Goal: Task Accomplishment & Management: Manage account settings

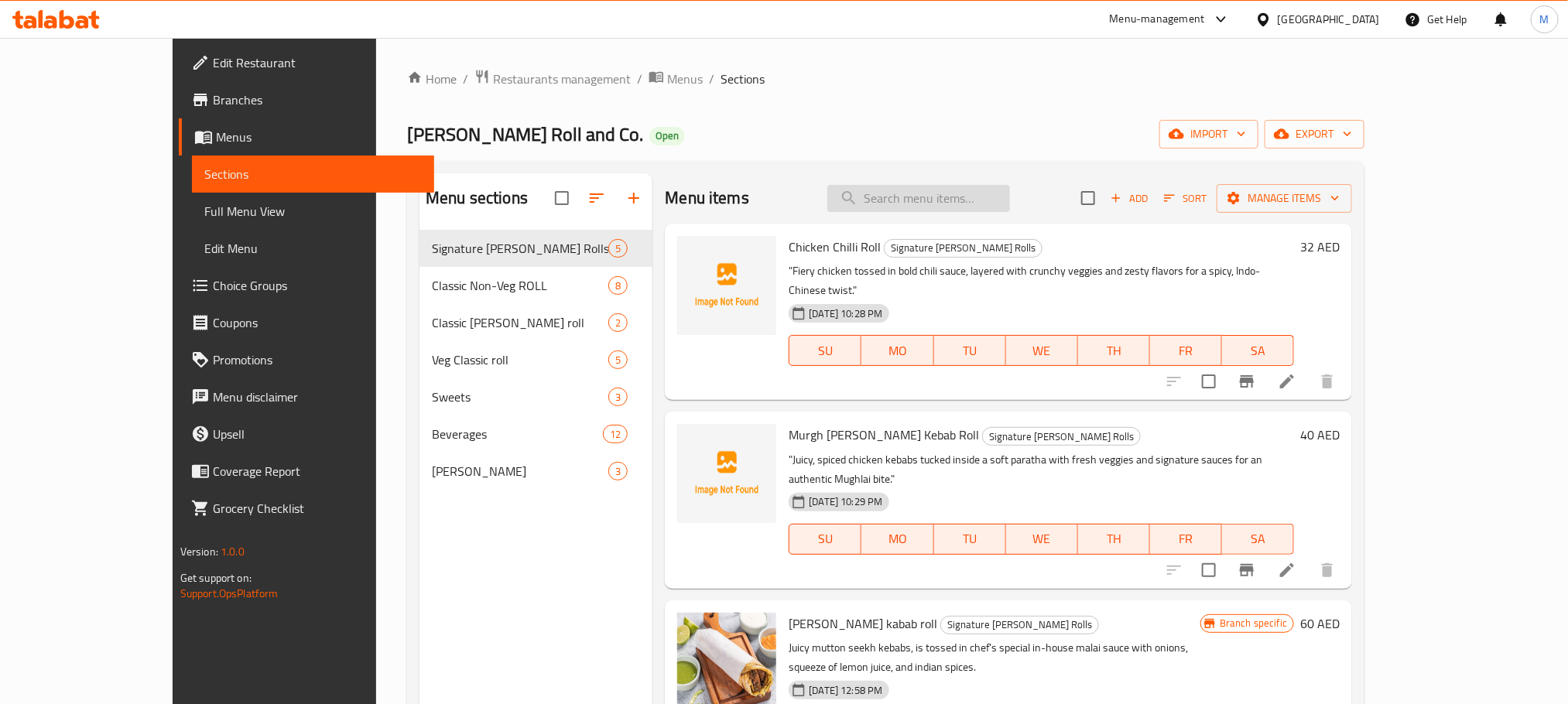
click at [986, 205] on input "search" at bounding box center [918, 199] width 182 height 27
paste input "Non-Veg Lovers"
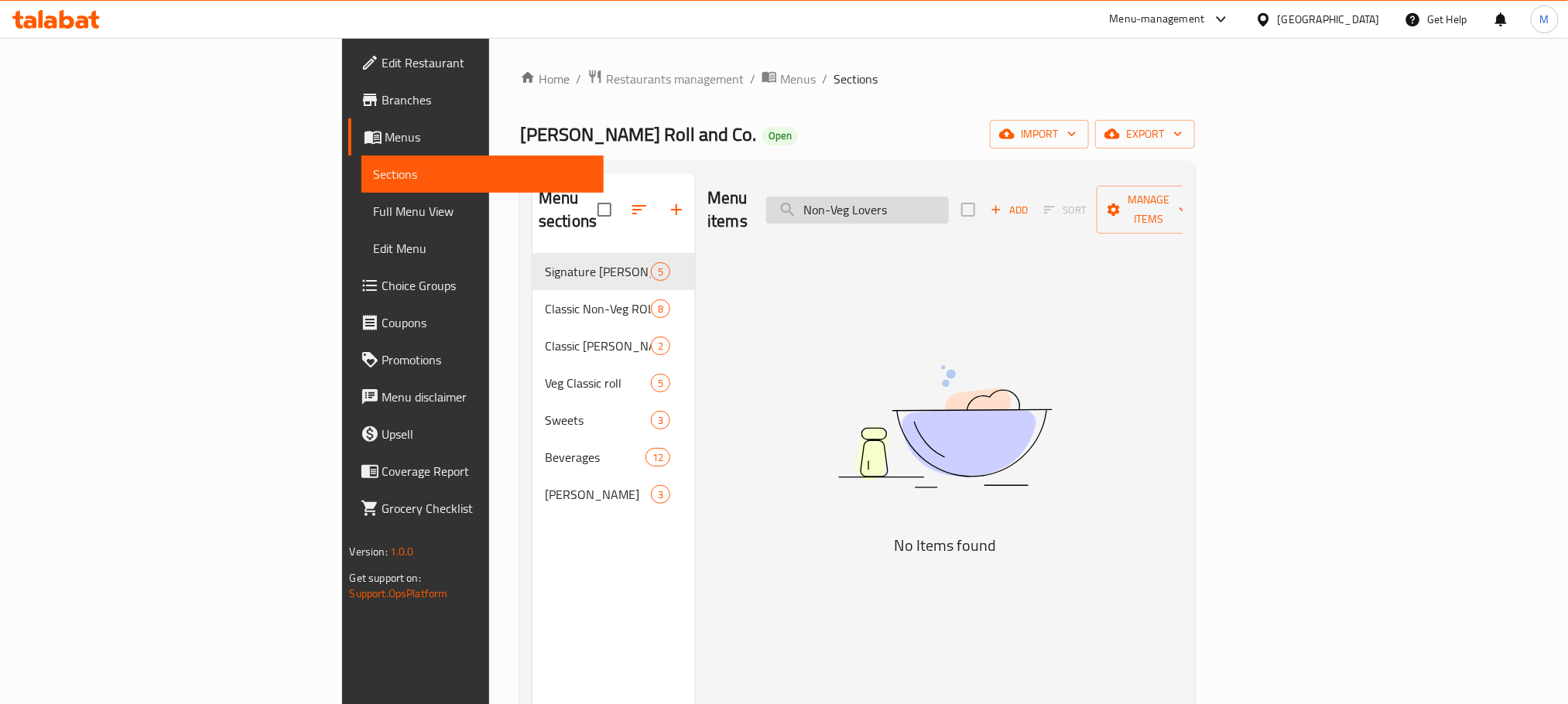
click at [949, 201] on input "Non-Veg Lovers" at bounding box center [857, 210] width 182 height 27
drag, startPoint x: 968, startPoint y: 201, endPoint x: 992, endPoint y: 202, distance: 24.0
click at [949, 202] on input "Non-Veg Lovers" at bounding box center [857, 210] width 182 height 27
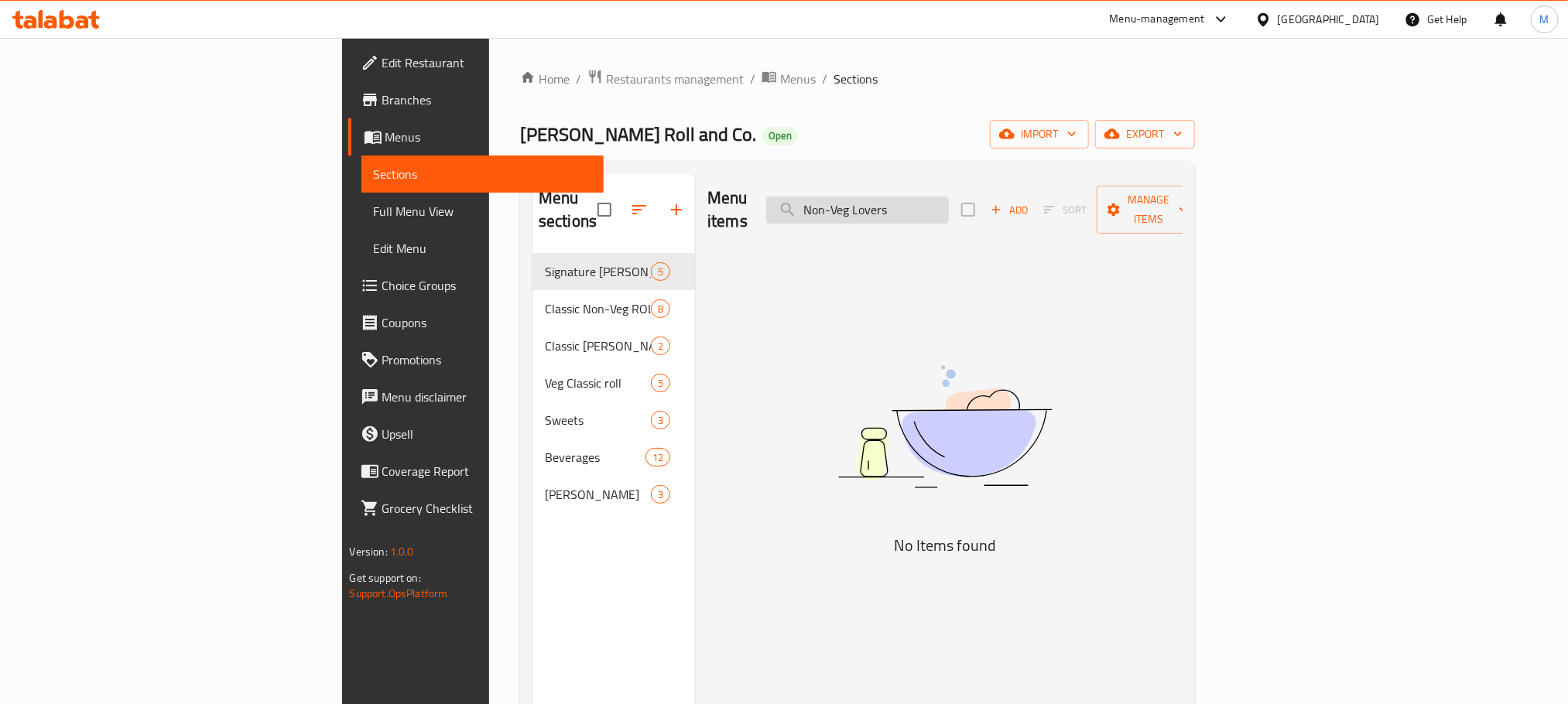
click at [949, 202] on input "Non-Veg Lovers" at bounding box center [857, 210] width 182 height 27
paste input "search"
click at [949, 197] on input "Veg Lovers" at bounding box center [857, 210] width 182 height 27
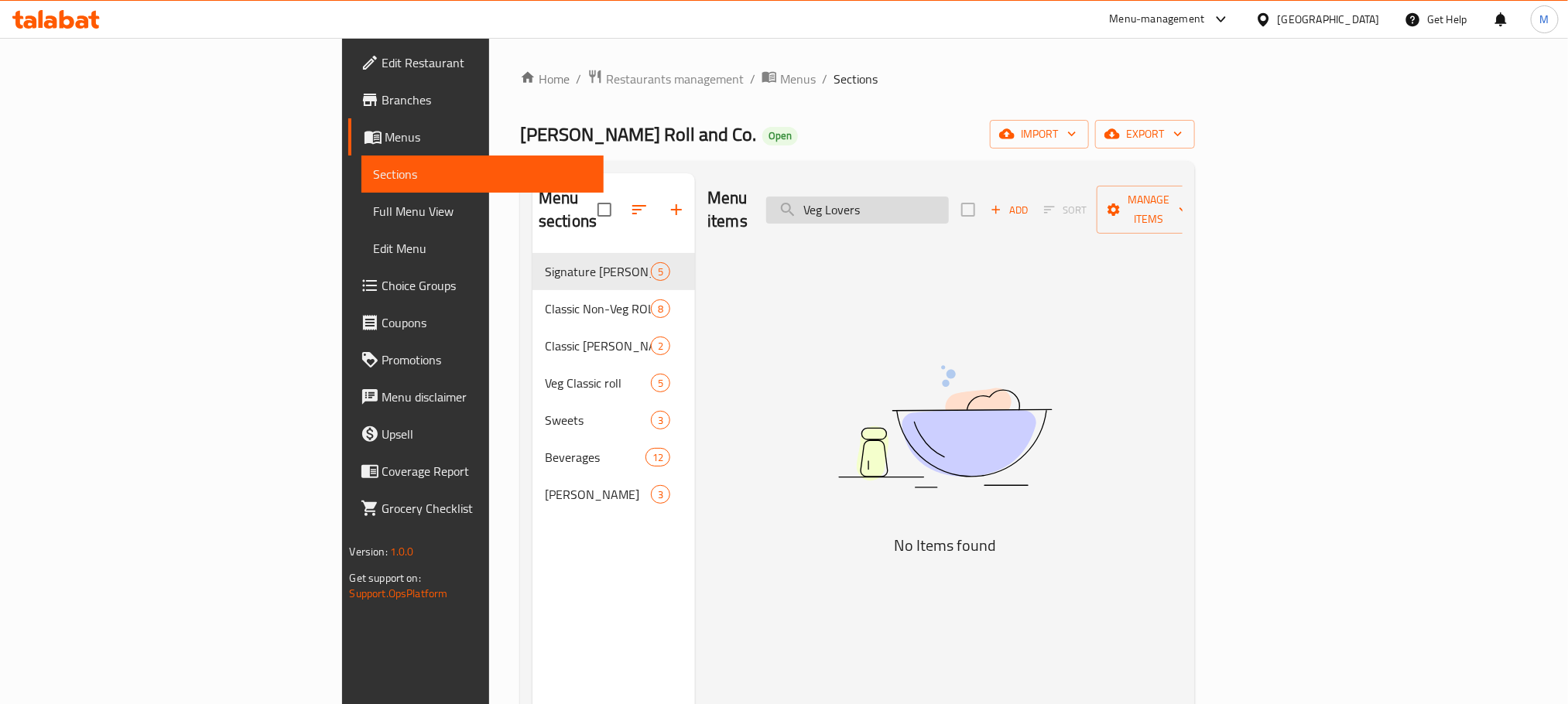
paste input "Mixed Platter"
click at [949, 201] on input "Mixed Platter" at bounding box center [857, 210] width 182 height 27
paste input "Veg Meal"
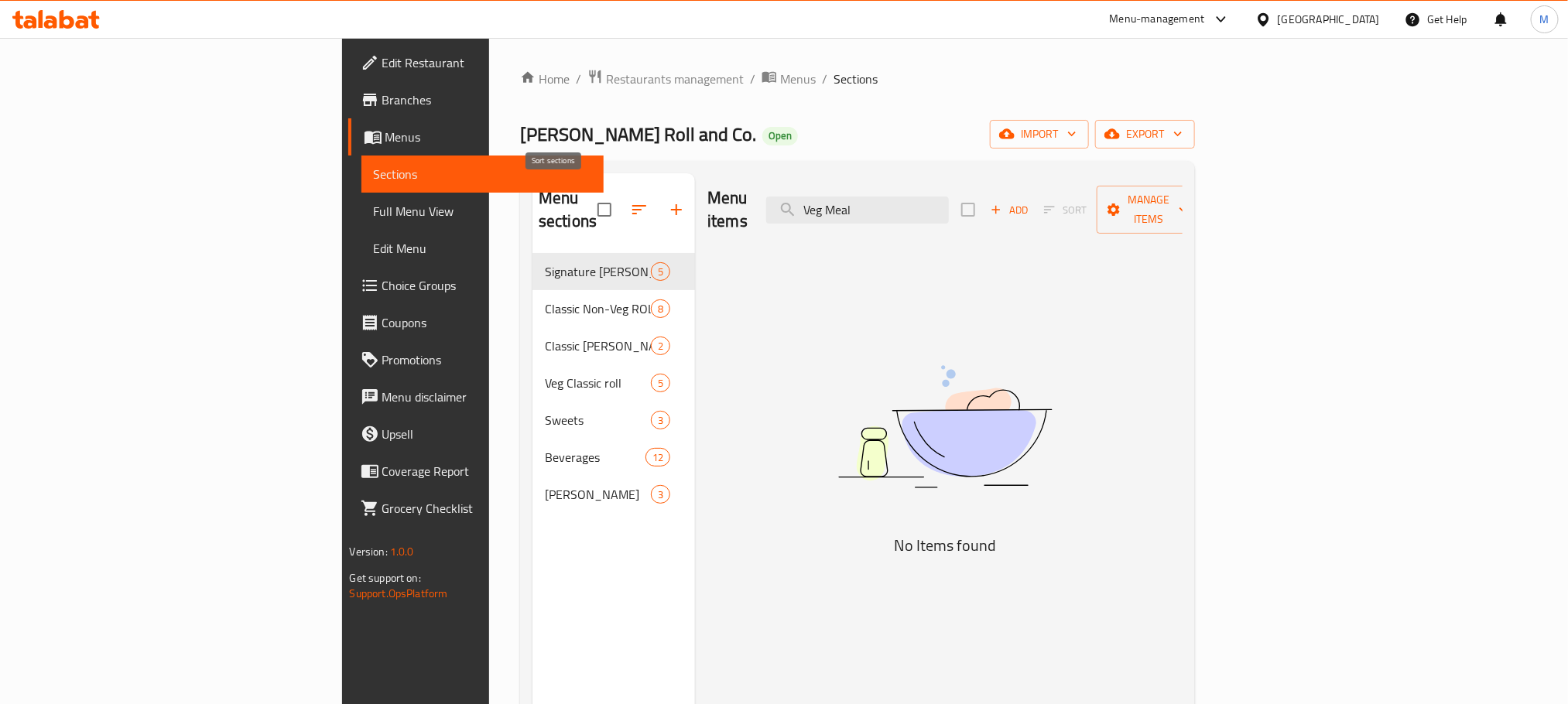
type input "Veg Meal"
click at [657, 191] on button "button" at bounding box center [676, 209] width 37 height 37
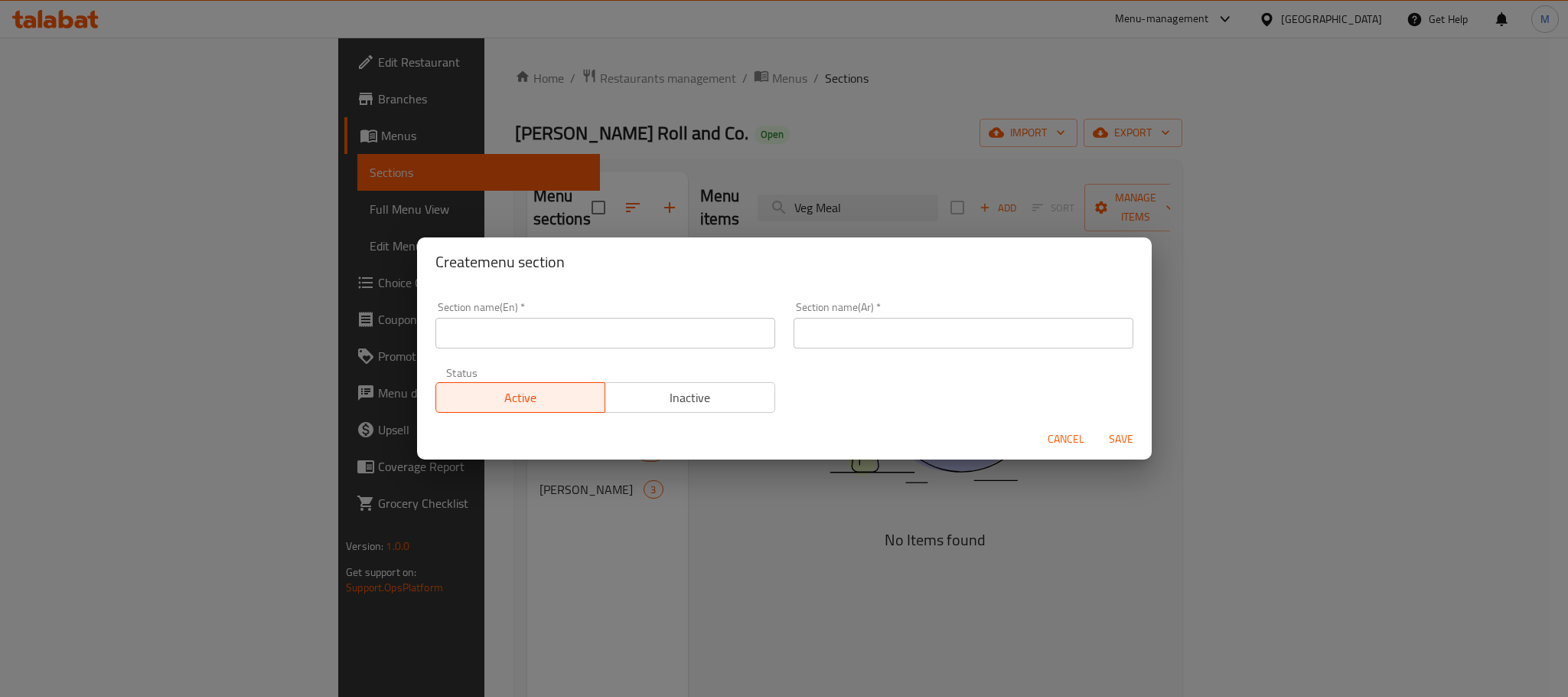
click at [607, 336] on input "text" at bounding box center [606, 333] width 340 height 30
paste input "Pizza Combo Deals"
type input "Pizza Combo Deals"
click at [1070, 439] on span "Cancel" at bounding box center [1066, 439] width 37 height 19
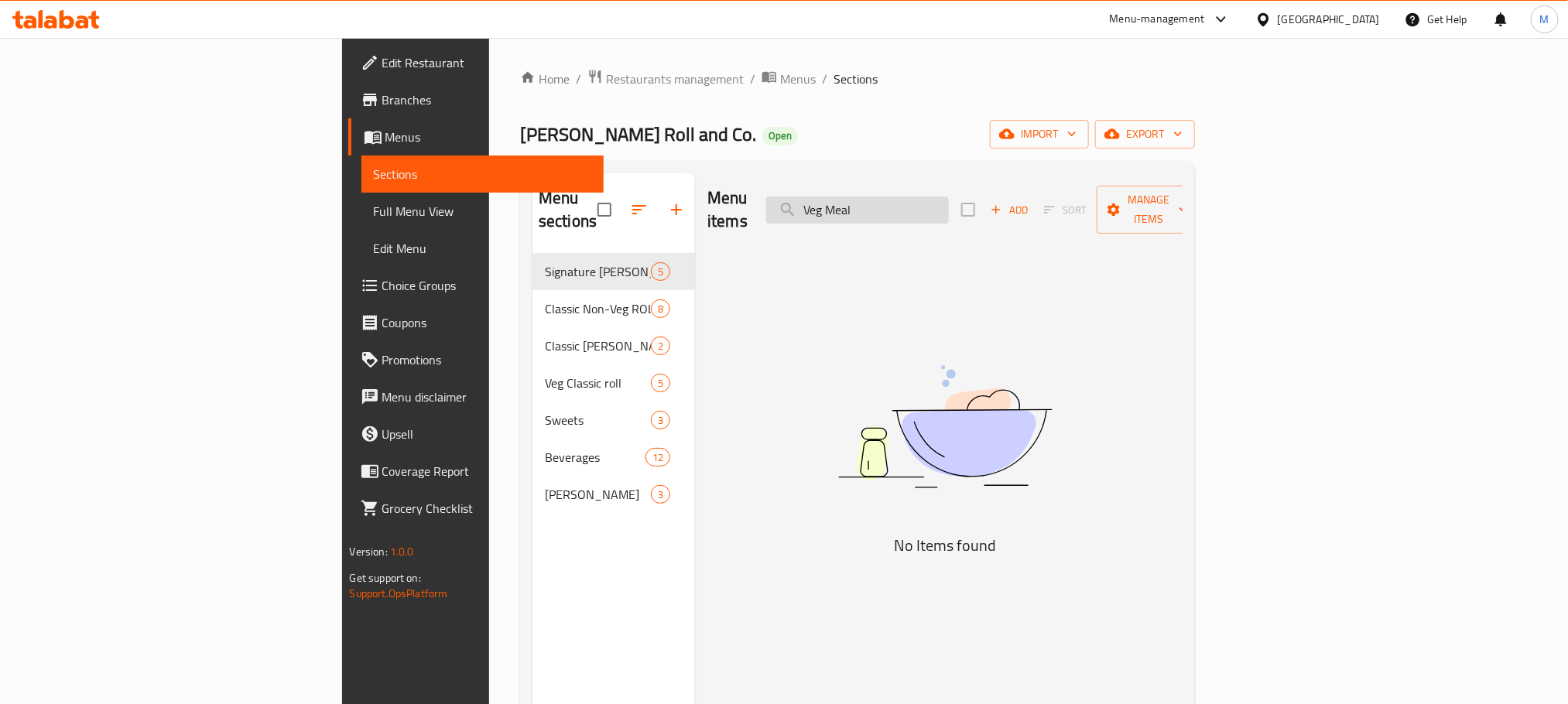
click at [949, 198] on input "Veg Meal" at bounding box center [857, 210] width 182 height 27
paste input "Chicken Steam Momo"
click at [949, 200] on input "Chicken Steam Momo" at bounding box center [857, 210] width 182 height 27
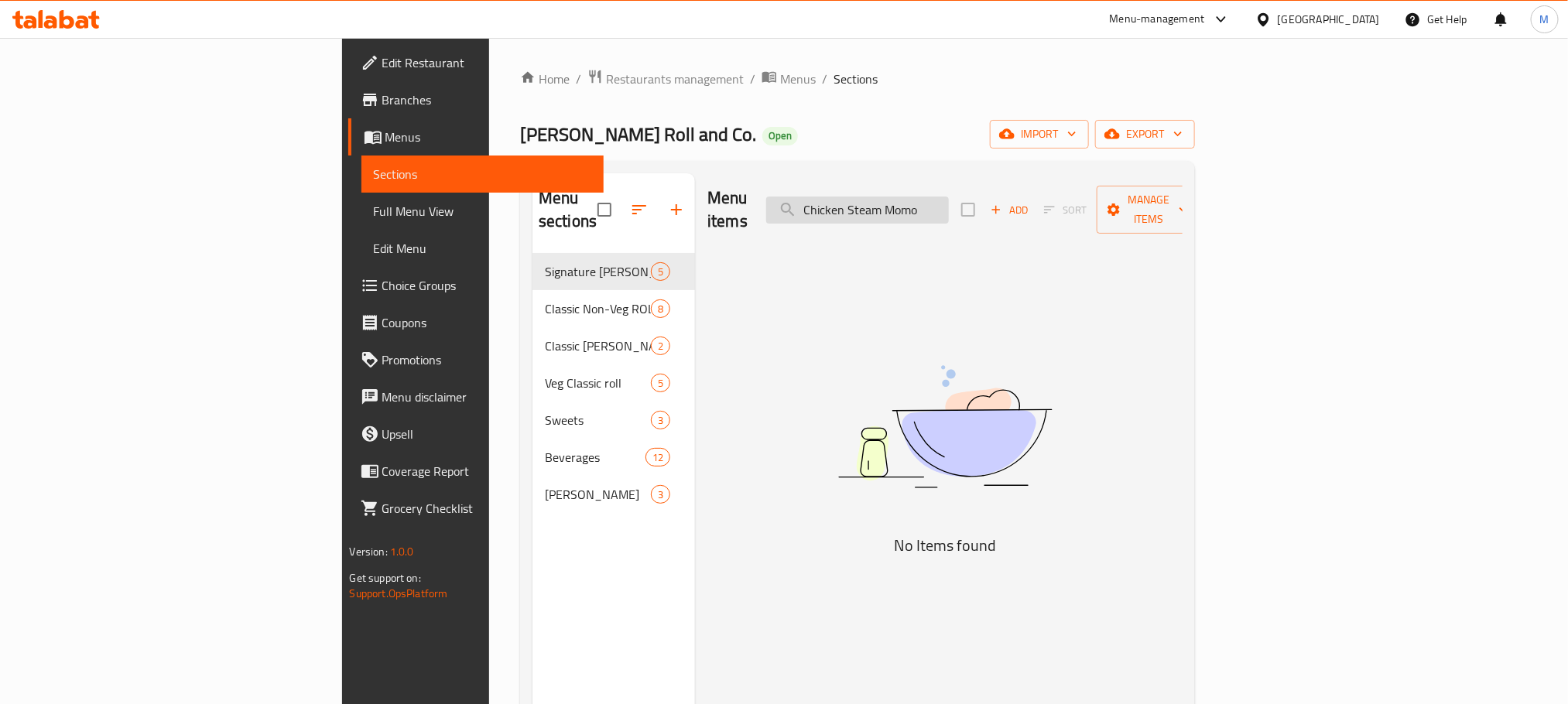
click at [949, 200] on input "Chicken Steam Momo" at bounding box center [857, 210] width 182 height 27
paste input "search"
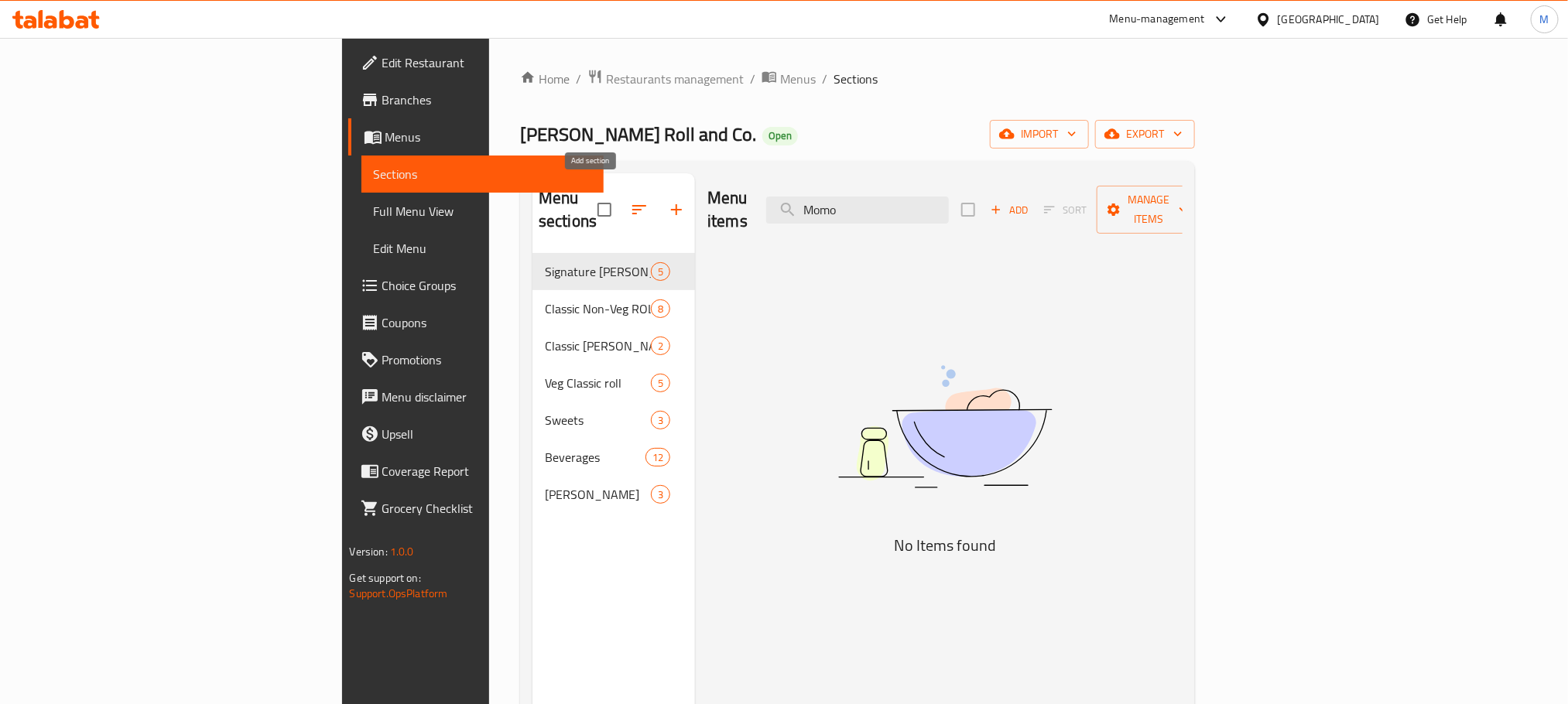
type input "Momo"
click at [667, 200] on icon "button" at bounding box center [676, 209] width 18 height 18
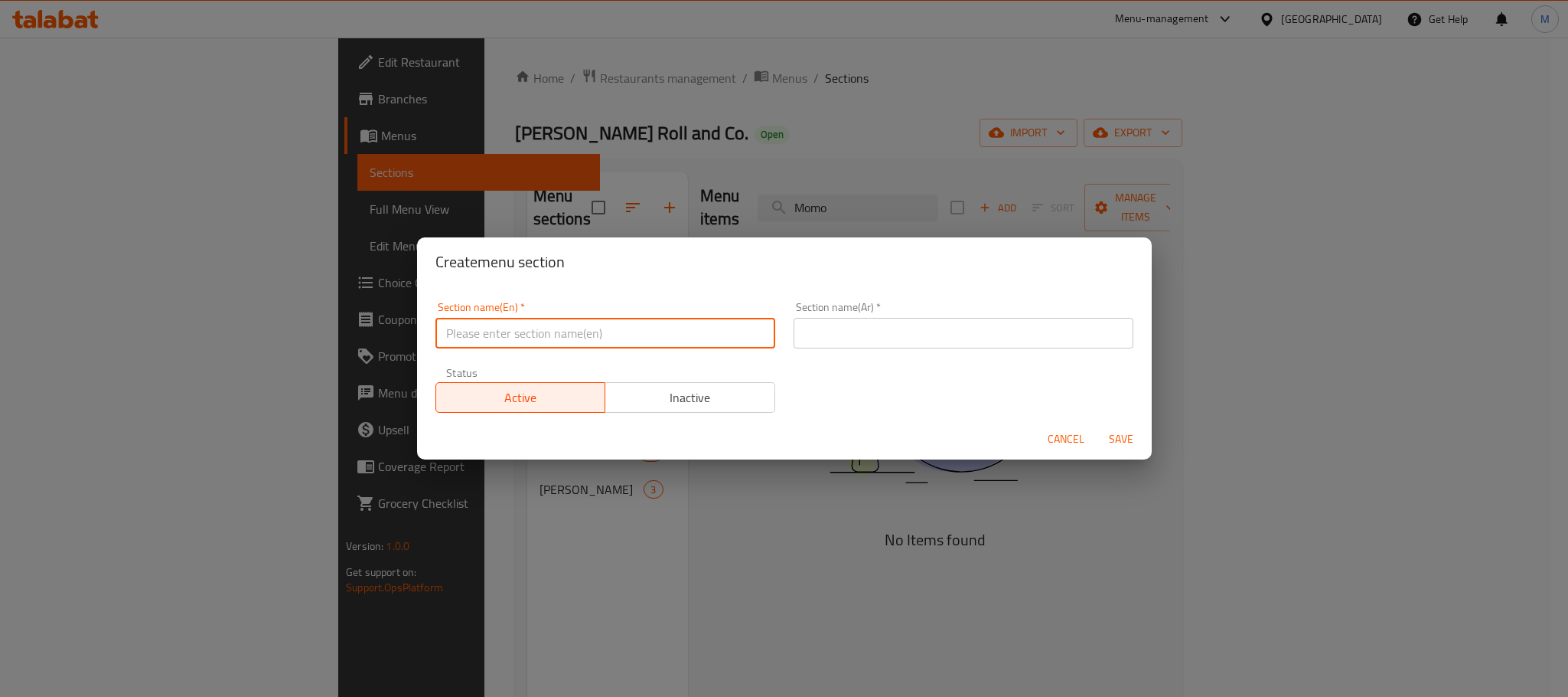
click at [574, 333] on input "text" at bounding box center [606, 333] width 340 height 30
paste input "Add On's"
type input "Add On's"
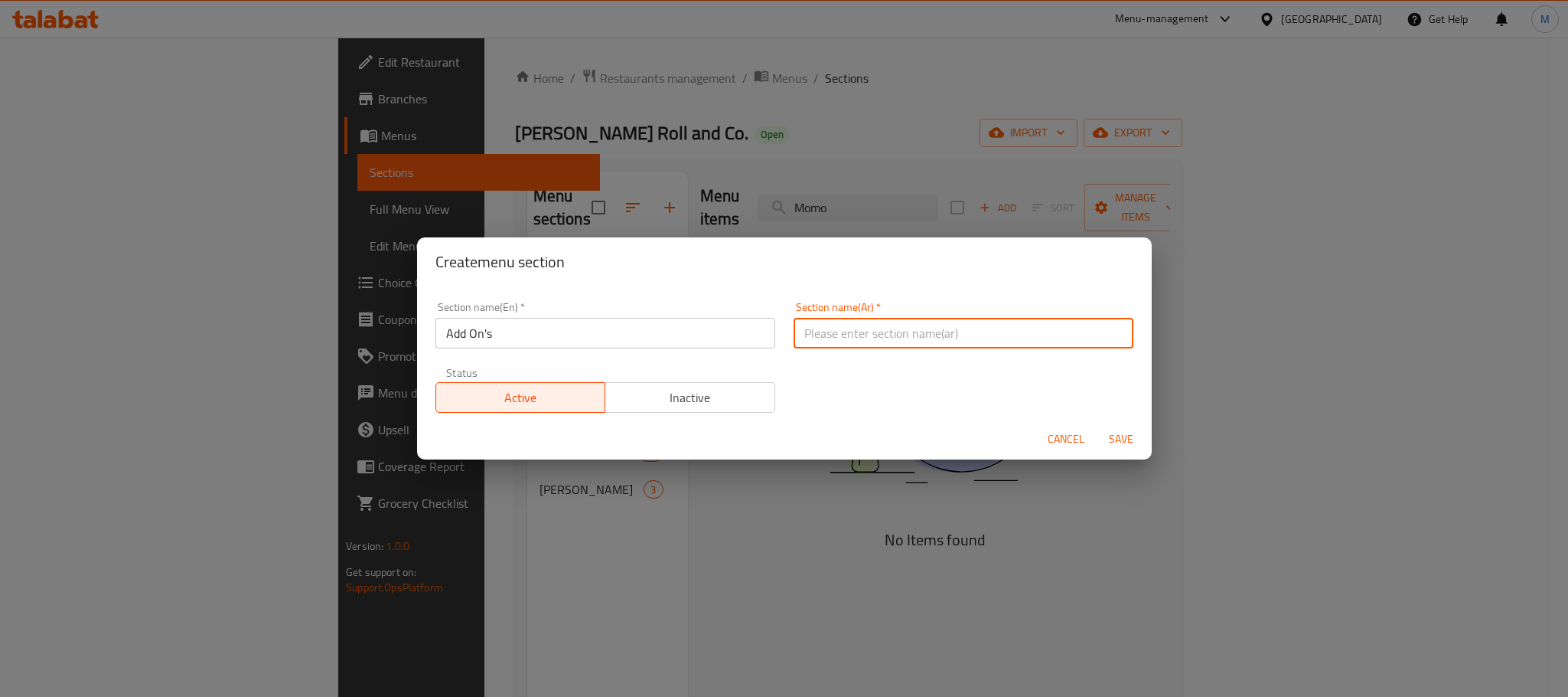
click at [998, 338] on input "text" at bounding box center [963, 333] width 340 height 30
type input "H"
type input "الاضافات"
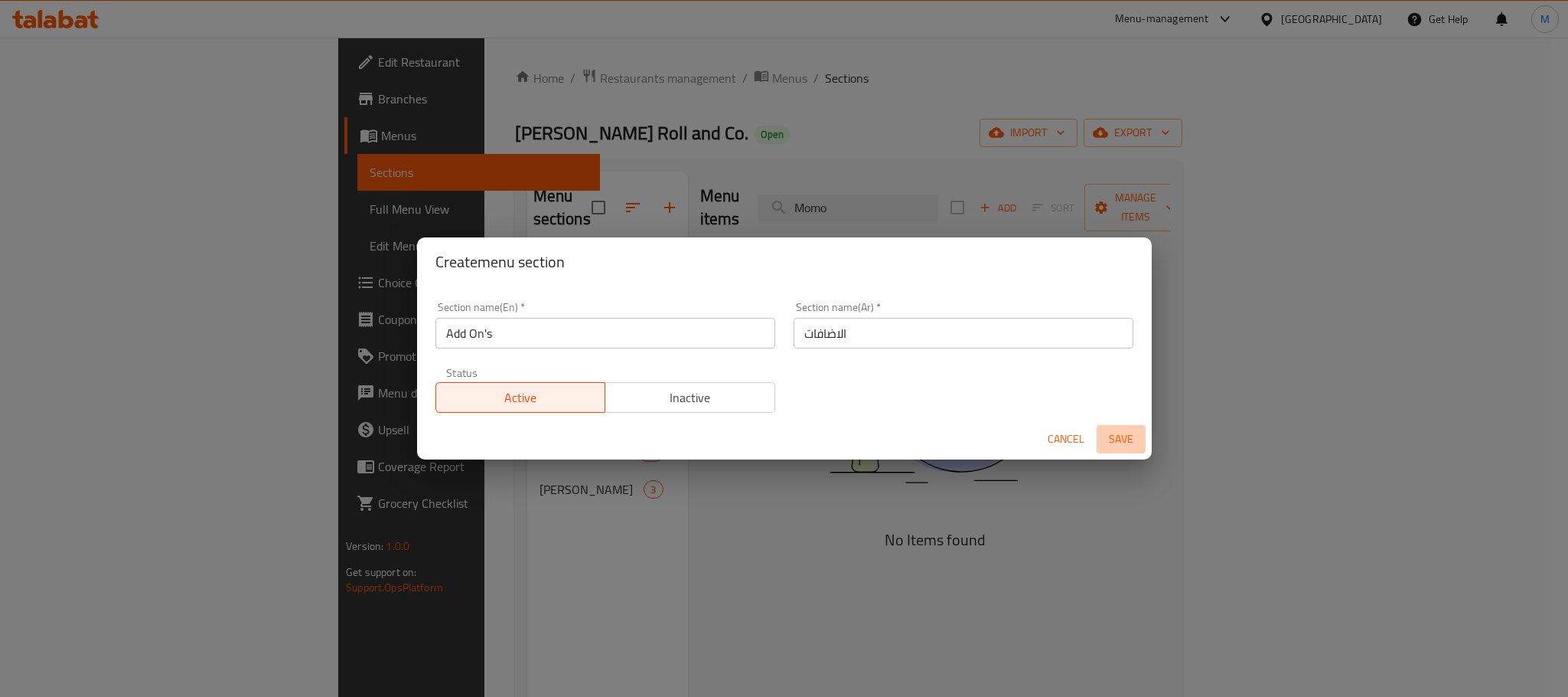
click at [1117, 449] on button "Save" at bounding box center [1122, 440] width 49 height 28
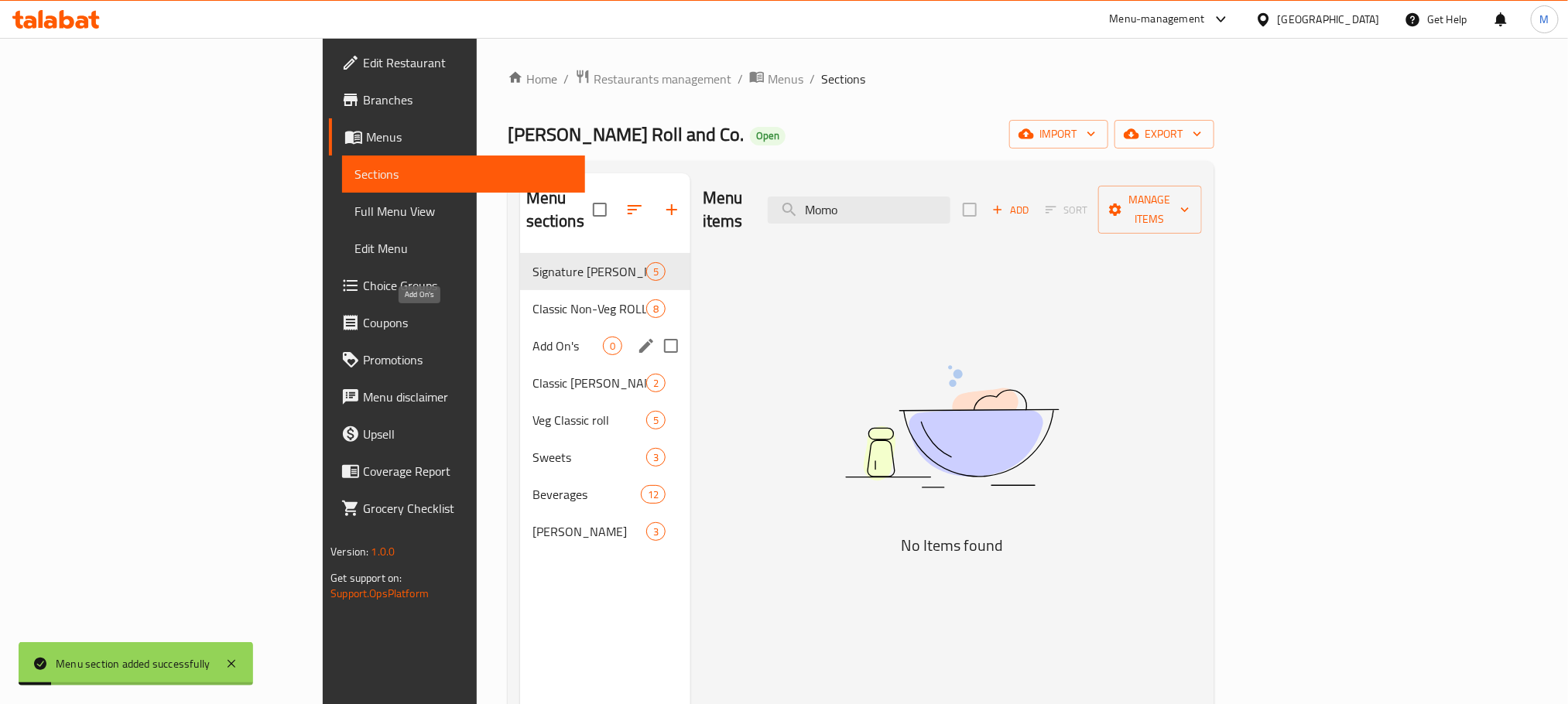
click at [533, 337] on span "Add On's" at bounding box center [567, 345] width 70 height 18
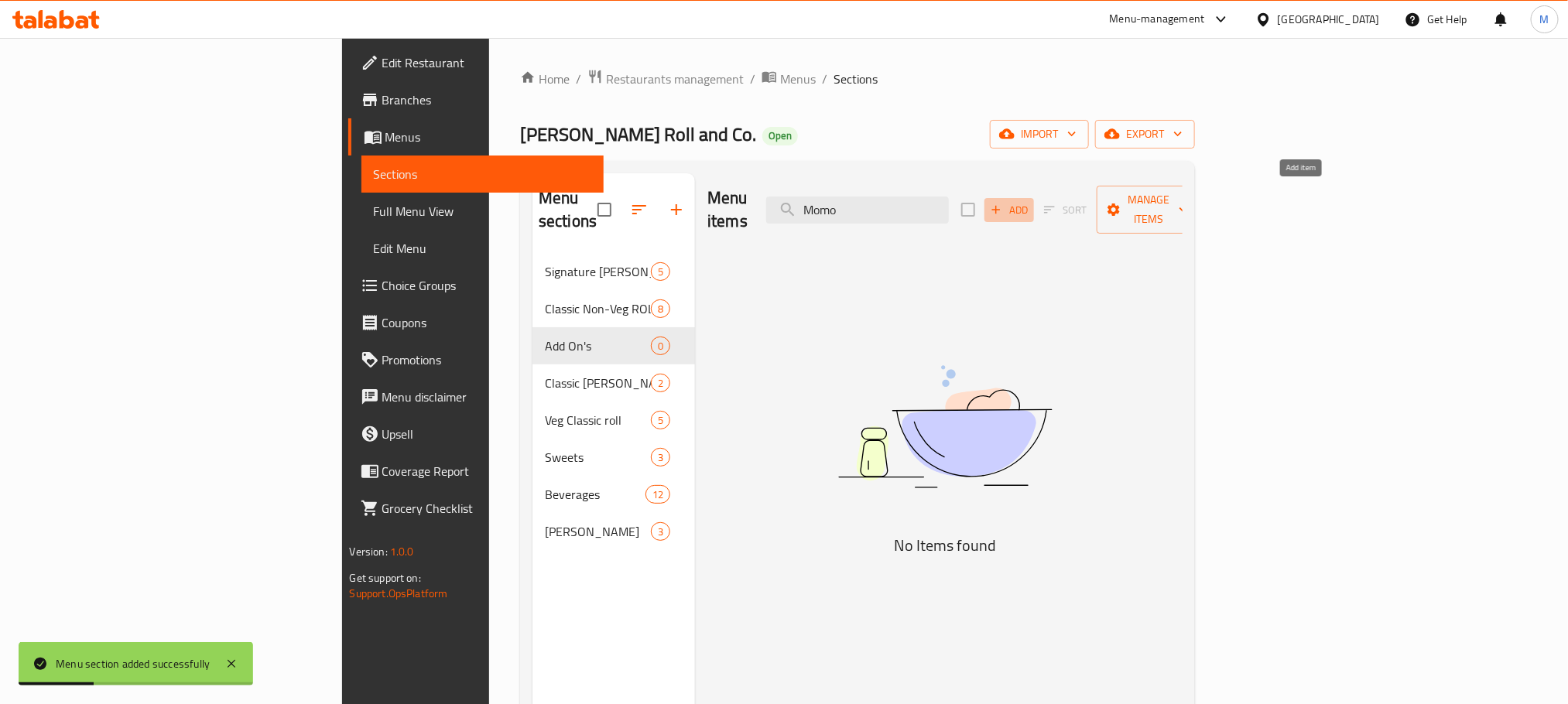
click at [1003, 202] on icon "button" at bounding box center [996, 209] width 14 height 14
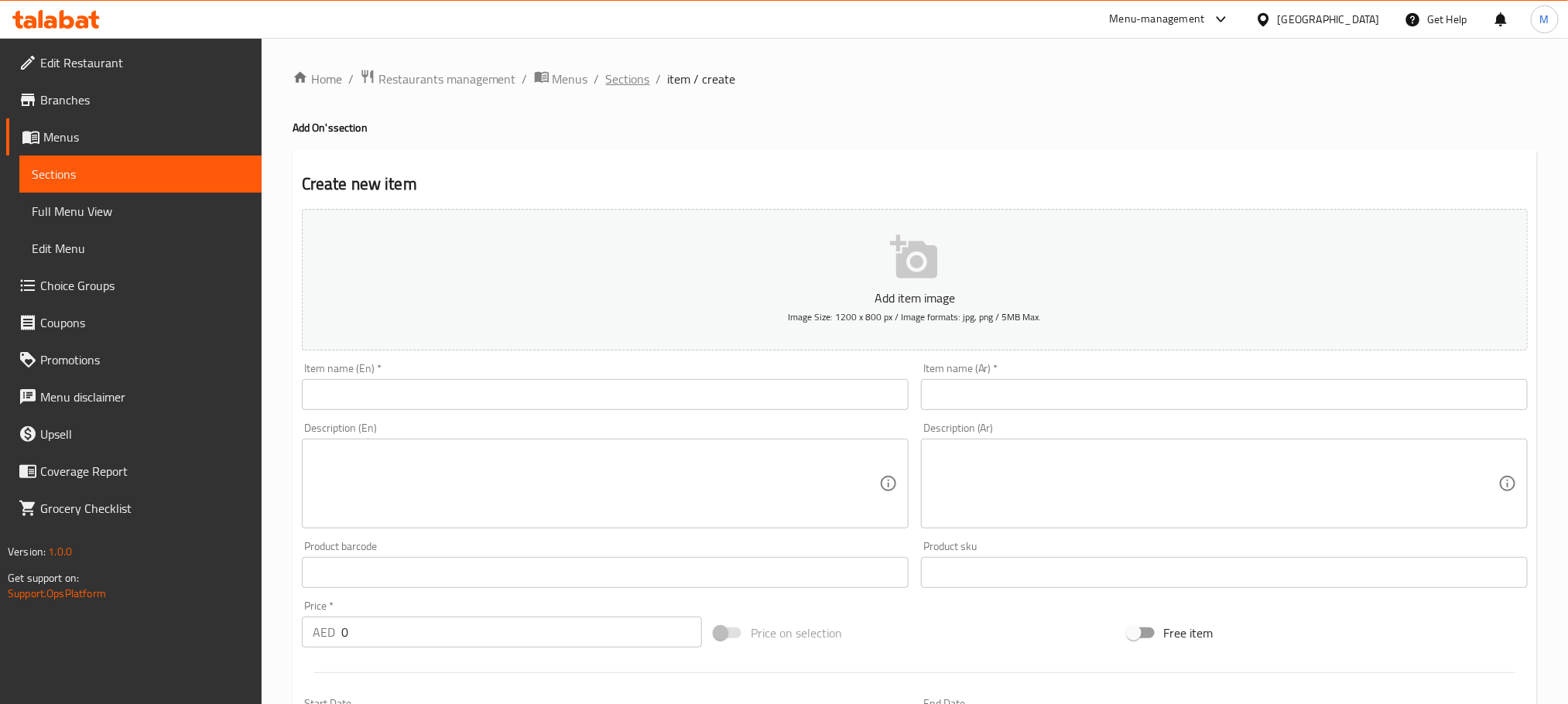
click at [643, 83] on span "Sections" at bounding box center [628, 79] width 44 height 18
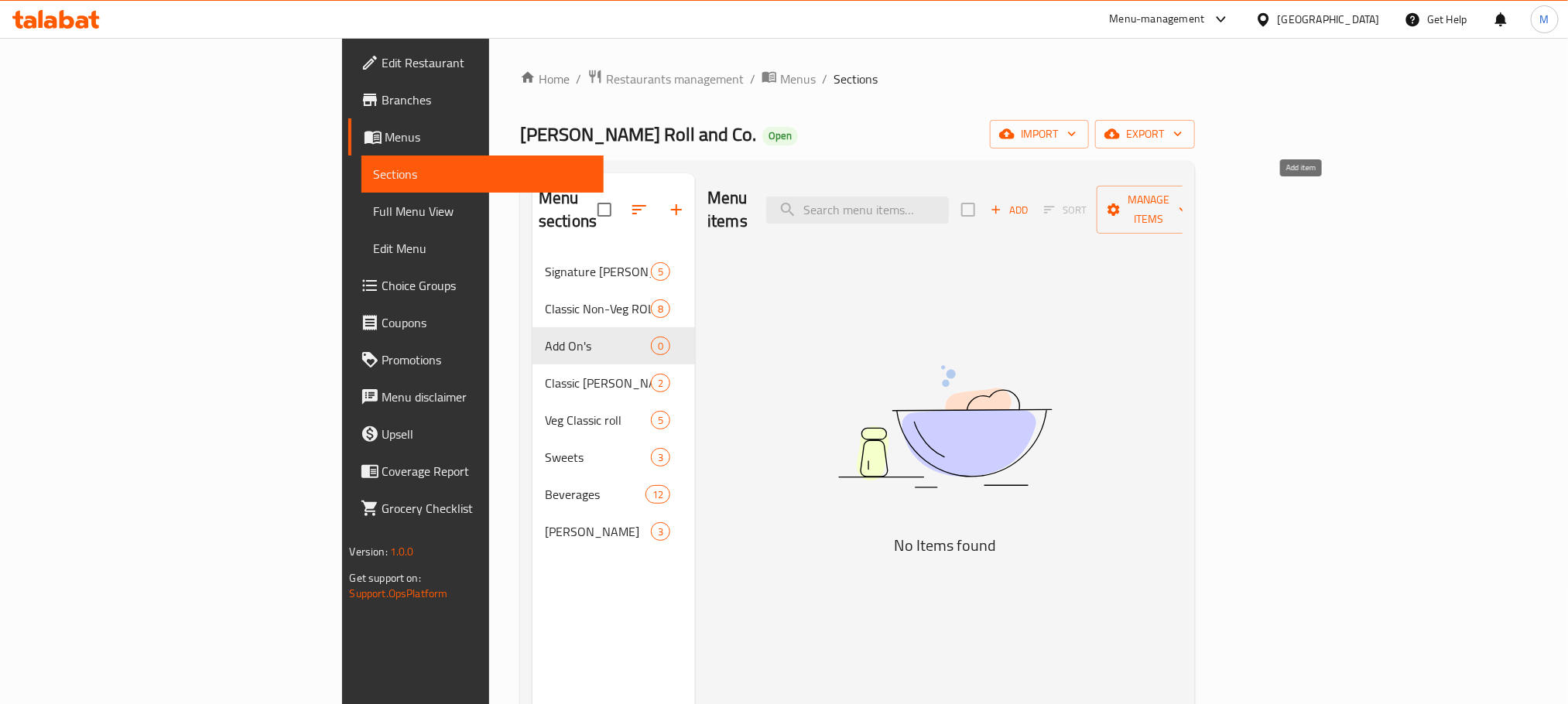
click at [1030, 201] on span "Add" at bounding box center [1010, 210] width 42 height 18
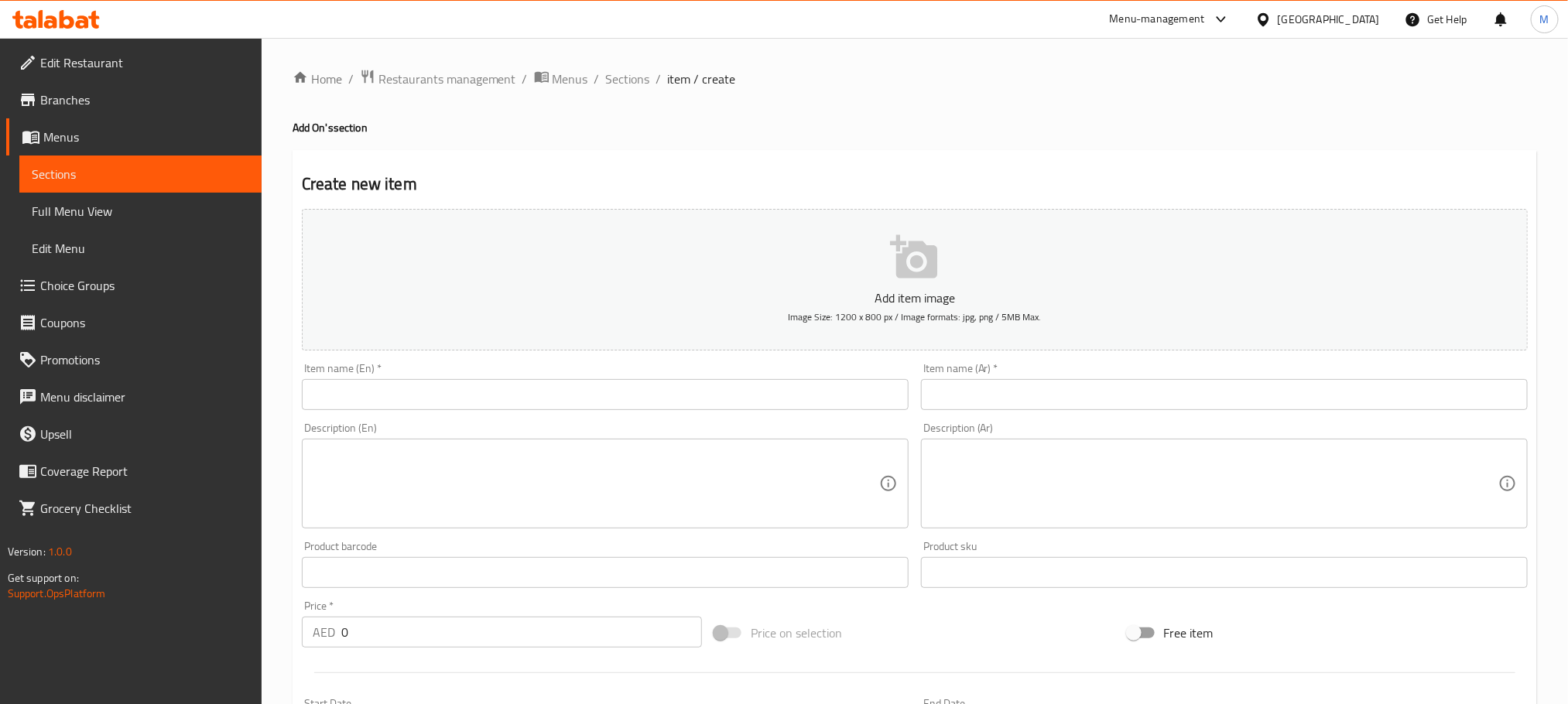
click at [701, 388] on input "text" at bounding box center [606, 394] width 606 height 31
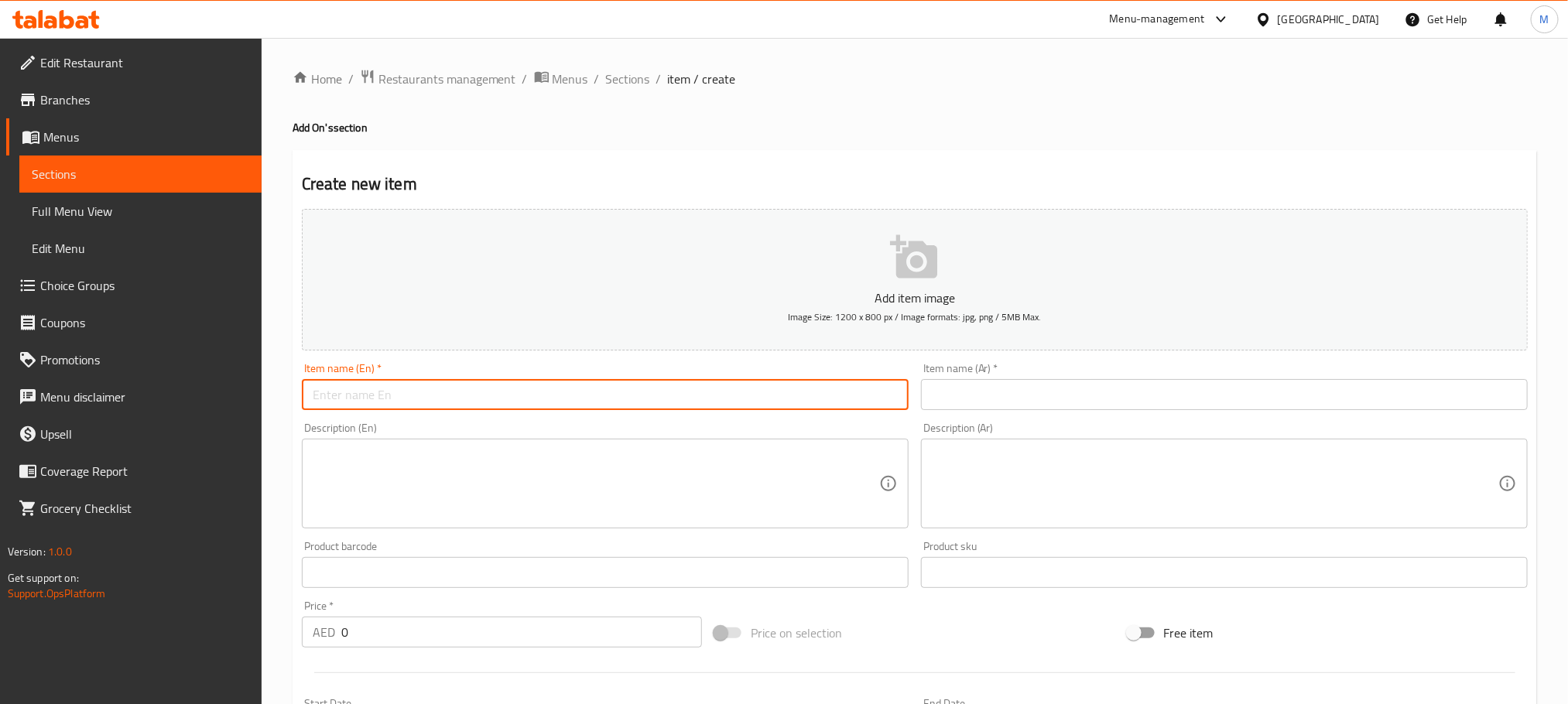
paste input "Chicken Steam Momo"
type input "Chicken Steam Momo"
click at [1052, 395] on input "text" at bounding box center [1224, 394] width 606 height 31
paste input "مومو الدجاج بالبخار"
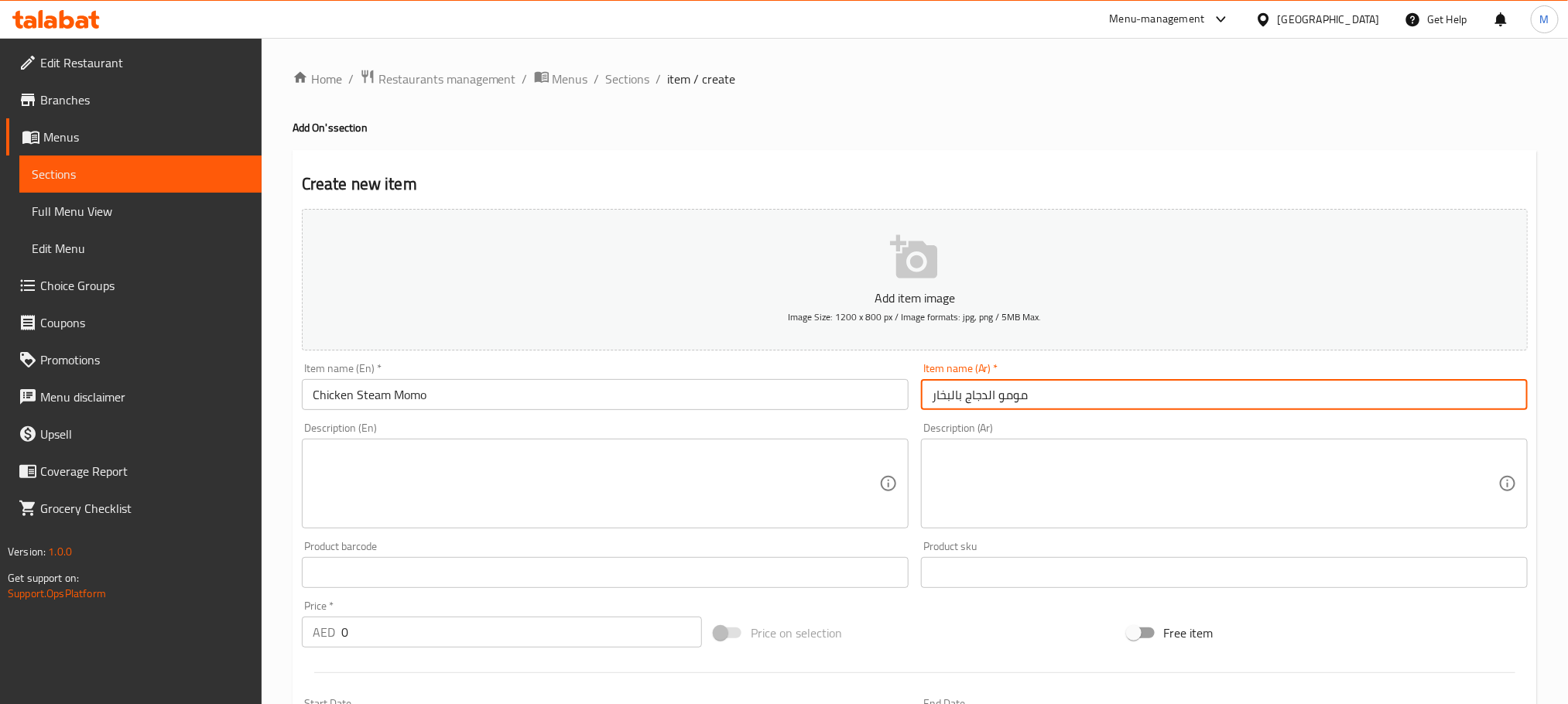
type input "مومو الدجاج بالبخار"
click at [662, 466] on textarea at bounding box center [596, 483] width 566 height 74
paste textarea ""Delicately handcrafted dumplings stuffed with juicy, spiced chicken mince and …"
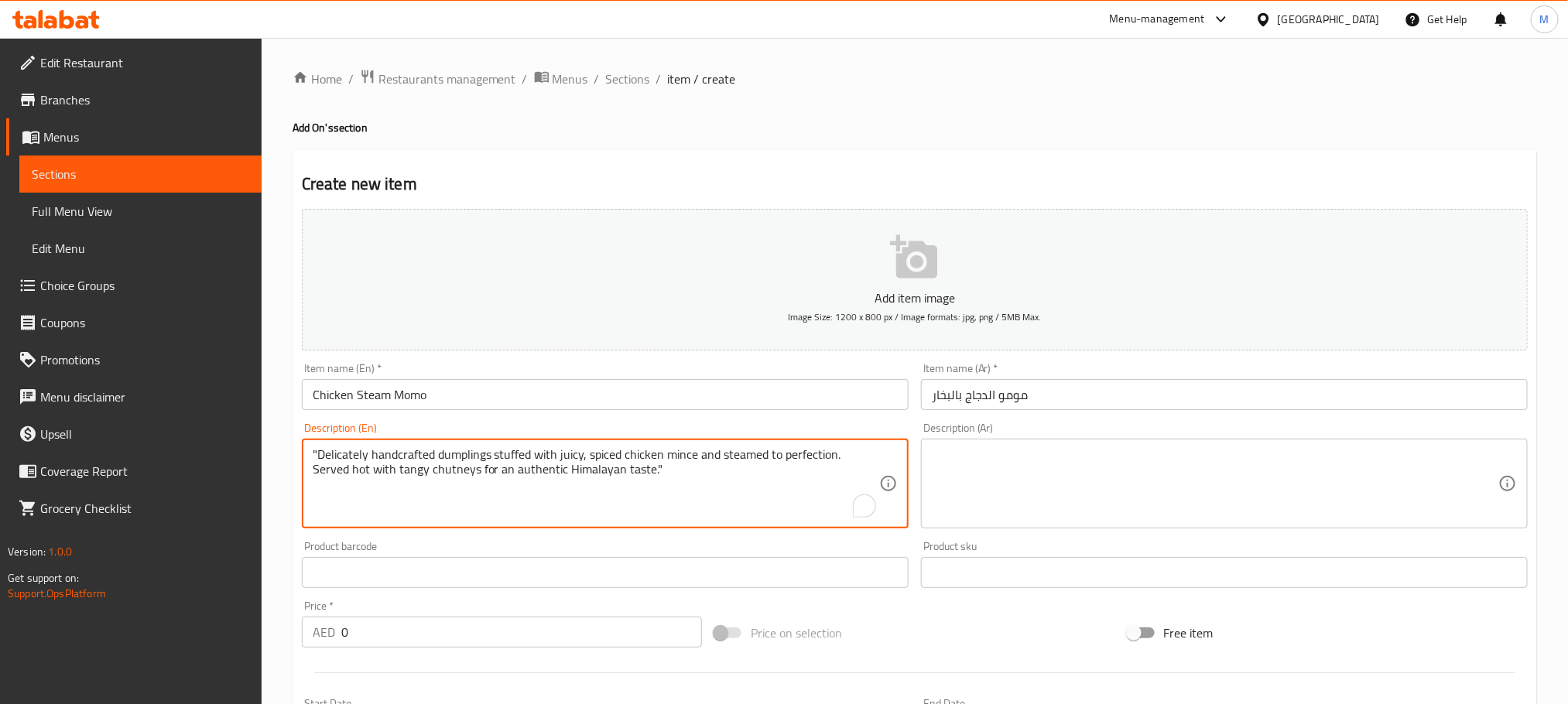
type textarea ""Delicately handcrafted dumplings stuffed with juicy, spiced chicken mince and …"
click at [1120, 485] on textarea at bounding box center [1215, 483] width 566 height 74
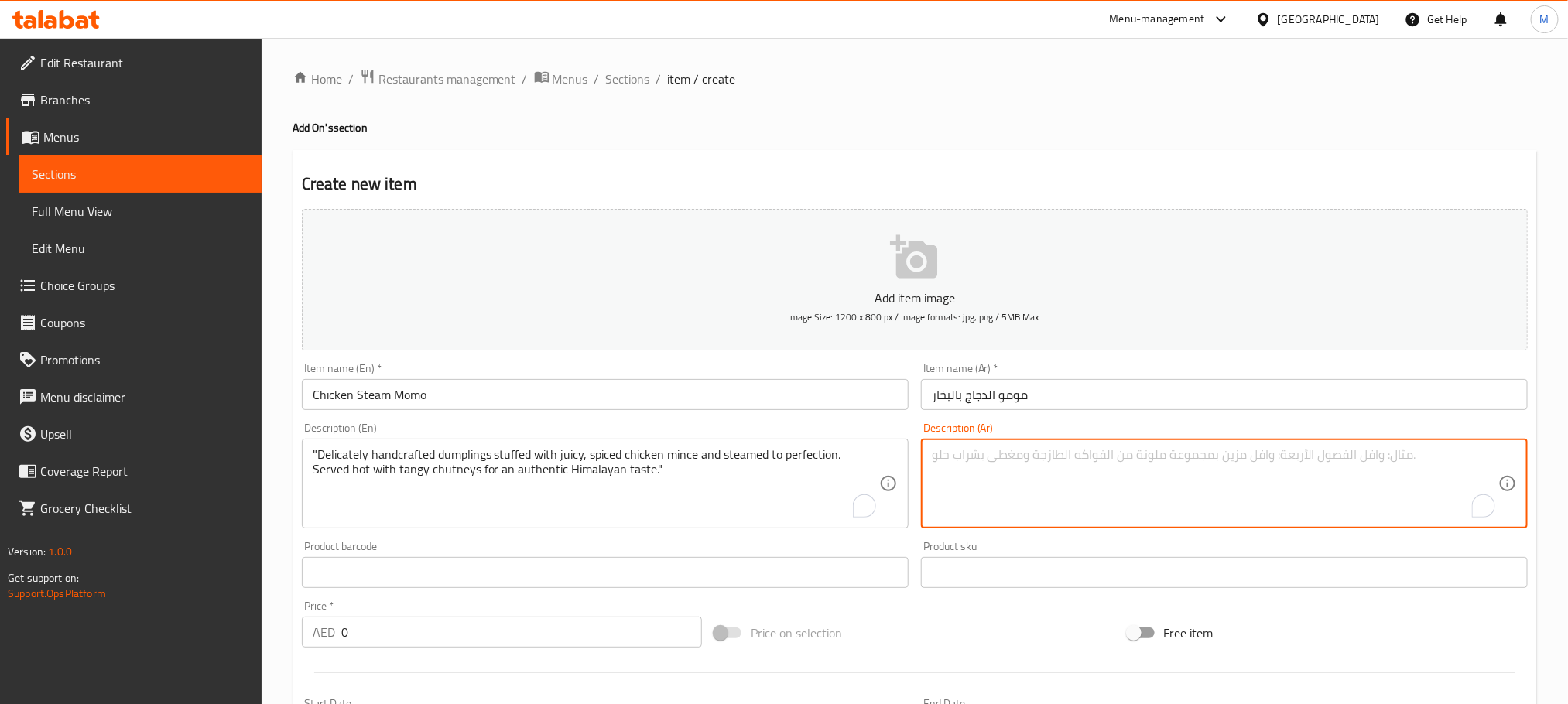
paste textarea "زلابية مصنوعة يدويًا بدقة، محشوة بلحم دجاج مفروم طري ومتبل، ومطهوة على البخار ب…"
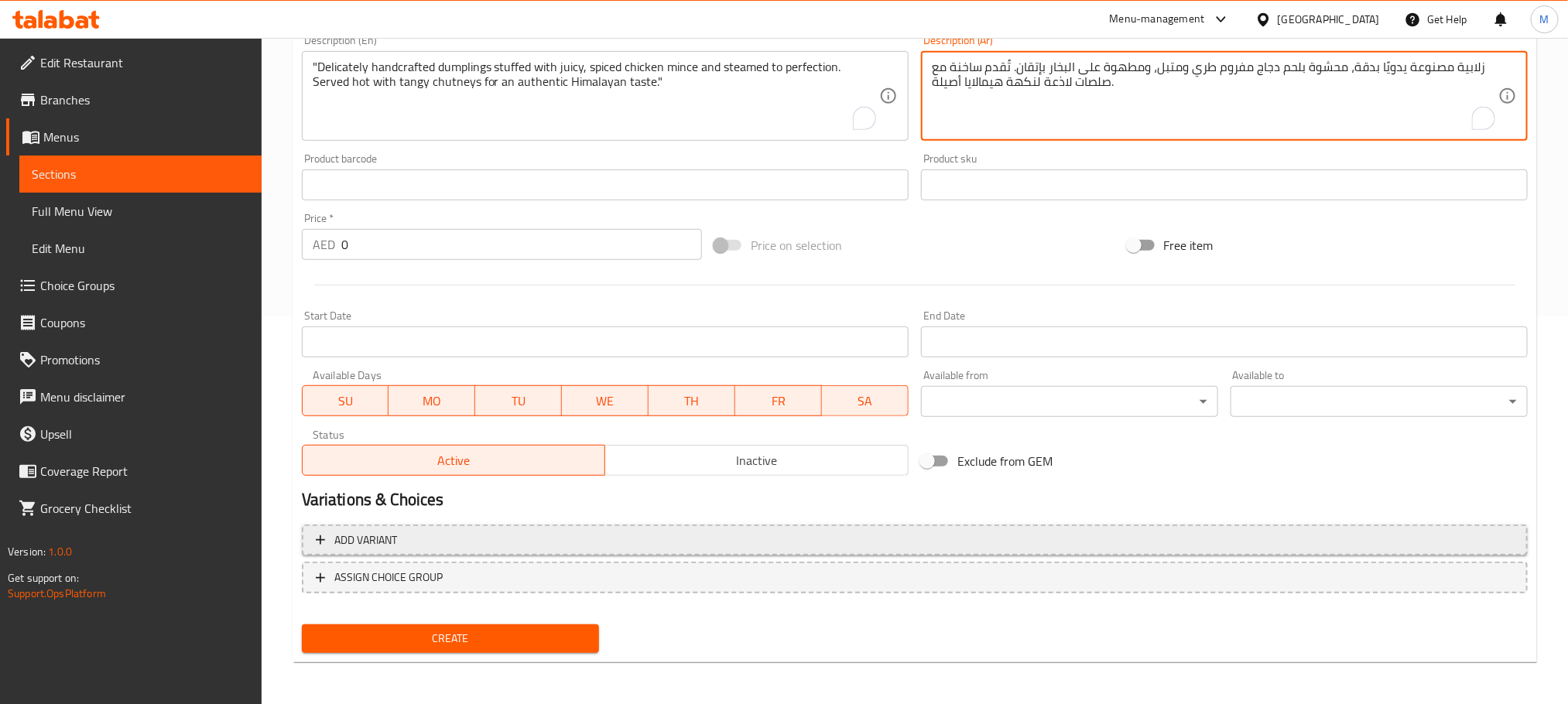
type textarea "زلابية مصنوعة يدويًا بدقة، محشوة بلحم دجاج مفروم طري ومتبل، ومطهوة على البخار ب…"
click at [909, 533] on span "Add variant" at bounding box center [915, 540] width 1198 height 19
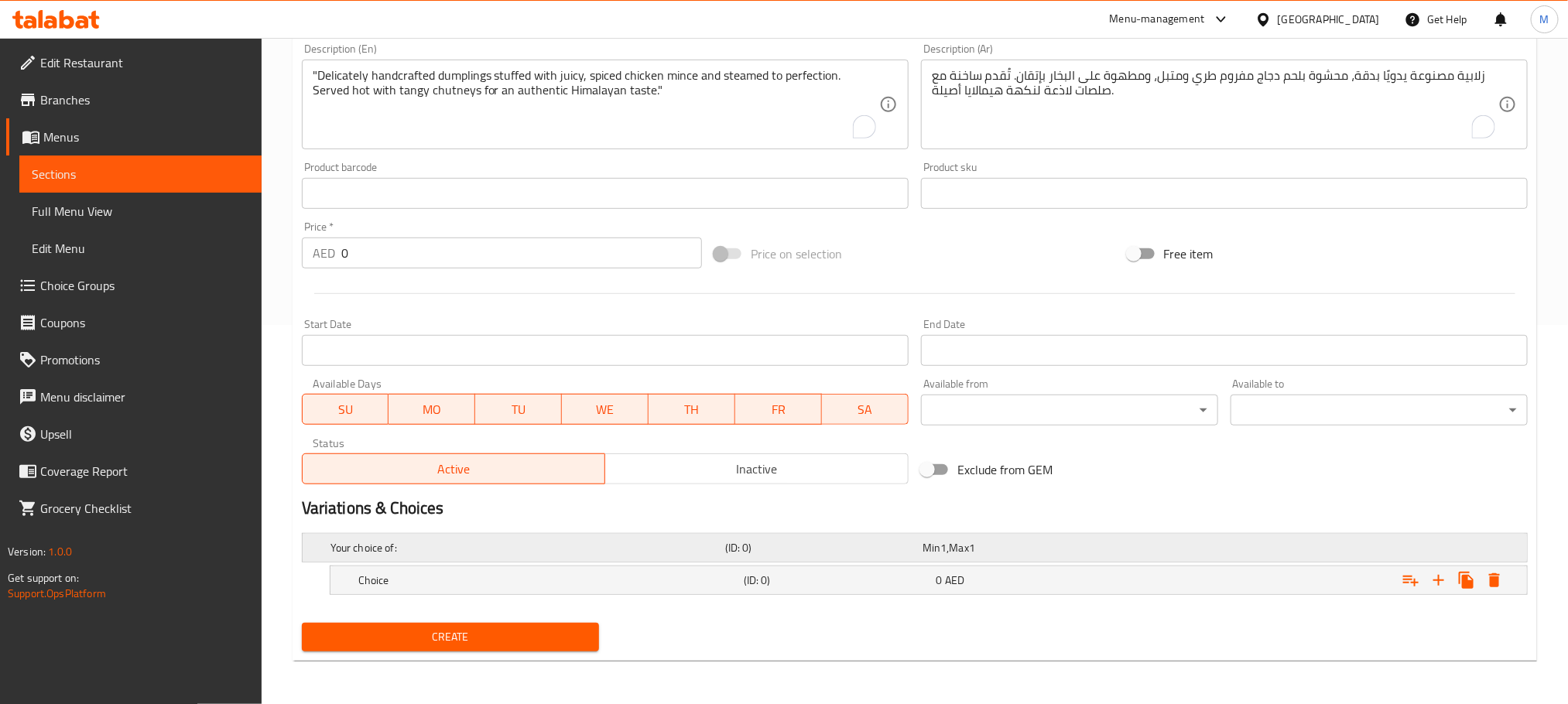
scroll to position [381, 0]
click at [1439, 582] on icon "Expand" at bounding box center [1438, 579] width 18 height 18
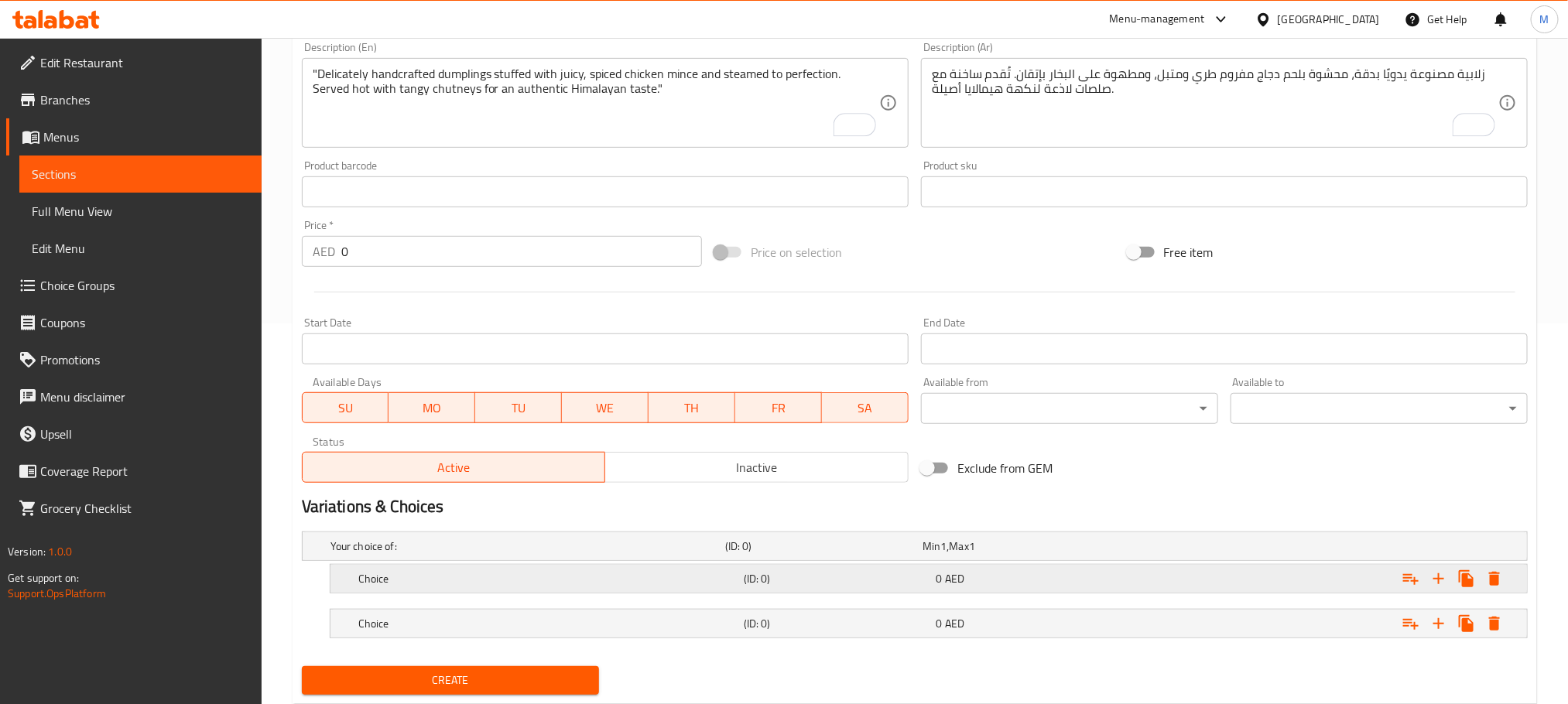
drag, startPoint x: 1240, startPoint y: 621, endPoint x: 1233, endPoint y: 583, distance: 38.6
click at [1238, 550] on div "Expand" at bounding box center [1314, 546] width 394 height 6
click at [1233, 550] on div "Expand" at bounding box center [1314, 546] width 394 height 6
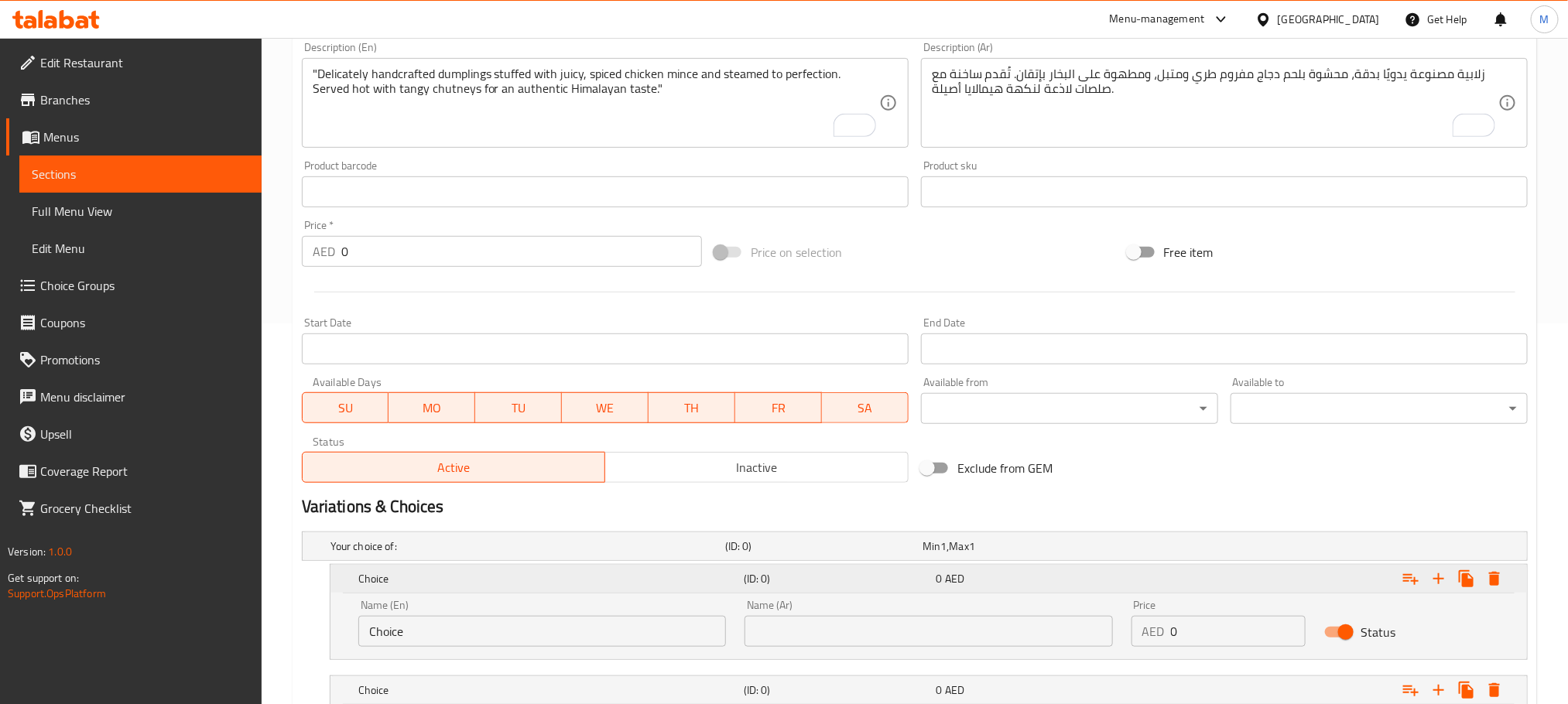
scroll to position [557, 0]
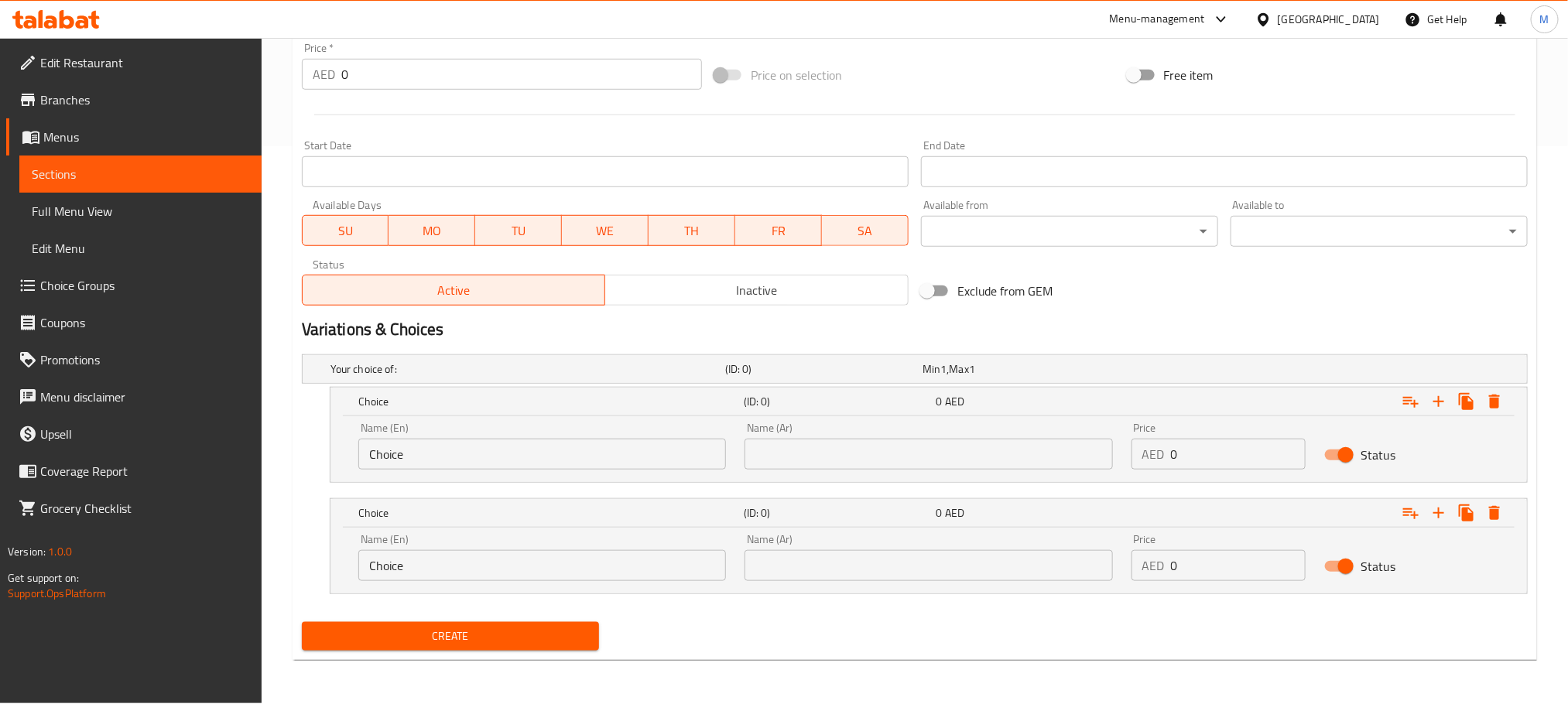
click at [649, 451] on input "Choice" at bounding box center [541, 454] width 368 height 31
paste input "4pc"
type input "4pc"
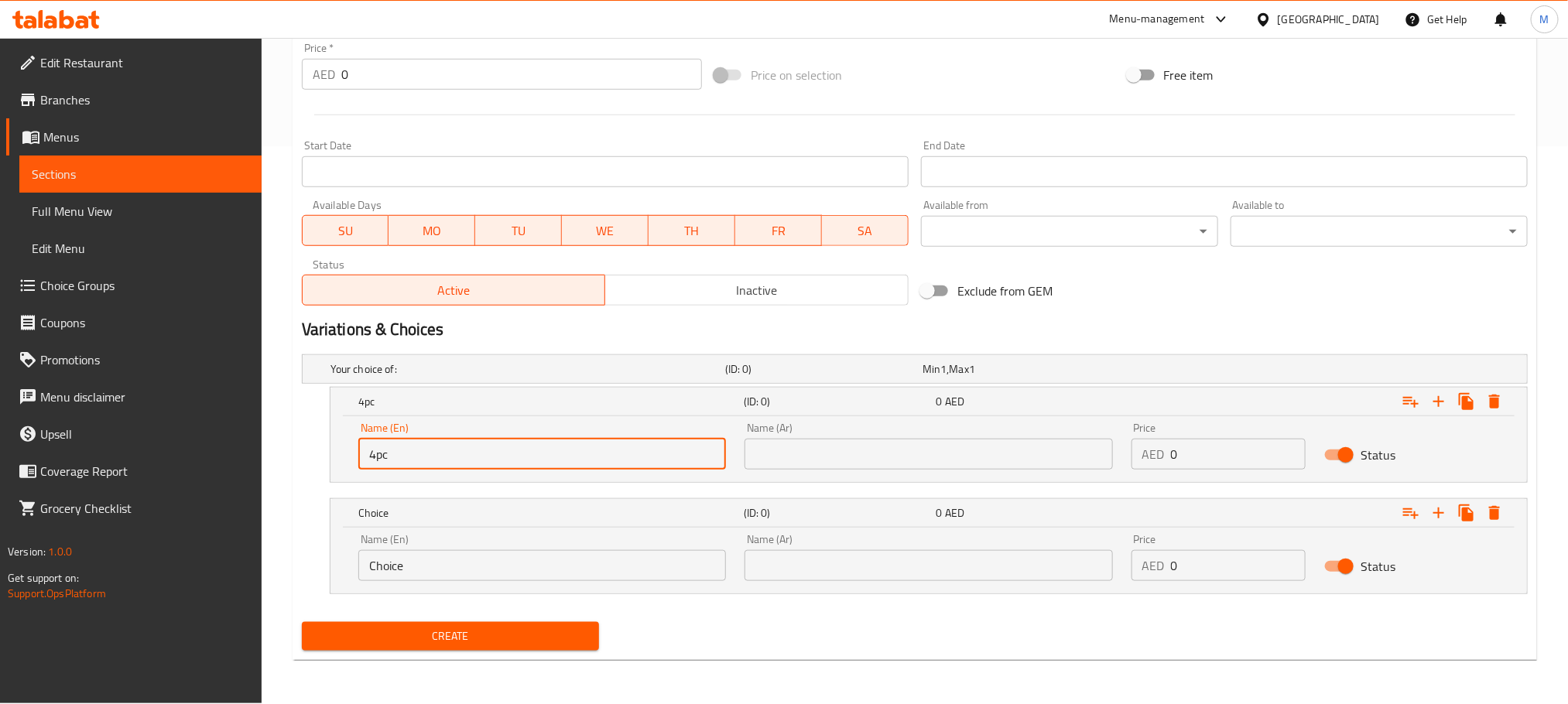
click at [682, 574] on input "Choice" at bounding box center [541, 565] width 368 height 31
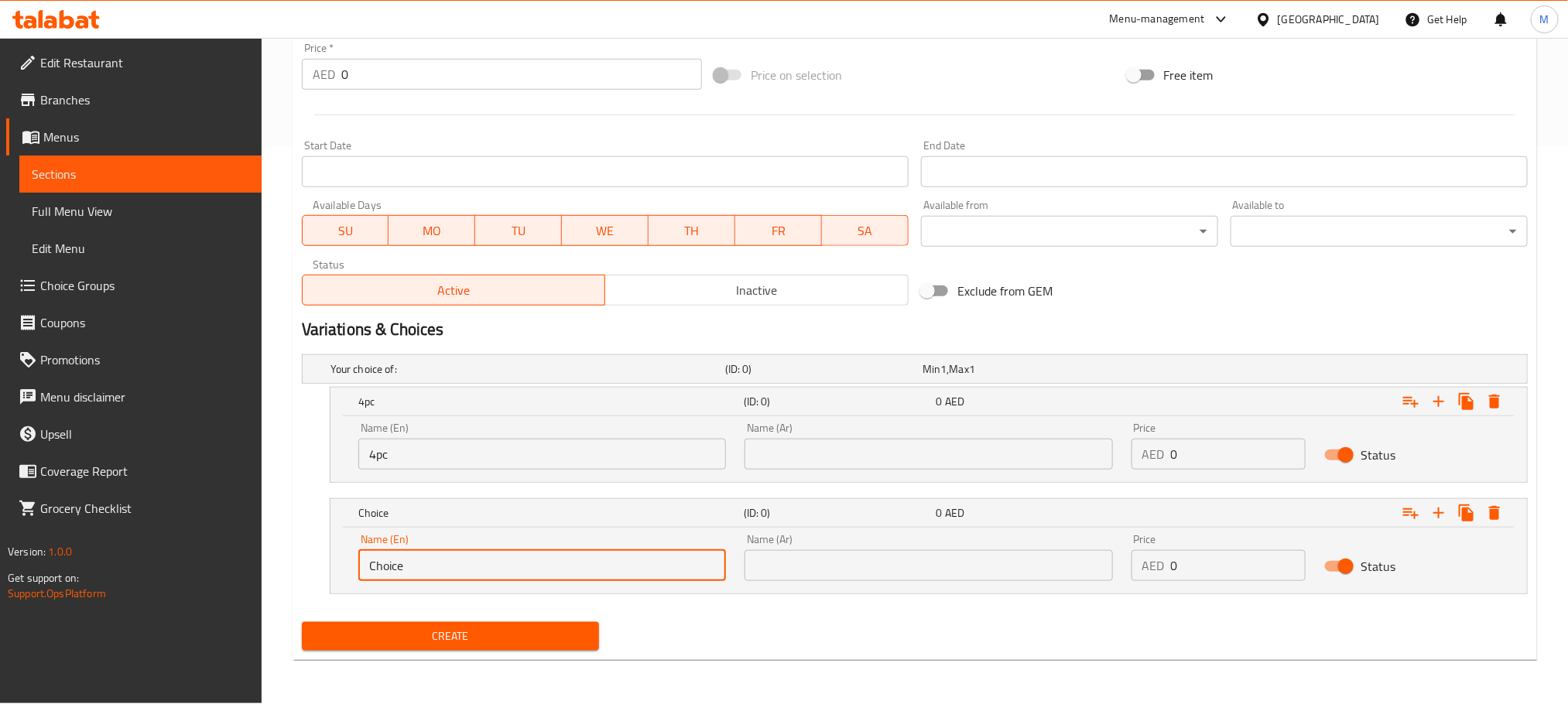
click at [682, 574] on input "Choice" at bounding box center [541, 565] width 368 height 31
click at [681, 574] on input "Choice" at bounding box center [541, 565] width 368 height 31
paste input "8pc"
type input "8pc"
click at [1052, 572] on input "text" at bounding box center [928, 565] width 368 height 31
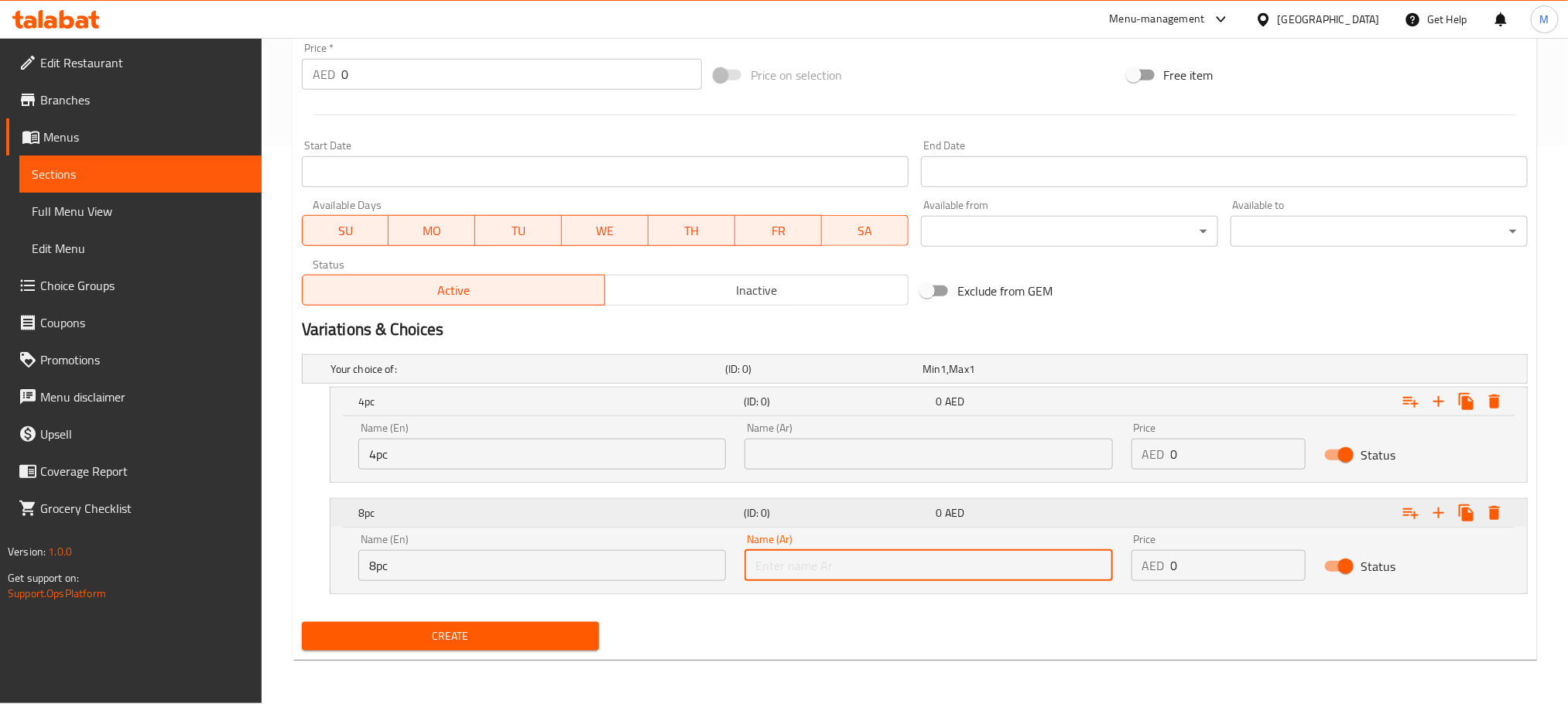
paste input "8 قطعة"
type input "8 قطعة"
click at [1041, 458] on input "text" at bounding box center [928, 454] width 368 height 31
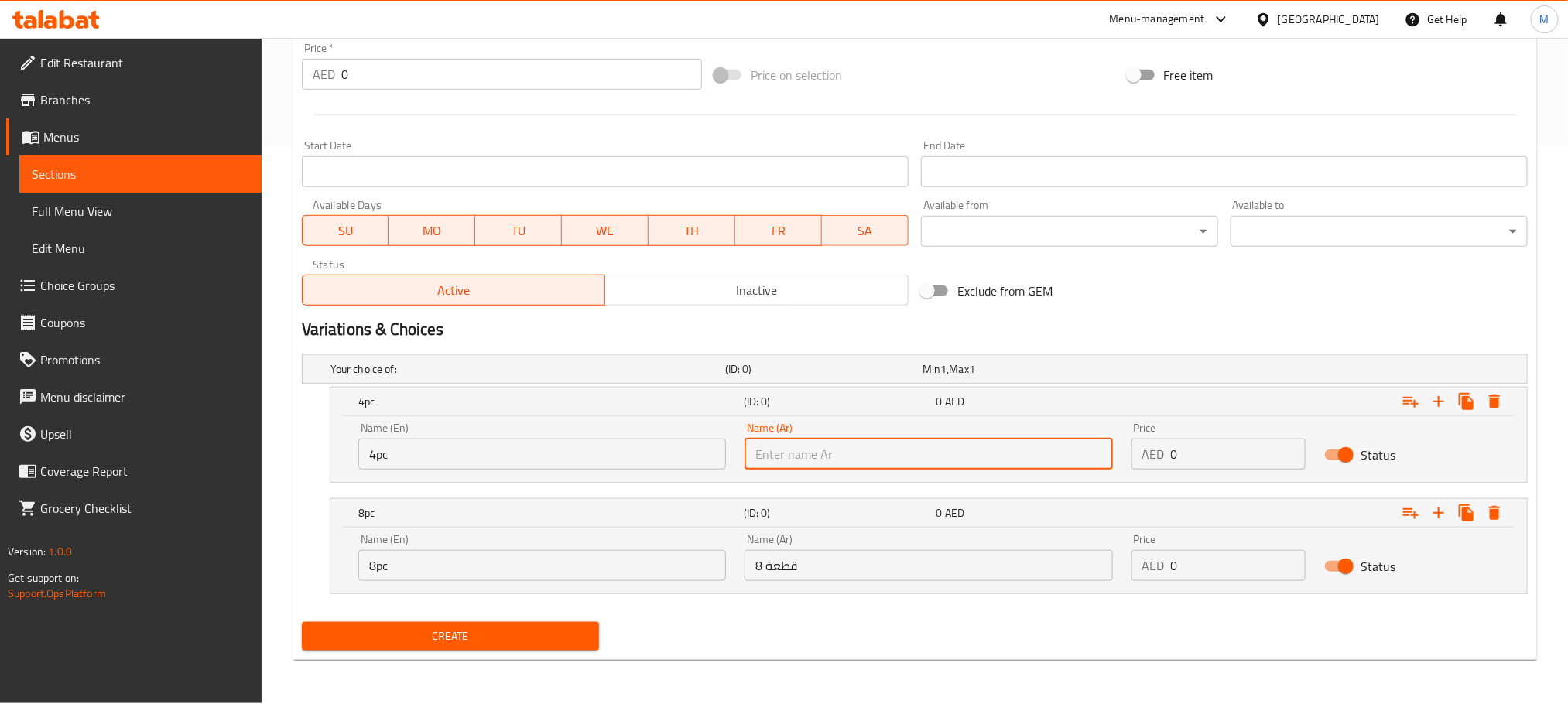
paste input "8 قطعة"
click at [1098, 454] on input "8 قطعة" at bounding box center [928, 454] width 368 height 31
click at [1103, 454] on input "8 قطعة" at bounding box center [928, 454] width 368 height 31
click at [1099, 454] on input "8 قطعة" at bounding box center [928, 454] width 368 height 31
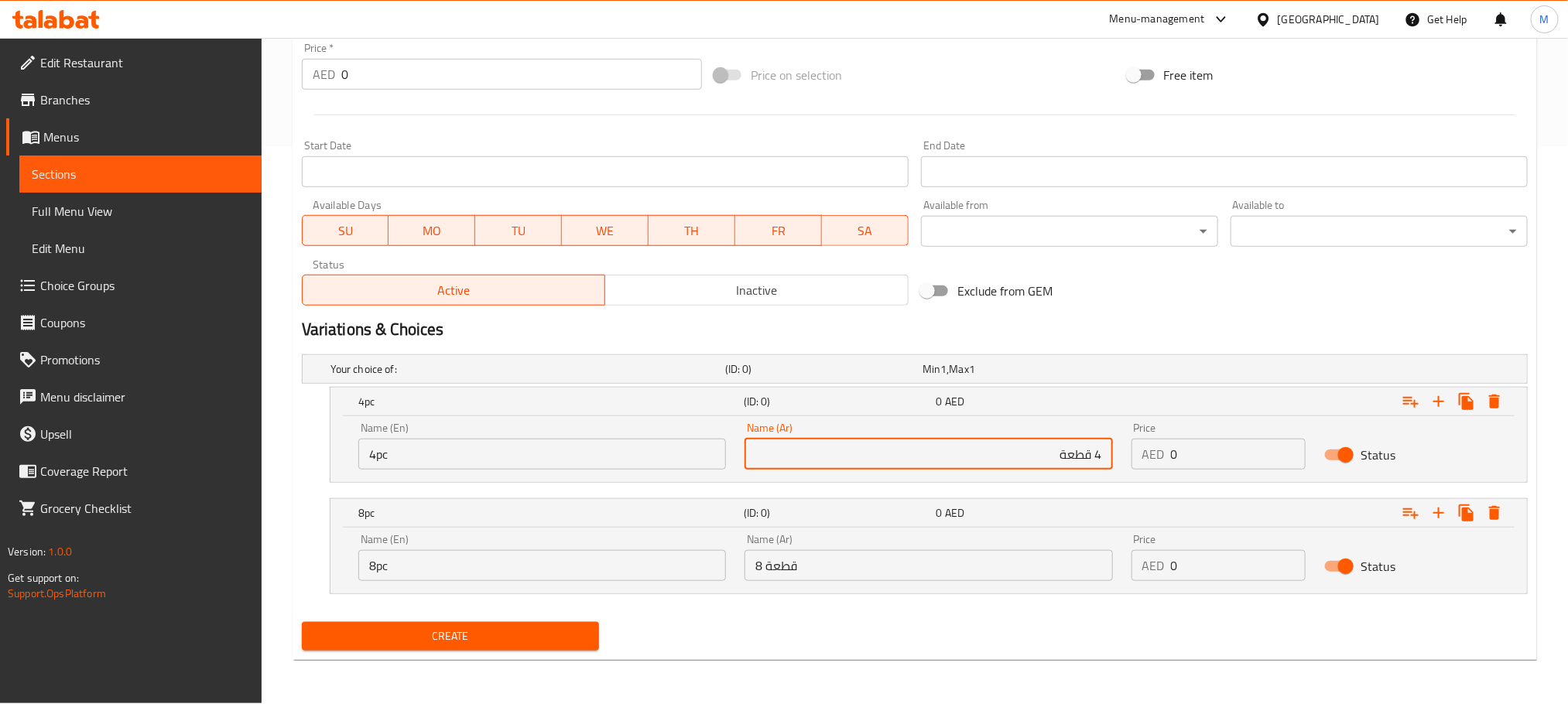
type input "4 قطعة"
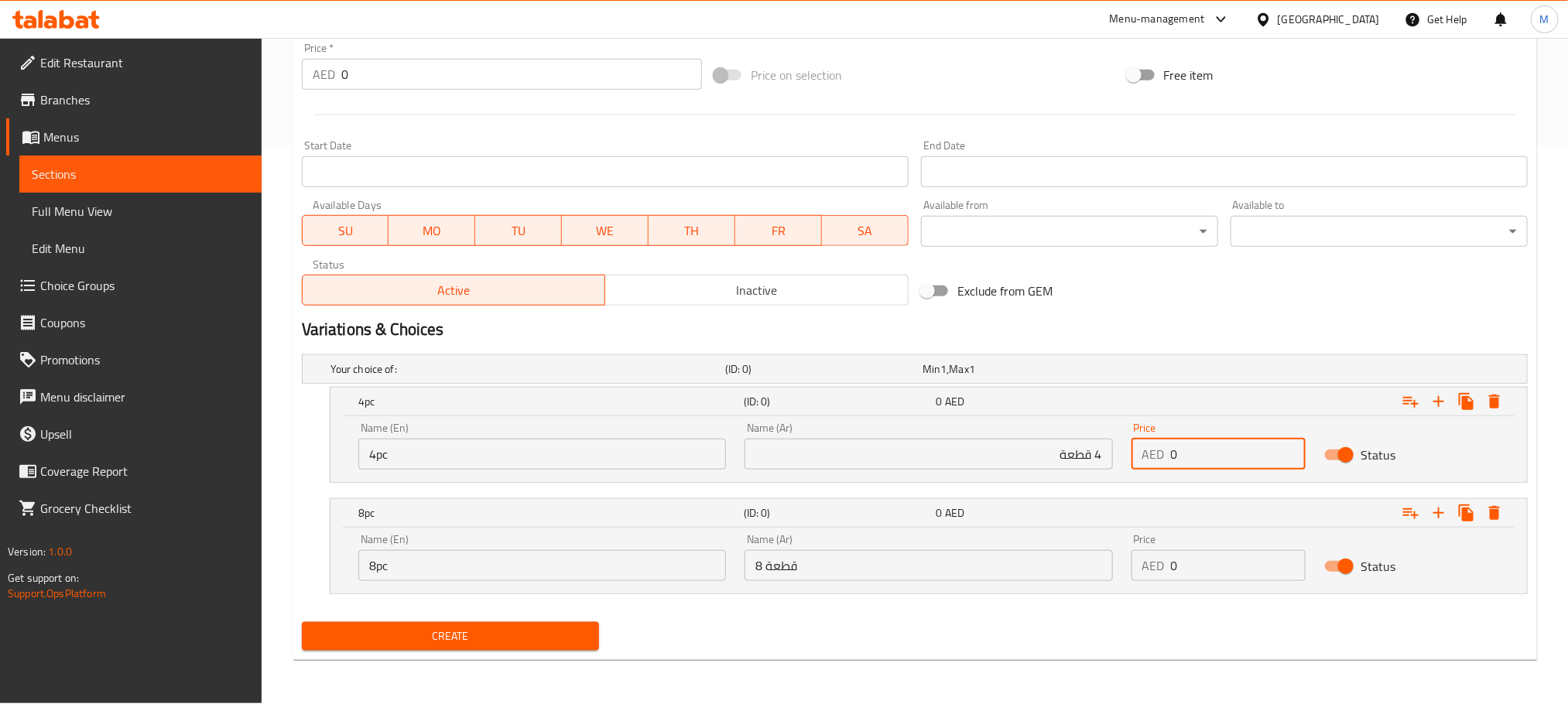
click at [1225, 458] on input "0" at bounding box center [1238, 454] width 135 height 31
paste input "30.0"
type input "30.00"
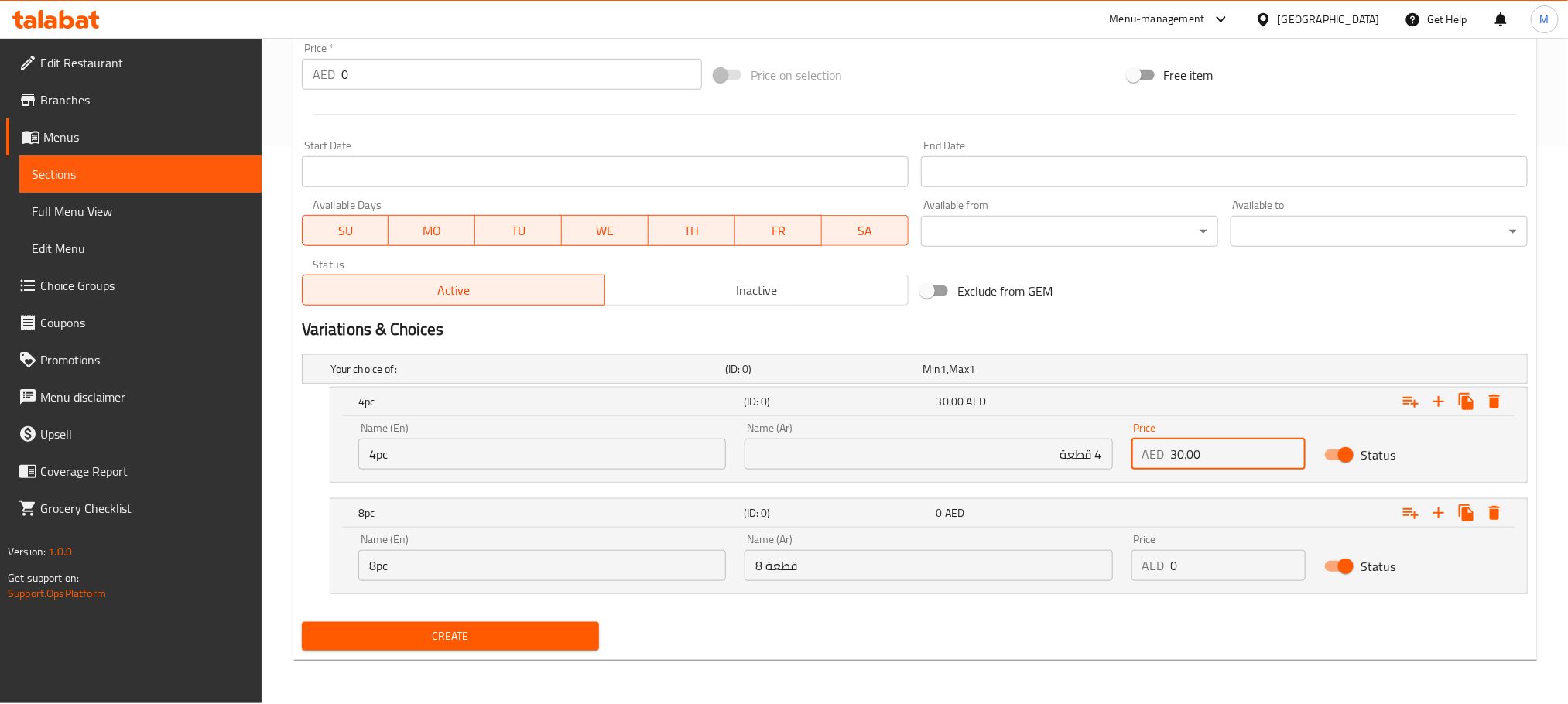
click at [1192, 577] on input "0" at bounding box center [1238, 565] width 135 height 31
paste input "60.0"
type input "60.00"
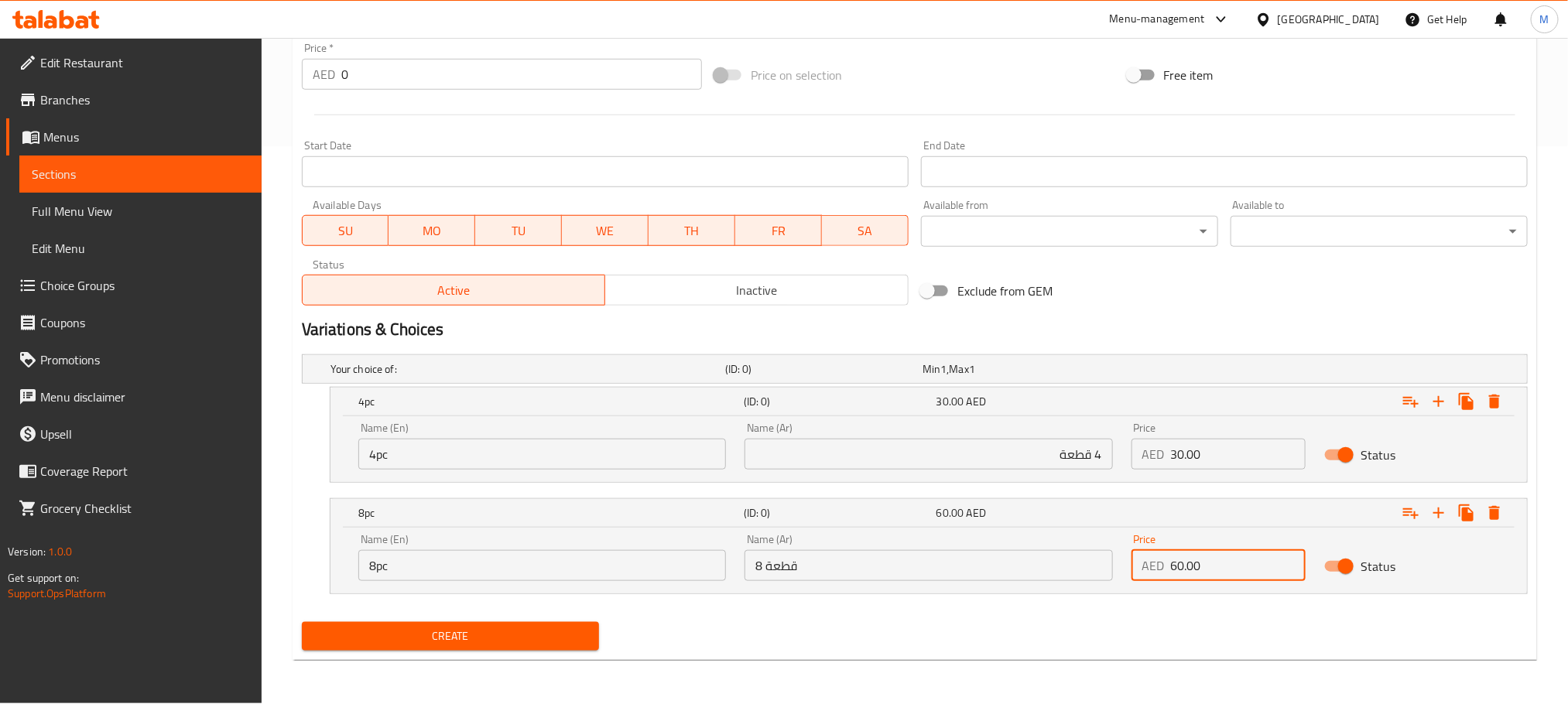
drag, startPoint x: 1103, startPoint y: 642, endPoint x: 943, endPoint y: 653, distance: 160.4
click at [1102, 642] on div "Create" at bounding box center [915, 636] width 1238 height 41
click at [560, 634] on span "Create" at bounding box center [450, 636] width 273 height 19
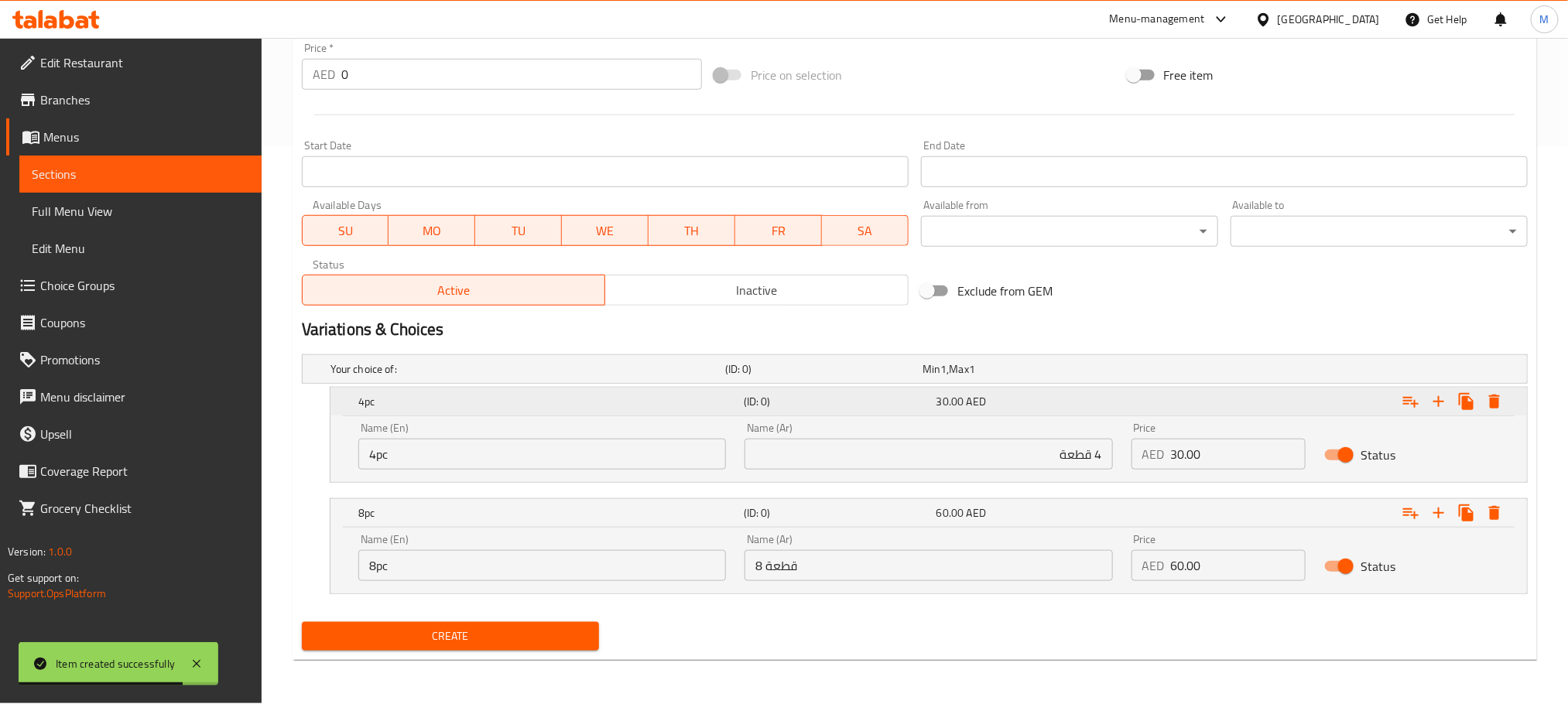
scroll to position [210, 0]
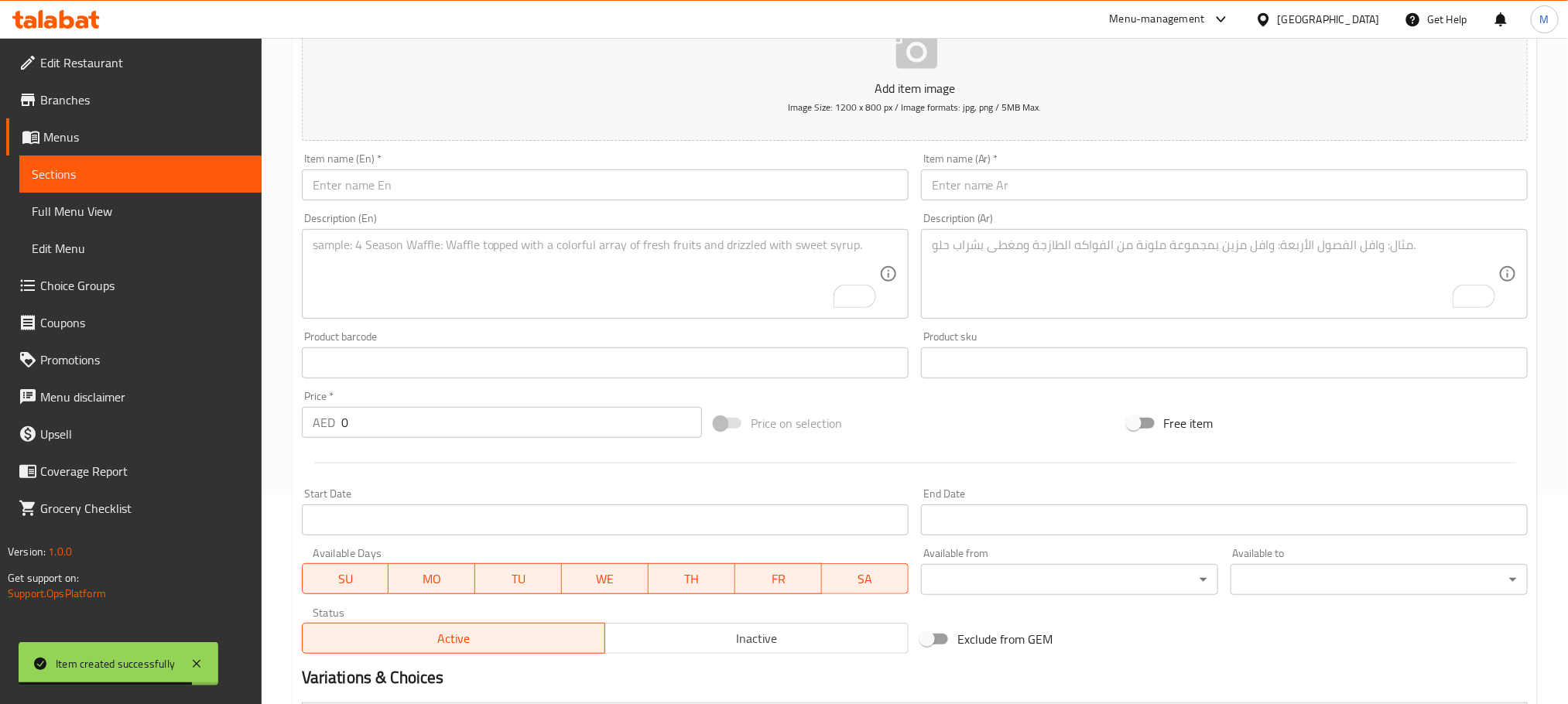
click at [608, 189] on input "text" at bounding box center [606, 185] width 606 height 31
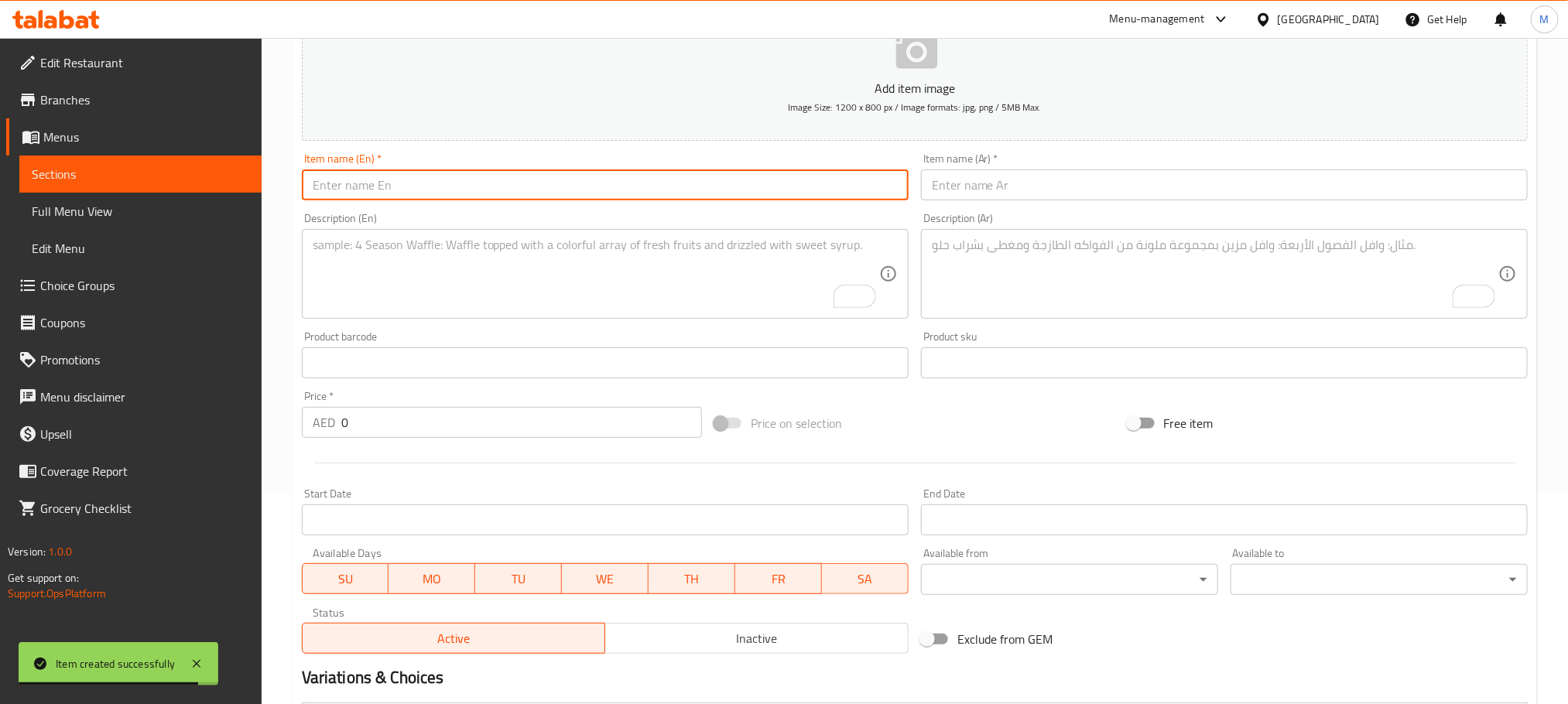
paste input "Chicken Fried Momo"
type input "Chicken Fried Momo"
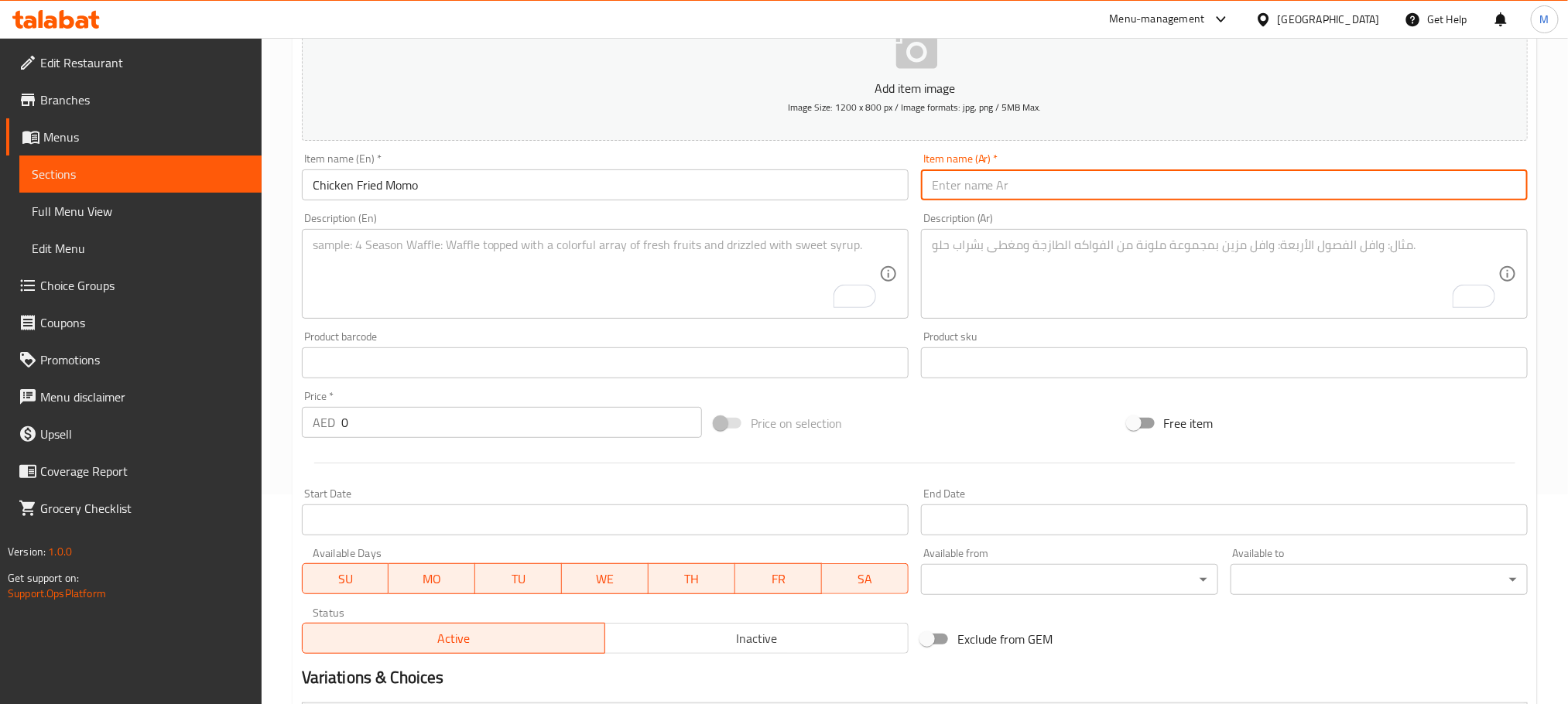
click at [1161, 198] on input "text" at bounding box center [1224, 185] width 606 height 31
paste input "مومو الدجاج المقلي"
type input "مومو الدجاج المقلي"
click at [636, 266] on textarea "To enrich screen reader interactions, please activate Accessibility in Grammarl…" at bounding box center [596, 274] width 566 height 74
paste textarea ""Golden-fried dumplings filled with flavorful minced chicken, perfectly crispy …"
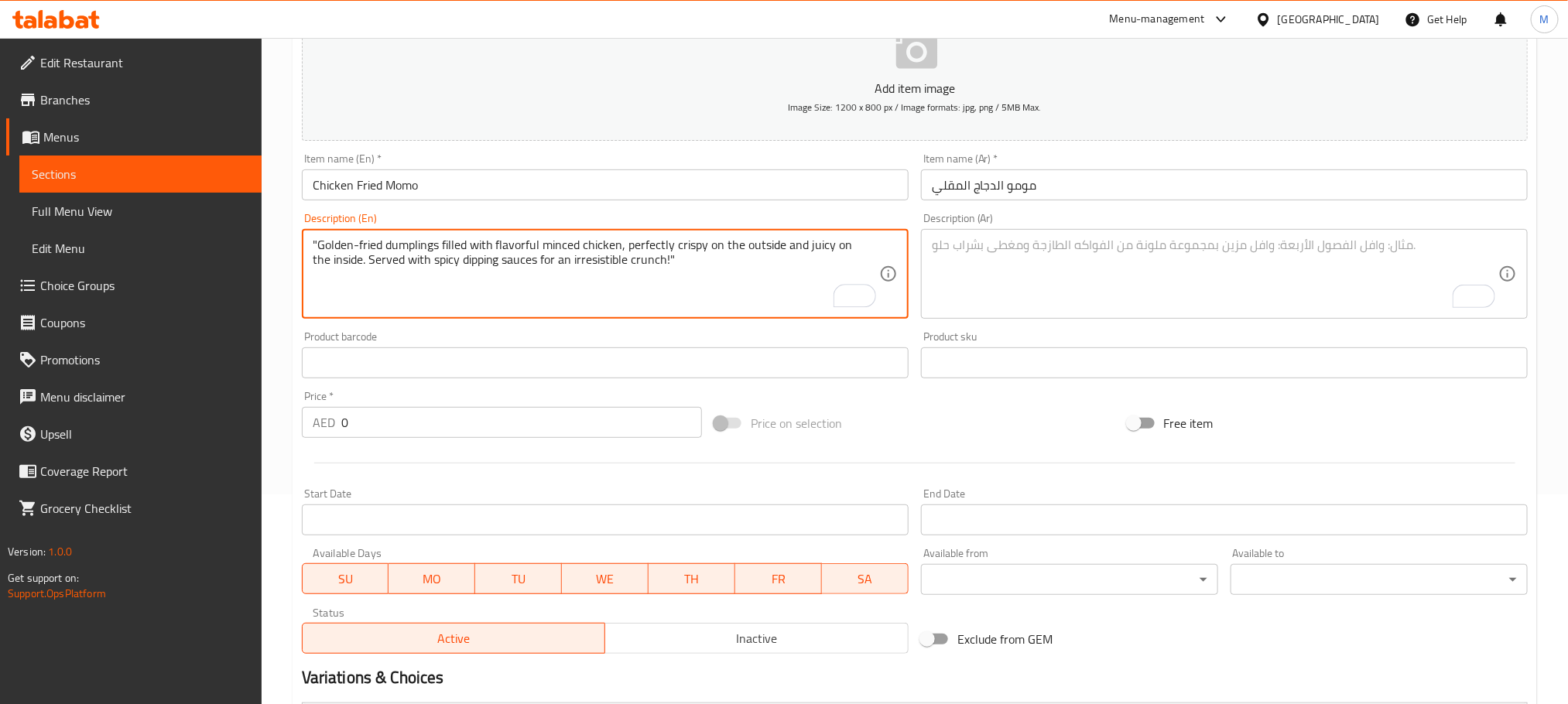
type textarea ""Golden-fried dumplings filled with flavorful minced chicken, perfectly crispy …"
click at [1068, 258] on textarea "To enrich screen reader interactions, please activate Accessibility in Grammarl…" at bounding box center [1215, 274] width 566 height 74
paste textarea "زلابية مقلية ذهبية اللون محشوة بدجاج مفروم شهي، مقرمشة من الخارج وطرية من الداخ…"
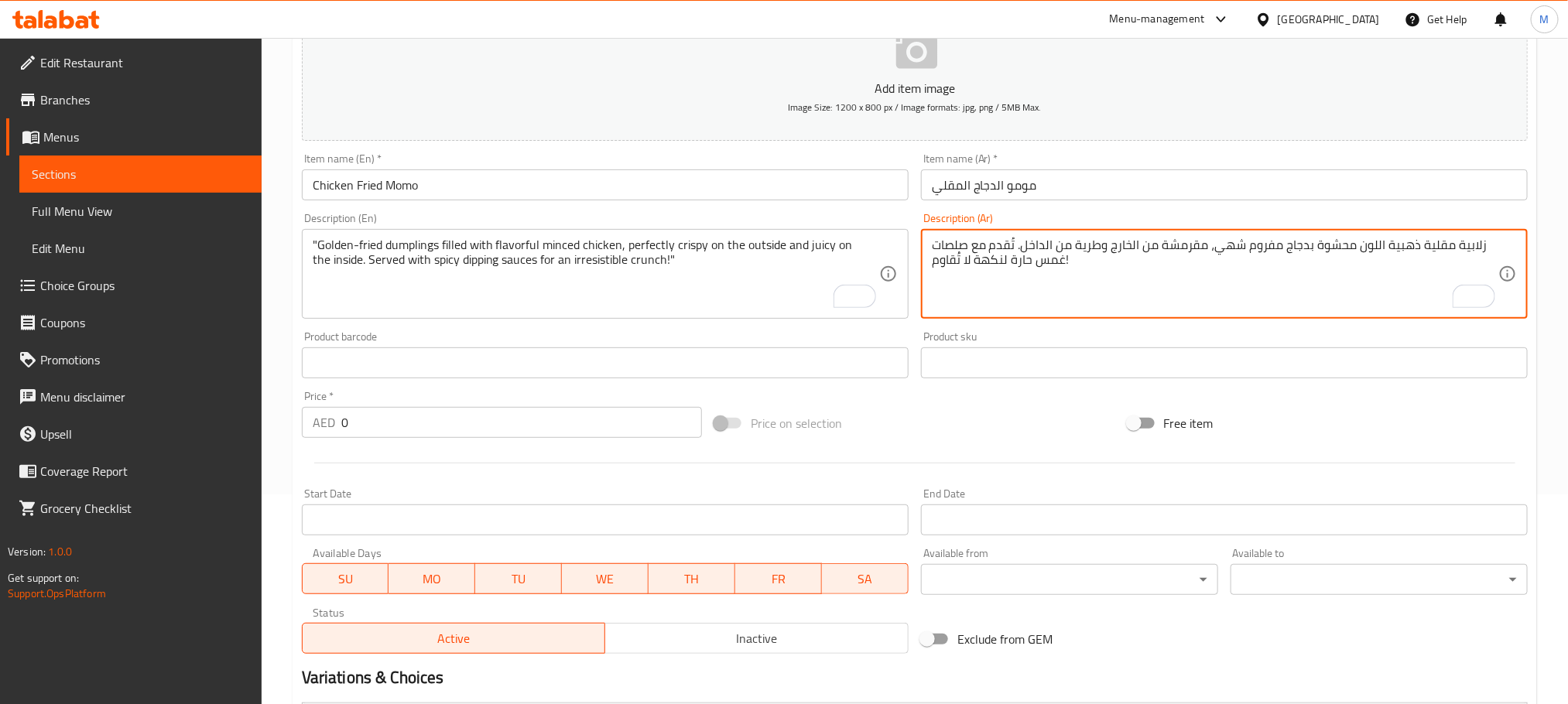
type textarea "زلابية مقلية ذهبية اللون محشوة بدجاج مفروم شهي، مقرمشة من الخارج وطرية من الداخ…"
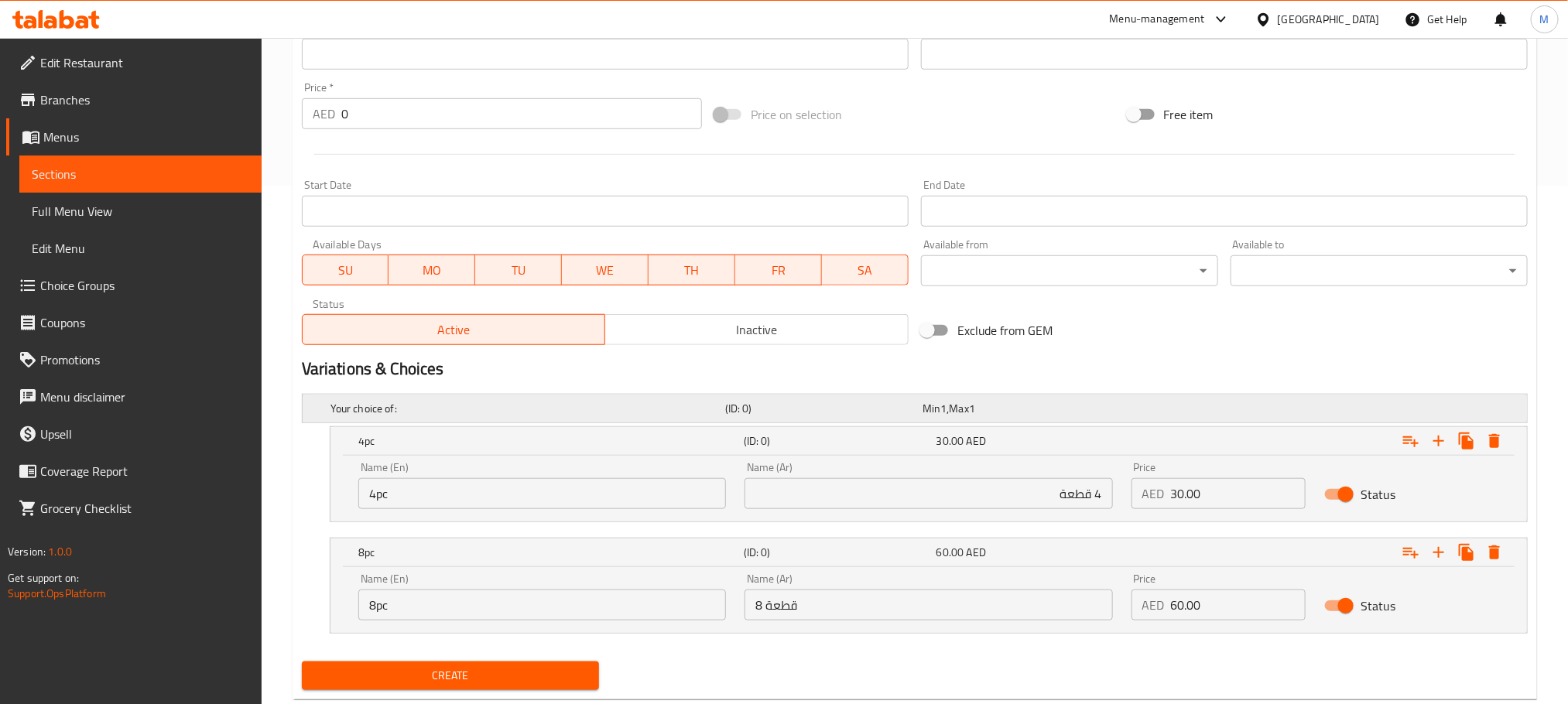
scroll to position [557, 0]
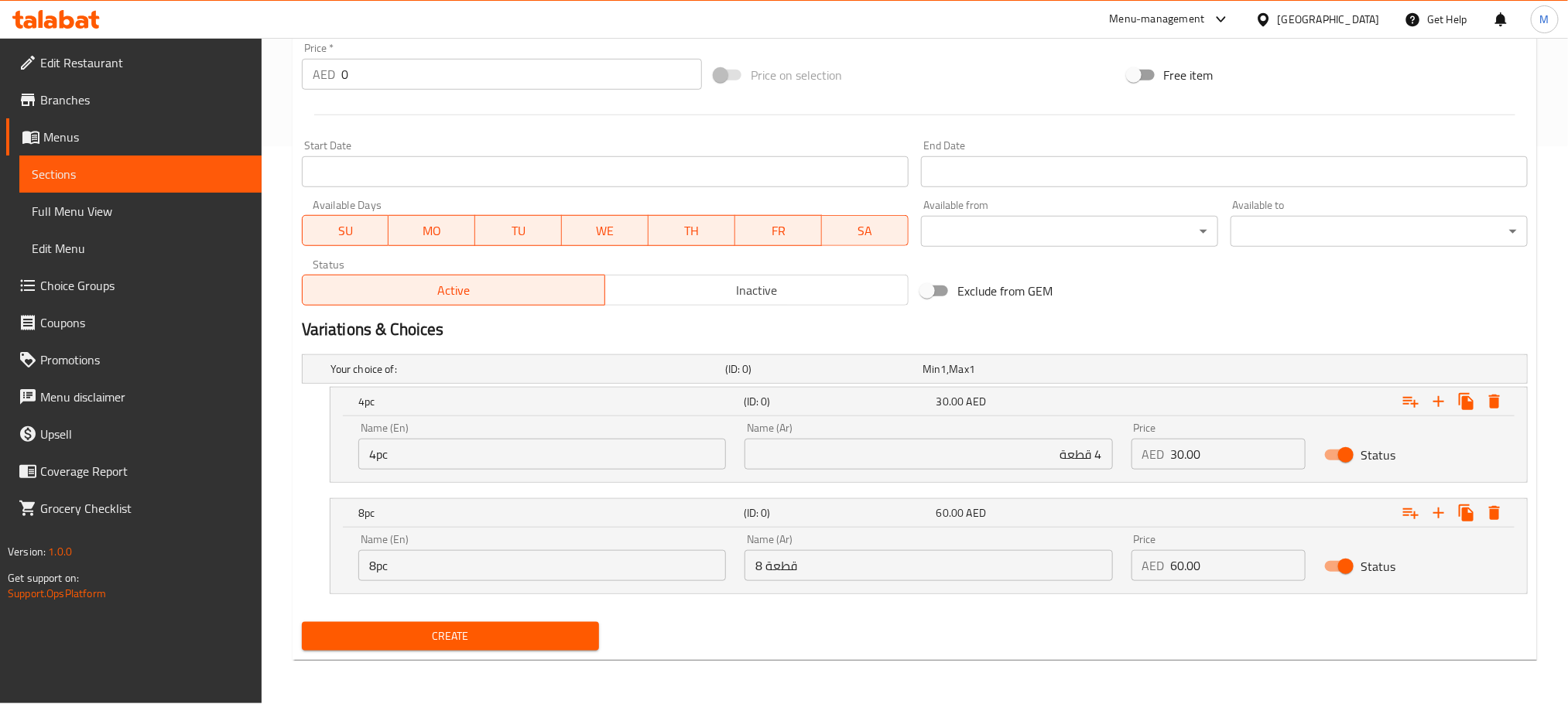
click at [992, 458] on input "4 قطعة" at bounding box center [928, 454] width 368 height 31
type input "4 قطعة"
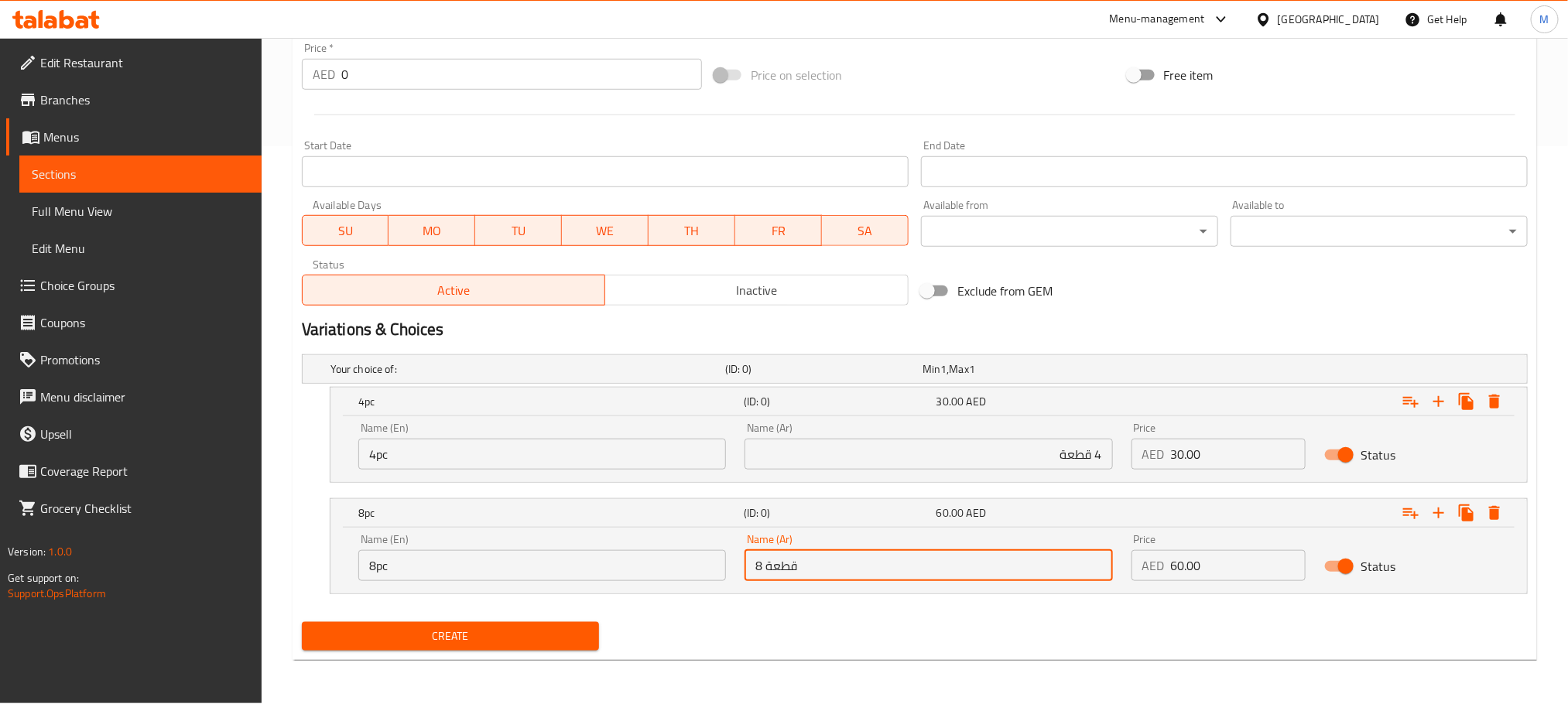
click at [878, 569] on input "8 قطعة" at bounding box center [928, 565] width 368 height 31
click at [878, 569] on input "4" at bounding box center [928, 565] width 368 height 31
type input "8 قطعة"
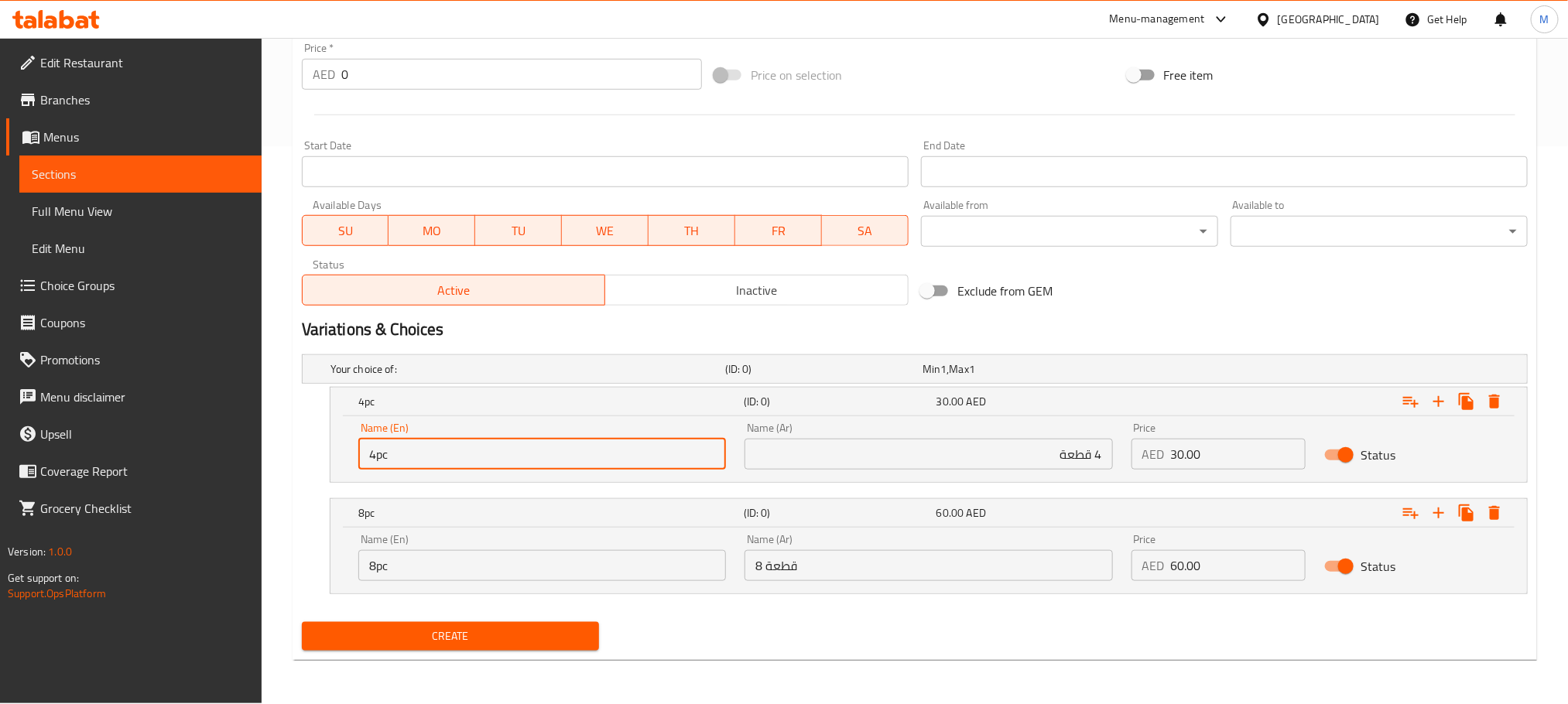
click at [615, 451] on input "4pc" at bounding box center [541, 454] width 368 height 31
type input "4pc"
click at [499, 578] on input "8pc" at bounding box center [541, 565] width 368 height 31
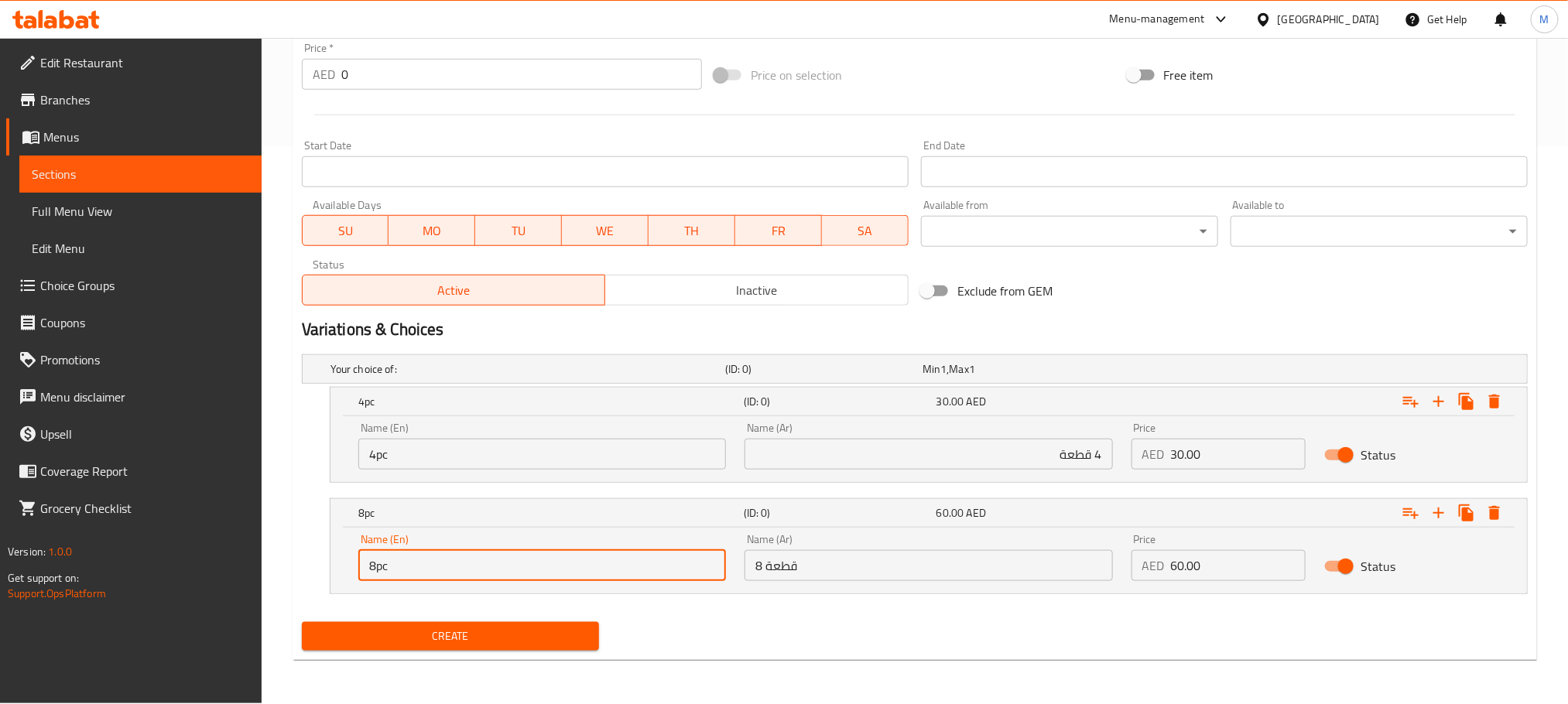
click at [499, 578] on input "8pc" at bounding box center [541, 565] width 368 height 31
type input "8pc"
click at [1247, 453] on input "30.00" at bounding box center [1238, 454] width 135 height 31
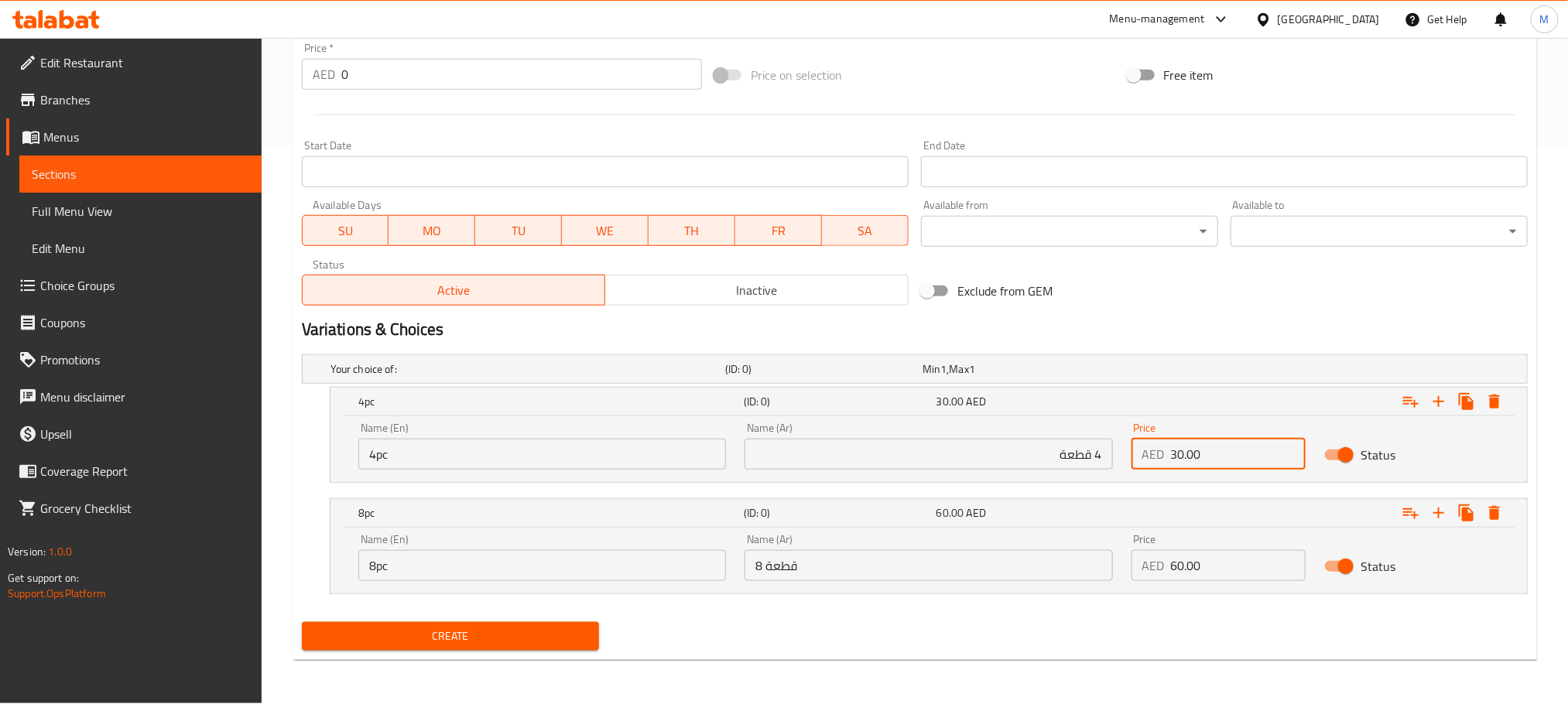
click at [1247, 453] on input "30.00" at bounding box center [1238, 454] width 135 height 31
click at [1247, 453] on input "0" at bounding box center [1238, 454] width 135 height 31
paste input "30.0"
type input "30.00"
click at [1231, 567] on input "60.00" at bounding box center [1238, 565] width 135 height 31
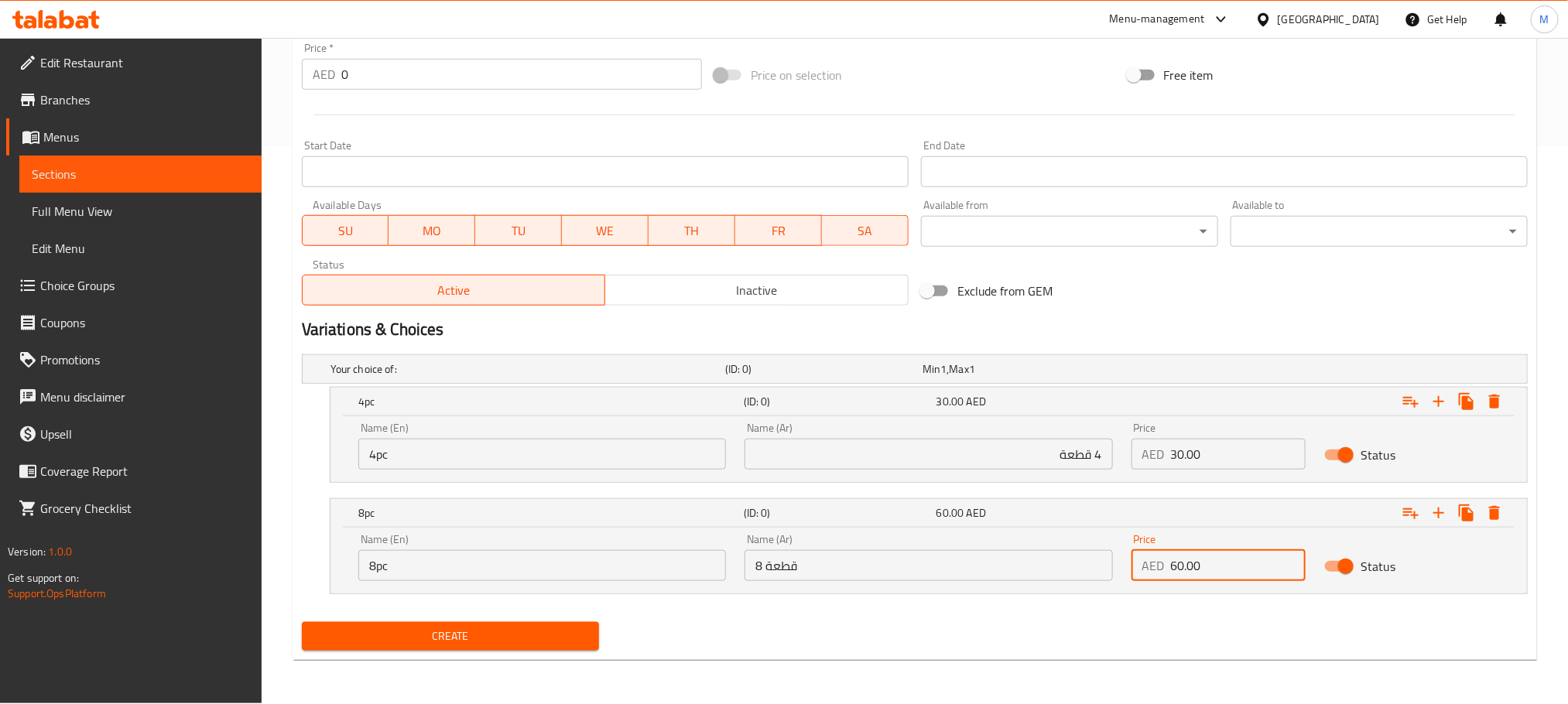
click at [1231, 567] on input "60.00" at bounding box center [1238, 565] width 135 height 31
click at [1231, 567] on input "0" at bounding box center [1238, 565] width 135 height 31
paste input "60.0"
type input "60.00"
click at [1119, 645] on div "Create" at bounding box center [915, 636] width 1238 height 41
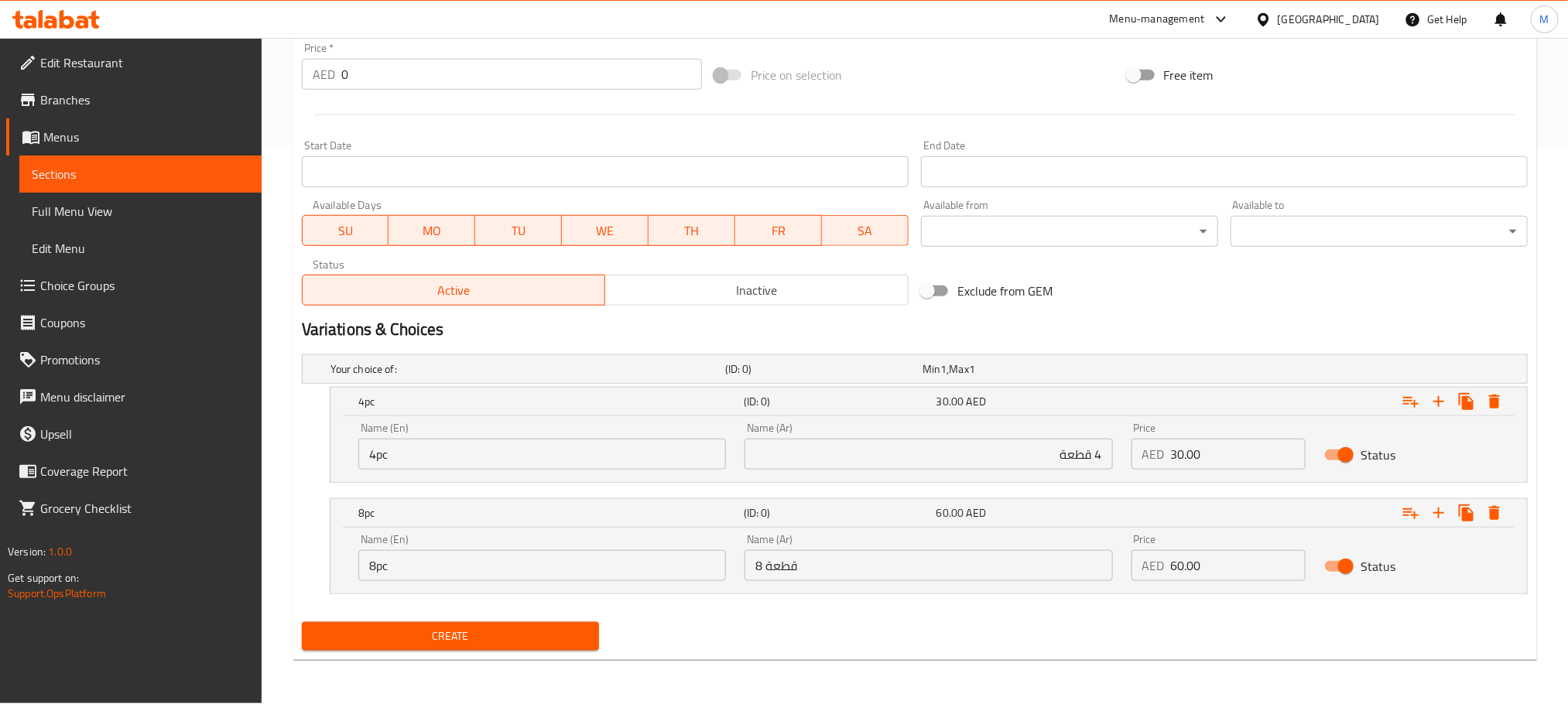
click at [595, 637] on button "Create" at bounding box center [451, 636] width 297 height 29
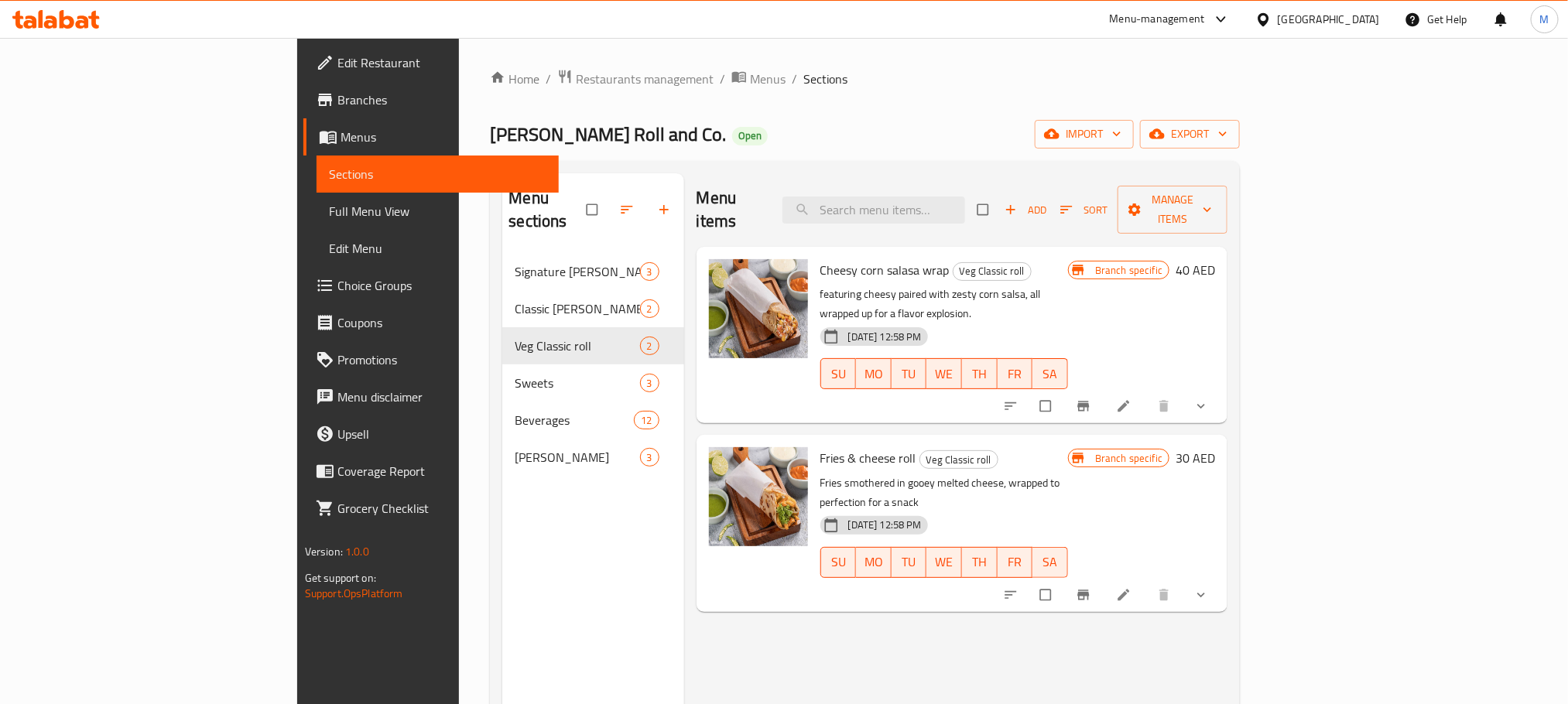
click at [810, 59] on div "Home / Restaurants management / Menus / Sections Urban Kathi Roll and Co. Open …" at bounding box center [865, 480] width 812 height 882
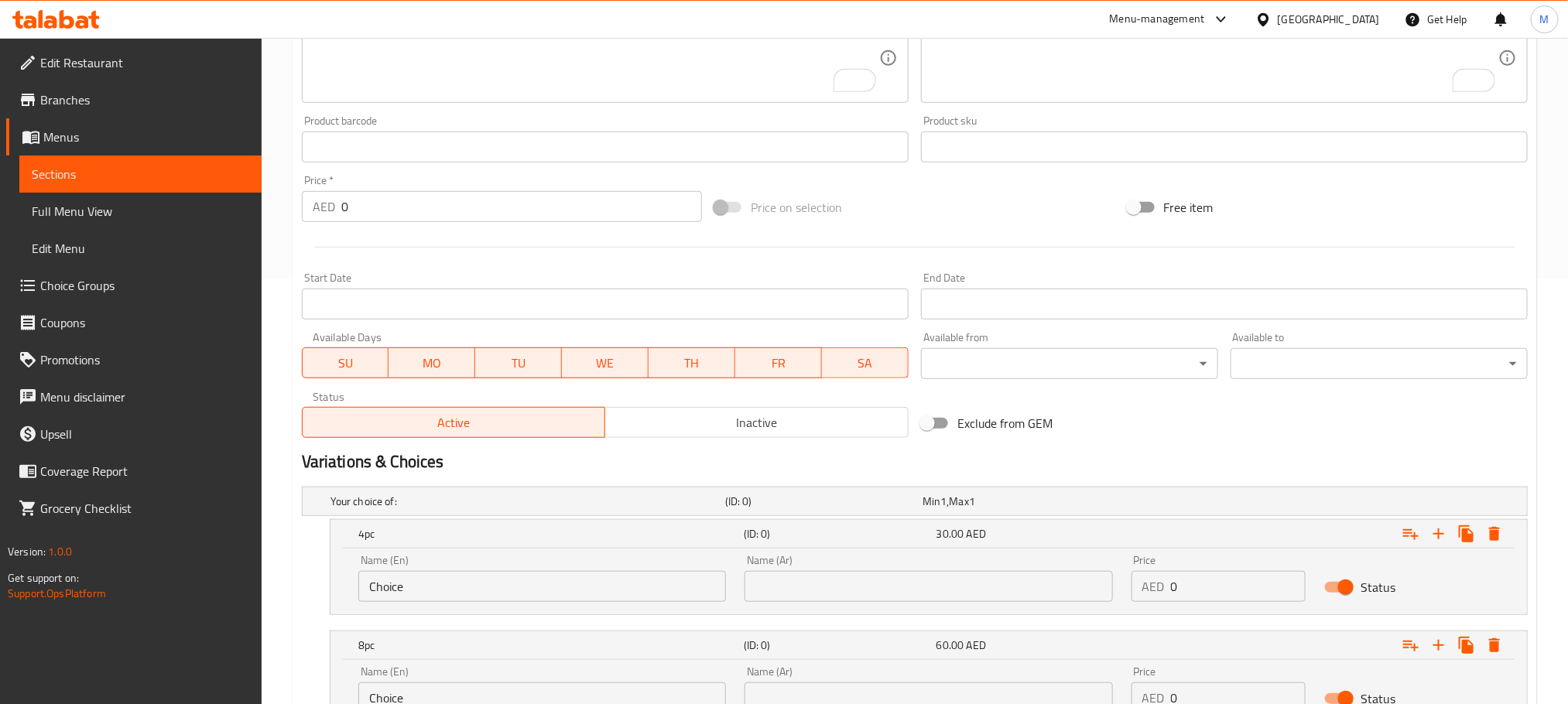
scroll to position [326, 0]
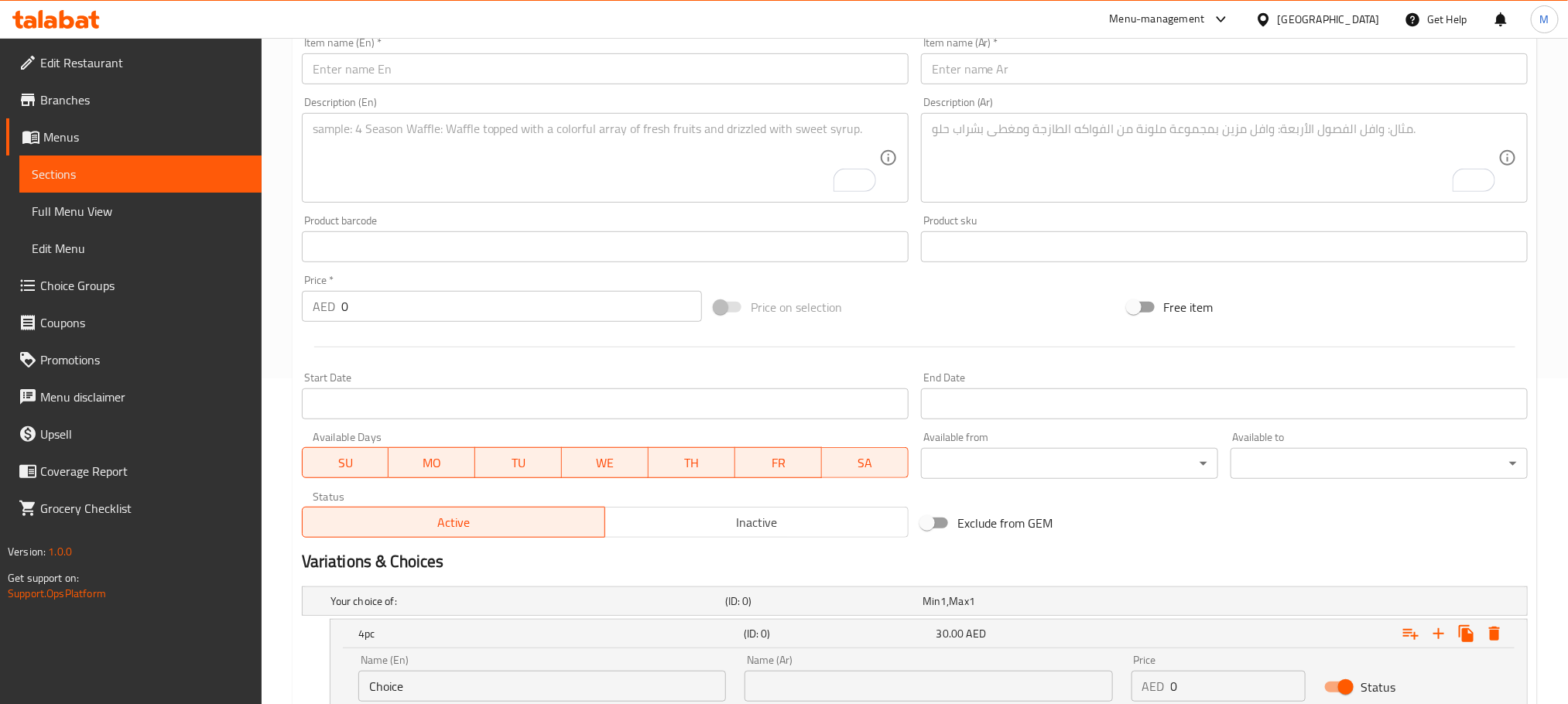
click at [618, 77] on input "text" at bounding box center [606, 69] width 606 height 31
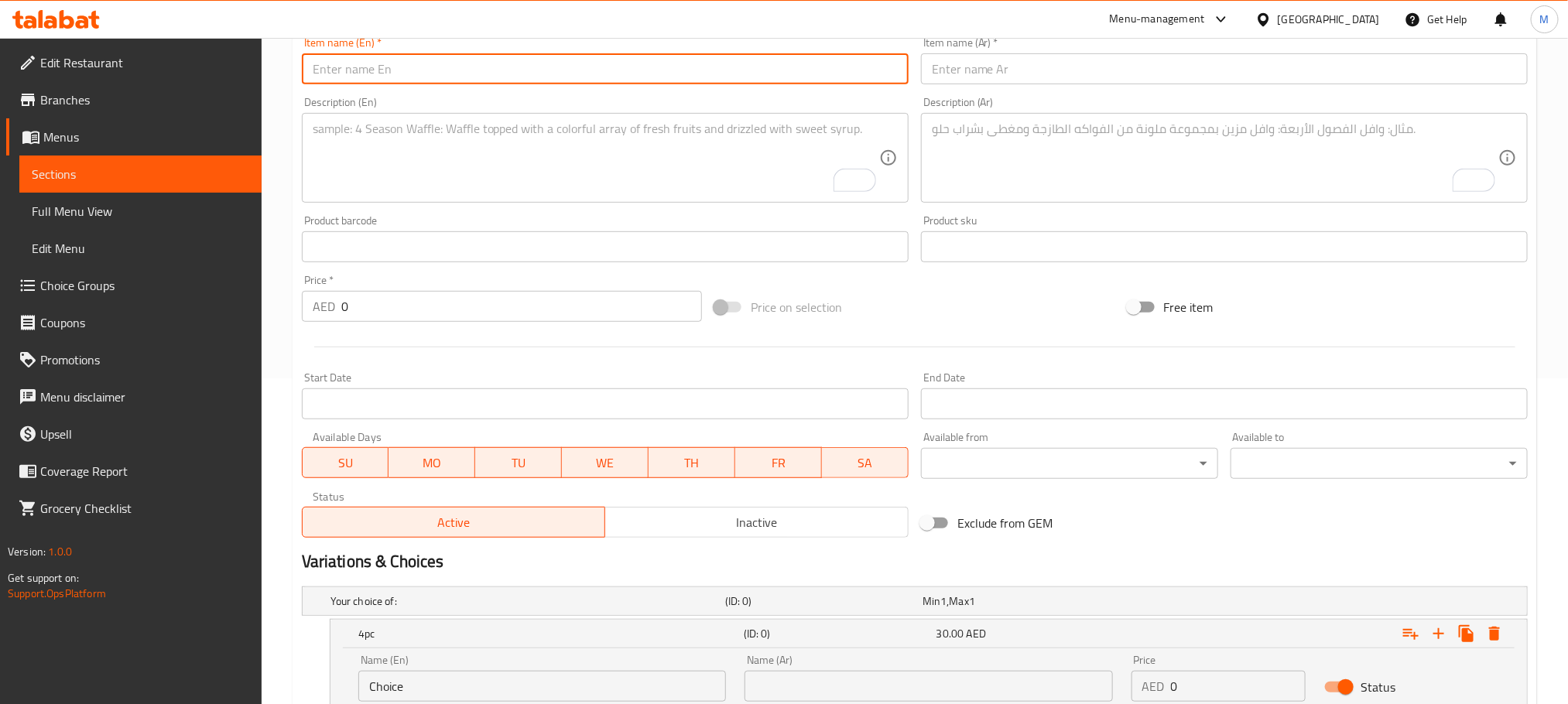
paste input "Chicken Peri Peri Momo"
type input "Chicken Peri Peri Momo"
click at [1035, 68] on input "text" at bounding box center [1224, 69] width 606 height 31
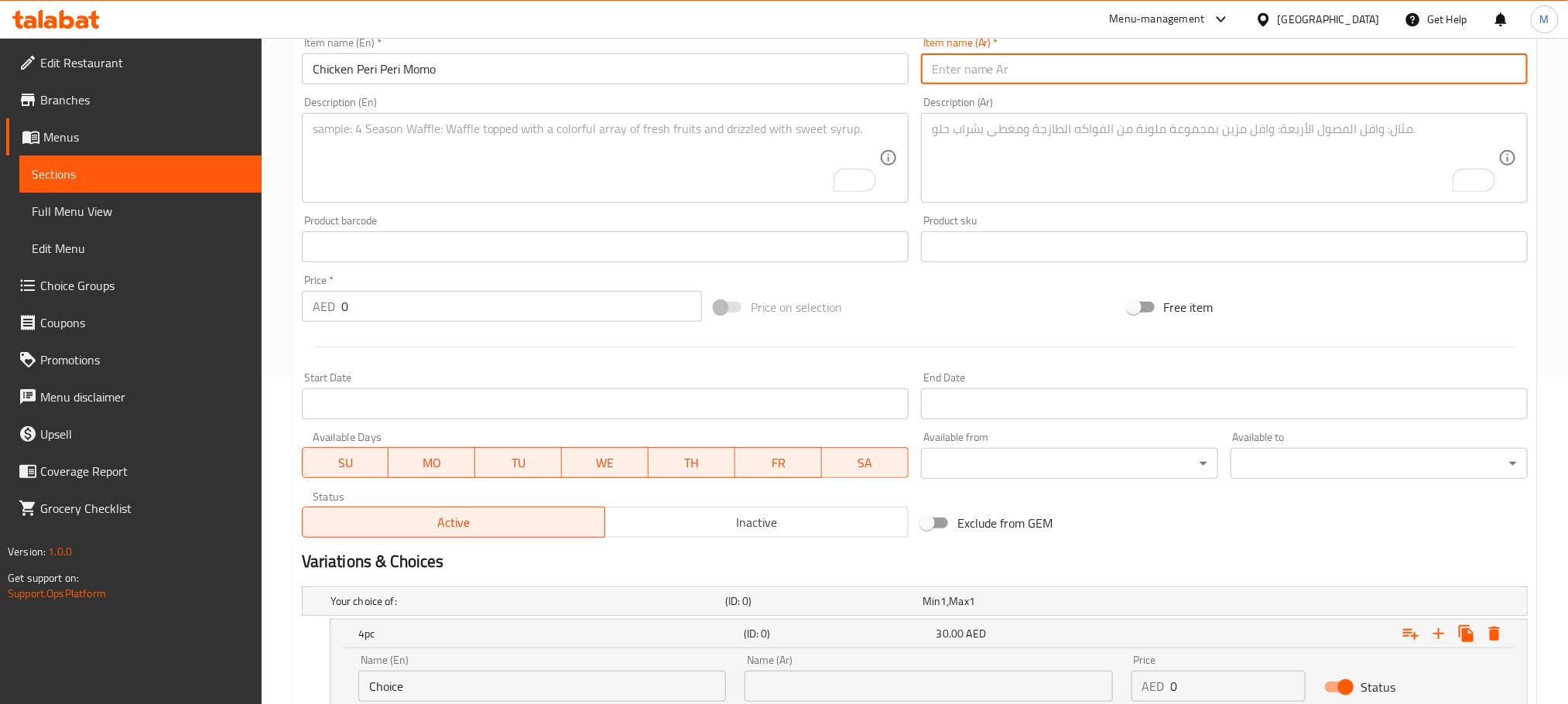
paste input "دجاج [PERSON_NAME]"
type input "دجاج [PERSON_NAME]"
click at [590, 138] on textarea "To enrich screen reader interactions, please activate Accessibility in Grammarl…" at bounding box center [596, 158] width 566 height 74
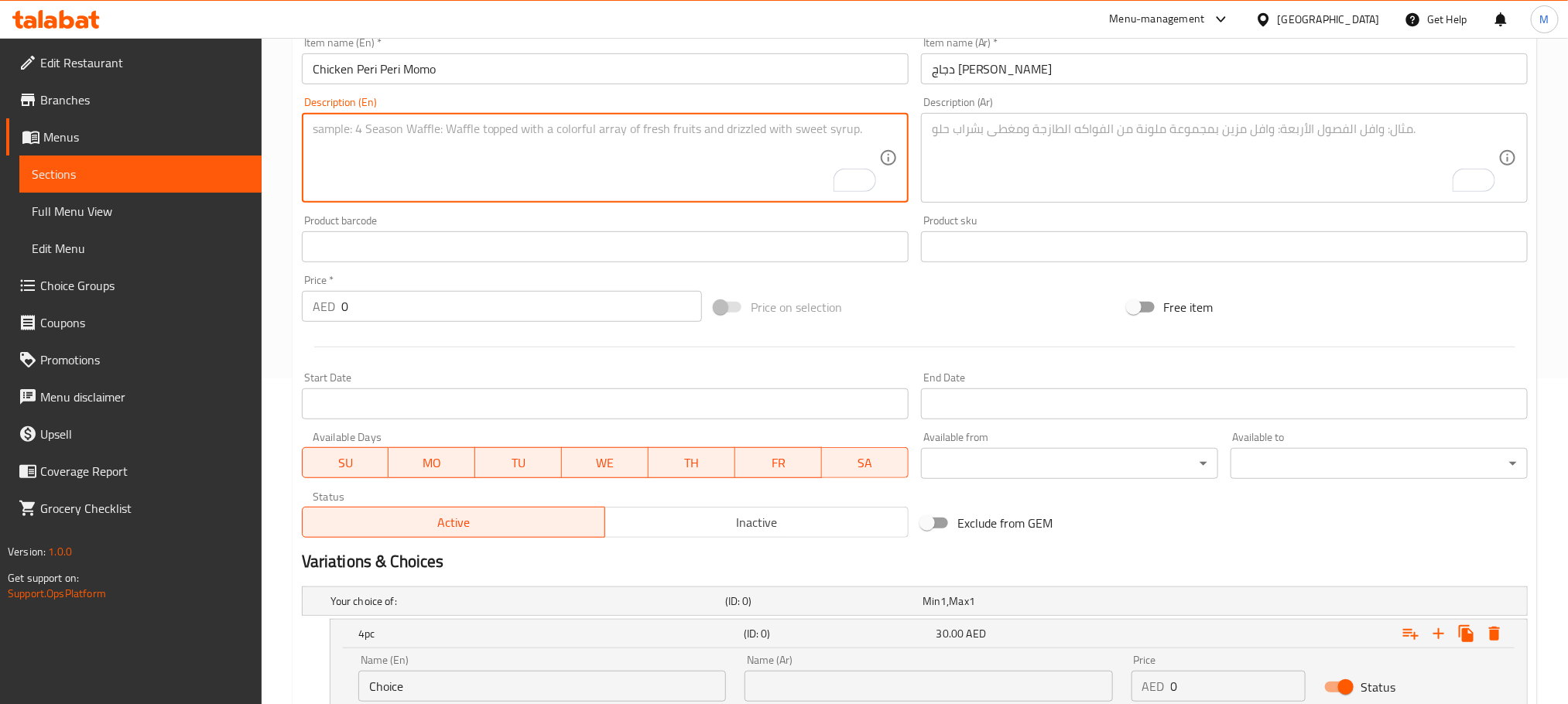
paste textarea ""Soft, juicy chicken momos tossed in a fiery Peri Peri sauce for a bold, spicy …"
type textarea ""Soft, juicy chicken momos tossed in a fiery Peri Peri sauce for a bold, spicy …"
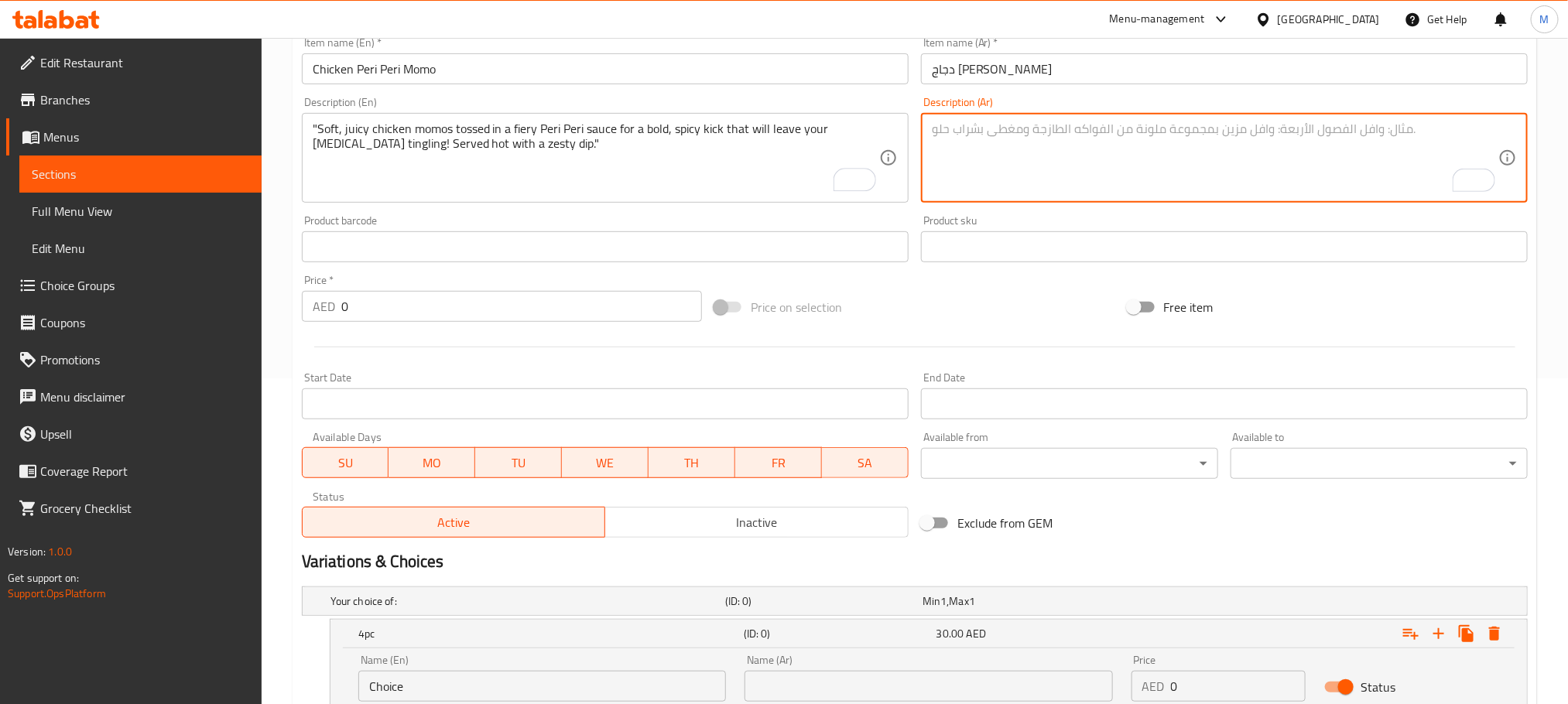
click at [1019, 174] on textarea "To enrich screen reader interactions, please activate Accessibility in Grammarl…" at bounding box center [1215, 158] width 566 height 74
paste textarea "مومو دجاج طري وعصير، ممزوج بصلصة بيري بيري حارة، لنكهة قوية وحارة ستثير براعم ا…"
type textarea "مومو دجاج طري وعصير، ممزوج بصلصة بيري بيري حارة، لنكهة قوية وحارة ستثير براعم ا…"
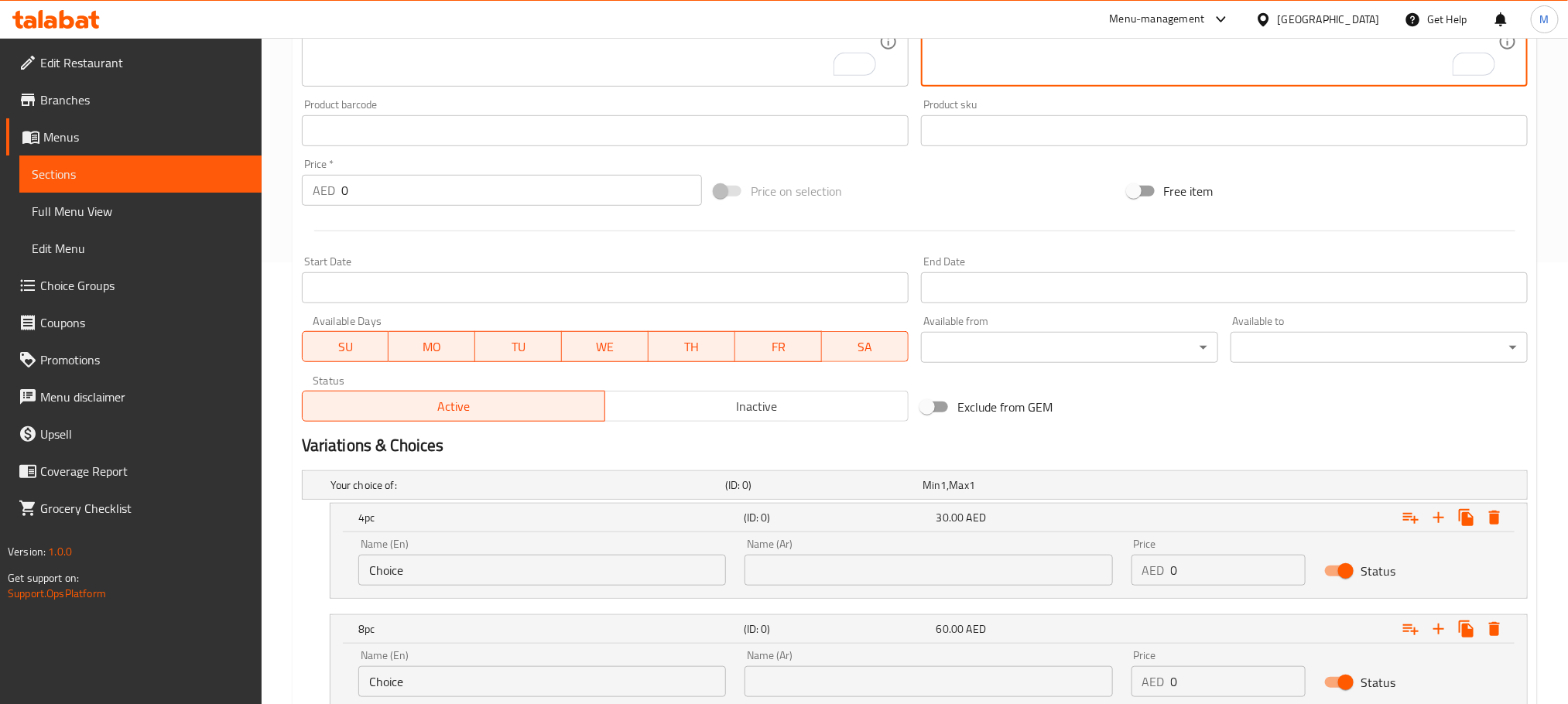
scroll to position [557, 0]
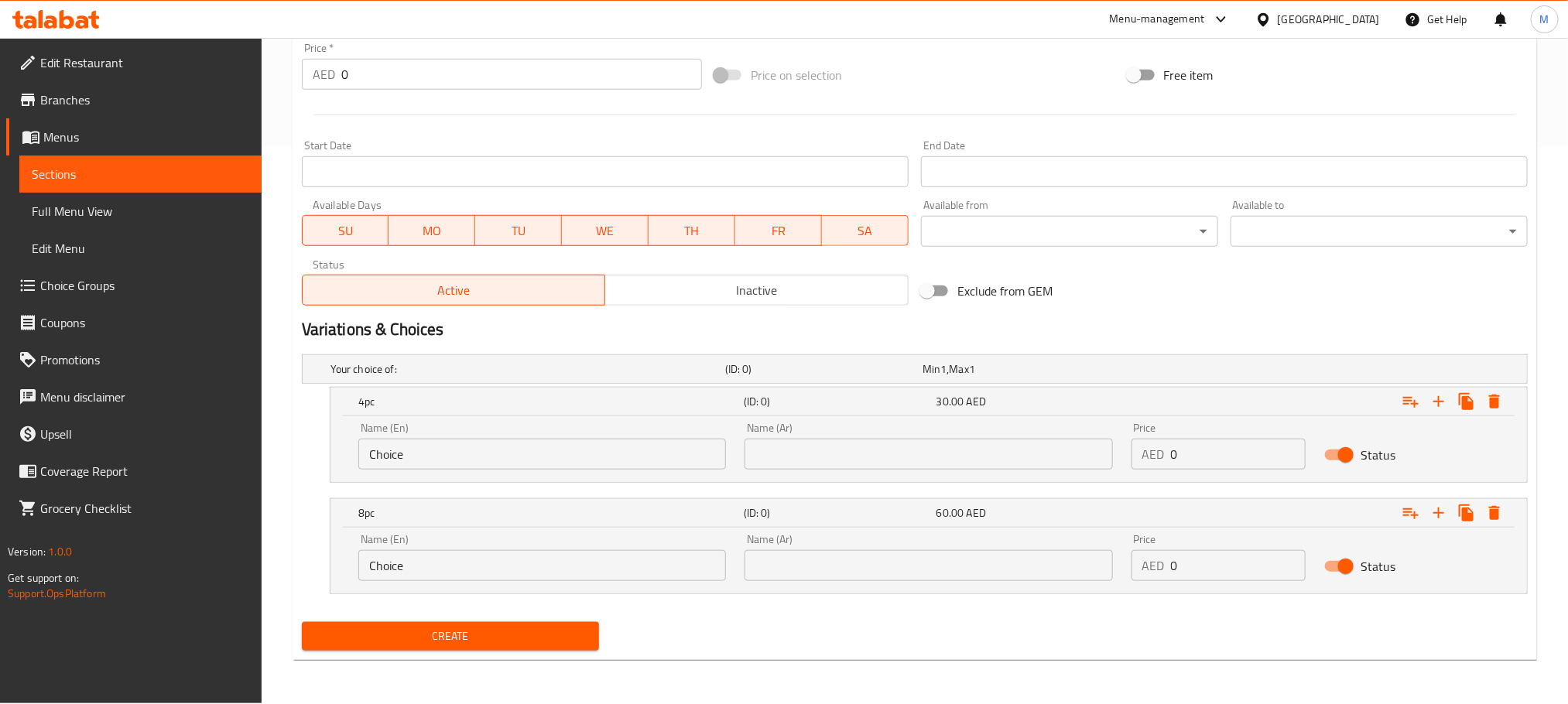
click at [1238, 455] on input "0" at bounding box center [1238, 454] width 135 height 31
paste input "36.0"
type input "36.00"
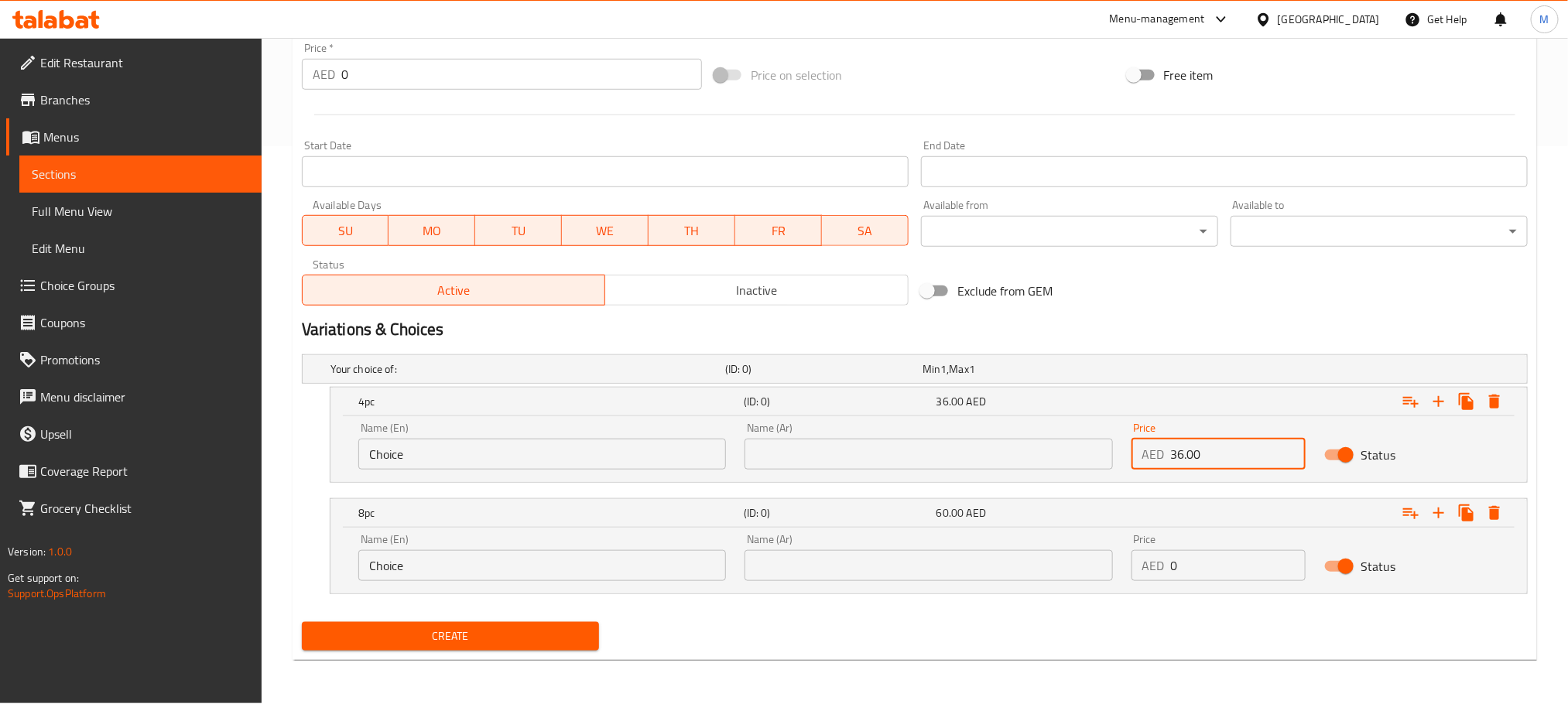
click at [1205, 564] on input "0" at bounding box center [1238, 565] width 135 height 31
paste input "72.0"
type input "72.00"
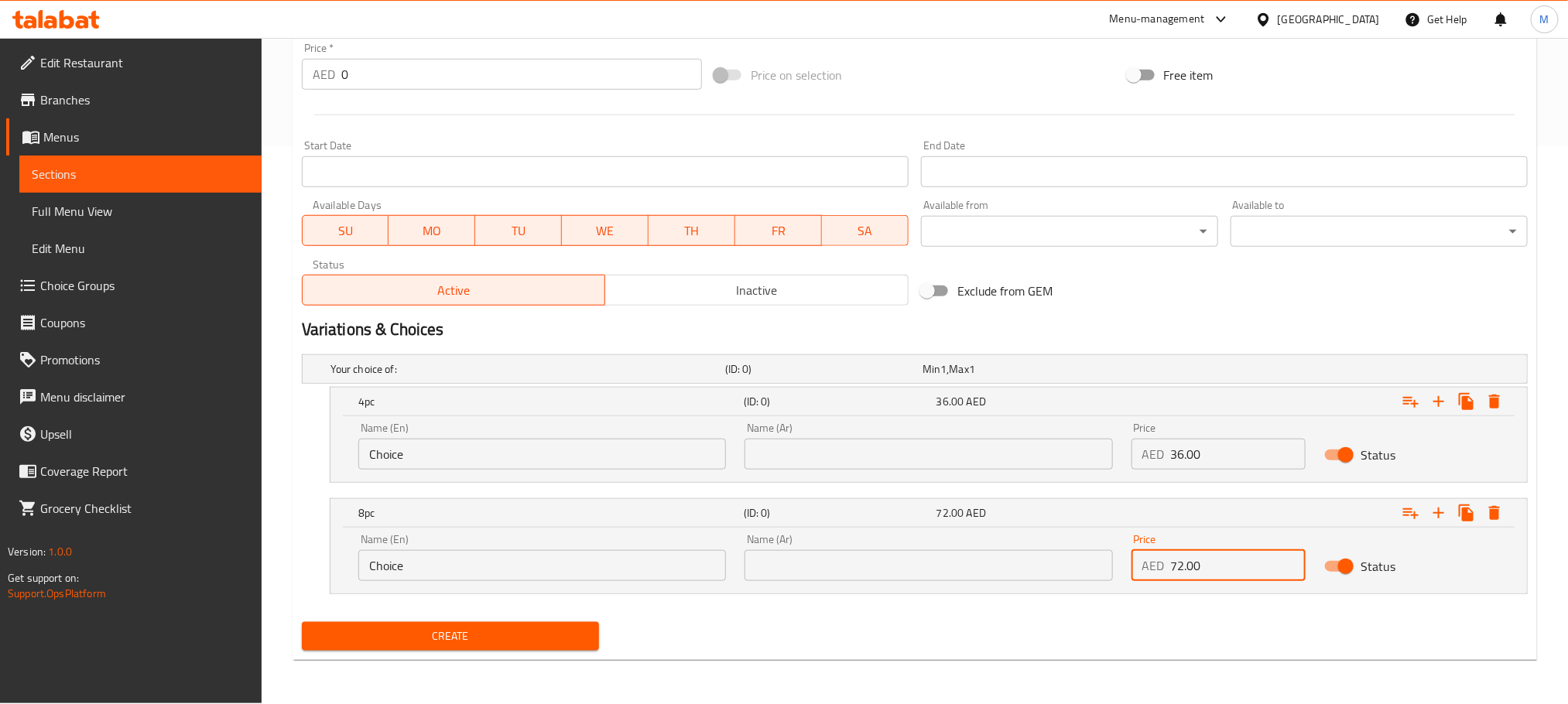
click at [987, 461] on input "text" at bounding box center [928, 454] width 368 height 31
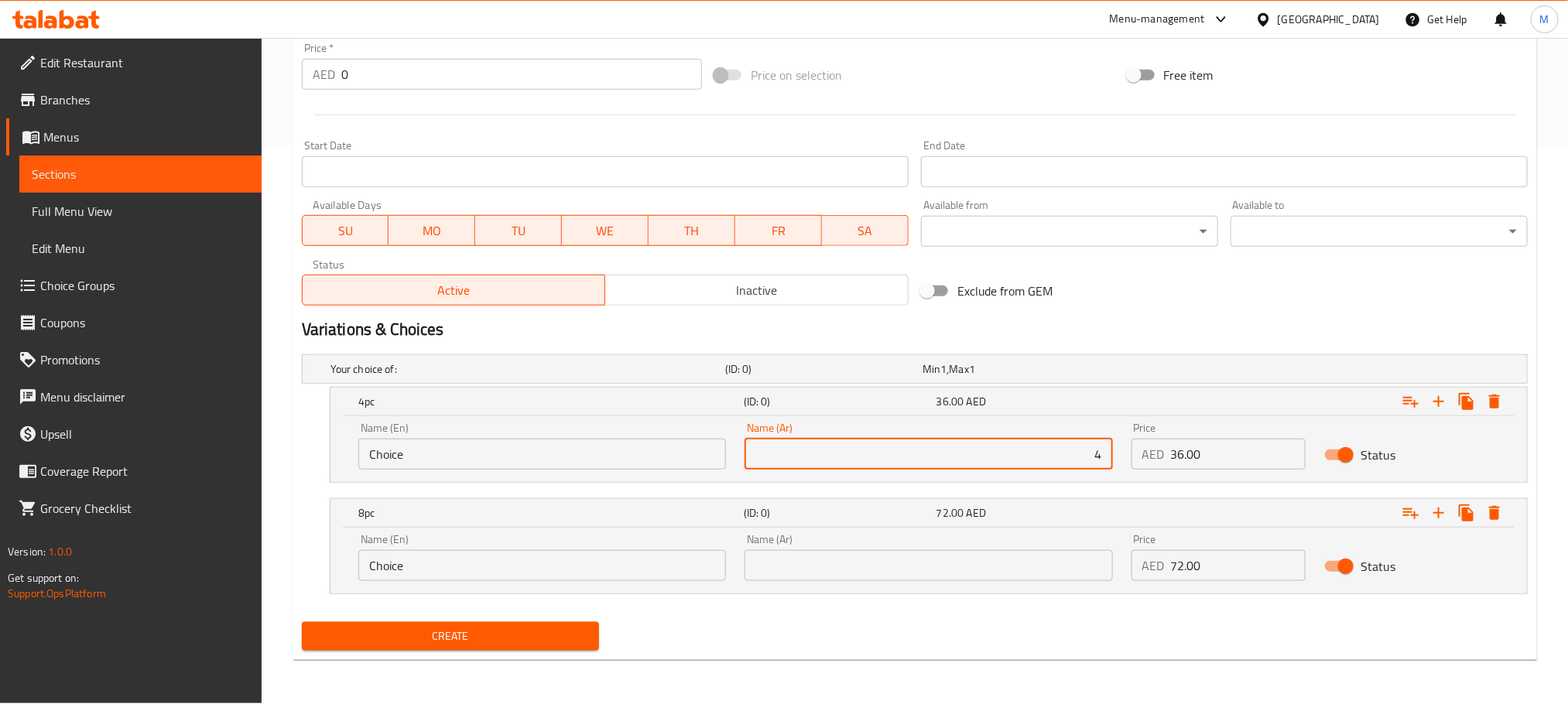
type input "4 قطعة"
click at [940, 566] on input "text" at bounding box center [928, 565] width 368 height 31
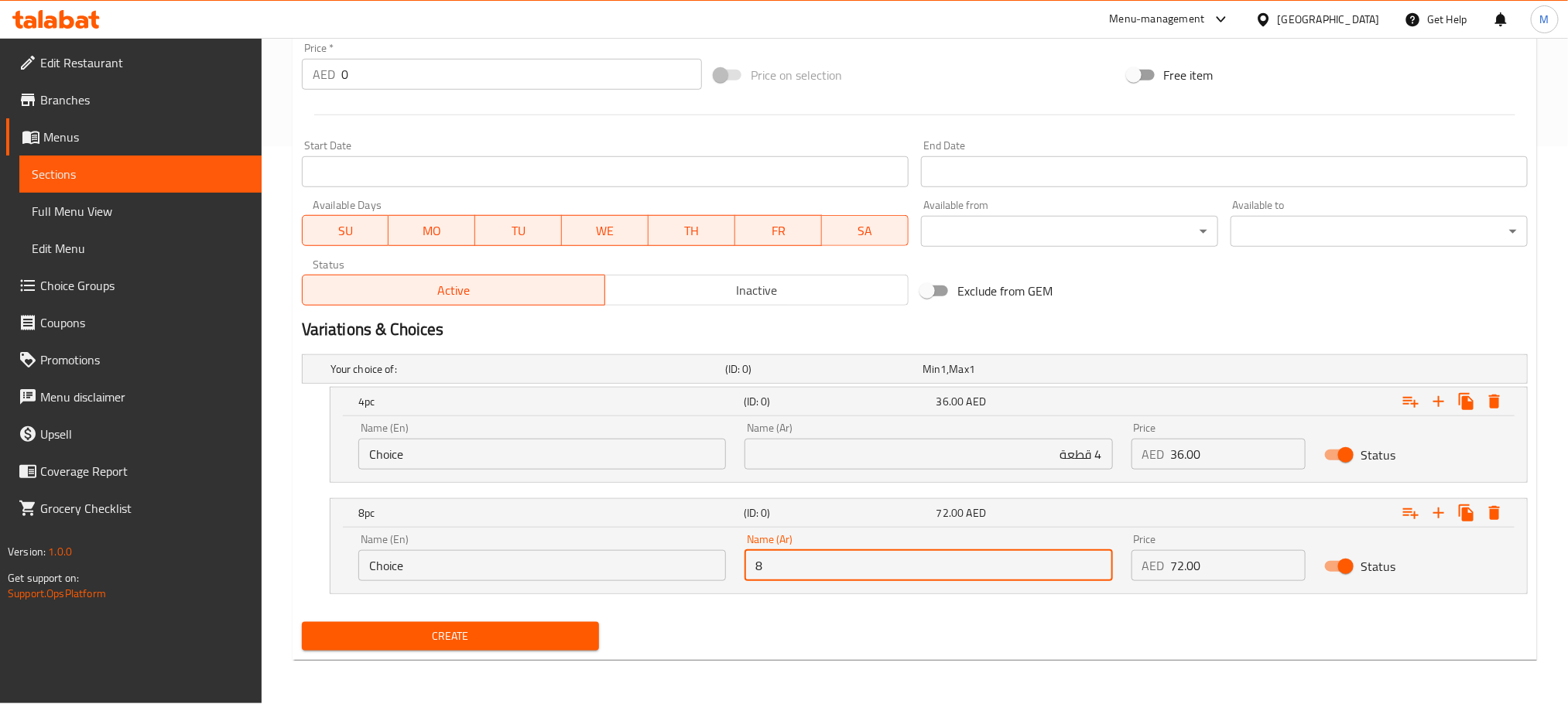
type input "8 قطعة"
click at [651, 458] on input "Choice" at bounding box center [541, 454] width 368 height 31
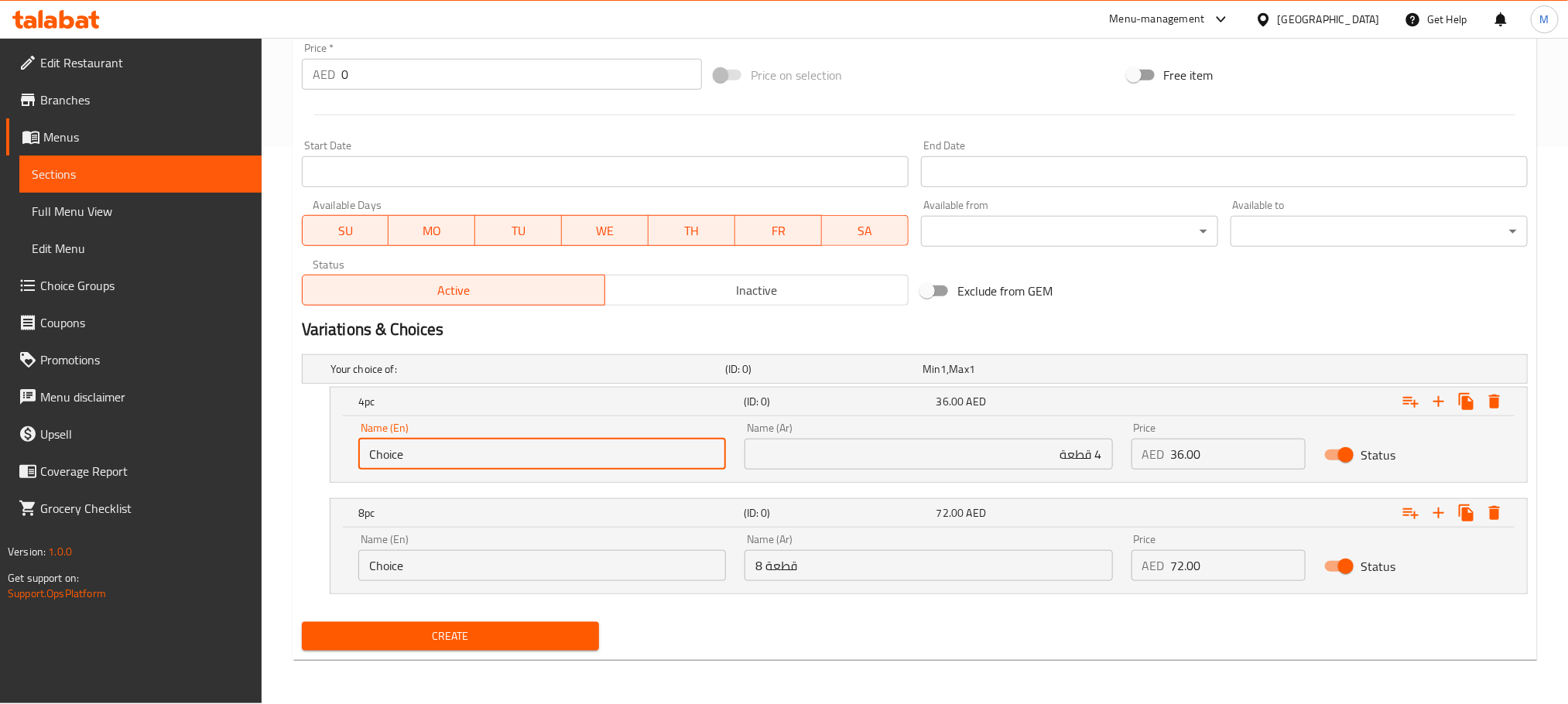
click at [651, 458] on input "Choice" at bounding box center [541, 454] width 368 height 31
type input "4pc"
click at [566, 578] on input "Choice" at bounding box center [541, 565] width 368 height 31
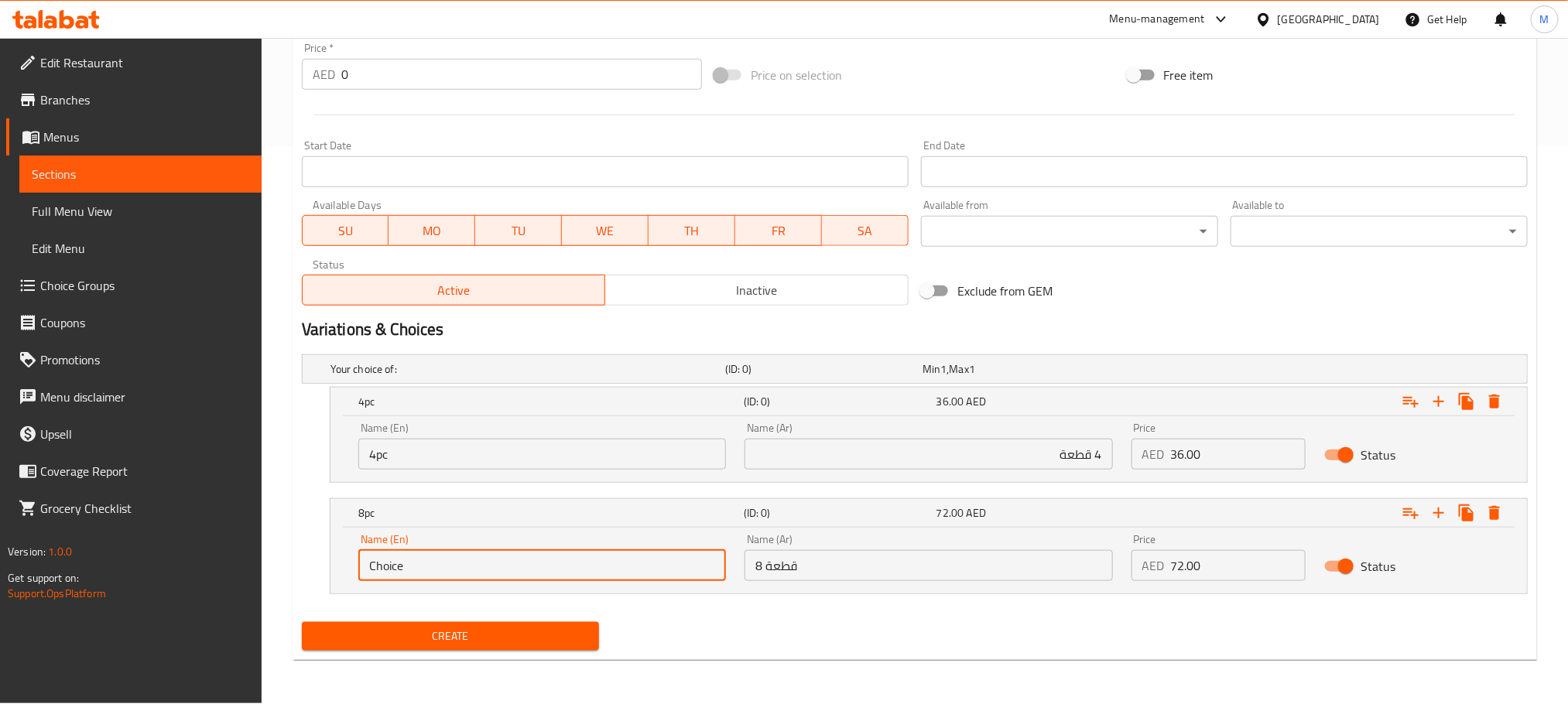
click at [566, 578] on input "Choice" at bounding box center [541, 565] width 368 height 31
type input "8pc"
click at [743, 654] on div "Create" at bounding box center [915, 636] width 1238 height 41
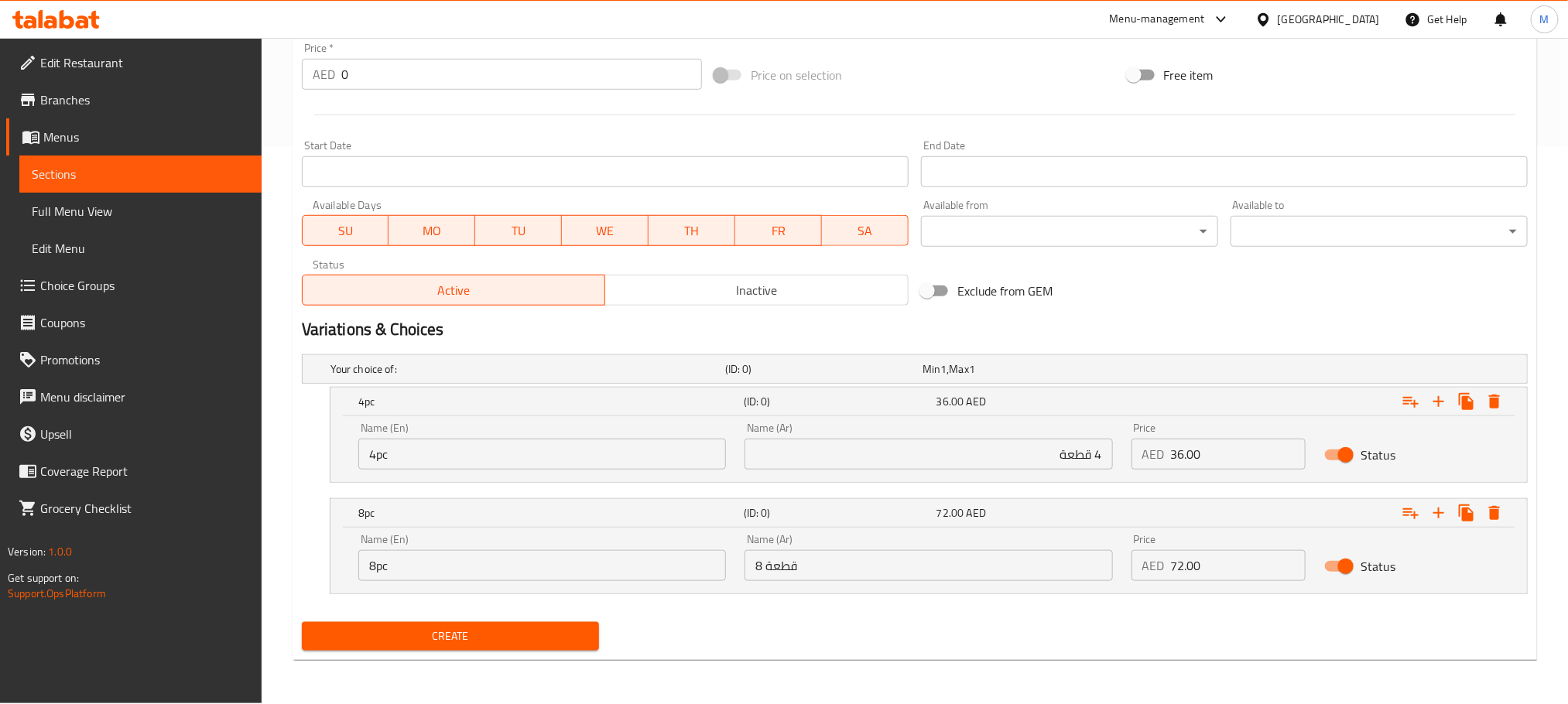
click at [534, 660] on div "Create new item Add item image Image Size: 1200 x 800 px / Image formats: jpg, …" at bounding box center [915, 126] width 1245 height 1068
click at [535, 637] on span "Create" at bounding box center [450, 636] width 273 height 19
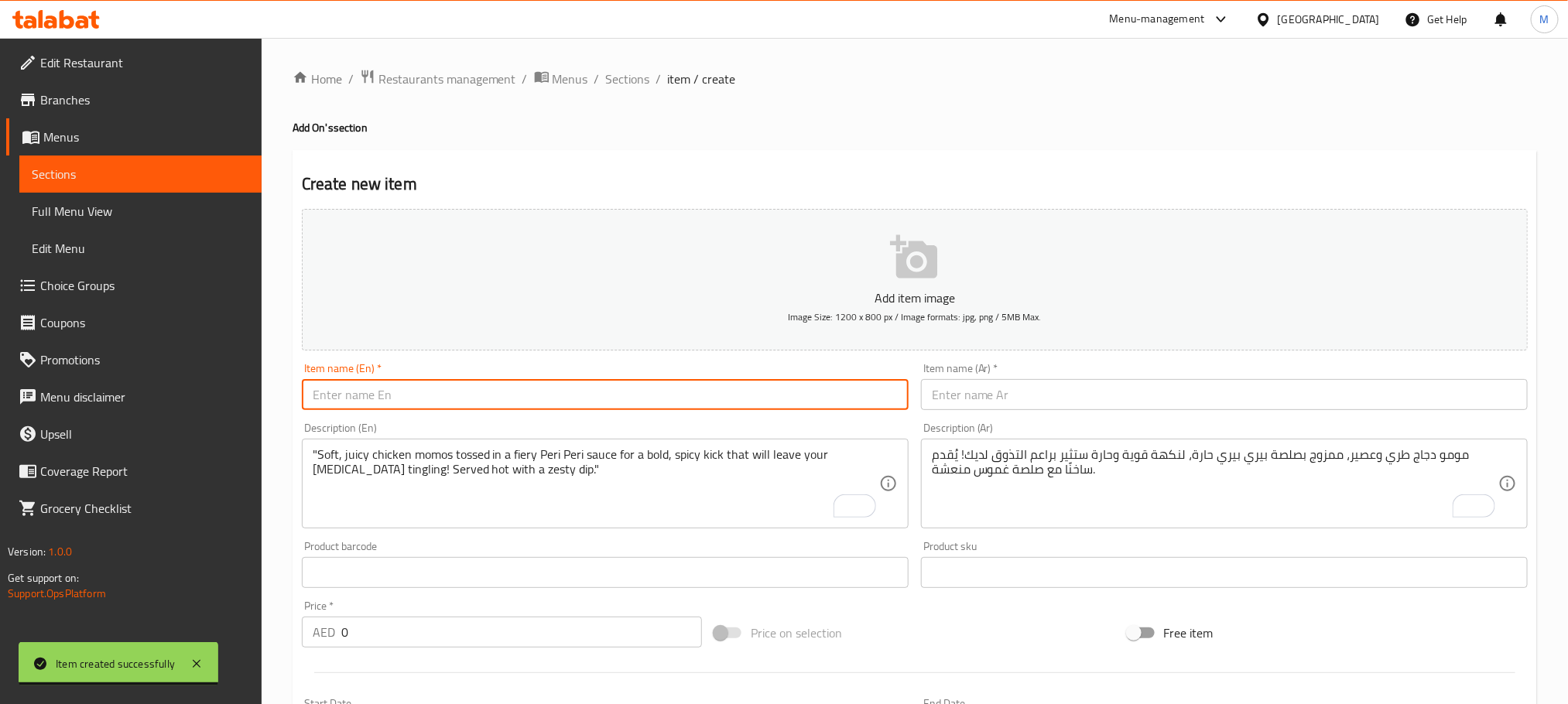
click at [758, 409] on input "text" at bounding box center [606, 394] width 606 height 31
type input "V"
click at [1138, 398] on input "text" at bounding box center [1224, 394] width 606 height 31
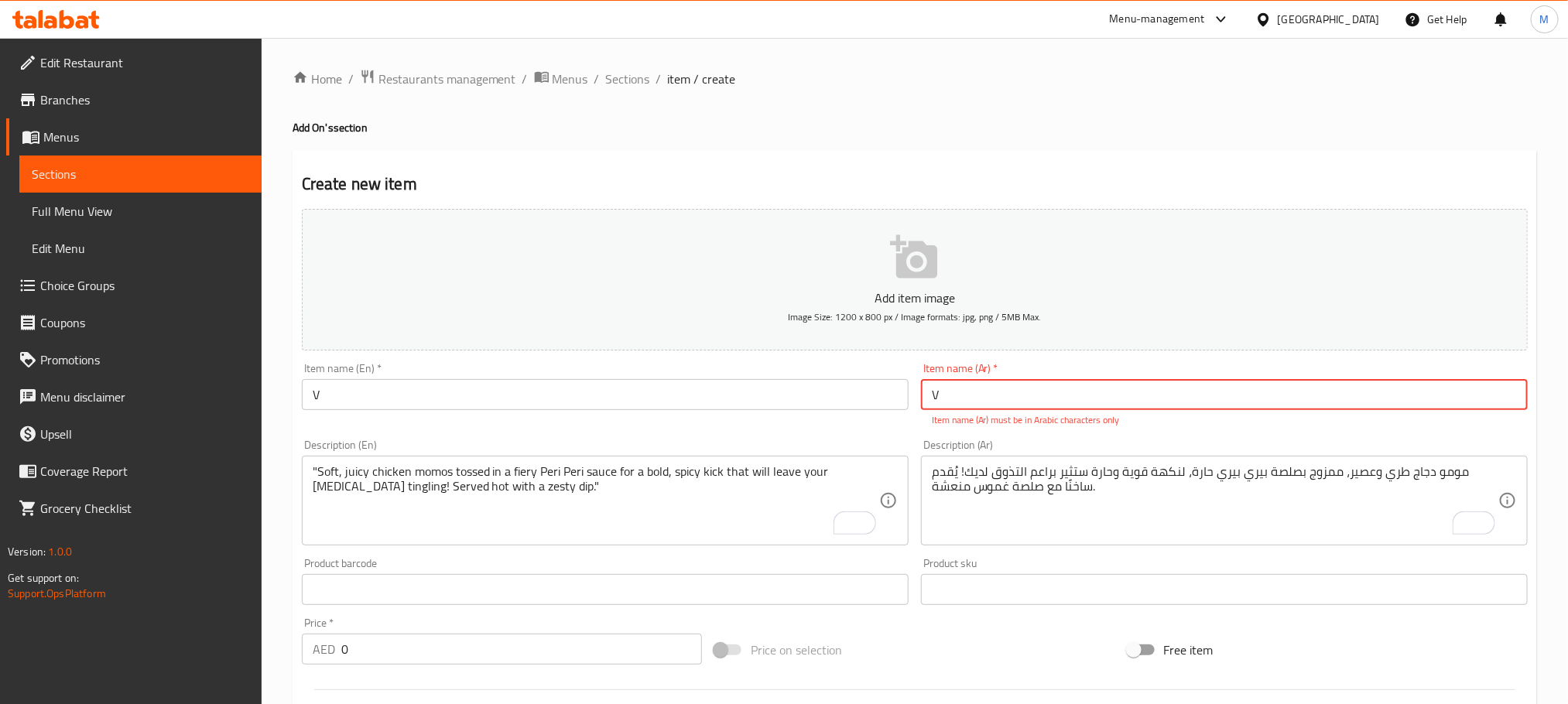
type input "V"
click at [602, 513] on textarea ""Soft, juicy chicken momos tossed in a fiery Peri Peri sauce for a bold, spicy …" at bounding box center [596, 501] width 566 height 74
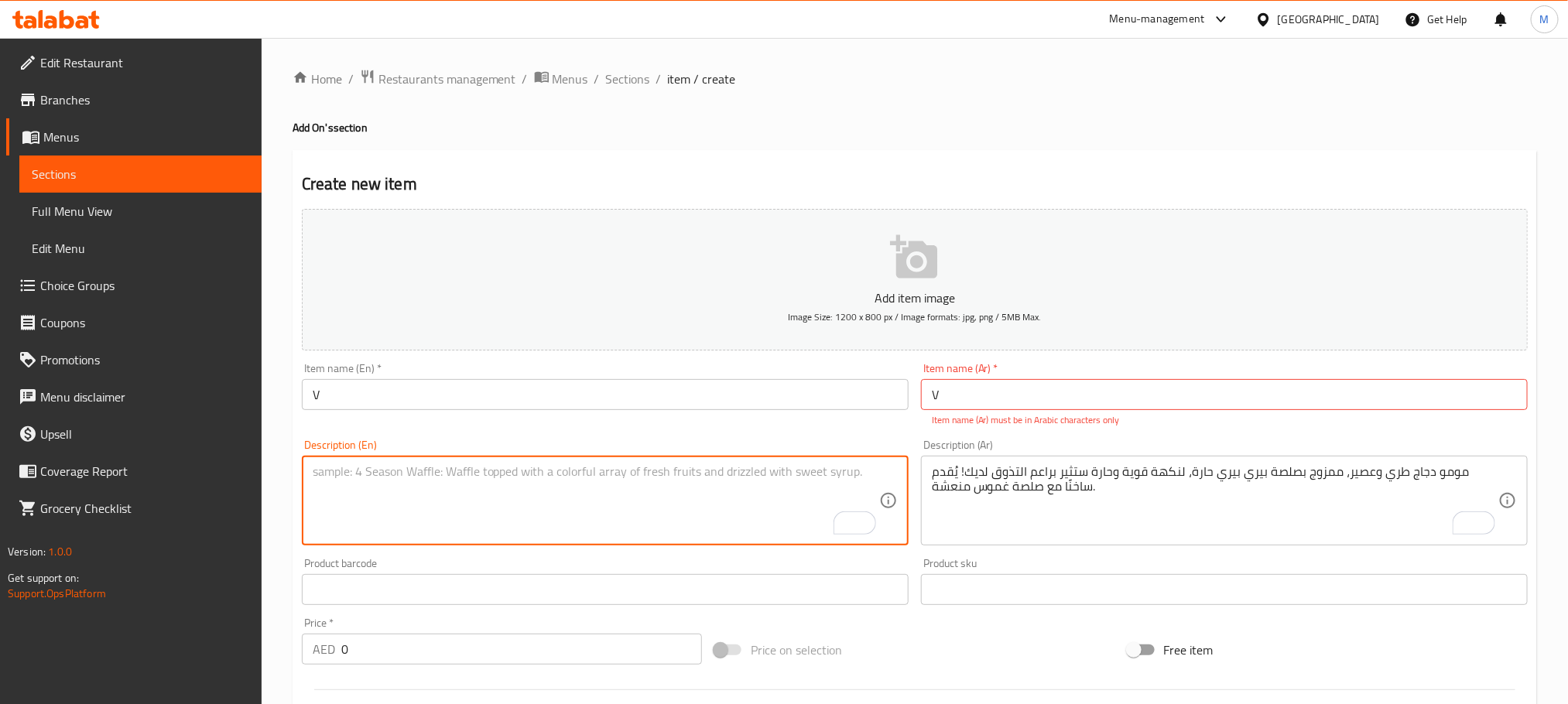
paste textarea ""Delicate dumplings packed with fresh, seasoned vegetables, steamed to perfecti…"
type textarea ""Delicate dumplings packed with fresh, seasoned vegetables, steamed to perfecti…"
click at [1054, 499] on textarea "مومو دجاج طري وعصير، ممزوج بصلصة بيري بيري حارة، لنكهة قوية وحارة ستثير براعم ا…" at bounding box center [1215, 501] width 566 height 74
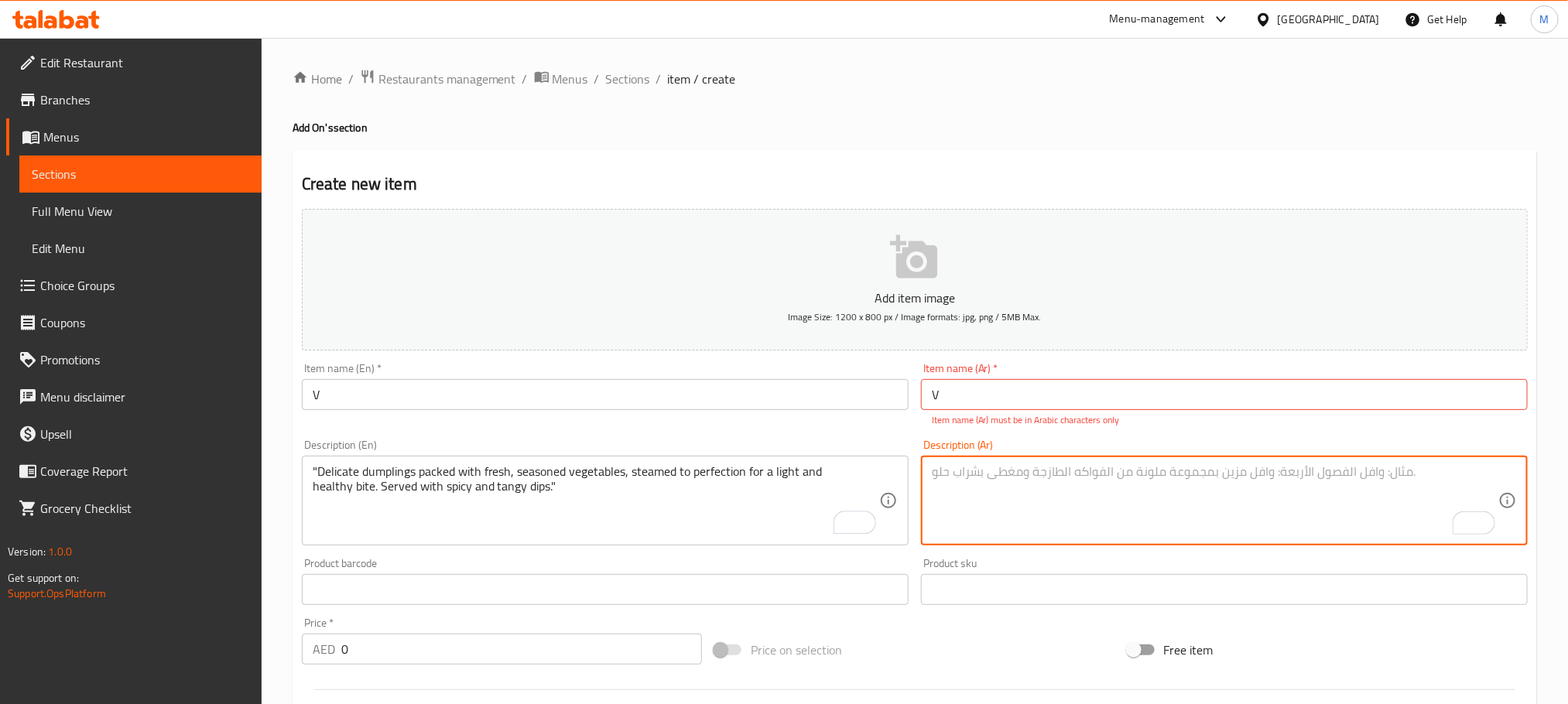
paste textarea "زلابية شهية محشوة بخضراوات طازجة ومتبلة، مطهوة على البخار بإتقان لوجبة خفيفة وص…"
type textarea "زلابية شهية محشوة بخضراوات طازجة ومتبلة، مطهوة على البخار بإتقان لوجبة خفيفة وص…"
click at [670, 394] on input "V" at bounding box center [606, 394] width 606 height 31
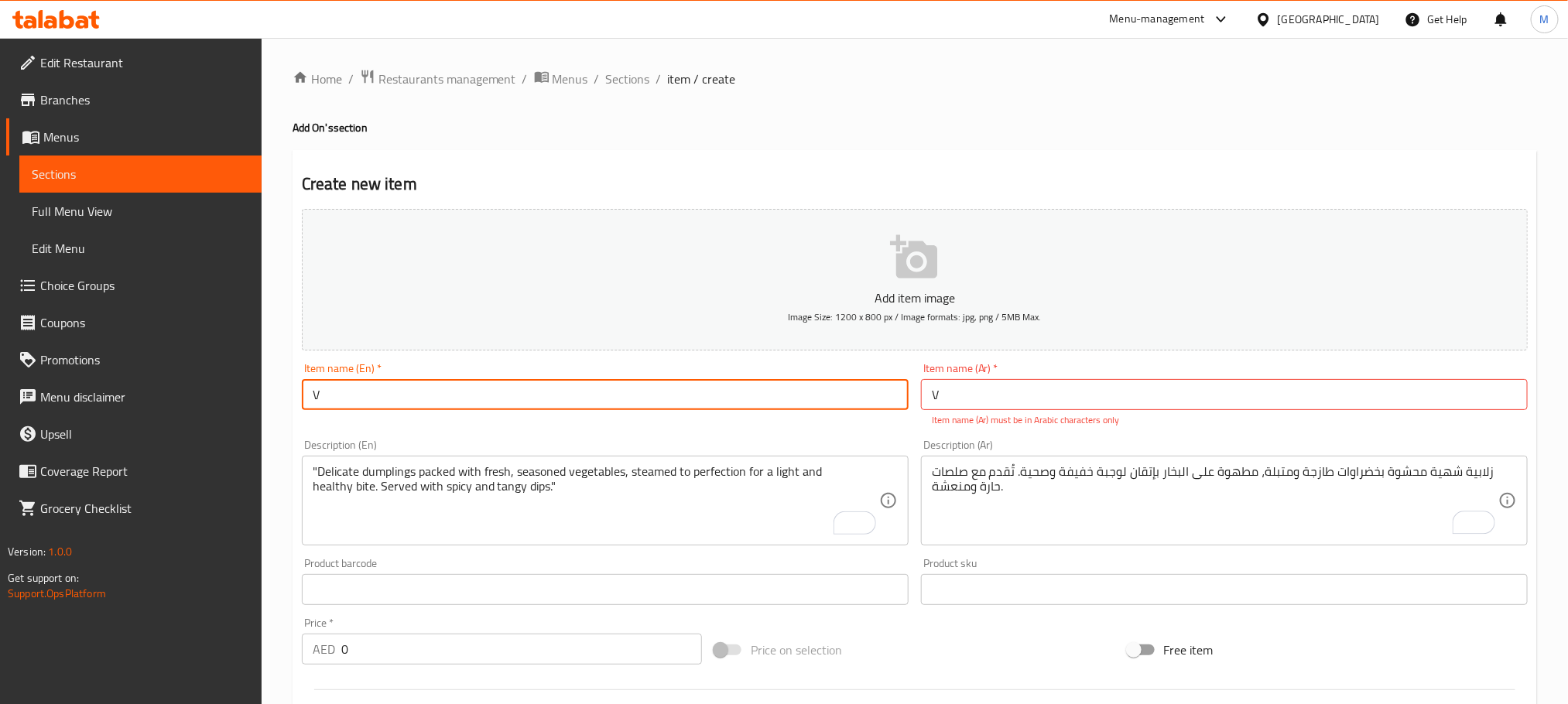
click at [670, 394] on input "V" at bounding box center [606, 394] width 606 height 31
click at [670, 393] on input "V" at bounding box center [606, 394] width 606 height 31
paste input "eg Steam Momo"
type input "Veg Steam Momo"
click at [1012, 388] on input "V" at bounding box center [1224, 394] width 606 height 31
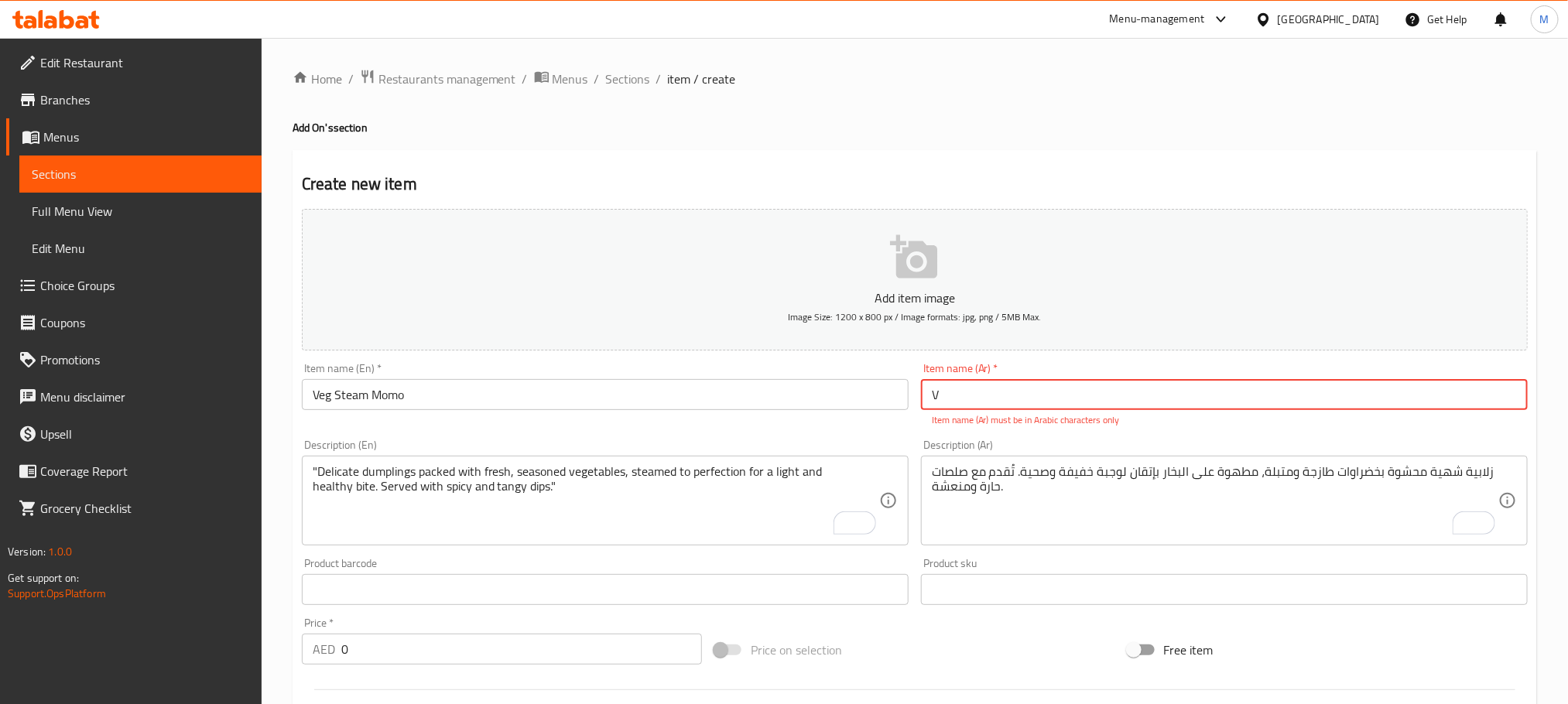
click at [1012, 388] on input "V" at bounding box center [1224, 394] width 606 height 31
paste input "مومو بخار الخضار"
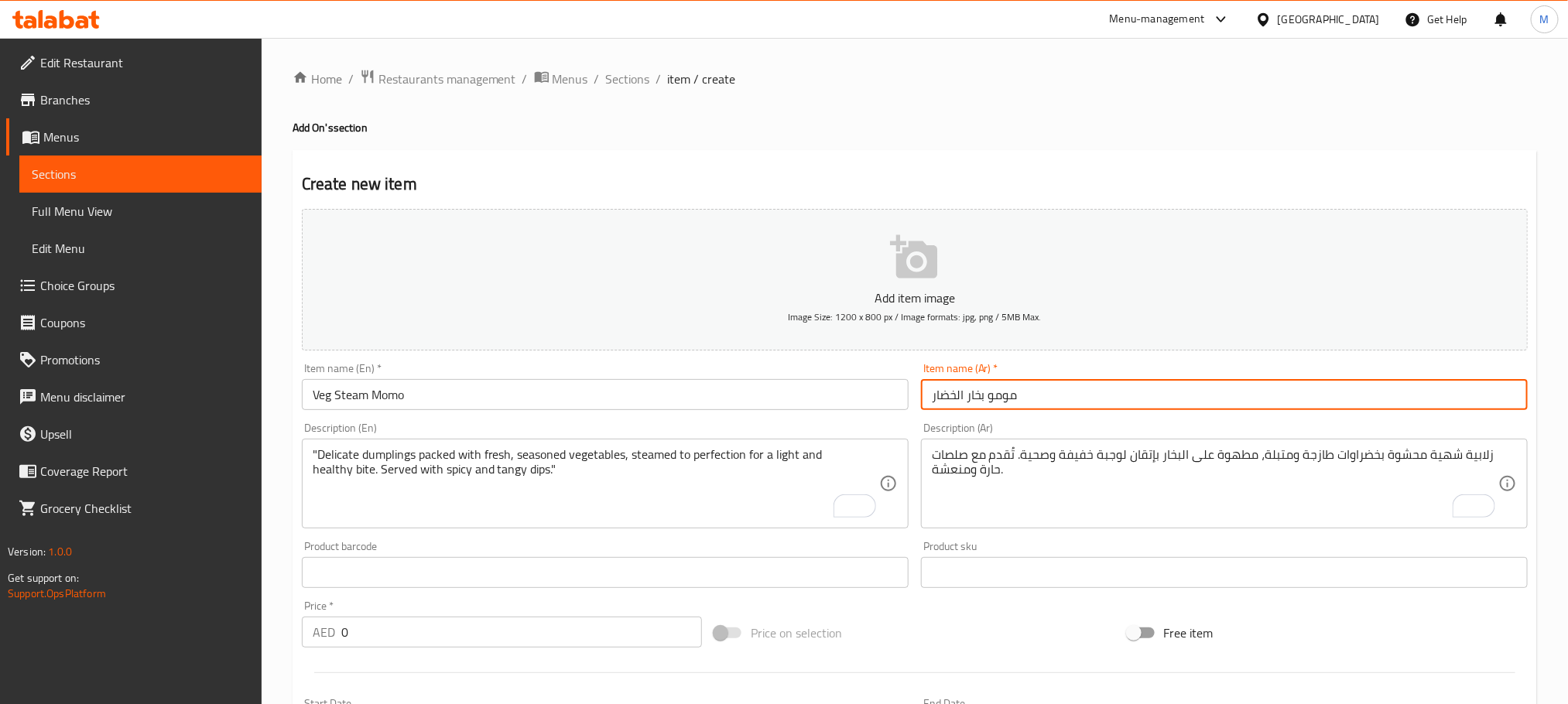
type input "مومو بخار الخضار"
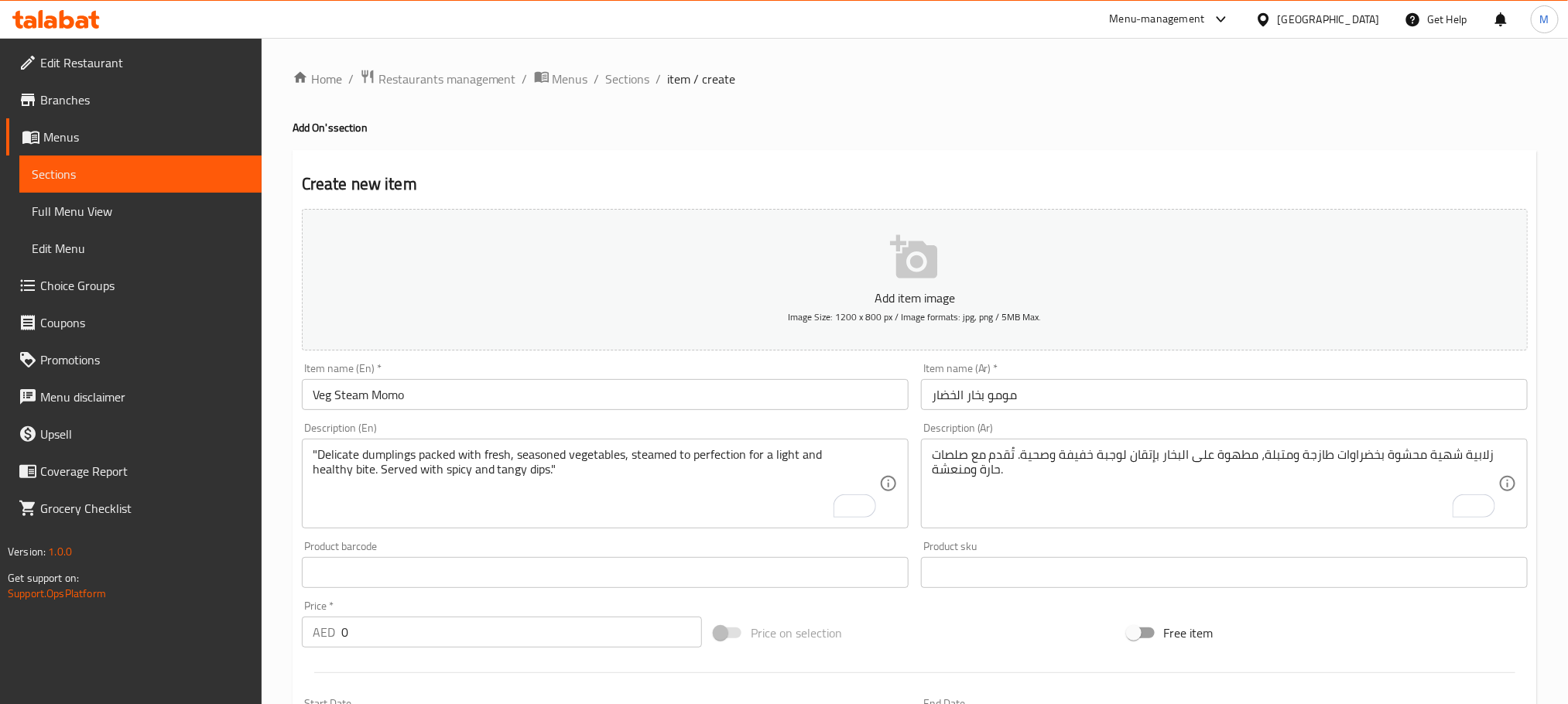
click at [962, 132] on h4 "Add On's section" at bounding box center [915, 128] width 1245 height 15
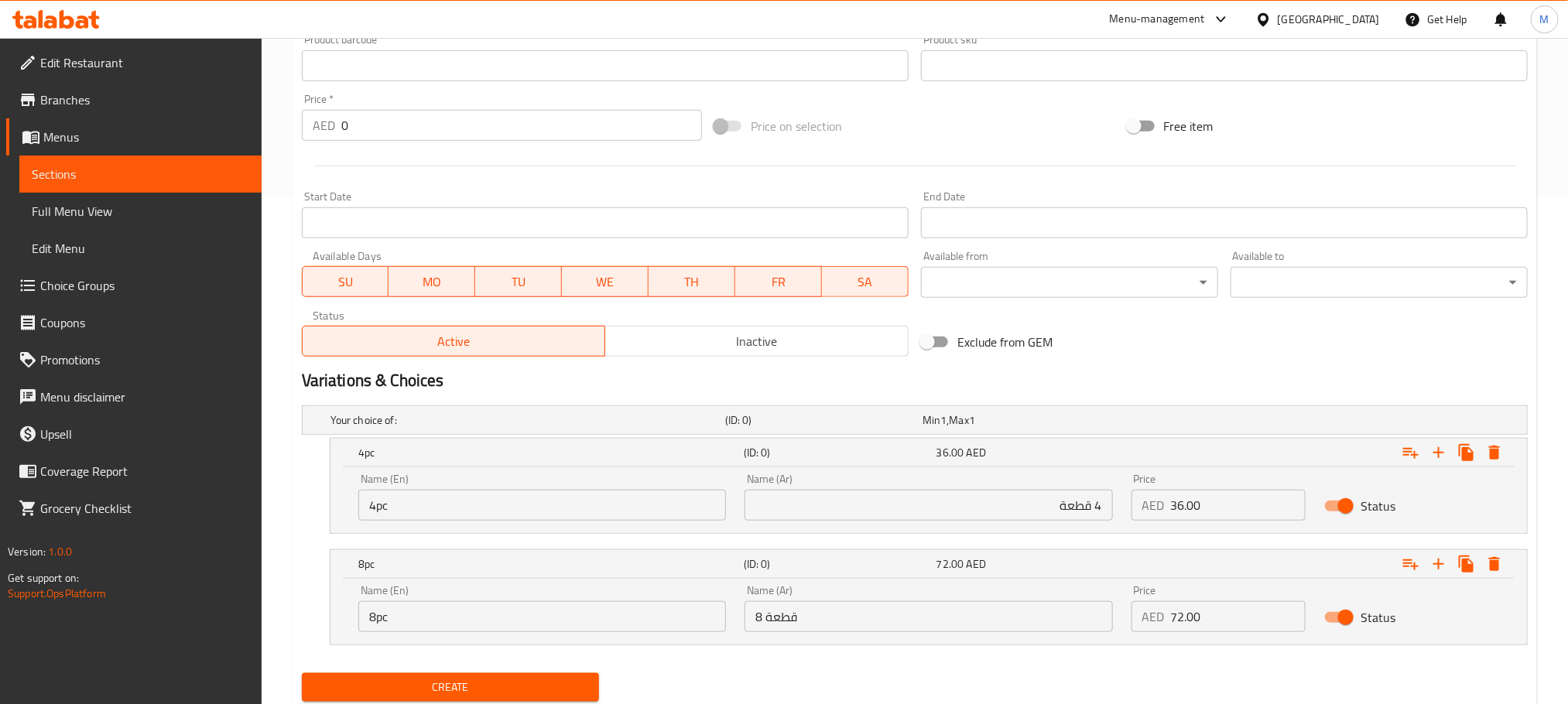
scroll to position [557, 0]
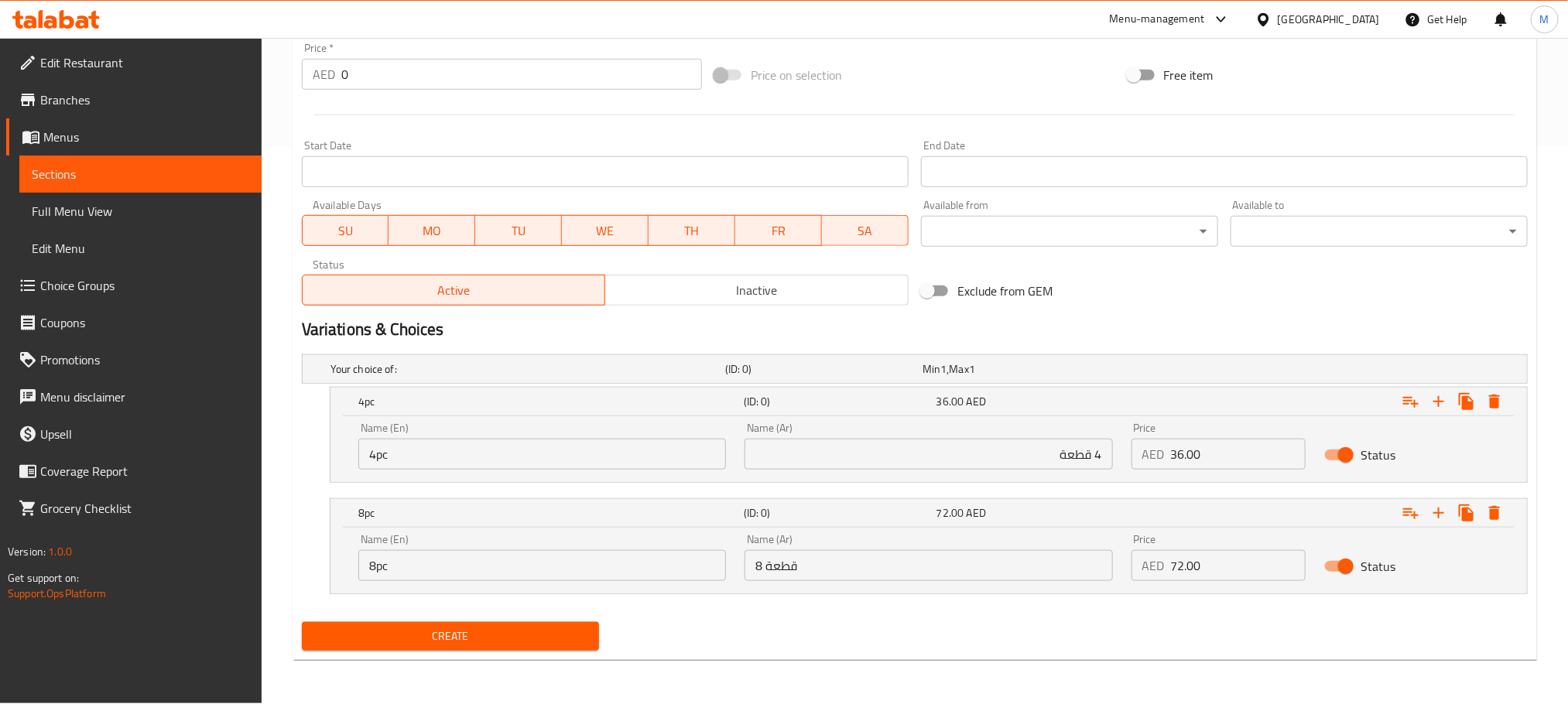
click at [1054, 455] on input "4 قطعة" at bounding box center [928, 454] width 368 height 31
type input "4 قطعة"
click at [917, 569] on input "8 قطعة" at bounding box center [928, 565] width 368 height 31
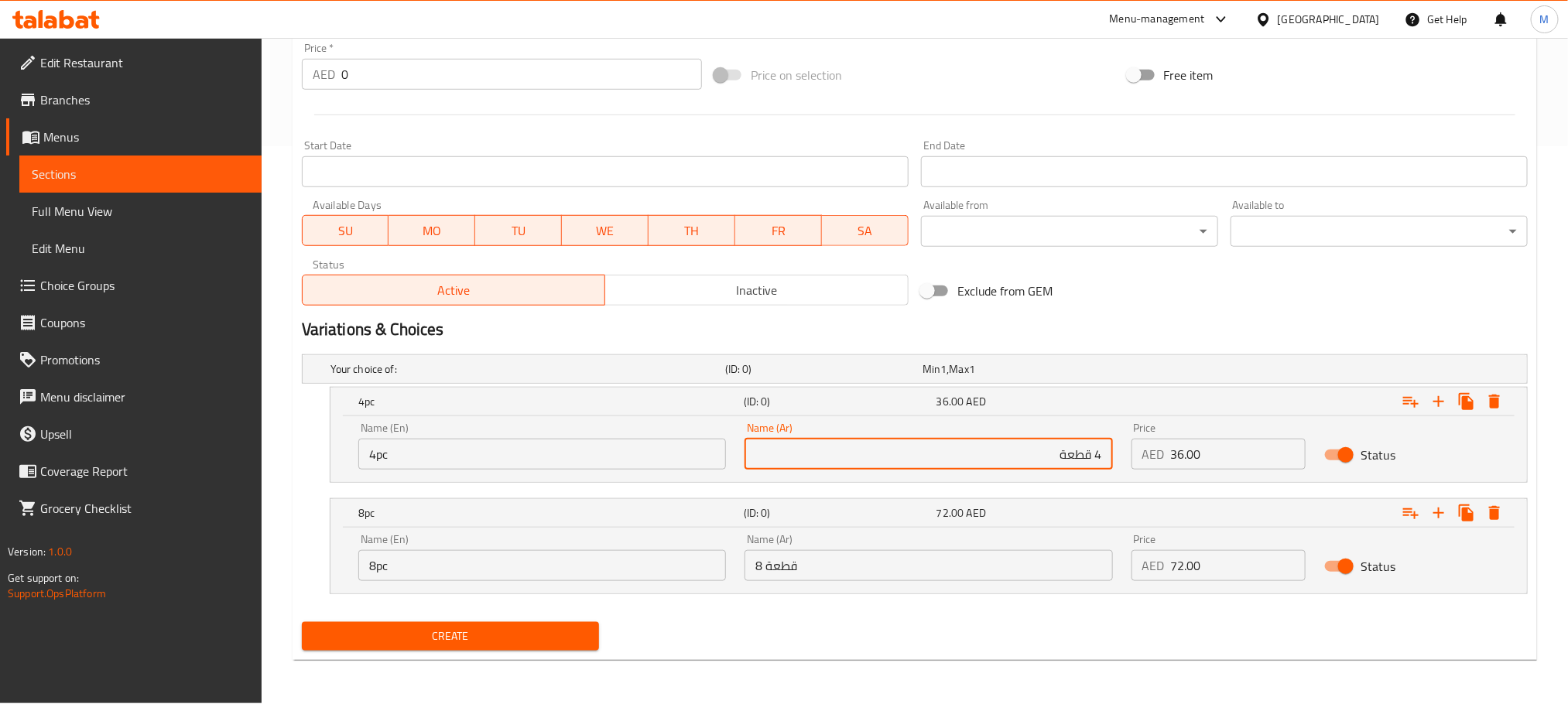
click at [917, 569] on input "8 قطعة" at bounding box center [928, 565] width 368 height 31
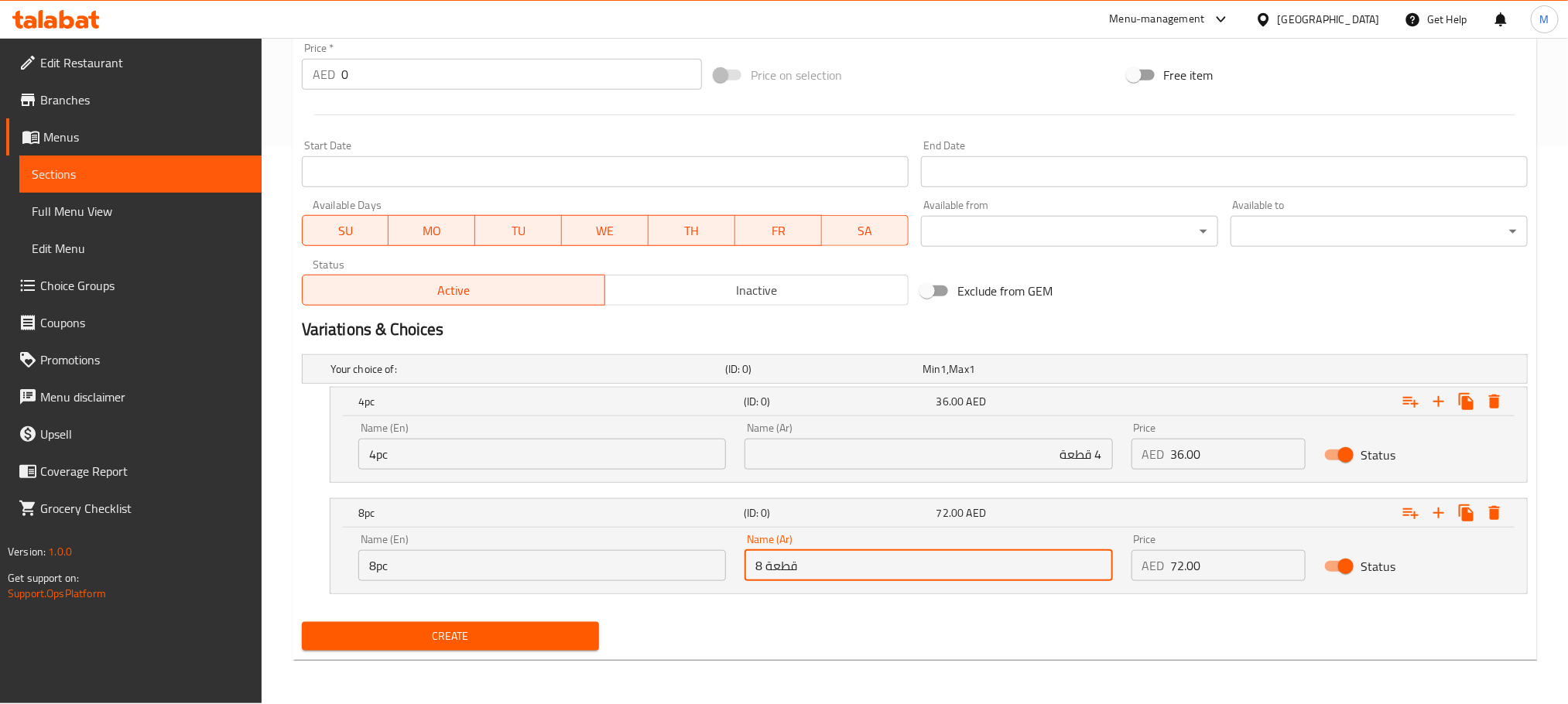
click at [917, 569] on input "8 قطعة" at bounding box center [928, 565] width 368 height 31
type input "8 قطعة"
click at [653, 455] on input "4pc" at bounding box center [541, 454] width 368 height 31
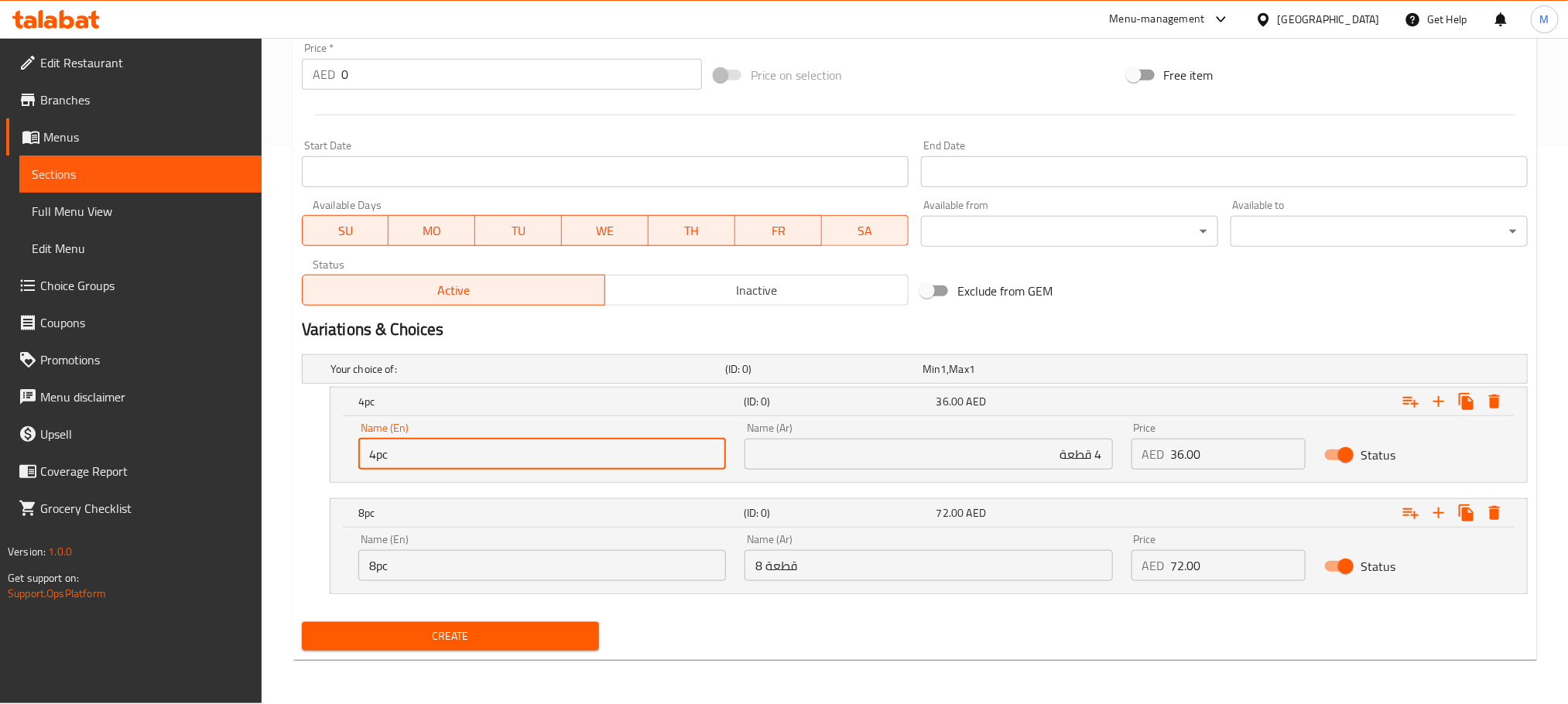
click at [653, 455] on input "4pc" at bounding box center [541, 454] width 368 height 31
type input "4pc"
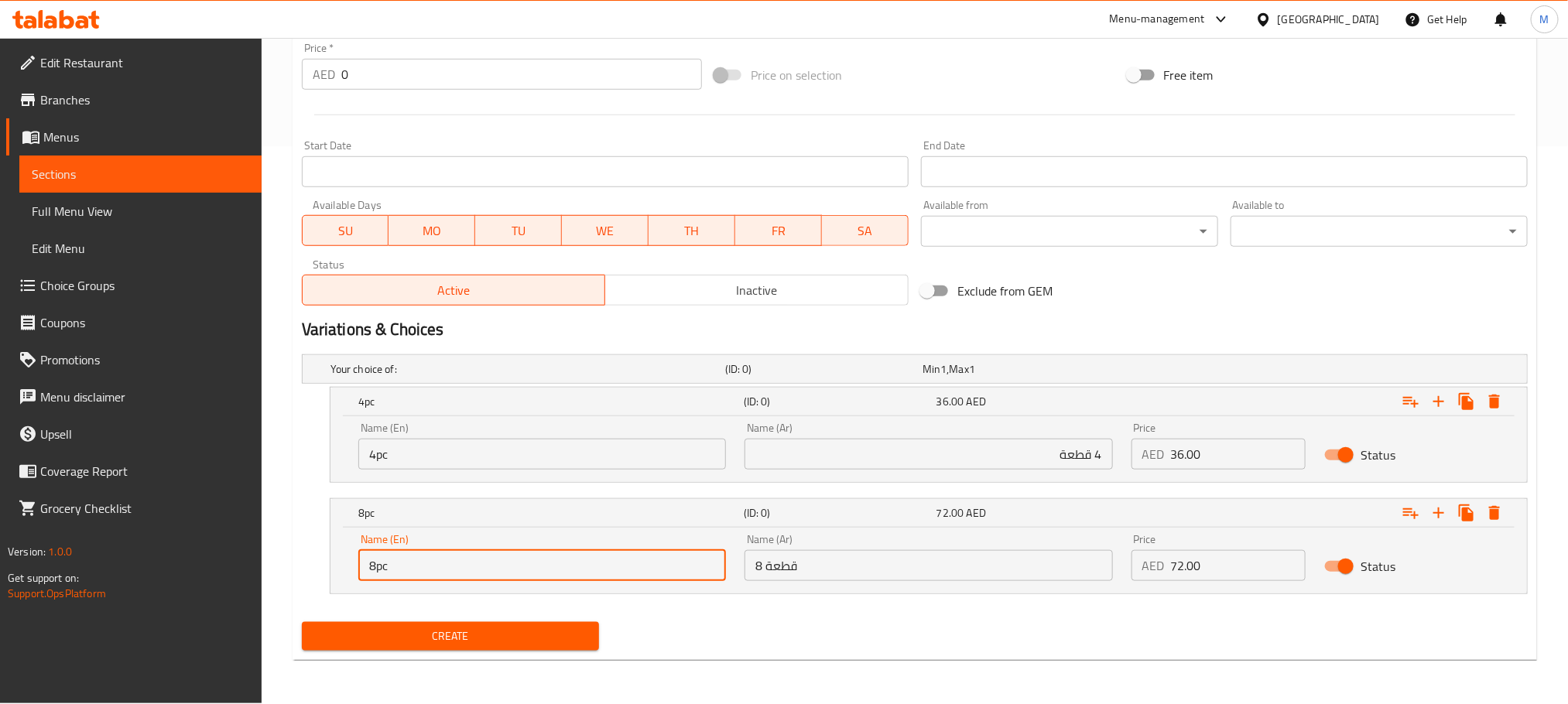
click at [533, 566] on input "8pc" at bounding box center [541, 565] width 368 height 31
type input "8pc"
click at [1205, 458] on input "36.00" at bounding box center [1238, 454] width 135 height 31
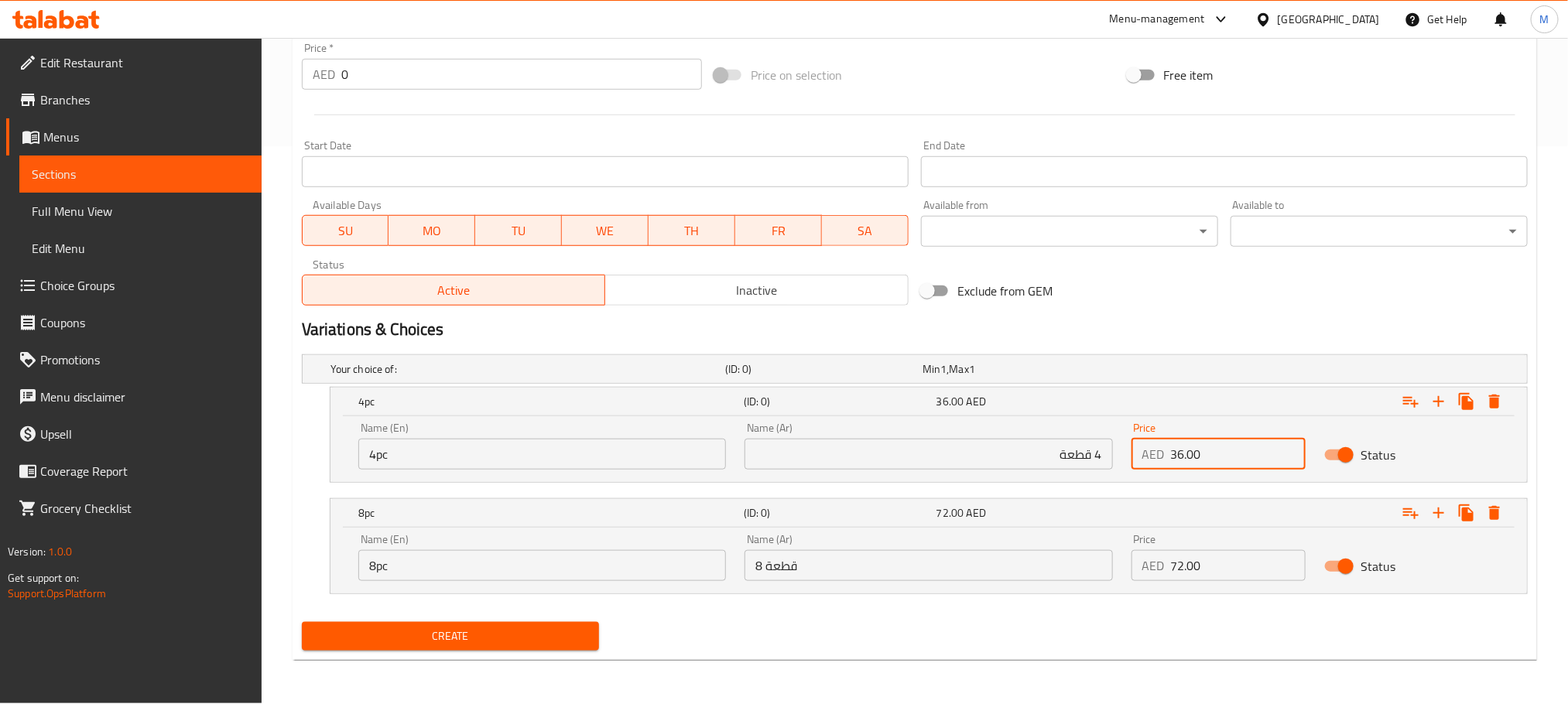
click at [1205, 458] on input "36.00" at bounding box center [1238, 454] width 135 height 31
click at [1202, 458] on input "0" at bounding box center [1238, 454] width 135 height 31
paste input "24.0"
type input "24.00"
click at [1213, 561] on input "72.00" at bounding box center [1238, 565] width 135 height 31
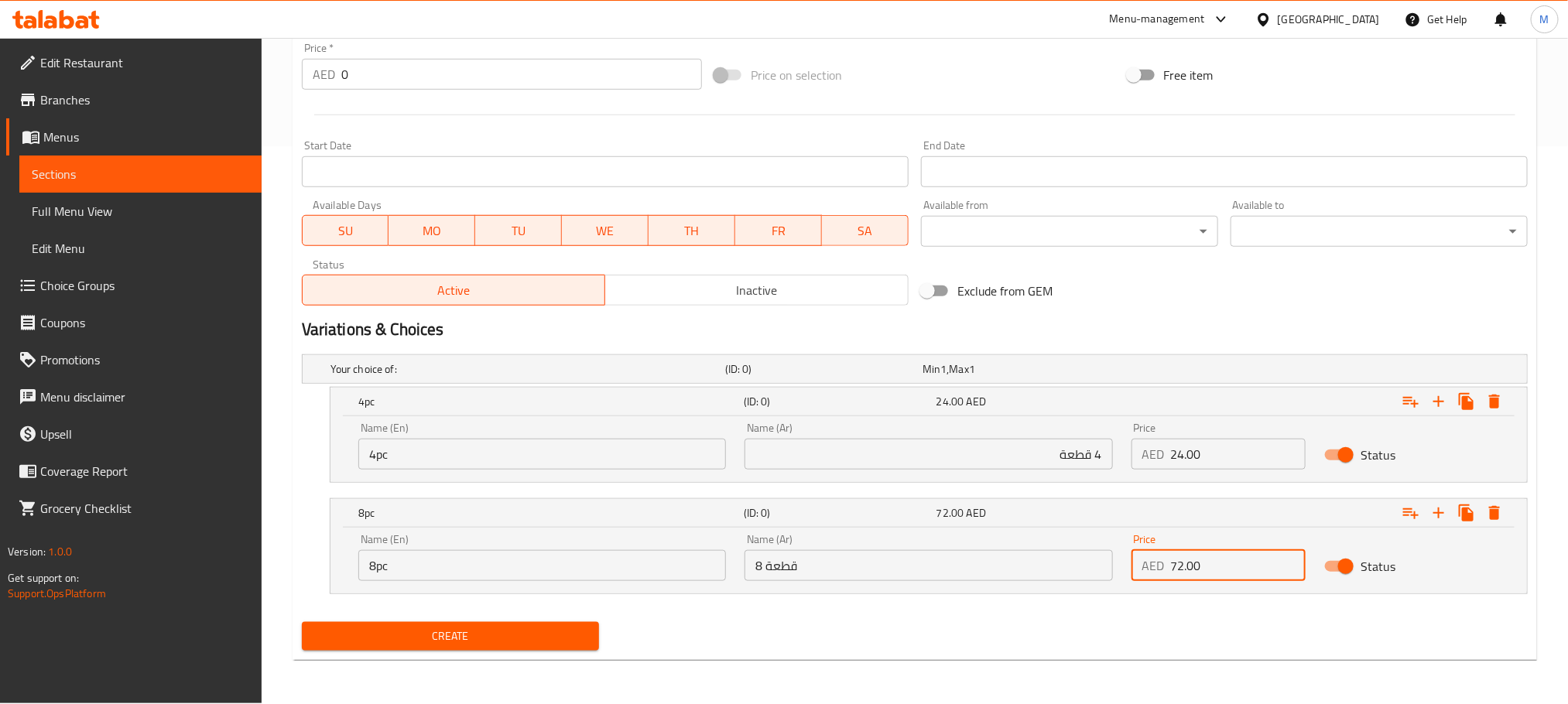
click at [1213, 561] on input "72.00" at bounding box center [1238, 565] width 135 height 31
click at [1213, 561] on input "0" at bounding box center [1238, 565] width 135 height 31
paste input "48.0"
type input "48.00"
click at [535, 631] on span "Create" at bounding box center [450, 636] width 273 height 19
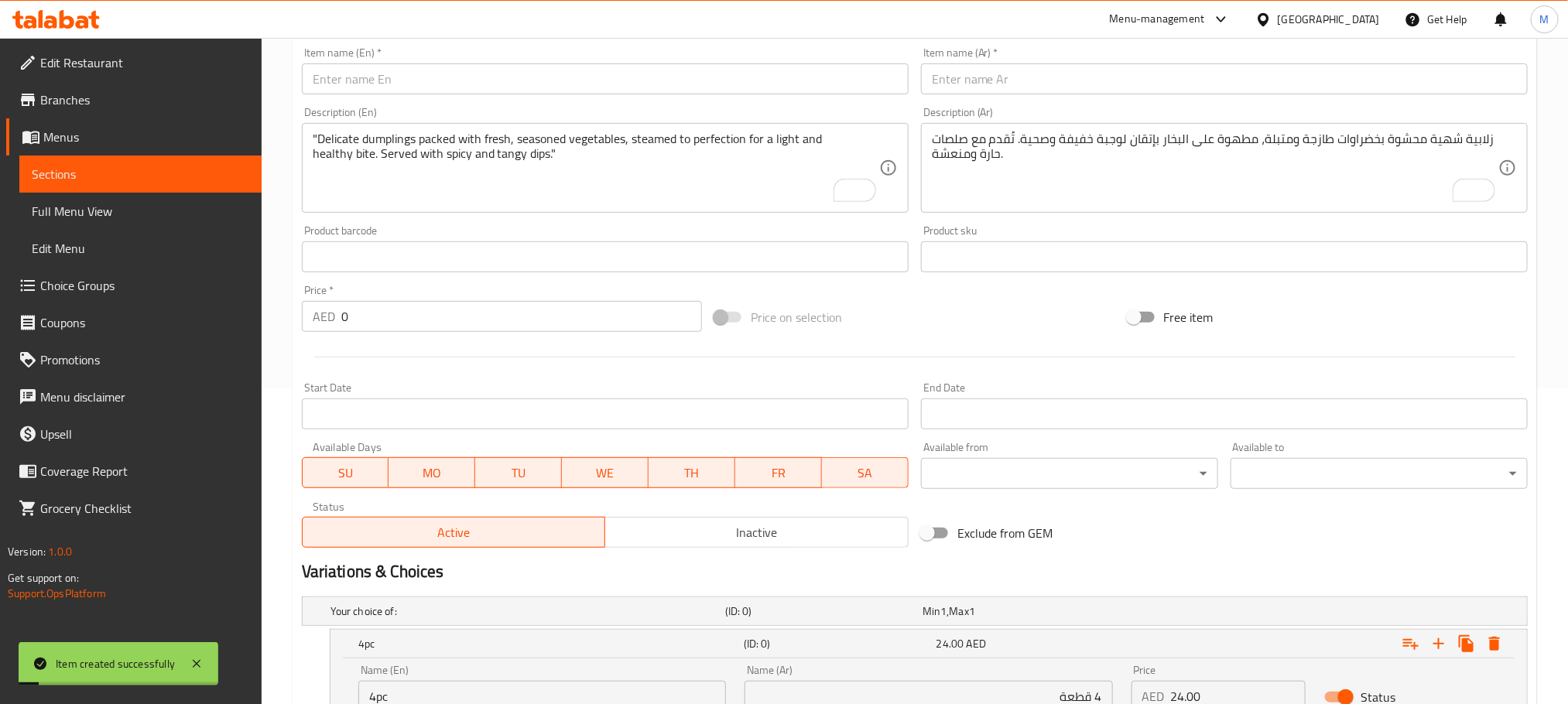
scroll to position [94, 0]
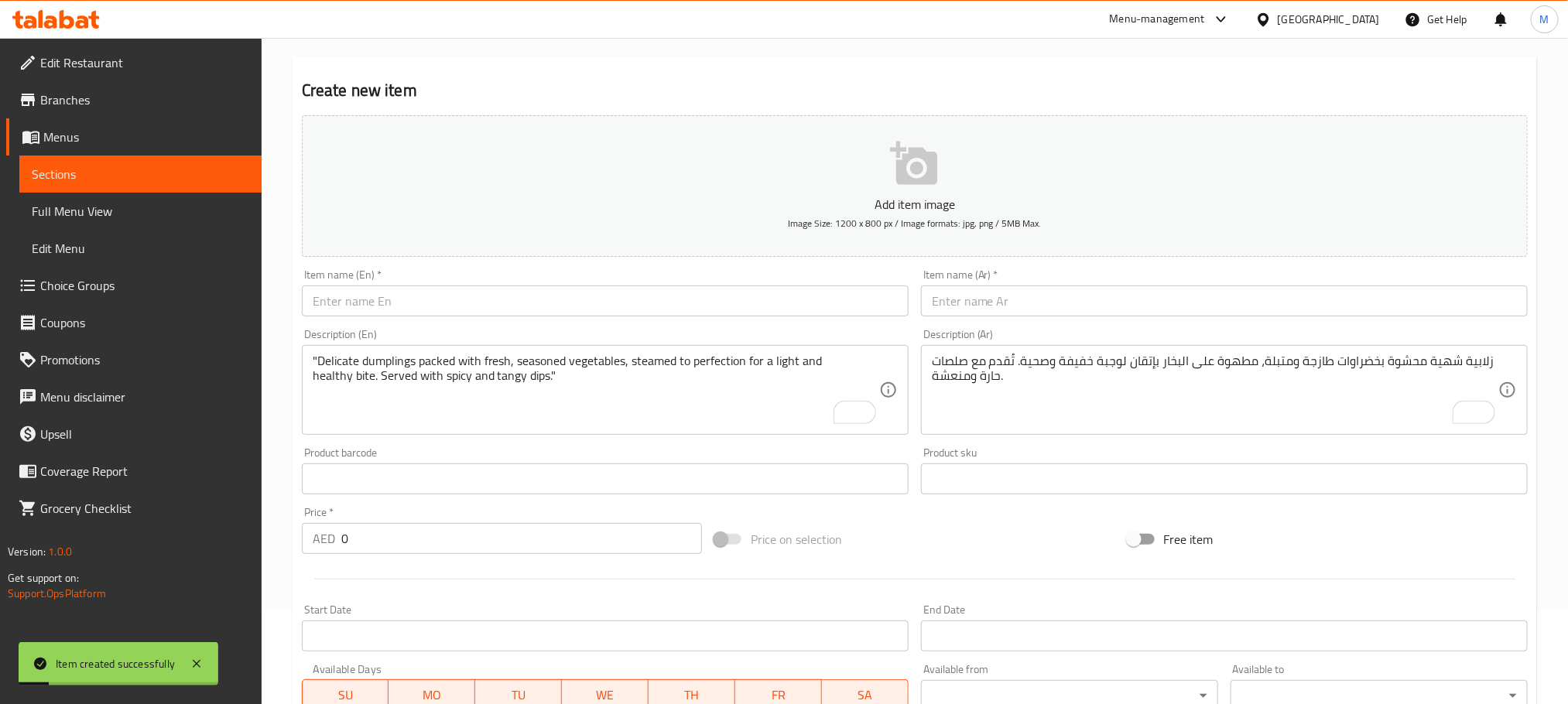
click at [518, 318] on div "Item name (En)   * Item name (En) *" at bounding box center [605, 293] width 619 height 59
click at [516, 306] on input "text" at bounding box center [606, 301] width 606 height 31
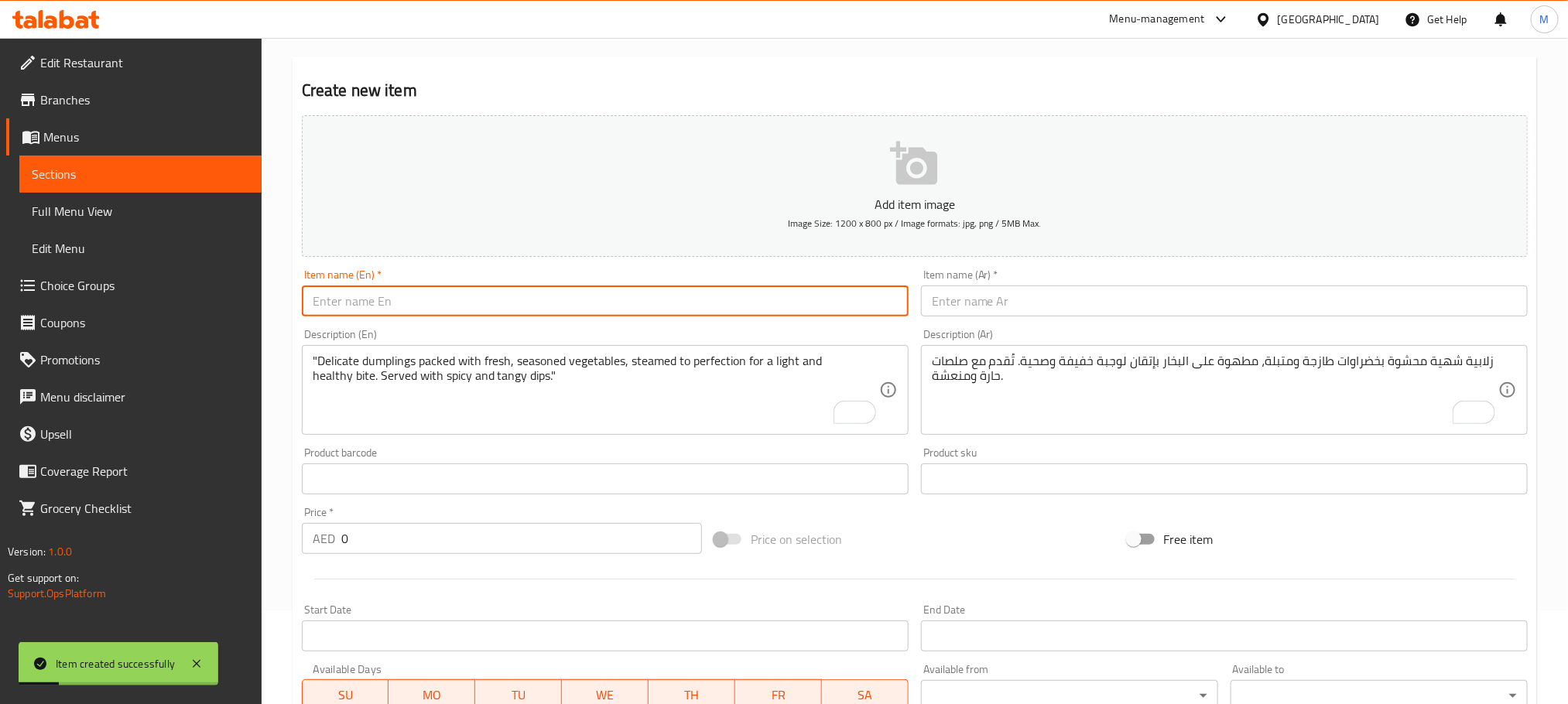
paste input "Veg Fried Momo"
type input "Veg Fried Momo"
click at [1081, 306] on input "text" at bounding box center [1224, 301] width 606 height 31
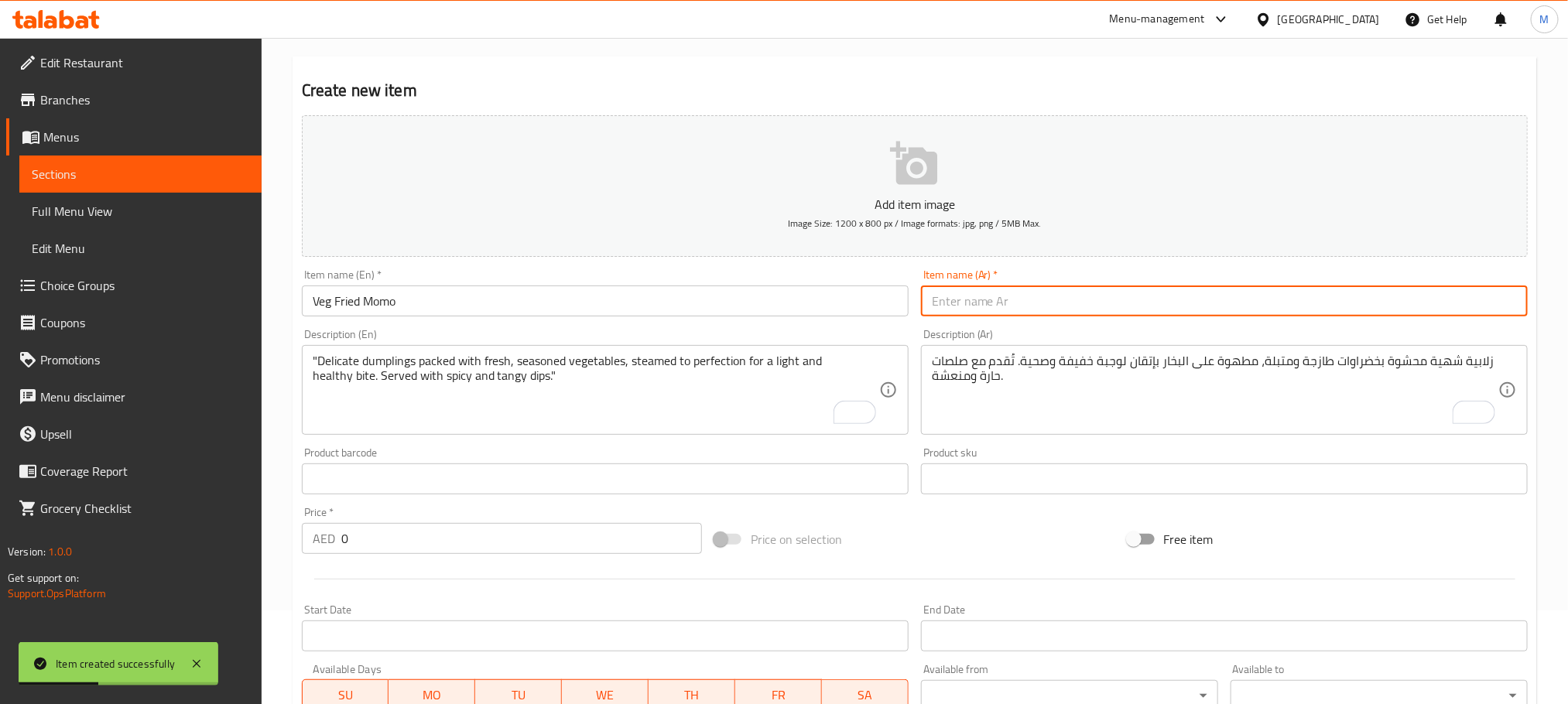
paste input "مومو مقلي بالخضار"
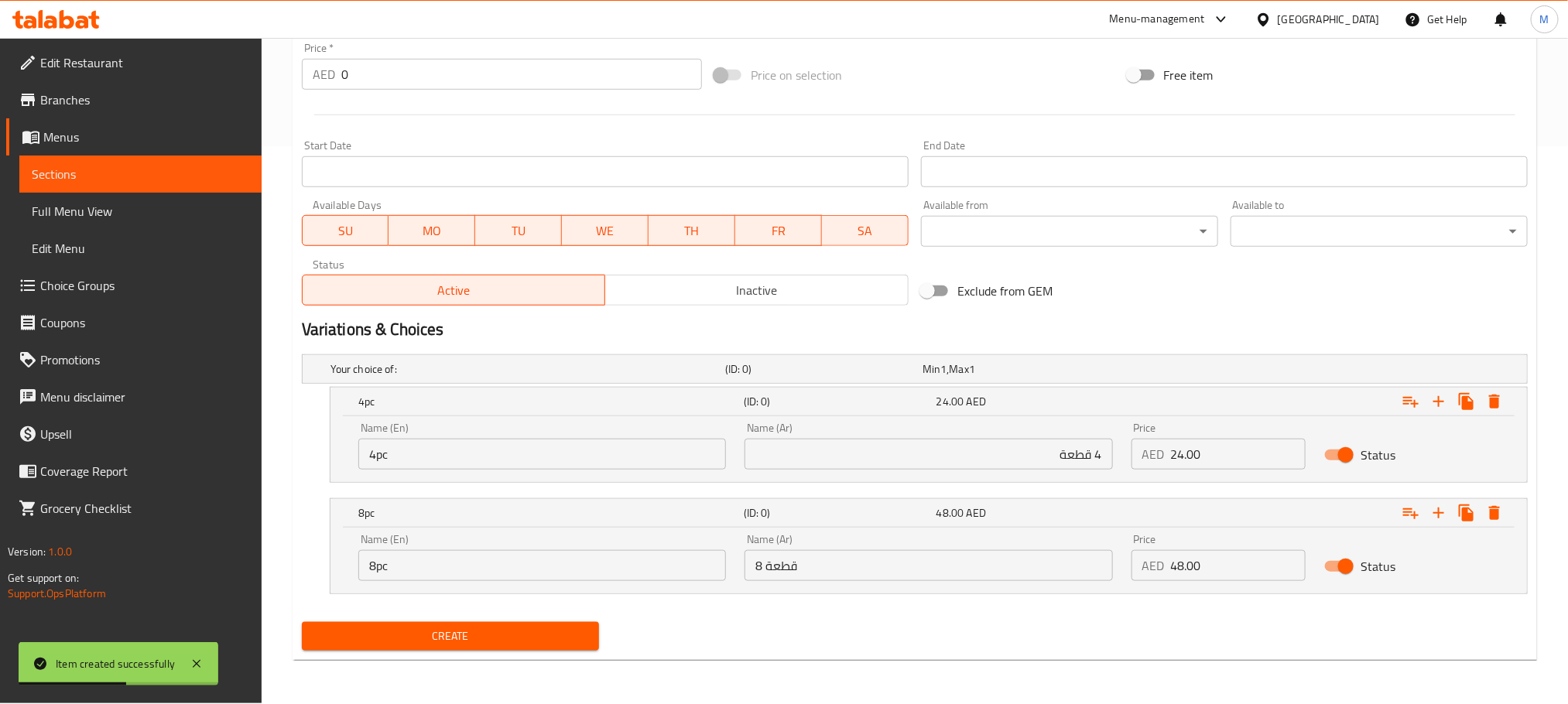
type input "مومو مقلي بالخضار"
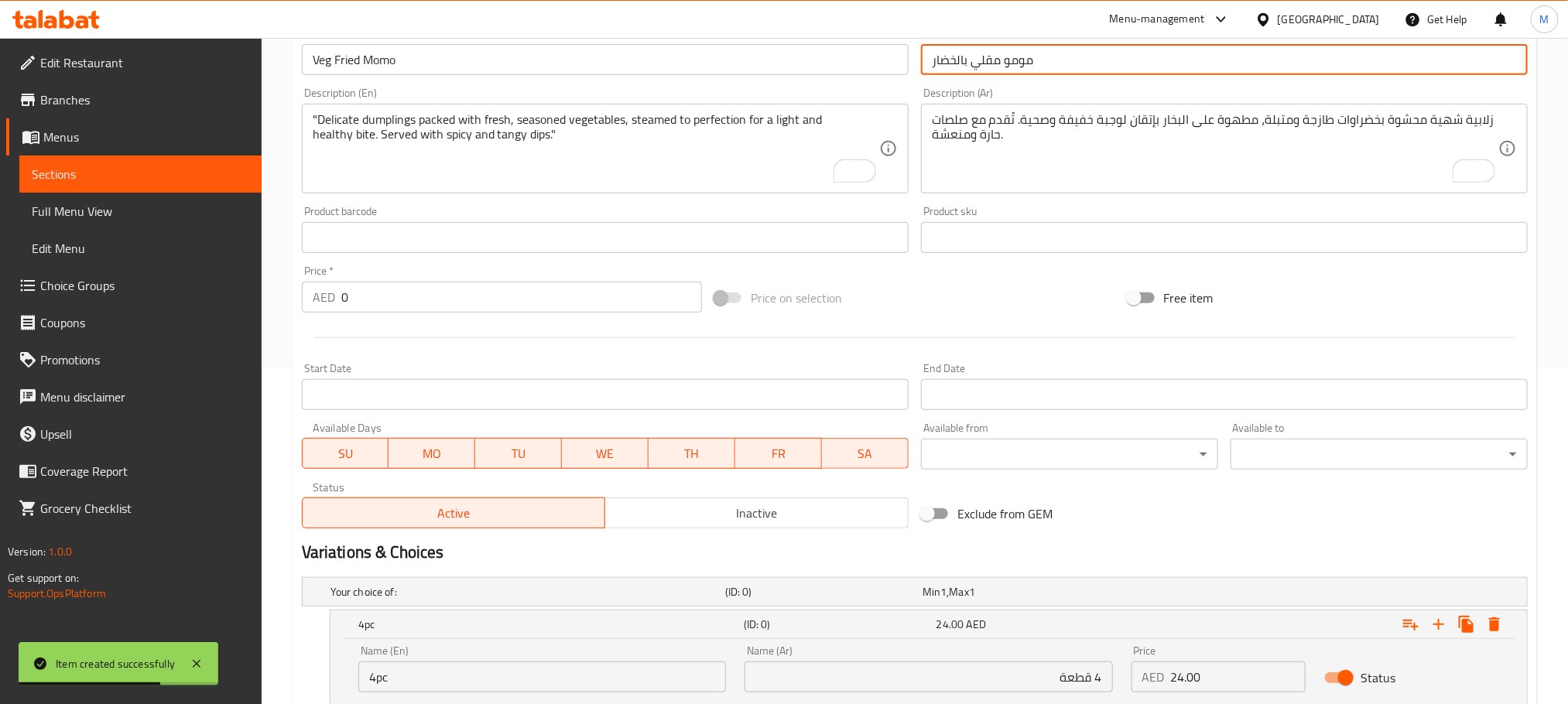
scroll to position [326, 0]
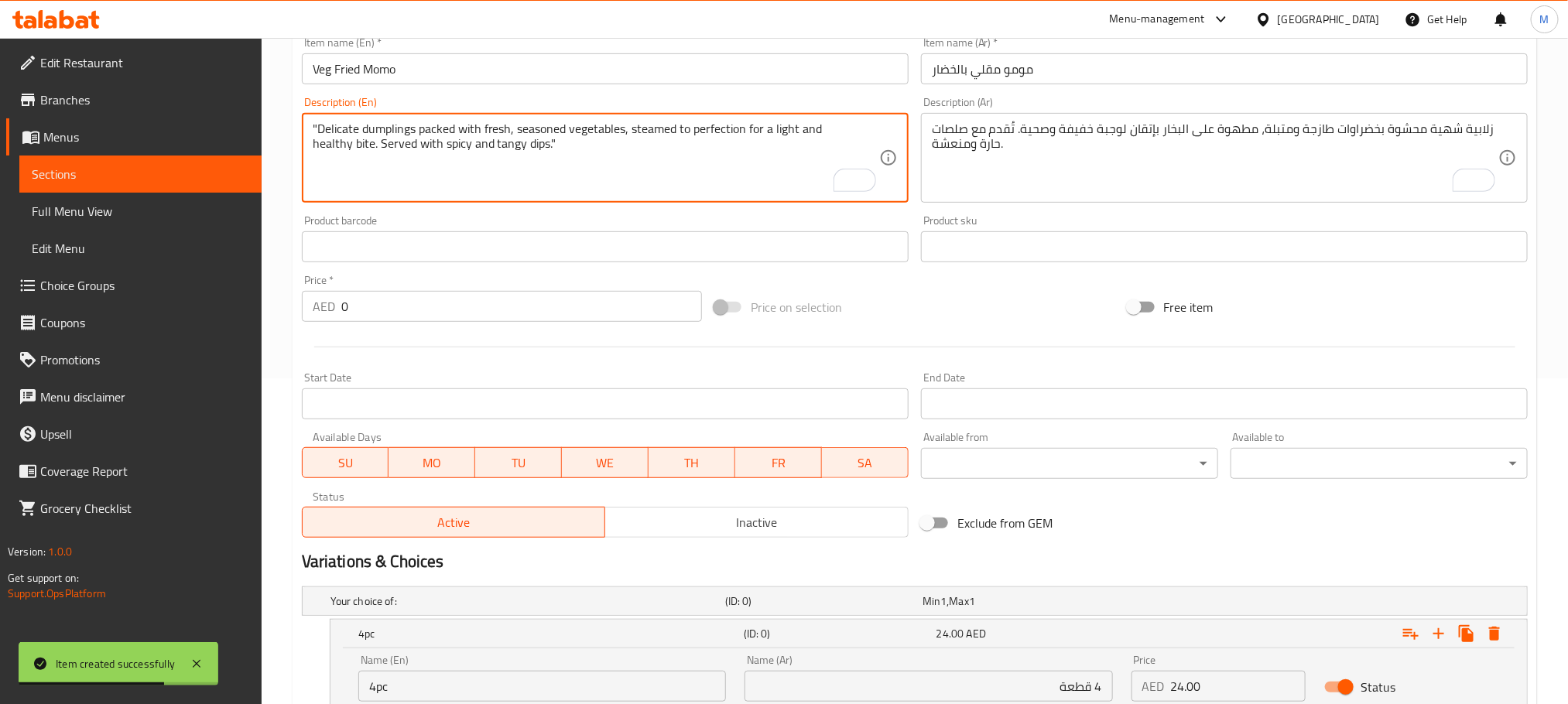
click at [611, 162] on textarea ""Delicate dumplings packed with fresh, seasoned vegetables, steamed to perfecti…" at bounding box center [596, 158] width 566 height 74
paste textarea ""Crispy golden momos stuffed with flavorful veggies, fried until crunchy on the…"
type textarea ""Crispy golden momos stuffed with flavorful veggies, fried until crunchy on the…"
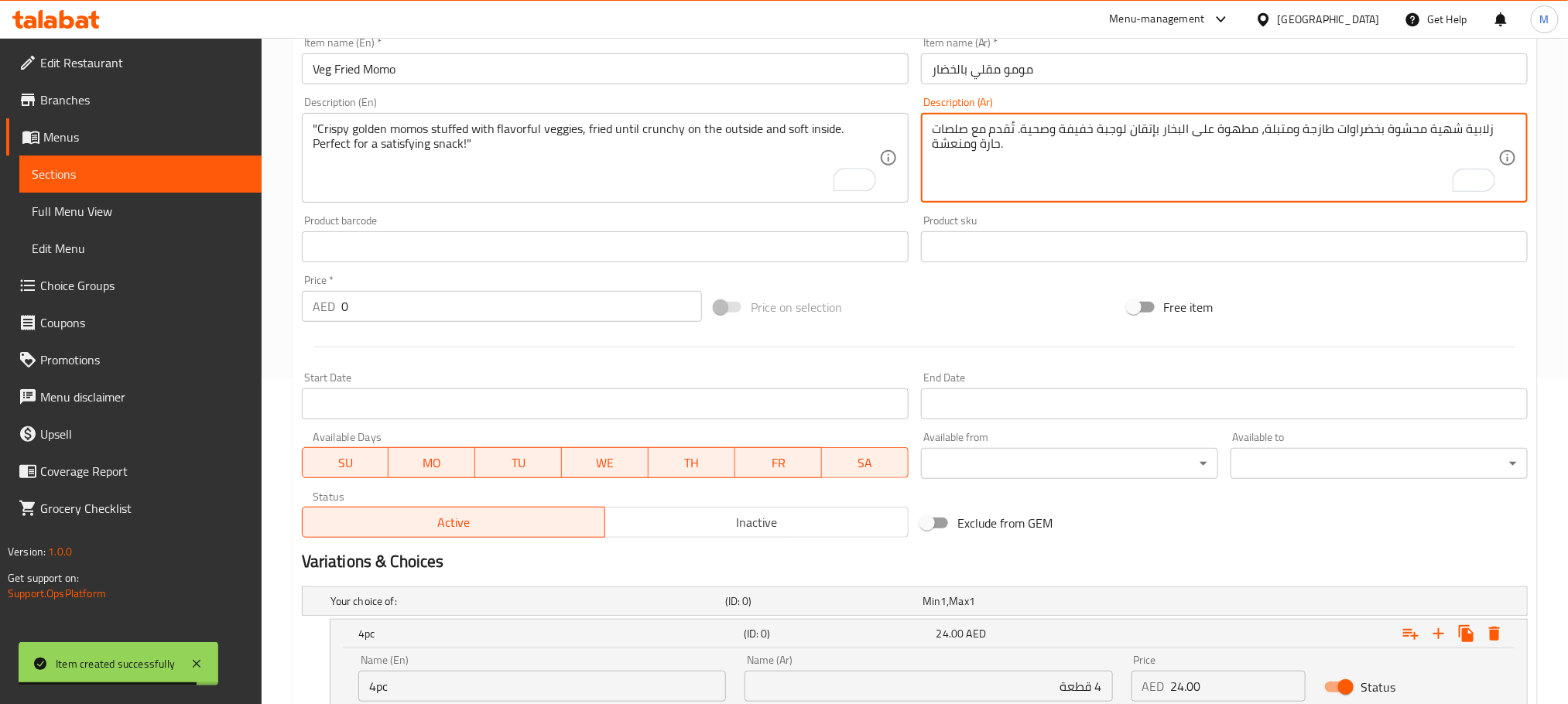
click at [1057, 152] on textarea "زلابية شهية محشوة بخضراوات طازجة ومتبلة، مطهوة على البخار بإتقان لوجبة خفيفة وص…" at bounding box center [1215, 158] width 566 height 74
paste textarea "مومو ذهبية مقرمشة محشوة بخضراوات لذيذة، مقلية حتى تصبح مقرمشة من الخارج وطرية م…"
type textarea "مومو ذهبية مقرمشة محشوة بخضراوات لذيذة، مقلية حتى تصبح مقرمشة من الخارج وطرية م…"
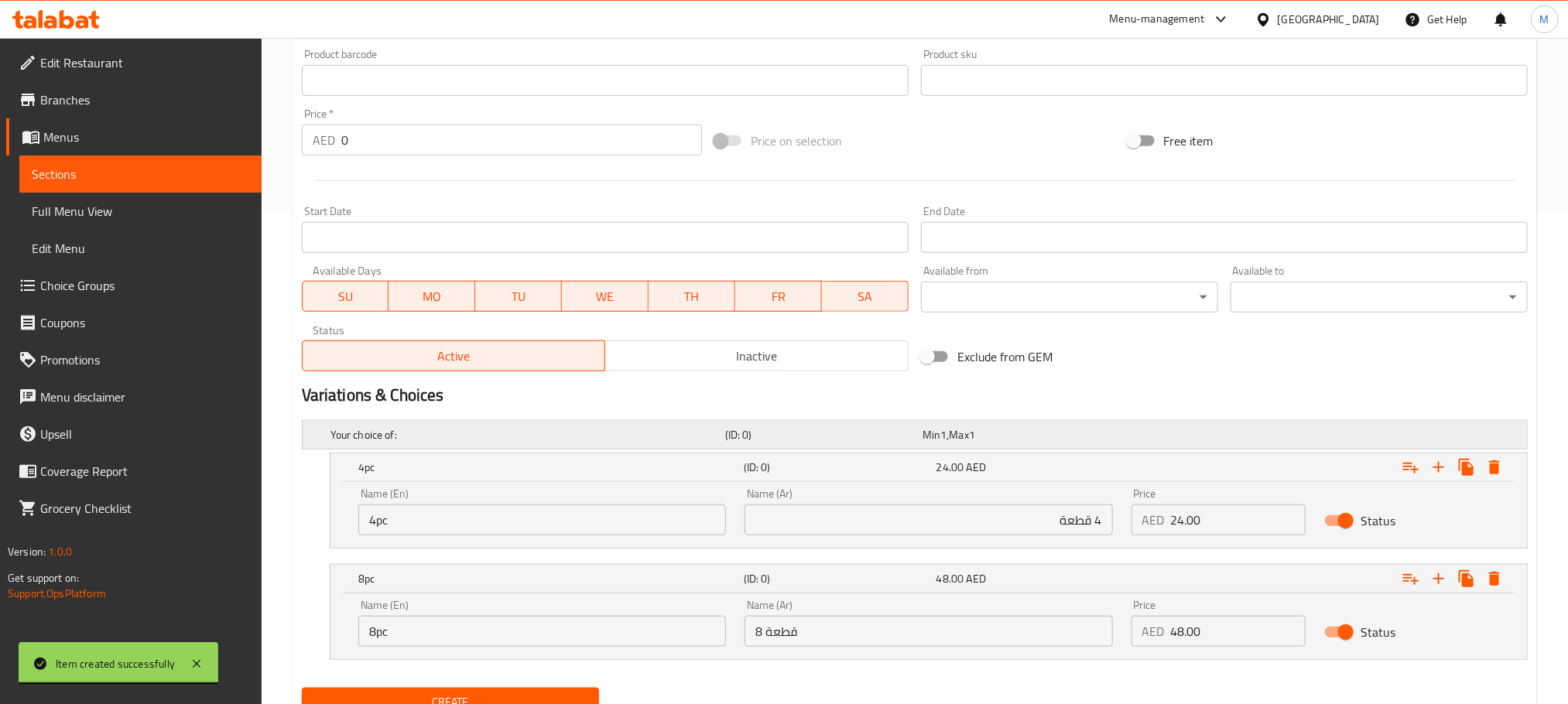
scroll to position [557, 0]
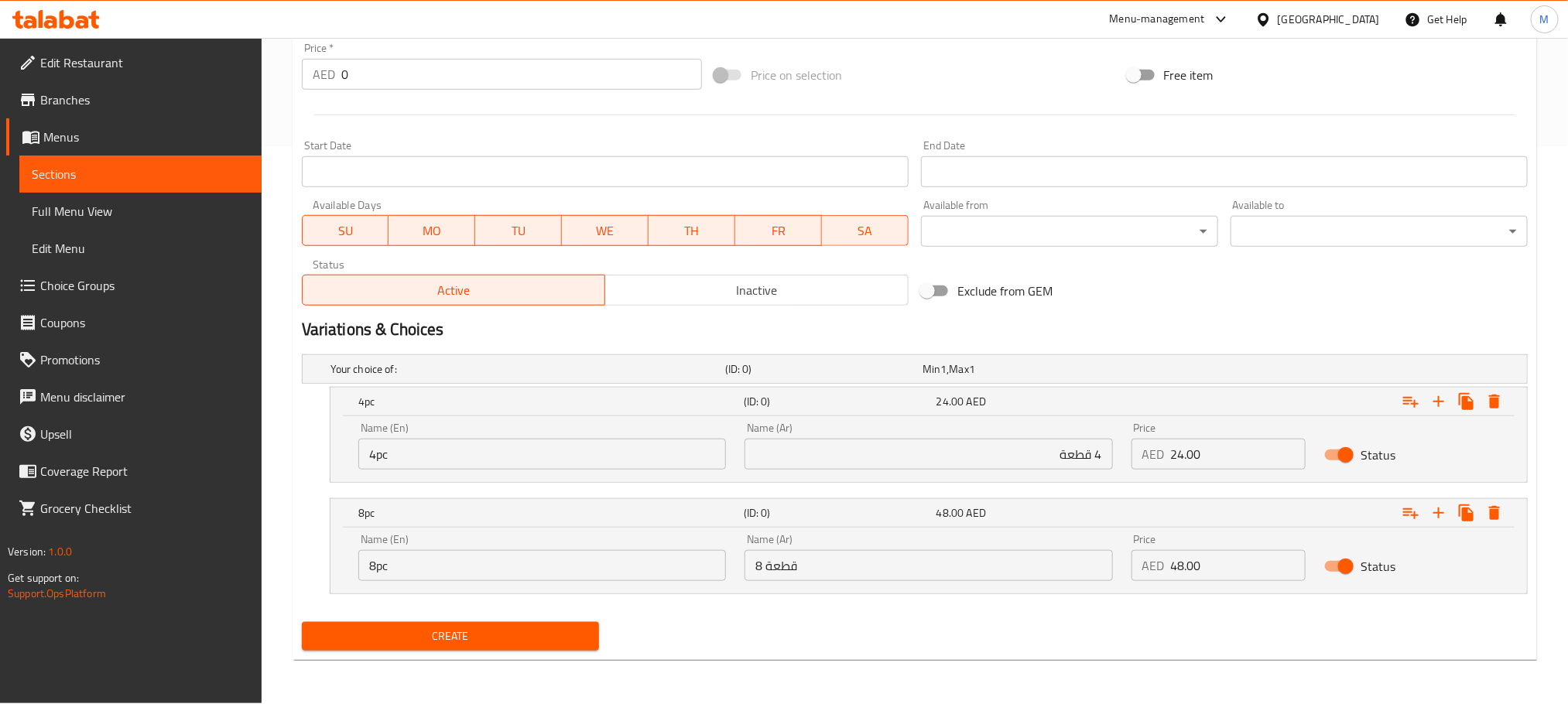
click at [1191, 471] on div "Price AED 24.00 Price" at bounding box center [1219, 446] width 194 height 66
click at [1194, 458] on input "24.00" at bounding box center [1238, 454] width 135 height 31
click at [1194, 458] on input "0" at bounding box center [1238, 454] width 135 height 31
paste input "24.0"
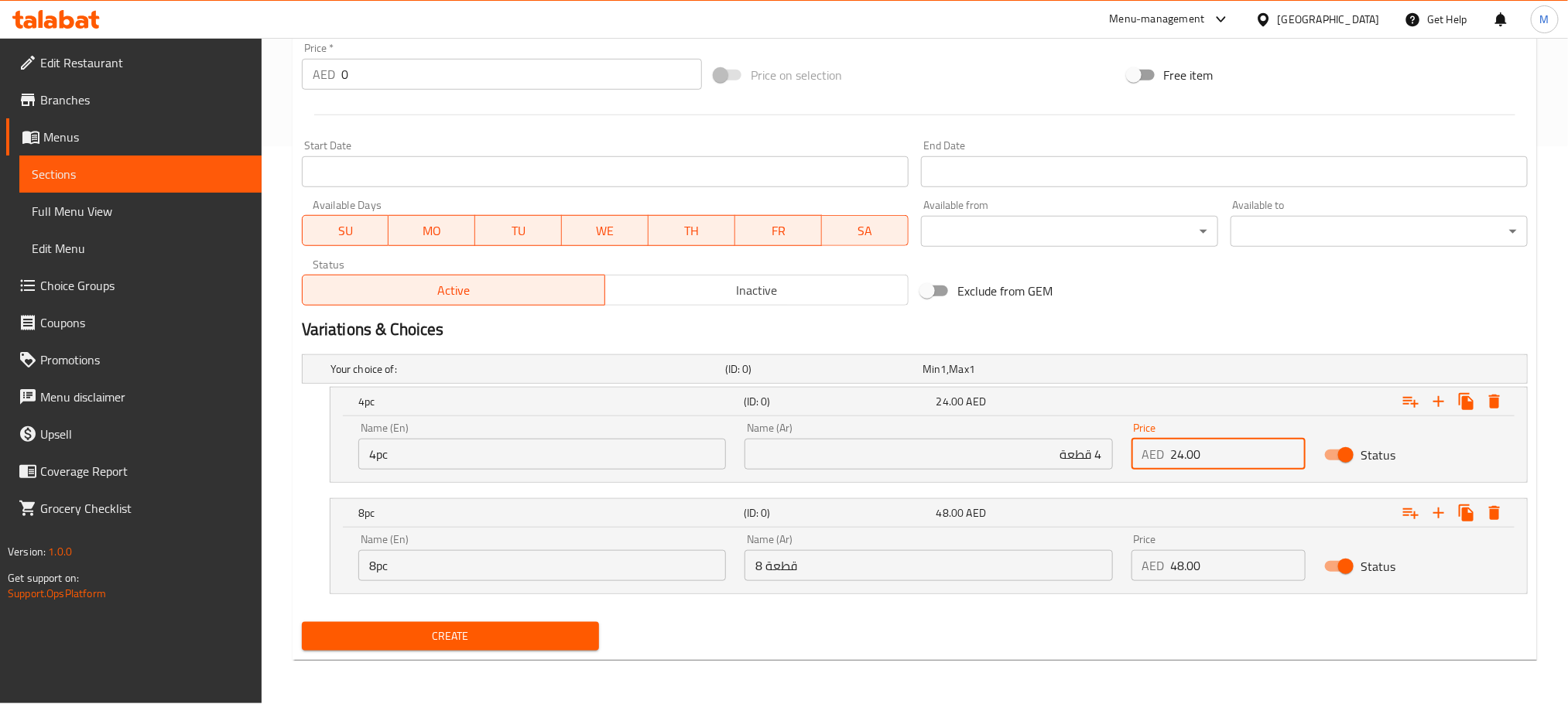
type input "24.00"
click at [1197, 565] on input "48.00" at bounding box center [1238, 565] width 135 height 31
click at [1197, 564] on input "0" at bounding box center [1238, 565] width 135 height 31
paste input "48.0"
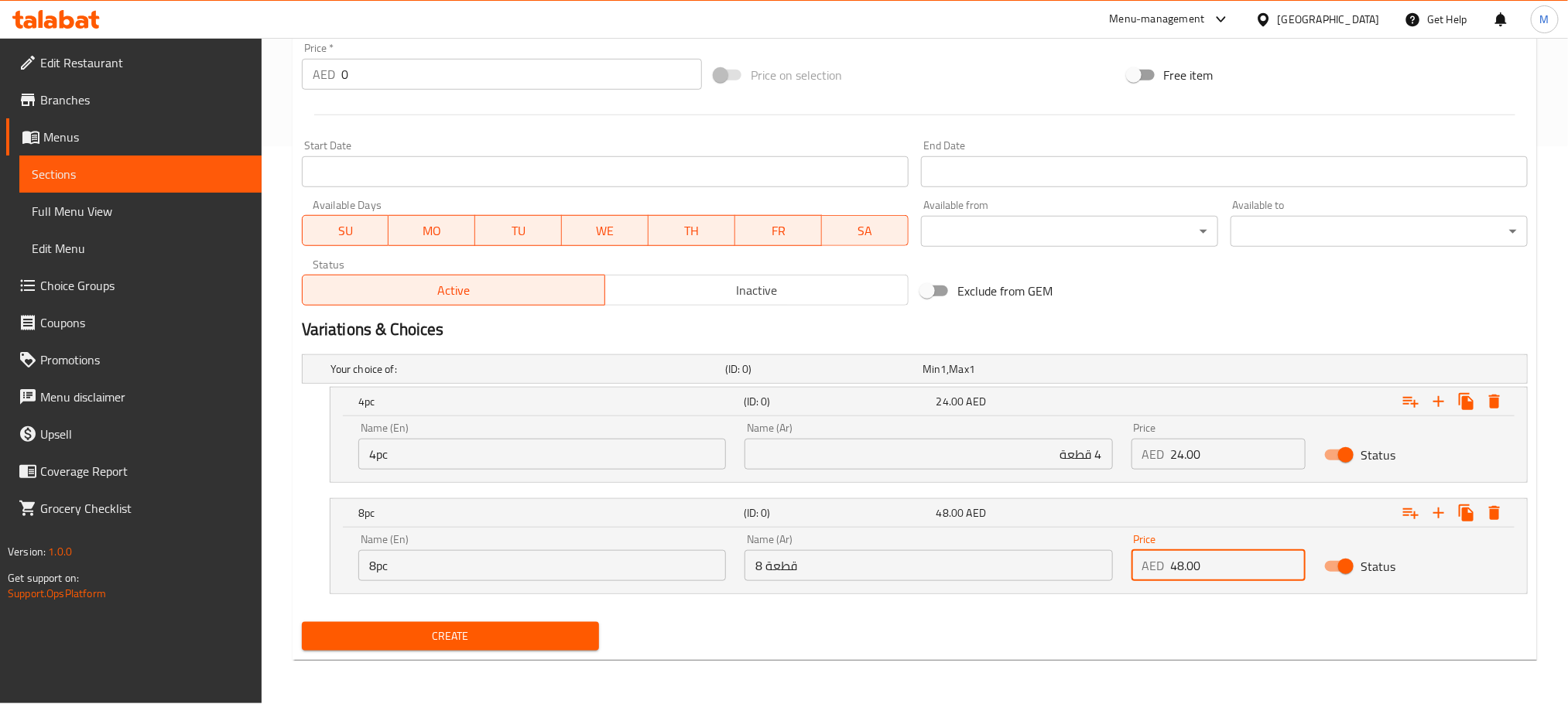
type input "48.00"
click at [982, 438] on input "4 قطعة" at bounding box center [928, 454] width 368 height 31
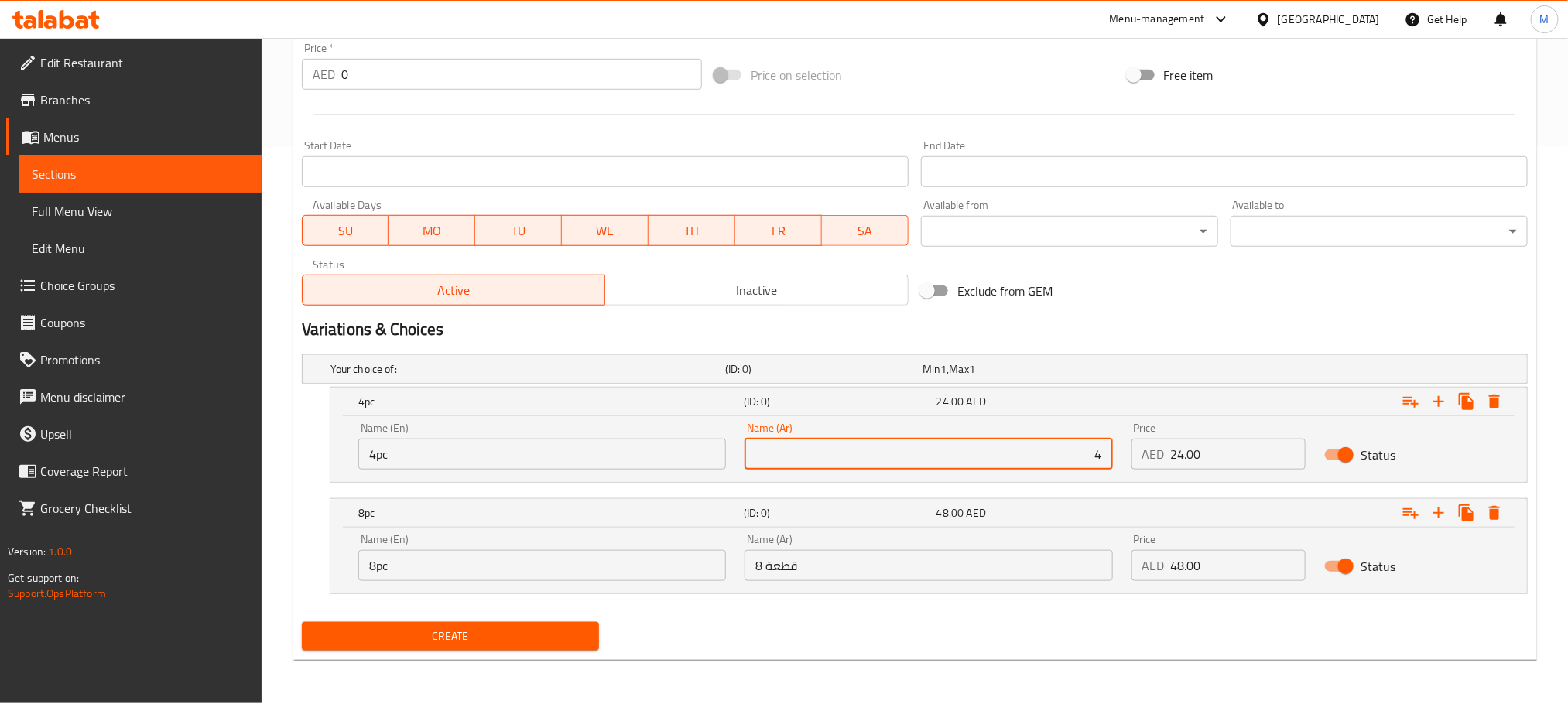
type input "4 قطعة"
click at [876, 575] on input "8 قطعة" at bounding box center [928, 565] width 368 height 31
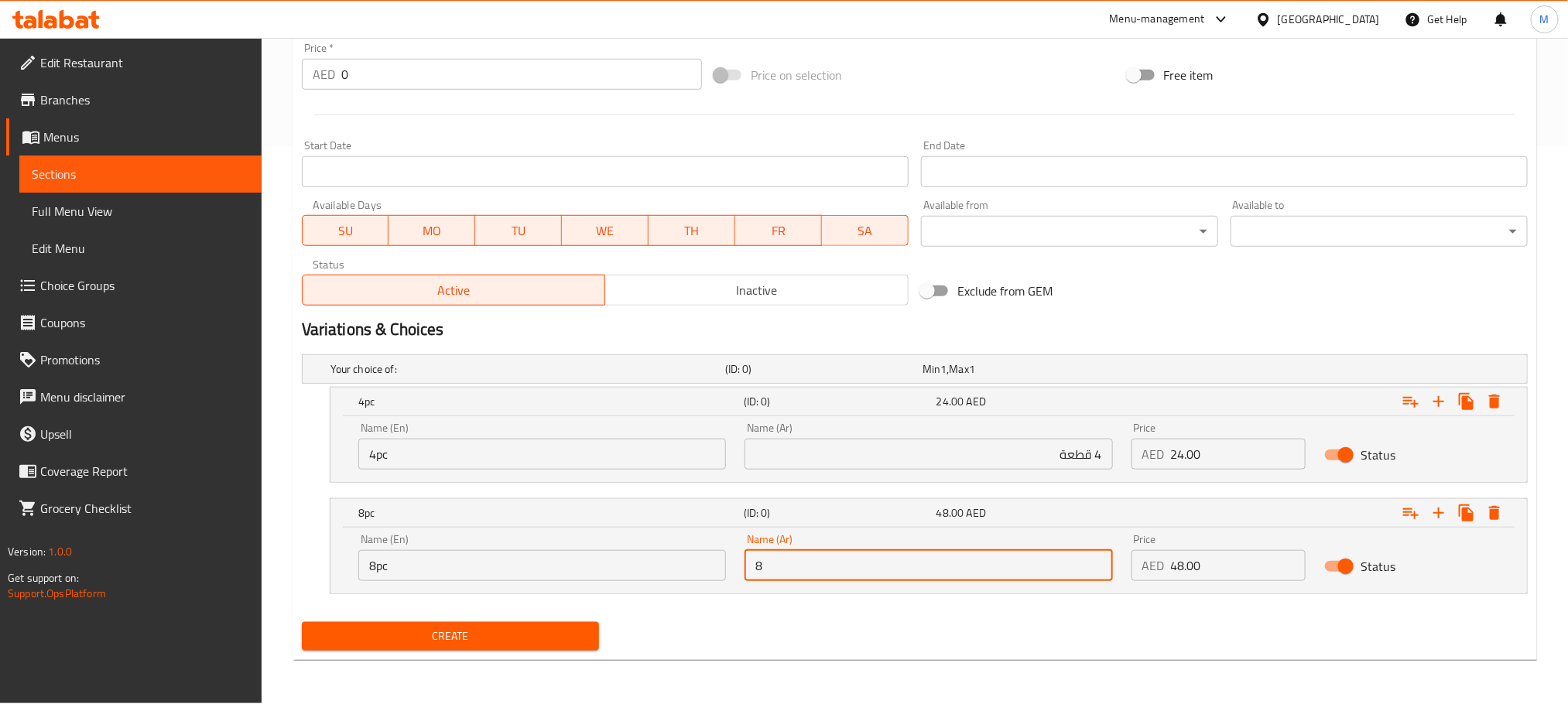
type input "8 قطعة"
click at [692, 465] on input "4pc" at bounding box center [541, 454] width 368 height 31
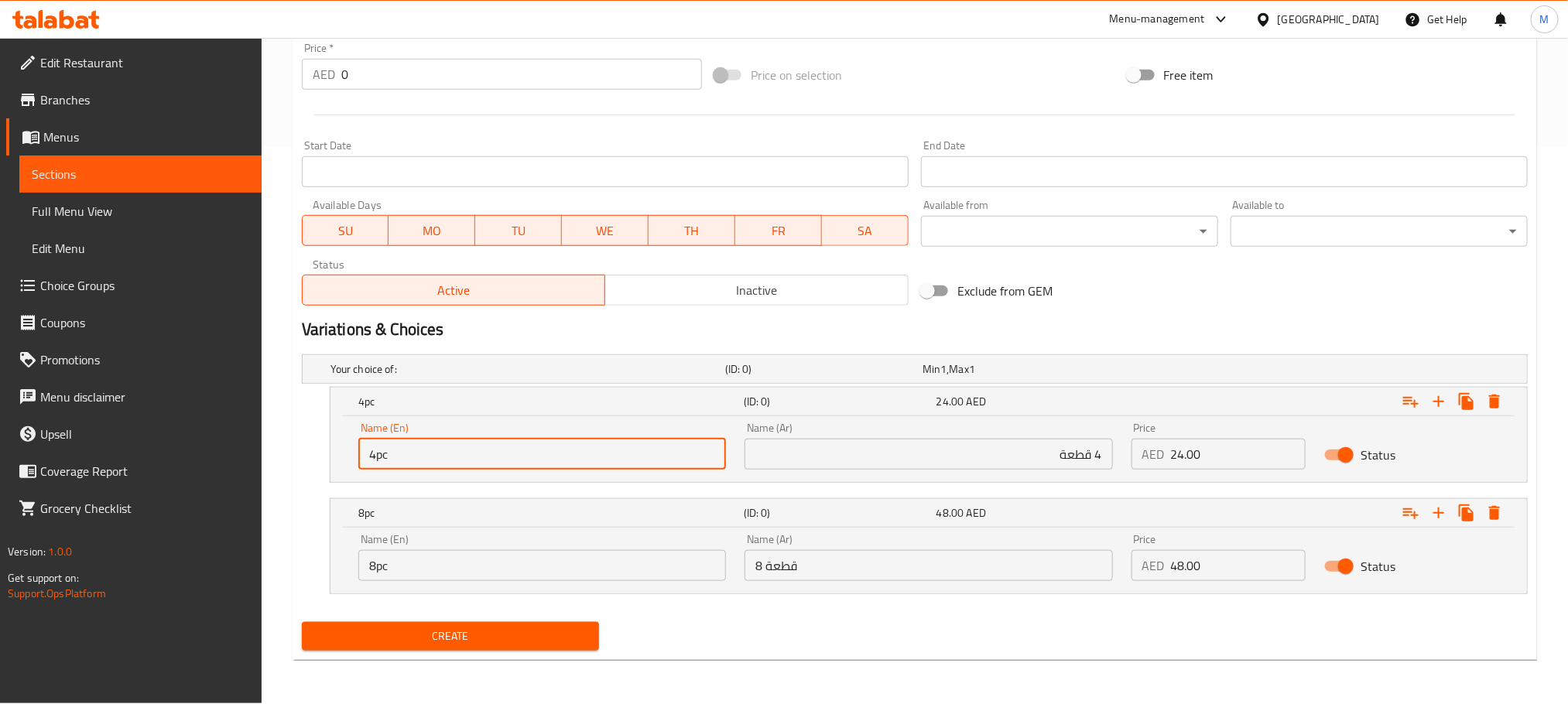
click at [692, 465] on input "4pc" at bounding box center [541, 454] width 368 height 31
type input "4pc"
click at [549, 582] on div "Name (En) 8pc Name (En)" at bounding box center [542, 557] width 386 height 66
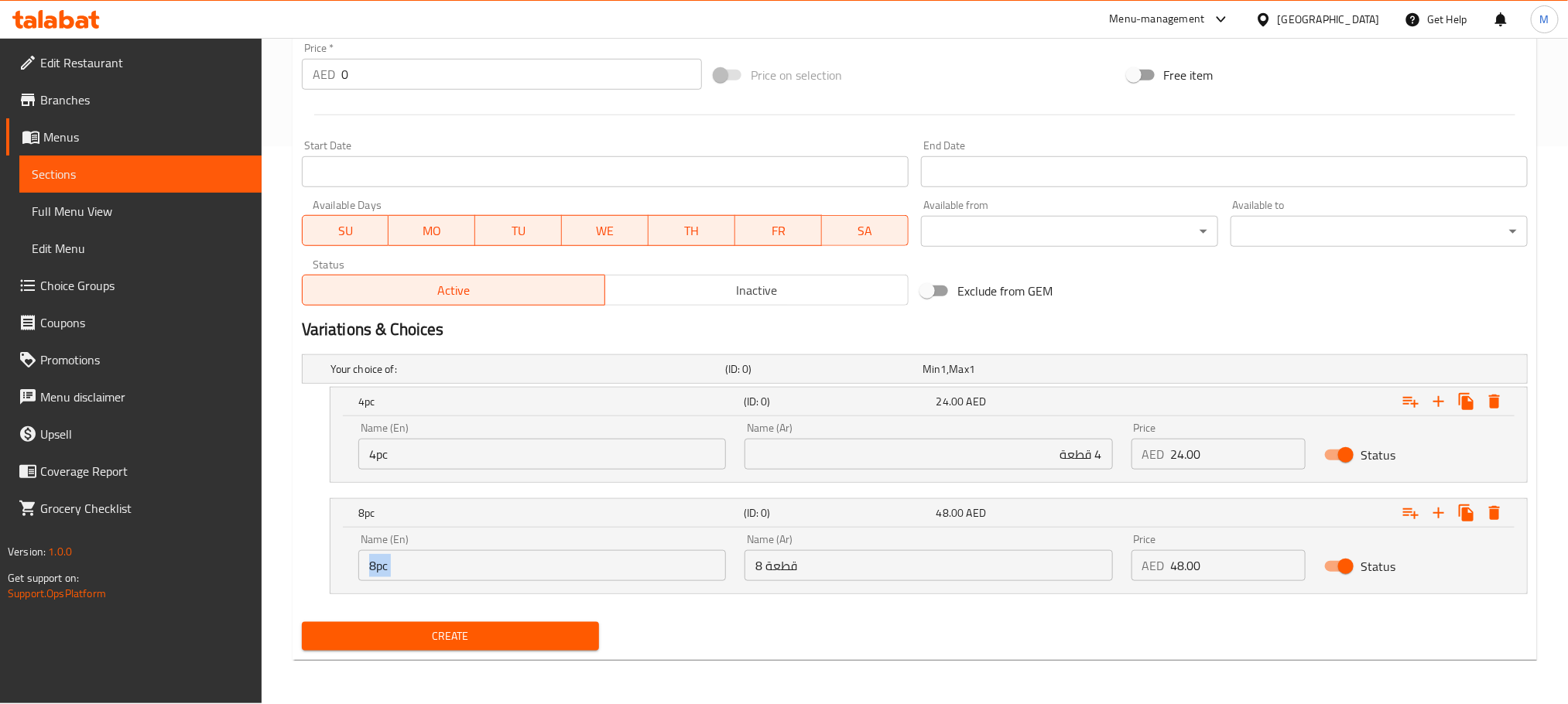
click at [549, 570] on input "8pc" at bounding box center [541, 565] width 368 height 31
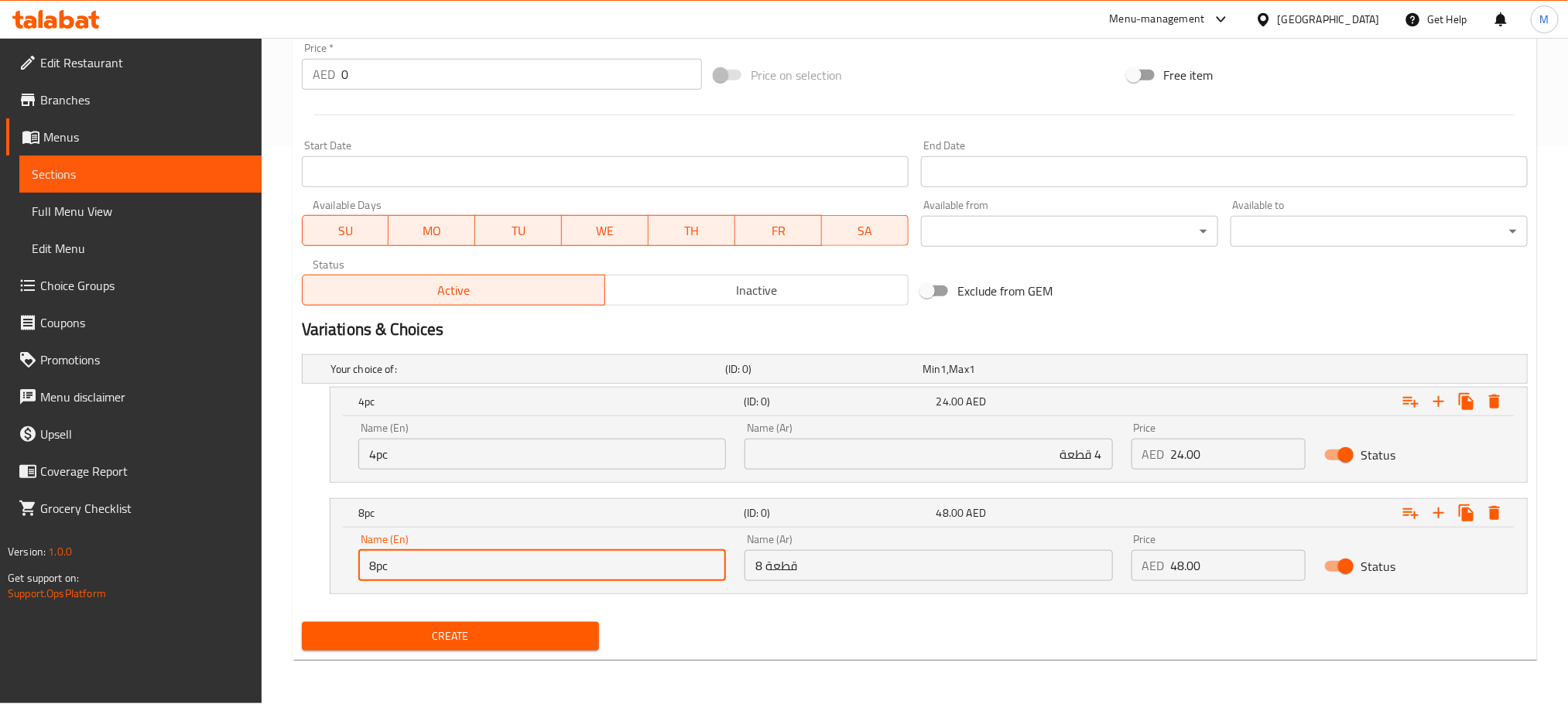
click at [549, 570] on input "8pc" at bounding box center [541, 565] width 368 height 31
type input "8pc"
click at [776, 657] on div "Create" at bounding box center [915, 636] width 1238 height 41
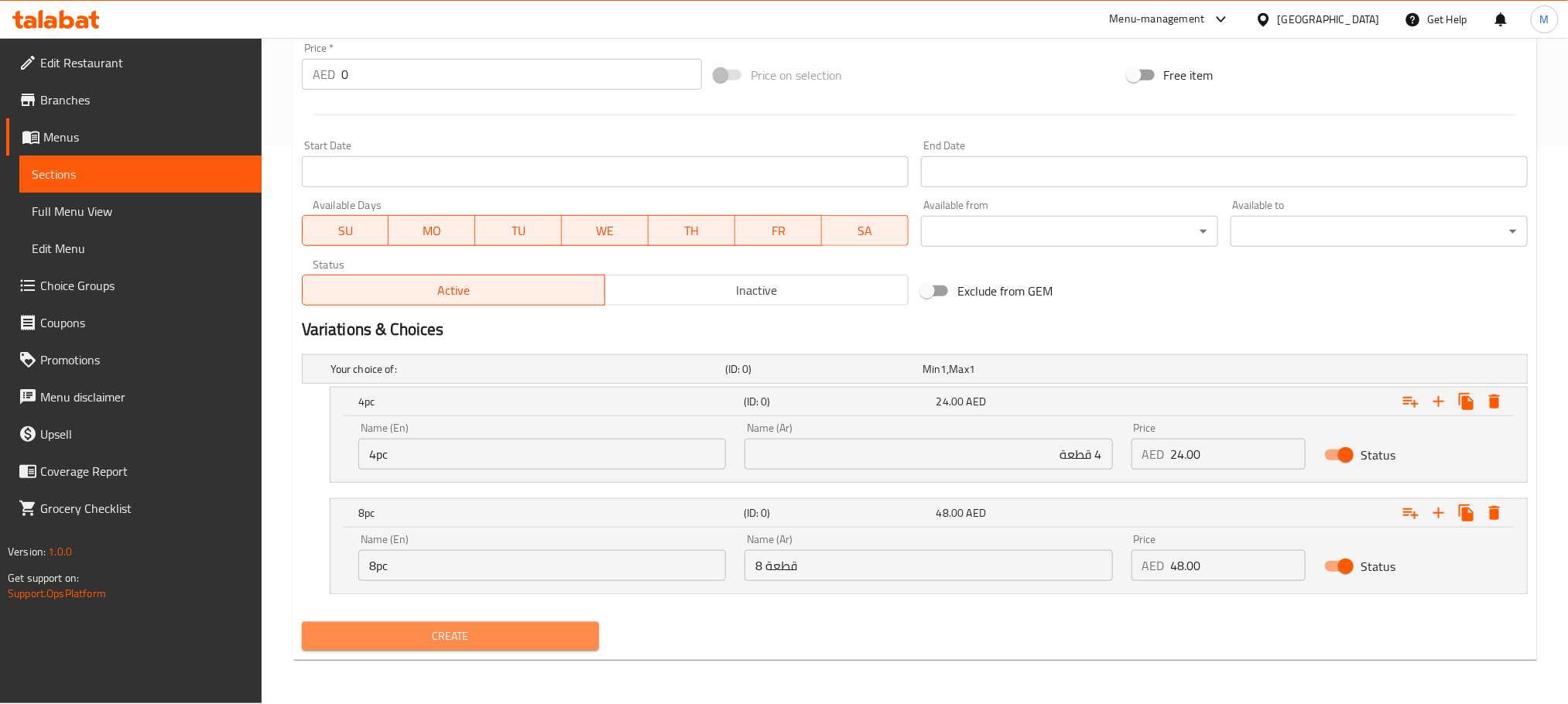
click at [543, 638] on span "Create" at bounding box center [450, 636] width 273 height 19
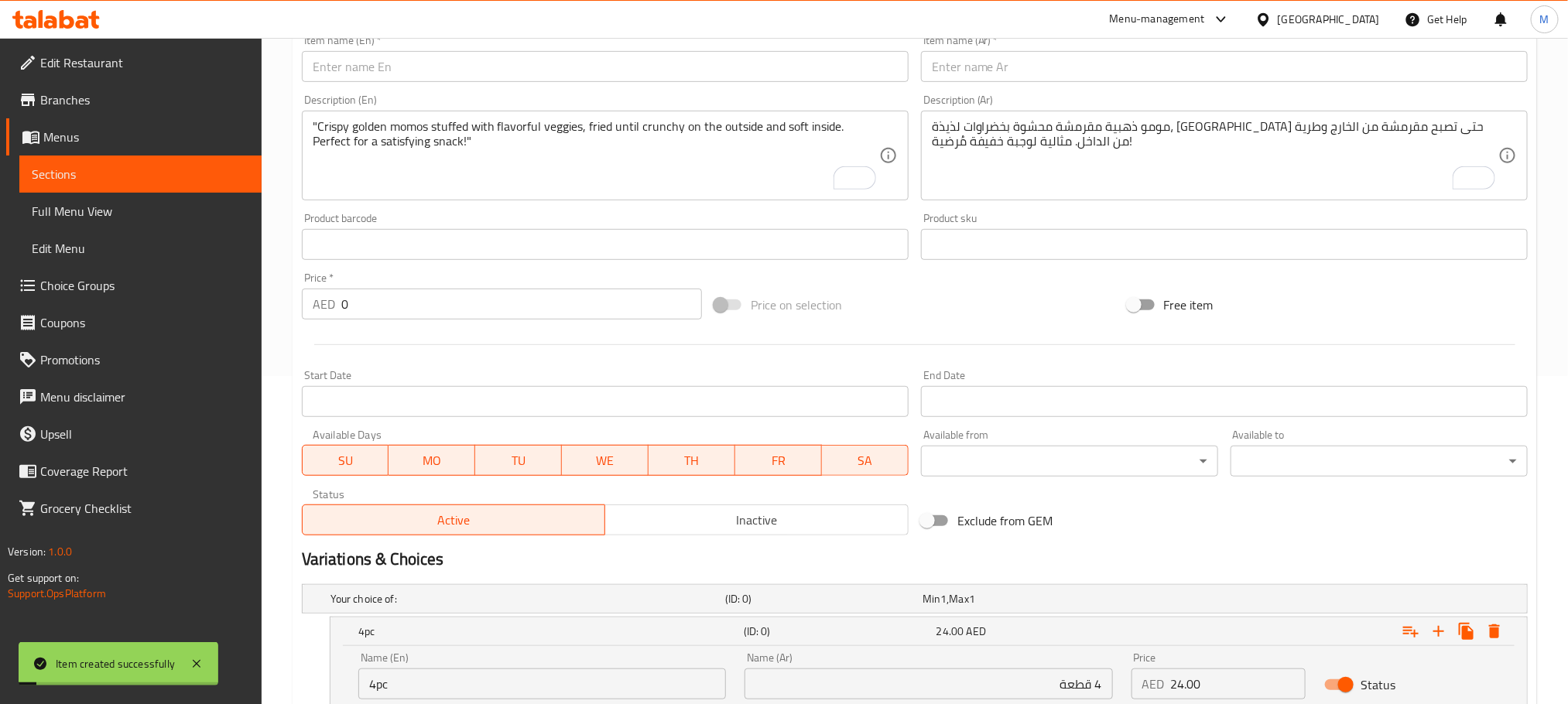
scroll to position [326, 0]
click at [636, 68] on input "text" at bounding box center [606, 69] width 606 height 31
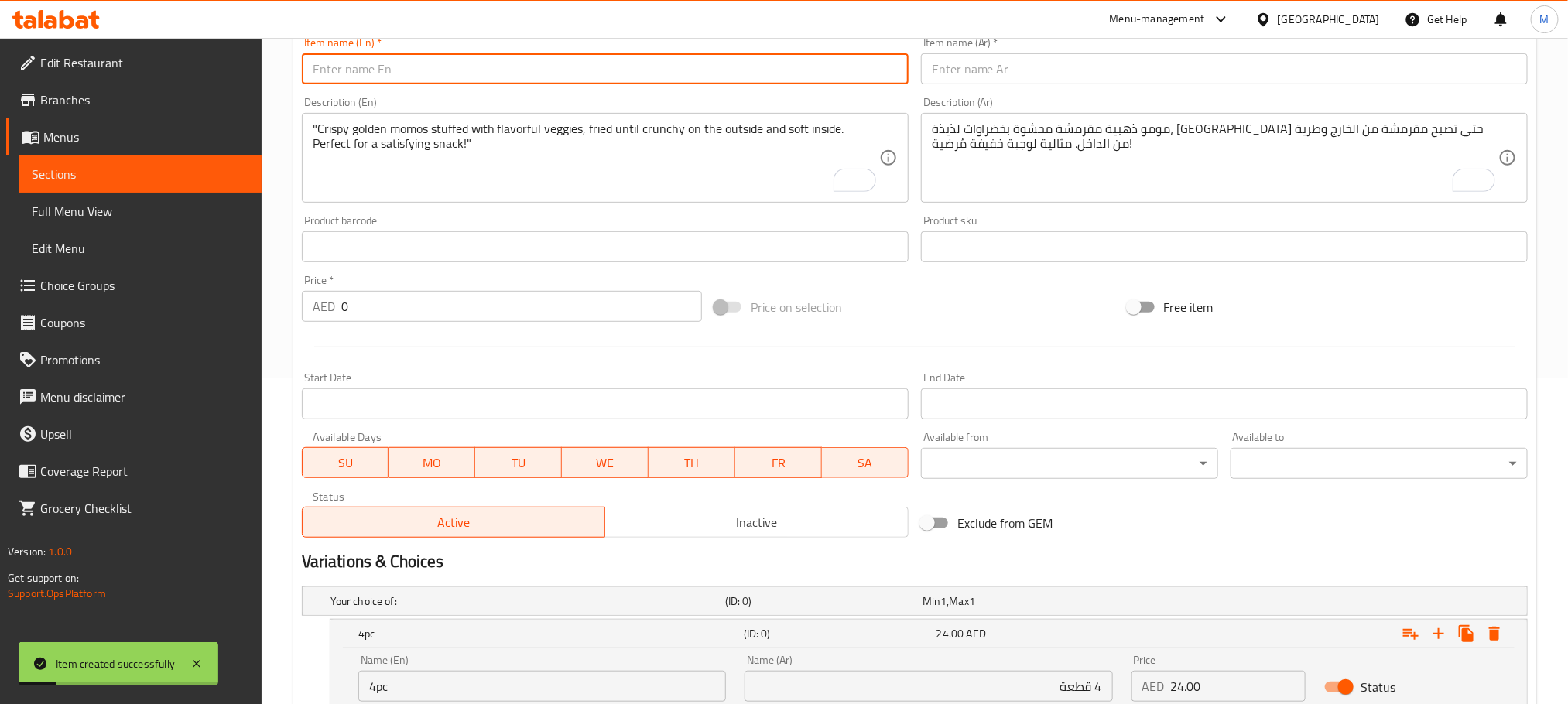
paste input "Veg Peri Peri Momo"
type input "Veg Peri Peri Momo"
click at [1075, 73] on input "text" at bounding box center [1224, 69] width 606 height 31
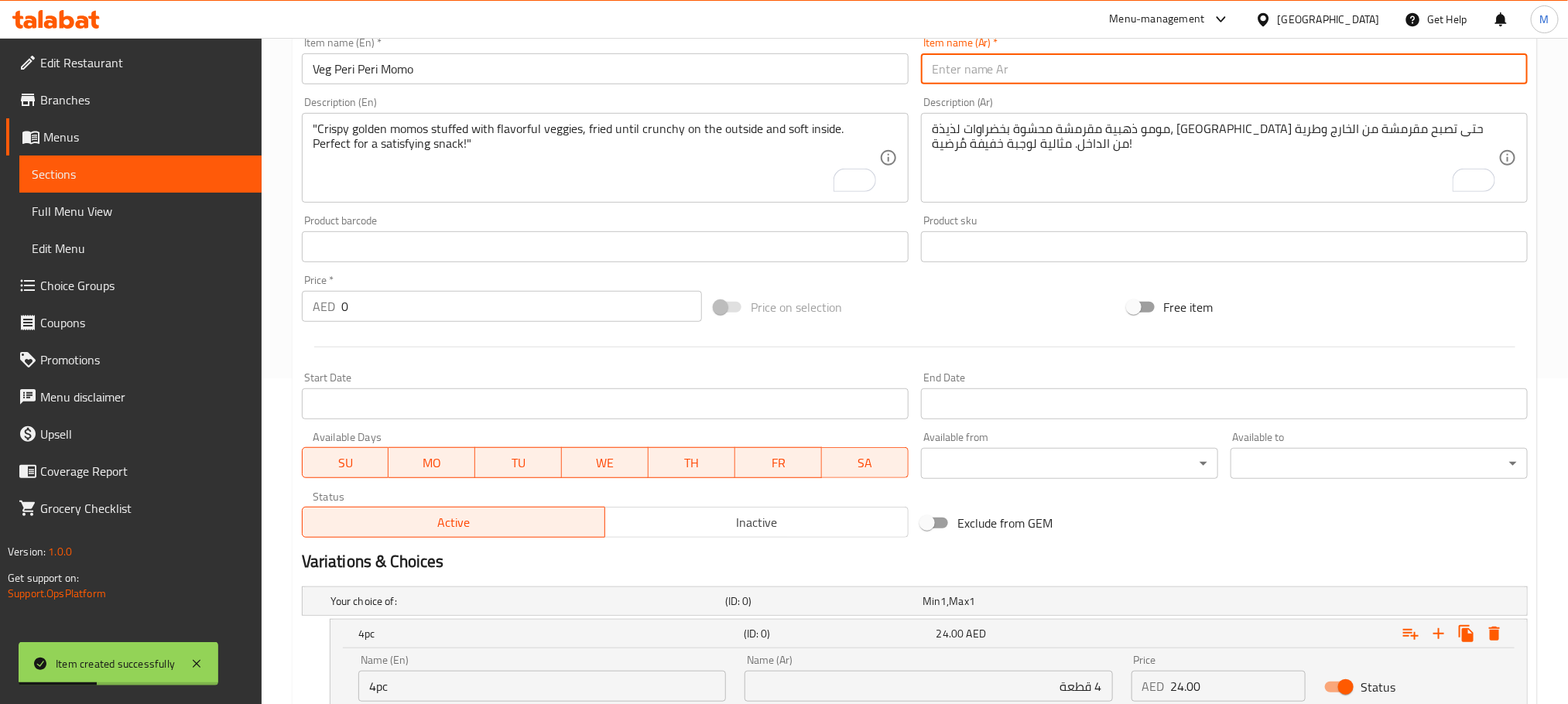
paste input "فيج بيري بيري مومو"
type input "فيج بيري بيري مومو"
click at [646, 175] on textarea ""Crispy golden momos stuffed with flavorful veggies, fried until crunchy on the…" at bounding box center [596, 158] width 566 height 74
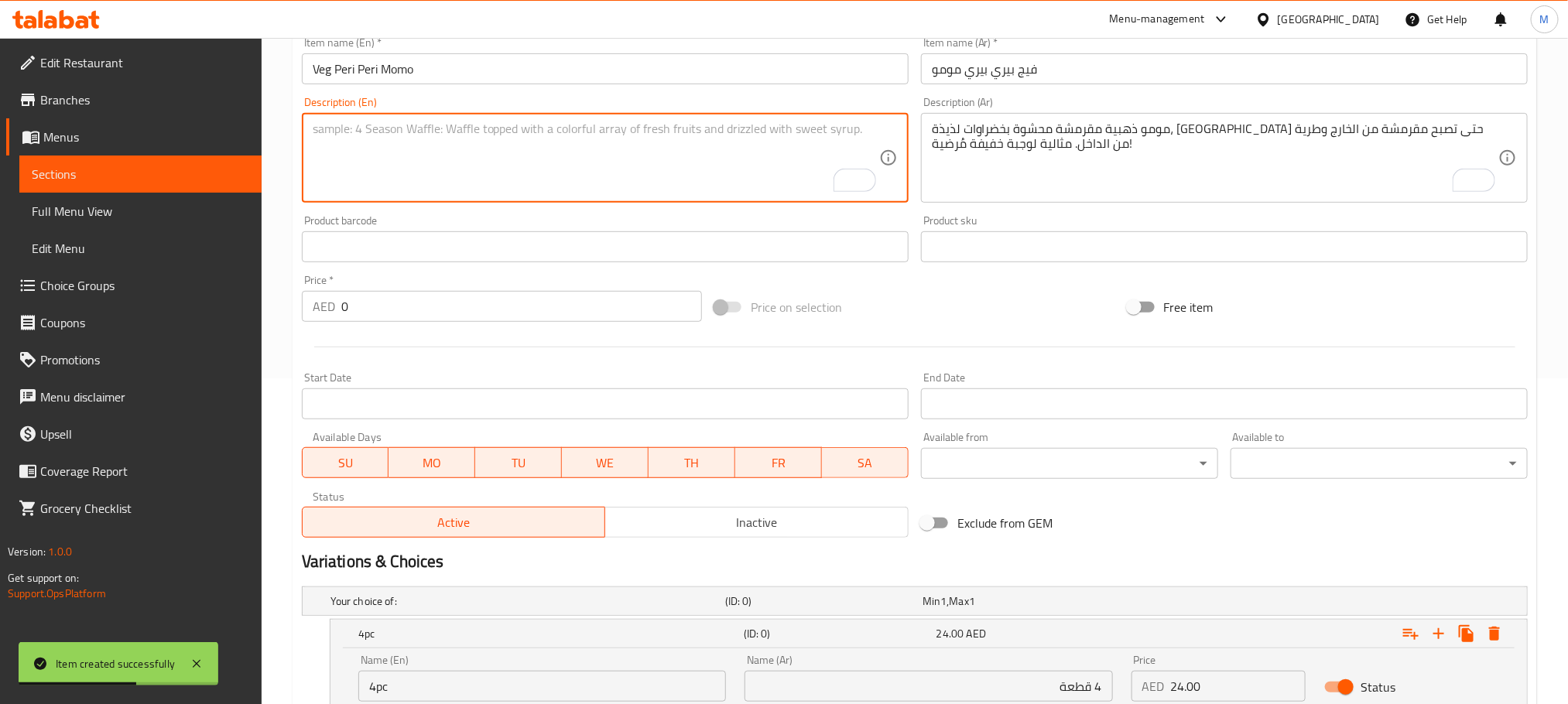
paste textarea ""Steamed veg momos tossed in bold, fiery Peri Peri seasoning for a spicy twist …"
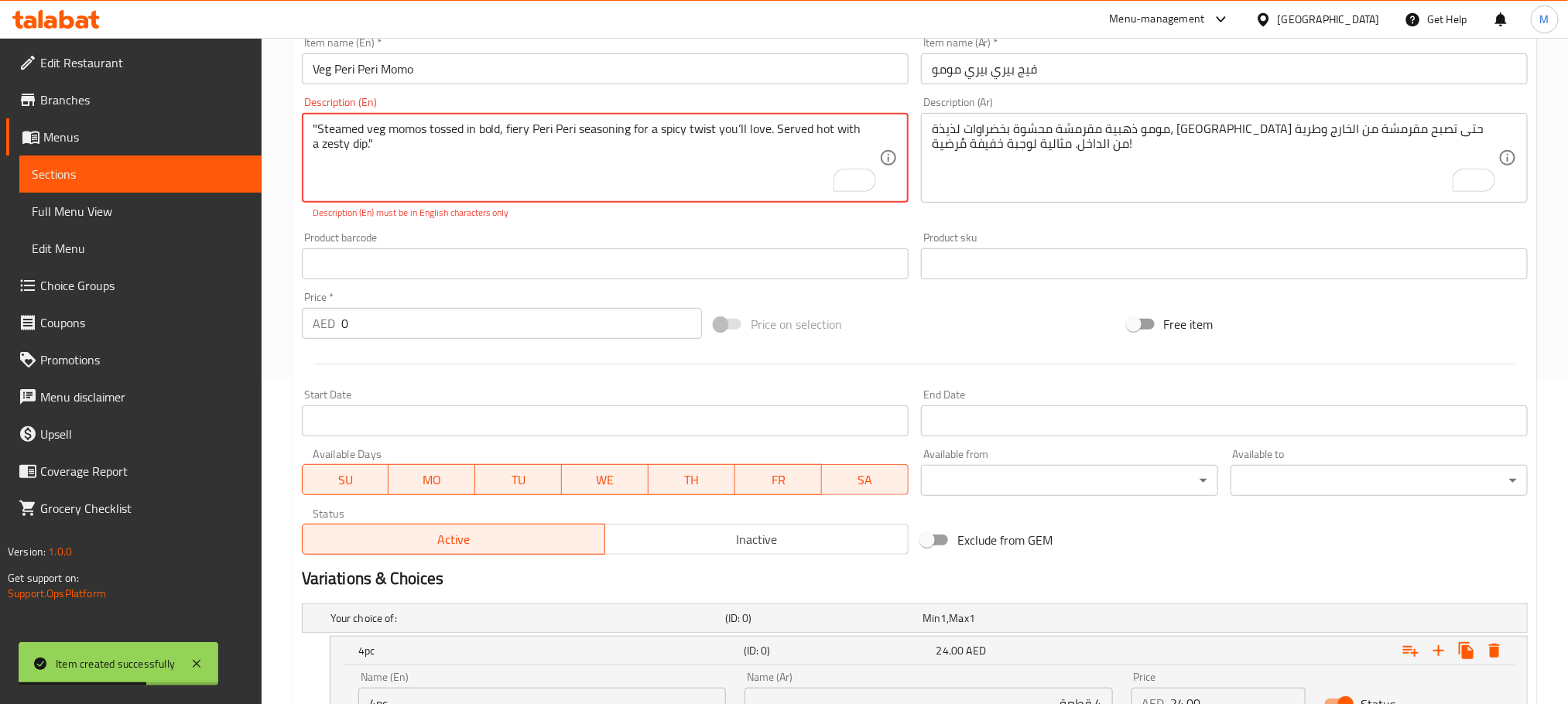
type textarea ""Steamed veg momos tossed in bold, fiery Peri Peri seasoning for a spicy twist …"
click at [1075, 198] on div "مومو ذهبية مقرمشة محشوة بخضراوات لذيذة، مقلية حتى تصبح مقرمشة من الخارج وطرية م…" at bounding box center [1224, 158] width 606 height 90
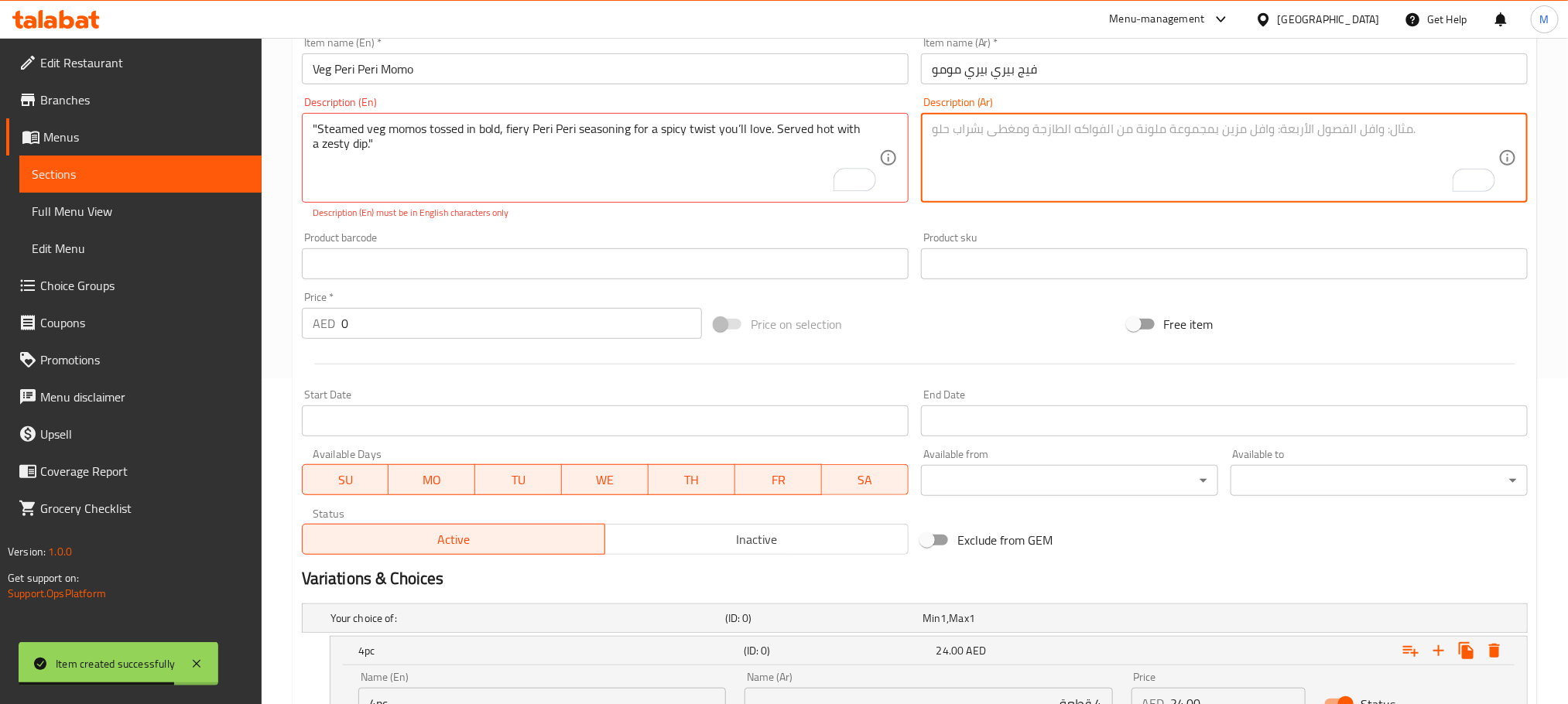
paste textarea "مومو الخضار المطهوة على البخار، ممزوجة بتوابل بيري بيري الحارة والجريئة، لنكهة …"
type textarea "مومو الخضار المطهوة على البخار، ممزوجة بتوابل بيري بيري الحارة والجريئة، لنكهة …"
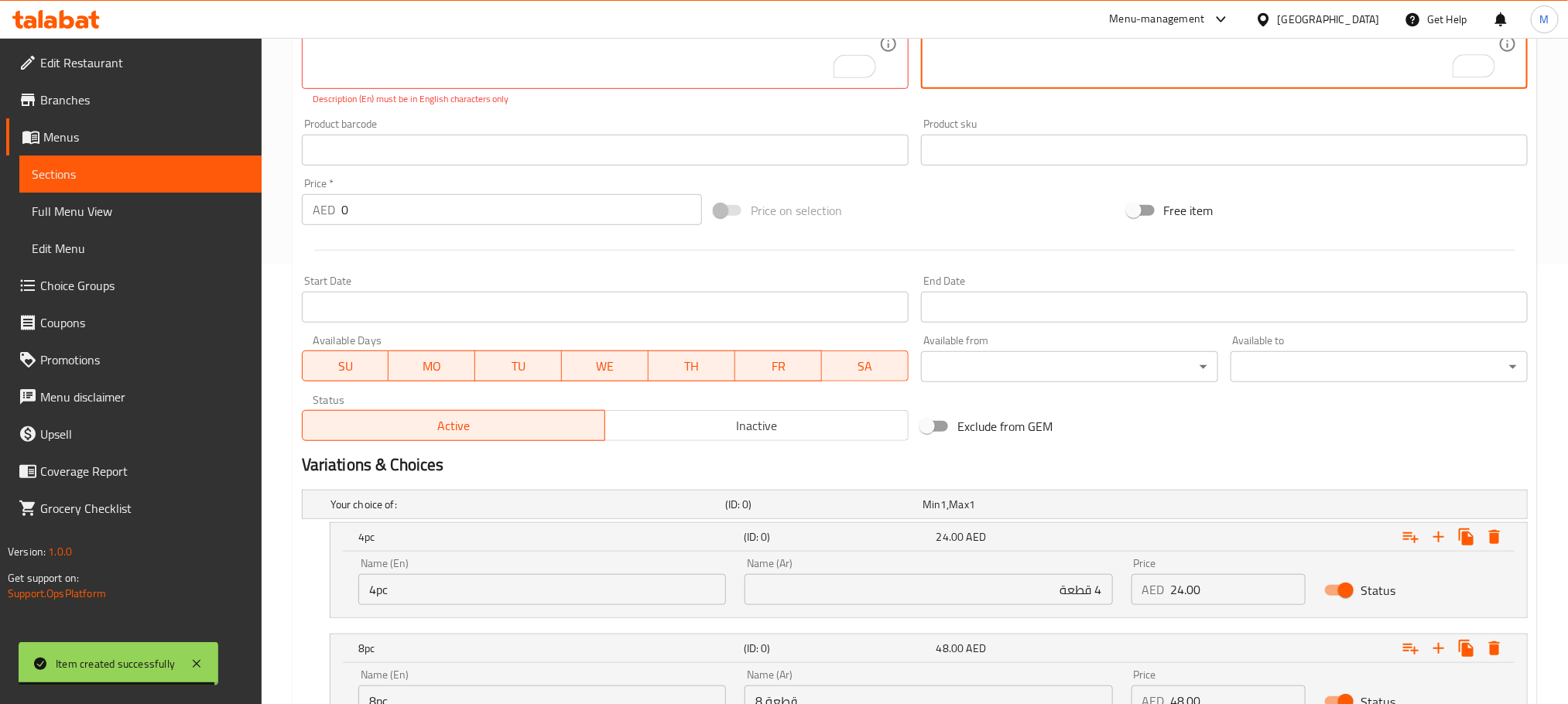
scroll to position [575, 0]
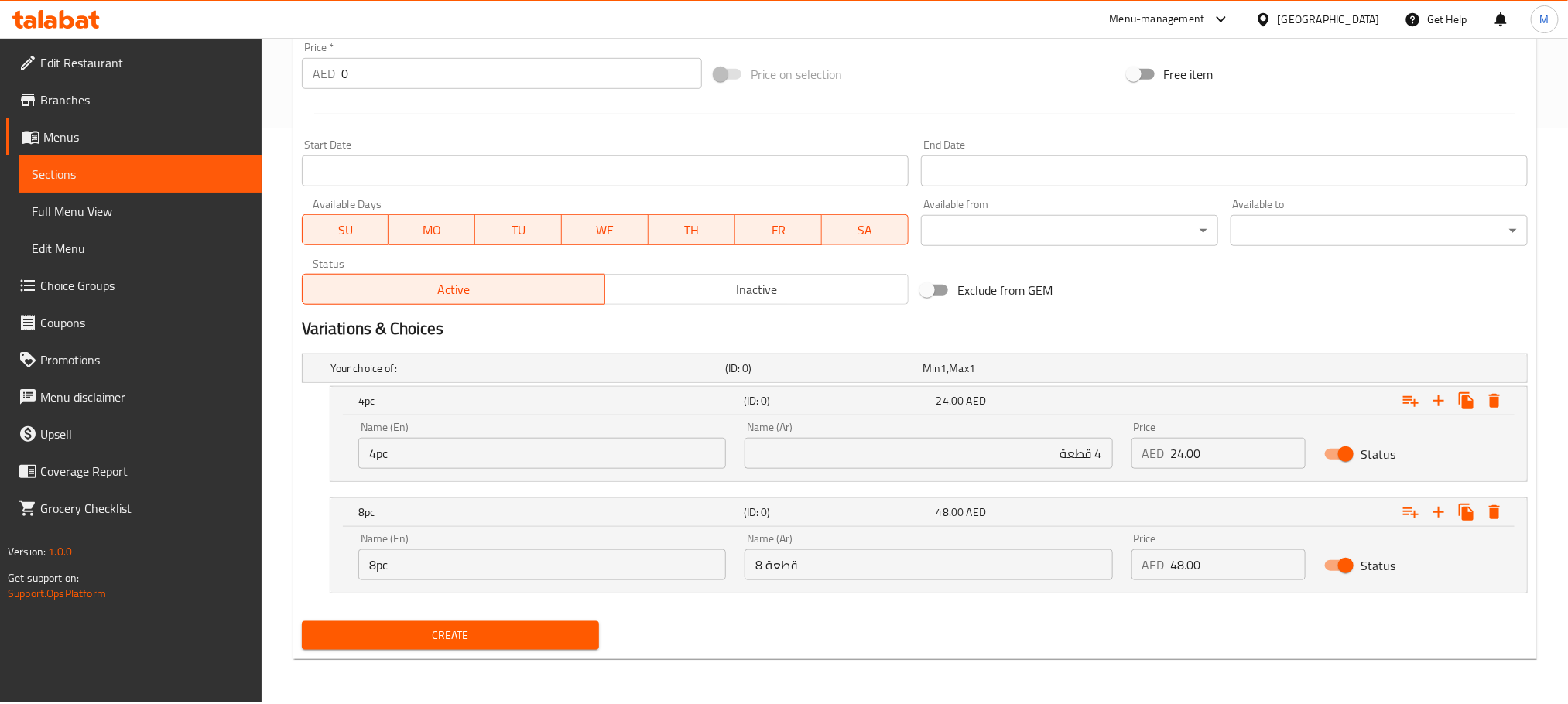
click at [1228, 460] on input "24.00" at bounding box center [1238, 453] width 135 height 31
click at [1228, 460] on input "0" at bounding box center [1238, 453] width 135 height 31
paste input "30.0"
type input "30.00"
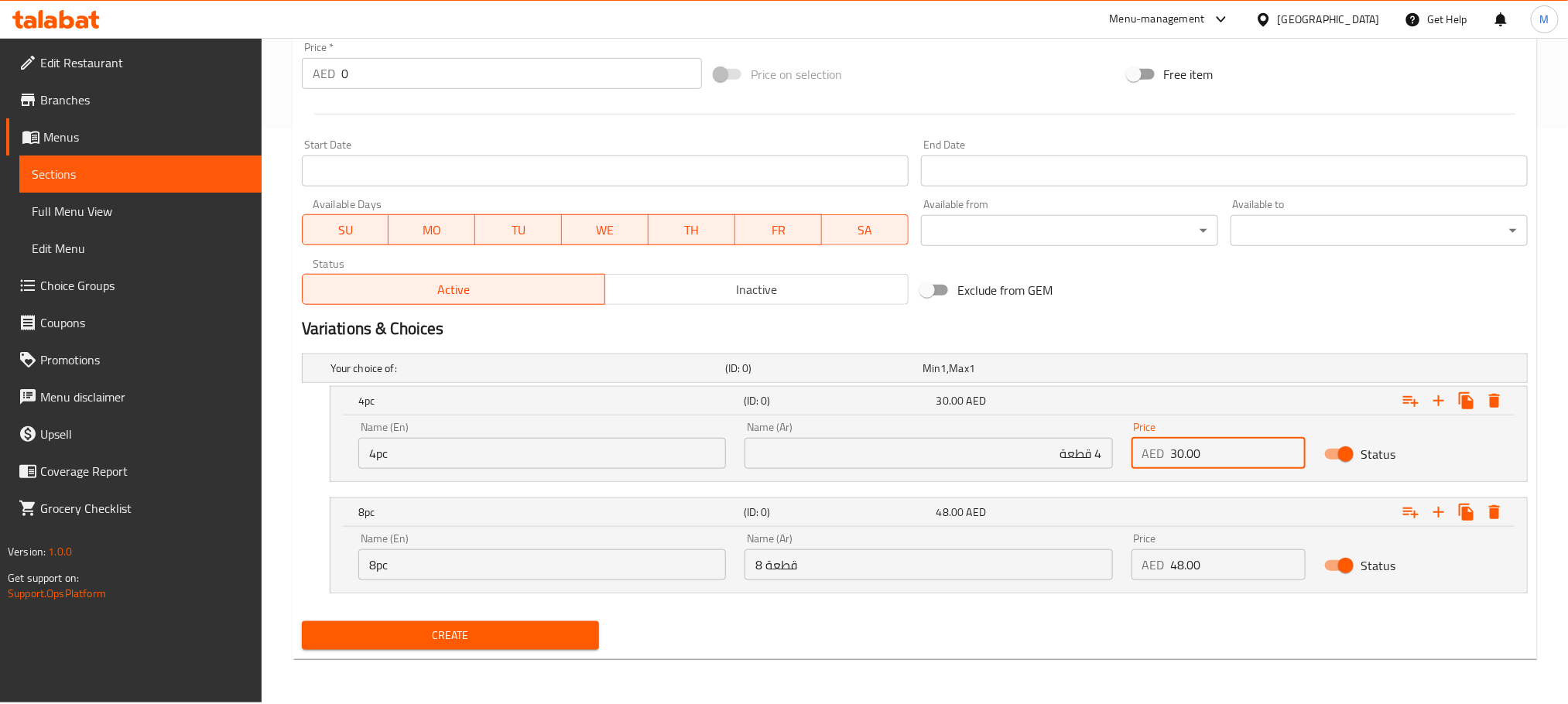
click at [1205, 578] on input "48.00" at bounding box center [1238, 565] width 135 height 31
click at [1205, 578] on input "0" at bounding box center [1238, 565] width 135 height 31
paste input "60.0"
type input "60.00"
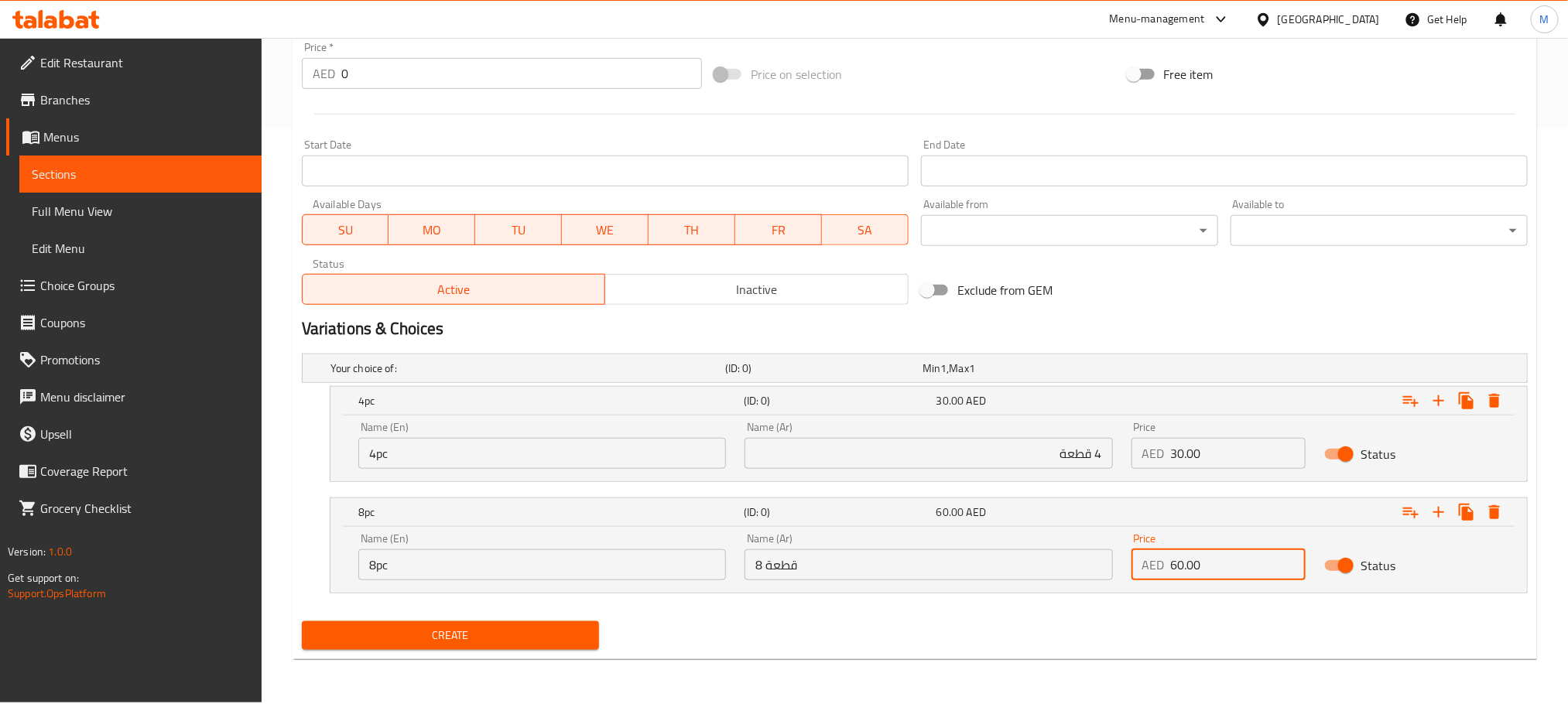
click at [1031, 450] on input "4 قطعة" at bounding box center [928, 453] width 368 height 31
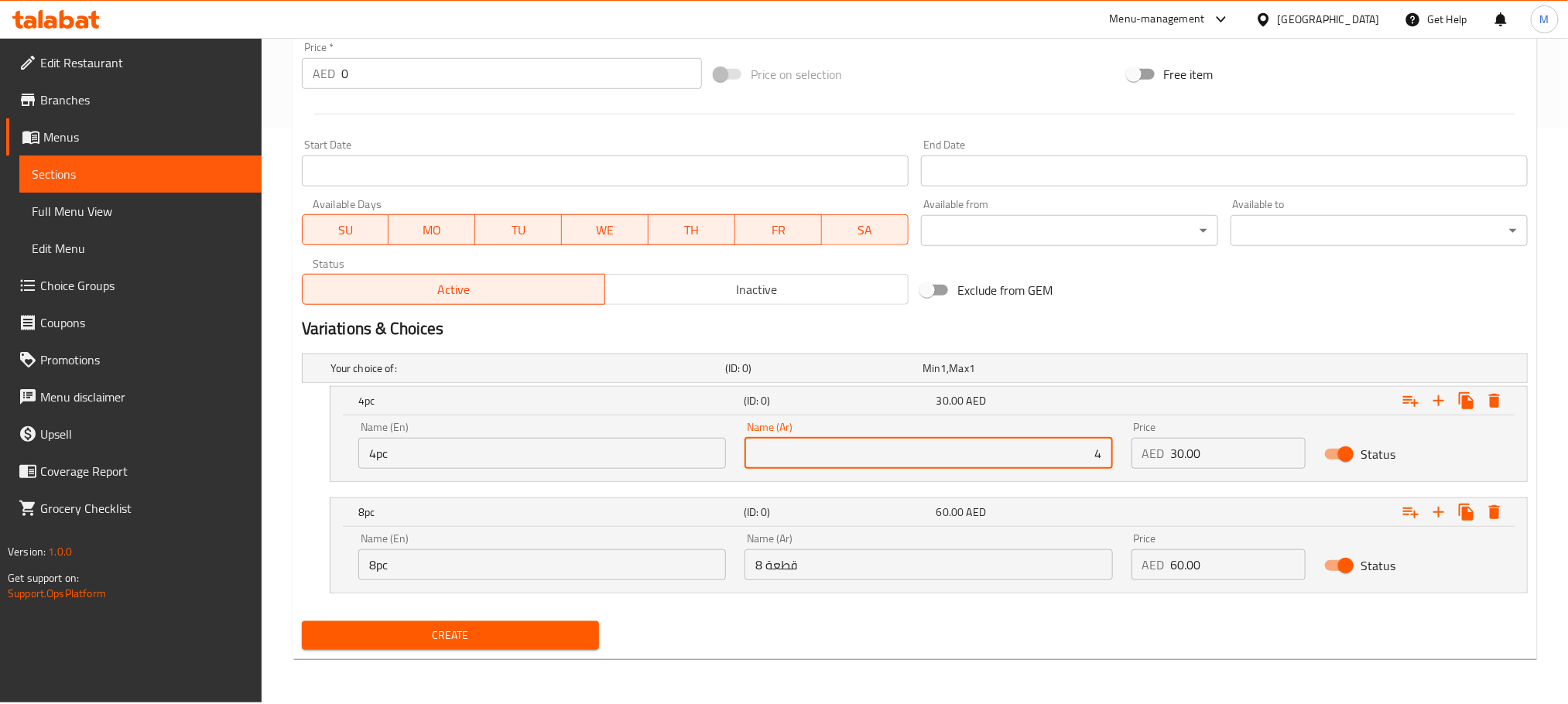
type input "4 قطعة"
click at [878, 571] on input "8 قطعة" at bounding box center [928, 565] width 368 height 31
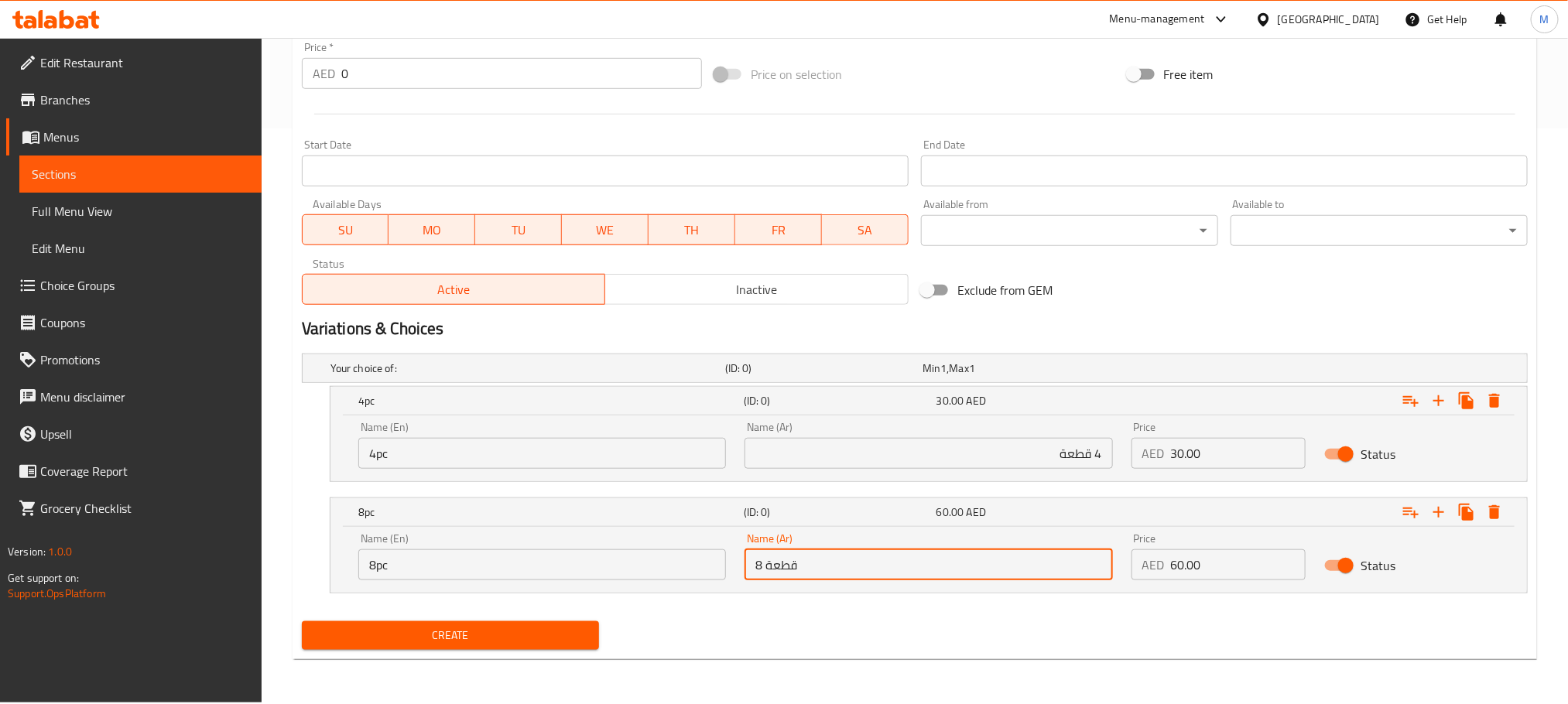
click at [878, 571] on input "8 قطعة" at bounding box center [928, 565] width 368 height 31
type input "8 قطعة"
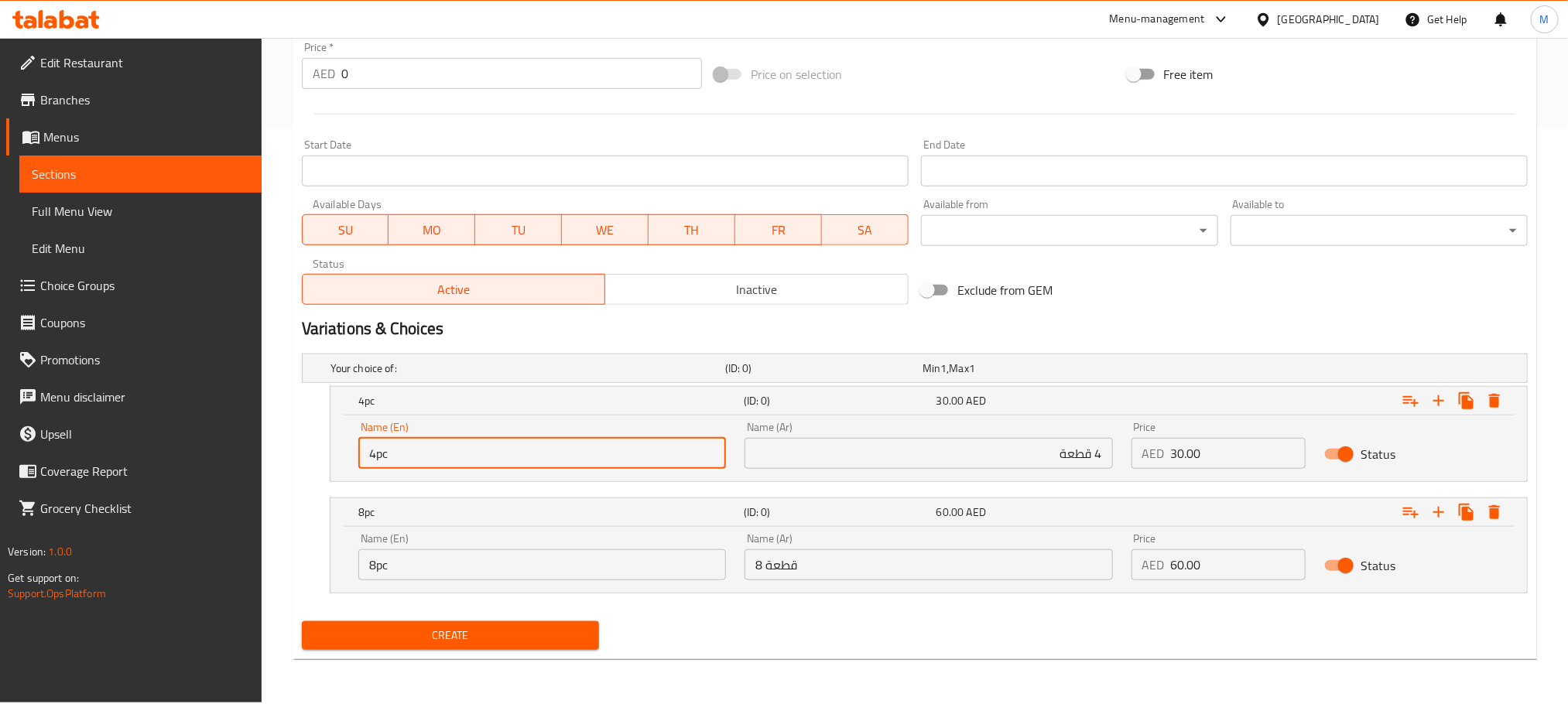
click at [593, 460] on input "4pc" at bounding box center [541, 453] width 368 height 31
type input "4pc"
click at [528, 580] on input "8pc" at bounding box center [541, 565] width 368 height 31
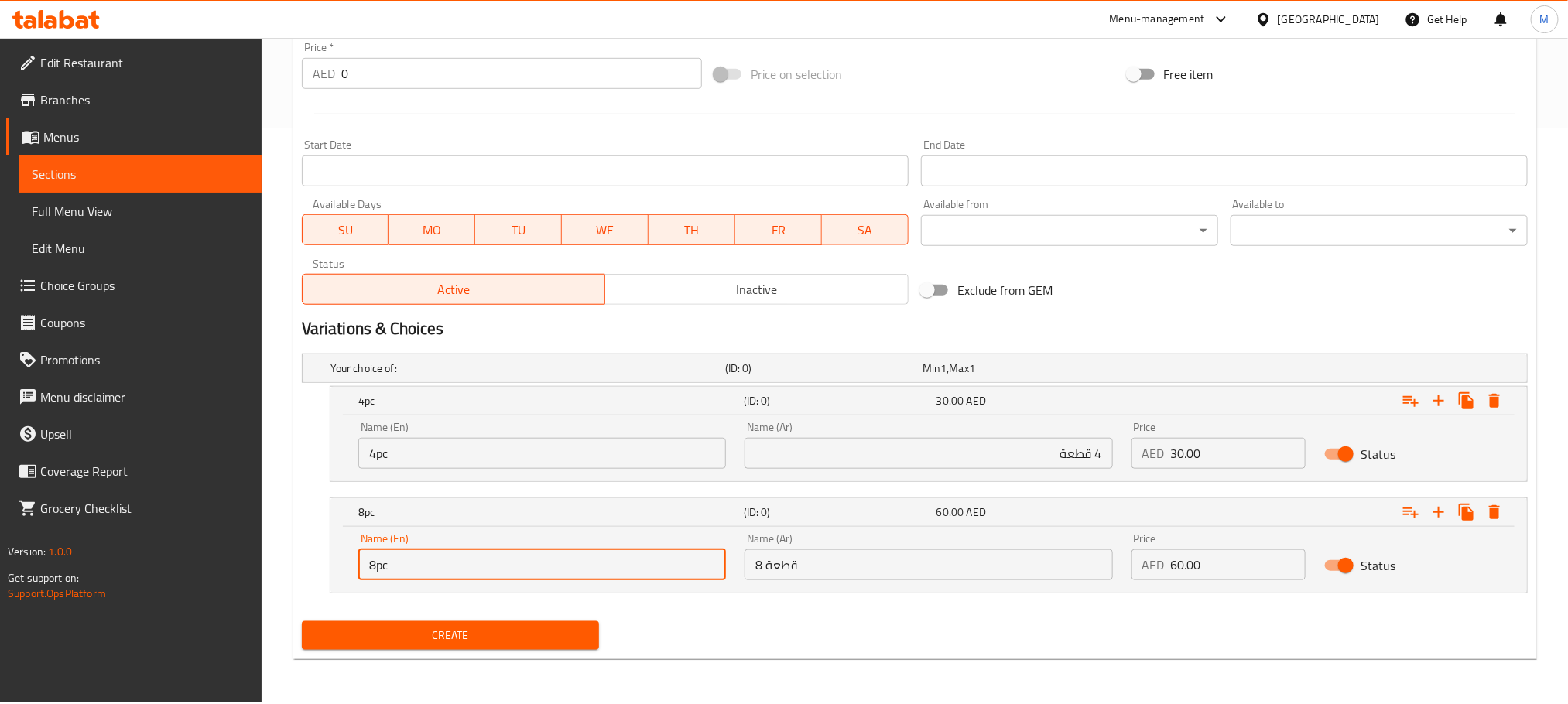
click at [528, 580] on input "8pc" at bounding box center [541, 565] width 368 height 31
type input "8pc"
click at [534, 621] on div "Create" at bounding box center [450, 635] width 310 height 41
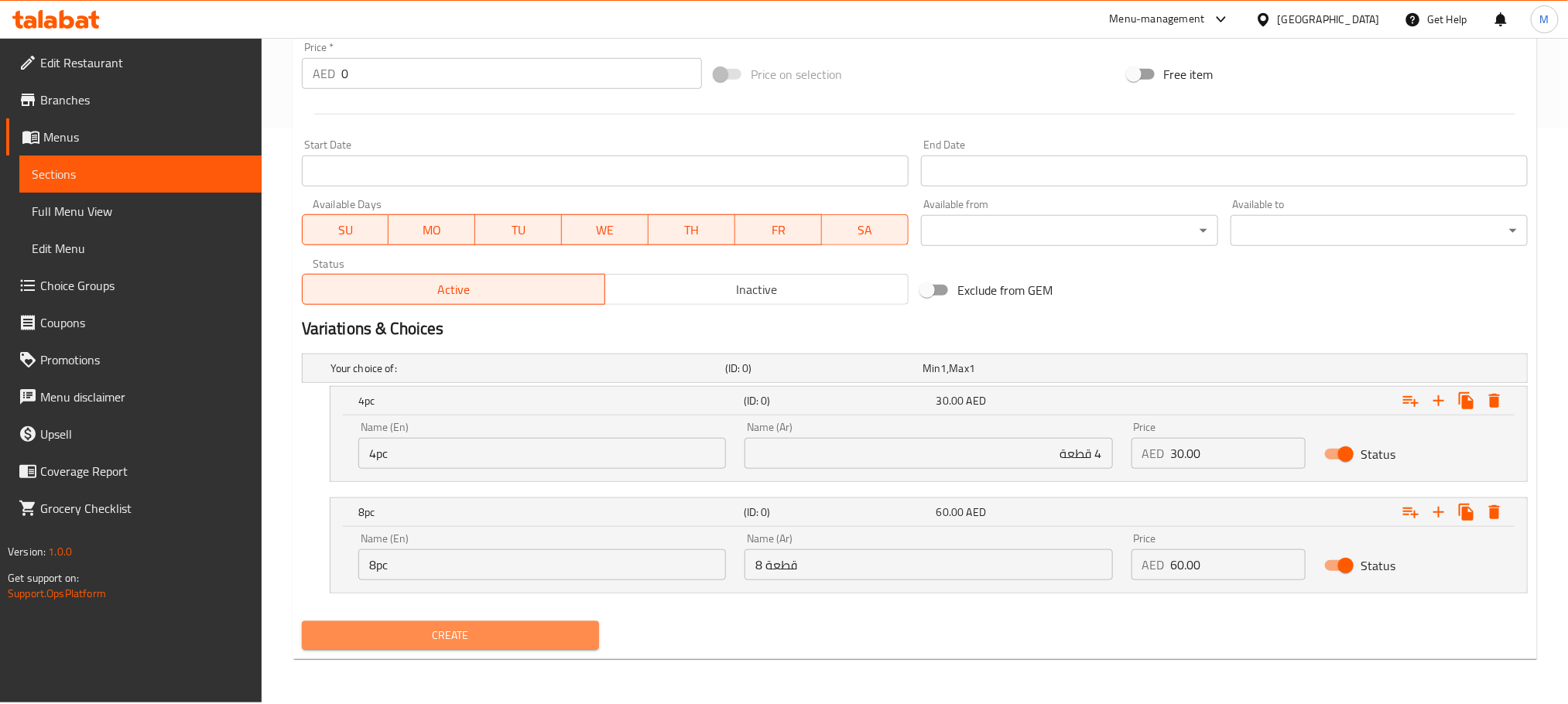
click at [534, 627] on span "Create" at bounding box center [450, 635] width 273 height 19
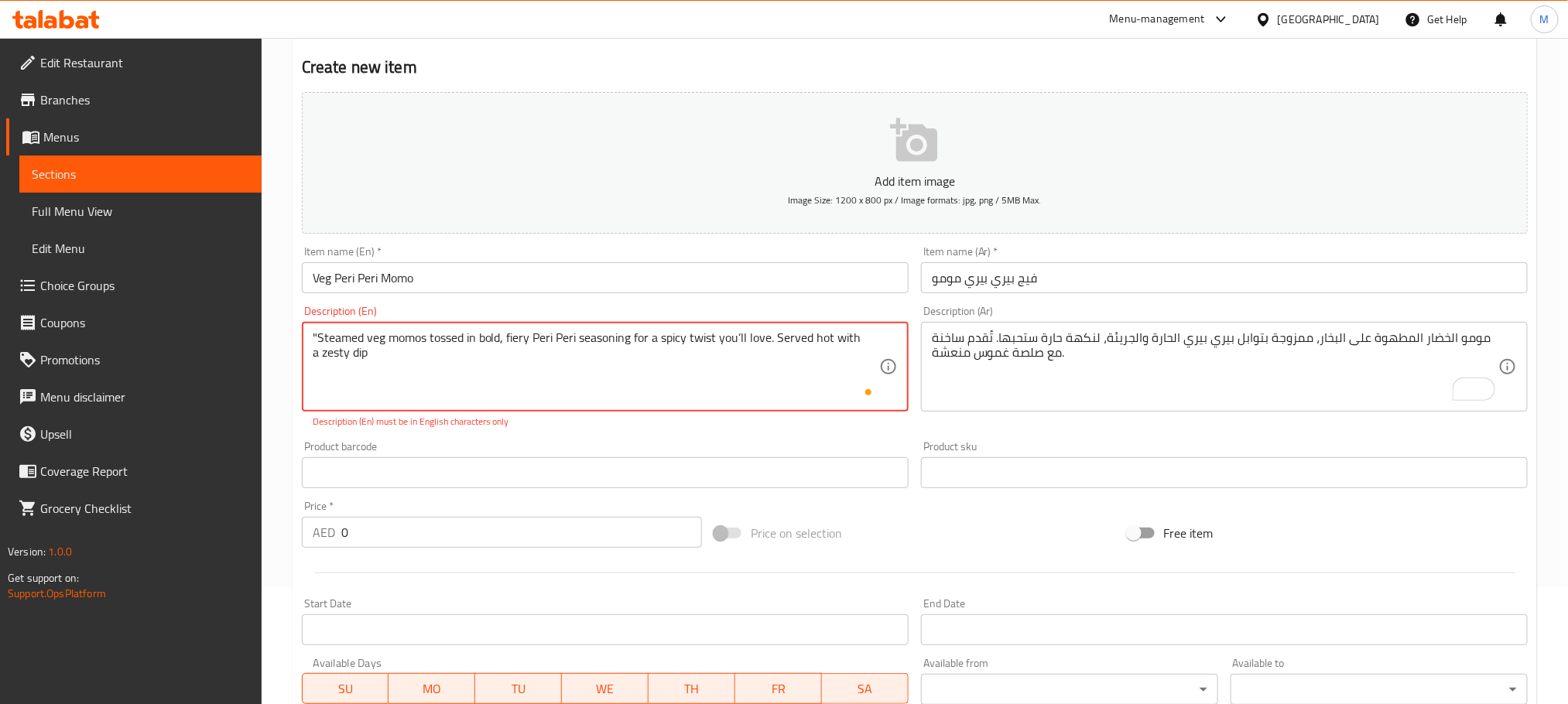
click at [574, 434] on div "Description (En) "Steamed veg momos tossed in bold, fiery Peri Peri seasoning f…" at bounding box center [605, 366] width 619 height 135
click at [688, 428] on p "Description (En) must be in English characters only" at bounding box center [606, 421] width 585 height 14
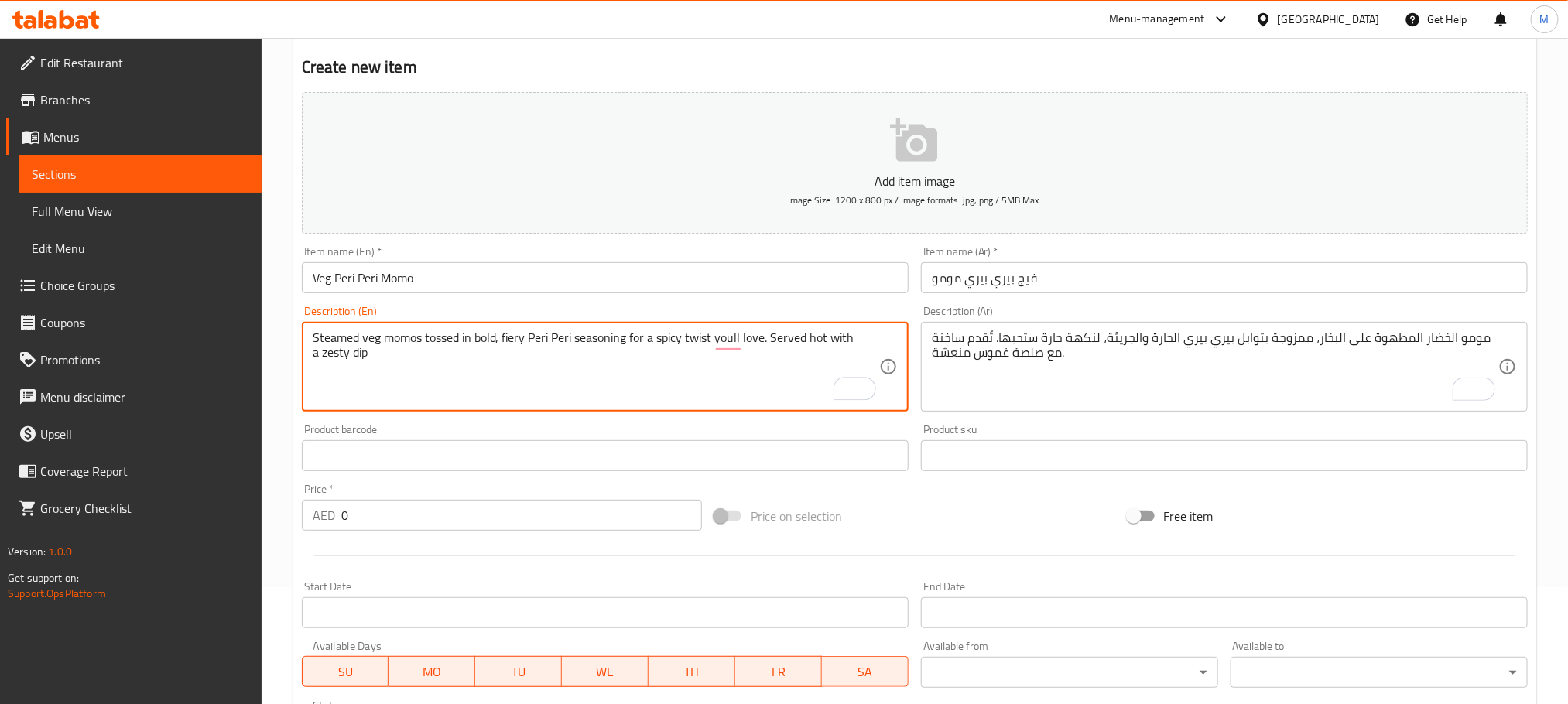
type textarea "Steamed veg momos tossed in bold, fiery Peri Peri seasoning for a spicy twist y…"
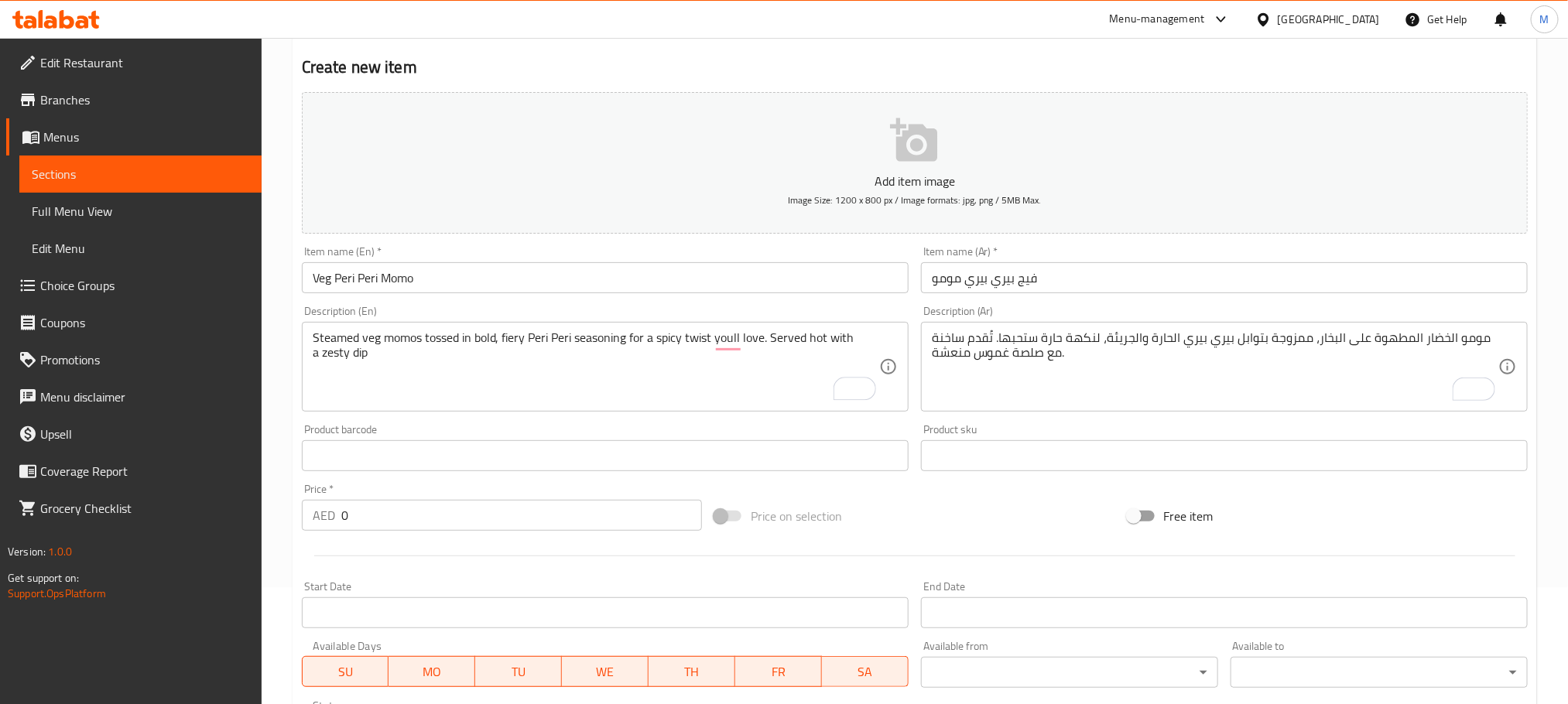
click at [729, 418] on div "Product barcode Product barcode" at bounding box center [605, 447] width 619 height 59
click at [592, 434] on div "Product barcode Product barcode" at bounding box center [606, 447] width 606 height 47
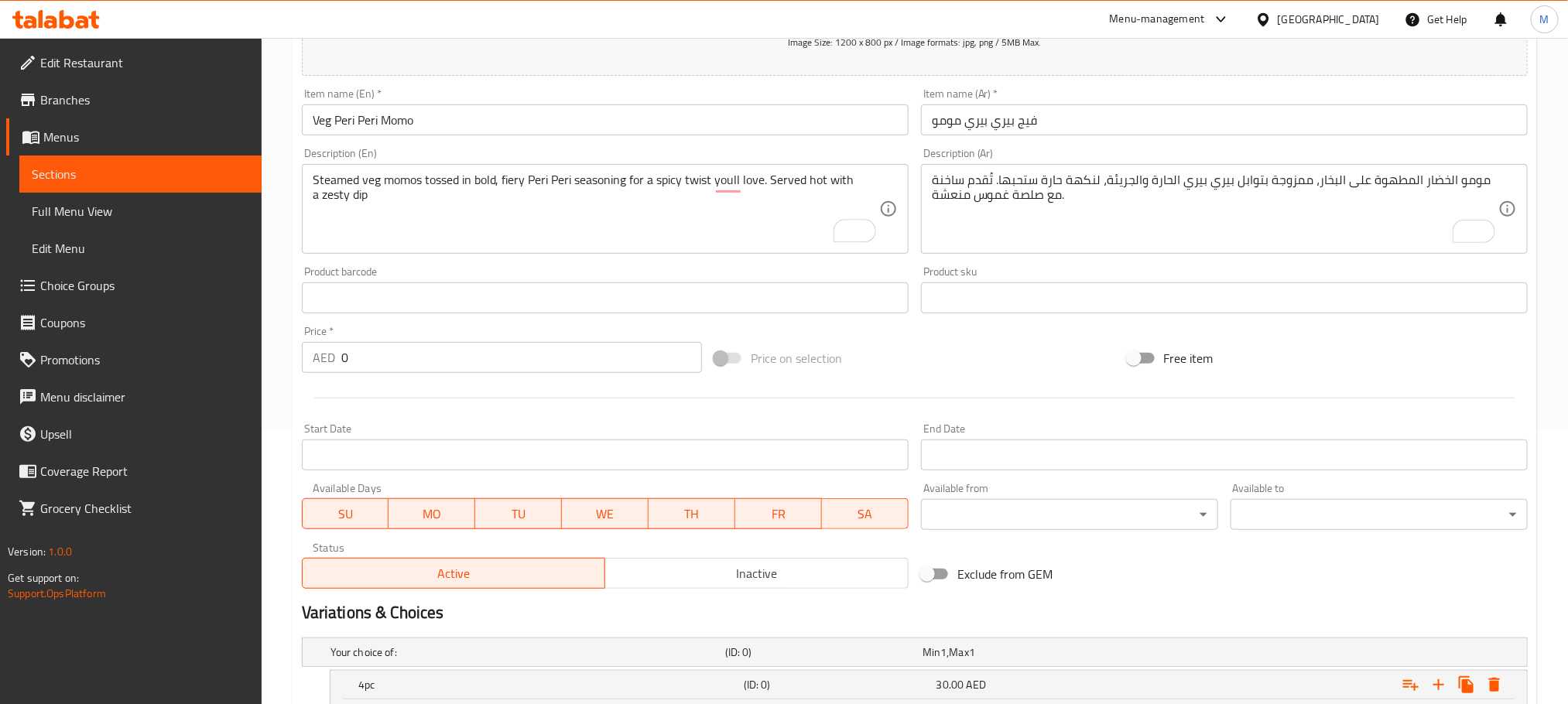
scroll to position [557, 0]
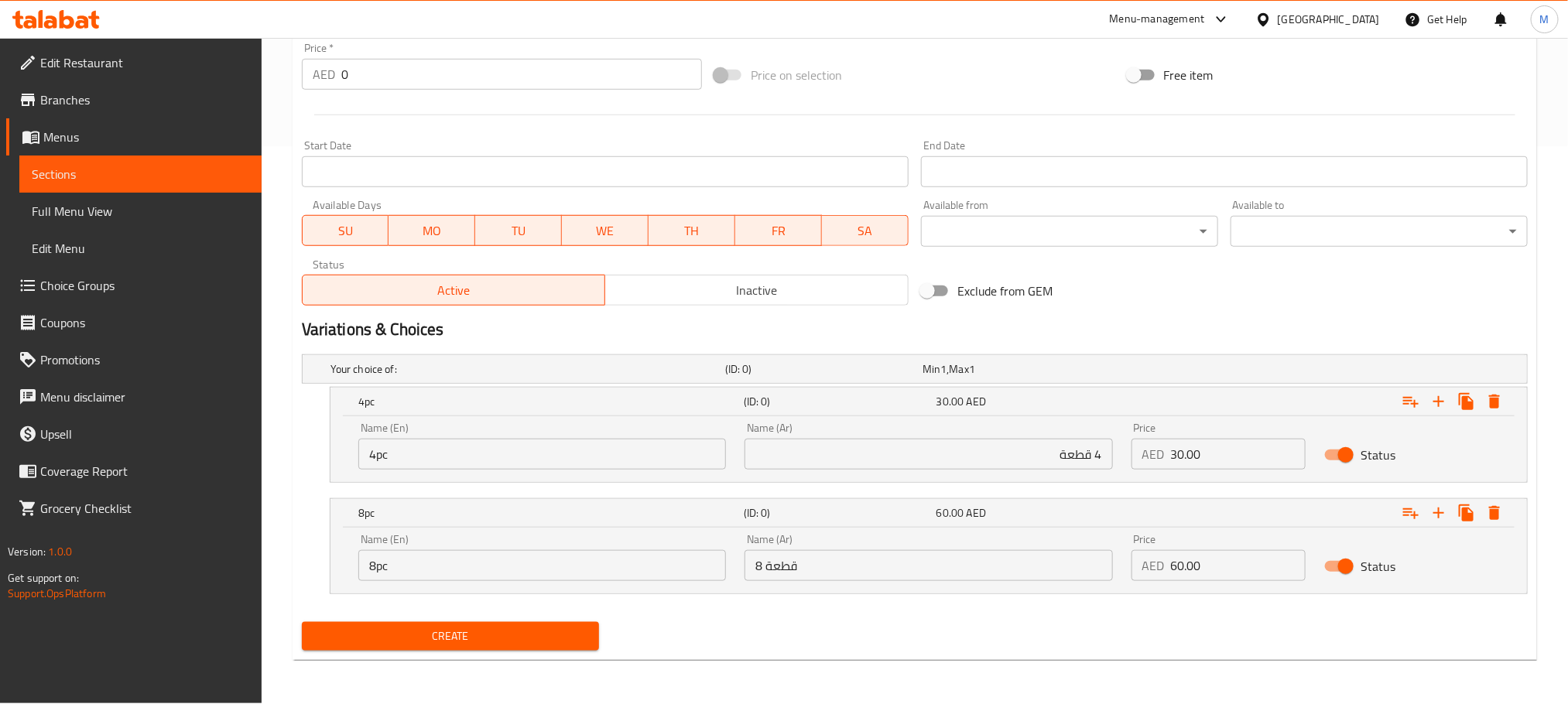
click at [597, 624] on button "Create" at bounding box center [451, 636] width 297 height 29
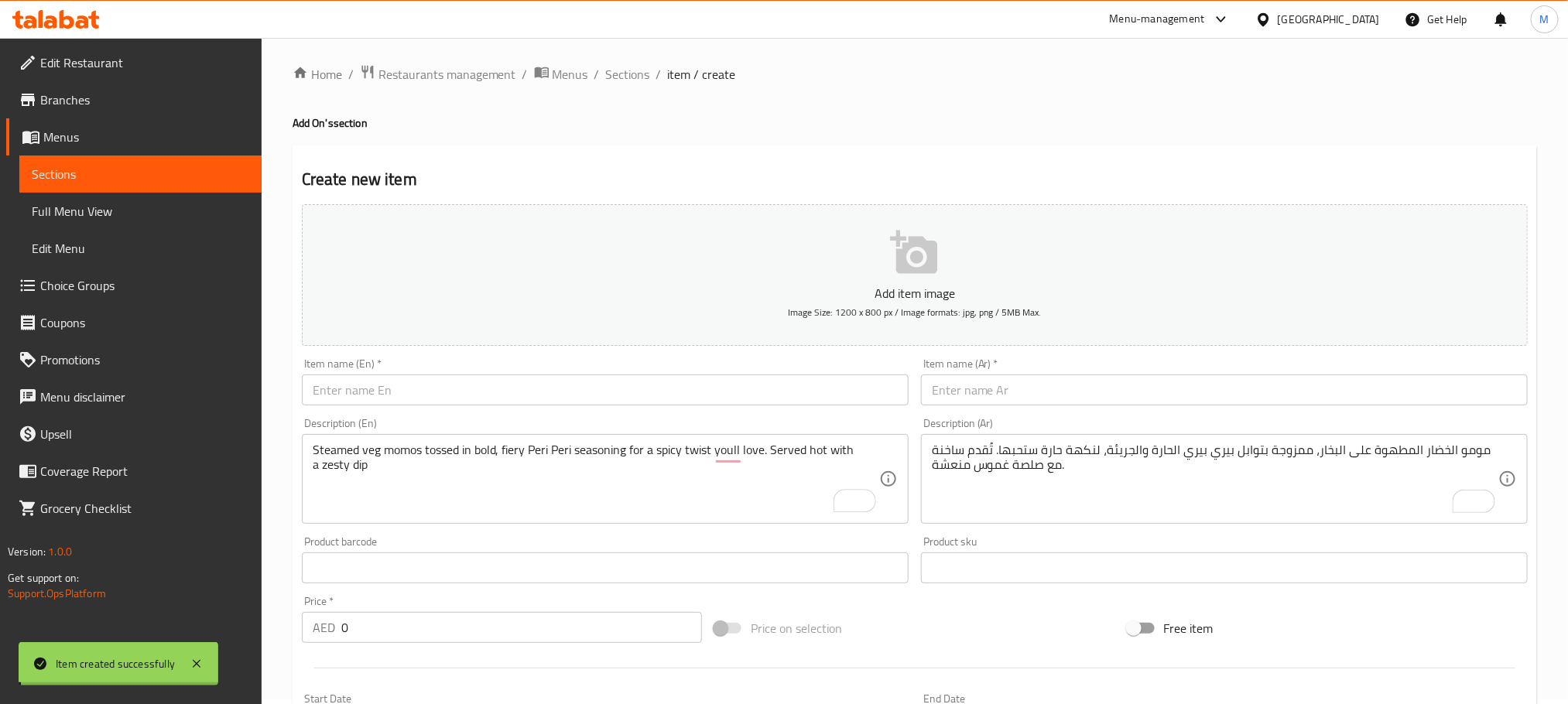
scroll to position [0, 0]
click at [644, 79] on span "Sections" at bounding box center [628, 79] width 44 height 18
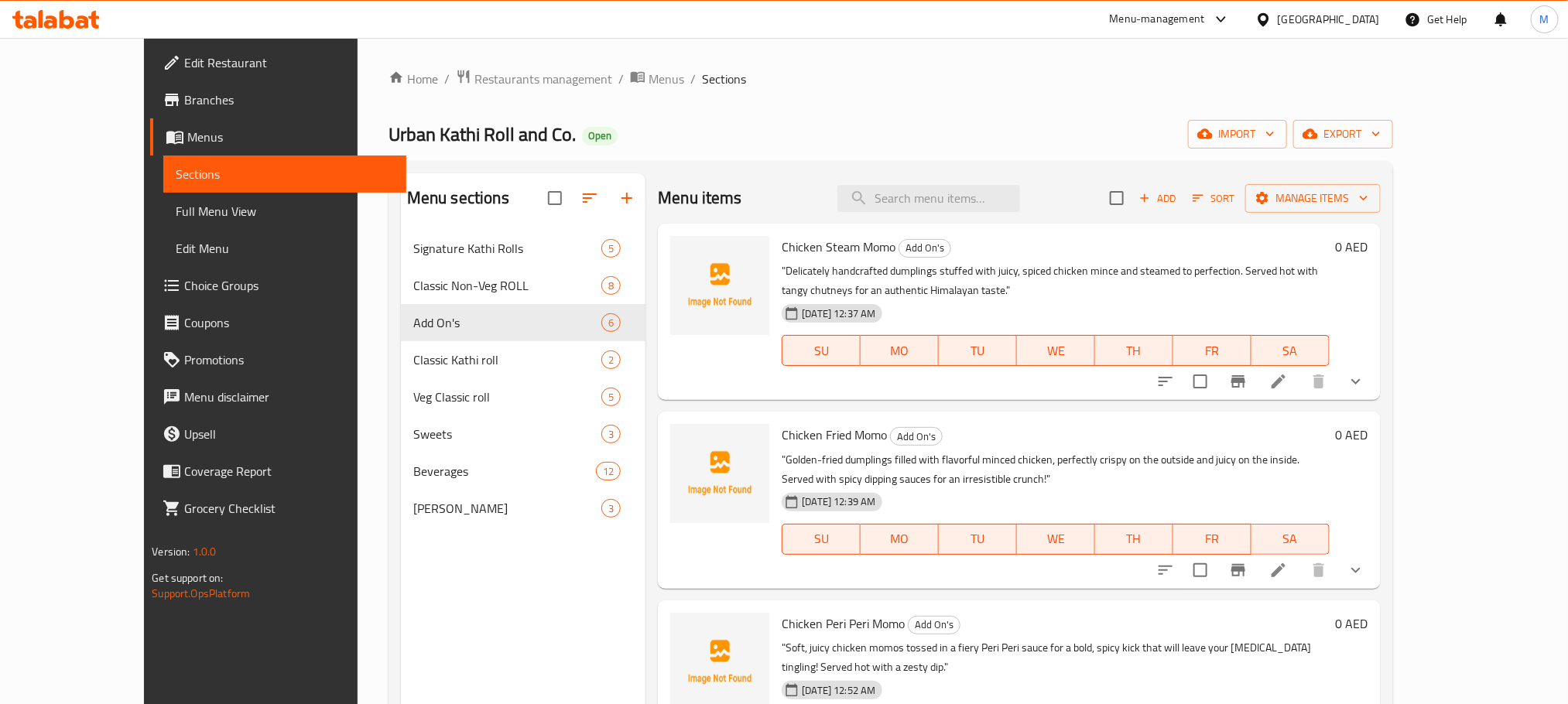
click at [781, 101] on div "Home / Restaurants management / Menus / Sections Urban Kathi Roll and Co. Open …" at bounding box center [891, 480] width 1005 height 821
click at [994, 216] on div "Menu items Add Sort Manage items" at bounding box center [1018, 199] width 722 height 50
click at [992, 207] on input "search" at bounding box center [929, 199] width 182 height 27
paste input "FRIES"
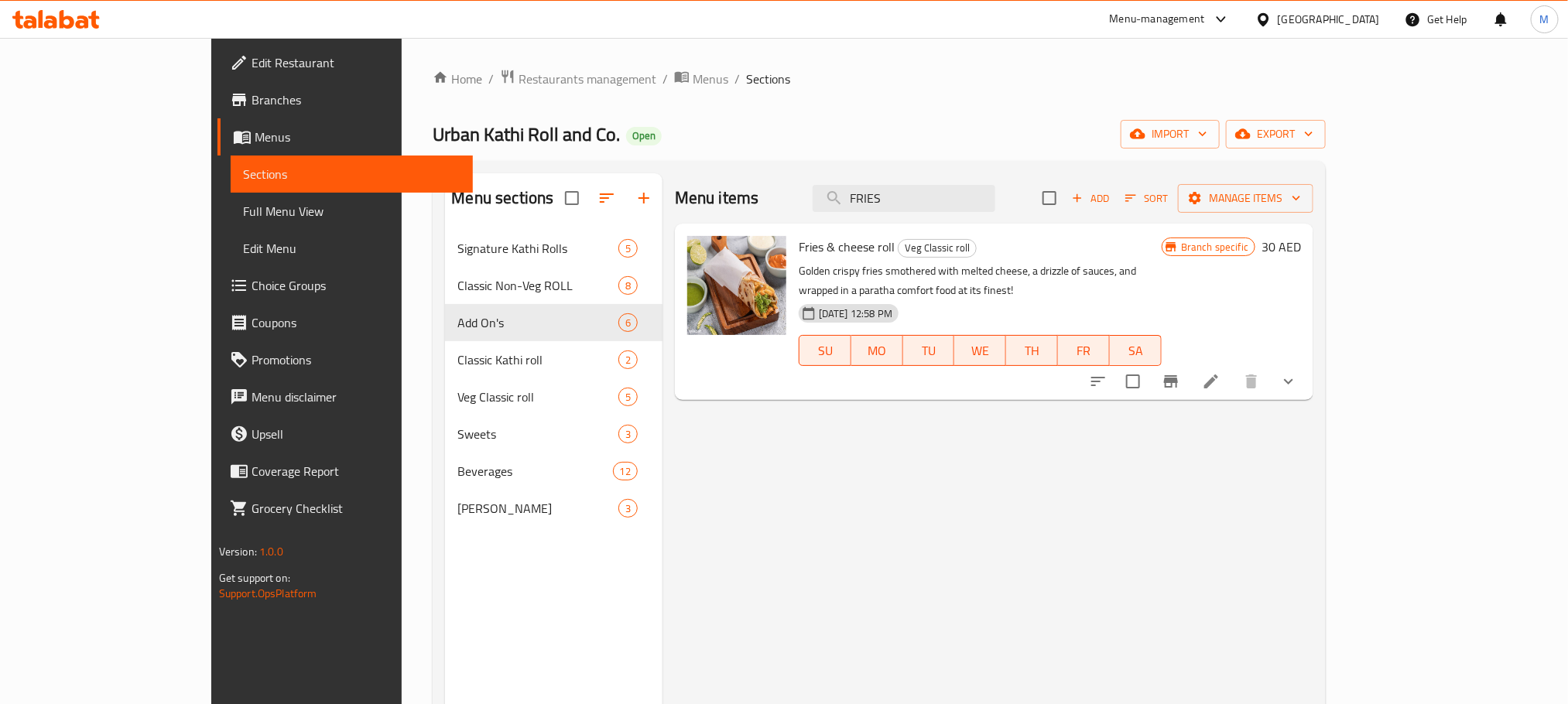
type input "FRIES"
click at [634, 190] on icon "button" at bounding box center [643, 198] width 18 height 18
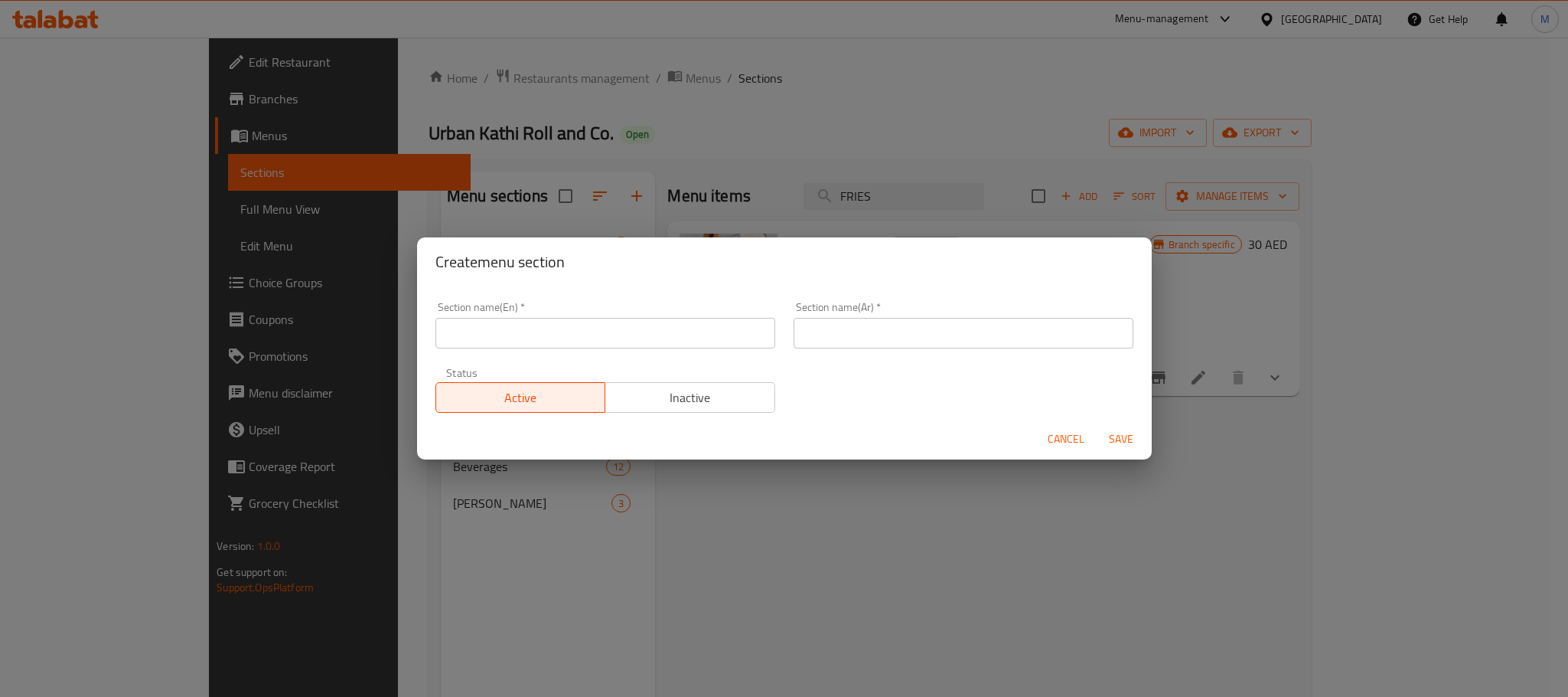
click at [699, 342] on input "text" at bounding box center [606, 333] width 340 height 30
paste input "FRIES"
click at [699, 338] on input "FRIES" at bounding box center [606, 333] width 340 height 30
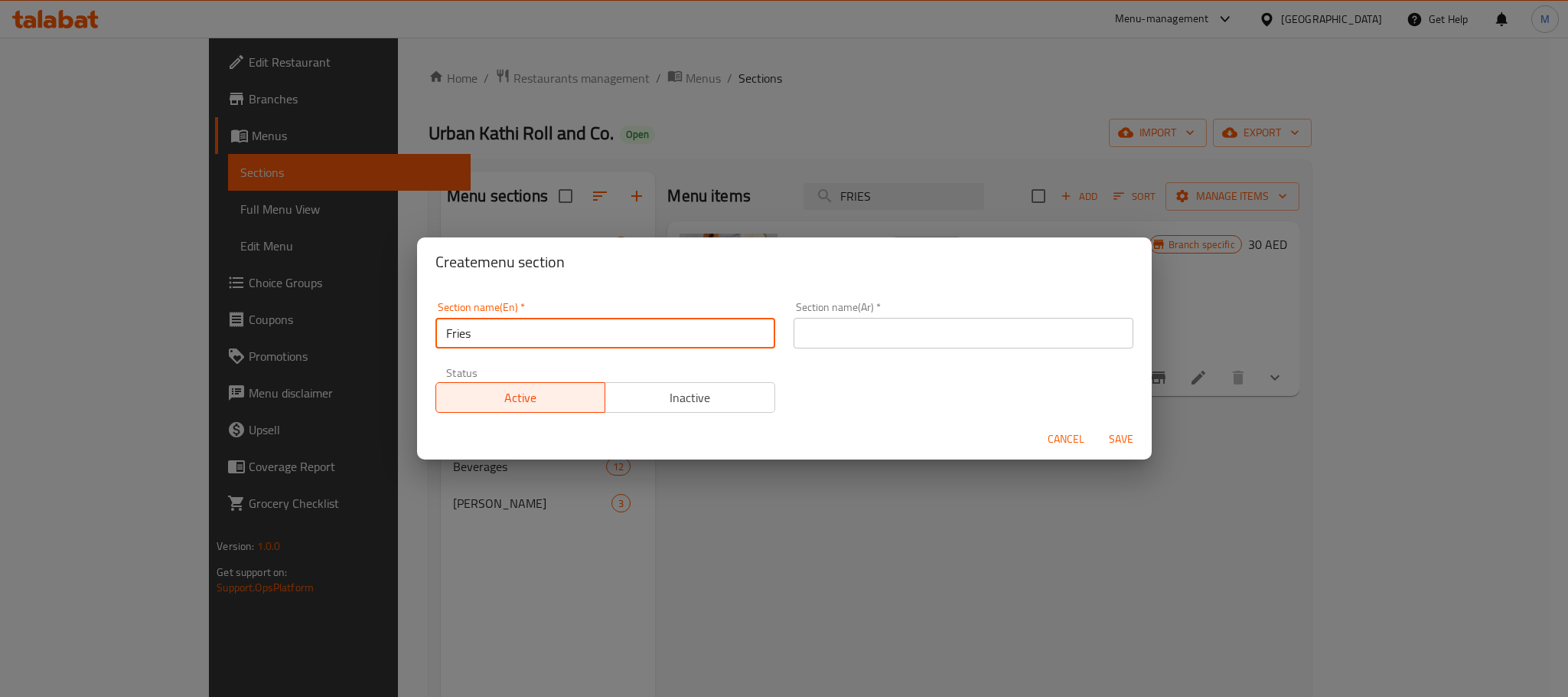
type input "Fries"
drag, startPoint x: 940, startPoint y: 312, endPoint x: 942, endPoint y: 320, distance: 8.2
click at [940, 313] on div "Section name(Ar)   * Section name(Ar) *" at bounding box center [963, 325] width 340 height 47
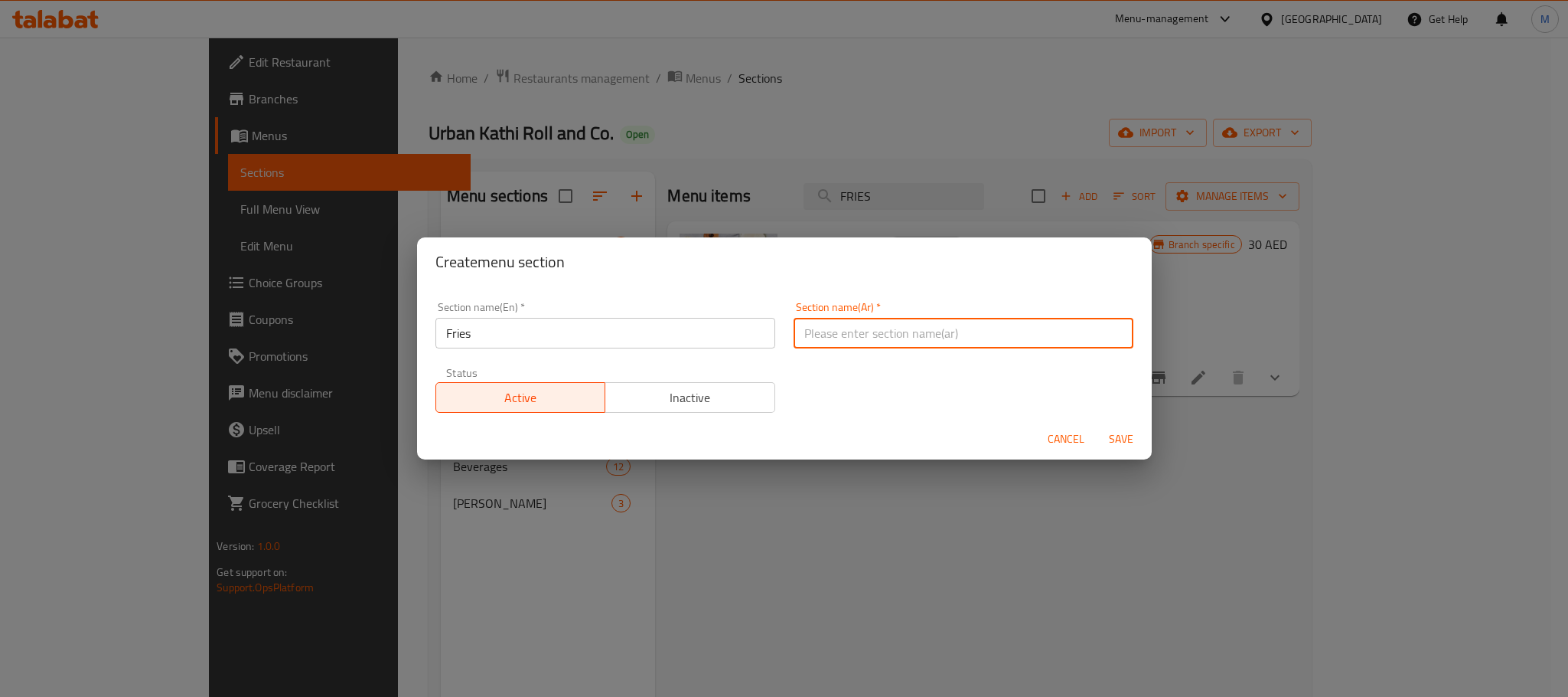
click at [943, 323] on input "text" at bounding box center [963, 333] width 340 height 30
paste input "فرايز"
type input "فرايز"
drag, startPoint x: 854, startPoint y: 375, endPoint x: 1129, endPoint y: 414, distance: 277.8
click at [854, 377] on div "Section name(En)   * Fries Section name(En) * Section name(Ar)   * فرايز Sectio…" at bounding box center [784, 357] width 717 height 129
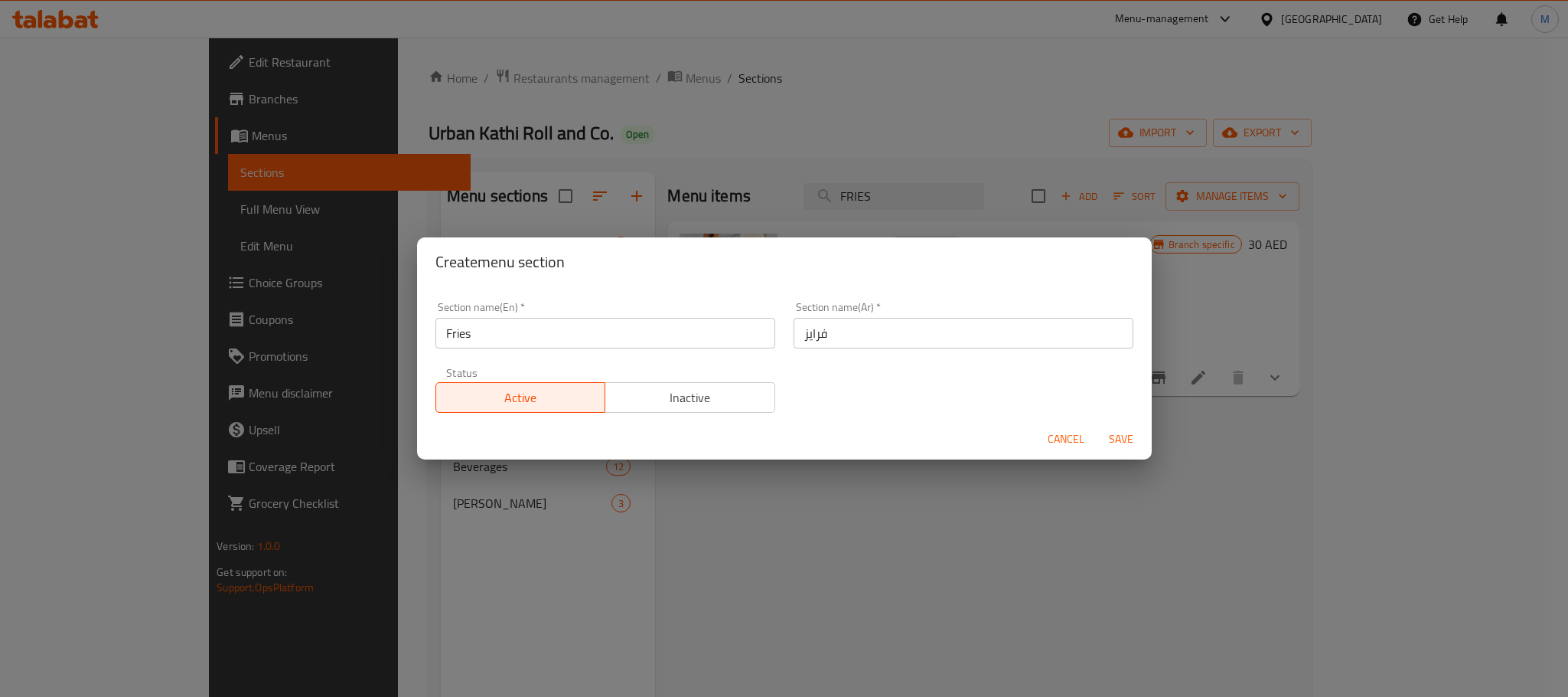
click at [1130, 430] on span "Save" at bounding box center [1121, 439] width 37 height 19
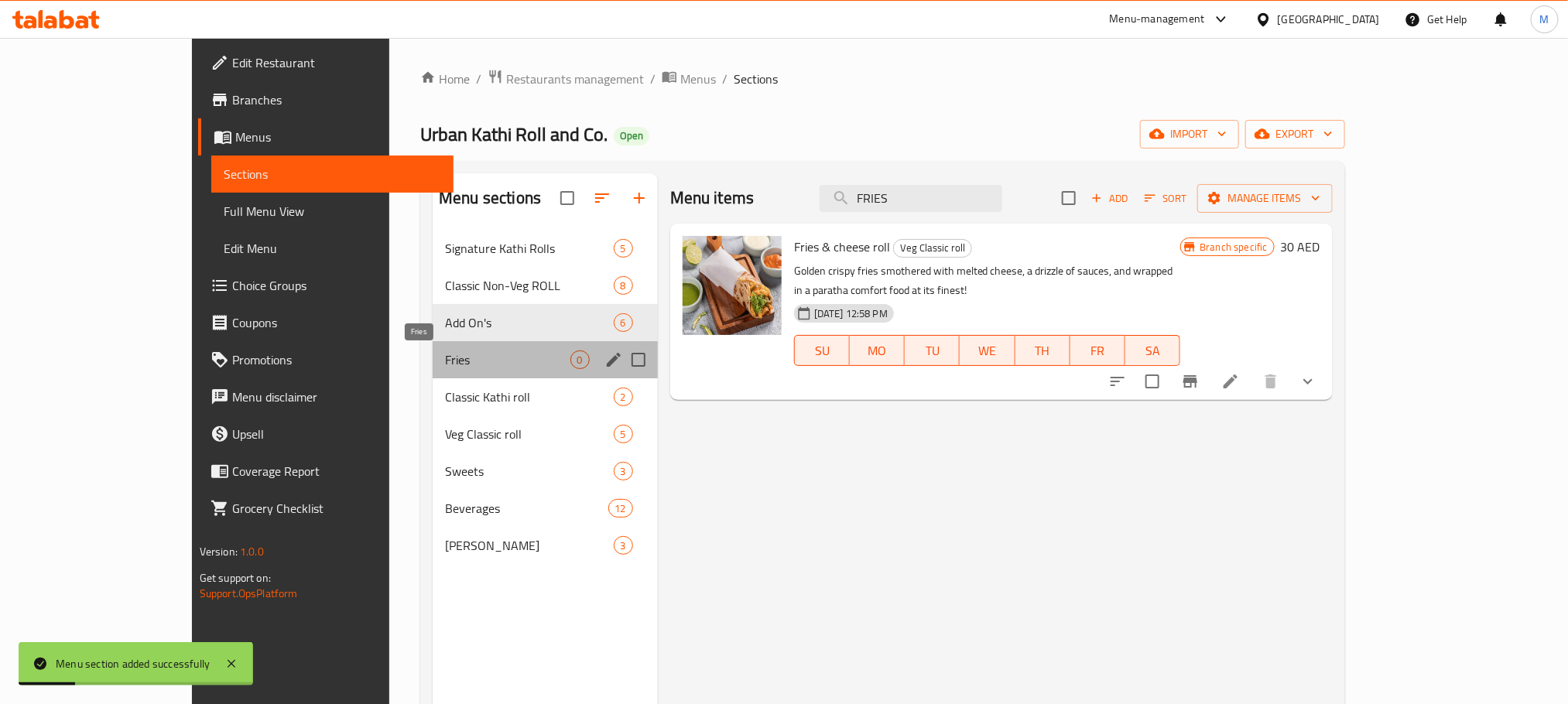
click at [445, 369] on span "Fries" at bounding box center [508, 359] width 125 height 18
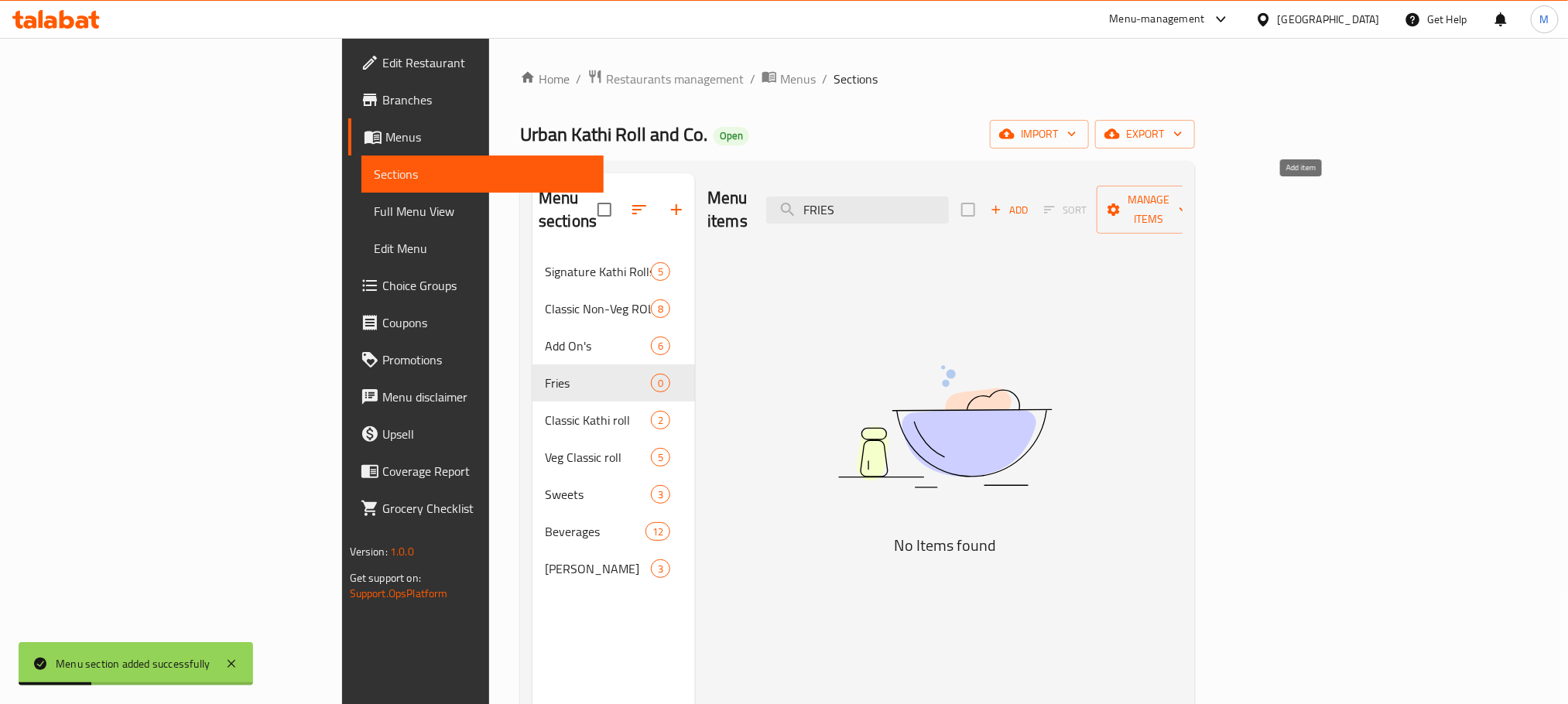
click at [1030, 201] on span "Add" at bounding box center [1010, 210] width 42 height 18
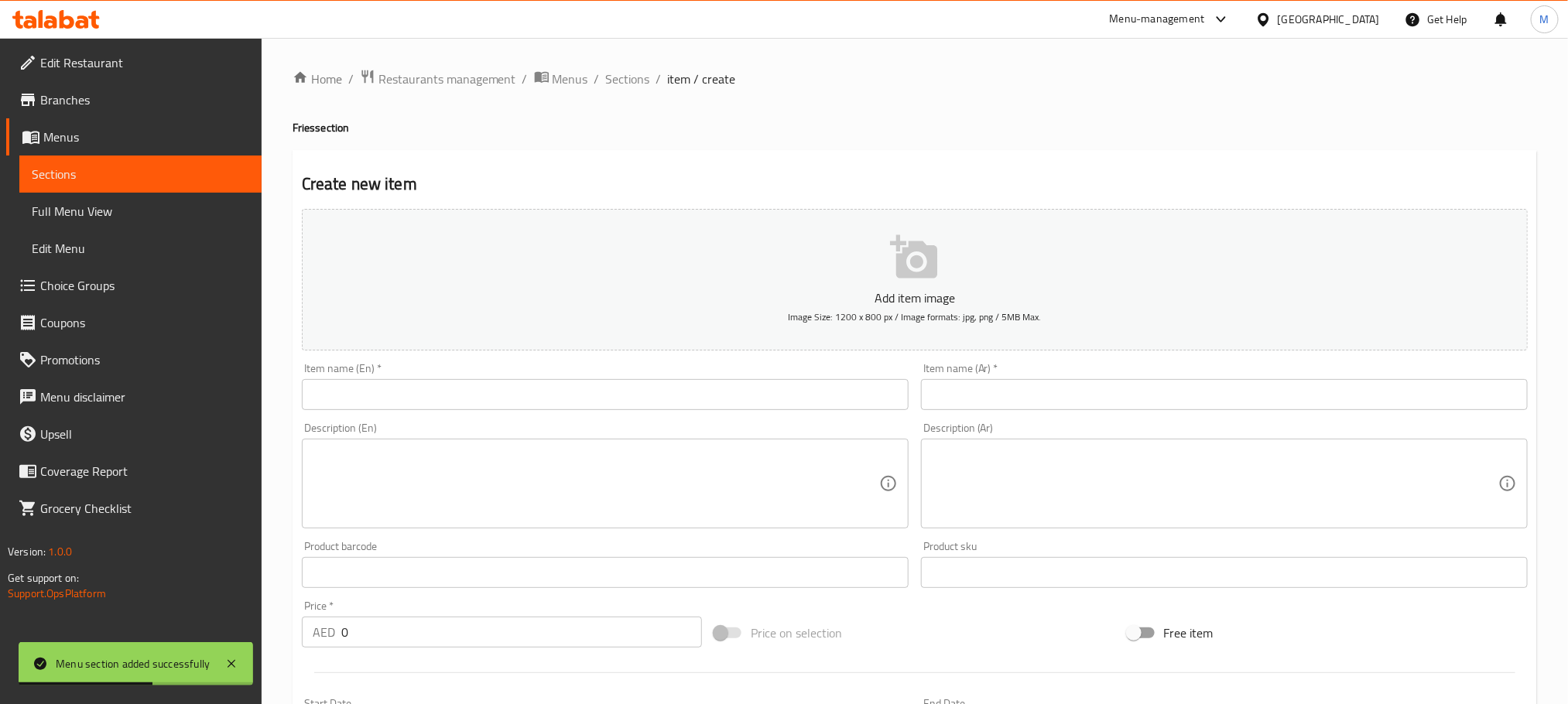
click at [611, 388] on input "text" at bounding box center [606, 394] width 606 height 31
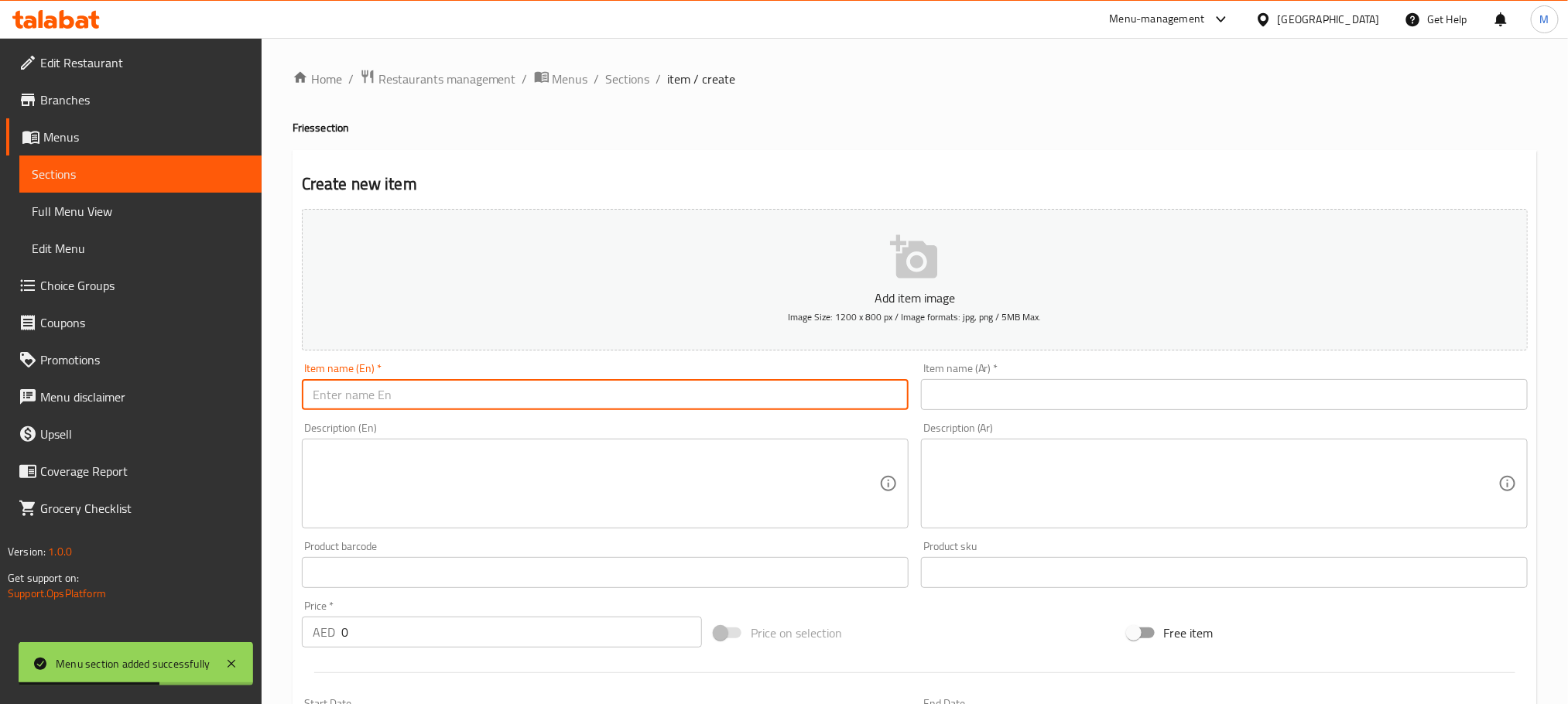
paste input "Plain Fries"
type input "Plain Fries"
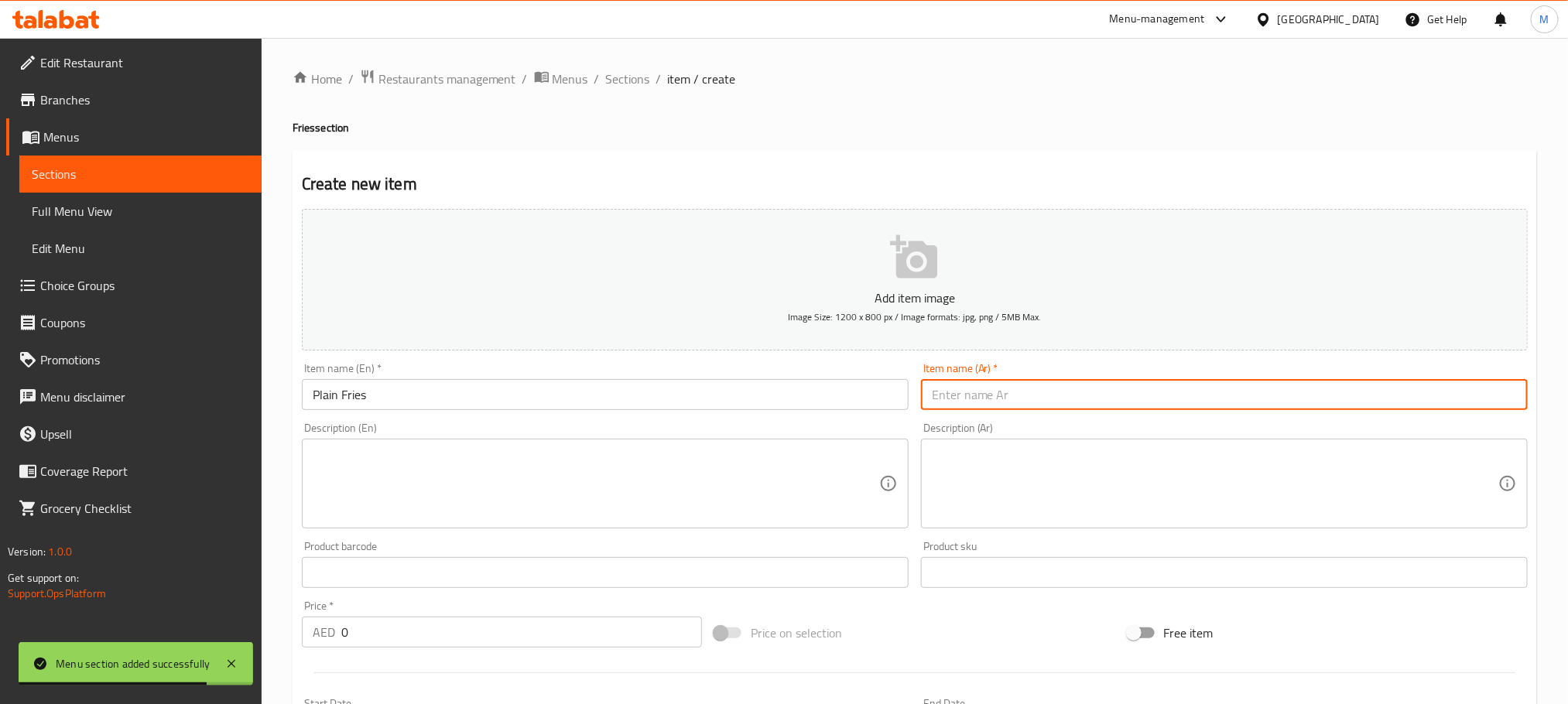
click at [1185, 390] on input "text" at bounding box center [1224, 394] width 606 height 31
paste input "بطاطا مقلية سادة"
type input "بطاطا مقلية سادة"
click at [649, 448] on textarea at bounding box center [596, 483] width 566 height 74
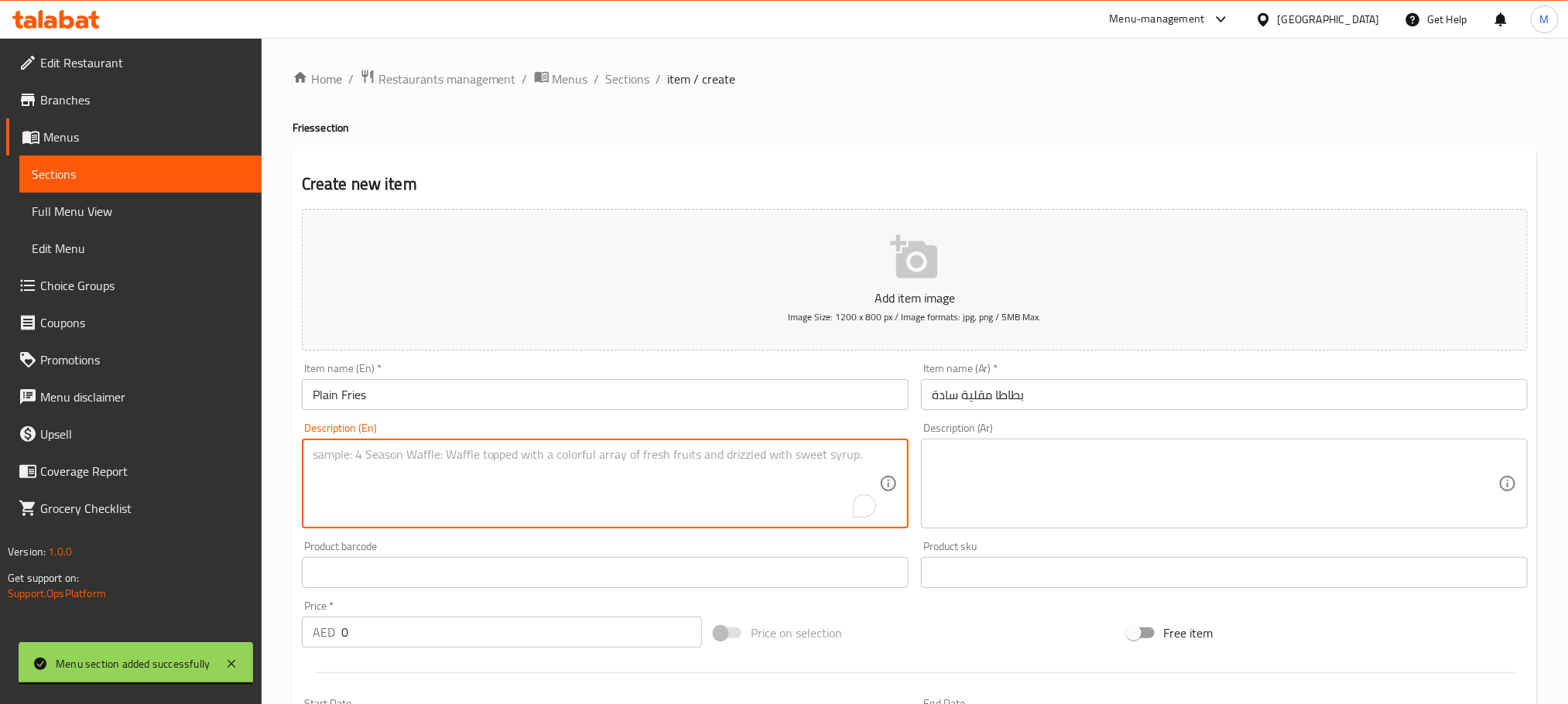
paste textarea "Classic golden fries, crispy on the outside and fluffy inside. A timeless snack…"
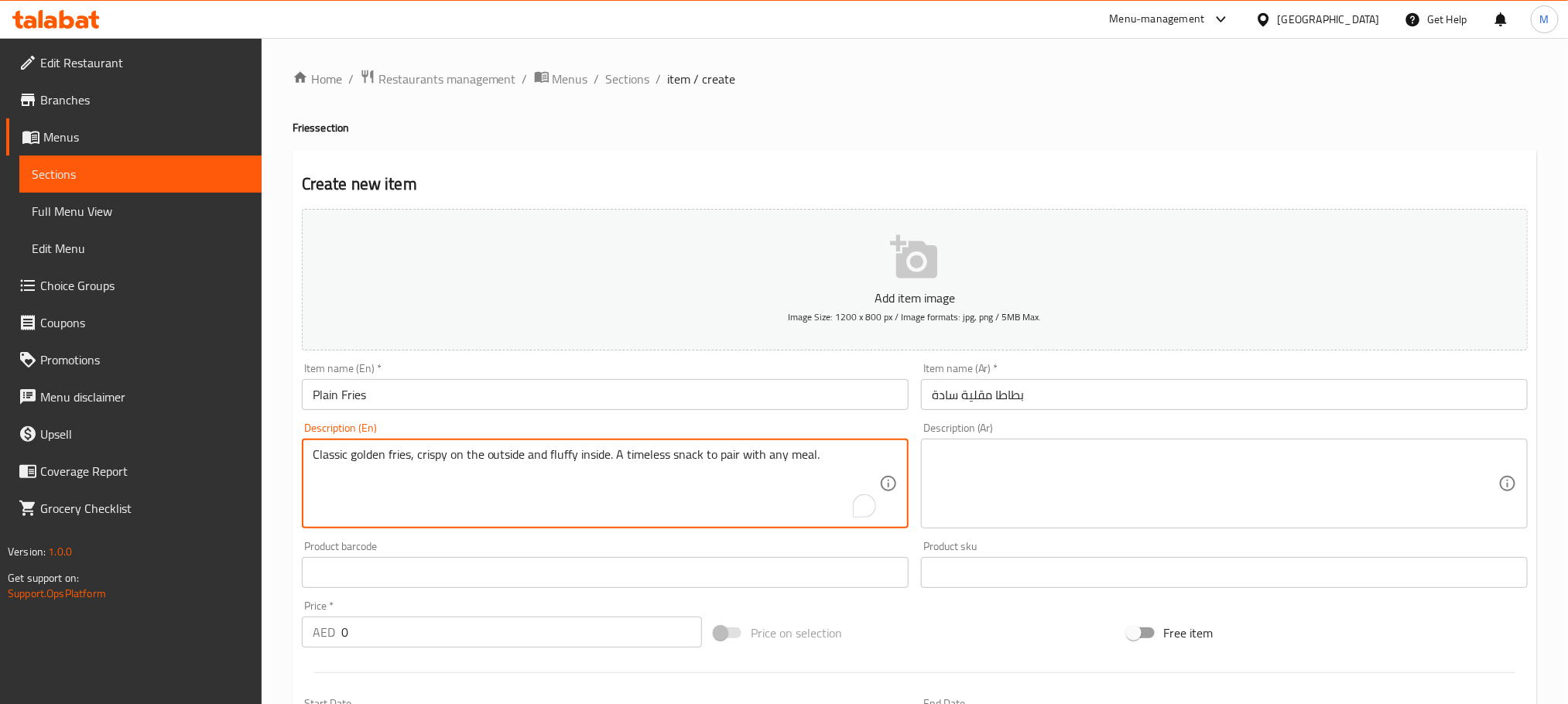
type textarea "Classic golden fries, crispy on the outside and fluffy inside. A timeless snack…"
click at [1089, 488] on textarea at bounding box center [1215, 483] width 566 height 74
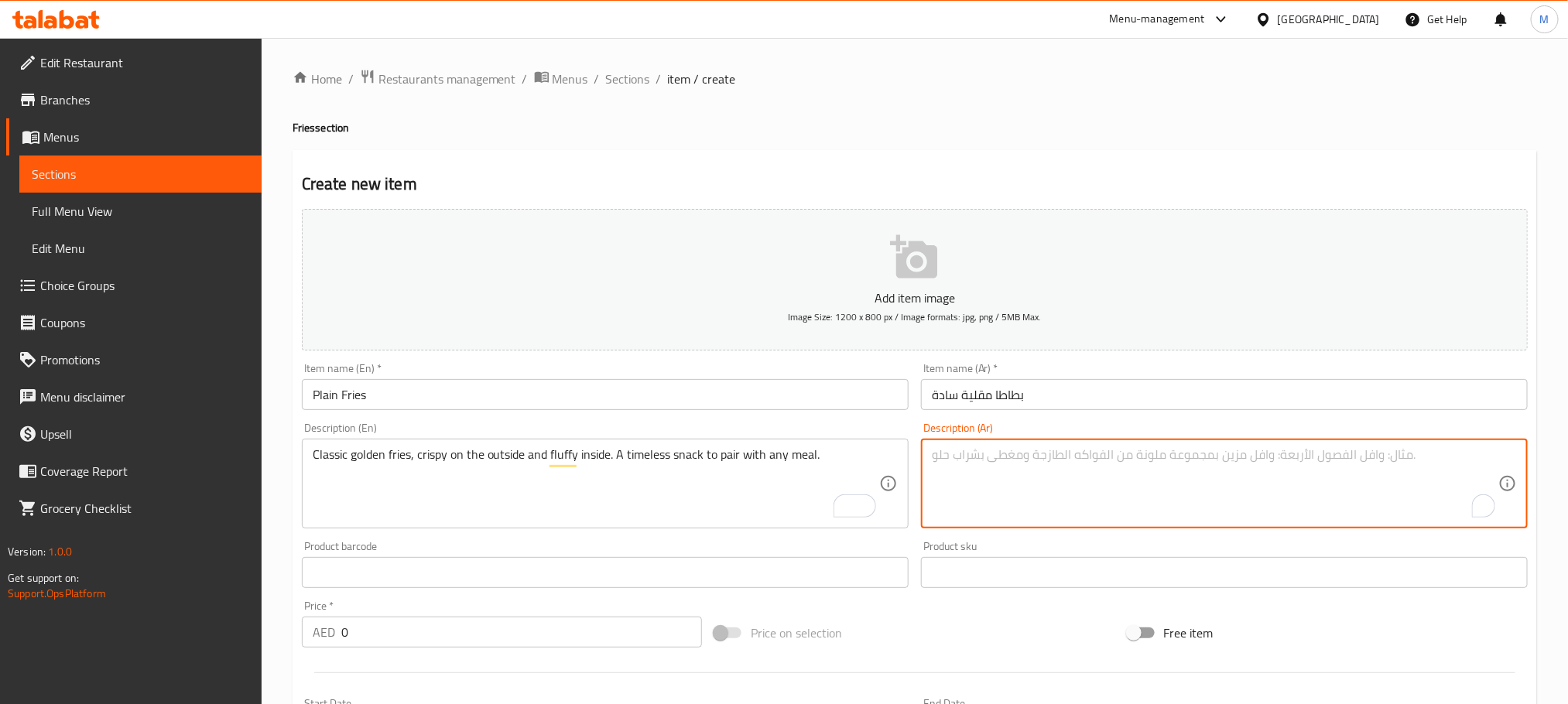
paste textarea "بطاطس مقلية ذهبية كلاسيكية، مقرمشة من الخارج وطرية من الداخل. وجبة خفيفة لا تُن…"
type textarea "بطاطس مقلية ذهبية كلاسيكية، مقرمشة من الخارج وطرية من الداخل. وجبة خفيفة لا تُن…"
click at [1006, 123] on h4 "Fries section" at bounding box center [915, 128] width 1245 height 15
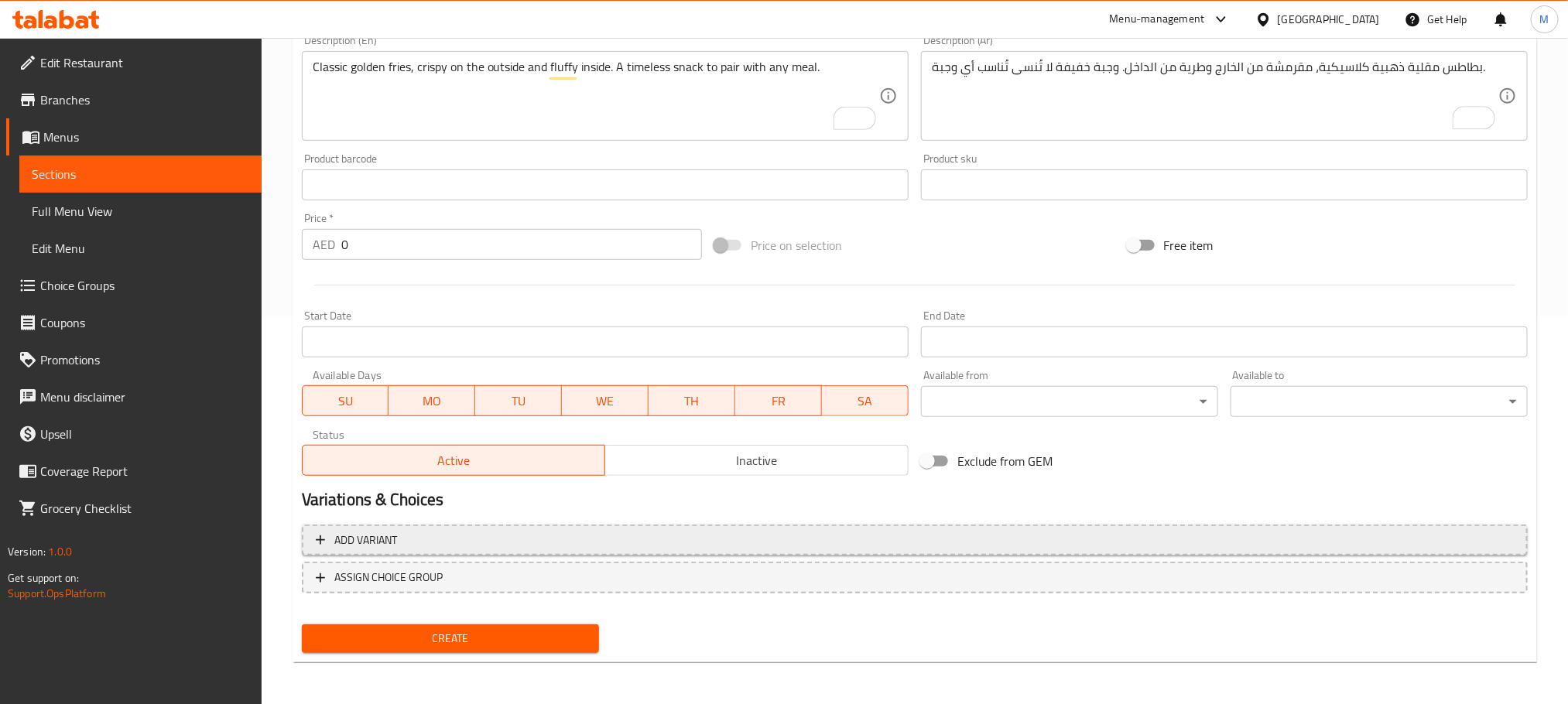
click at [1033, 539] on span "Add variant" at bounding box center [915, 540] width 1198 height 19
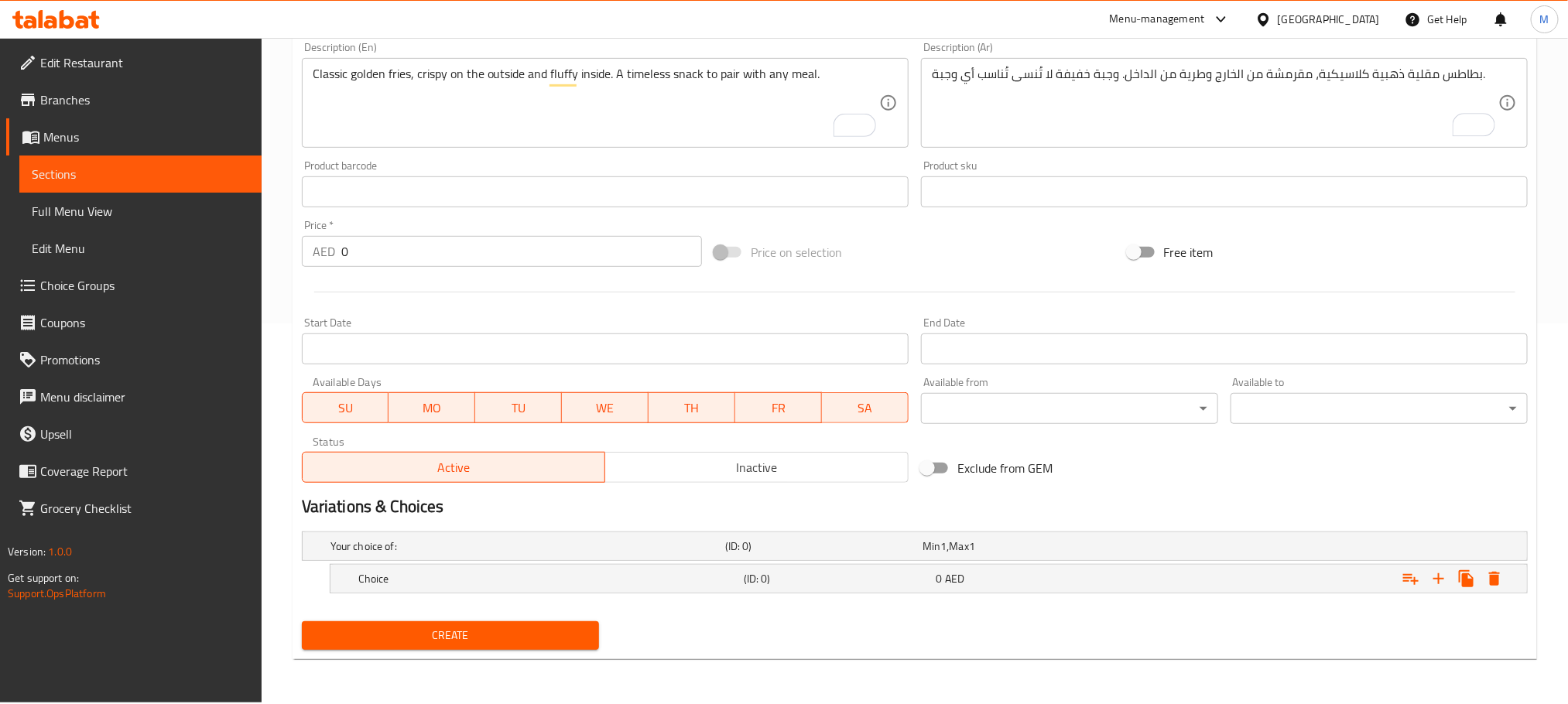
scroll to position [381, 0]
click at [1442, 582] on icon "Expand" at bounding box center [1438, 578] width 18 height 18
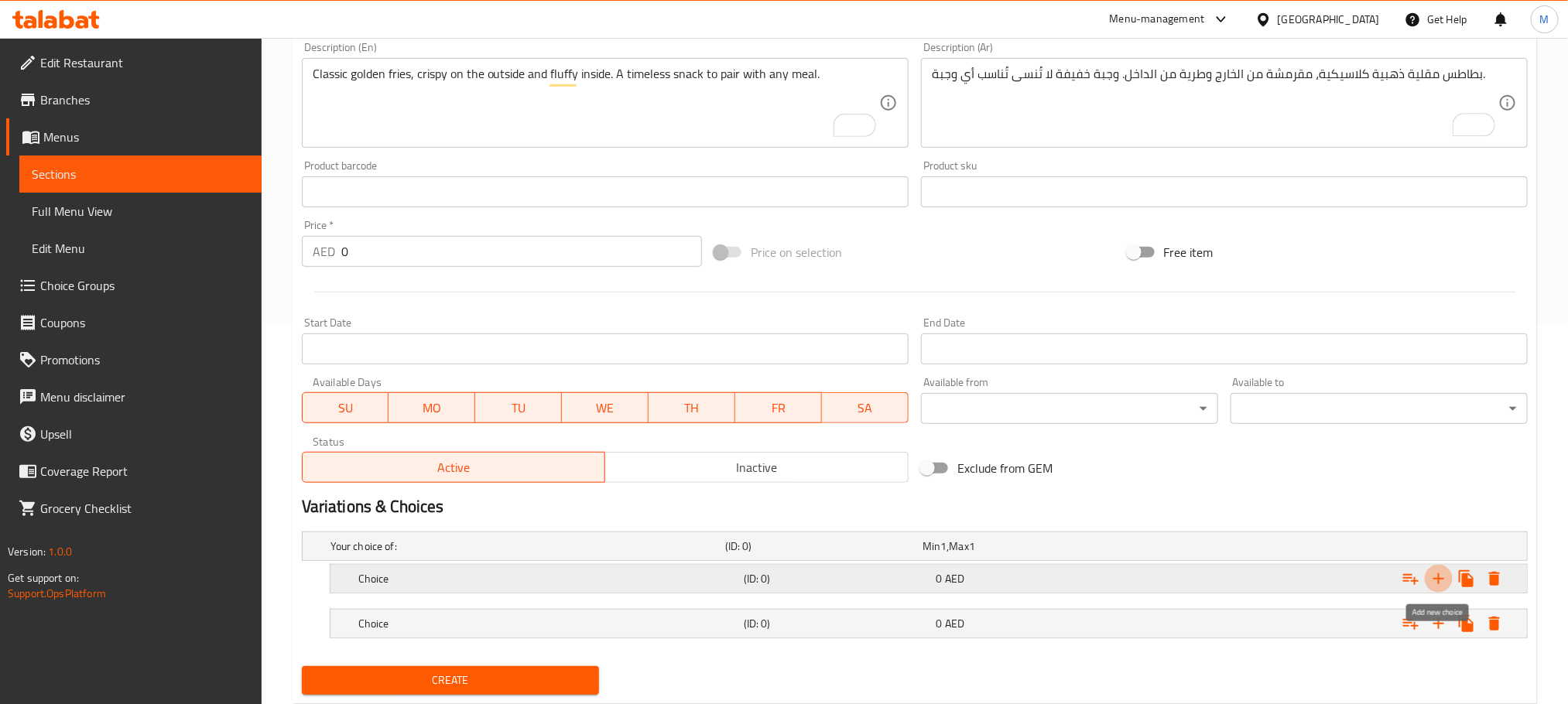
click at [1442, 582] on icon "Expand" at bounding box center [1438, 578] width 18 height 18
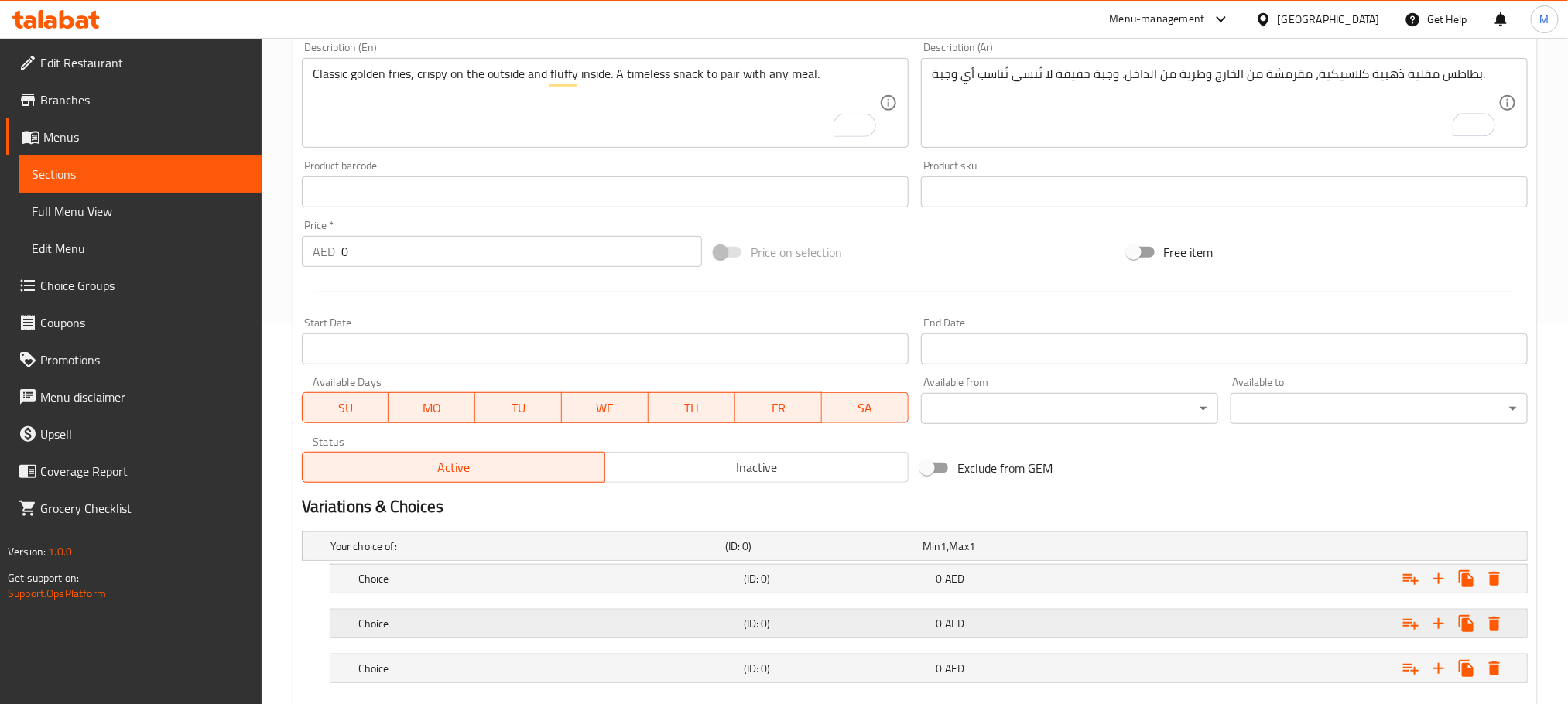
drag, startPoint x: 1069, startPoint y: 673, endPoint x: 1076, endPoint y: 629, distance: 44.6
click at [1069, 553] on div "0 AED" at bounding box center [1017, 546] width 191 height 15
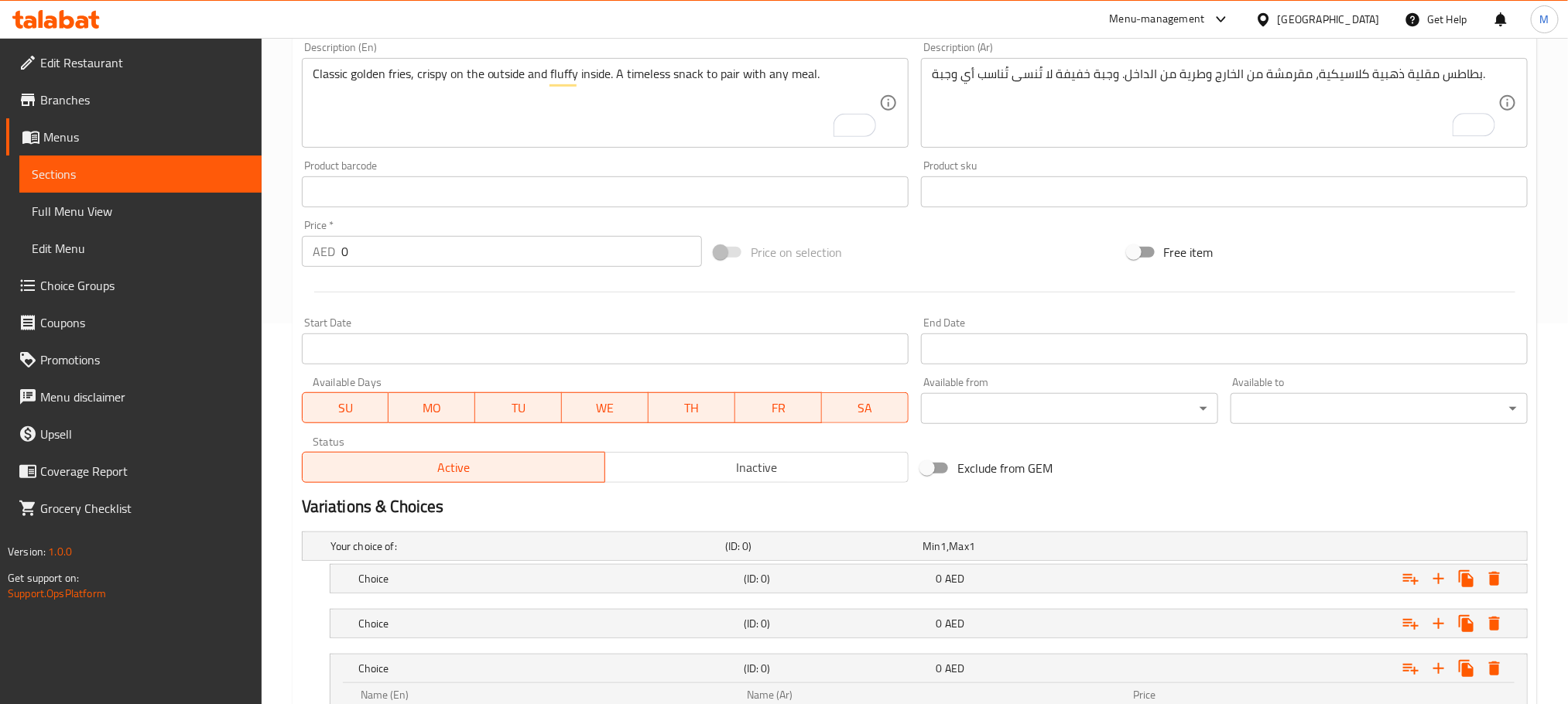
click at [1078, 604] on nav at bounding box center [915, 602] width 1225 height 12
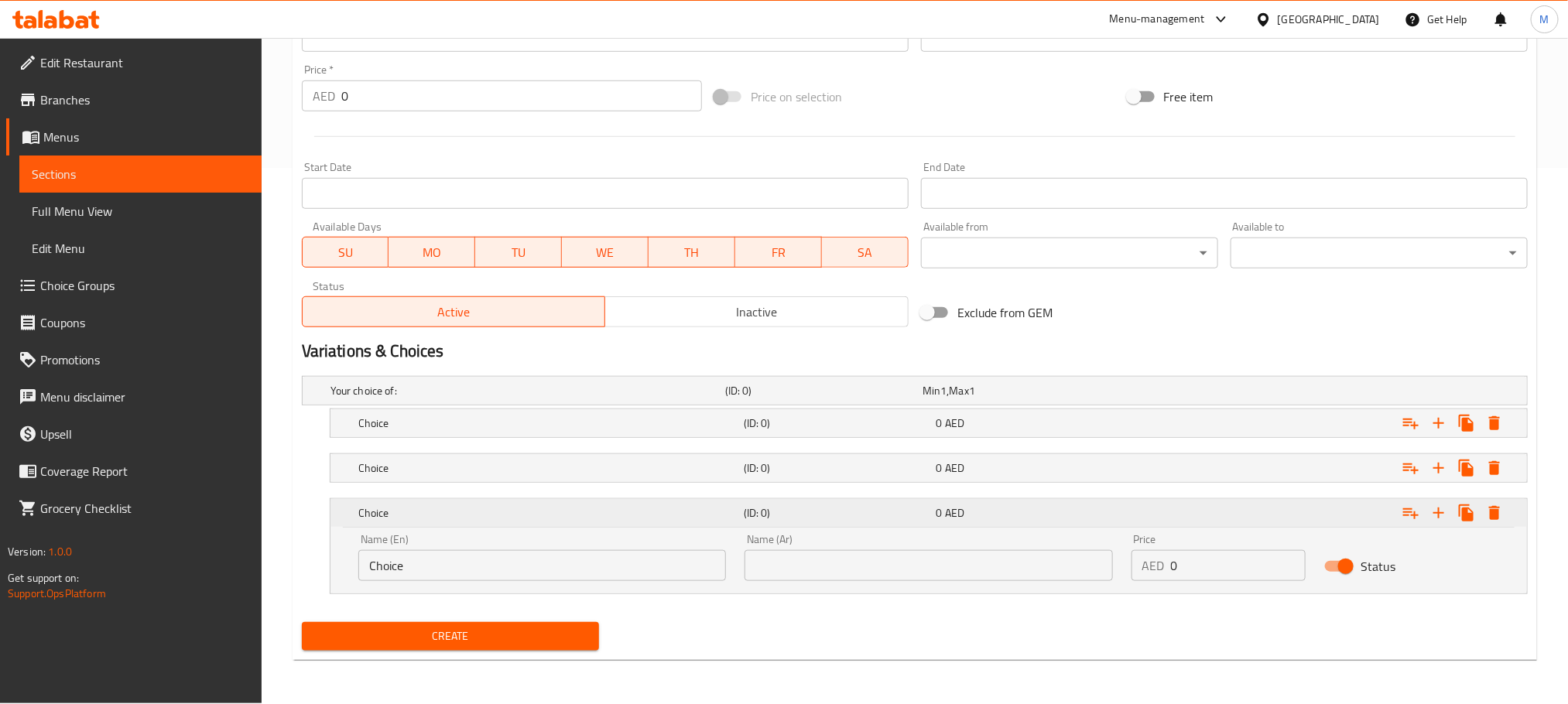
scroll to position [537, 0]
click at [1080, 398] on div "0 AED" at bounding box center [1017, 389] width 191 height 15
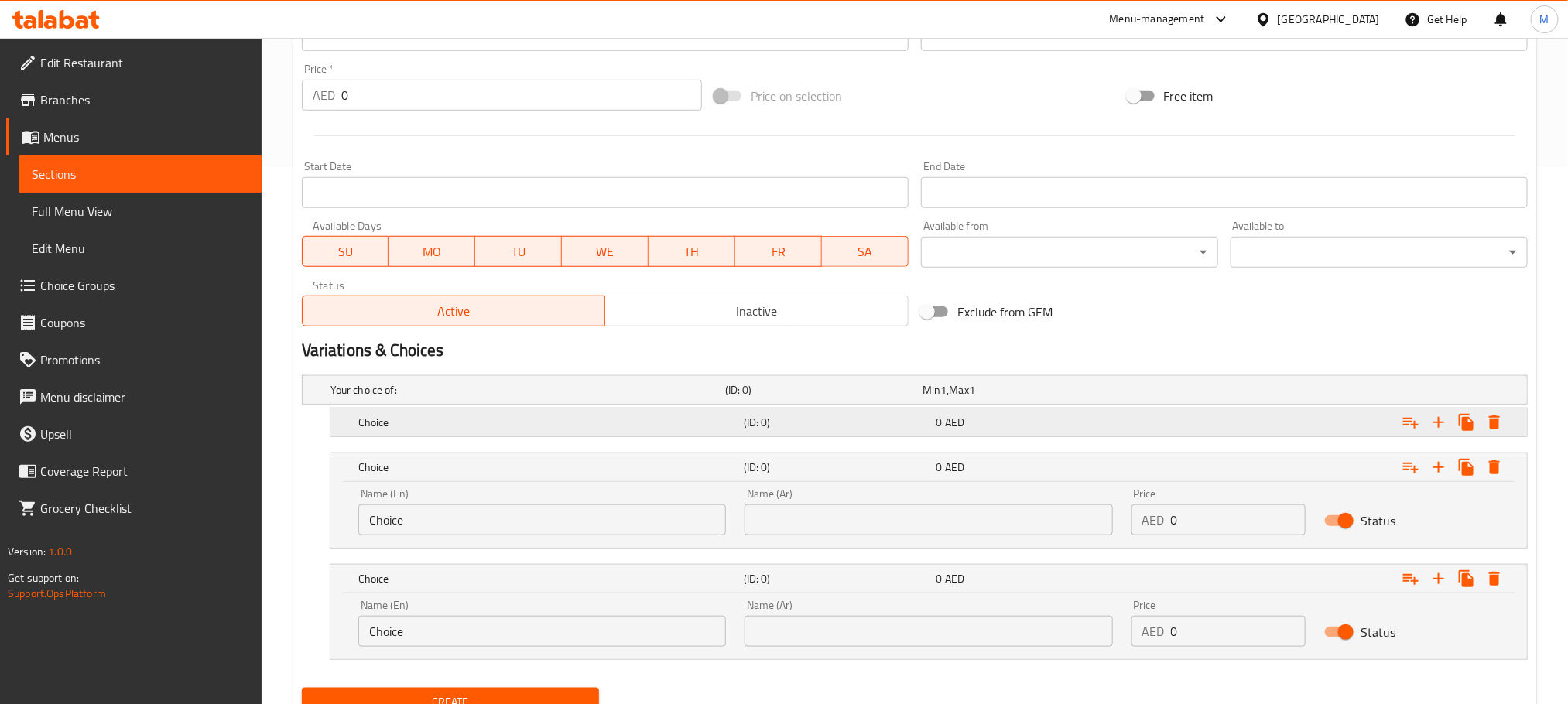
click at [1094, 407] on div "Choice (ID: 0) 0 AED" at bounding box center [919, 389] width 1184 height 34
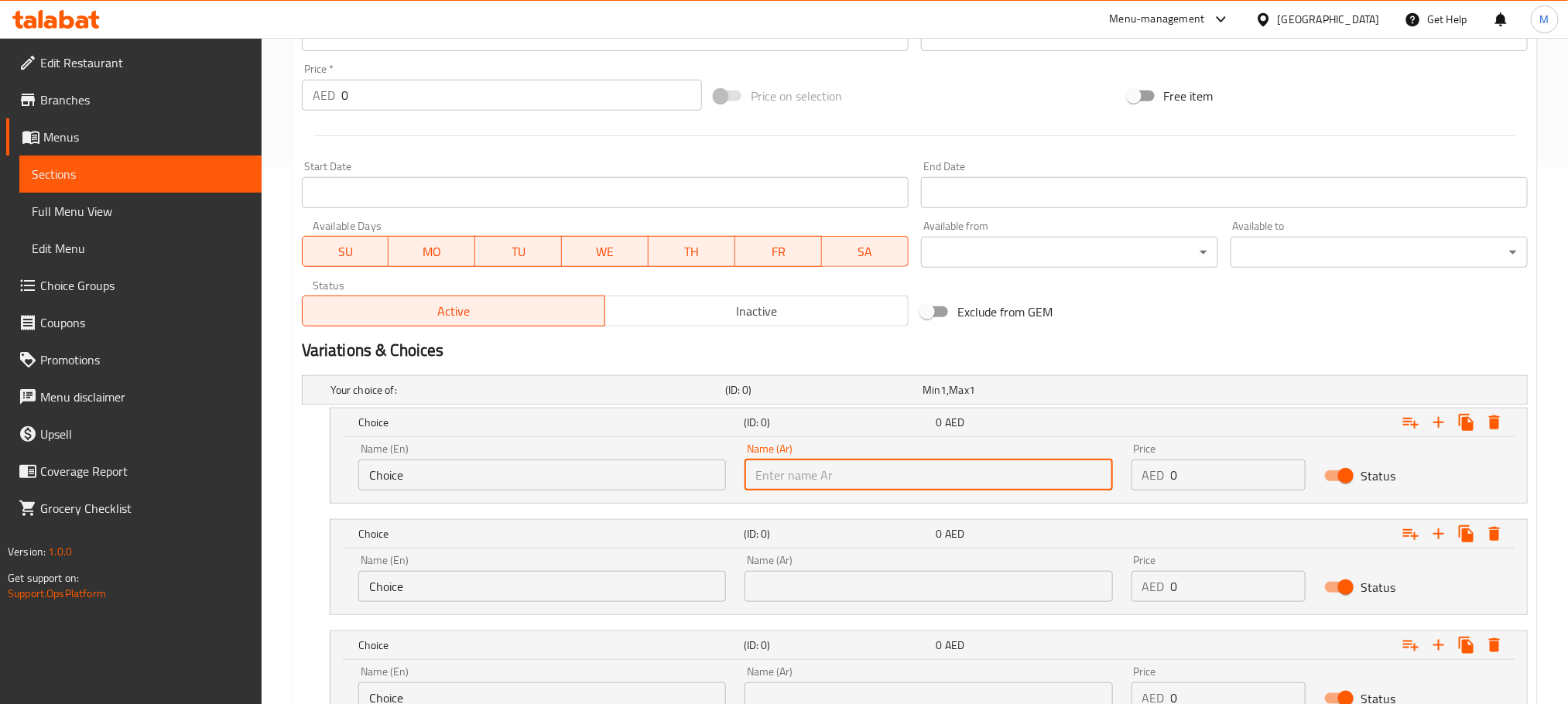
click at [909, 466] on input "text" at bounding box center [928, 475] width 368 height 31
type input "s"
click at [513, 477] on input "Choice" at bounding box center [541, 475] width 368 height 31
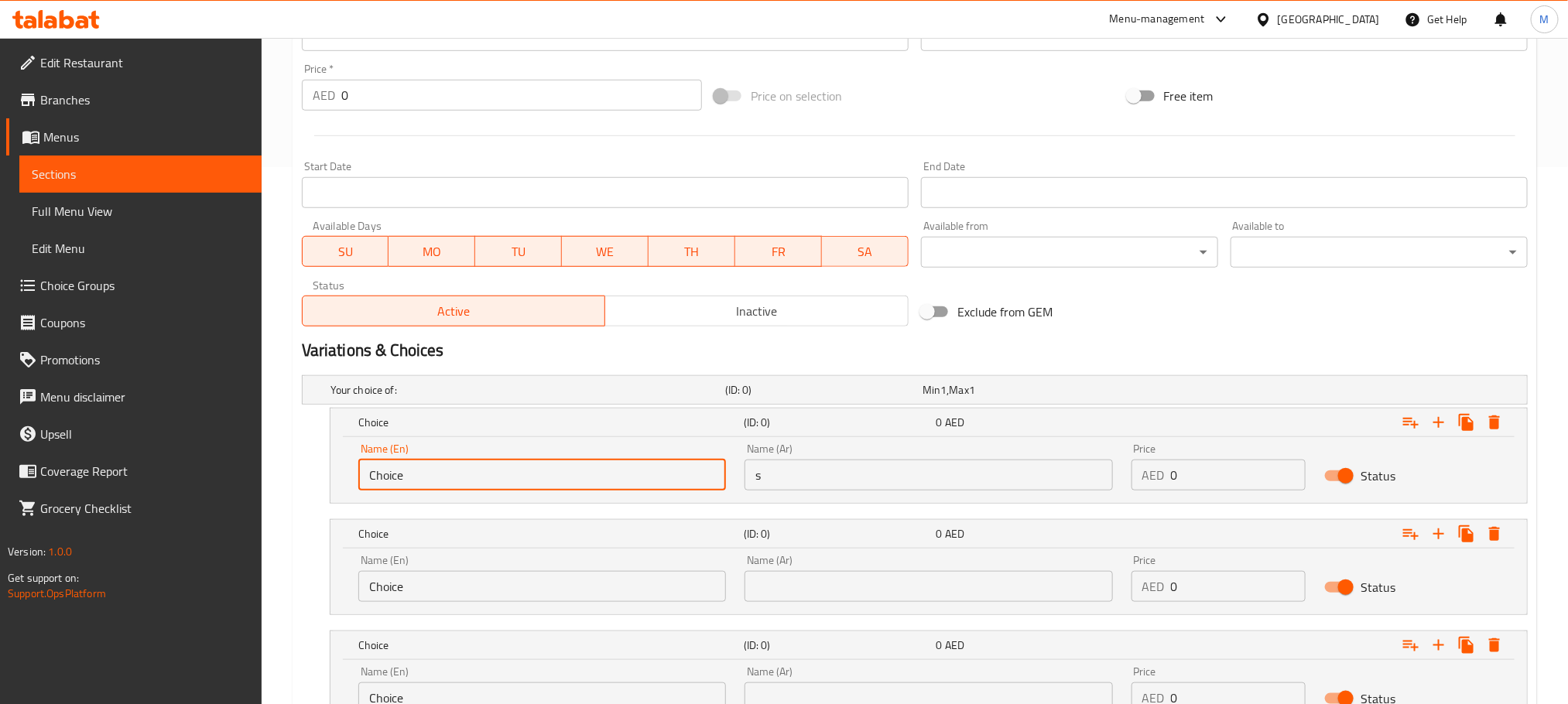
click at [513, 477] on input "Choice" at bounding box center [541, 475] width 368 height 31
click at [513, 477] on input "s" at bounding box center [541, 475] width 368 height 31
type input "Small"
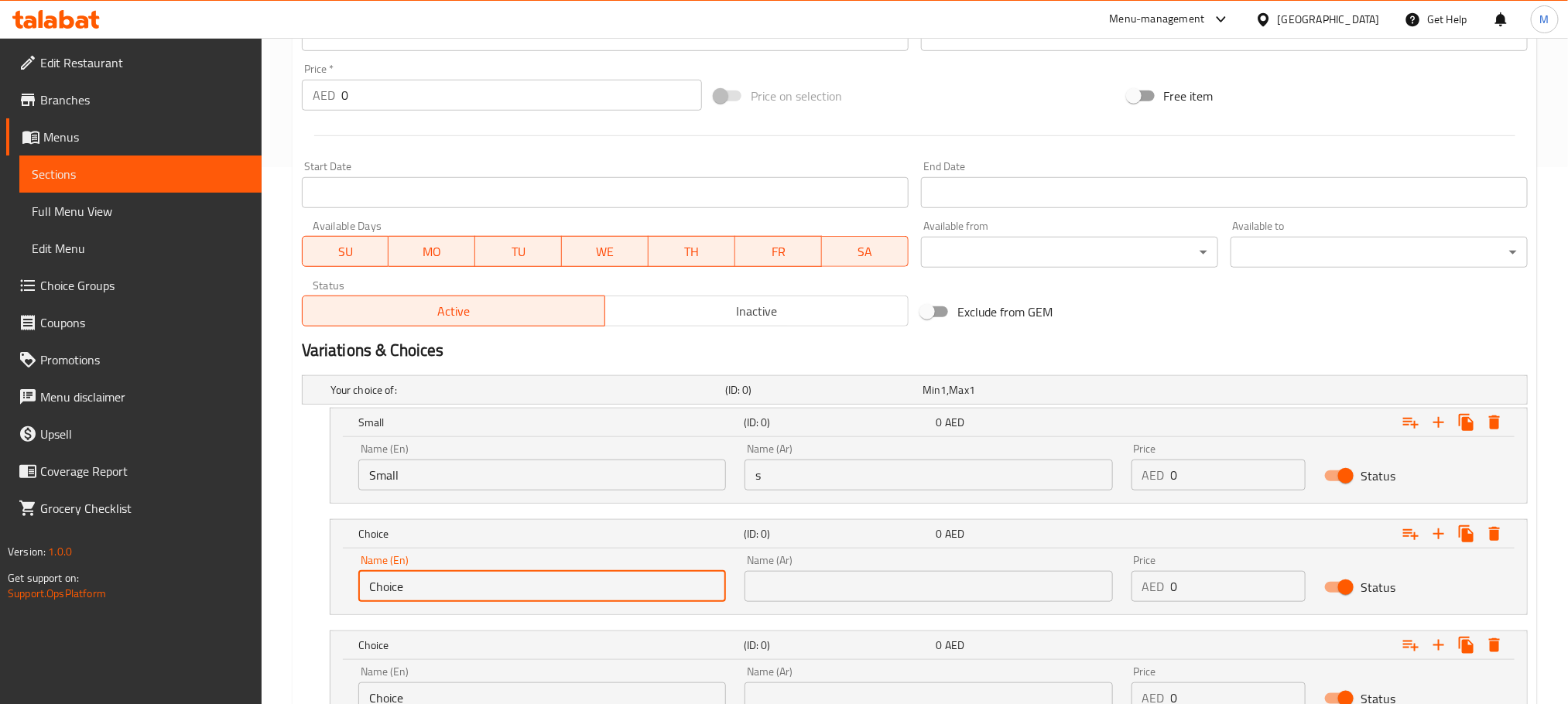
click at [479, 583] on input "Choice" at bounding box center [541, 586] width 368 height 31
type input "Medium"
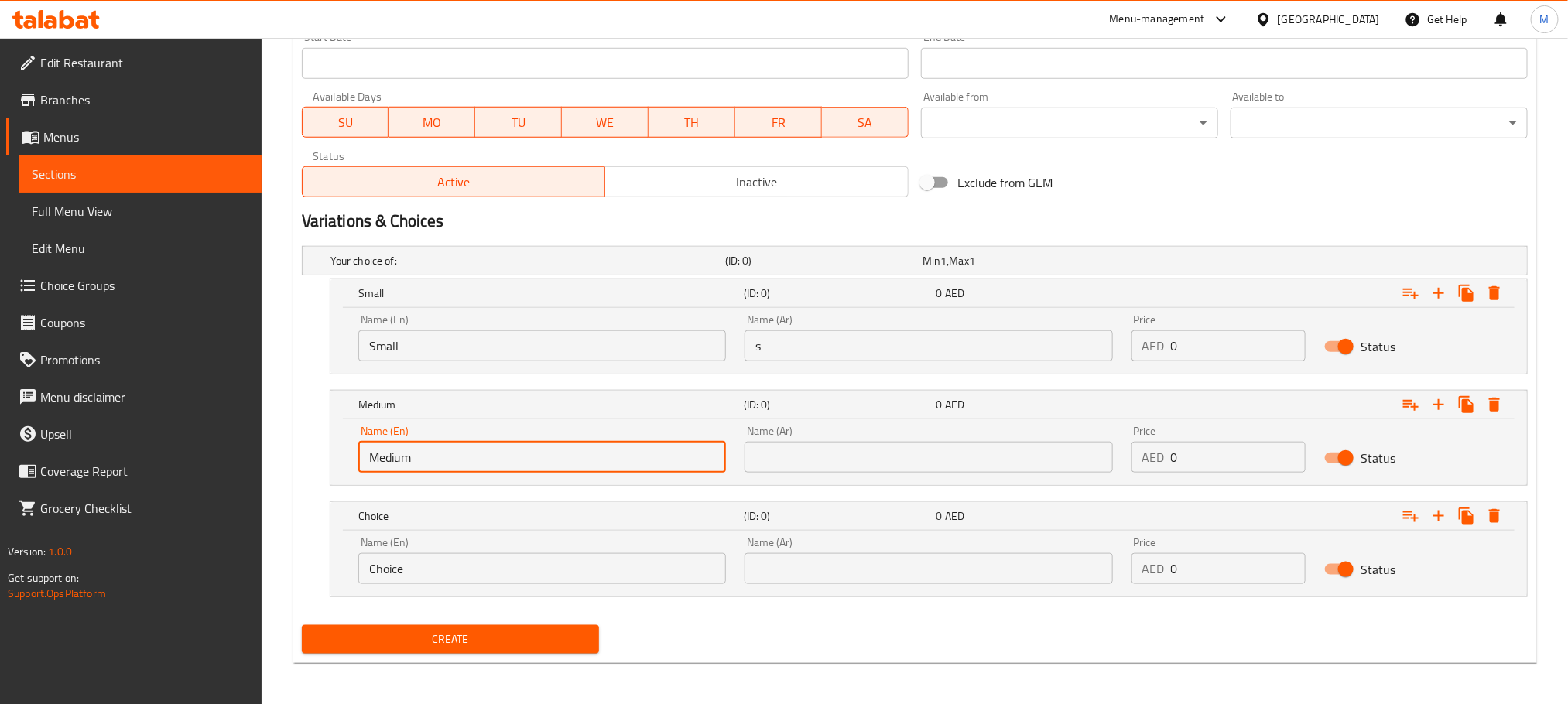
scroll to position [670, 0]
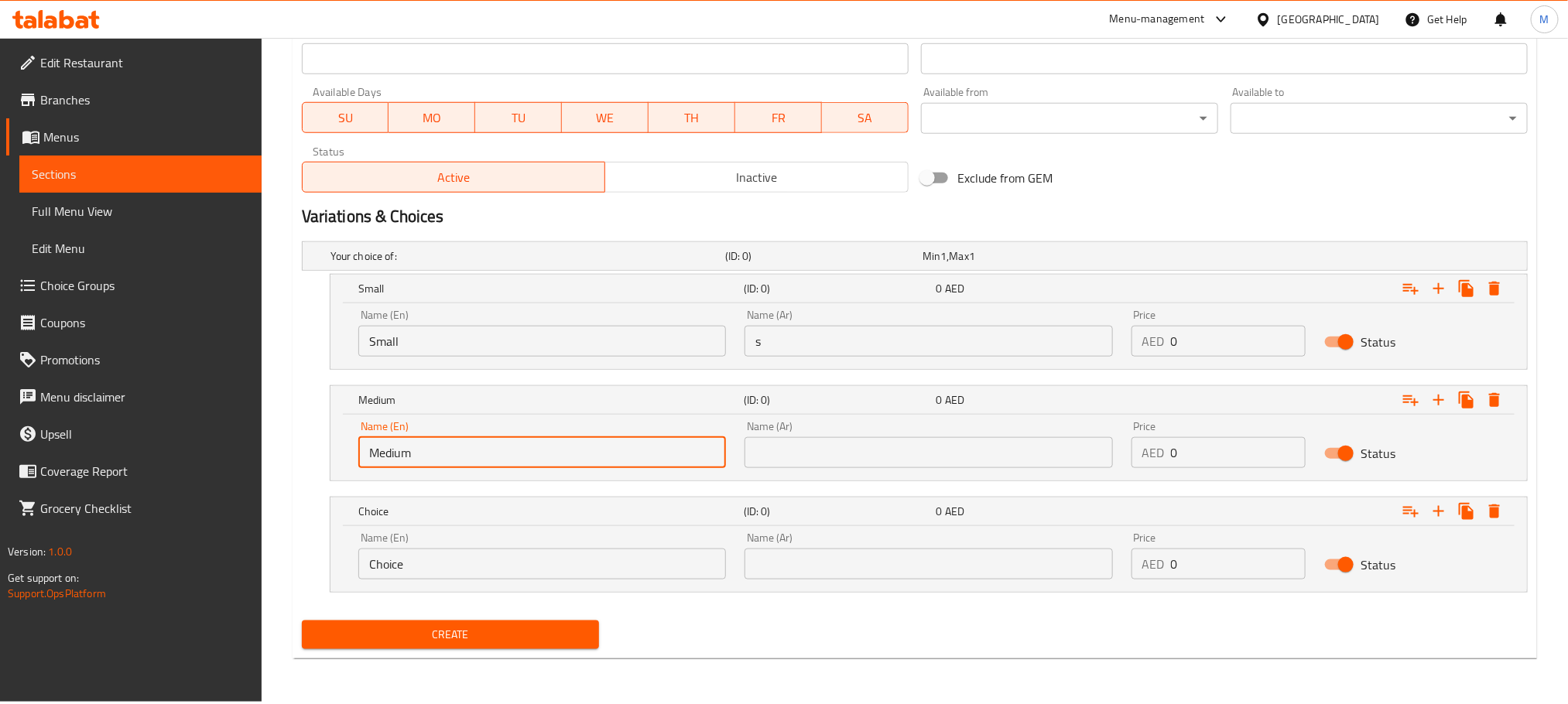
click at [550, 546] on div "Name (En) Choice Name (En)" at bounding box center [541, 555] width 368 height 47
click at [549, 565] on input "Choice" at bounding box center [541, 564] width 368 height 31
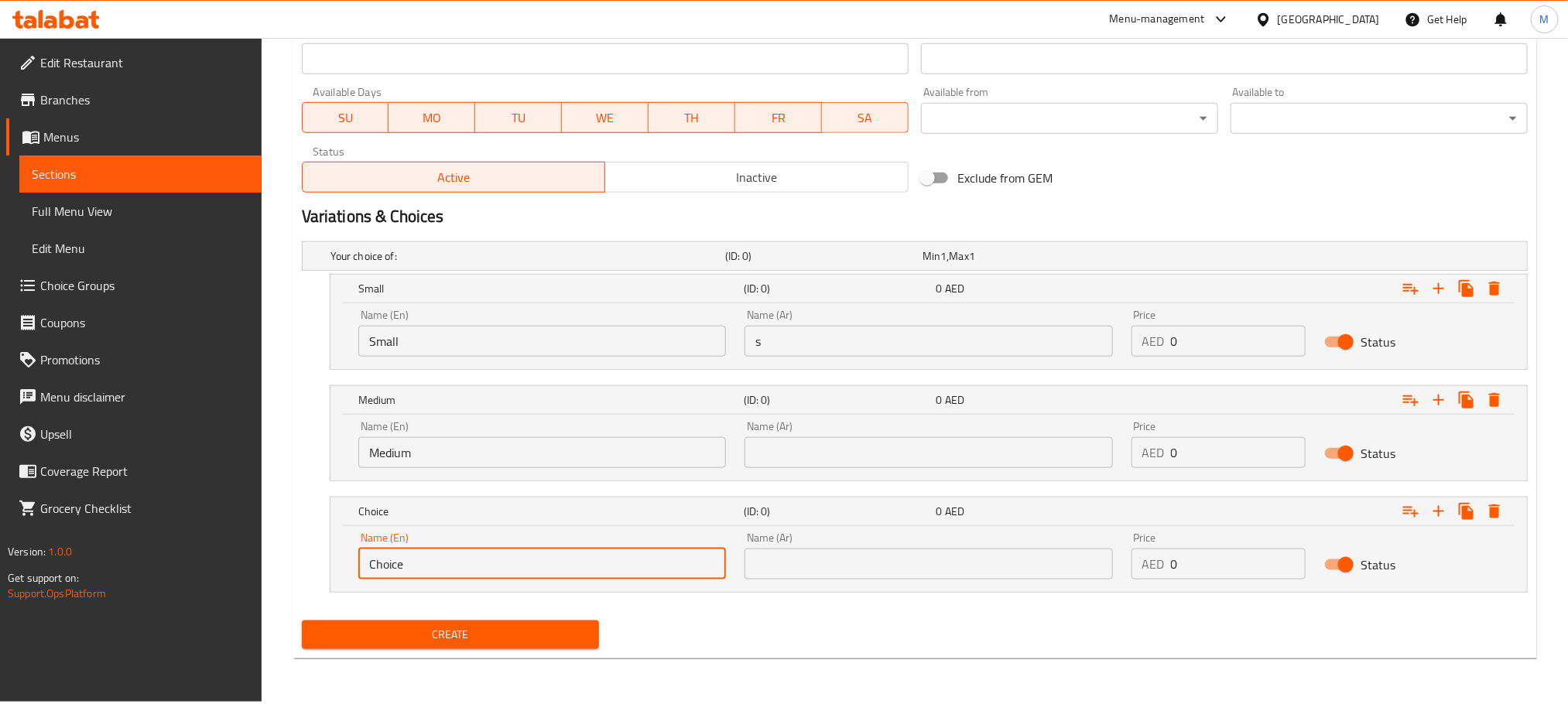
click at [549, 565] on input "Choice" at bounding box center [541, 564] width 368 height 31
type input "LARGE"
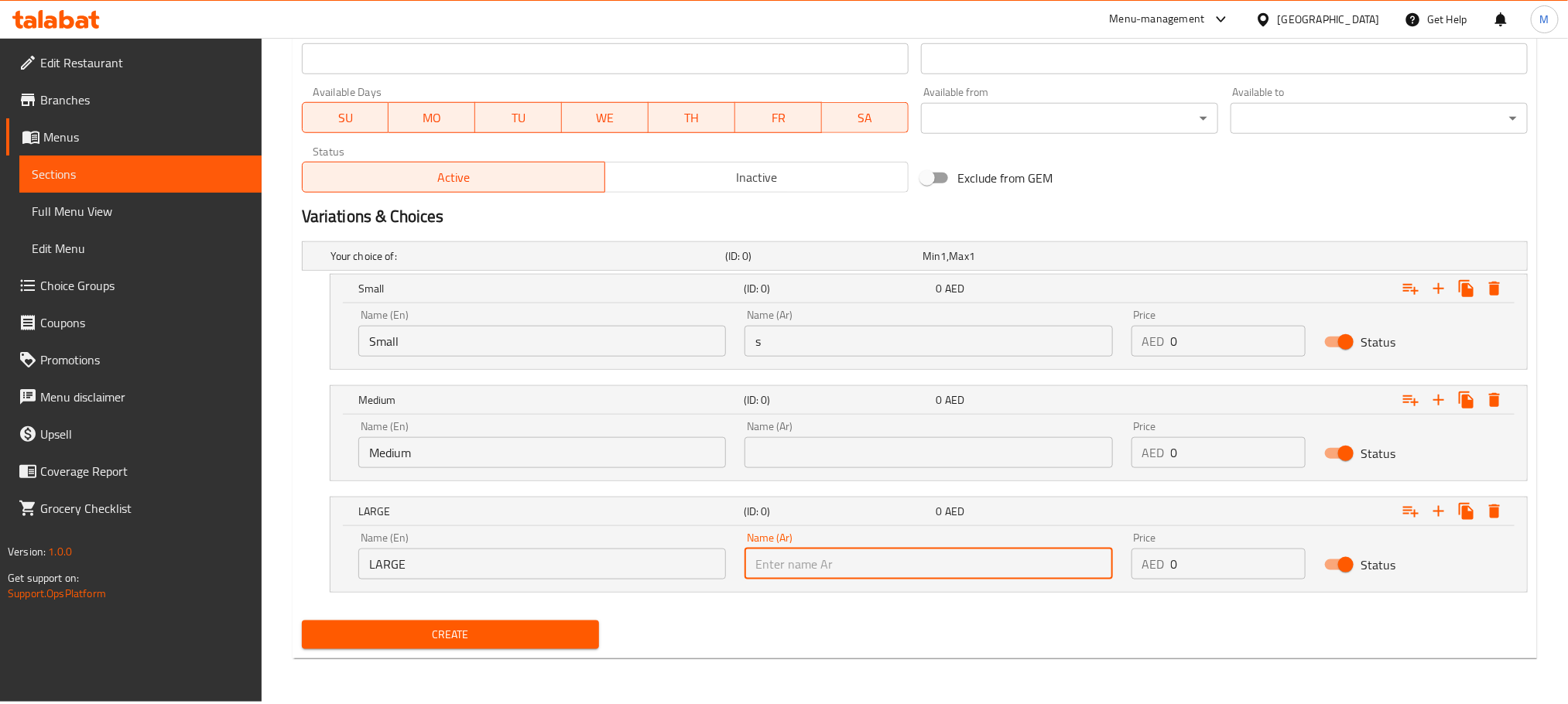
click at [1003, 567] on input "text" at bounding box center [928, 564] width 368 height 31
type input "كبير"
click at [962, 436] on div "Name (Ar) Name (Ar)" at bounding box center [928, 444] width 368 height 47
click at [962, 443] on input "text" at bounding box center [928, 453] width 368 height 31
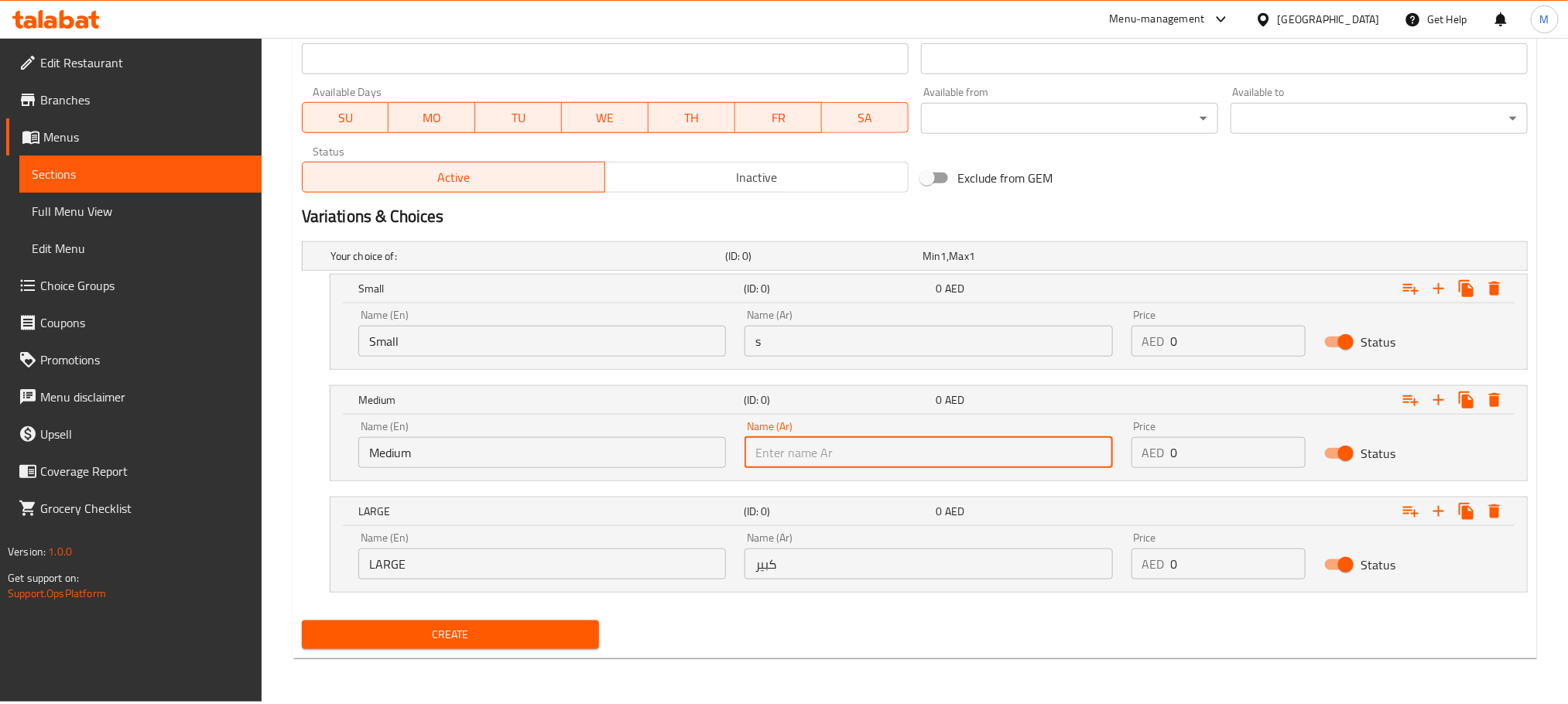
type input "وسط"
click at [948, 350] on input "s" at bounding box center [928, 341] width 368 height 31
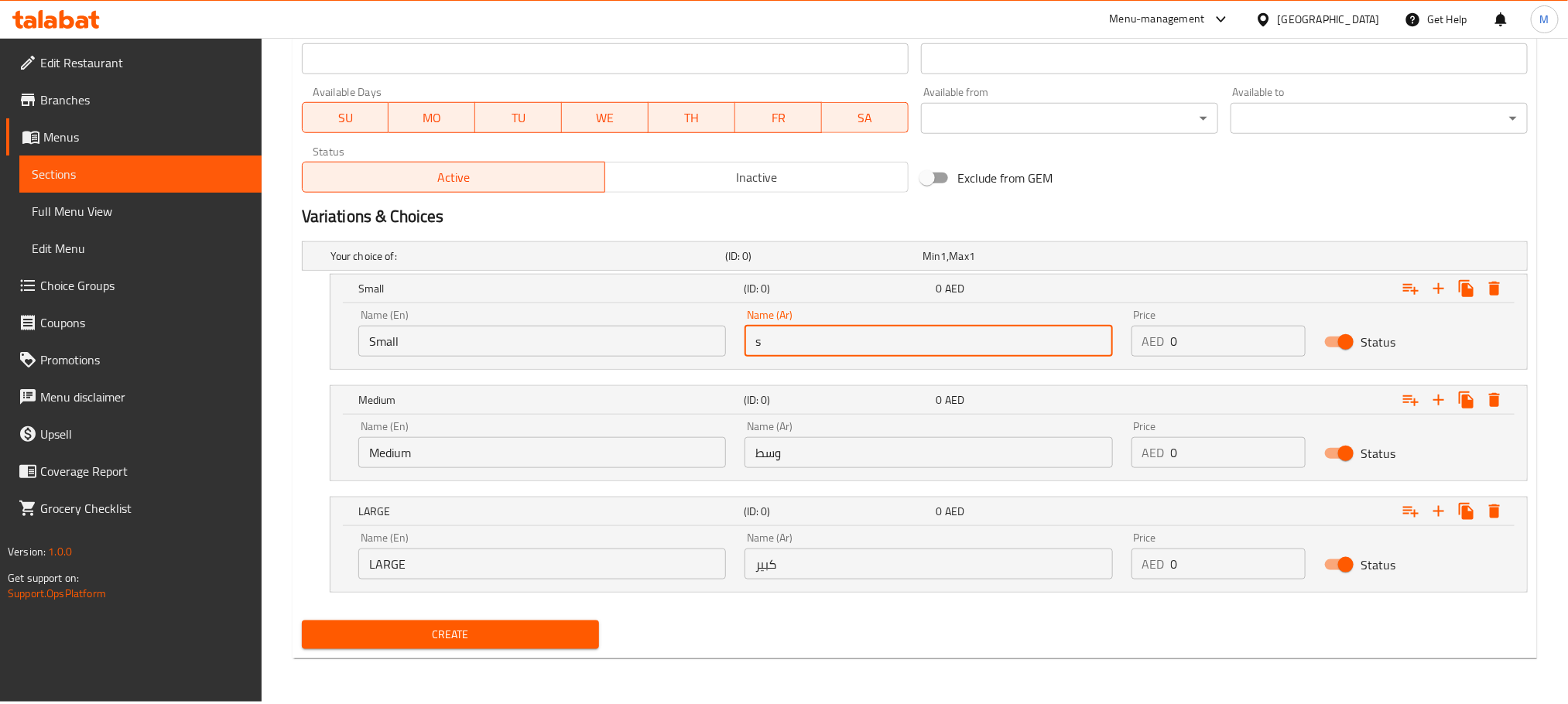
click at [948, 350] on input "s" at bounding box center [928, 341] width 368 height 31
click at [948, 350] on input "text" at bounding box center [928, 341] width 368 height 31
type input "صغير"
click at [1262, 345] on input "0" at bounding box center [1238, 341] width 135 height 31
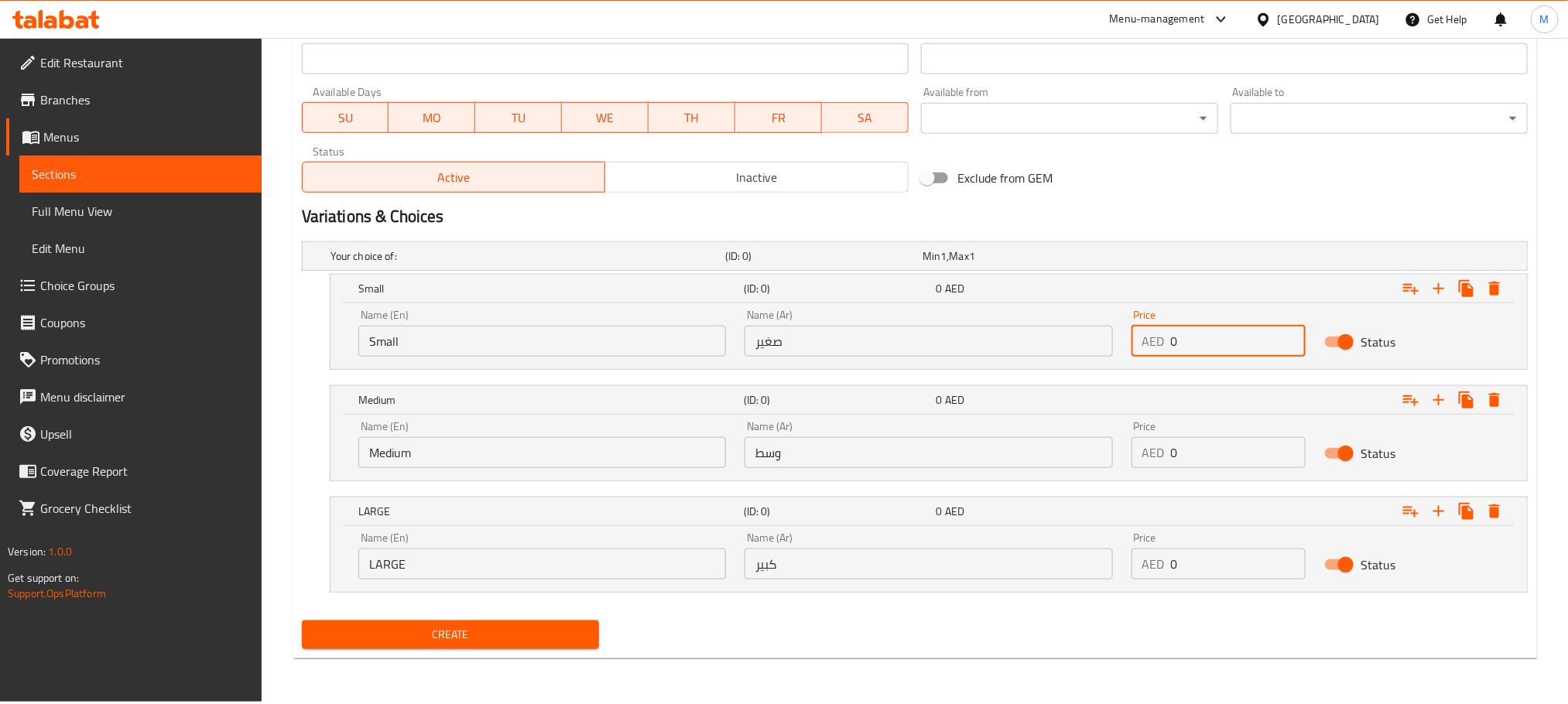
click at [1262, 345] on input "0" at bounding box center [1238, 341] width 135 height 31
paste input "24.0"
type input "24.00"
click at [1210, 464] on input "0" at bounding box center [1238, 453] width 135 height 31
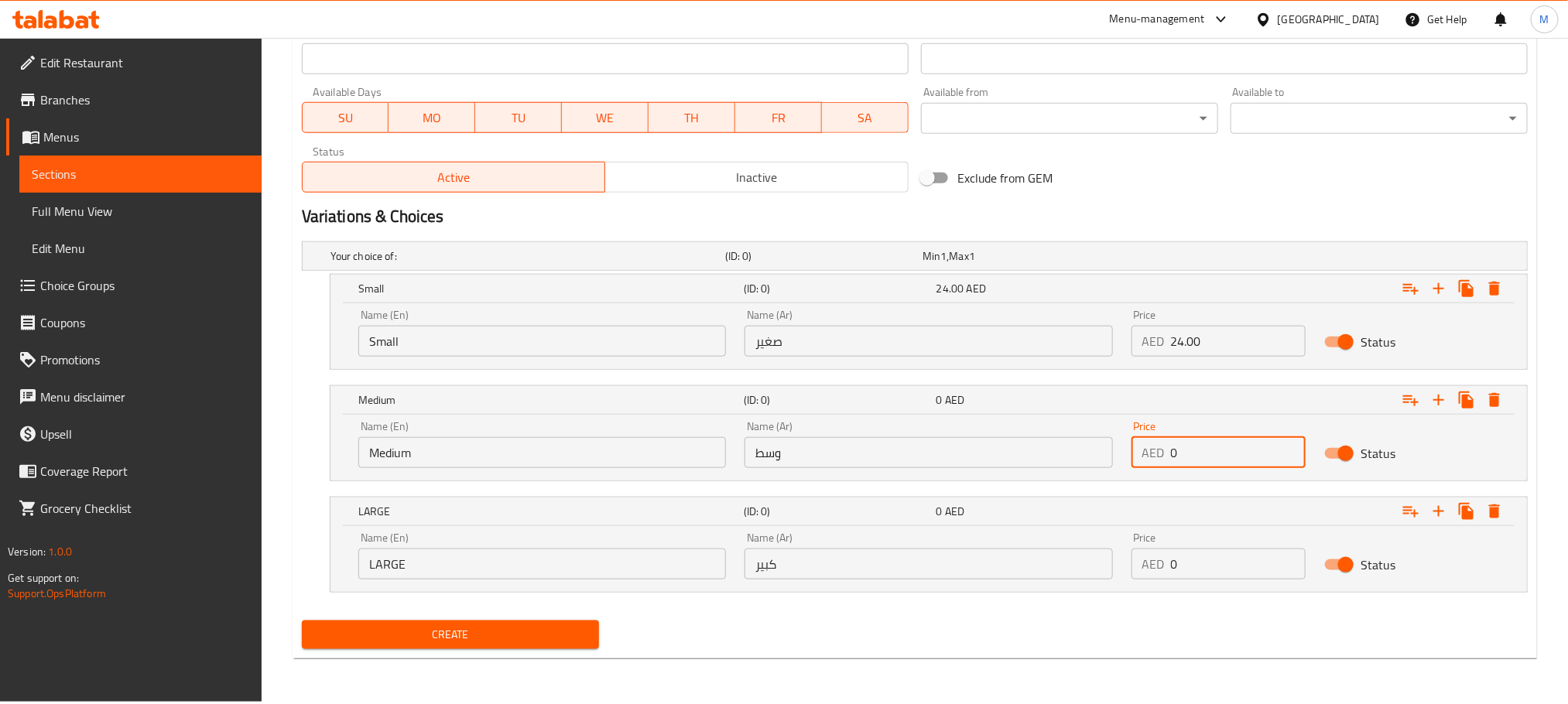
click at [1210, 464] on input "0" at bounding box center [1238, 453] width 135 height 31
paste input "30.0"
type input "30.00"
click at [1199, 569] on input "0" at bounding box center [1238, 564] width 135 height 31
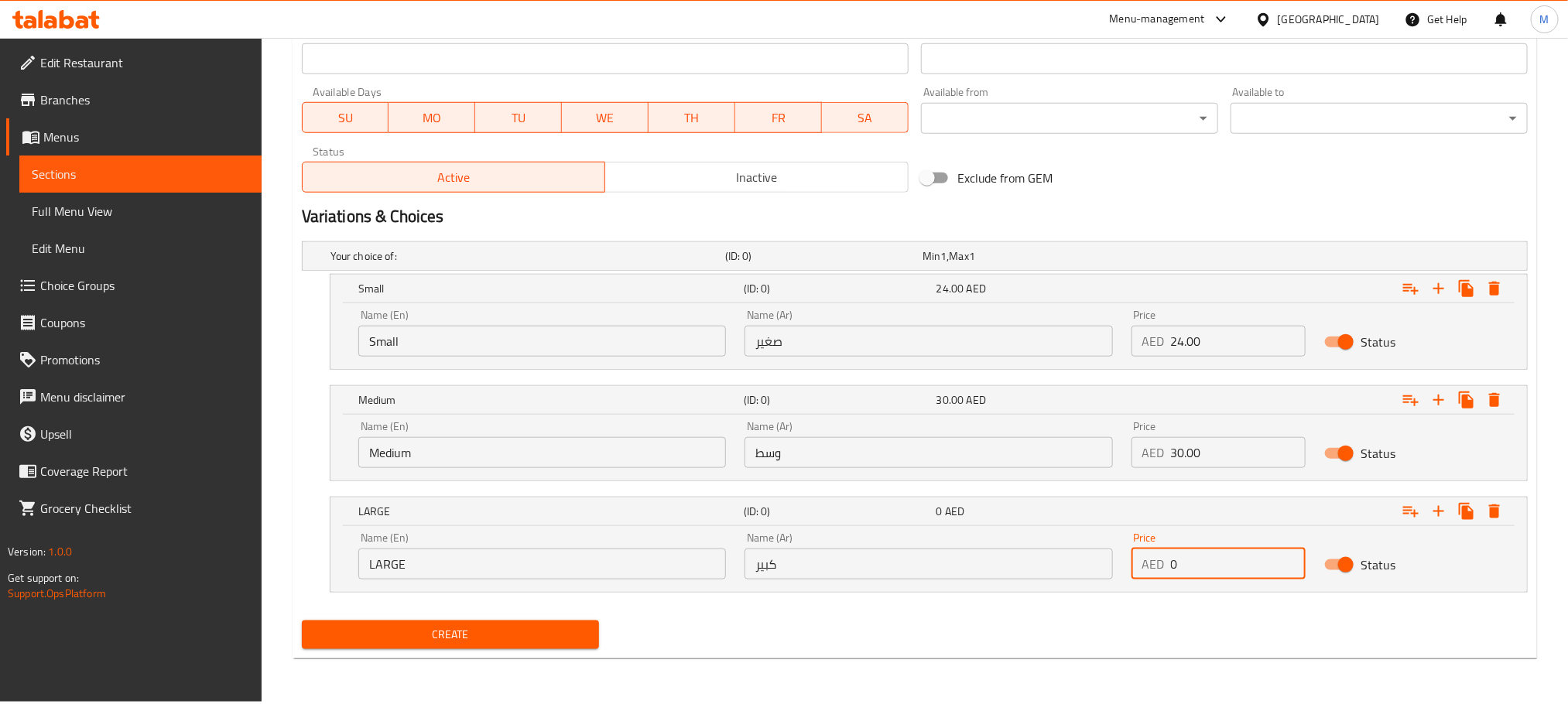
click at [1199, 569] on input "0" at bounding box center [1238, 564] width 135 height 31
paste input "48.0"
type input "48.00"
click at [1075, 618] on div "Create" at bounding box center [915, 634] width 1238 height 41
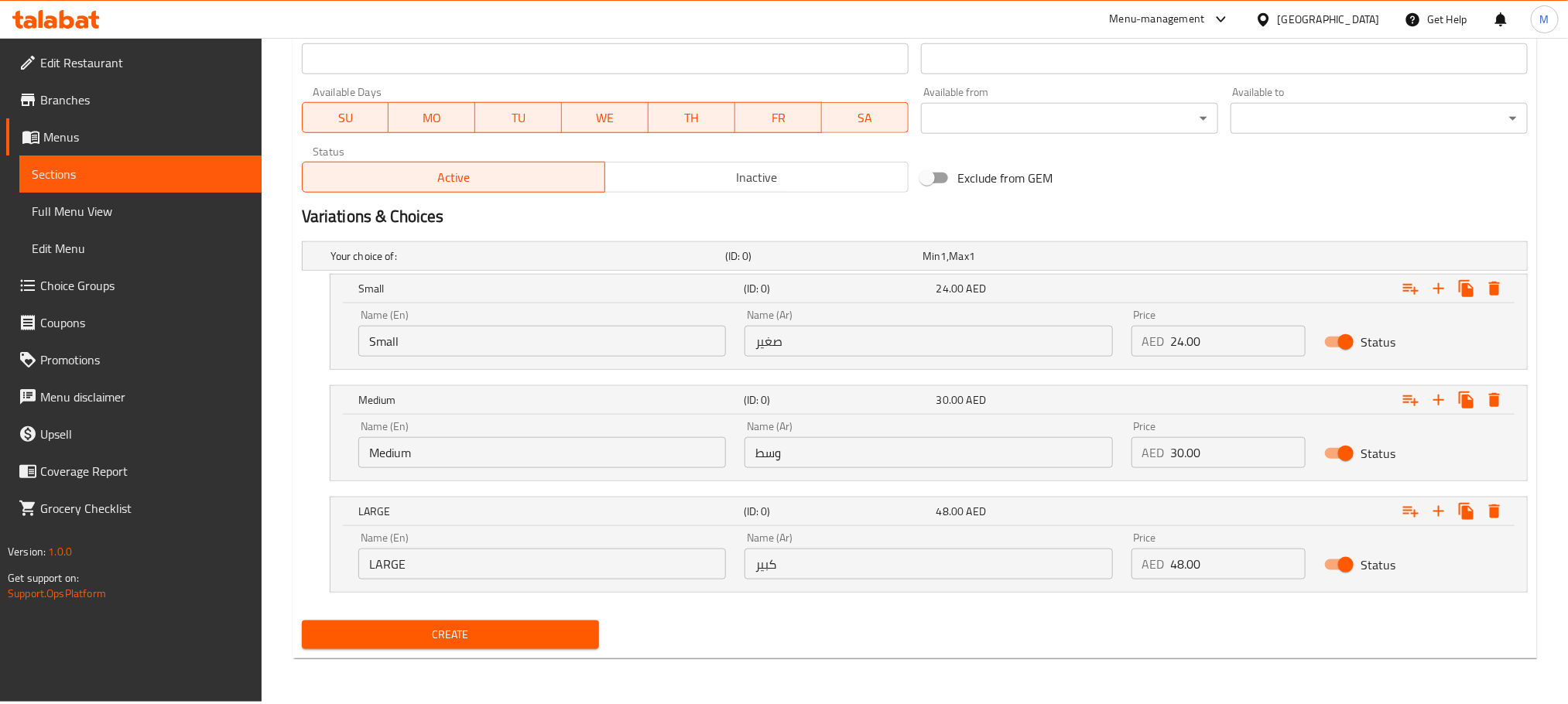
click at [555, 637] on span "Create" at bounding box center [450, 635] width 273 height 19
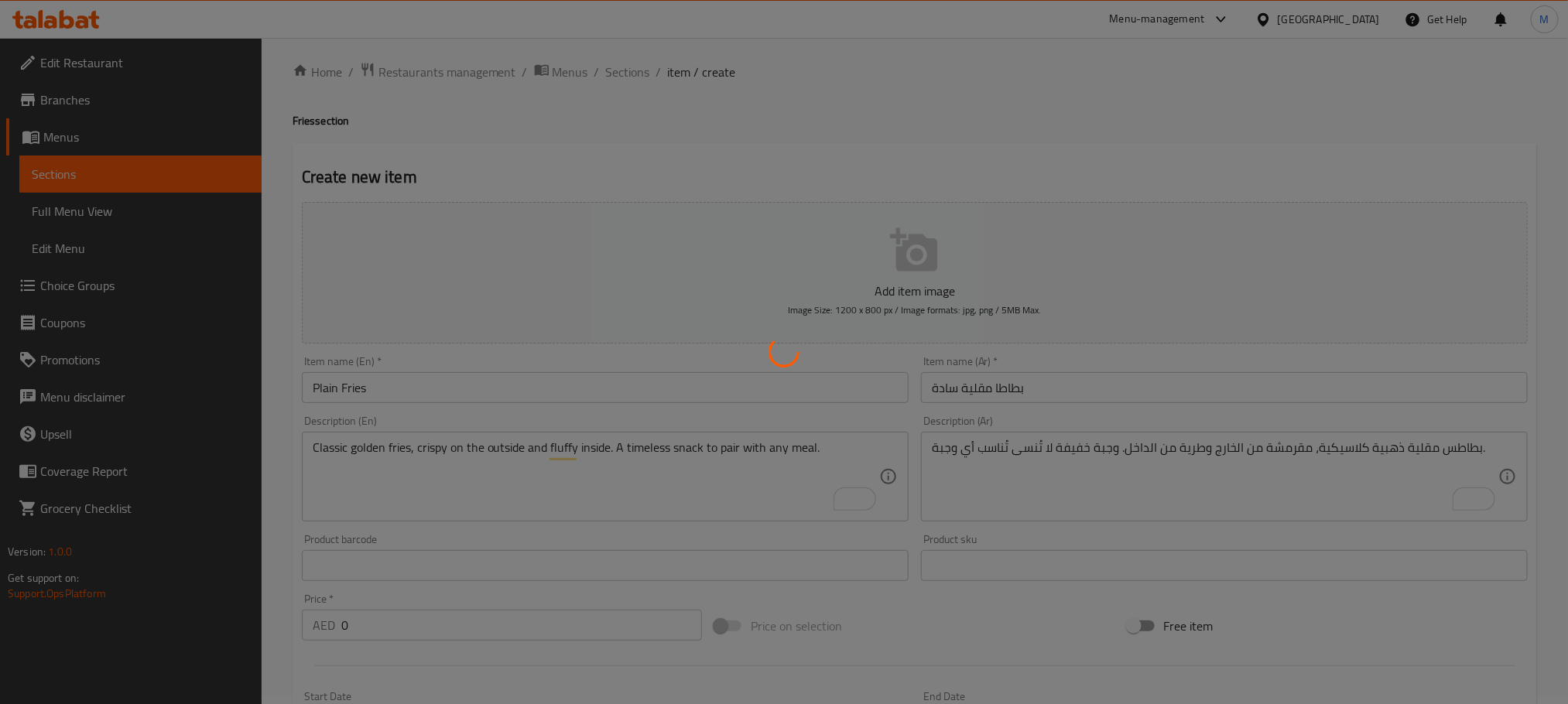
scroll to position [0, 0]
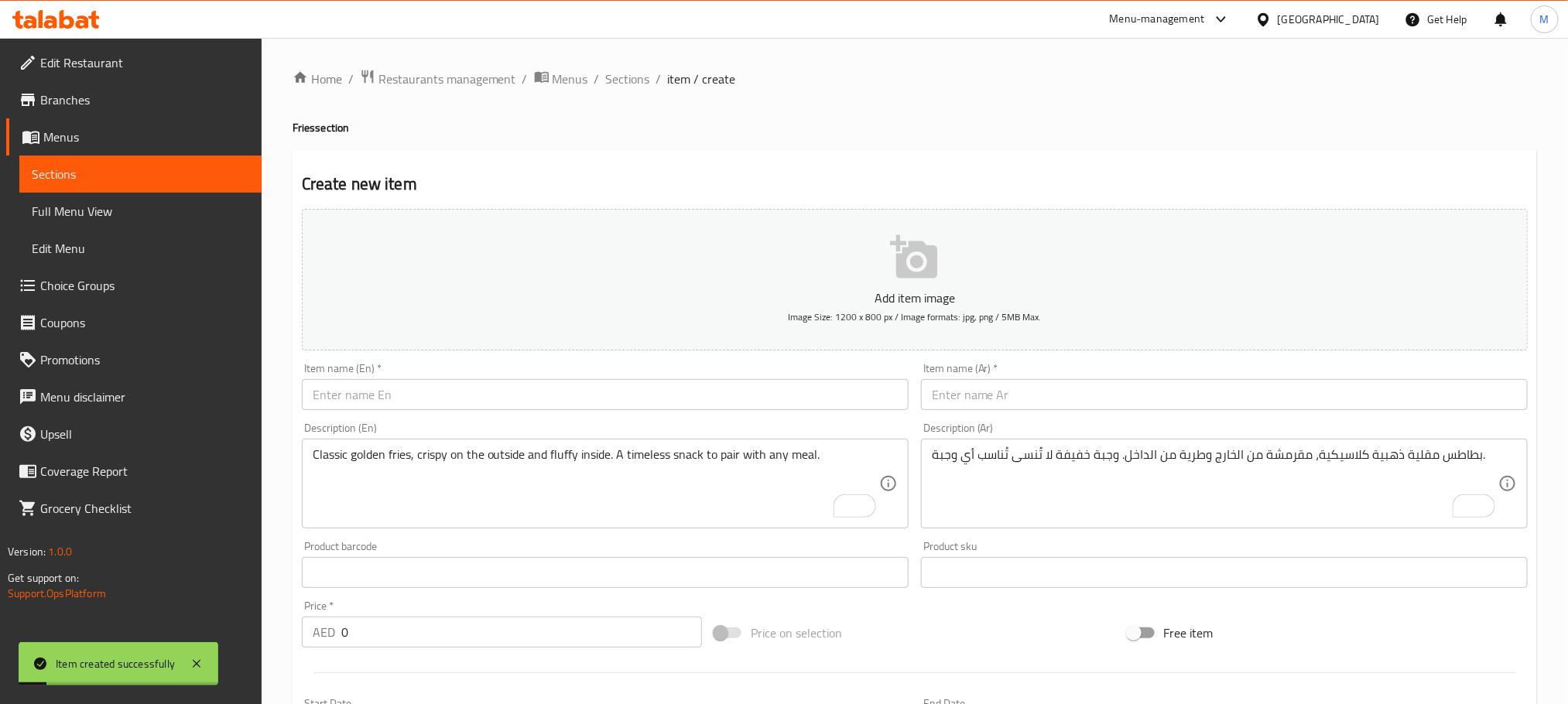
drag, startPoint x: 537, startPoint y: 421, endPoint x: 542, endPoint y: 400, distance: 21.6
click at [536, 421] on div "Description (En) Classic golden fries, crispy on the outside and fluffy inside.…" at bounding box center [605, 475] width 619 height 118
click at [542, 400] on input "text" at bounding box center [606, 394] width 606 height 31
paste input "Peri Peri Fries"
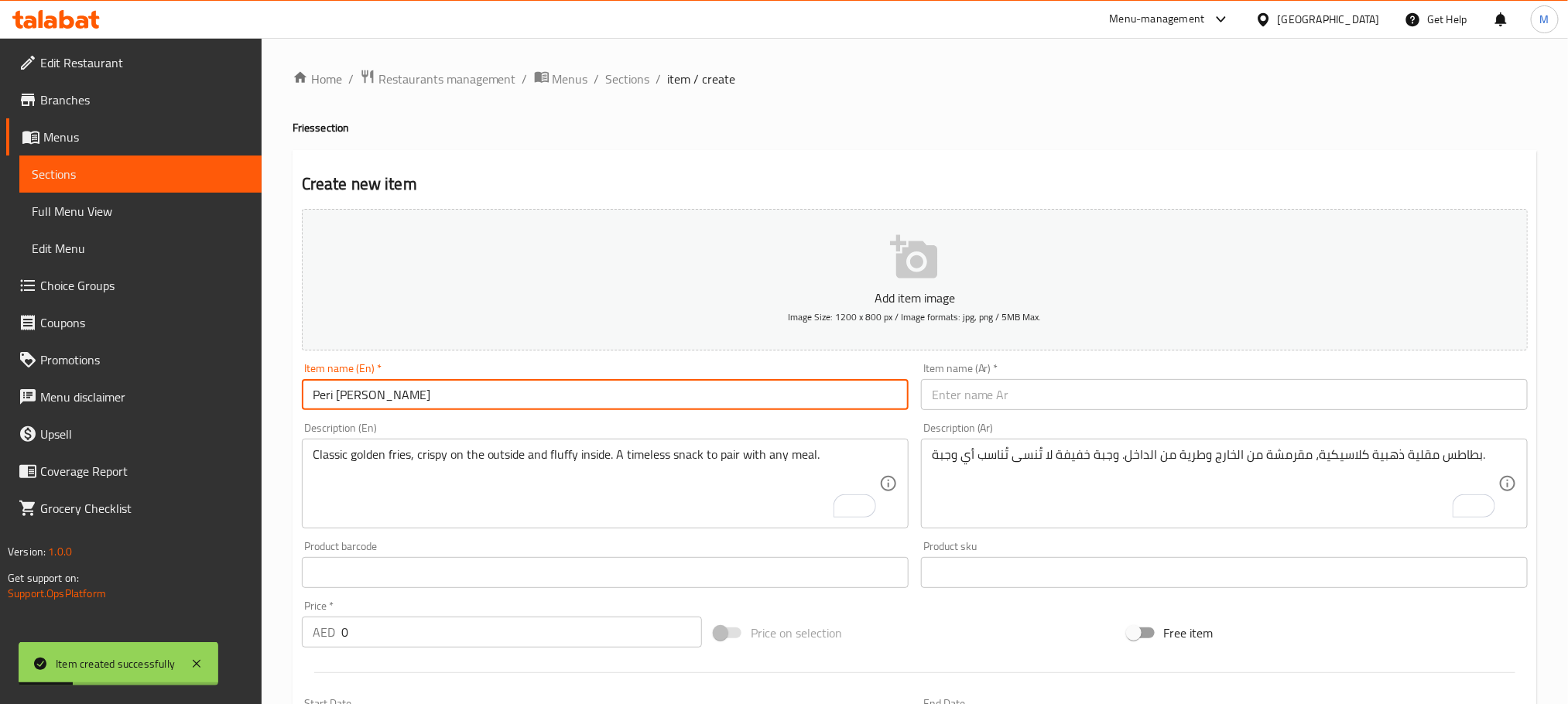
type input "Peri Peri Fries"
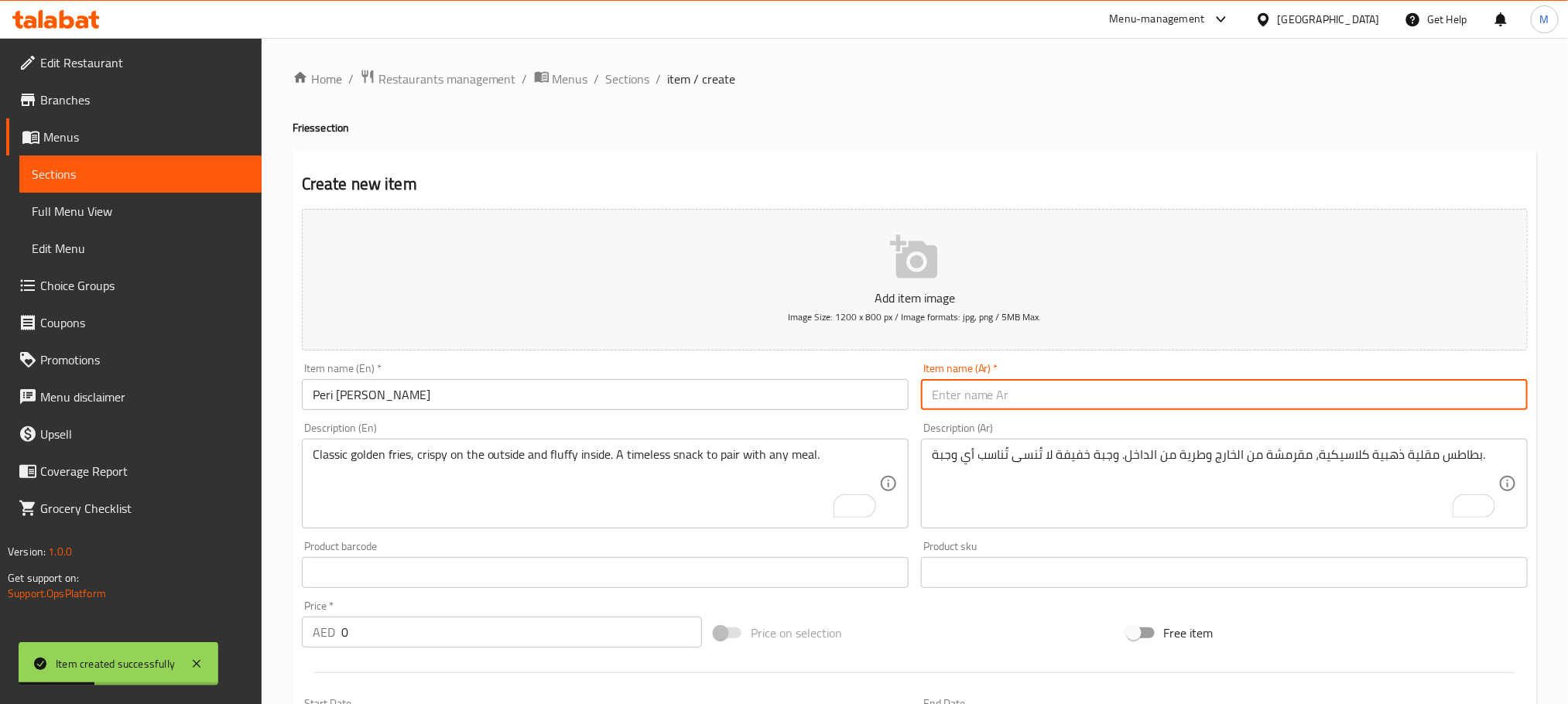
click at [1097, 392] on input "text" at bounding box center [1224, 394] width 606 height 31
paste input "بطاطس بيري بيري"
type input "بطاطس بيري بيري"
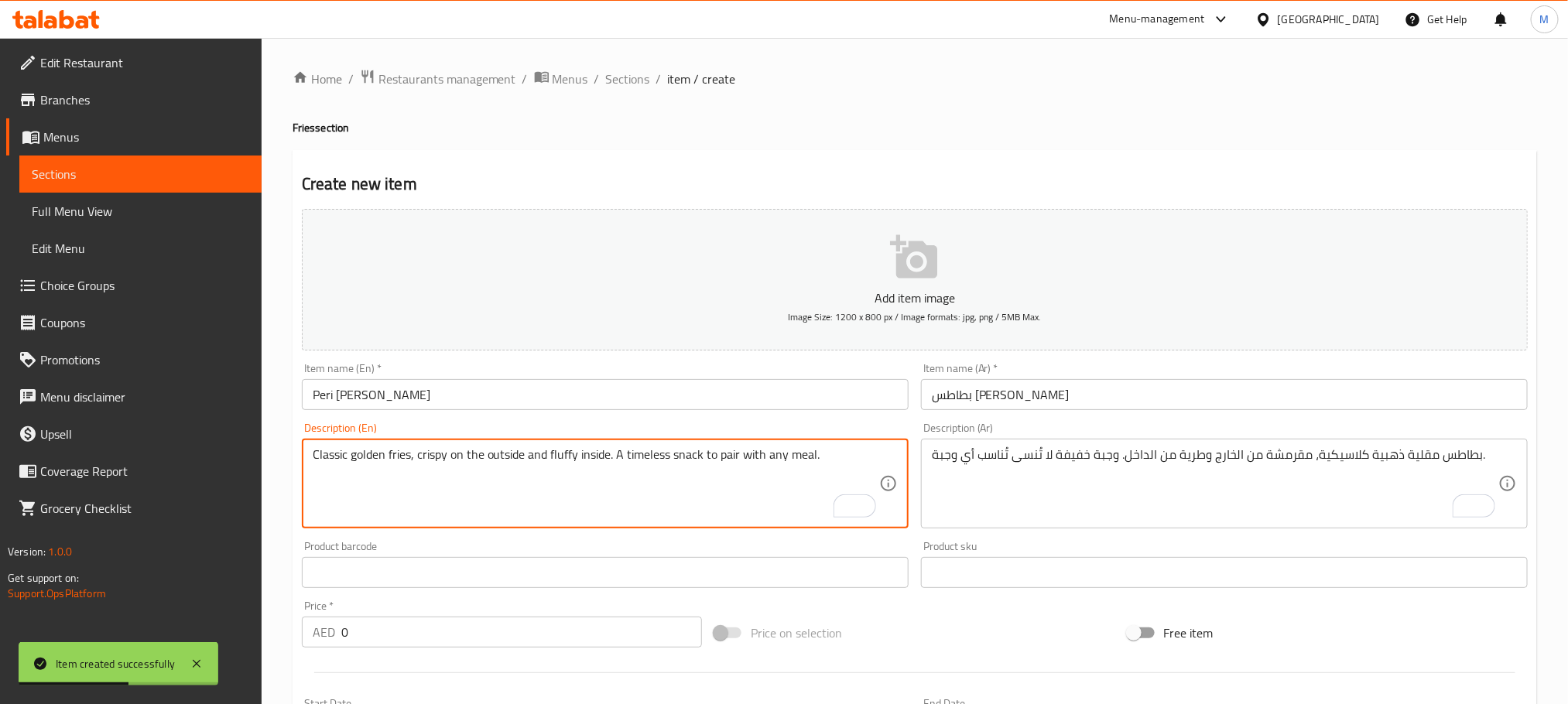
click at [633, 472] on textarea "Classic golden fries, crispy on the outside and fluffy inside. A timeless snack…" at bounding box center [596, 483] width 566 height 74
paste textarea "Crisp fries dusted with spicy Peri Peri seasoning for that extra zing in every …"
type textarea "Crisp fries dusted with spicy Peri Peri seasoning for that extra zing in every …"
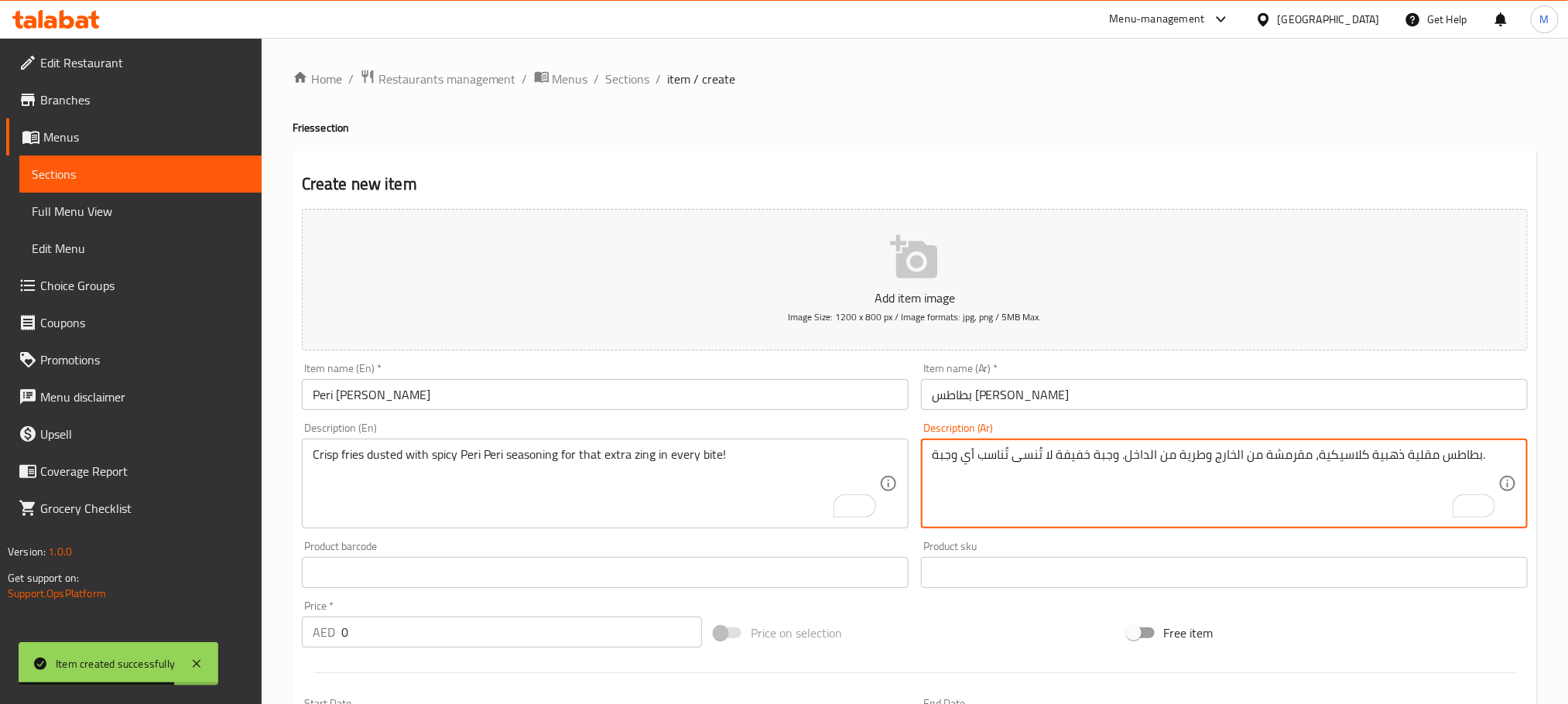
click at [1064, 474] on textarea "بطاطس مقلية ذهبية كلاسيكية، مقرمشة من الخارج وطرية من الداخل. وجبة خفيفة لا تُن…" at bounding box center [1215, 483] width 566 height 74
paste textarea "بطاطس مقلية مقرمشة مغطاة بتوابل بيري بيري الحارة لإضفاء نكهة إضافية في كل قضمة!"
type textarea "بطاطس مقلية مقرمشة مغطاة بتوابل بيري بيري الحارة لإضفاء نكهة إضافية في كل قضمة!"
click at [1065, 140] on div "Home / Restaurants management / Menus / Sections / item / create Fries section …" at bounding box center [915, 705] width 1245 height 1273
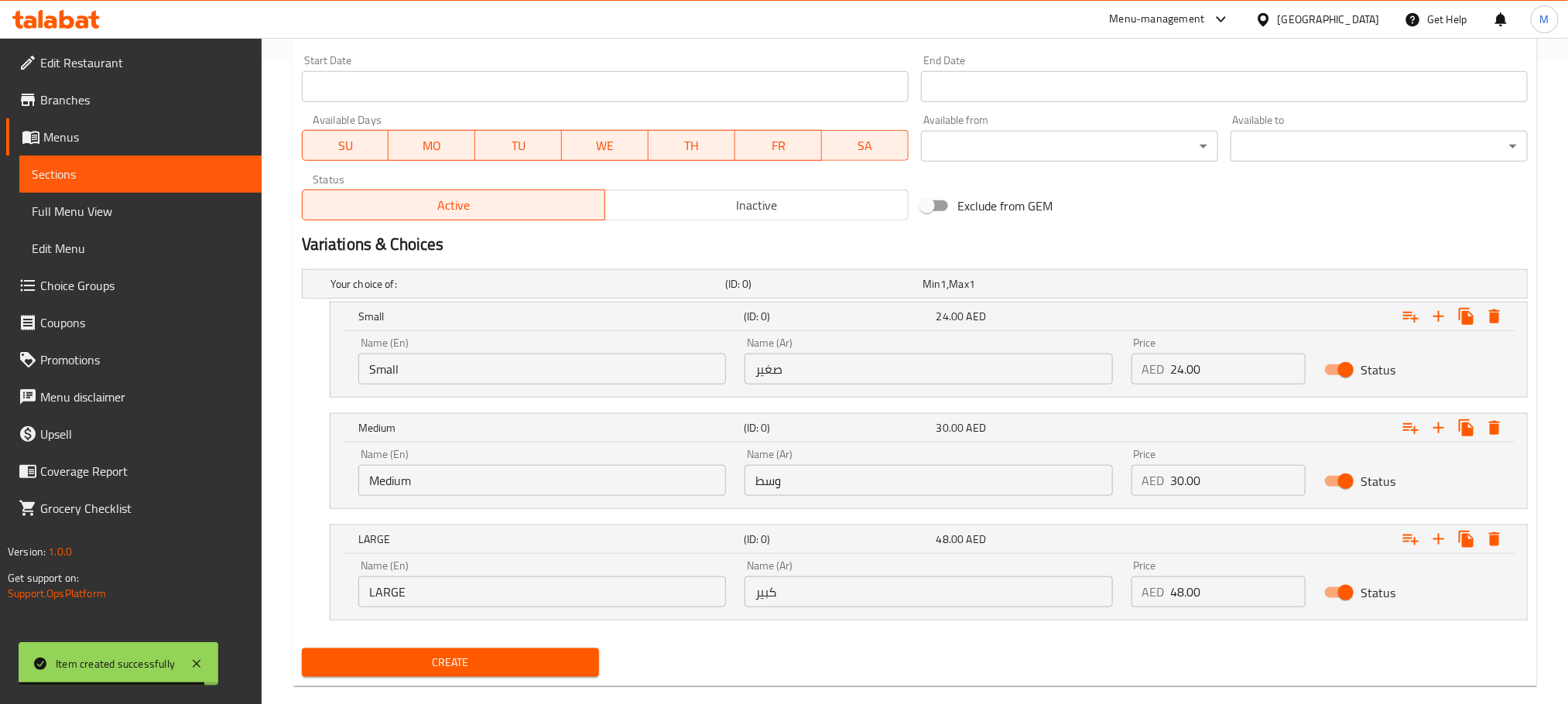
scroll to position [670, 0]
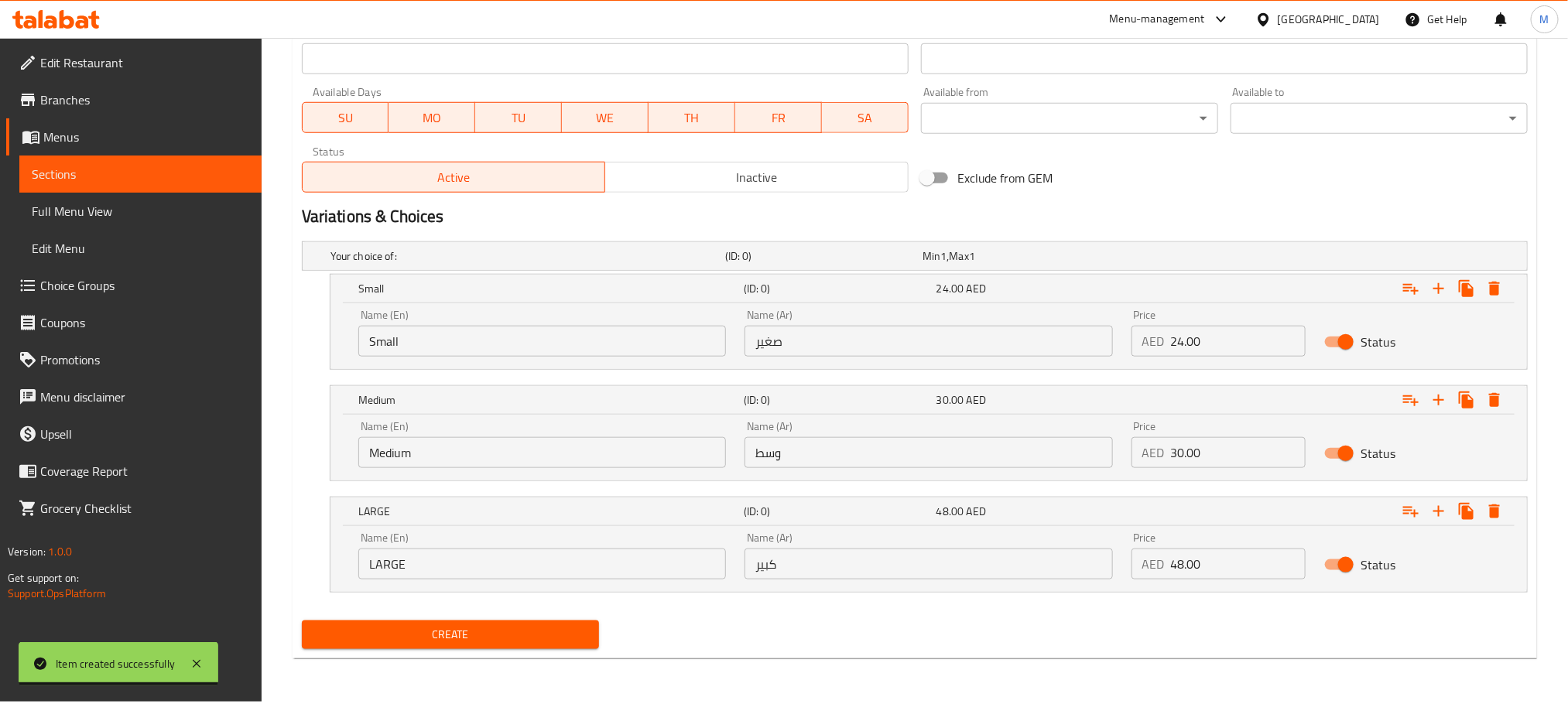
click at [698, 348] on input "Small" at bounding box center [541, 341] width 368 height 31
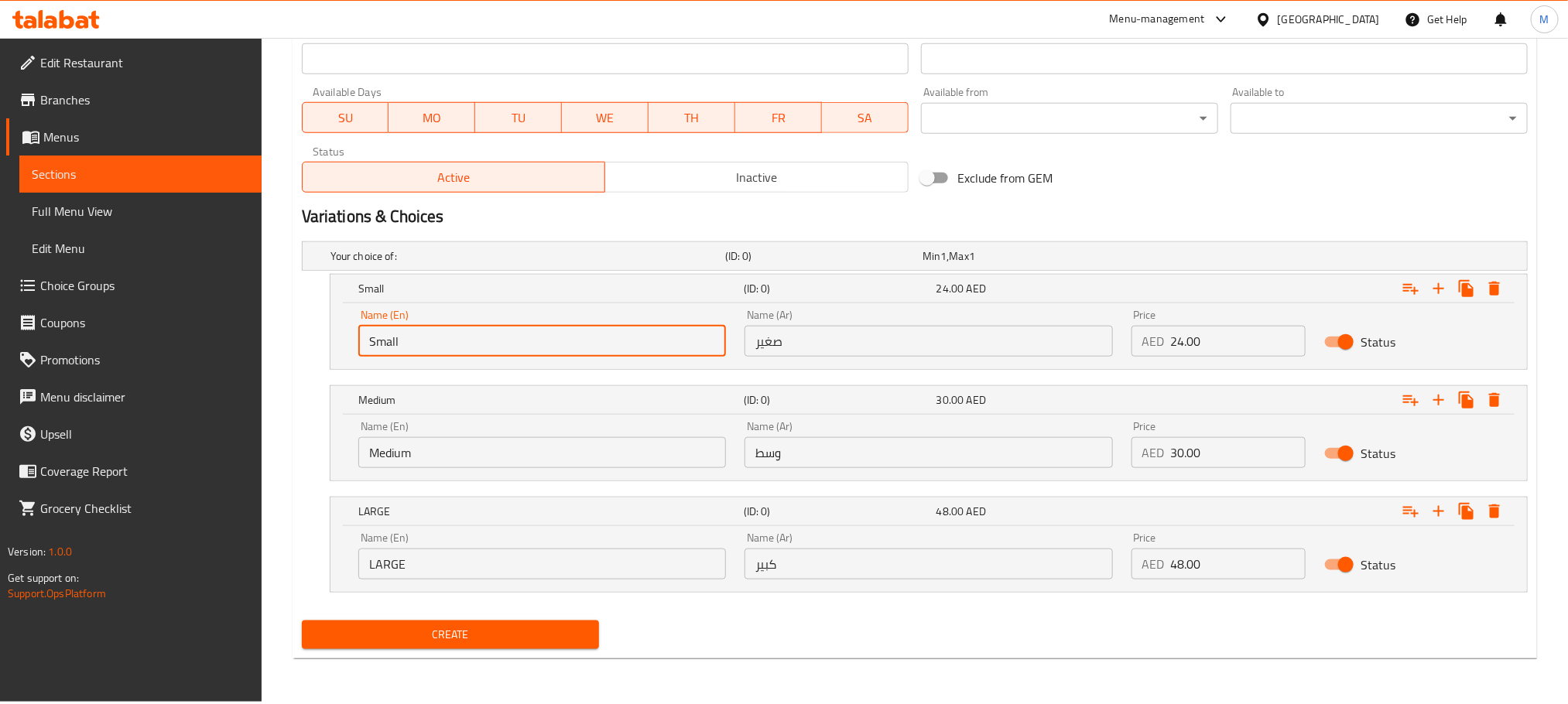
click at [698, 348] on input "Small" at bounding box center [541, 341] width 368 height 31
type input "Small"
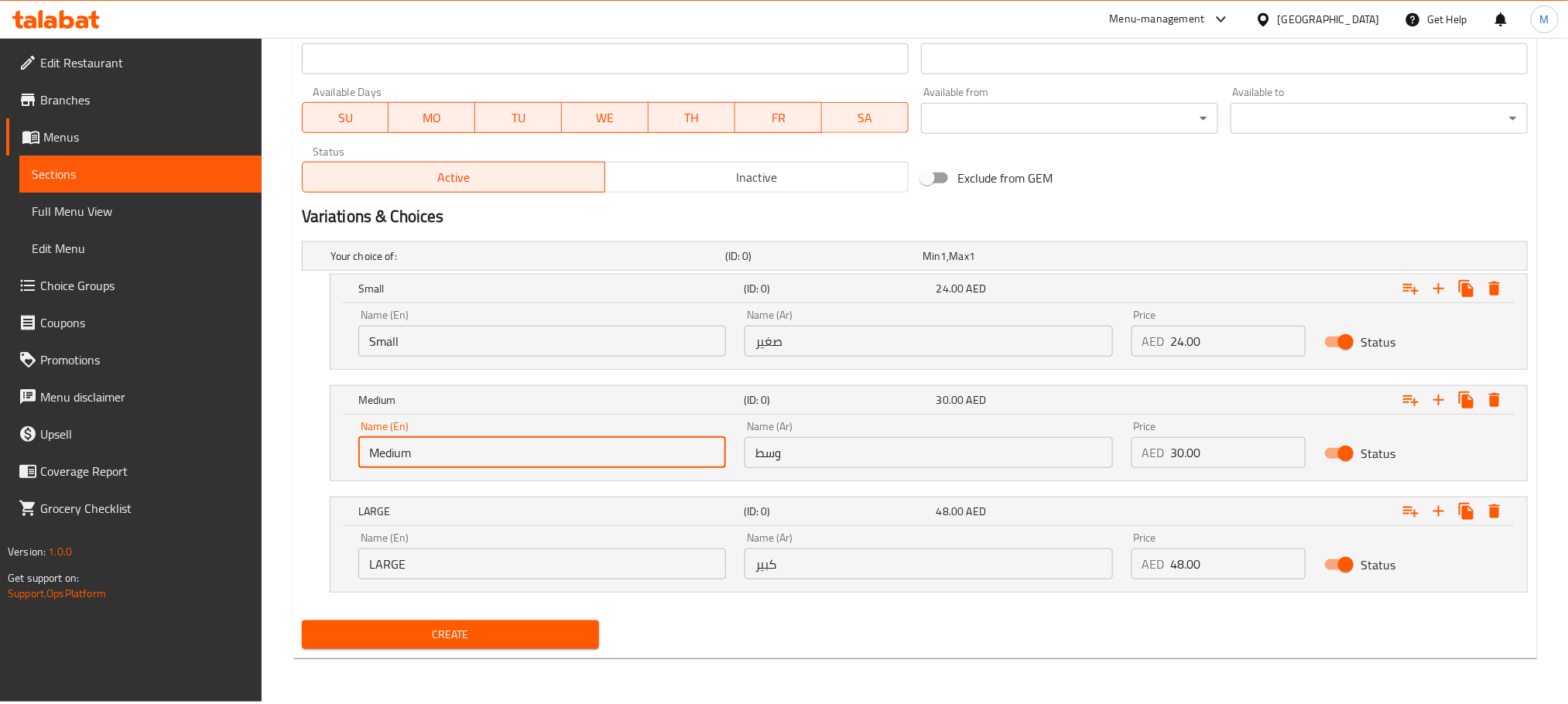
click at [521, 451] on input "Medium" at bounding box center [541, 453] width 368 height 31
click at [520, 451] on input "Medium" at bounding box center [541, 453] width 368 height 31
type input "Medium"
click at [543, 566] on input "LARGE" at bounding box center [541, 564] width 368 height 31
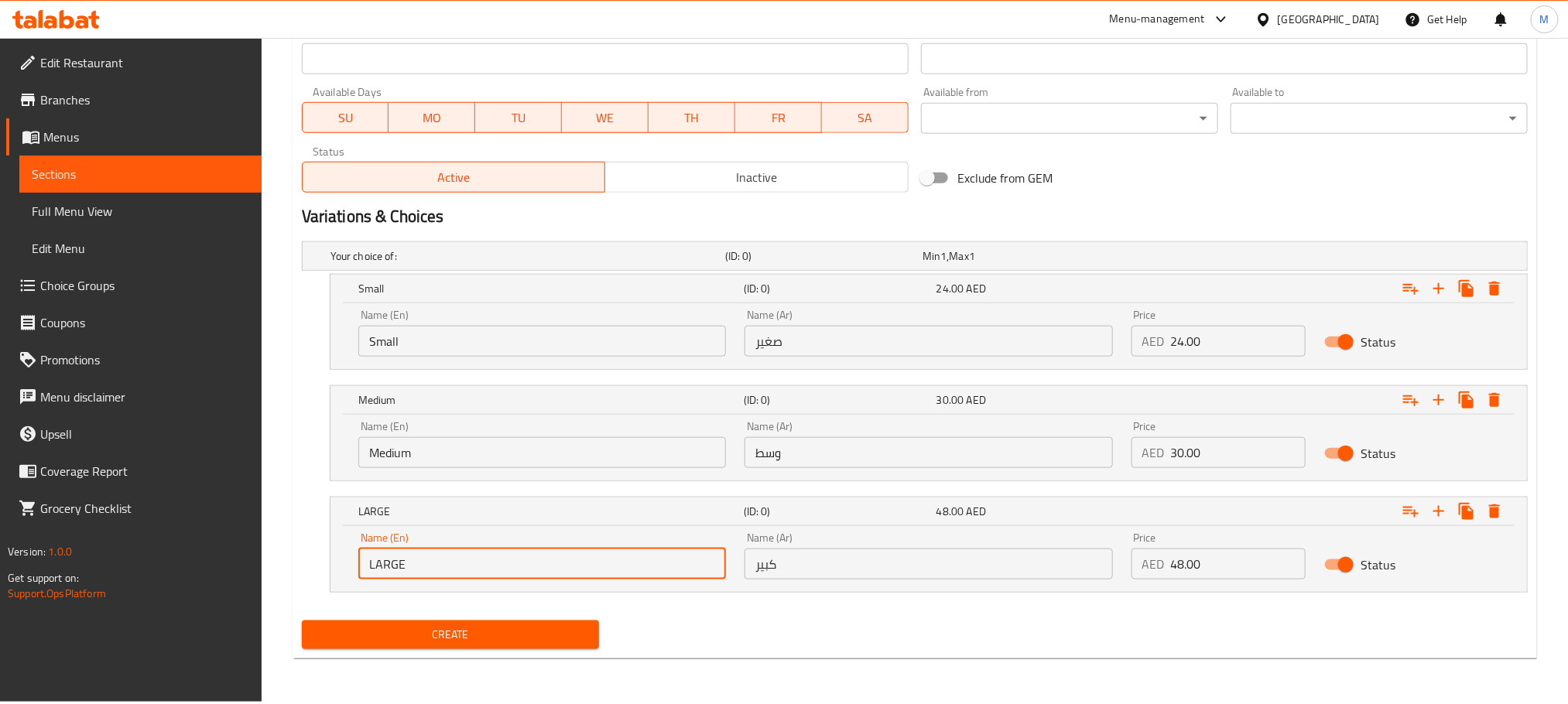
click at [543, 566] on input "LARGE" at bounding box center [541, 564] width 368 height 31
type input "LARGE"
click at [1057, 334] on input "صغير" at bounding box center [928, 341] width 368 height 31
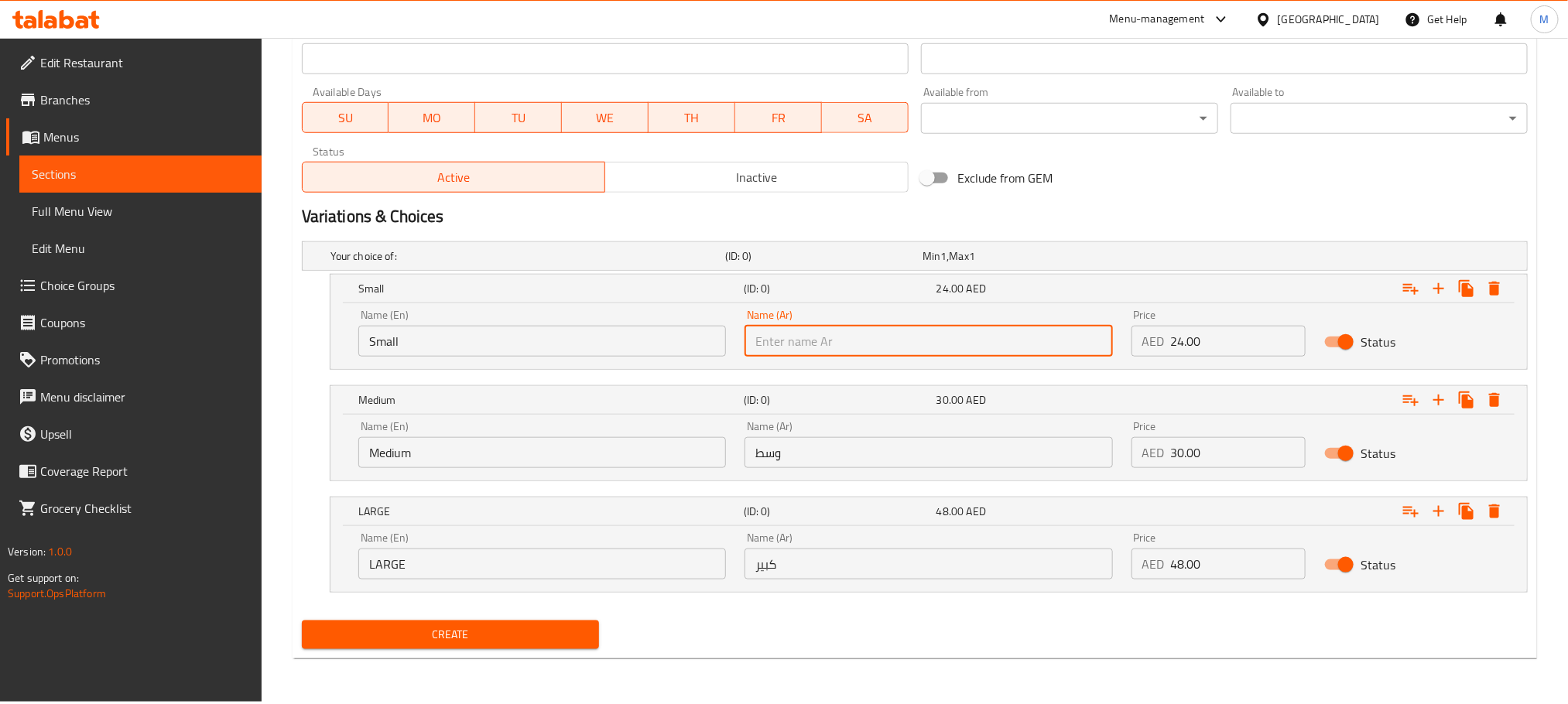
type input "صغير"
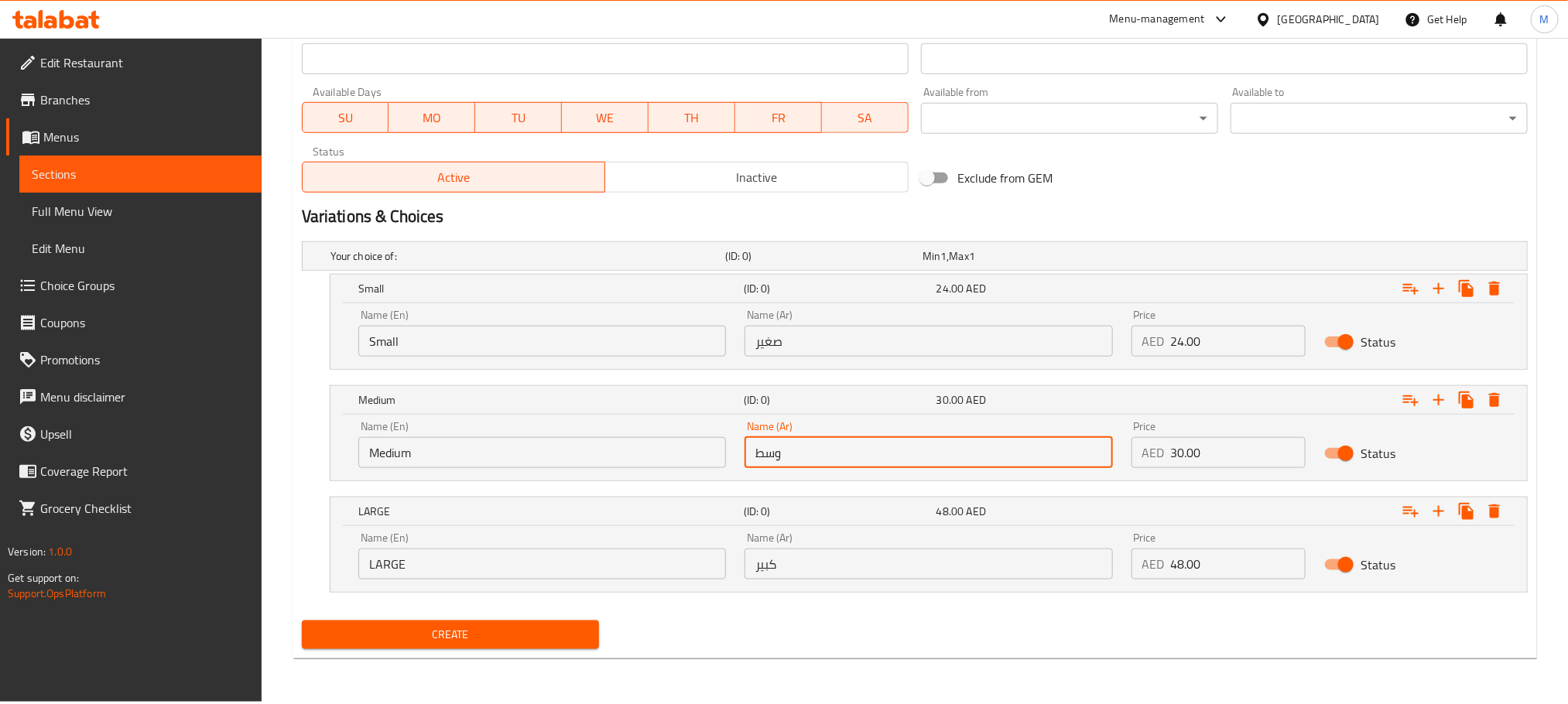
click at [919, 450] on input "وسط" at bounding box center [928, 453] width 368 height 31
type input "وسط"
click at [966, 549] on div "Name (Ar) كبير Name (Ar)" at bounding box center [928, 555] width 368 height 47
click at [963, 560] on input "كبير" at bounding box center [928, 564] width 368 height 31
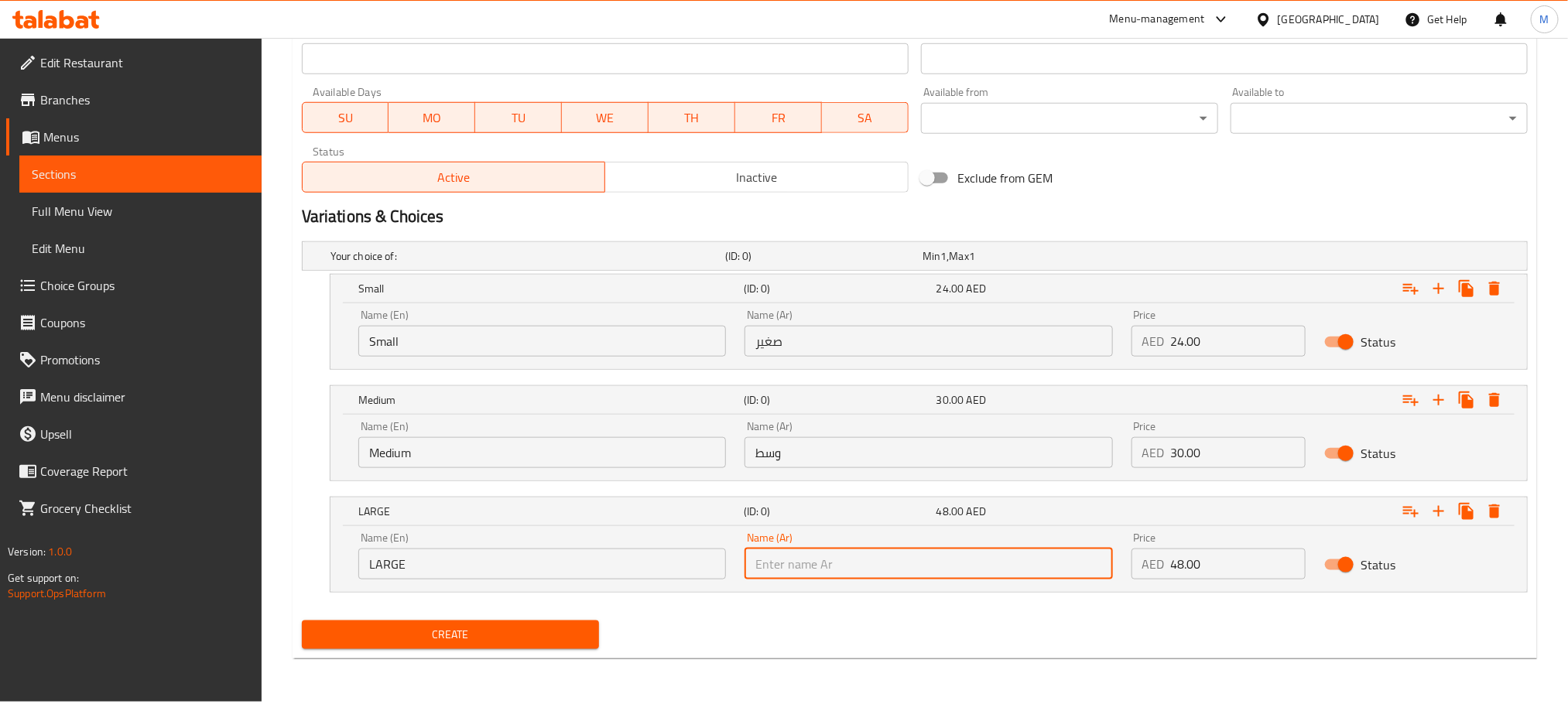
type input "كبير"
click at [674, 666] on div "Home / Restaurants management / Menus / Sections / item / create Fries section …" at bounding box center [915, 35] width 1245 height 1273
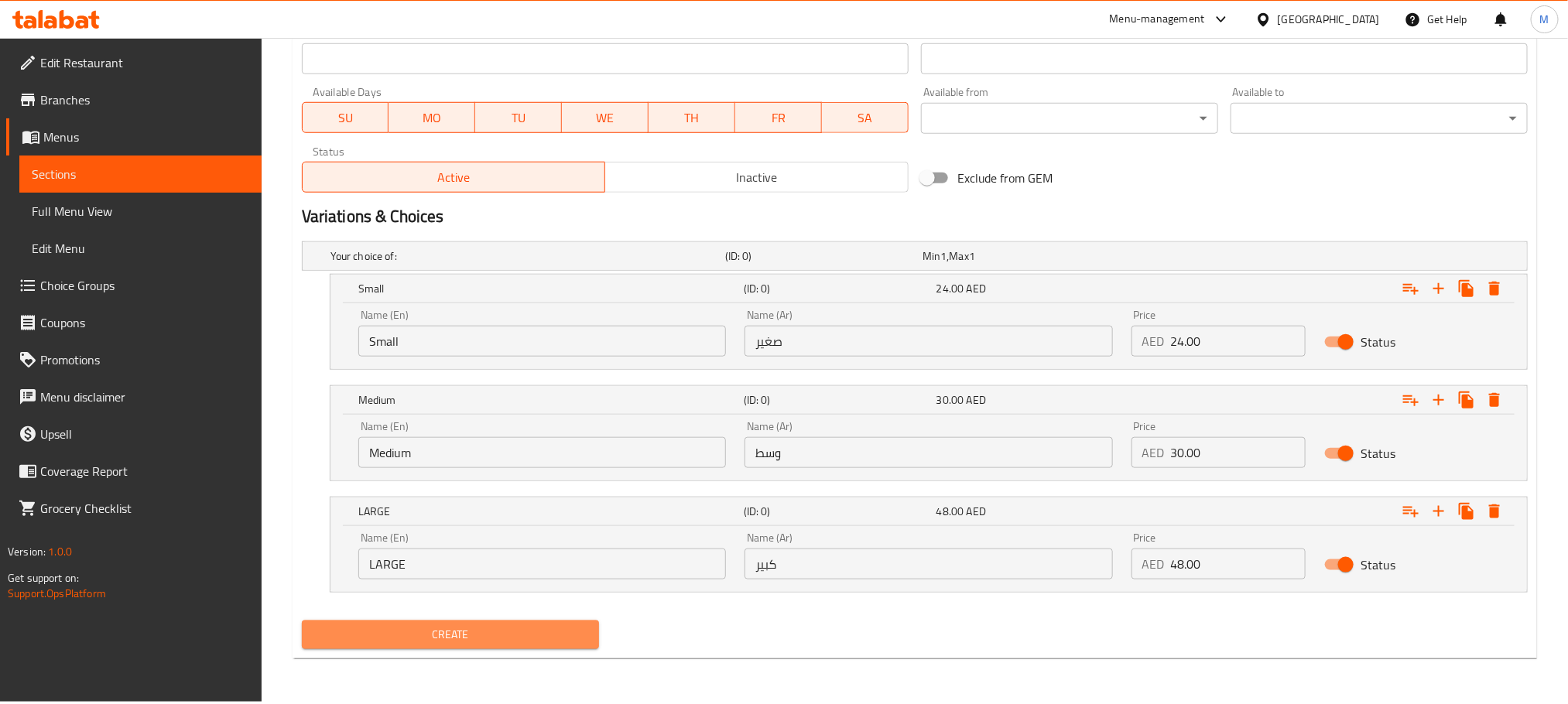
click at [582, 642] on span "Create" at bounding box center [450, 635] width 273 height 19
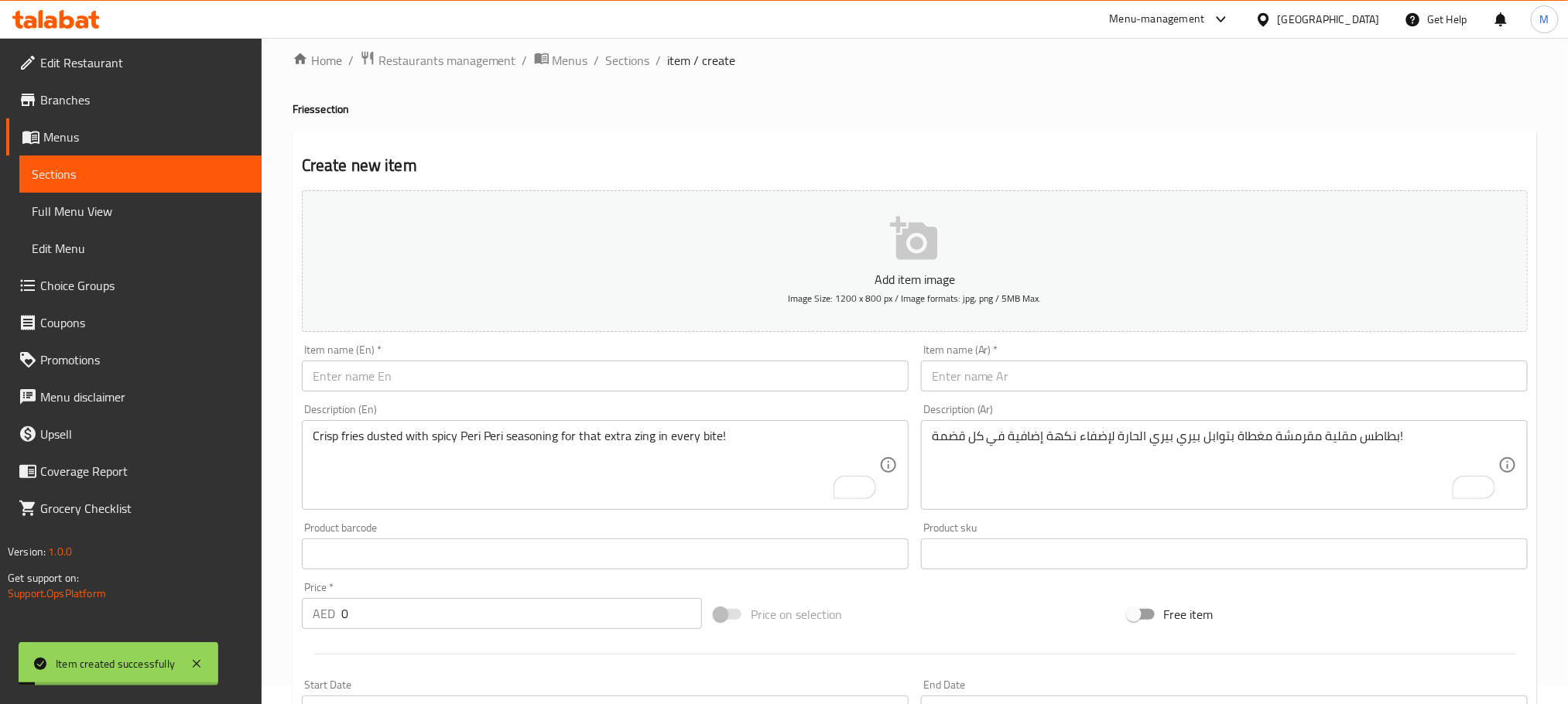
scroll to position [0, 0]
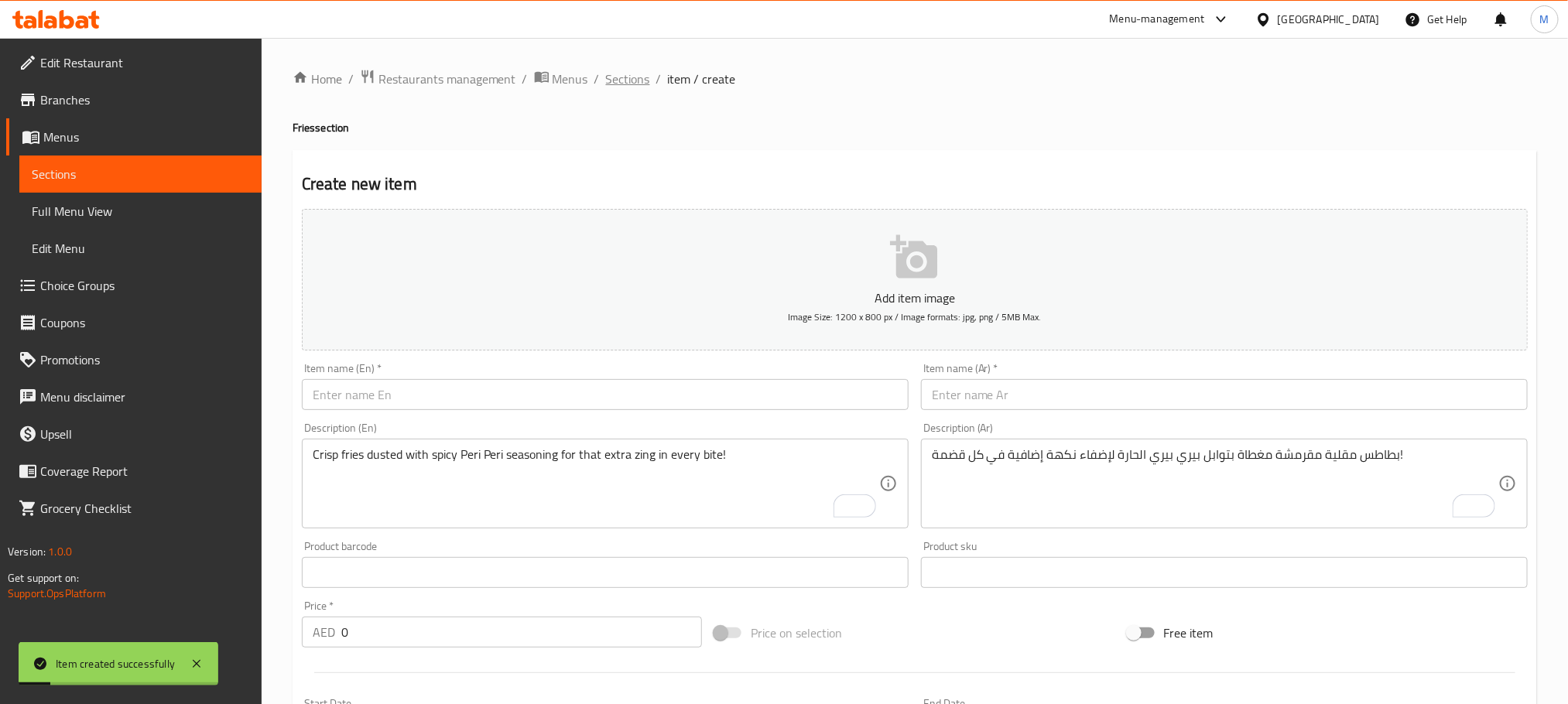
click at [627, 78] on span "Sections" at bounding box center [628, 79] width 44 height 18
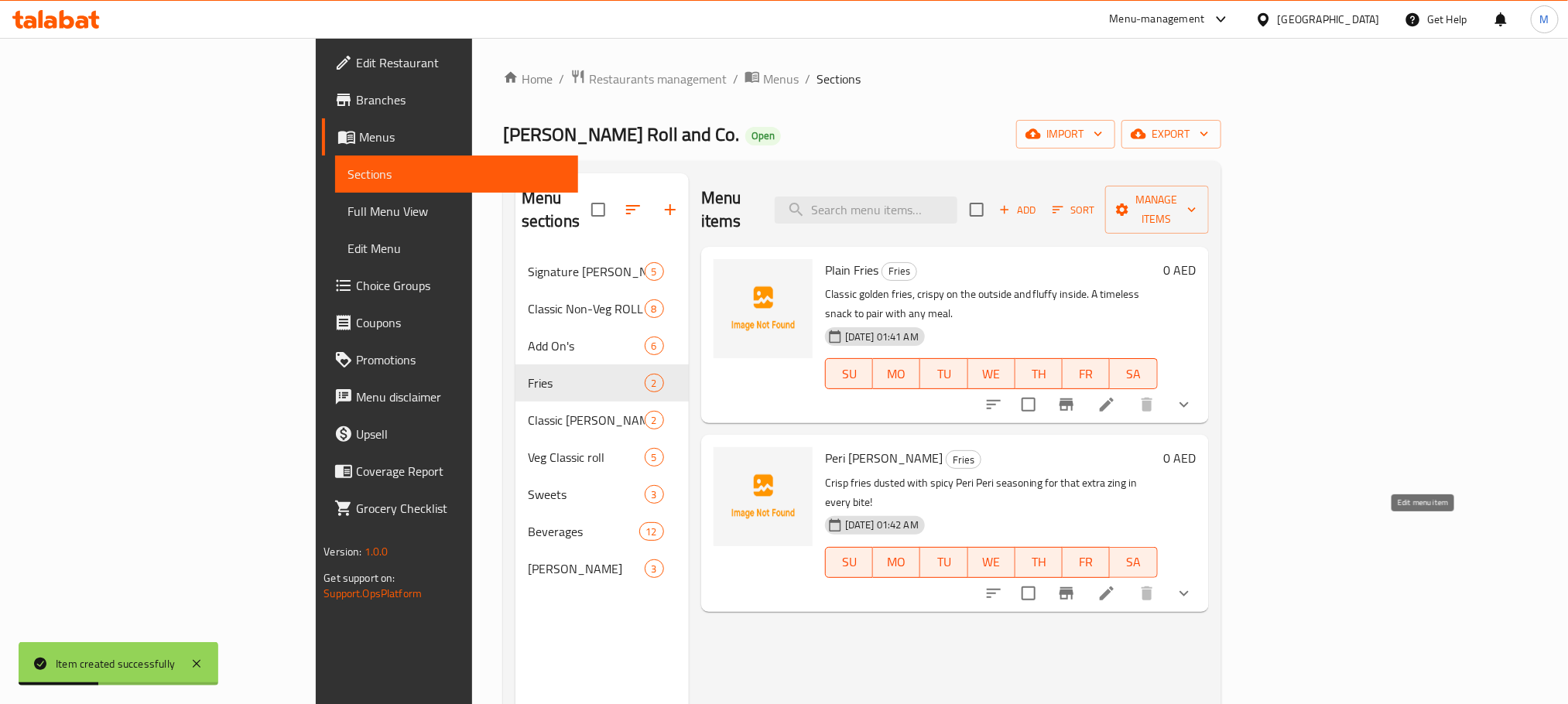
click at [1116, 584] on icon at bounding box center [1106, 593] width 18 height 18
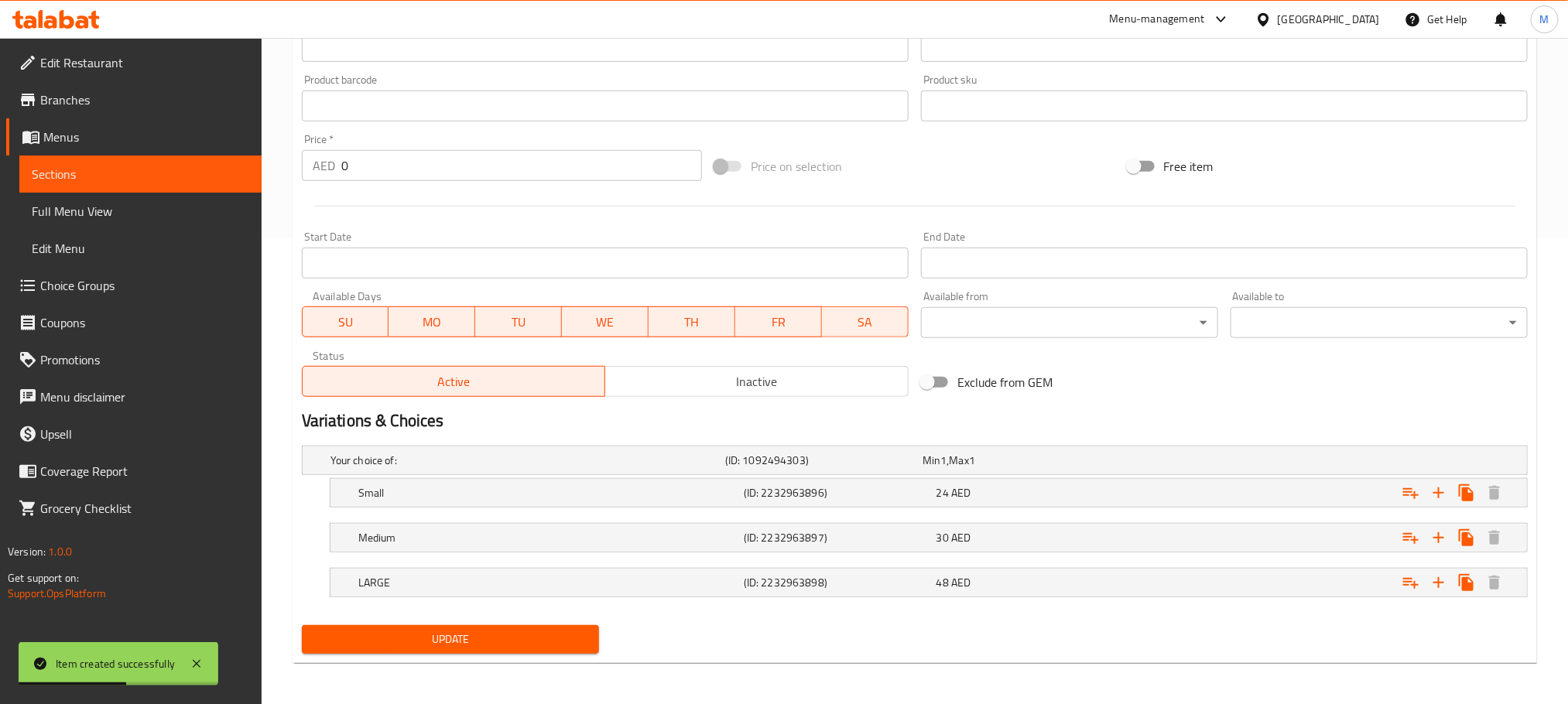
scroll to position [471, 0]
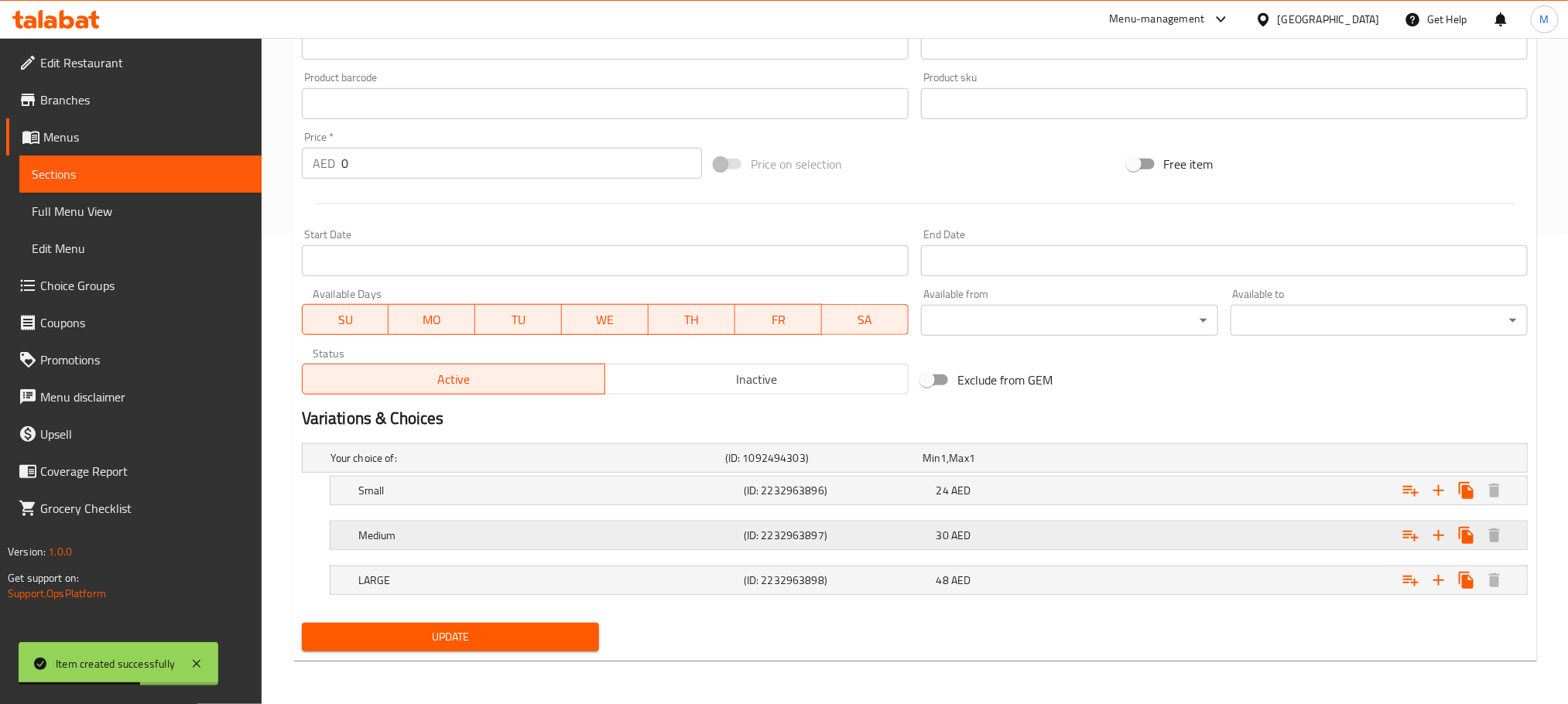
drag, startPoint x: 1108, startPoint y: 585, endPoint x: 1105, endPoint y: 538, distance: 47.1
click at [1107, 465] on div "48 AED" at bounding box center [1017, 458] width 191 height 15
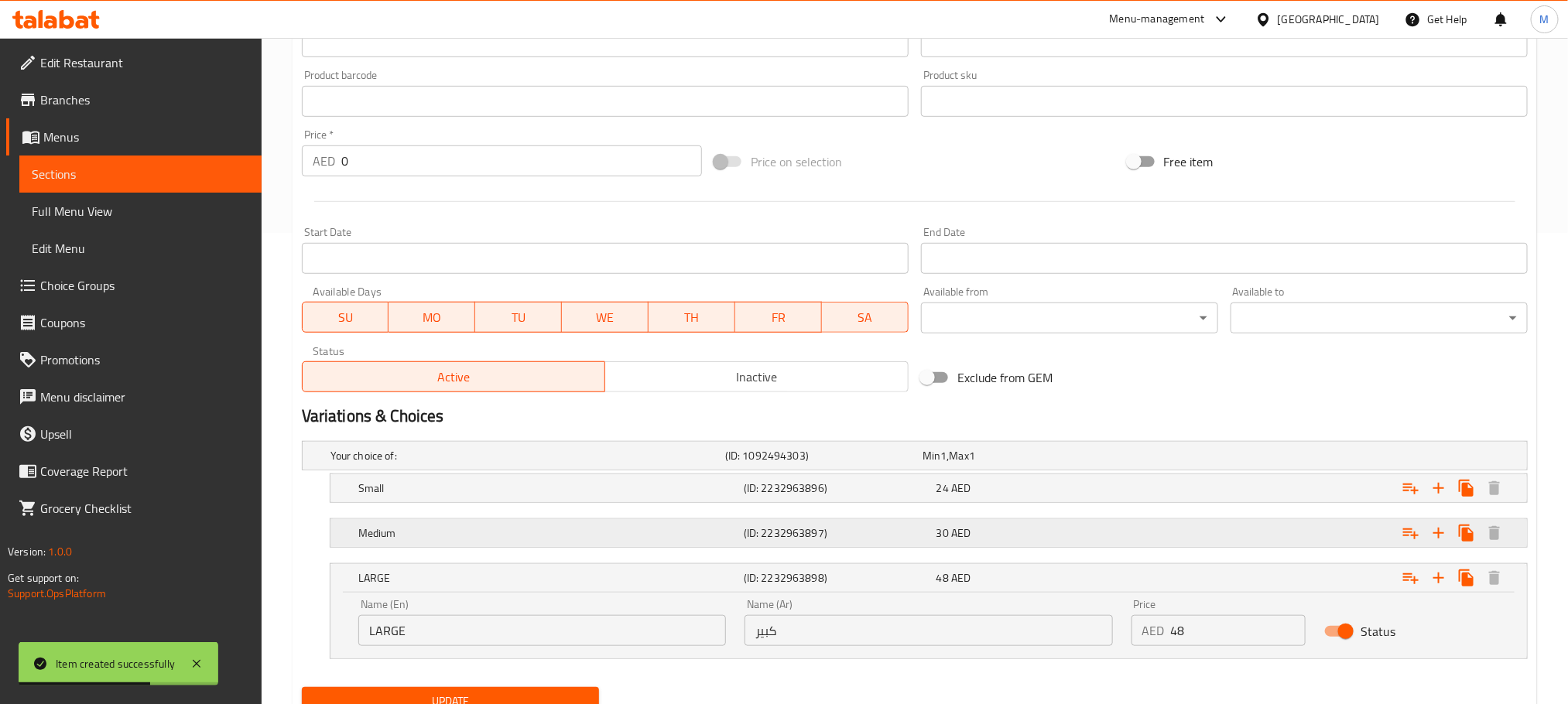
click at [1105, 463] on div "30 AED" at bounding box center [1017, 456] width 191 height 15
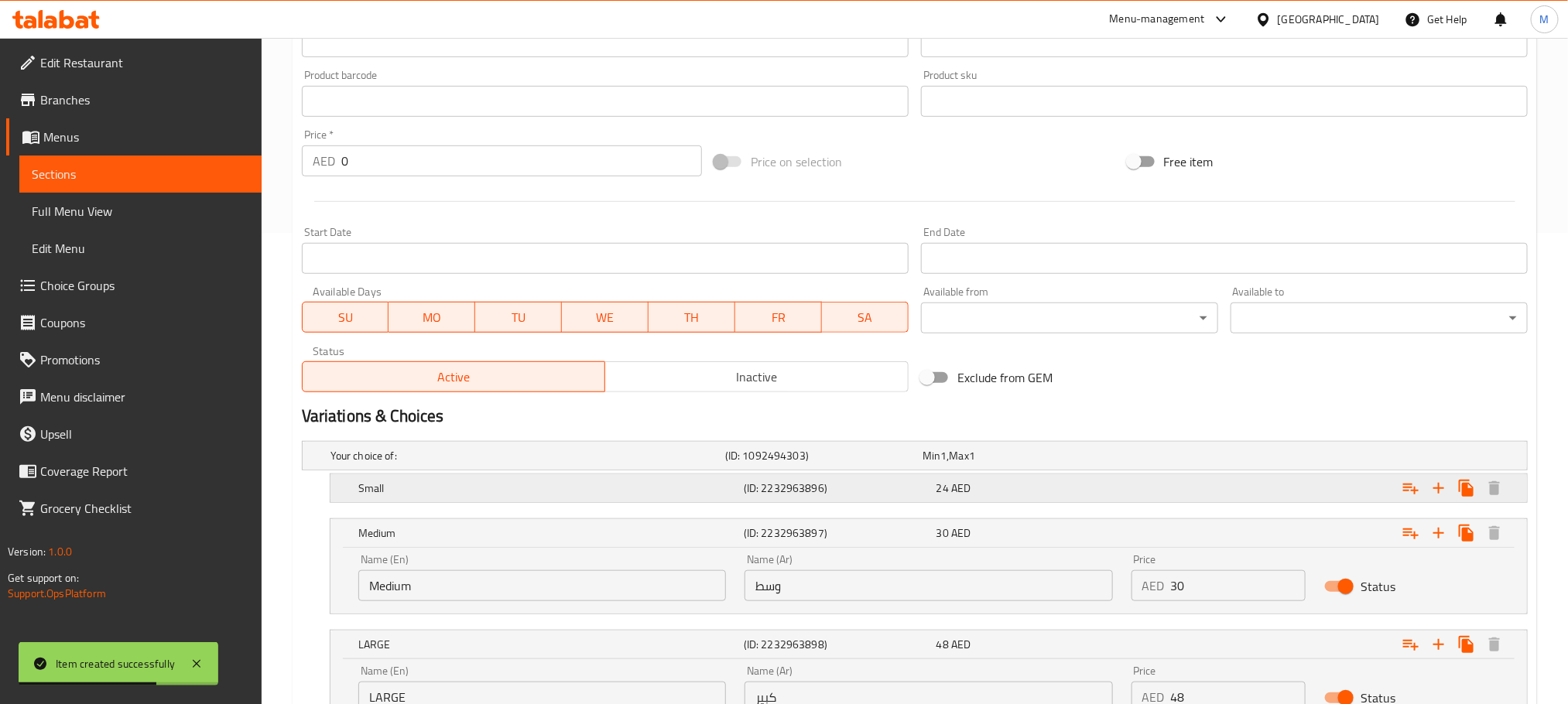
click at [1113, 463] on div "24 AED" at bounding box center [1017, 456] width 191 height 15
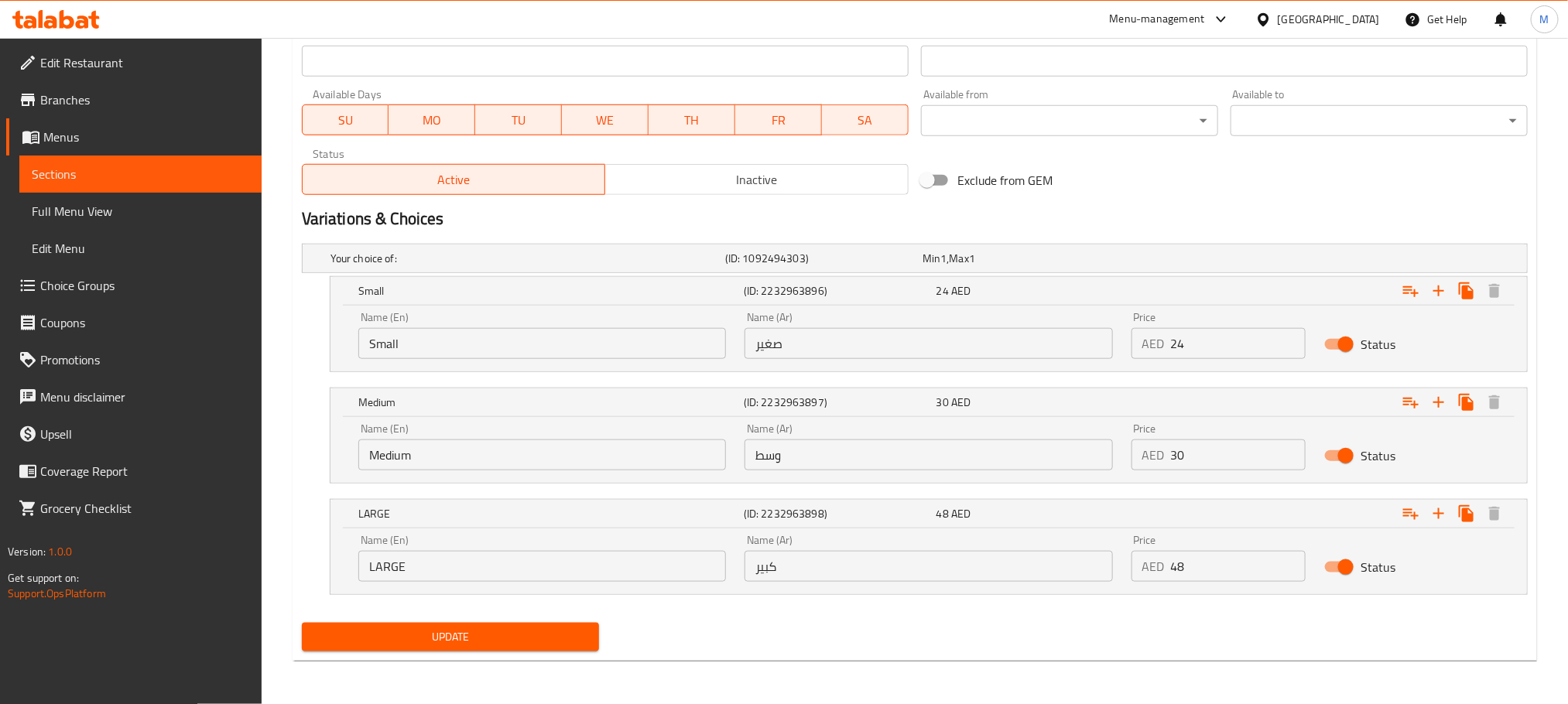
scroll to position [670, 0]
click at [1222, 335] on input "24" at bounding box center [1238, 343] width 135 height 31
paste input "30.00"
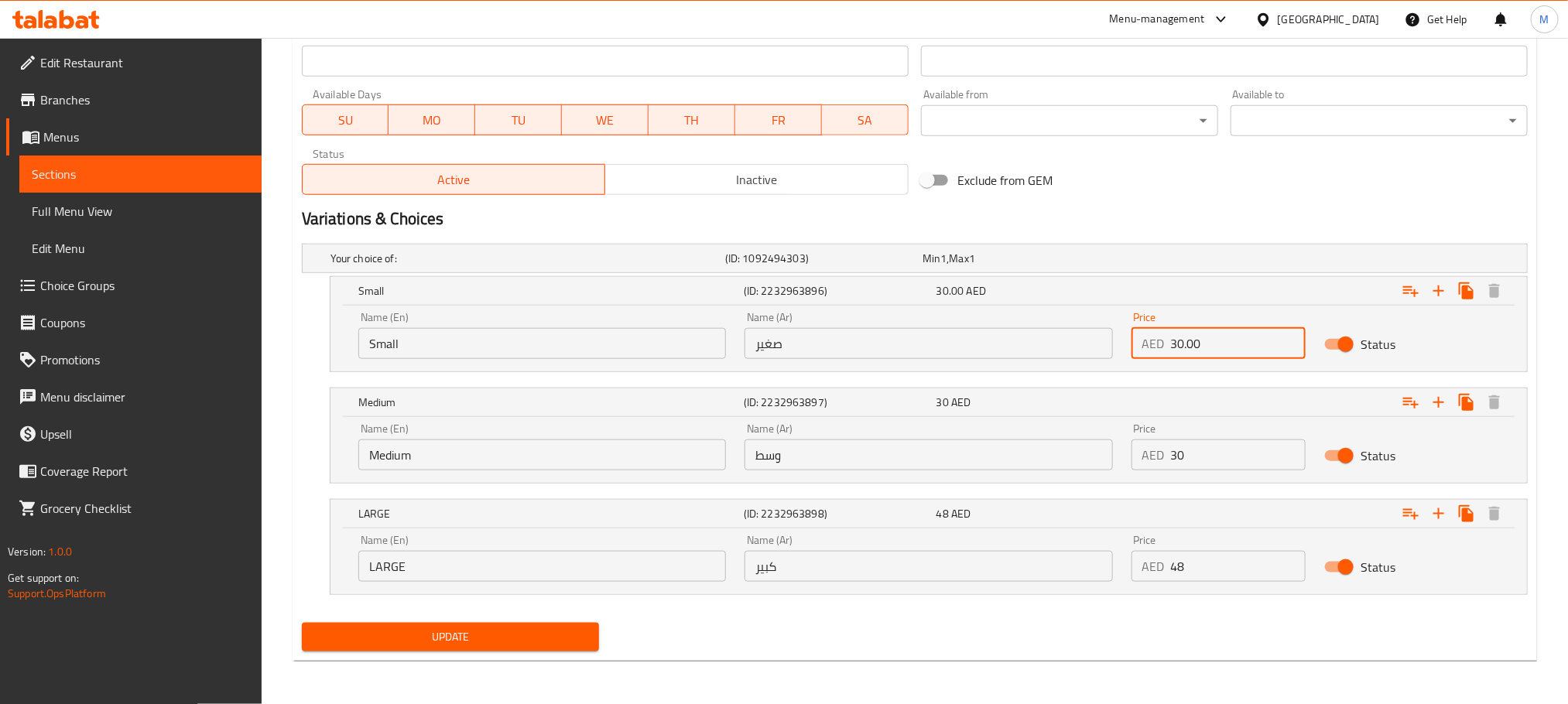
type input "30.00"
click at [1224, 460] on input "30" at bounding box center [1238, 455] width 135 height 31
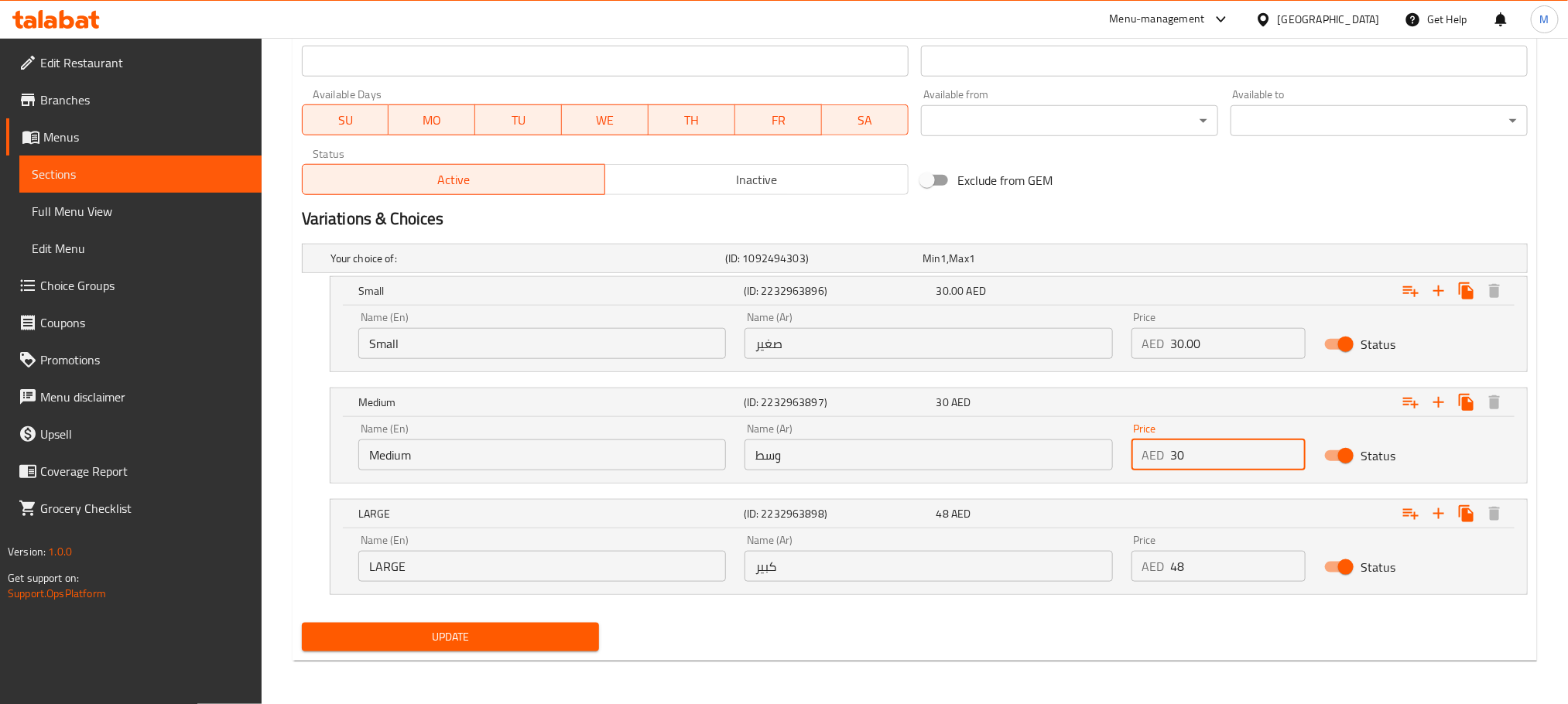
click at [1224, 460] on input "30" at bounding box center [1238, 455] width 135 height 31
paste input "42.0"
type input "42.00"
click at [1212, 567] on input "48" at bounding box center [1238, 566] width 135 height 31
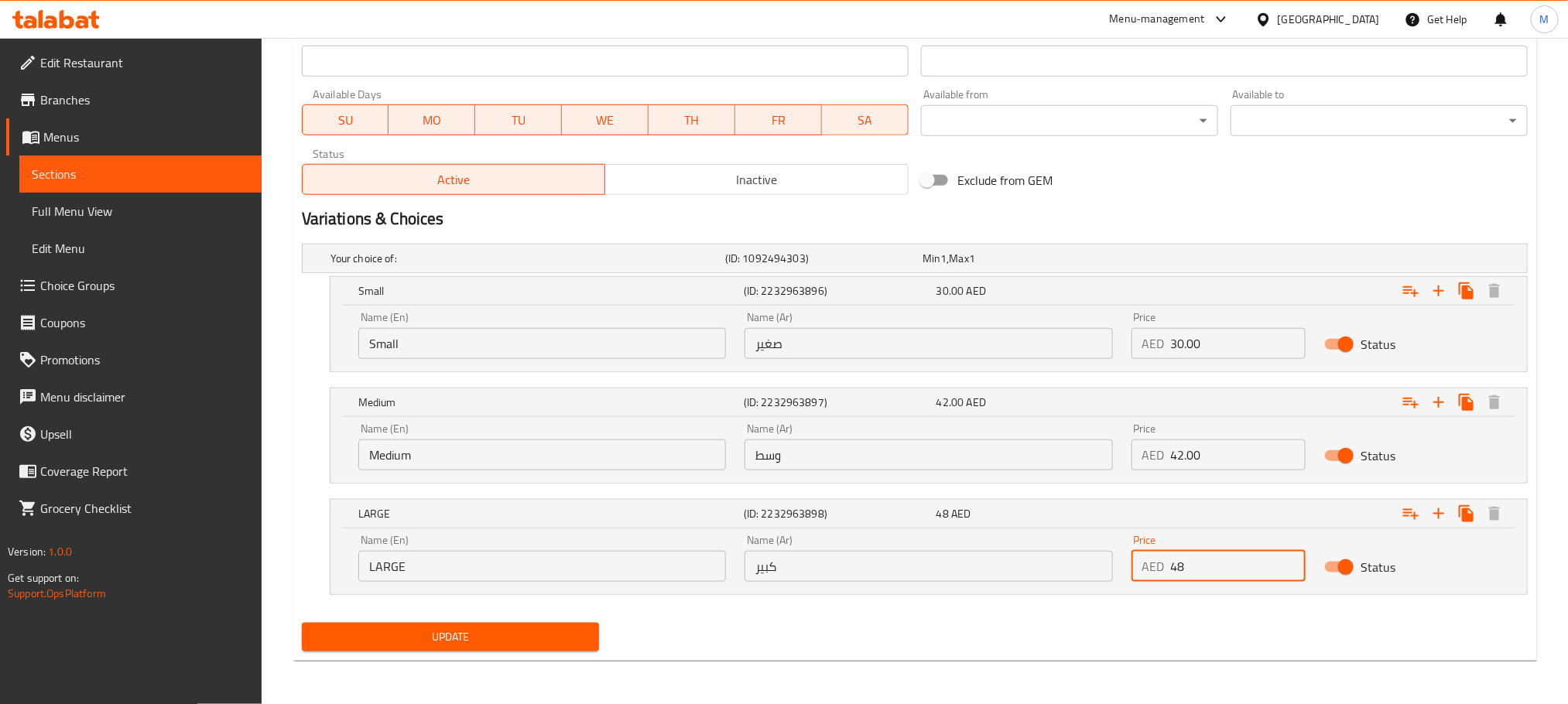
click at [1210, 566] on input "48" at bounding box center [1238, 566] width 135 height 31
paste input ".00"
type input "48.00"
drag, startPoint x: 1046, startPoint y: 632, endPoint x: 777, endPoint y: 631, distance: 269.0
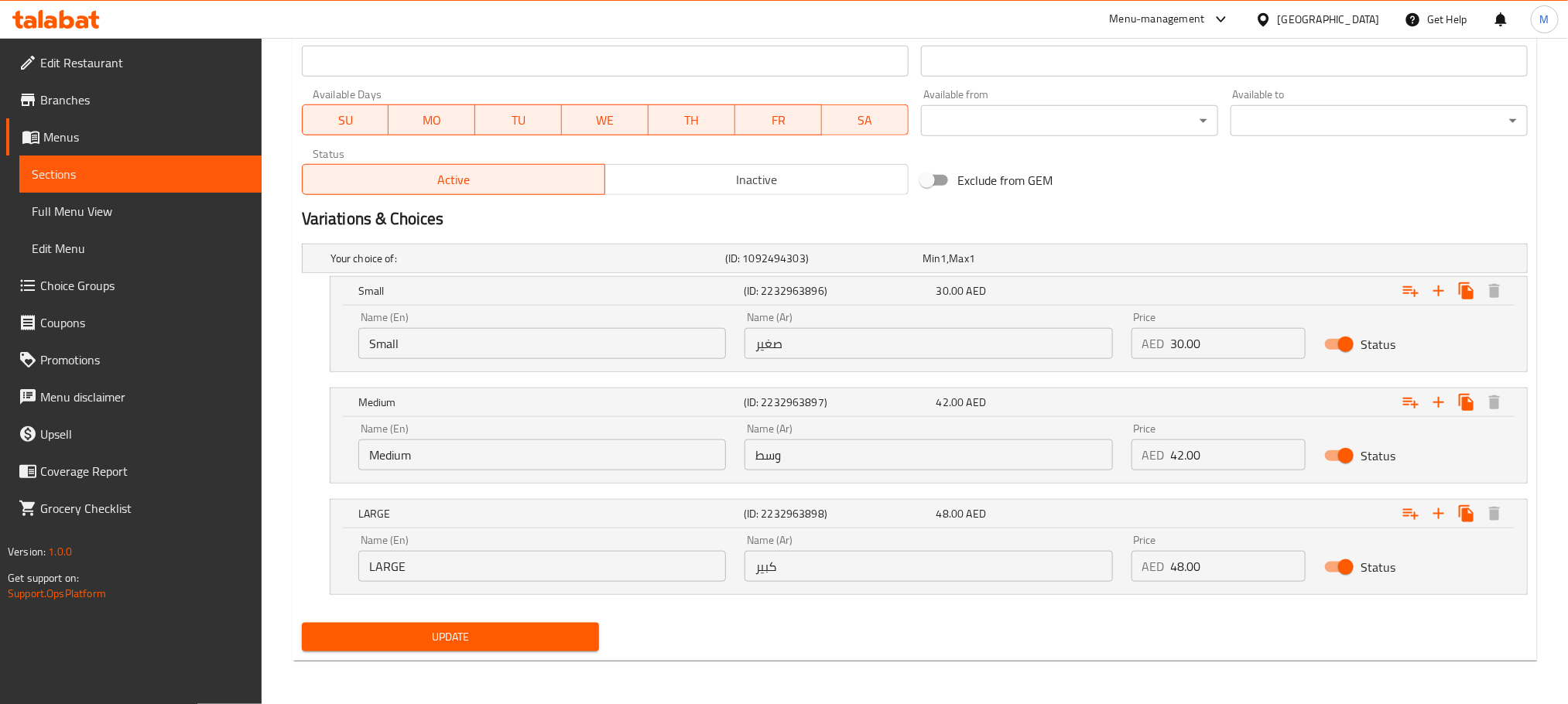
click at [1043, 632] on div "Update" at bounding box center [915, 637] width 1238 height 41
click at [576, 638] on span "Update" at bounding box center [450, 637] width 273 height 19
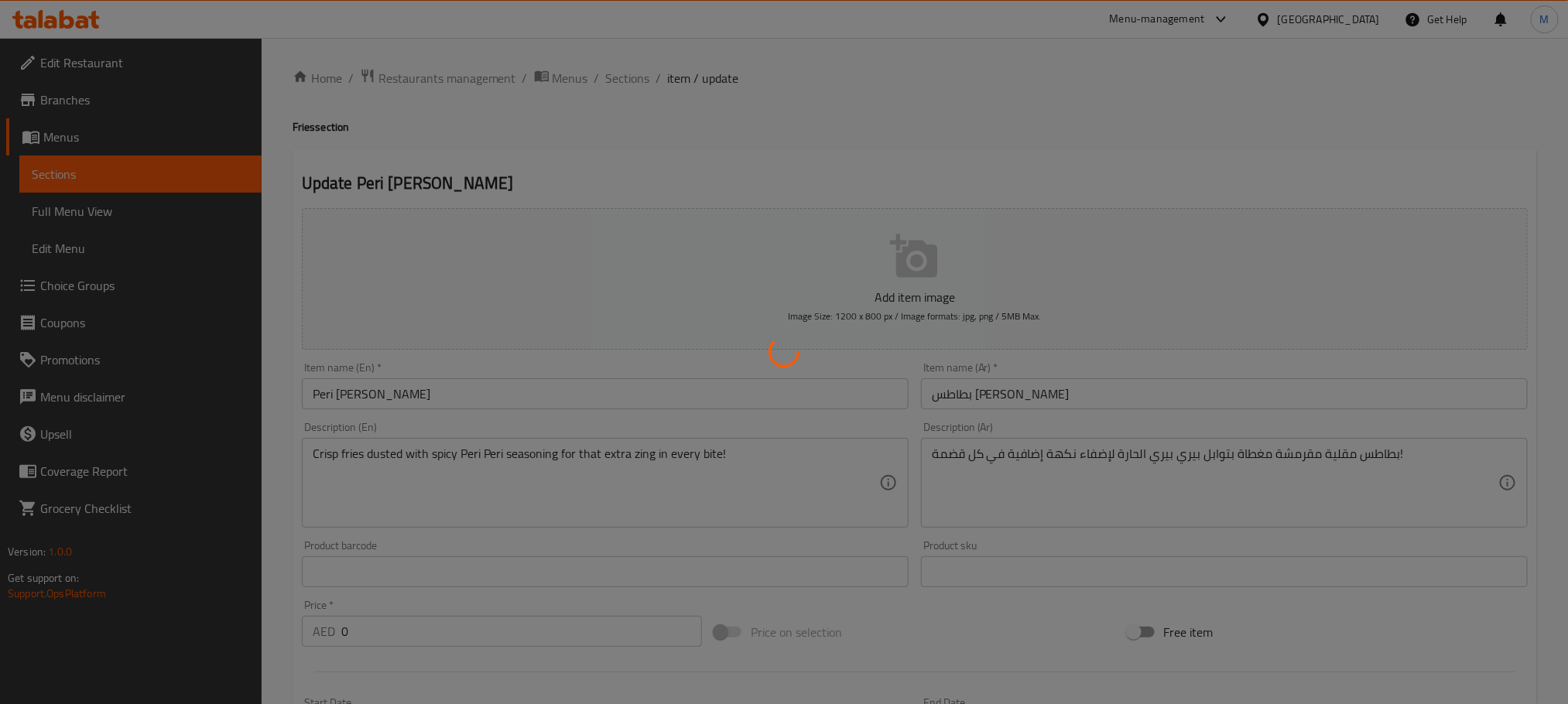
scroll to position [0, 0]
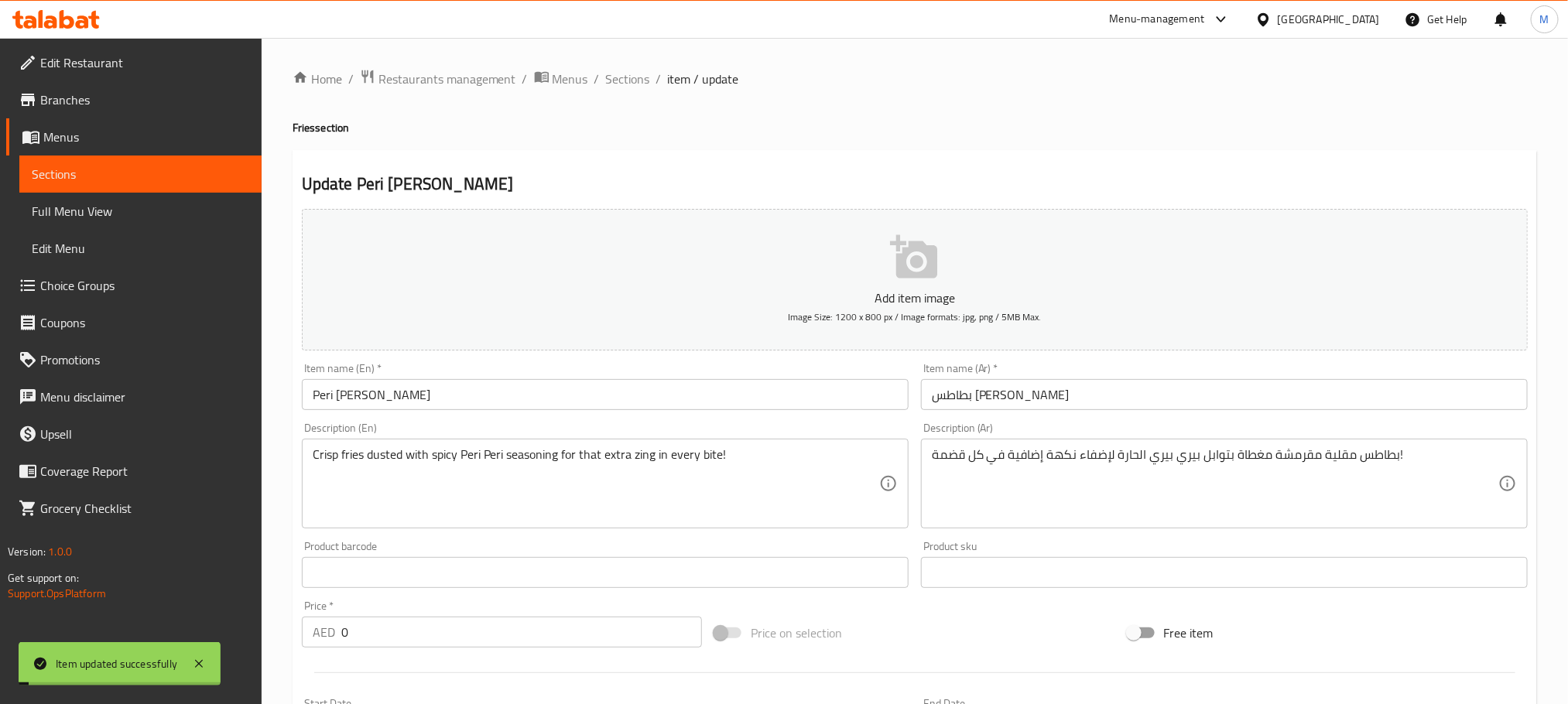
click at [642, 84] on span "Sections" at bounding box center [628, 79] width 44 height 18
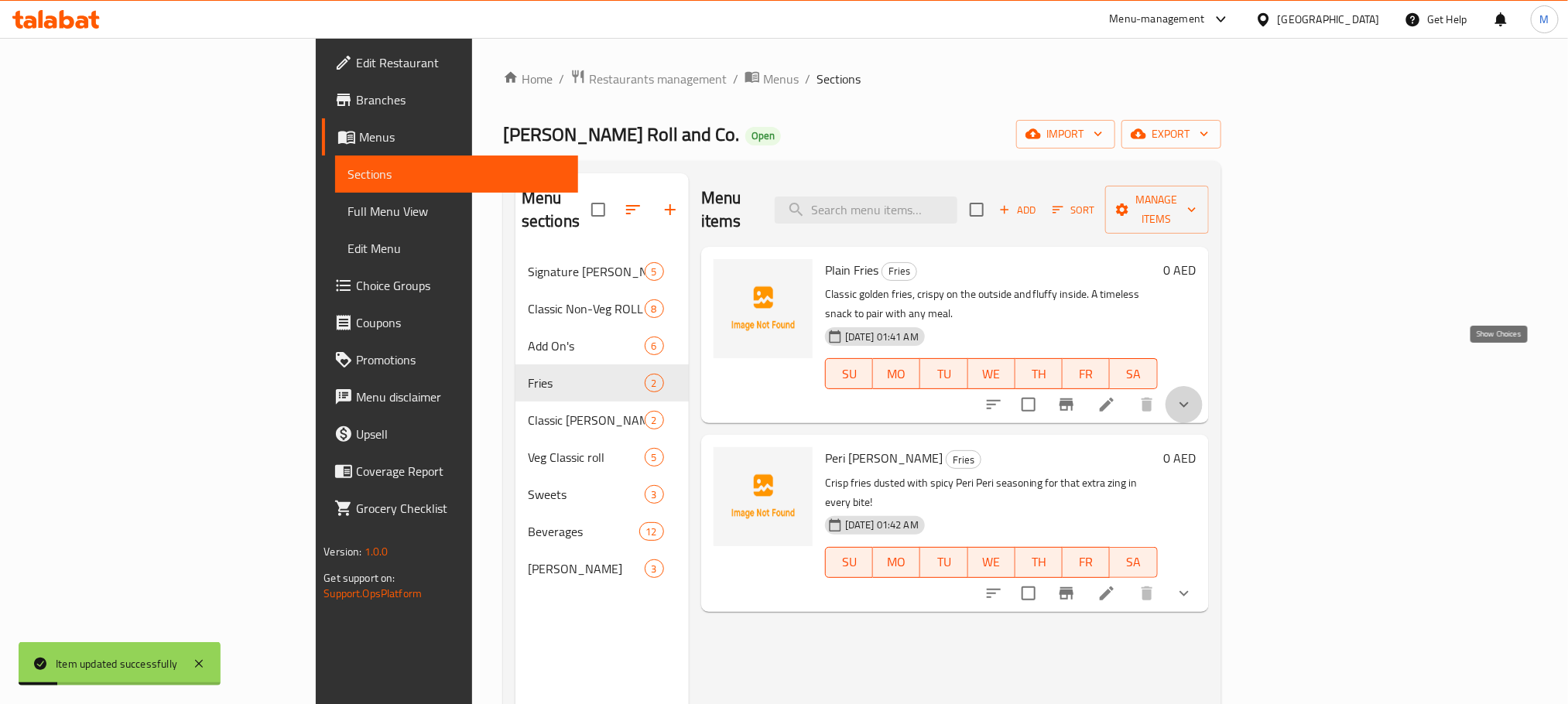
click at [1194, 395] on icon "show more" at bounding box center [1183, 404] width 18 height 18
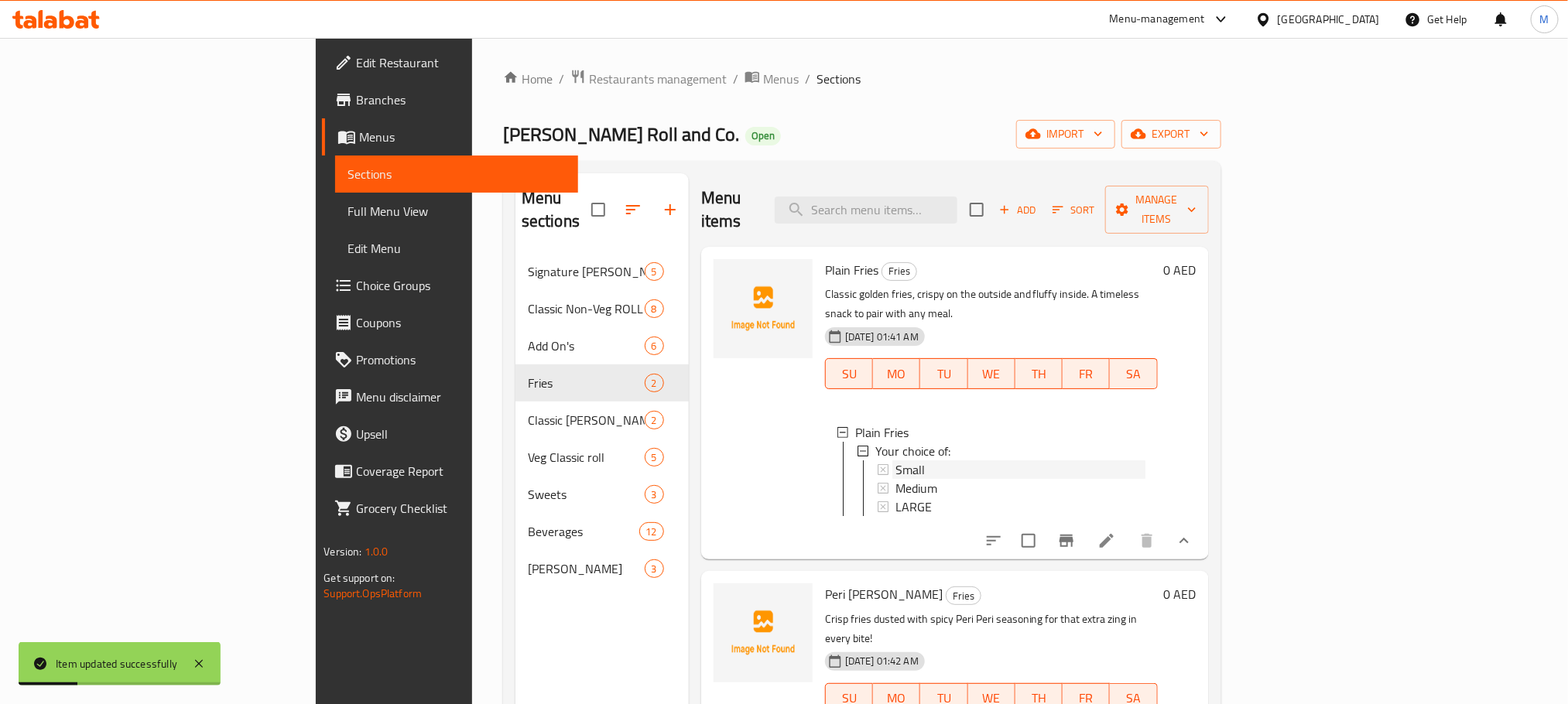
click at [895, 460] on div "Small" at bounding box center [1020, 469] width 249 height 18
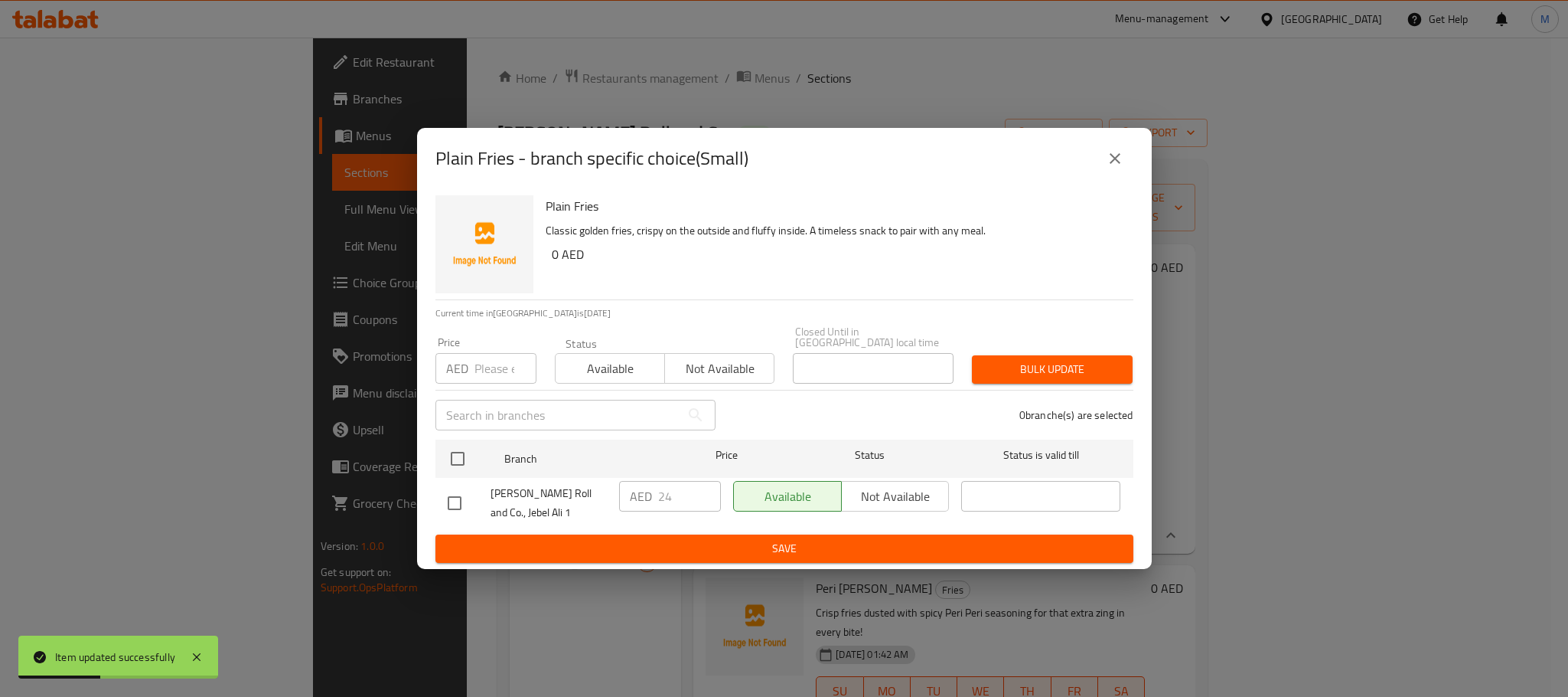
click at [1137, 138] on div "Plain Fries - branch specific choice(Small)" at bounding box center [785, 159] width 735 height 62
click at [1119, 152] on icon "close" at bounding box center [1114, 158] width 18 height 18
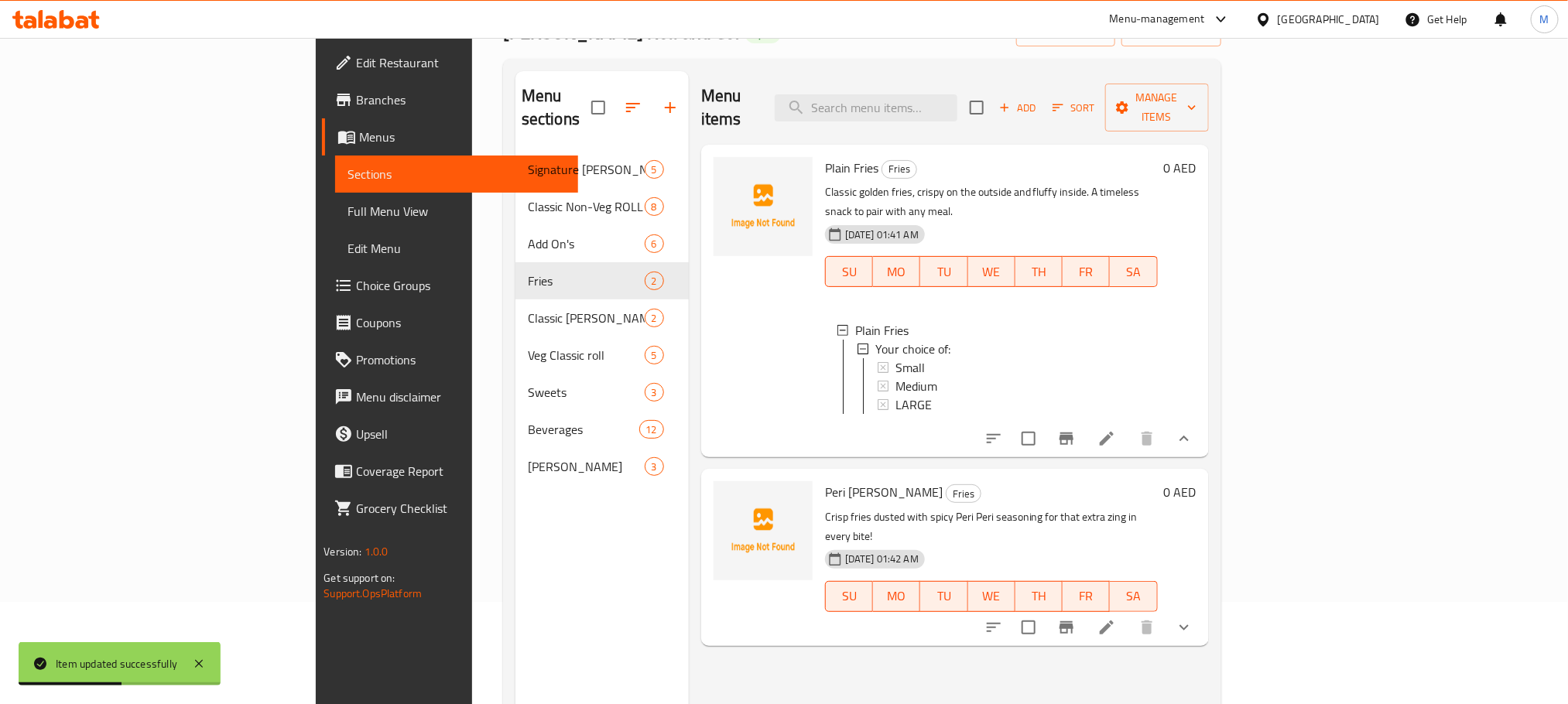
scroll to position [217, 0]
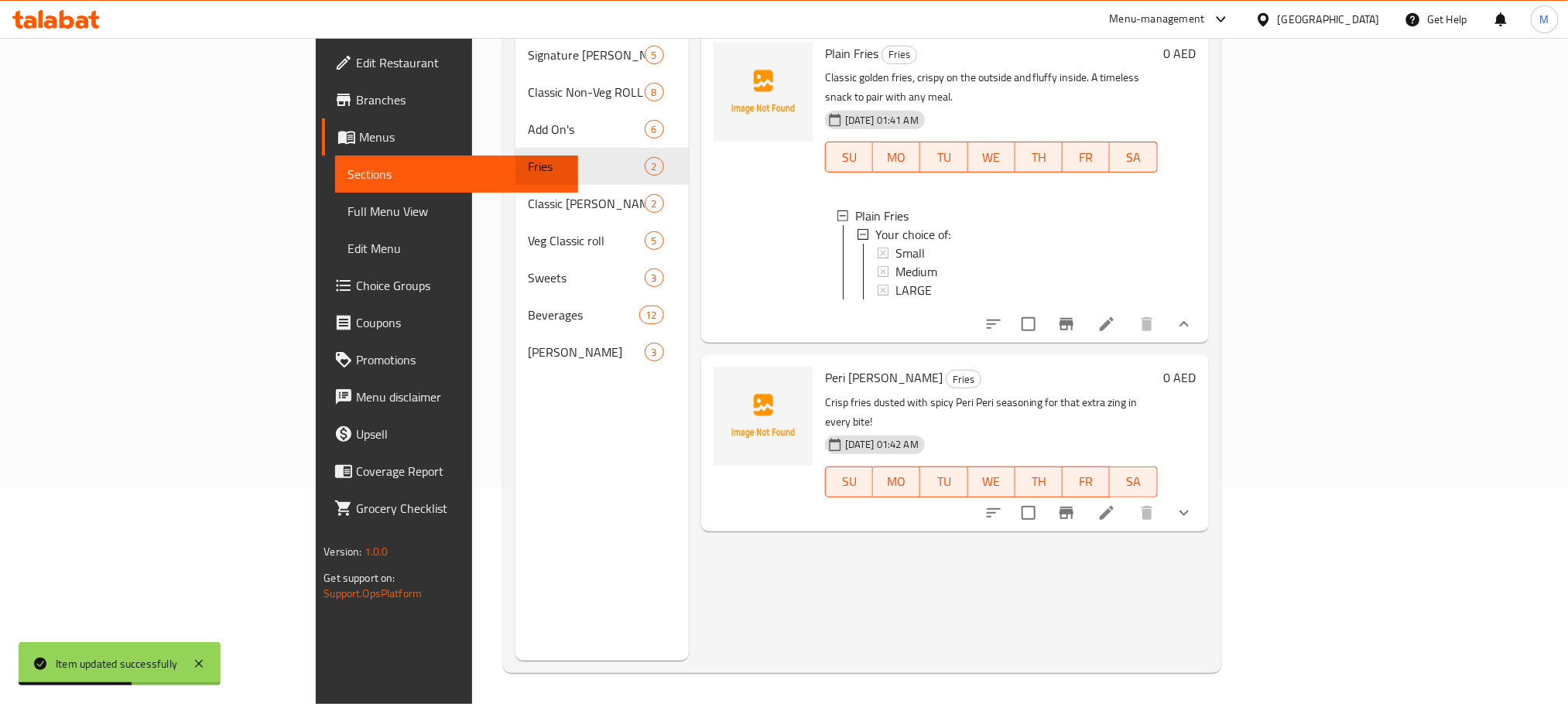
drag, startPoint x: 1496, startPoint y: 466, endPoint x: 1470, endPoint y: 474, distance: 27.2
click at [1194, 504] on icon "show more" at bounding box center [1183, 512] width 18 height 18
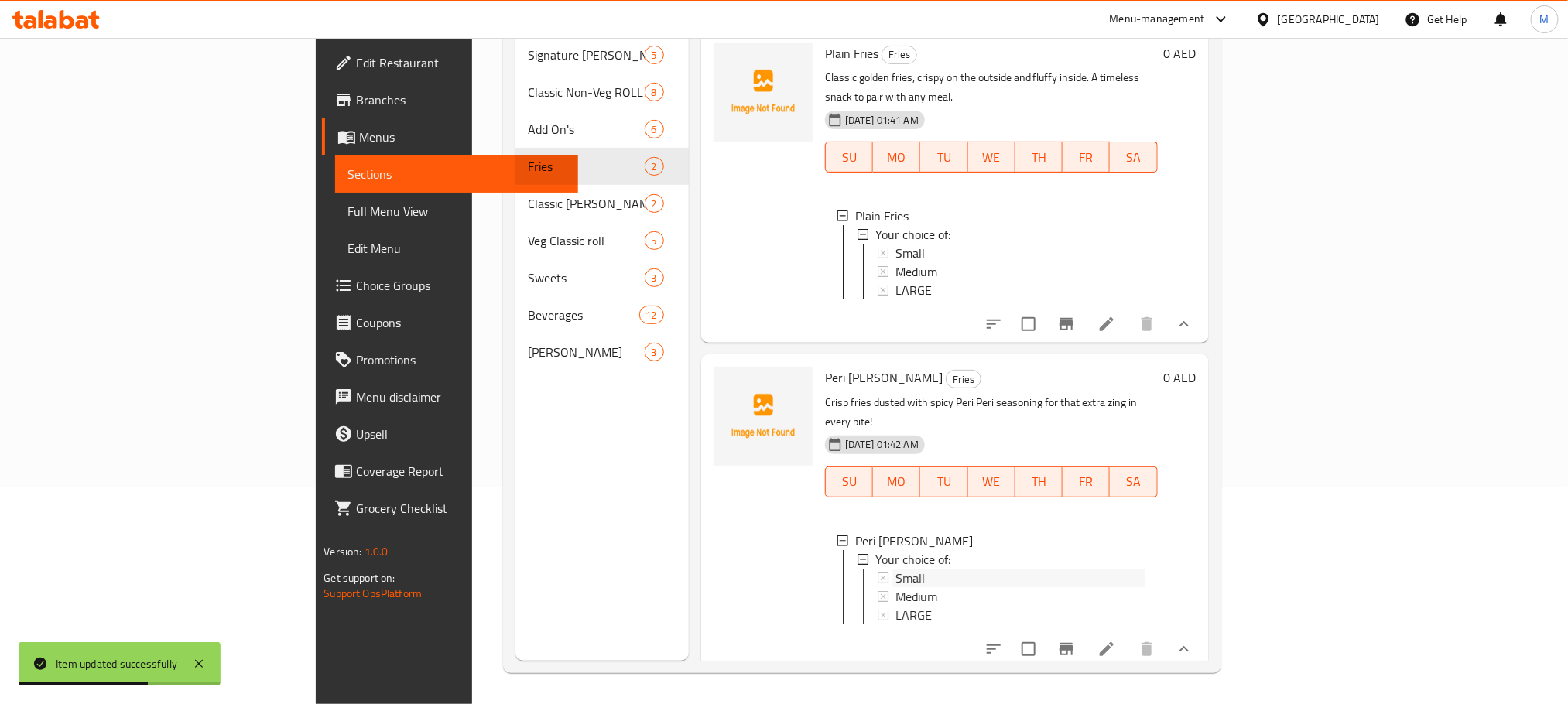
click at [895, 569] on div "Small" at bounding box center [1020, 577] width 249 height 18
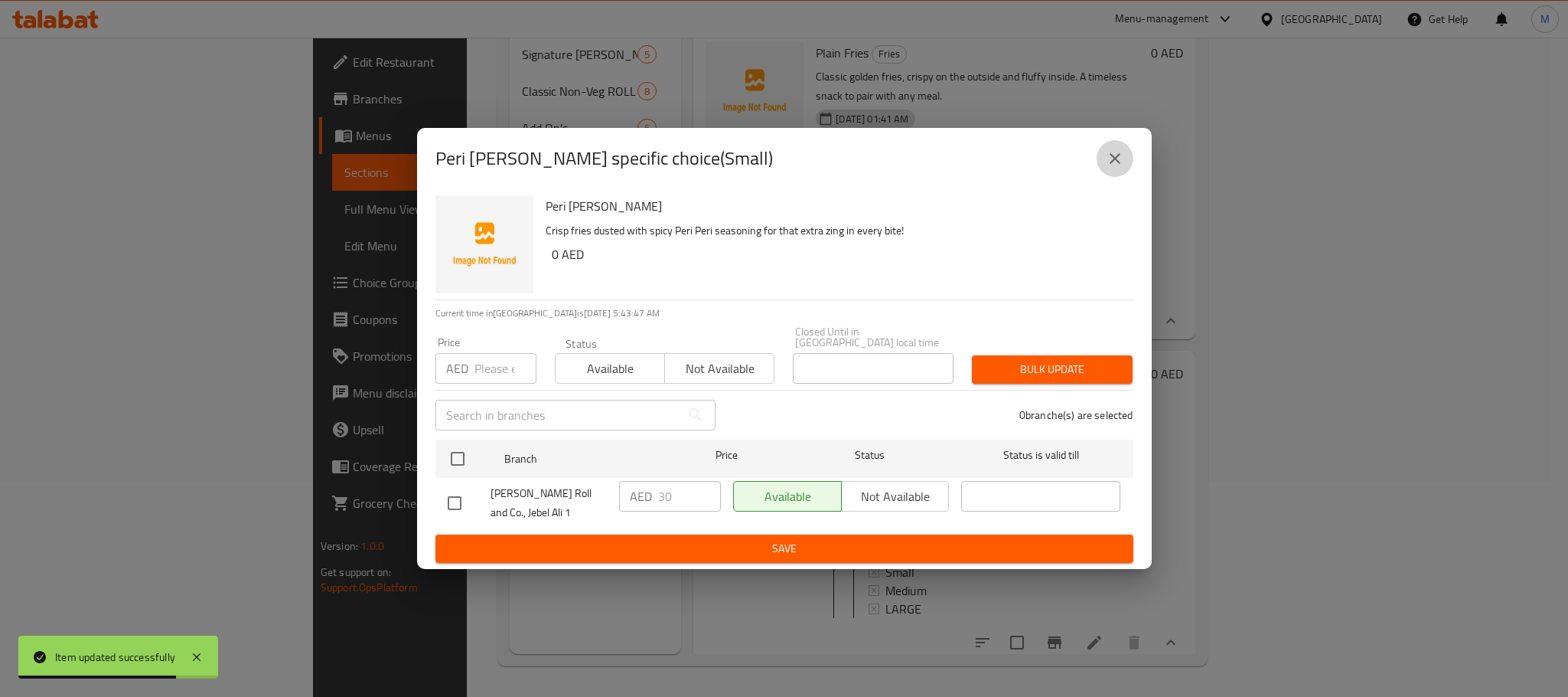
click at [1119, 160] on icon "close" at bounding box center [1114, 158] width 18 height 18
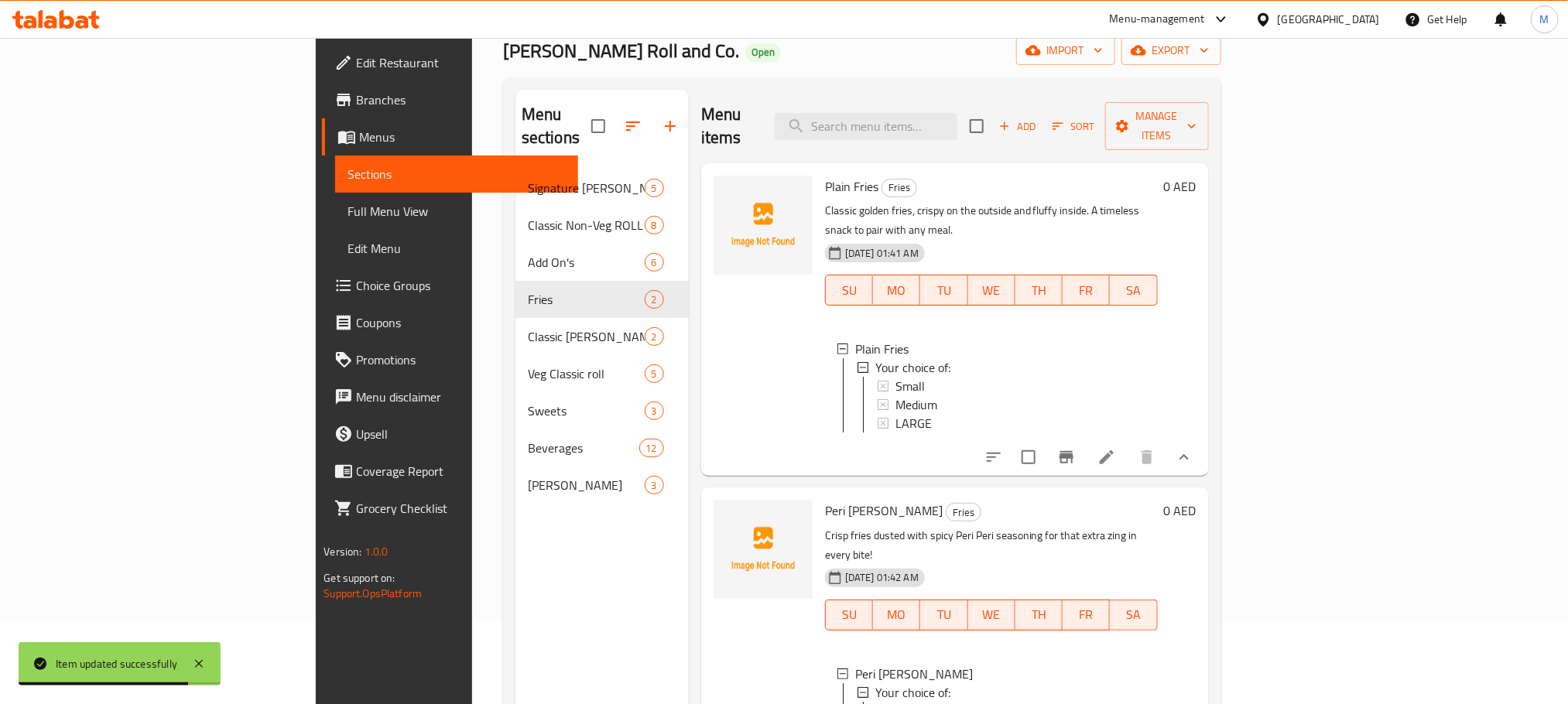
scroll to position [0, 0]
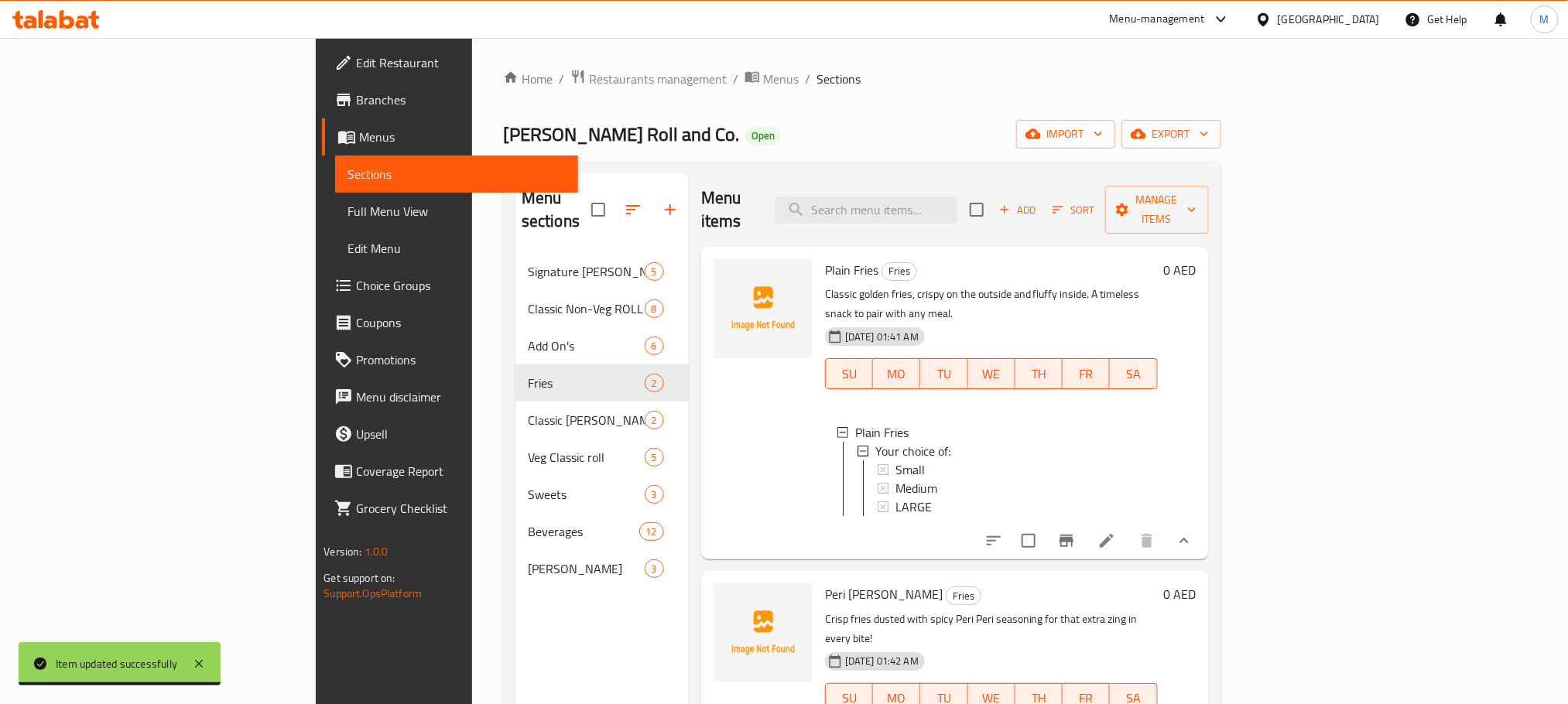
click at [1038, 201] on span "Add" at bounding box center [1018, 210] width 42 height 18
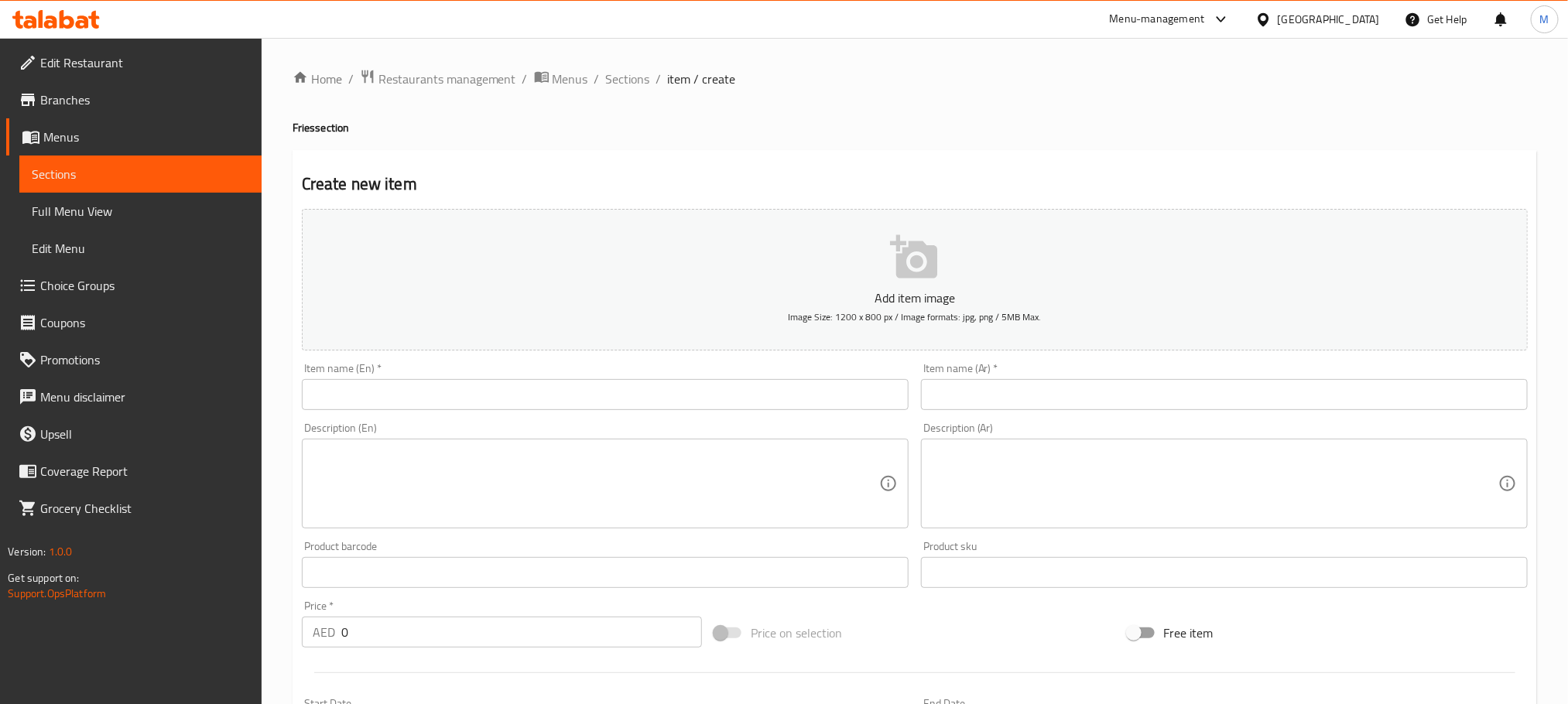
click at [686, 397] on input "text" at bounding box center [606, 394] width 606 height 31
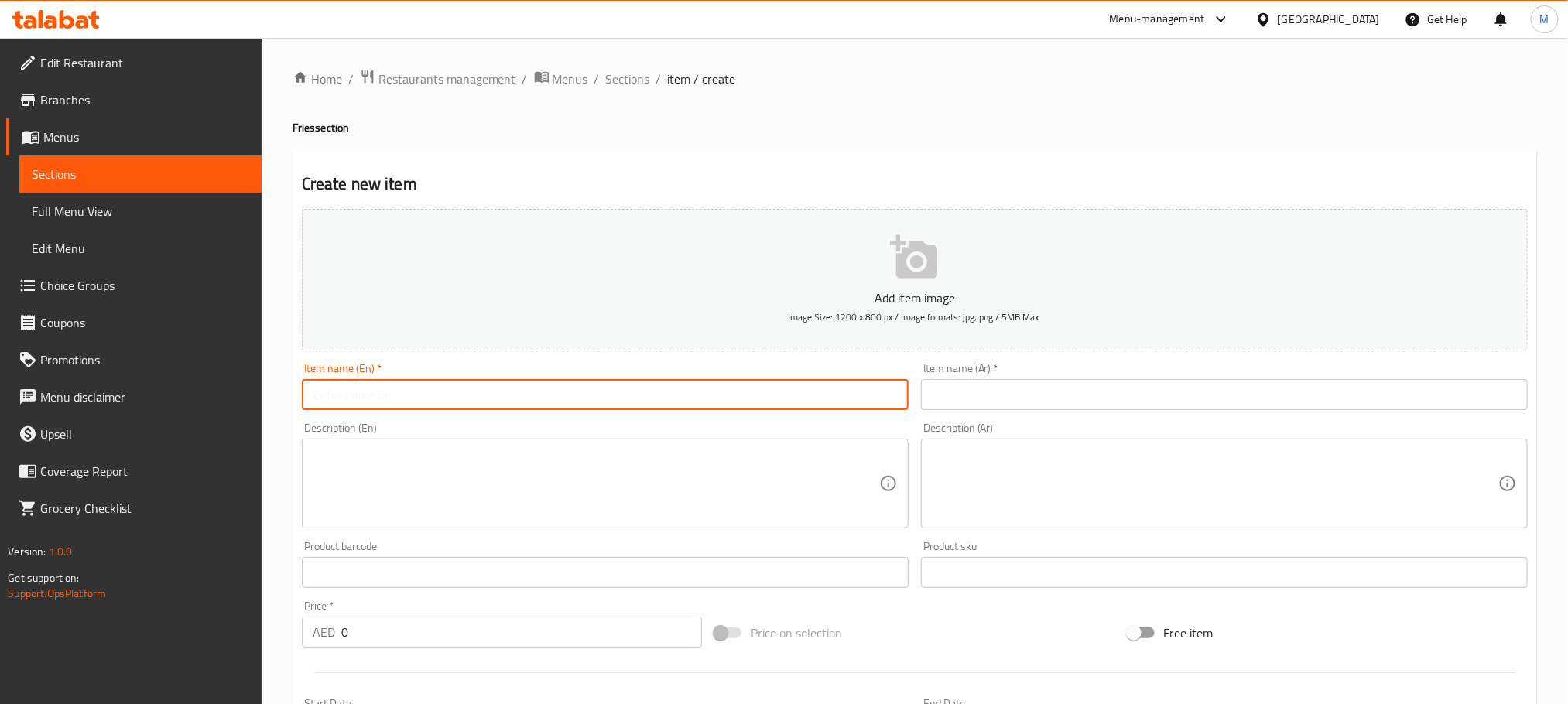
paste input "Cheezy Fries"
type input "Cheezy Fries"
click at [1205, 402] on input "text" at bounding box center [1224, 394] width 606 height 31
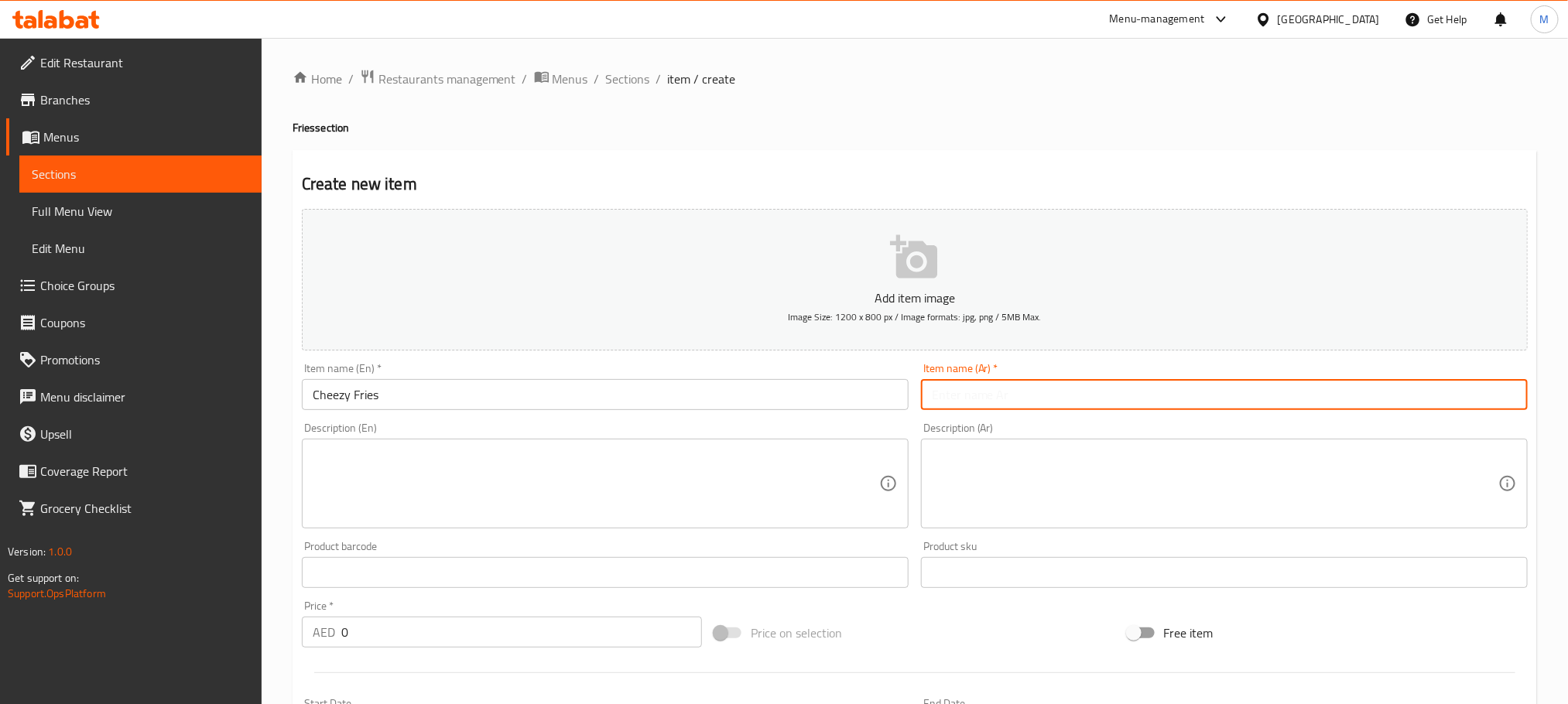
paste input "بطاطس مقلية بالجبن"
type input "بطاطس مقلية بالجبن"
click at [644, 482] on textarea at bounding box center [596, 483] width 566 height 74
paste textarea "Loaded with gooey, melted cheese over perfectly fried potatoes—comfort food at …"
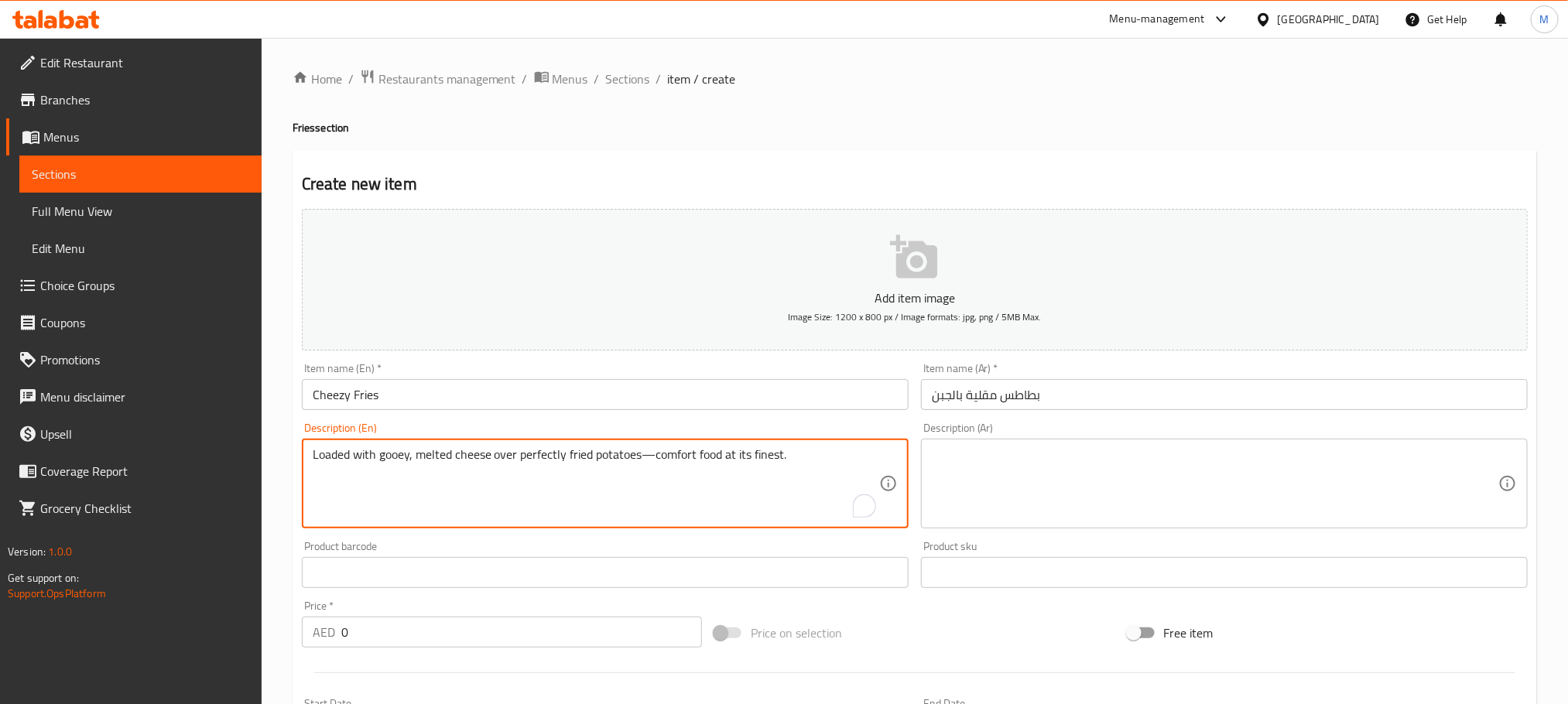
type textarea "Loaded with gooey, melted cheese over perfectly fried potatoes—comfort food at …"
click at [1186, 485] on textarea at bounding box center [1215, 483] width 566 height 74
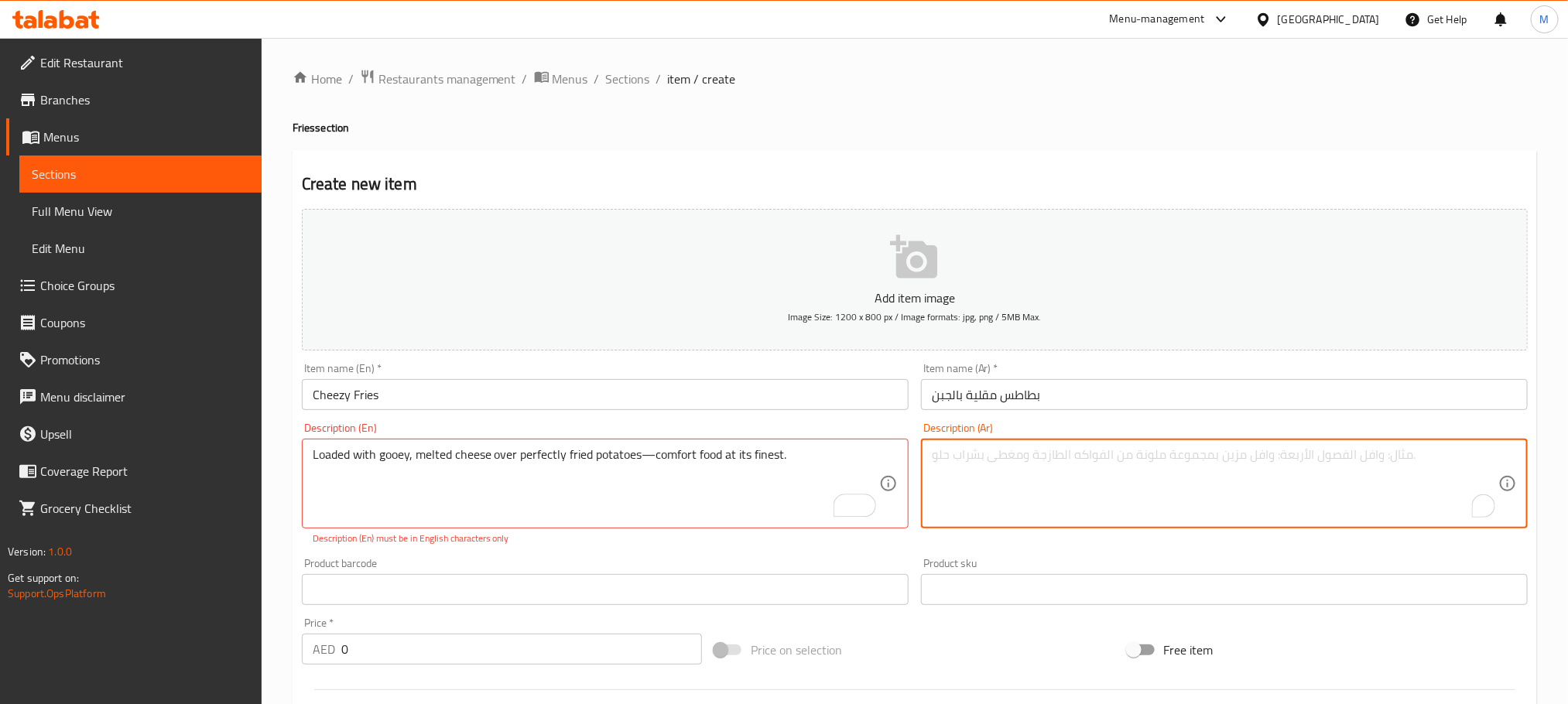
paste textarea "محملة بالجبنة المذابة اللذيذة فوق البطاطس المقلية بشكل مثالي - طعام مريح في أفض…"
type textarea "محملة بالجبنة المذابة اللذيذة فوق البطاطس المقلية بشكل مثالي - طعام مريح في أفض…"
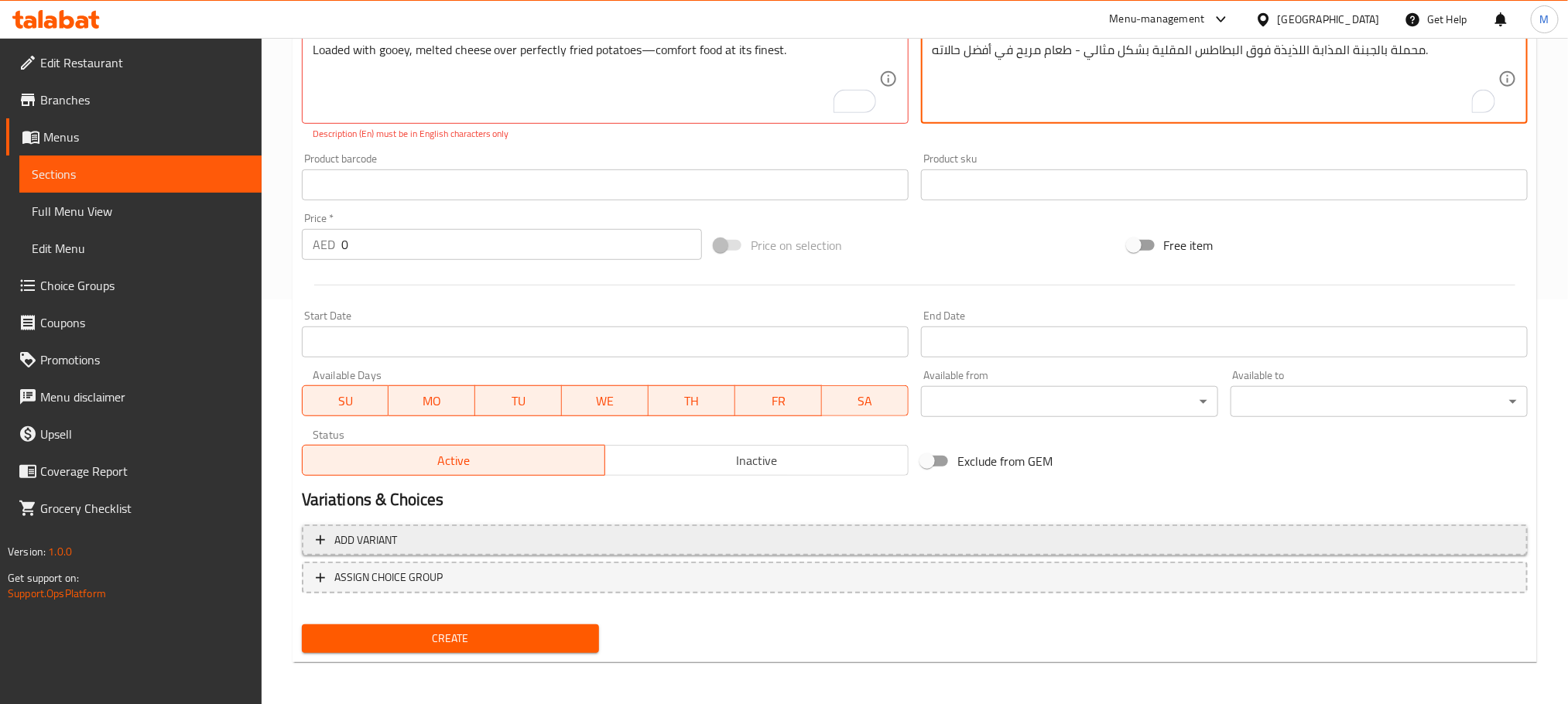
click at [1289, 538] on span "Add variant" at bounding box center [915, 540] width 1198 height 19
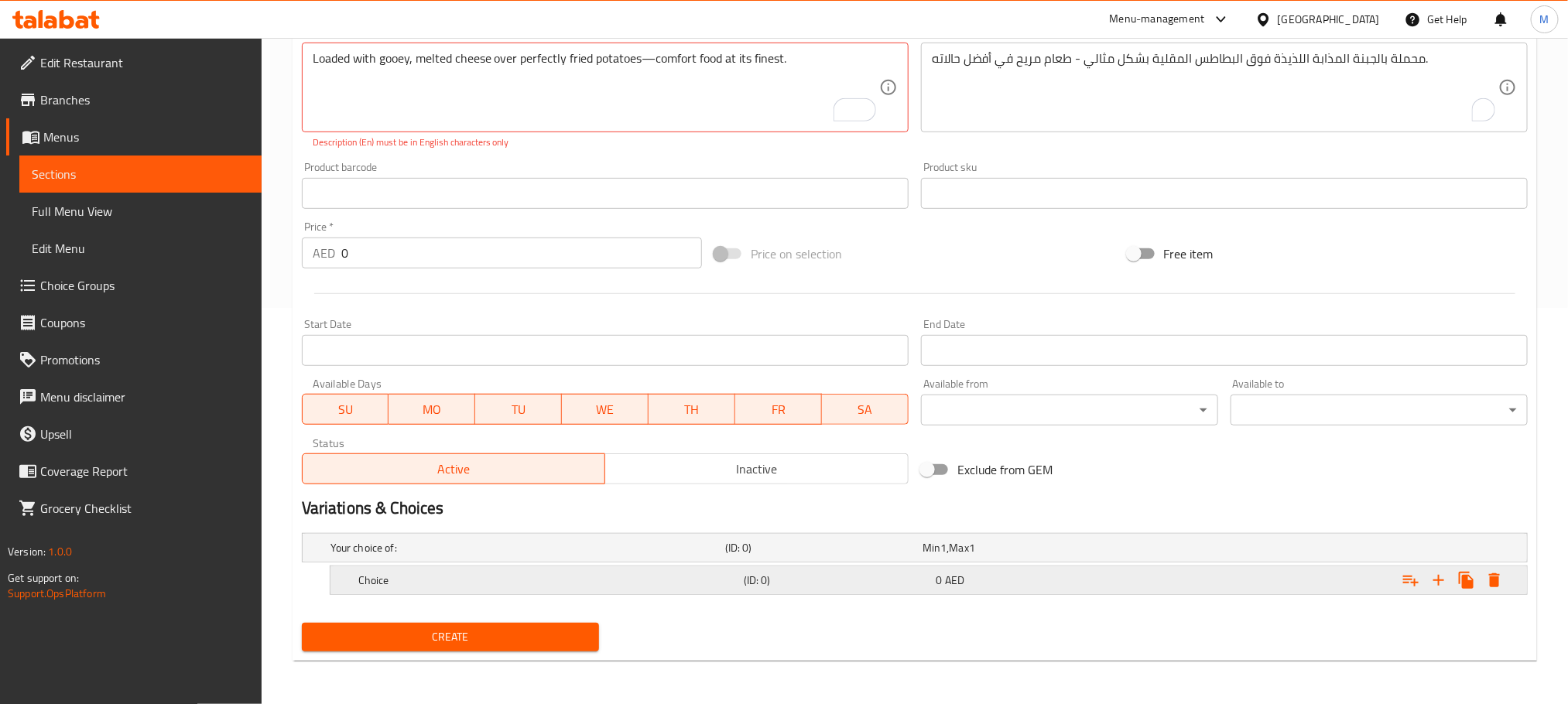
scroll to position [397, 0]
click at [1437, 583] on icon "Expand" at bounding box center [1438, 579] width 11 height 11
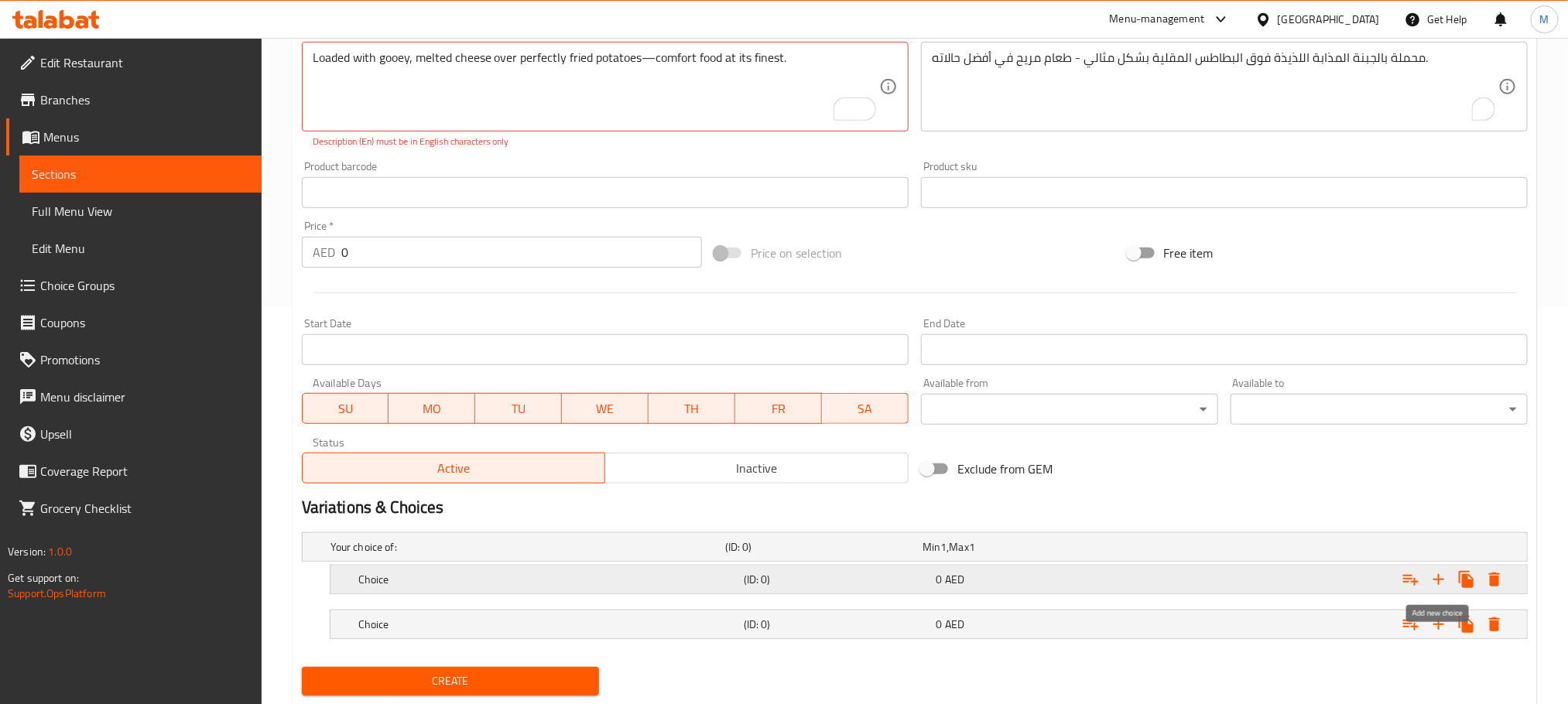
click at [1437, 583] on icon "Expand" at bounding box center [1438, 578] width 11 height 11
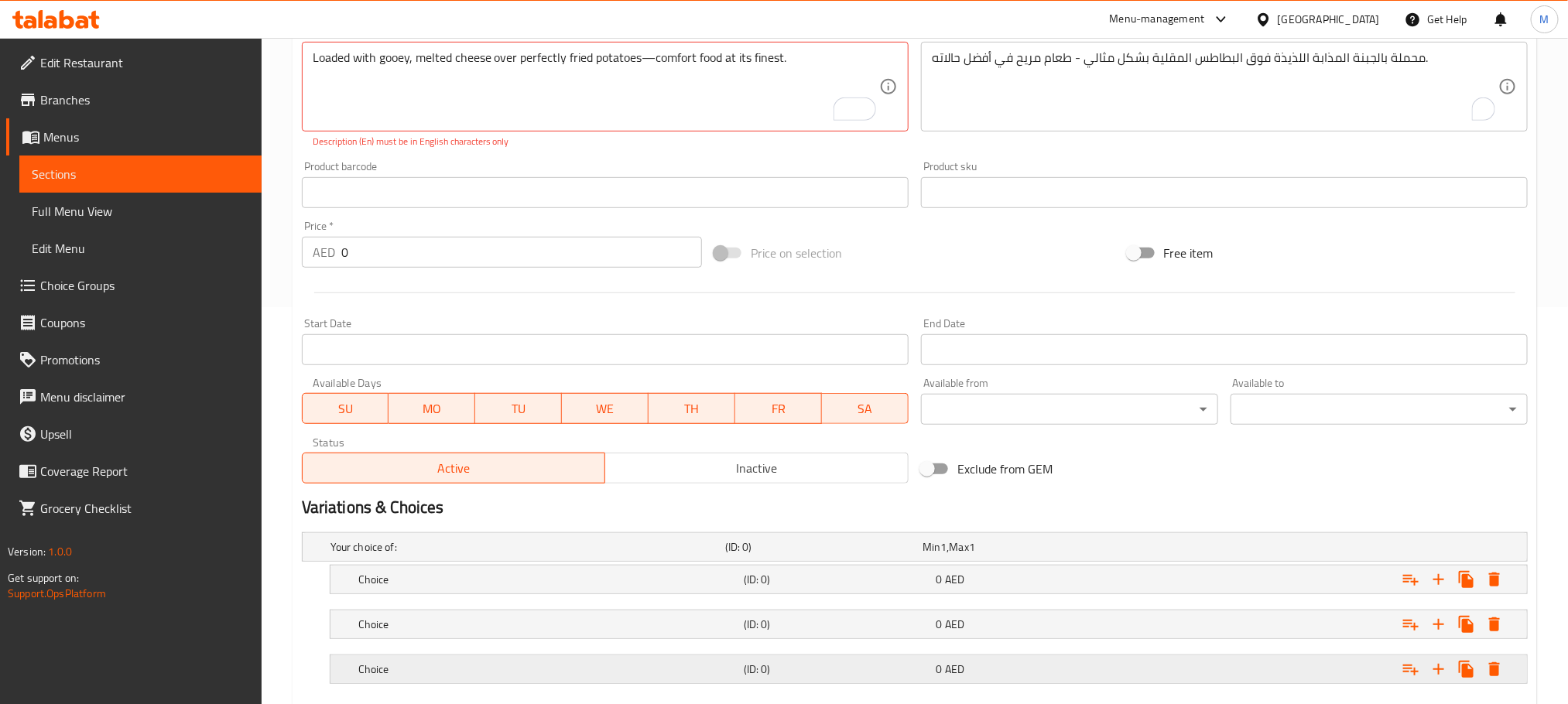
click at [1194, 550] on div "Expand" at bounding box center [1314, 547] width 394 height 6
click at [1184, 550] on div "Expand" at bounding box center [1314, 547] width 394 height 6
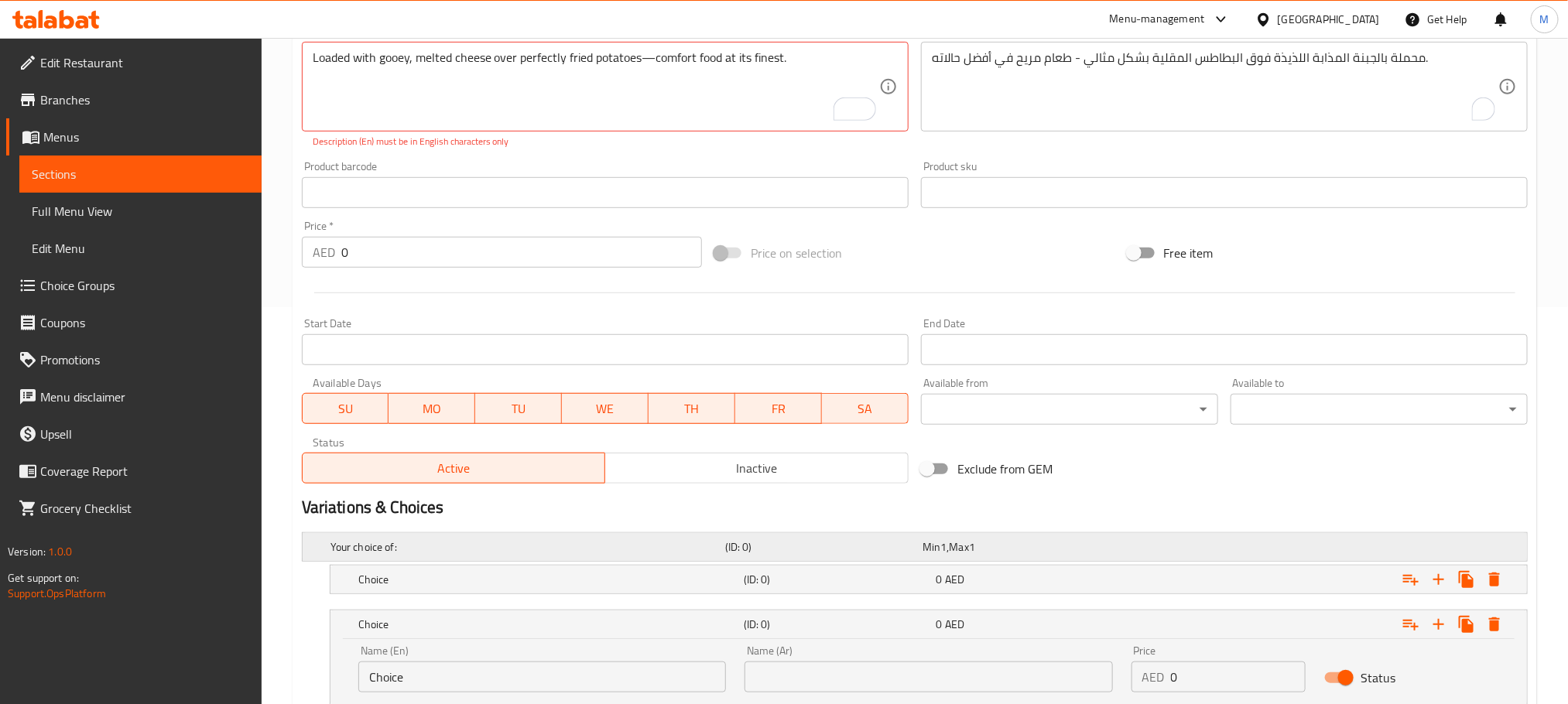
click at [1184, 549] on div "Expand" at bounding box center [1314, 547] width 394 height 6
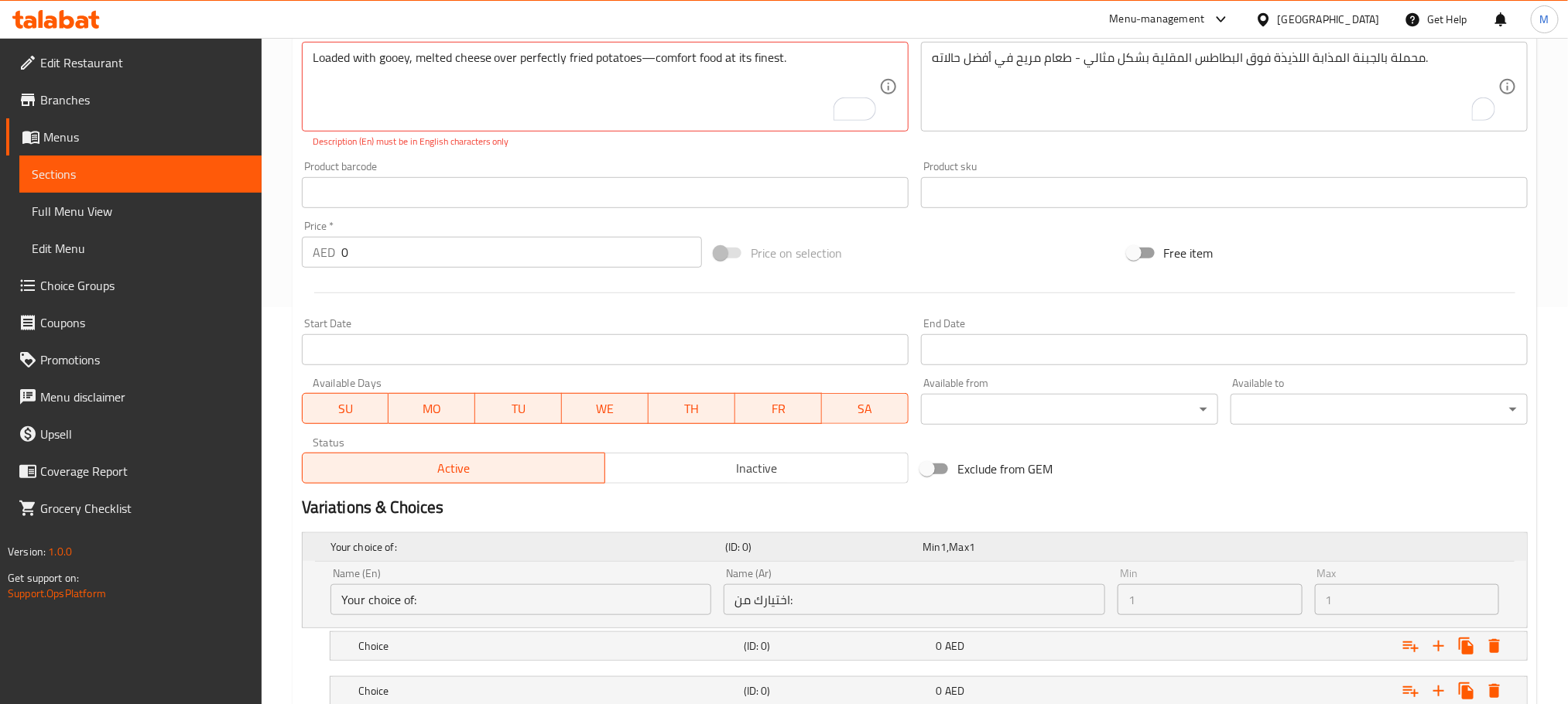
click at [1182, 546] on div "Expand" at bounding box center [1314, 547] width 394 height 6
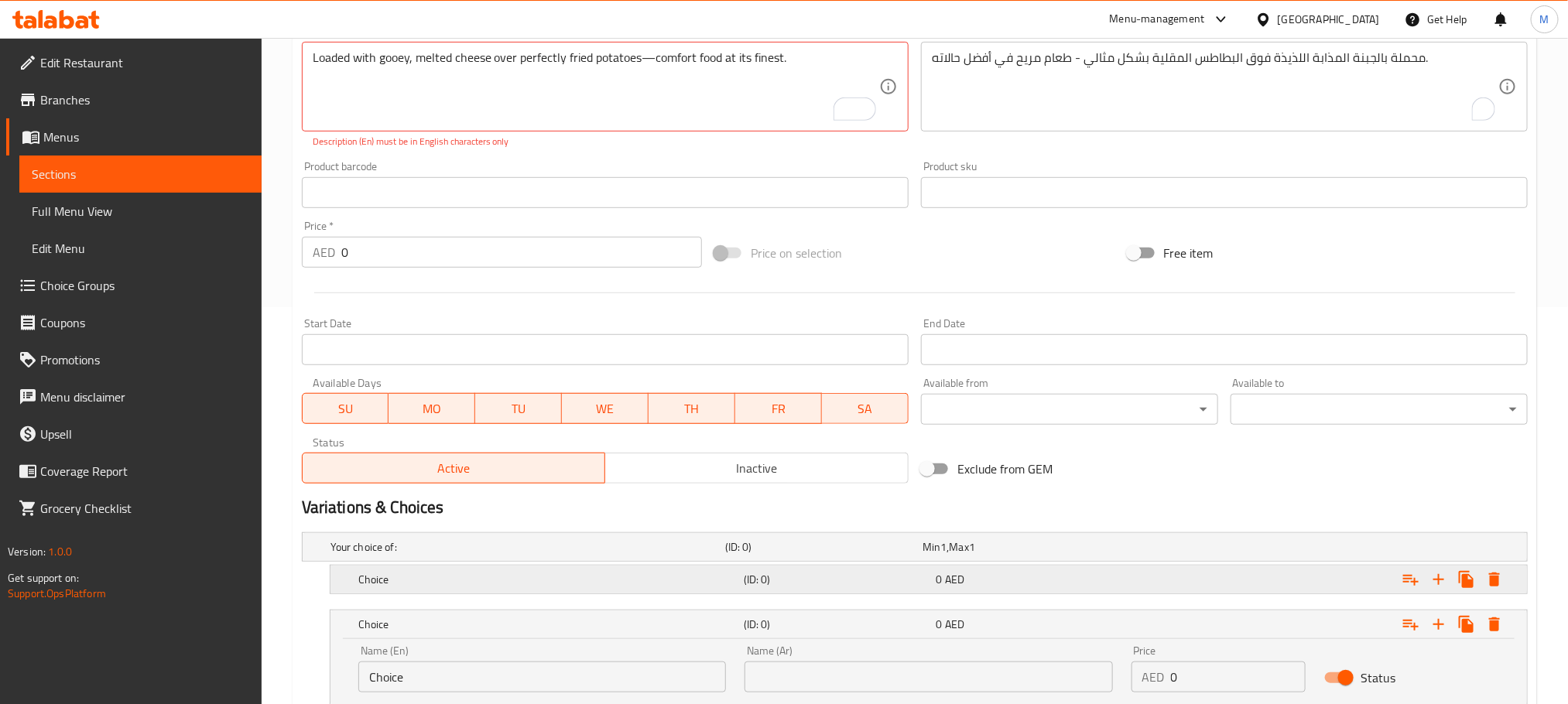
click at [1170, 550] on div "Expand" at bounding box center [1314, 547] width 394 height 6
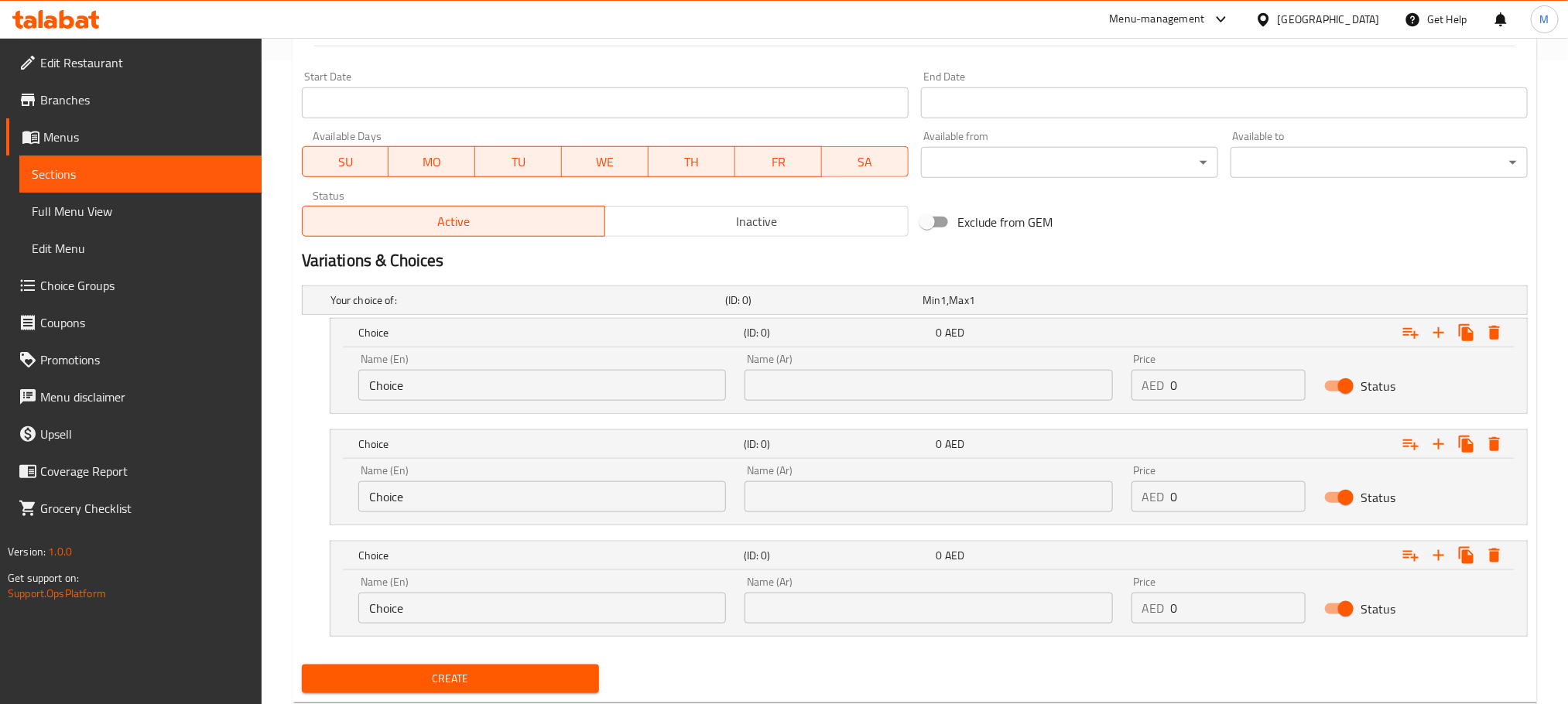
scroll to position [688, 0]
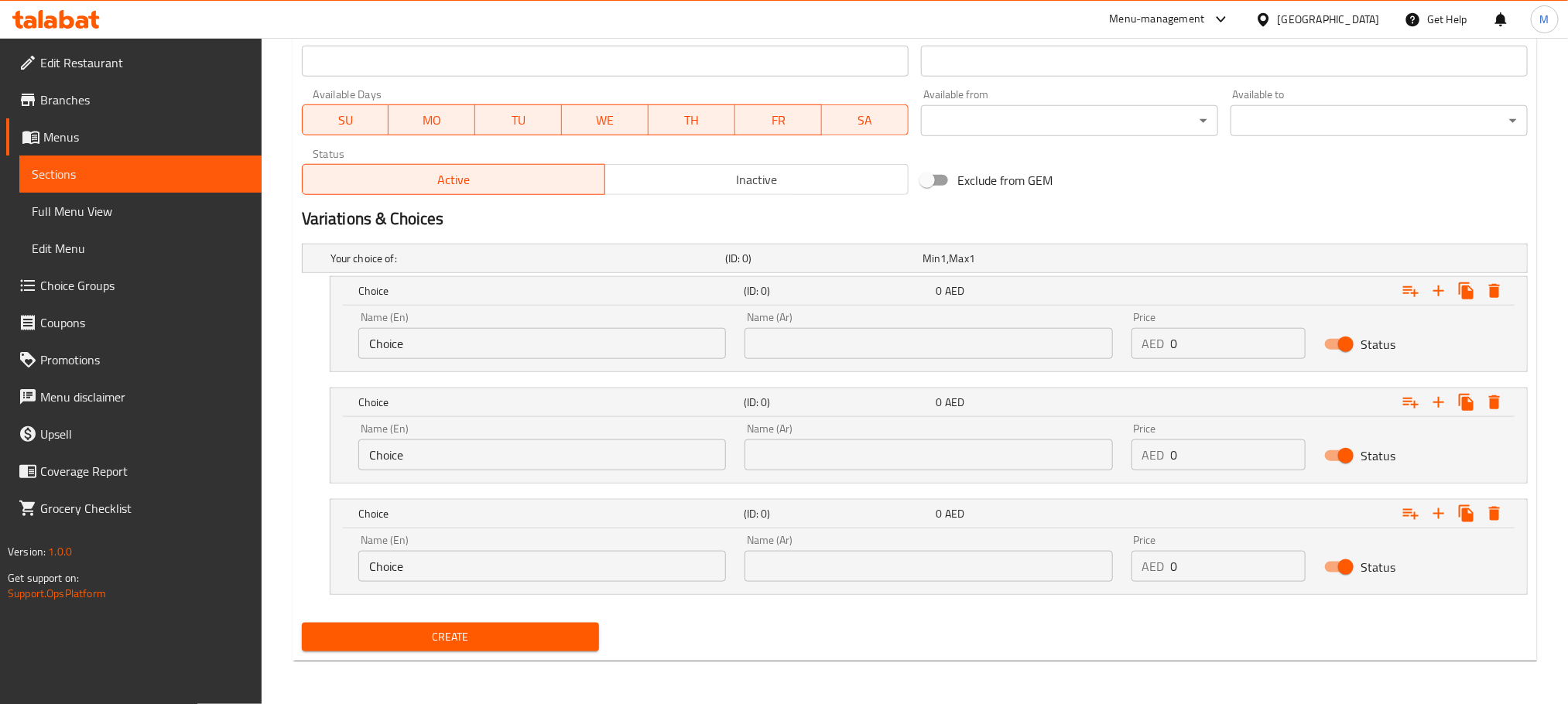
click at [1245, 341] on input "0" at bounding box center [1238, 343] width 135 height 31
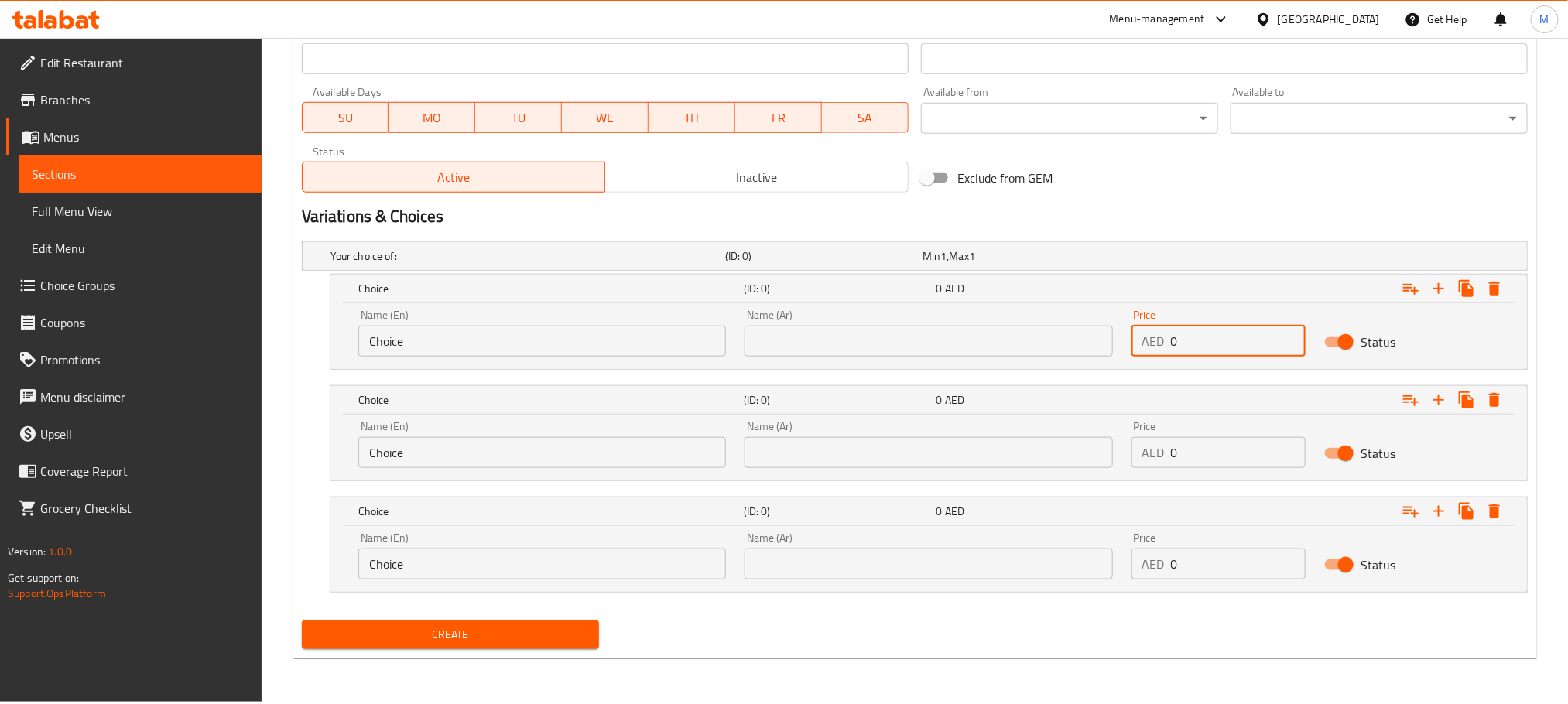
click at [1245, 341] on input "0" at bounding box center [1238, 341] width 135 height 31
paste input "42.0"
type input "42.00"
click at [1213, 450] on input "0" at bounding box center [1238, 453] width 135 height 31
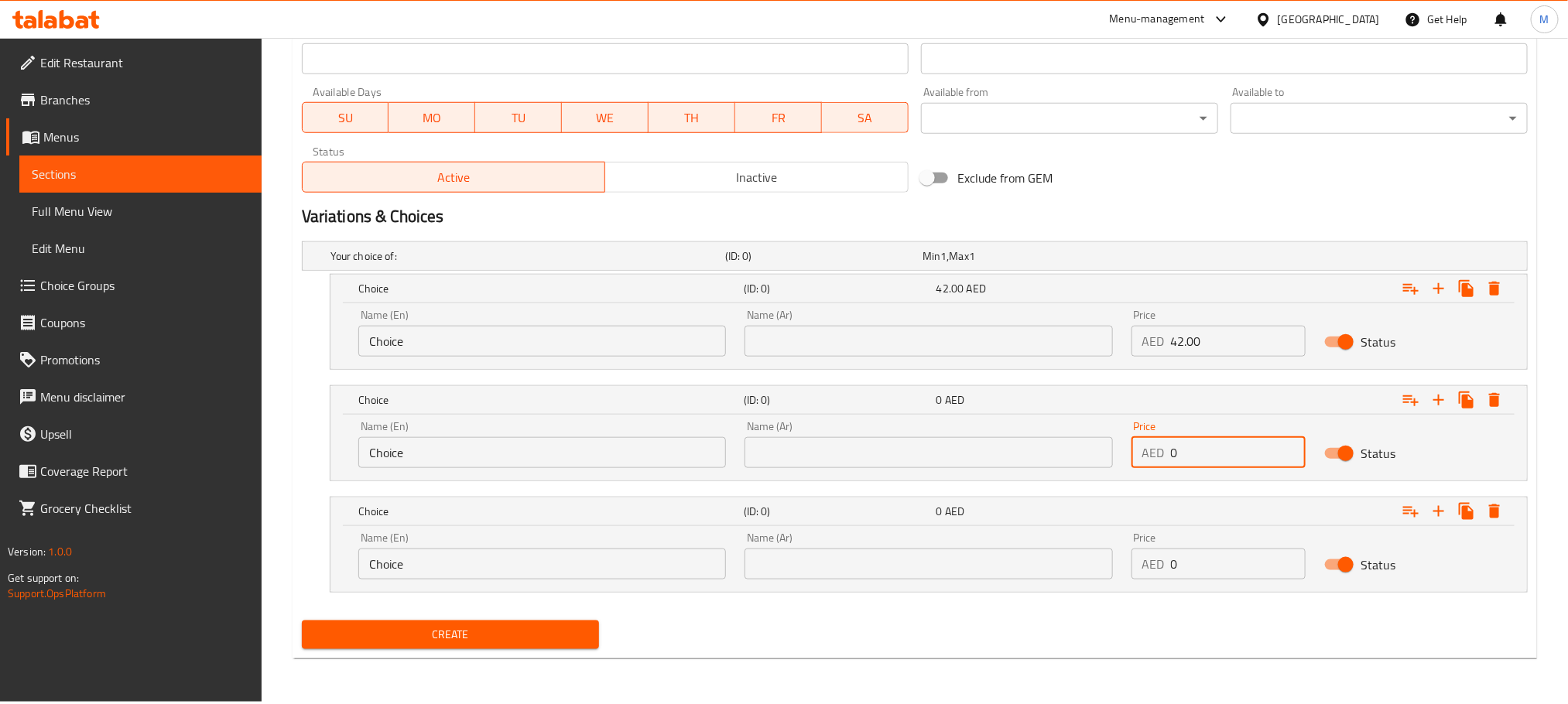
paste input "54.0"
click at [1212, 449] on input "0" at bounding box center [1238, 453] width 135 height 31
type input "54.00"
click at [1249, 565] on input "0" at bounding box center [1238, 564] width 135 height 31
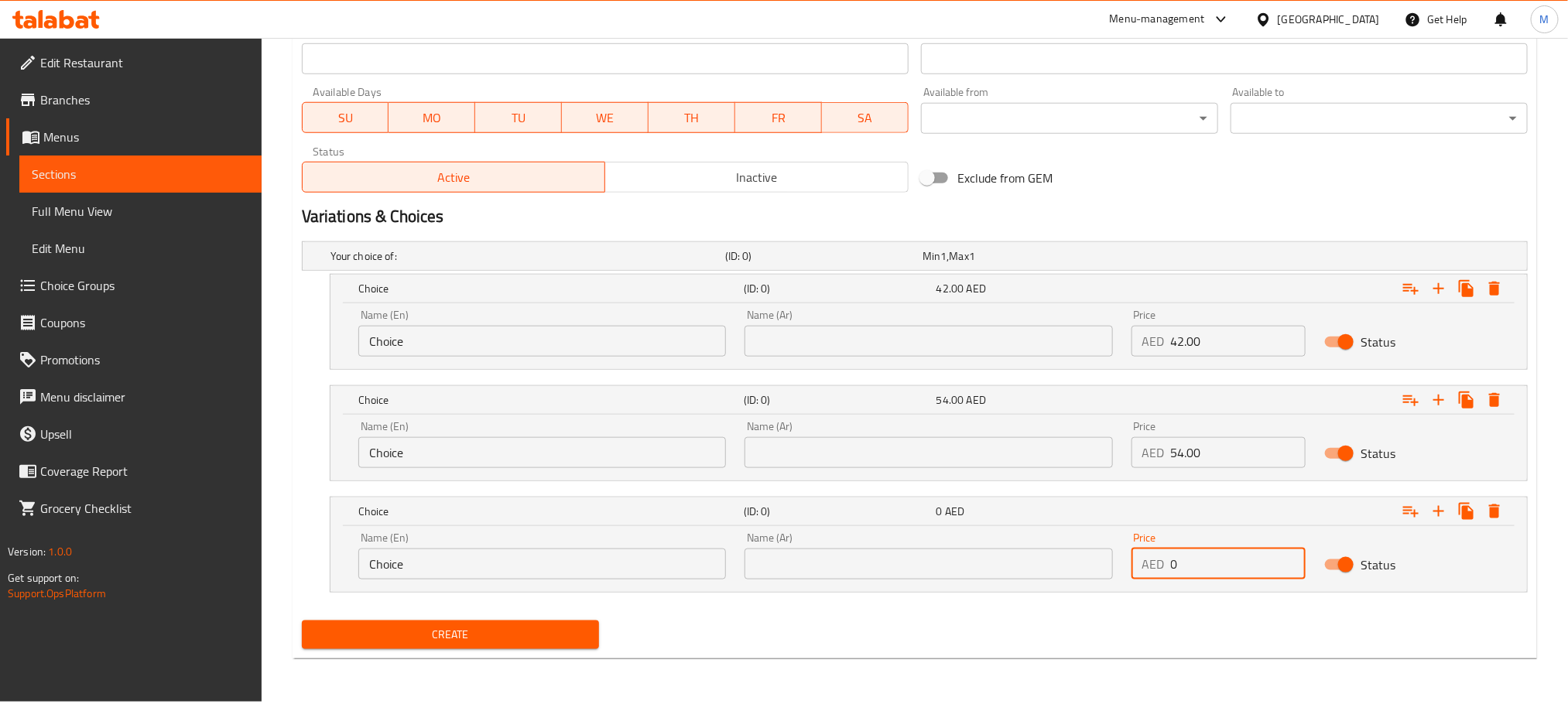
click at [1249, 565] on input "0" at bounding box center [1238, 564] width 135 height 31
paste input "72.0"
type input "72.00"
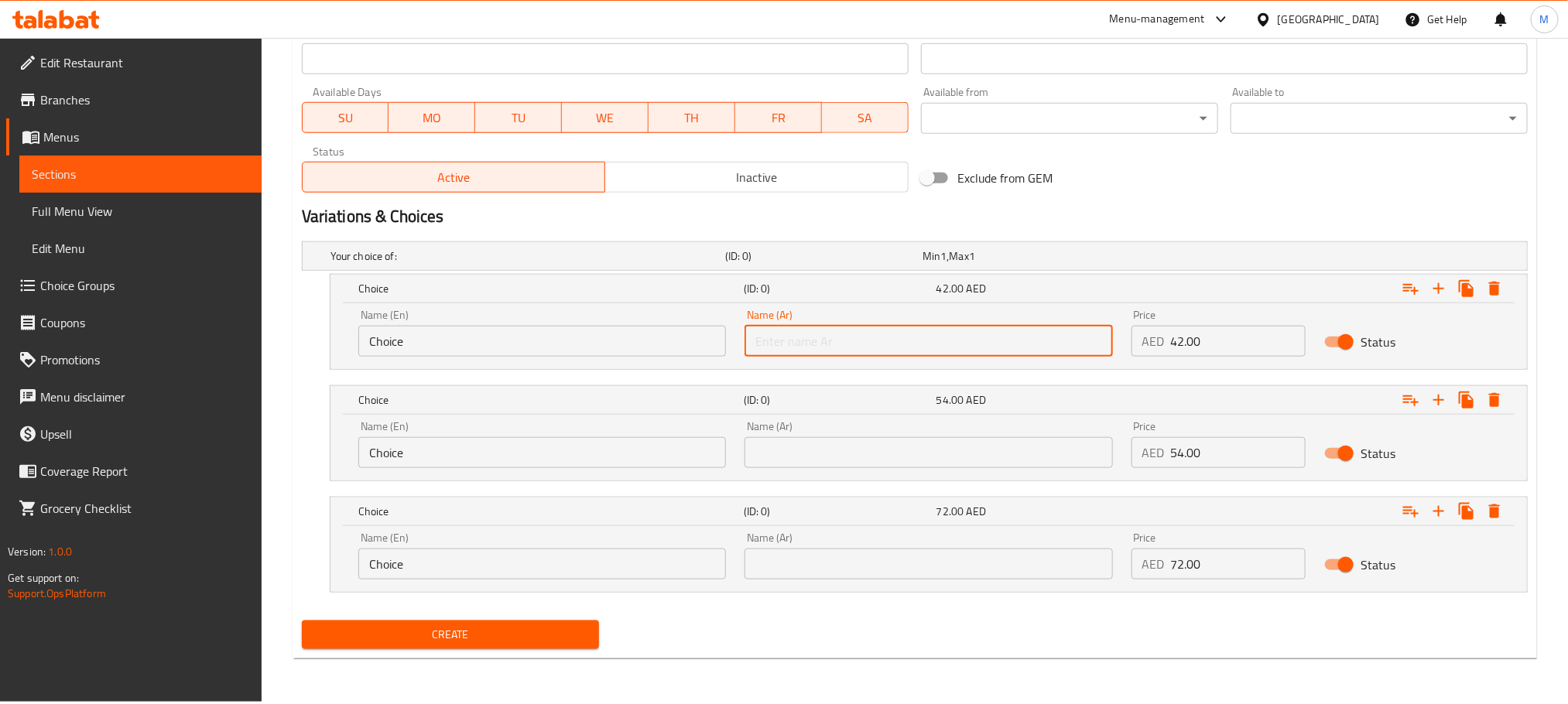
click at [911, 356] on input "text" at bounding box center [928, 341] width 368 height 31
type input "صغير"
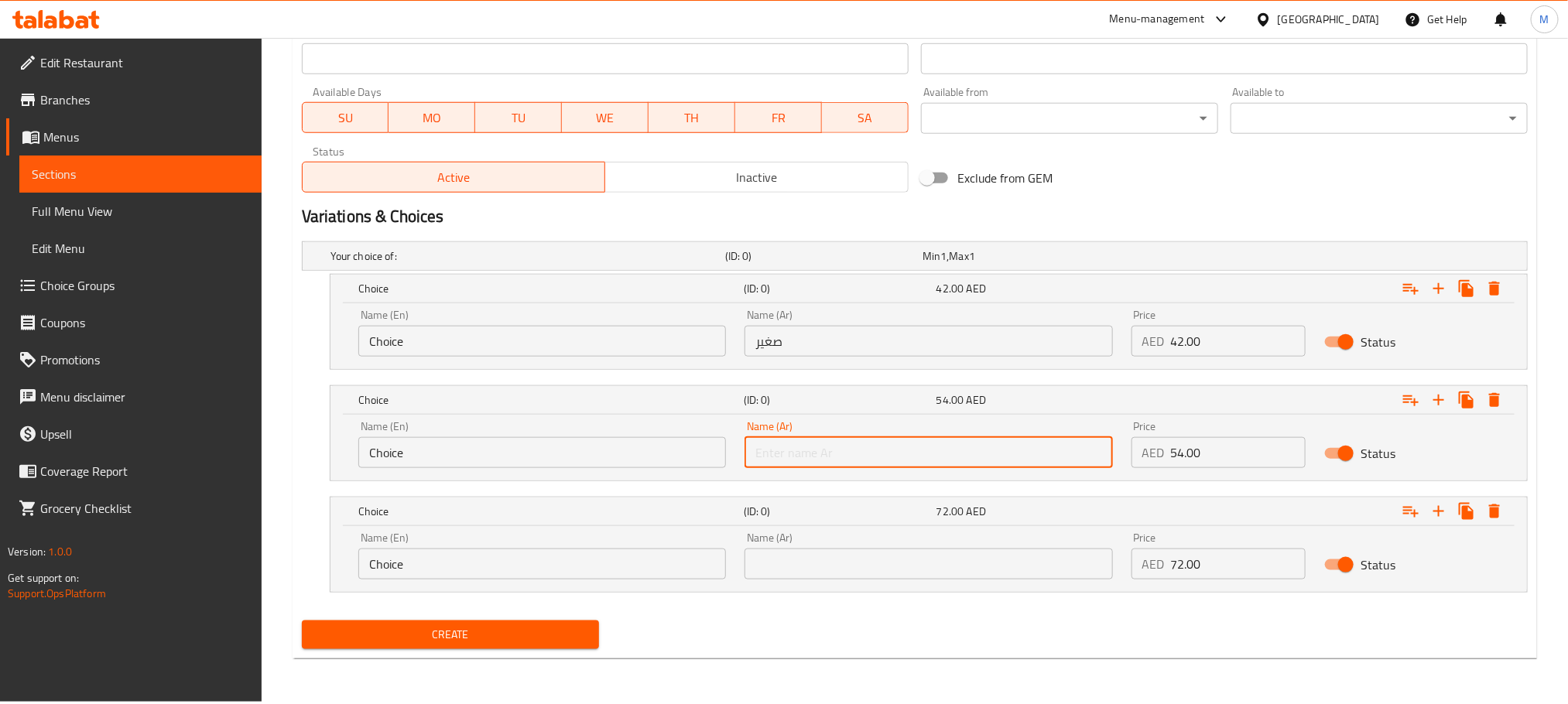
click at [859, 465] on input "text" at bounding box center [928, 453] width 368 height 31
type input "وسط"
click at [913, 565] on input "text" at bounding box center [928, 564] width 368 height 31
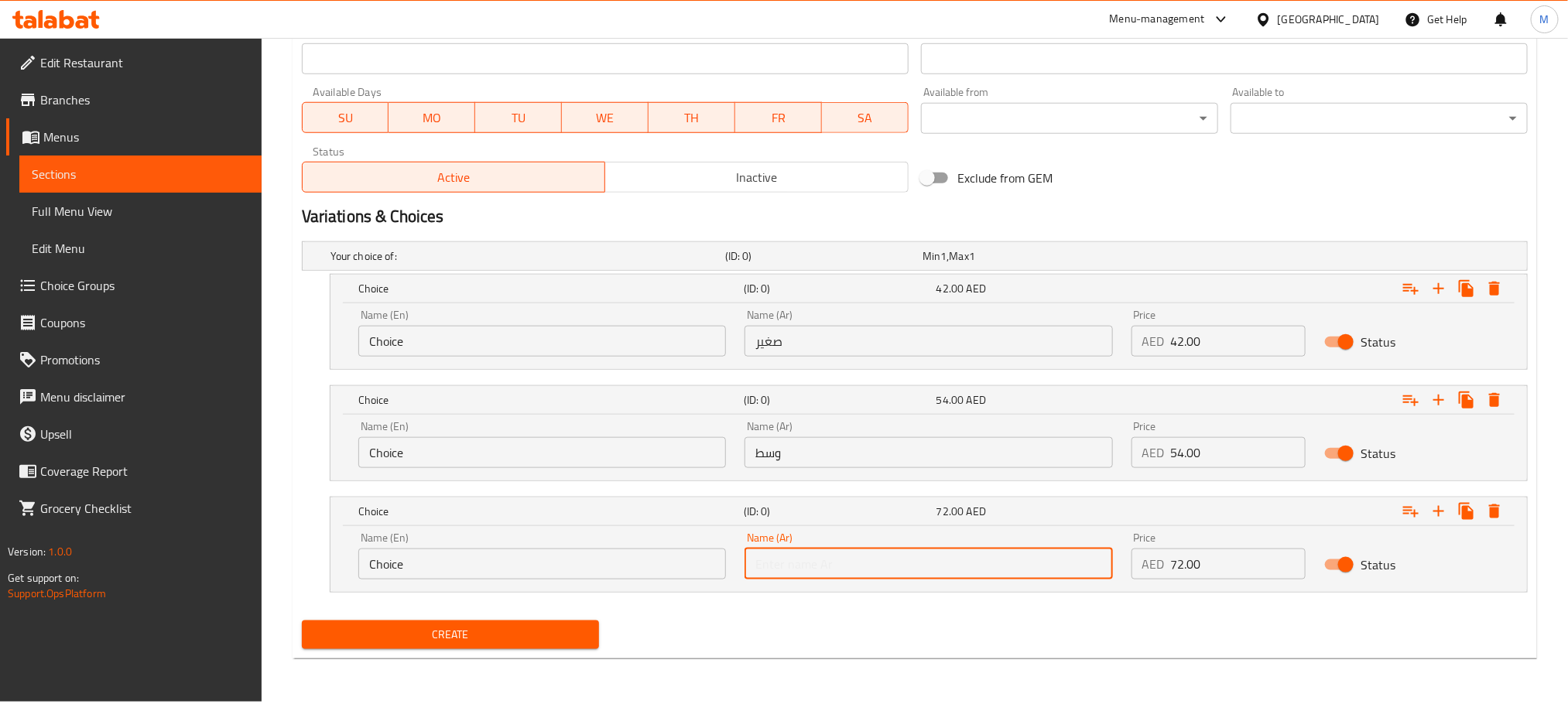
type input "كبير"
click at [606, 344] on input "Choice" at bounding box center [541, 341] width 368 height 31
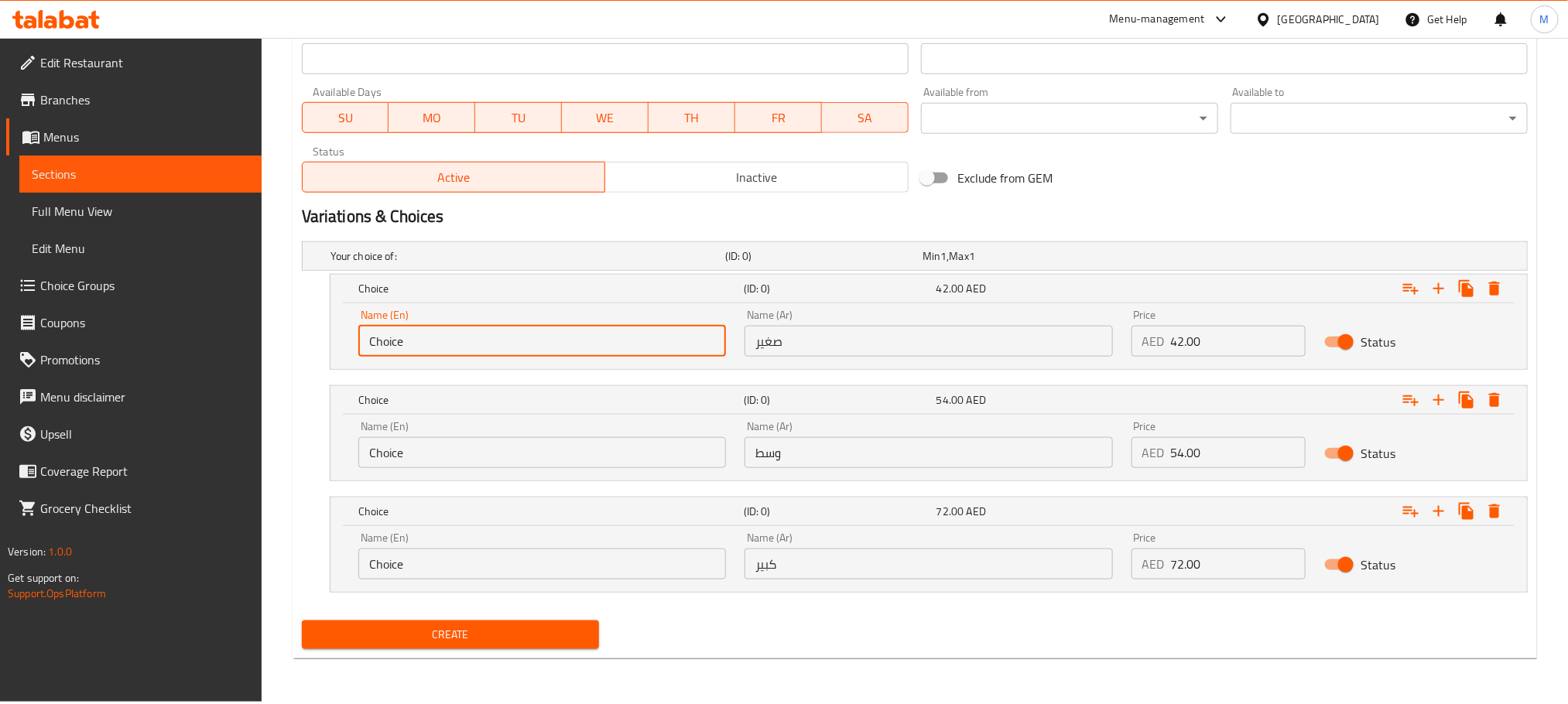
click at [606, 344] on input "Choice" at bounding box center [541, 341] width 368 height 31
type input "Small"
click at [537, 455] on input "Choice" at bounding box center [541, 453] width 368 height 31
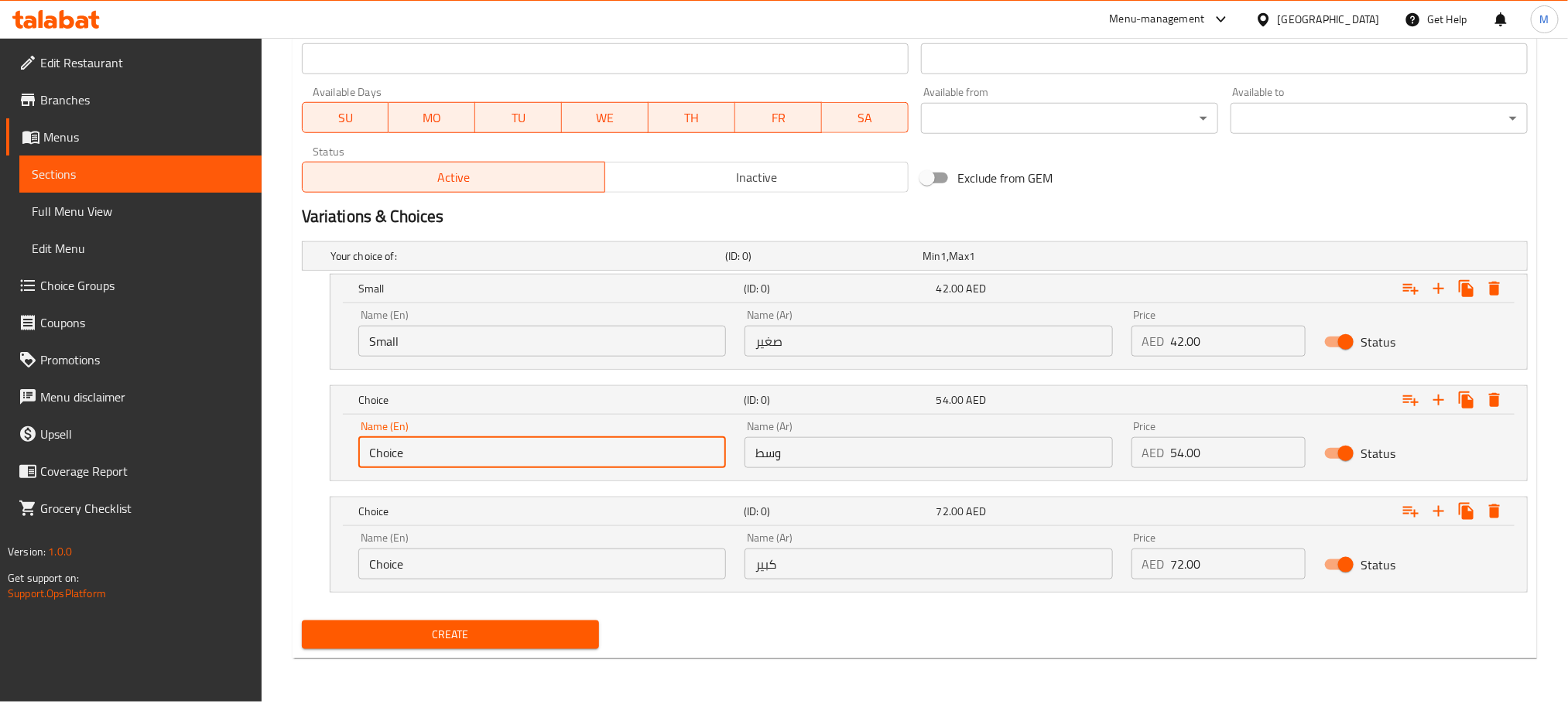
click at [537, 455] on input "Choice" at bounding box center [541, 453] width 368 height 31
type input "Medium"
click at [548, 560] on input "Choice" at bounding box center [541, 564] width 368 height 31
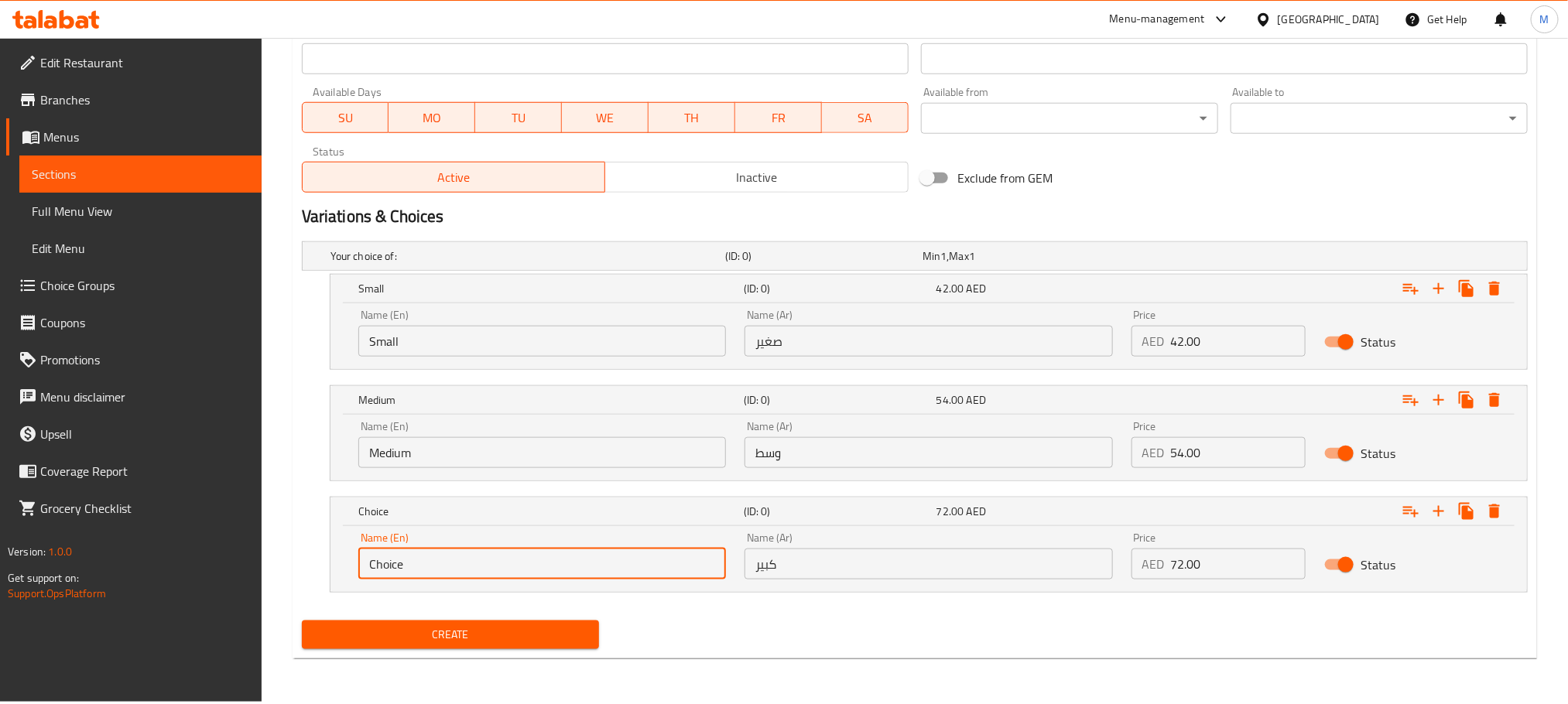
click at [548, 560] on input "Choice" at bounding box center [541, 564] width 368 height 31
type input "LARGE"
drag, startPoint x: 743, startPoint y: 666, endPoint x: 729, endPoint y: 638, distance: 31.3
click at [729, 654] on div "Home / Restaurants management / Menus / Sections / item / create Fries section …" at bounding box center [915, 26] width 1245 height 1289
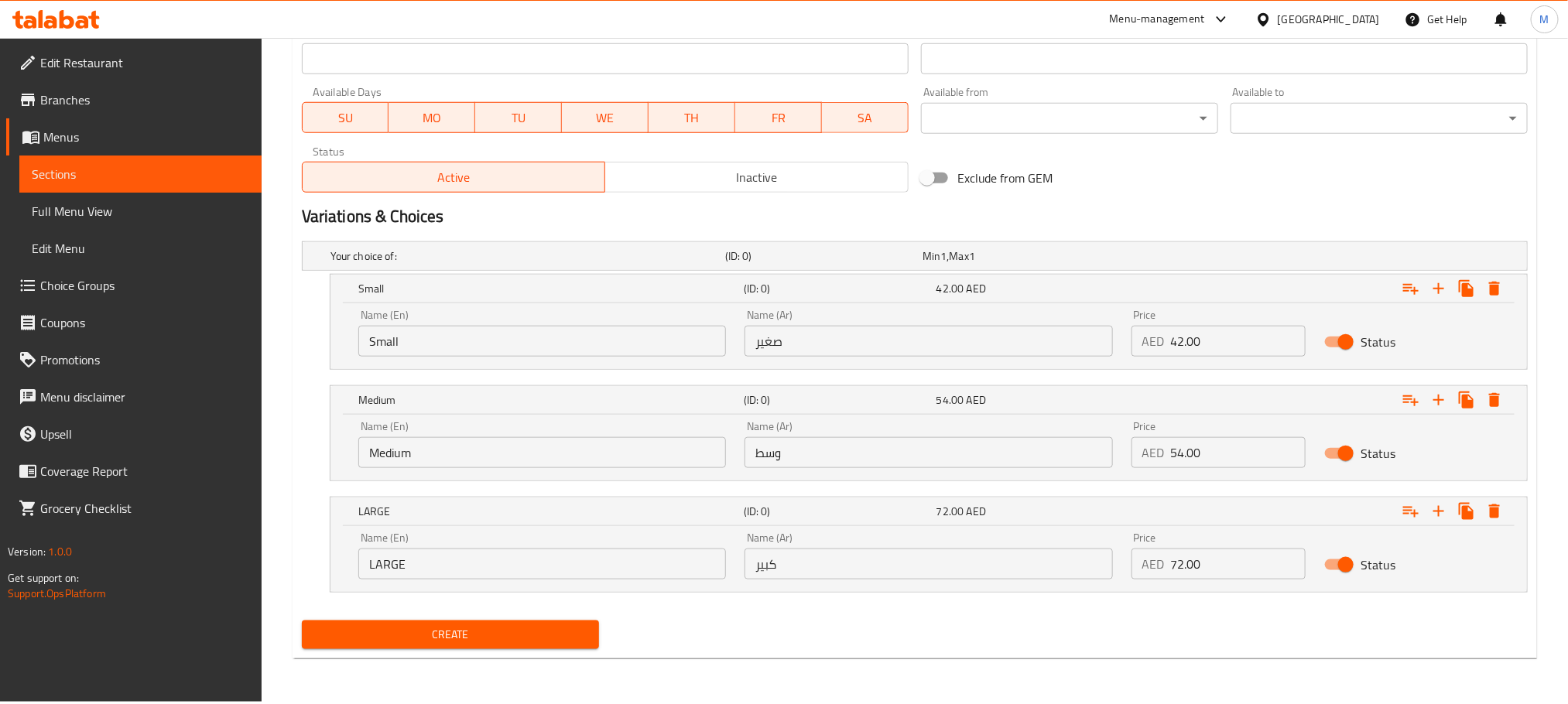
click at [541, 637] on span "Create" at bounding box center [450, 635] width 273 height 19
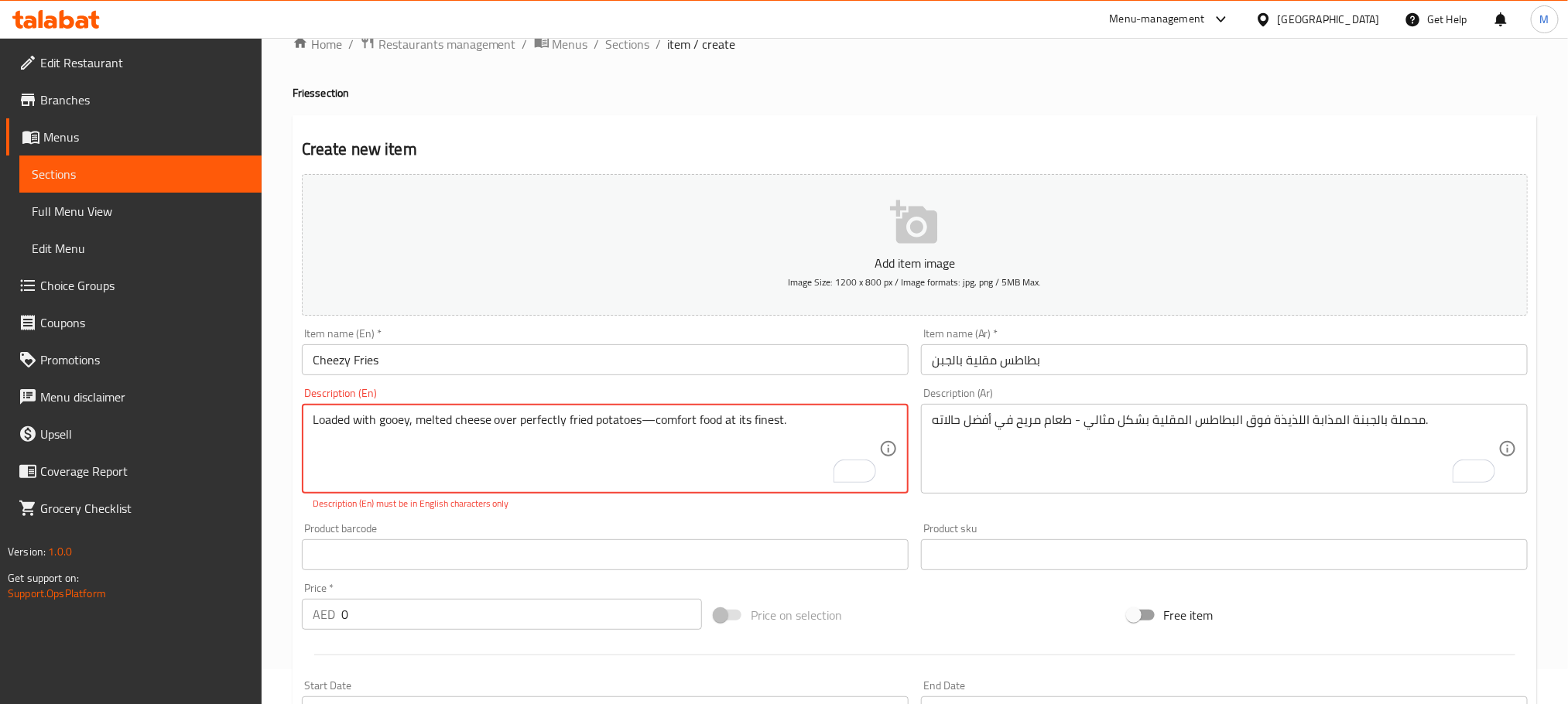
scroll to position [0, 0]
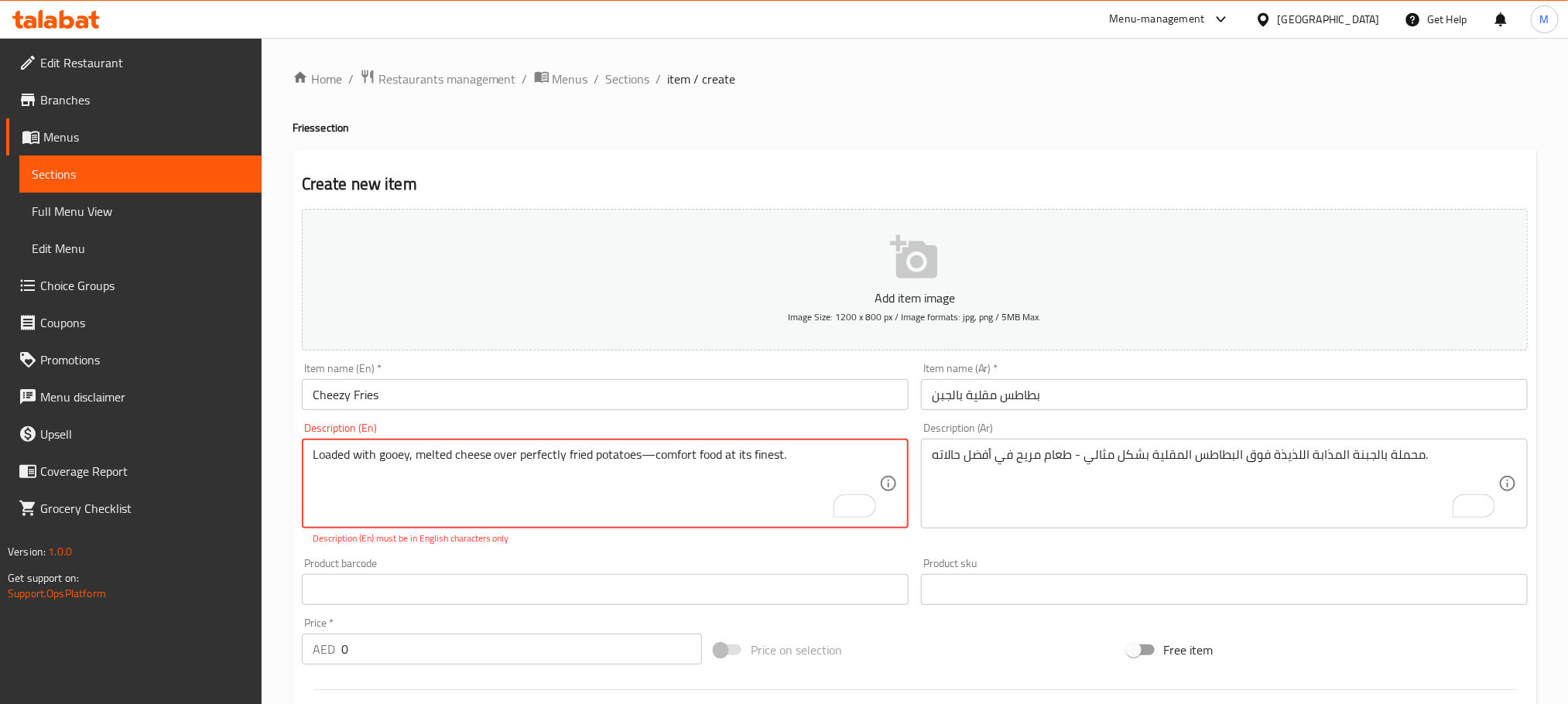
click at [651, 458] on textarea "Loaded with gooey, melted cheese over perfectly fried potatoes—comfort food at …" at bounding box center [596, 483] width 566 height 74
click at [646, 454] on textarea "Loaded with gooey, melted cheese over perfectly fried potatoes—comfort food at …" at bounding box center [596, 483] width 566 height 74
type textarea "Loaded with gooey, melted cheese over perfectly fried potatoes comfort food at …"
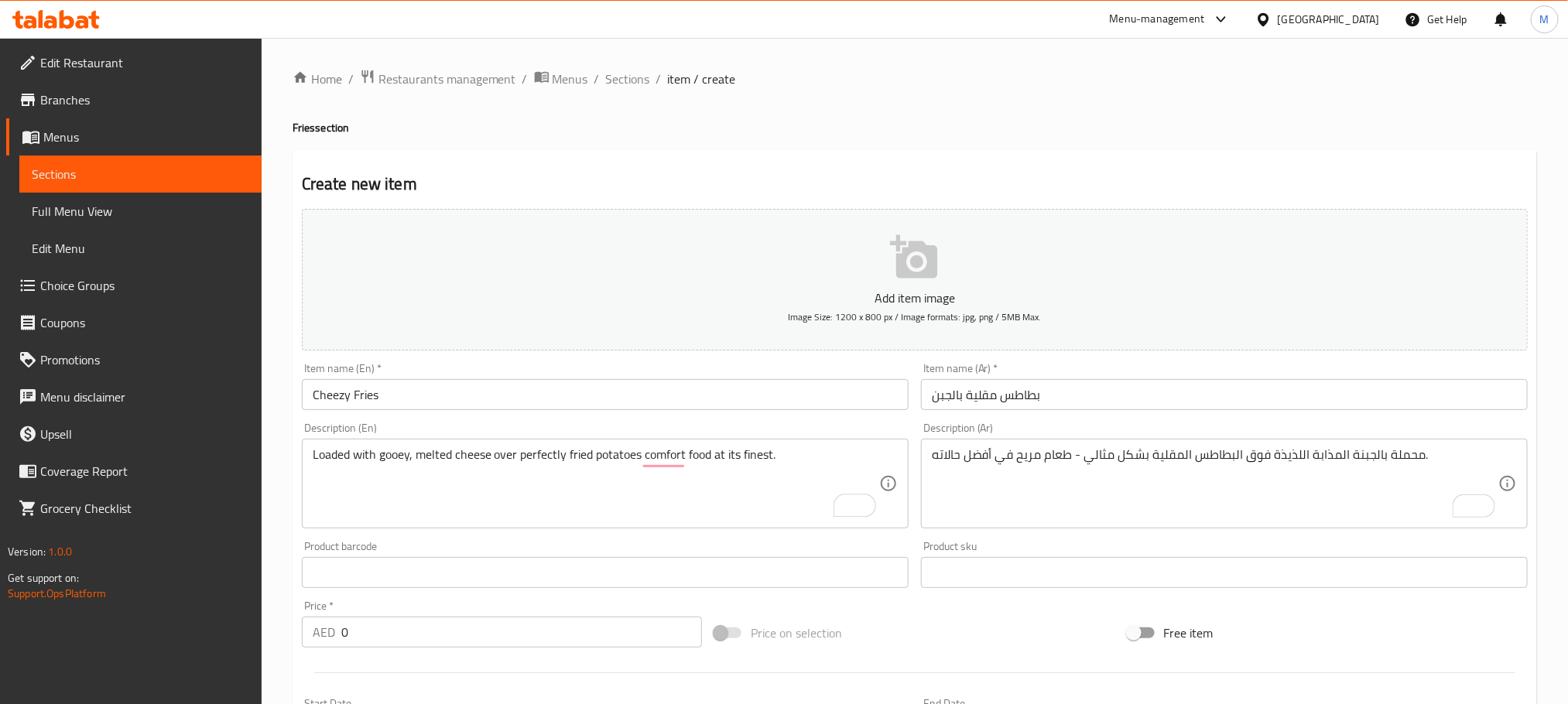
click at [655, 546] on div "Product barcode Product barcode" at bounding box center [606, 564] width 606 height 47
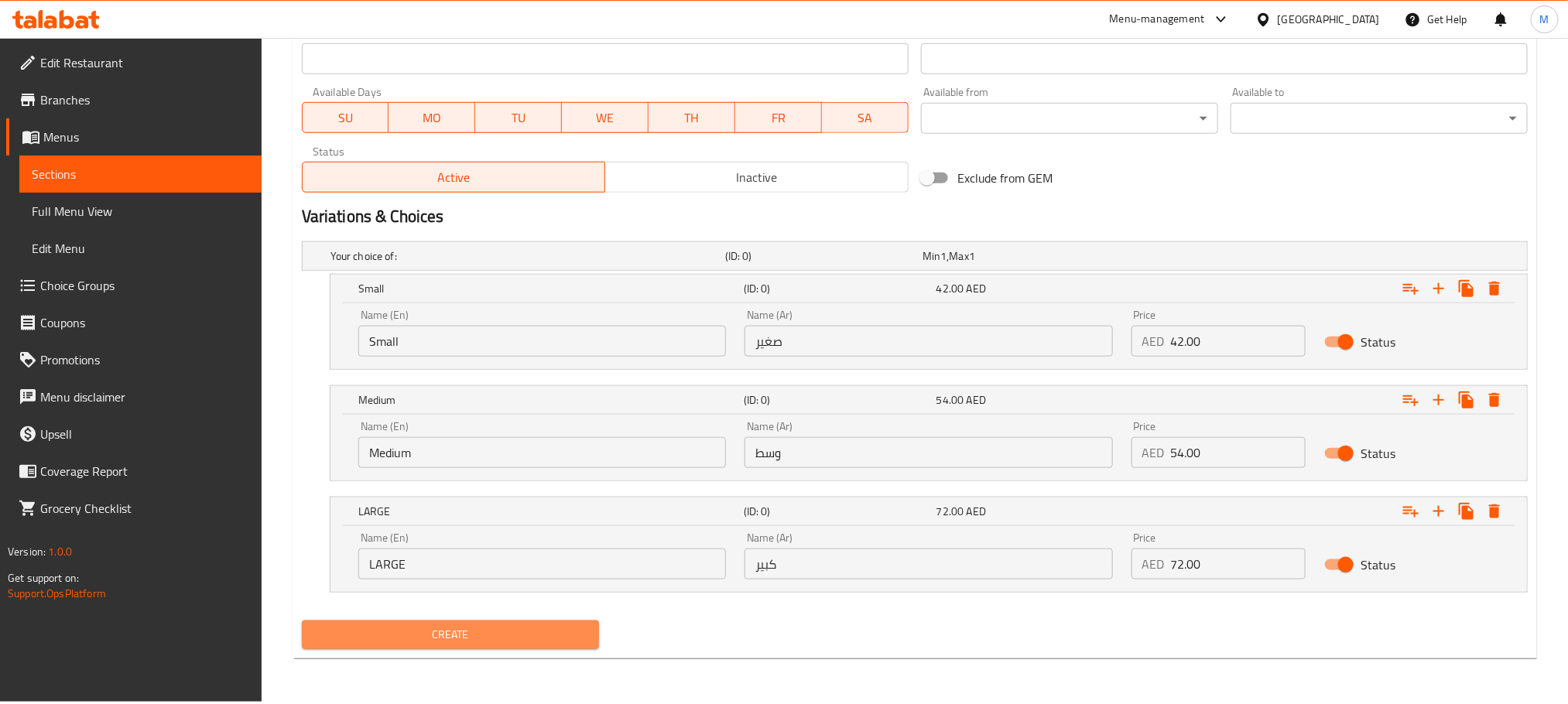
drag, startPoint x: 542, startPoint y: 634, endPoint x: 690, endPoint y: 420, distance: 260.2
click at [541, 633] on span "Create" at bounding box center [450, 635] width 273 height 19
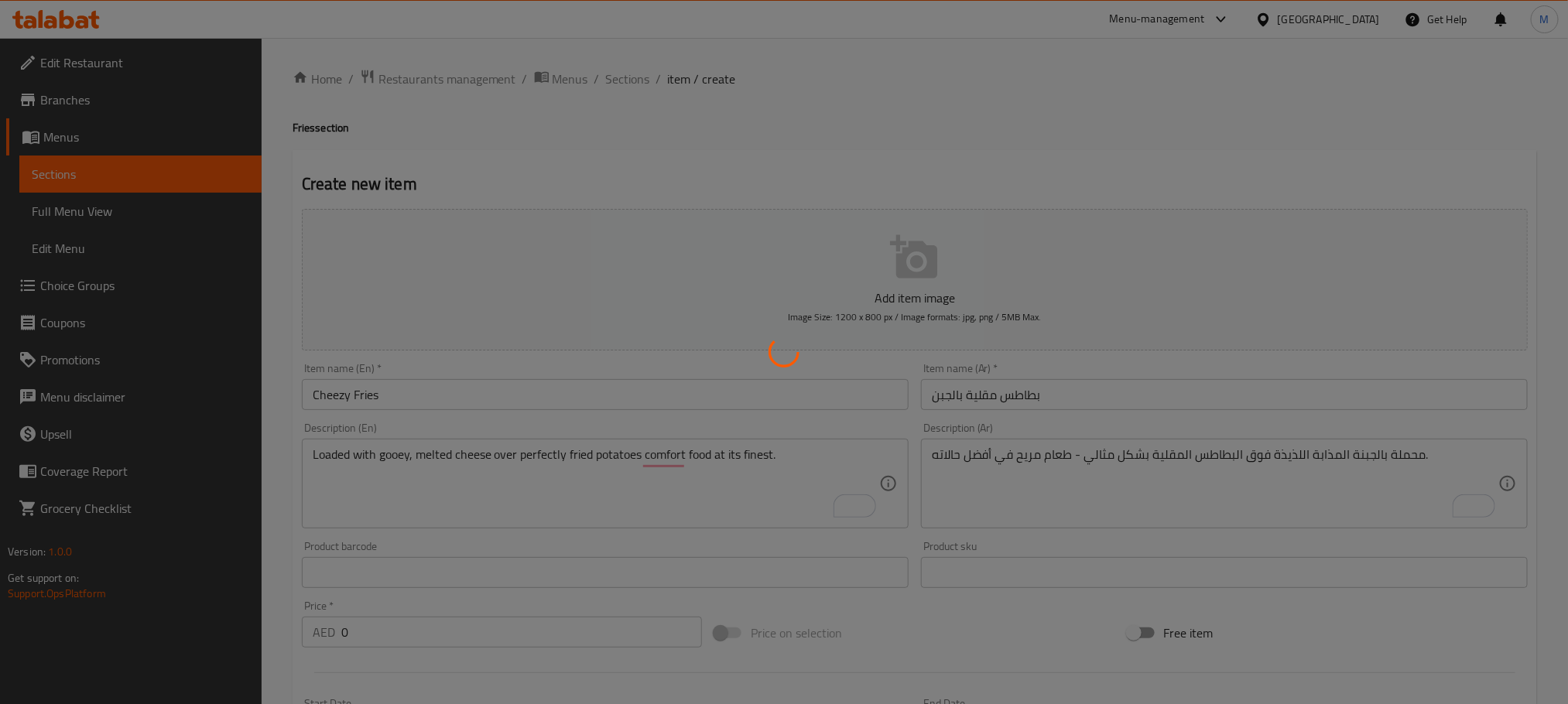
click at [634, 77] on div at bounding box center [784, 352] width 1568 height 704
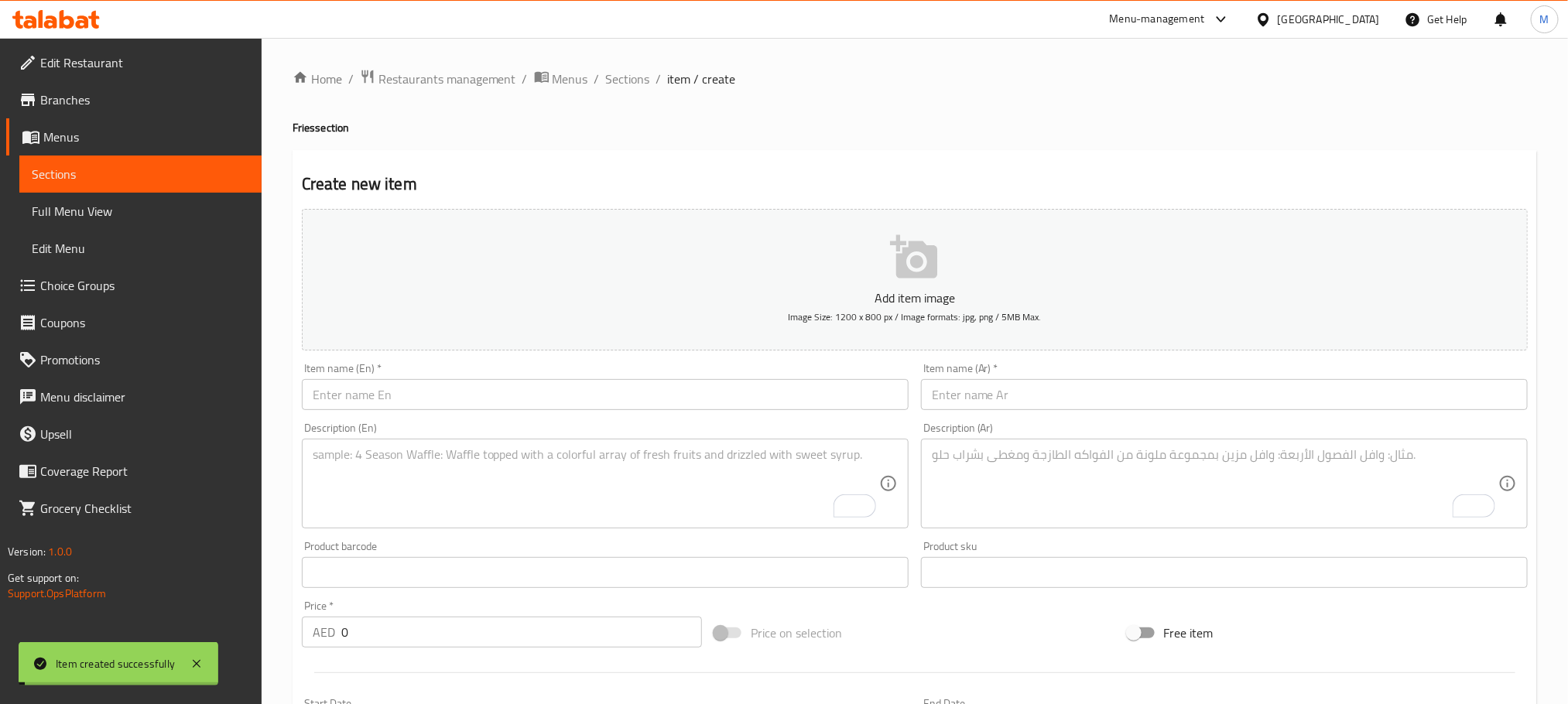
click at [634, 77] on span "Sections" at bounding box center [628, 79] width 44 height 18
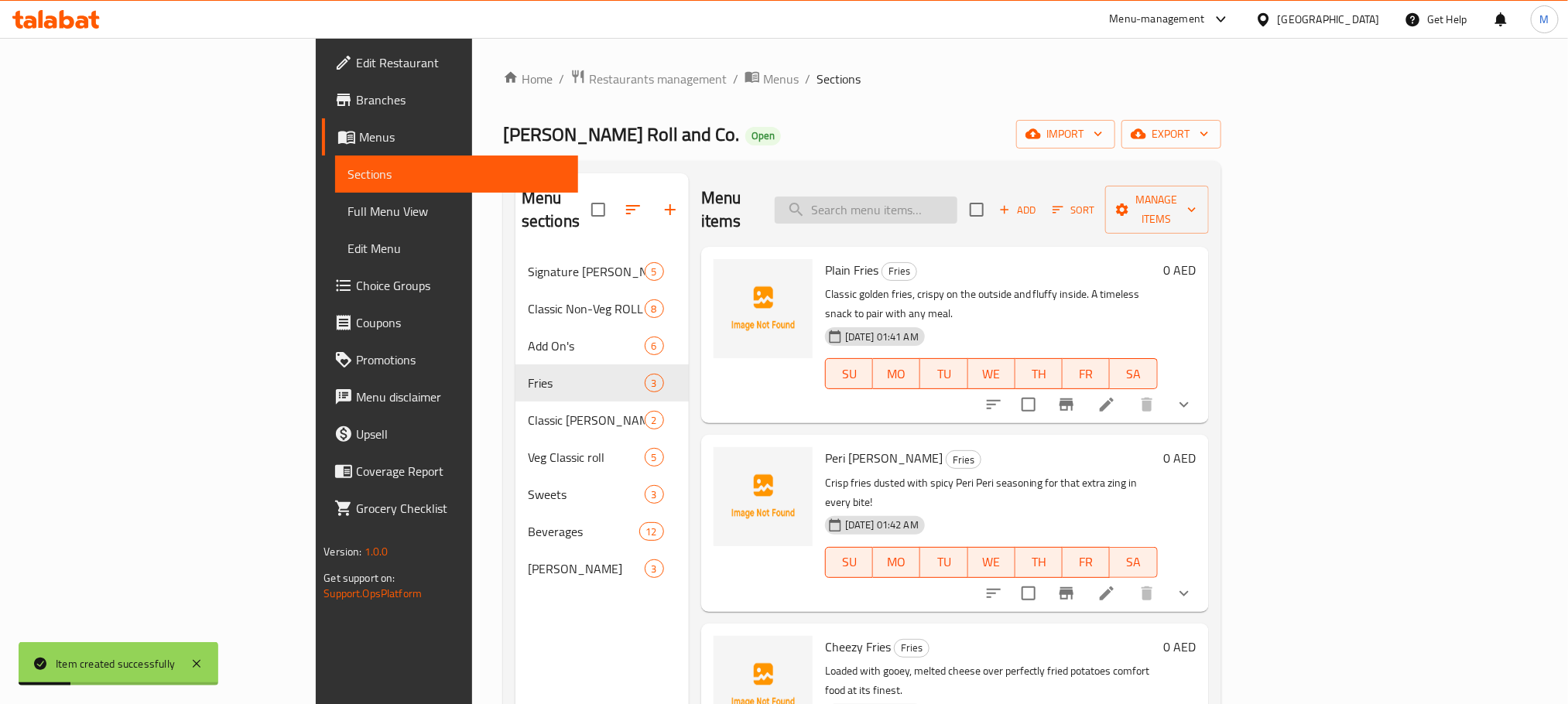
click at [958, 200] on input "search" at bounding box center [866, 210] width 182 height 27
paste input "Extra Cheese"
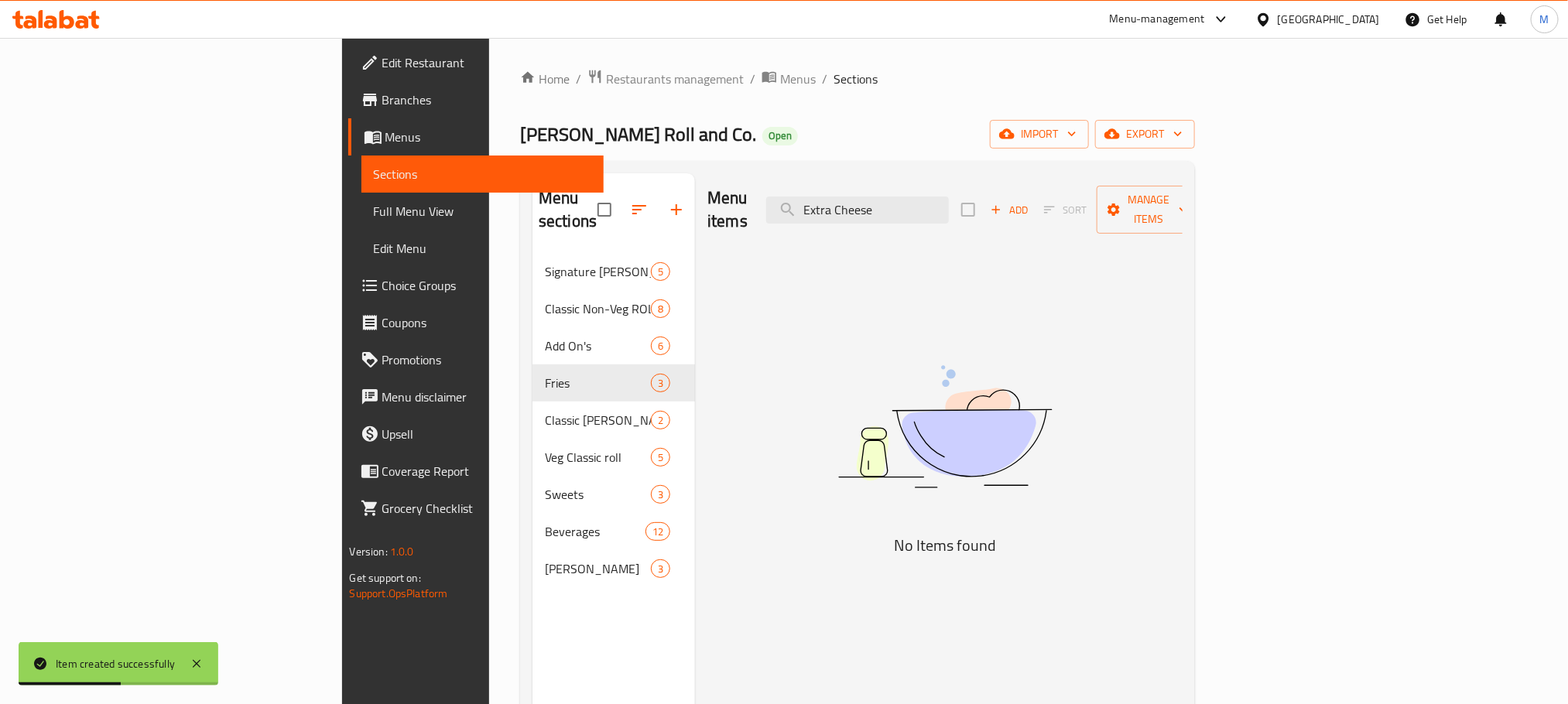
type input "Extra Cheese"
click at [931, 111] on div "Home / Restaurants management / Menus / Sections Urban Kathi Roll and Co. Open …" at bounding box center [857, 480] width 675 height 821
click at [949, 212] on input "Extra Cheese" at bounding box center [857, 210] width 182 height 27
click at [949, 209] on input "Extra Cheese" at bounding box center [857, 210] width 182 height 27
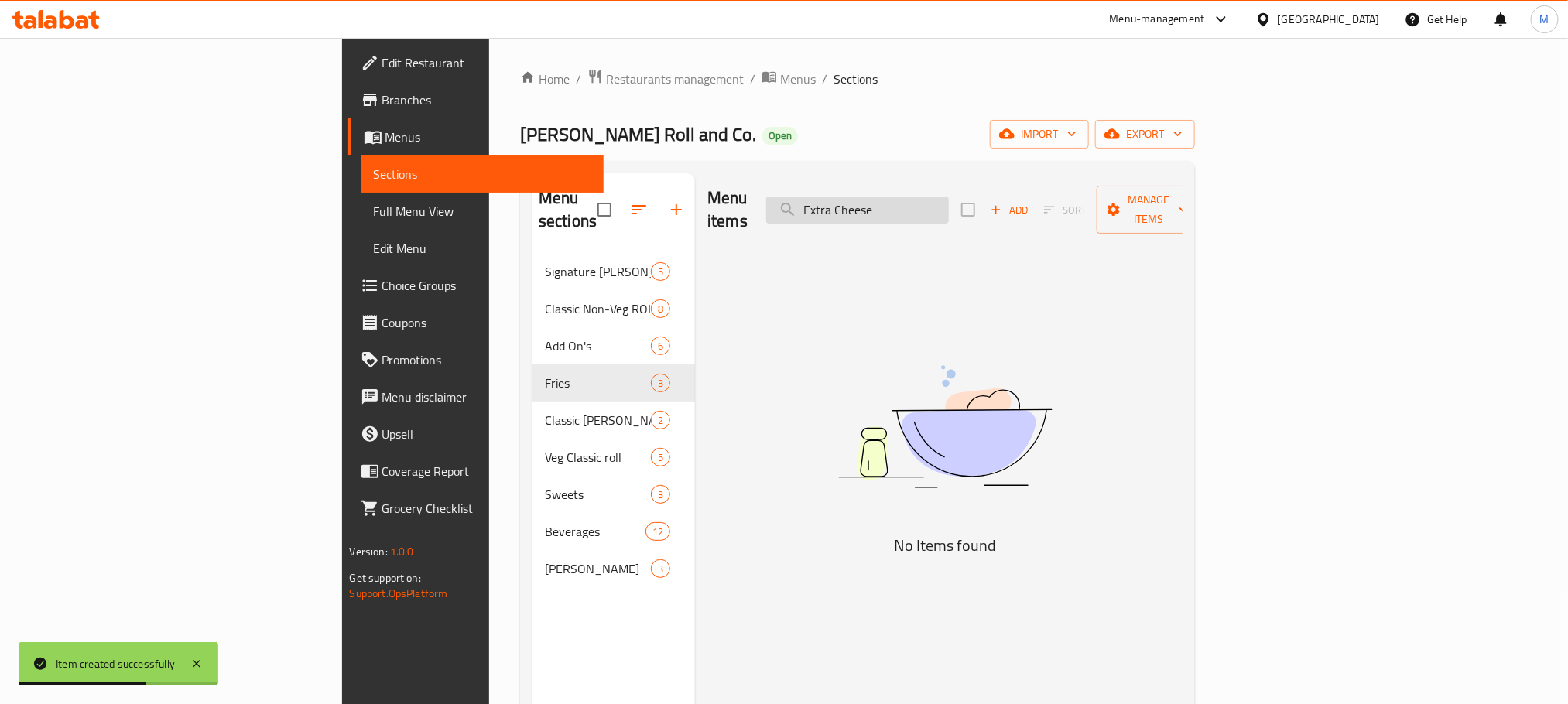
click at [949, 209] on input "Extra Cheese" at bounding box center [857, 210] width 182 height 27
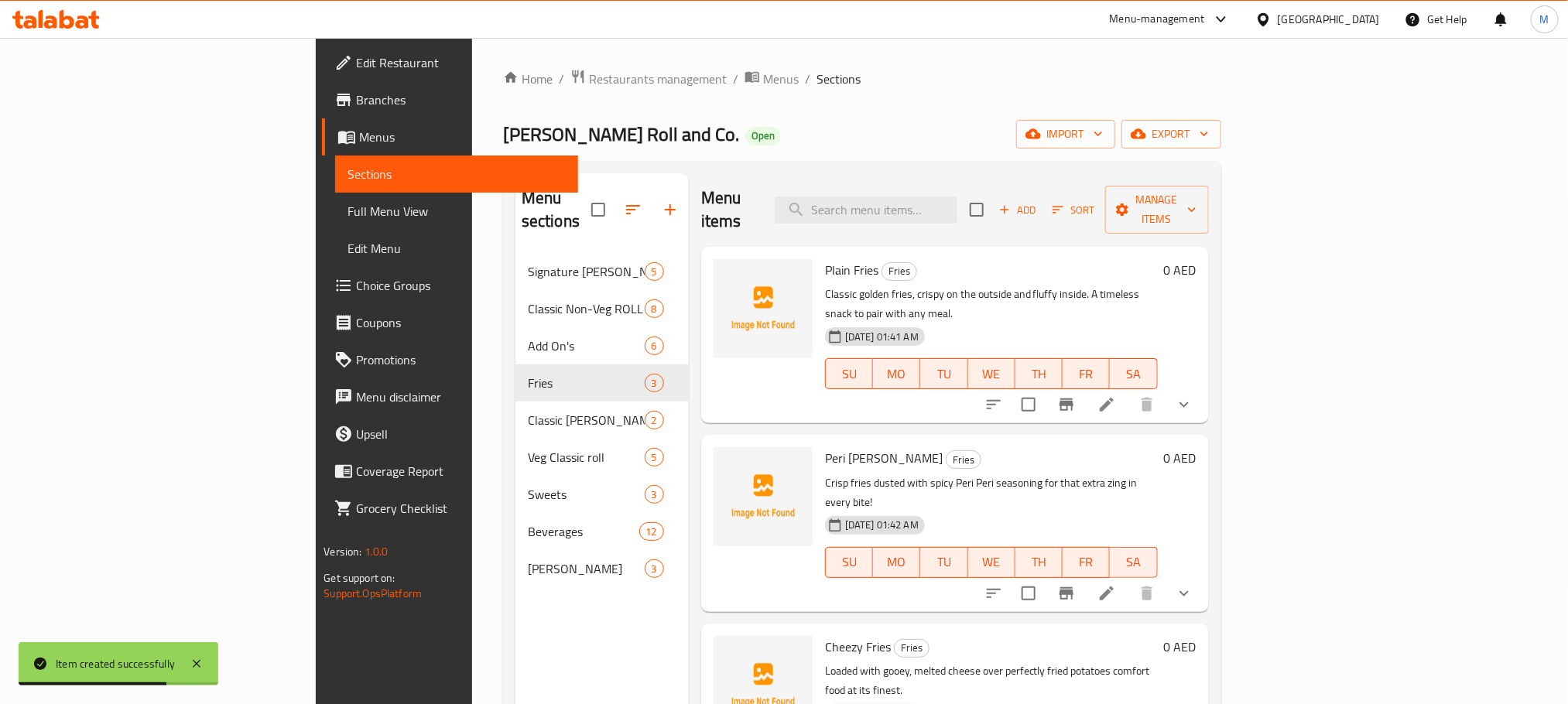
click at [960, 112] on div "Home / Restaurants management / Menus / Sections Urban Kathi Roll and Co. Open …" at bounding box center [862, 480] width 718 height 821
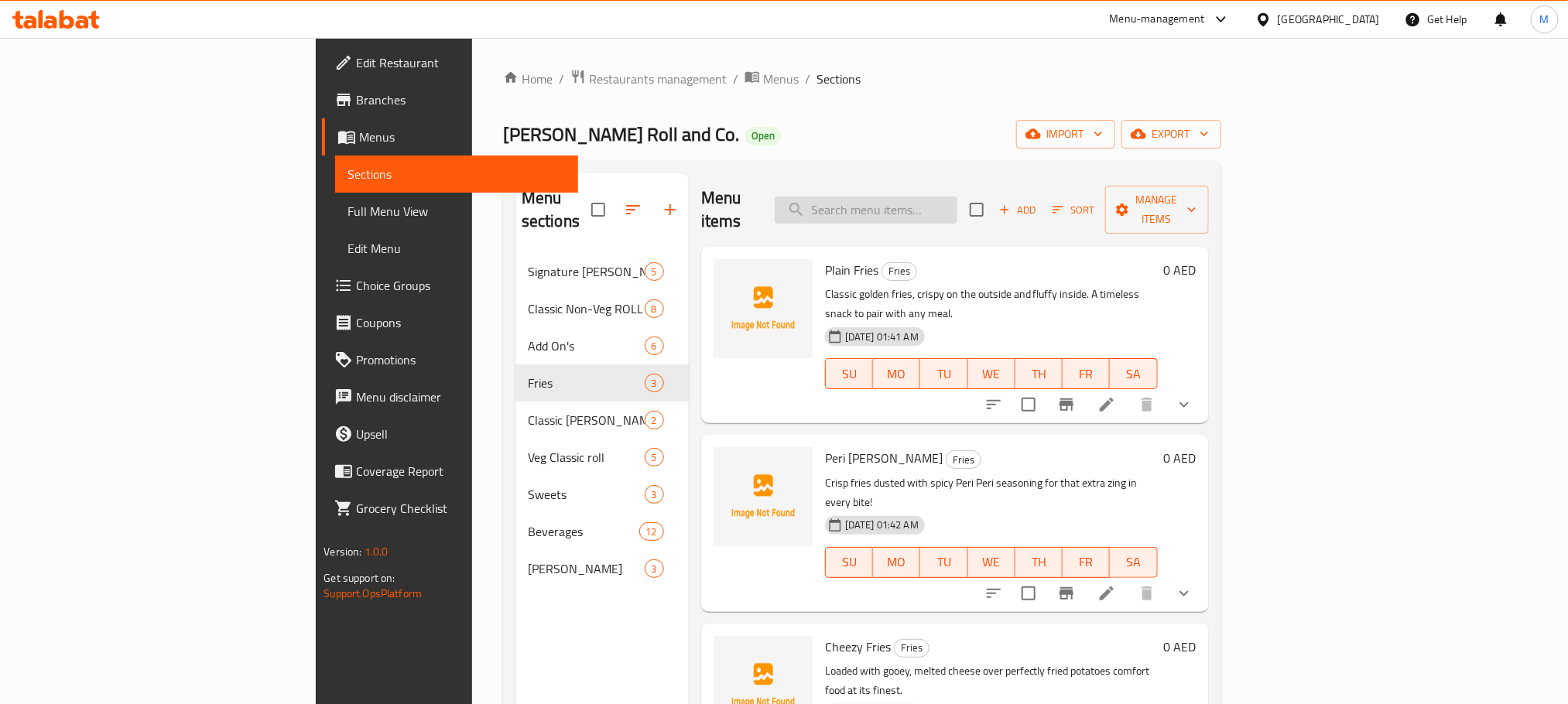
click at [958, 197] on input "search" at bounding box center [866, 210] width 182 height 27
paste input "Masala Chai"
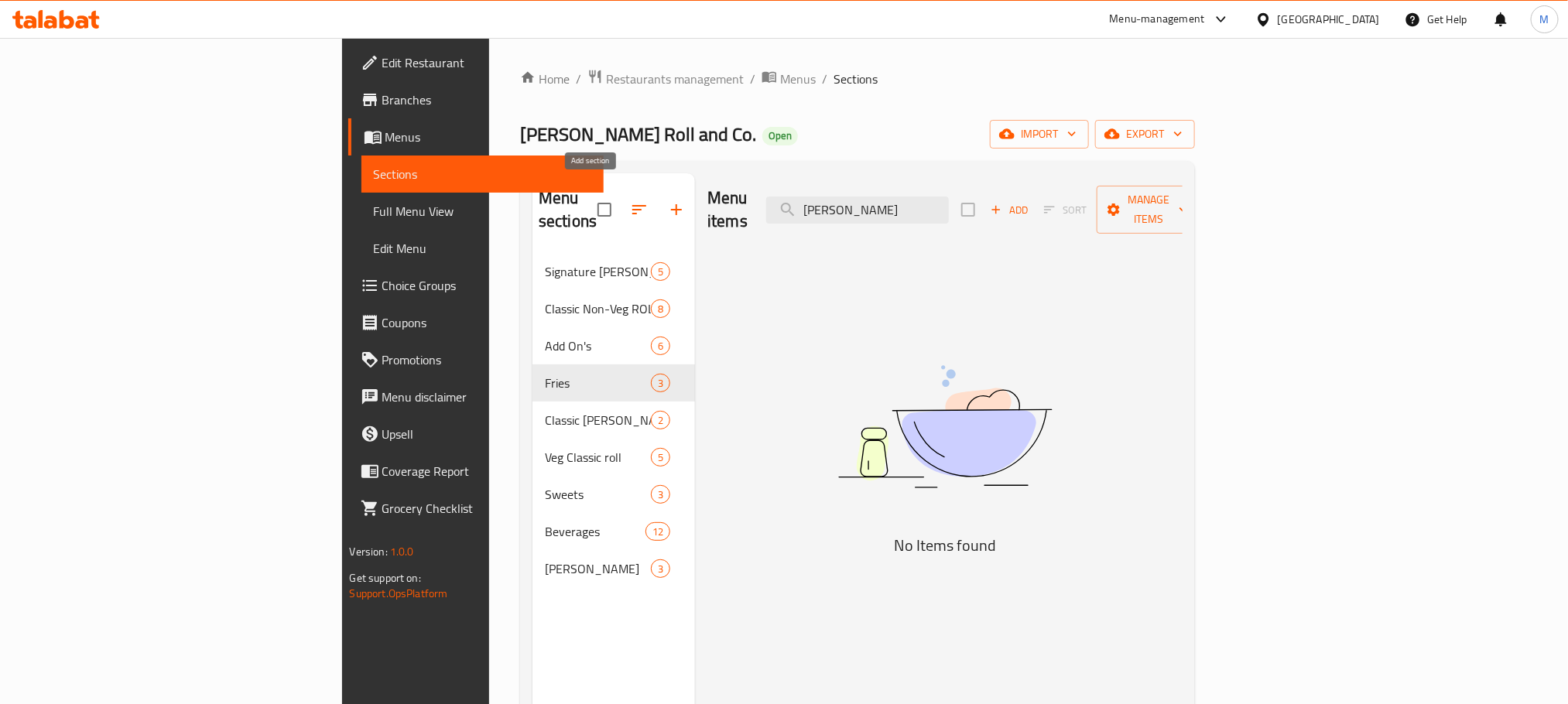
type input "Masala Chai"
click at [657, 199] on button "button" at bounding box center [676, 209] width 37 height 37
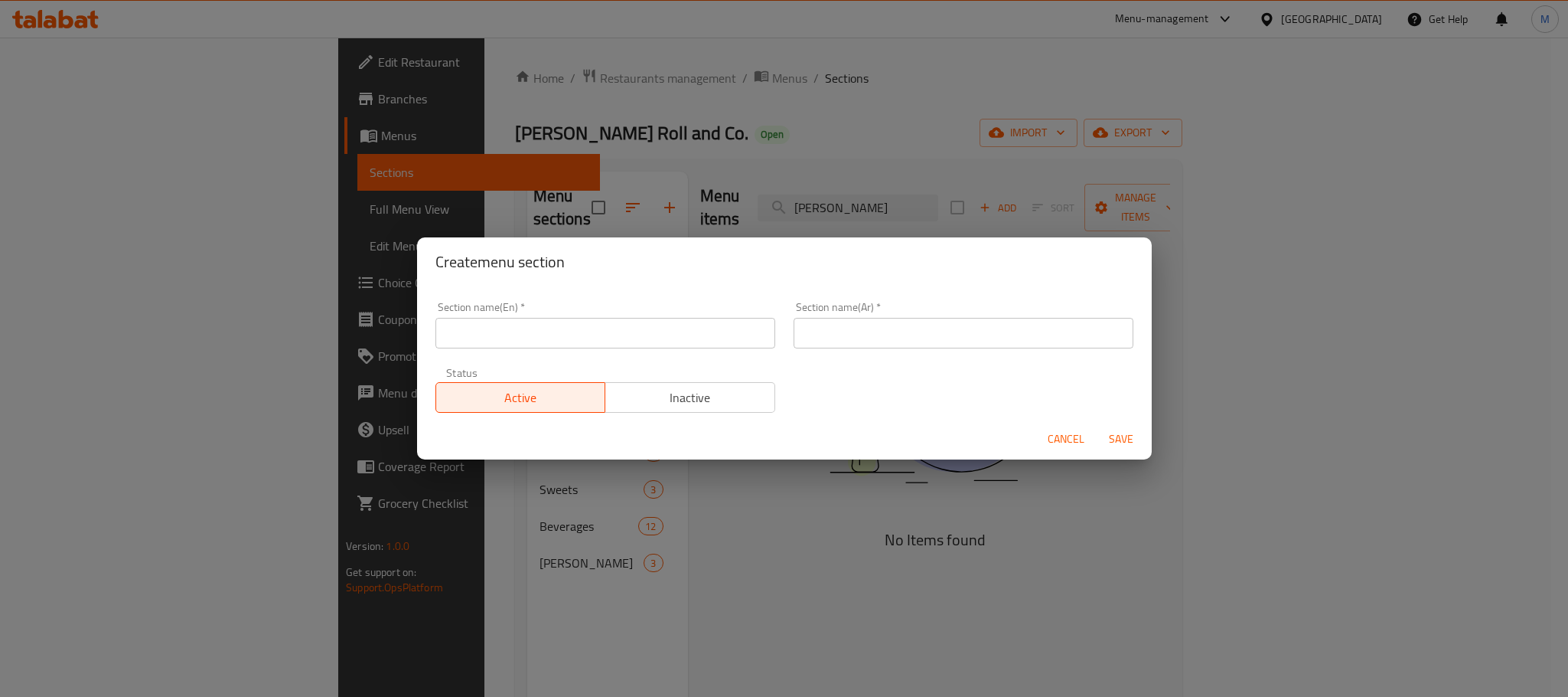
click at [663, 354] on div "Section name(En)   * Section name(En) *" at bounding box center [605, 325] width 358 height 66
click at [663, 348] on input "text" at bounding box center [606, 333] width 340 height 30
paste input "Beverages"
type input "Beverages"
click at [937, 335] on input "text" at bounding box center [963, 333] width 340 height 30
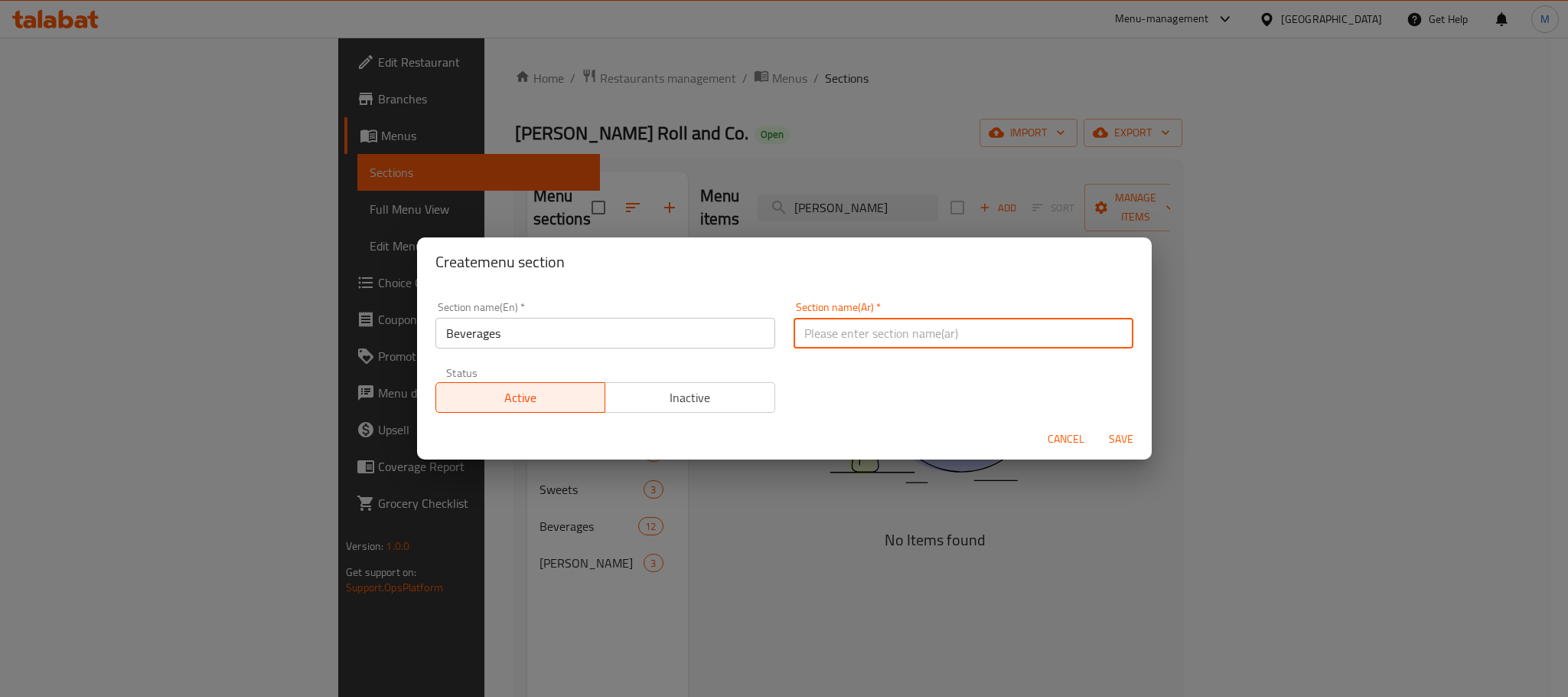
paste input "المشروبات"
type input "المشروبات"
click at [868, 386] on div "Section name(En)   * Beverages Section name(En) * Section name(Ar)   * المشروبا…" at bounding box center [784, 357] width 717 height 129
click at [1108, 425] on button "Save" at bounding box center [1122, 440] width 49 height 28
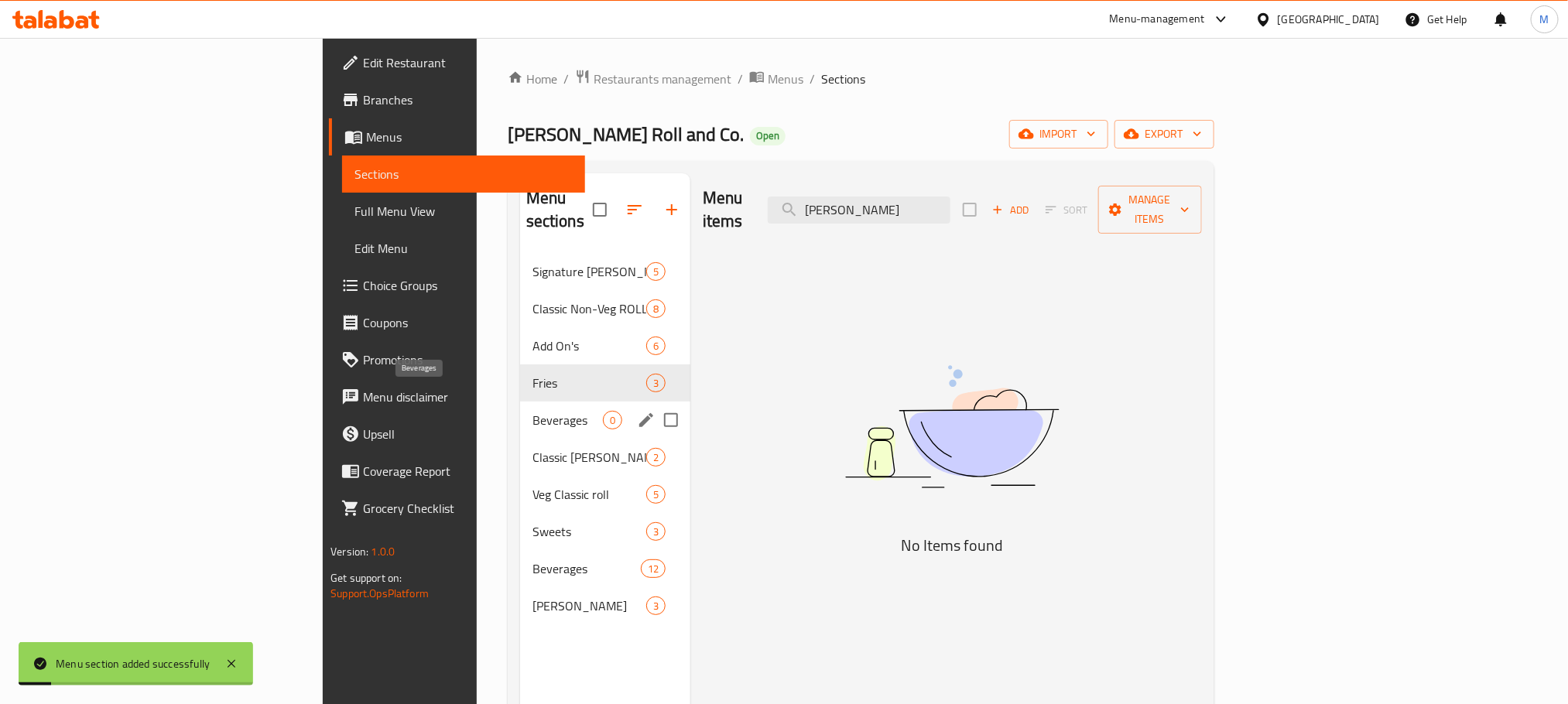
click at [533, 411] on span "Beverages" at bounding box center [567, 419] width 70 height 18
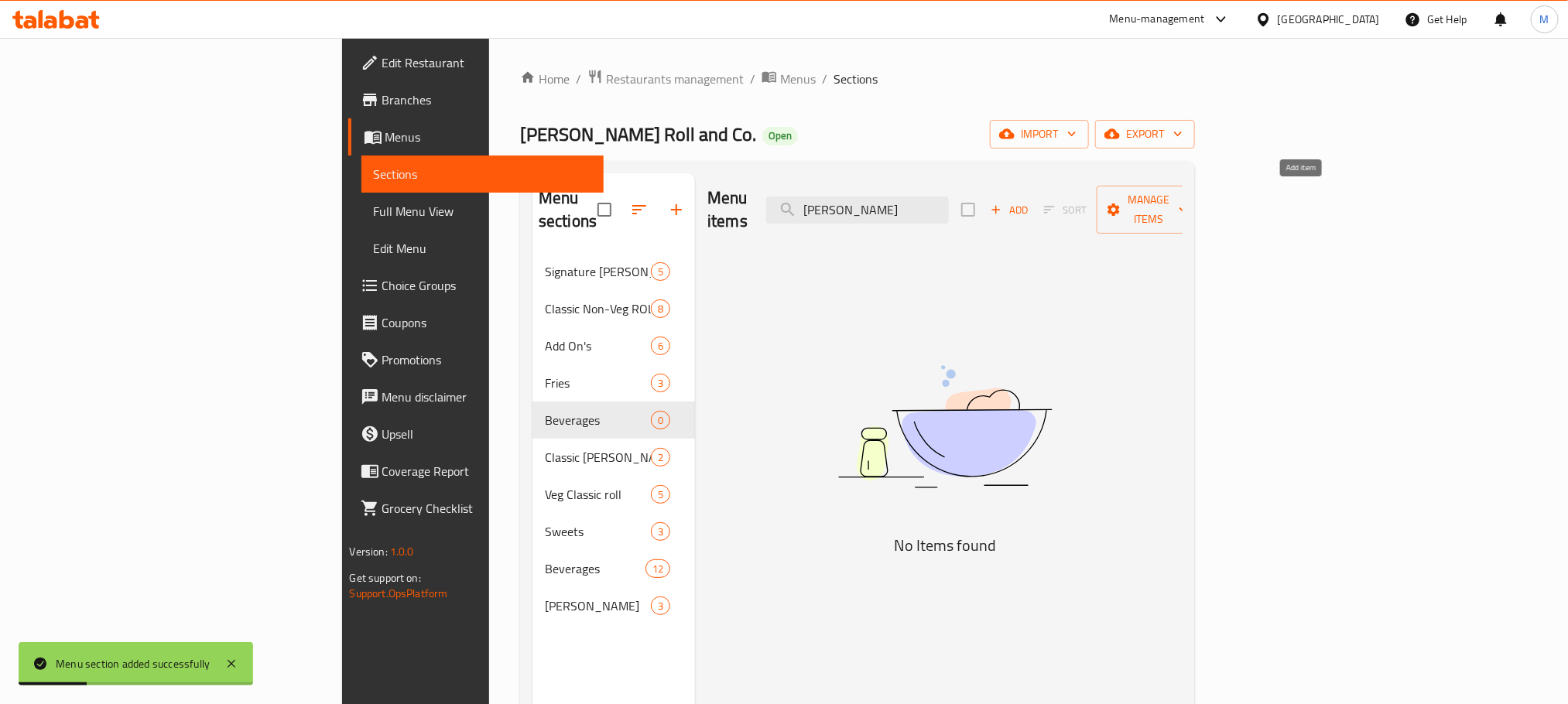
click at [1030, 201] on span "Add" at bounding box center [1010, 210] width 42 height 18
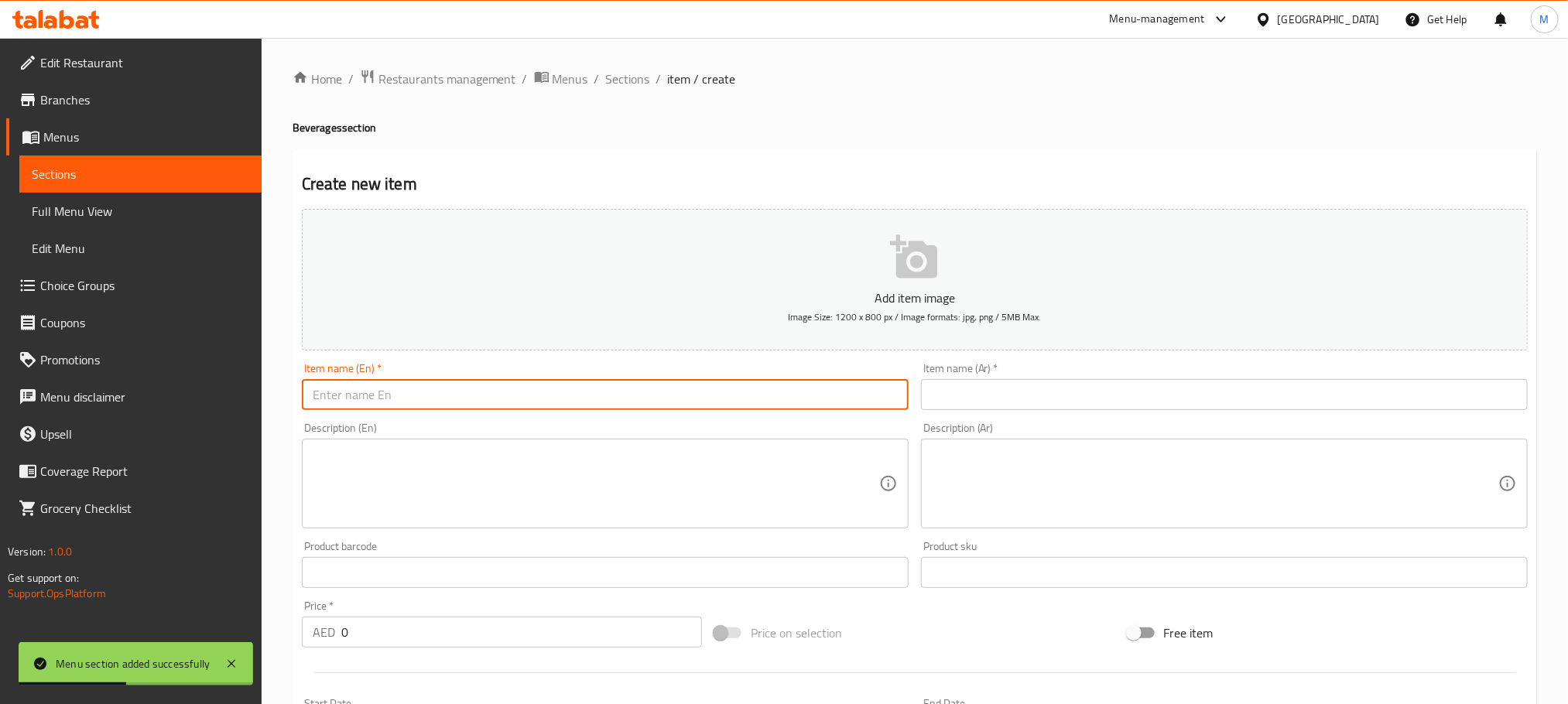
click at [701, 387] on input "text" at bounding box center [606, 394] width 606 height 31
paste input "Masala Chai"
type input "Masala Chai"
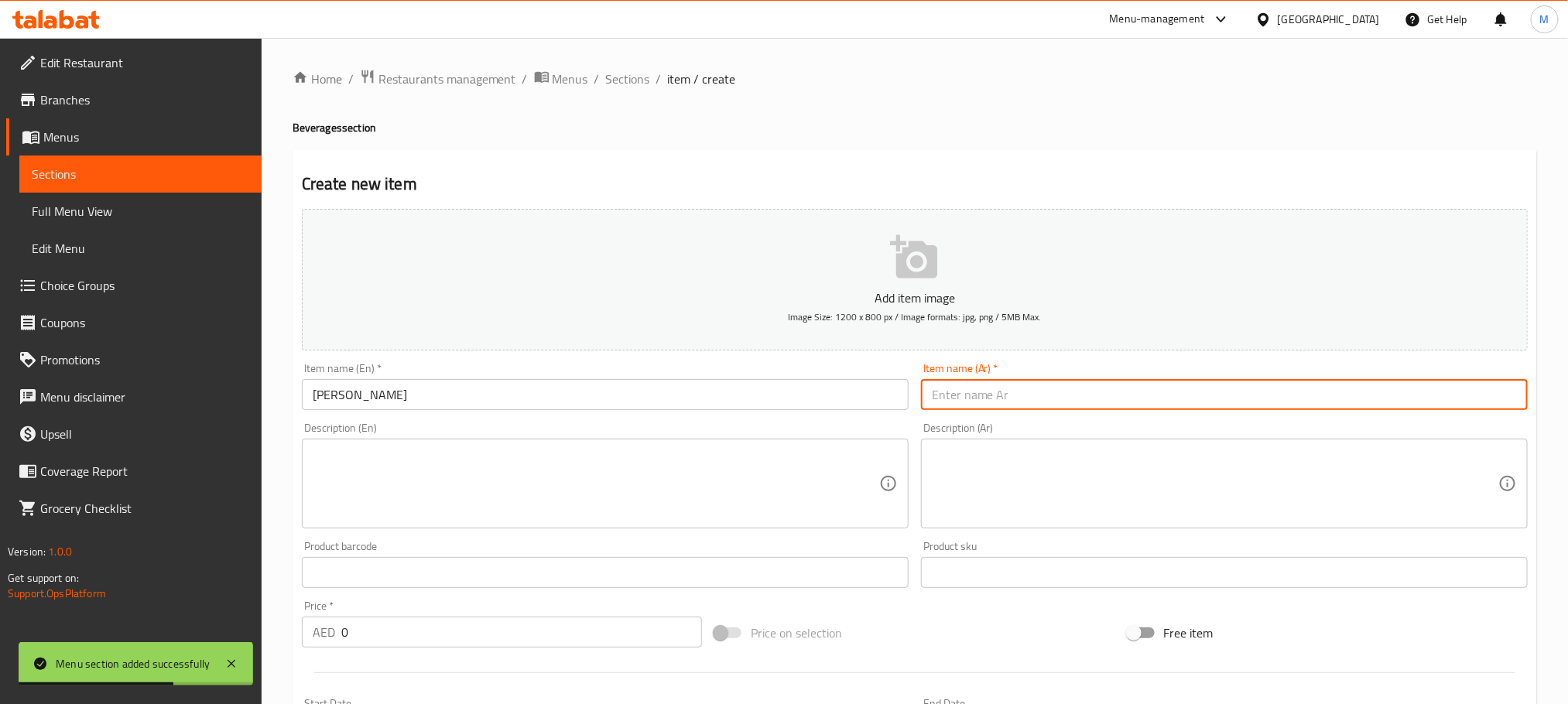
click at [1089, 397] on input "text" at bounding box center [1224, 394] width 606 height 31
paste input "ماسالا تشاي"
type input "ماسالا تشاي"
click at [620, 461] on textarea at bounding box center [596, 483] width 566 height 74
paste textarea "Traditional Indian spiced tea brewed with a blend of aromatic spices and fresh …"
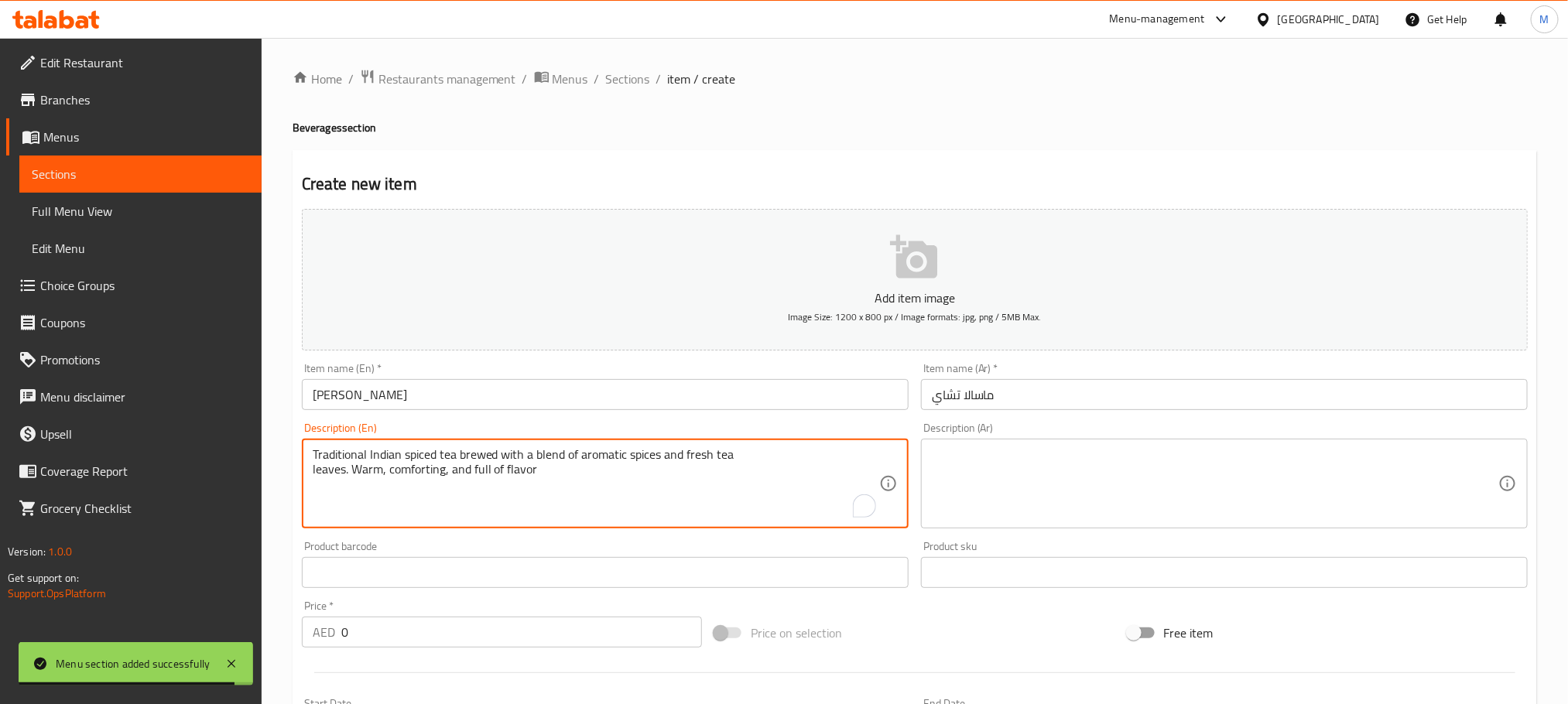
type textarea "Traditional Indian spiced tea brewed with a blend of aromatic spices and fresh …"
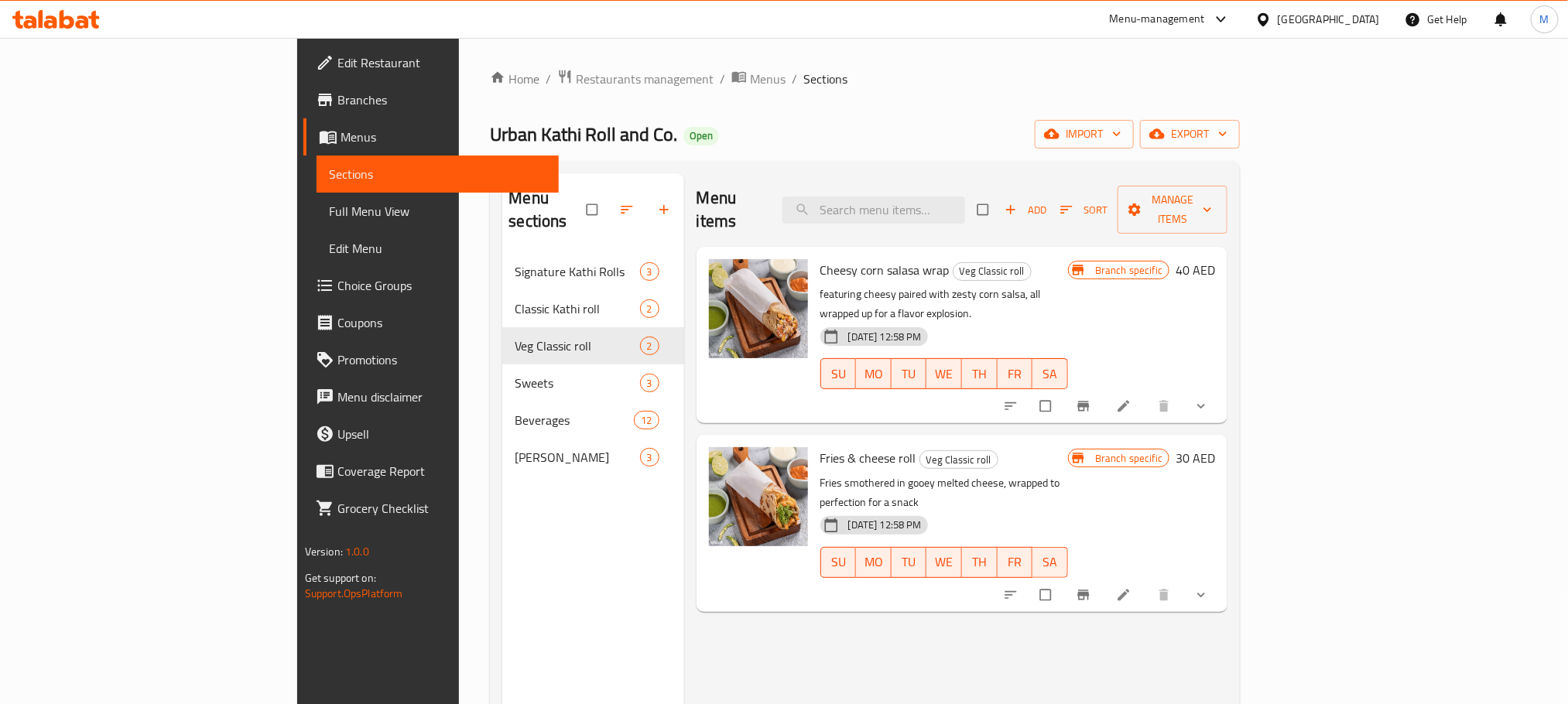
click at [1342, 26] on div "[GEOGRAPHIC_DATA]" at bounding box center [1328, 19] width 102 height 17
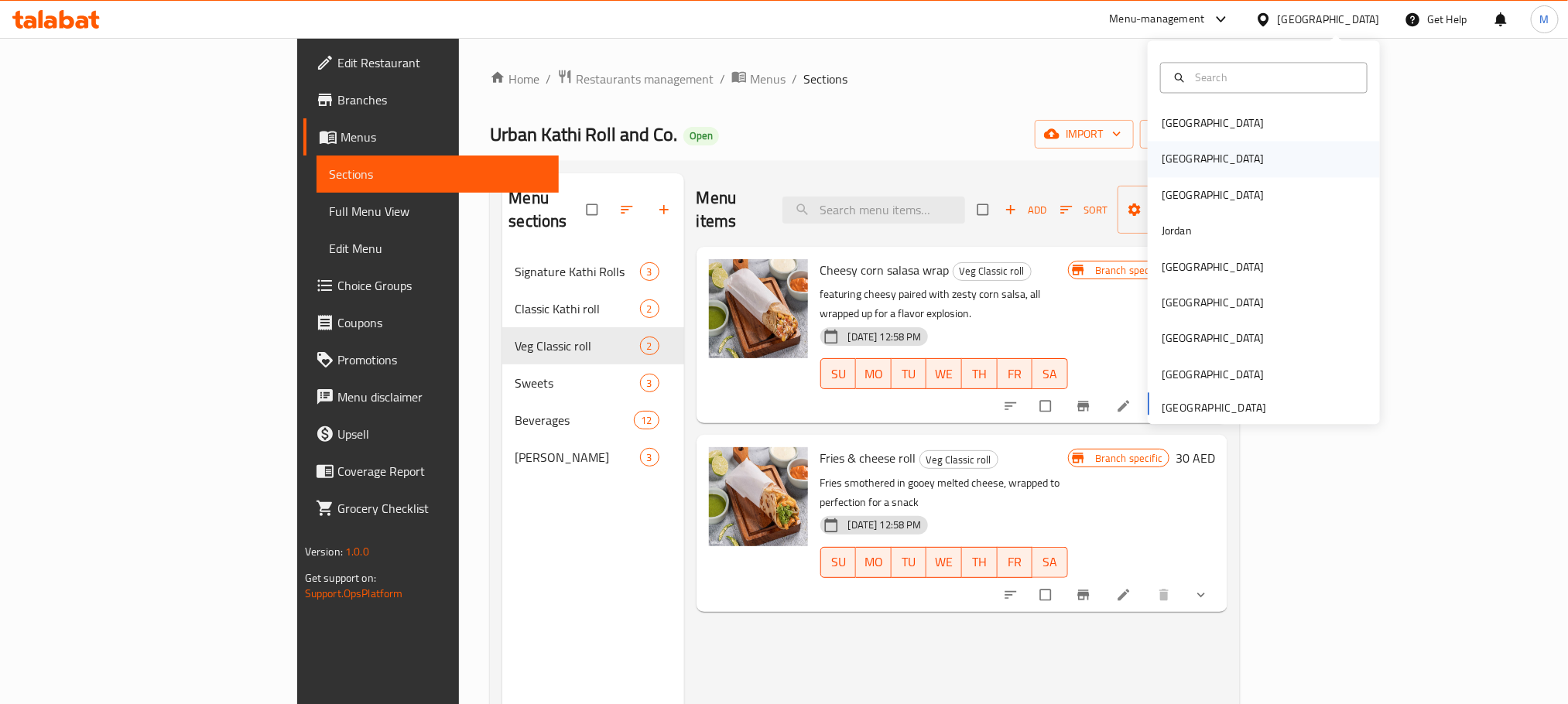
click at [1163, 163] on div "Egypt" at bounding box center [1212, 159] width 102 height 17
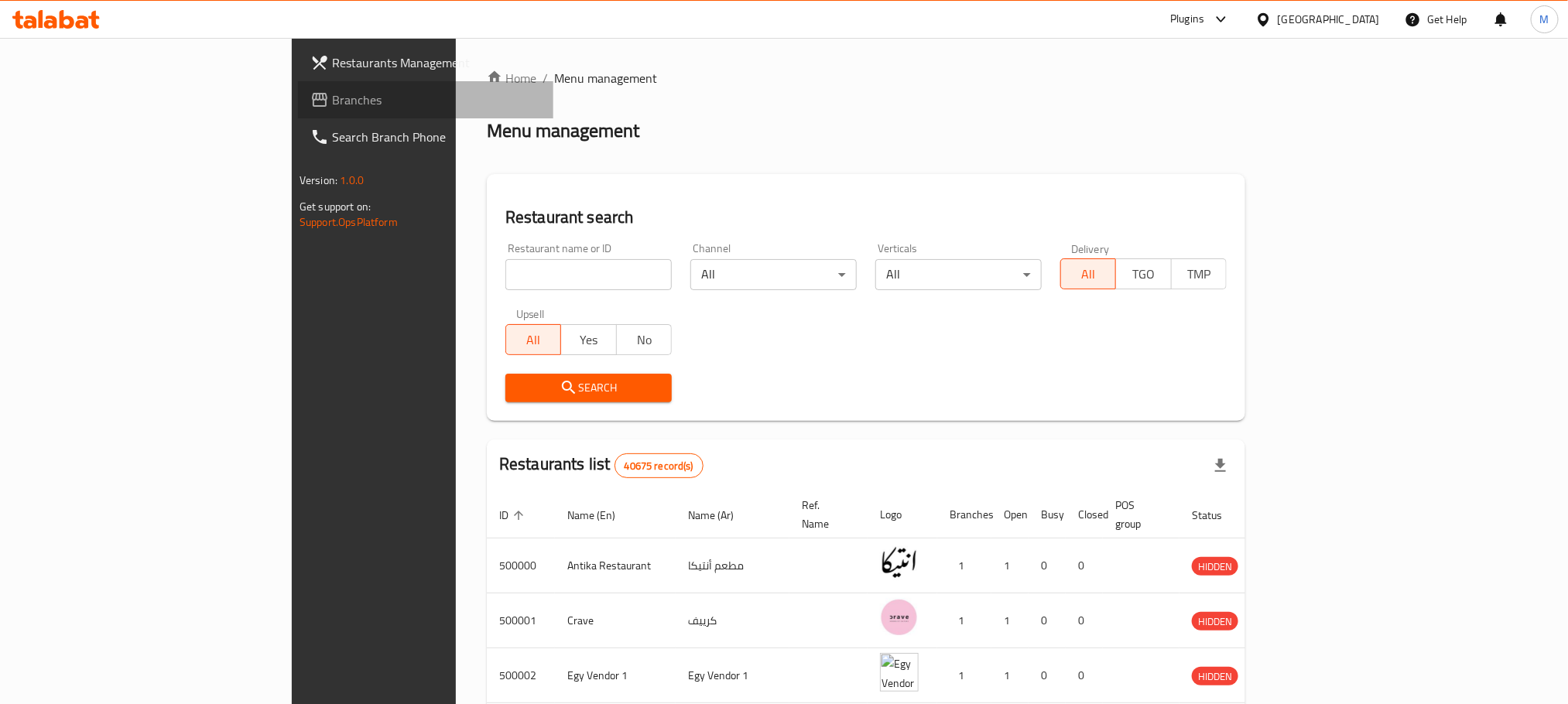
click at [332, 102] on span "Branches" at bounding box center [437, 99] width 209 height 18
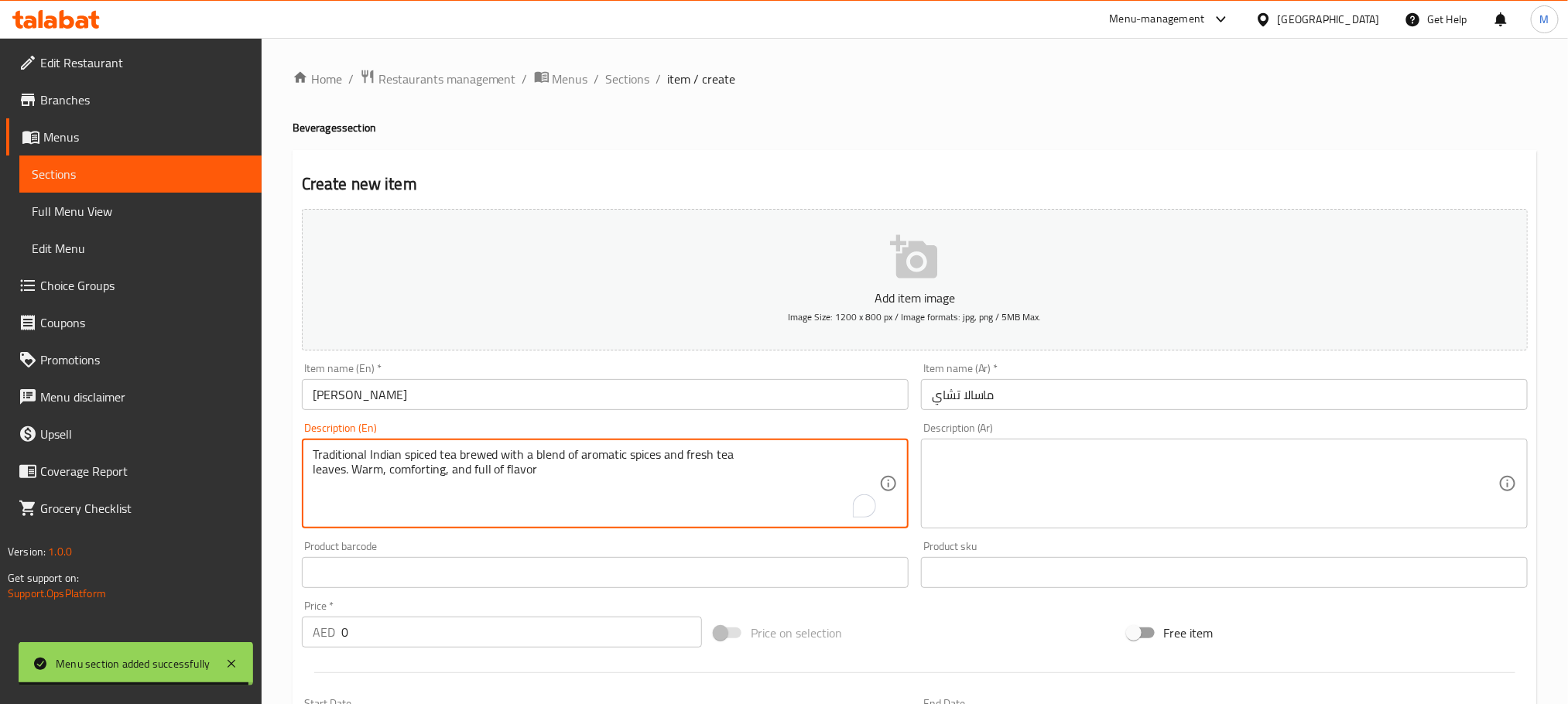
click at [1068, 497] on textarea at bounding box center [1215, 483] width 566 height 74
paste textarea "شاي هندي تقليدي مُنكّه بمزيج من التوابل العطرية وأوراق الشاي الطازجة. دافئ، مُر…"
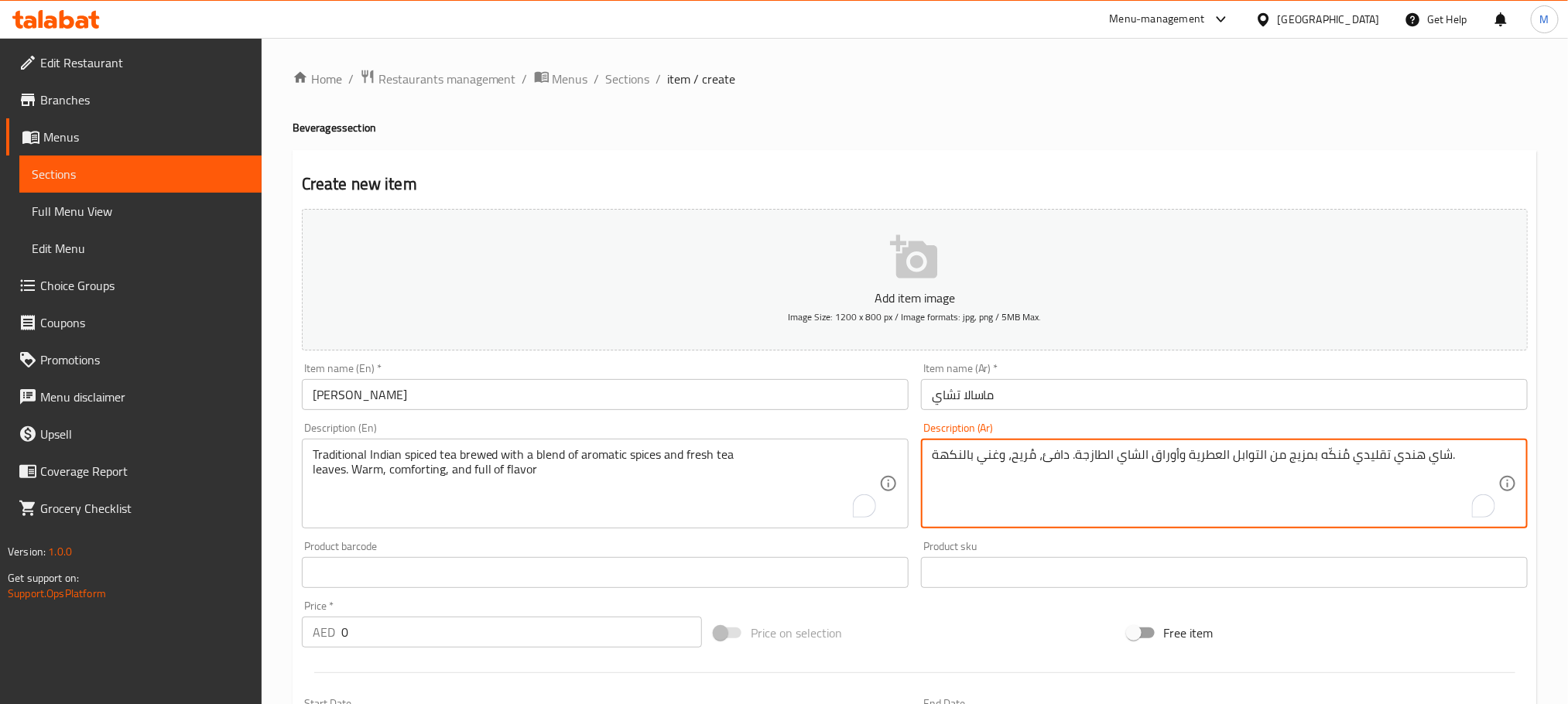
type textarea "شاي هندي تقليدي مُنكّه بمزيج من التوابل العطرية وأوراق الشاي الطازجة. دافئ، مُر…"
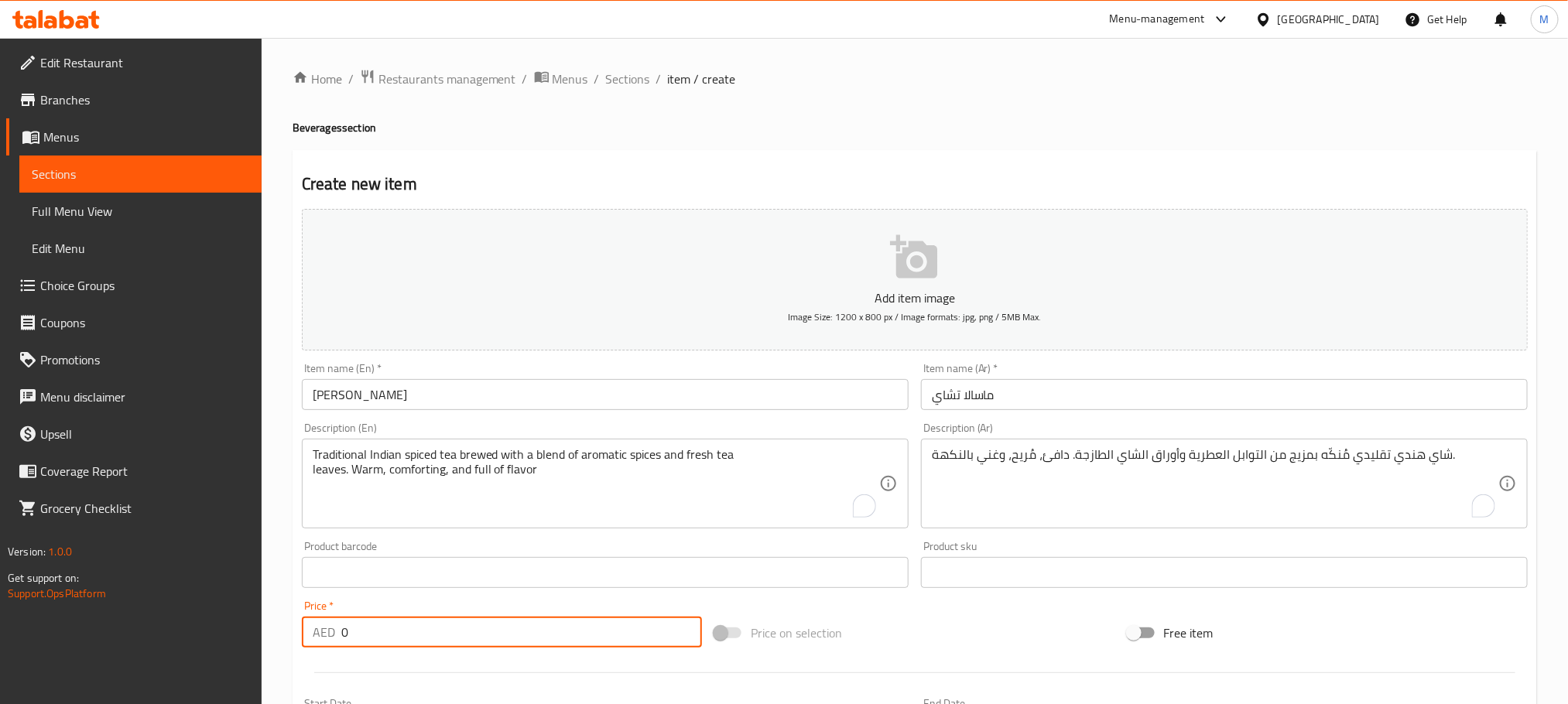
click at [588, 625] on input "0" at bounding box center [522, 632] width 361 height 31
paste input "20.00"
click at [588, 625] on input "020.00" at bounding box center [522, 632] width 361 height 31
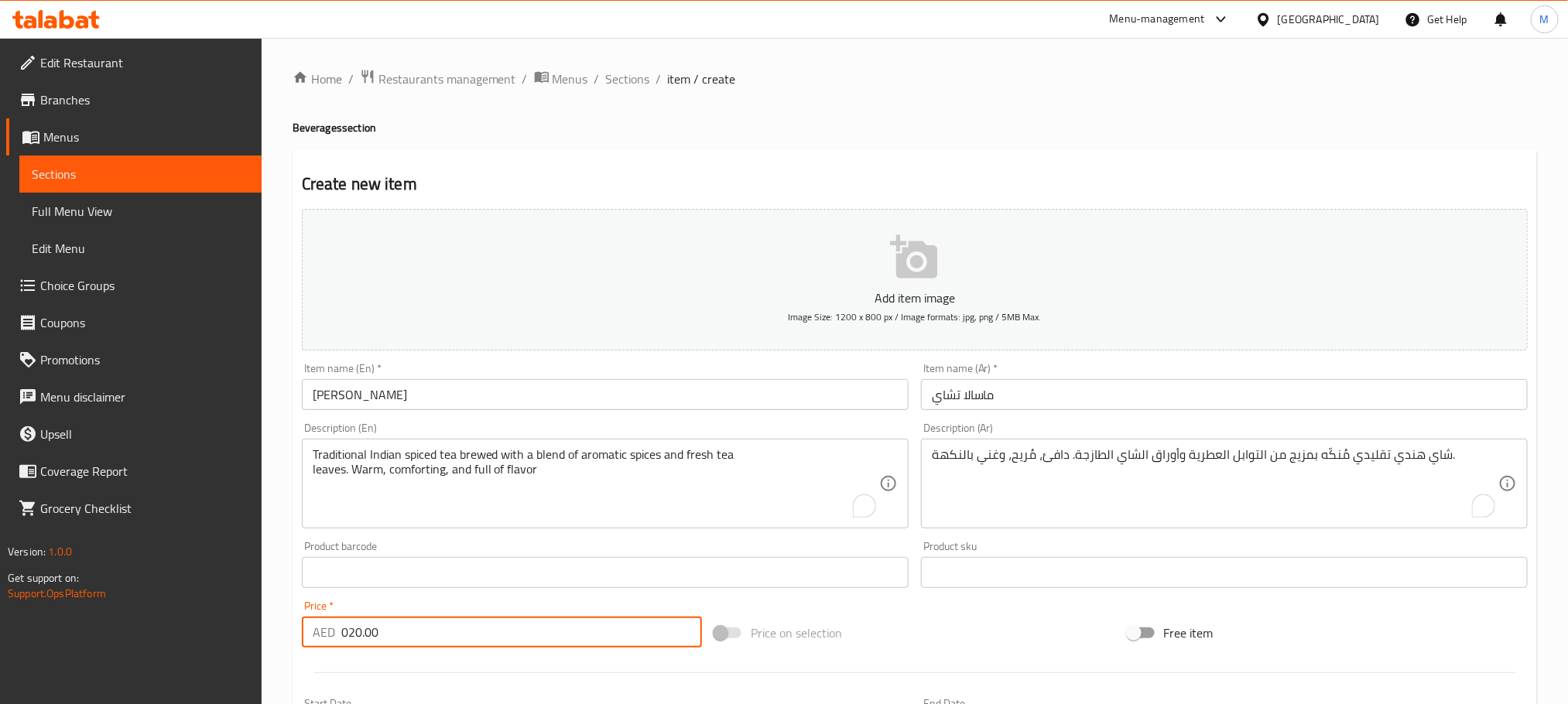
click at [588, 625] on input "020.00" at bounding box center [522, 632] width 361 height 31
paste input "number"
type input "20.00"
click at [937, 634] on div "Price on selection" at bounding box center [915, 633] width 413 height 42
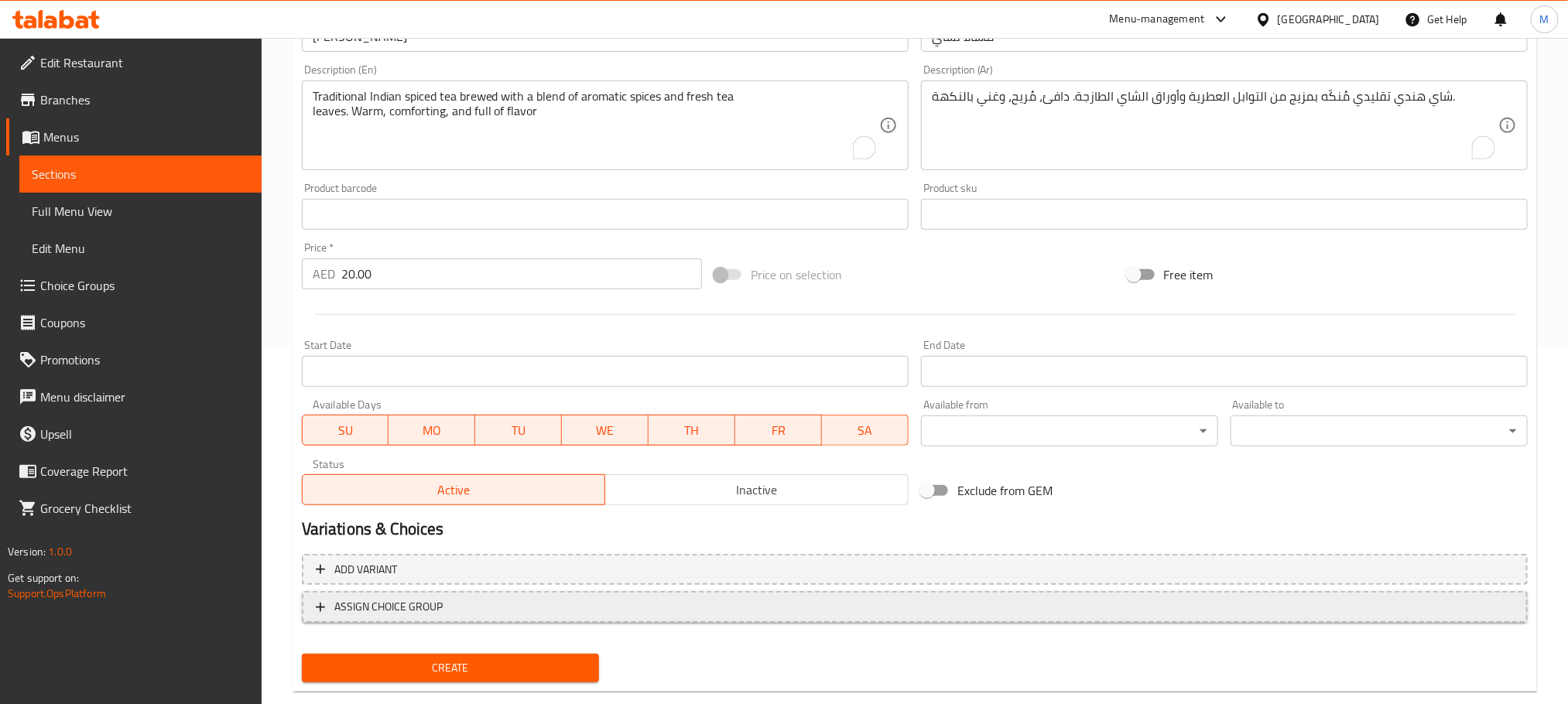
scroll to position [387, 0]
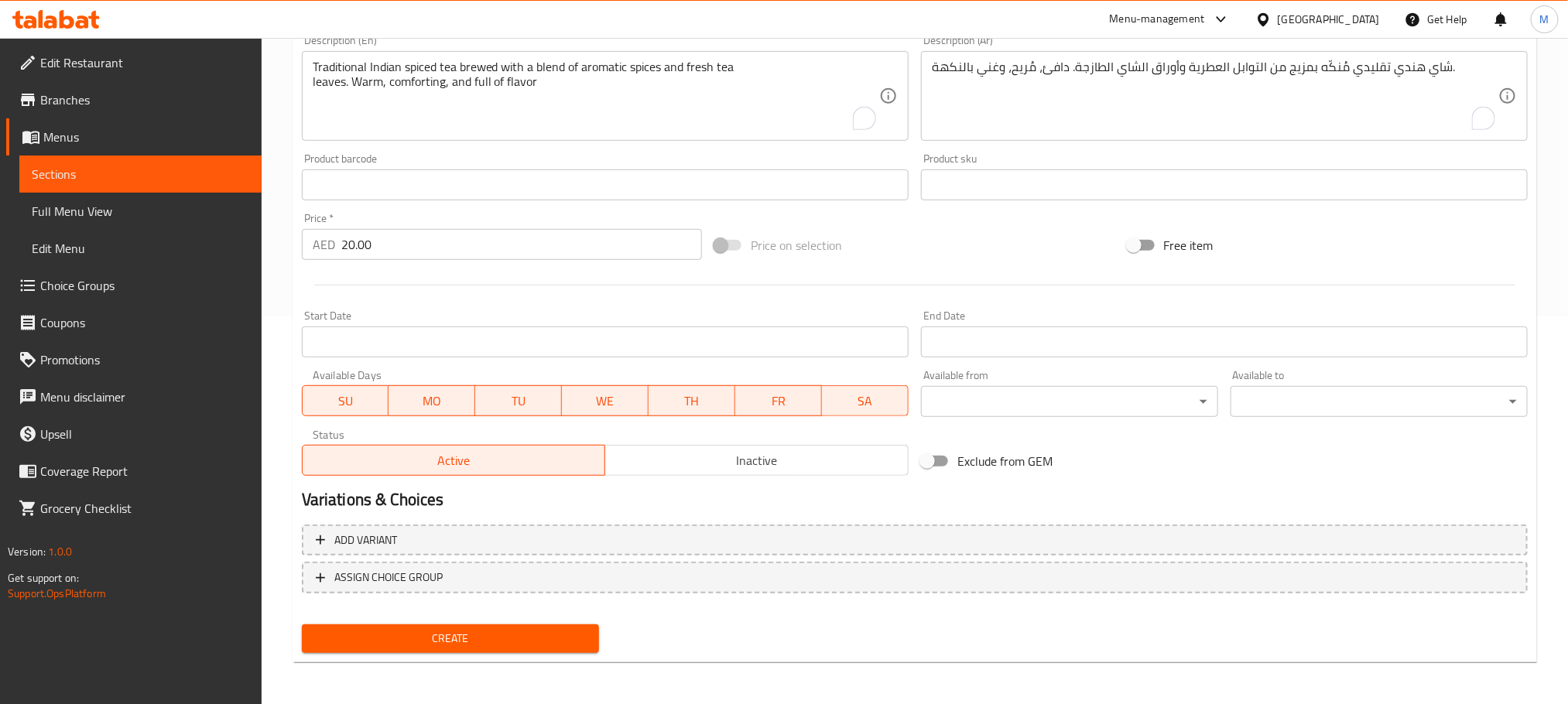
click at [551, 639] on span "Create" at bounding box center [450, 639] width 273 height 19
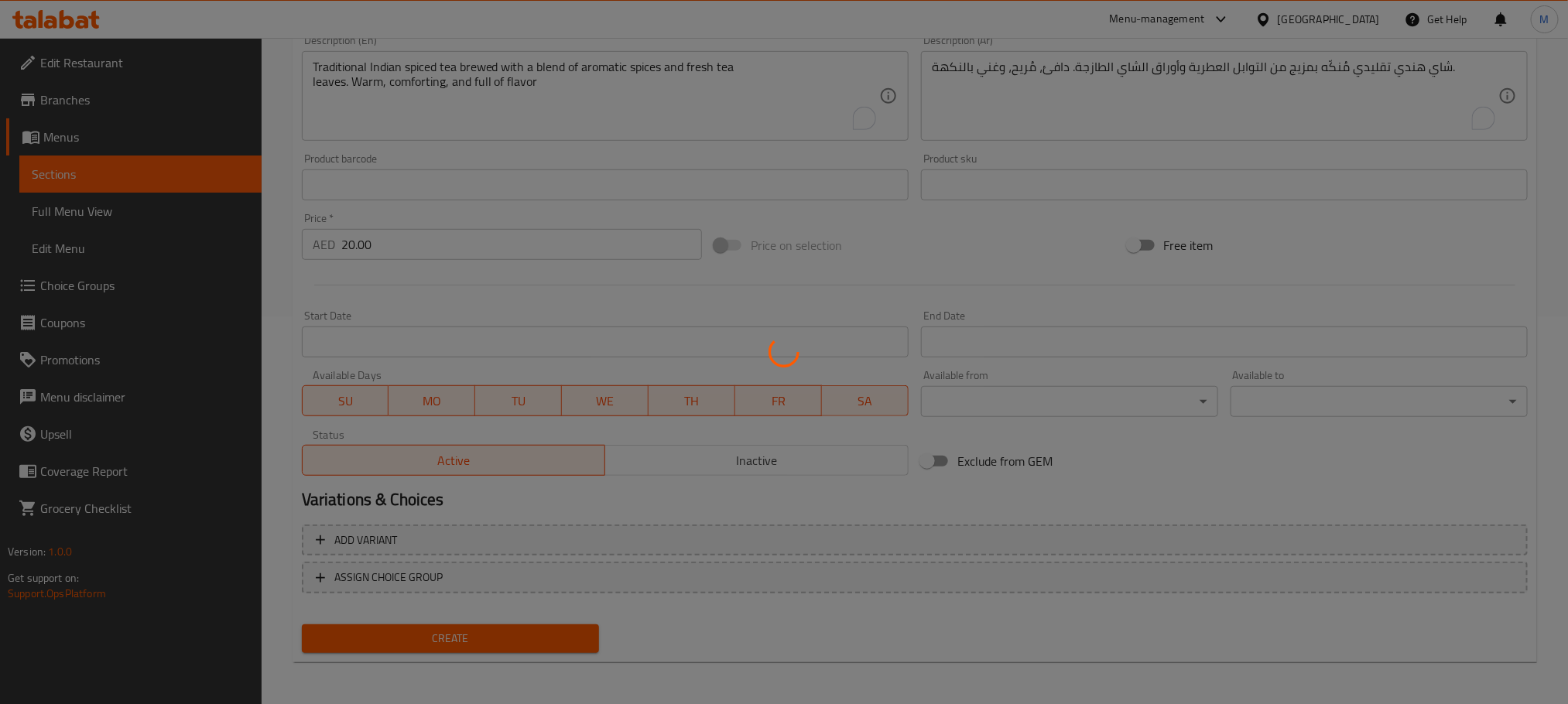
type input "0"
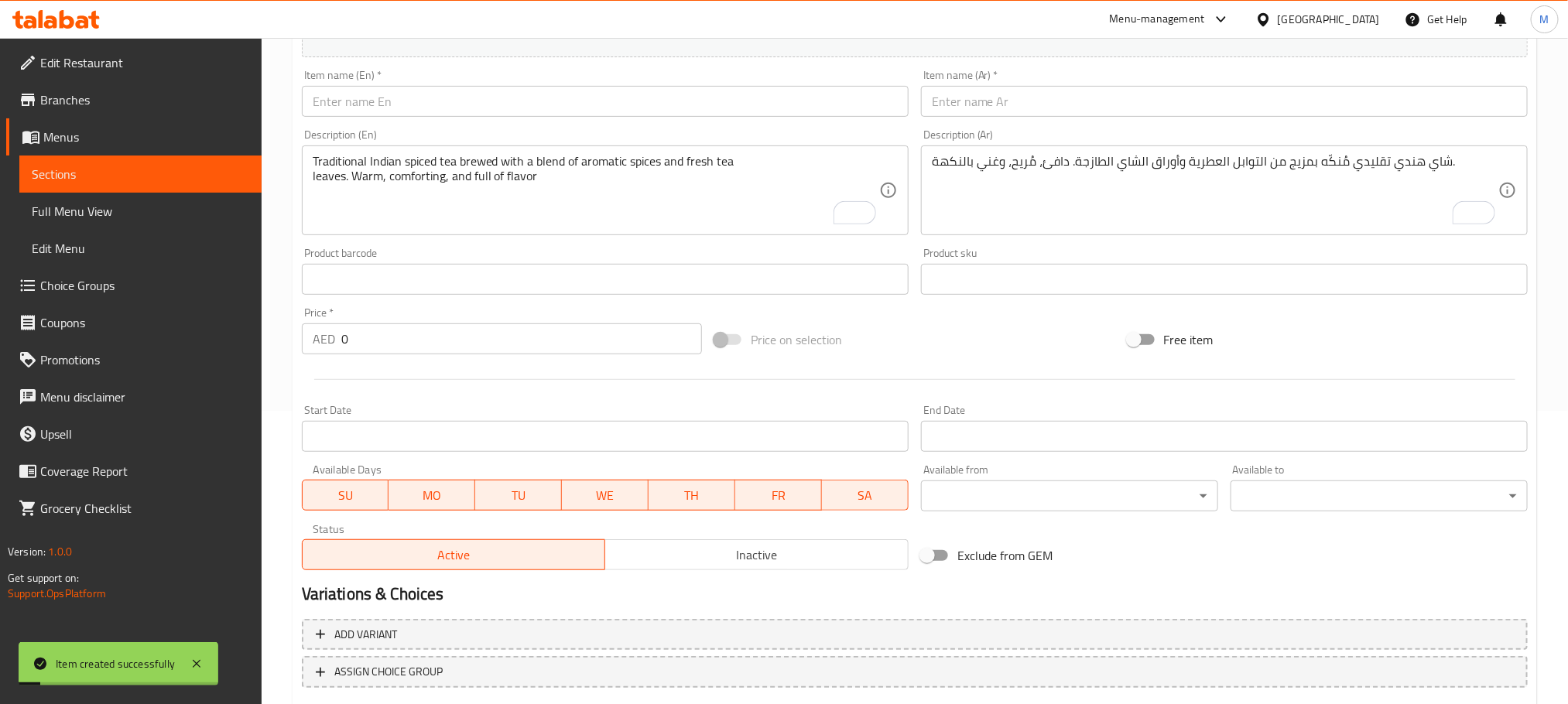
scroll to position [155, 0]
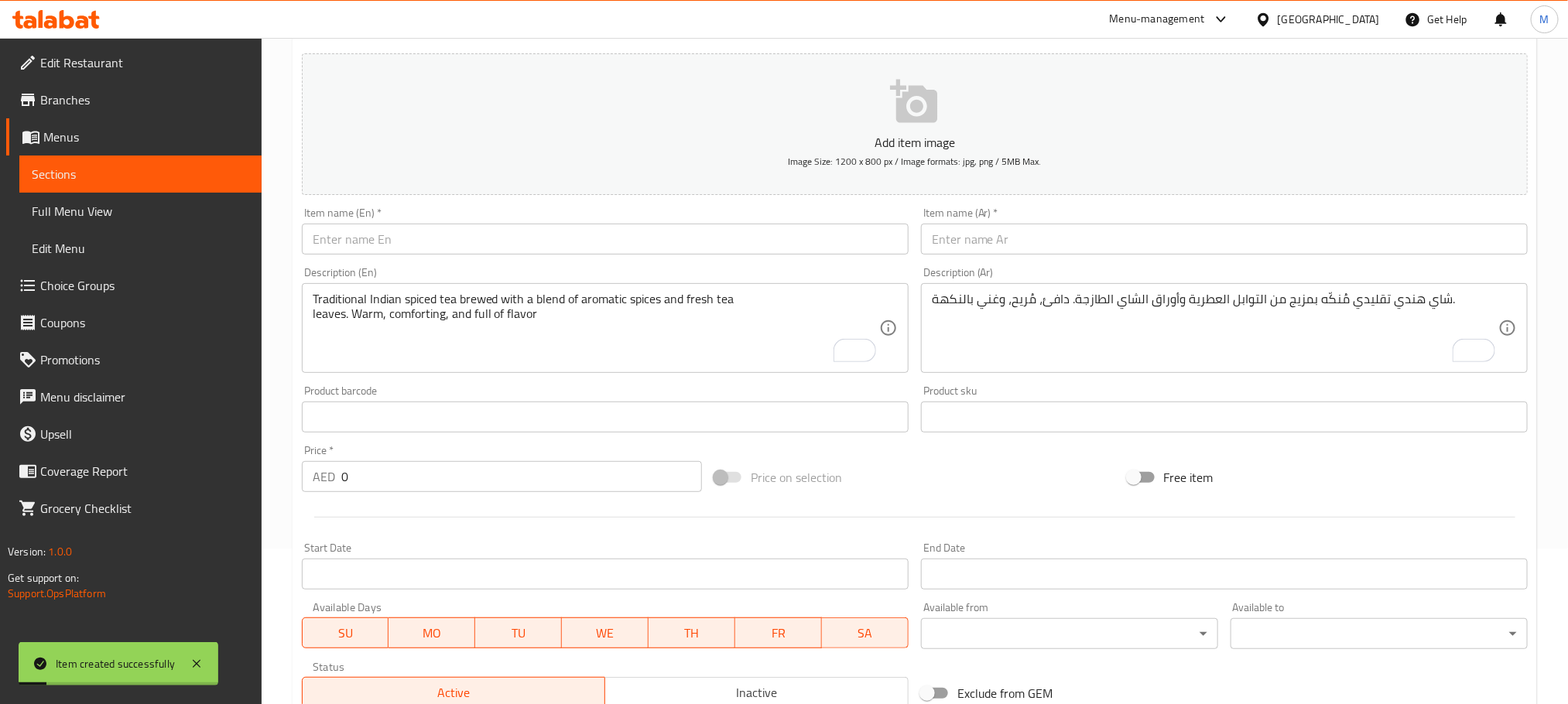
click at [556, 214] on div "Item name (En)   * Item name (En) *" at bounding box center [606, 230] width 606 height 47
click at [556, 238] on input "text" at bounding box center [606, 239] width 606 height 31
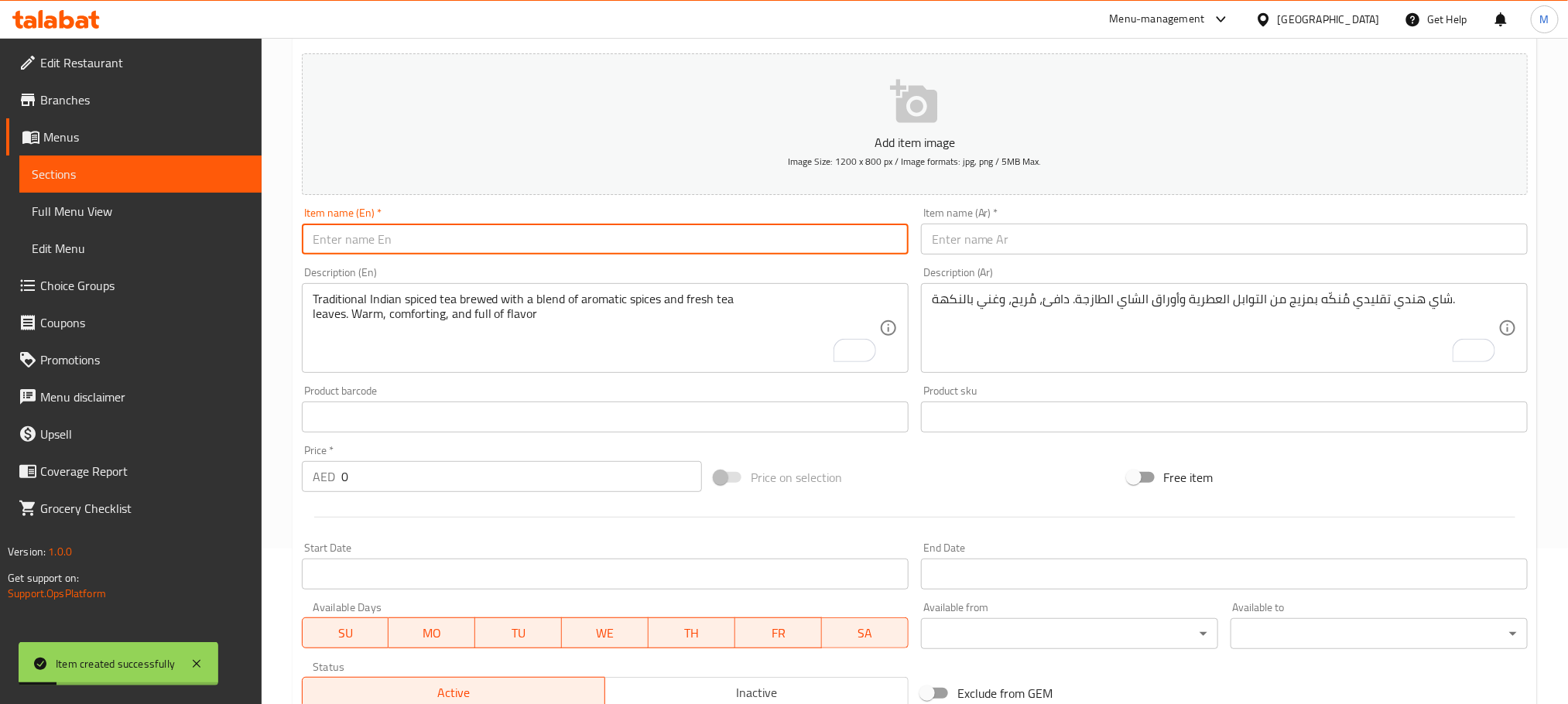
paste input "Cardamom Chai"
type input "Cardamom Chai"
click at [1002, 262] on div "Description (Ar) شاي هندي تقليدي مُنكّه بمزيج من التوابل العطرية وأوراق الشاي ا…" at bounding box center [1224, 319] width 619 height 118
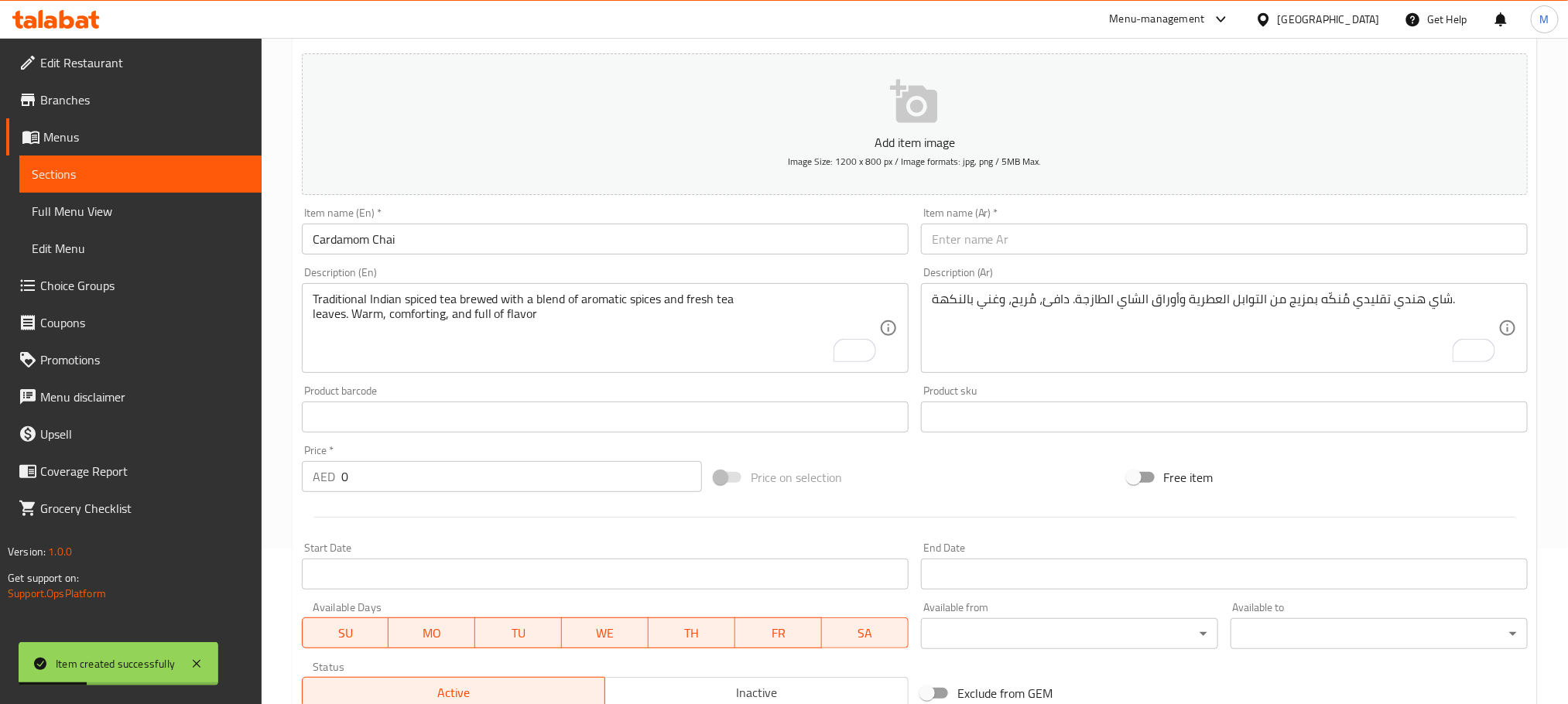
click at [1015, 230] on input "text" at bounding box center [1224, 239] width 606 height 31
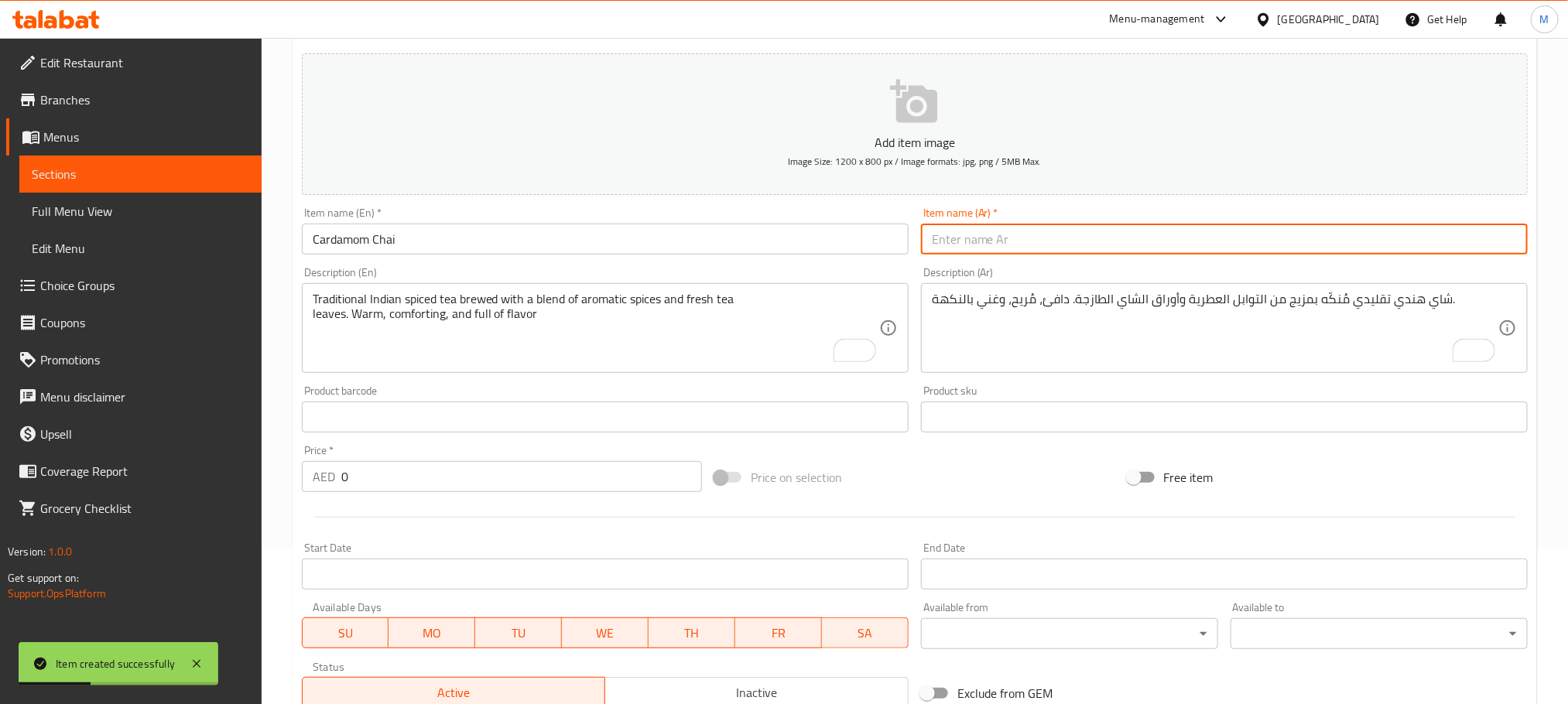
paste input "شاي الهيل"
type input "شاي الهيل"
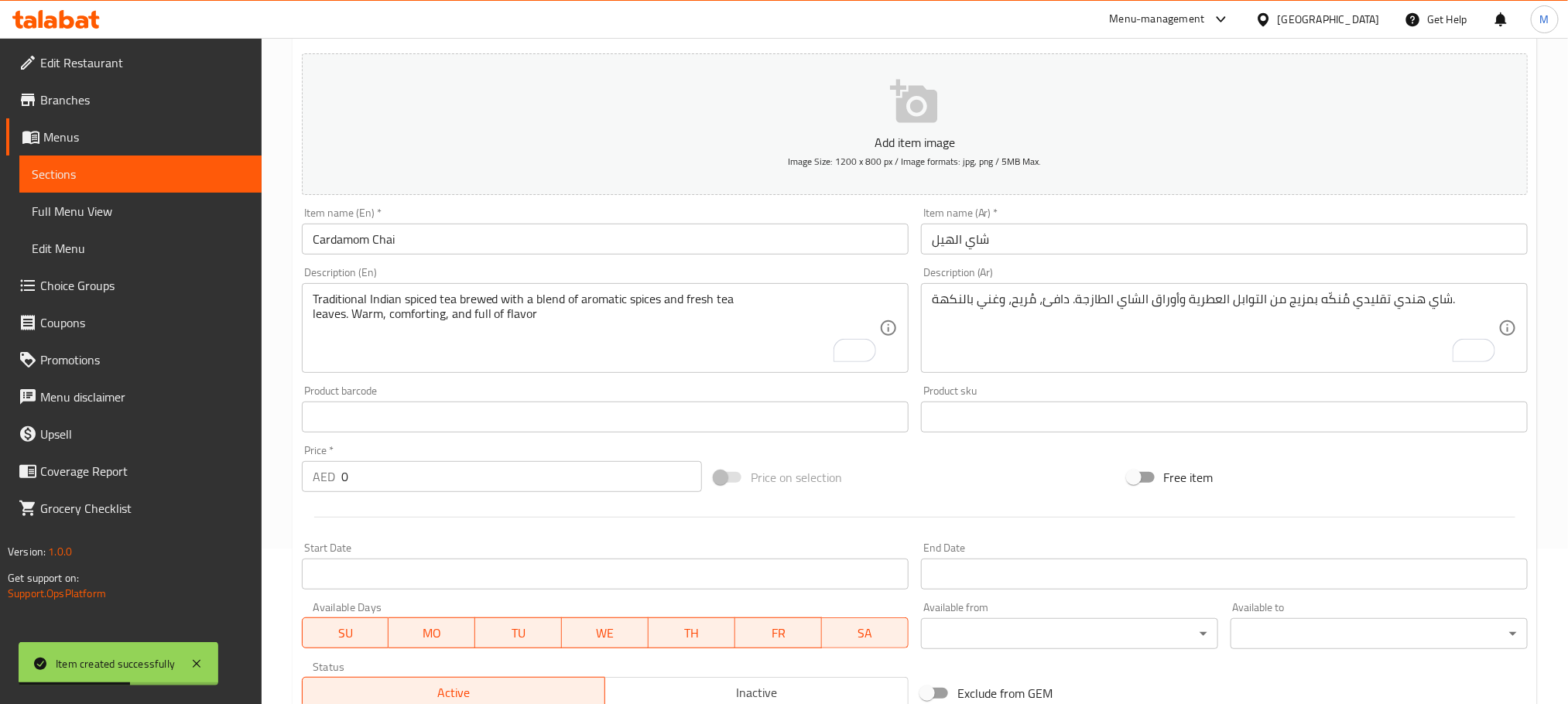
click at [917, 489] on div "Price on selection" at bounding box center [915, 478] width 413 height 42
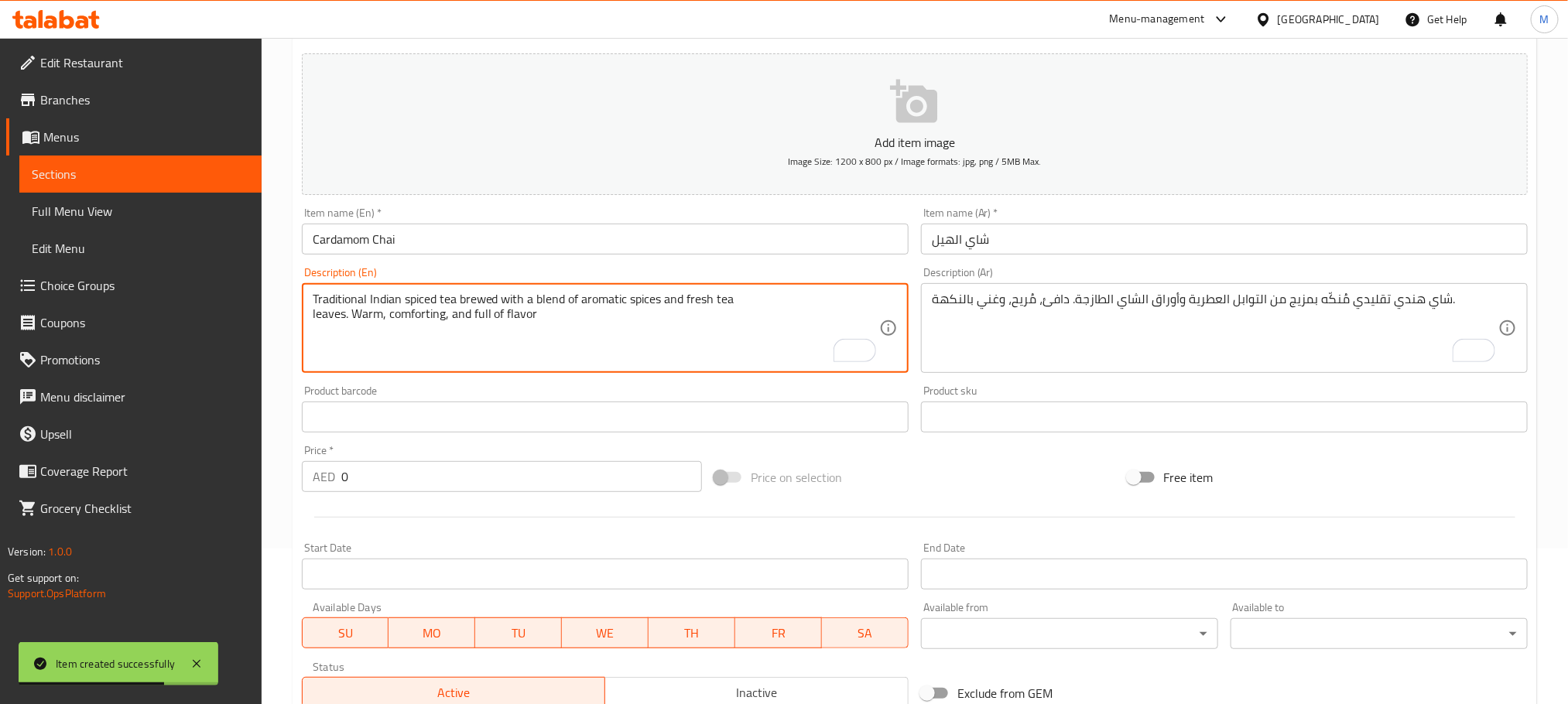
click at [632, 339] on textarea "Traditional Indian spiced tea brewed with a blend of aromatic spices and fresh …" at bounding box center [596, 328] width 566 height 74
paste textarea "Fragrant tea infused with cardamom, offering a soothing and aromatic experience…"
type textarea "Fragrant tea infused with cardamom, offering a soothing and aromatic experience…"
click at [1124, 340] on textarea "شاي هندي تقليدي مُنكّه بمزيج من التوابل العطرية وأوراق الشاي الطازجة. دافئ، مُر…" at bounding box center [1215, 328] width 566 height 74
paste textarea "شاي عطري بنكهة الهيل، يقدم تجربة مهدئة وعطرية مع كل رشفة."
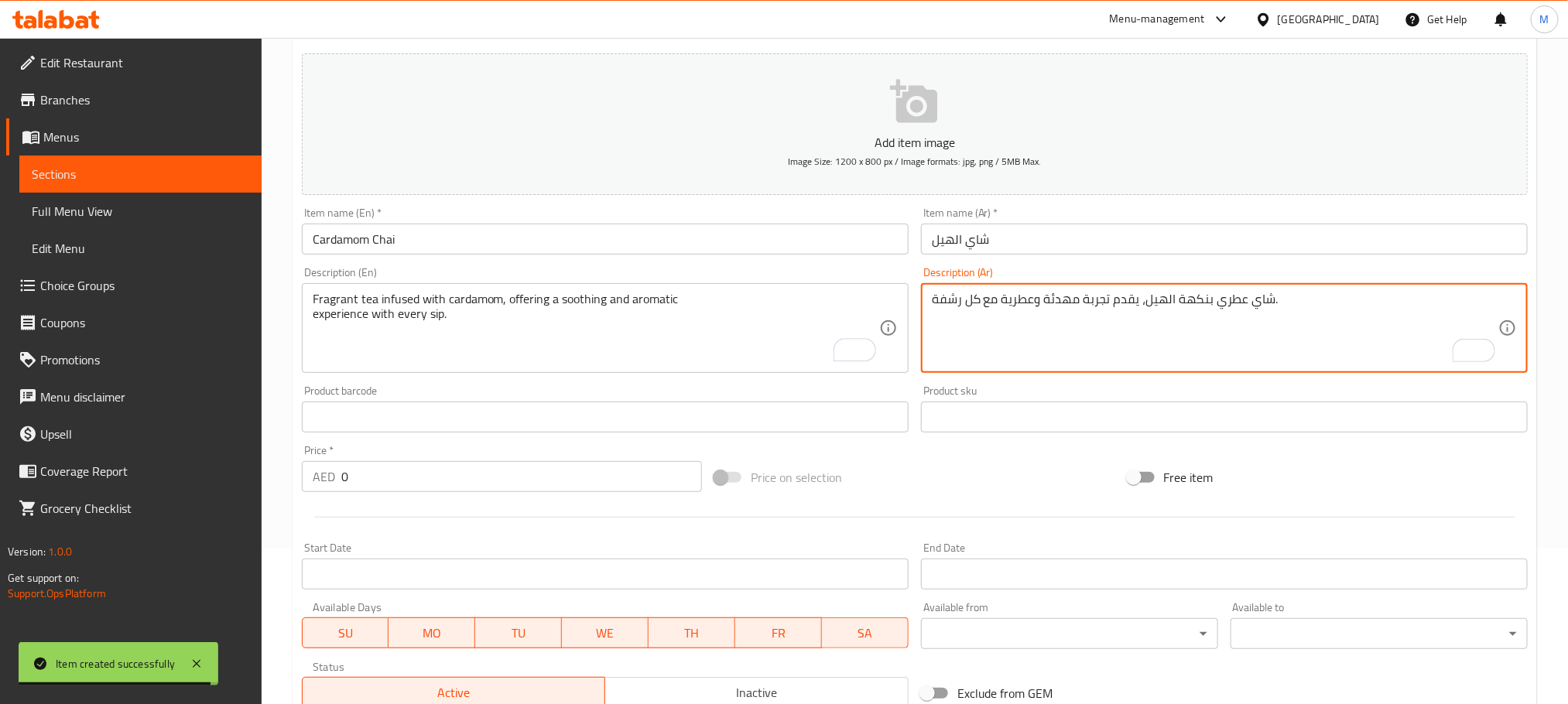
type textarea "شاي عطري بنكهة الهيل، يقدم تجربة مهدئة وعطرية مع كل رشفة."
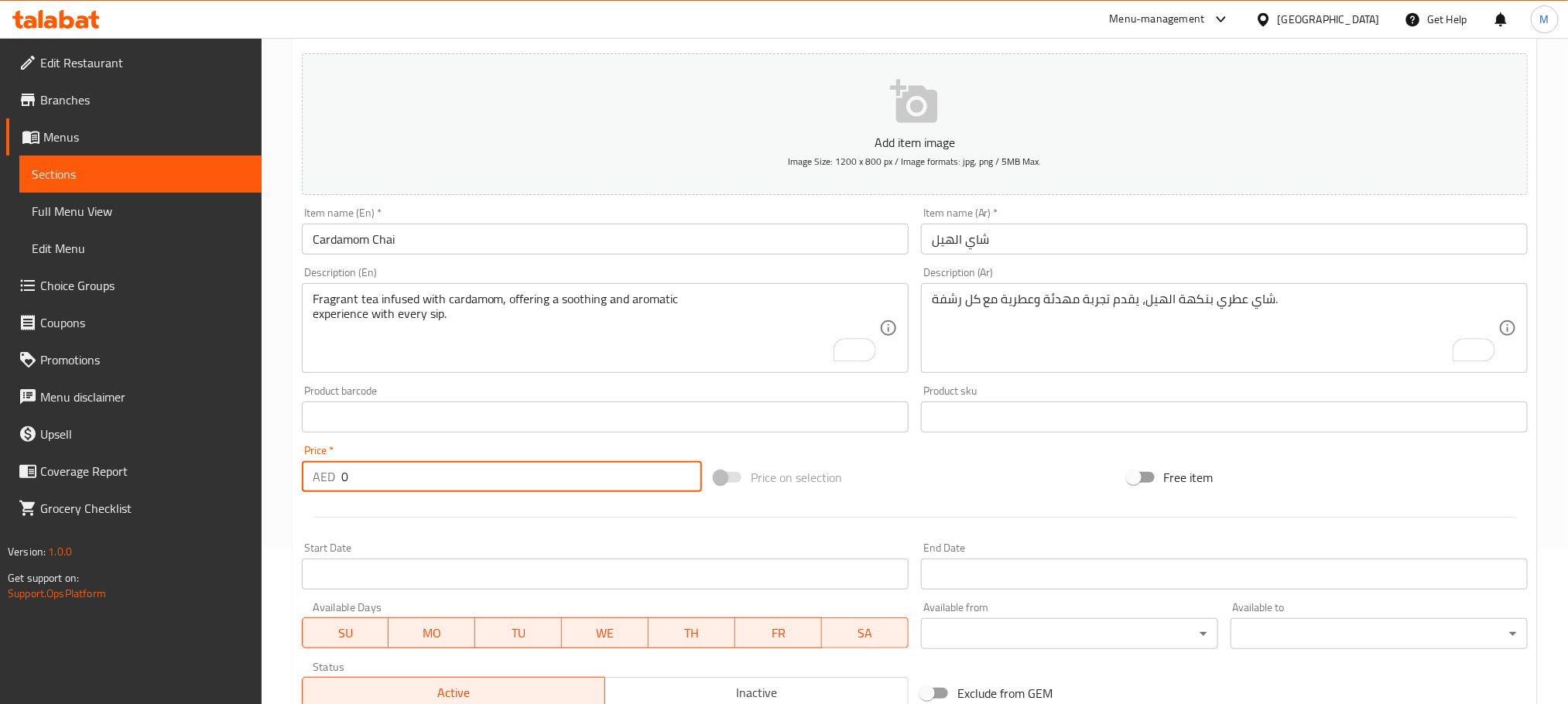
click at [578, 479] on input "0" at bounding box center [522, 477] width 361 height 31
paste input "20.0"
type input "20.00"
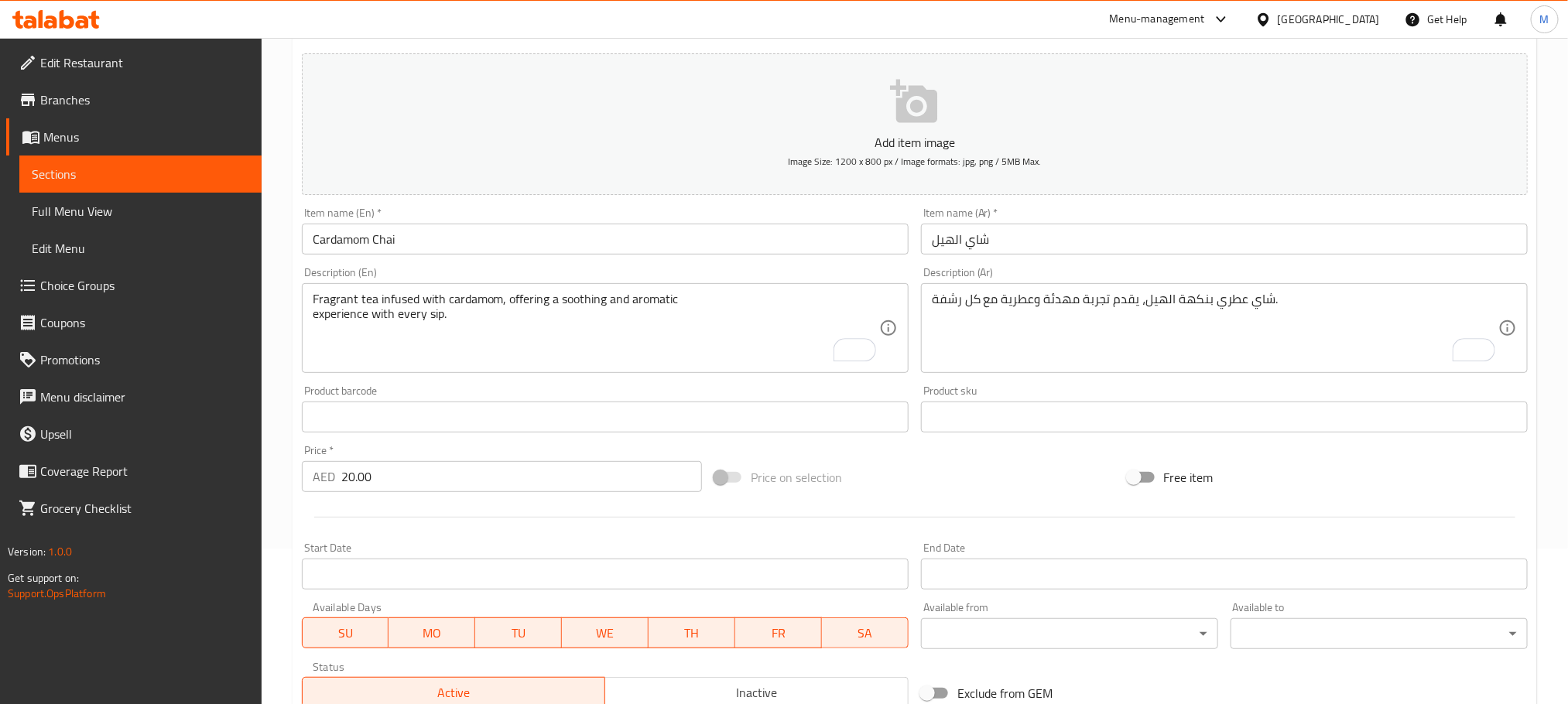
click at [546, 518] on div at bounding box center [915, 517] width 1238 height 38
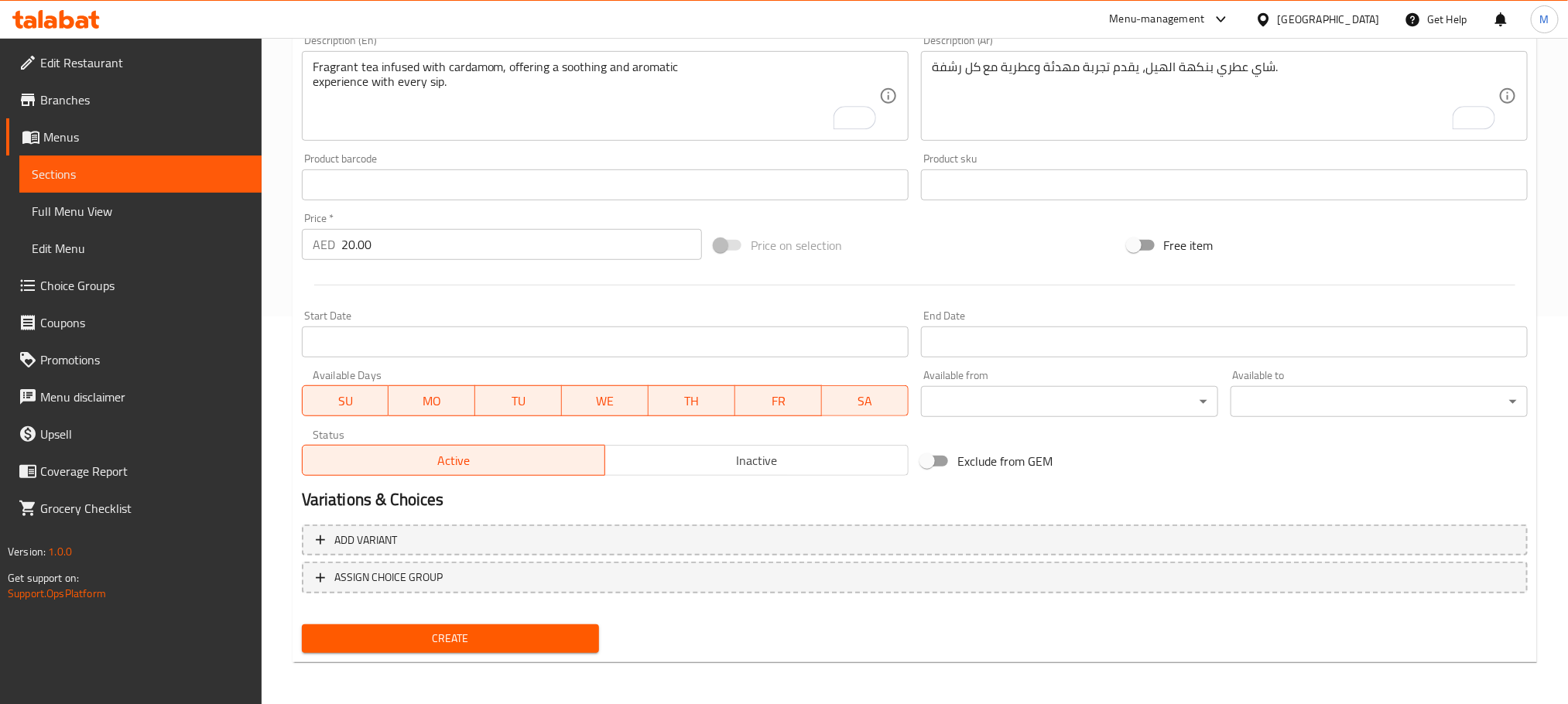
click at [558, 618] on div "Create" at bounding box center [450, 638] width 310 height 41
click at [558, 625] on button "Create" at bounding box center [451, 639] width 297 height 29
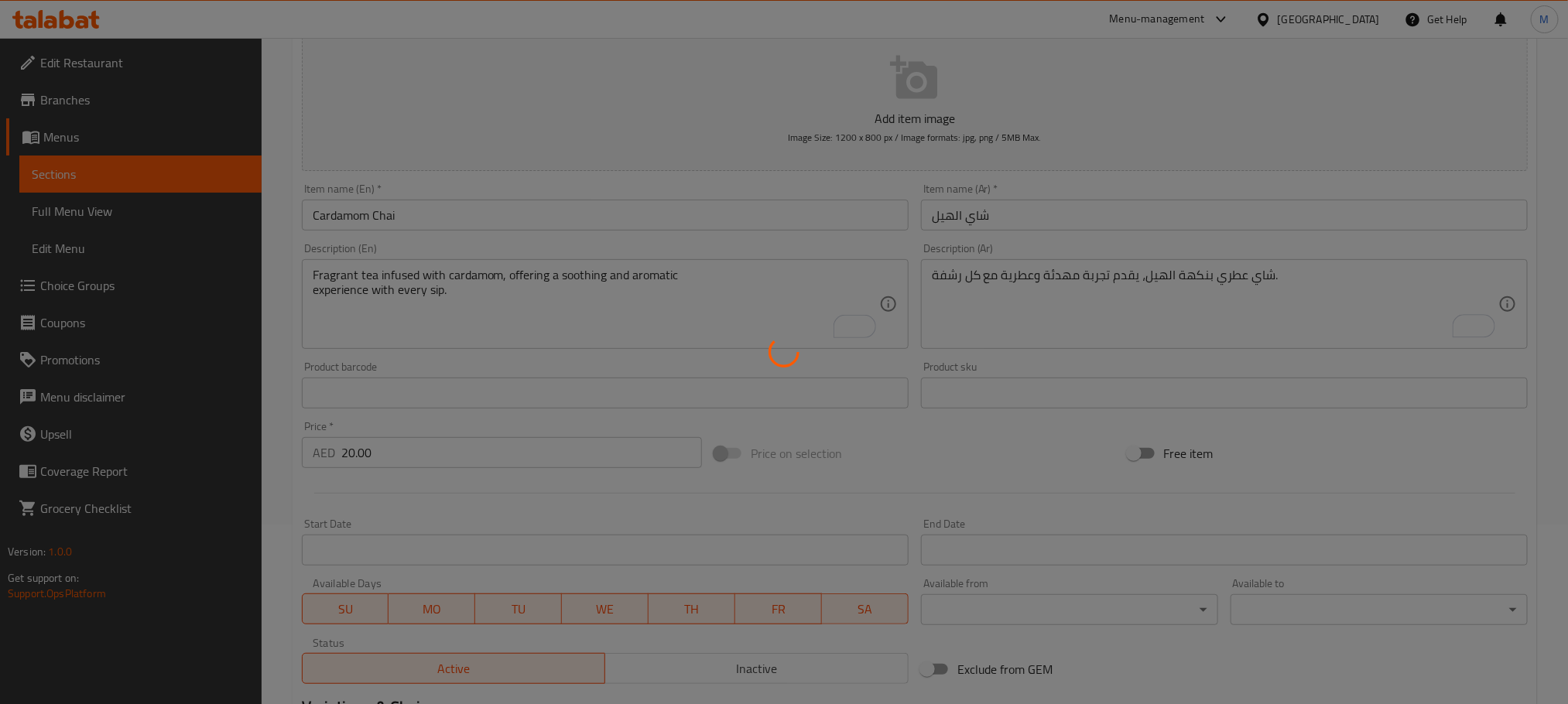
scroll to position [39, 0]
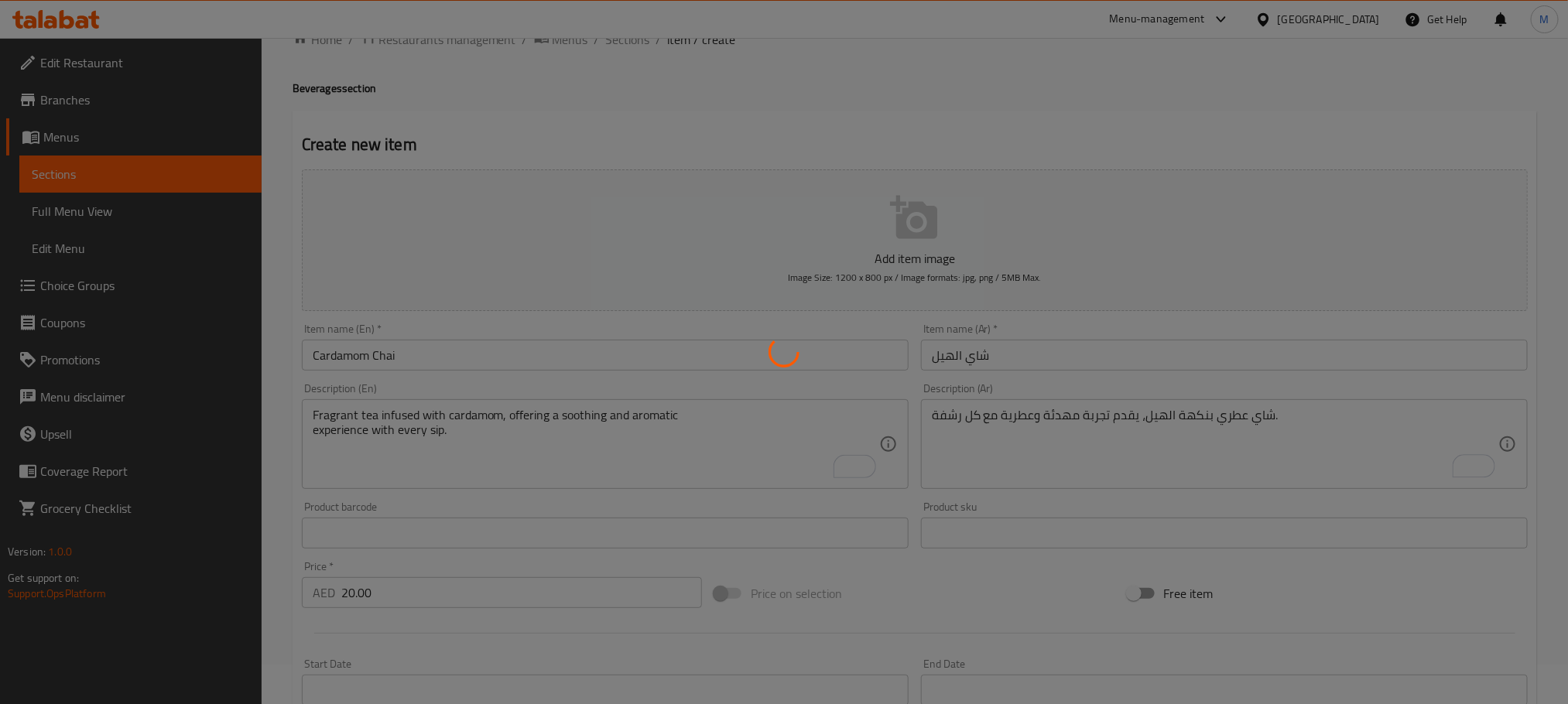
type input "0"
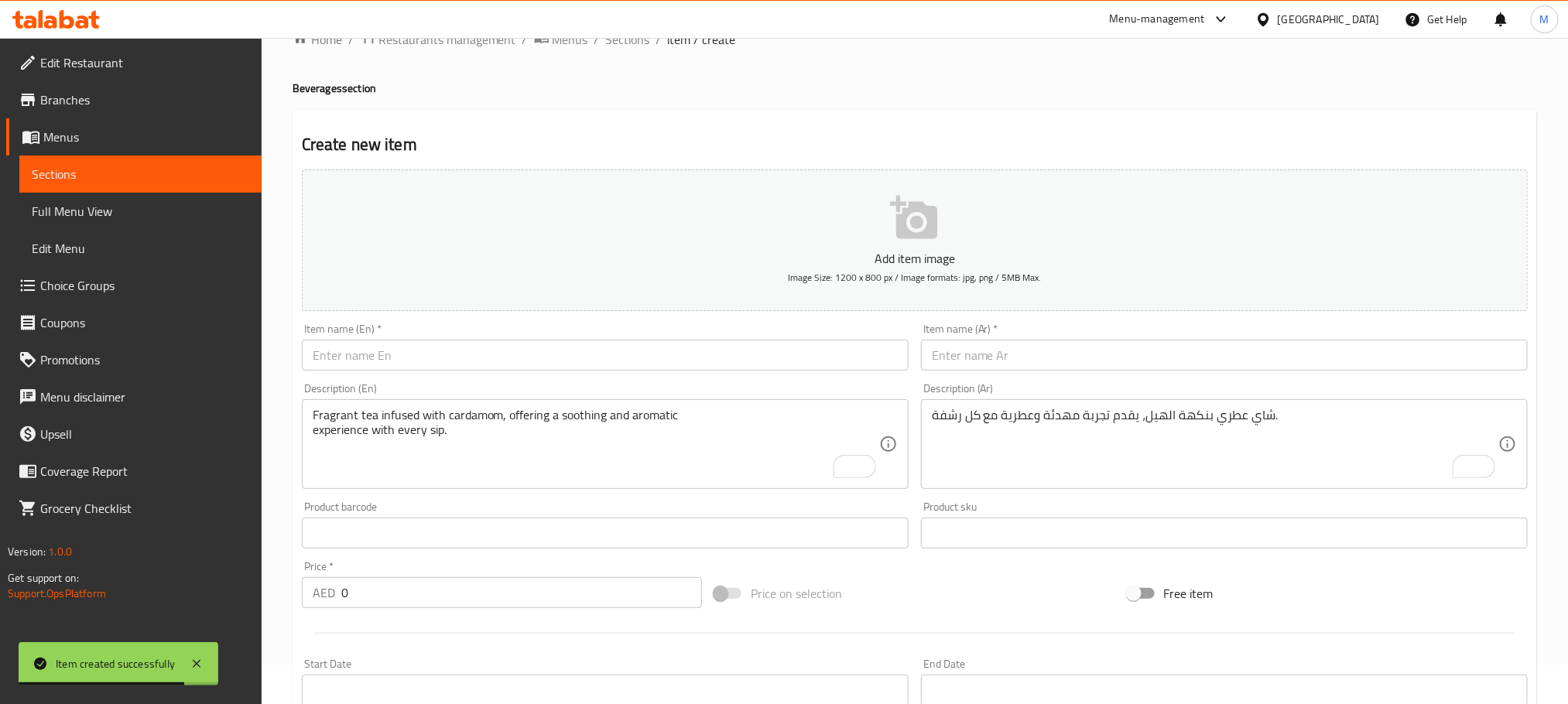
click at [566, 356] on input "text" at bounding box center [606, 355] width 606 height 31
paste input "Instant Coffee"
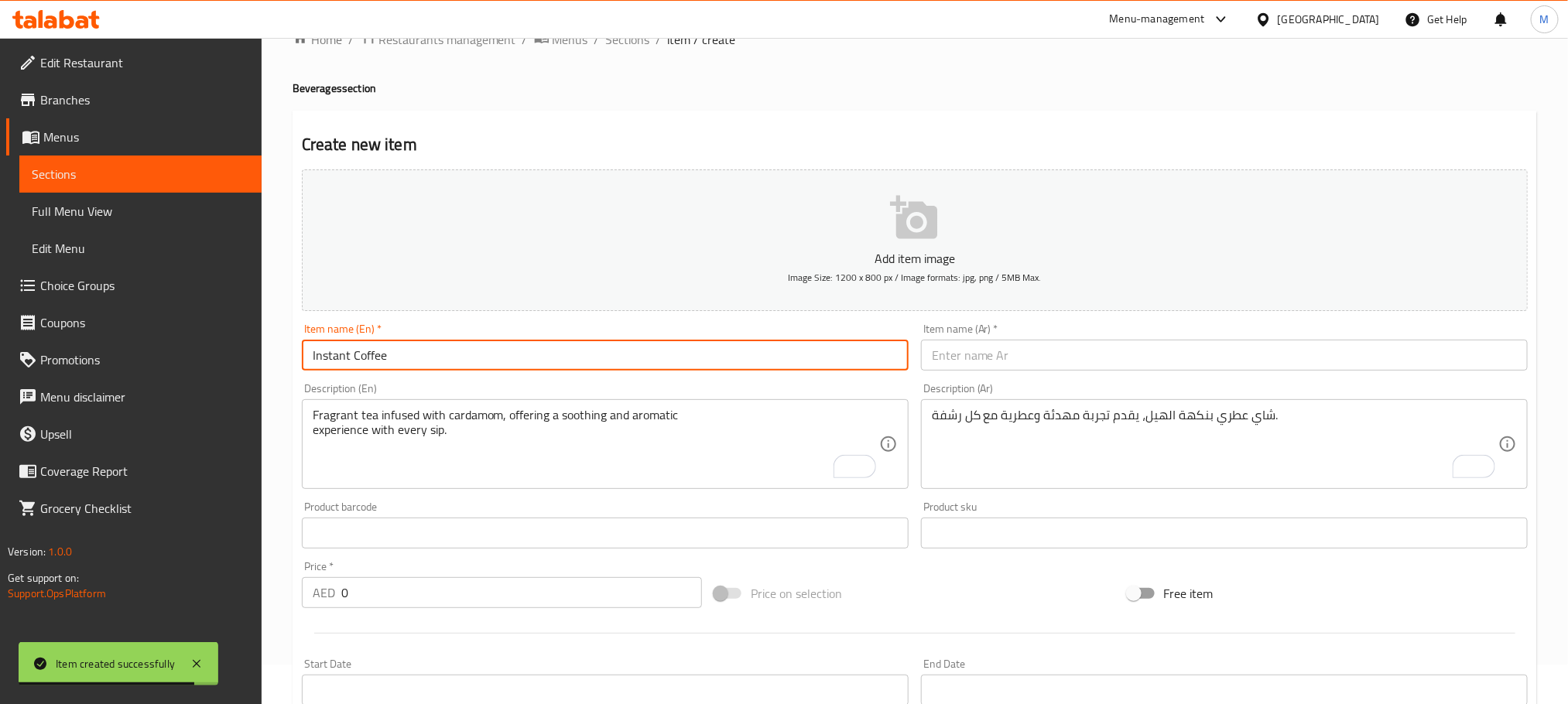
type input "Instant Coffee"
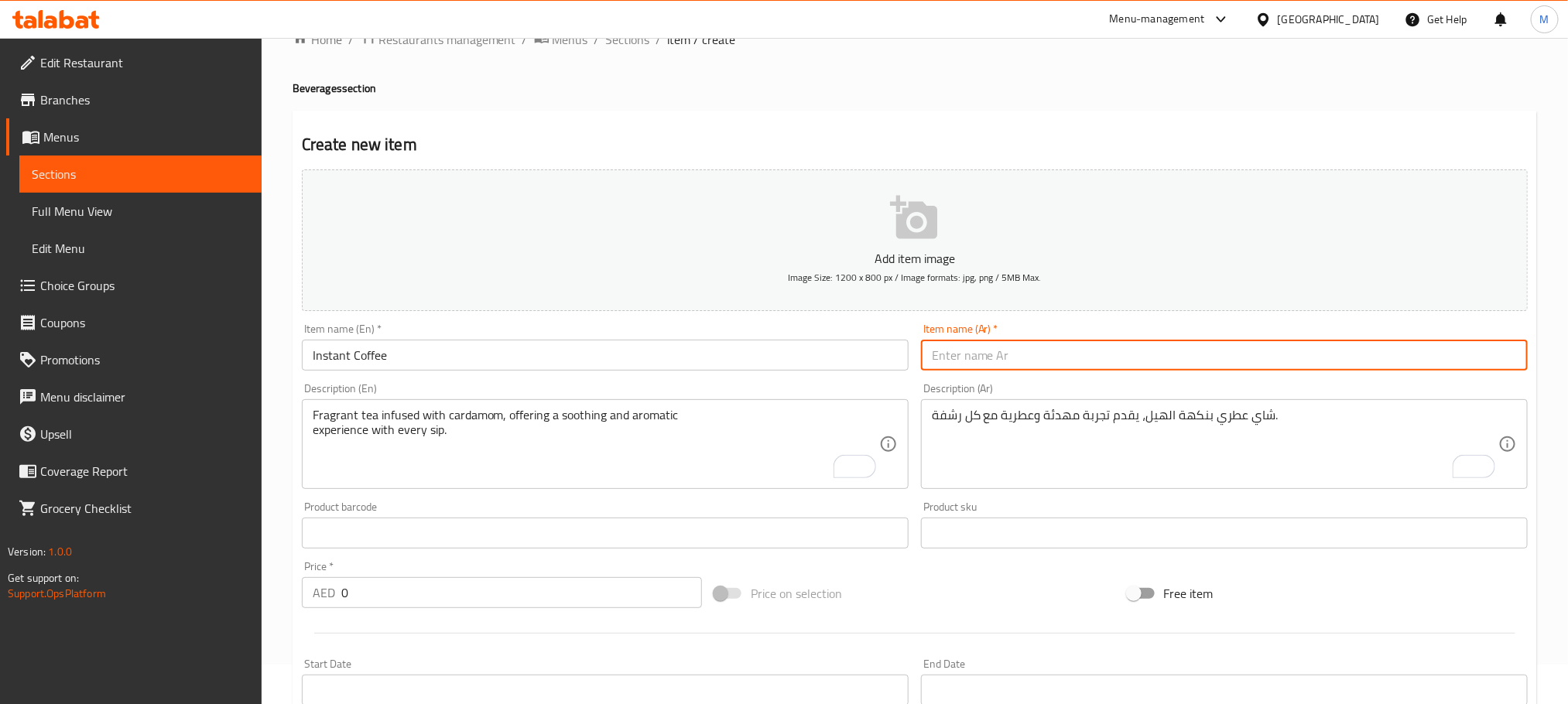
click at [1076, 365] on input "text" at bounding box center [1224, 355] width 606 height 31
paste input "قهوة فورية"
type input "قهوة فورية"
click at [544, 478] on textarea "Fragrant tea infused with cardamom, offering a soothing and aromatic experience…" at bounding box center [596, 444] width 566 height 74
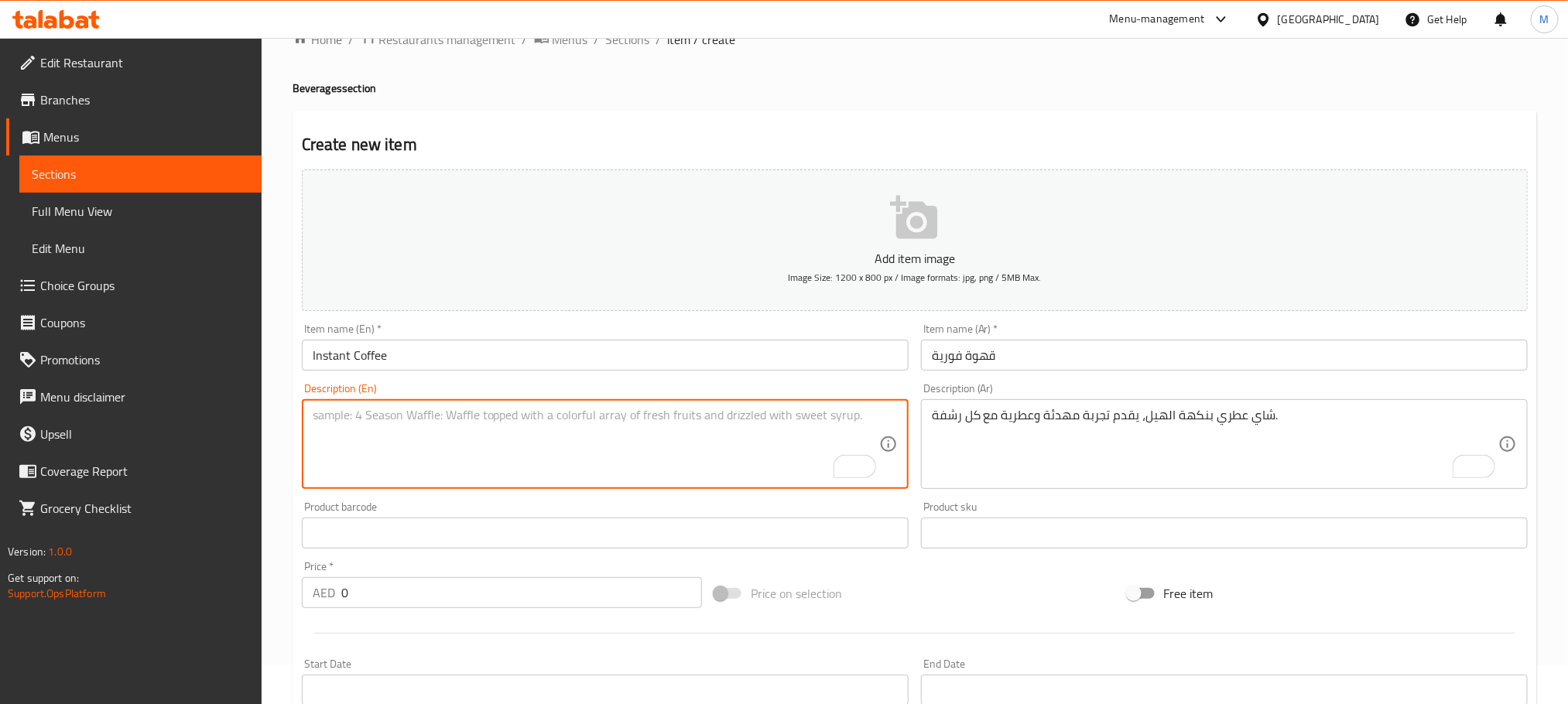
paste textarea "Quick and energizing, made from quality coffee granules for a rich, familiar ta…"
type textarea "Quick and energizing, made from quality coffee granules for a rich, familiar ta…"
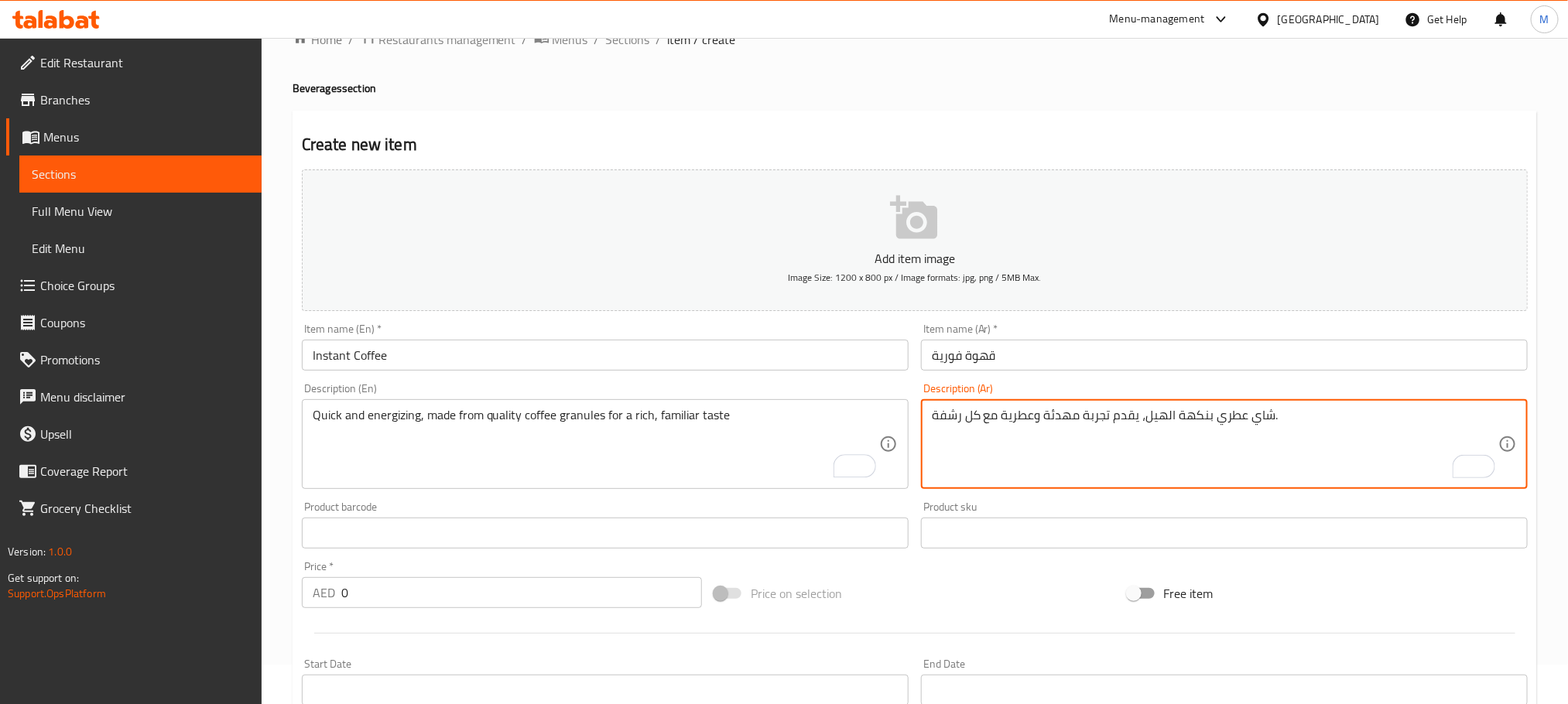
click at [1074, 434] on textarea "شاي عطري بنكهة الهيل، يقدم تجربة مهدئة وعطرية مع كل رشفة." at bounding box center [1215, 444] width 566 height 74
paste textarea "سريع ومنشط، مصنوع من حبيبات القهوة عالية الجودة للحصول على مذاق غني ومألوف"
type textarea "سريع ومنشط، مصنوع من حبيبات القهوة عالية الجودة للحصول على مذاق غني ومألوف"
click at [474, 587] on input "0" at bounding box center [522, 593] width 361 height 31
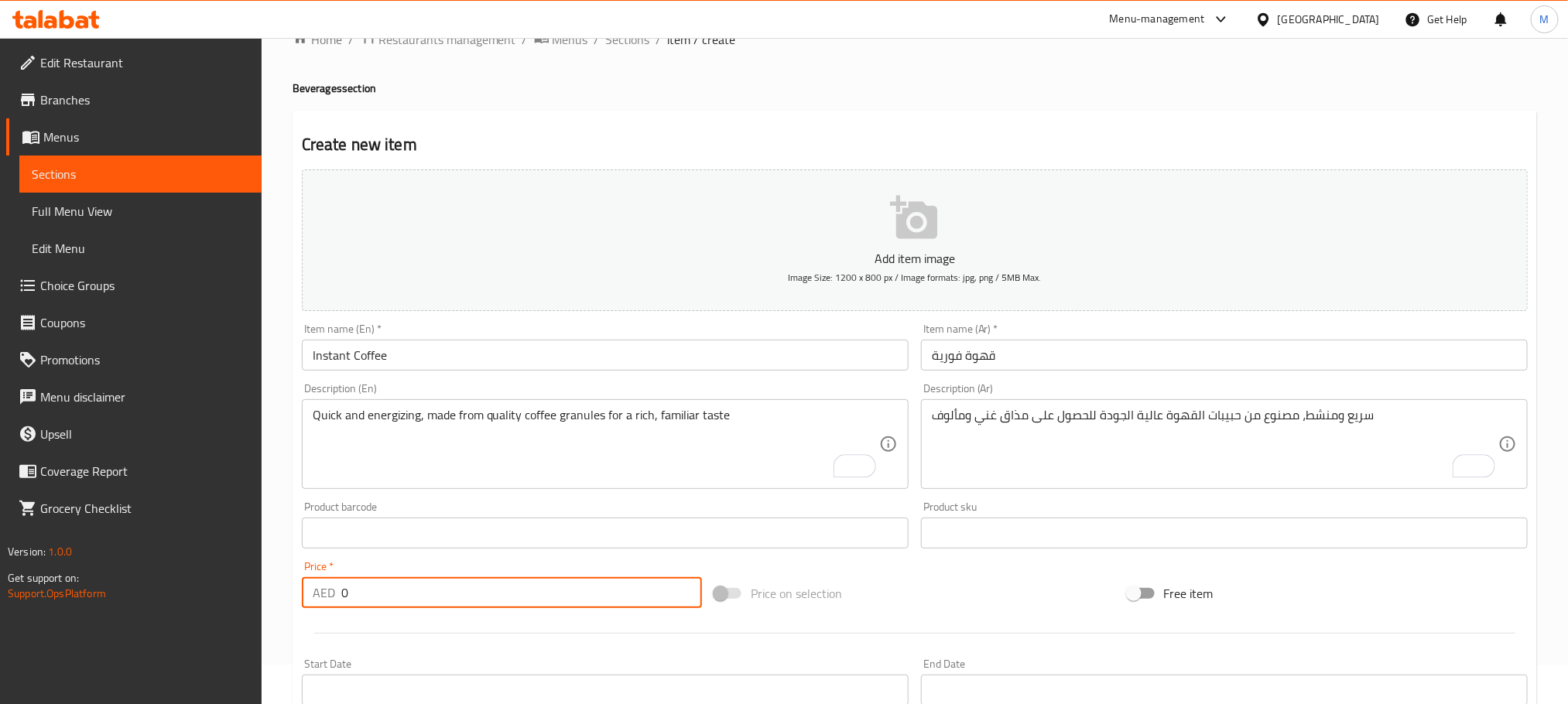
click at [474, 587] on input "0" at bounding box center [522, 593] width 361 height 31
paste input "24.0"
type input "24.00"
click at [456, 633] on hr at bounding box center [915, 633] width 1201 height 1
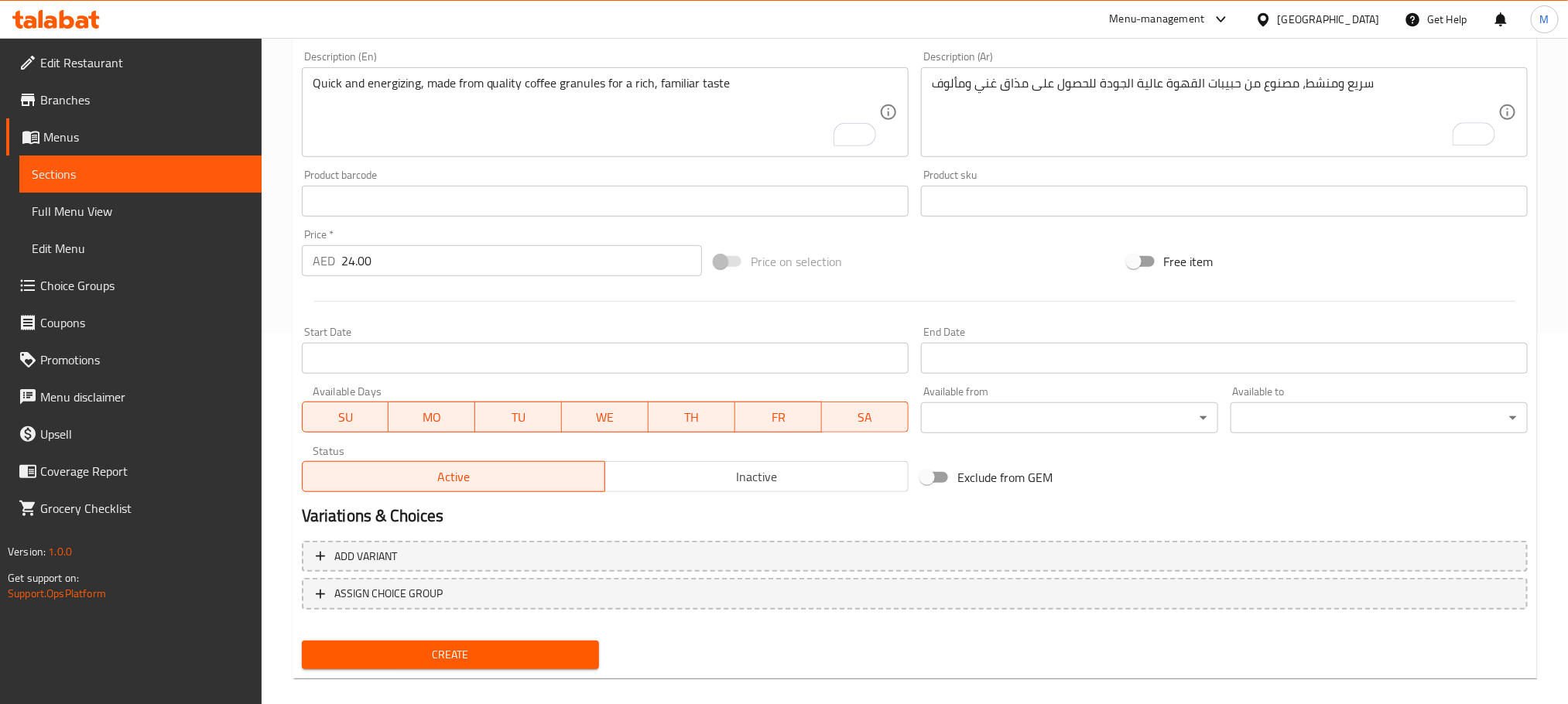
scroll to position [387, 0]
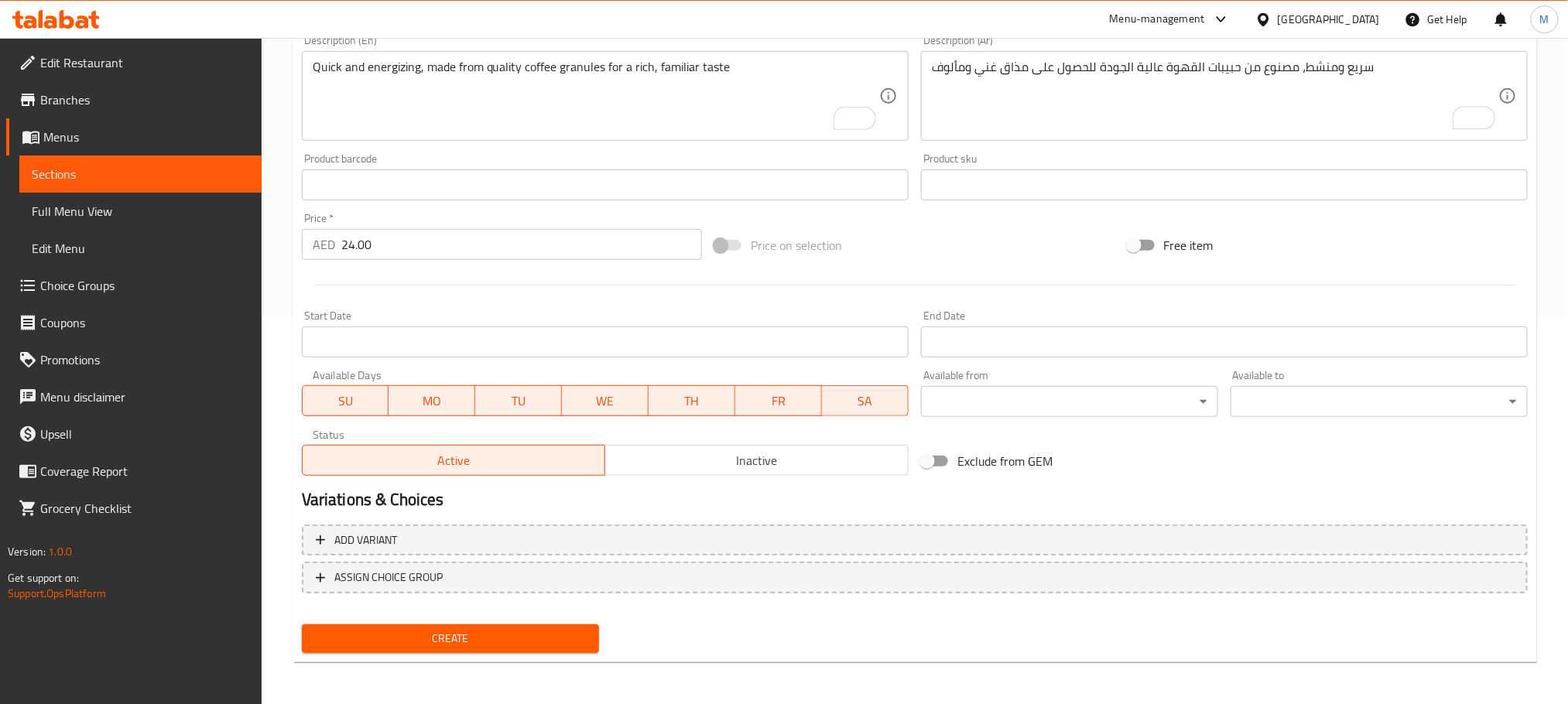
click at [458, 629] on span "Create" at bounding box center [450, 639] width 273 height 19
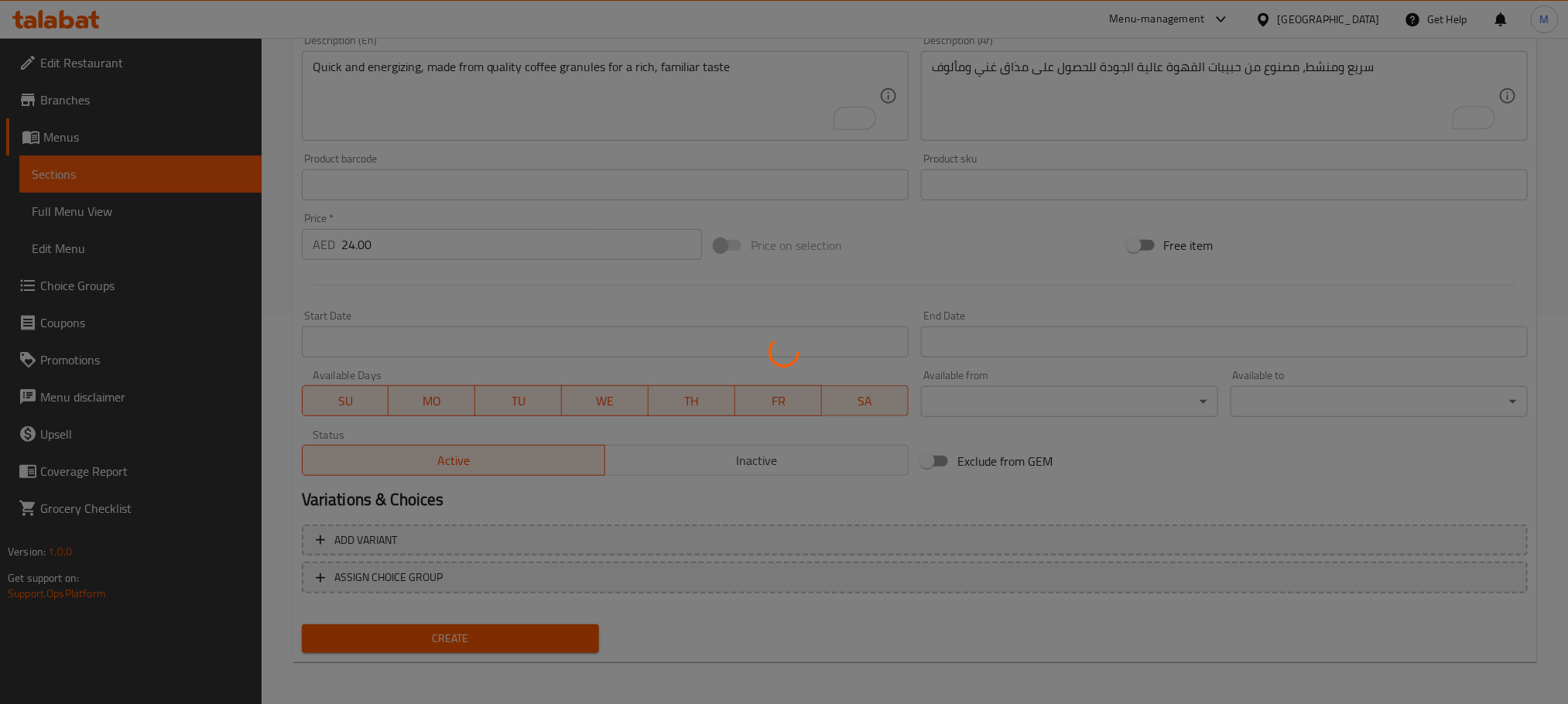
type input "0"
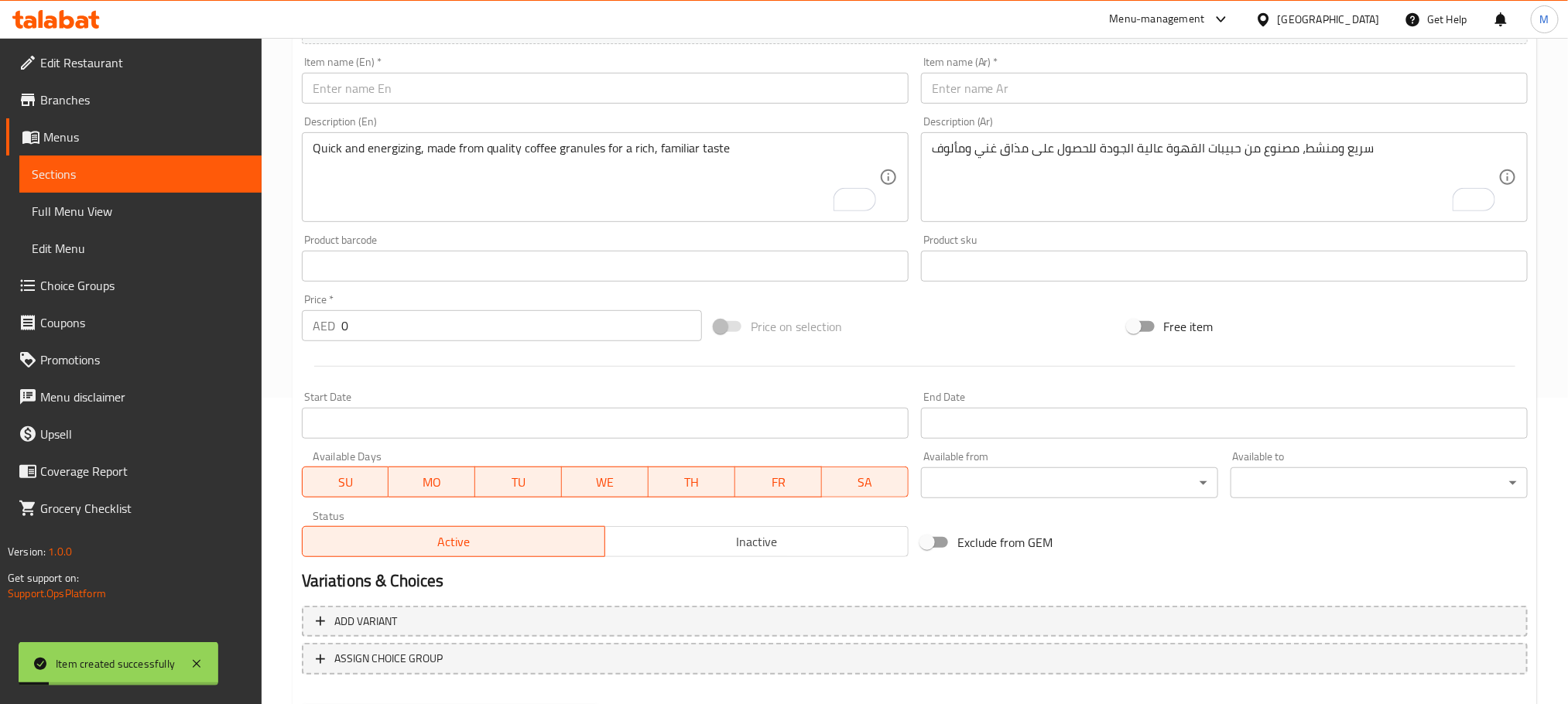
scroll to position [271, 0]
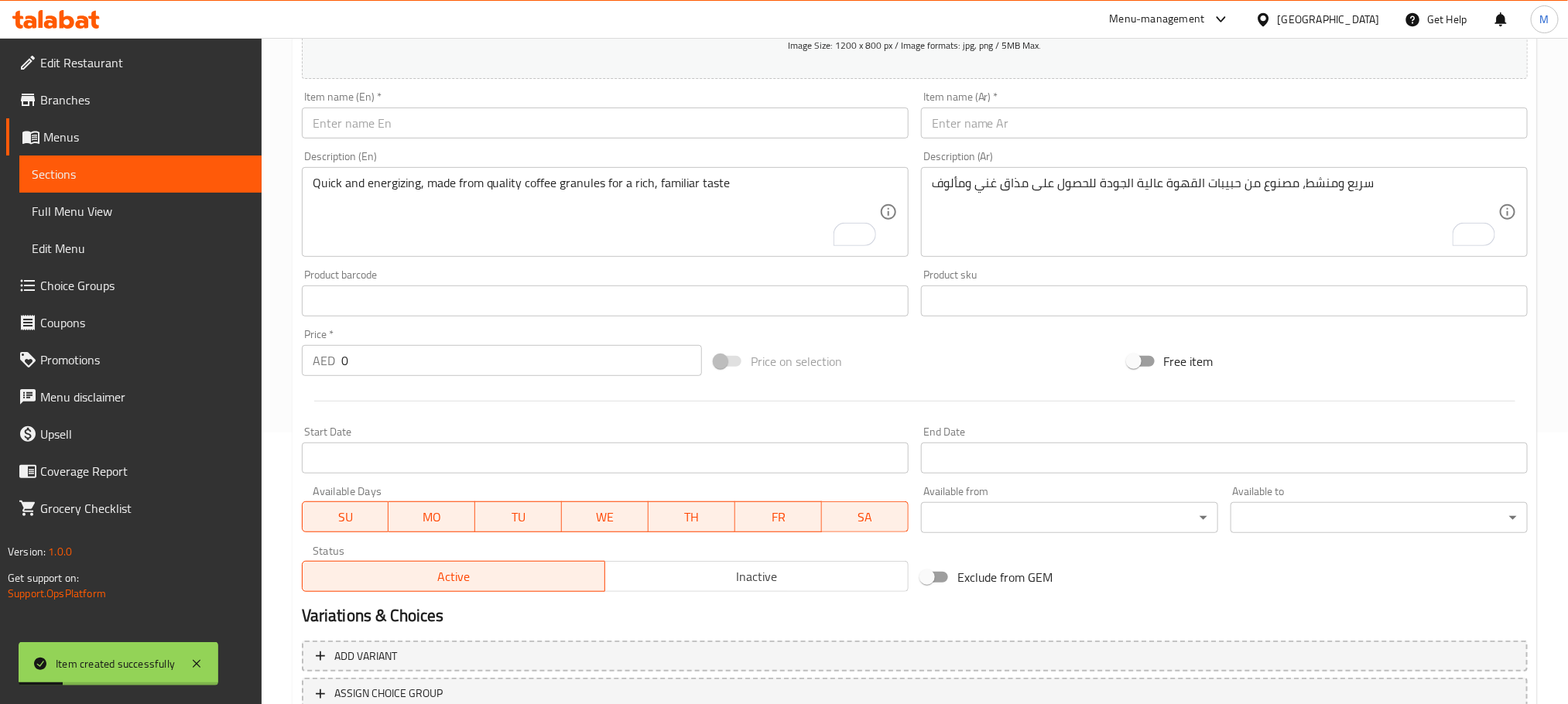
click at [534, 133] on input "text" at bounding box center [606, 123] width 606 height 31
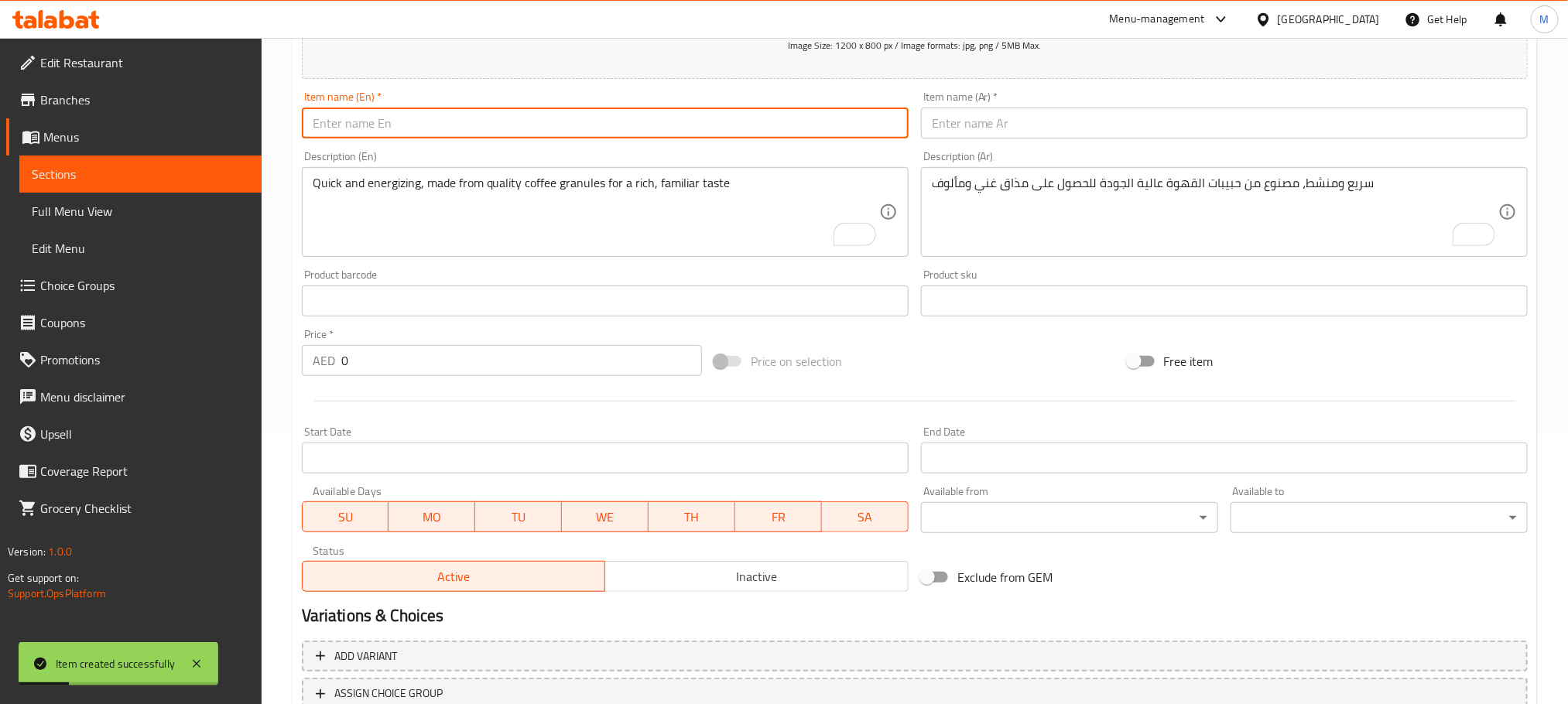
paste input "Black Coffee"
type input "Black Coffee"
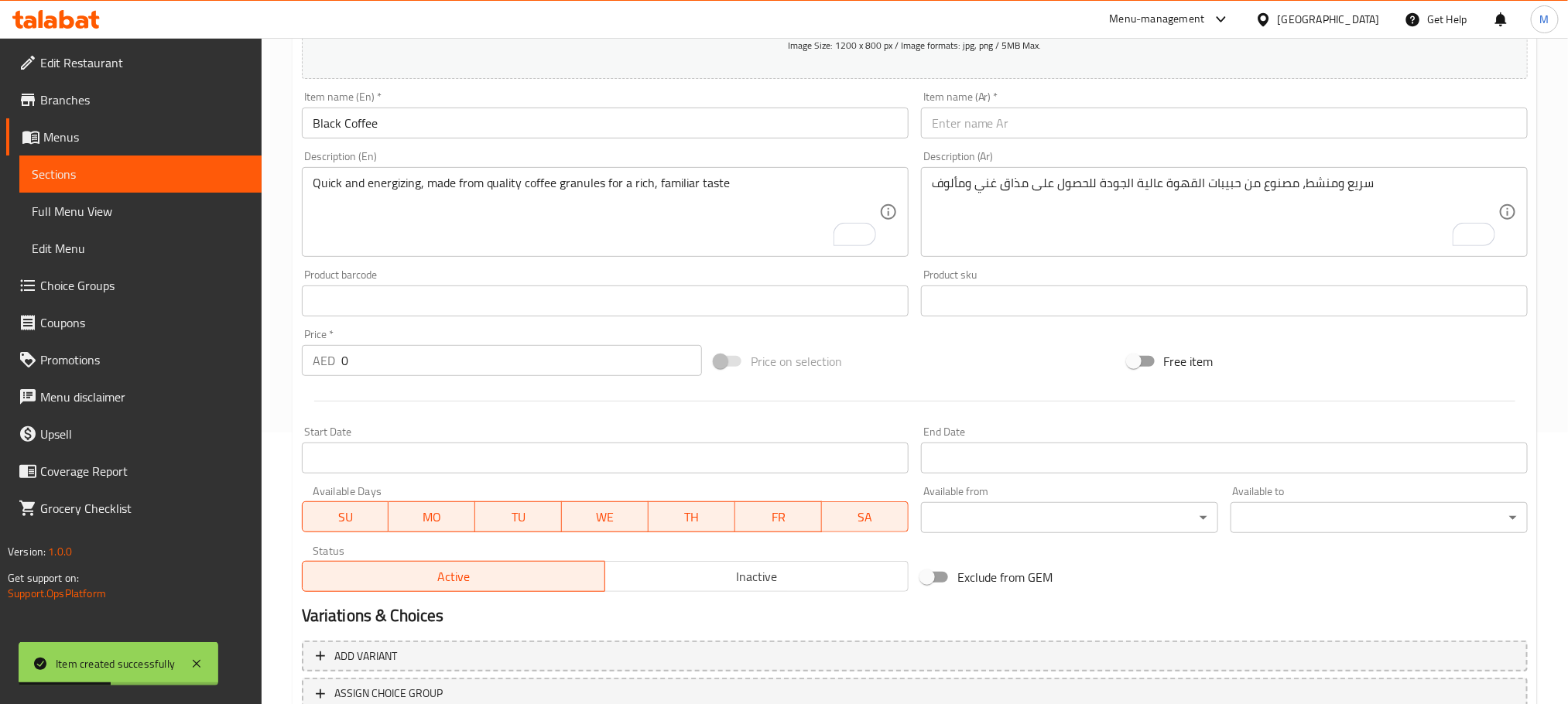
click at [1087, 153] on div "Description (Ar) سريع ومنشط، مصنوع من حبيبات القهوة عالية الجودة للحصول على مذا…" at bounding box center [1224, 203] width 606 height 106
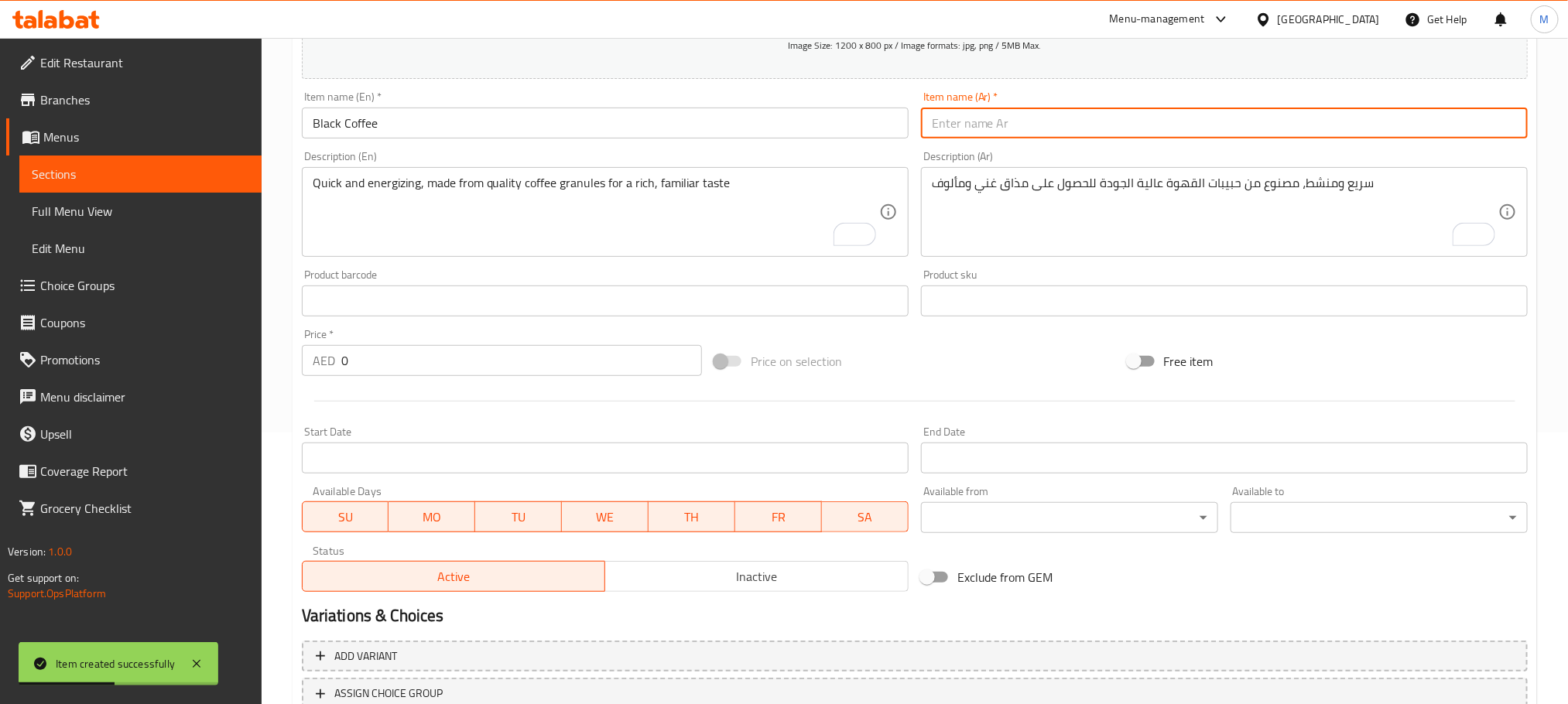
click at [1091, 130] on input "text" at bounding box center [1224, 123] width 606 height 31
paste input "القهوة السوداء"
type input "القهوة السوداء"
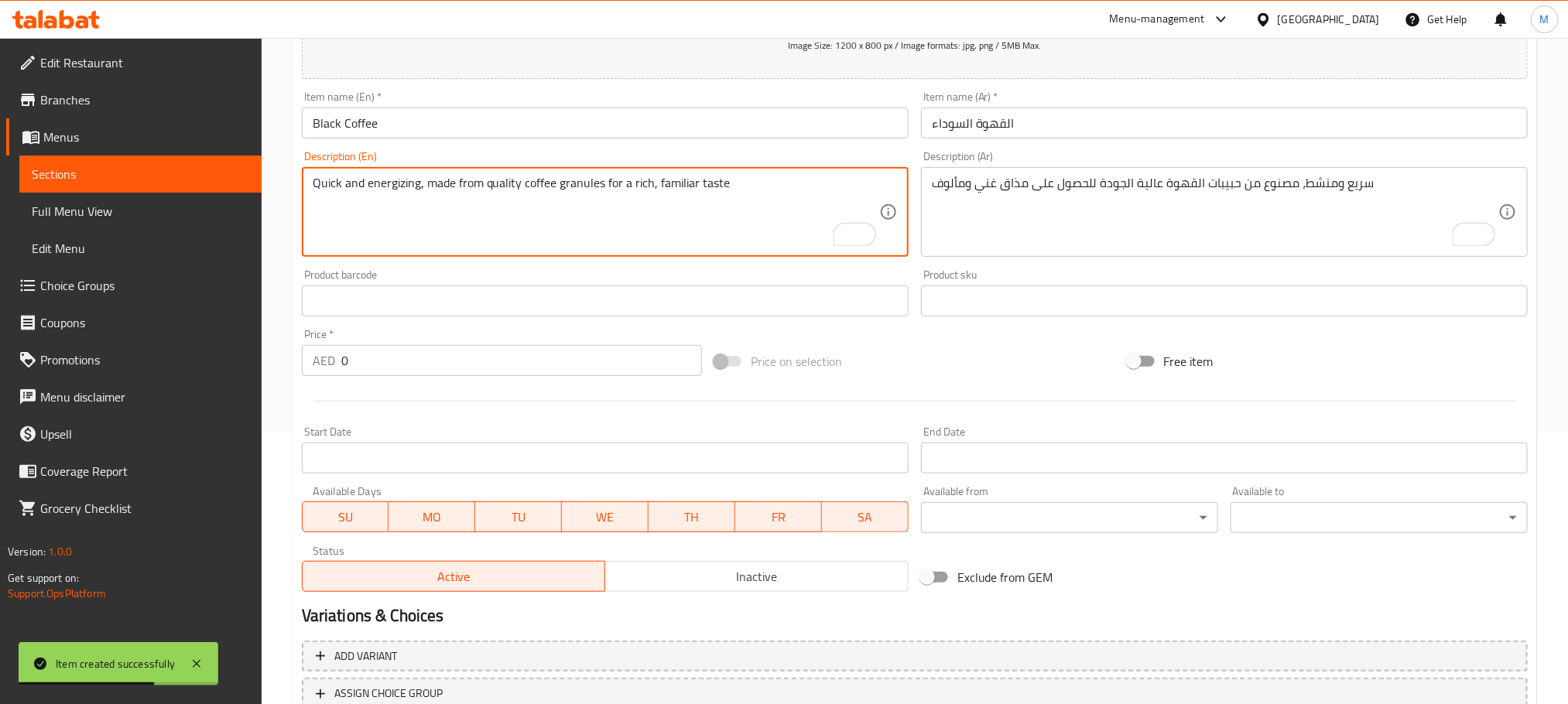
click at [649, 225] on textarea "Quick and energizing, made from quality coffee granules for a rich, familiar ta…" at bounding box center [596, 212] width 566 height 74
paste textarea "Pure and bold, brewed to perfection for those who love a strong, unadulterated …"
type textarea "Pure and bold, brewed to perfection for those who love a strong, unadulterated …"
click at [1031, 186] on textarea "سريع ومنشط، مصنوع من حبيبات القهوة عالية الجودة للحصول على مذاق غني ومألوف" at bounding box center [1215, 212] width 566 height 74
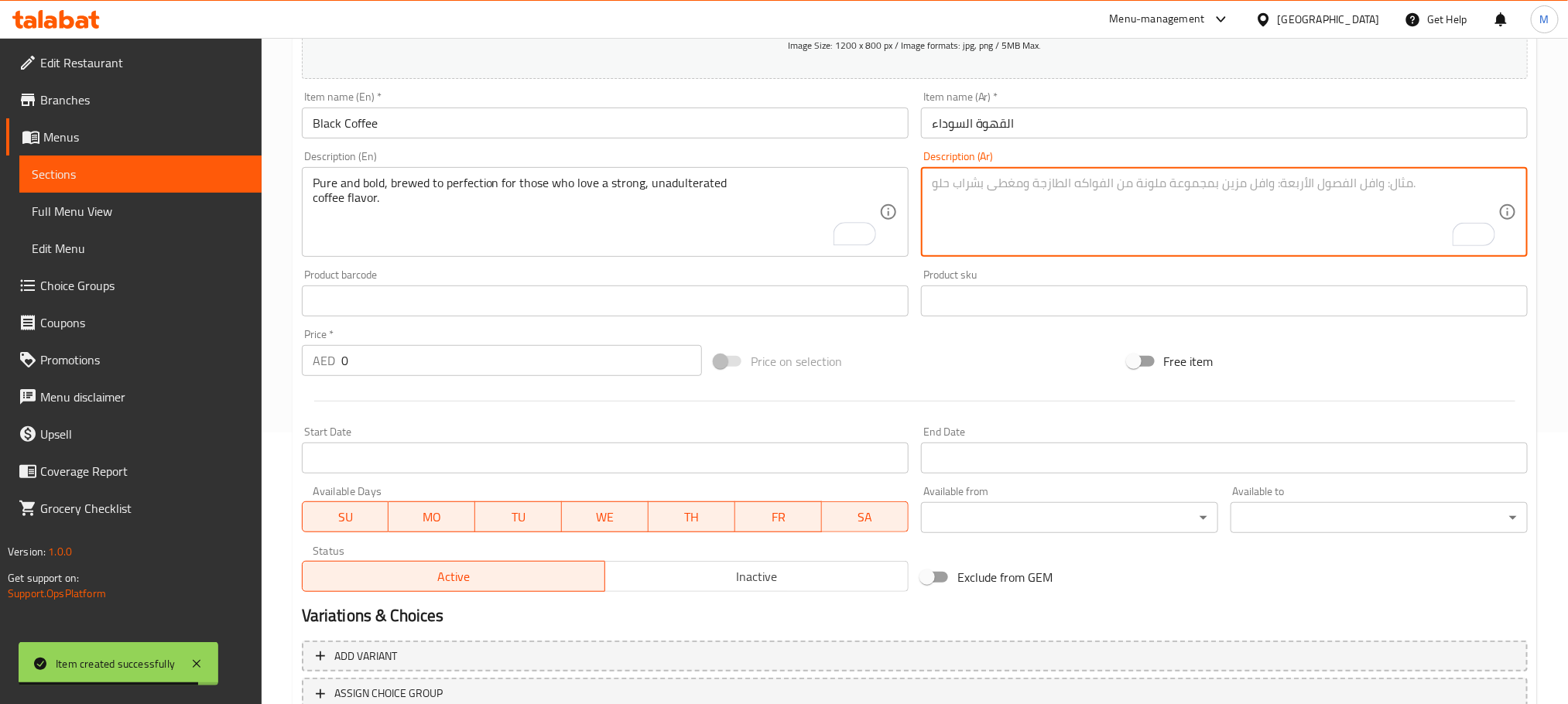
paste textarea "نقية وجريئة، مُحضّرة بإتقان لأولئك الذين يُحبّون نكهة القهوة القوية وغير المغشو…"
type textarea "نقية وجريئة، مُحضّرة بإتقان لأولئك الذين يُحبّون نكهة القهوة القوية وغير المغشو…"
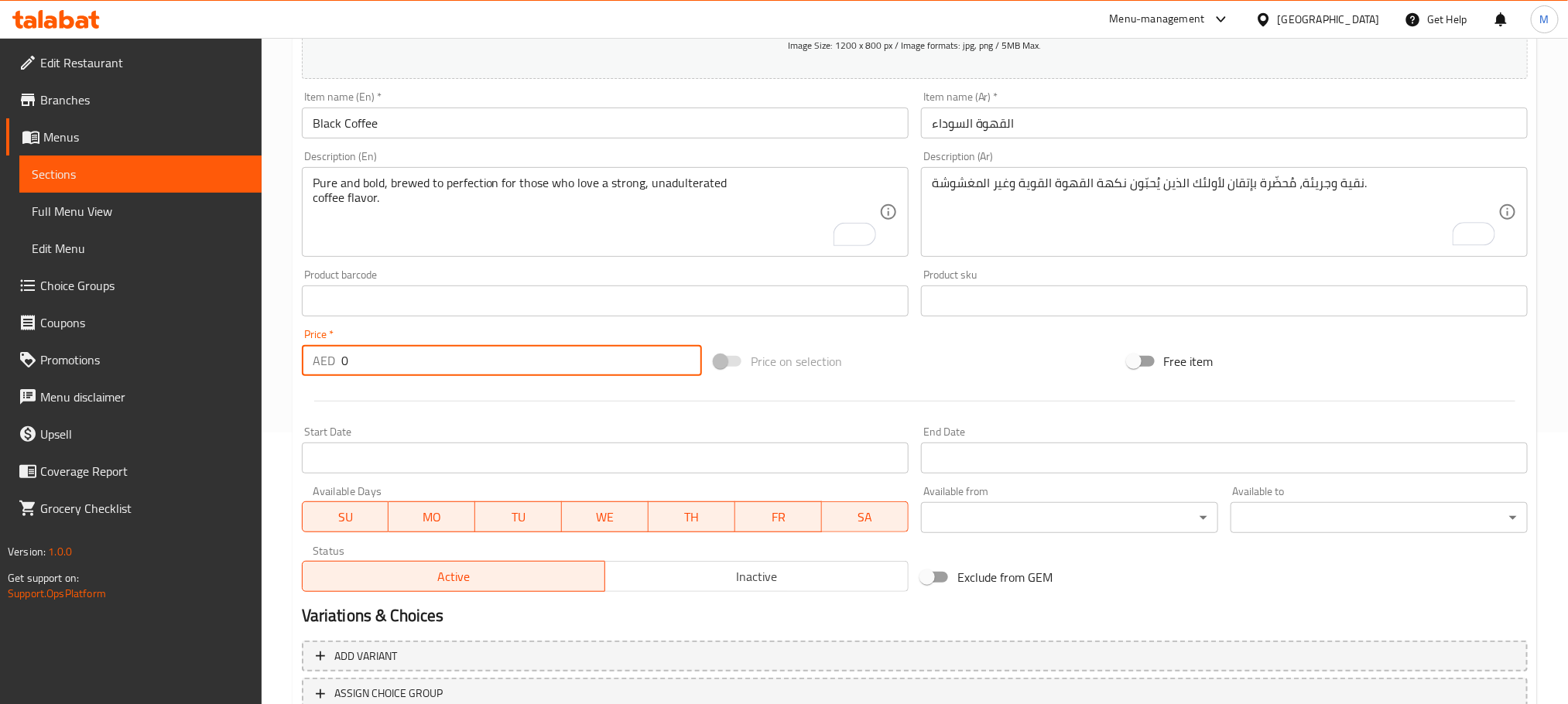
click at [432, 358] on input "0" at bounding box center [522, 361] width 361 height 31
paste input "24.0"
type input "24.00"
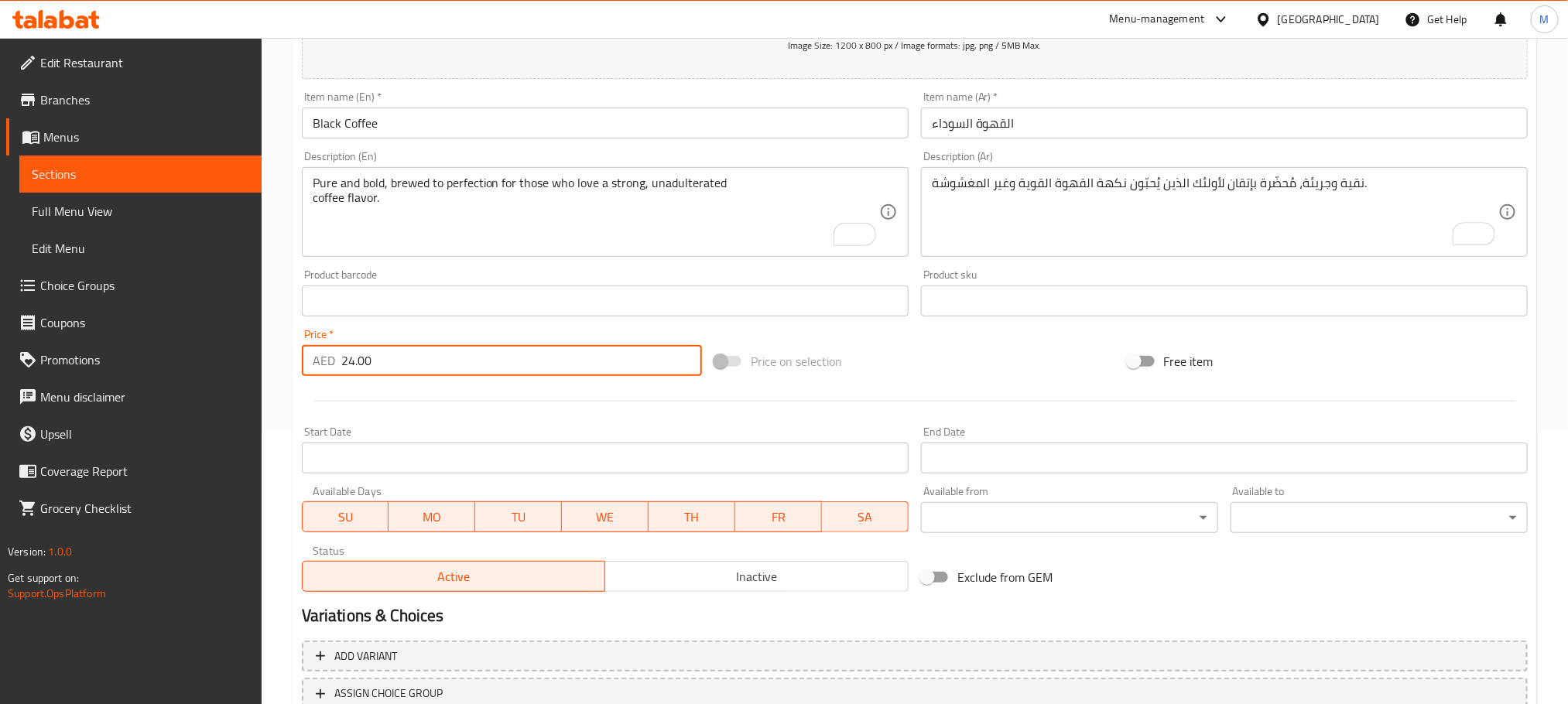
click at [481, 432] on div "Start Date Start Date" at bounding box center [606, 449] width 606 height 47
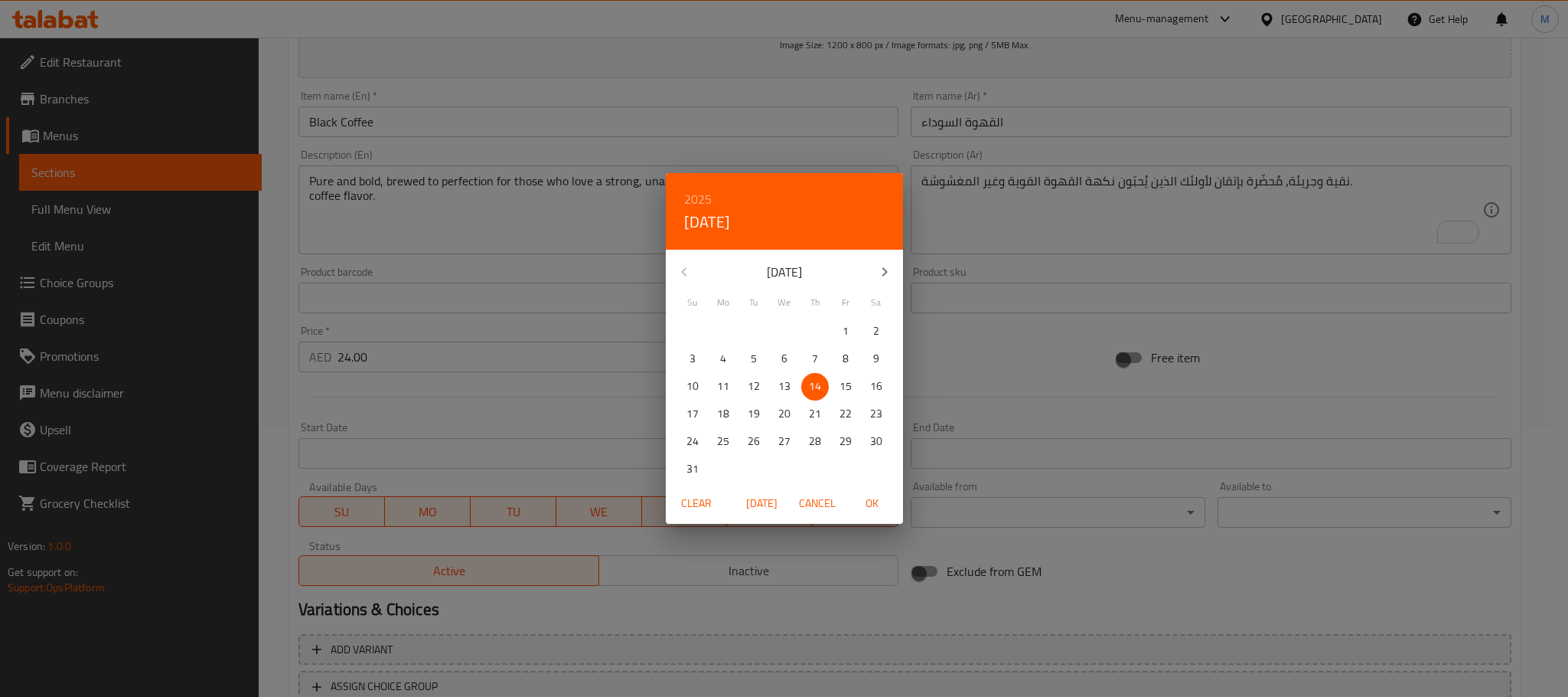
click at [483, 413] on div "2025 Thu, Aug 14 August 2025 Su Mo Tu We Th Fr Sa 27 28 29 30 31 1 2 3 4 5 6 7 …" at bounding box center [784, 348] width 1568 height 697
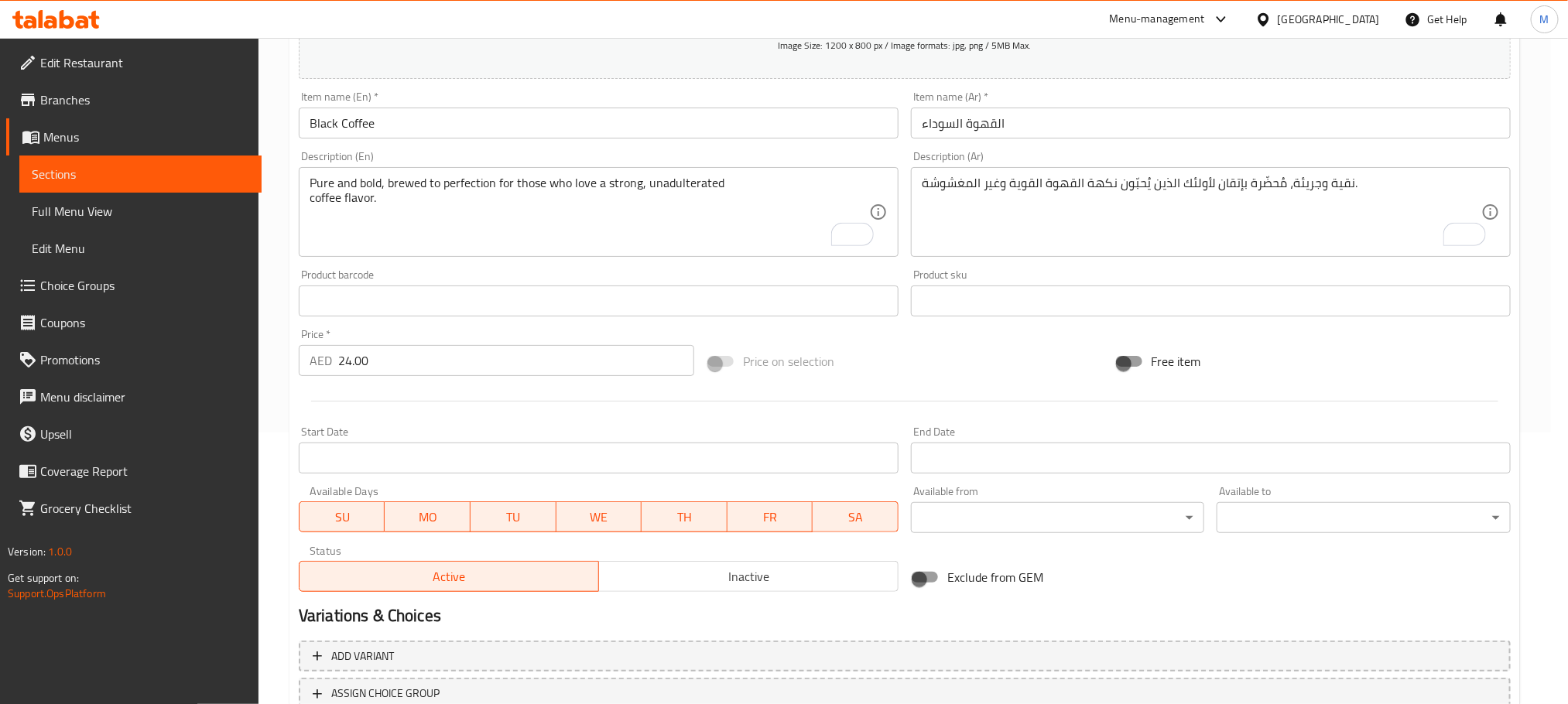
click at [465, 411] on div at bounding box center [905, 401] width 1224 height 38
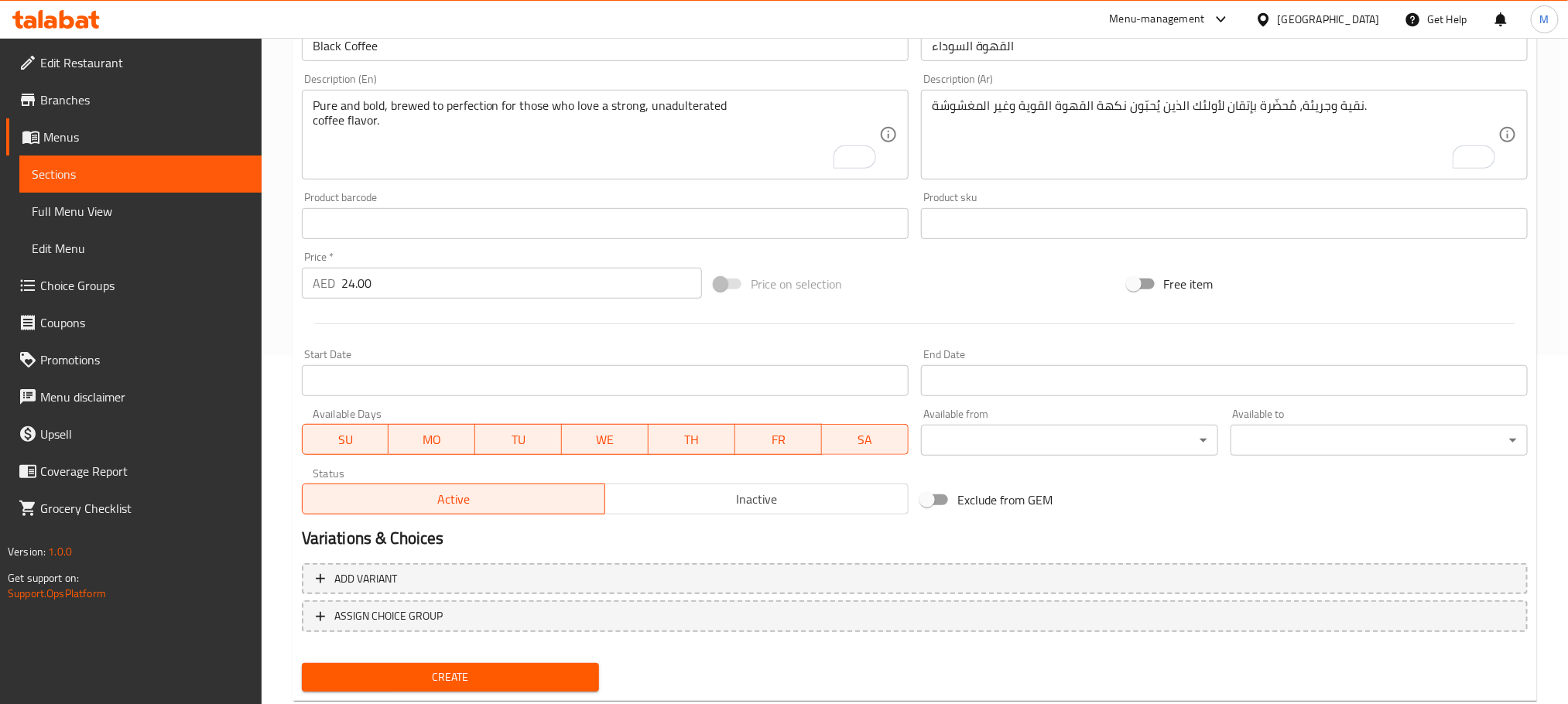
scroll to position [387, 0]
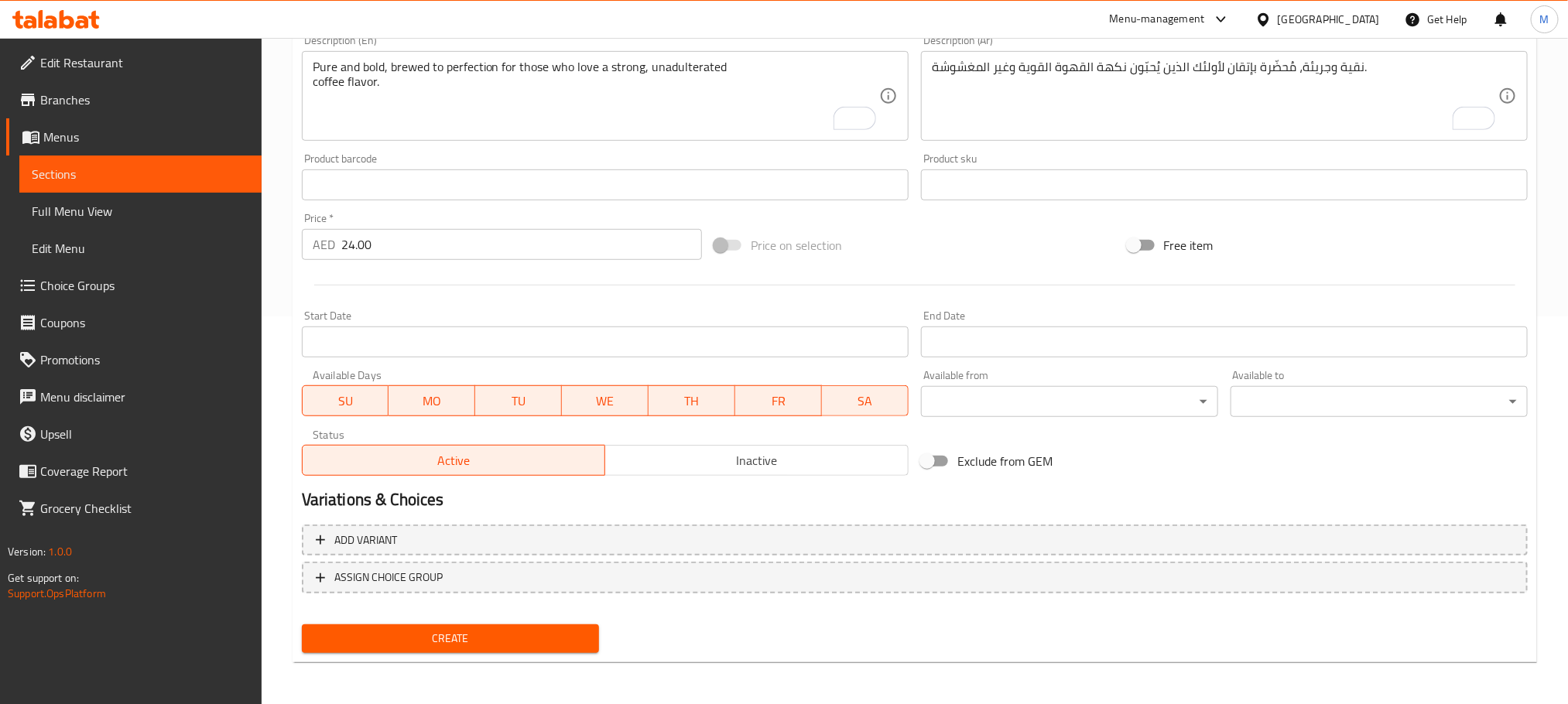
click at [494, 649] on button "Create" at bounding box center [451, 639] width 297 height 29
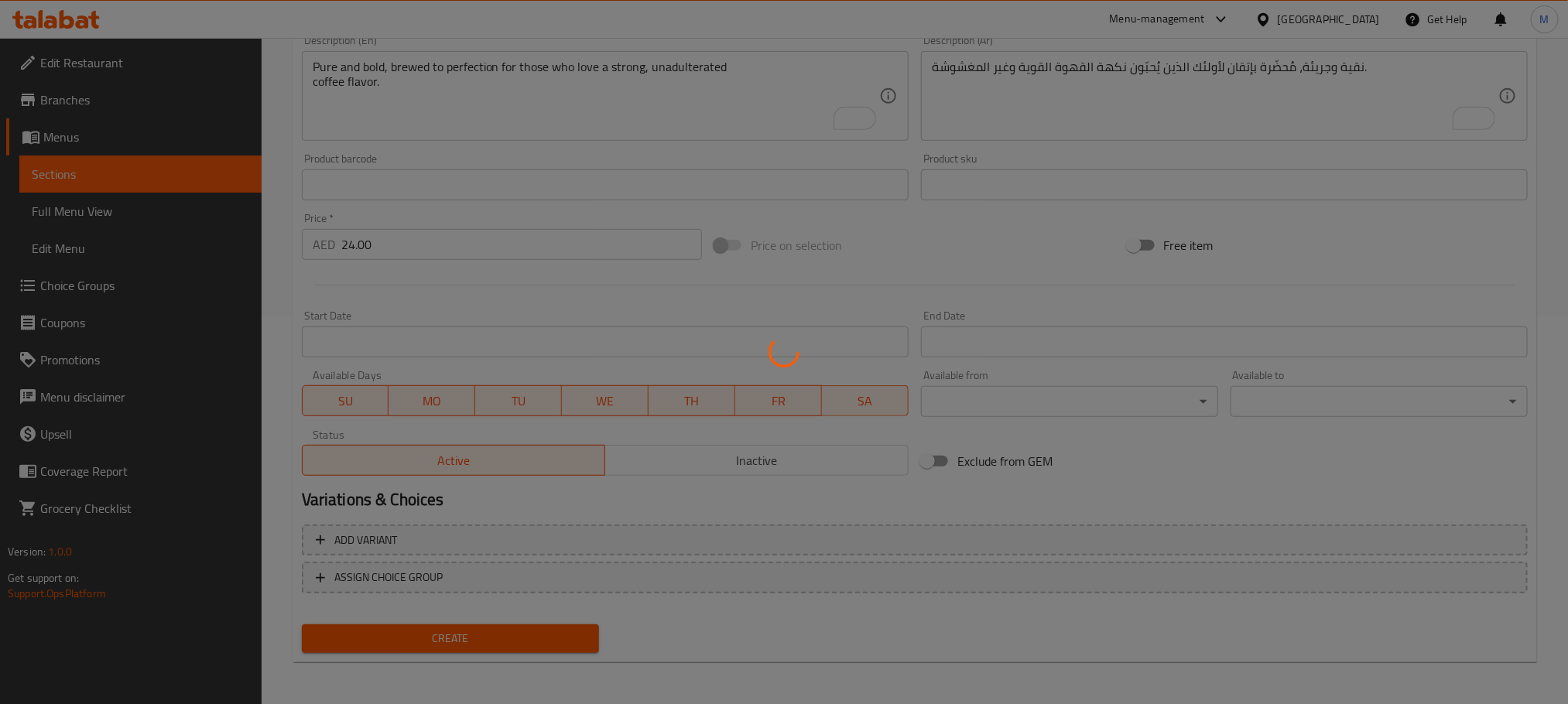
type input "0"
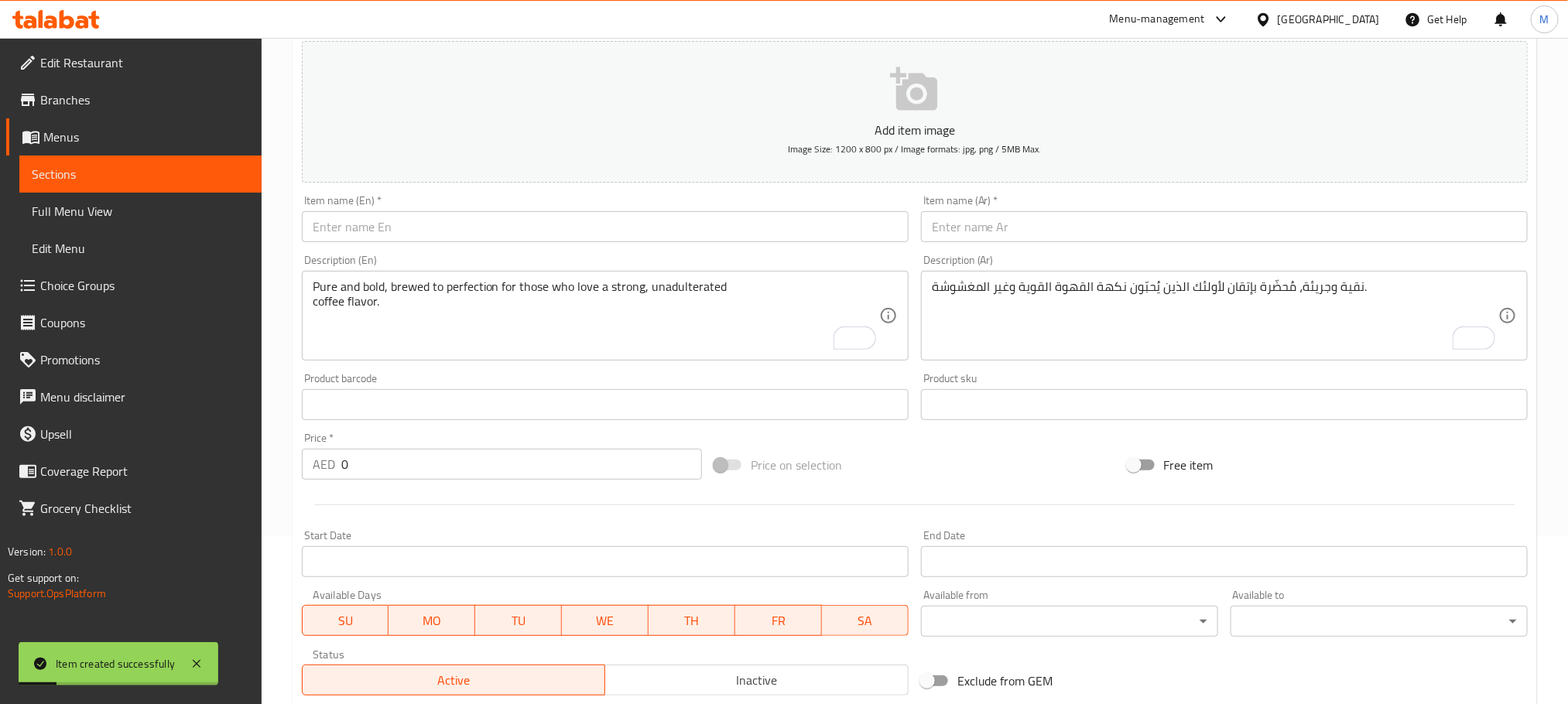
scroll to position [155, 0]
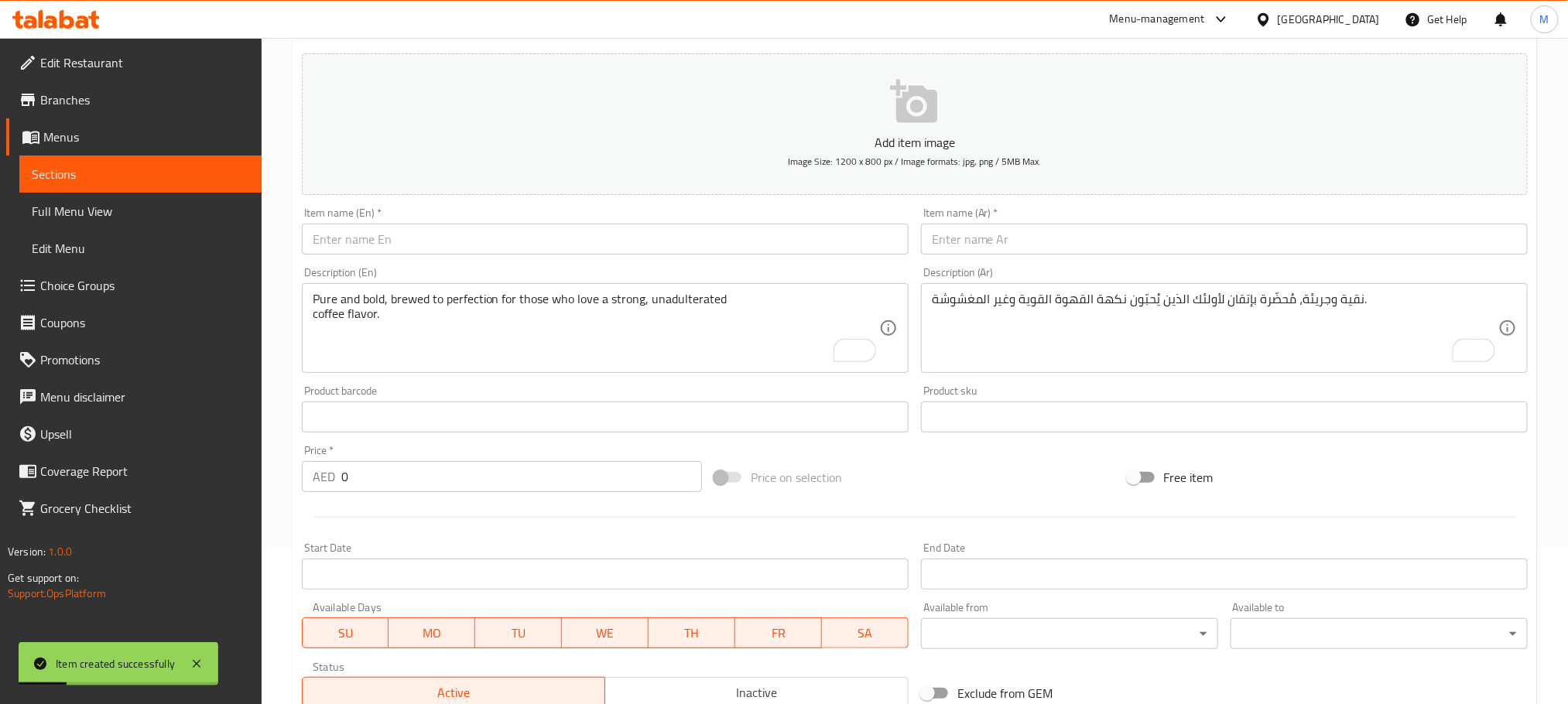
click at [506, 240] on input "text" at bounding box center [606, 239] width 606 height 31
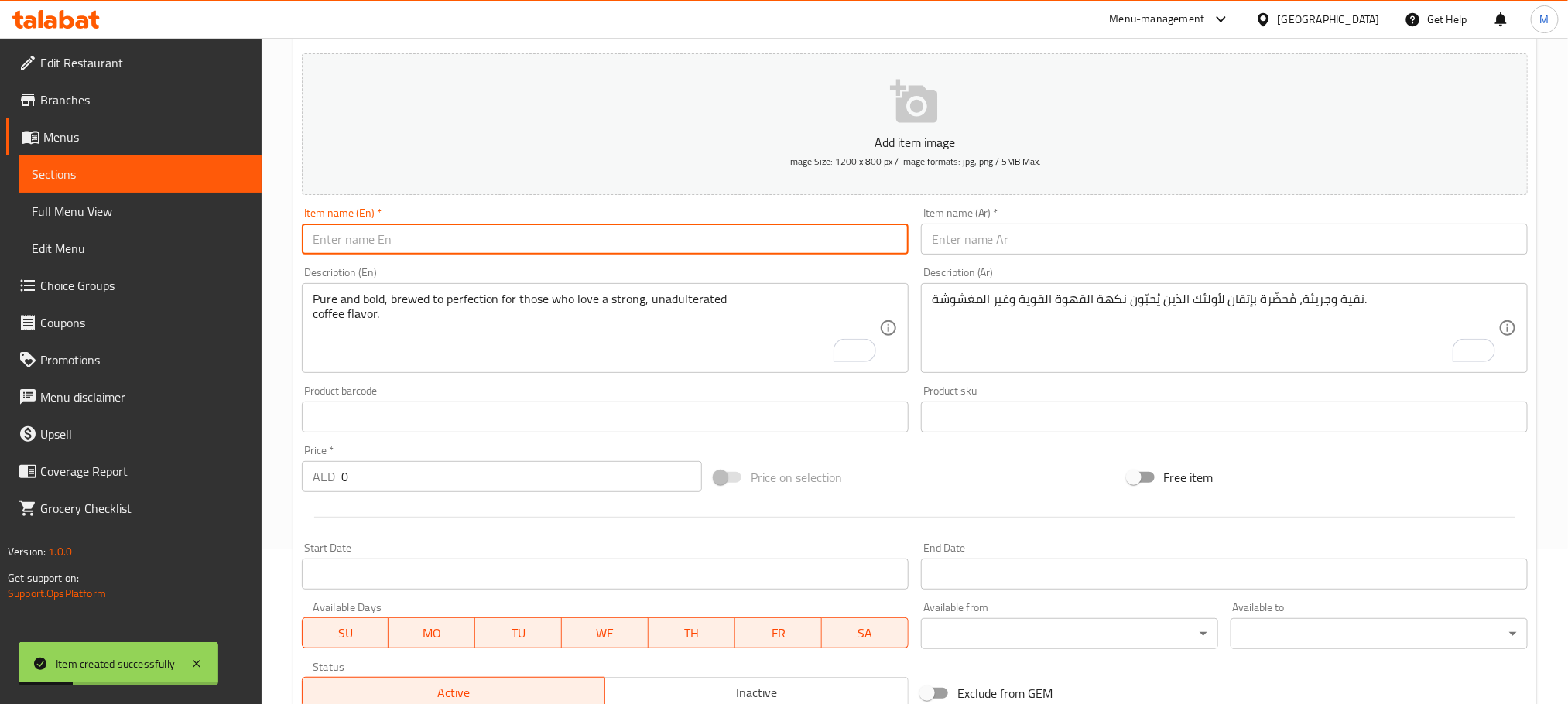
paste input "Coffee with Milk (Nescafe"
click at [406, 238] on input "Coffee with Milk (Nescafe" at bounding box center [606, 239] width 606 height 31
click at [406, 238] on input "Coffee with Milk Nescafe" at bounding box center [606, 239] width 606 height 31
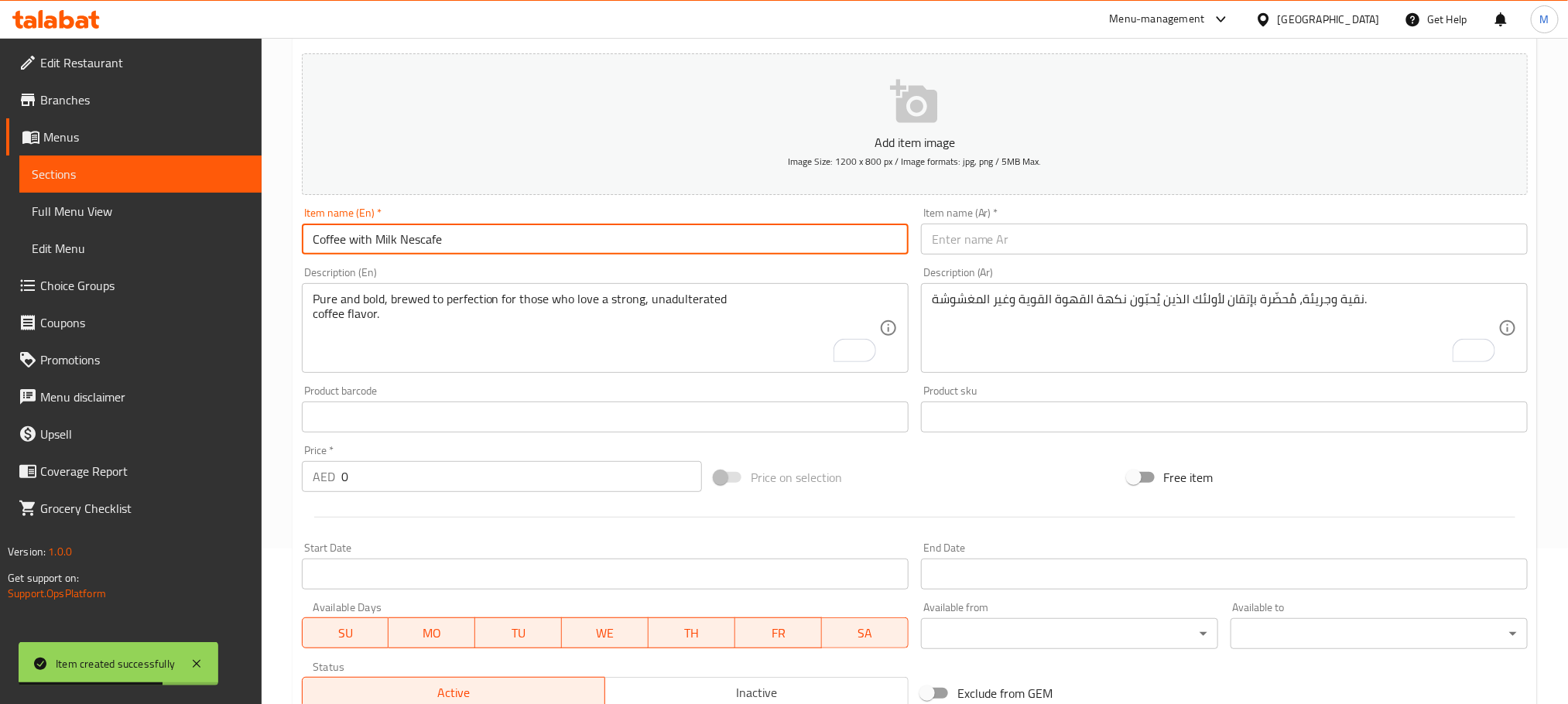
type input "Coffee with Milk Nescafe"
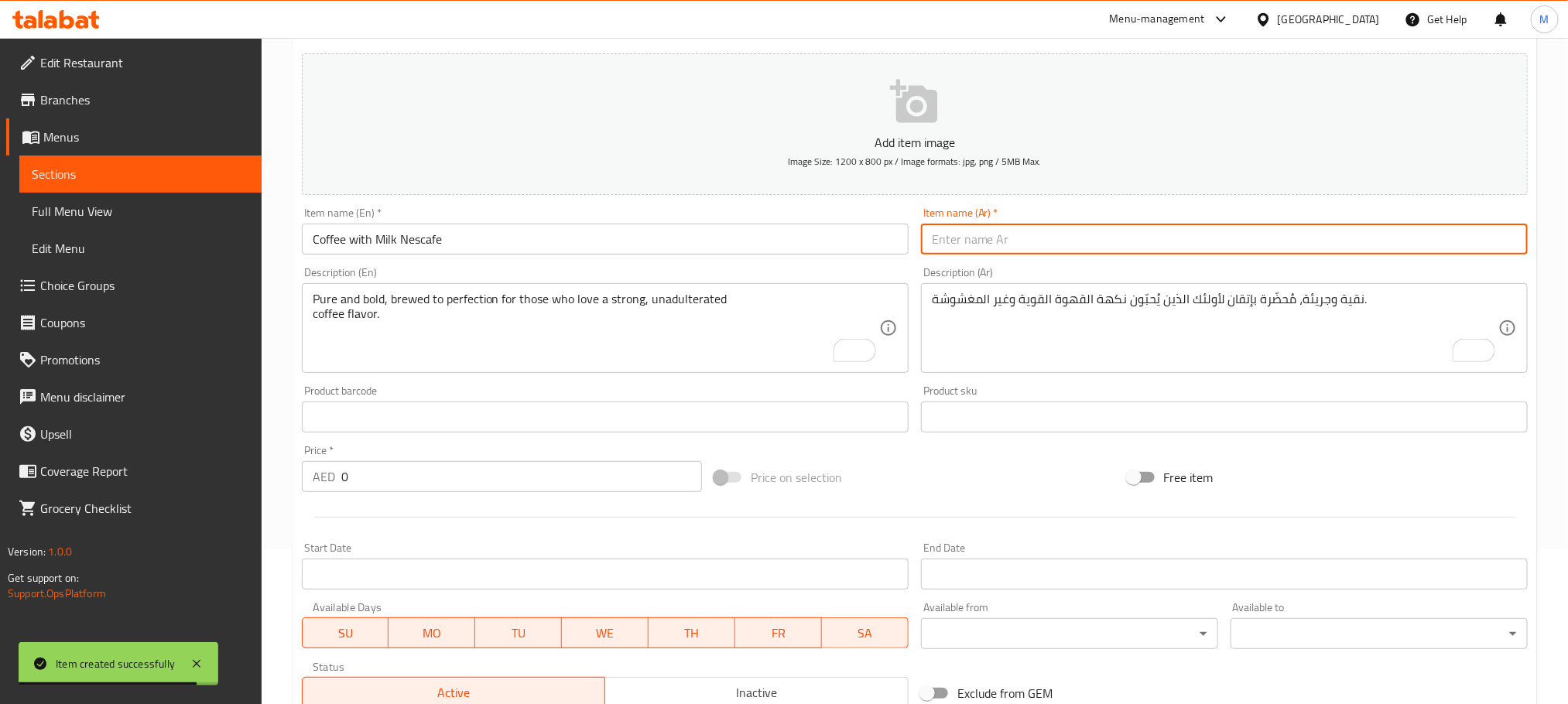
click at [1080, 237] on input "text" at bounding box center [1224, 239] width 606 height 31
paste input "قهوة نسكافيه مع الحليب"
type input "قهوة نسكافيه مع الحليب"
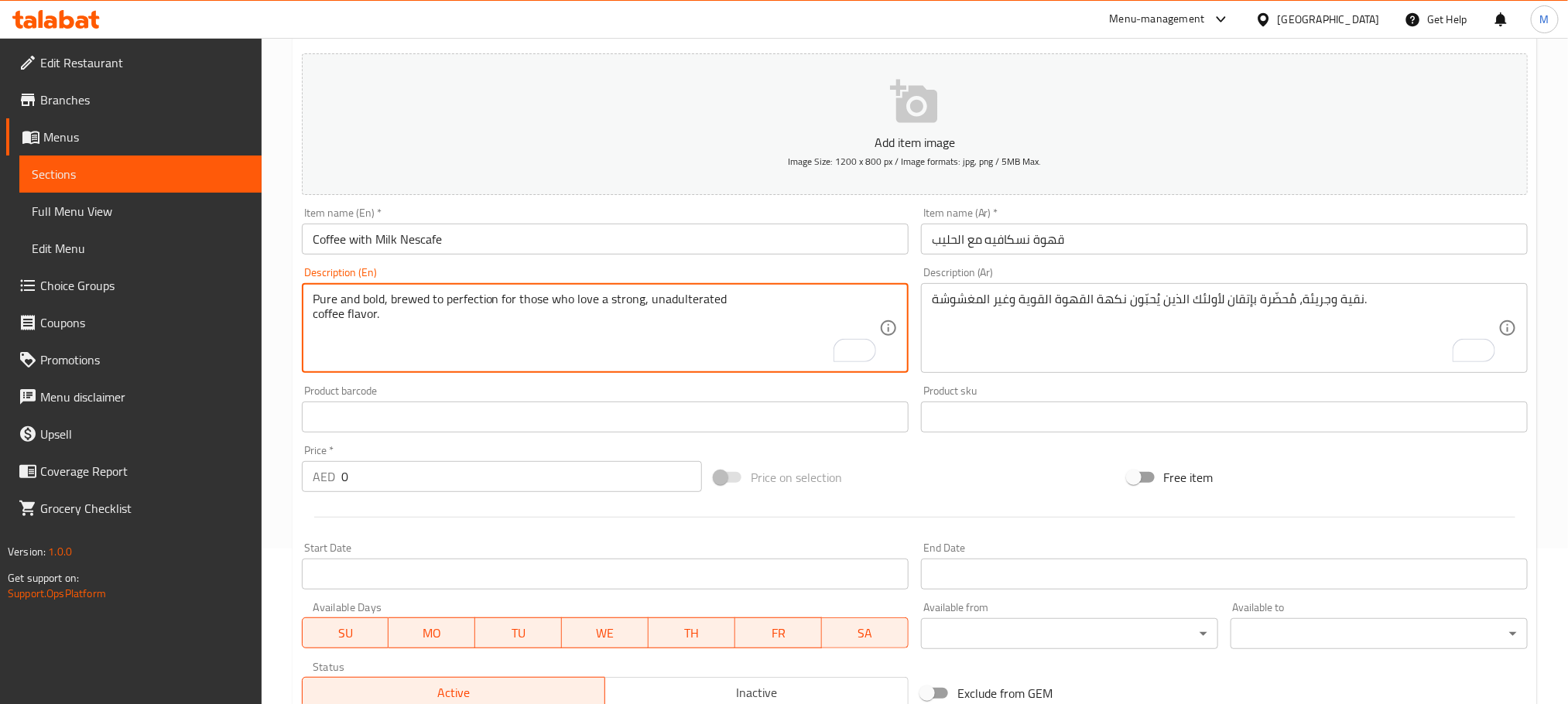
click at [699, 338] on textarea "Pure and bold, brewed to perfection for those who love a strong, unadulterated …" at bounding box center [596, 328] width 566 height 74
paste textarea "Smooth and creamy, combining premium coffee with milk for a classic, comforting…"
type textarea "Smooth and creamy, combining premium coffee with milk for a classic, comforting…"
click at [1124, 288] on div "نقية وجريئة، مُحضّرة بإتقان لأولئك الذين يُحبّون نكهة القهوة القوية وغير المغشو…" at bounding box center [1224, 328] width 606 height 90
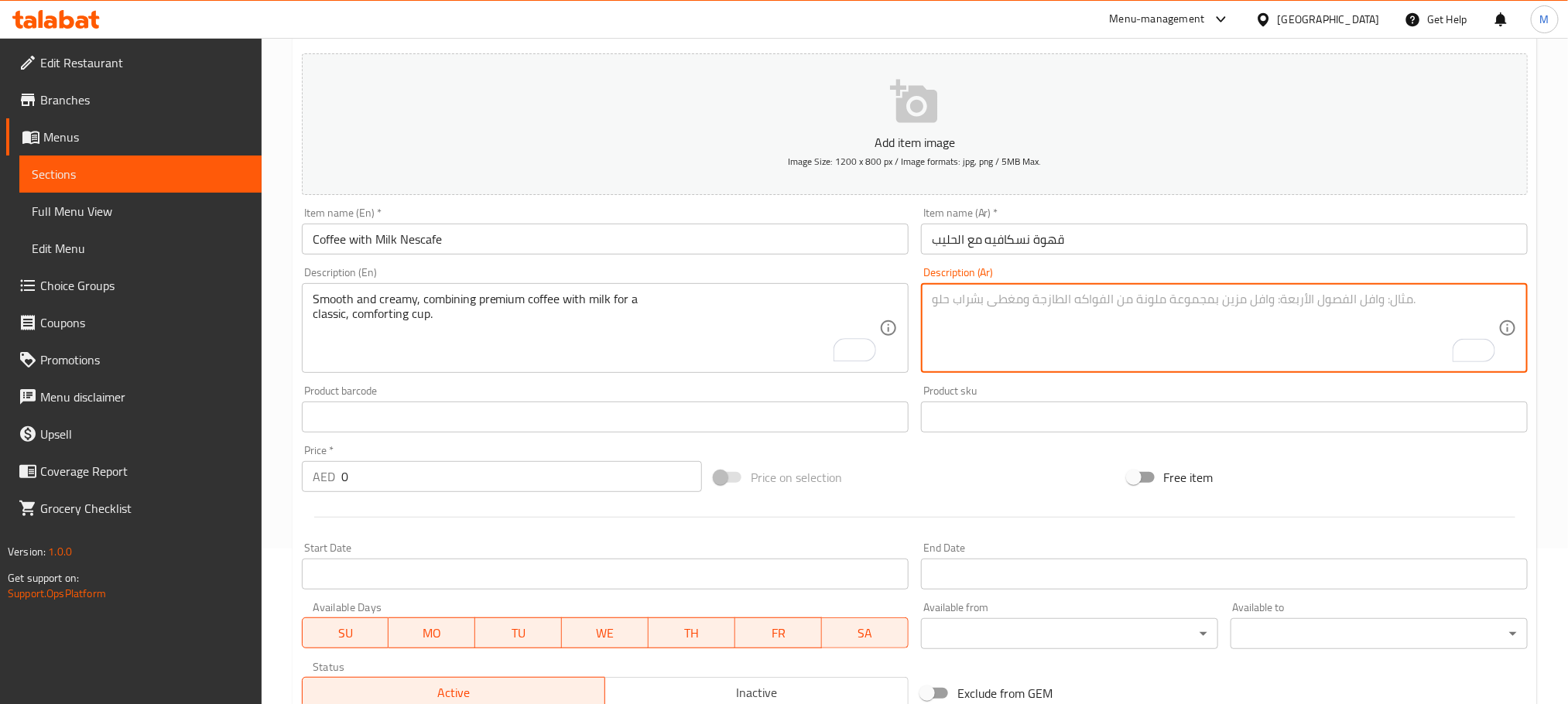
paste textarea "ناعم وكريمي، يجمع بين القهوة الفاخرة والحليب للحصول على كوب كلاسيكي مريح."
type textarea "ناعم وكريمي، يجمع بين القهوة الفاخرة والحليب للحصول على كوب كلاسيكي مريح."
click at [518, 460] on div "Price   * AED 0 Price *" at bounding box center [502, 468] width 400 height 47
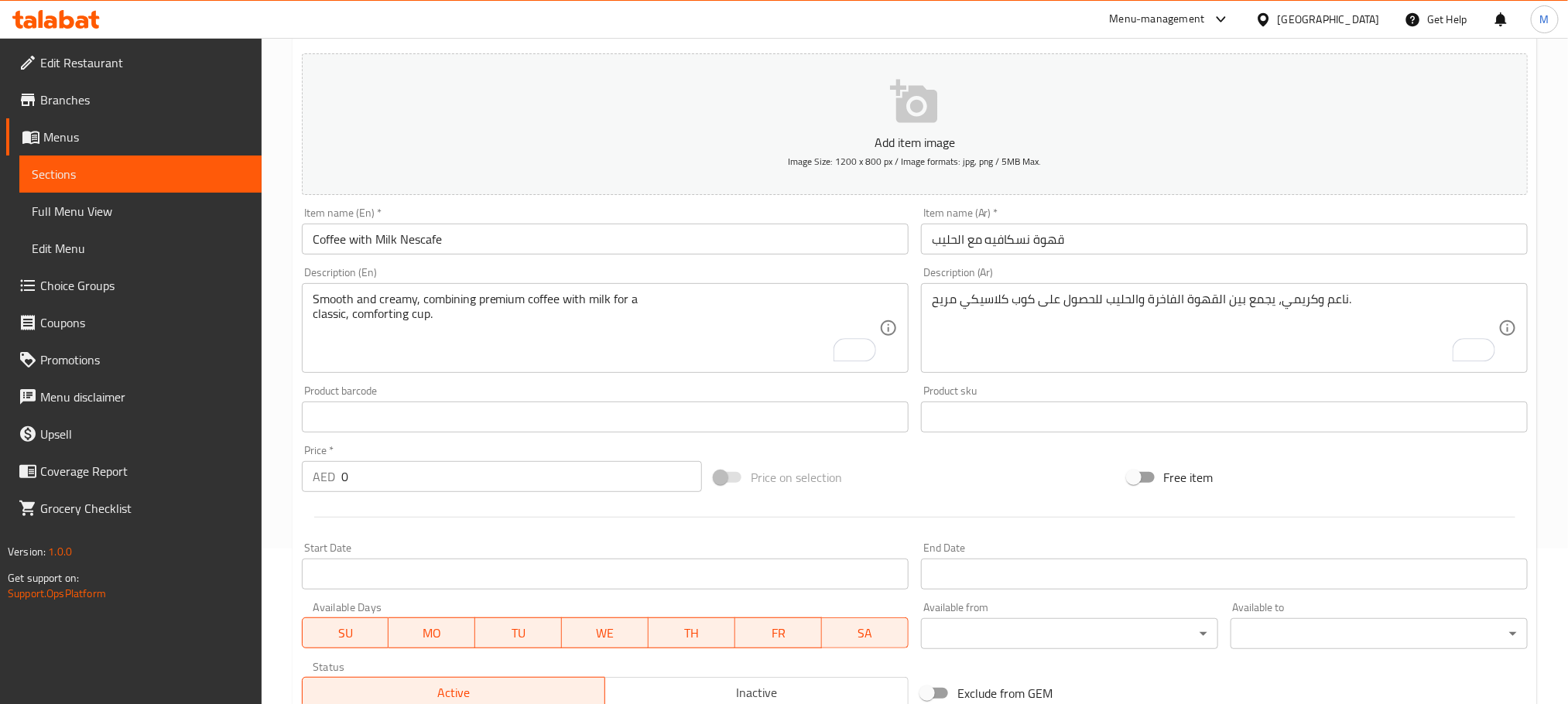
click at [518, 460] on div "Price   * AED 0 Price *" at bounding box center [502, 468] width 400 height 47
click at [516, 477] on input "0" at bounding box center [522, 477] width 361 height 31
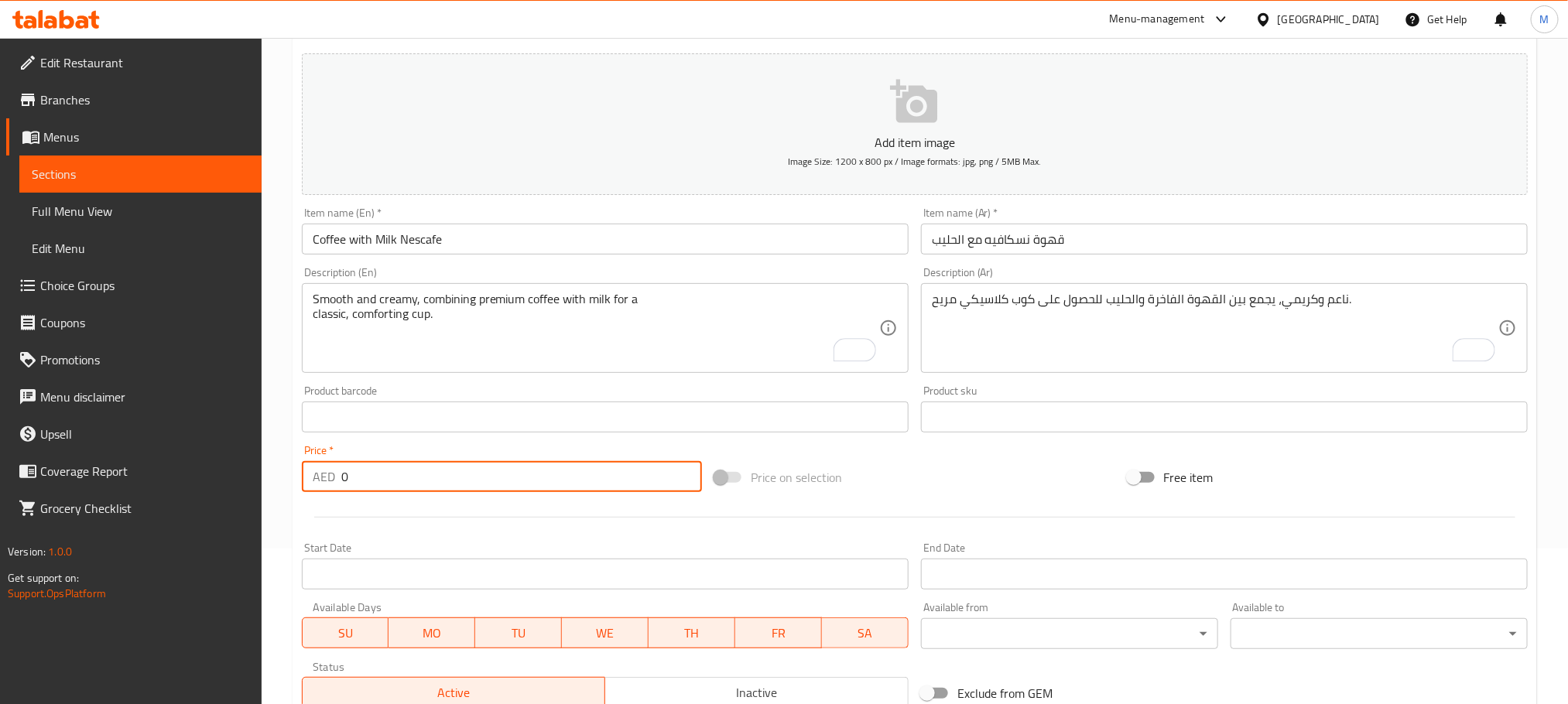
click at [516, 477] on input "0" at bounding box center [522, 477] width 361 height 31
paste input "24.0"
type input "24.00"
click at [494, 515] on div at bounding box center [915, 517] width 1238 height 38
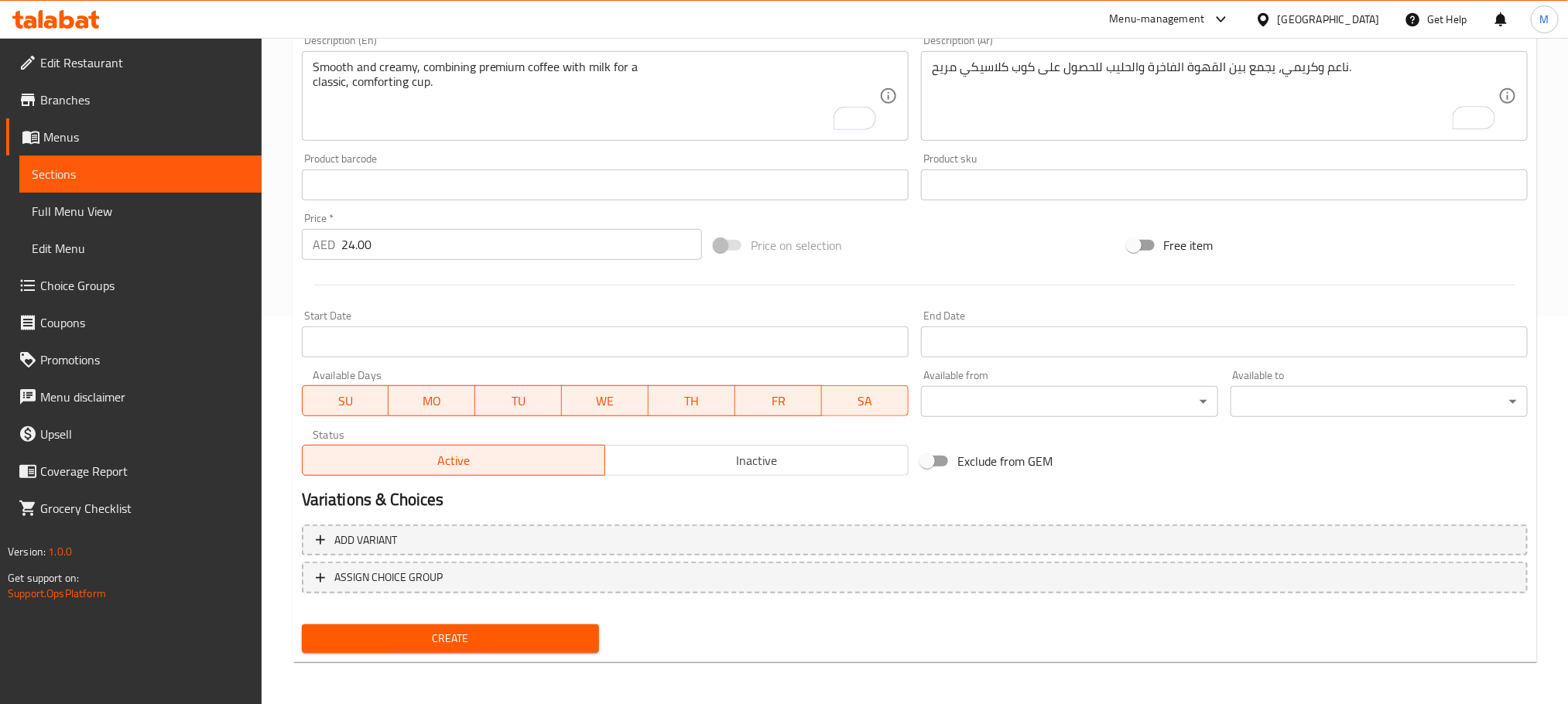
click at [505, 624] on button "Create" at bounding box center [451, 639] width 297 height 29
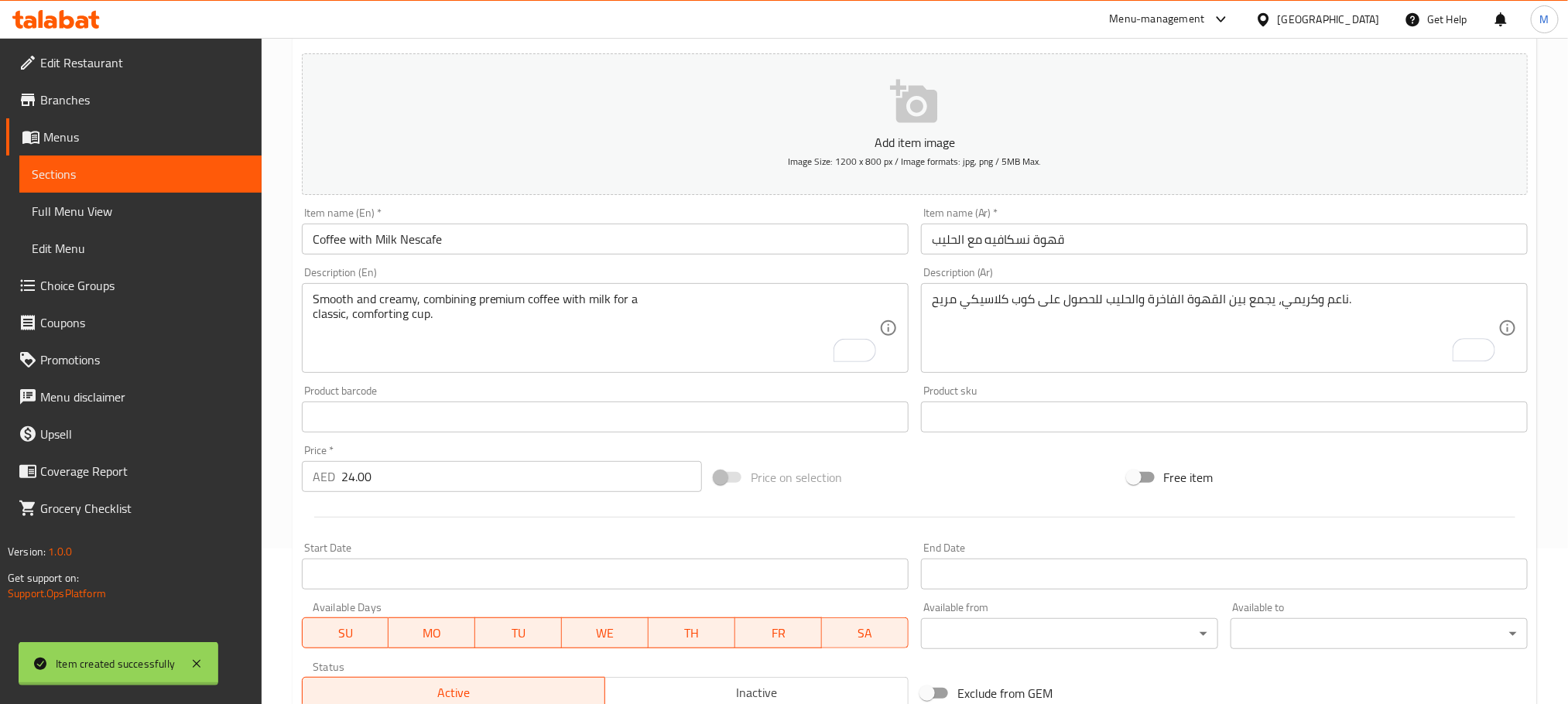
type input "0"
drag, startPoint x: 513, startPoint y: 246, endPoint x: 582, endPoint y: 170, distance: 102.6
click at [513, 246] on input "text" at bounding box center [606, 239] width 606 height 31
paste input "Coke 330ml"
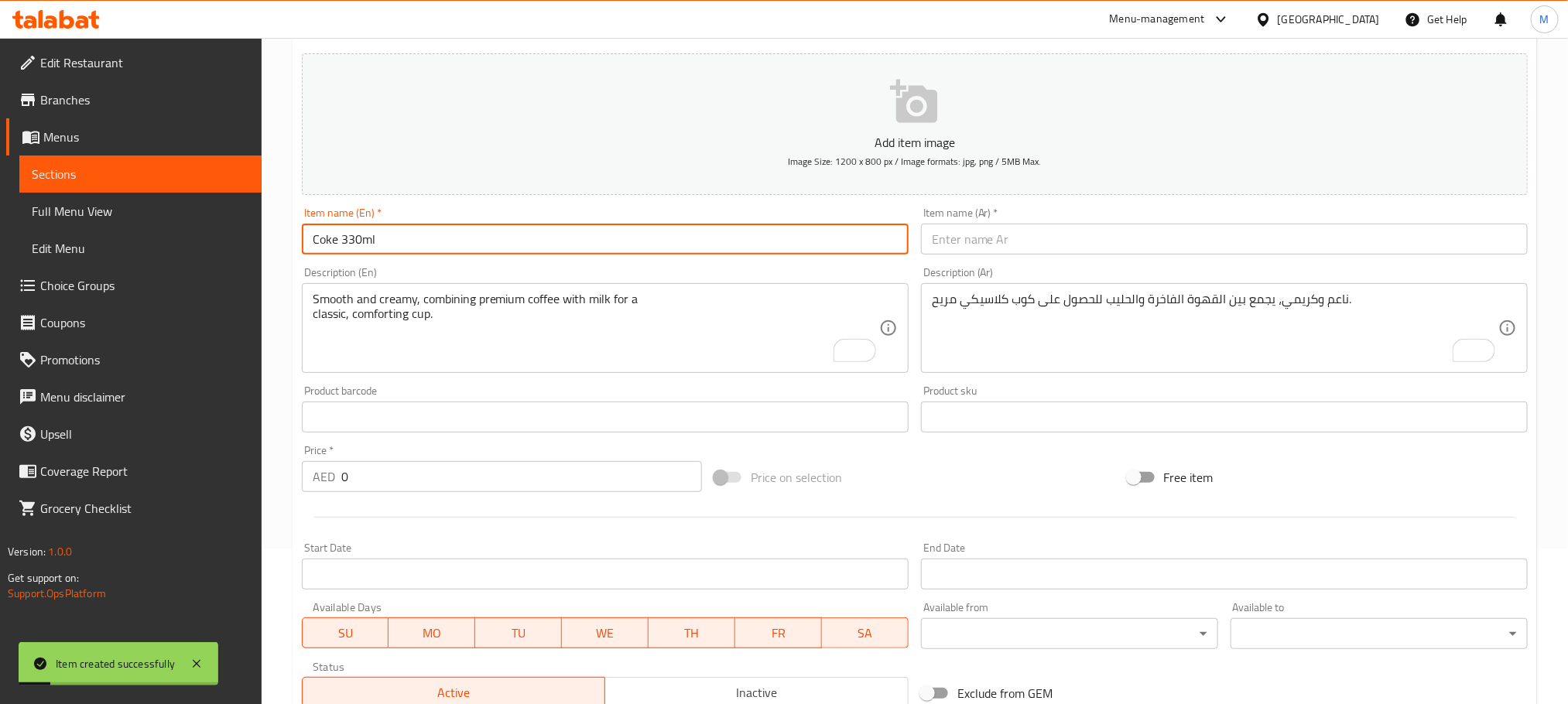
type input "Coke 330ml"
click at [1058, 245] on input "text" at bounding box center [1224, 239] width 606 height 31
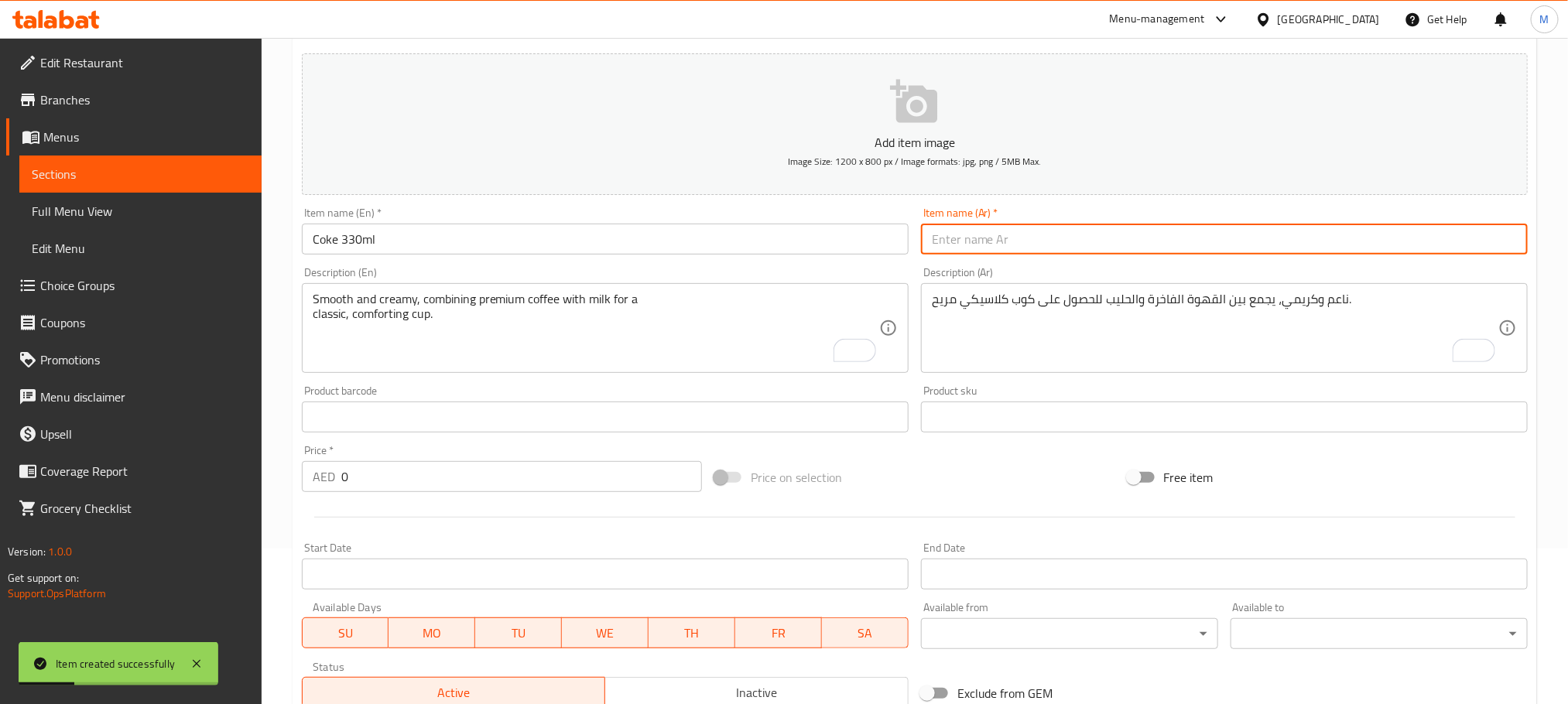
paste input "كوكاكولا 330 مل"
type input "كوكاكولا 330 مل"
click at [574, 339] on textarea "Smooth and creamy, combining premium coffee with milk for a classic, comforting…" at bounding box center [596, 328] width 566 height 74
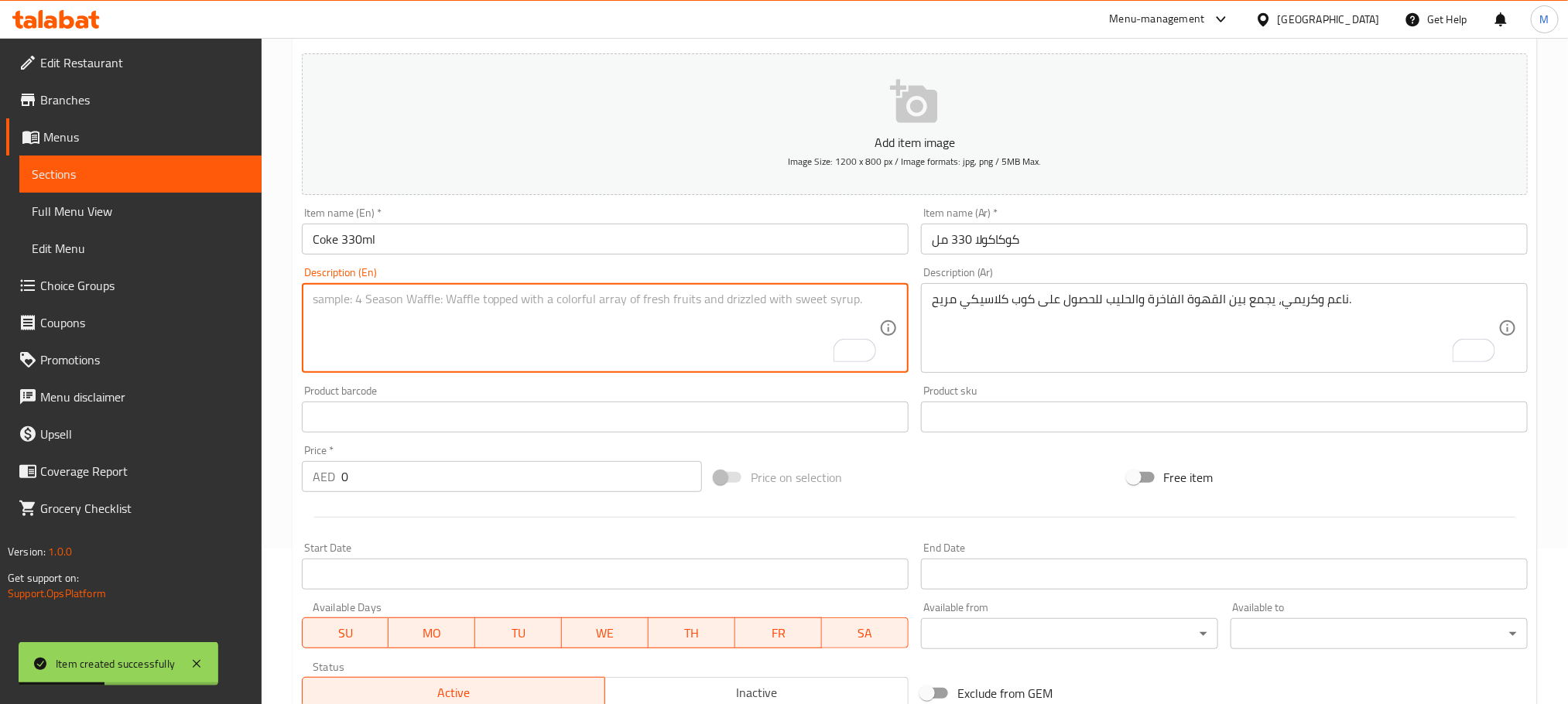
paste textarea "Crisp and refreshing, the world-famous cola with its signature sweet and fizzy …"
type textarea "Crisp and refreshing, the world-famous cola with its signature sweet and fizzy …"
drag, startPoint x: 1150, startPoint y: 328, endPoint x: 1102, endPoint y: 23, distance: 308.8
click at [1147, 328] on textarea "ناعم وكريمي، يجمع بين القهوة الفاخرة والحليب للحصول على كوب كلاسيكي مريح." at bounding box center [1215, 328] width 566 height 74
paste textarea "منعش ومشهي، الكولا المشهورة عالميًا بمذاقها الحلو والفوار المميز."
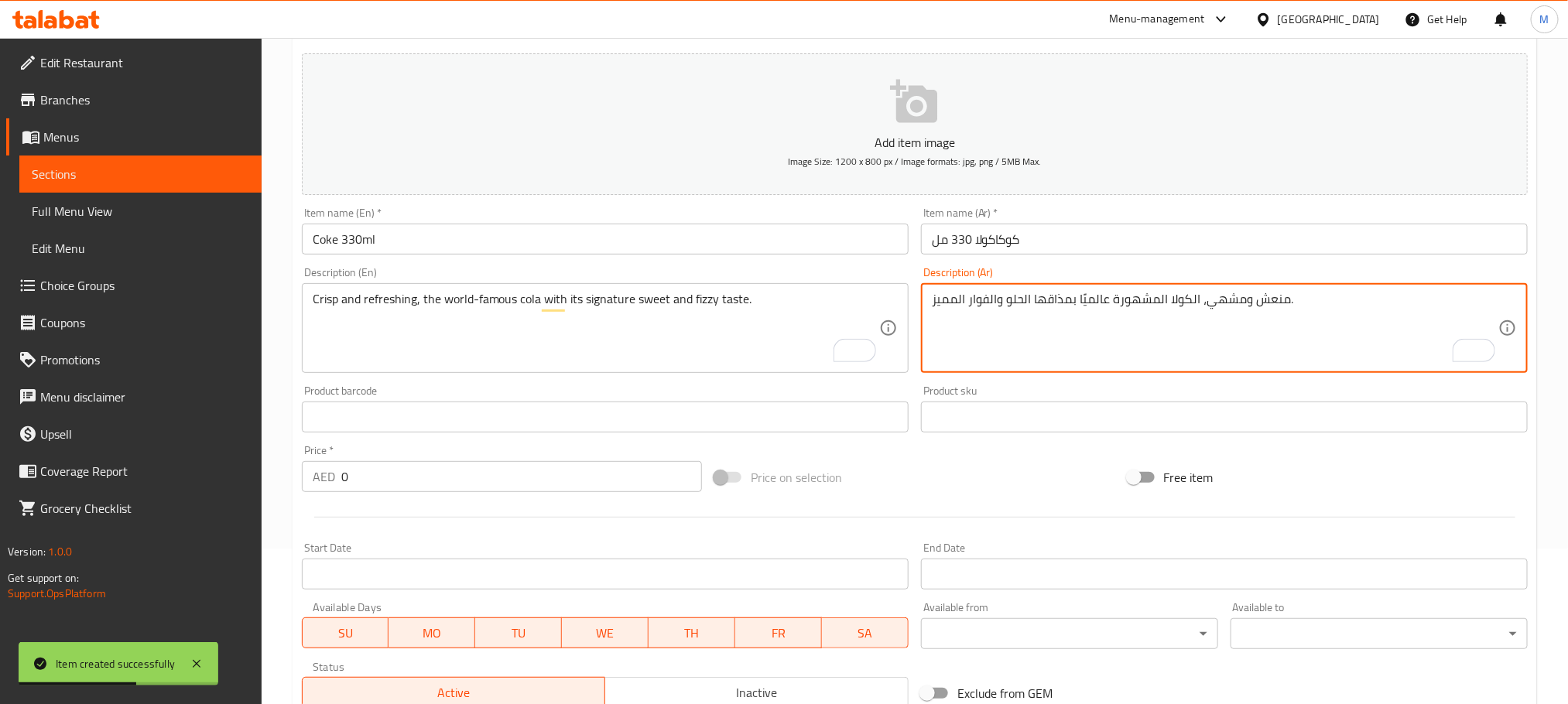
type textarea "منعش ومشهي، الكولا المشهورة عالميًا بمذاقها الحلو والفوار المميز."
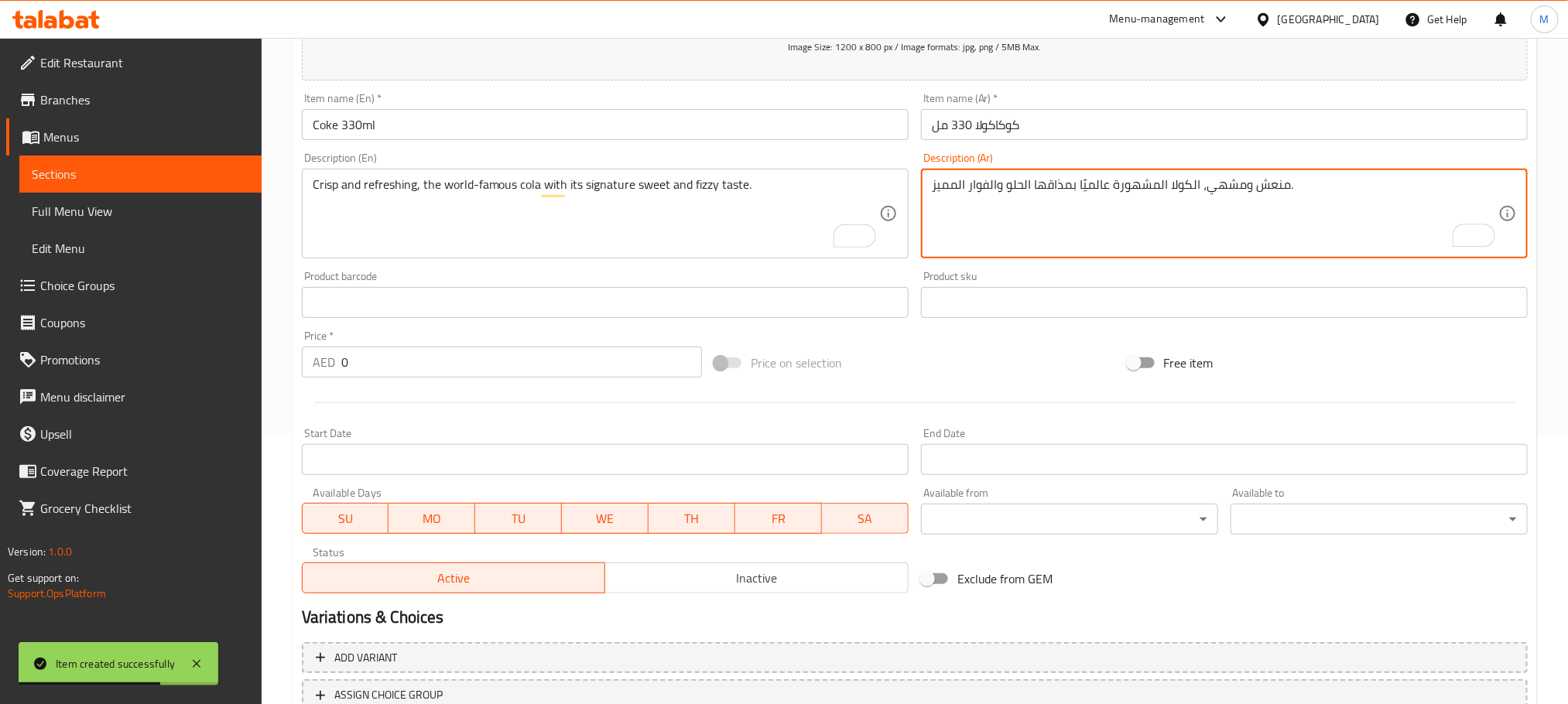
scroll to position [271, 0]
click at [513, 367] on input "0" at bounding box center [522, 361] width 361 height 31
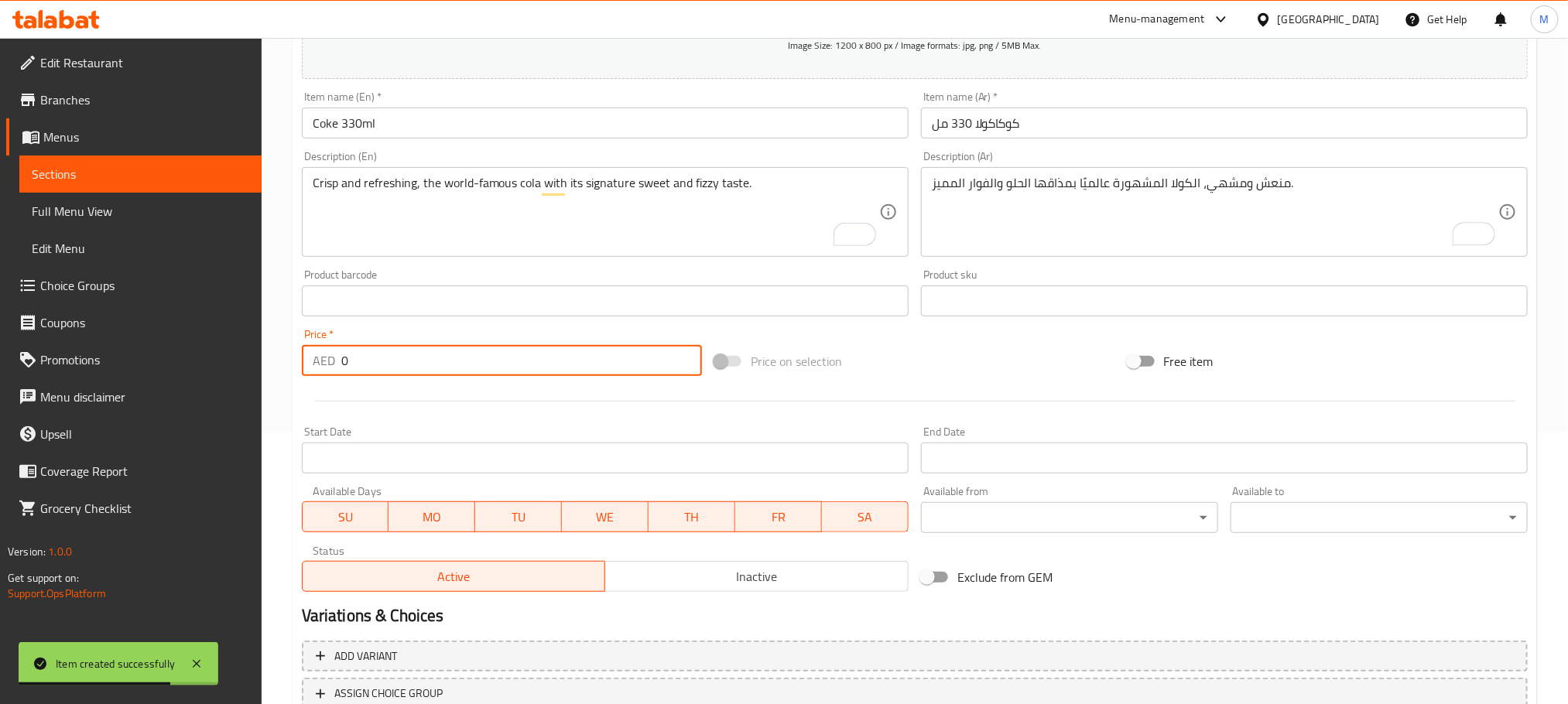
click at [513, 367] on input "0" at bounding box center [522, 361] width 361 height 31
paste input "18.0"
type input "18.00"
click at [497, 392] on div at bounding box center [915, 401] width 1238 height 38
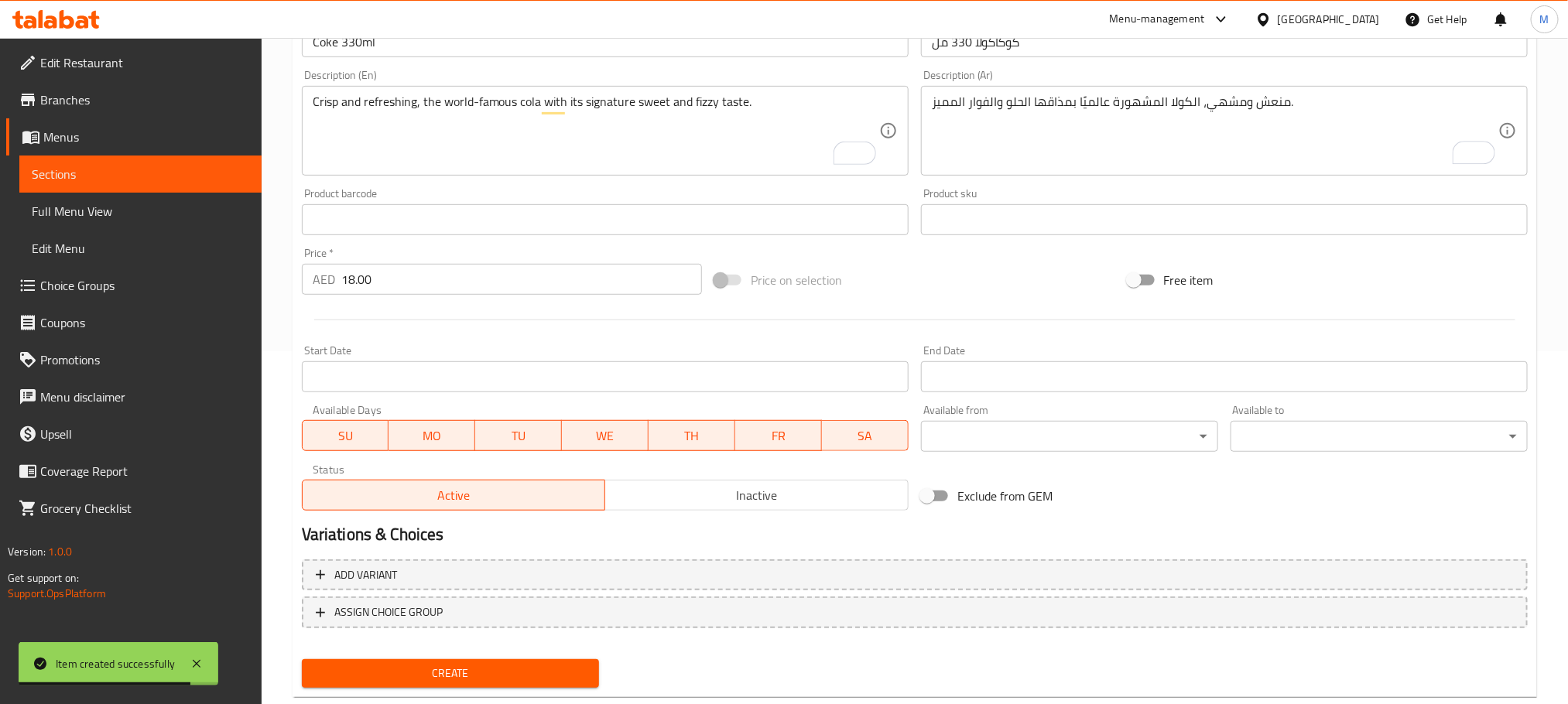
scroll to position [387, 0]
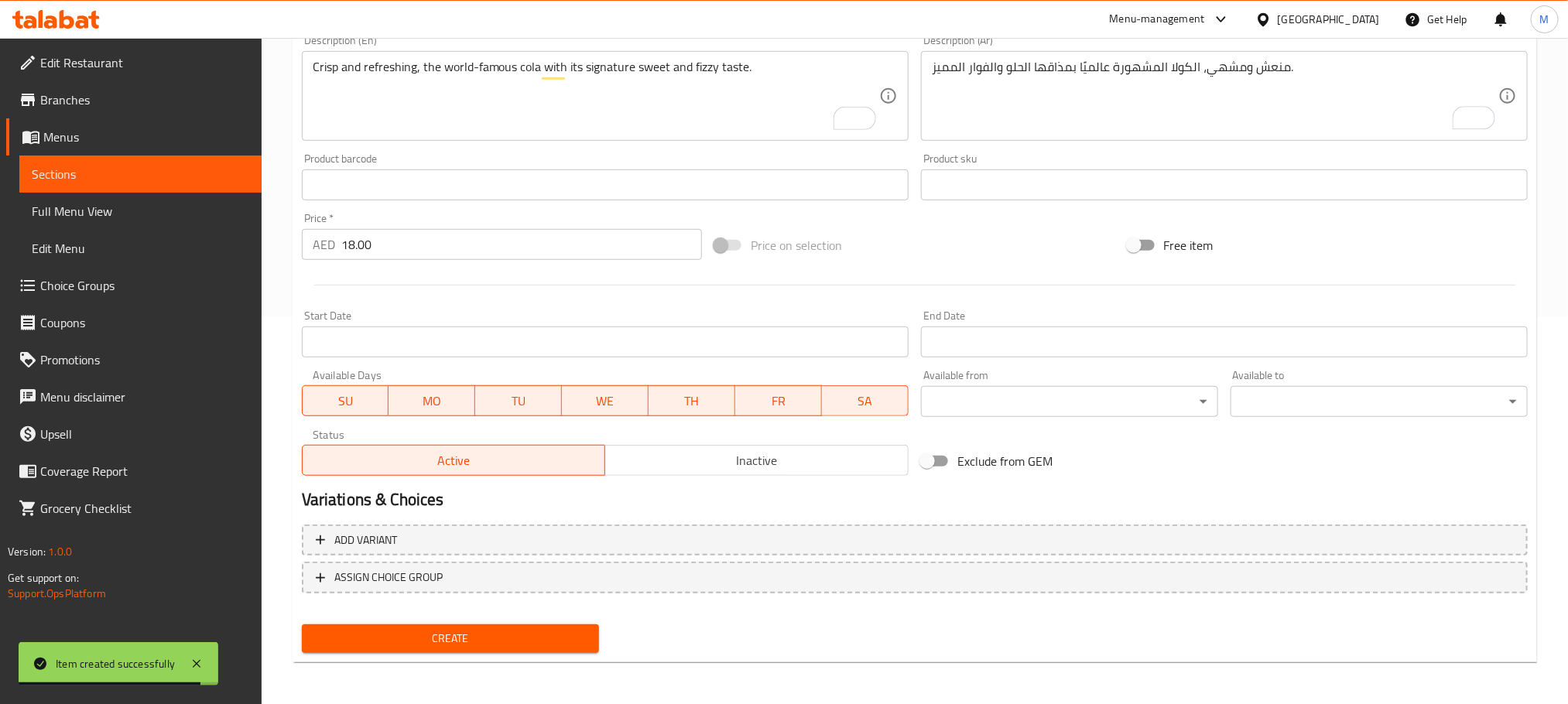
click at [471, 652] on div "Create" at bounding box center [450, 638] width 310 height 41
click at [471, 645] on span "Create" at bounding box center [450, 639] width 273 height 19
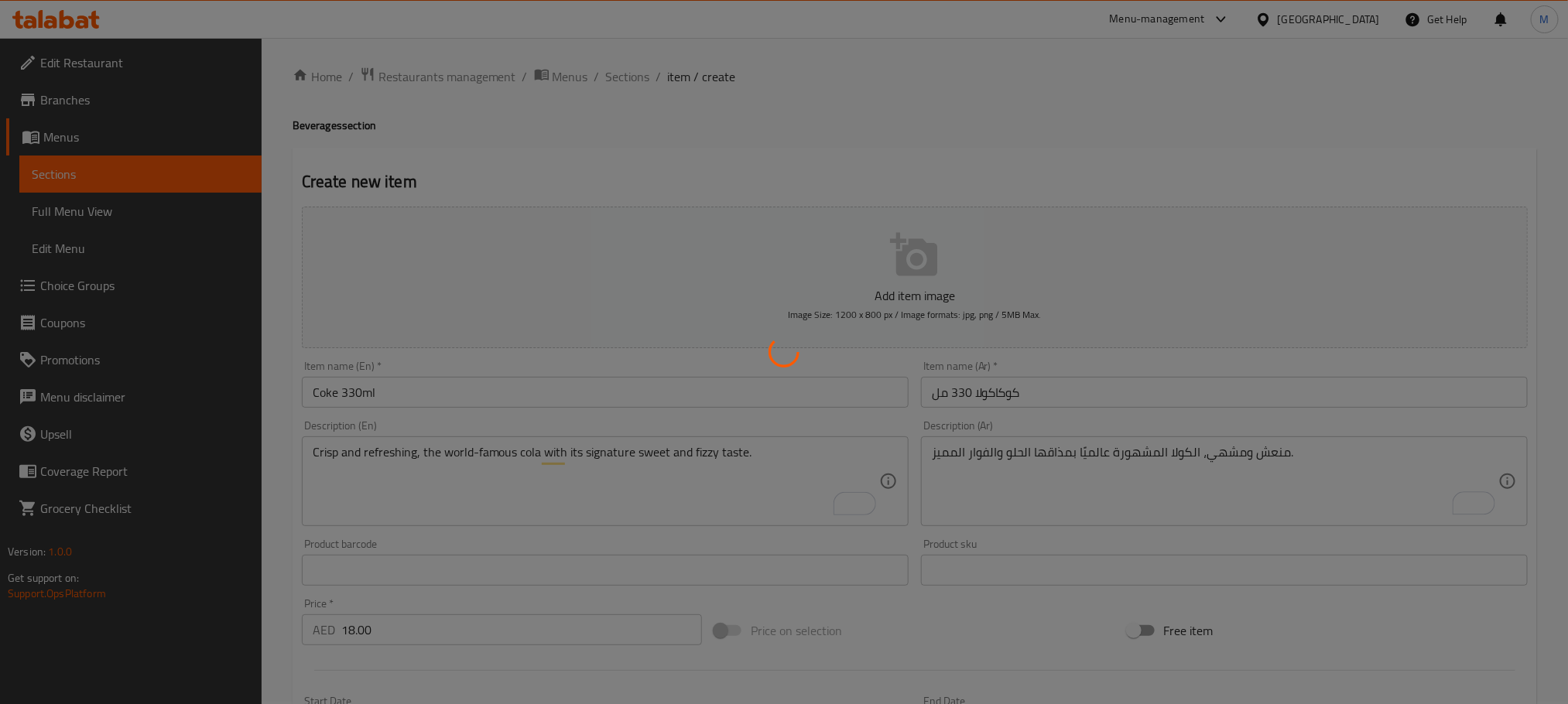
scroll to position [0, 0]
type input "0"
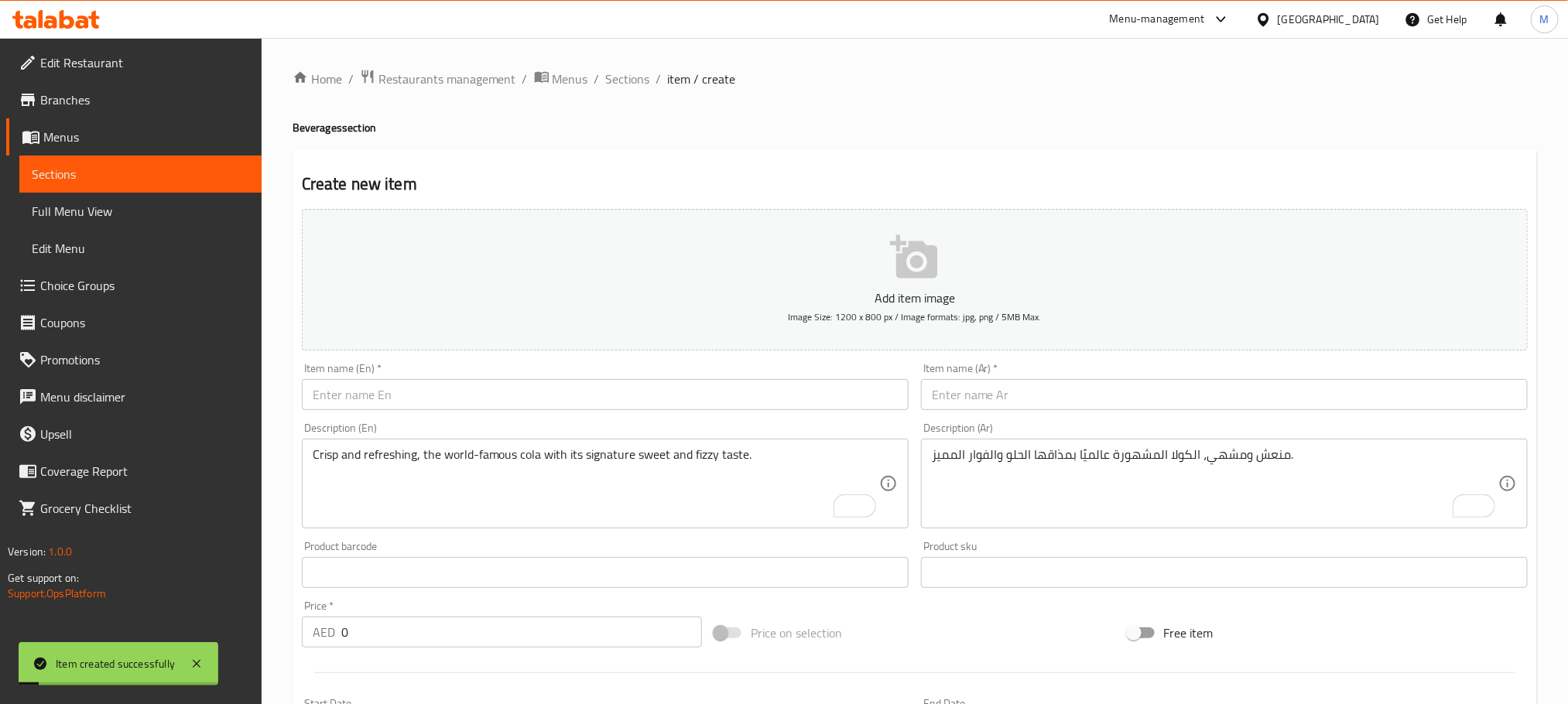
click at [585, 411] on div "Item name (En)   * Item name (En) *" at bounding box center [605, 387] width 619 height 59
click at [590, 399] on input "text" at bounding box center [606, 394] width 606 height 31
paste input "Sprite 330ml"
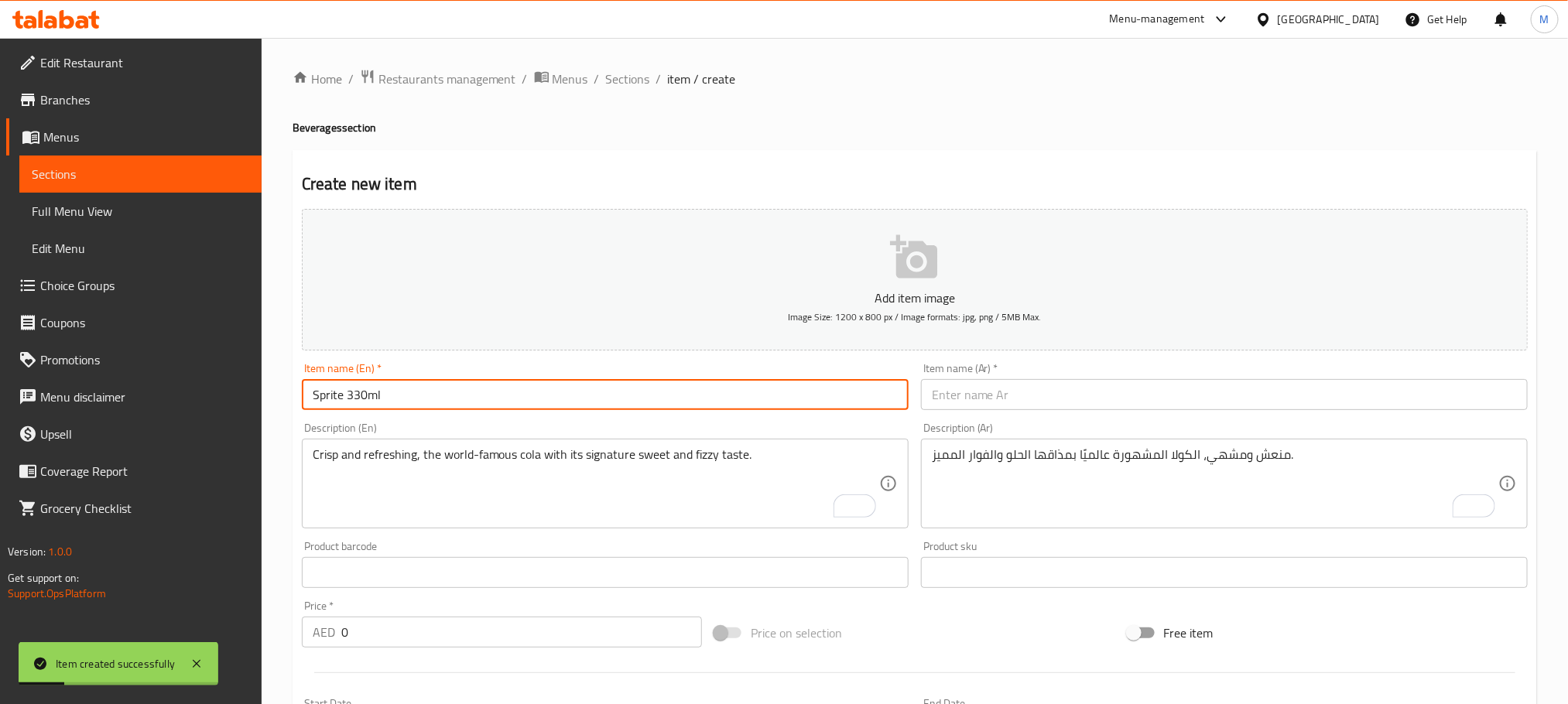
type input "Sprite 330ml"
click at [1080, 410] on input "text" at bounding box center [1224, 394] width 606 height 31
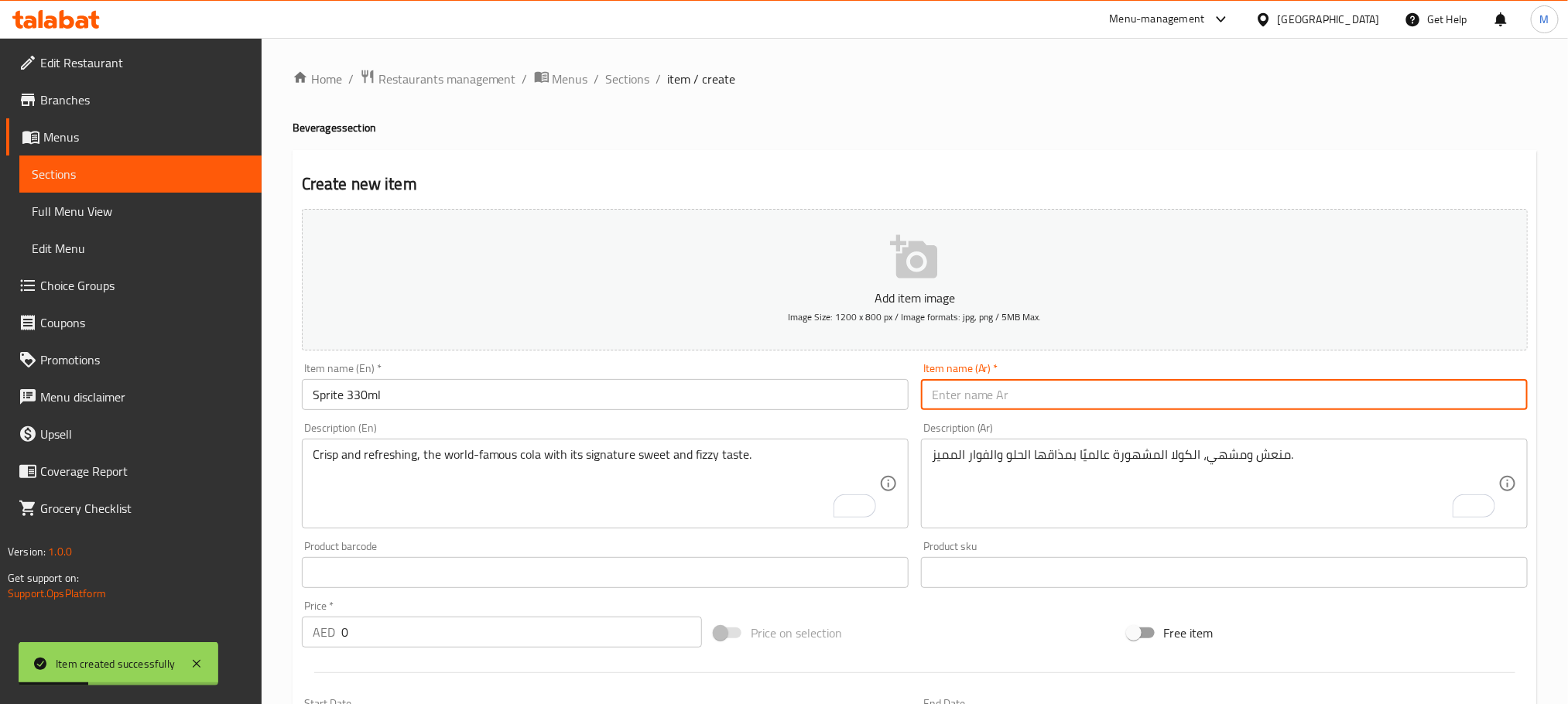
paste input "سبرايت 330 مل"
type input "سبرايت 330 مل"
click at [676, 458] on textarea "Crisp and refreshing, the world-famous cola with its signature sweet and fizzy …" at bounding box center [596, 483] width 566 height 74
paste textarea "Light, sparkling, and lemon-lime flavored, perfect to quench your thirst."
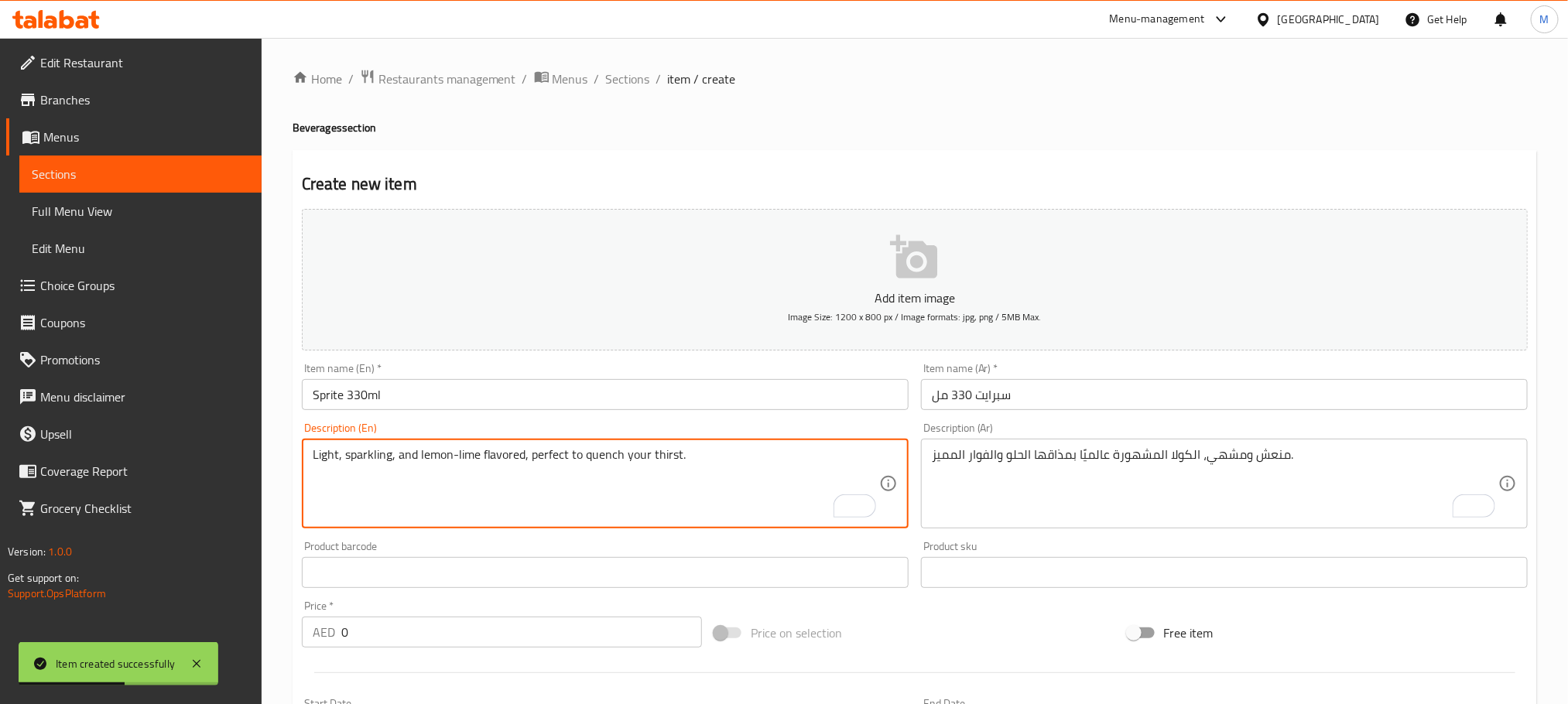
type textarea "Light, sparkling, and lemon-lime flavored, perfect to quench your thirst."
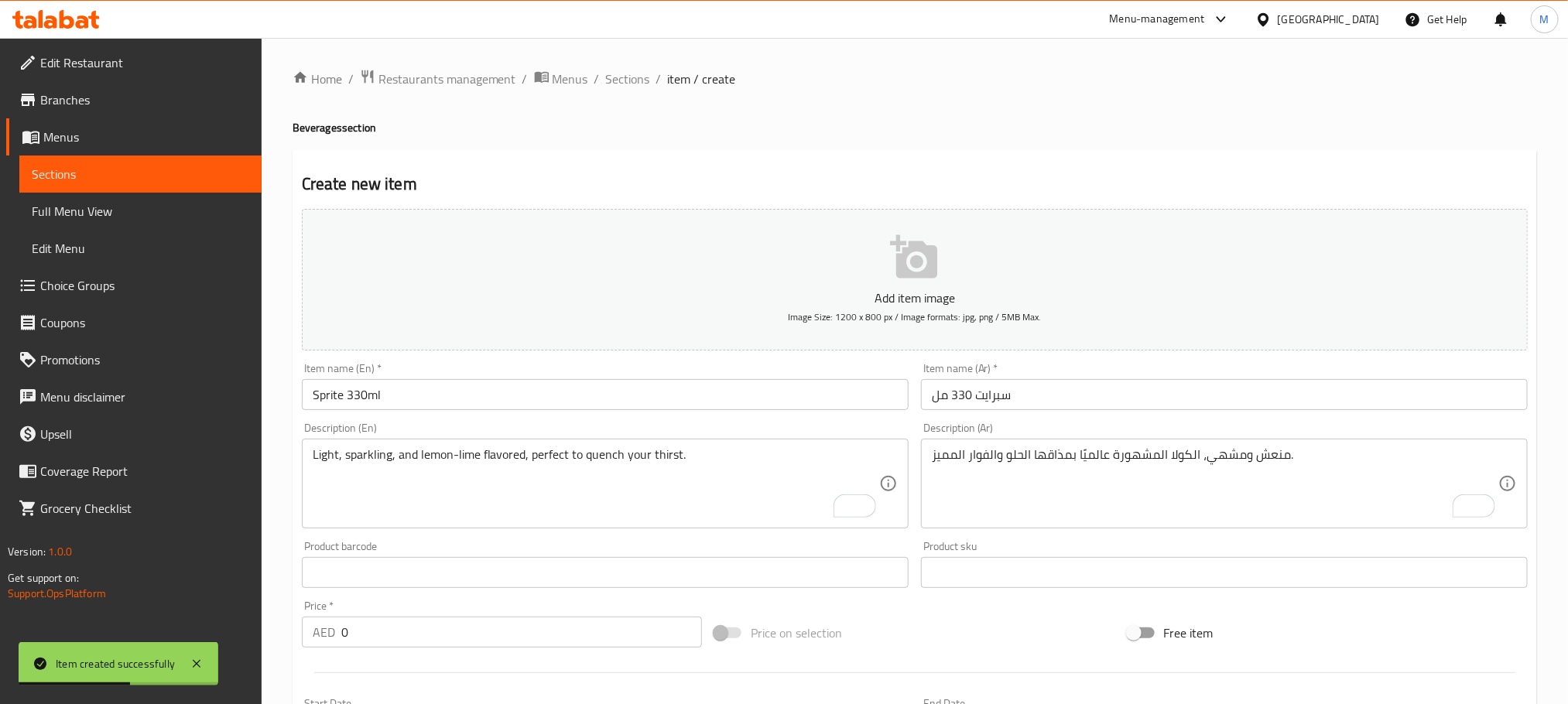
click at [926, 82] on ol "Home / Restaurants management / Menus / Sections / item / create" at bounding box center [915, 79] width 1245 height 20
click at [1019, 460] on textarea "منعش ومشهي، الكولا المشهورة عالميًا بمذاقها الحلو والفوار المميز." at bounding box center [1215, 483] width 566 height 74
paste textarea "خفيف، فوار، بنكهة الليمون والليمون الحامض، مثالي لإرواء عطشك."
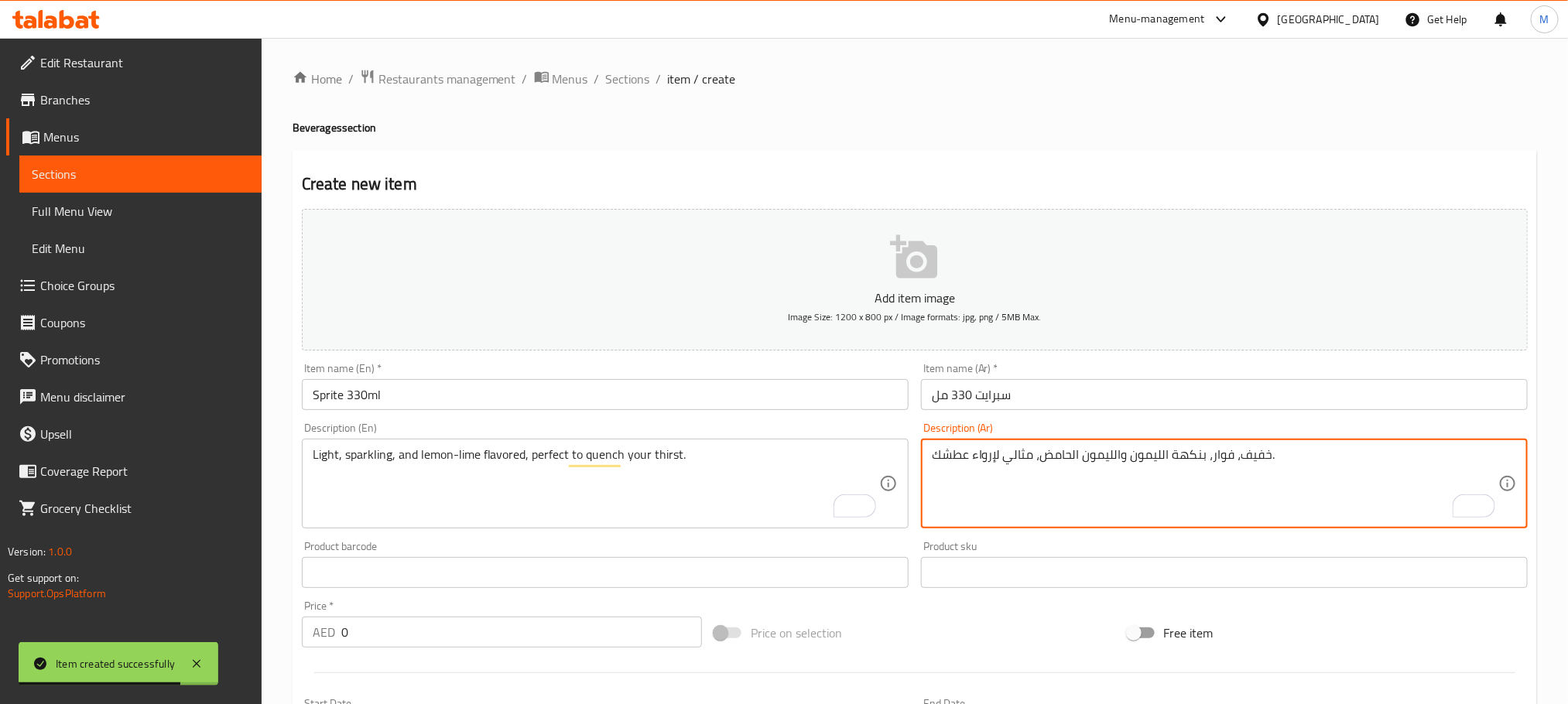
type textarea "خفيف، فوار، بنكهة الليمون والليمون الحامض، مثالي لإرواء عطشك."
click at [440, 638] on input "0" at bounding box center [522, 632] width 361 height 31
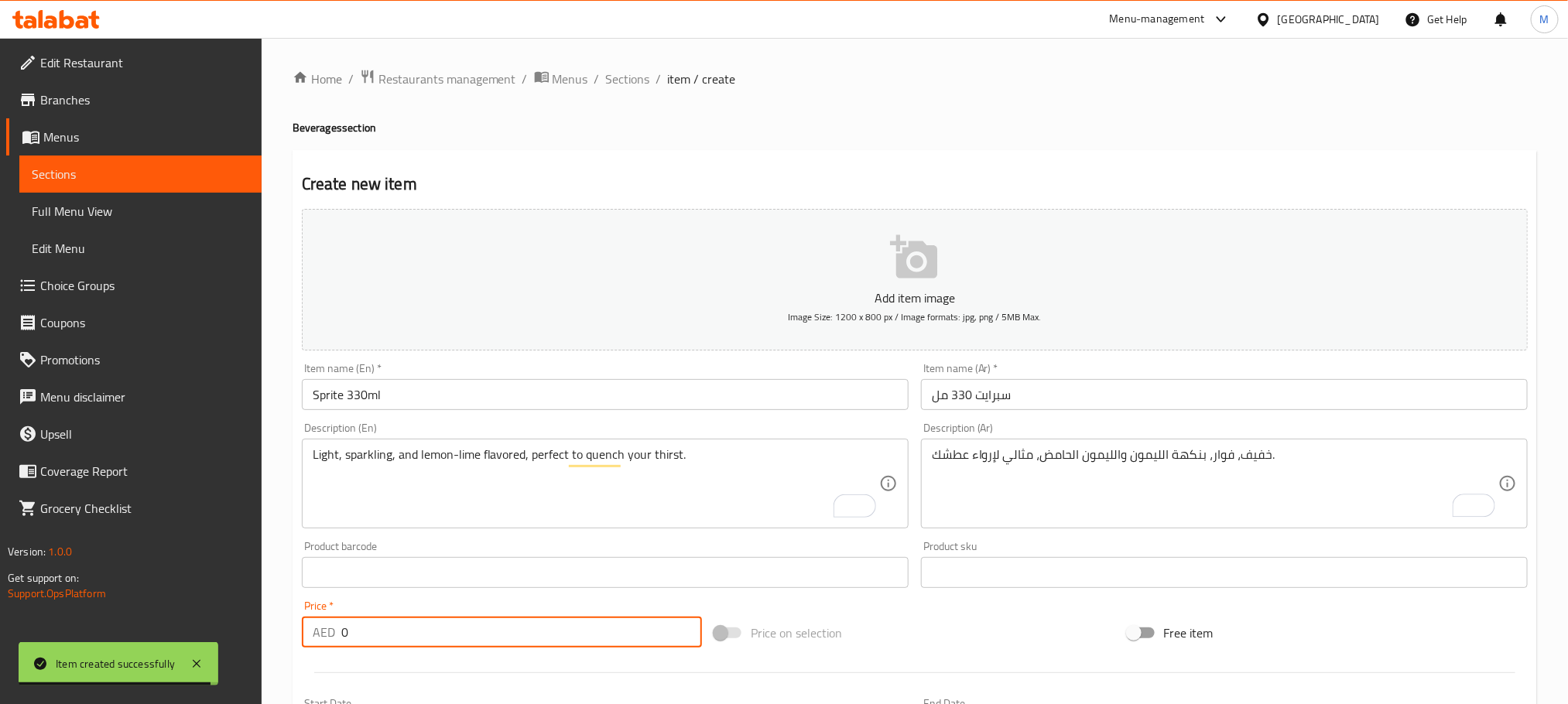
click at [440, 638] on input "0" at bounding box center [522, 632] width 361 height 31
paste input "18.0"
type input "18.00"
click at [965, 657] on div at bounding box center [915, 672] width 1238 height 38
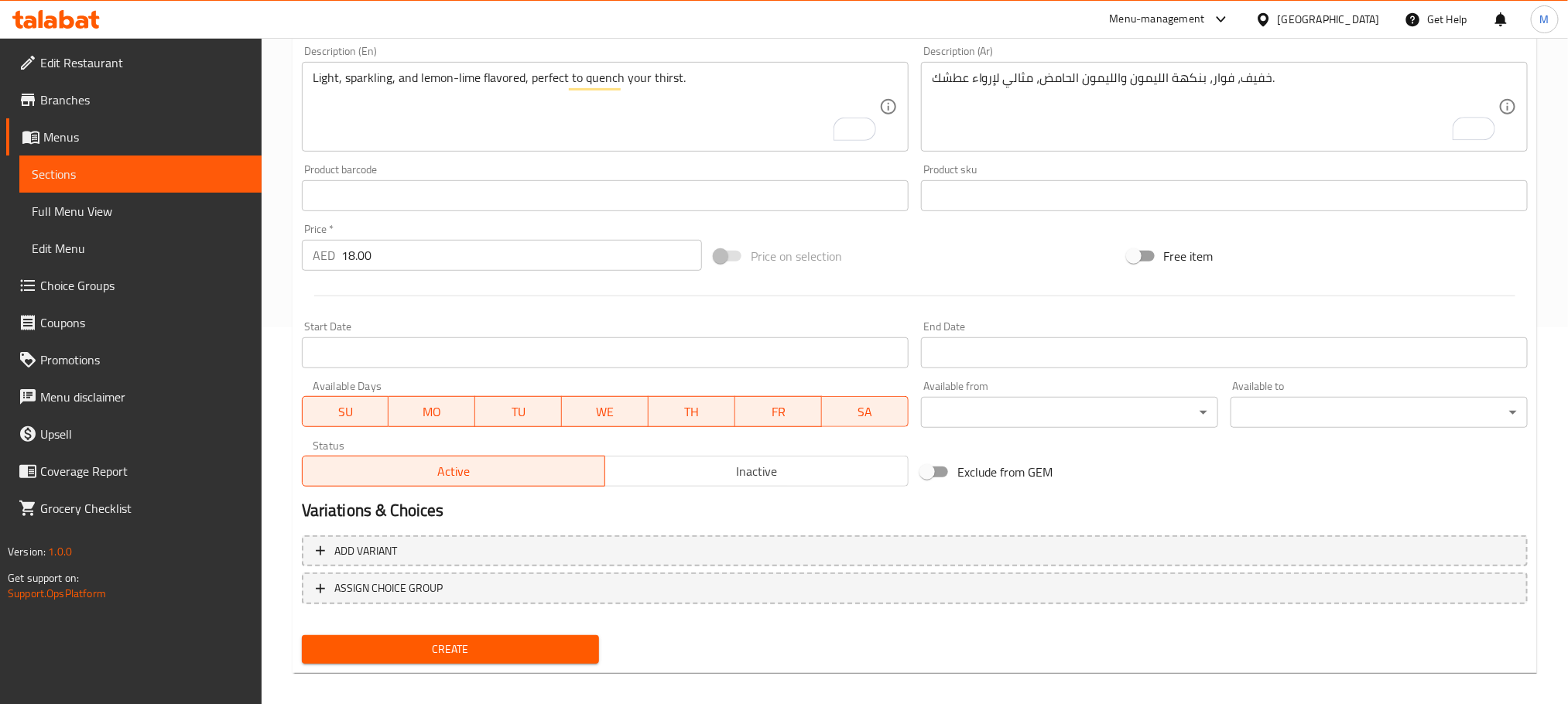
scroll to position [387, 0]
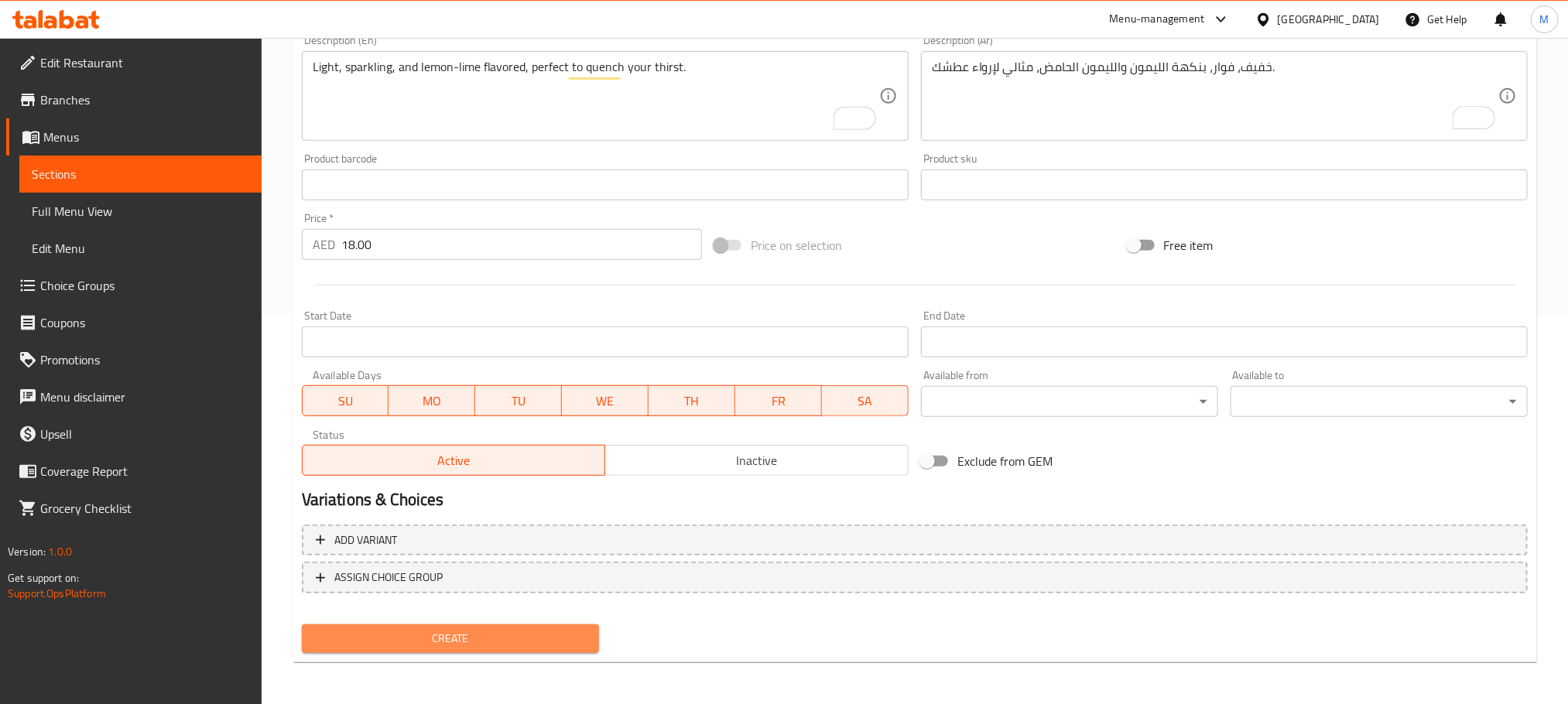
click at [576, 631] on span "Create" at bounding box center [450, 639] width 273 height 19
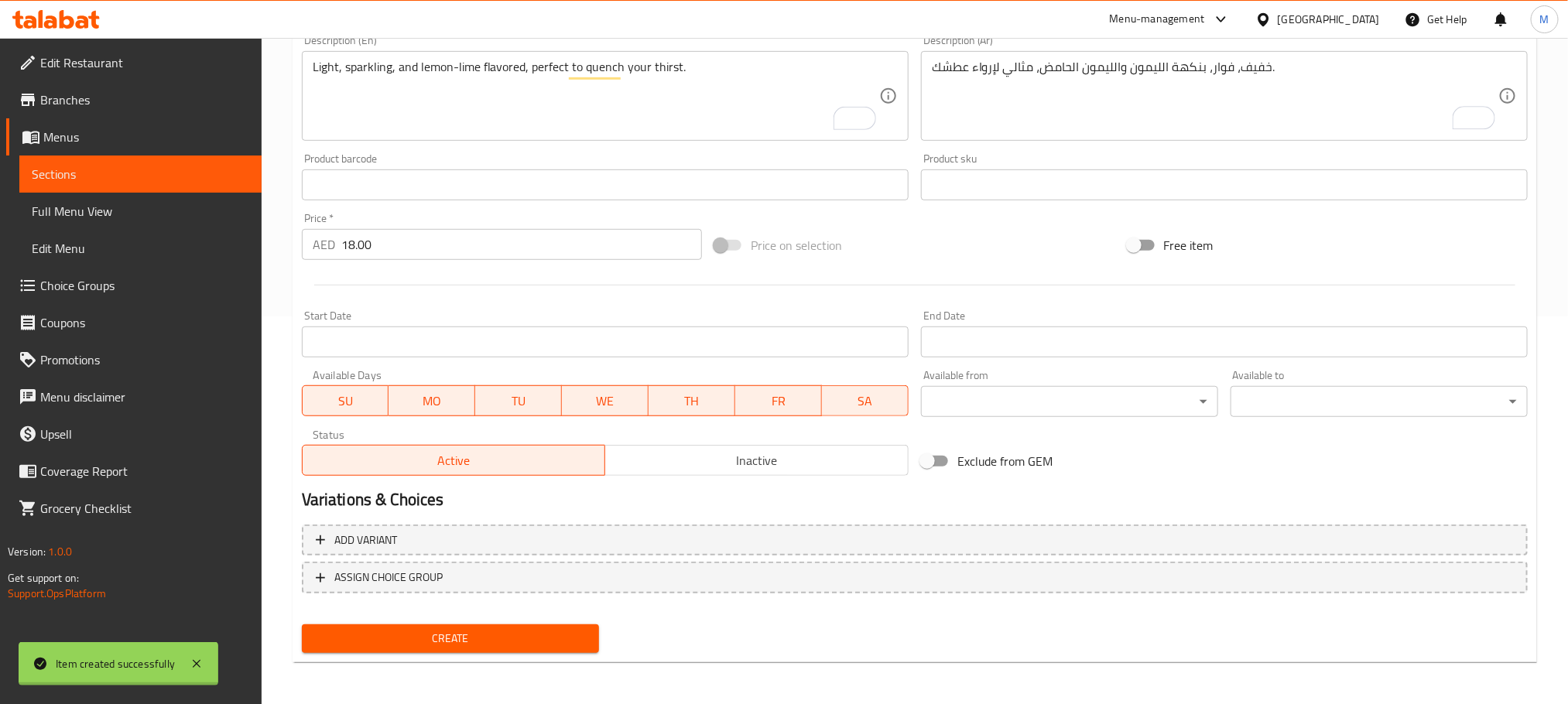
type input "0"
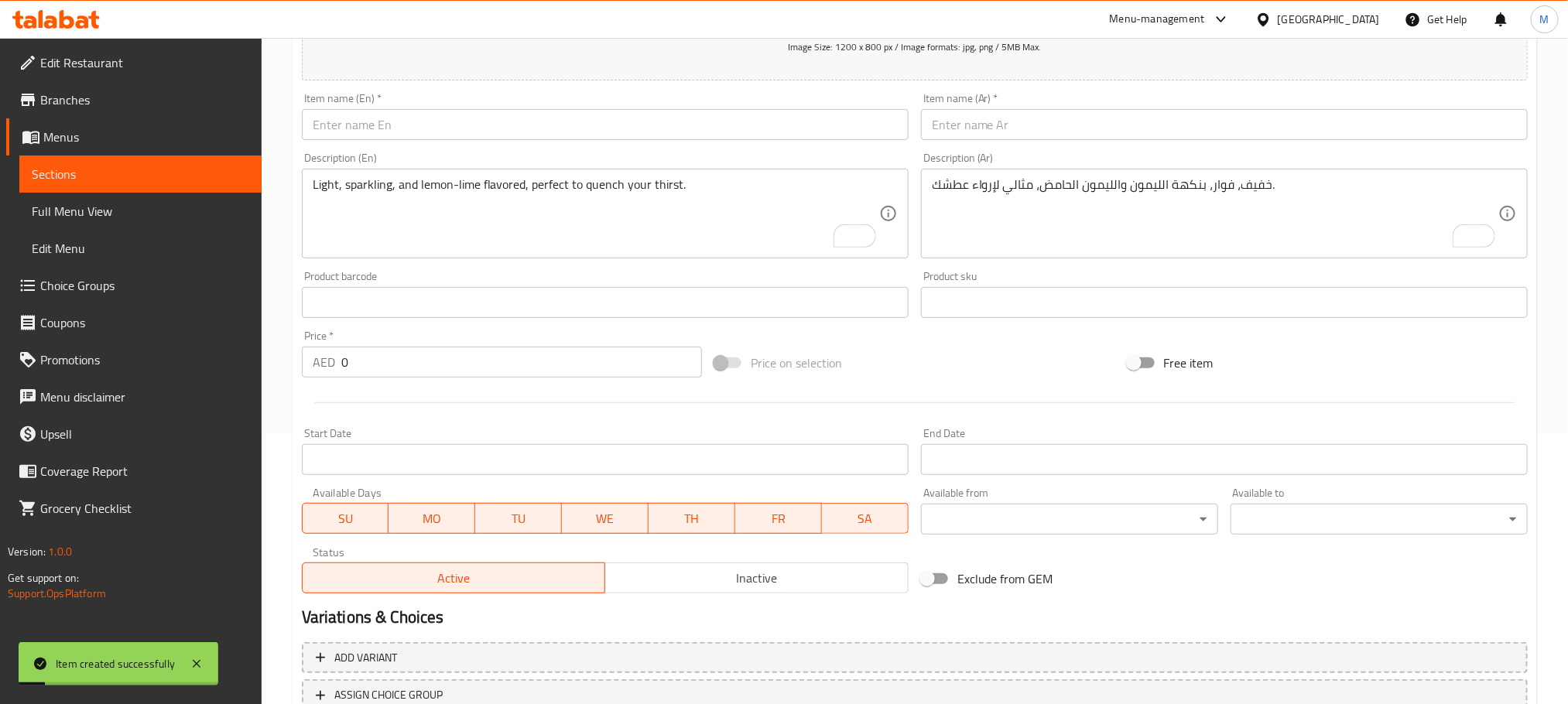
scroll to position [155, 0]
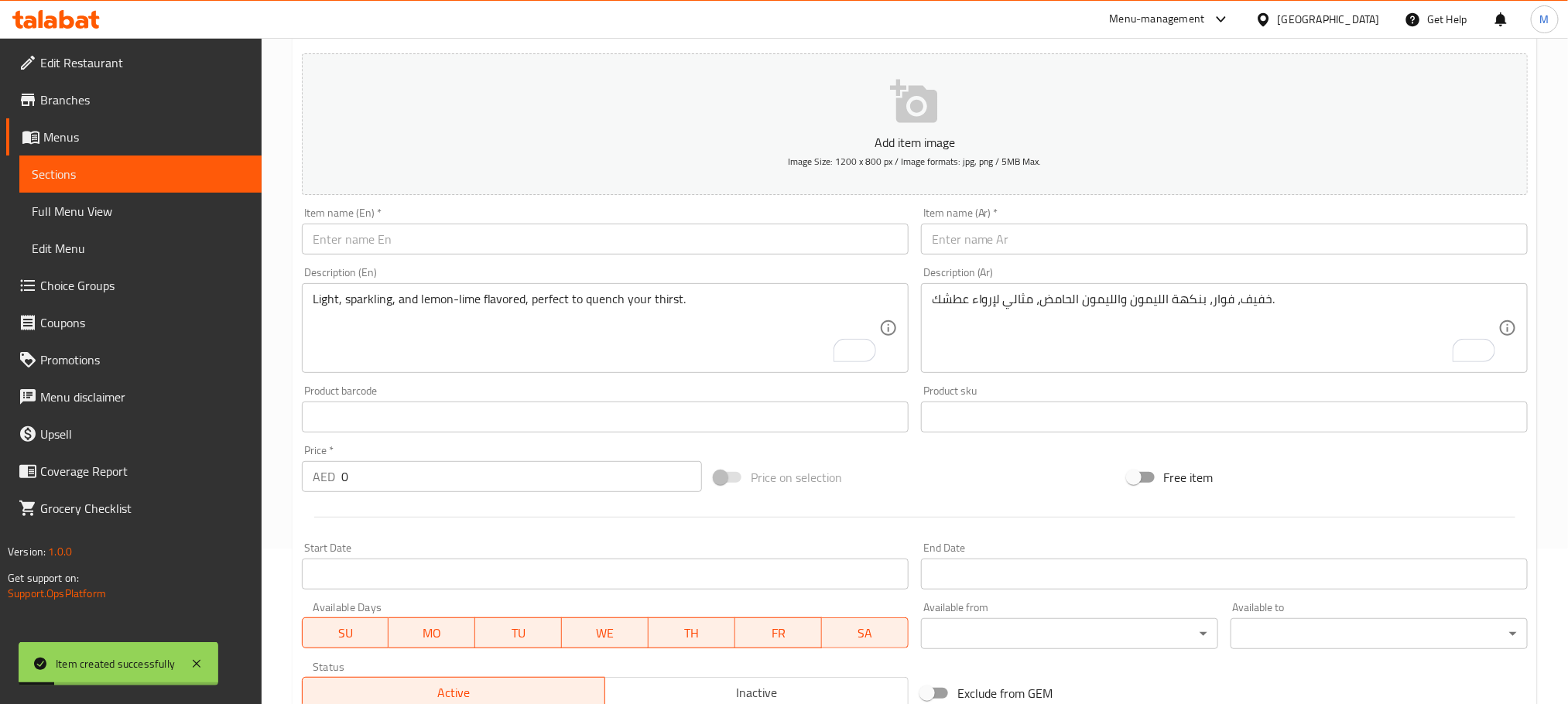
click at [513, 227] on input "text" at bounding box center [606, 239] width 606 height 31
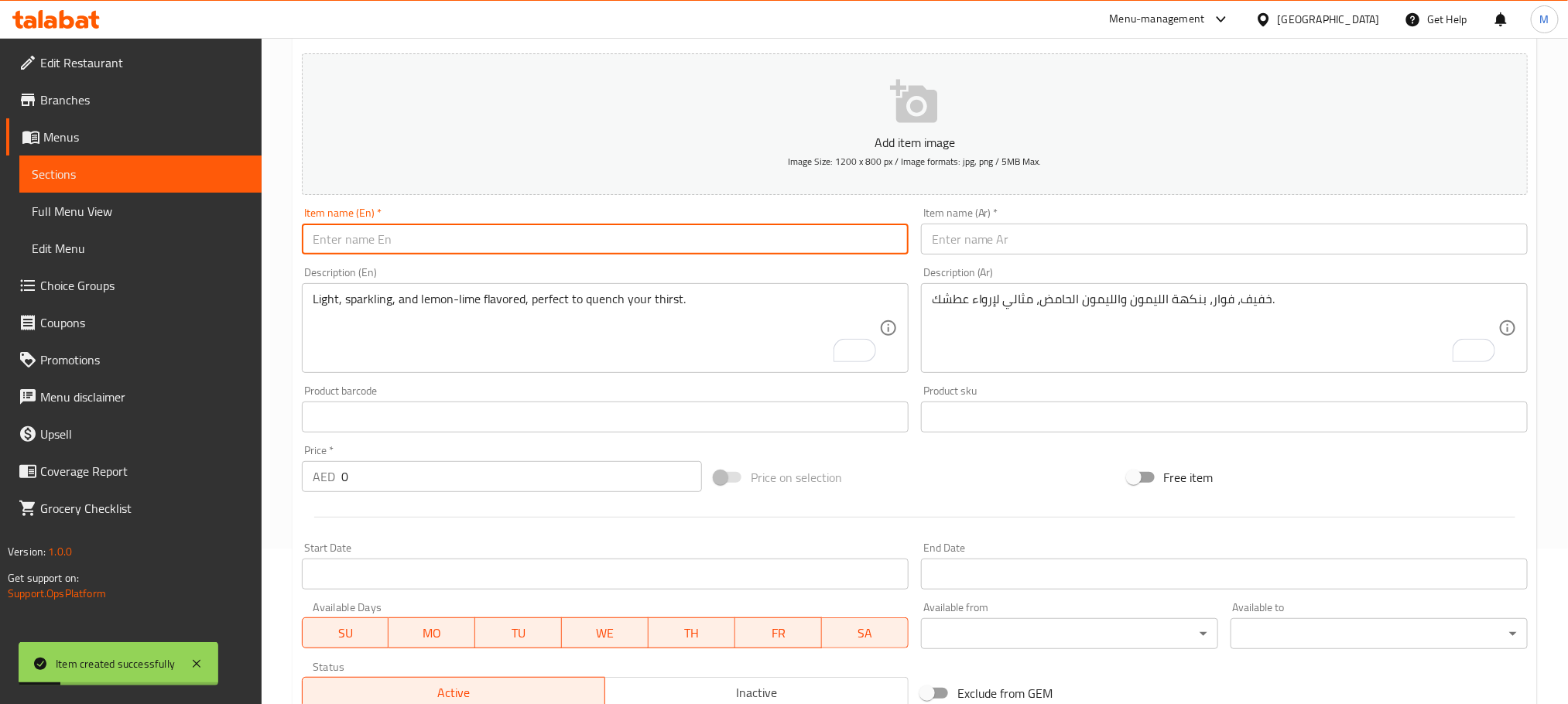
paste input "Ice Tea"
type input "Ice Tea"
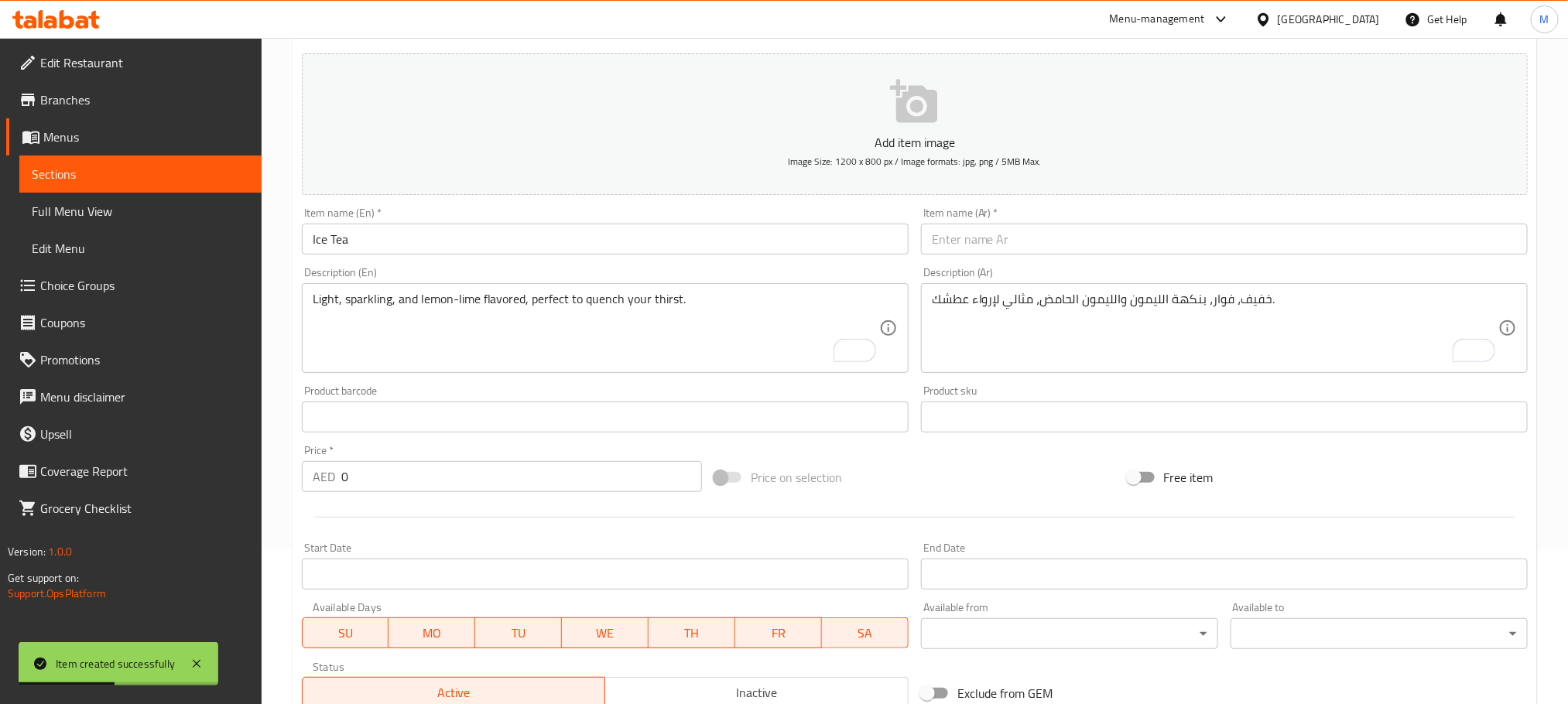
click at [1117, 270] on div "Description (Ar) خفيف، فوار، بنكهة الليمون والليمون الحامض، مثالي لإرواء عطشك. …" at bounding box center [1224, 319] width 606 height 106
click at [1122, 248] on input "text" at bounding box center [1224, 239] width 606 height 31
paste input "شاي مثلج"
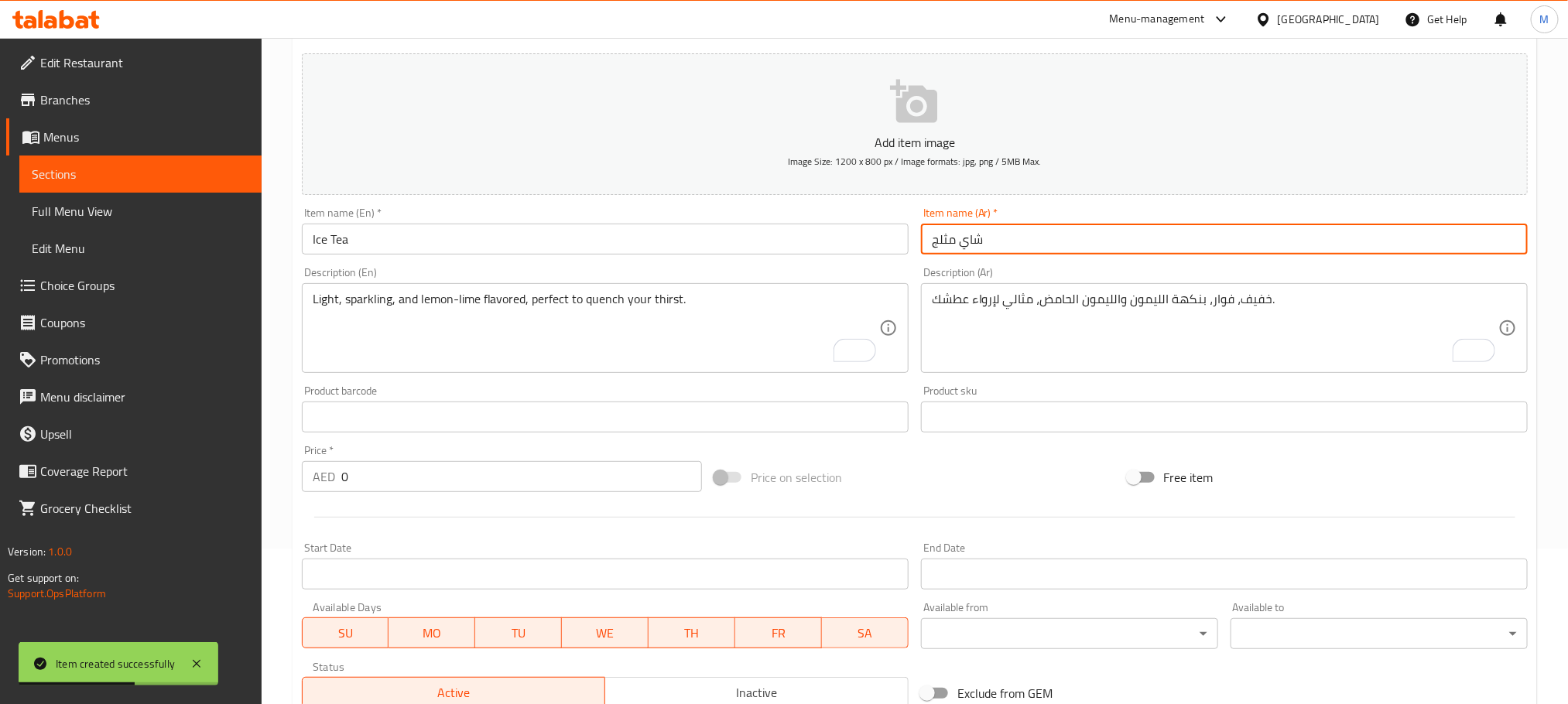
type input "شاي مثلج"
click at [597, 333] on textarea "Light, sparkling, and lemon-lime flavored, perfect to quench your thirst." at bounding box center [596, 328] width 566 height 74
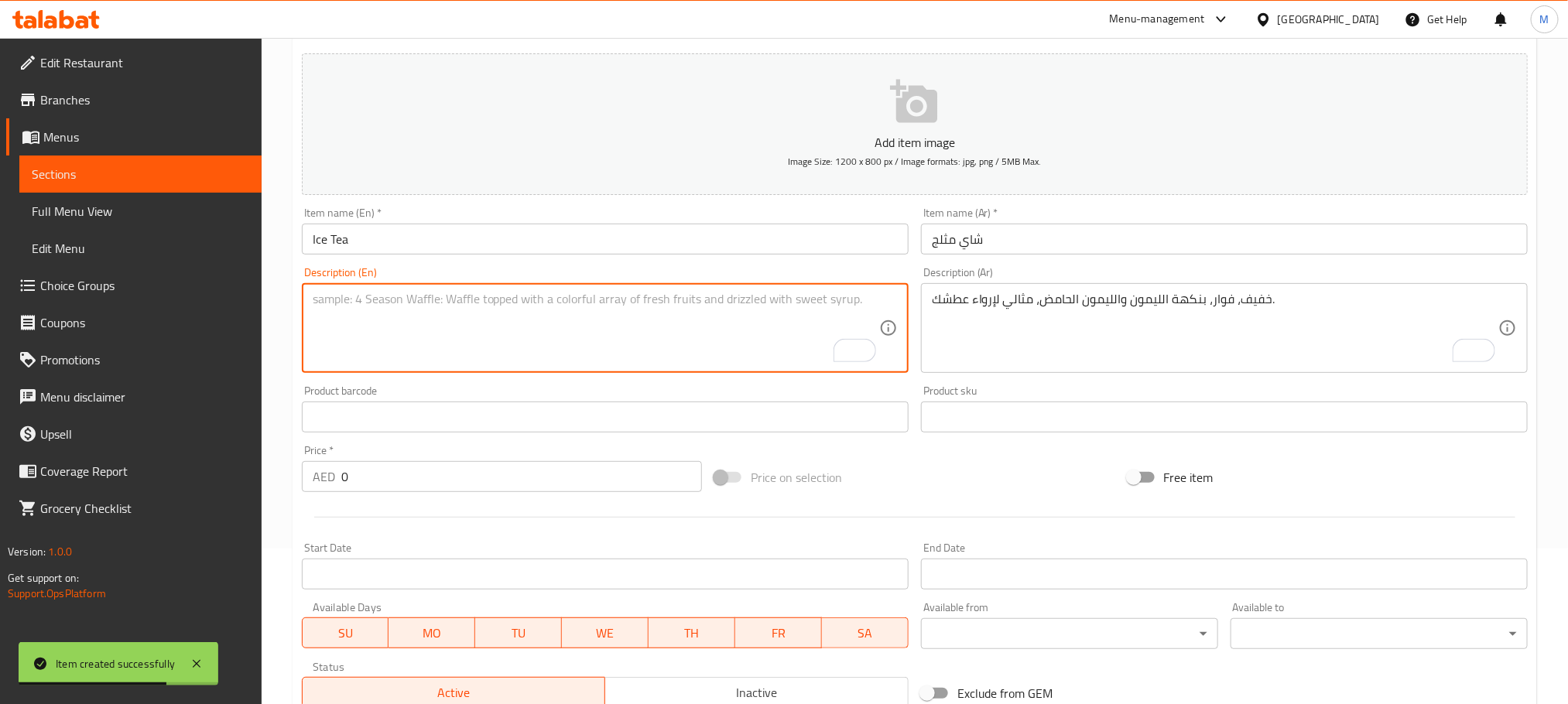
paste textarea "Chilled and refreshing, choose between zesty lemon or sweet peach for a delight…"
type textarea "Chilled and refreshing, choose between zesty lemon or sweet peach for a delight…"
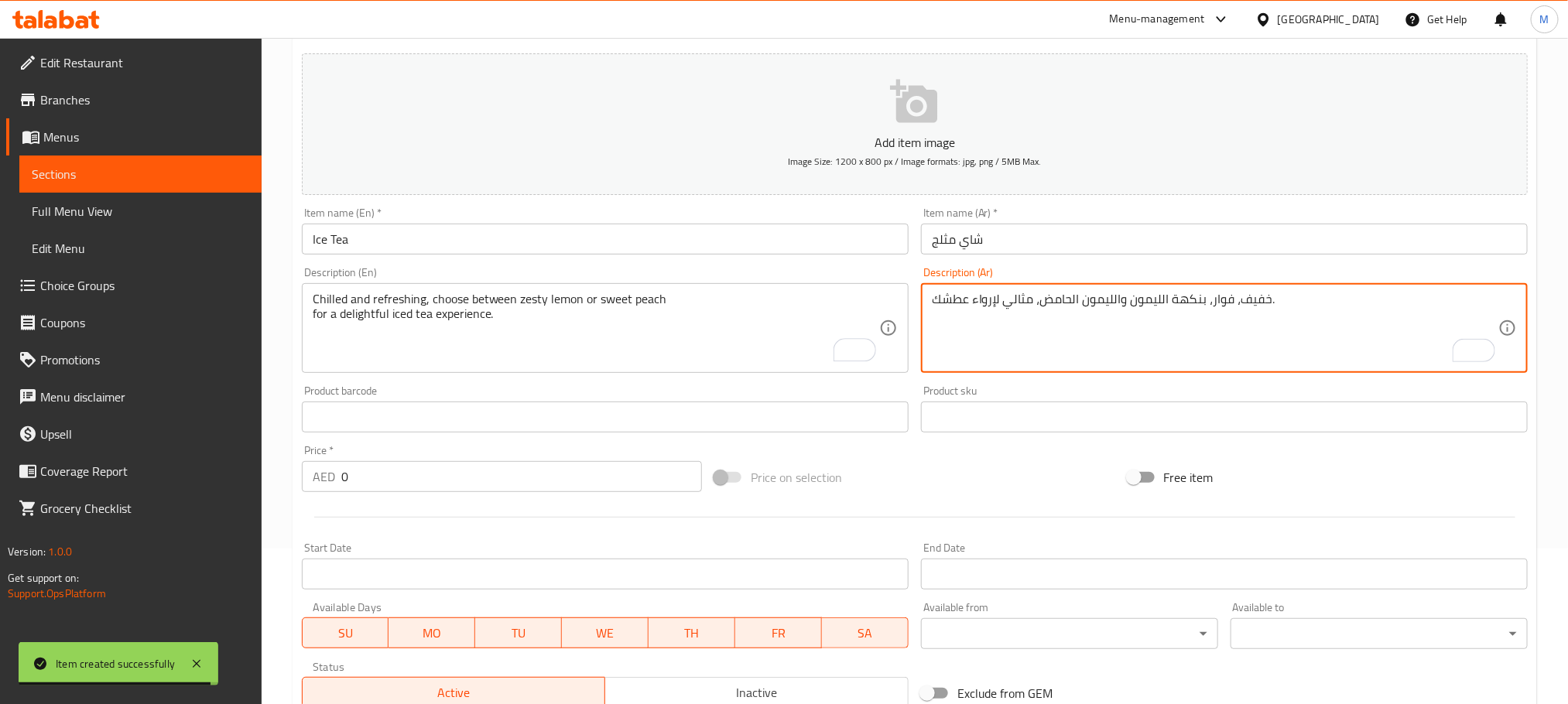
click at [1050, 335] on textarea "خفيف، فوار، بنكهة الليمون والليمون الحامض، مثالي لإرواء عطشك." at bounding box center [1215, 328] width 566 height 74
paste textarea "بارد ومنعش، اختر بين نكهة الليمون المنعشة أو الخوخ الحلو لتجربة شاي مثلج ممتعة."
type textarea "بارد ومنعش، اختر بين نكهة الليمون المنعشة أو الخوخ الحلو لتجربة شاي مثلج ممتعة."
click at [993, 456] on div "Add item image Image Size: 1200 x 800 px / Image formats: jpg, png / 5MB Max. I…" at bounding box center [915, 380] width 1238 height 667
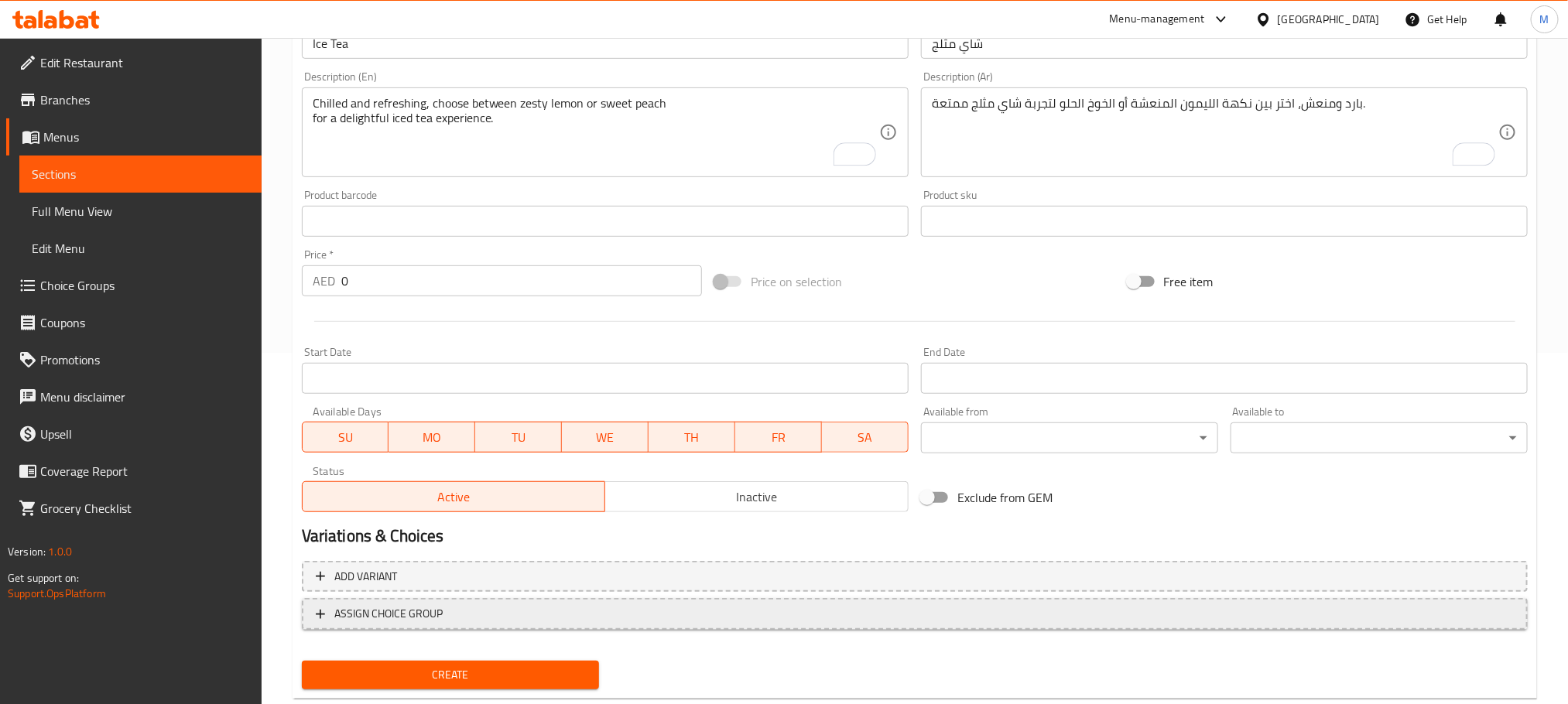
scroll to position [387, 0]
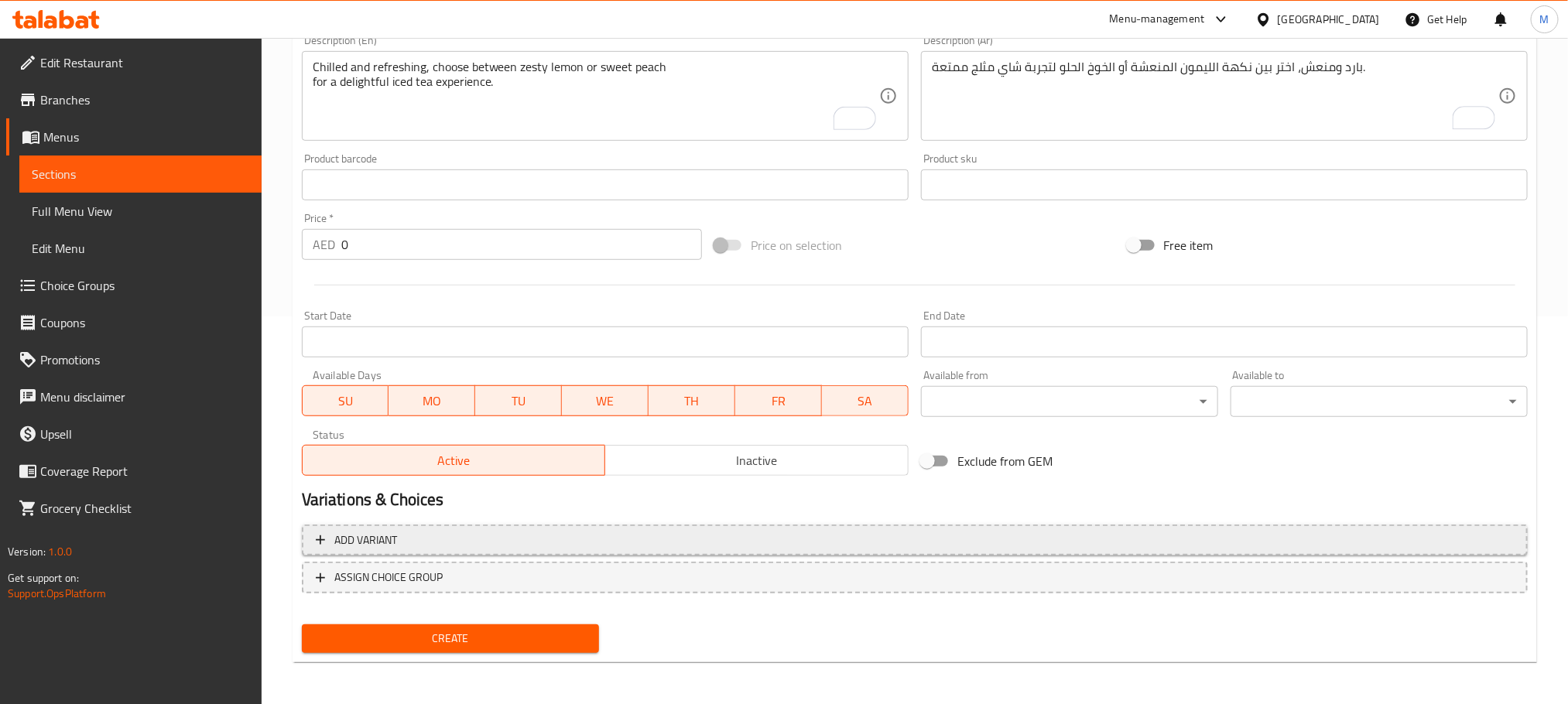
click at [1390, 542] on span "Add variant" at bounding box center [915, 540] width 1198 height 19
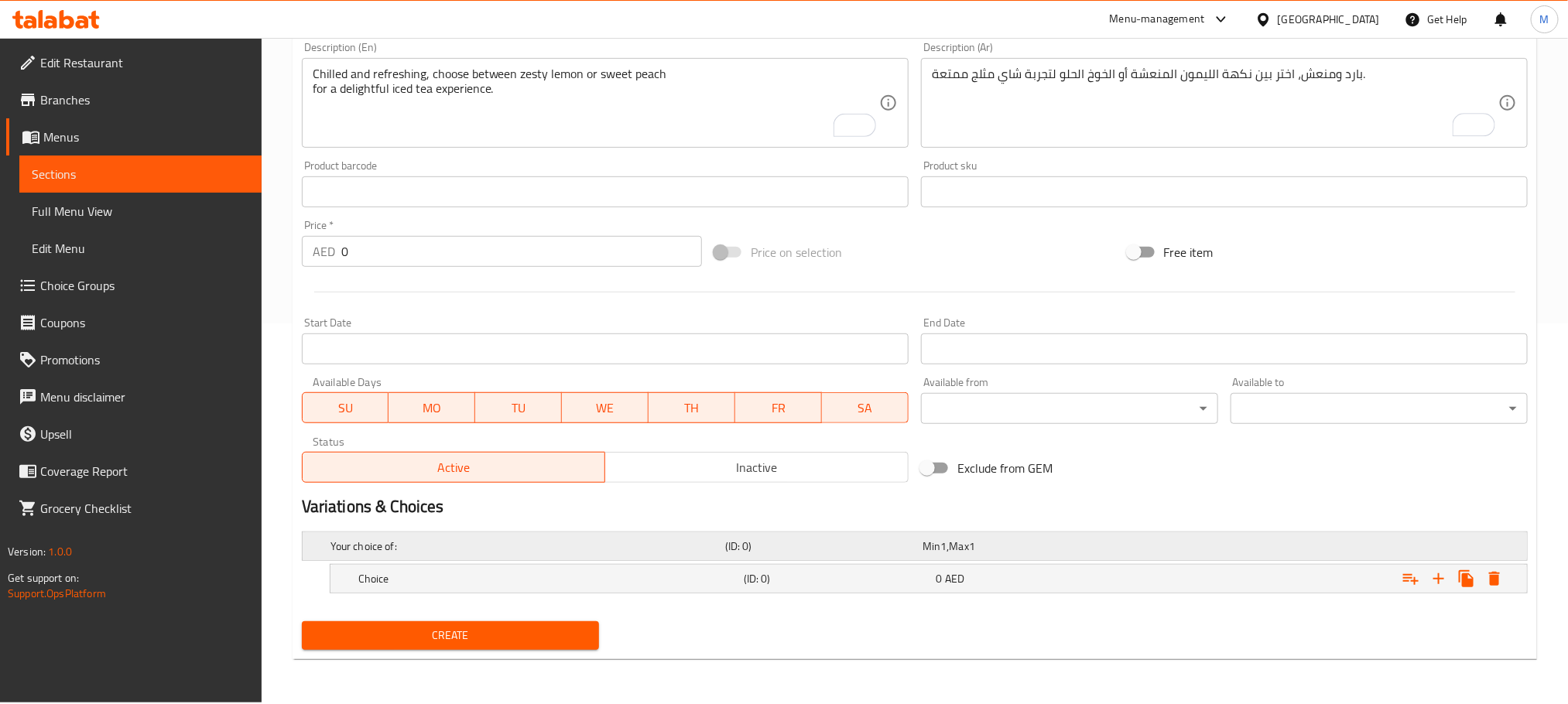
scroll to position [381, 0]
click at [1442, 585] on icon "Expand" at bounding box center [1438, 578] width 18 height 18
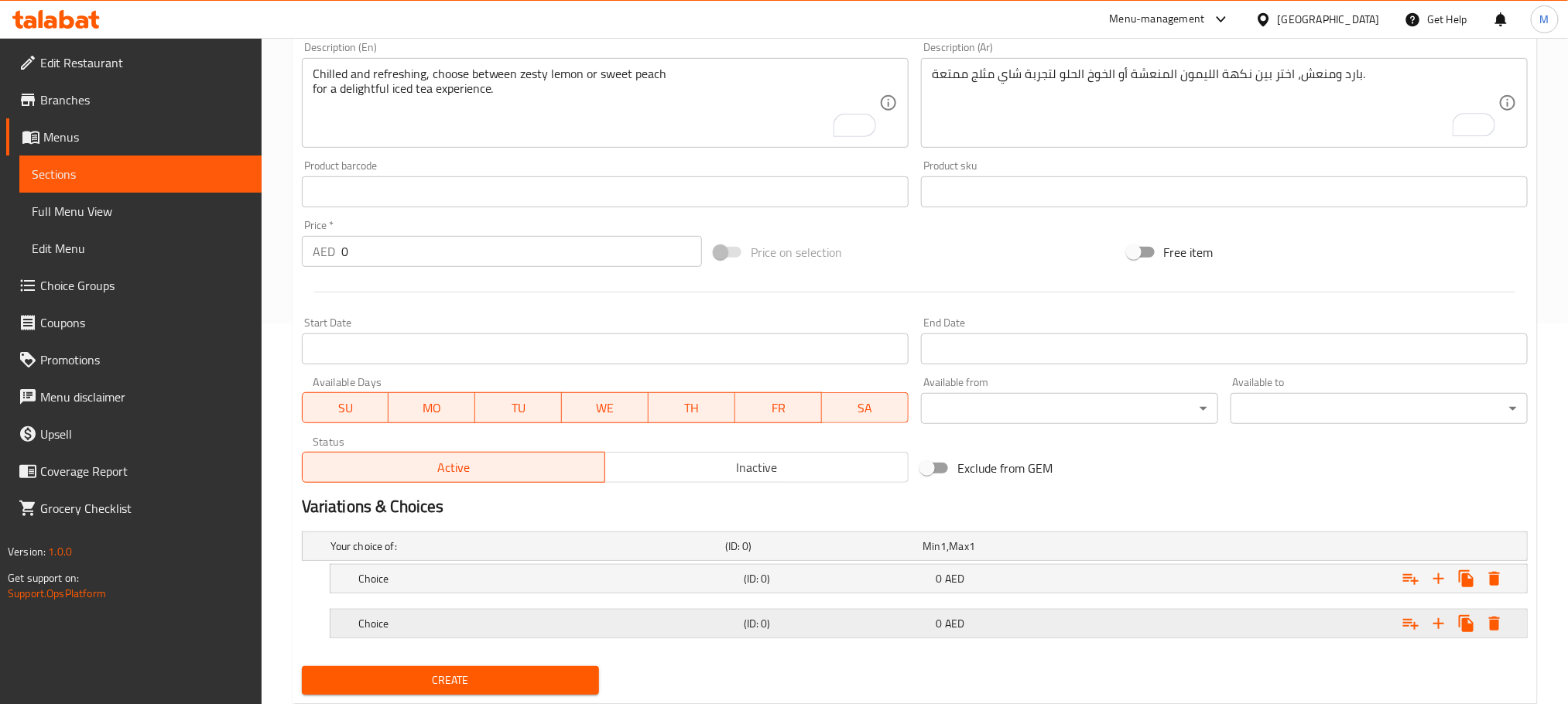
click at [1164, 550] on div "Expand" at bounding box center [1314, 546] width 394 height 6
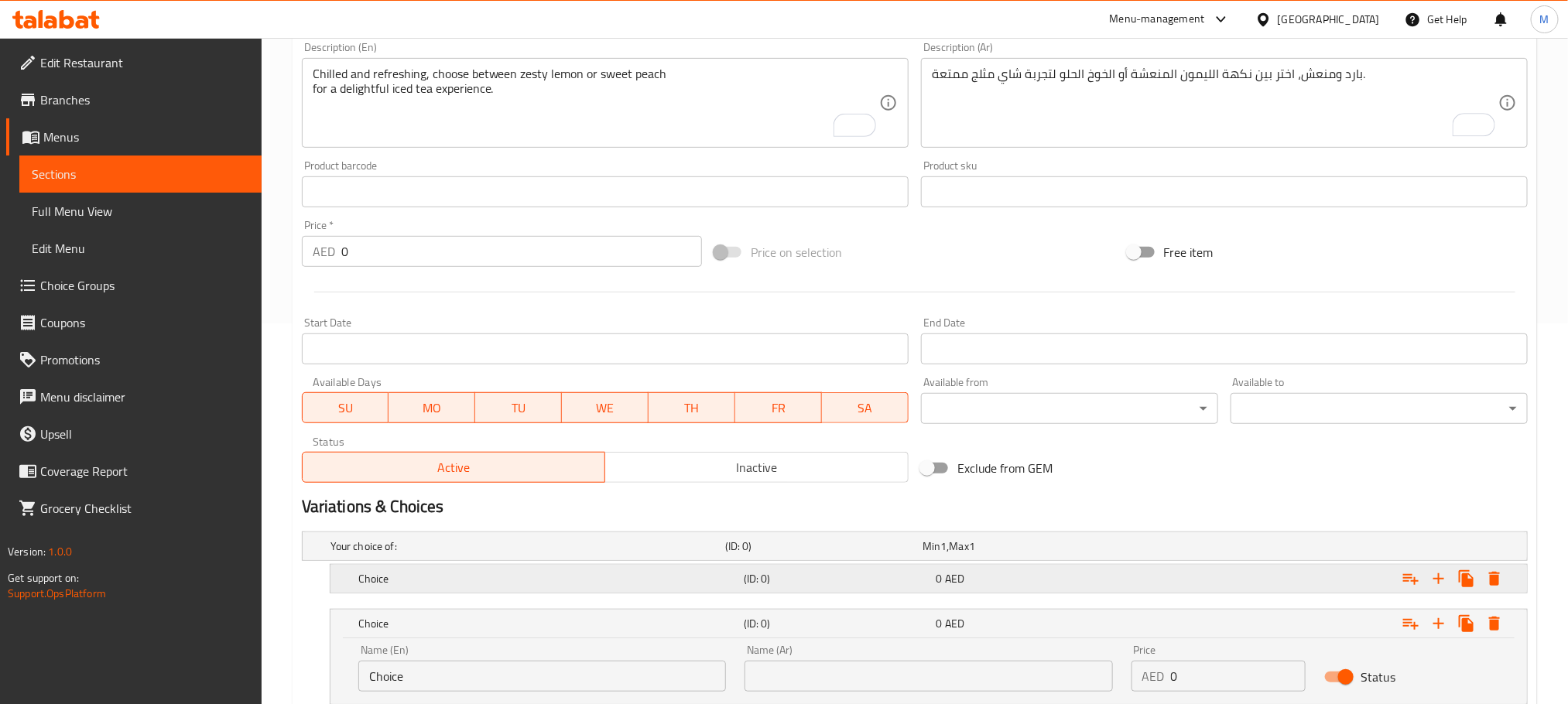
click at [1161, 550] on div "Expand" at bounding box center [1314, 546] width 394 height 6
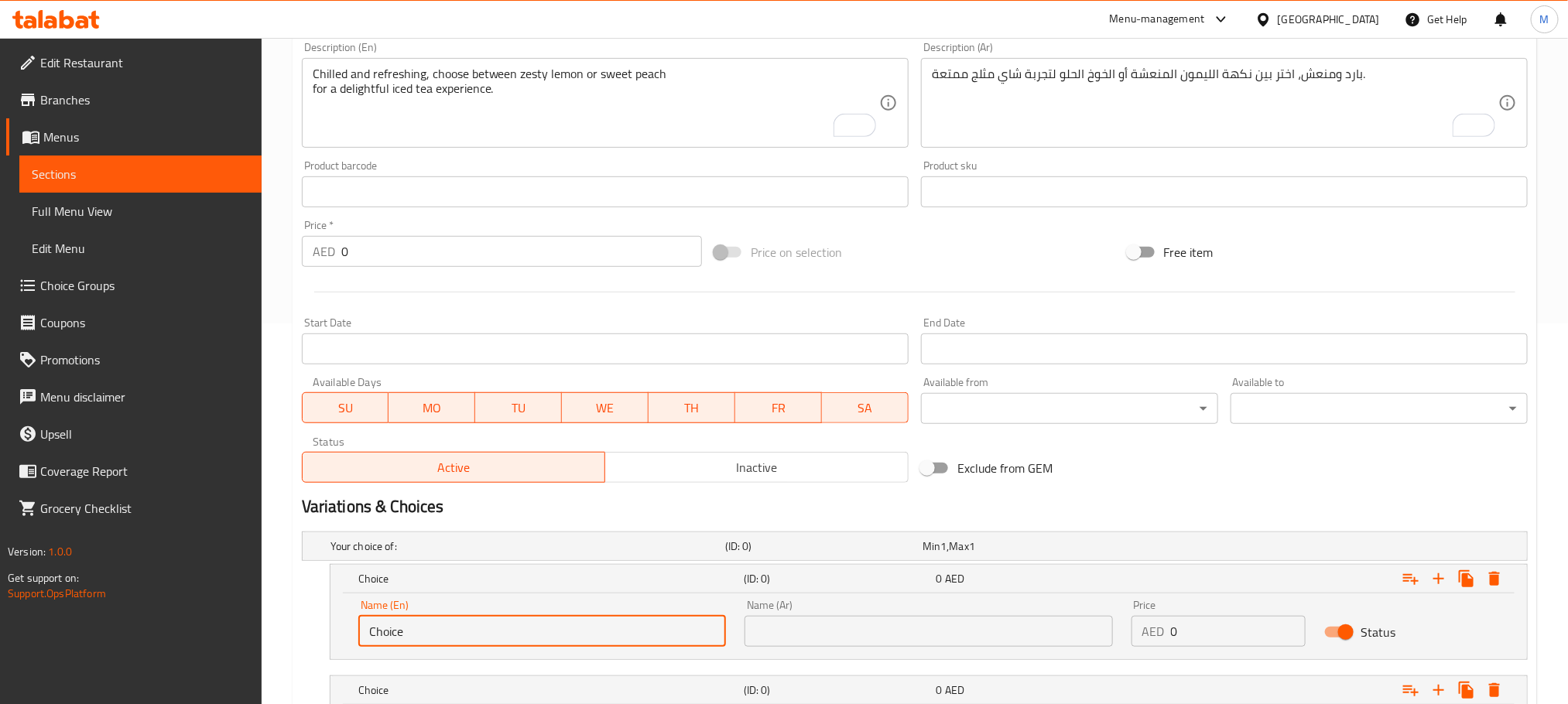
click at [582, 632] on input "Choice" at bounding box center [541, 631] width 368 height 31
paste input "Lemon"
type input "Lemon"
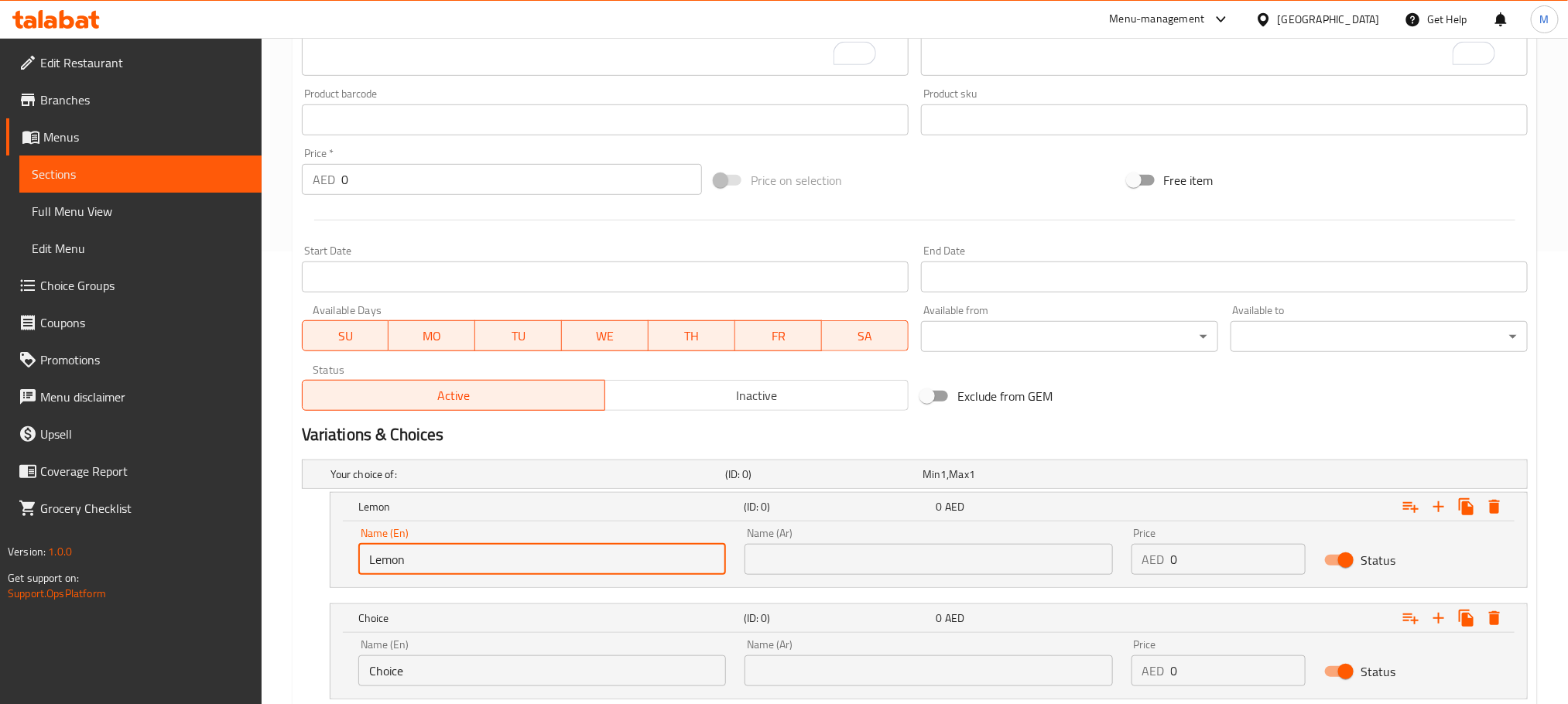
scroll to position [557, 0]
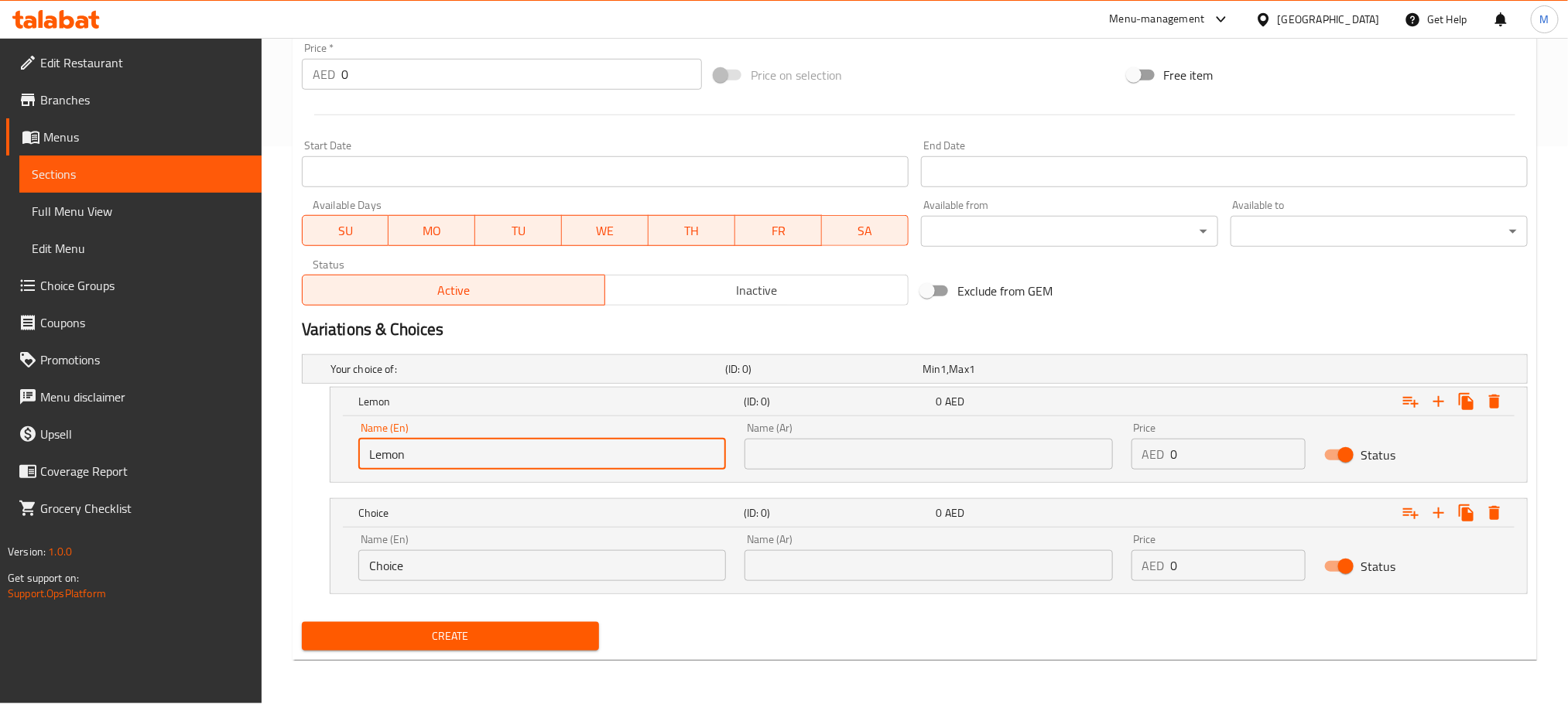
click at [550, 559] on input "Choice" at bounding box center [541, 565] width 368 height 31
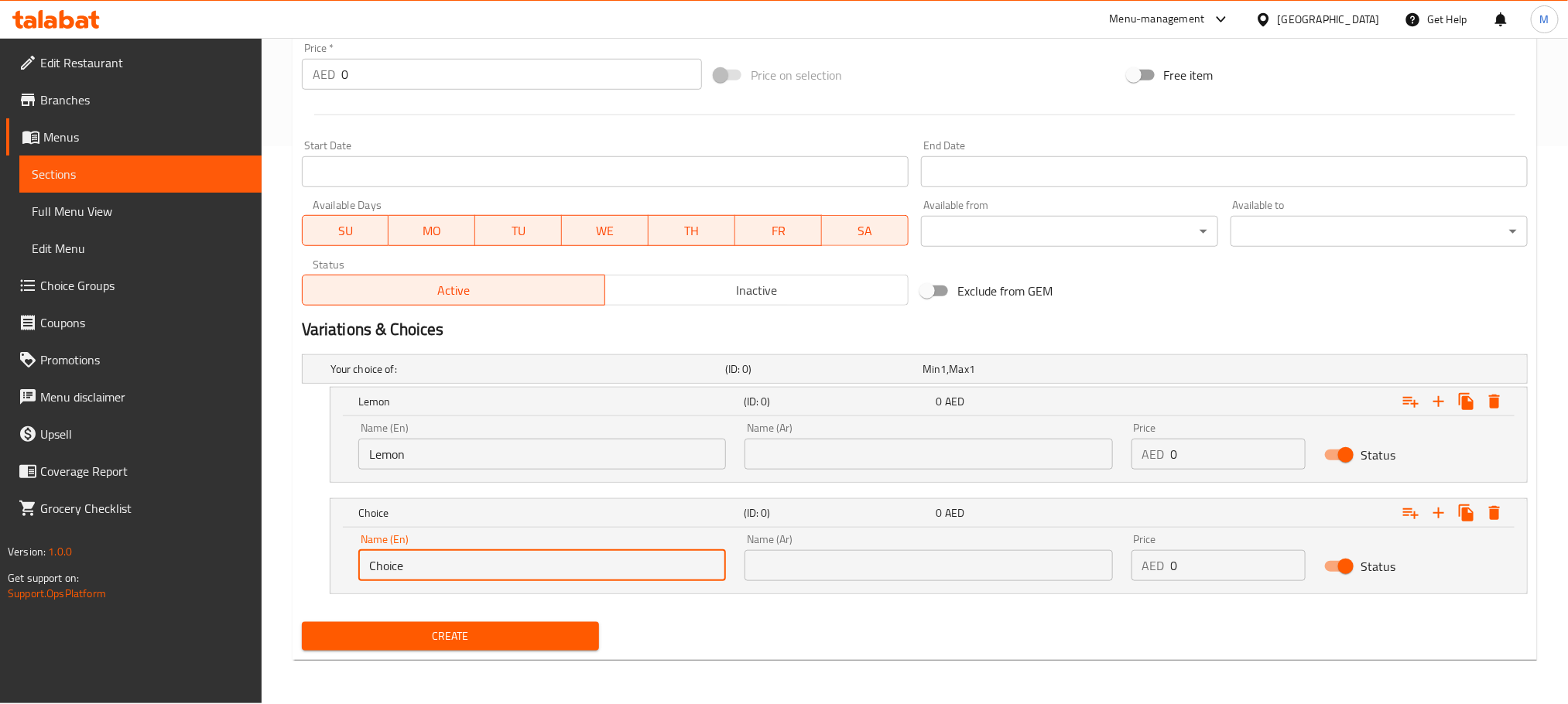
click at [550, 559] on input "Choice" at bounding box center [541, 565] width 368 height 31
paste input "Peach"
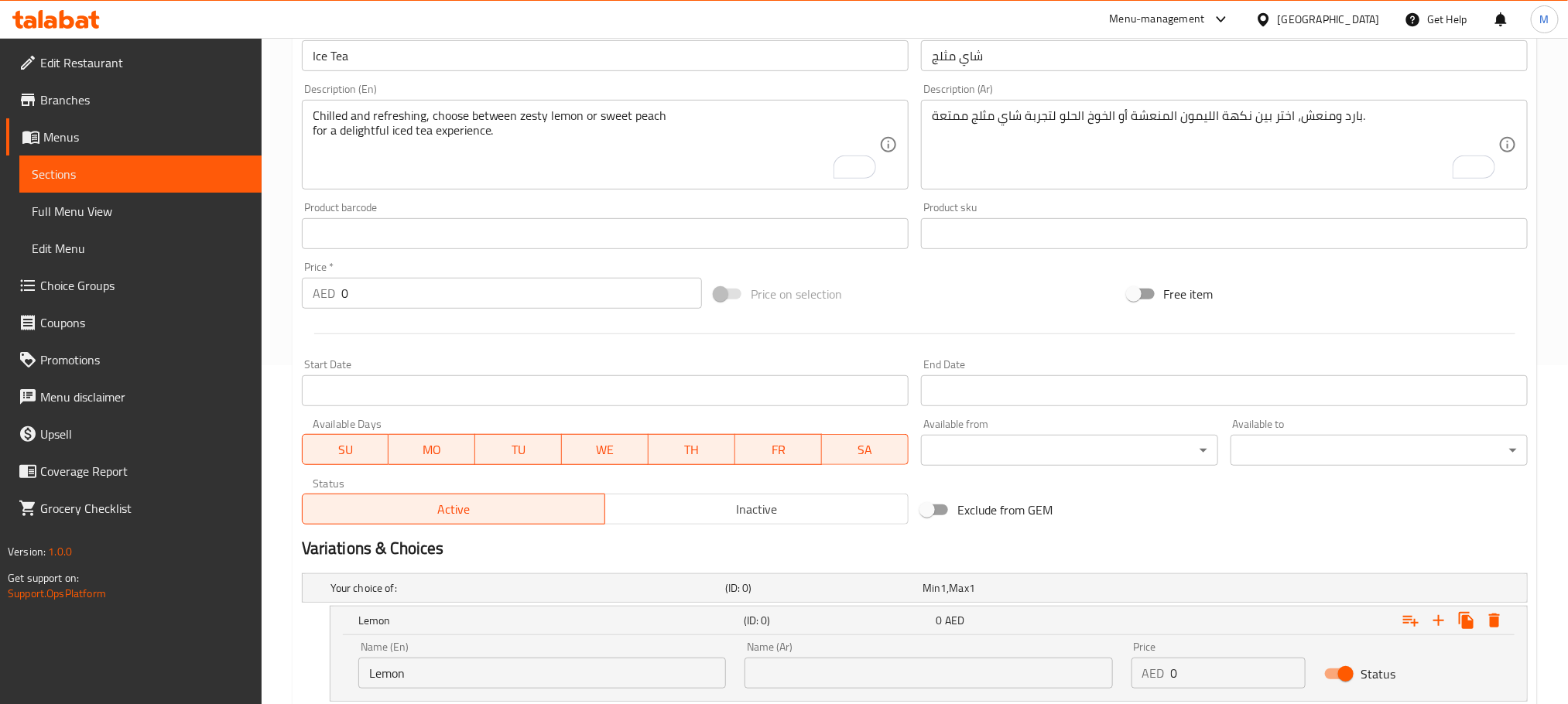
scroll to position [326, 0]
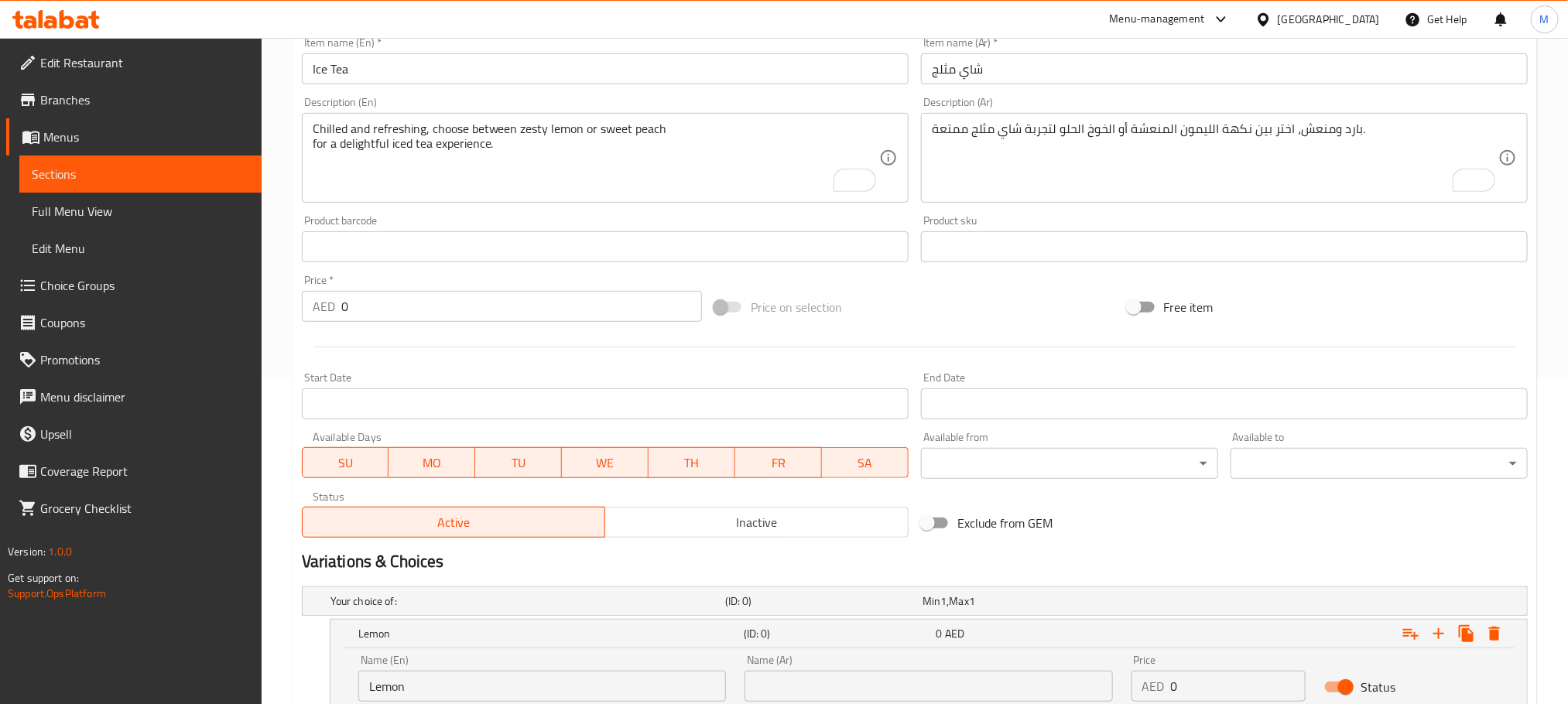
type input "Peach"
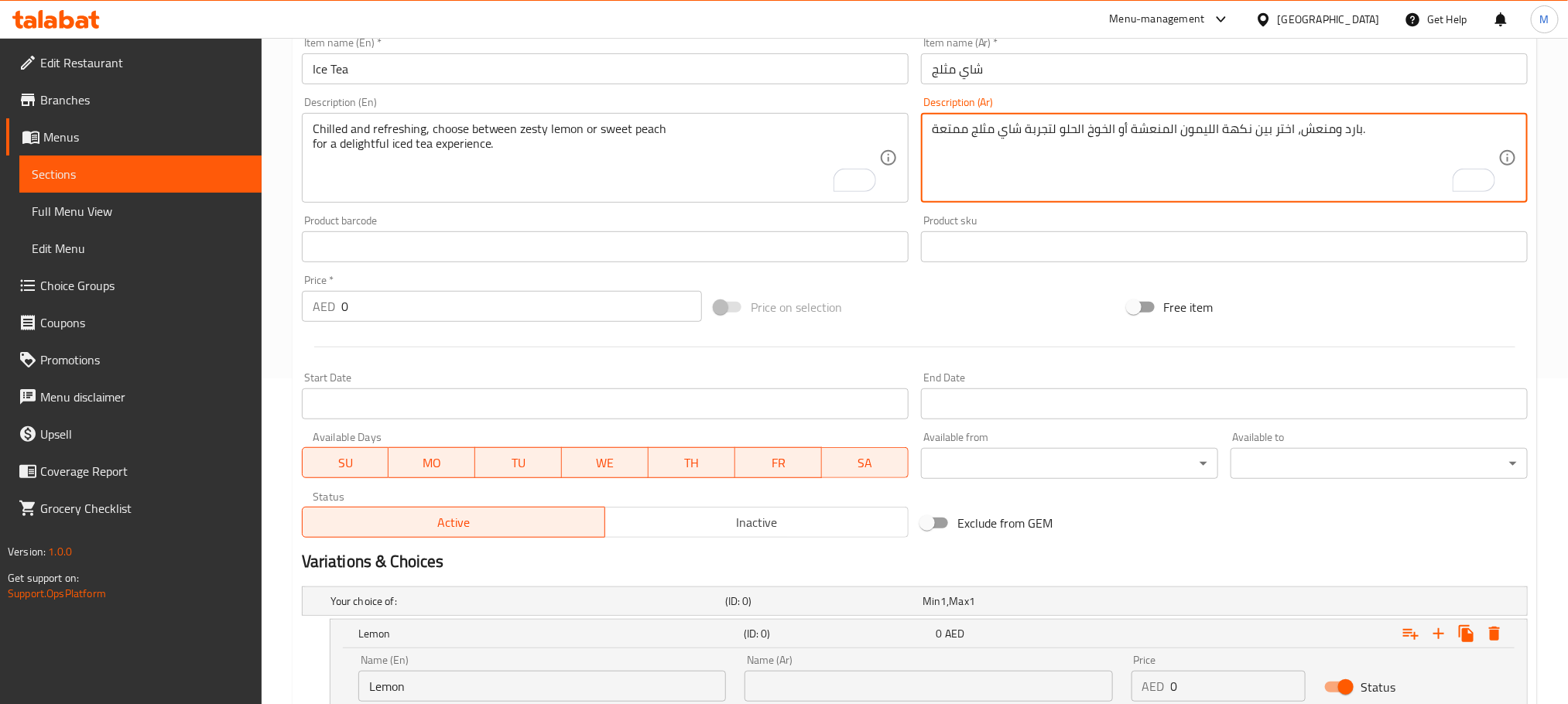
click at [1192, 126] on textarea "بارد ومنعش، اختر بين نكهة الليمون المنعشة أو الخوخ الحلو لتجربة شاي مثلج ممتعة." at bounding box center [1215, 158] width 566 height 74
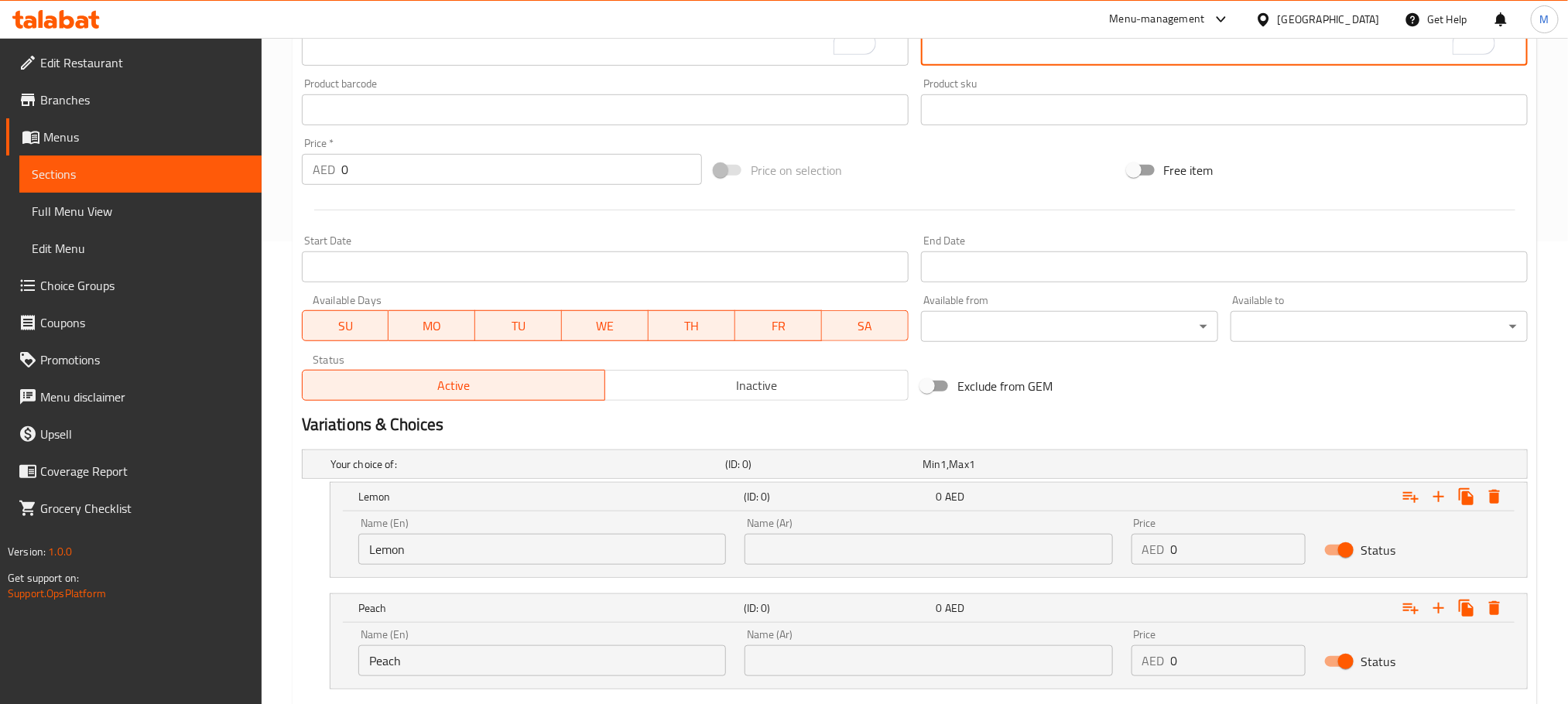
scroll to position [557, 0]
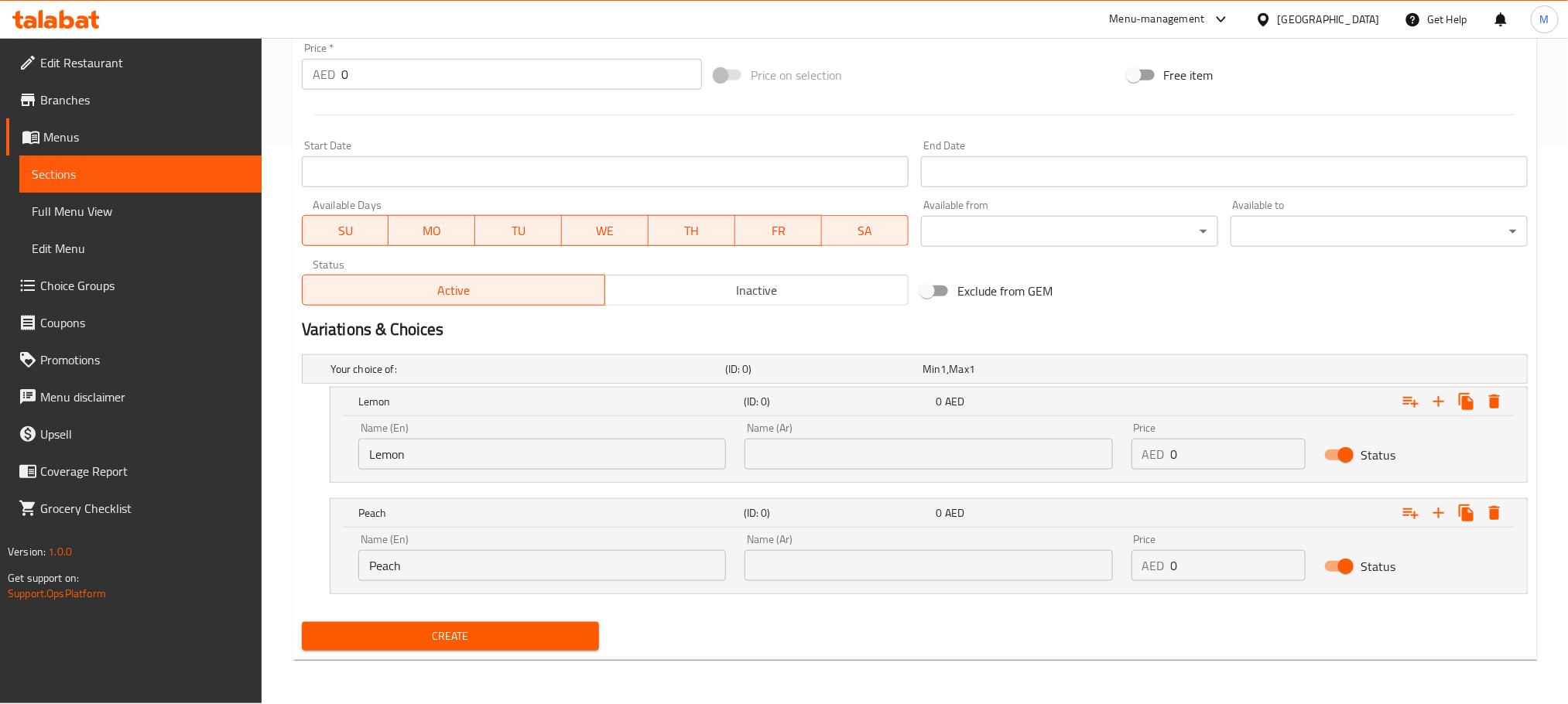
click at [1048, 453] on input "text" at bounding box center [928, 454] width 368 height 31
paste input "الليمون"
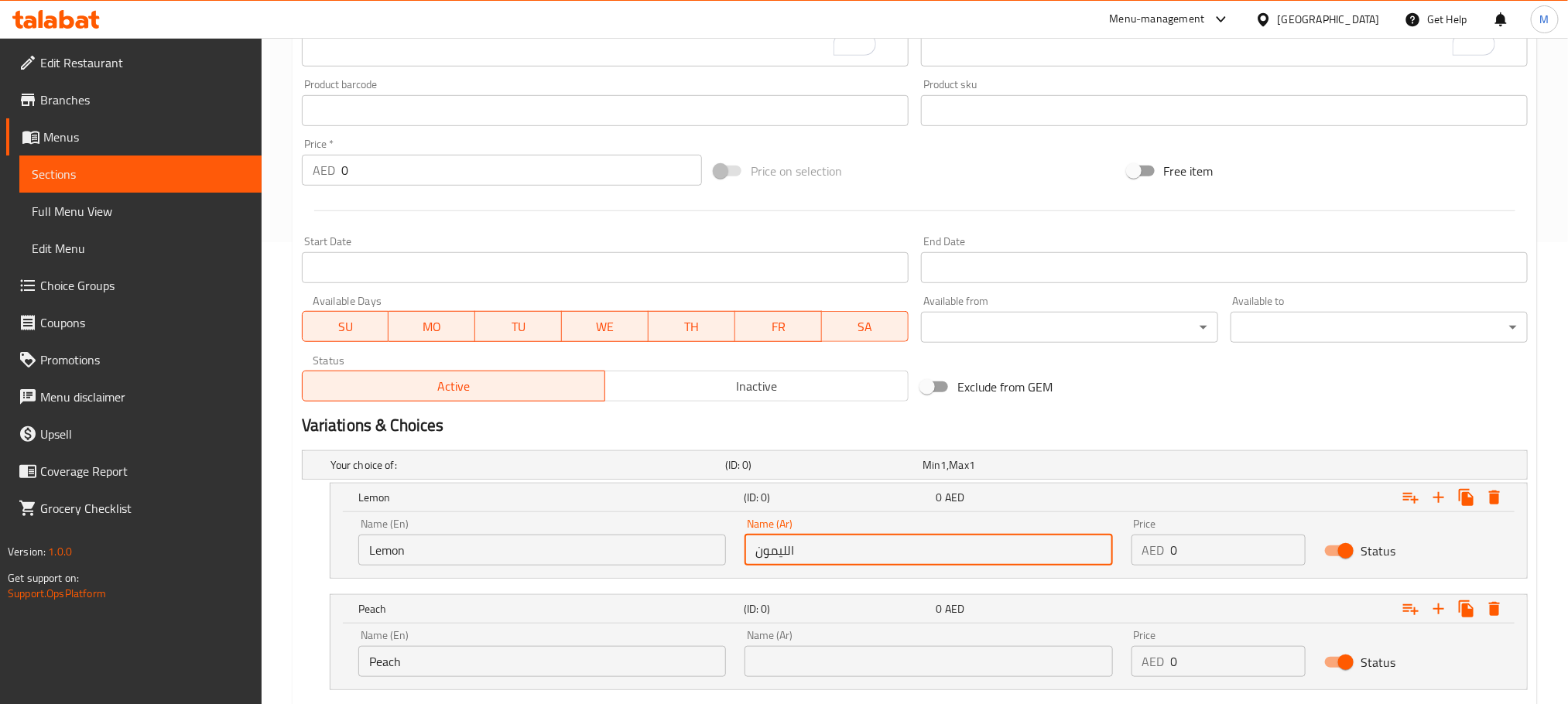
scroll to position [326, 0]
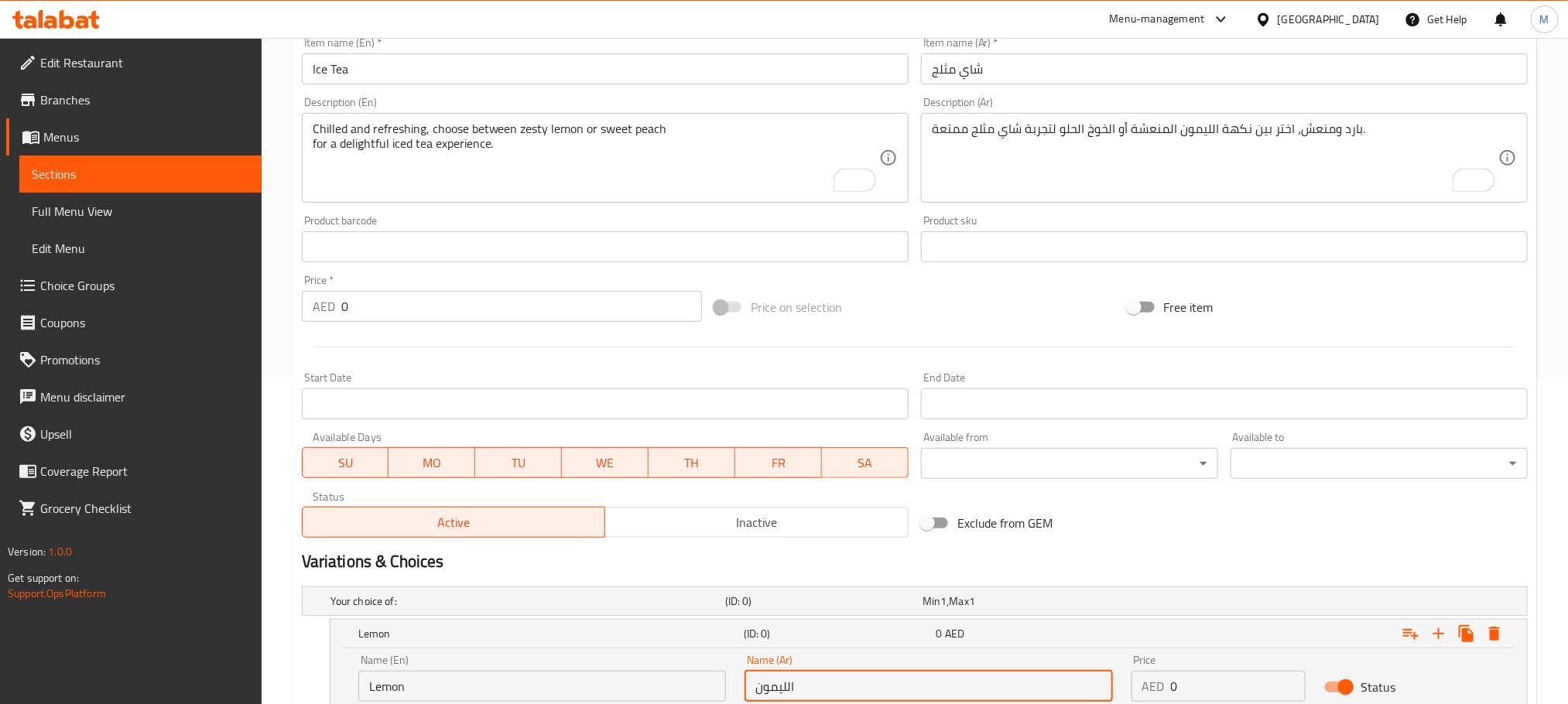
type input "الليمون"
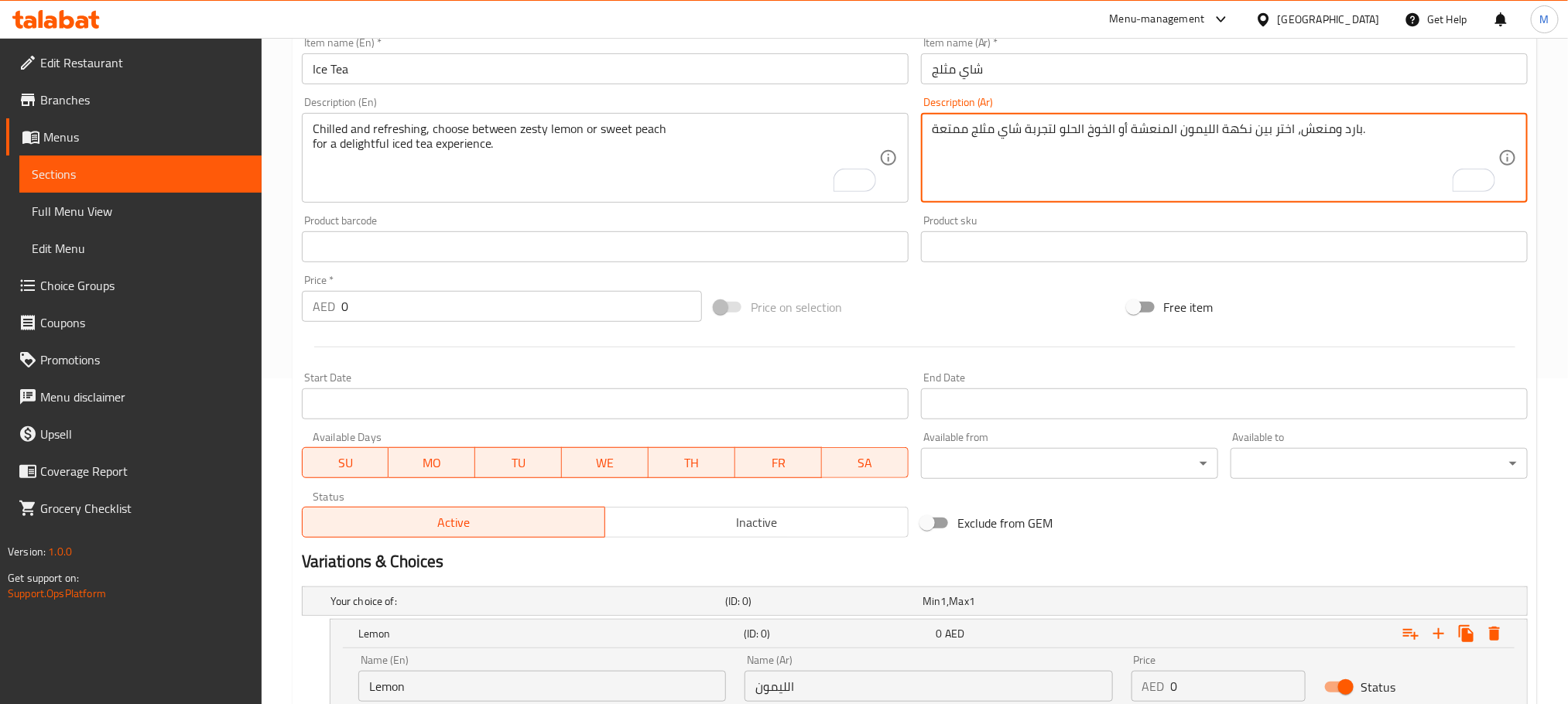
click at [1099, 124] on textarea "بارد ومنعش، اختر بين نكهة الليمون المنعشة أو الخوخ الحلو لتجربة شاي مثلج ممتعة." at bounding box center [1215, 158] width 566 height 74
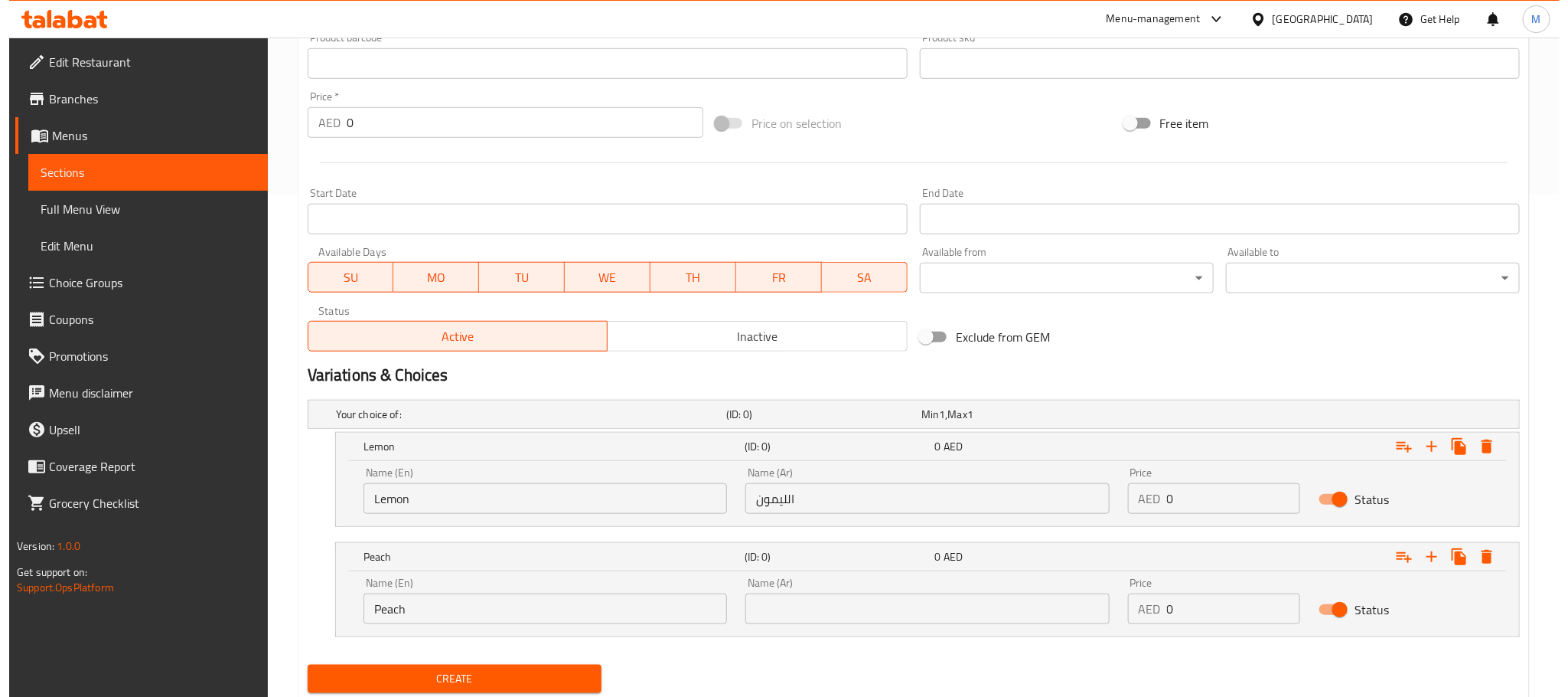
scroll to position [552, 0]
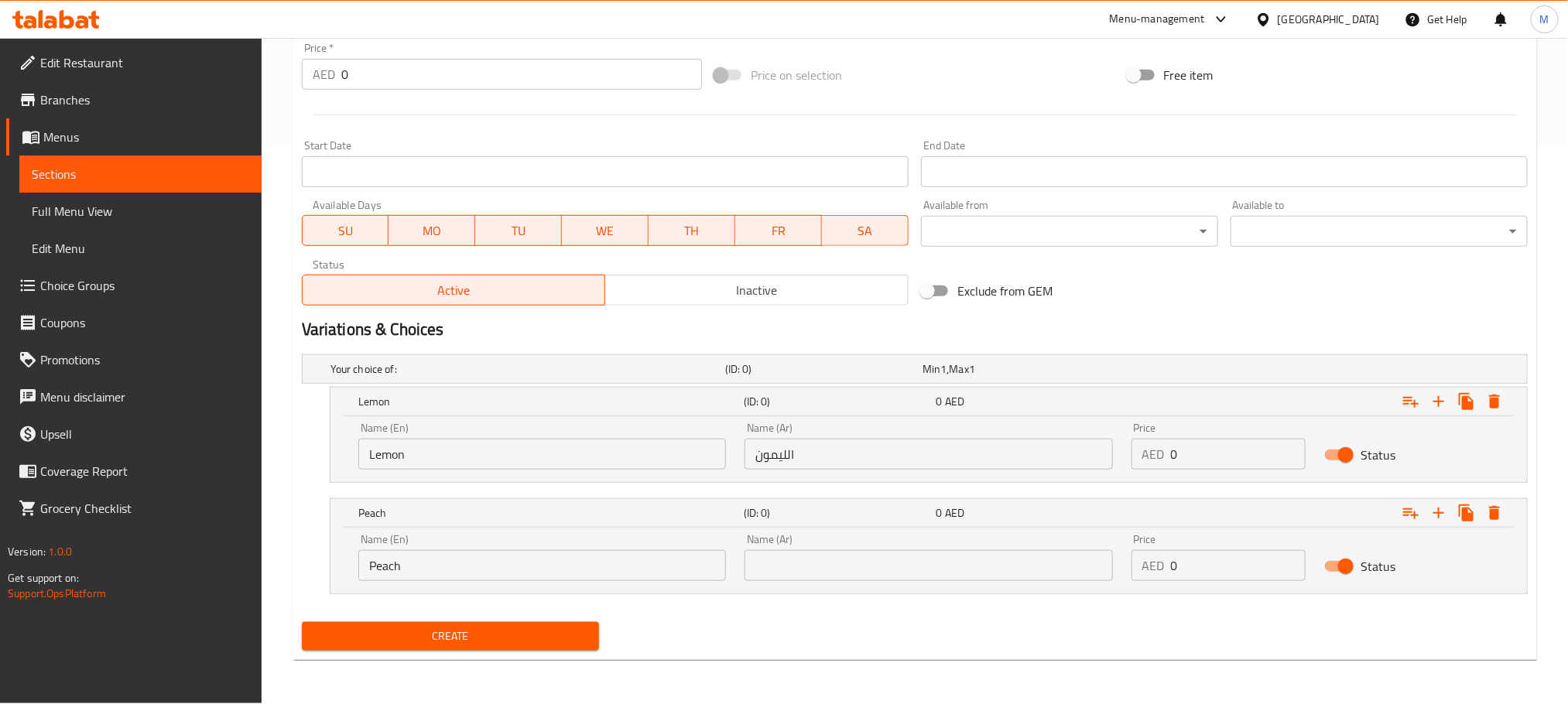
click at [987, 576] on input "text" at bounding box center [928, 565] width 368 height 31
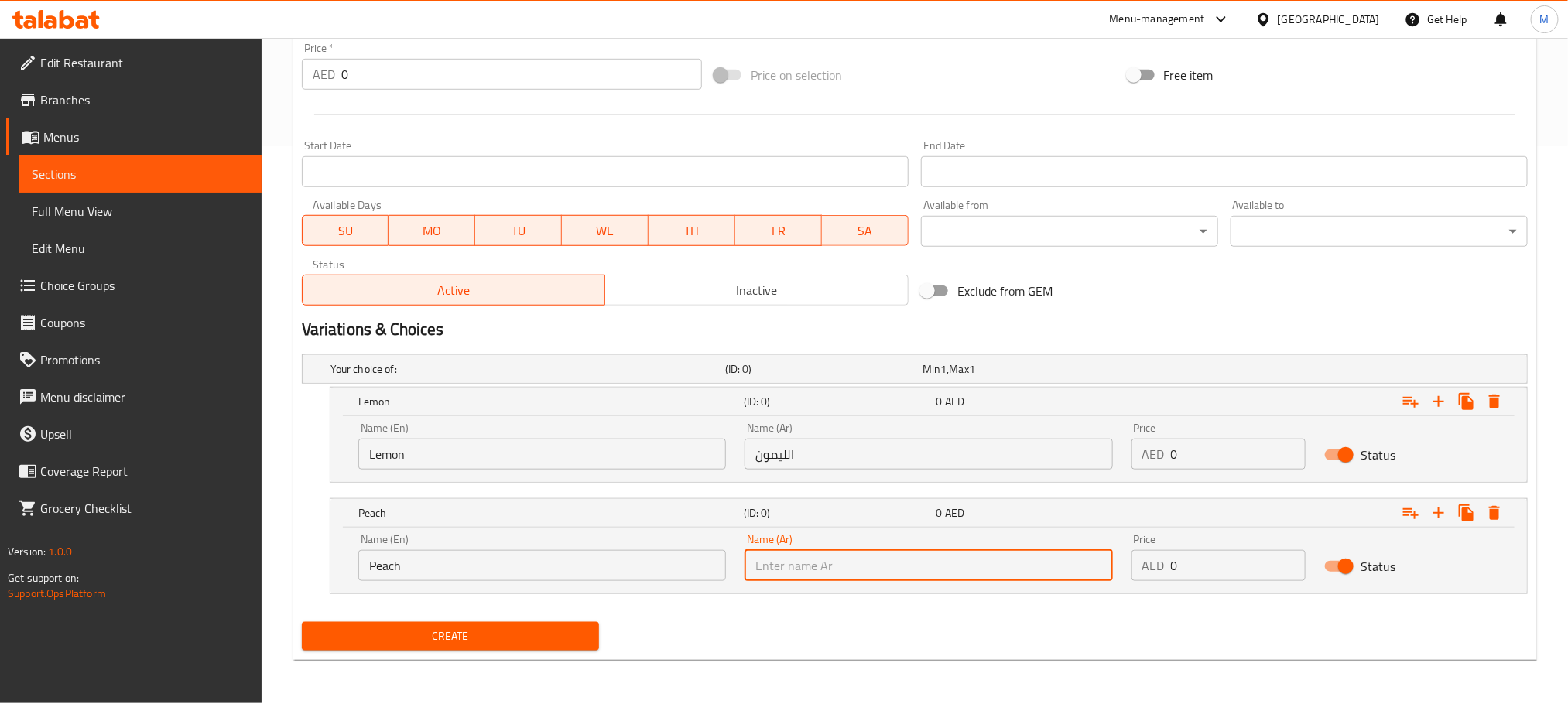
paste input "الخوخ"
type input "الخوخ"
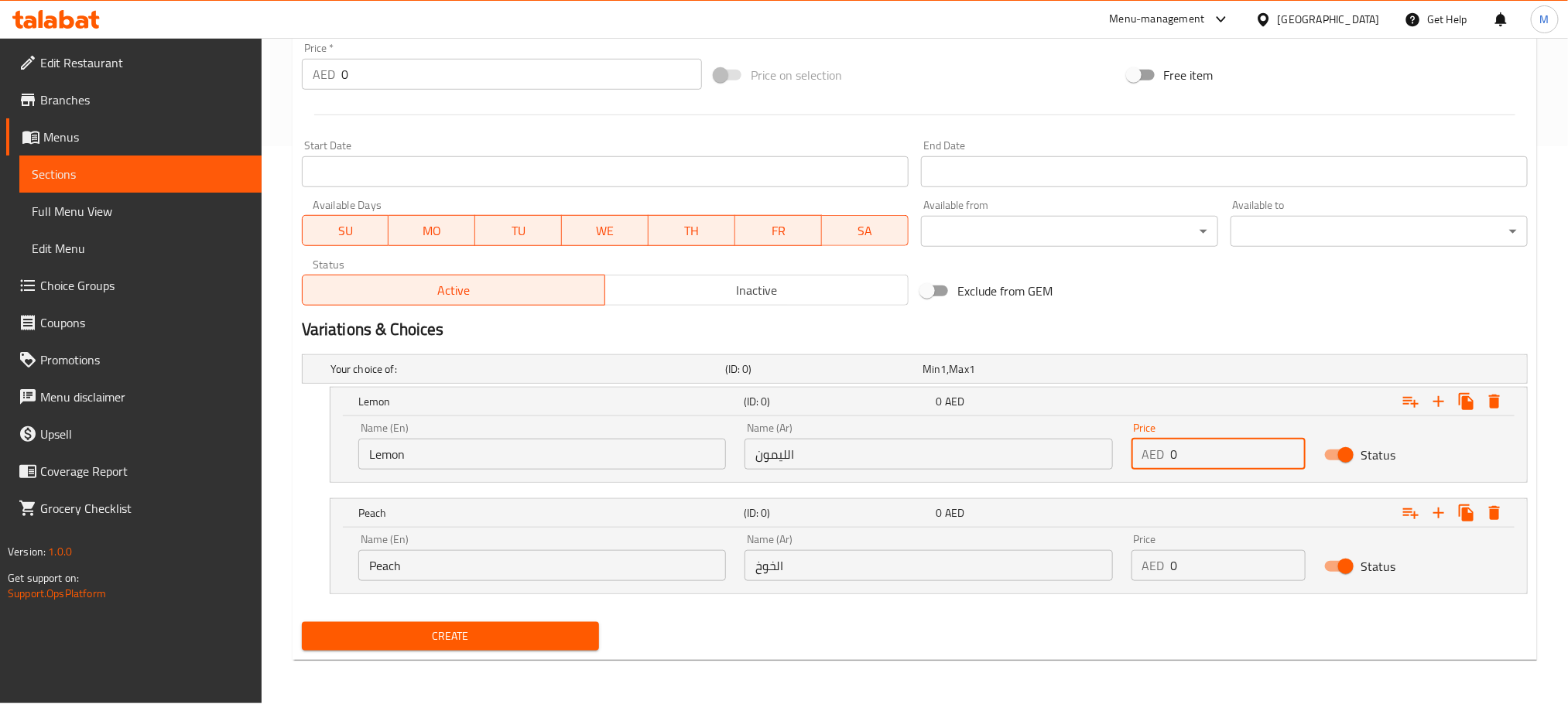
click at [1202, 456] on input "0" at bounding box center [1238, 454] width 135 height 31
paste input "36.0"
type input "36.00"
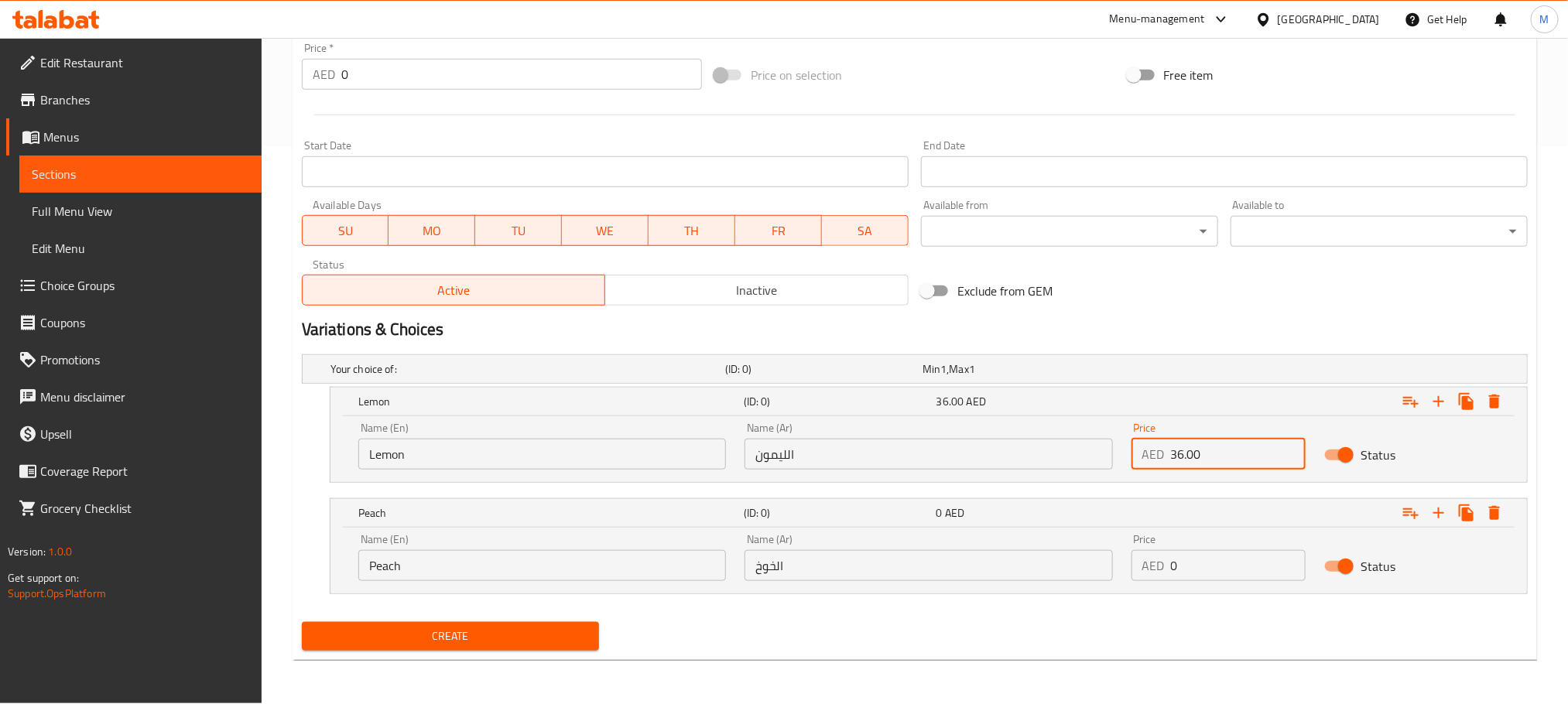
click at [1202, 572] on input "0" at bounding box center [1238, 565] width 135 height 31
click at [1201, 574] on input "0" at bounding box center [1238, 565] width 135 height 31
paste input "36.0"
type input "36.00"
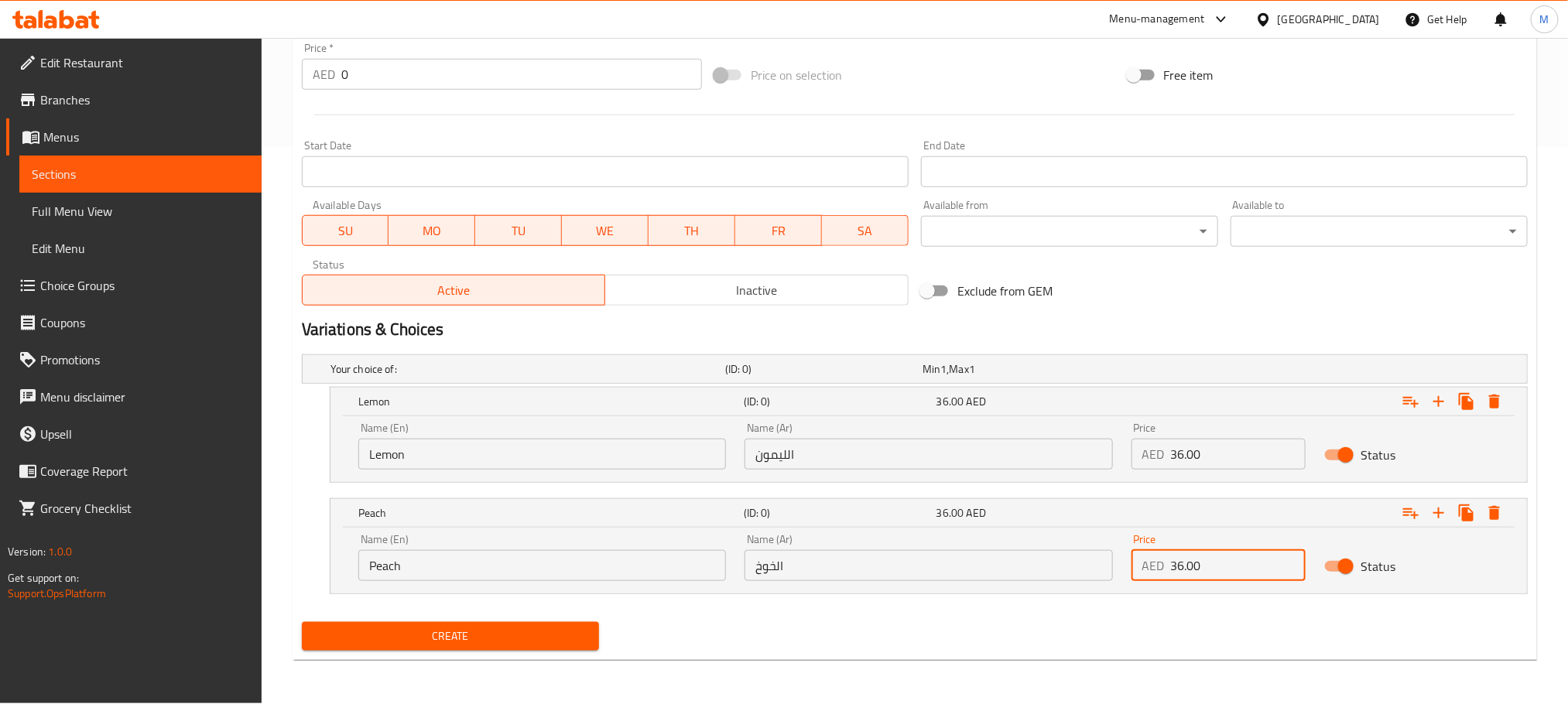
click at [1120, 613] on div "Your choice of: (ID: 0) Min 1 , Max 1 Name (En) Your choice of: Name (En) Name …" at bounding box center [915, 481] width 1238 height 268
click at [582, 637] on span "Create" at bounding box center [450, 636] width 273 height 19
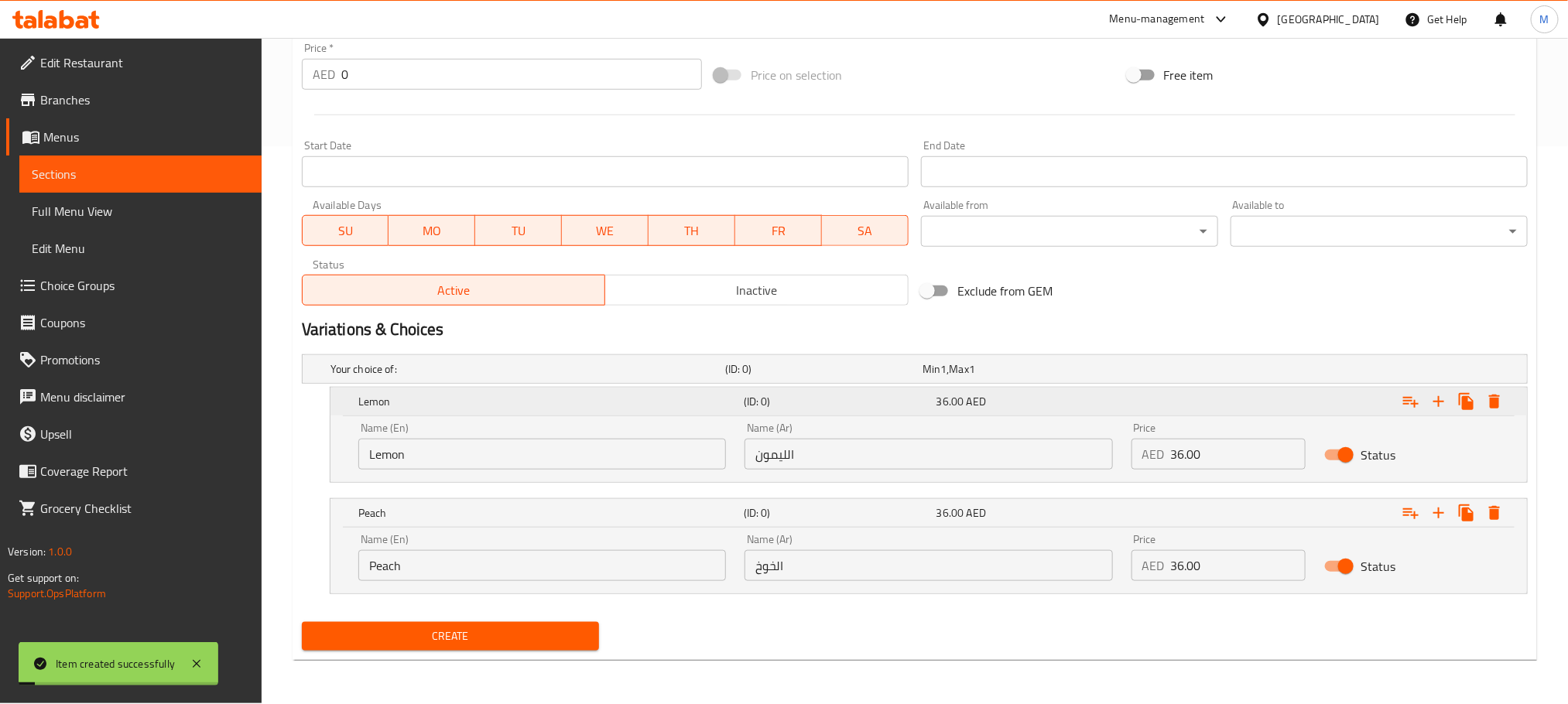
click at [1498, 405] on icon "Expand" at bounding box center [1494, 401] width 11 height 14
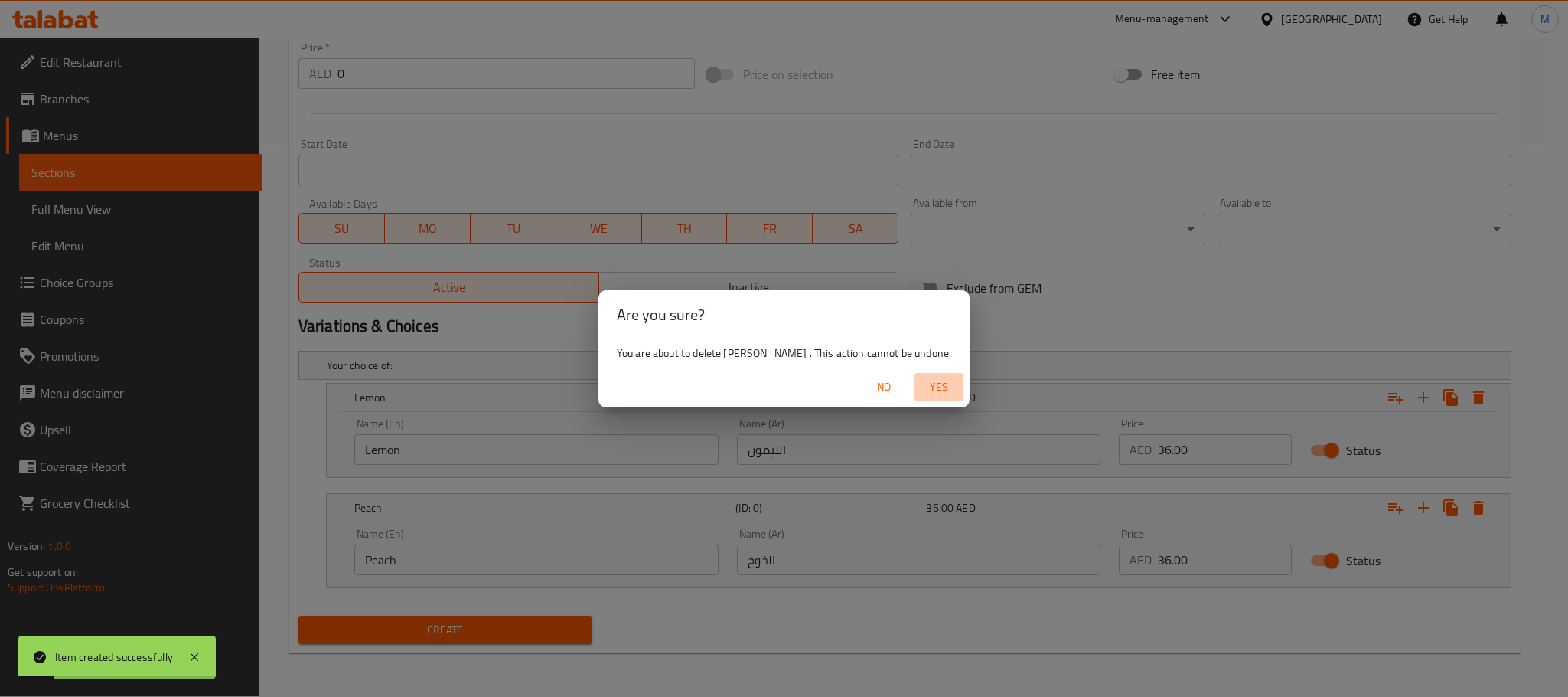
click at [921, 394] on span "Yes" at bounding box center [939, 387] width 37 height 19
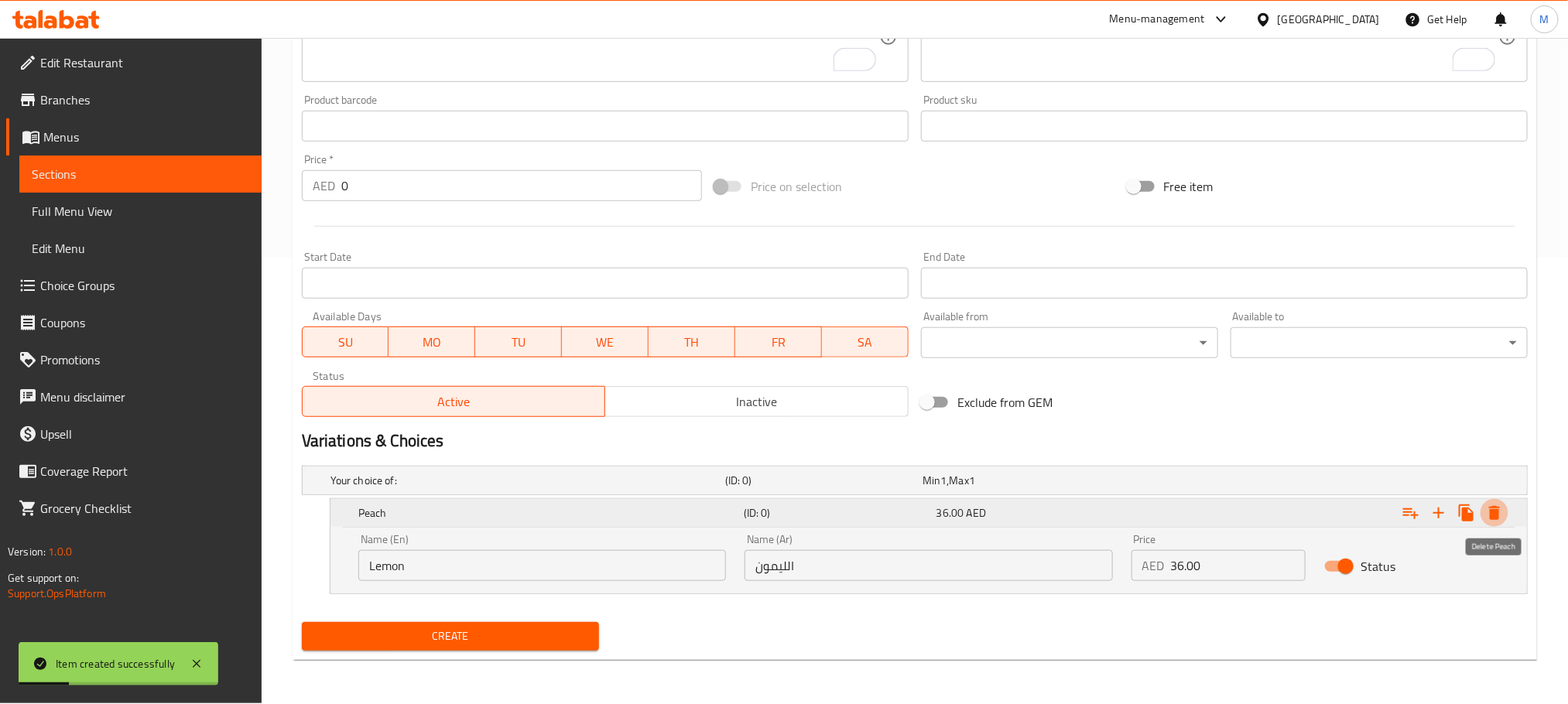
click at [1485, 511] on icon "Expand" at bounding box center [1494, 512] width 18 height 18
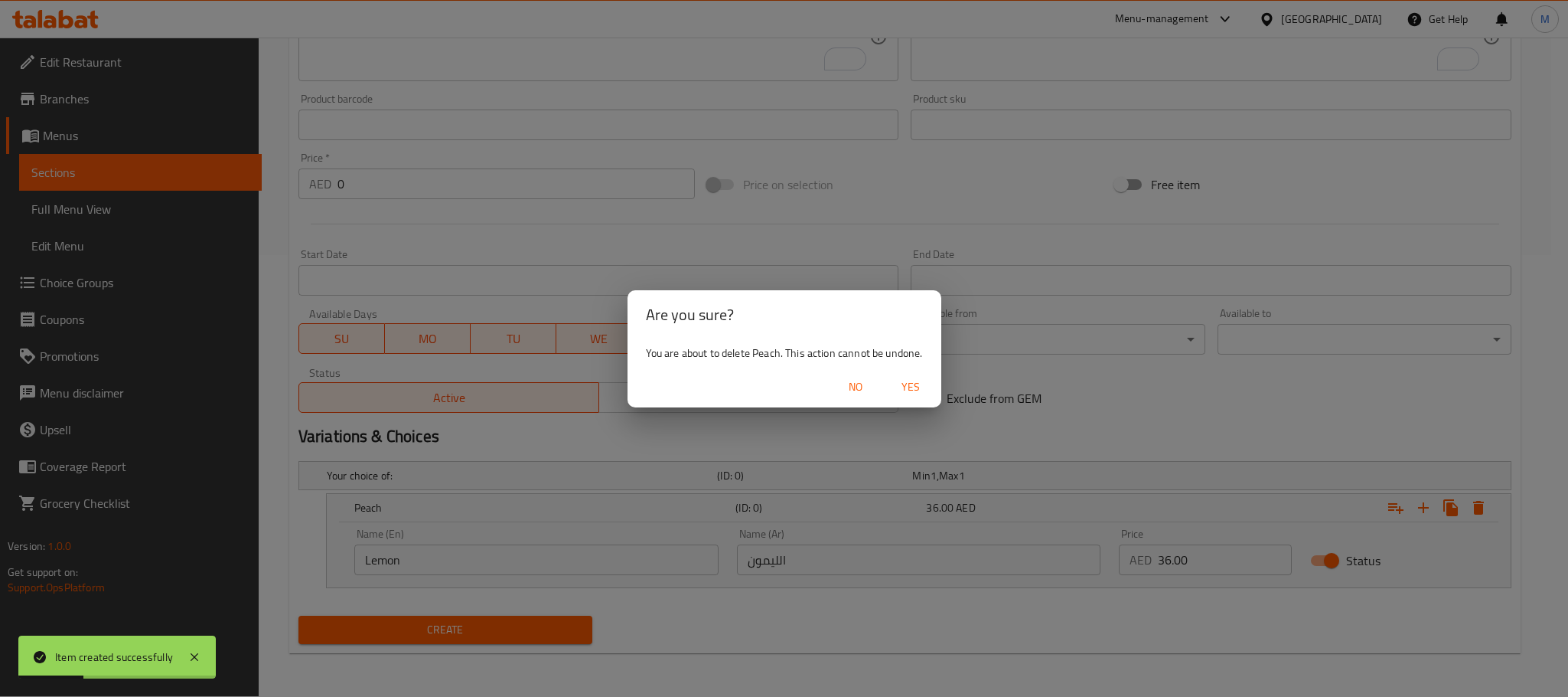
click at [920, 380] on span "Yes" at bounding box center [910, 387] width 37 height 19
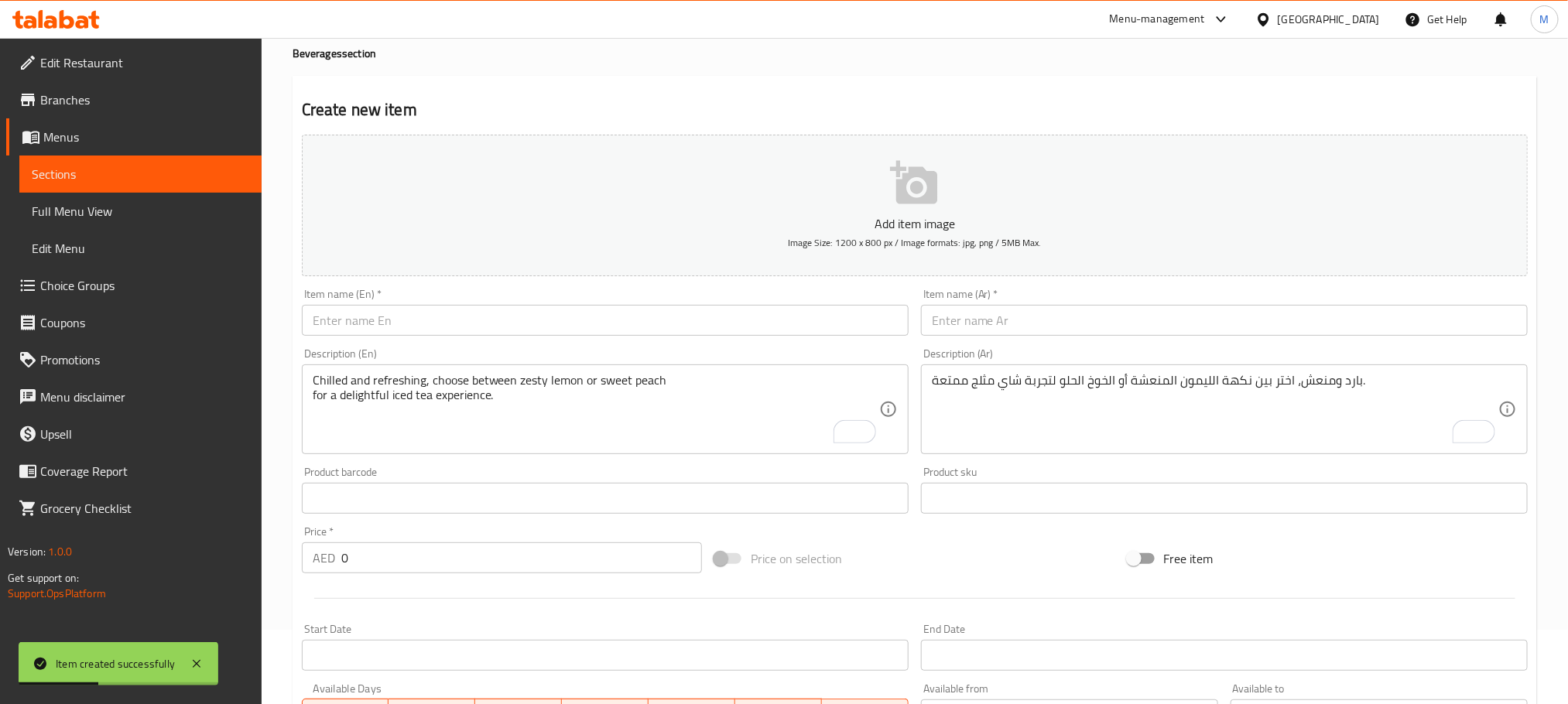
scroll to position [39, 0]
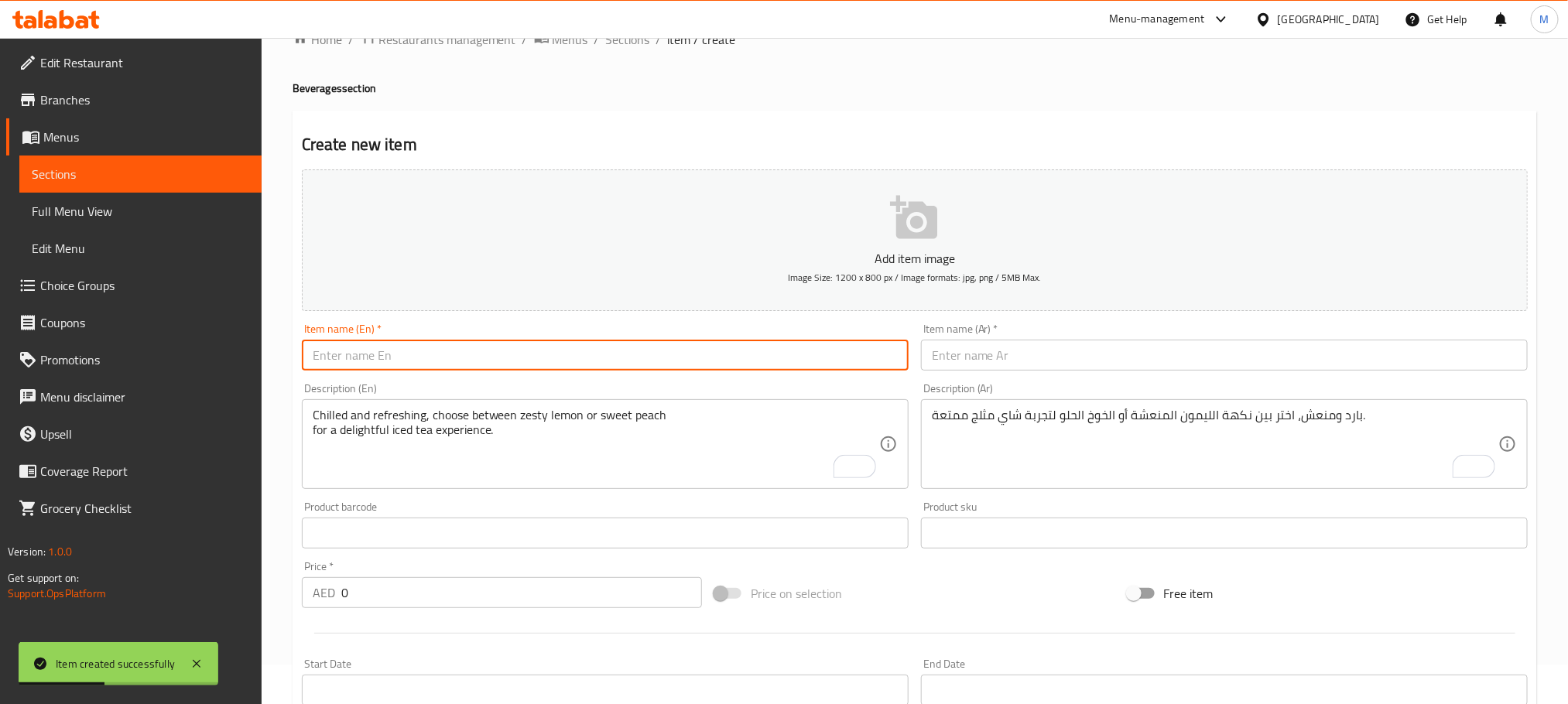
click at [742, 345] on input "text" at bounding box center [606, 355] width 606 height 31
paste input "Red Bull"
type input "Red Bull"
drag, startPoint x: 1059, startPoint y: 353, endPoint x: 1055, endPoint y: 321, distance: 32.2
click at [1059, 353] on input "text" at bounding box center [1224, 355] width 606 height 31
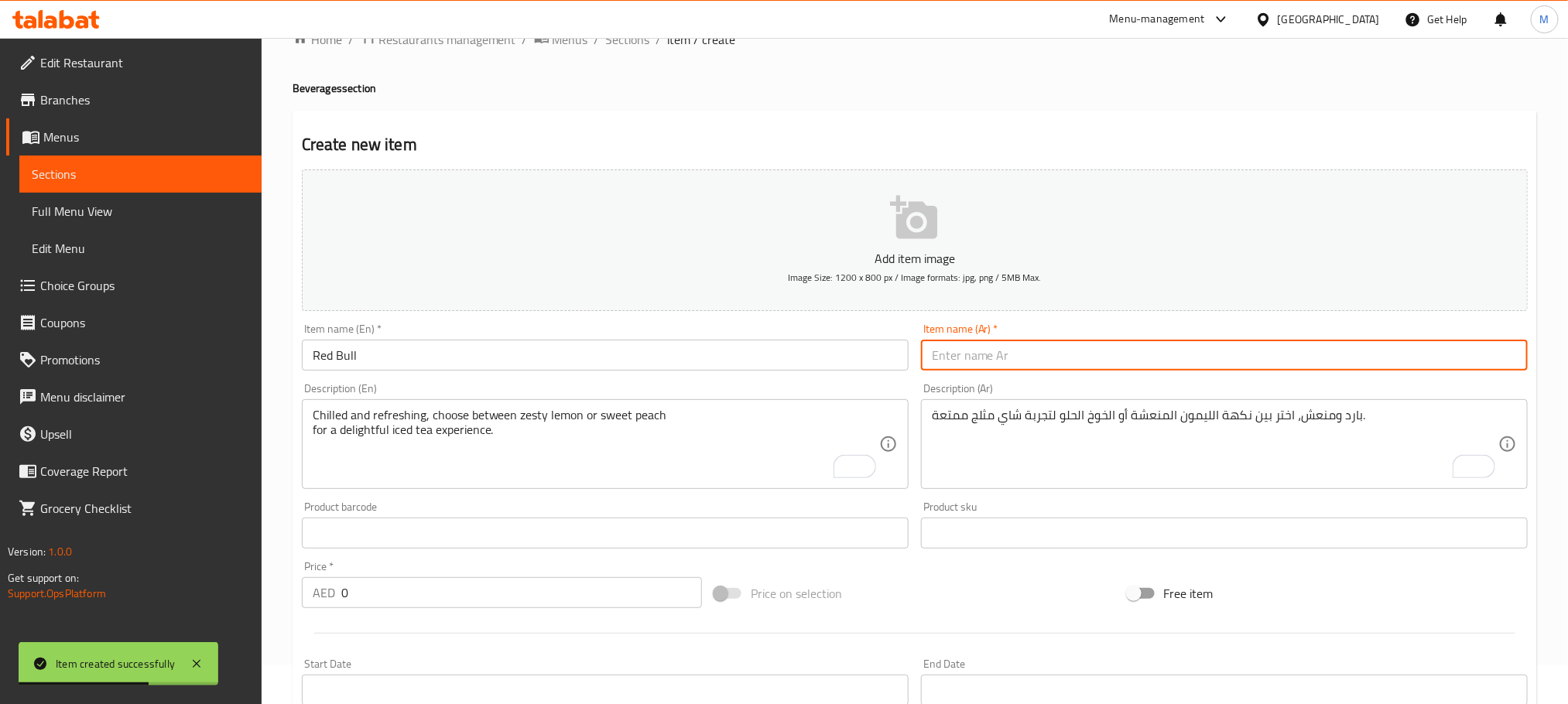
paste input "ريد بول"
type input "ريد بول"
click at [582, 479] on textarea "Chilled and refreshing, choose between zesty lemon or sweet peach for a delight…" at bounding box center [596, 444] width 566 height 74
paste textarea "The energy booster that gives you wings, combining a unique blend of caffeine, …"
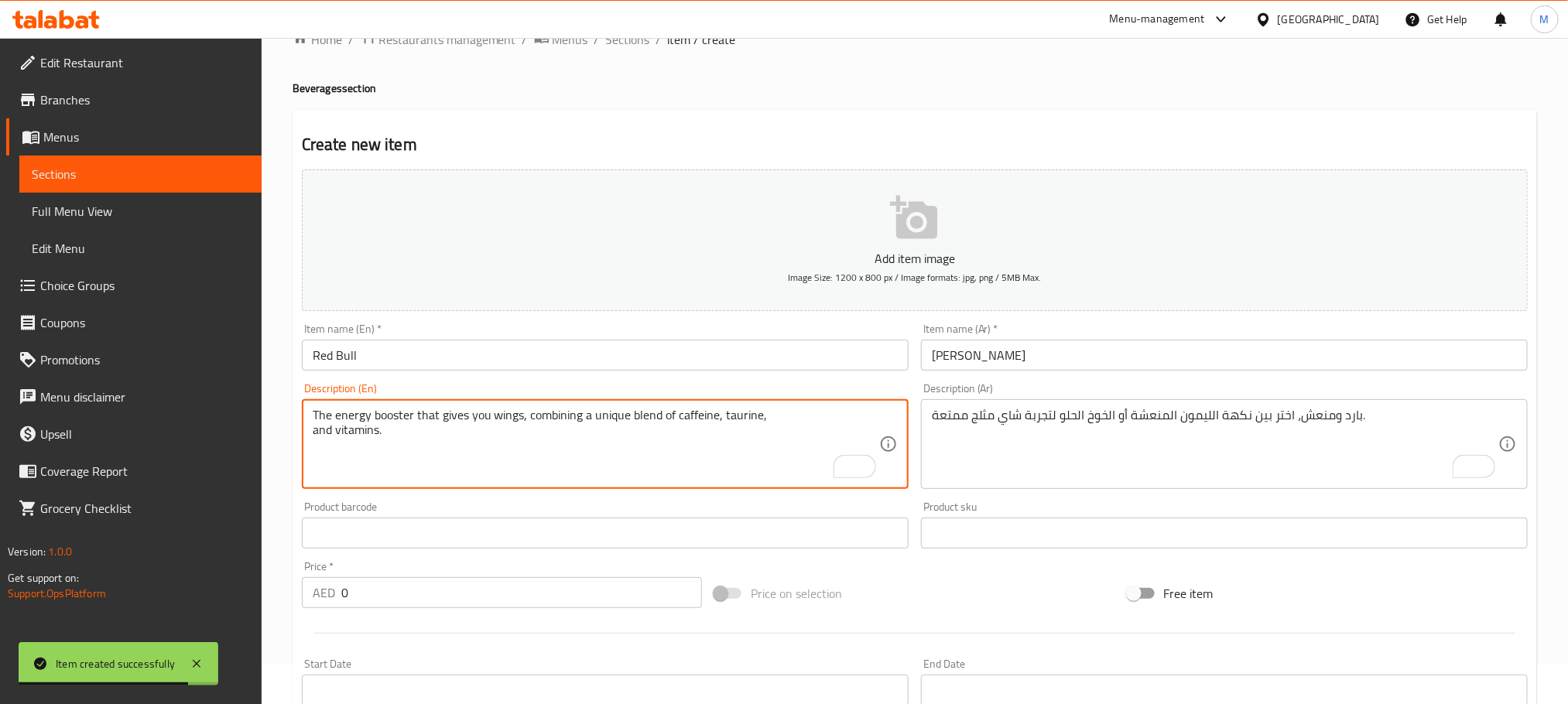
type textarea "The energy booster that gives you wings, combining a unique blend of caffeine, …"
click at [1129, 459] on textarea "To enrich screen reader interactions, please activate Accessibility in Grammarl…" at bounding box center [1215, 444] width 566 height 74
paste textarea "معزز الطاقة الذي يمنحك أجنحة، يجمع بين مزيج فريد من الكافيين والتورين والفيتامي…"
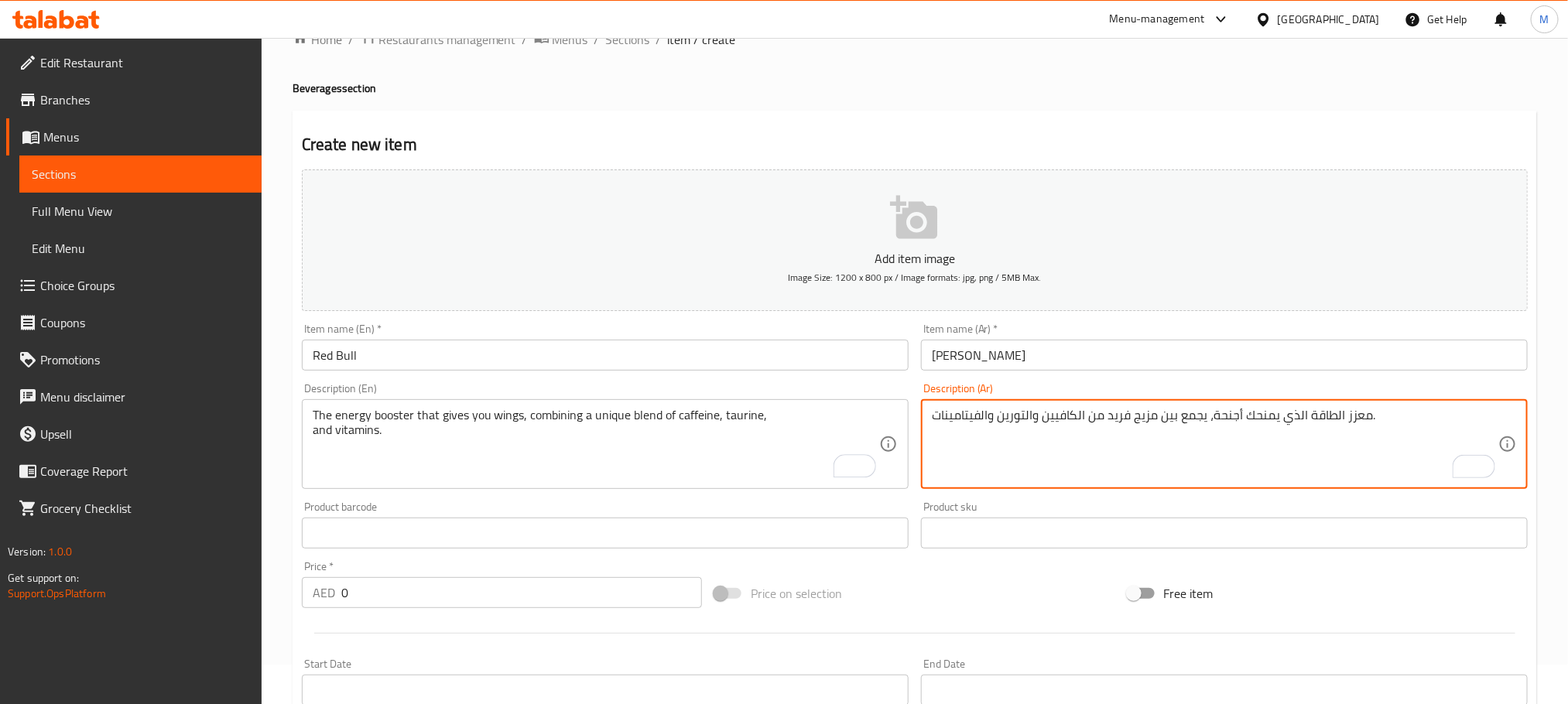
type textarea "معزز الطاقة الذي يمنحك أجنحة، يجمع بين مزيج فريد من الكافيين والتورين والفيتامي…"
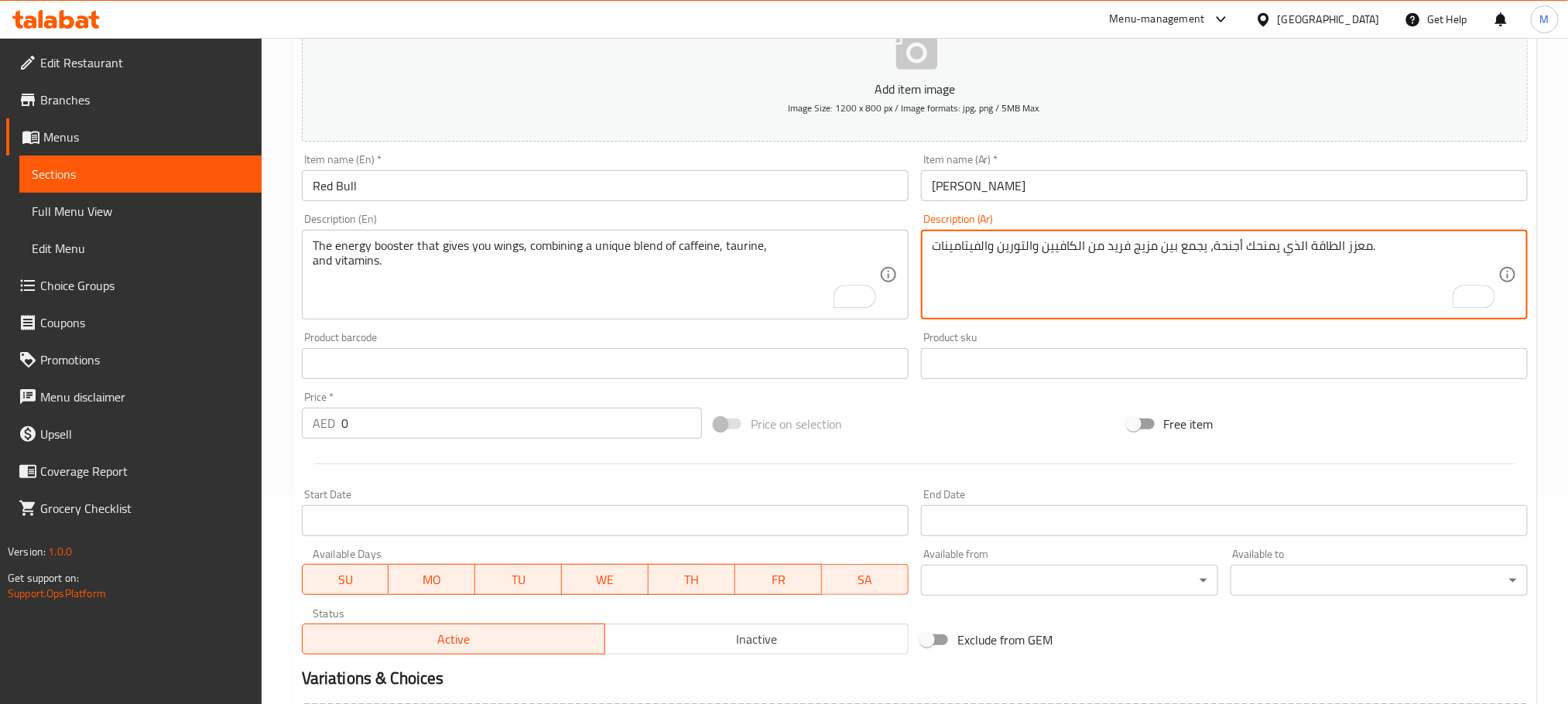
scroll to position [387, 0]
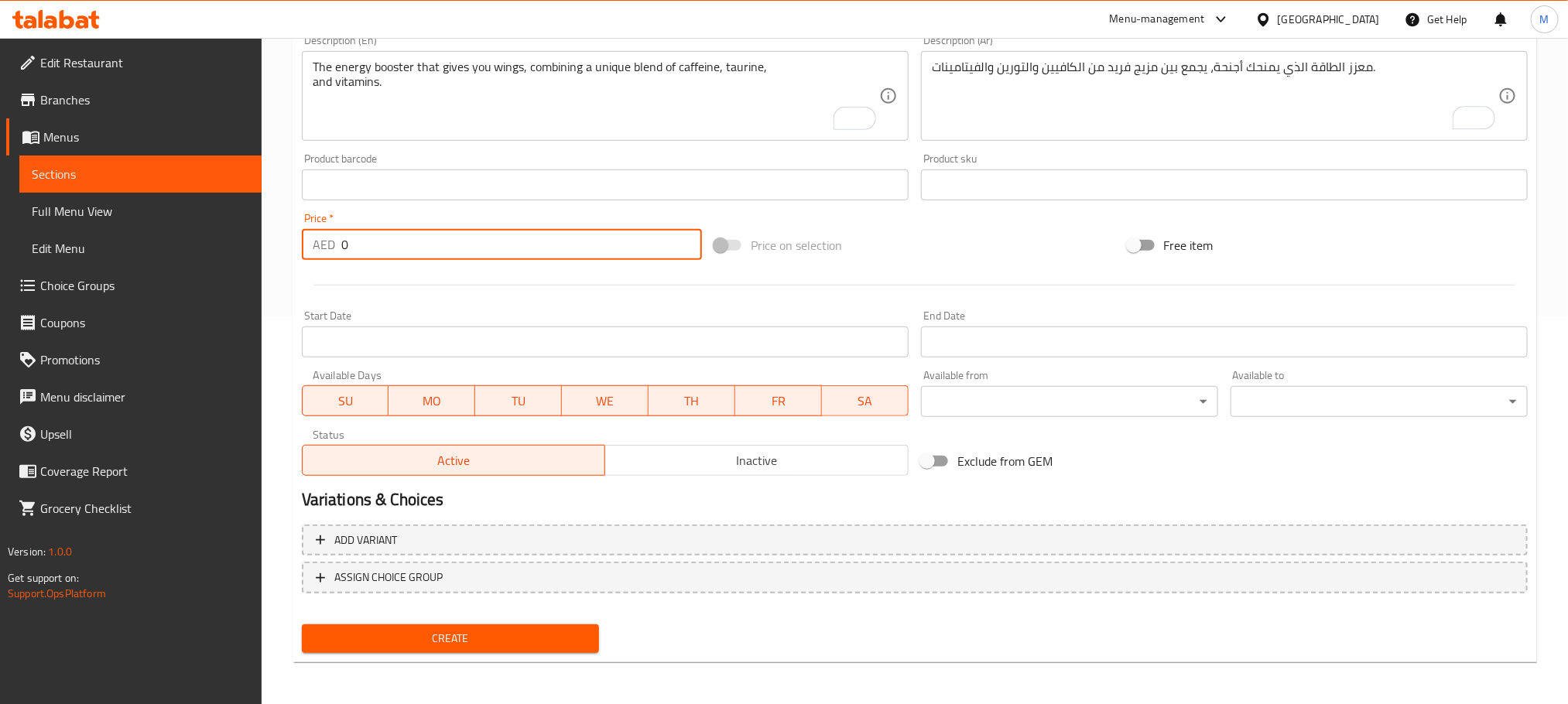
click at [542, 258] on input "0" at bounding box center [522, 245] width 361 height 31
paste input "48.0"
type input "48.00"
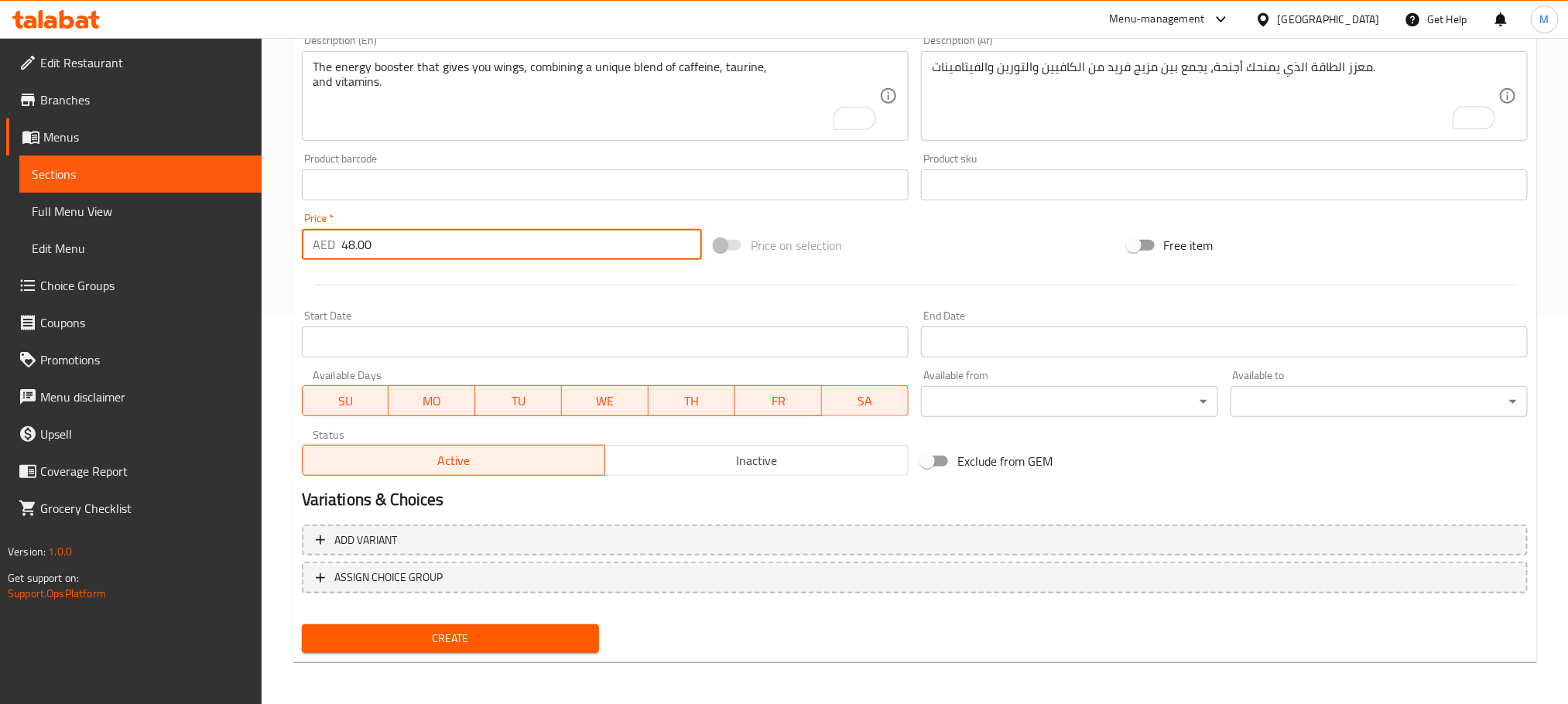
click at [497, 641] on span "Create" at bounding box center [450, 639] width 273 height 19
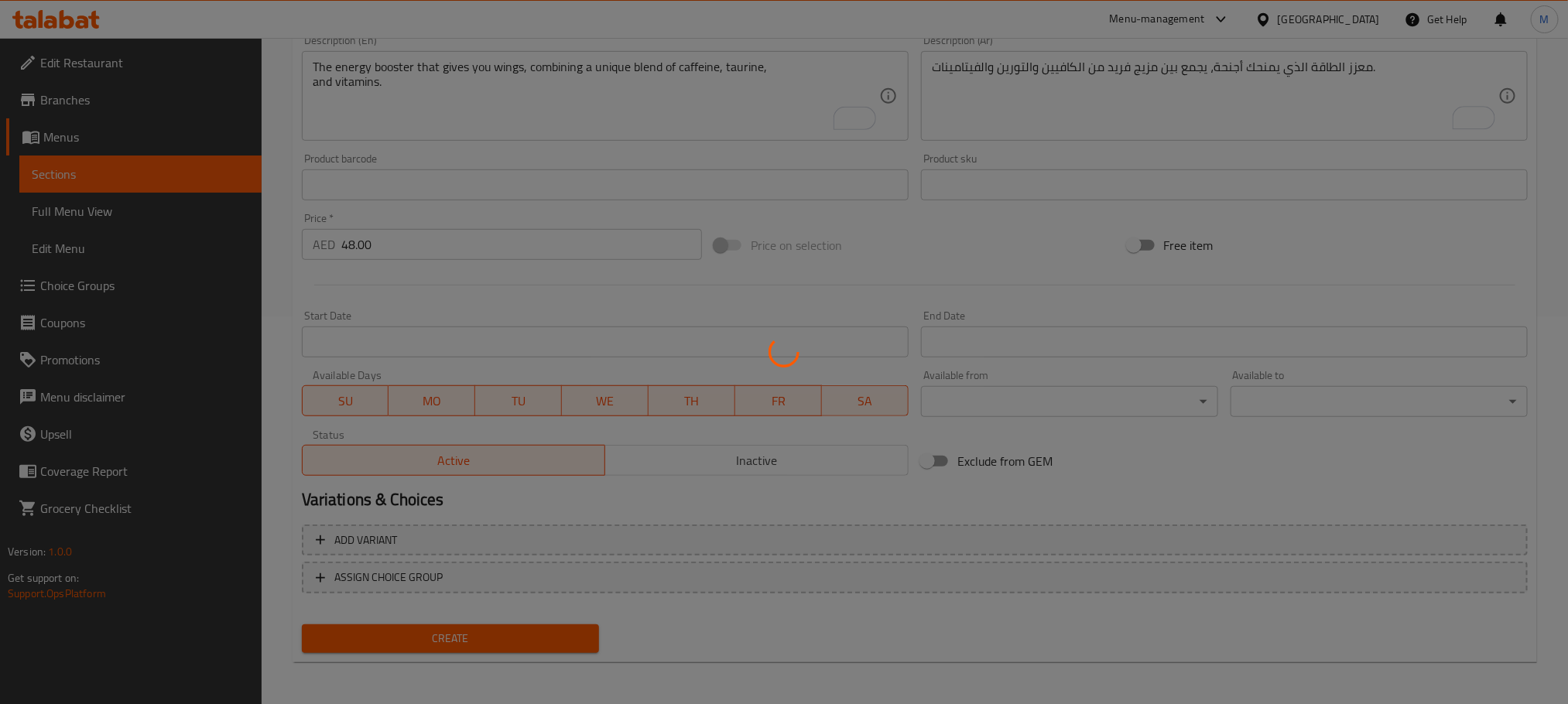
type input "0"
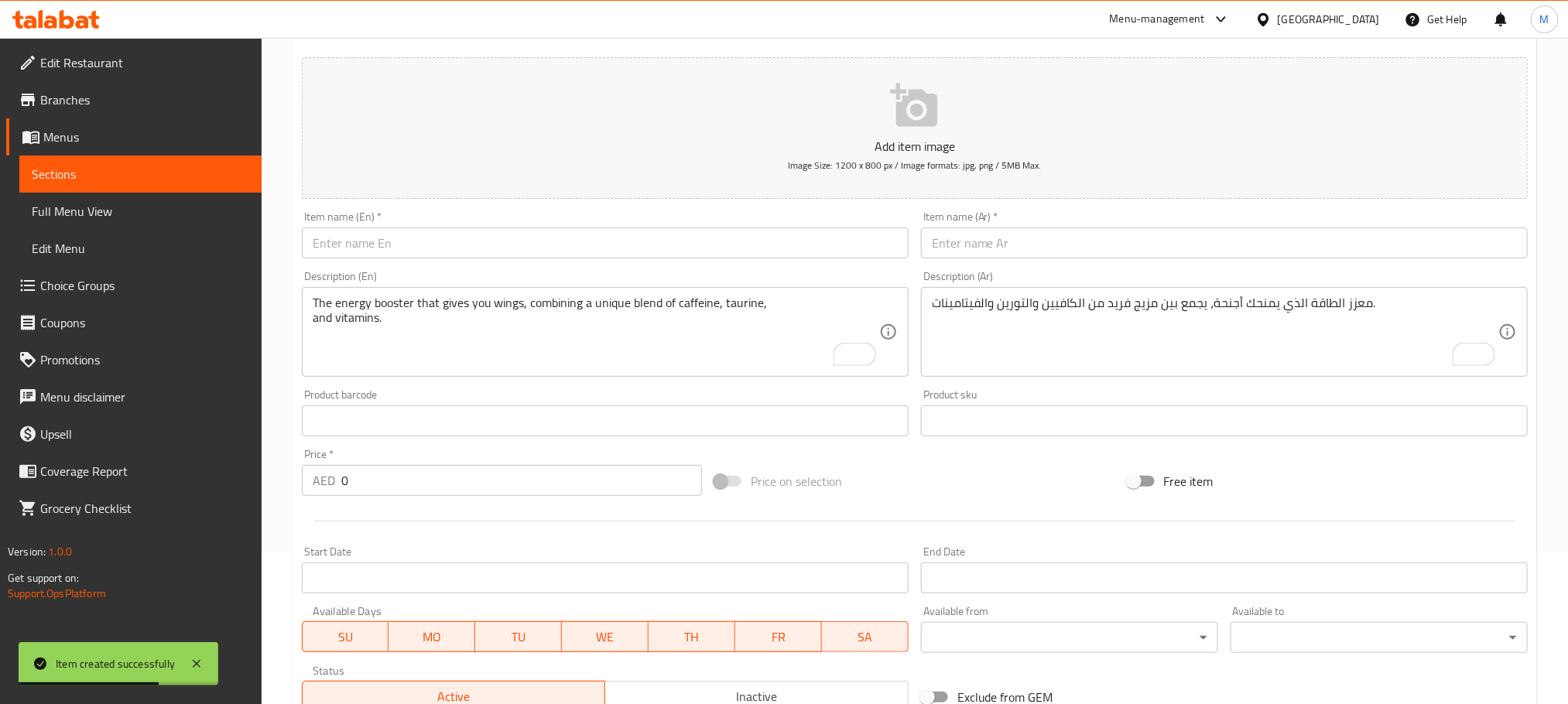
scroll to position [0, 0]
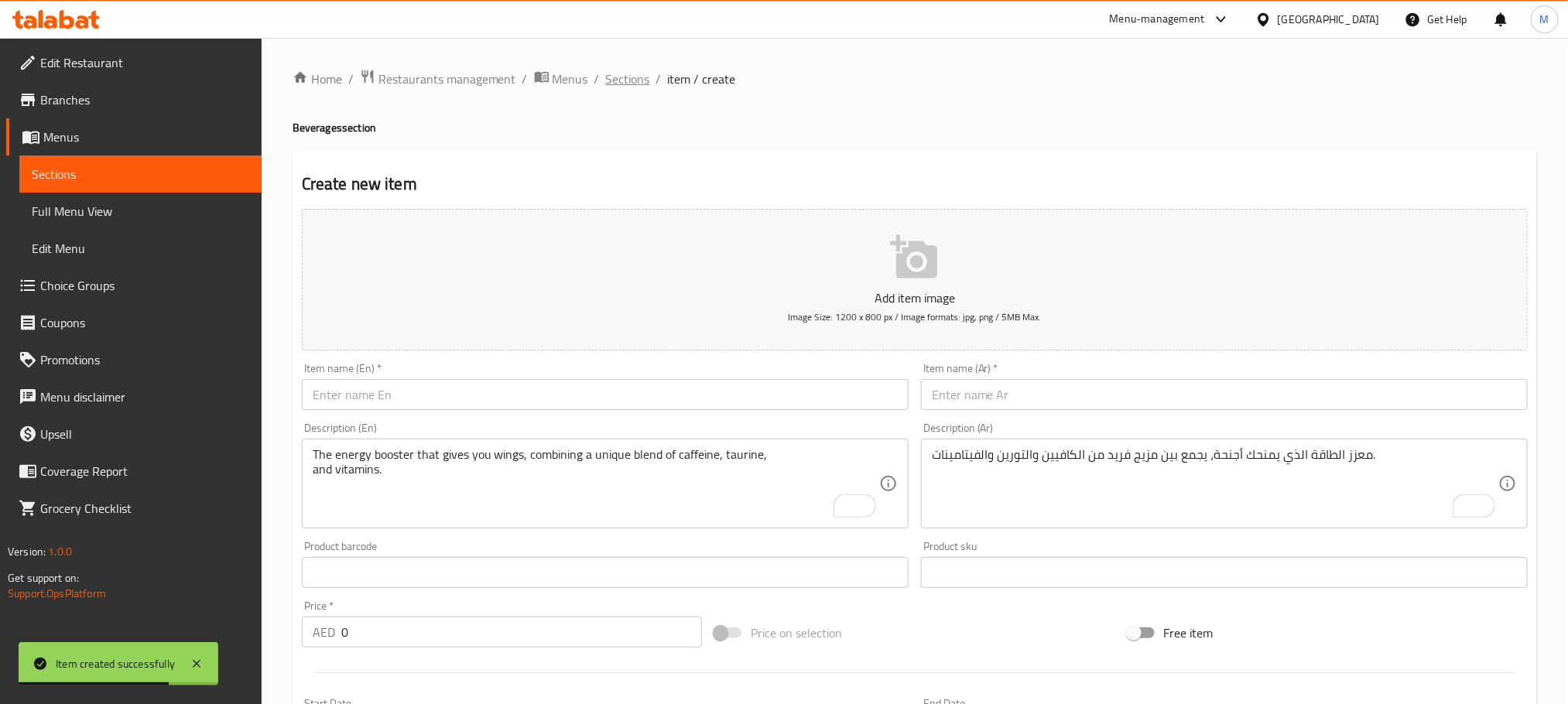
click at [644, 77] on span "Sections" at bounding box center [628, 79] width 44 height 18
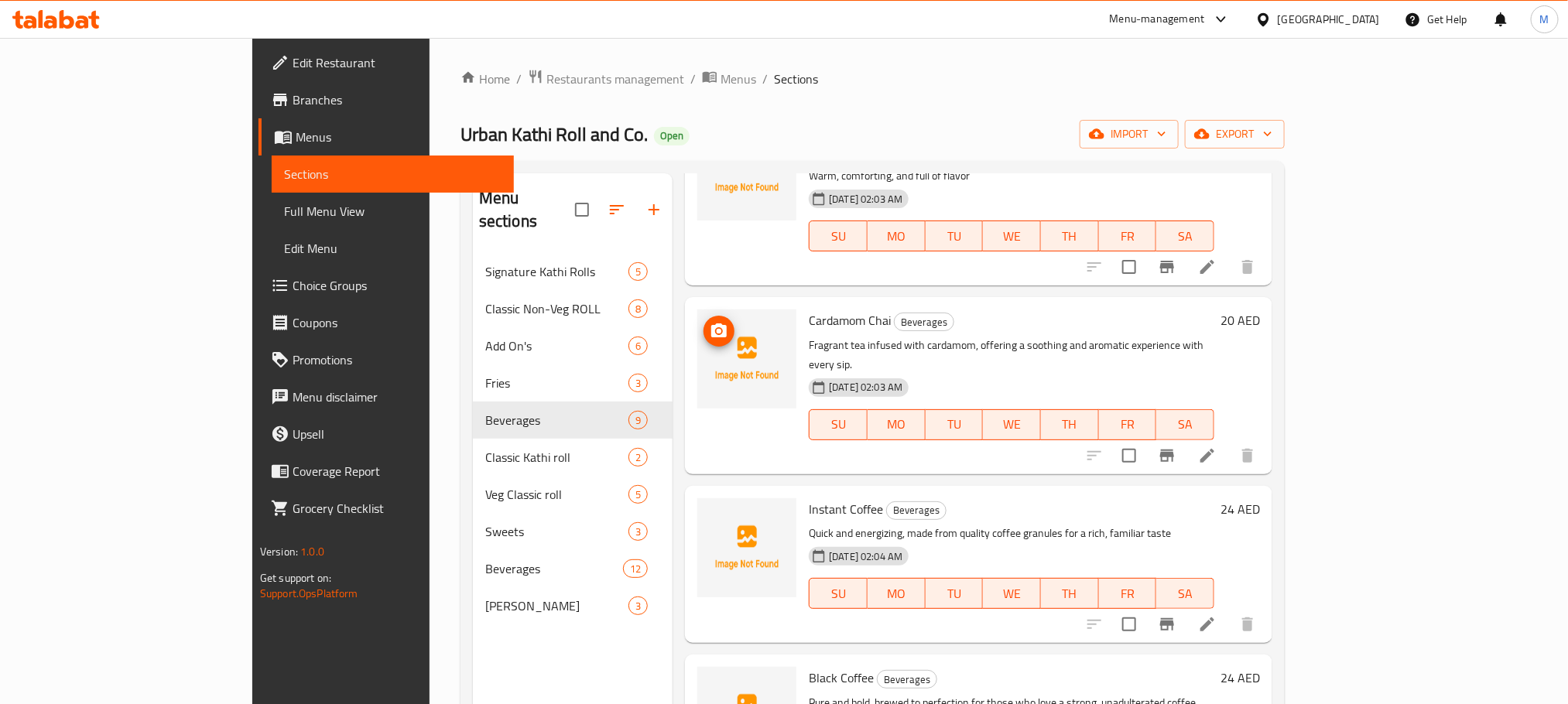
scroll to position [116, 0]
click at [473, 615] on div "Menu sections Signature Kathi Rolls 5 Classic Non-Veg ROLL 8 Add On's 6 Fries 3…" at bounding box center [573, 526] width 200 height 704
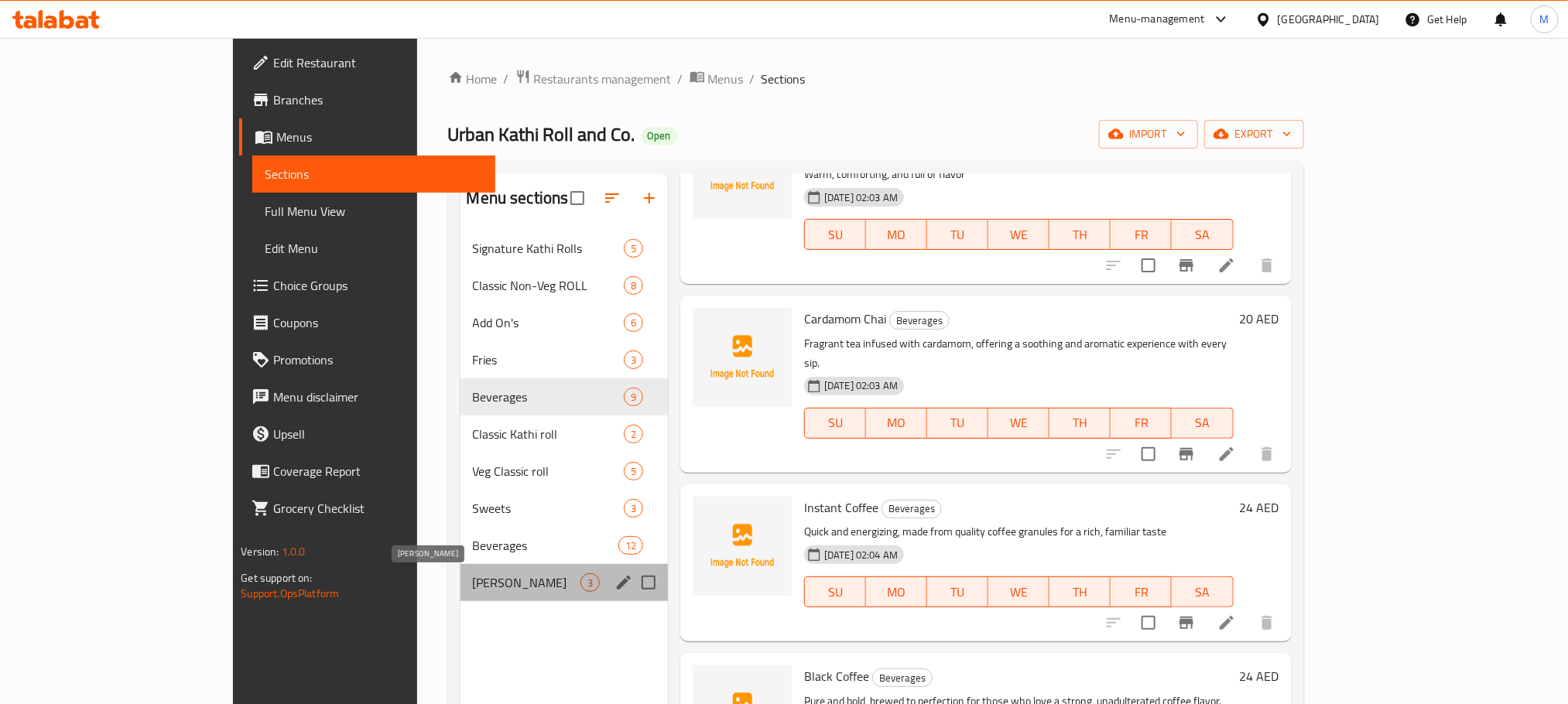
click at [473, 580] on span "[PERSON_NAME]" at bounding box center [527, 582] width 107 height 18
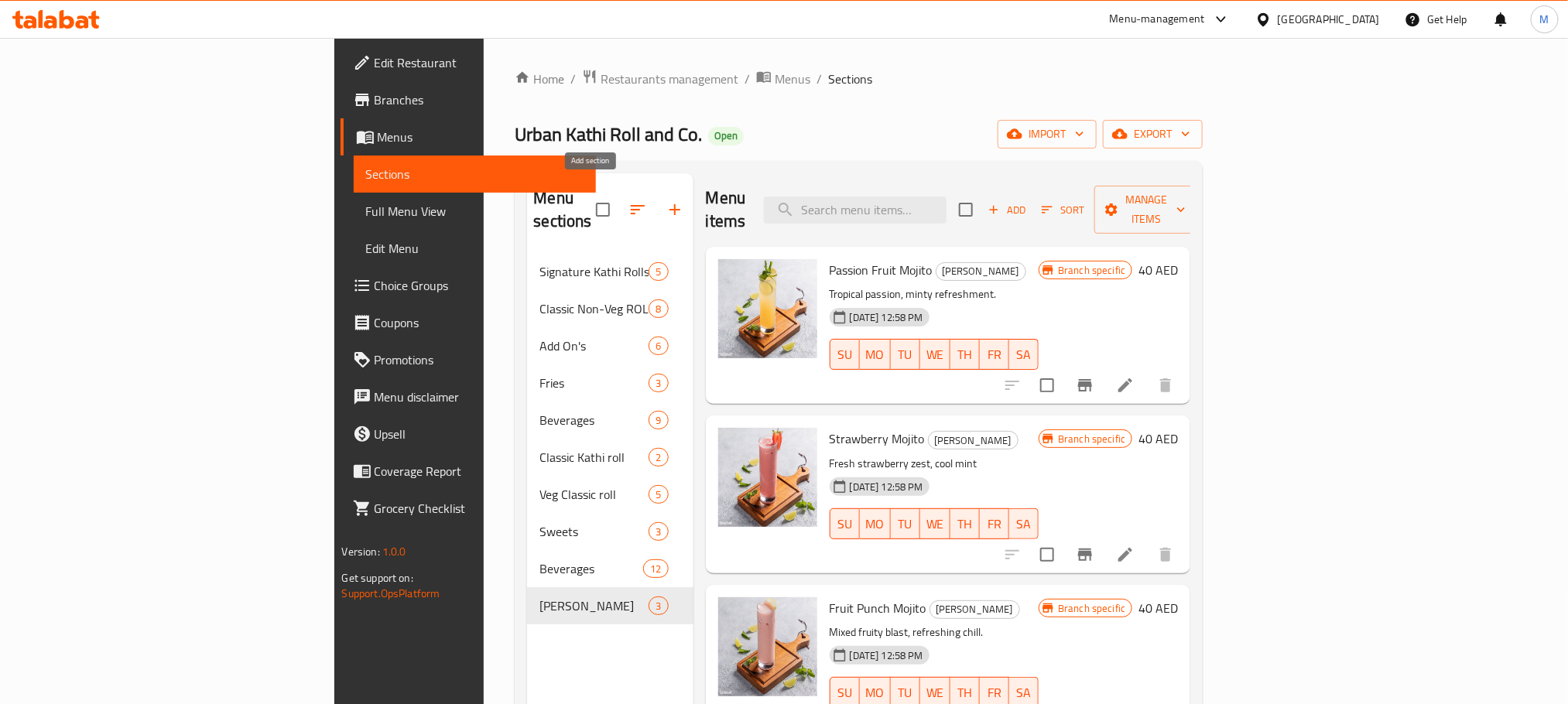
click at [666, 202] on icon "button" at bounding box center [675, 209] width 18 height 18
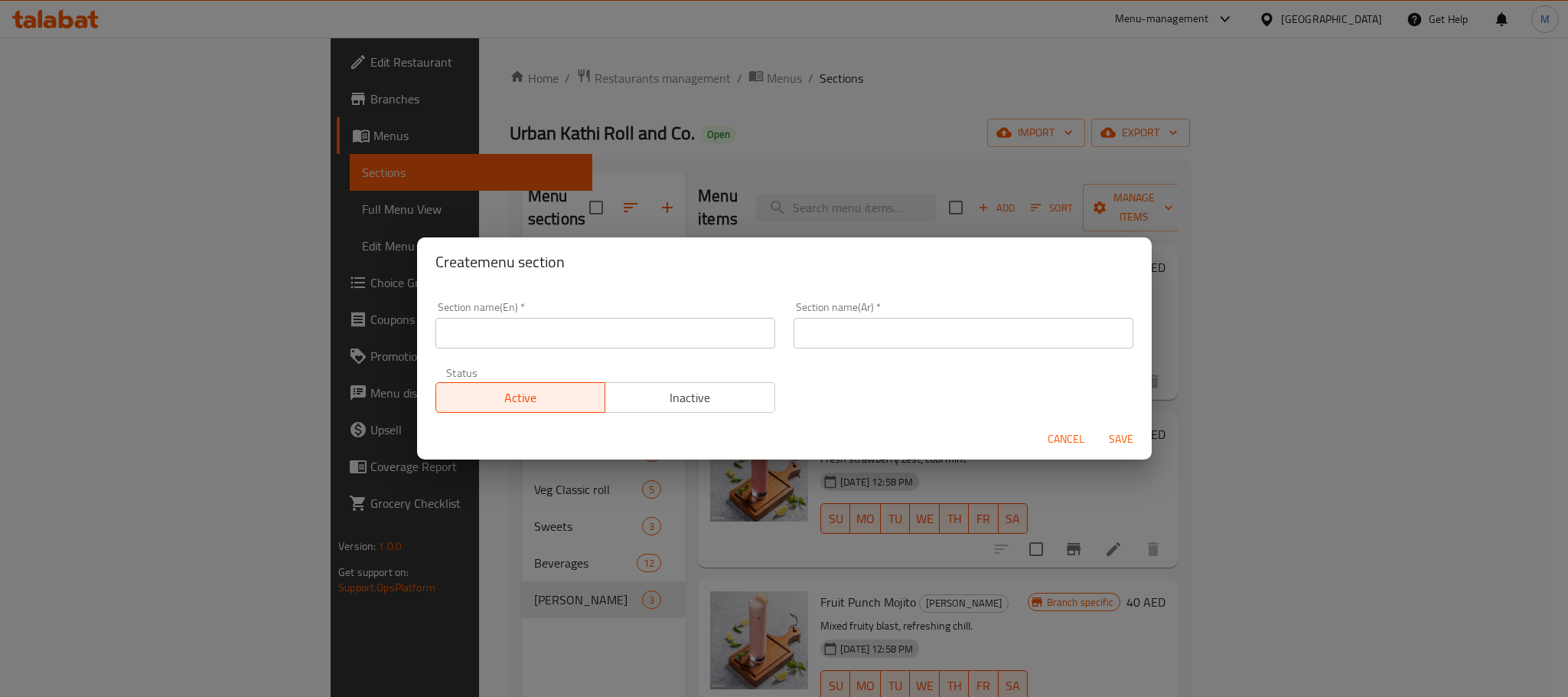
click at [579, 331] on input "text" at bounding box center [606, 333] width 340 height 30
paste input "Fresh Juices"
type input "Fresh Juices"
click at [958, 338] on input "text" at bounding box center [963, 333] width 340 height 30
paste input "العصائر الطازجة"
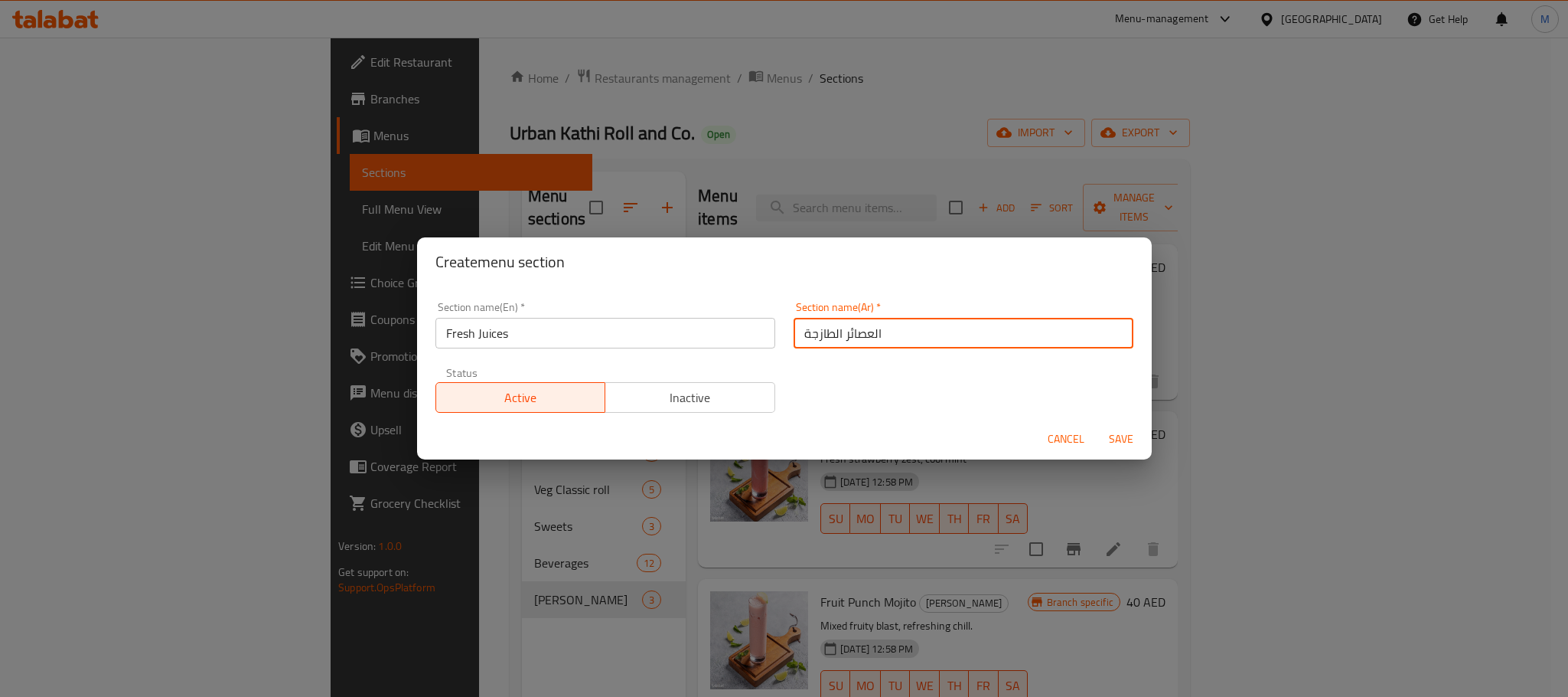
type input "العصائر الطازجة"
click at [836, 378] on div "Section name(En)   * Fresh Juices Section name(En) * Section name(Ar)   * العصا…" at bounding box center [784, 357] width 717 height 129
click at [1114, 442] on span "Save" at bounding box center [1121, 439] width 37 height 19
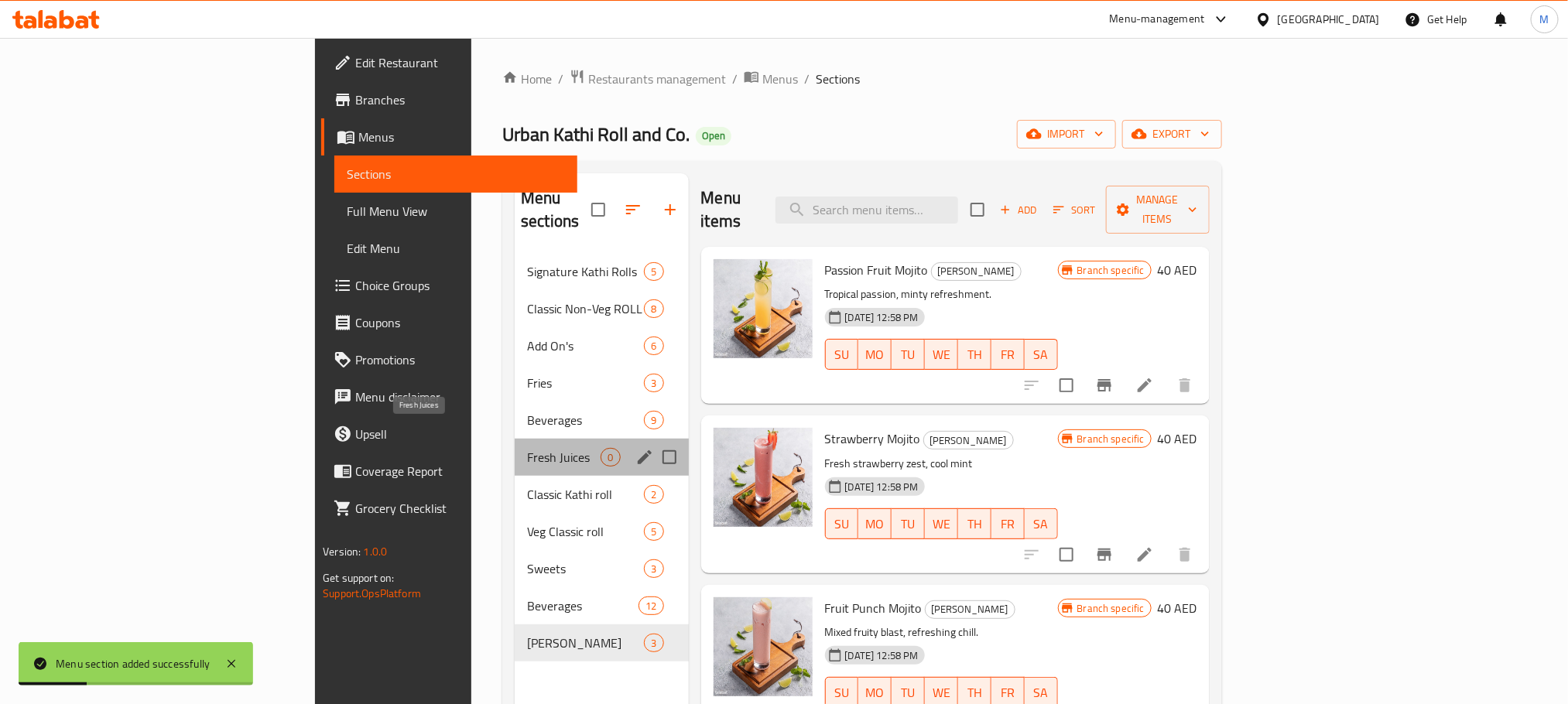
click at [527, 448] on span "Fresh Juices" at bounding box center [563, 457] width 74 height 18
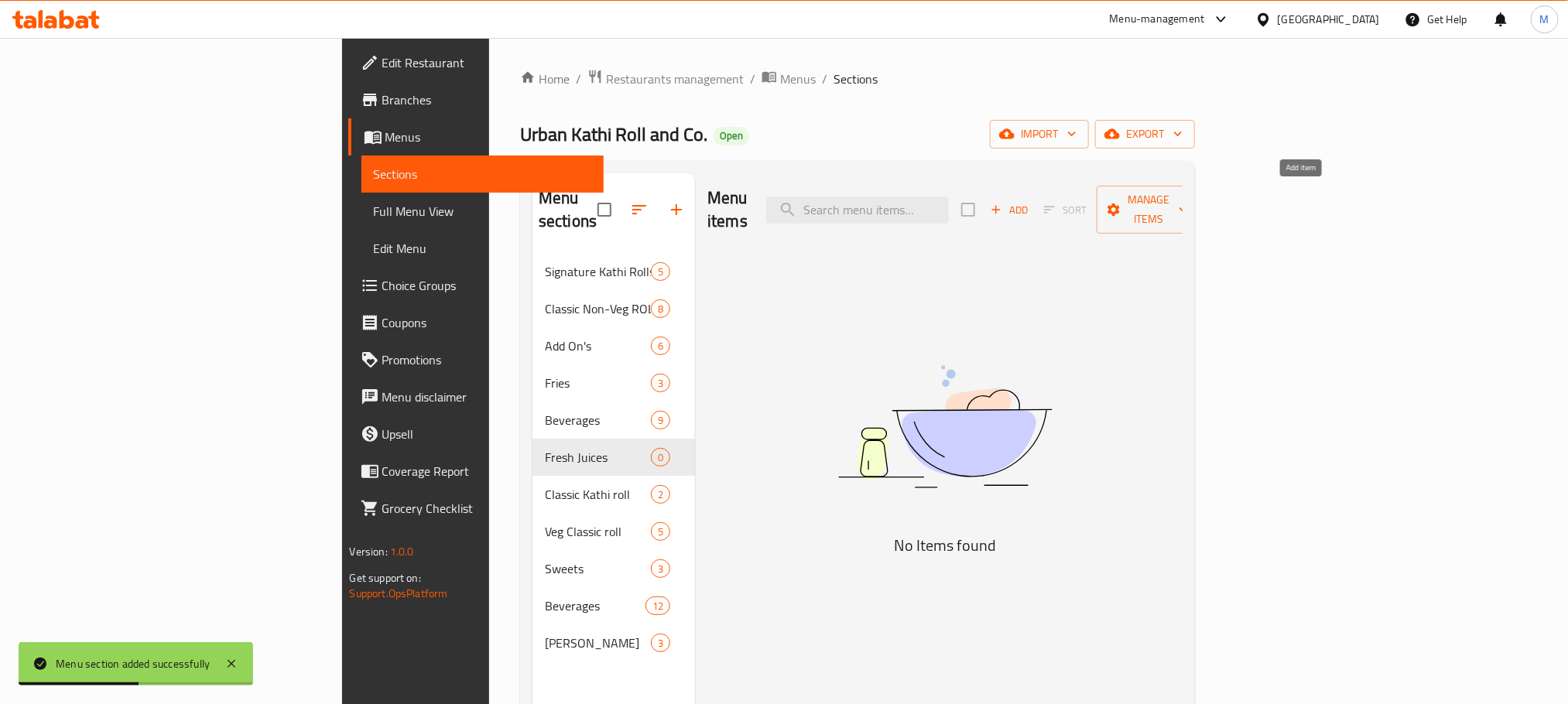
click at [1003, 202] on icon "button" at bounding box center [996, 209] width 14 height 14
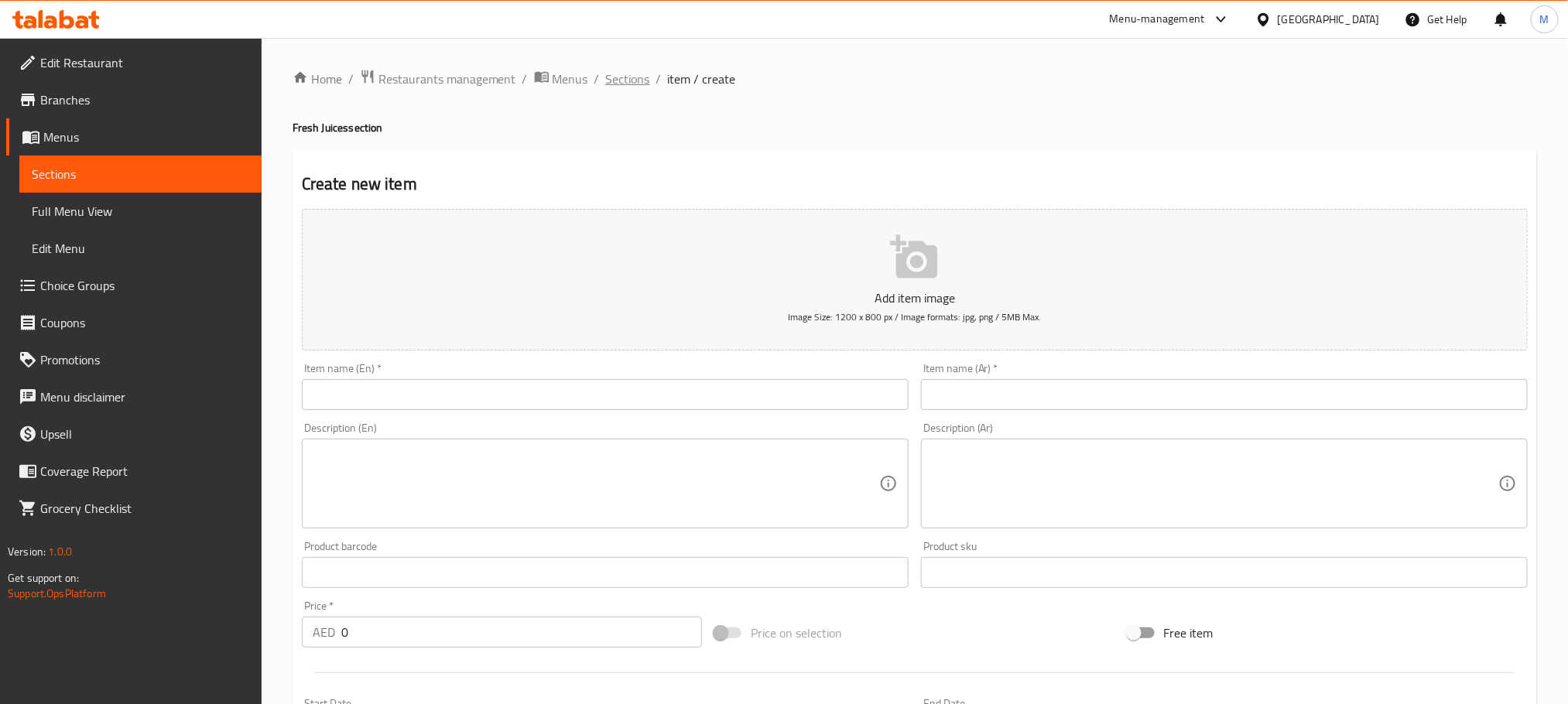
click at [623, 83] on span "Sections" at bounding box center [628, 79] width 44 height 18
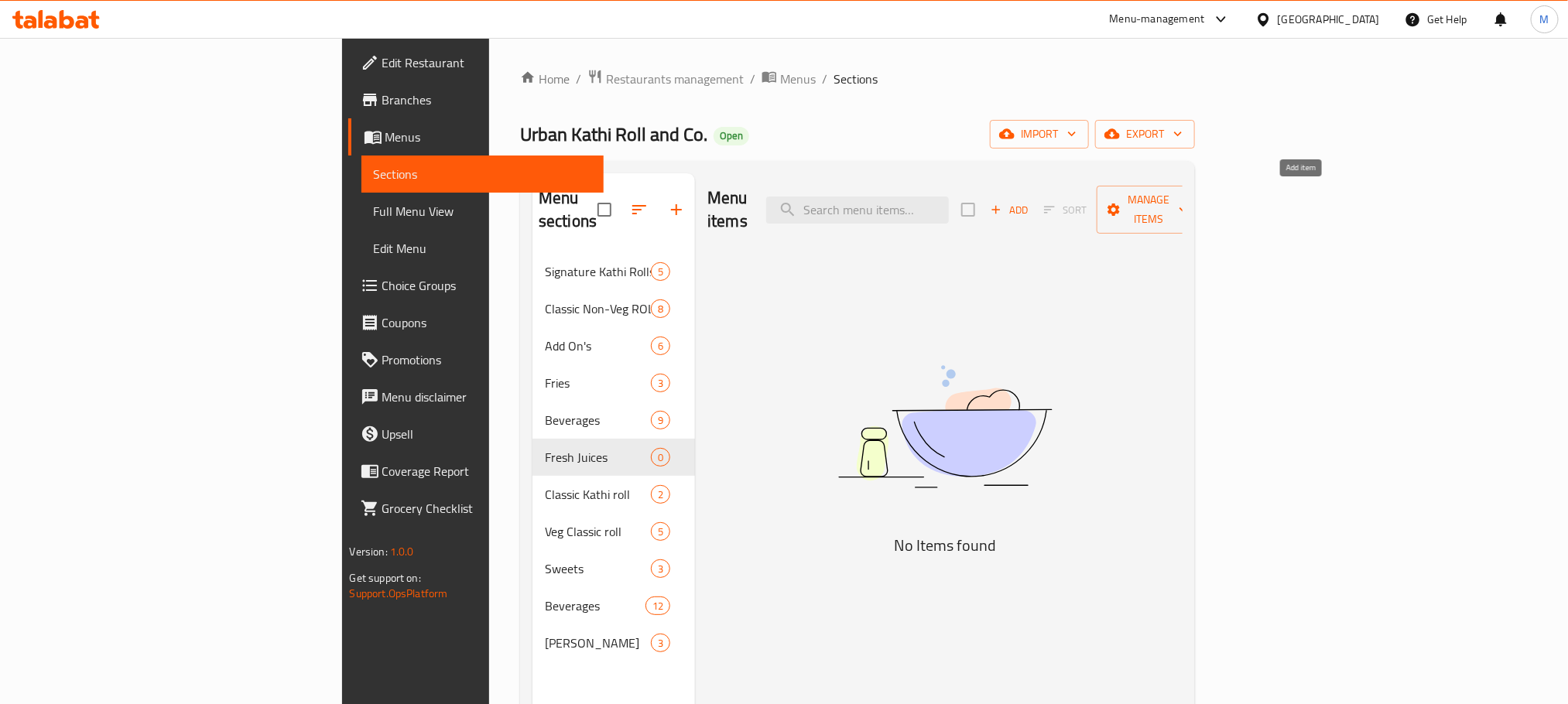
click at [1030, 201] on span "Add" at bounding box center [1010, 210] width 42 height 18
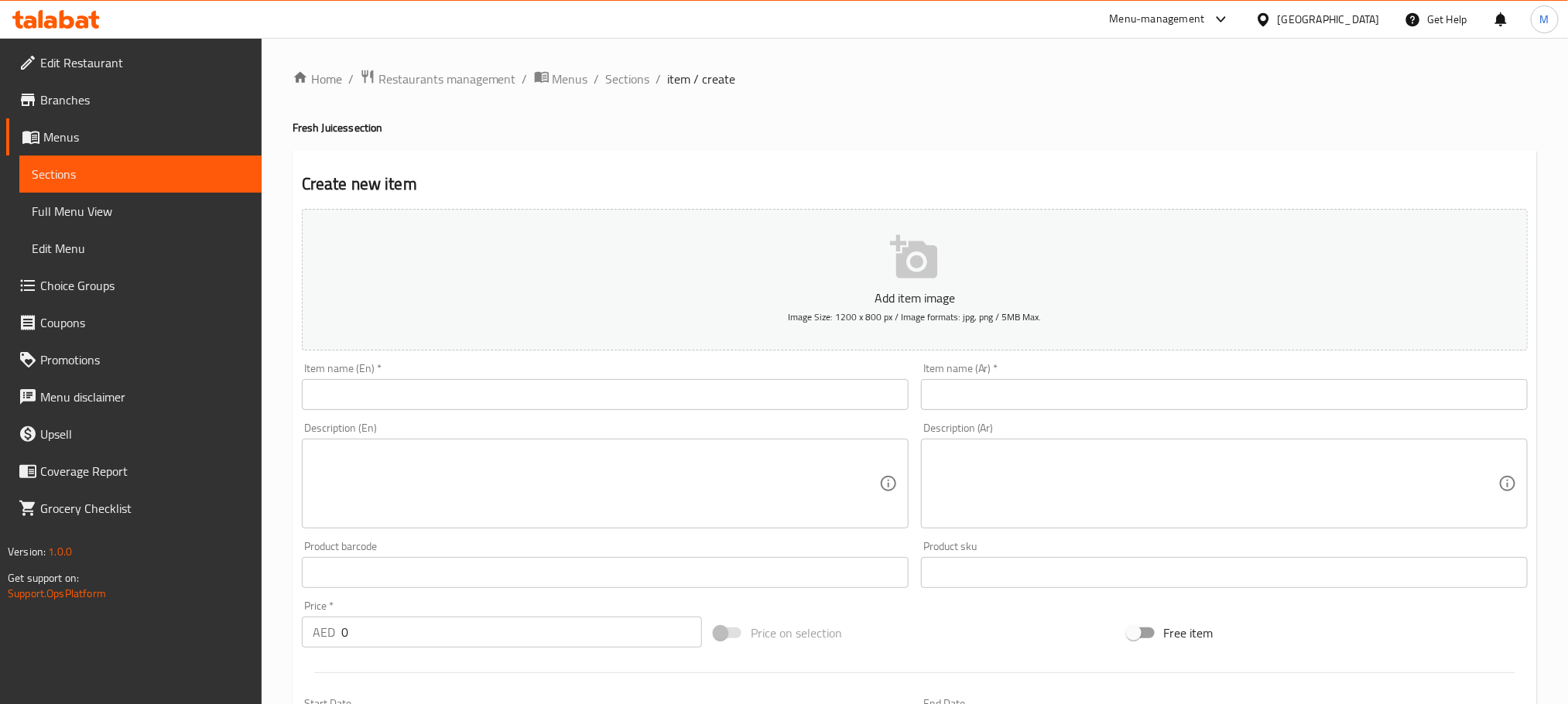
click at [762, 410] on input "text" at bounding box center [606, 394] width 606 height 31
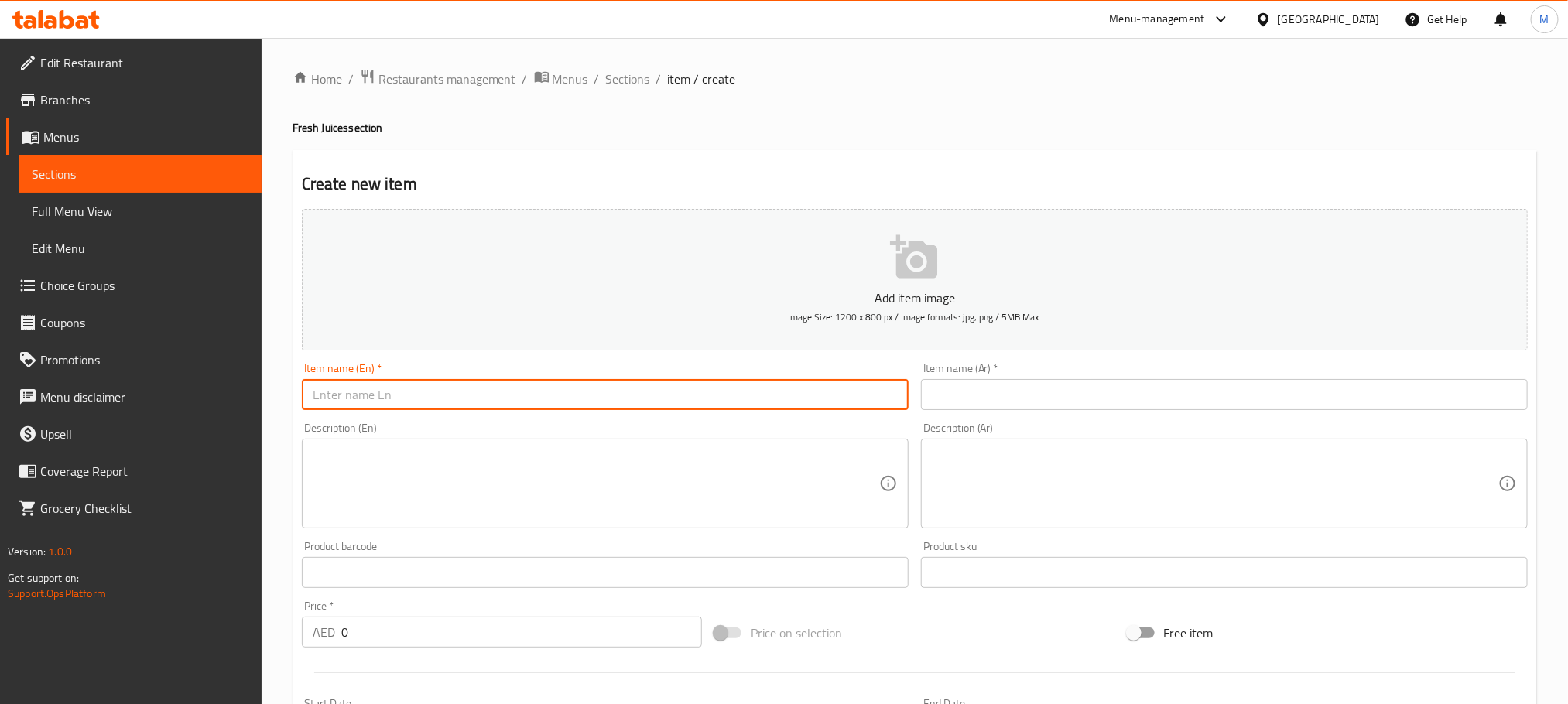
paste input "Orange Juice"
type input "Orange Juice"
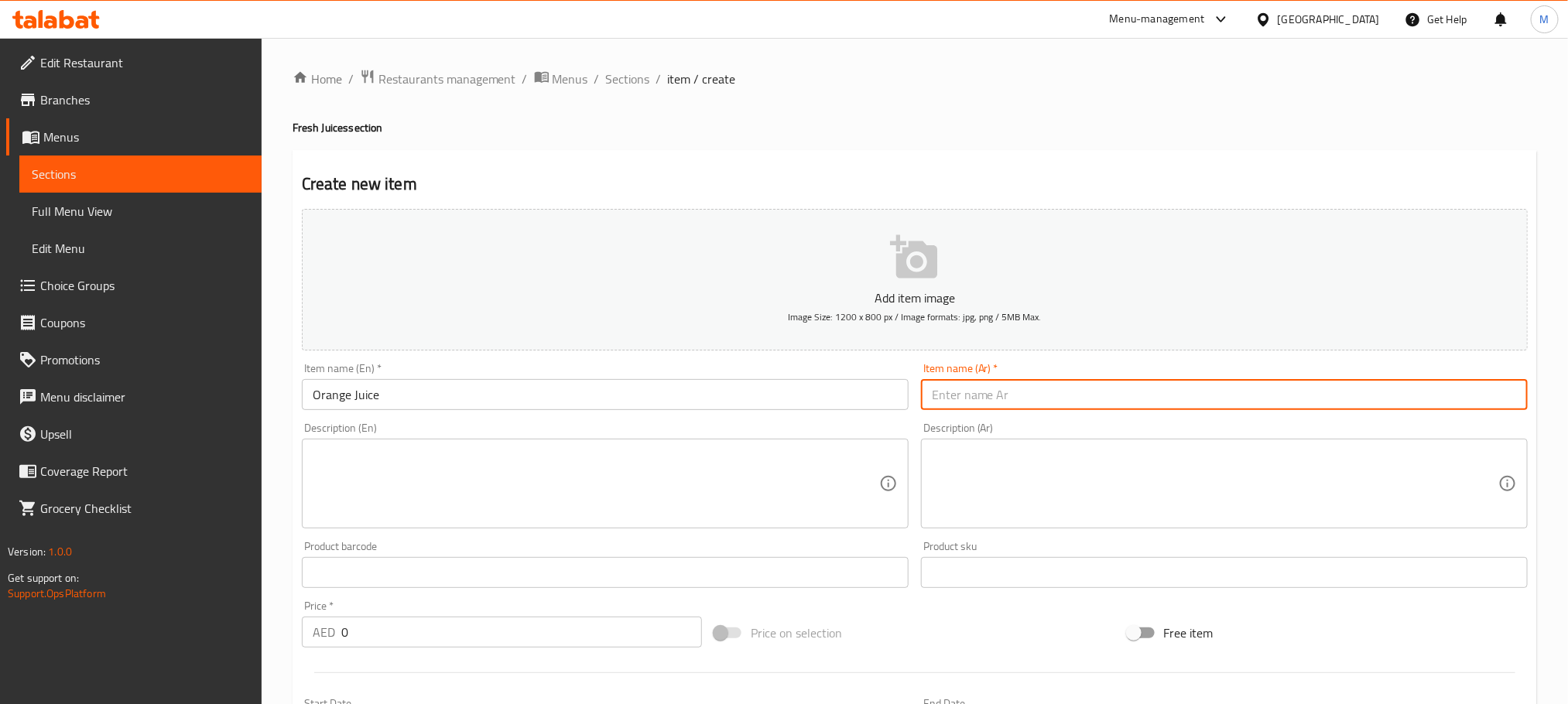
click at [978, 387] on input "text" at bounding box center [1224, 394] width 606 height 31
paste input "عصير البرتقال"
type input "عصير البرتقال"
click at [522, 459] on textarea at bounding box center [596, 483] width 566 height 74
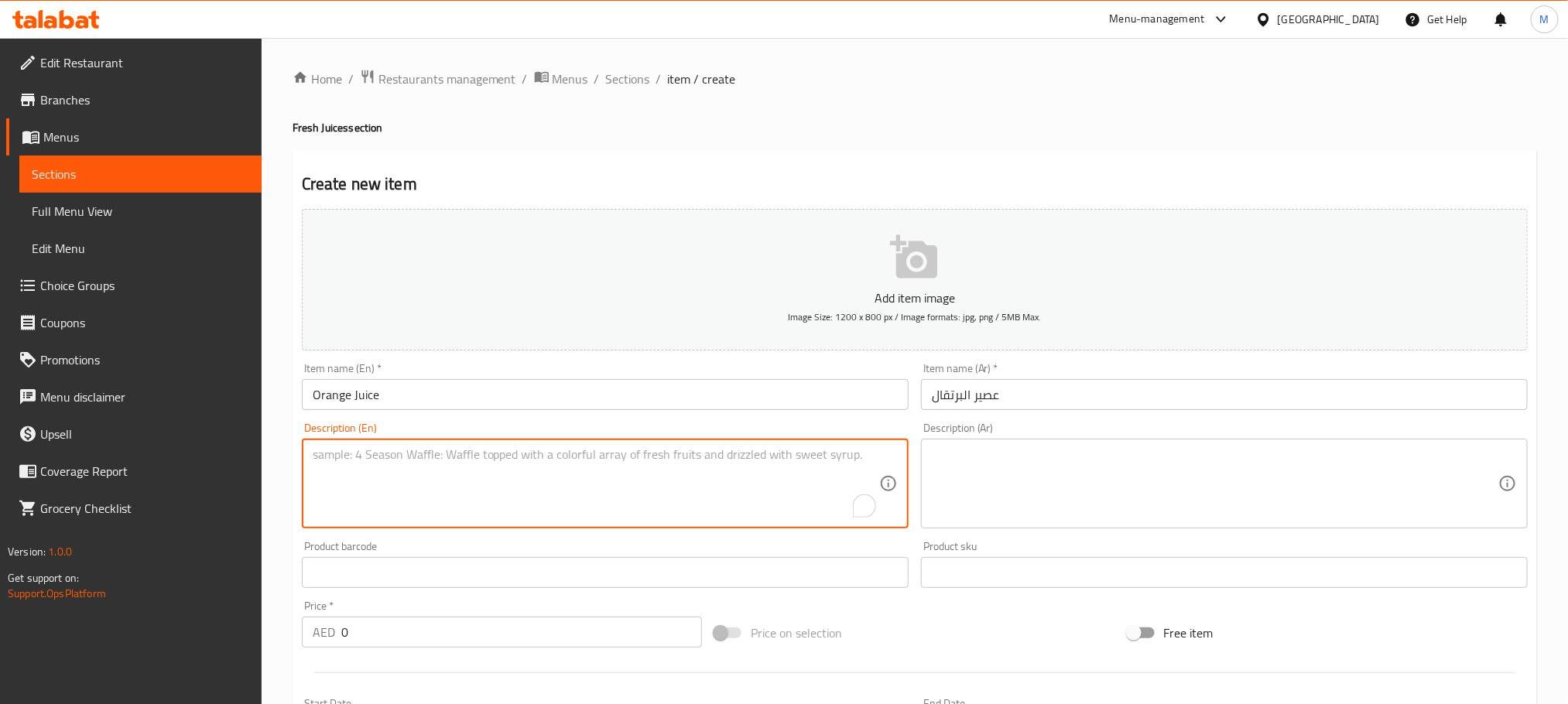
paste textarea "Freshly squeezed, vibrant, and packed with natural citrus goodness"
type textarea "Freshly squeezed, vibrant, and packed with natural citrus goodness"
click at [1010, 485] on textarea at bounding box center [1215, 483] width 566 height 74
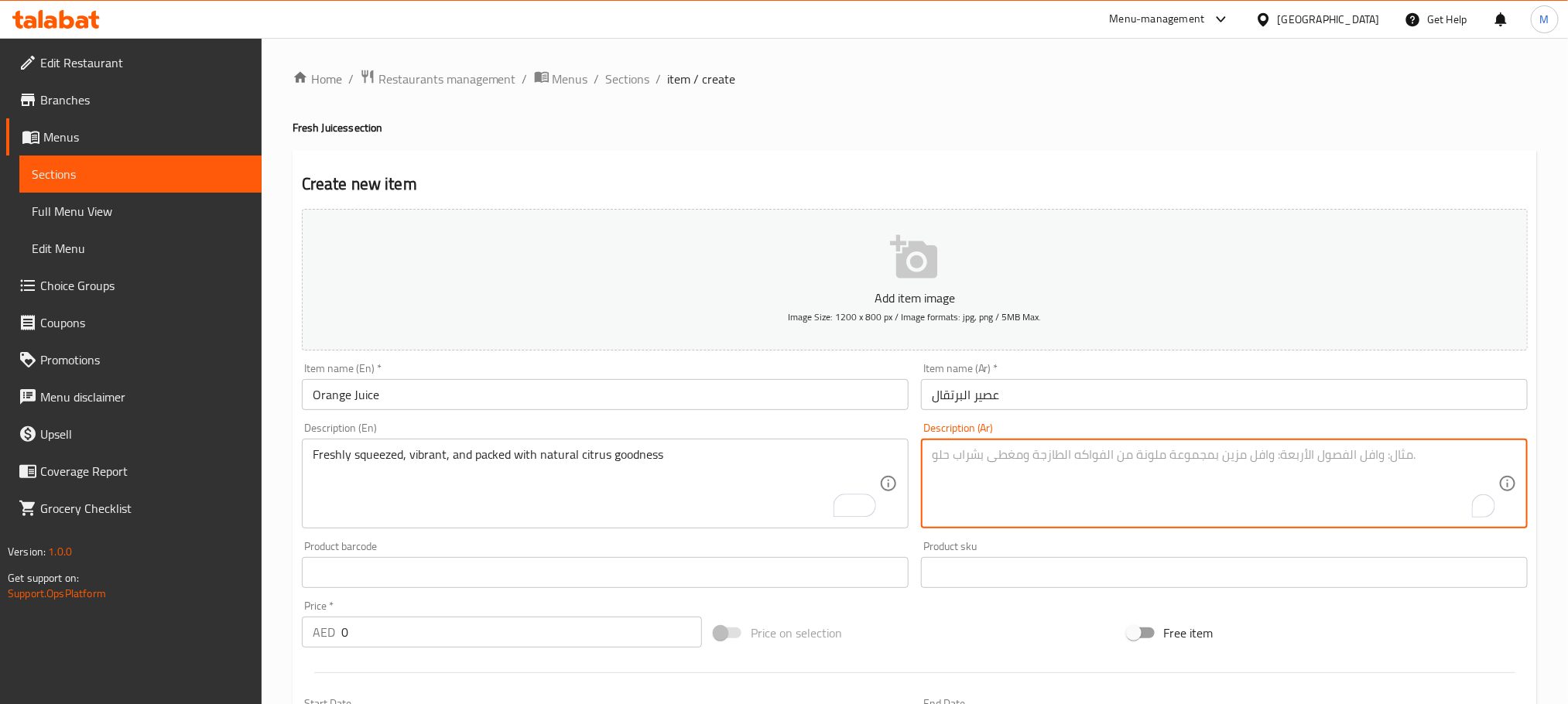
paste textarea "عصير طازج، نابض بالحياة، ومليء بفوائد الحمضيات الطبيعية"
type textarea "عصير طازج، نابض بالحياة، ومليء بفوائد الحمضيات الطبيعية"
click at [546, 639] on input "0" at bounding box center [522, 632] width 361 height 31
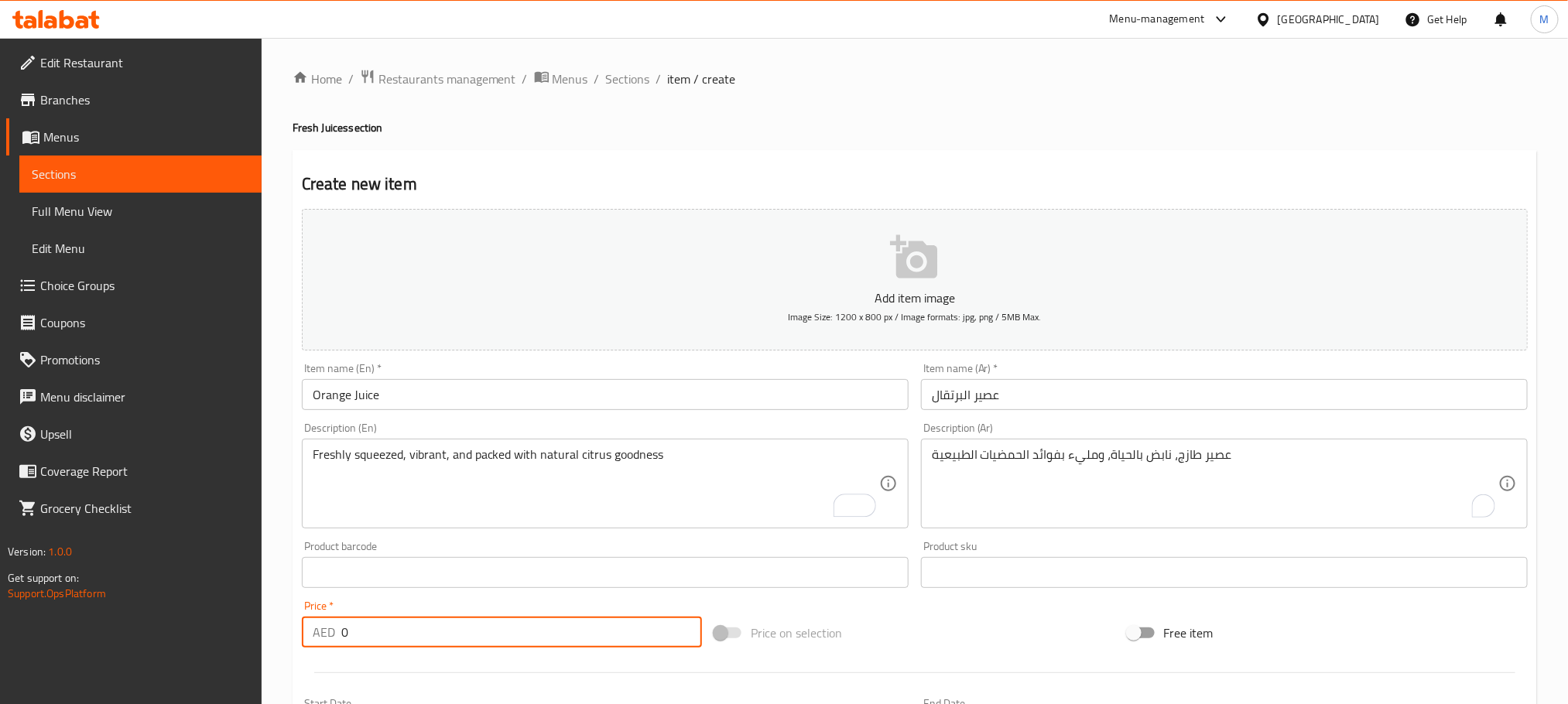
paste input "30.0"
type input "30.00"
click at [996, 633] on div "Price on selection" at bounding box center [915, 633] width 413 height 42
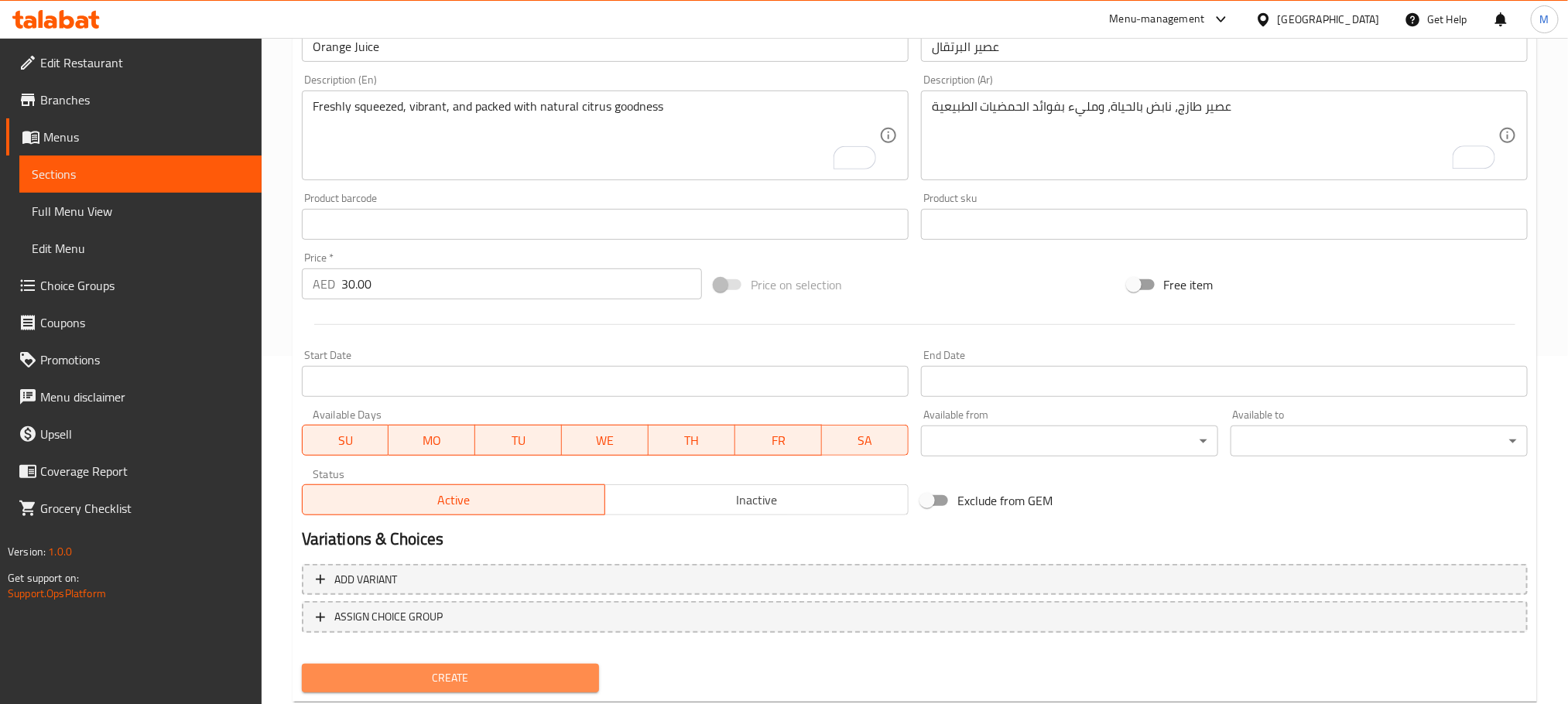
click at [546, 673] on span "Create" at bounding box center [450, 678] width 273 height 19
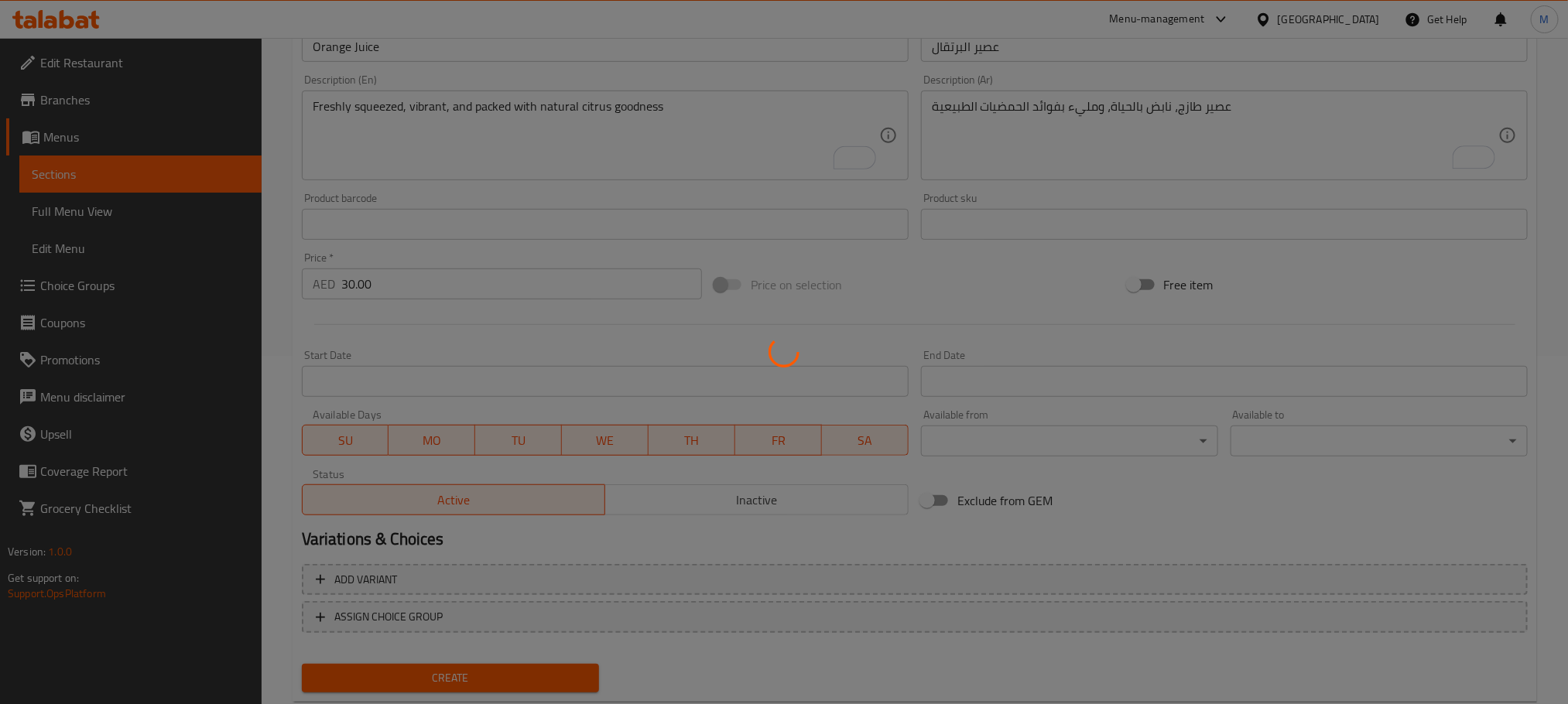
scroll to position [0, 0]
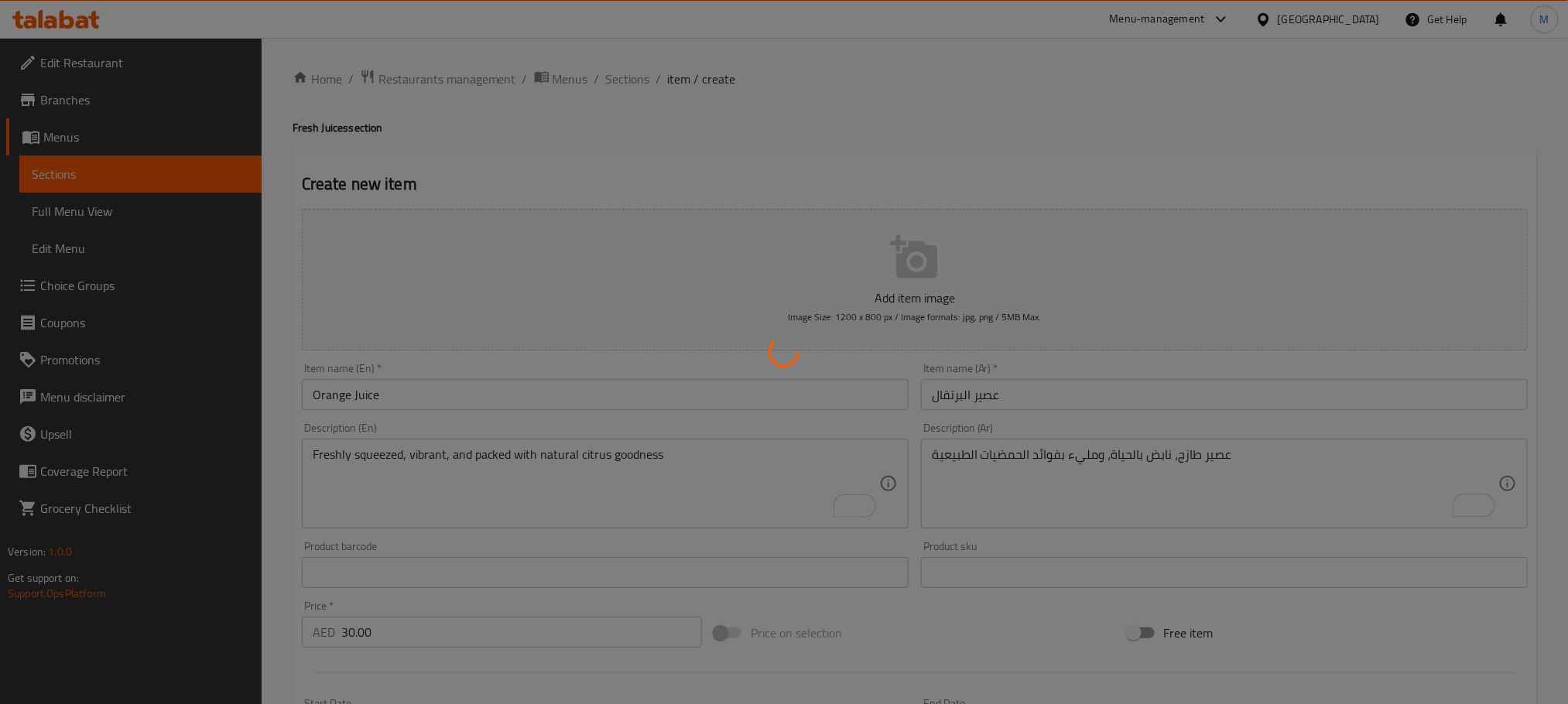
type input "0"
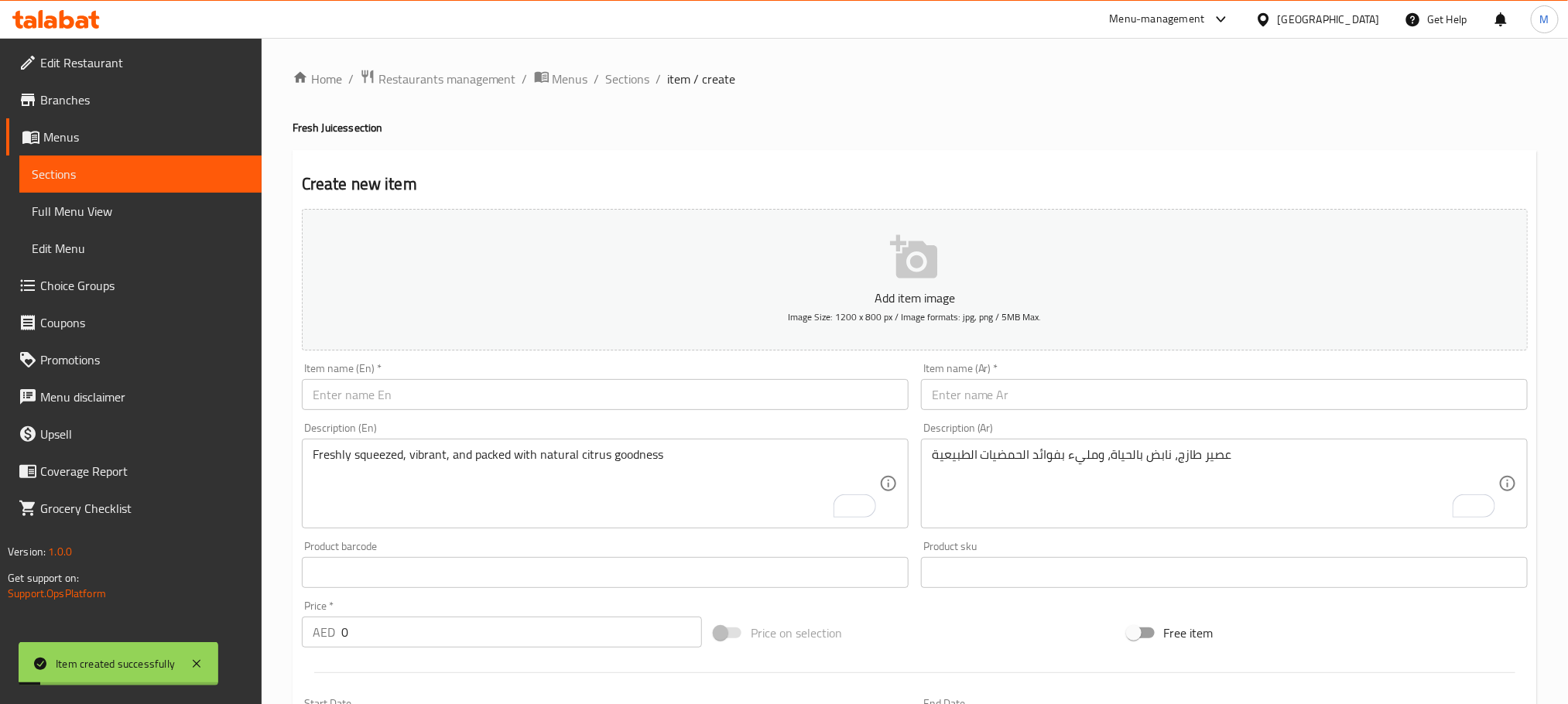
click at [490, 405] on input "text" at bounding box center [606, 394] width 606 height 31
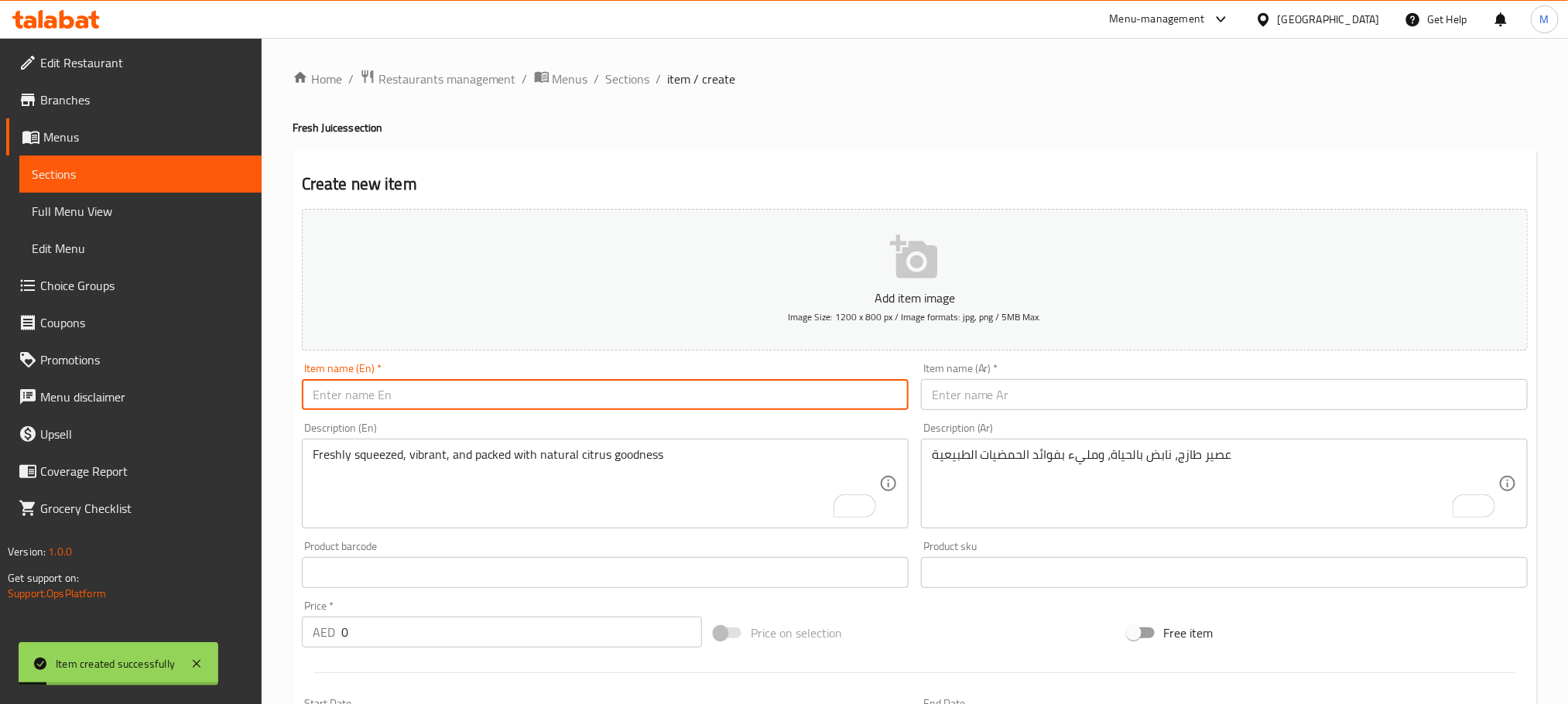
paste input "Watermelon Juice"
type input "Watermelon Juice"
click at [980, 402] on input "text" at bounding box center [1224, 394] width 606 height 31
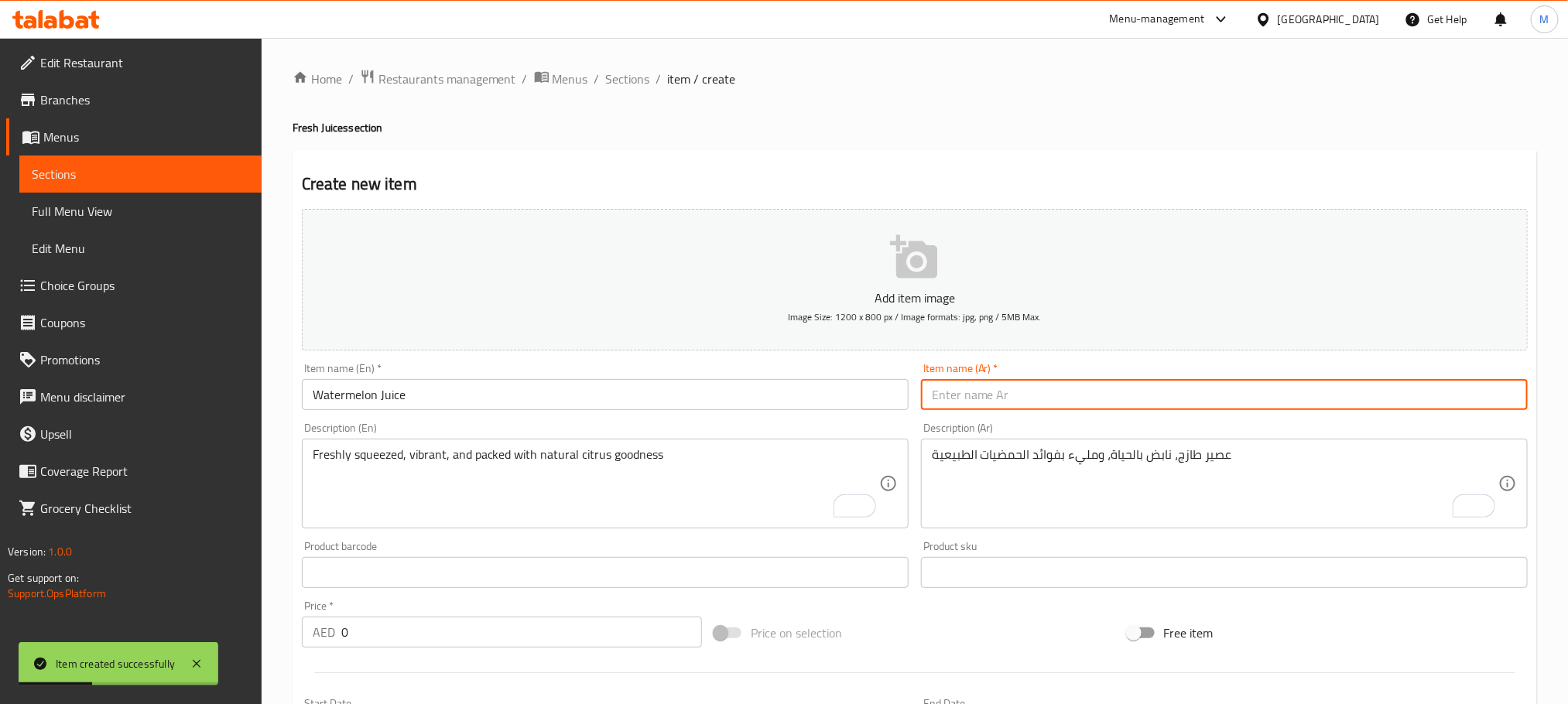
paste input "عصير بطيخ"
type input "عصير بطيخ"
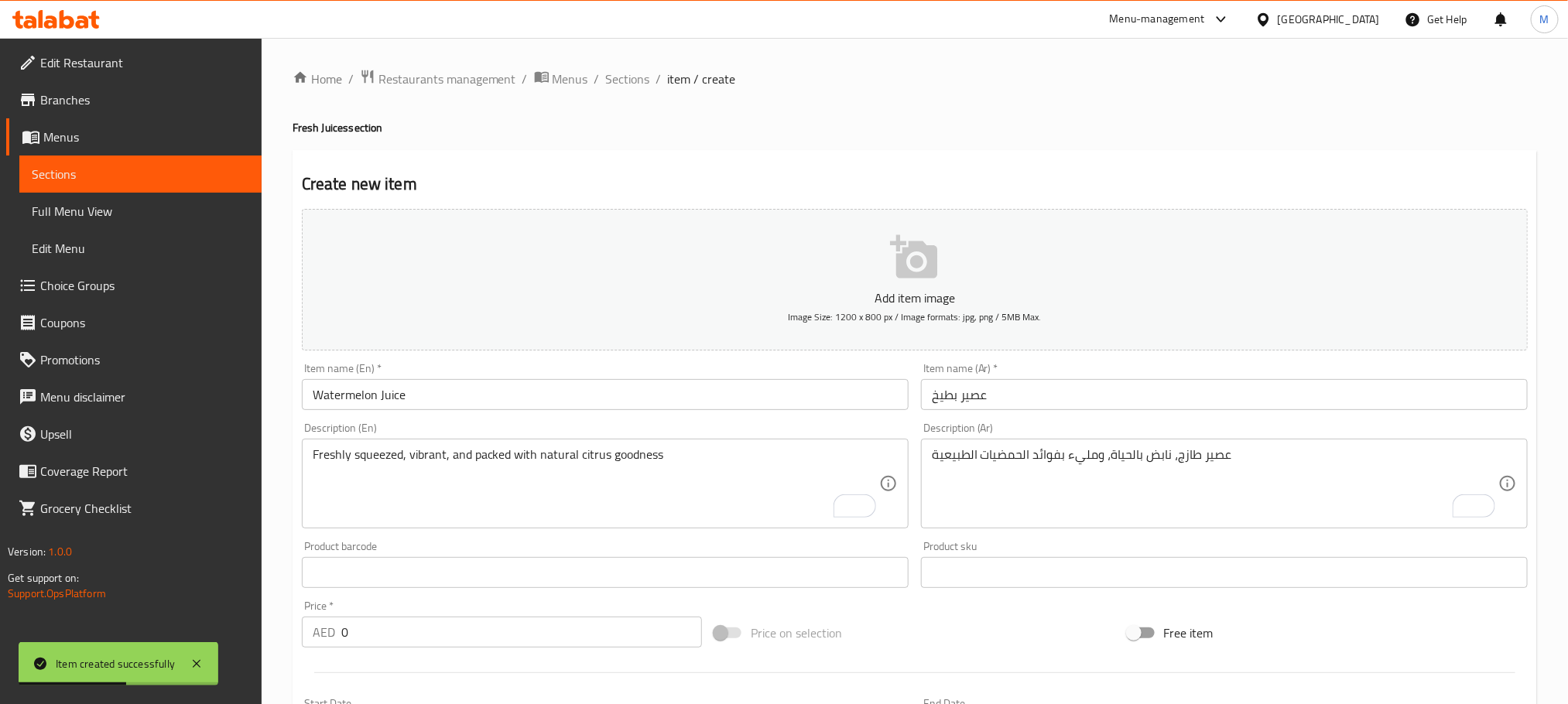
click at [1094, 110] on div "Home / Restaurants management / Menus / Sections / item / create Fresh Juices s…" at bounding box center [915, 565] width 1245 height 993
click at [704, 458] on textarea "Freshly squeezed, vibrant, and packed with natural citrus goodness" at bounding box center [596, 483] width 566 height 74
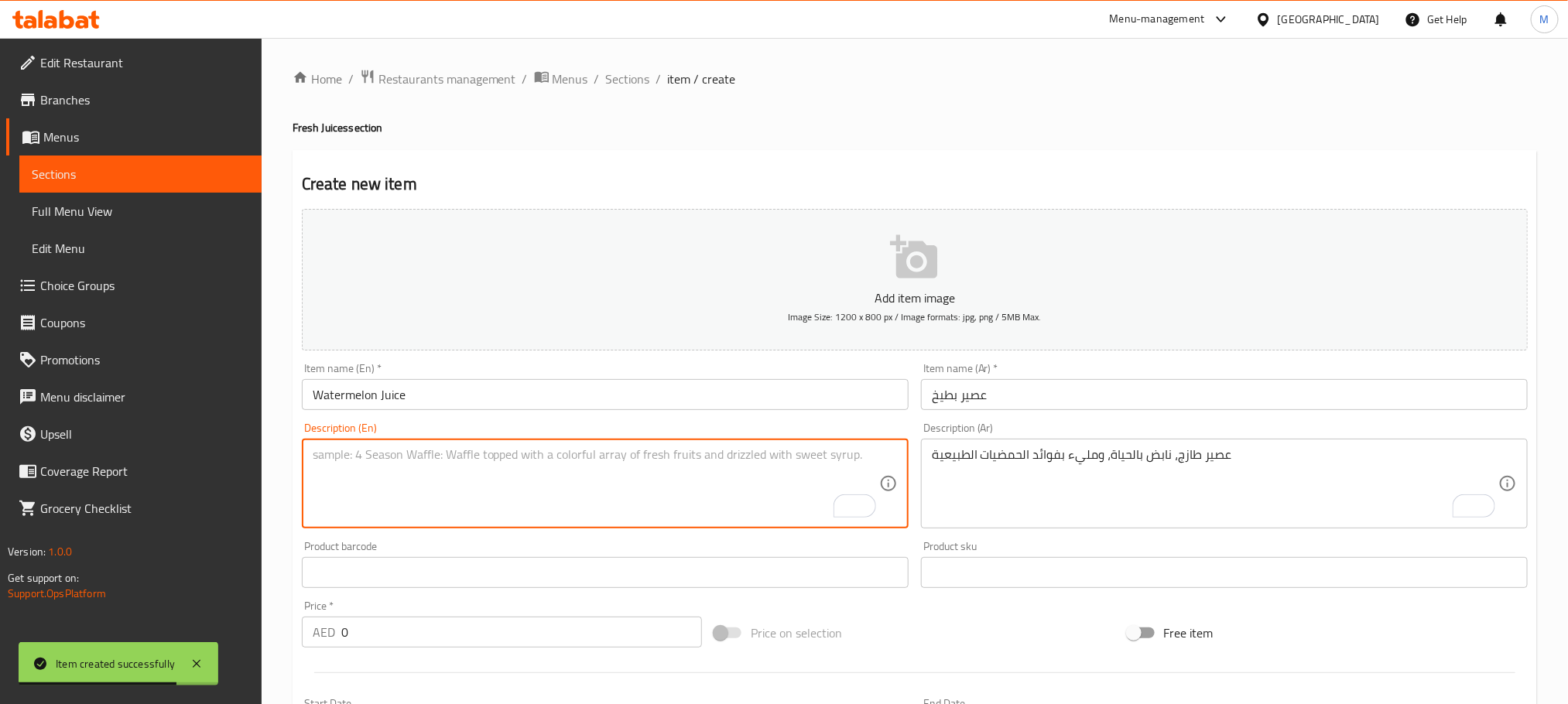
paste textarea "Refreshing and naturally sweet, perfect for a cooling, hydrating treat"
type textarea "Refreshing and naturally sweet, perfect for a cooling, hydrating treat"
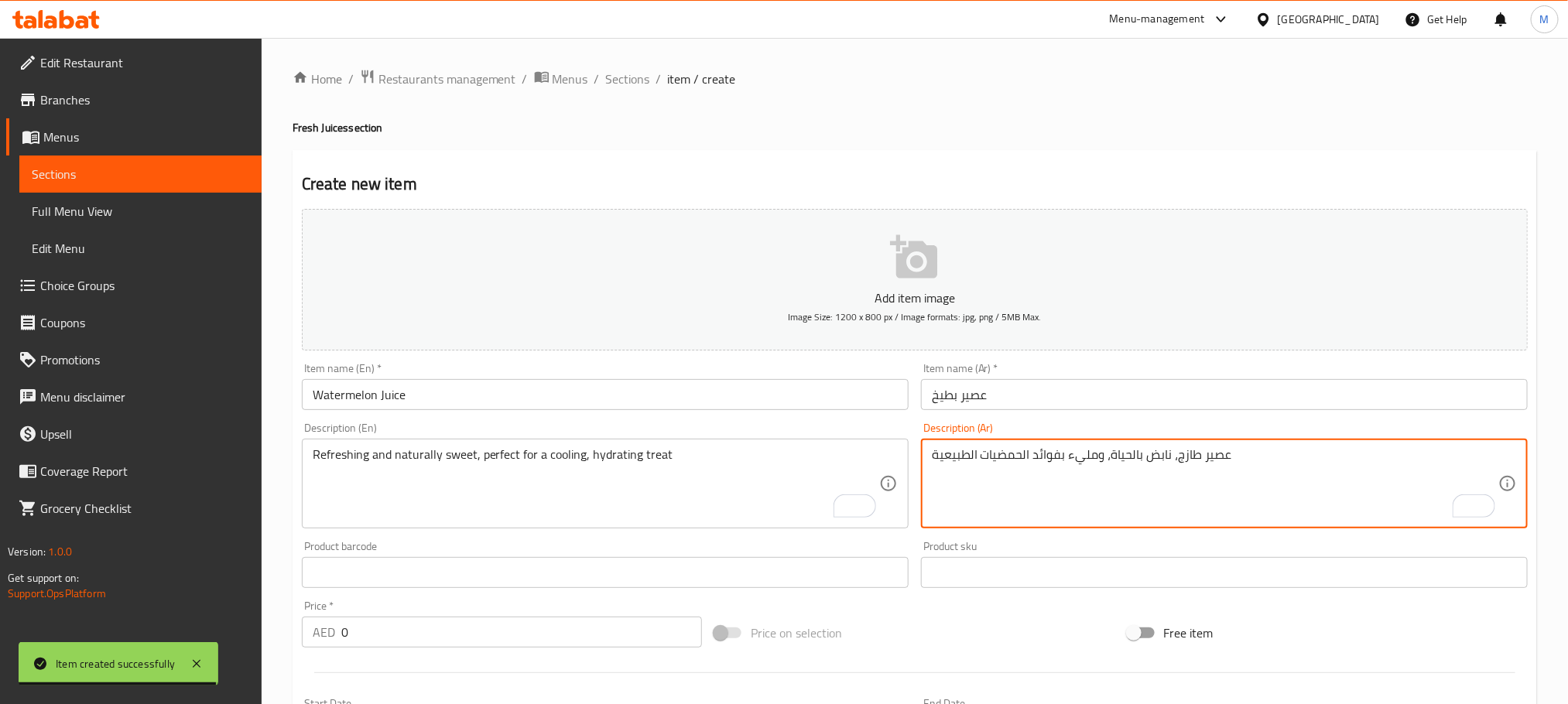
click at [1033, 497] on textarea "عصير طازج، نابض بالحياة، ومليء بفوائد الحمضيات الطبيعية" at bounding box center [1215, 483] width 566 height 74
paste textarea "منعش وحلو بشكل طبيعي، مثالي لمشروب بارد ومرطب"
type textarea "منعش وحلو بشكل طبيعي، مثالي لمشروب بارد ومرطب"
click at [525, 637] on input "0" at bounding box center [522, 632] width 361 height 31
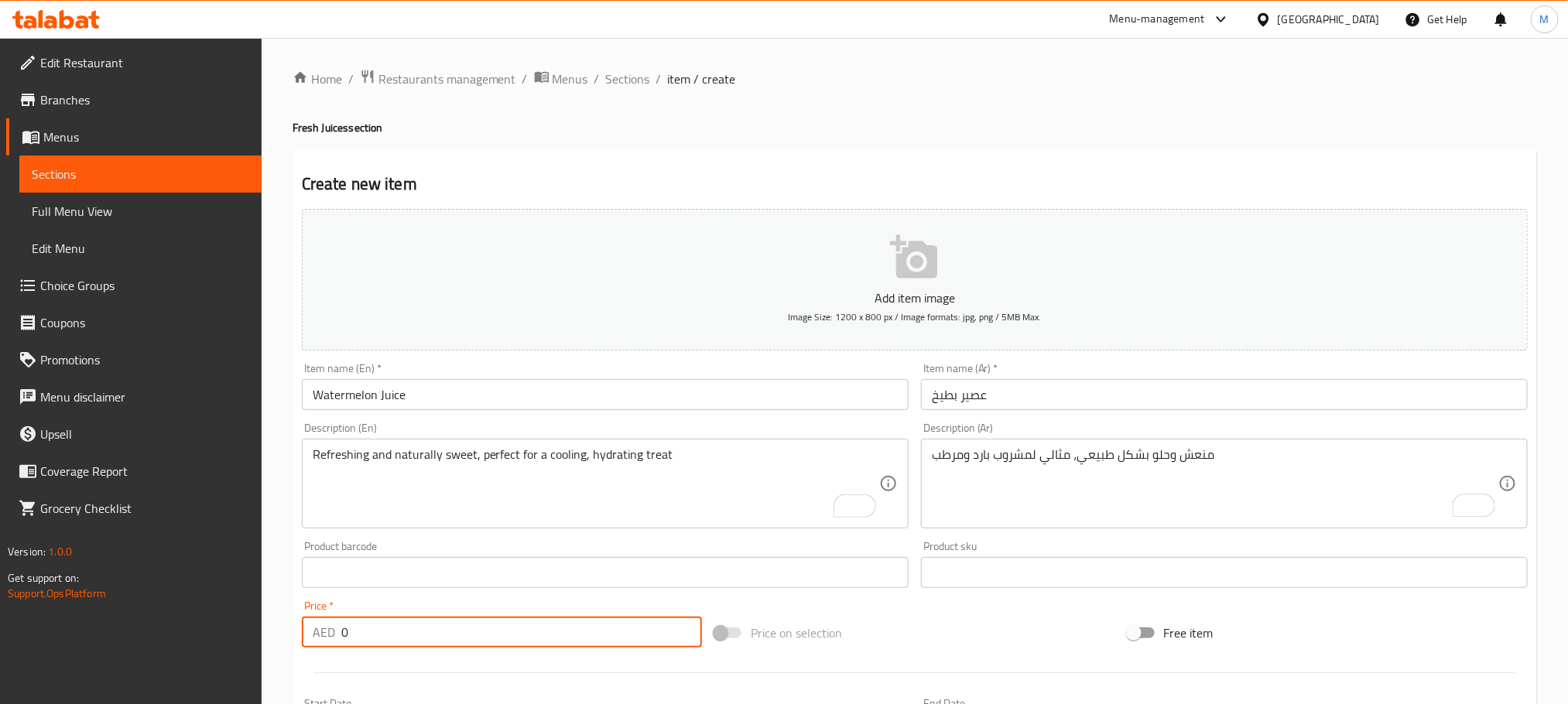
click at [525, 637] on input "0" at bounding box center [522, 632] width 361 height 31
paste input "30.0"
type input "30.00"
click at [997, 613] on div "Price on selection" at bounding box center [915, 633] width 413 height 42
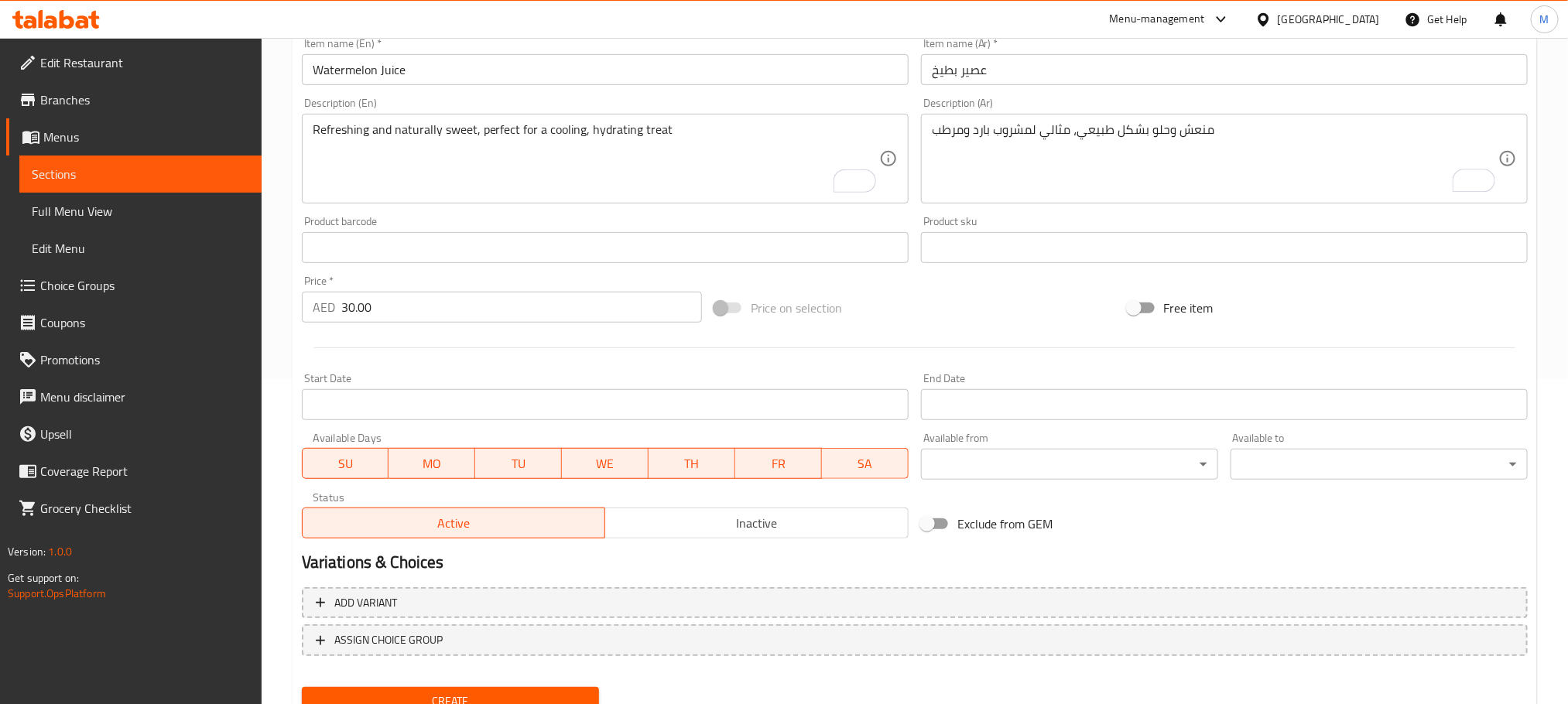
scroll to position [387, 0]
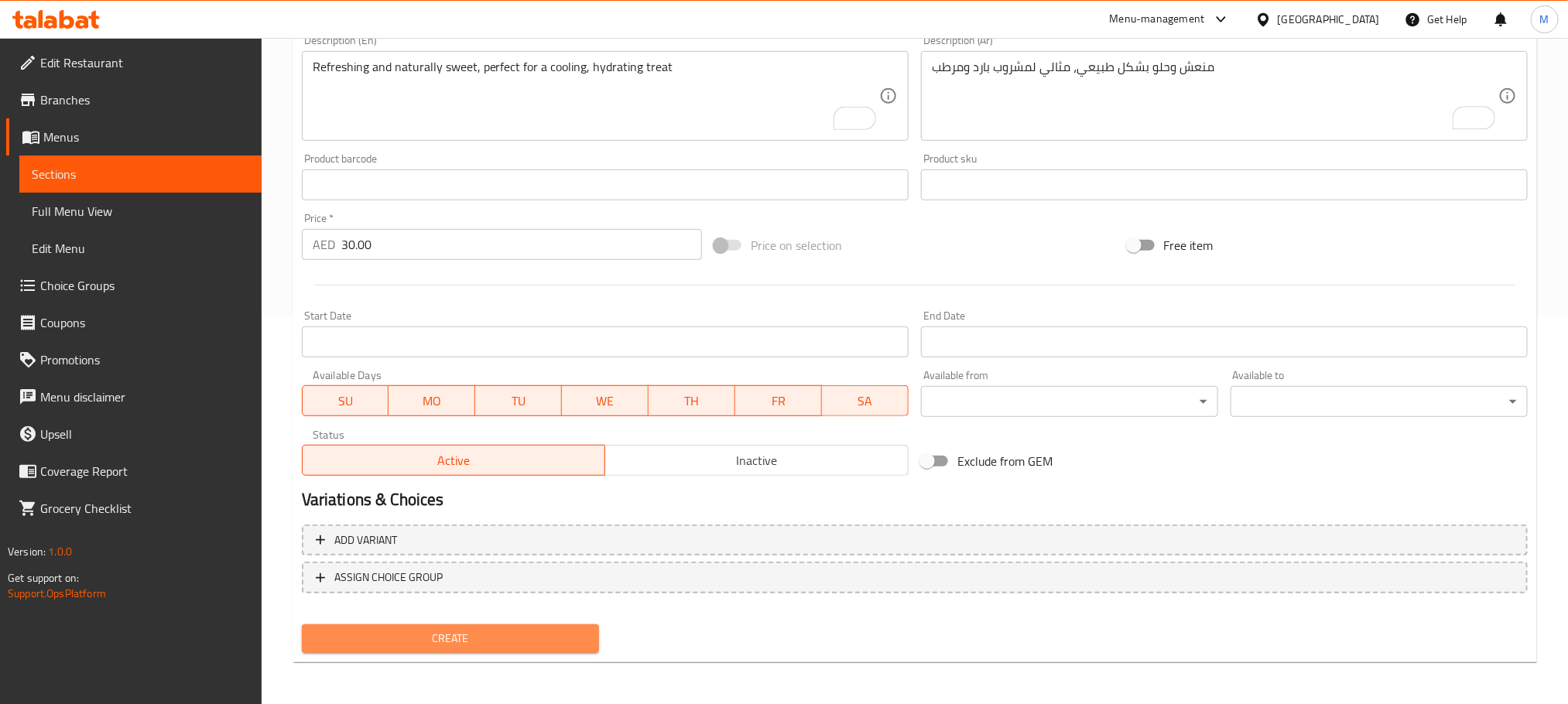
click at [579, 641] on span "Create" at bounding box center [450, 639] width 273 height 19
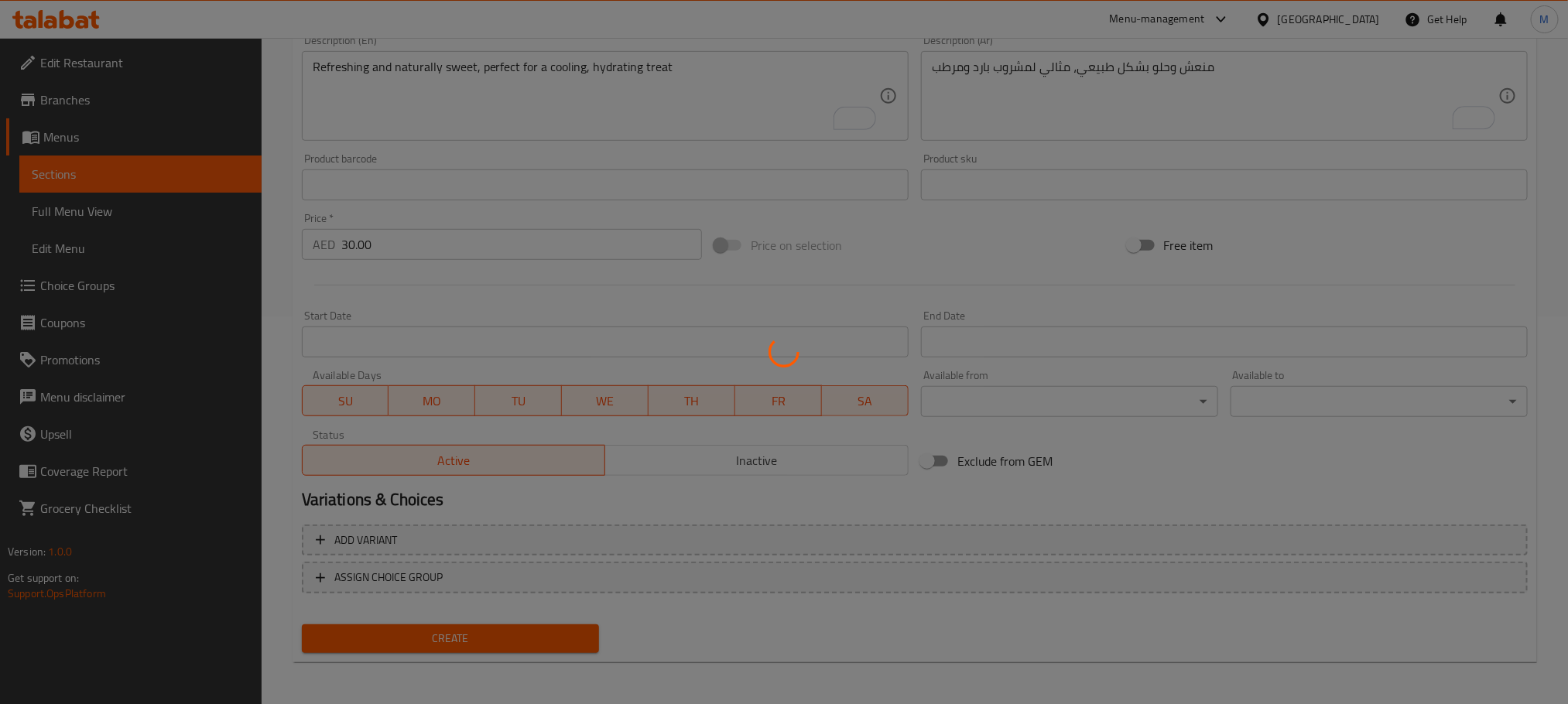
type input "0"
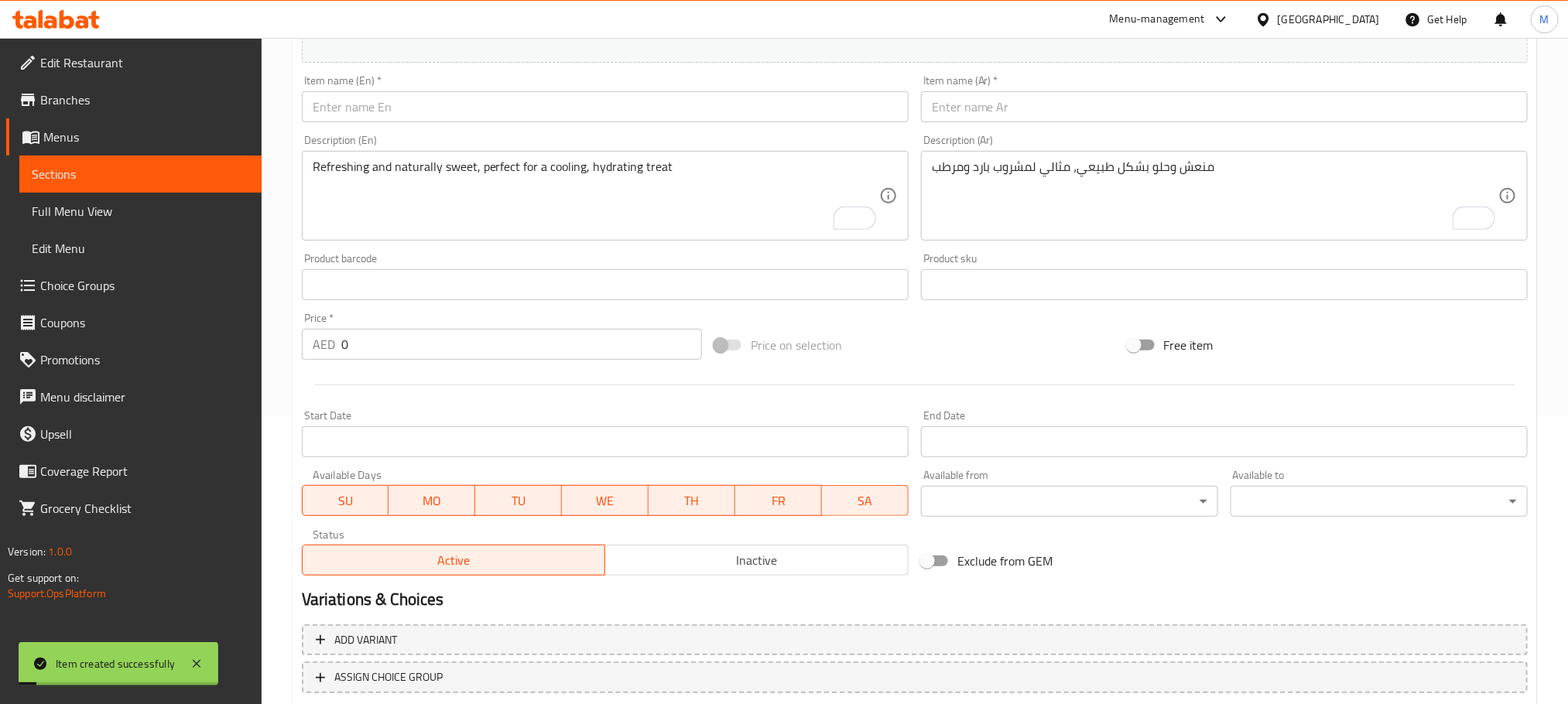
scroll to position [155, 0]
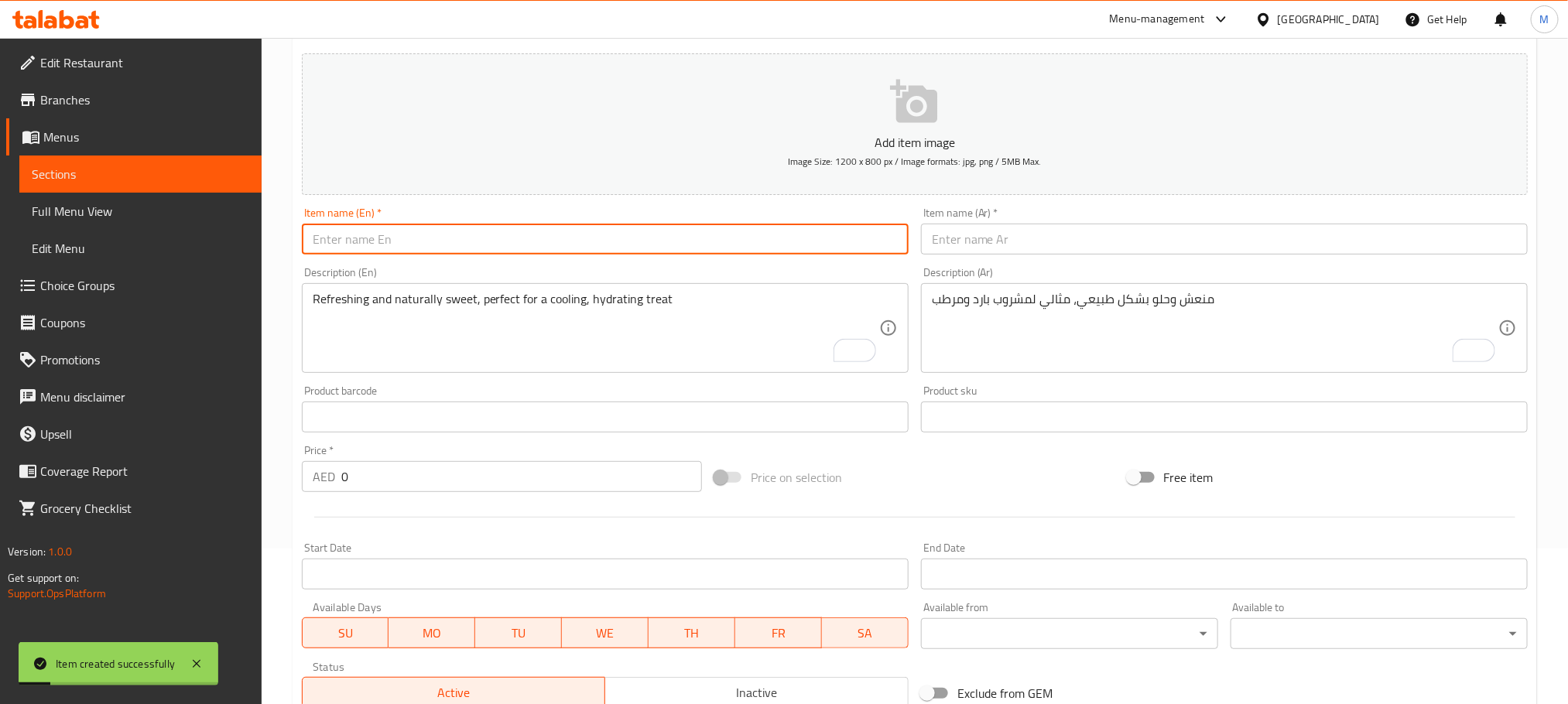
click at [595, 228] on input "text" at bounding box center [606, 239] width 606 height 31
paste input "Lime Juice"
type input "Lime Juice"
click at [1055, 249] on input "text" at bounding box center [1224, 239] width 606 height 31
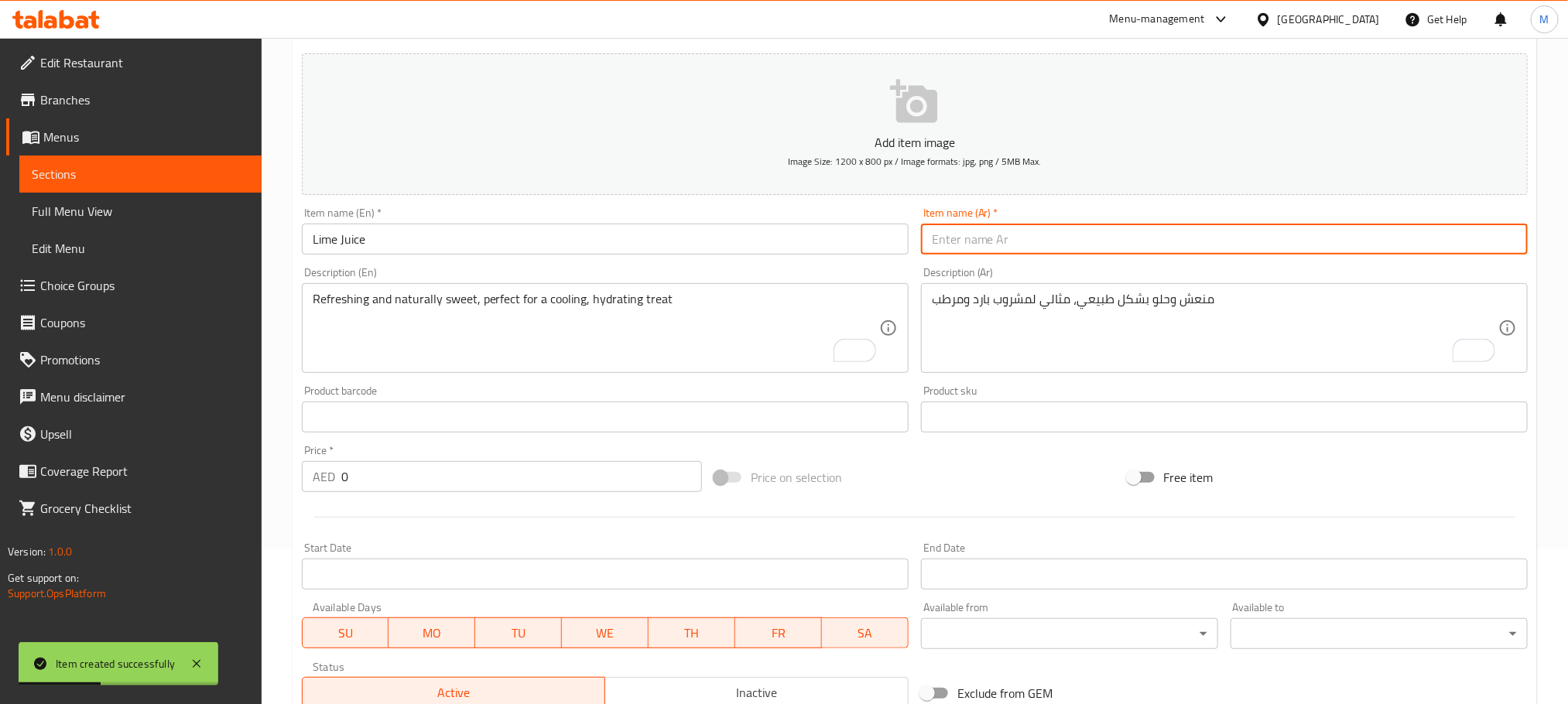
paste input "عصير الليمون"
type input "عصير الليمون"
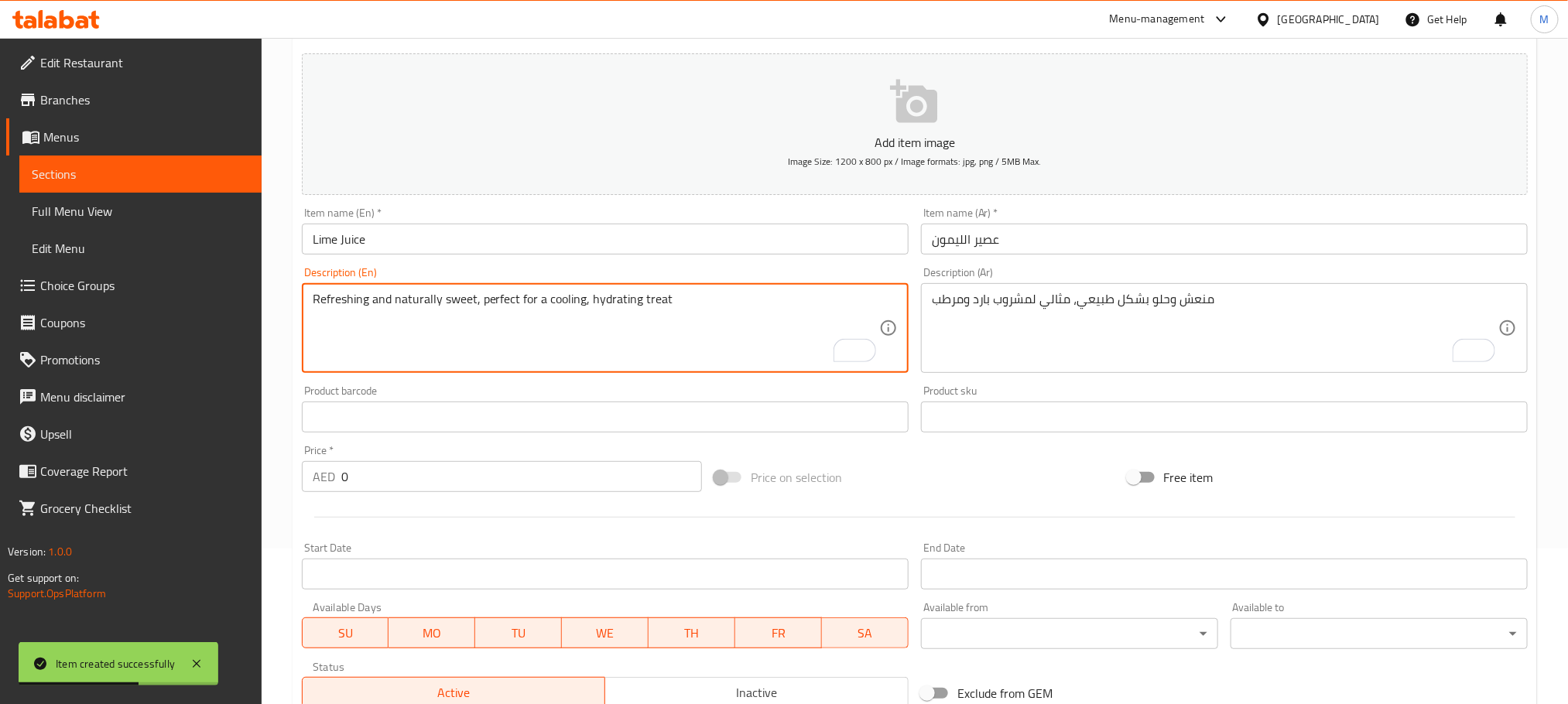
click at [583, 365] on textarea "Refreshing and naturally sweet, perfect for a cooling, hydrating treat" at bounding box center [596, 328] width 566 height 74
paste textarea "Tangy and zesty, available in sweet or salty variations to suit your taste."
type textarea "Tangy and zesty, available in sweet or salty variations to suit your taste."
click at [1078, 350] on textarea "منعش وحلو بشكل طبيعي، مثالي لمشروب بارد ومرطب" at bounding box center [1215, 328] width 566 height 74
paste textarea "لذيذة ومنعشة، متوفرة بنكهات حلوة أو مالحة لتناسب ذوقك."
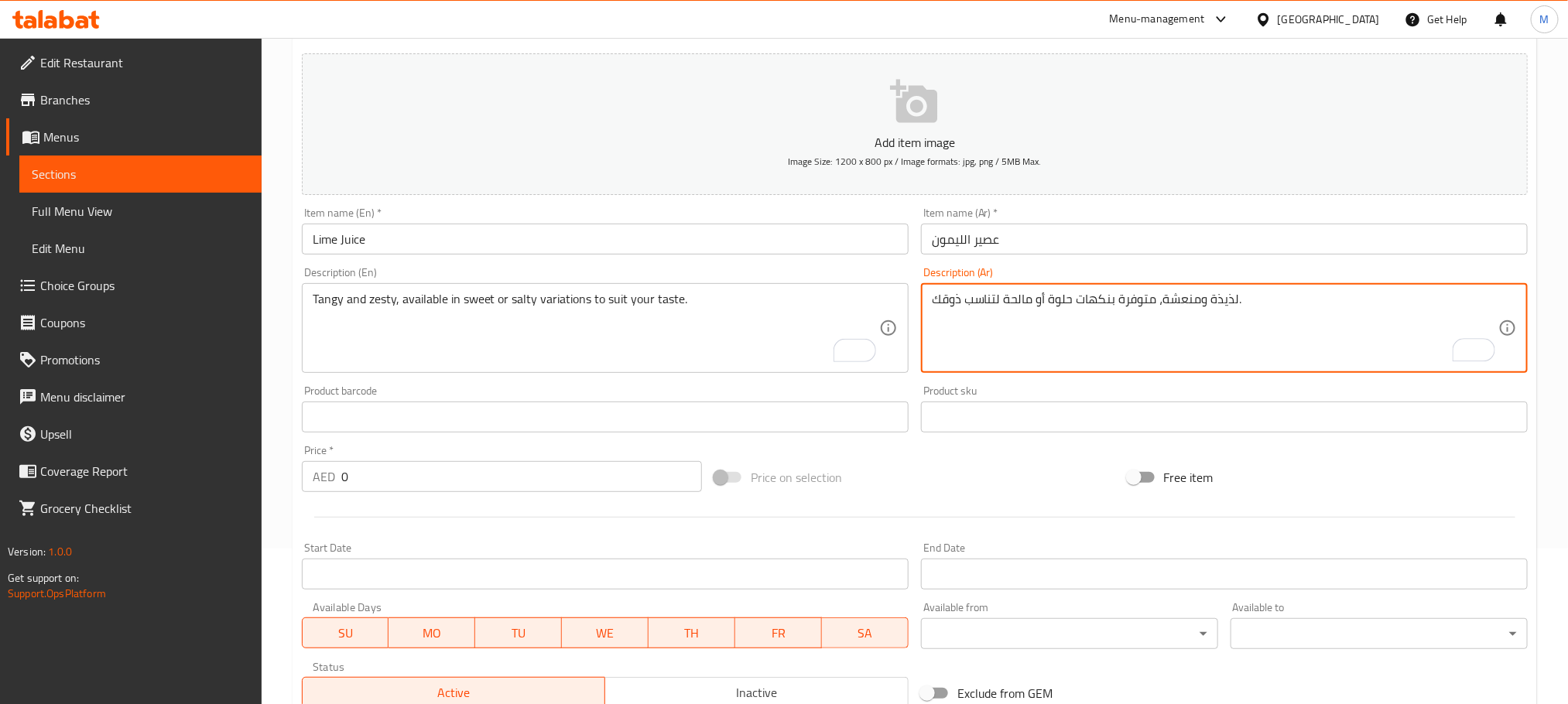
type textarea "لذيذة ومنعشة، متوفرة بنكهات حلوة أو مالحة لتناسب ذوقك."
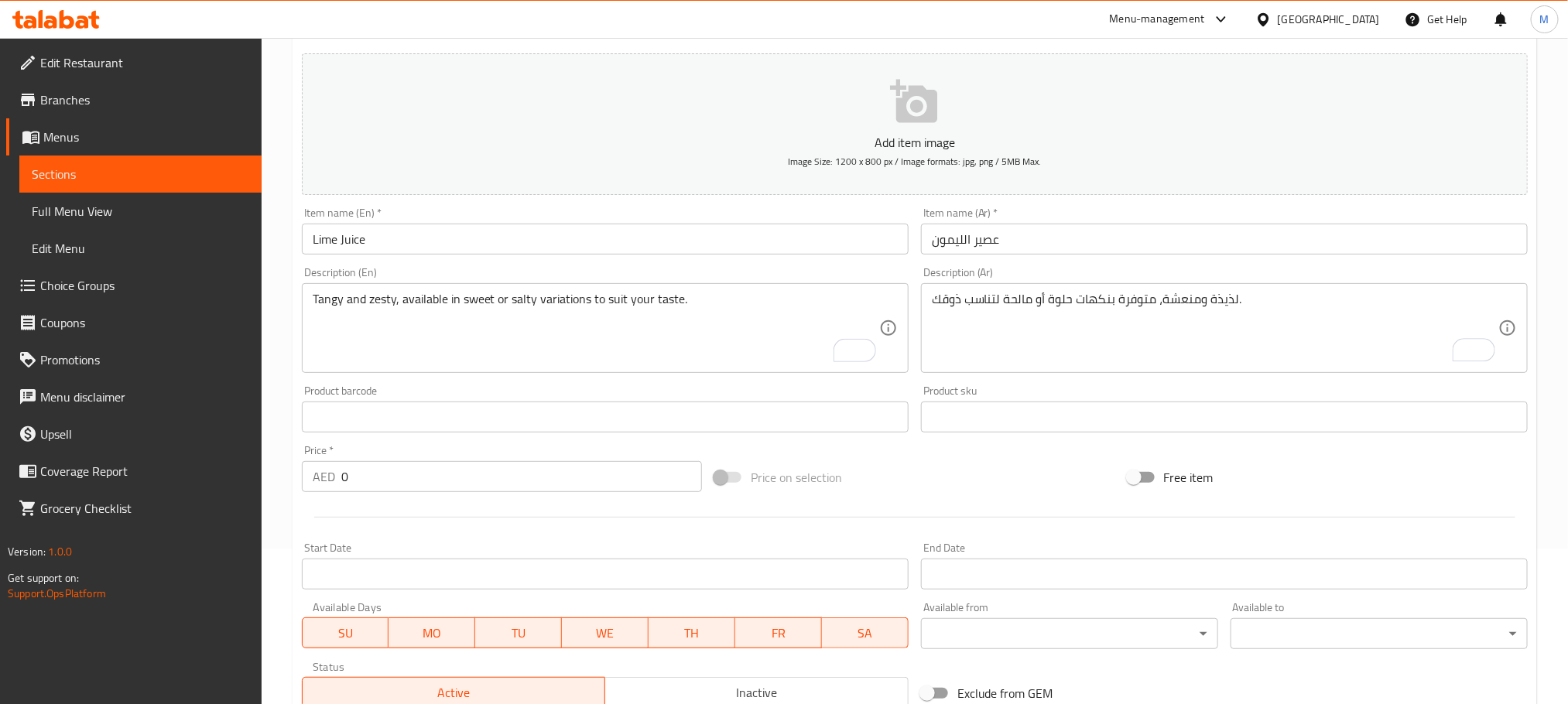
click at [1004, 477] on div "Price on selection" at bounding box center [915, 478] width 413 height 42
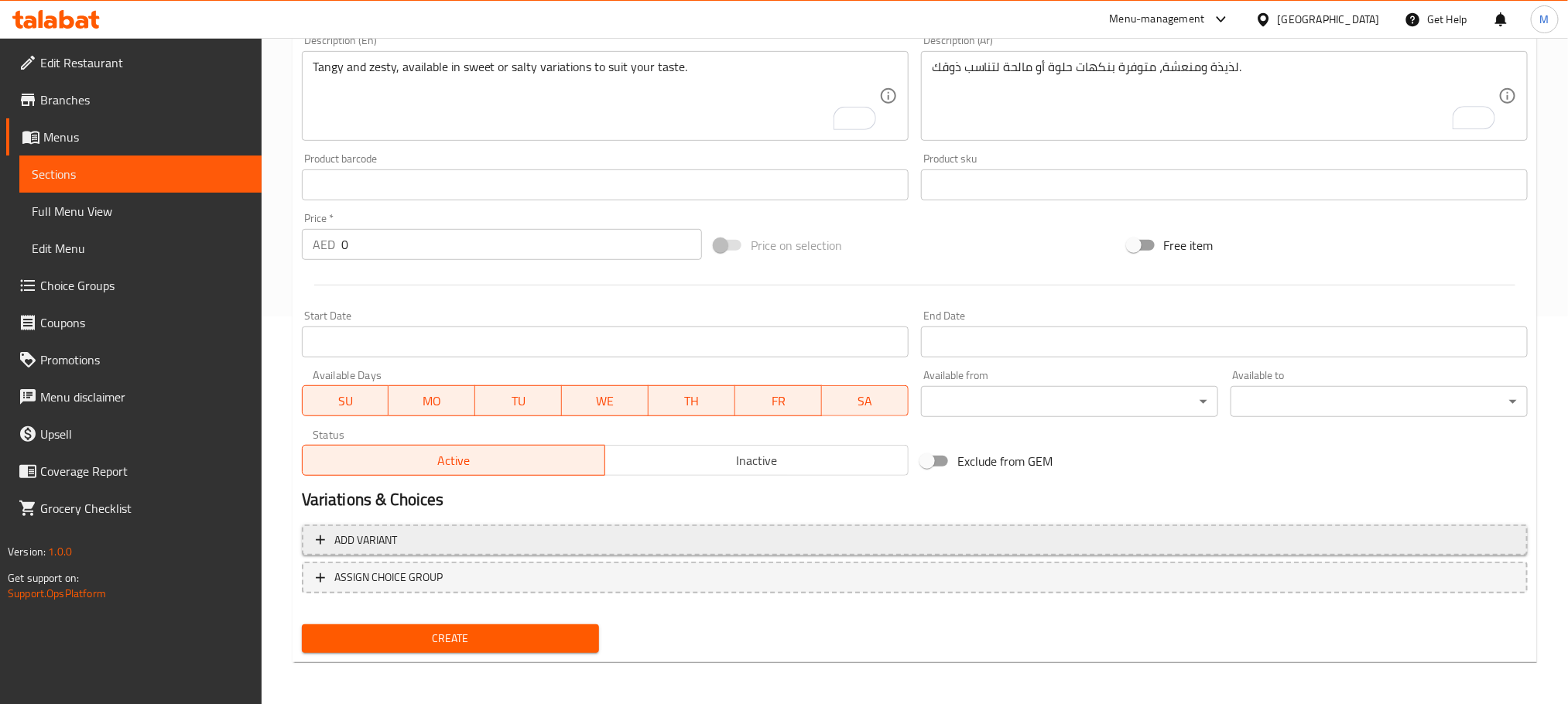
click at [1390, 543] on span "Add variant" at bounding box center [915, 540] width 1198 height 19
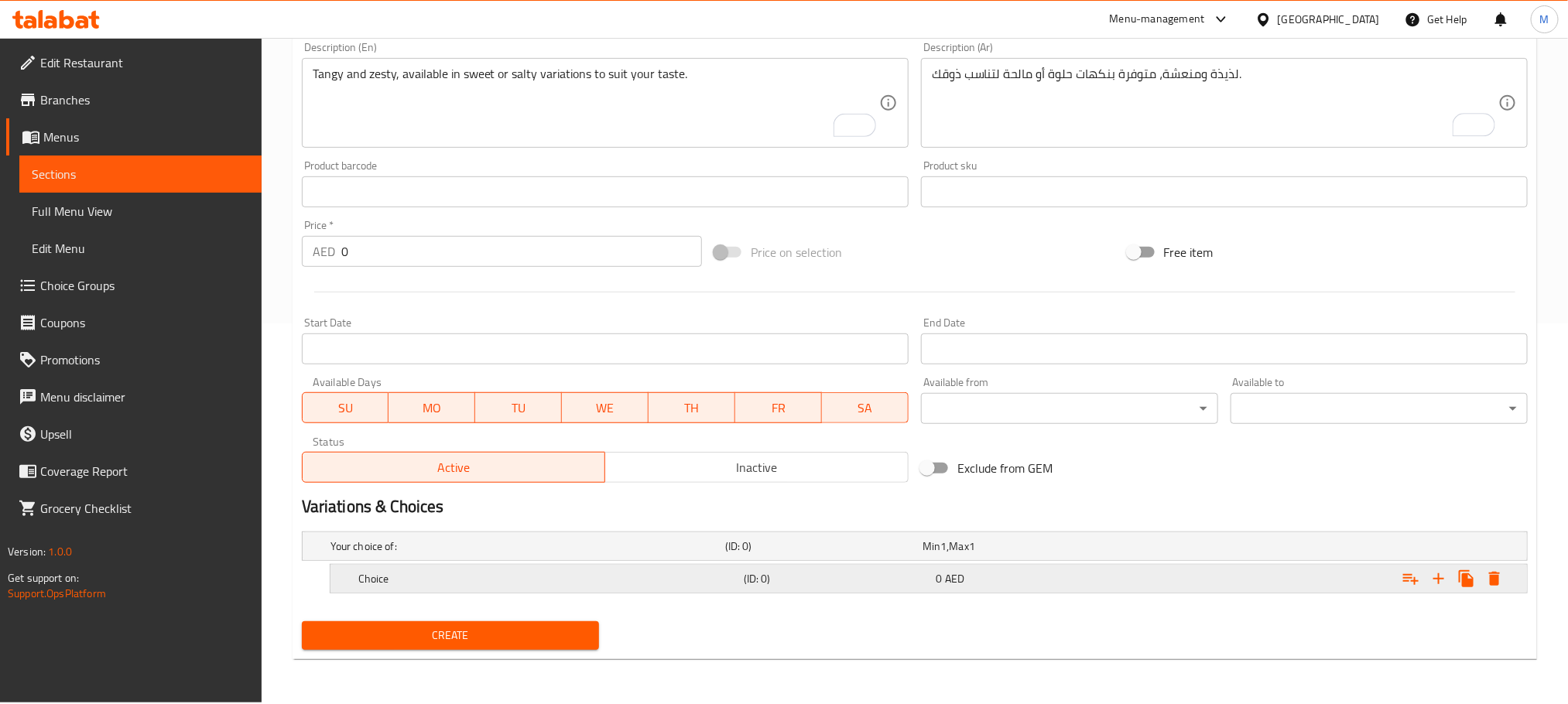
scroll to position [381, 0]
click at [1442, 575] on icon "Expand" at bounding box center [1438, 578] width 18 height 18
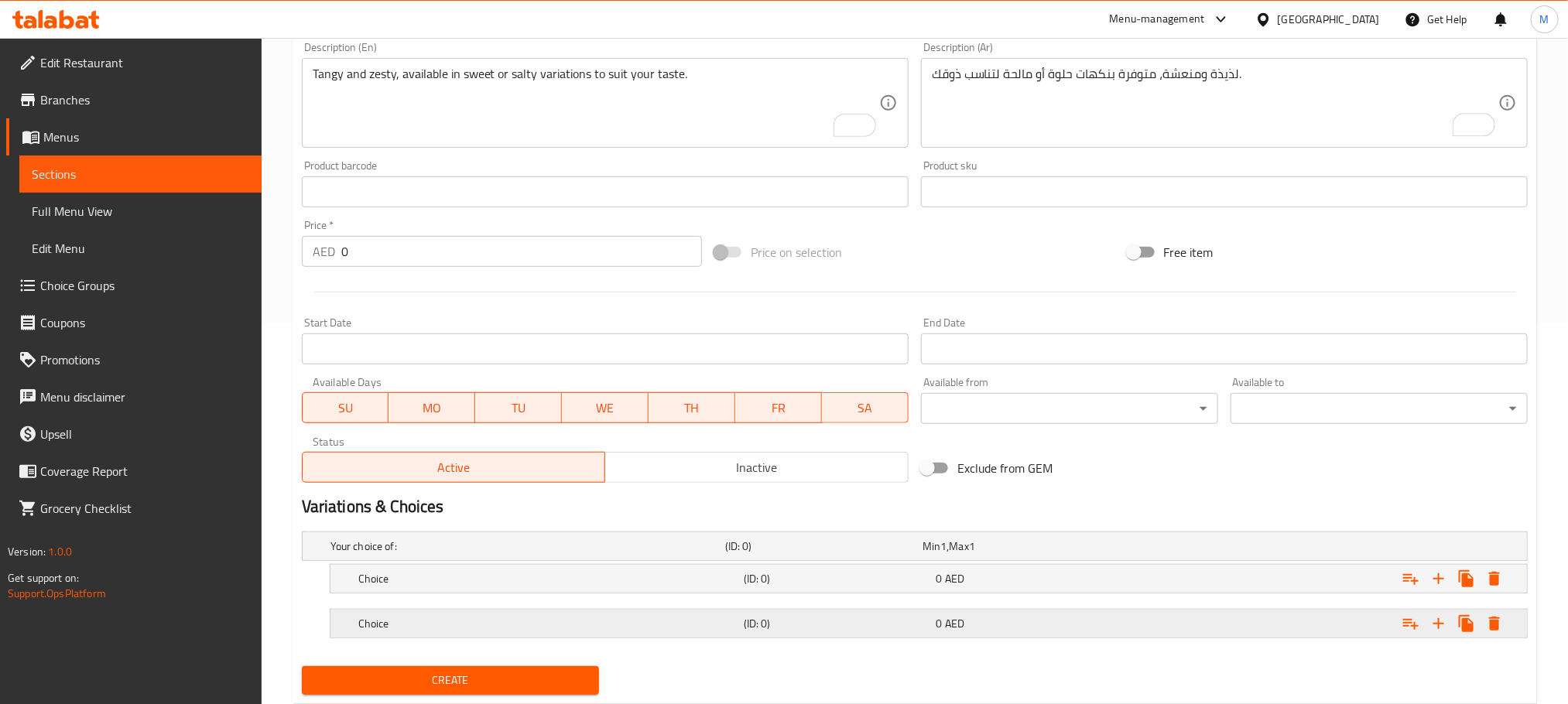
click at [1202, 550] on div "Expand" at bounding box center [1314, 546] width 394 height 6
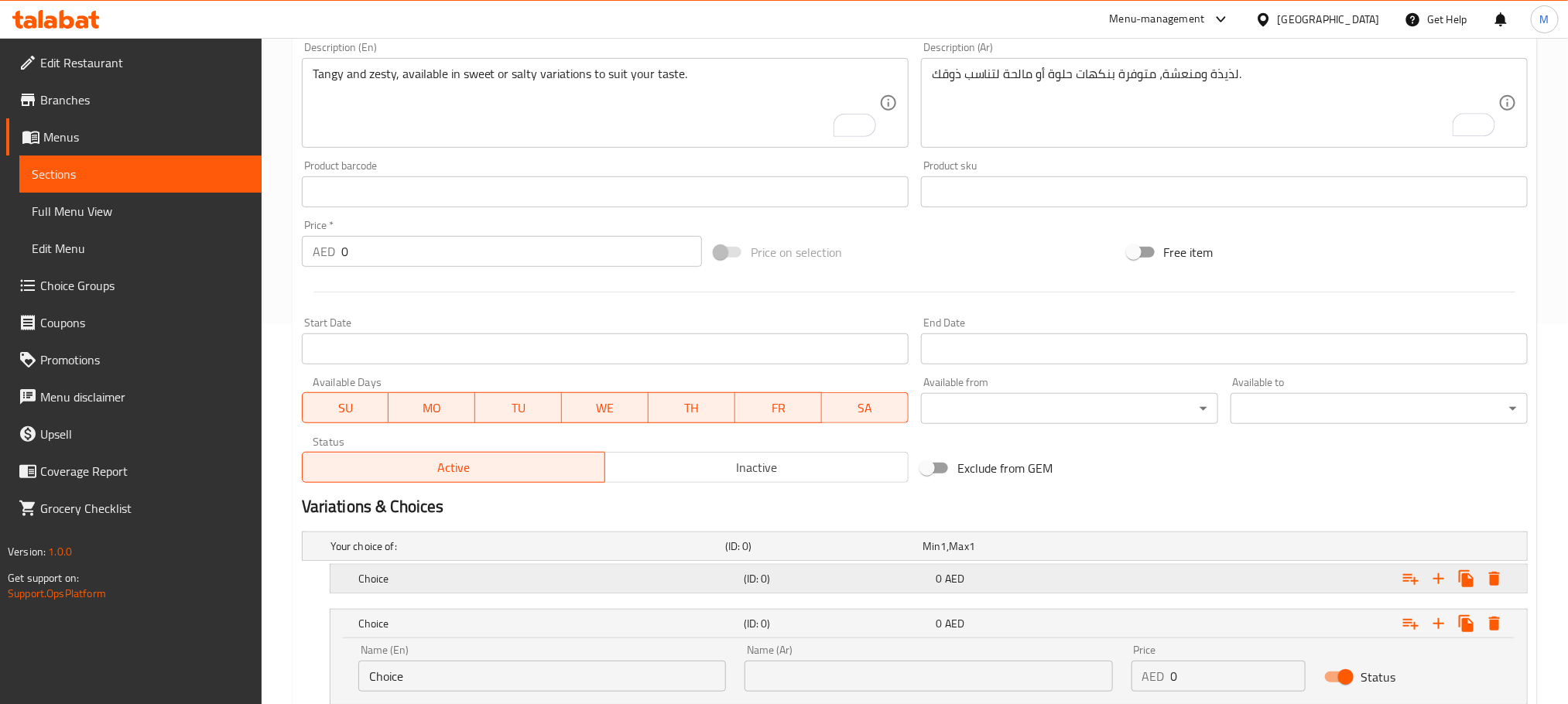
click at [1196, 550] on div "Expand" at bounding box center [1314, 546] width 394 height 6
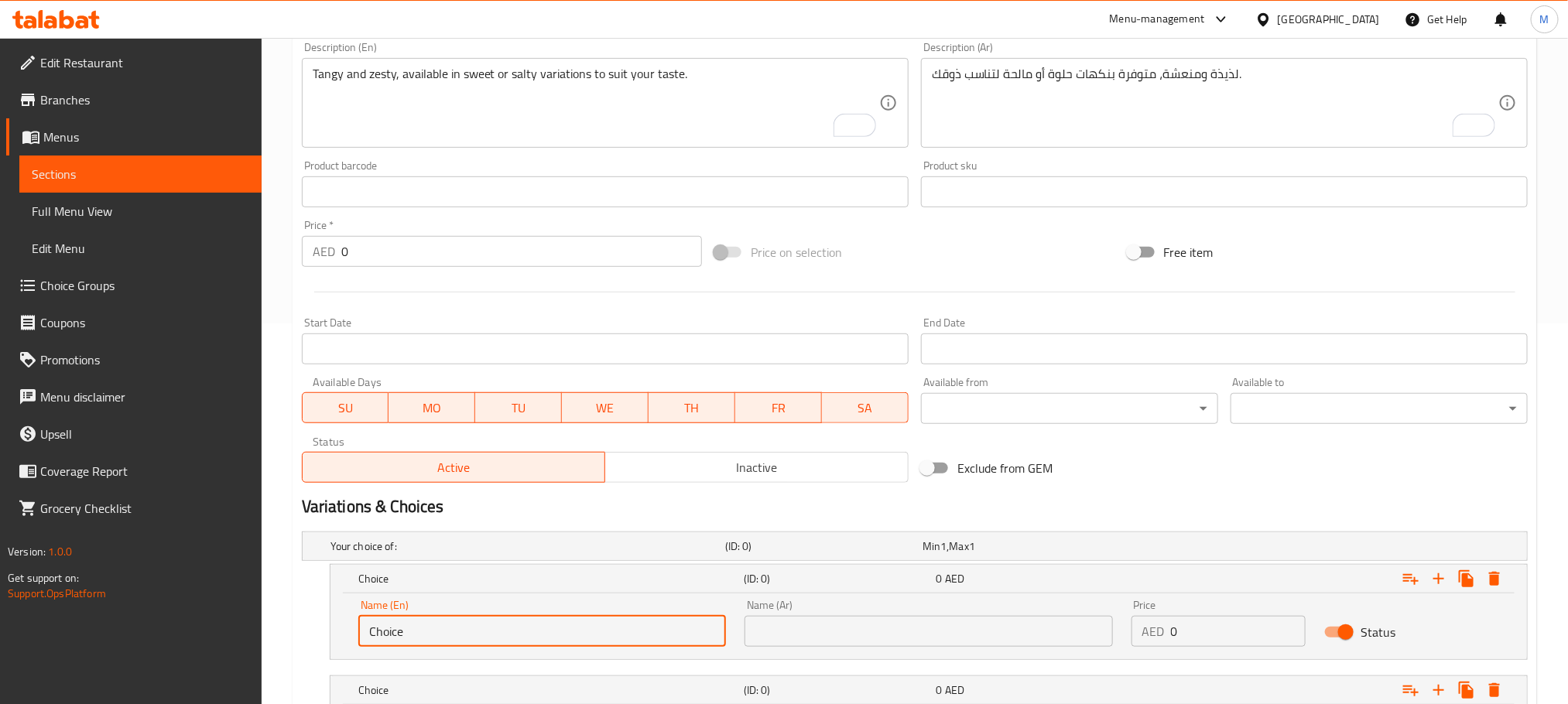
click at [558, 637] on input "Choice" at bounding box center [541, 631] width 368 height 31
paste input "Sweet"
type input "Sweet"
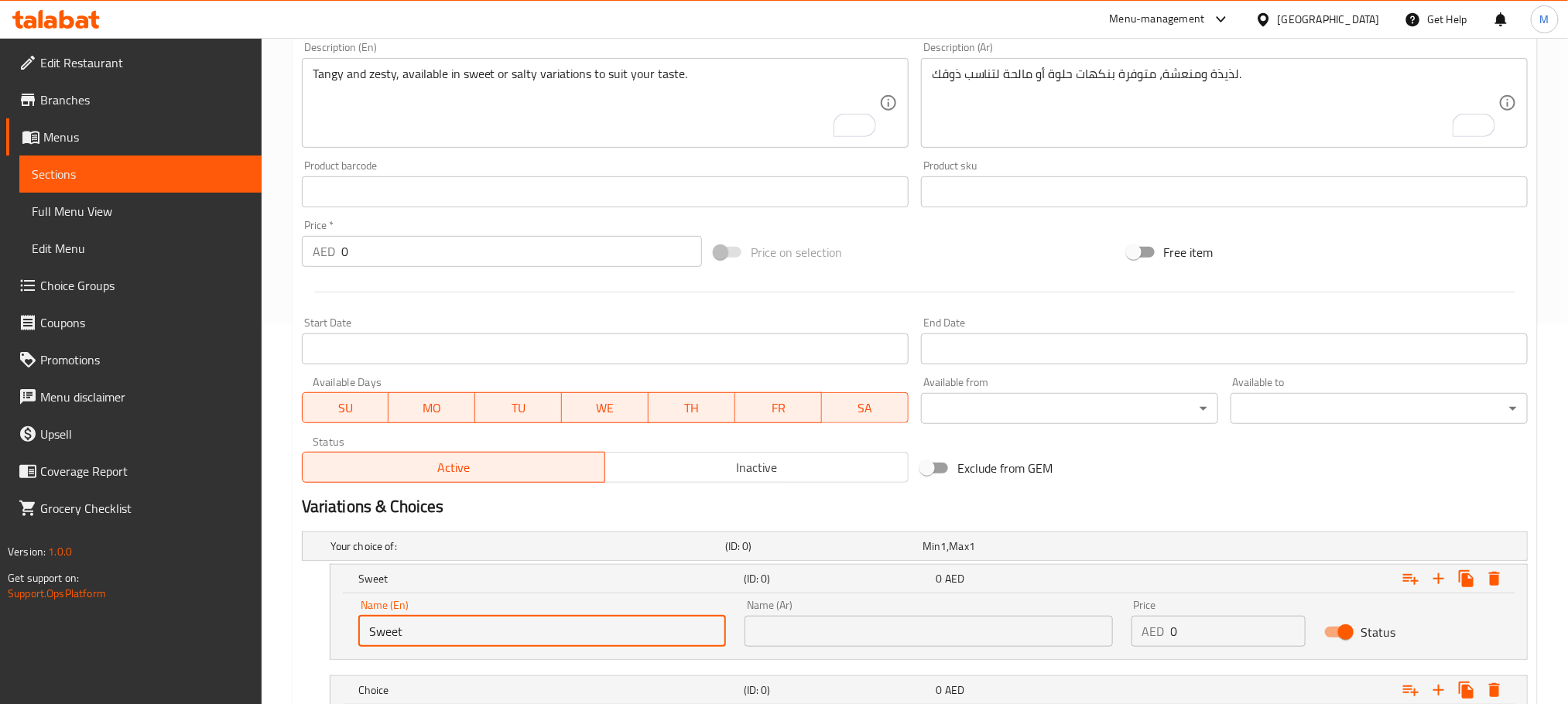
click at [945, 638] on input "text" at bounding box center [928, 631] width 368 height 31
paste input "حلو"
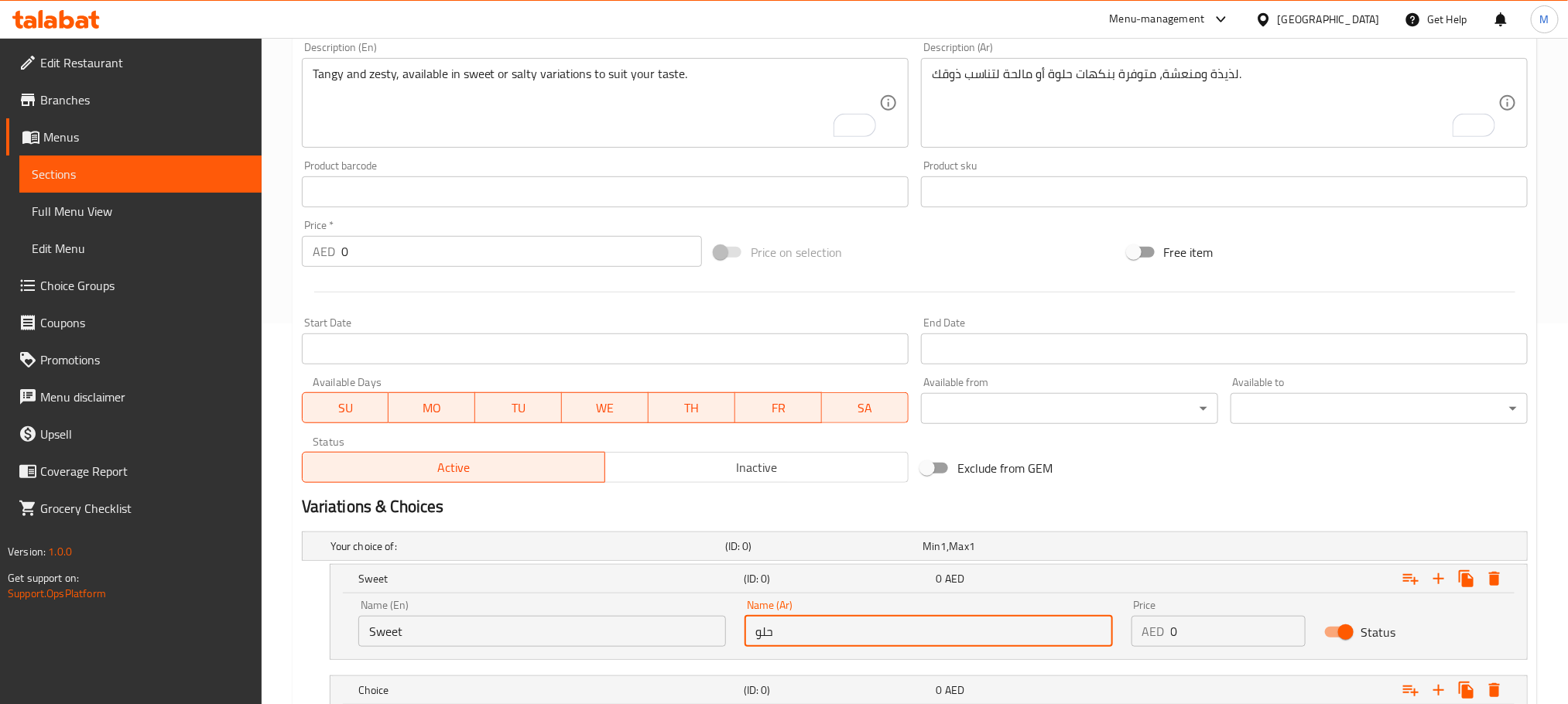
type input "حلو"
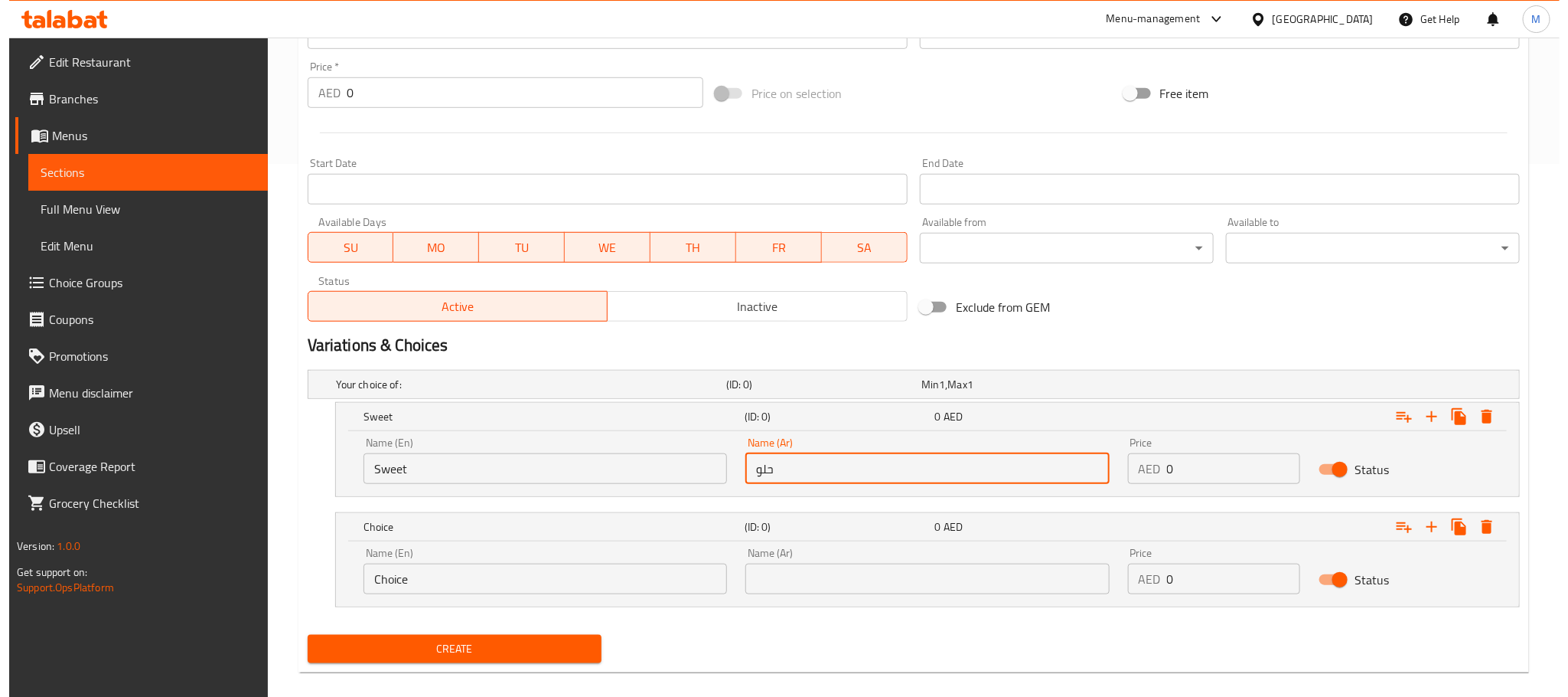
scroll to position [552, 0]
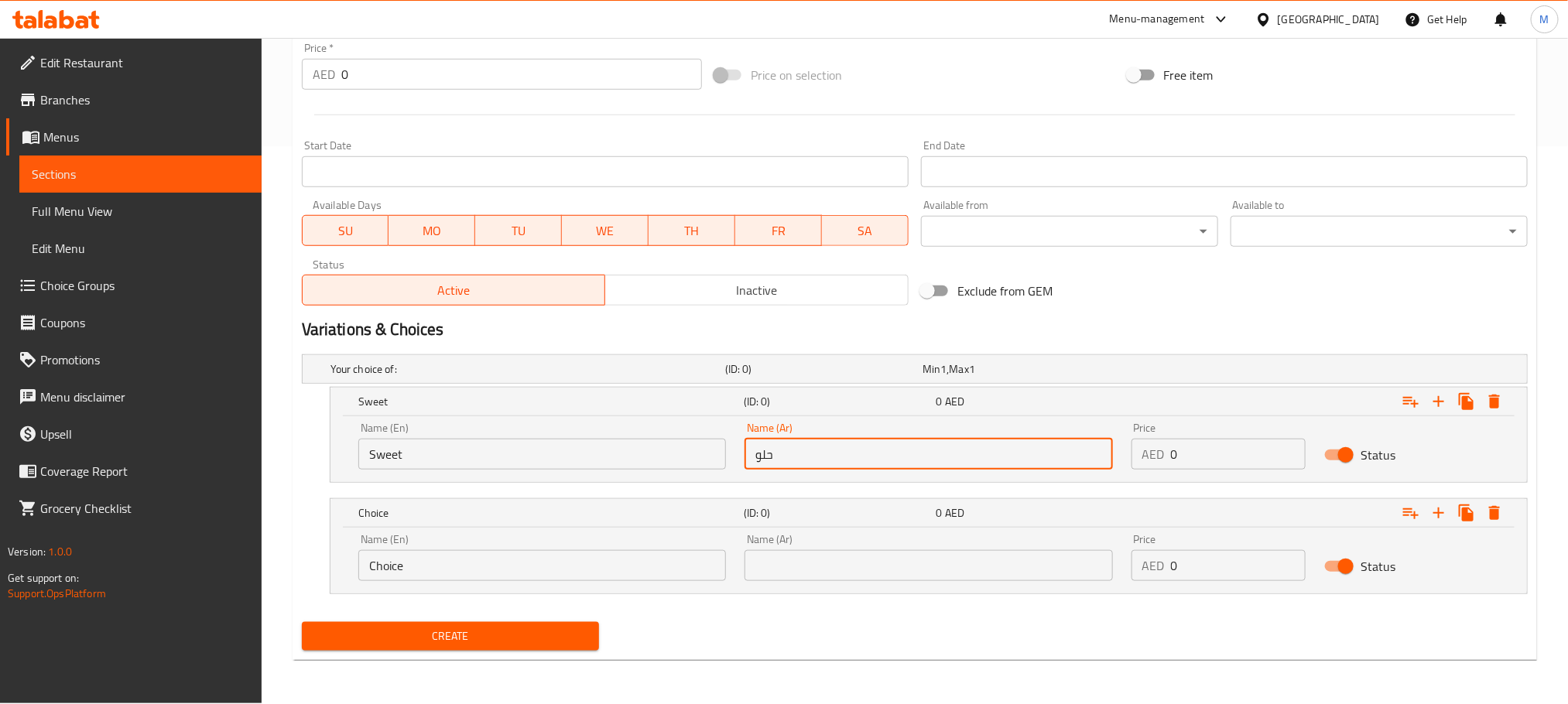
click at [528, 561] on input "Choice" at bounding box center [541, 565] width 368 height 31
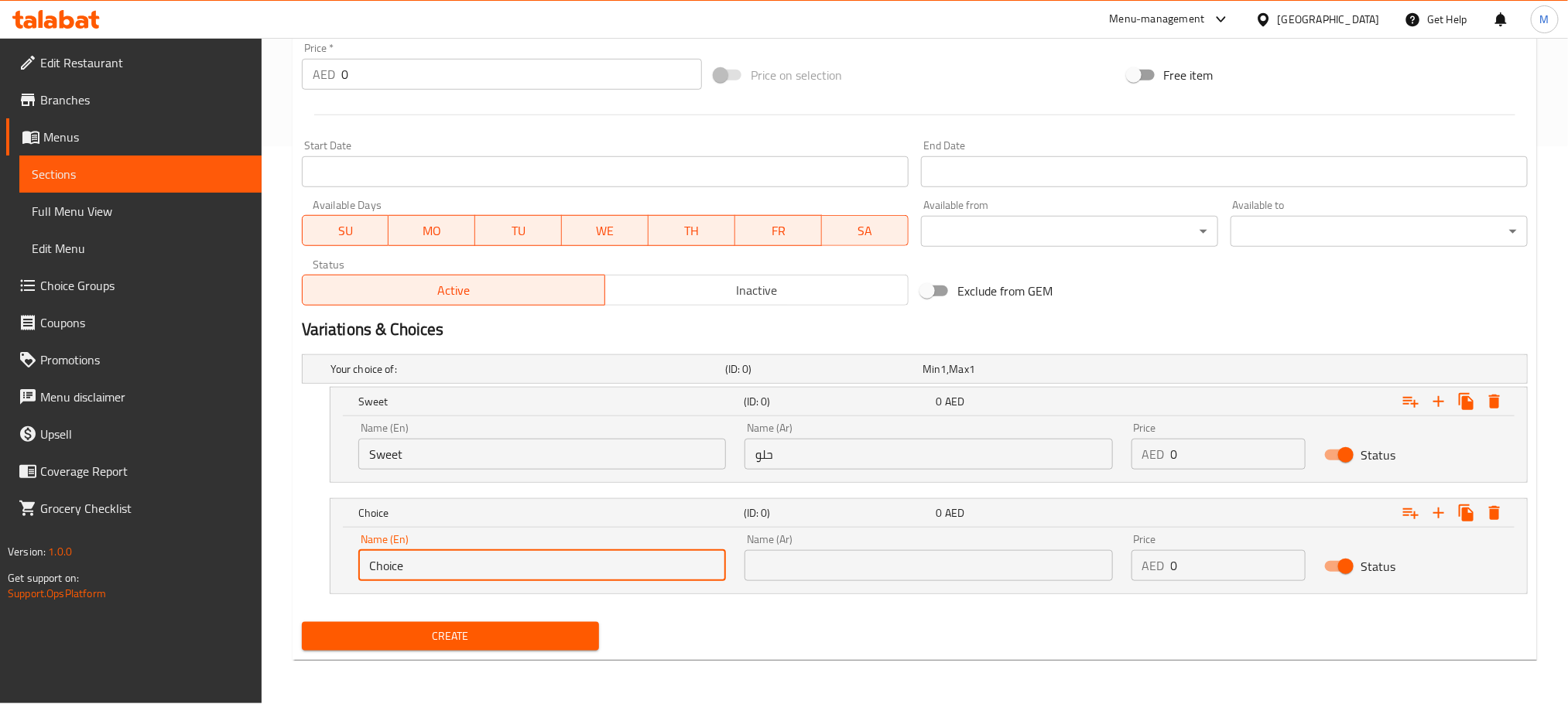
click at [528, 561] on input "Choice" at bounding box center [541, 565] width 368 height 31
paste input "Salty"
type input "Salty"
click at [1031, 575] on input "text" at bounding box center [928, 565] width 368 height 31
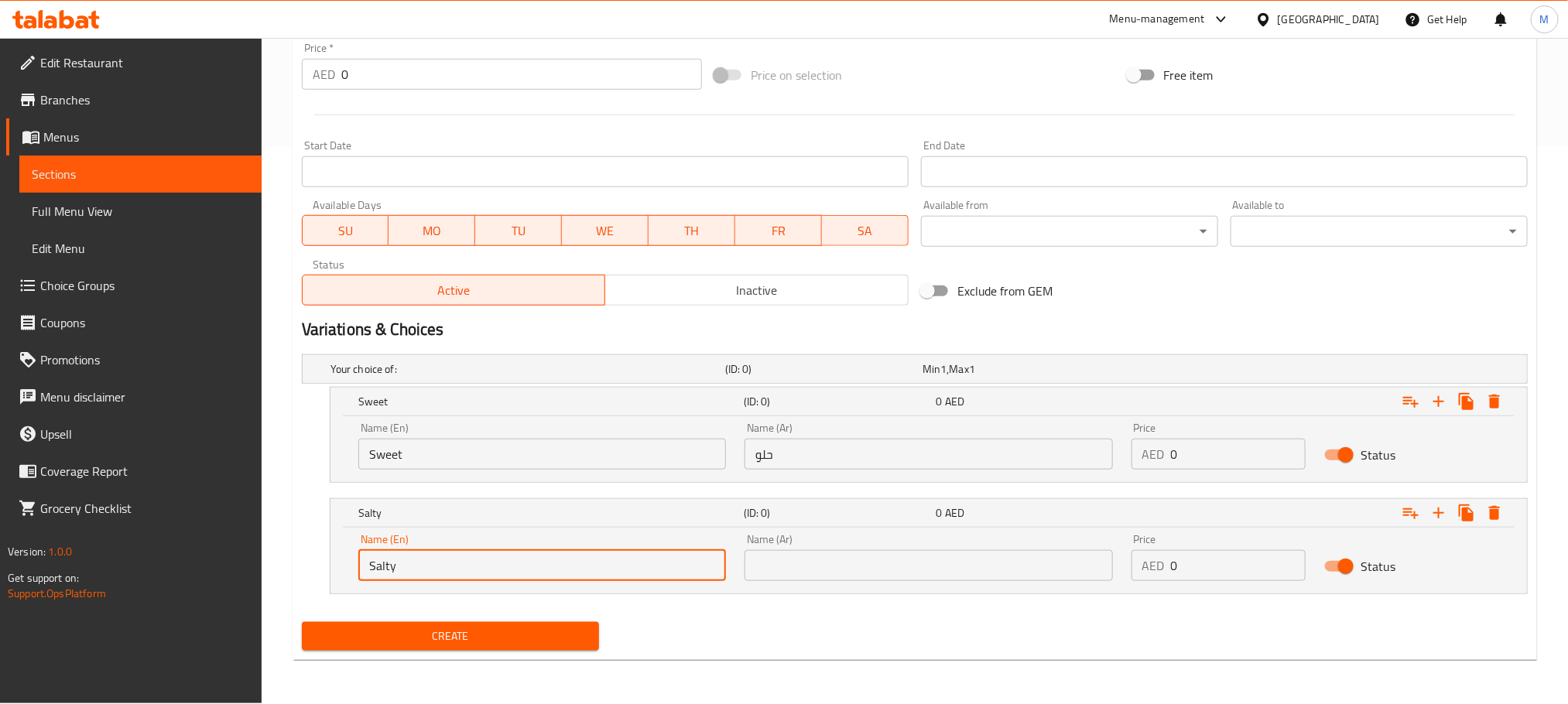
paste input "مالح"
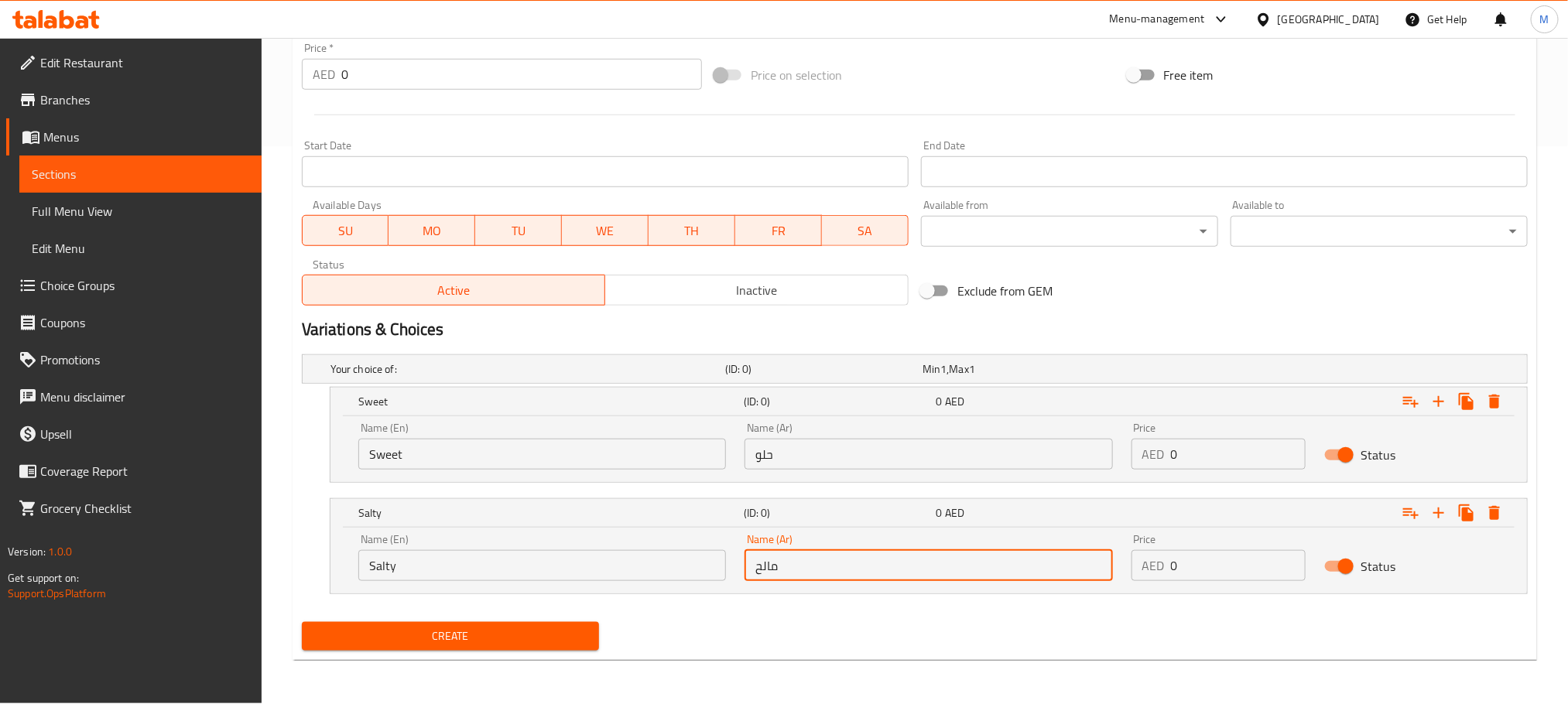
type input "مالح"
click at [1231, 456] on input "0" at bounding box center [1238, 454] width 135 height 31
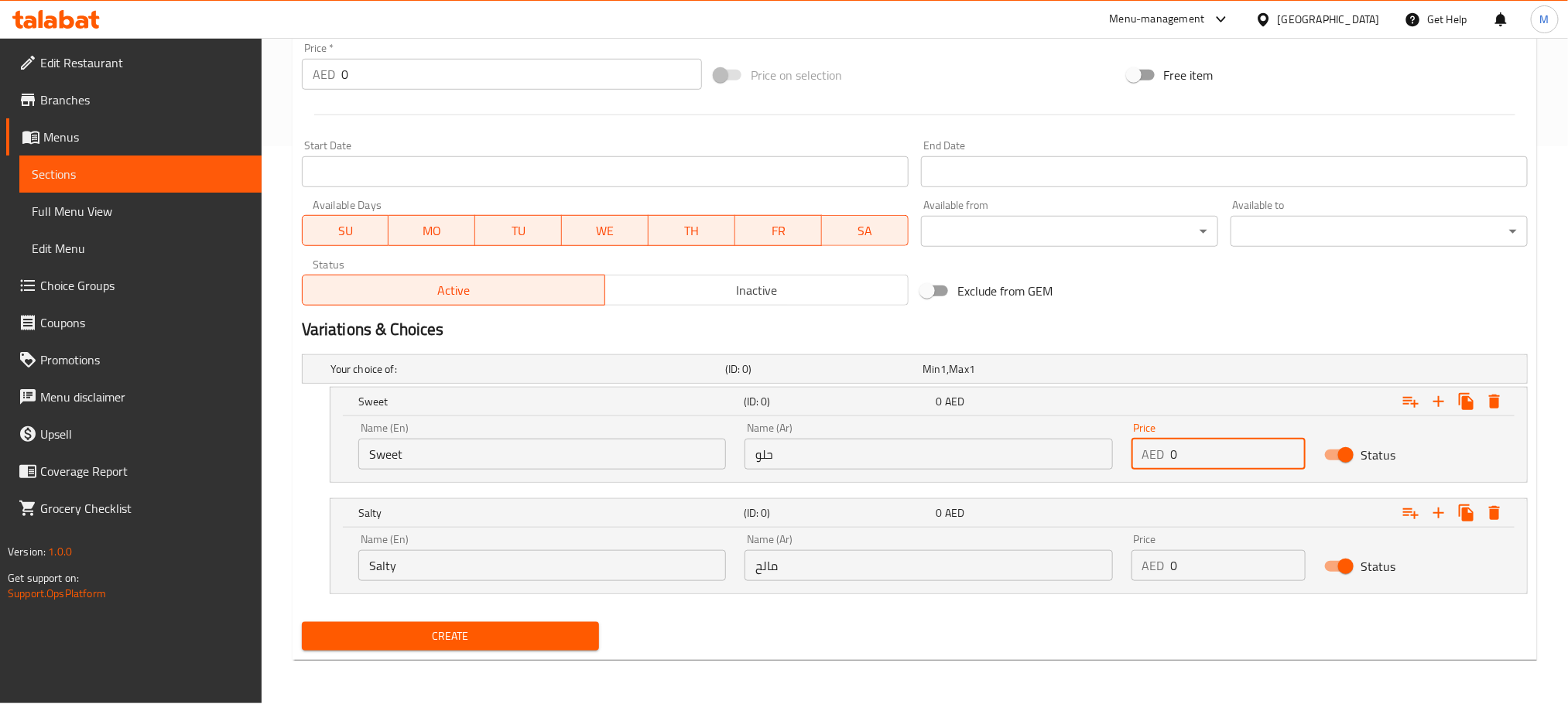
click at [1231, 456] on input "0" at bounding box center [1238, 454] width 135 height 31
paste input "30.0"
type input "30.00"
click at [1228, 572] on input "0" at bounding box center [1238, 565] width 135 height 31
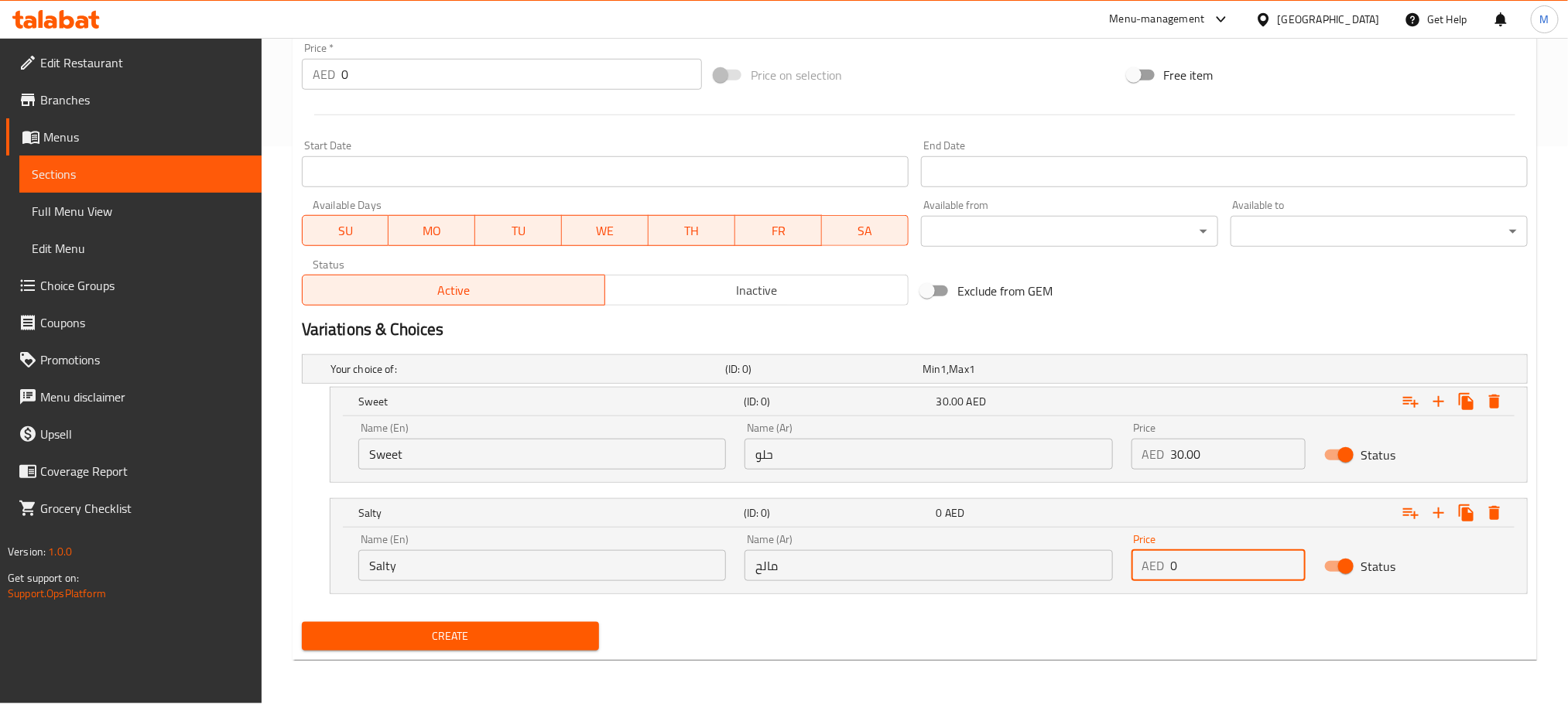
click at [1228, 572] on input "0" at bounding box center [1238, 565] width 135 height 31
paste input "30.0"
type input "30.00"
click at [1084, 649] on div "Create" at bounding box center [915, 636] width 1238 height 41
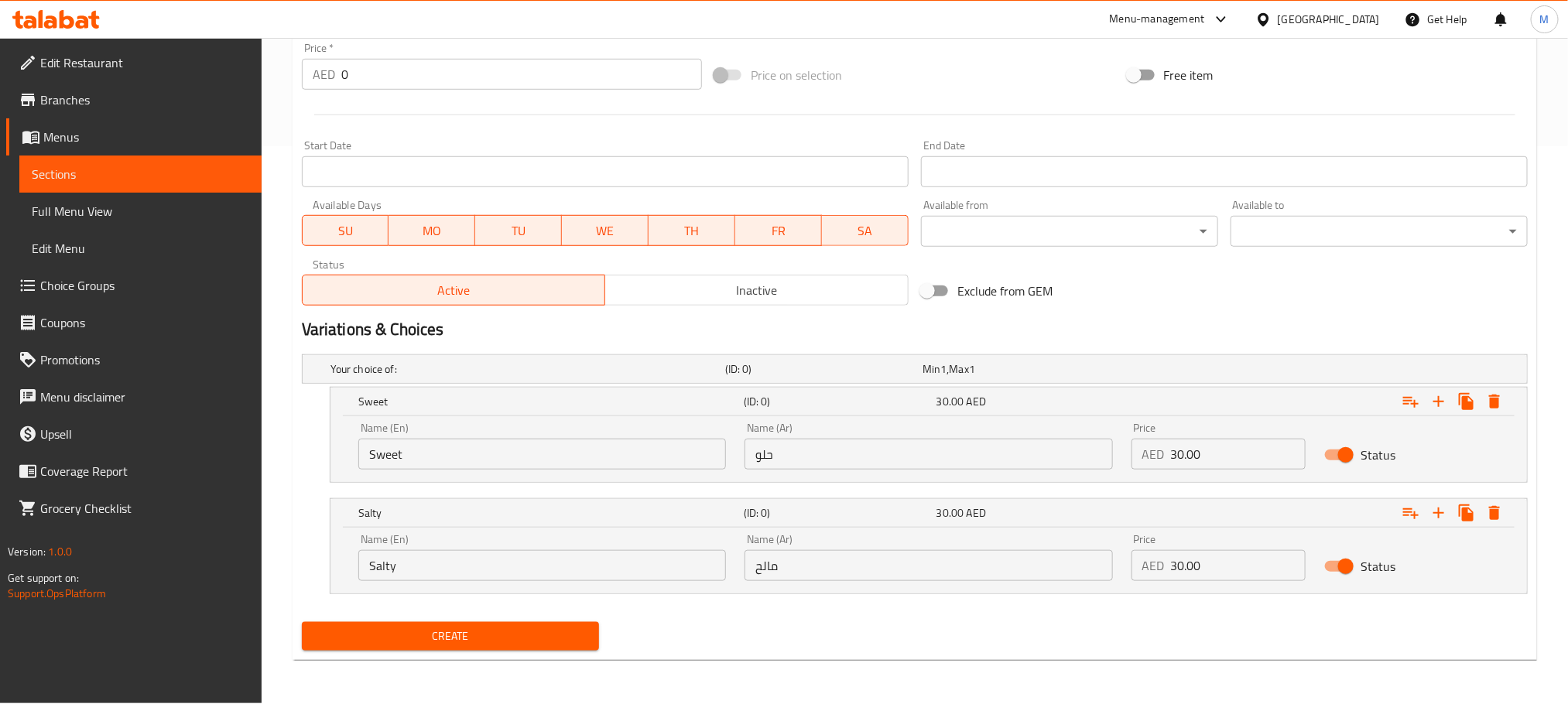
click at [556, 645] on span "Create" at bounding box center [450, 636] width 273 height 19
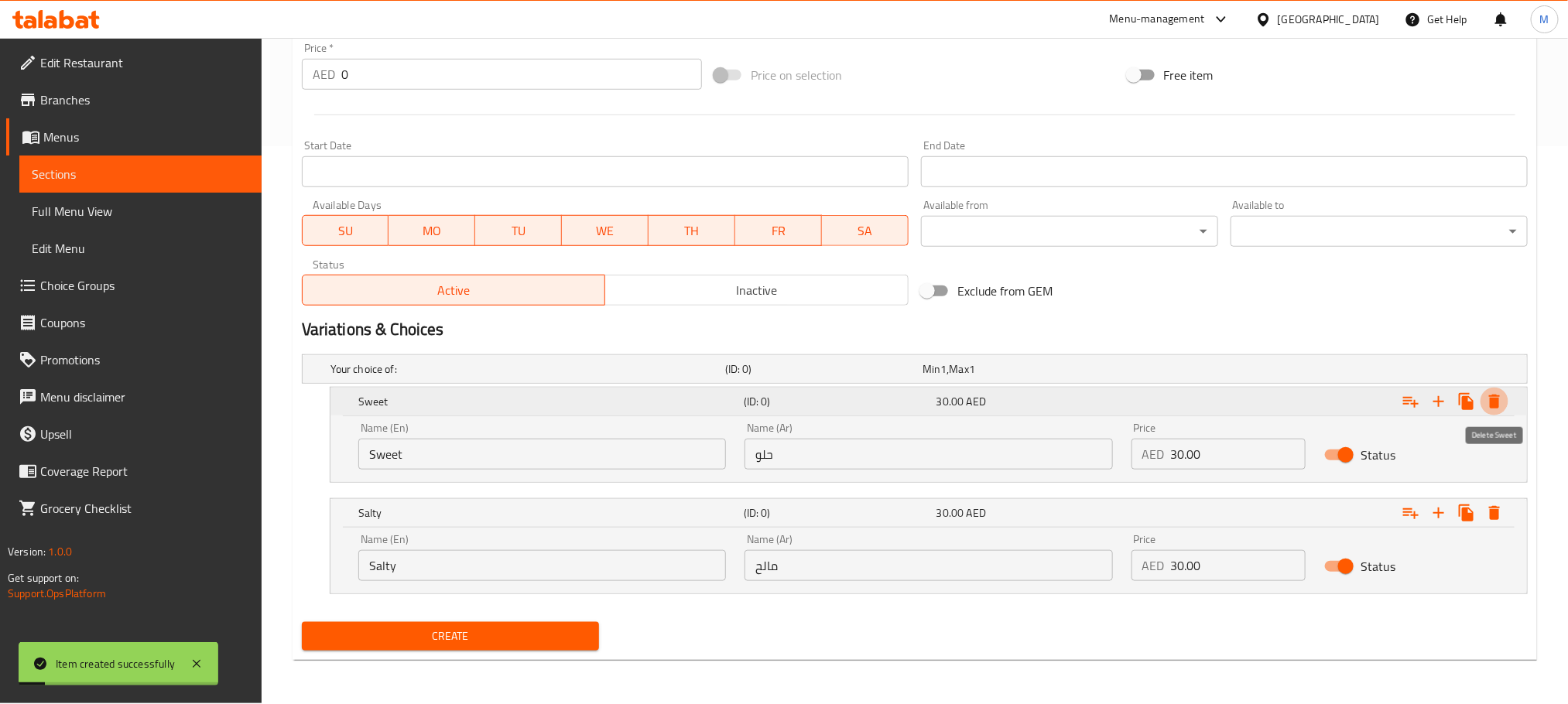
click at [1493, 402] on icon "Expand" at bounding box center [1494, 401] width 11 height 14
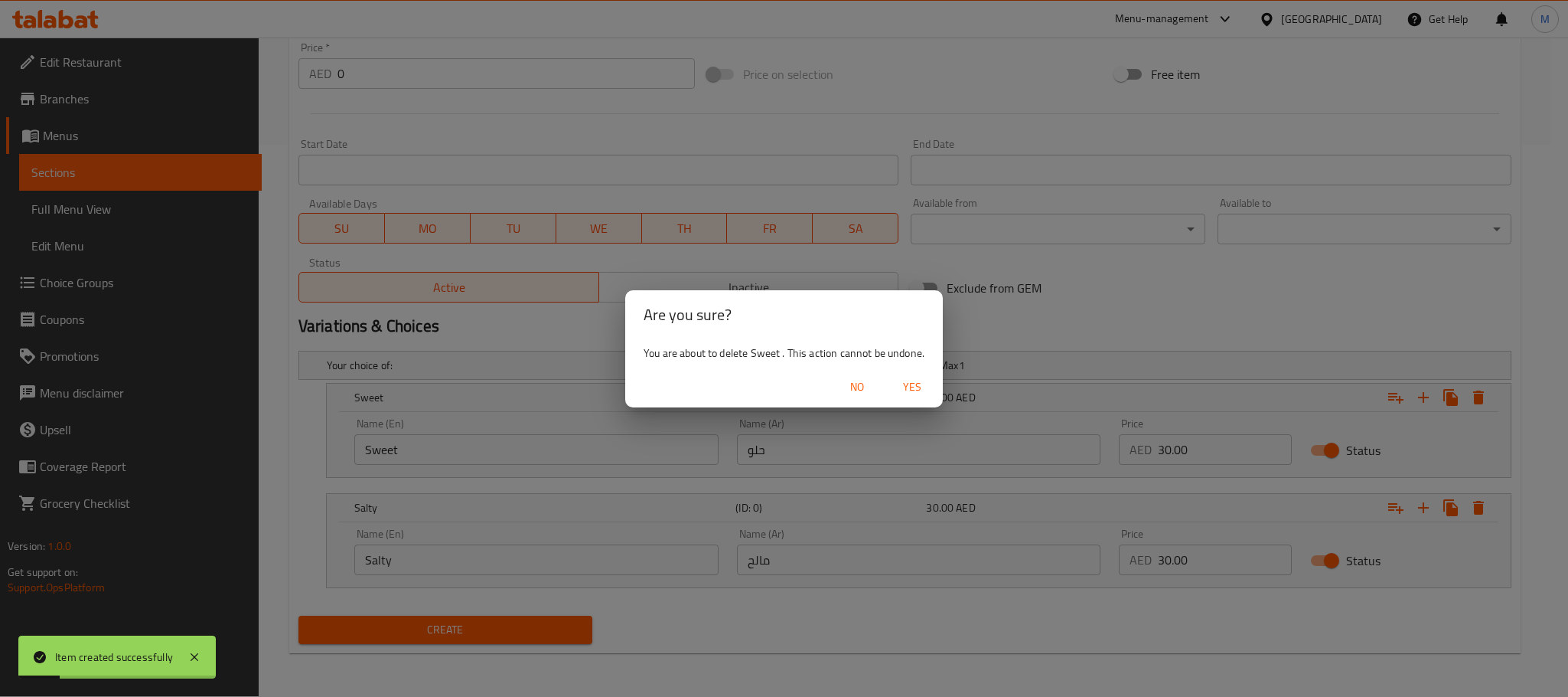
click at [896, 388] on span "Yes" at bounding box center [912, 387] width 37 height 19
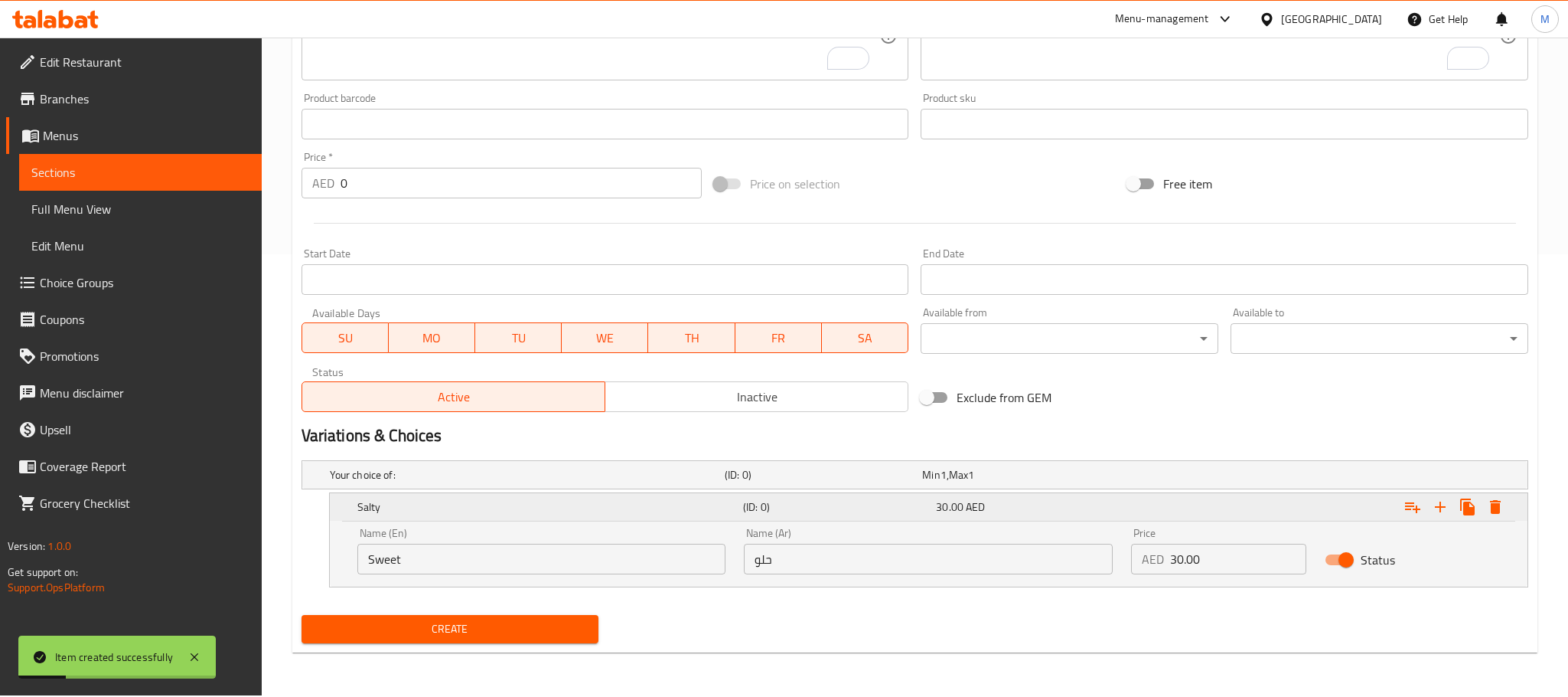
scroll to position [442, 0]
click at [1485, 508] on icon "Expand" at bounding box center [1478, 507] width 18 height 18
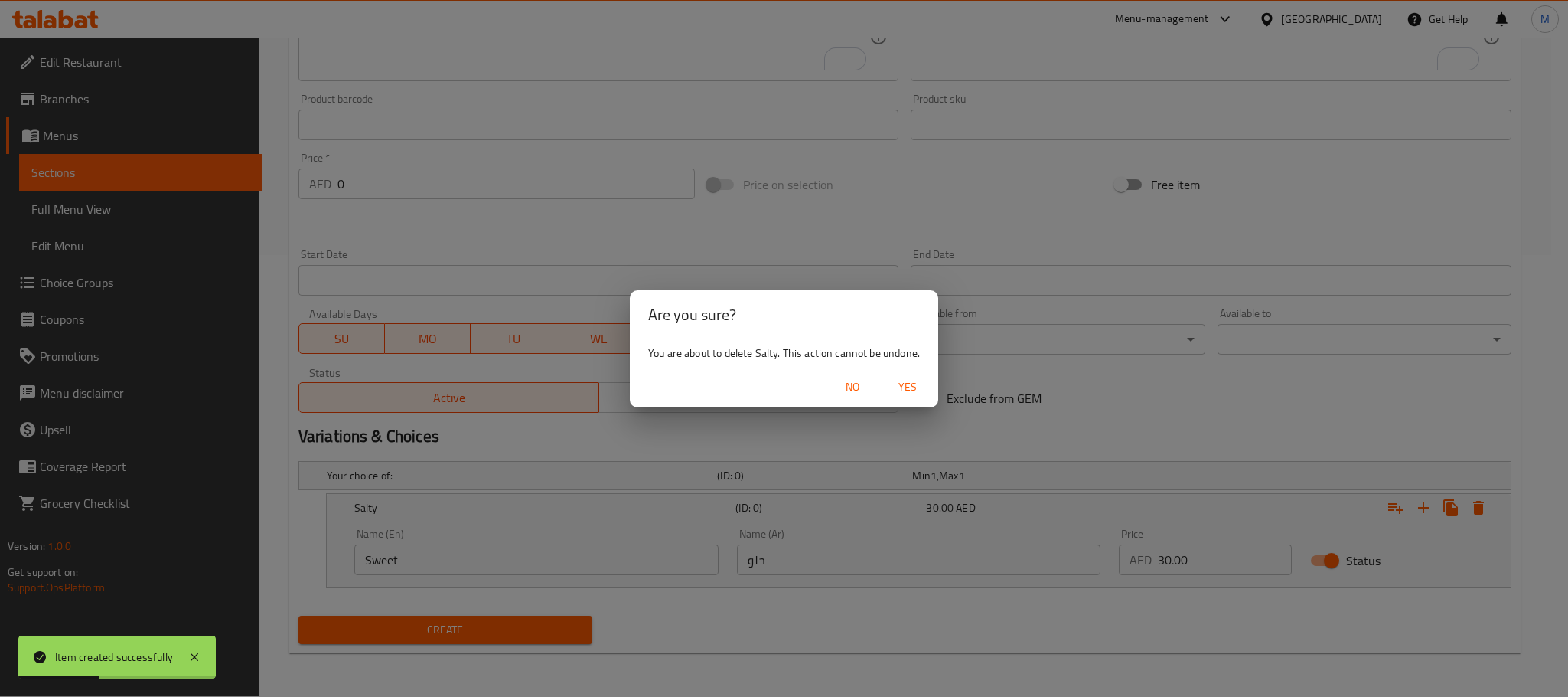
click at [919, 378] on span "Yes" at bounding box center [907, 387] width 37 height 19
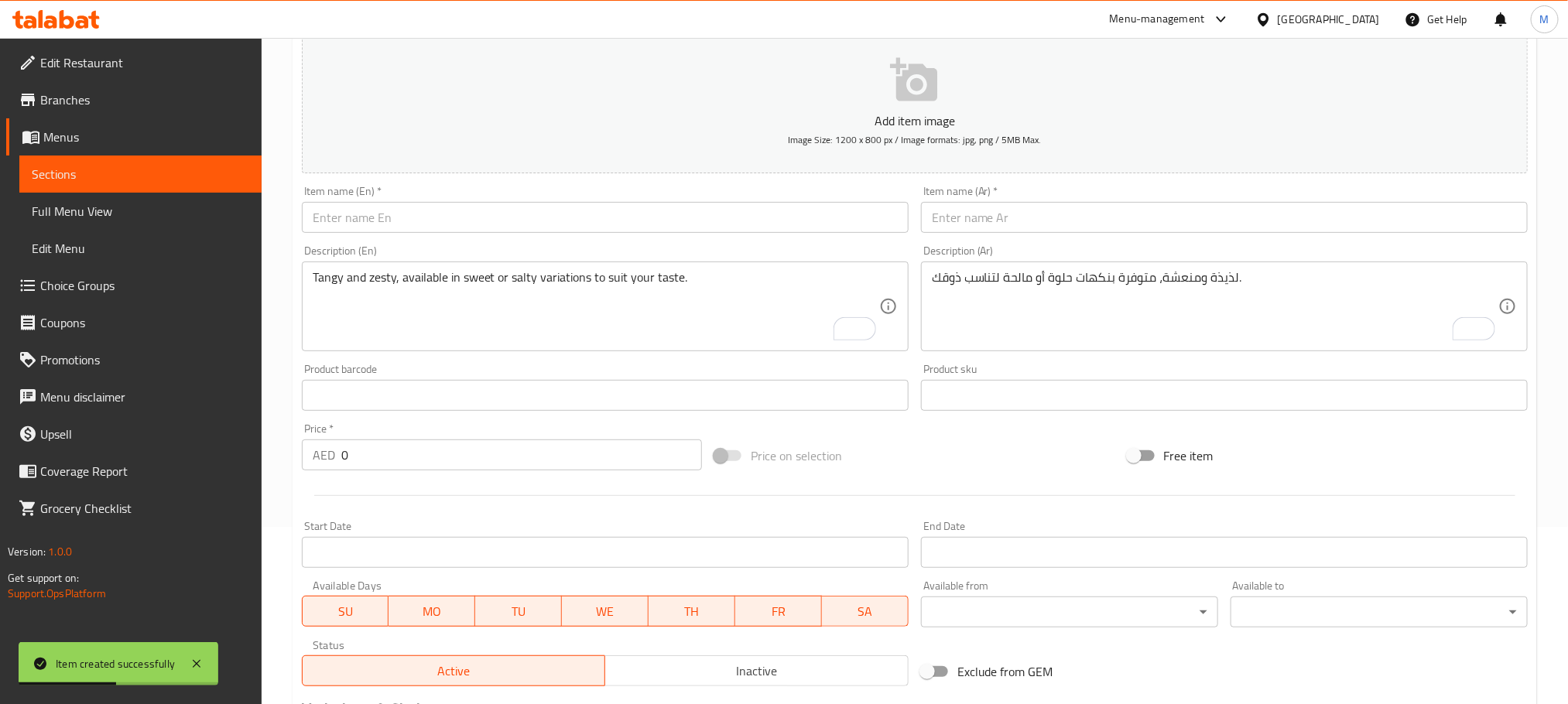
scroll to position [0, 0]
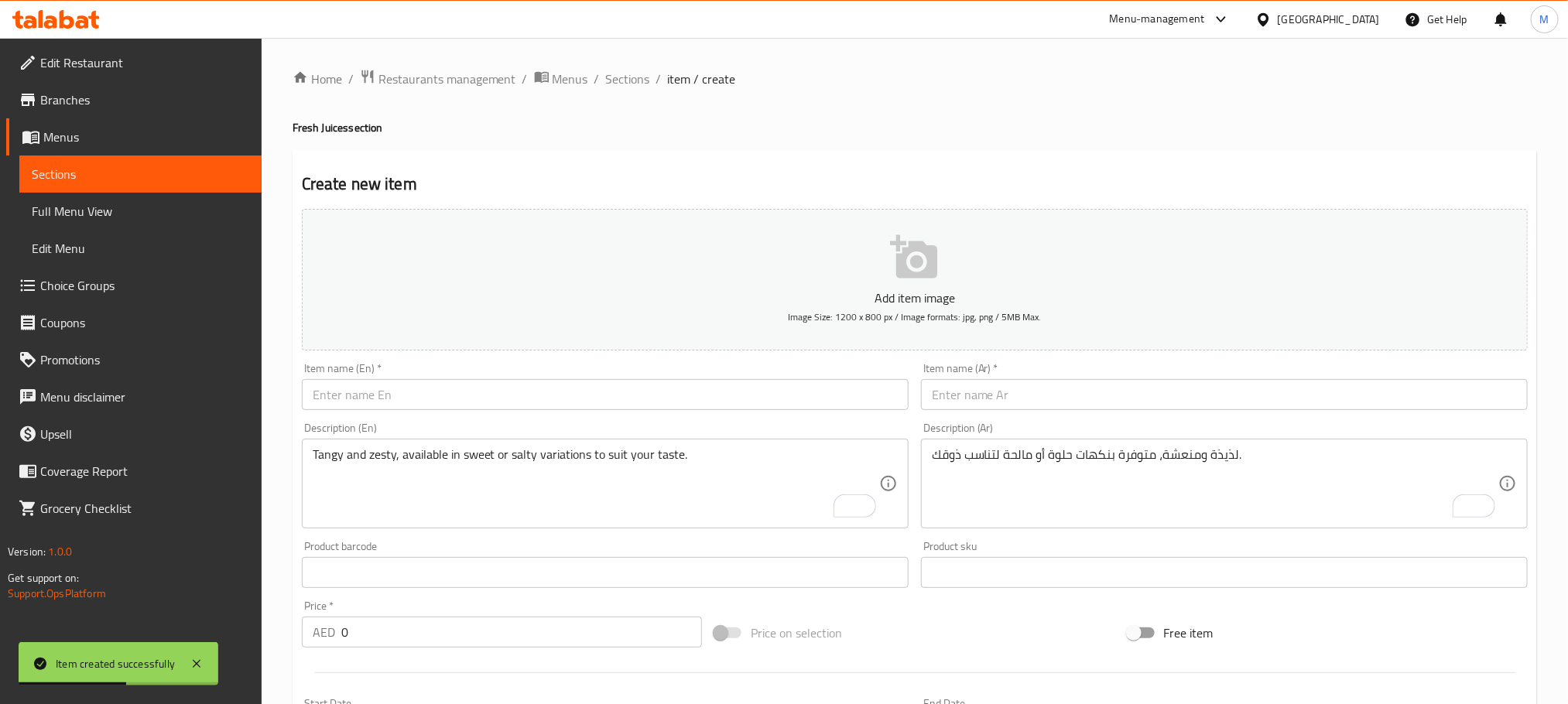
click at [750, 397] on input "text" at bounding box center [606, 394] width 606 height 31
paste input "Lime Soda"
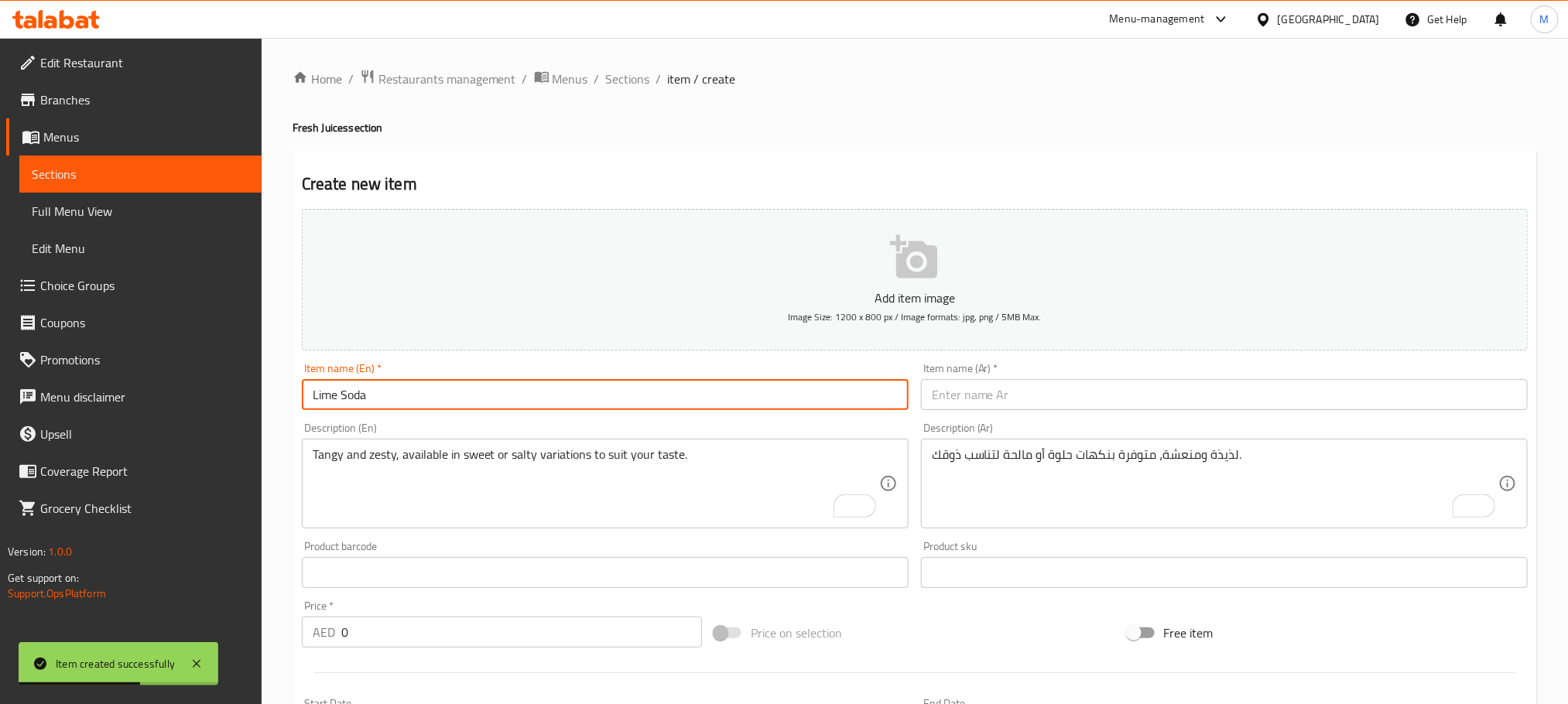
type input "Lime Soda"
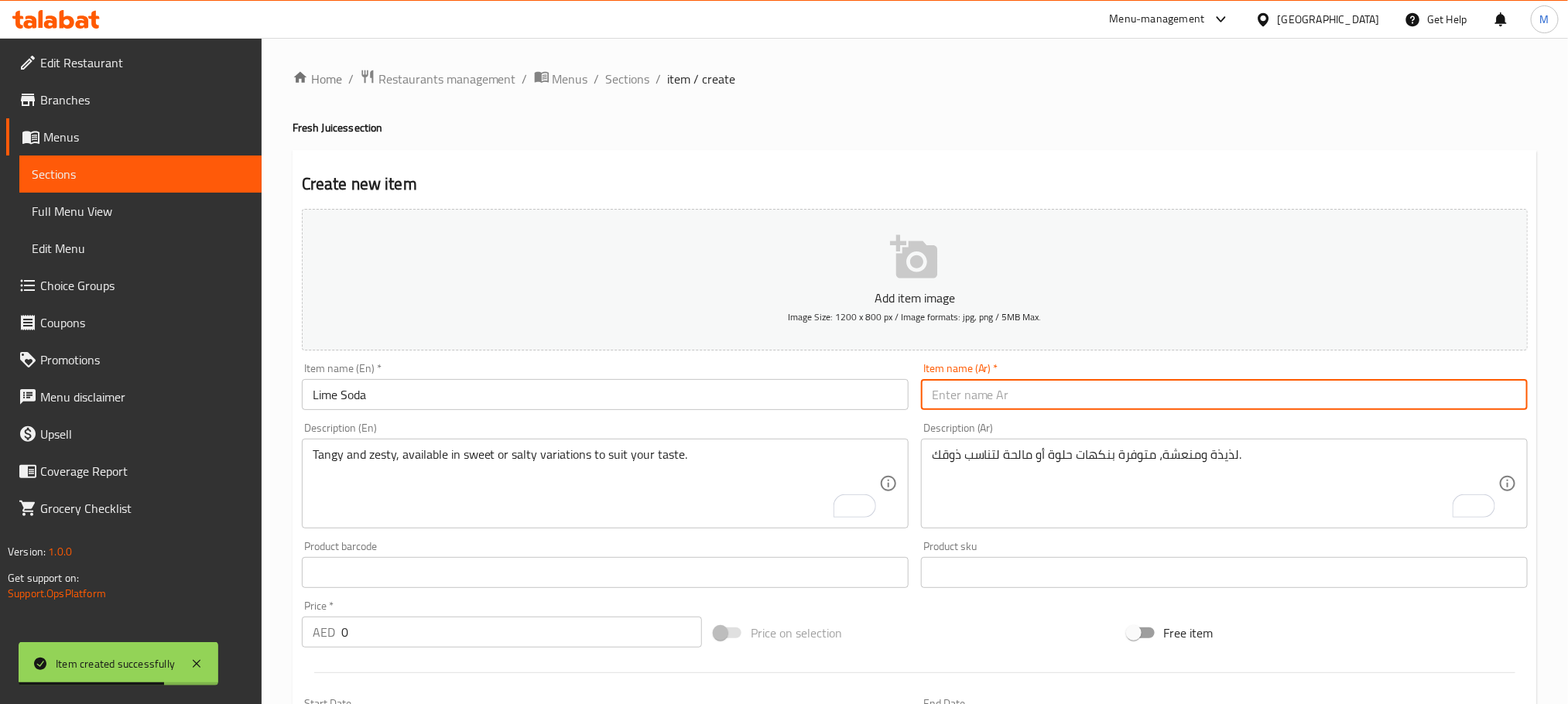
click at [1163, 384] on input "text" at bounding box center [1224, 394] width 606 height 31
paste input "صودا الليمون"
type input "صودا الليمون"
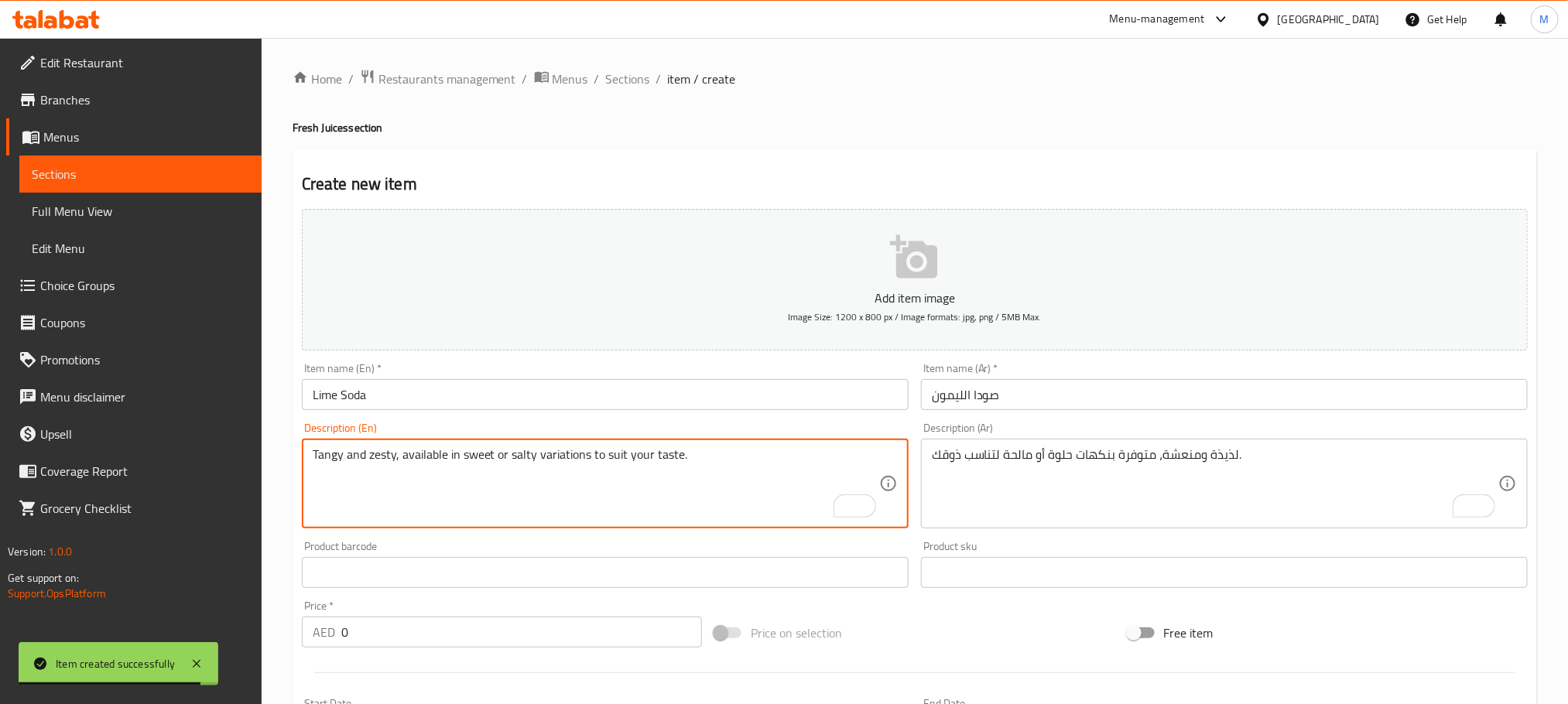
click at [654, 476] on textarea "Tangy and zesty, available in sweet or salty variations to suit your taste." at bounding box center [596, 483] width 566 height 74
paste textarea "A sparkling, citrusy refreshment that’s light, bubbly, and incredibly thirst-qu…"
type textarea "A sparkling, citrusy refreshment that’s light, bubbly, and incredibly thirst-qu…"
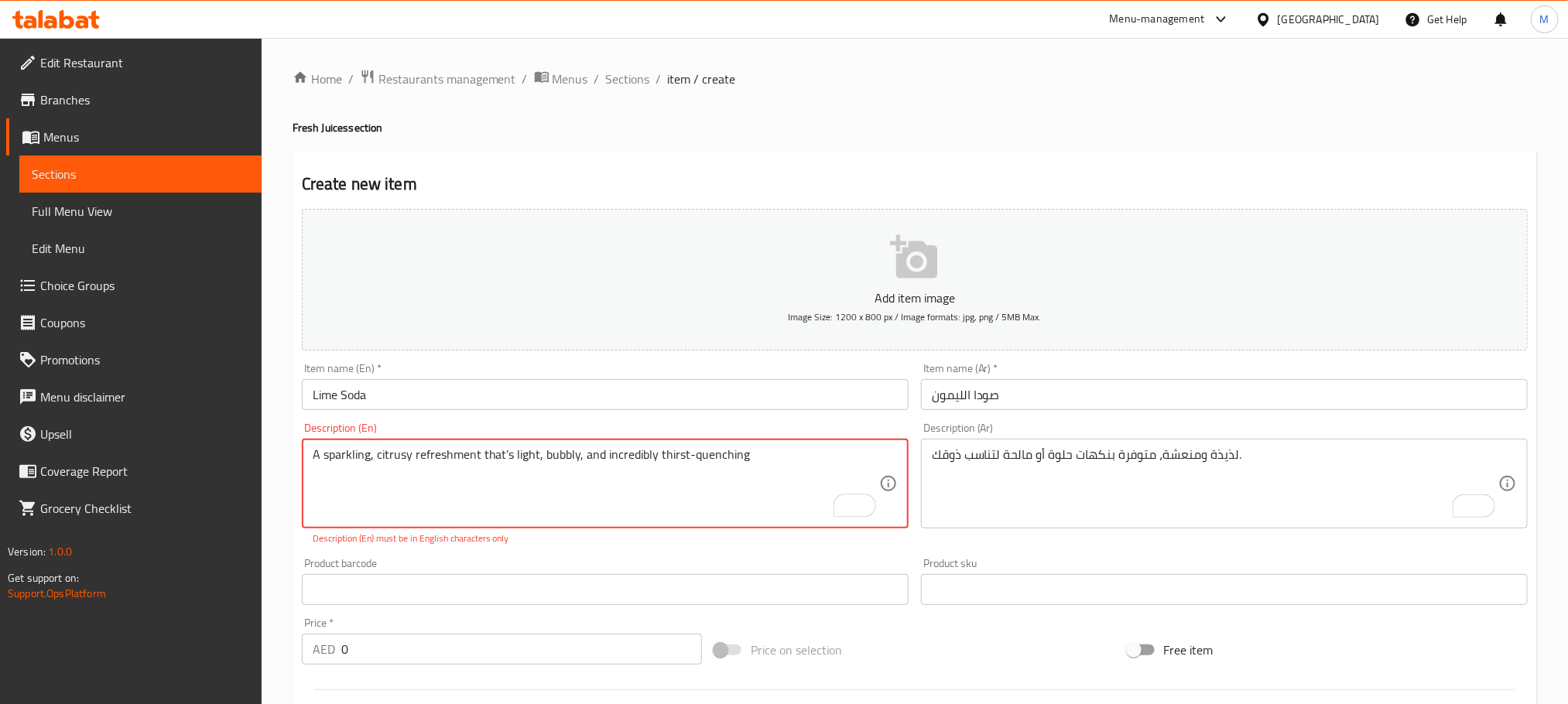
click at [1078, 465] on textarea "لذيذة ومنعشة، متوفرة بنكهات حلوة أو مالحة لتناسب ذوقك." at bounding box center [1215, 483] width 566 height 74
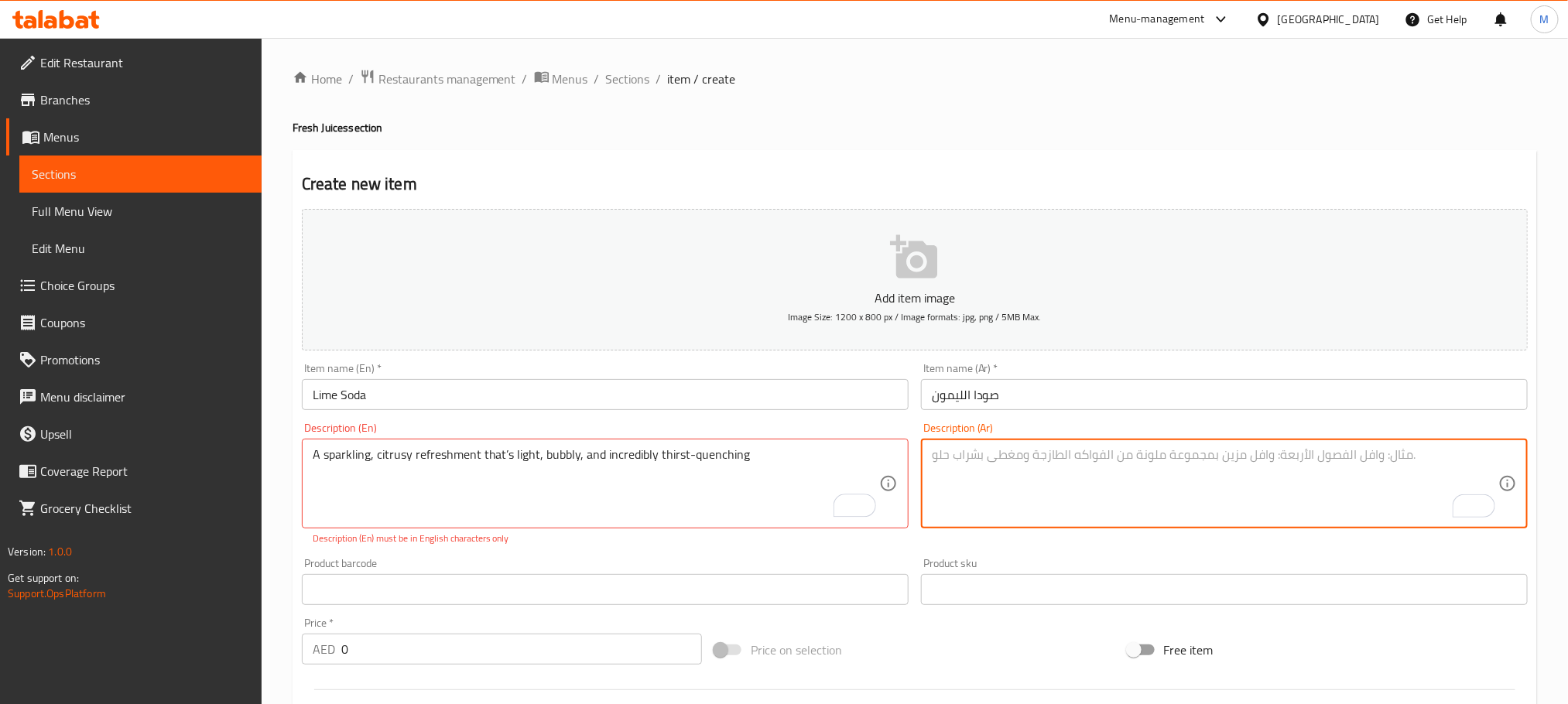
paste textarea "مشروب منعش بنكهة الحمضيات، خفيف، فوّار، ومُروّي للعطش بشكل لا يُصدق"
type textarea "مشروب منعش بنكهة الحمضيات، خفيف، فوّار، ومُروّي للعطش بشكل لا يُصدق"
click at [998, 118] on div "Home / Restaurants management / Menus / Sections / item / create Fresh Juices s…" at bounding box center [915, 574] width 1245 height 1010
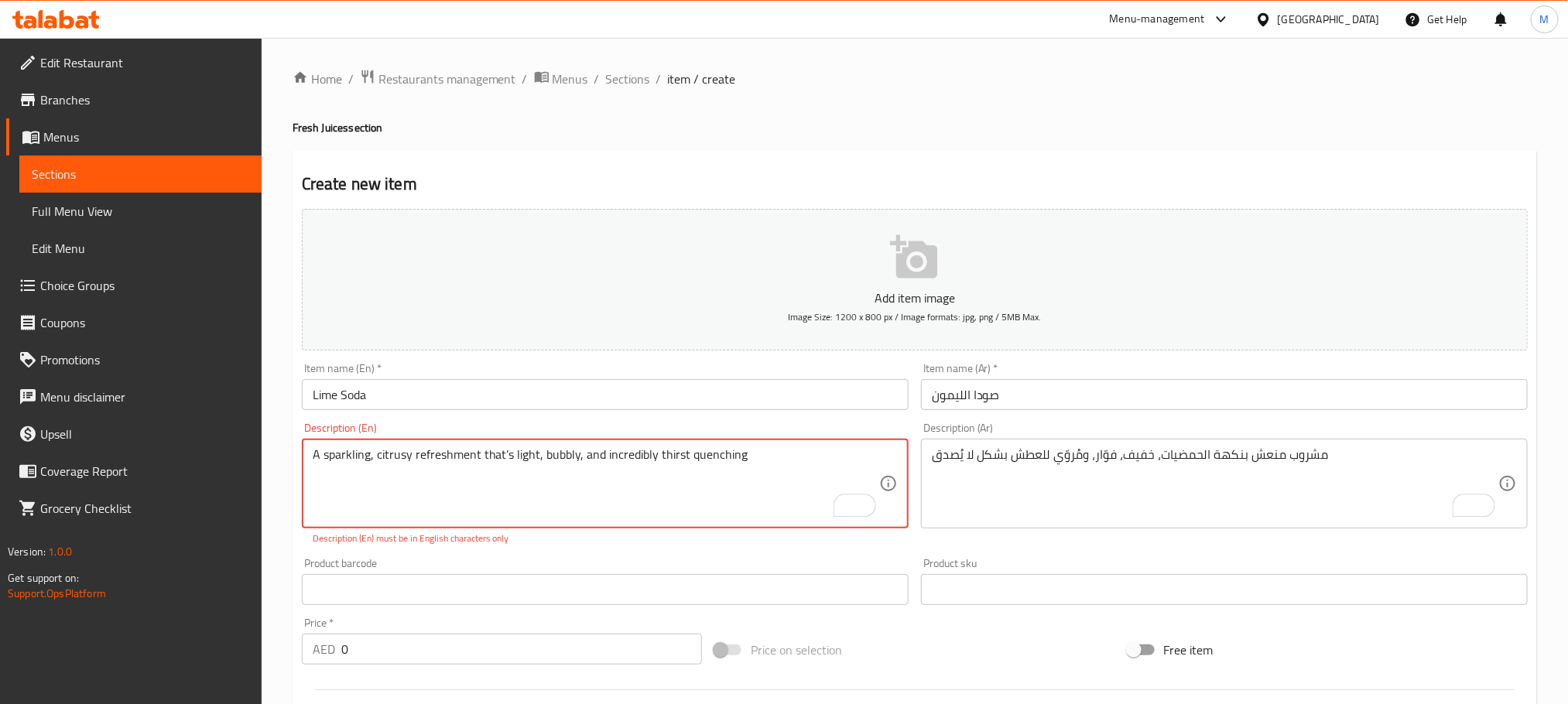
click at [687, 566] on div "Product barcode Product barcode" at bounding box center [606, 580] width 606 height 47
type textarea "A sparkling, citrusy refreshment thats light, bubbly, and incredibly thirst que…"
click at [559, 538] on div "Product barcode Product barcode" at bounding box center [605, 564] width 619 height 59
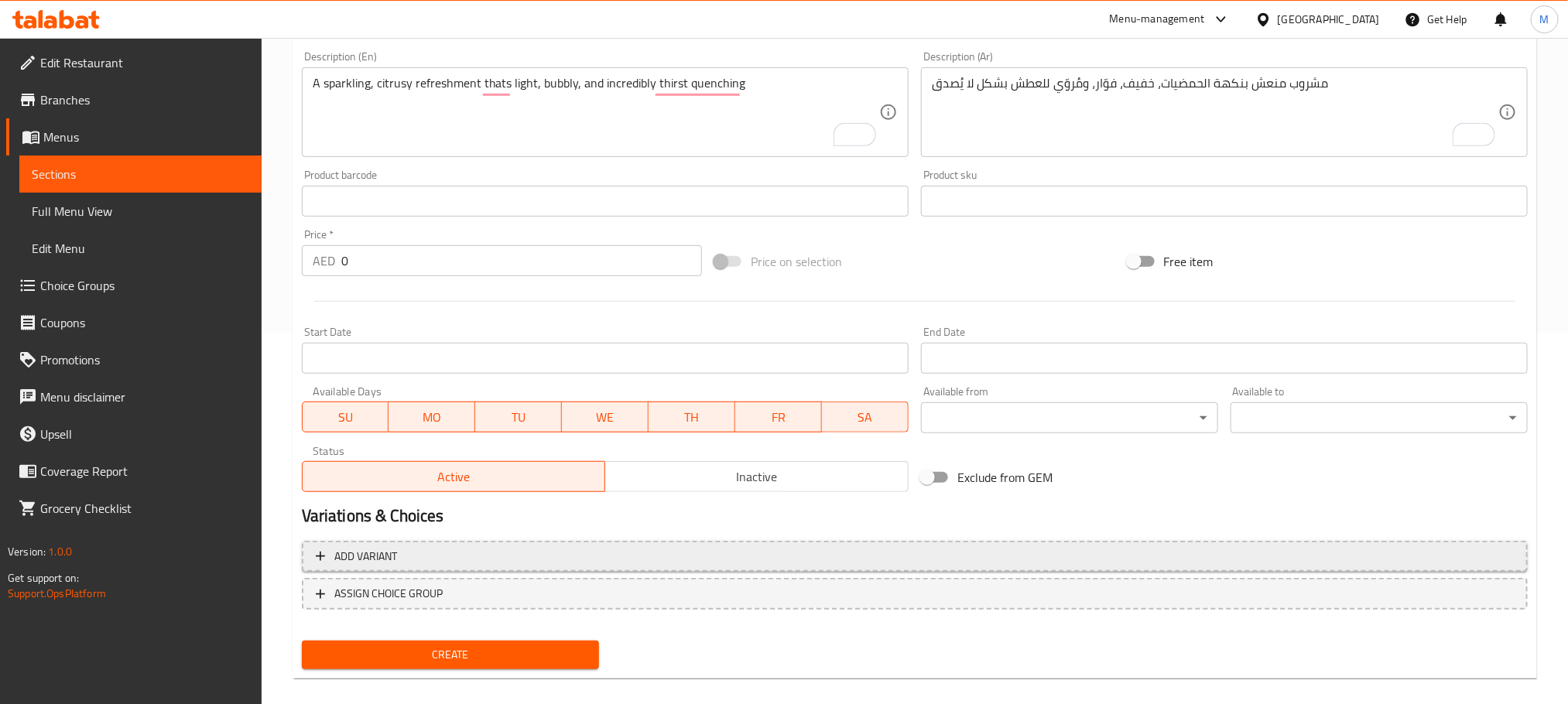
scroll to position [387, 0]
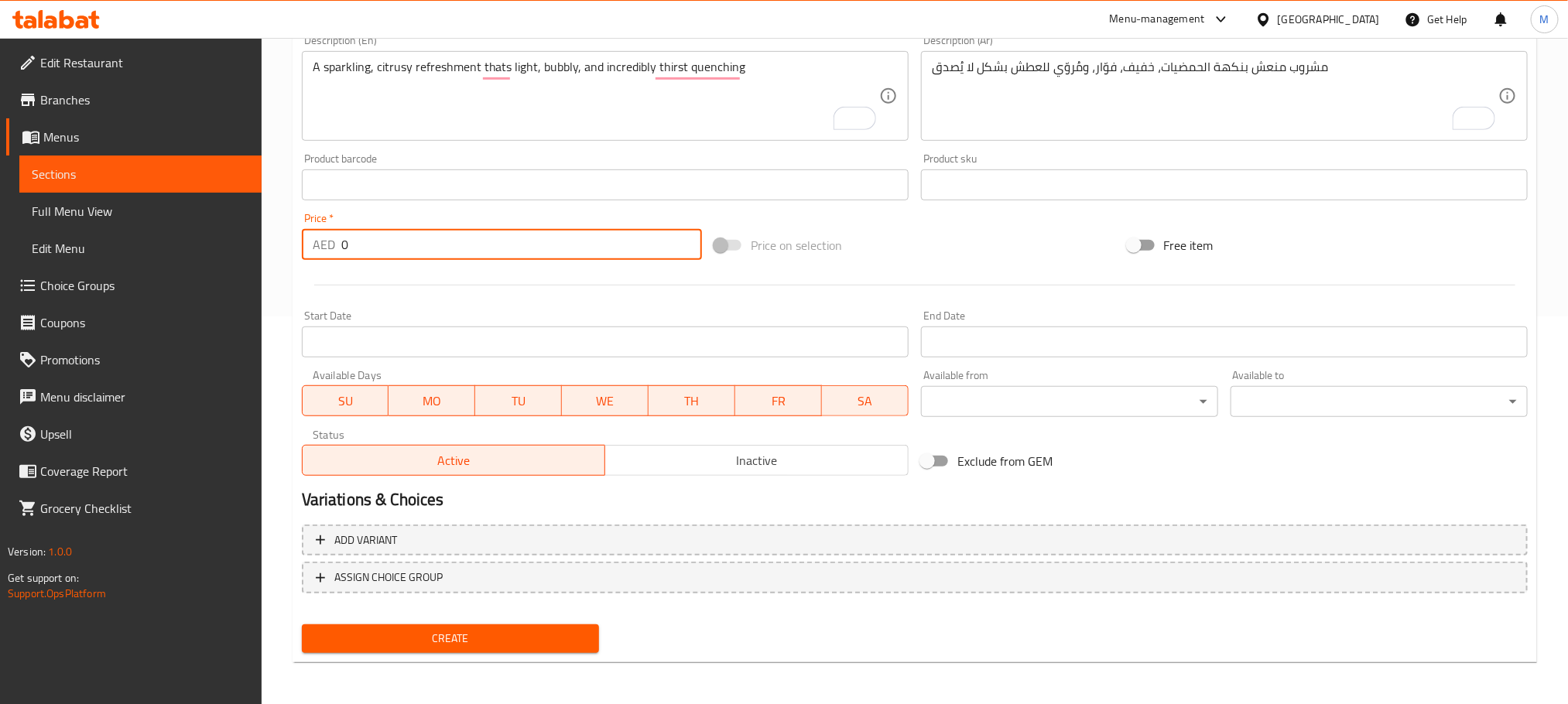
click at [558, 253] on input "0" at bounding box center [522, 245] width 361 height 31
paste input "30.0"
type input "30.00"
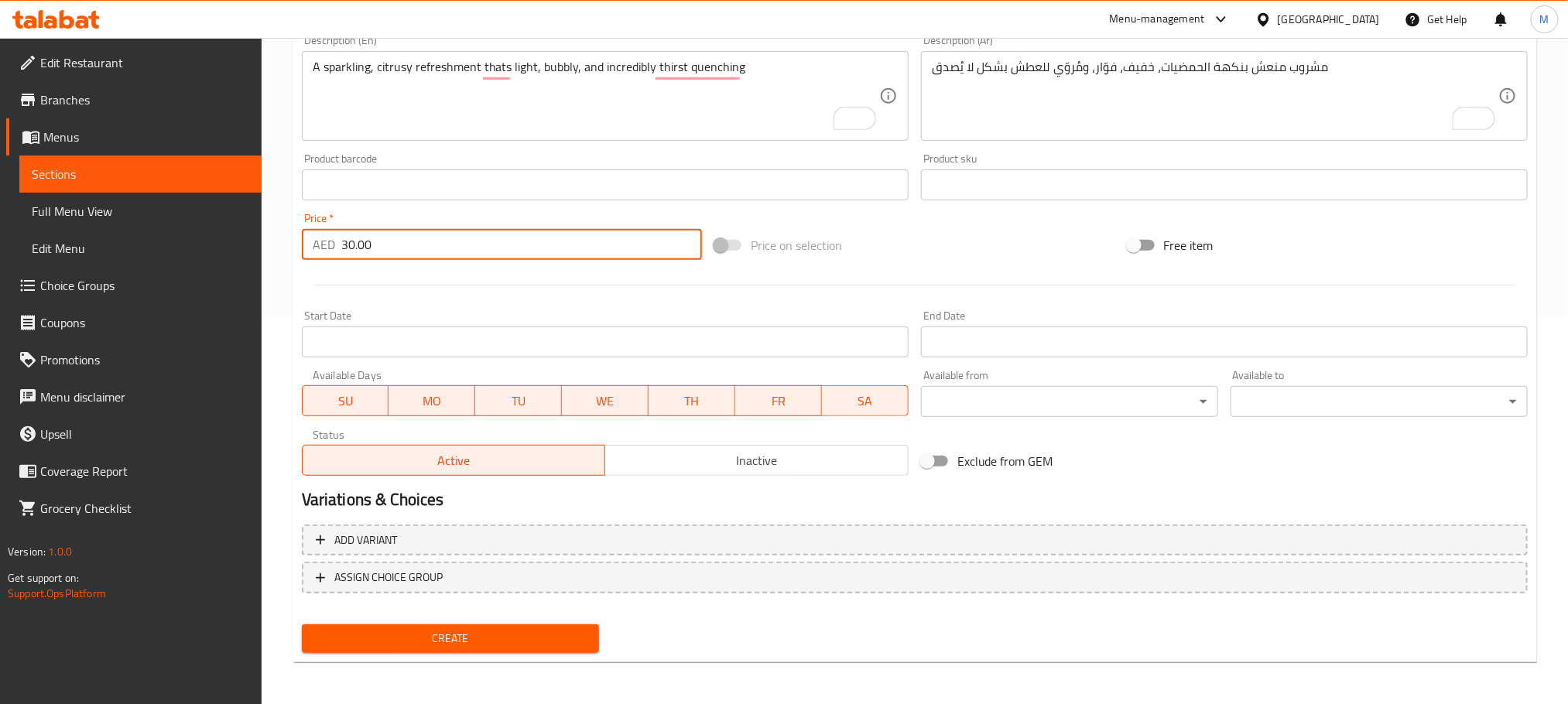
click at [558, 625] on button "Create" at bounding box center [451, 639] width 297 height 29
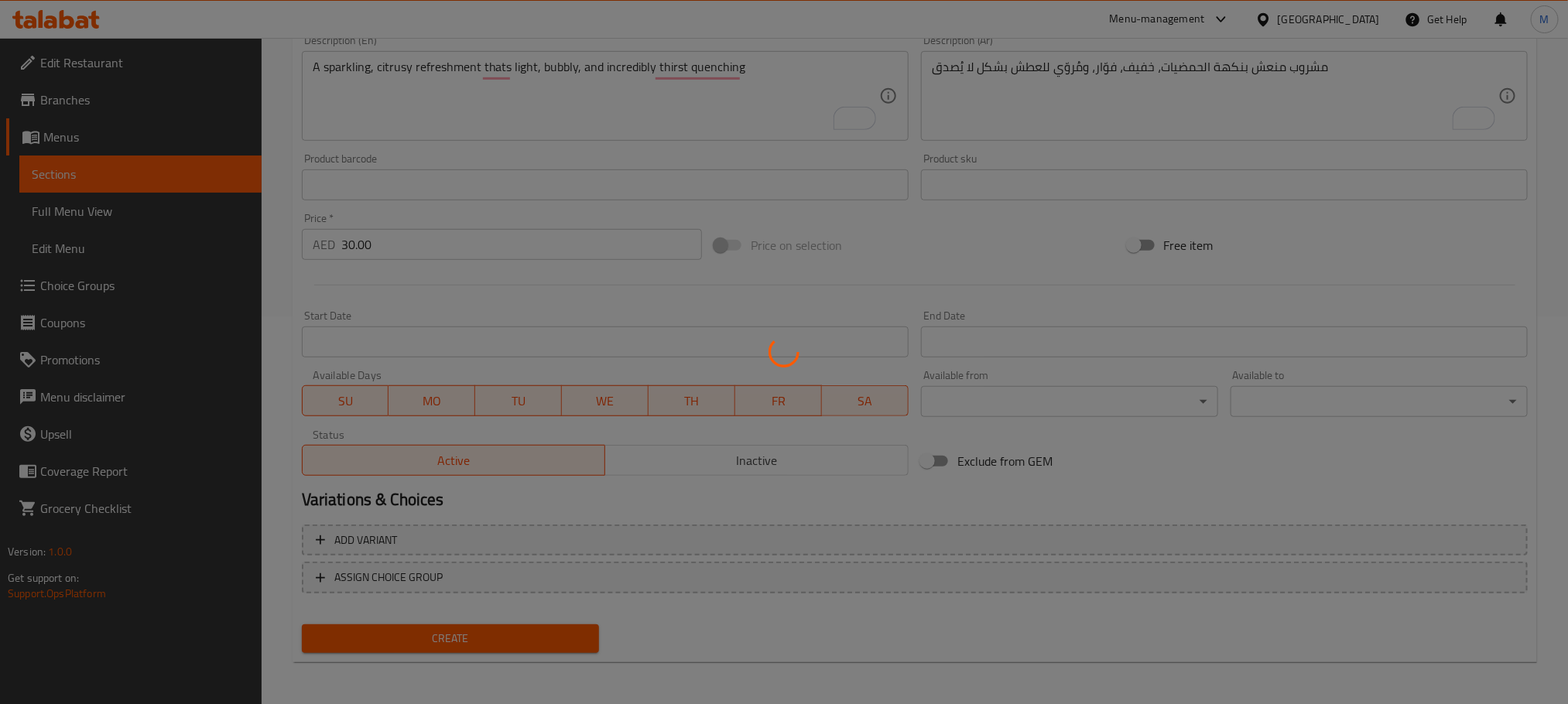
type input "0"
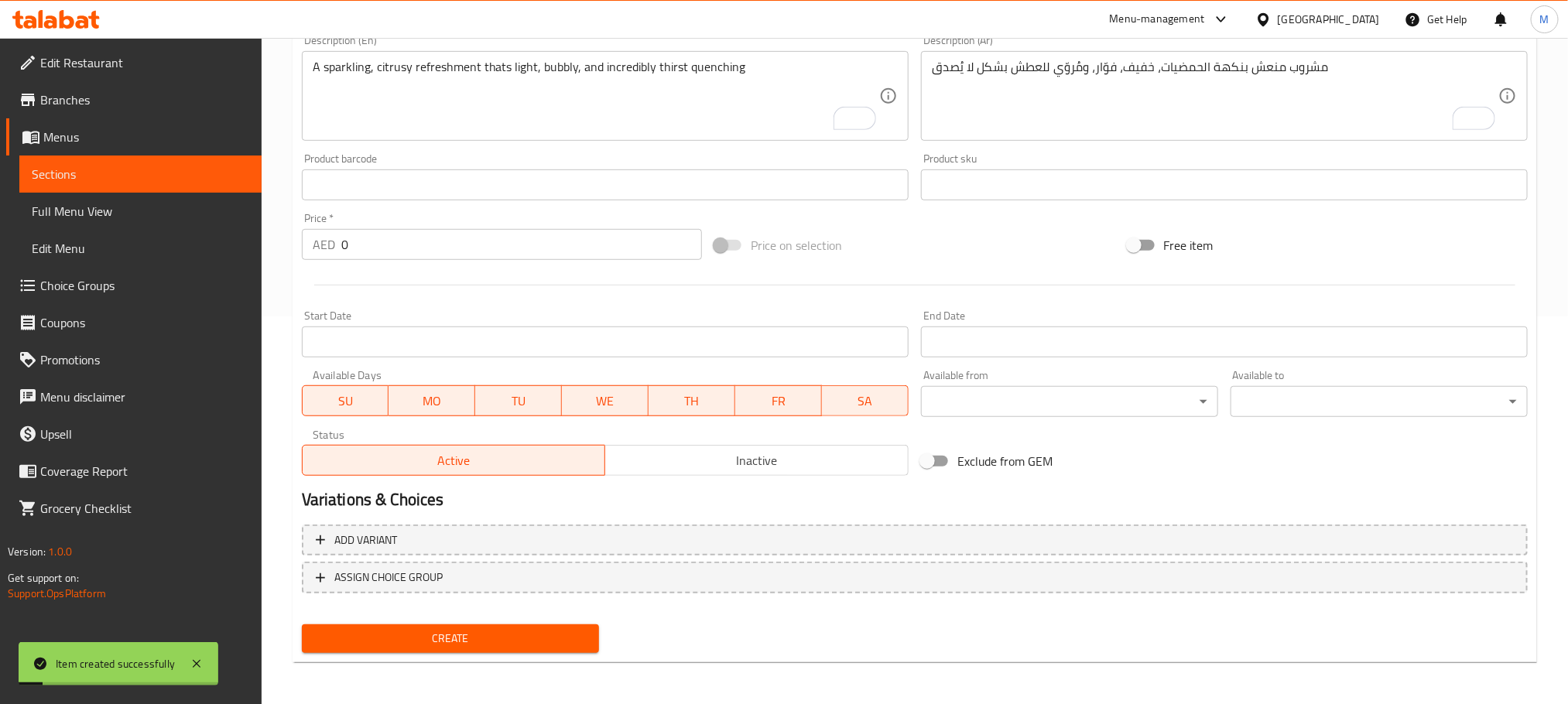
scroll to position [0, 0]
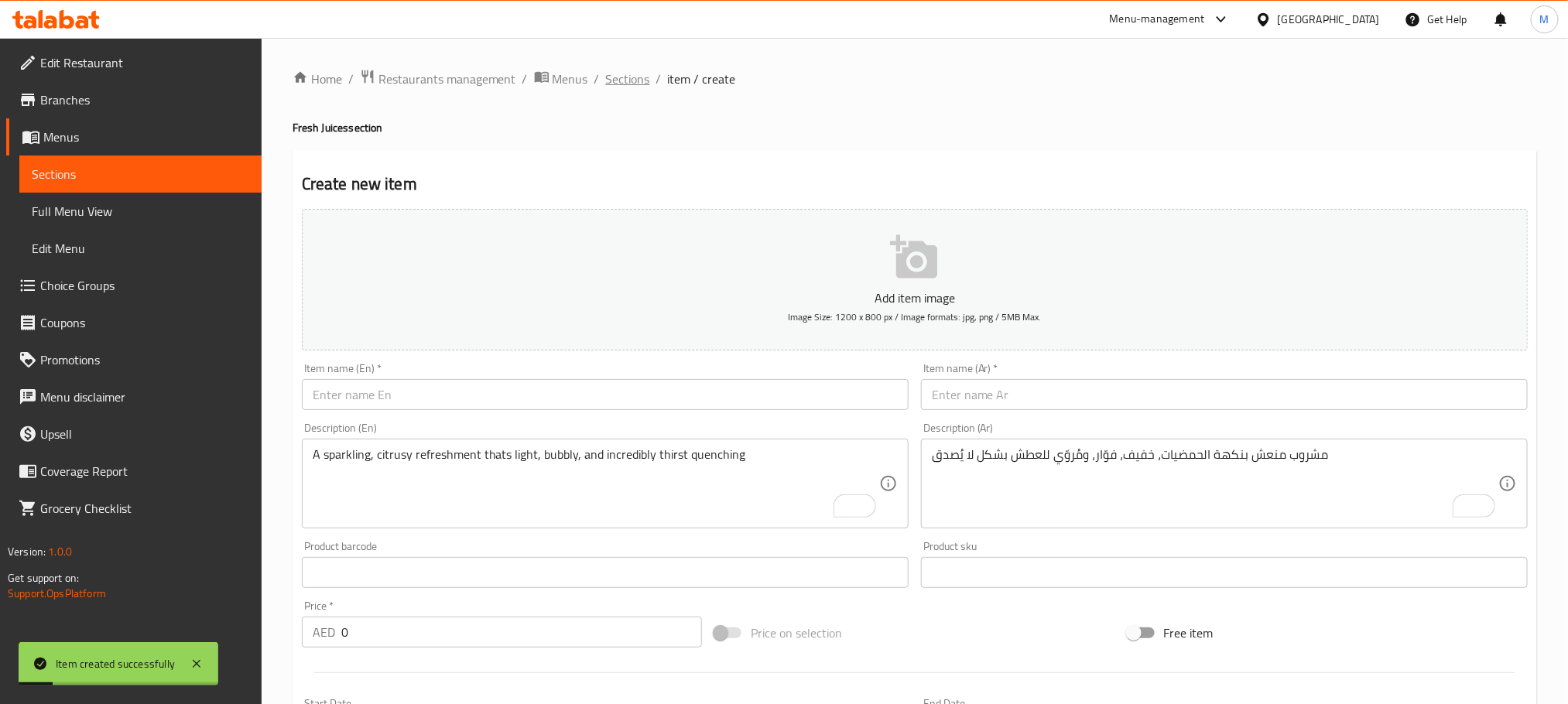
click at [631, 77] on span "Sections" at bounding box center [628, 79] width 44 height 18
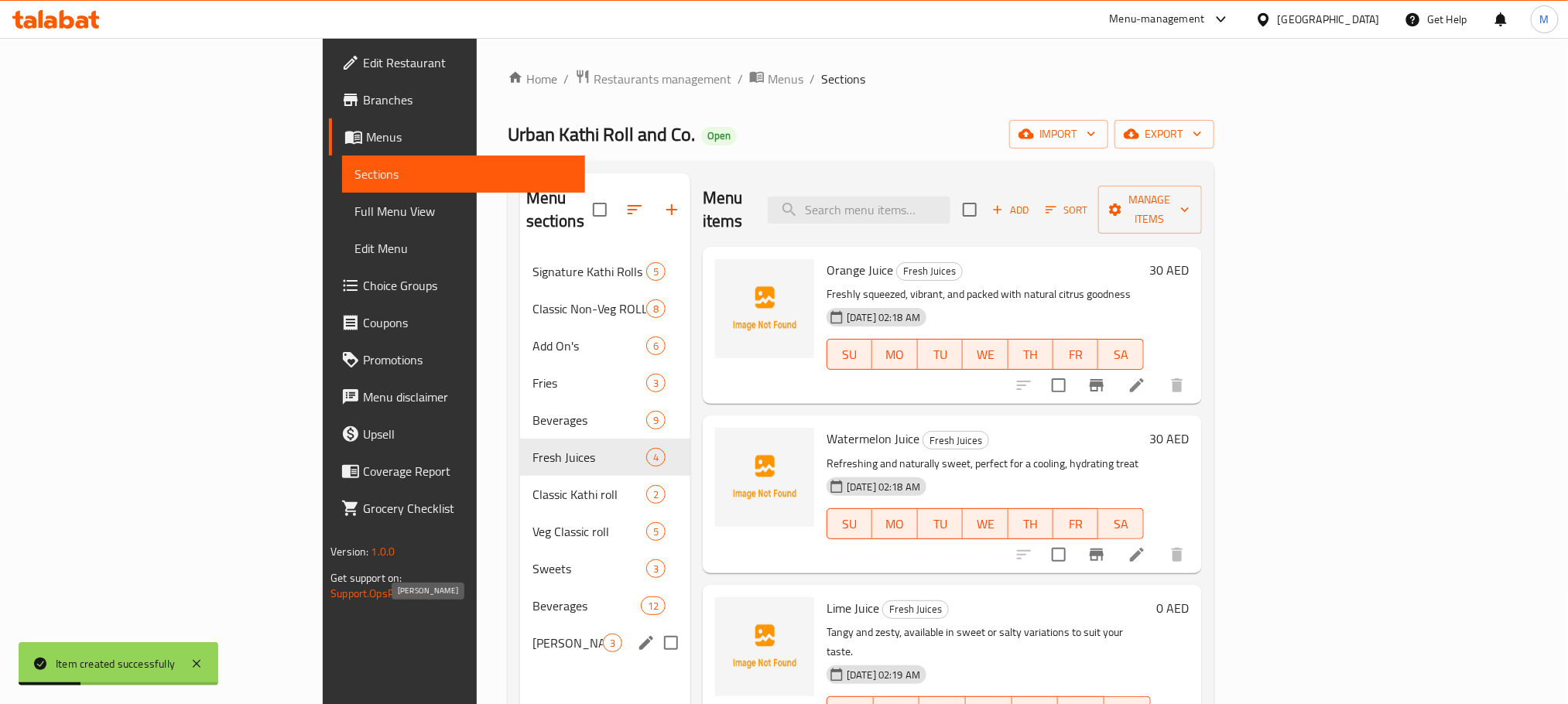
click at [533, 633] on span "[PERSON_NAME]" at bounding box center [567, 642] width 70 height 18
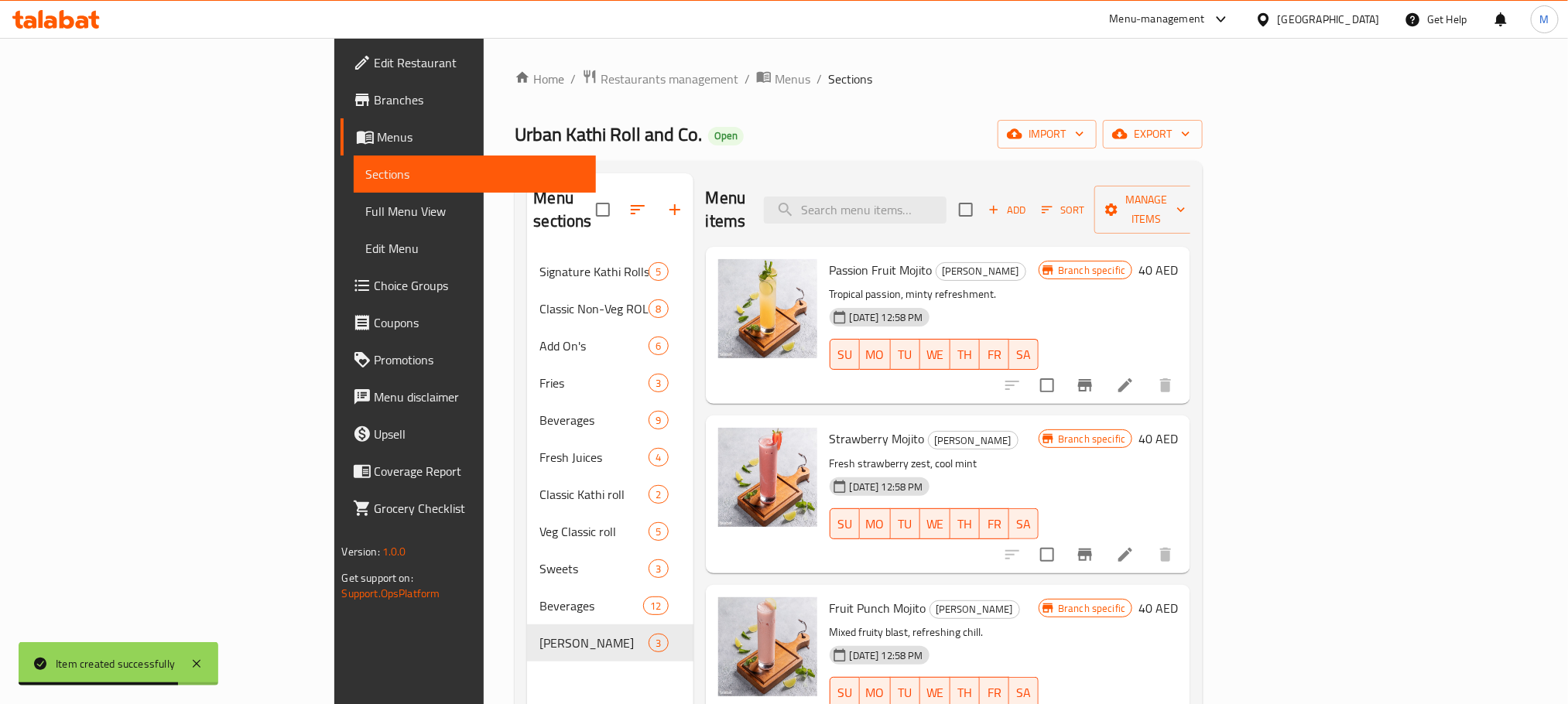
click at [666, 200] on icon "button" at bounding box center [675, 209] width 18 height 18
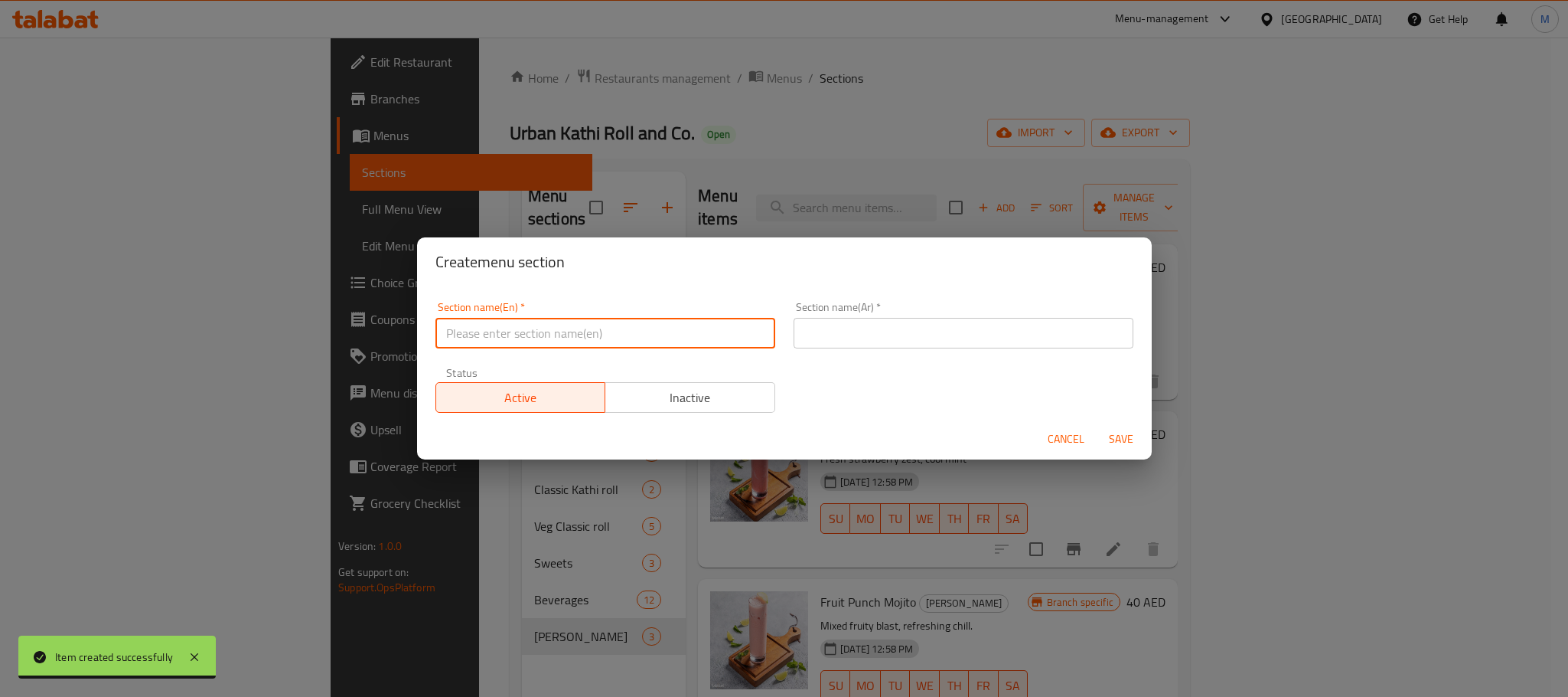
click at [630, 343] on input "text" at bounding box center [606, 333] width 340 height 30
paste input "Mocktails"
type input "Mocktails"
click at [1006, 346] on input "text" at bounding box center [963, 333] width 340 height 30
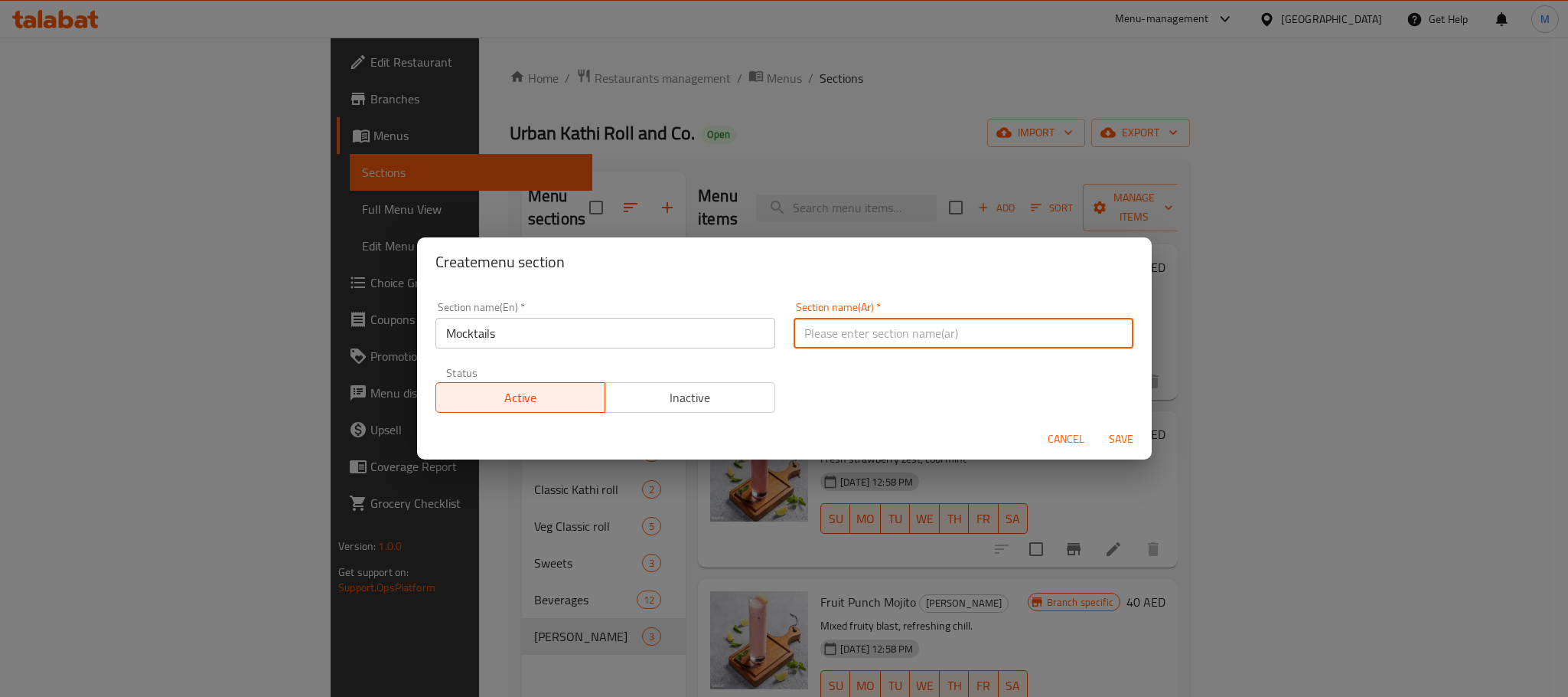
paste input "الموكتيلات"
type input "الموكتيلات"
click at [893, 367] on div "Section name(En)   * Mocktails Section name(En) * Section name(Ar)   * الموكتيل…" at bounding box center [784, 357] width 717 height 129
click at [1124, 439] on span "Save" at bounding box center [1121, 439] width 37 height 19
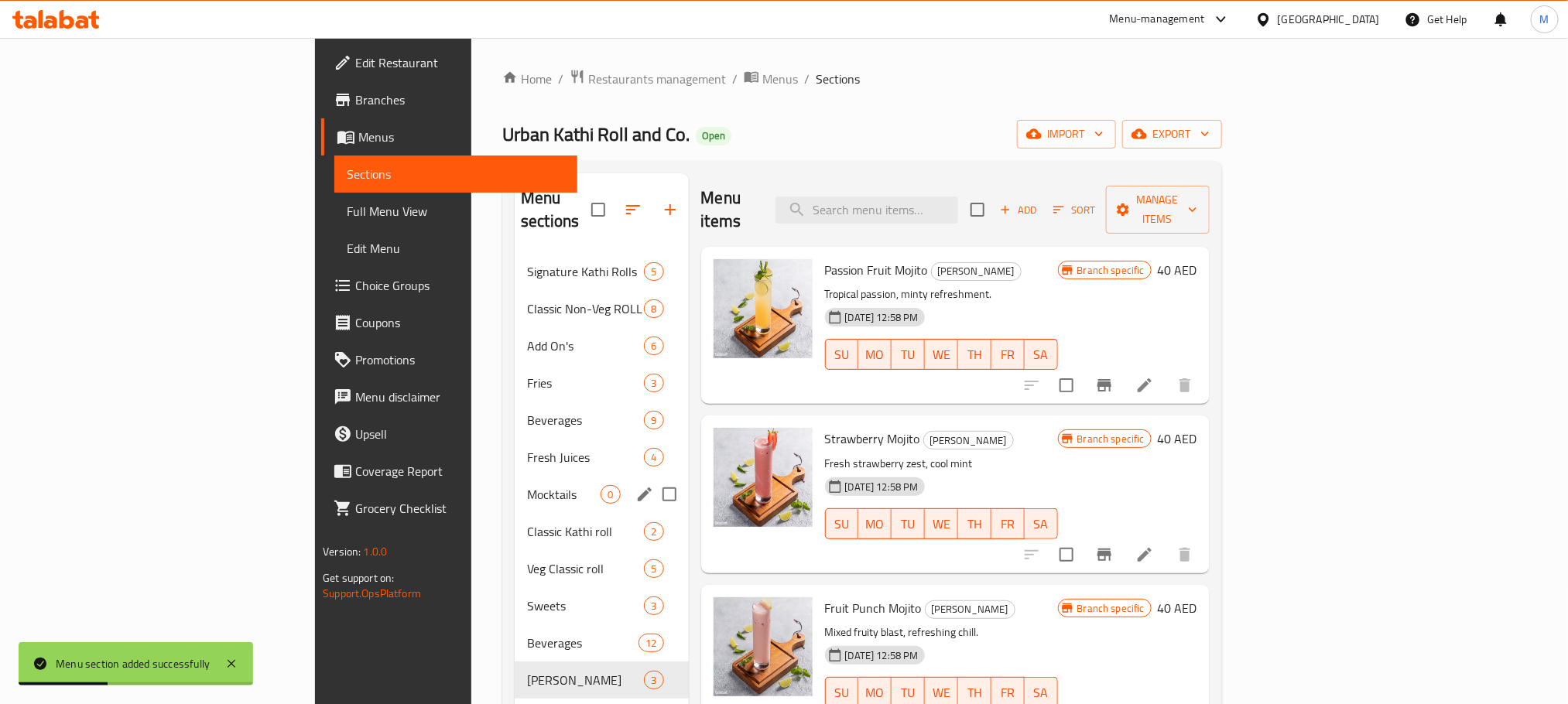
click at [514, 476] on div "Mocktails 0" at bounding box center [601, 494] width 174 height 37
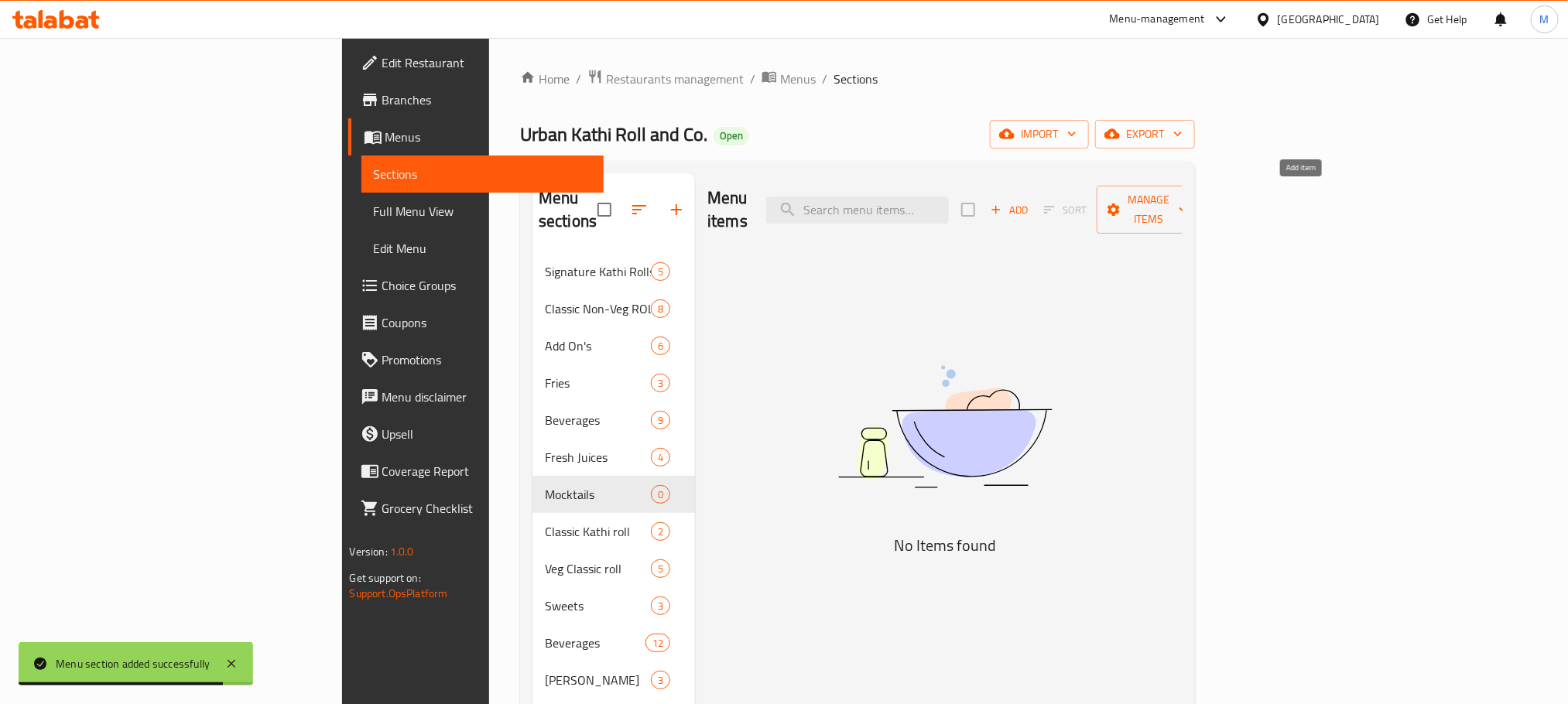
click at [1030, 201] on span "Add" at bounding box center [1010, 210] width 42 height 18
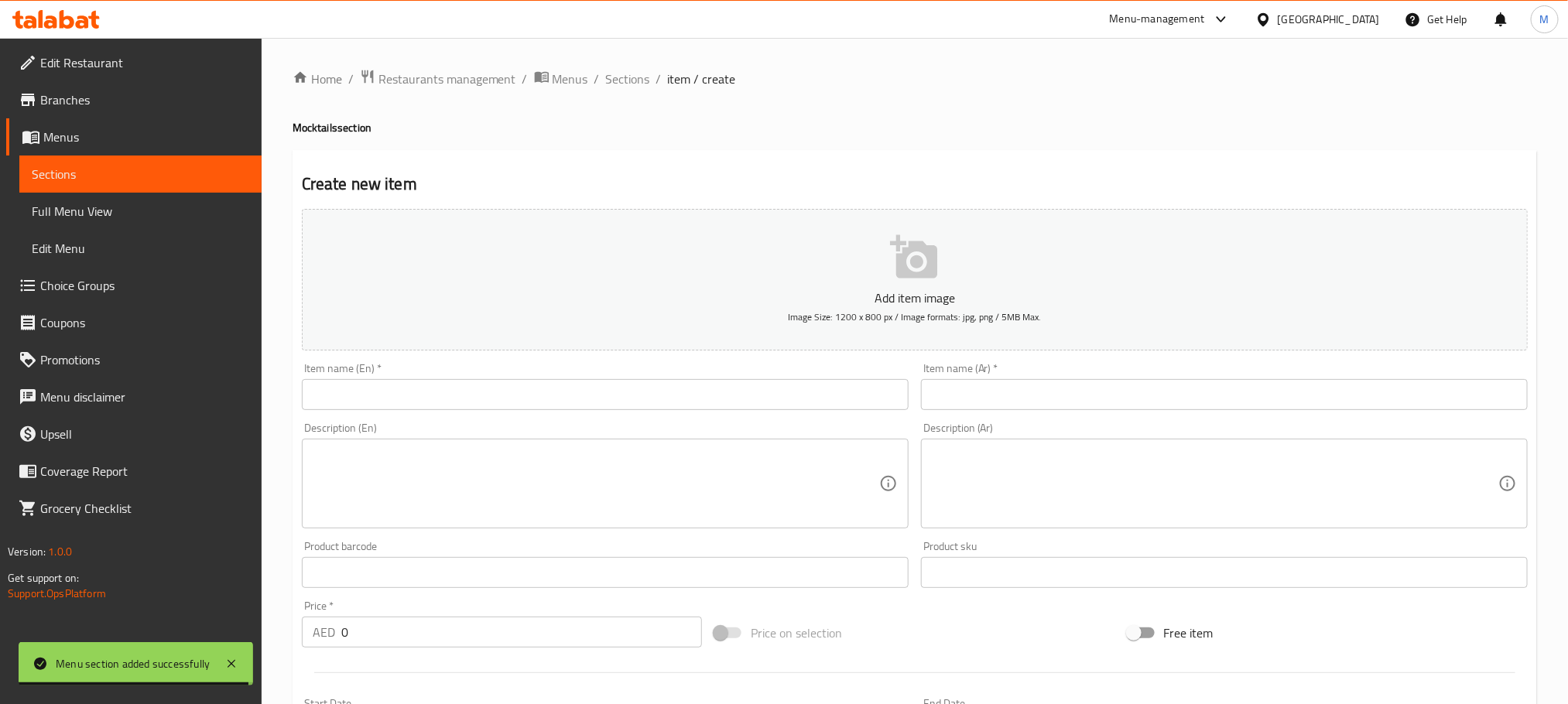
click at [694, 402] on input "text" at bounding box center [606, 394] width 606 height 31
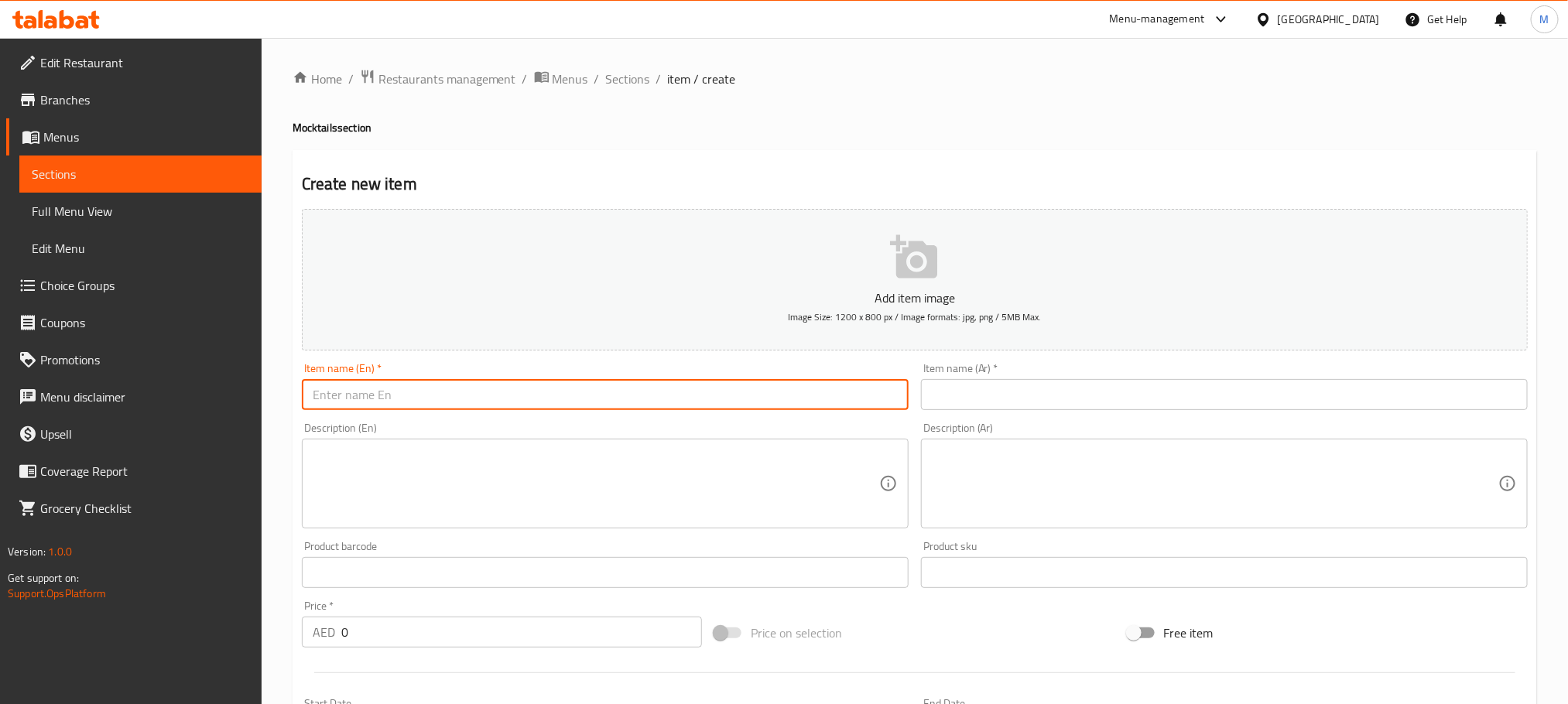
paste input "[PERSON_NAME]"
type input "[PERSON_NAME]"
click at [1147, 379] on input "text" at bounding box center [1224, 394] width 606 height 31
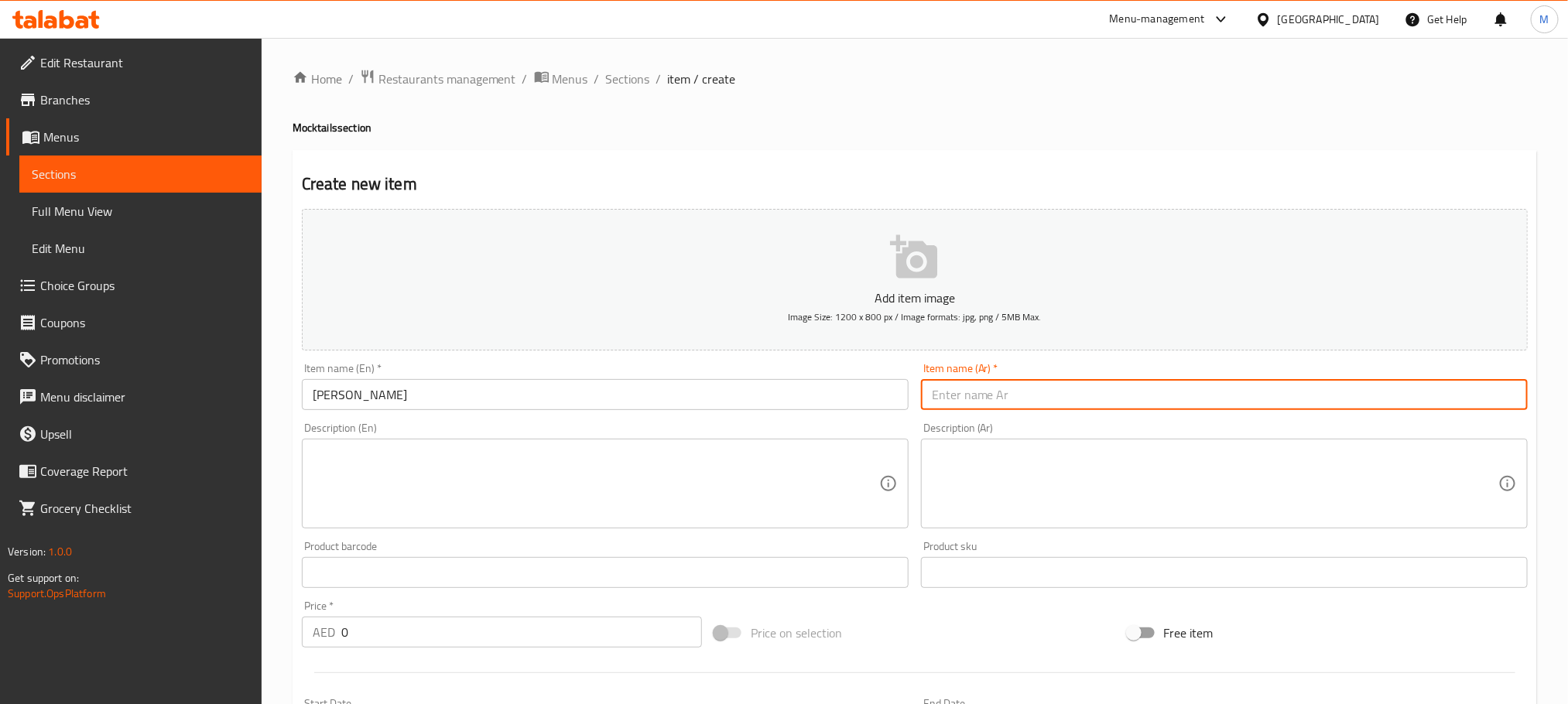
paste input "[PERSON_NAME]"
type input "[PERSON_NAME]"
click at [630, 465] on textarea at bounding box center [596, 483] width 566 height 74
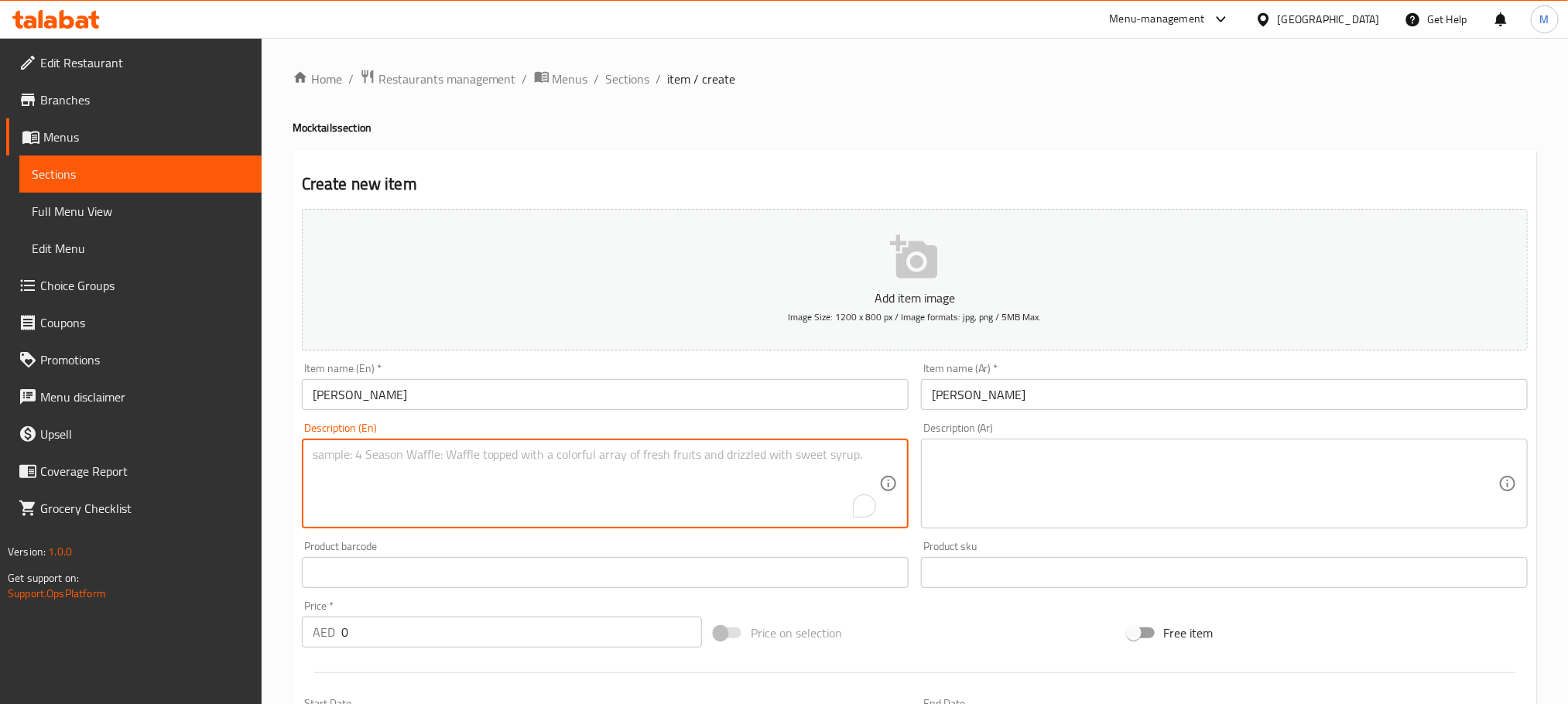
paste textarea "A refreshing blend of mint, lime, and soda, perfect for a cool, revitalizing sip"
type textarea "A refreshing blend of mint, lime, and soda, perfect for a cool, revitalizing sip"
click at [778, 126] on h4 "Mocktails section" at bounding box center [915, 128] width 1245 height 15
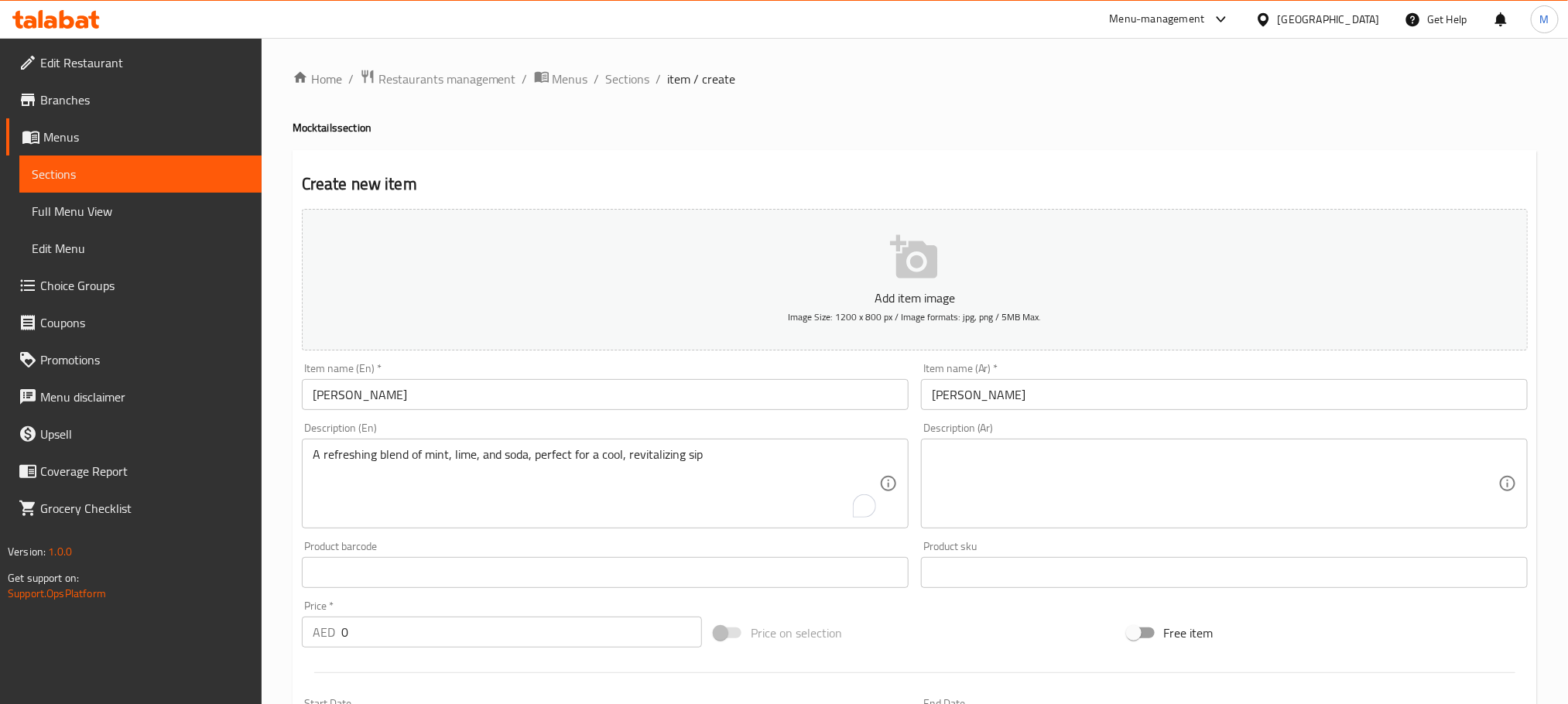
click at [1094, 483] on textarea at bounding box center [1215, 483] width 566 height 74
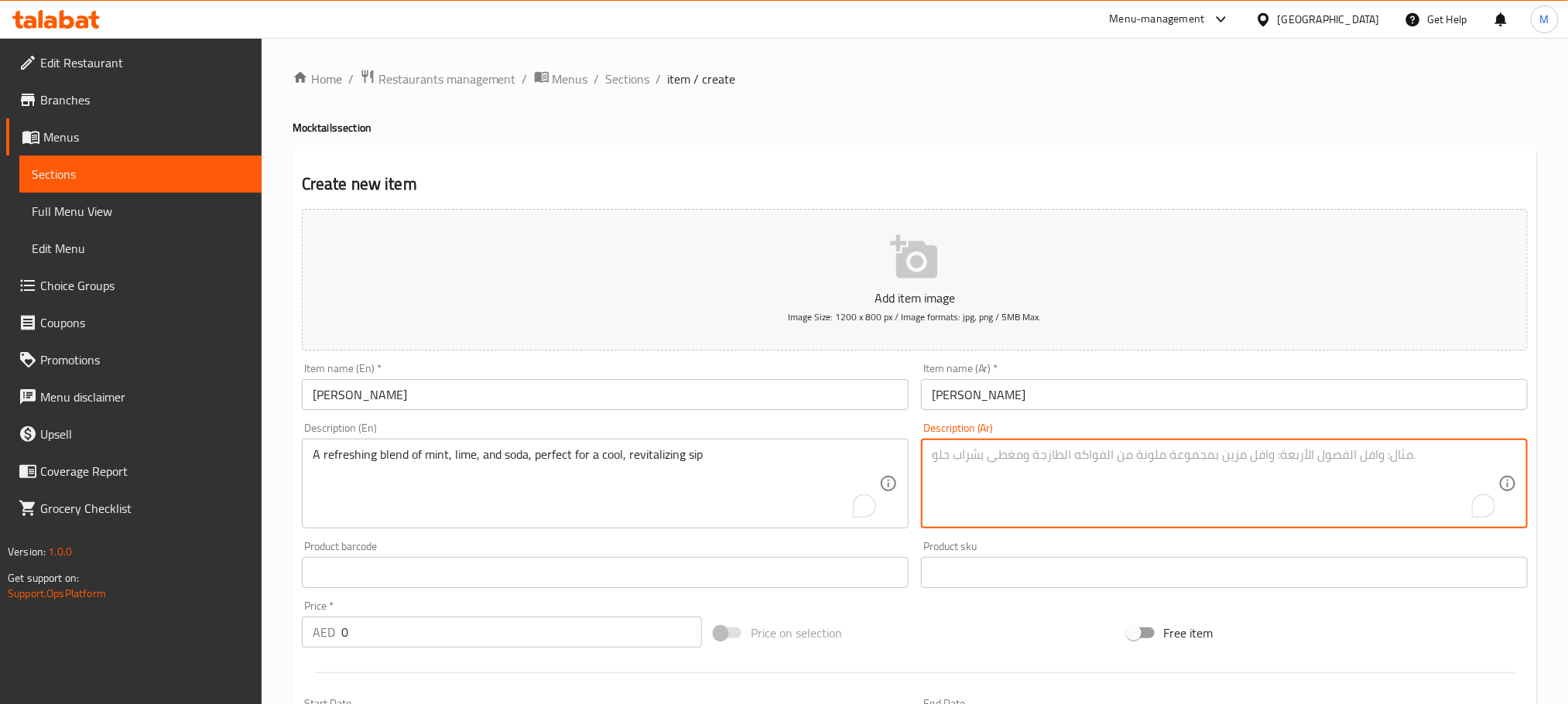
paste textarea "مزيج منعش من النعناع والليمون والصودا، مثالي لشربة باردة ومنعشة"
type textarea "مزيج منعش من النعناع والليمون والصودا، مثالي لشربة باردة ومنعشة"
click at [585, 641] on input "0" at bounding box center [522, 632] width 361 height 31
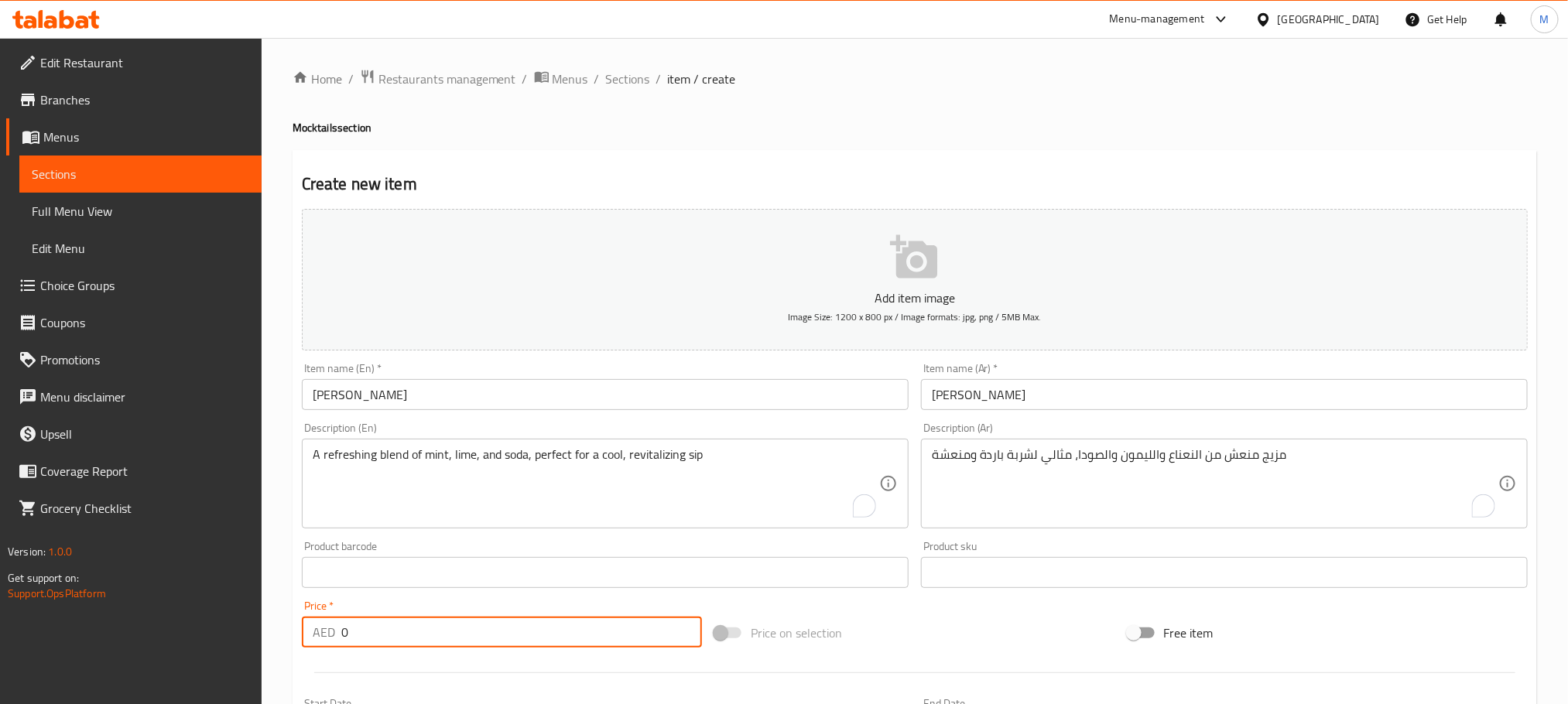
click at [585, 641] on input "0" at bounding box center [522, 632] width 361 height 31
paste input "36.0"
type input "36.00"
click at [878, 629] on div "Price on selection" at bounding box center [915, 633] width 413 height 42
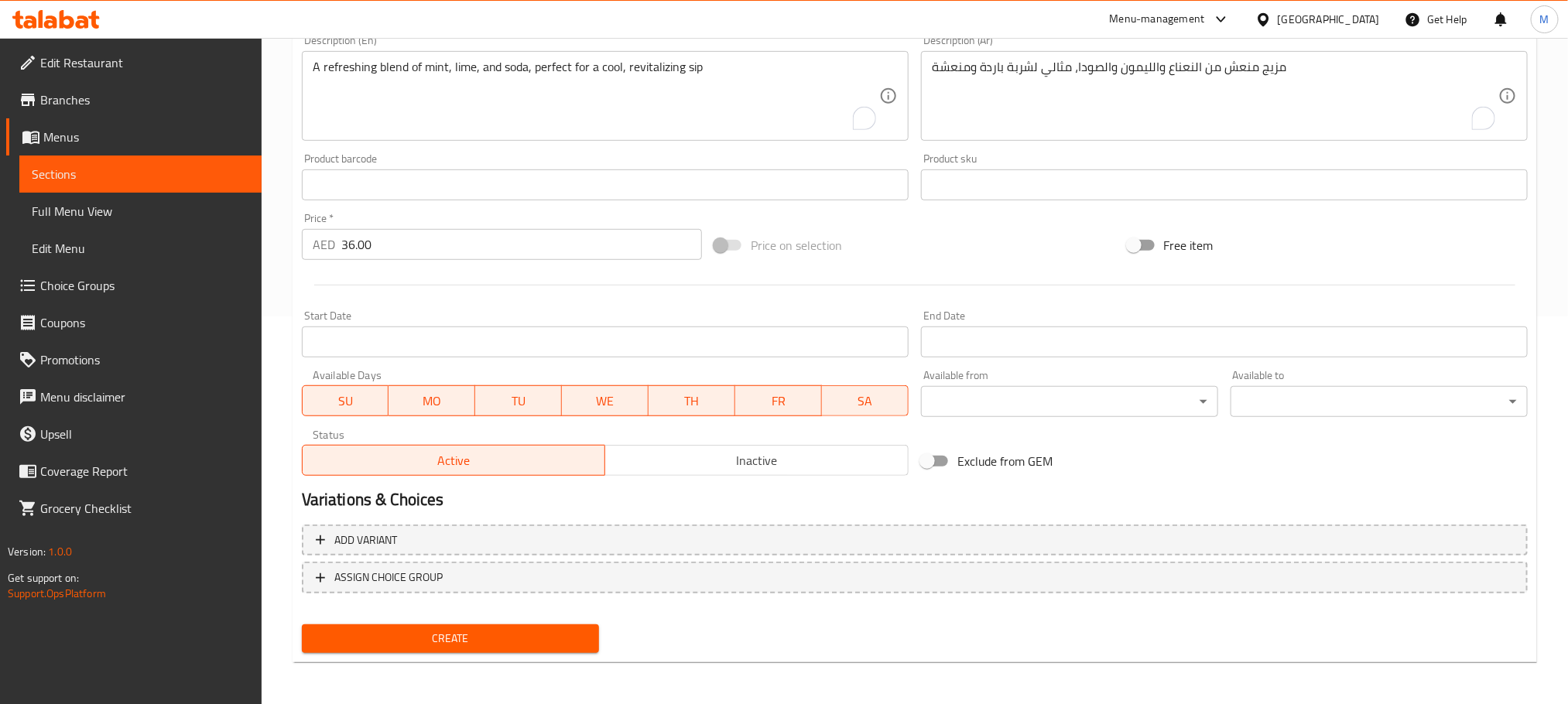
click at [554, 637] on span "Create" at bounding box center [450, 639] width 273 height 19
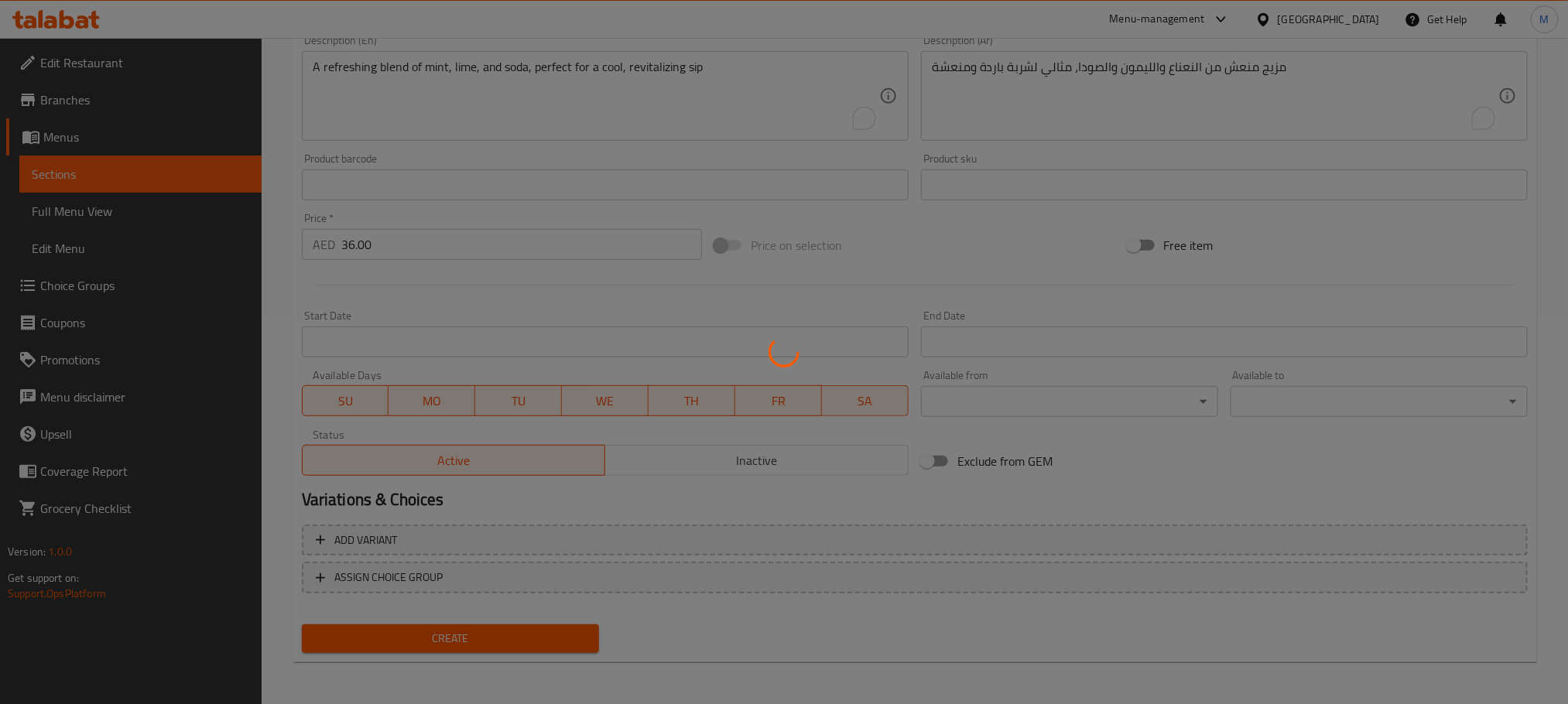
type input "0"
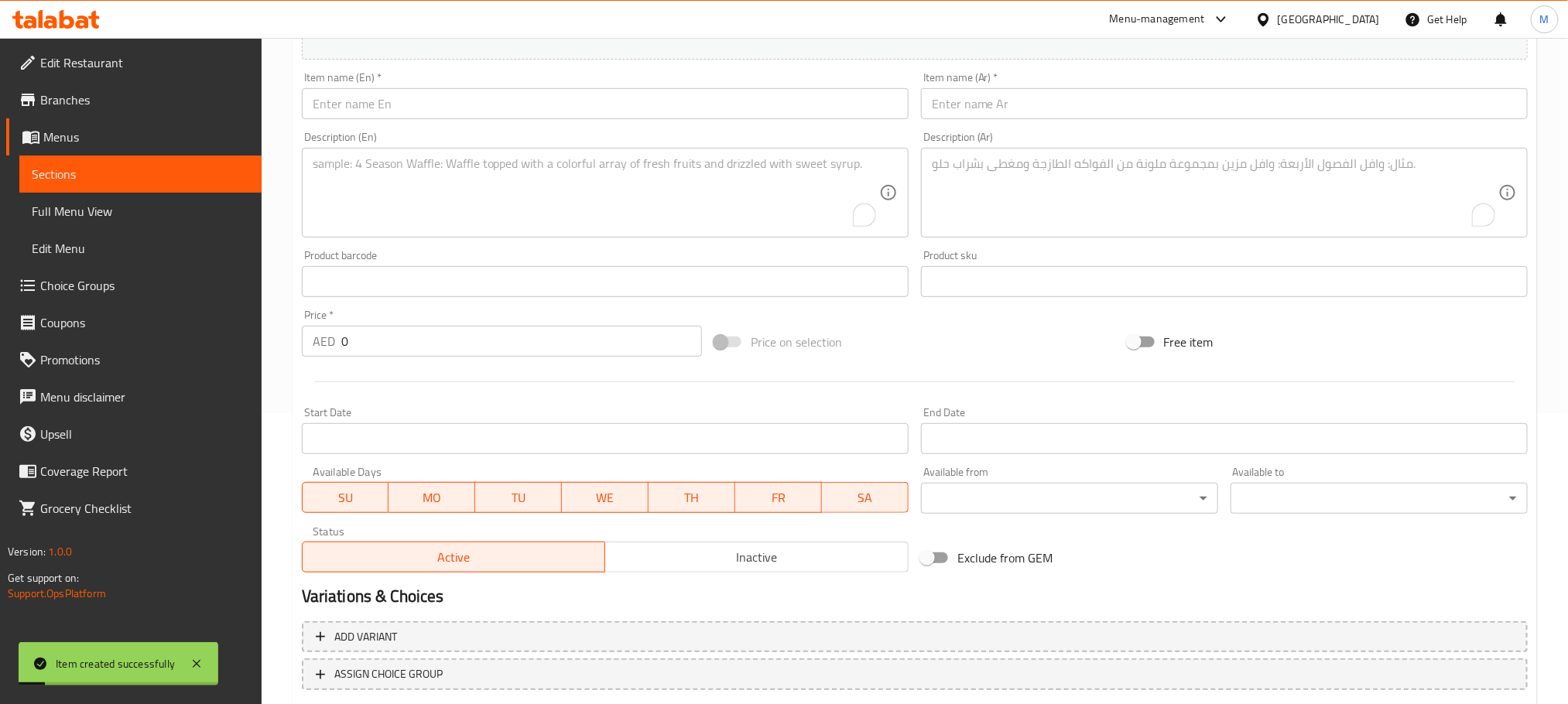
scroll to position [271, 0]
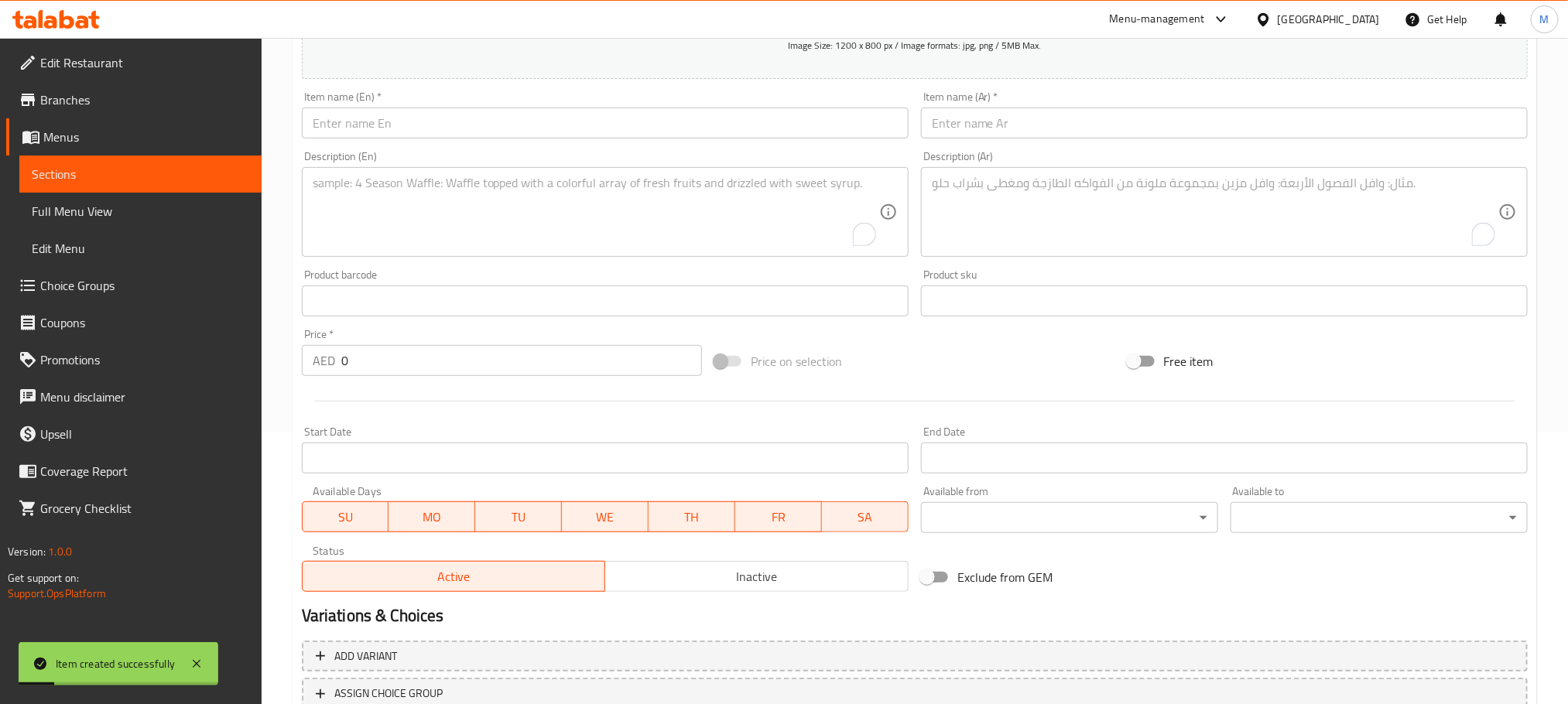
click at [593, 119] on input "text" at bounding box center [606, 123] width 606 height 31
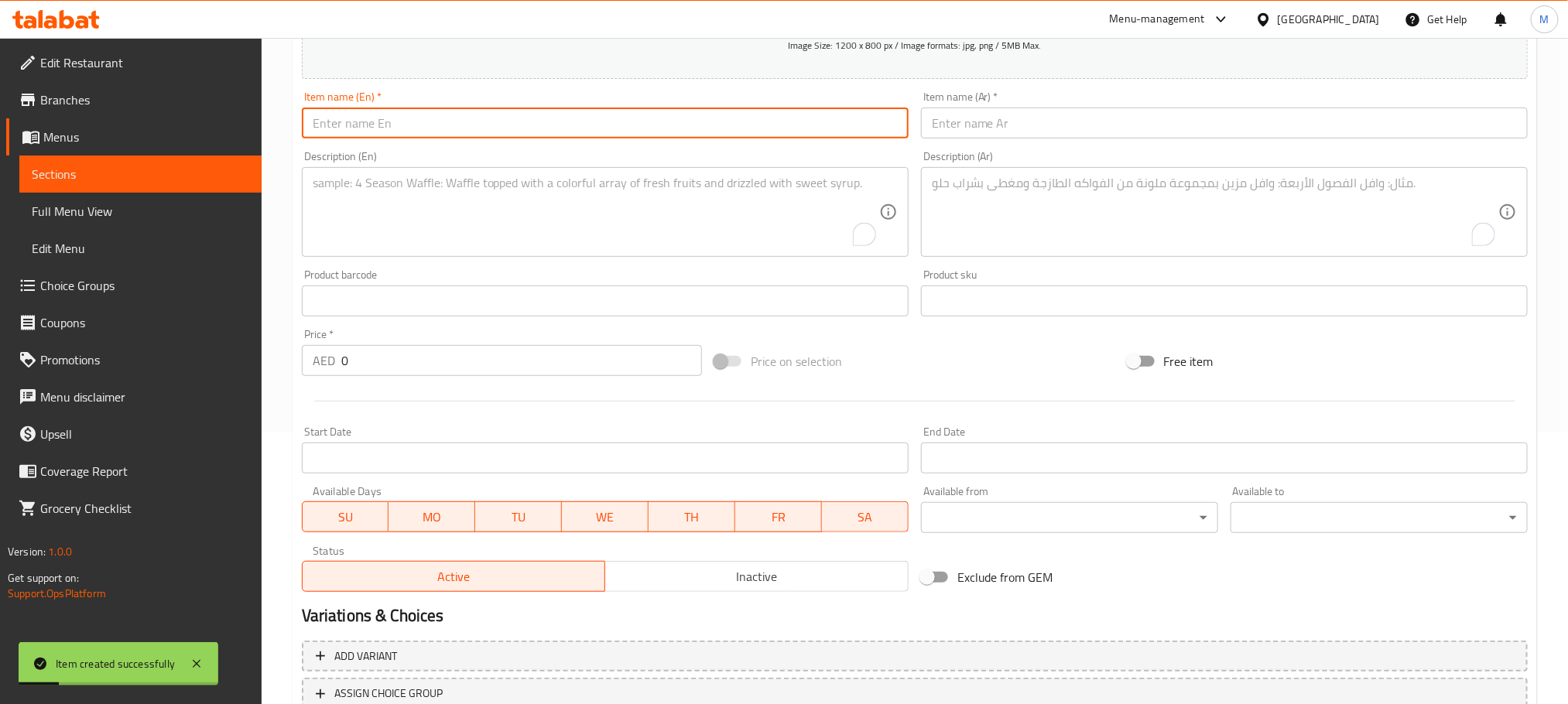
paste input "Khatta Meetha"
type input "Khatta Meetha"
click at [1219, 129] on input "text" at bounding box center [1224, 123] width 606 height 31
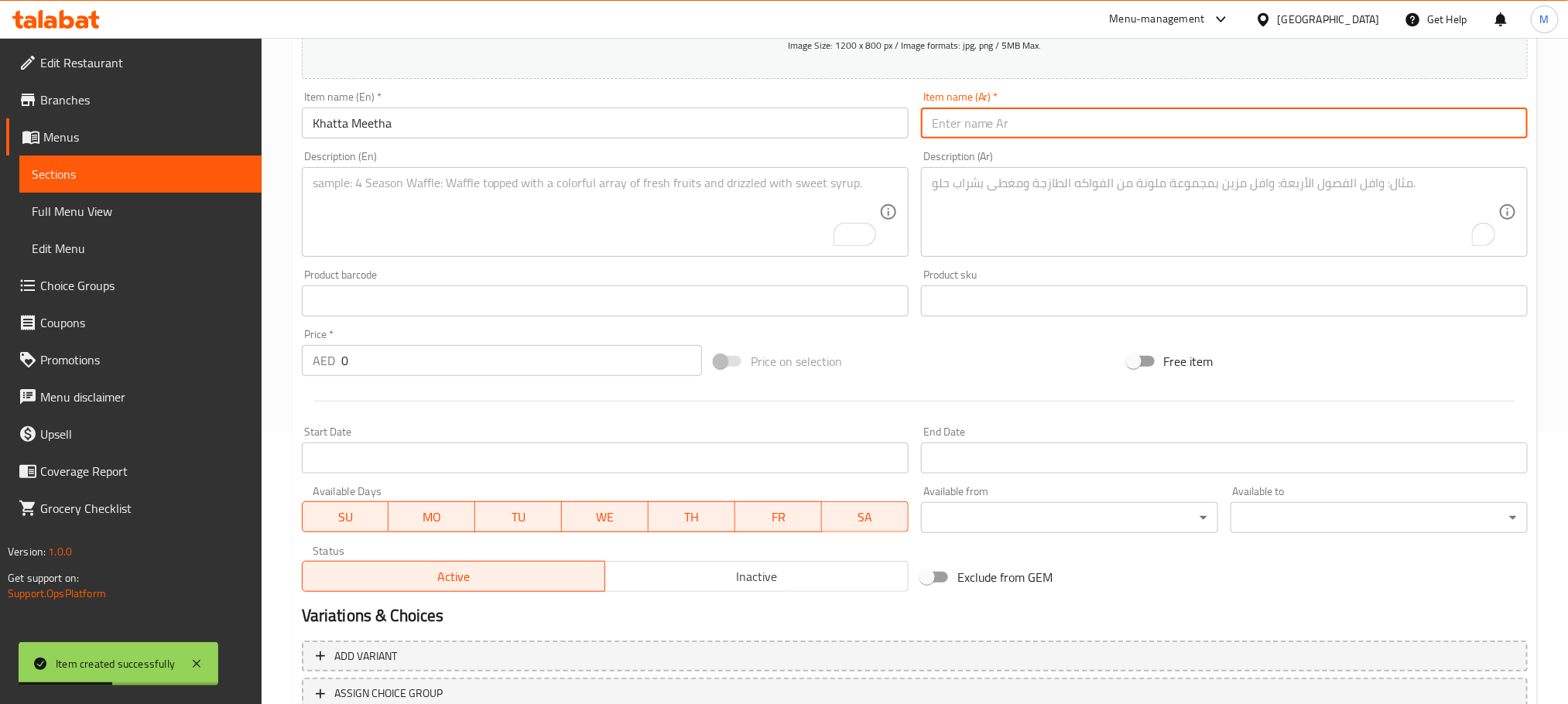
paste input "خطا ميثا"
type input "خطا ميثا"
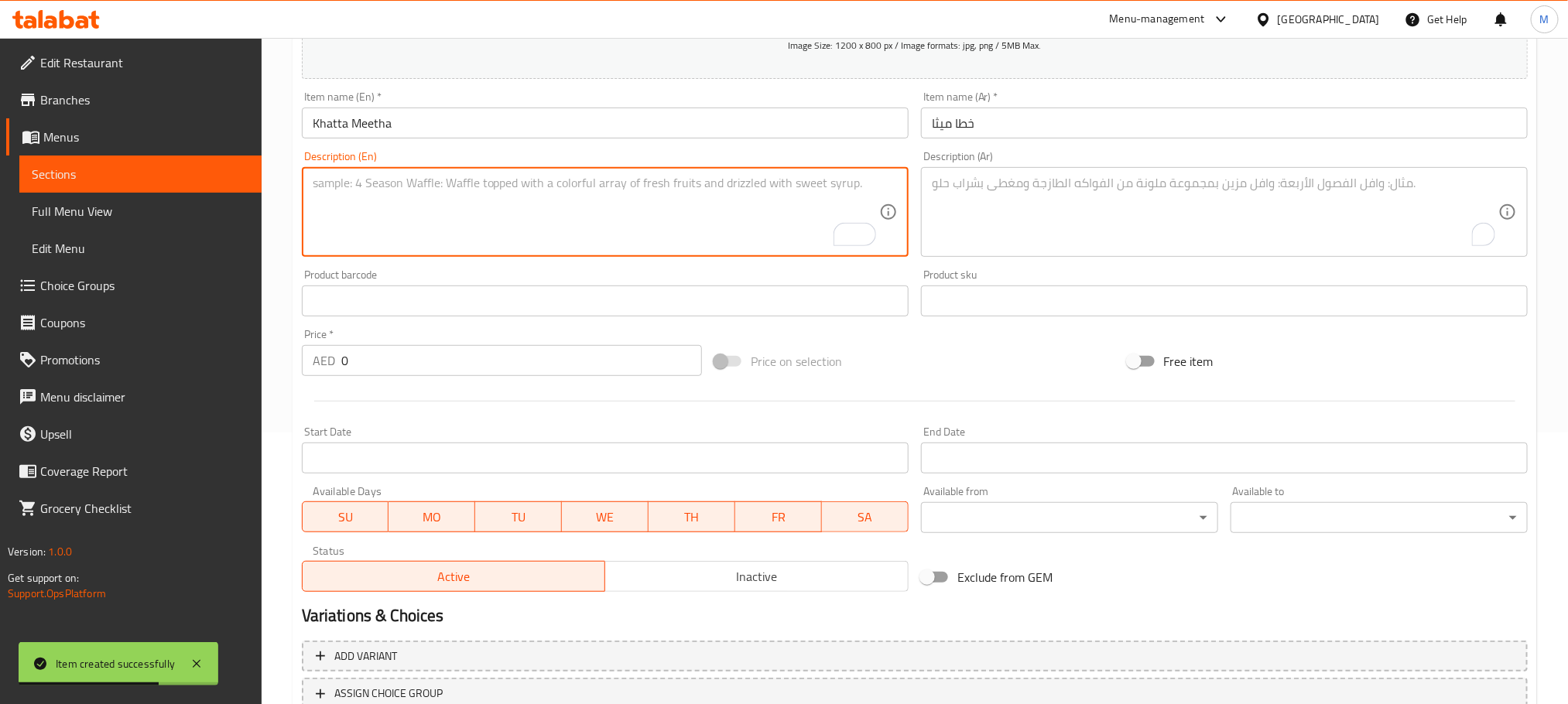
click at [521, 206] on textarea "To enrich screen reader interactions, please activate Accessibility in Grammarl…" at bounding box center [596, 212] width 566 height 74
paste textarea "A tangy and sweet mocktail that balances flavors beautifully for a delightful t…"
type textarea "A tangy and sweet mocktail that balances flavors beautifully for a delightful t…"
click at [1218, 209] on textarea "To enrich screen reader interactions, please activate Accessibility in Grammarl…" at bounding box center [1215, 212] width 566 height 74
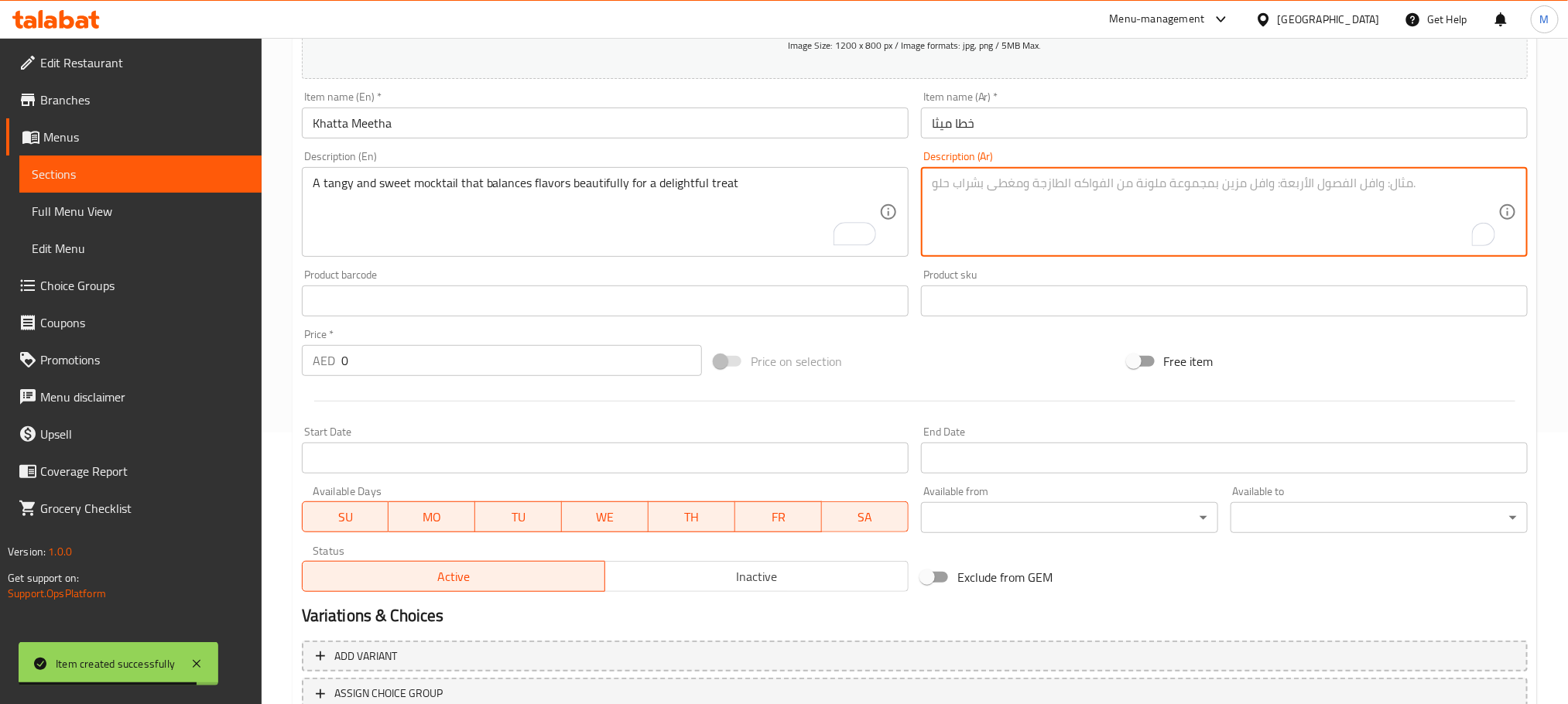
paste textarea "كوكتيل غير كحولي لاذع وحلو يوازن النكهات بشكل جميل للحصول على متعة رائعة"
type textarea "كوكتيل غير كحولي لاذع وحلو يوازن النكهات بشكل جميل للحصول على متعة رائعة"
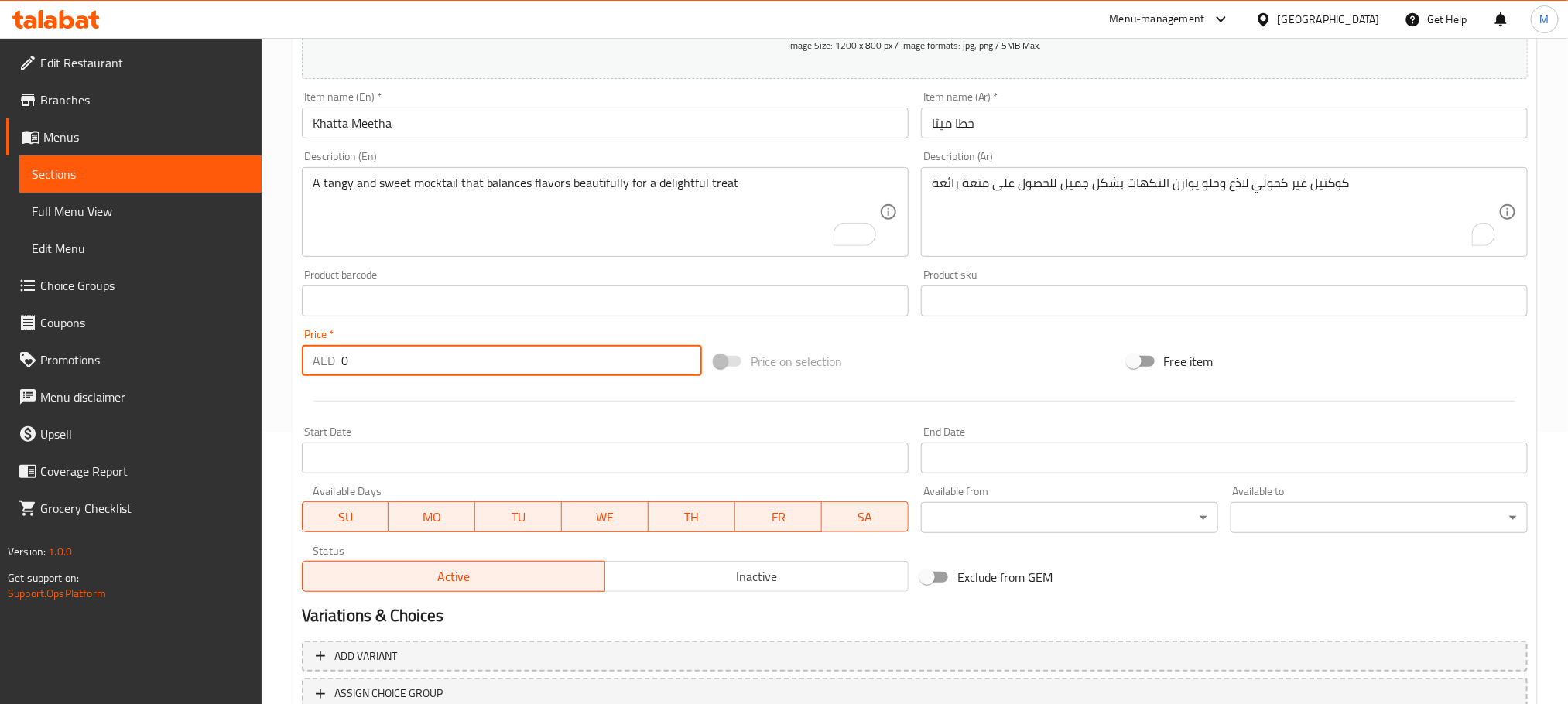
click at [504, 361] on input "0" at bounding box center [522, 361] width 361 height 31
paste input "36.0"
type input "36.00"
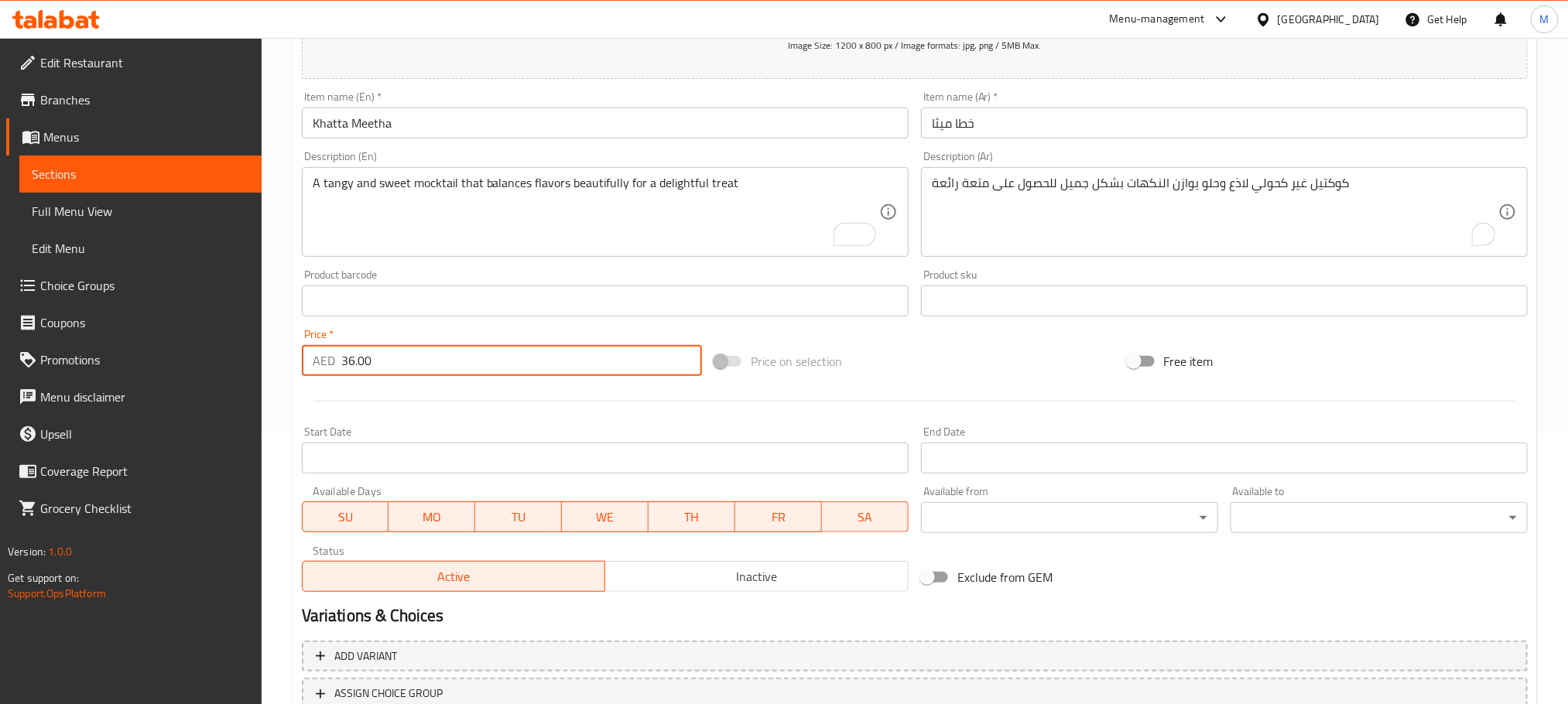
click at [484, 397] on div at bounding box center [915, 401] width 1238 height 38
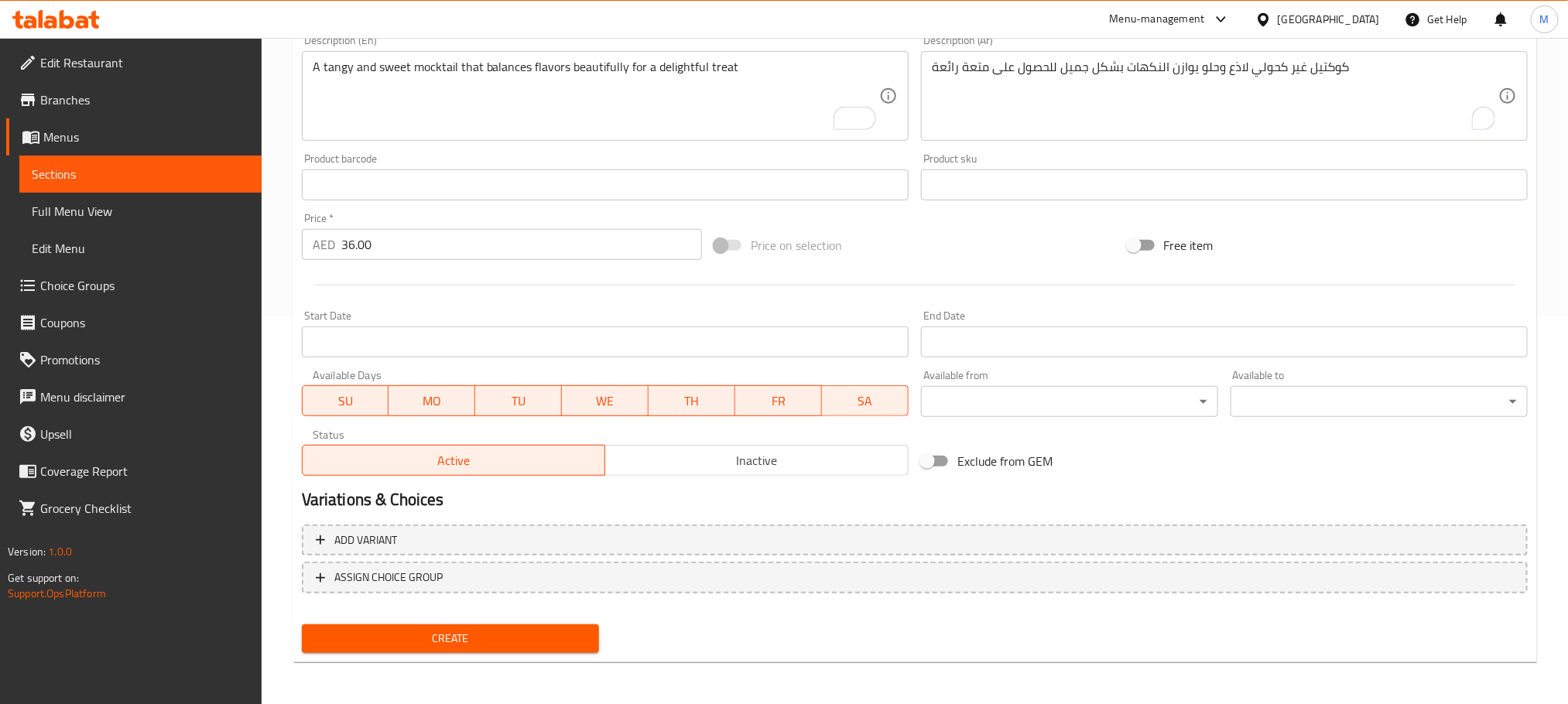
click at [513, 649] on button "Create" at bounding box center [451, 639] width 297 height 29
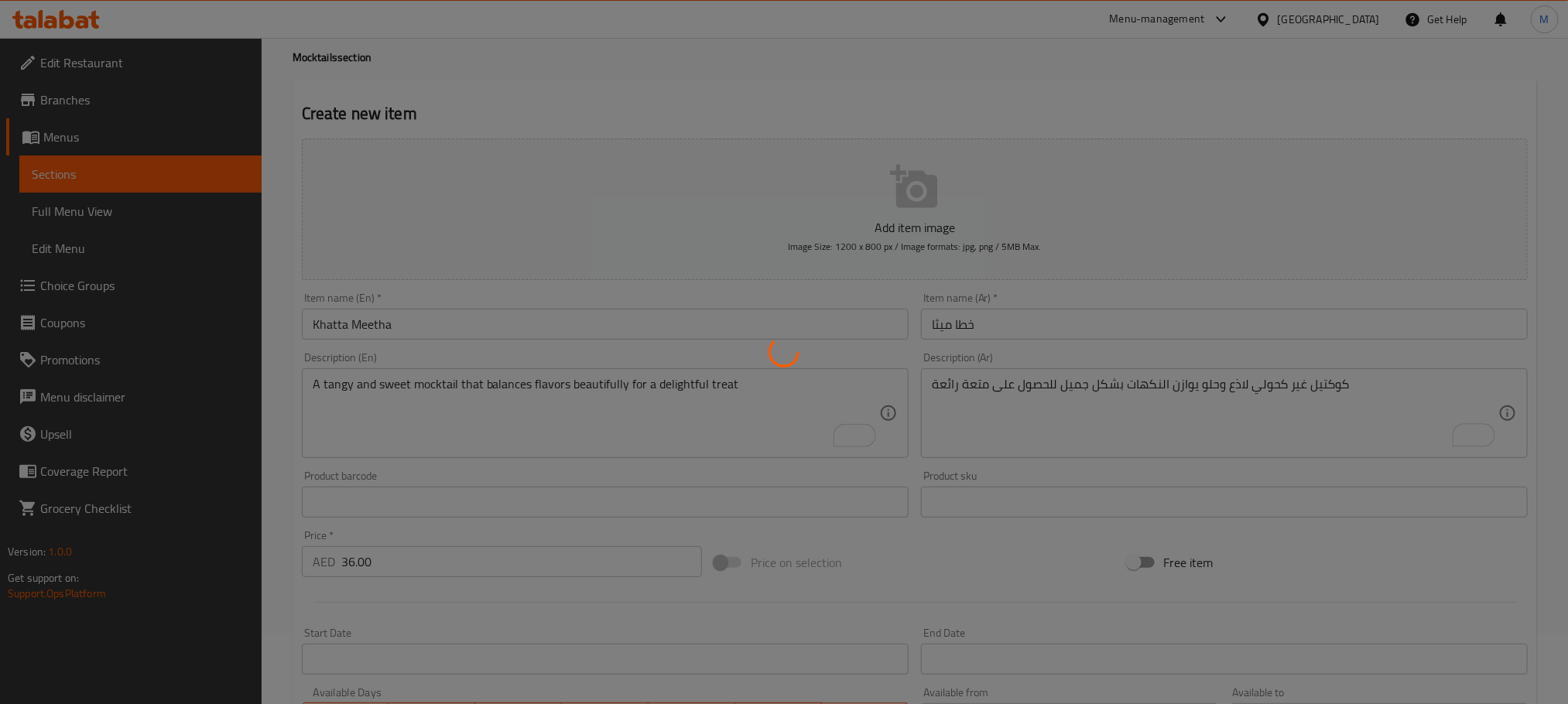
scroll to position [39, 0]
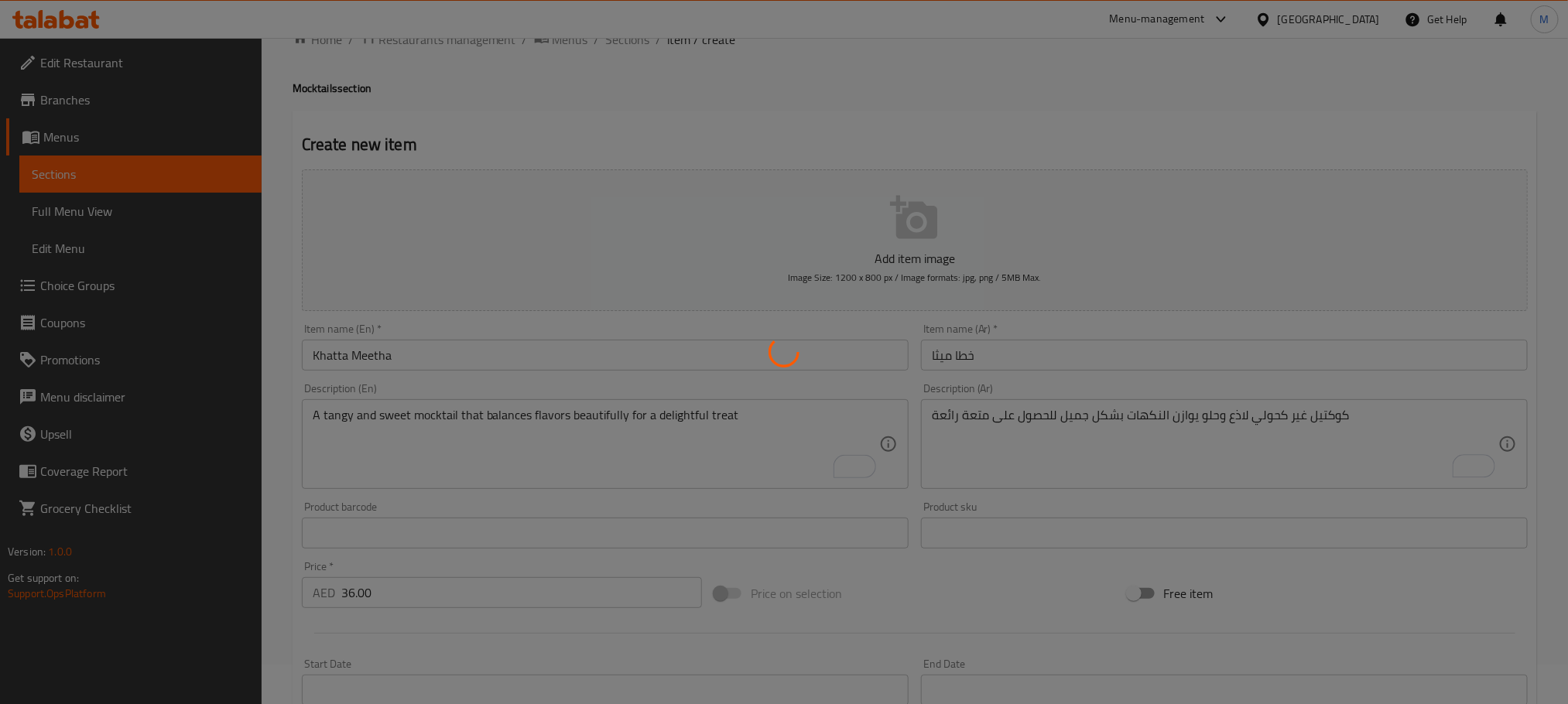
type input "0"
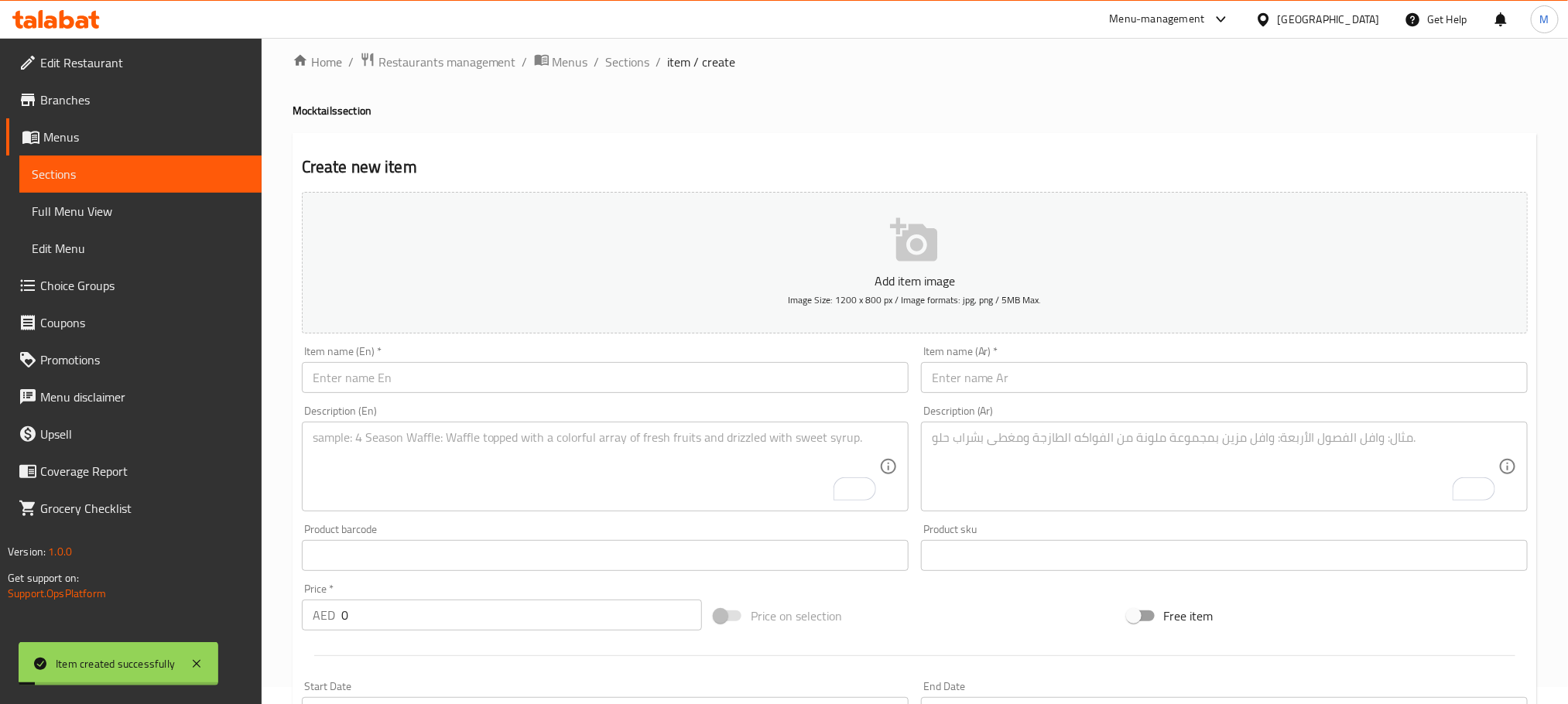
scroll to position [0, 0]
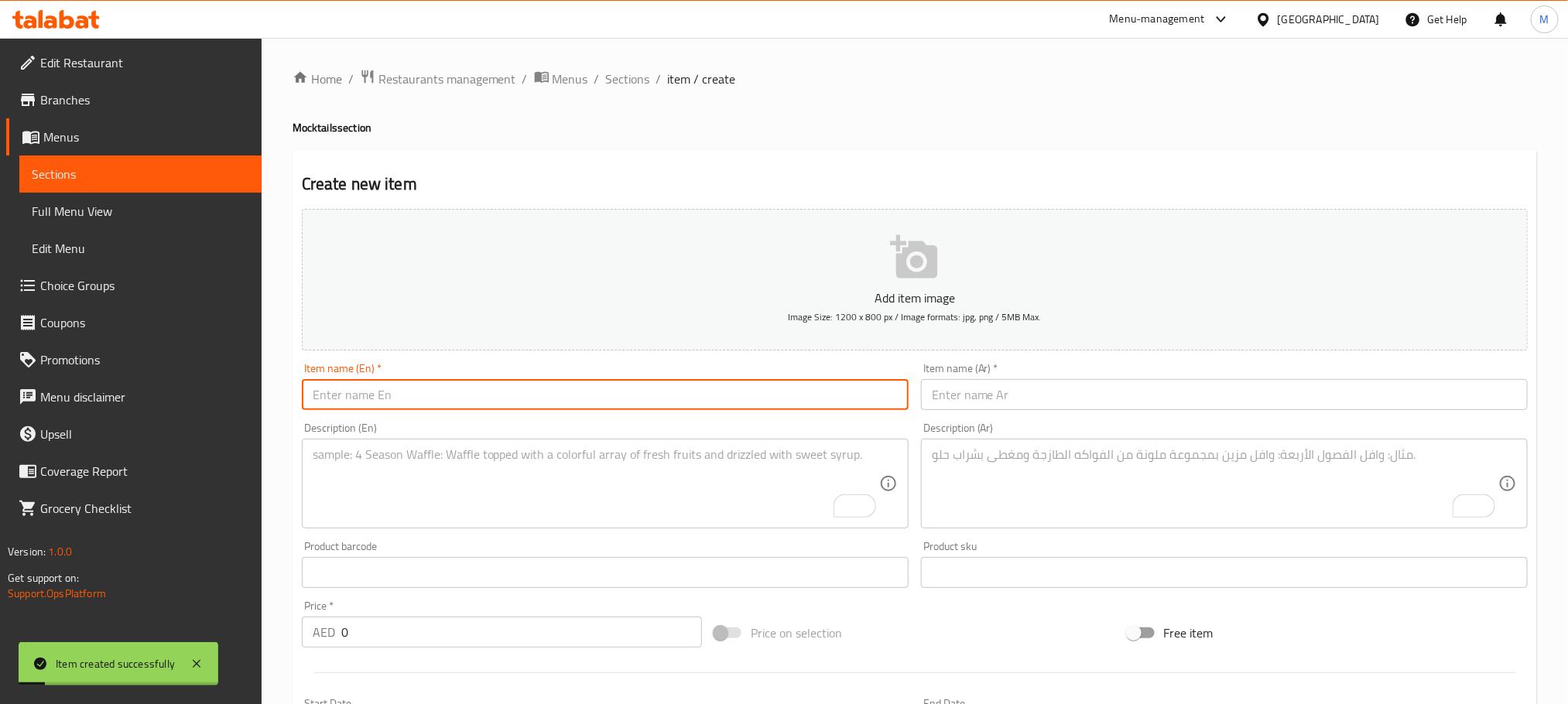
click at [613, 383] on input "text" at bounding box center [606, 394] width 606 height 31
paste input "Fruit Punch"
type input "Fruit Punch"
click at [1233, 404] on input "text" at bounding box center [1224, 394] width 606 height 31
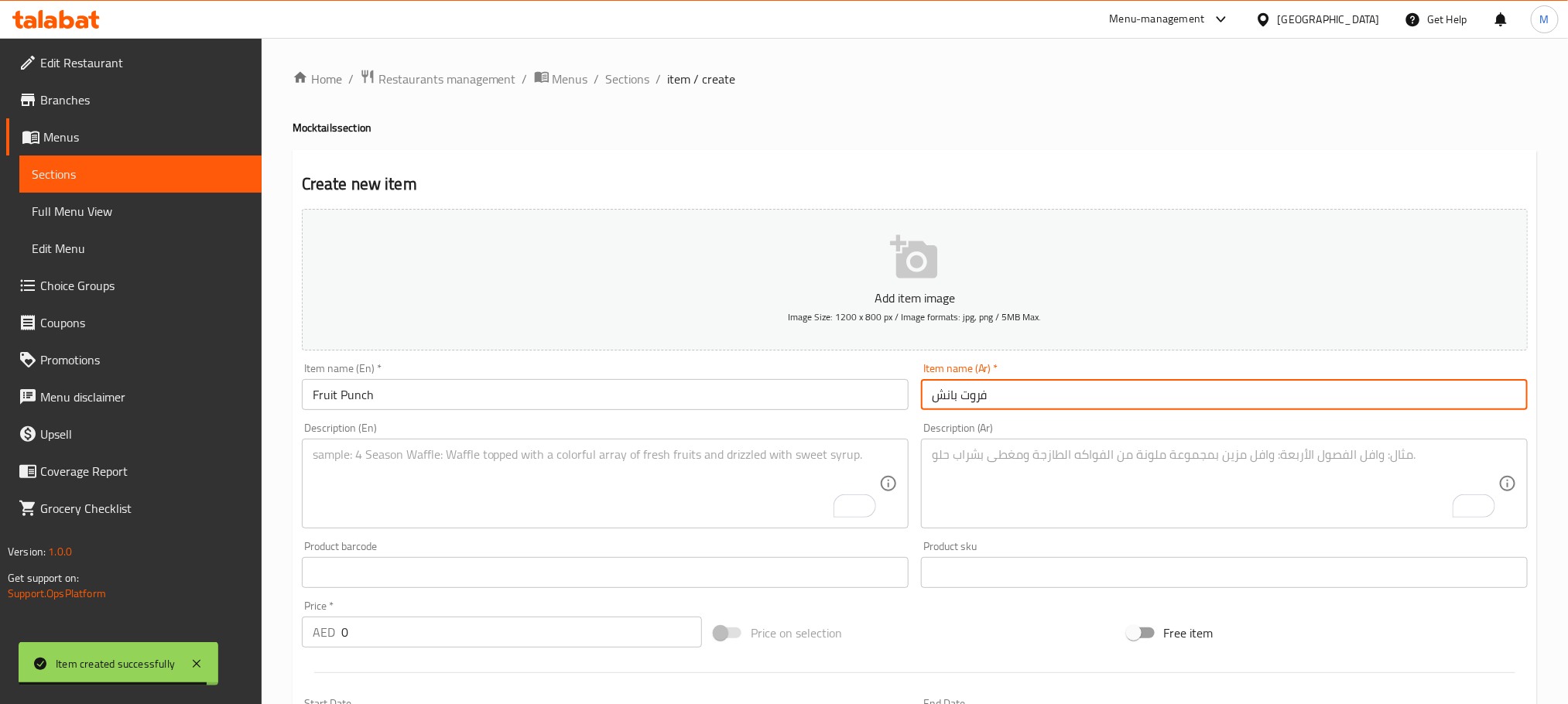
type input "فروت بانش"
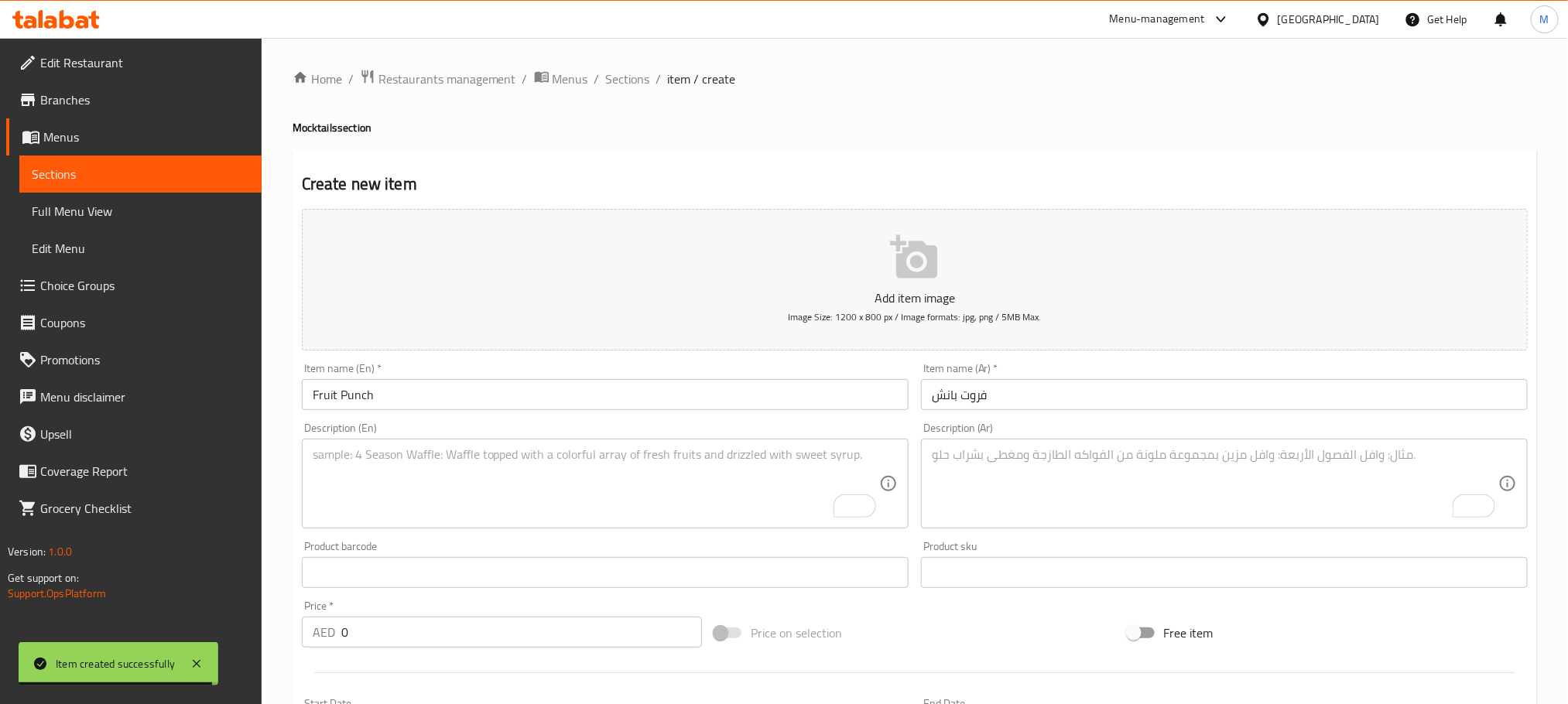
click at [1274, 123] on h4 "Mocktails section" at bounding box center [915, 128] width 1245 height 15
click at [620, 494] on textarea "To enrich screen reader interactions, please activate Accessibility in Grammarl…" at bounding box center [596, 483] width 566 height 74
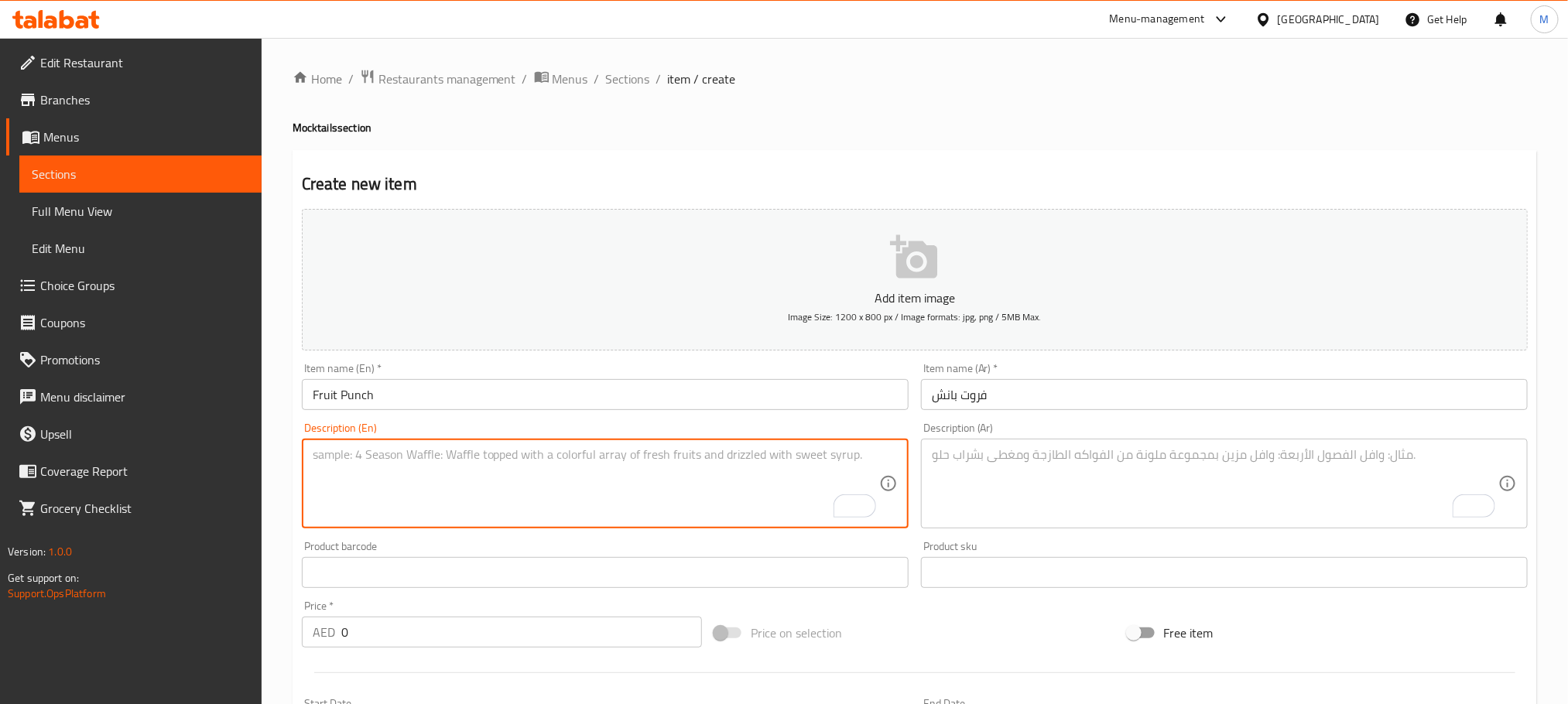
paste textarea "A vibrant mix of assorted fruit juices, bursting with fruity freshness in every…"
type textarea "A vibrant mix of assorted fruit juices, bursting with fruity freshness in every…"
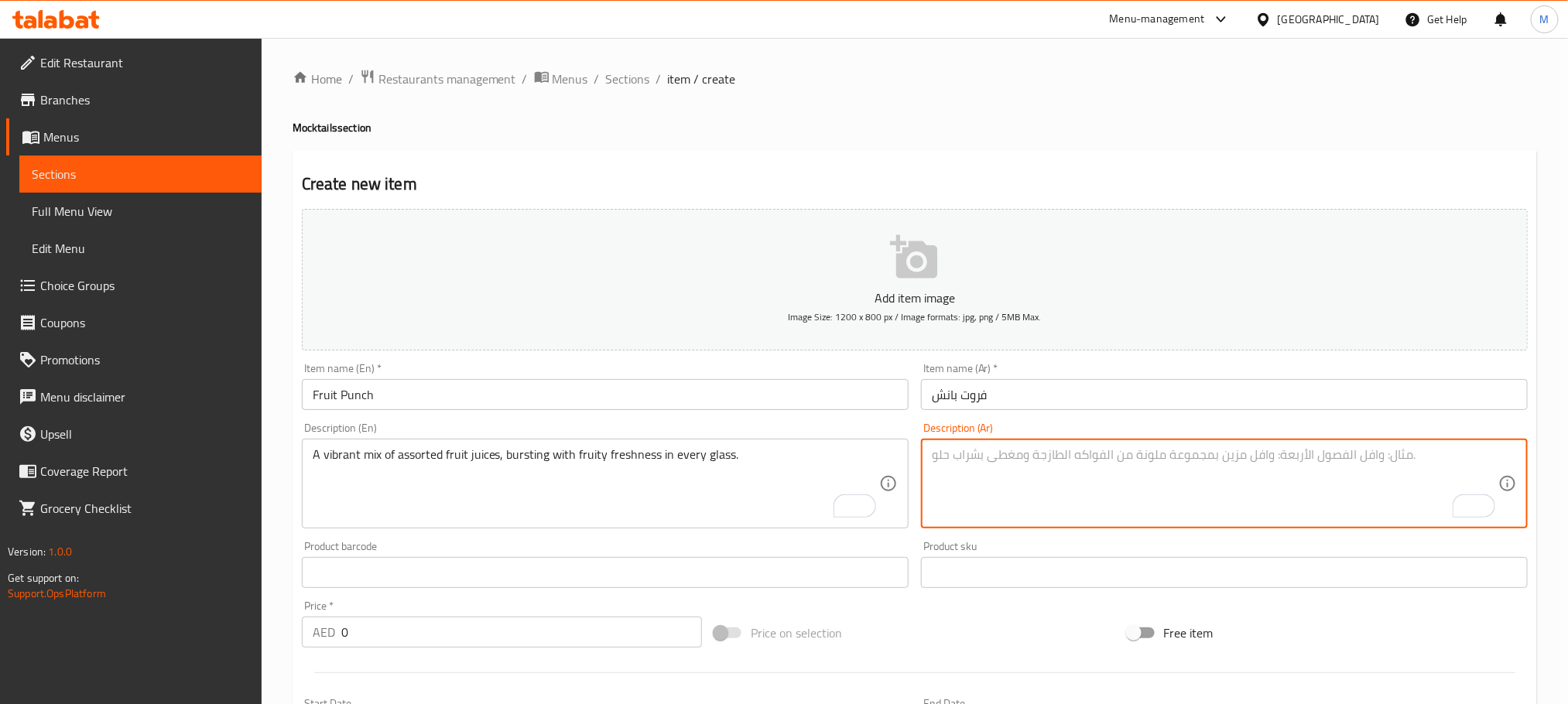
click at [1091, 478] on textarea "To enrich screen reader interactions, please activate Accessibility in Grammarl…" at bounding box center [1215, 483] width 566 height 74
paste textarea "مزيج نابض بالحياة من عصائر الفاكهة المتنوعة، مليء بالانتعاش الفاكهي في كل كوب."
type textarea "مزيج نابض بالحياة من عصائر الفاكهة المتنوعة، مليء بالانتعاش الفاكهي في كل كوب."
click at [507, 648] on div "Price   * AED 0 Price *" at bounding box center [502, 623] width 413 height 59
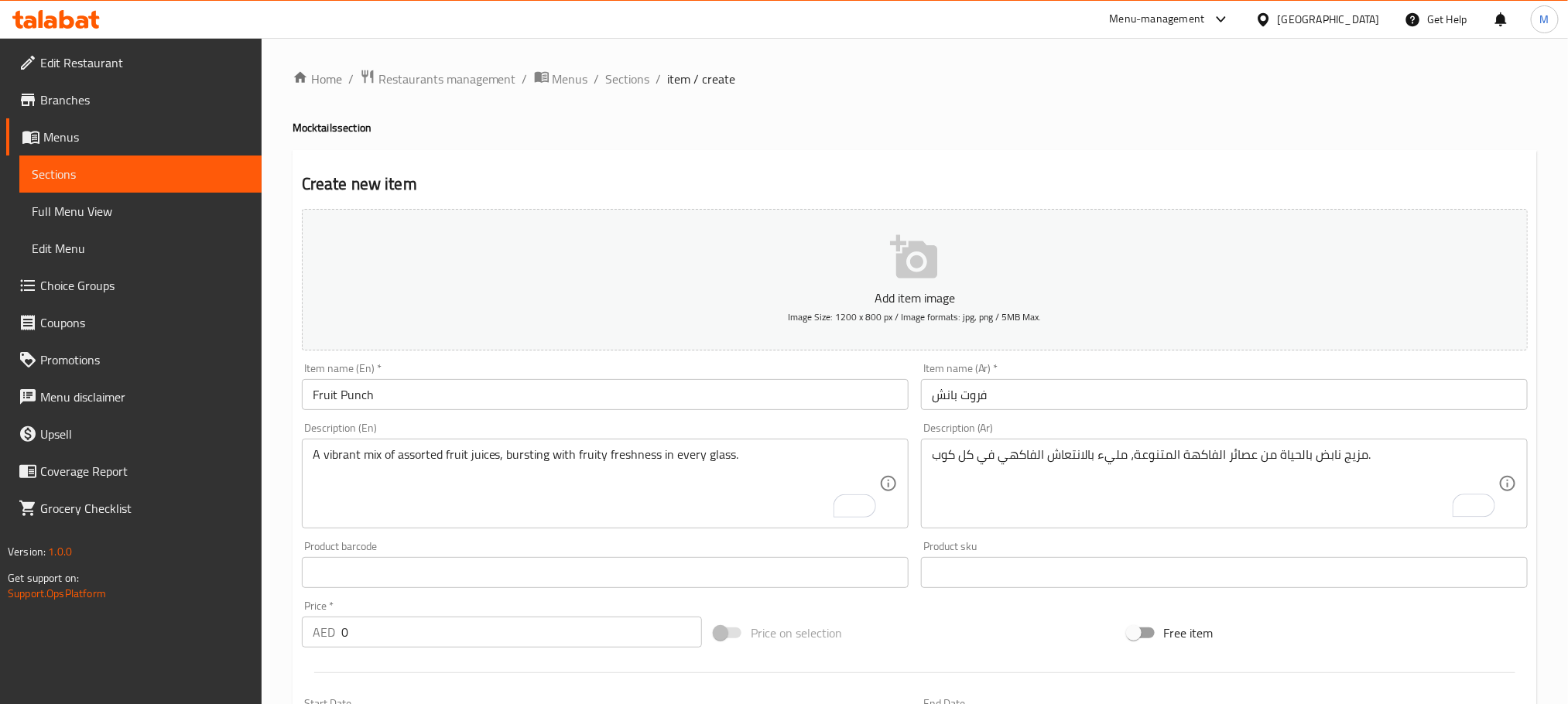
click at [506, 637] on input "0" at bounding box center [522, 632] width 361 height 31
paste input "36.0"
type input "36.00"
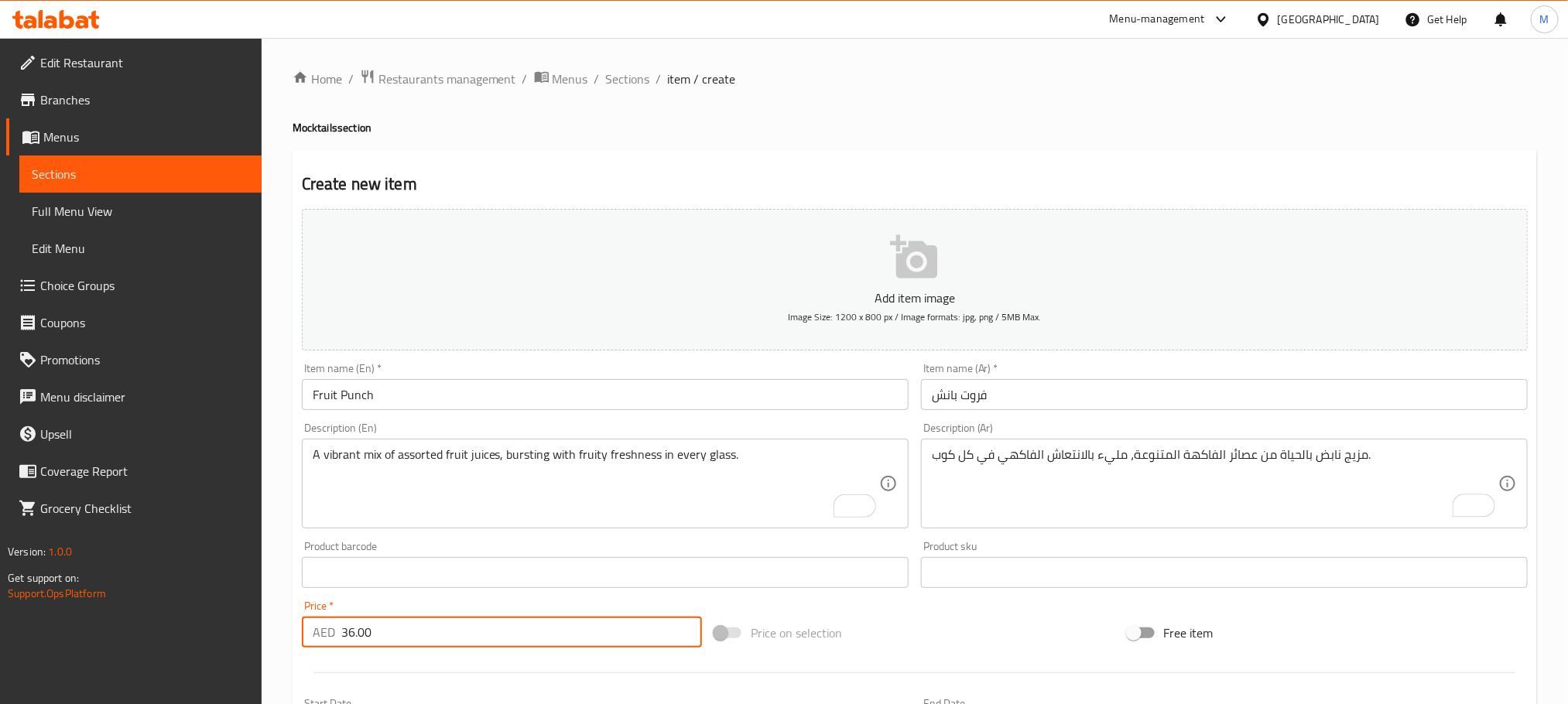
click at [924, 618] on div "Price on selection" at bounding box center [915, 633] width 413 height 42
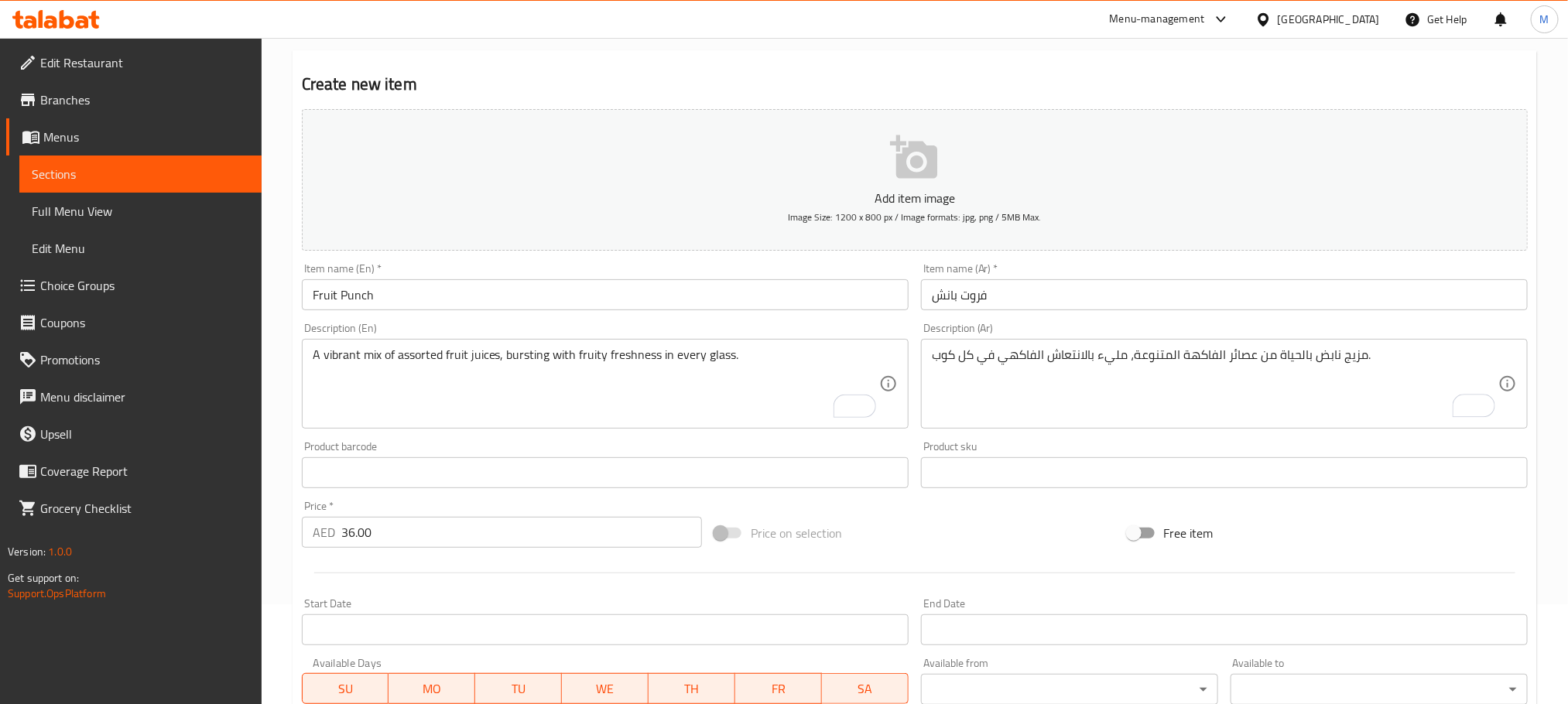
scroll to position [387, 0]
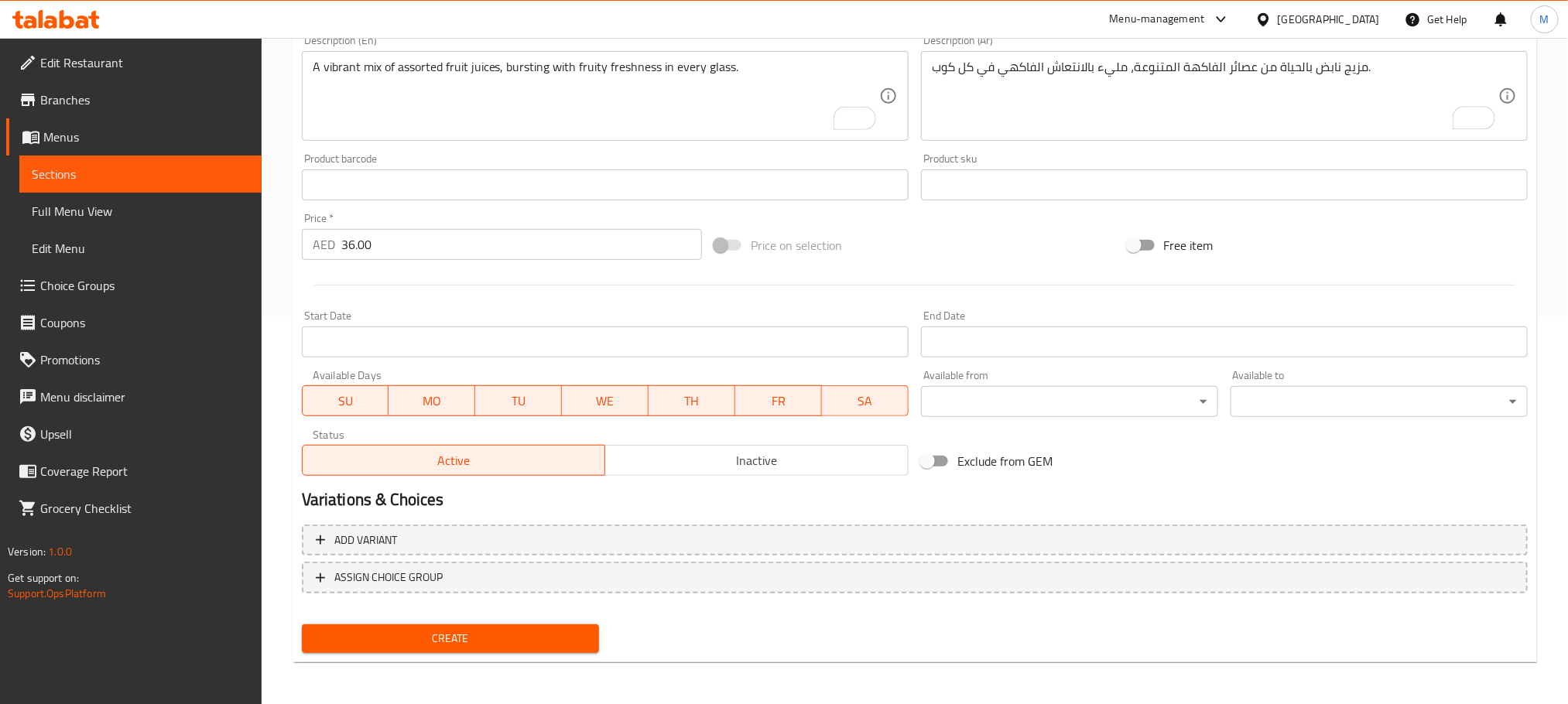
click at [565, 642] on span "Create" at bounding box center [450, 639] width 273 height 19
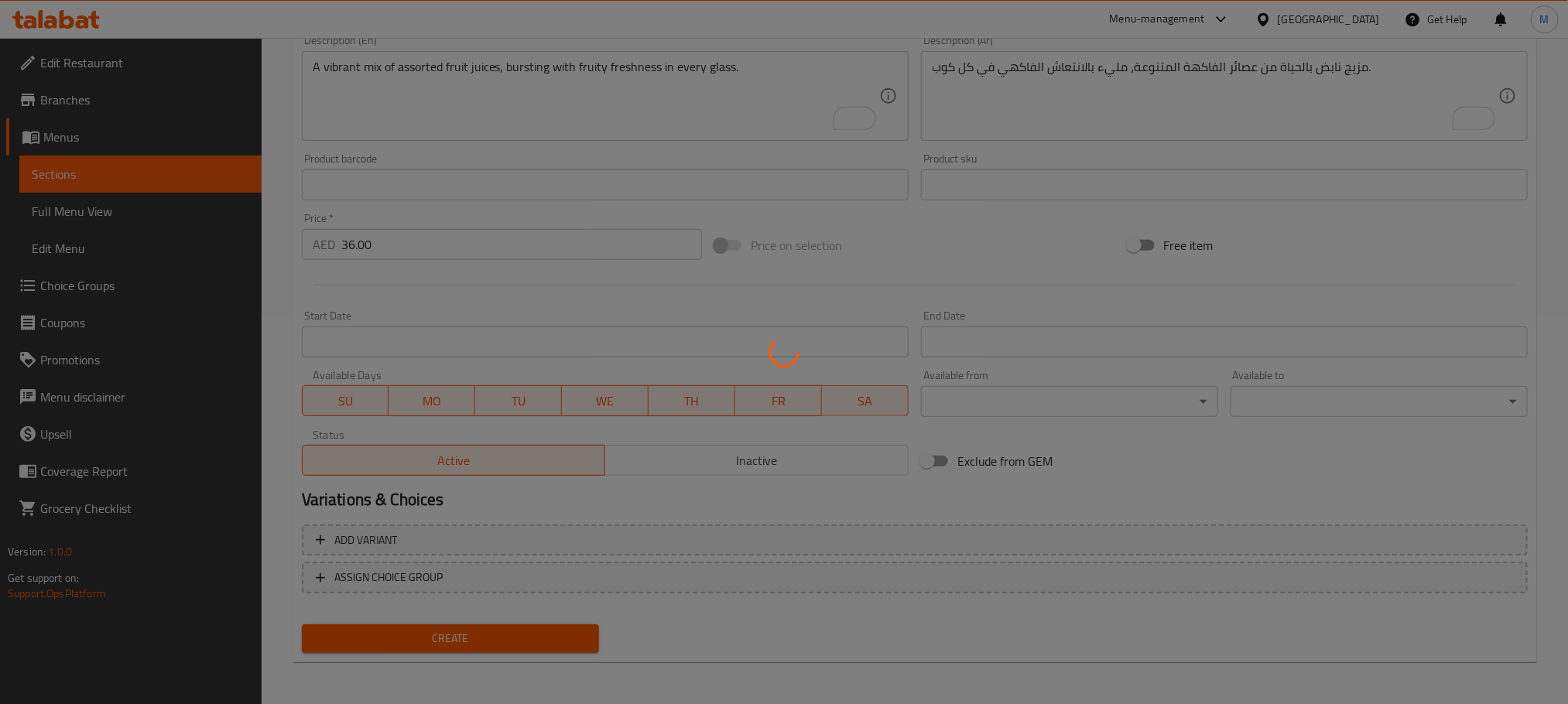
type input "0"
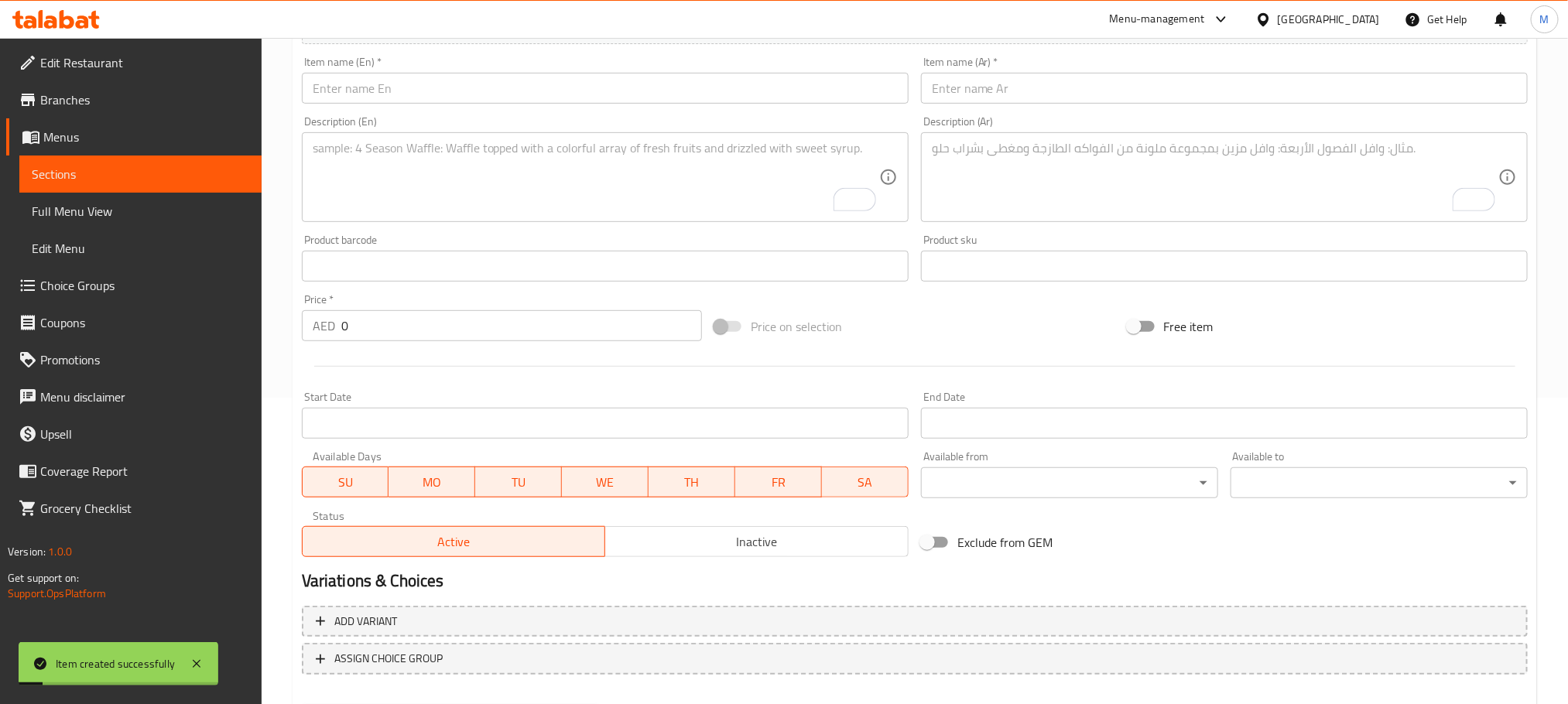
scroll to position [271, 0]
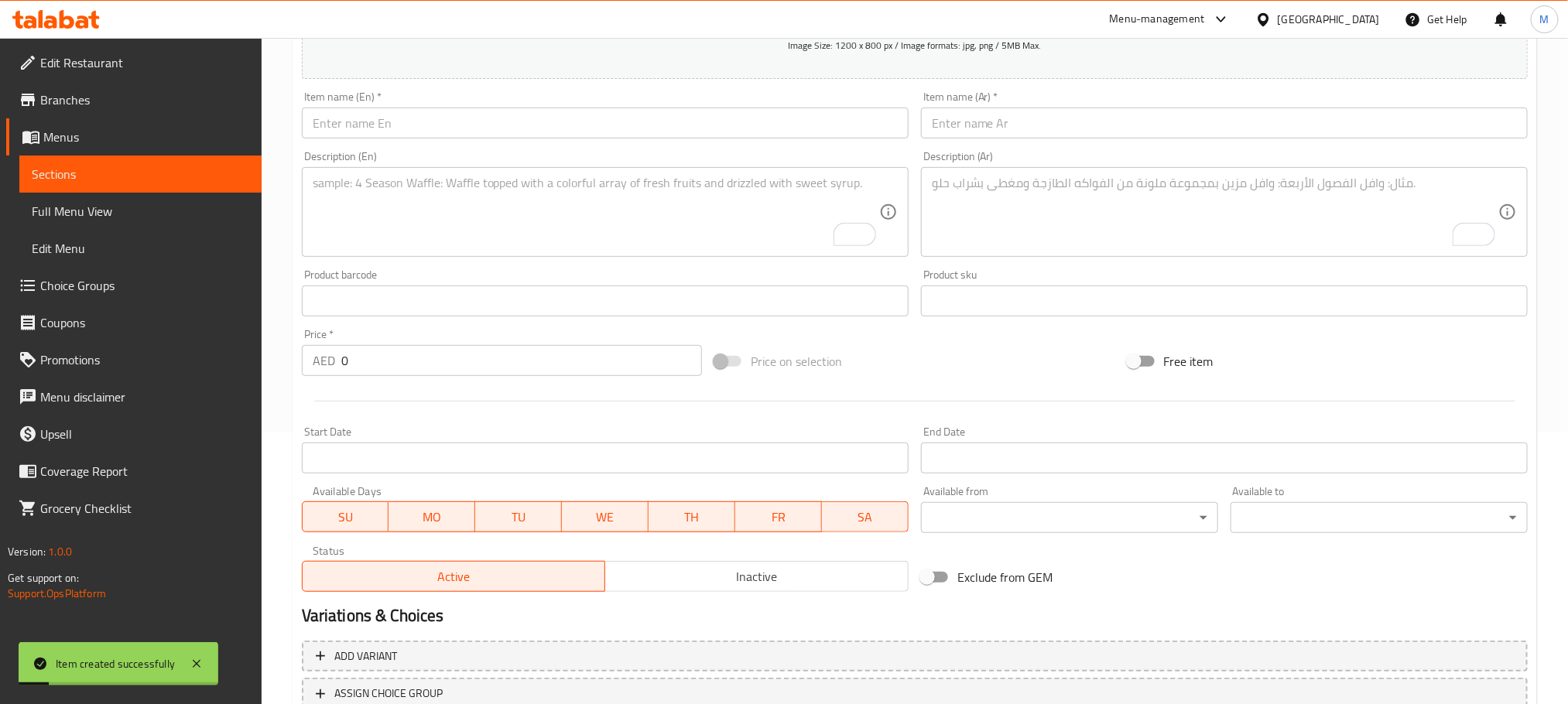
click at [441, 133] on input "text" at bounding box center [606, 123] width 606 height 31
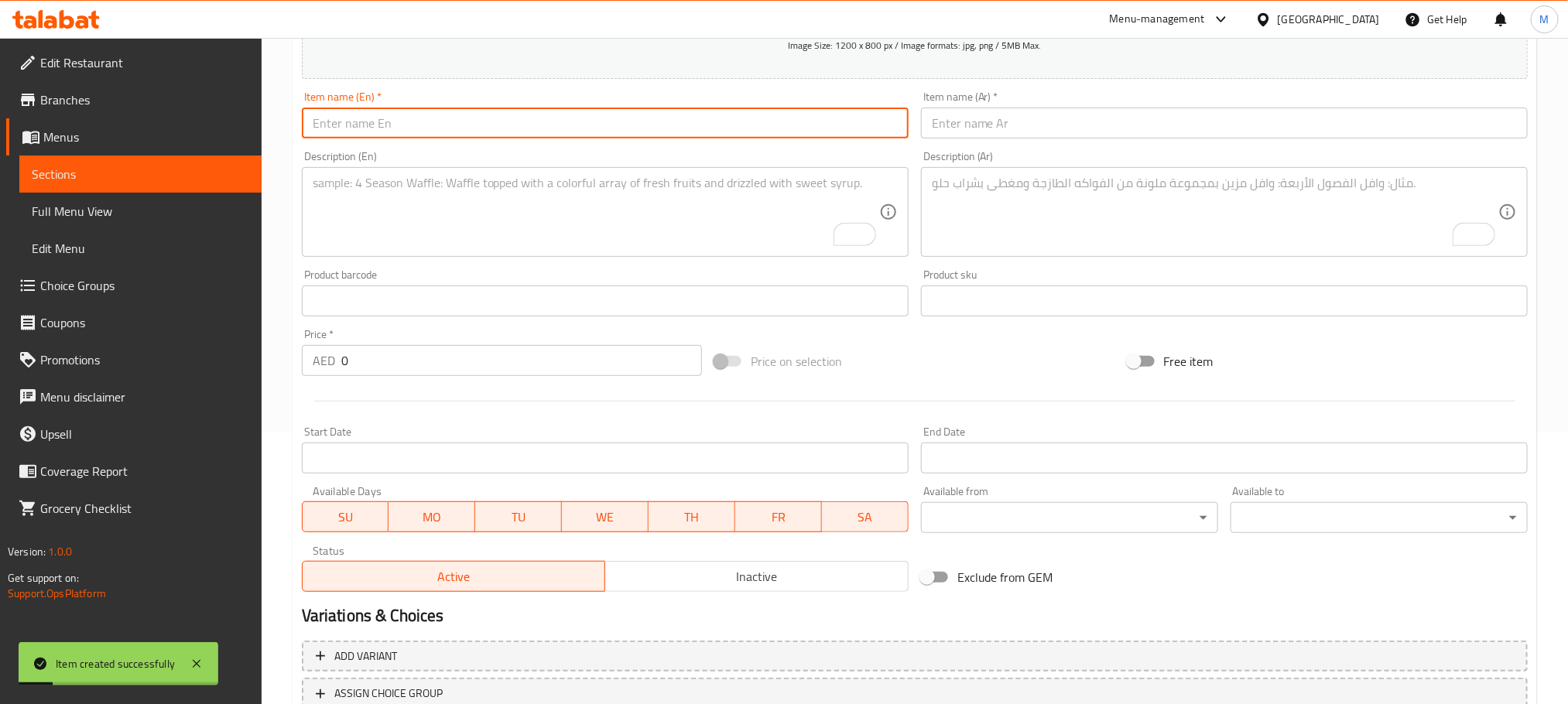
paste input "Strawberry Fizz"
type input "Strawberry Fizz"
click at [1259, 140] on div "Item name (Ar)   * Item name (Ar) *" at bounding box center [1224, 115] width 619 height 59
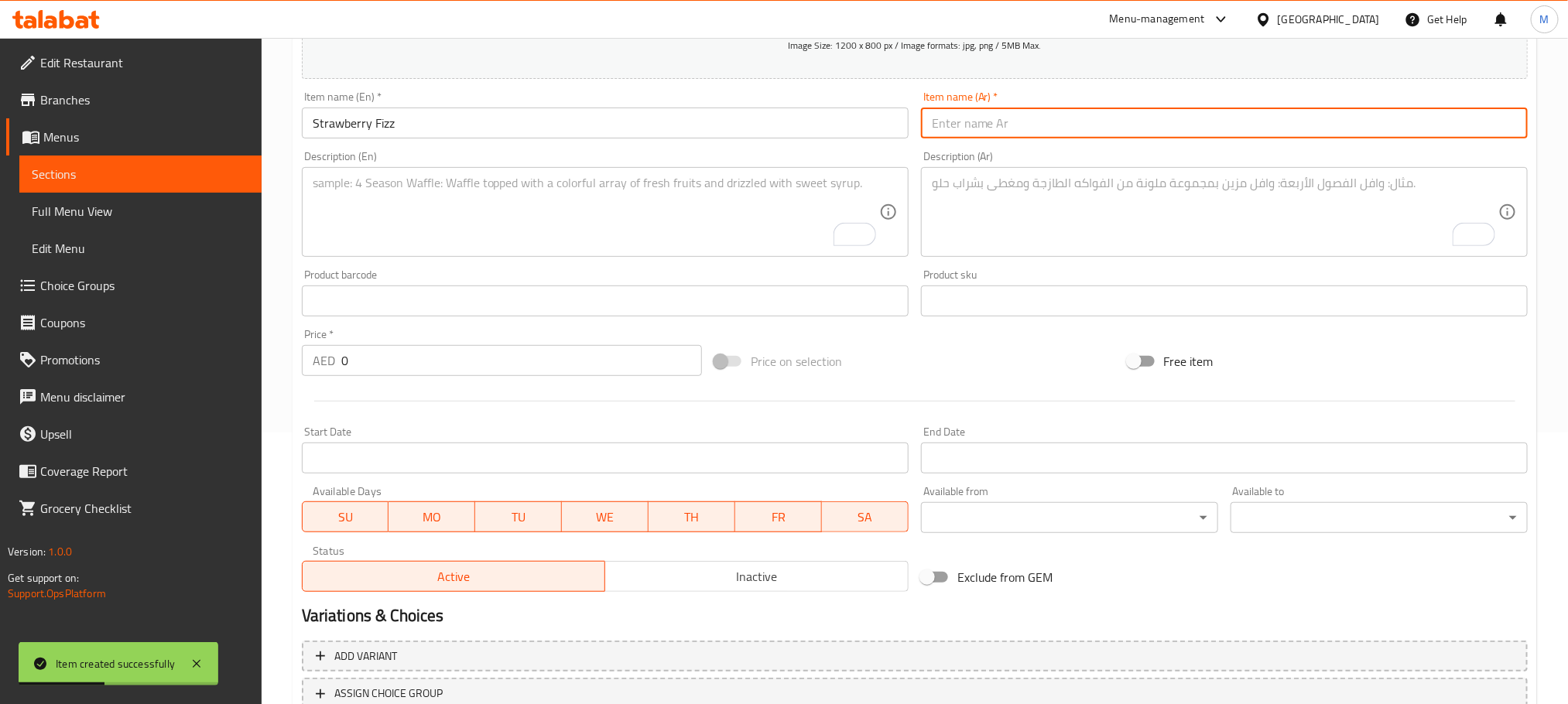
click at [1258, 133] on input "text" at bounding box center [1224, 123] width 606 height 31
paste input "مشروب الفراولة الفوار"
type input "مشروب الفراولة الفوار"
click at [527, 223] on textarea "To enrich screen reader interactions, please activate Accessibility in Grammarl…" at bounding box center [596, 212] width 566 height 74
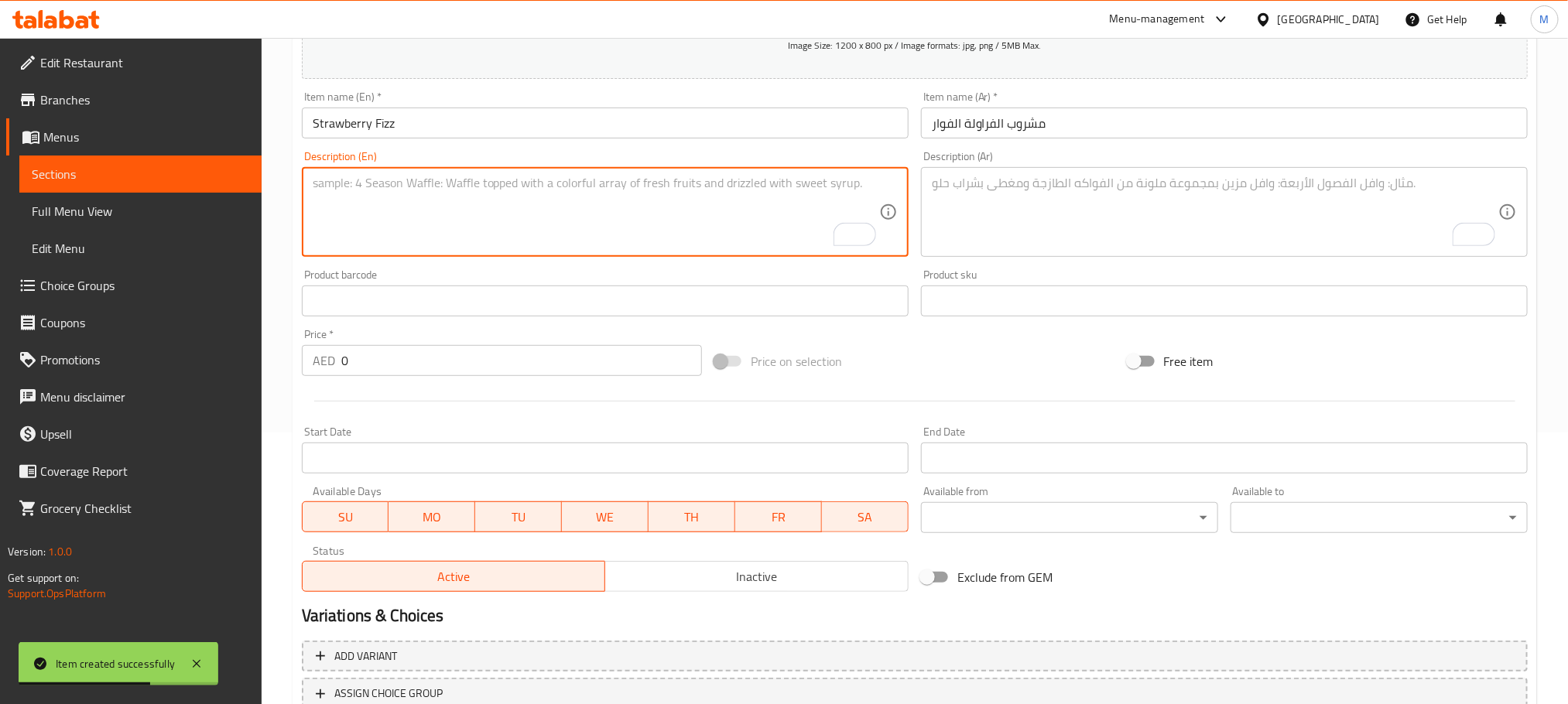
paste textarea "Sweet strawberry goodness combined with sparkling soda for a fun and fizzy drink"
type textarea "Sweet strawberry goodness combined with sparkling soda for a fun and fizzy drink"
click at [1081, 196] on textarea "To enrich screen reader interactions, please activate Accessibility in Grammarl…" at bounding box center [1215, 212] width 566 height 74
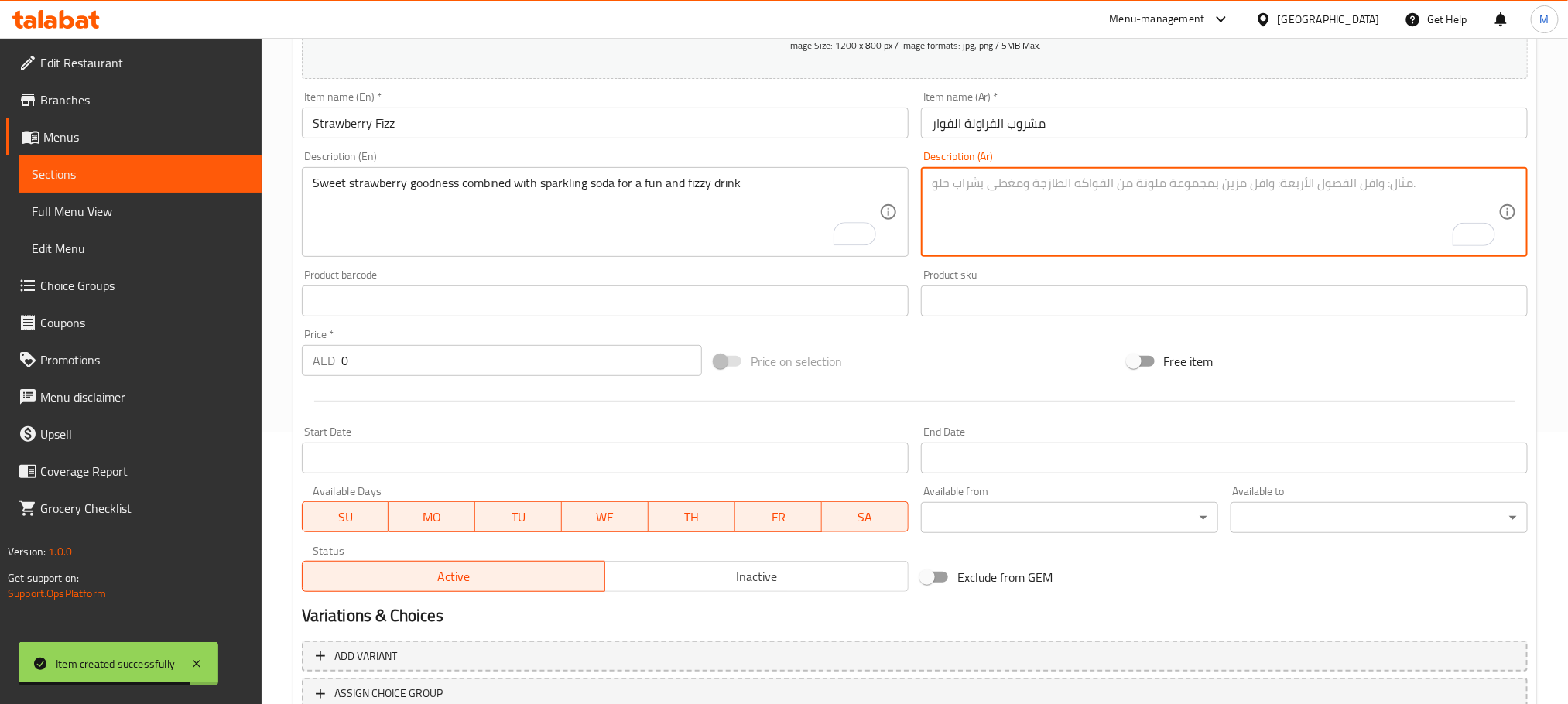
paste textarea "مزيج رائع من الفراولة الحلوة مع الصودا الفوارة للحصول على مشروب ممتع وفوار"
type textarea "مزيج رائع من الفراولة الحلوة مع الصودا الفوارة للحصول على مشروب ممتع وفوار"
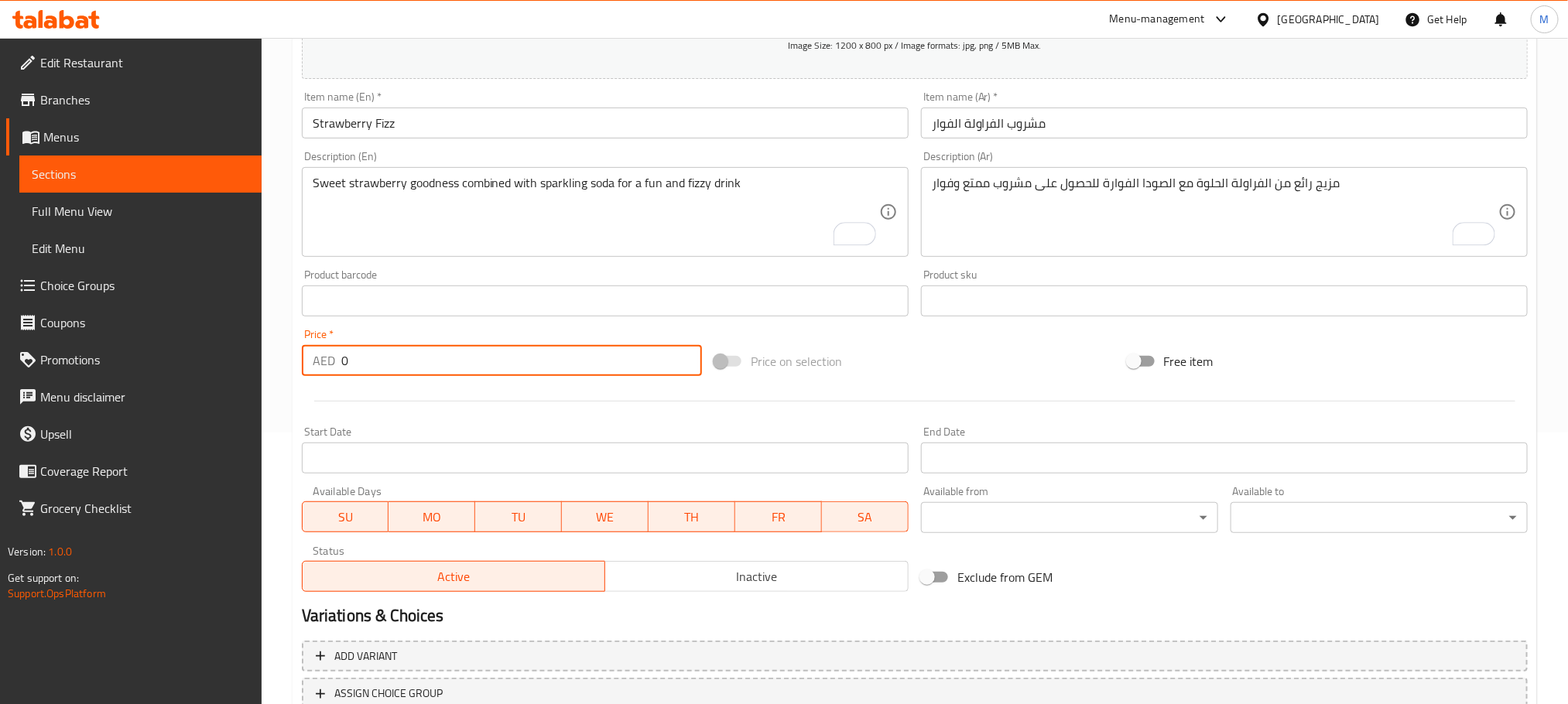
click at [530, 345] on input "0" at bounding box center [522, 361] width 361 height 31
click at [530, 360] on input "0" at bounding box center [522, 361] width 361 height 31
paste input "36.0"
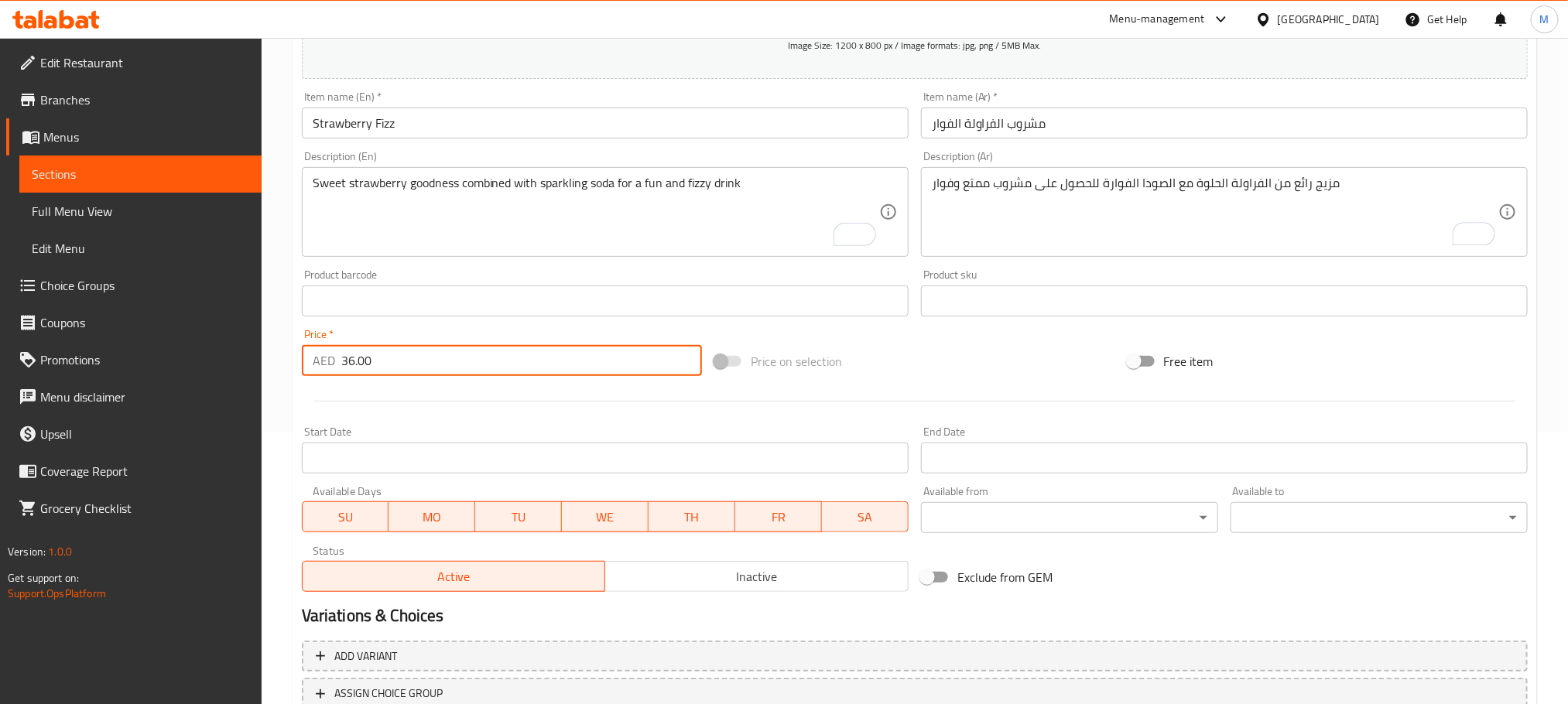
type input "36.00"
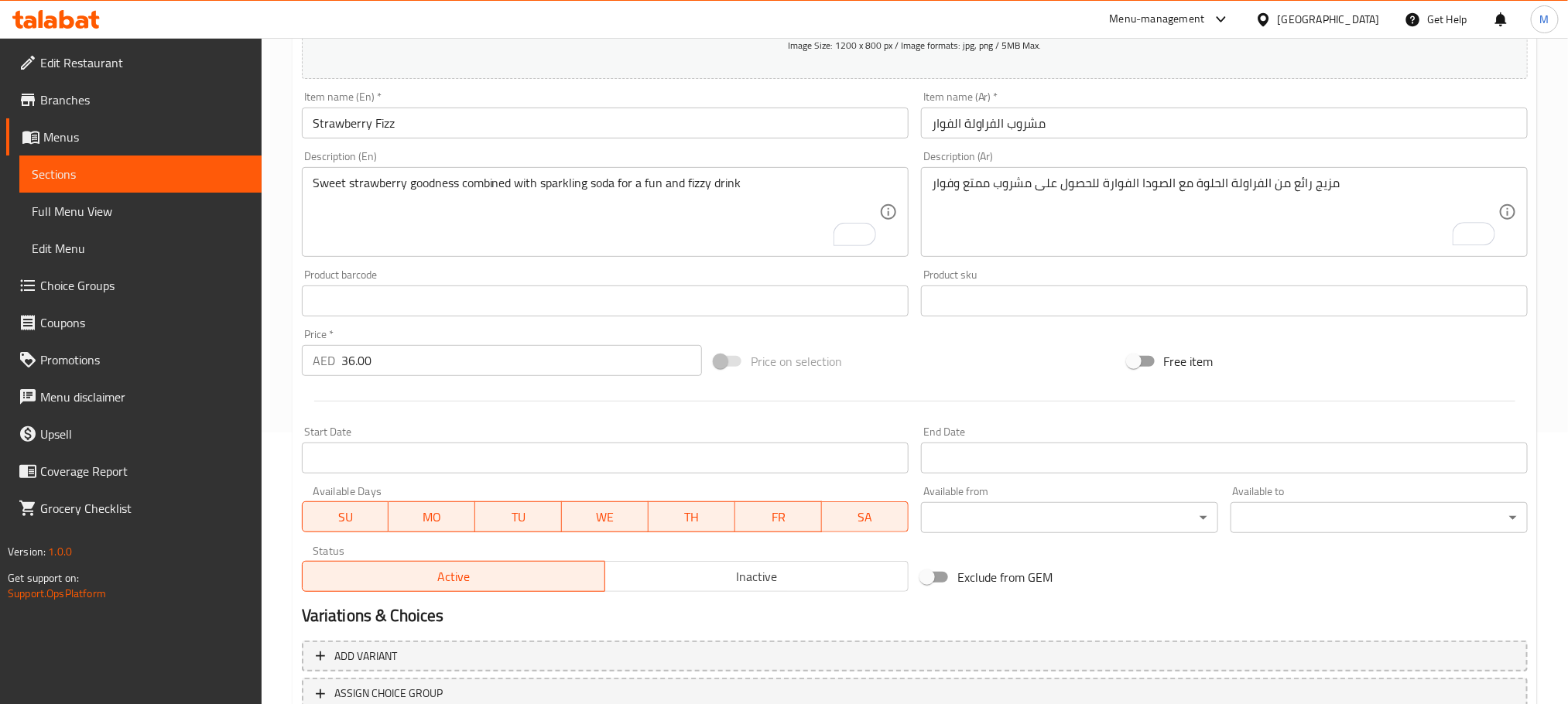
click at [513, 397] on div at bounding box center [915, 401] width 1238 height 38
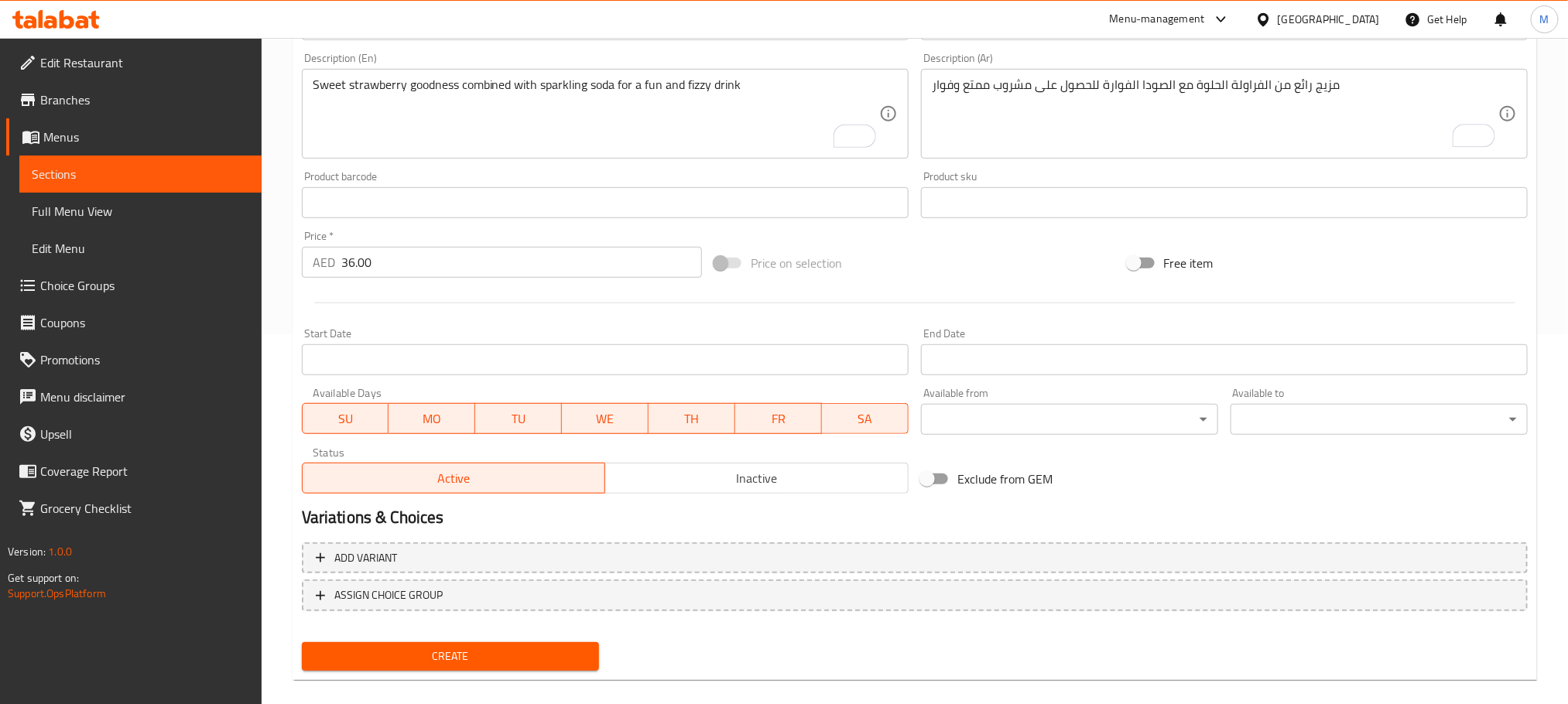
scroll to position [387, 0]
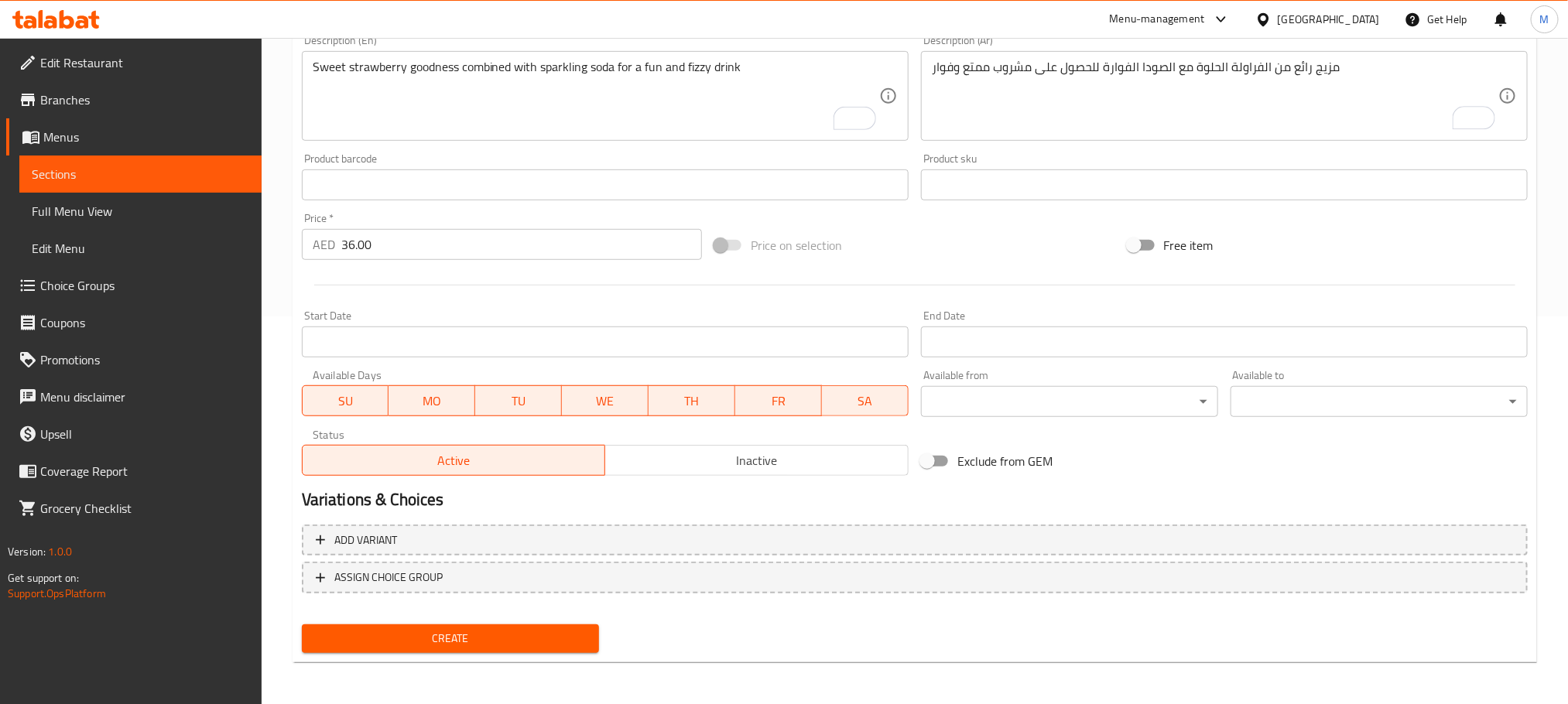
click at [513, 631] on span "Create" at bounding box center [450, 639] width 273 height 19
type input "0"
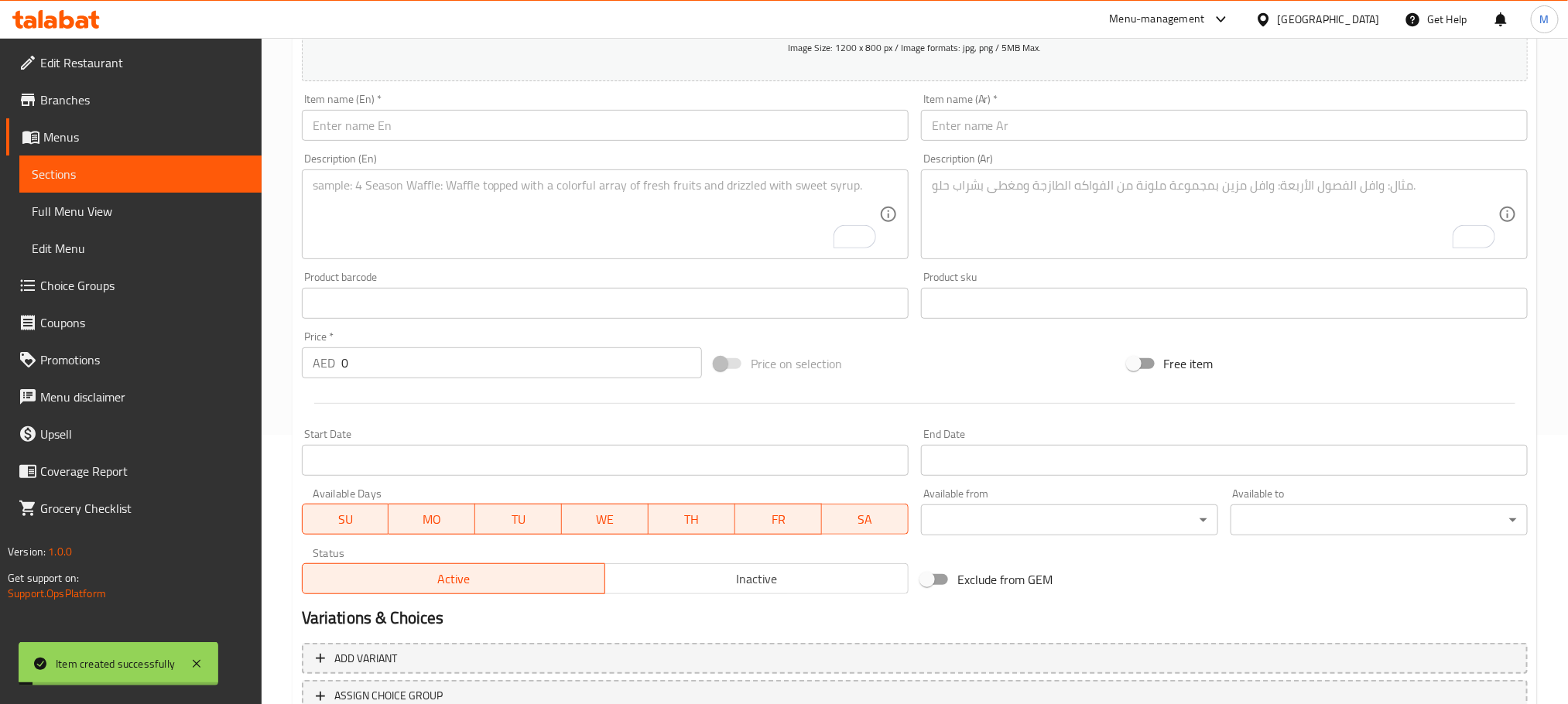
scroll to position [155, 0]
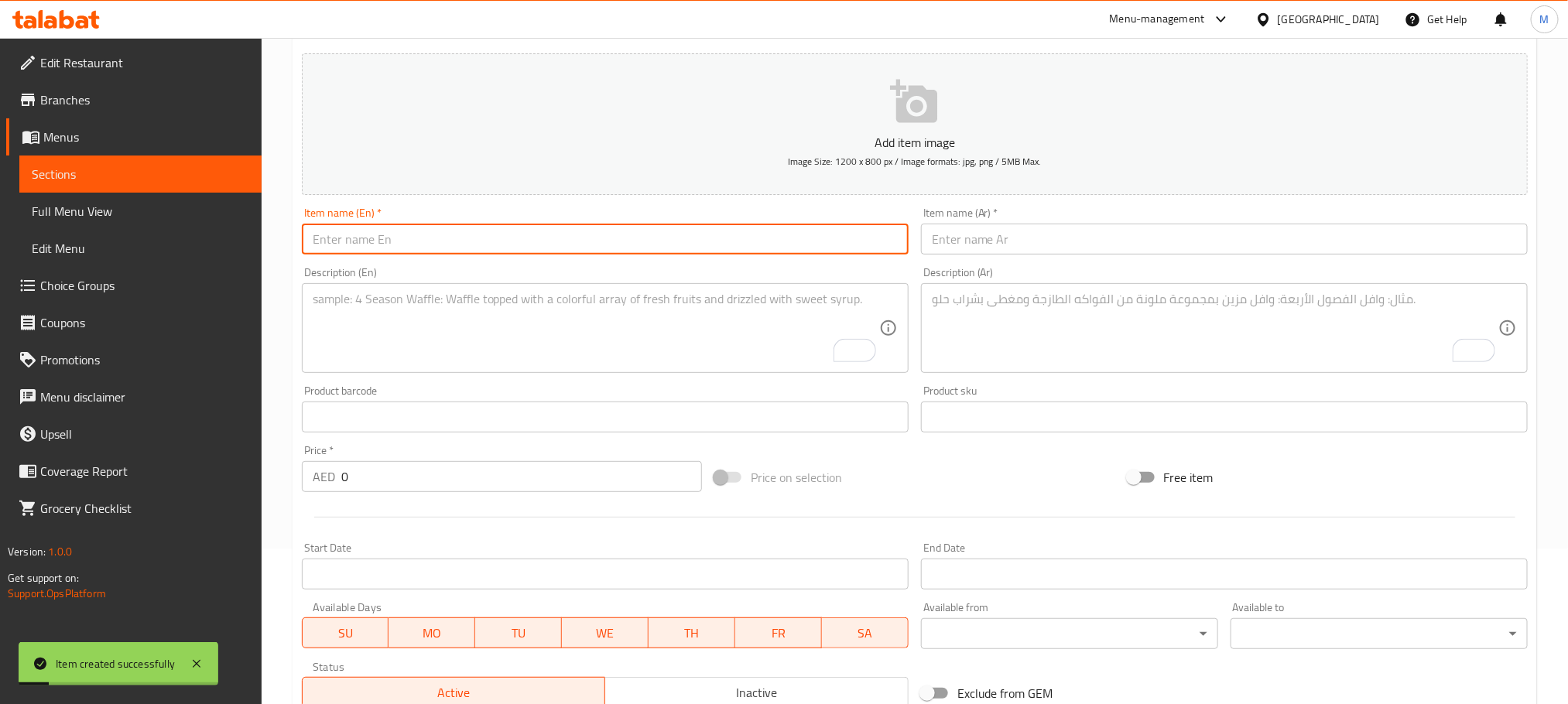
click at [576, 239] on input "text" at bounding box center [606, 239] width 606 height 31
paste input "[GEOGRAPHIC_DATA]"
type input "[GEOGRAPHIC_DATA]"
click at [1131, 242] on input "text" at bounding box center [1224, 239] width 606 height 31
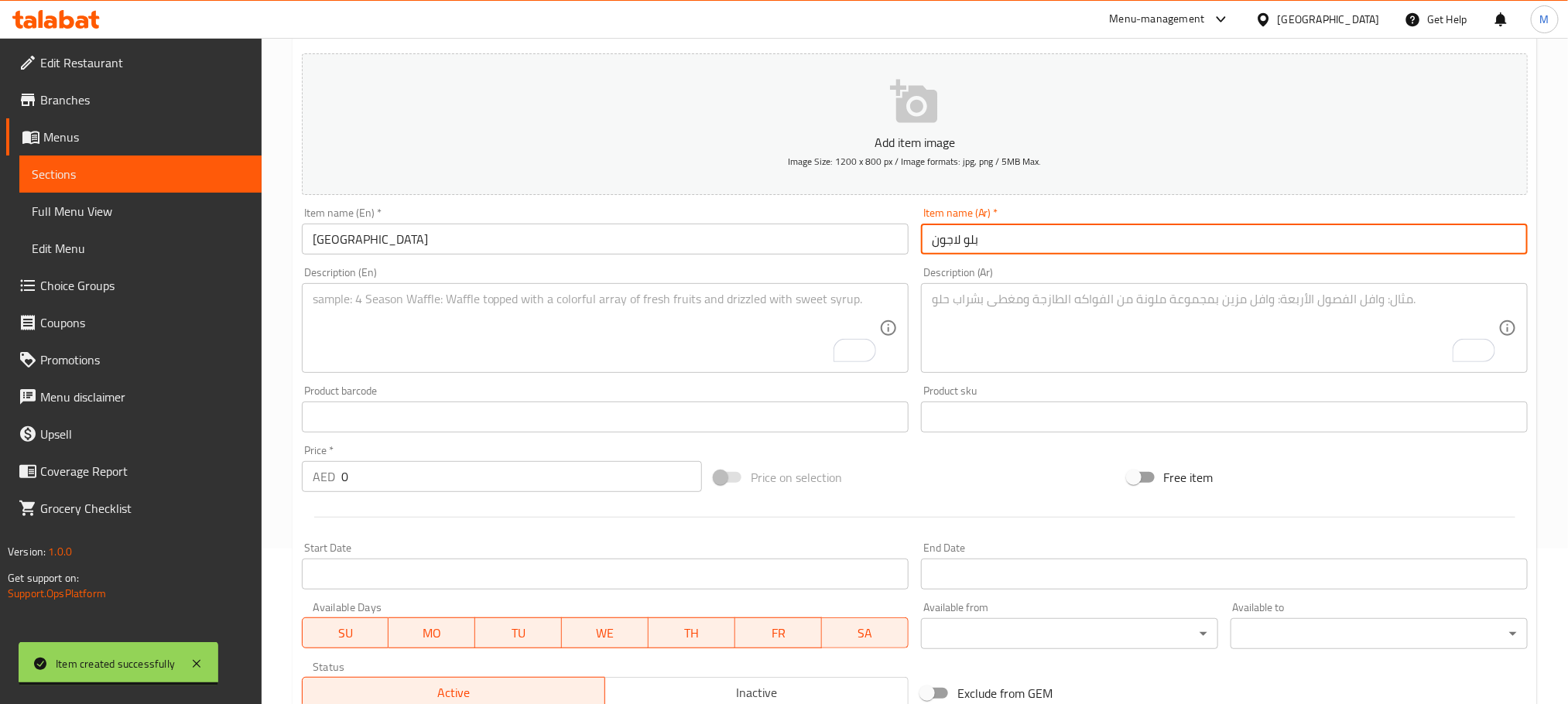
type input "بلو لاجون"
click at [530, 344] on textarea "To enrich screen reader interactions, please activate Accessibility in Grammarl…" at bounding box center [596, 328] width 566 height 74
paste textarea "A visually striking, tropical mocktail with a tangy citrus punch and a hint of …"
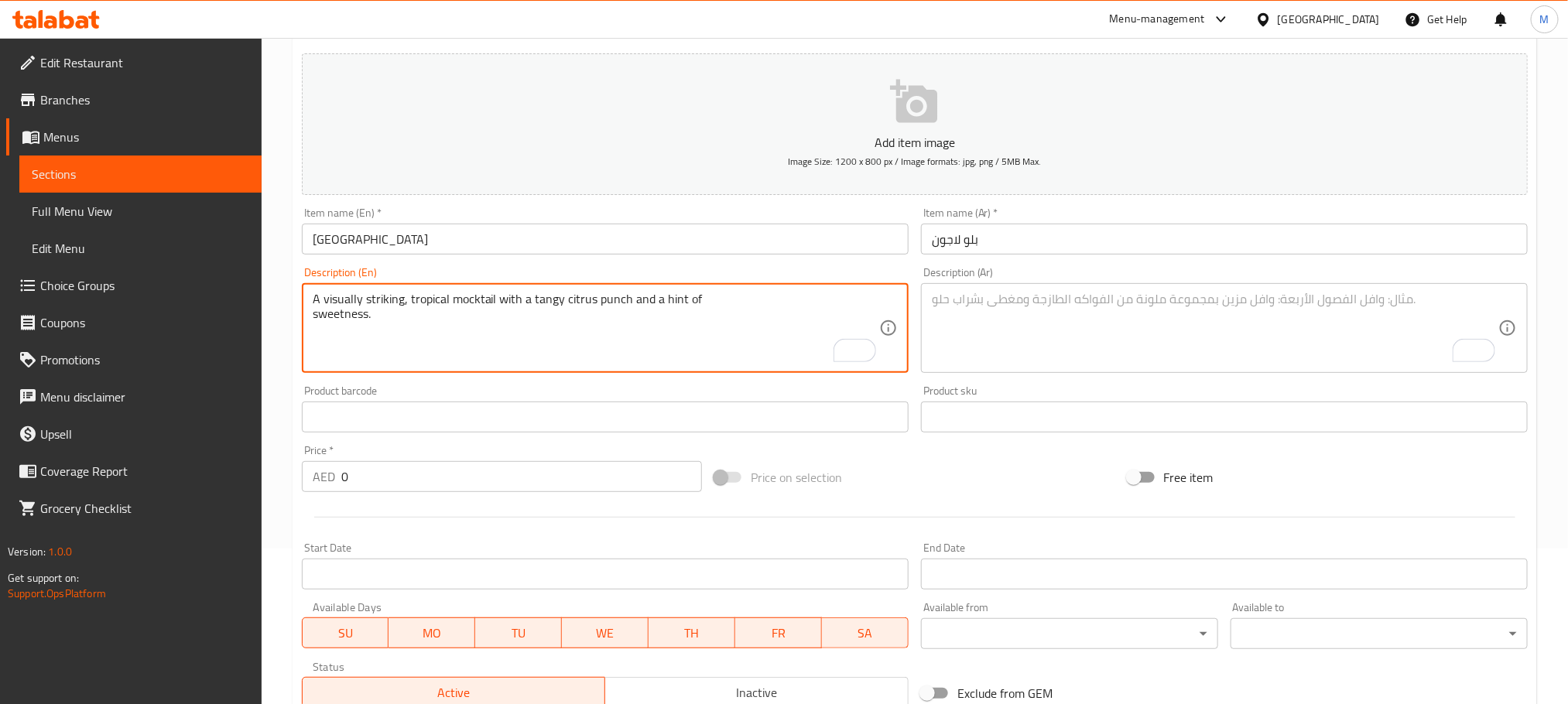
type textarea "A visually striking, tropical mocktail with a tangy citrus punch and a hint of …"
click at [1094, 307] on textarea "To enrich screen reader interactions, please activate Accessibility in Grammarl…" at bounding box center [1215, 328] width 566 height 74
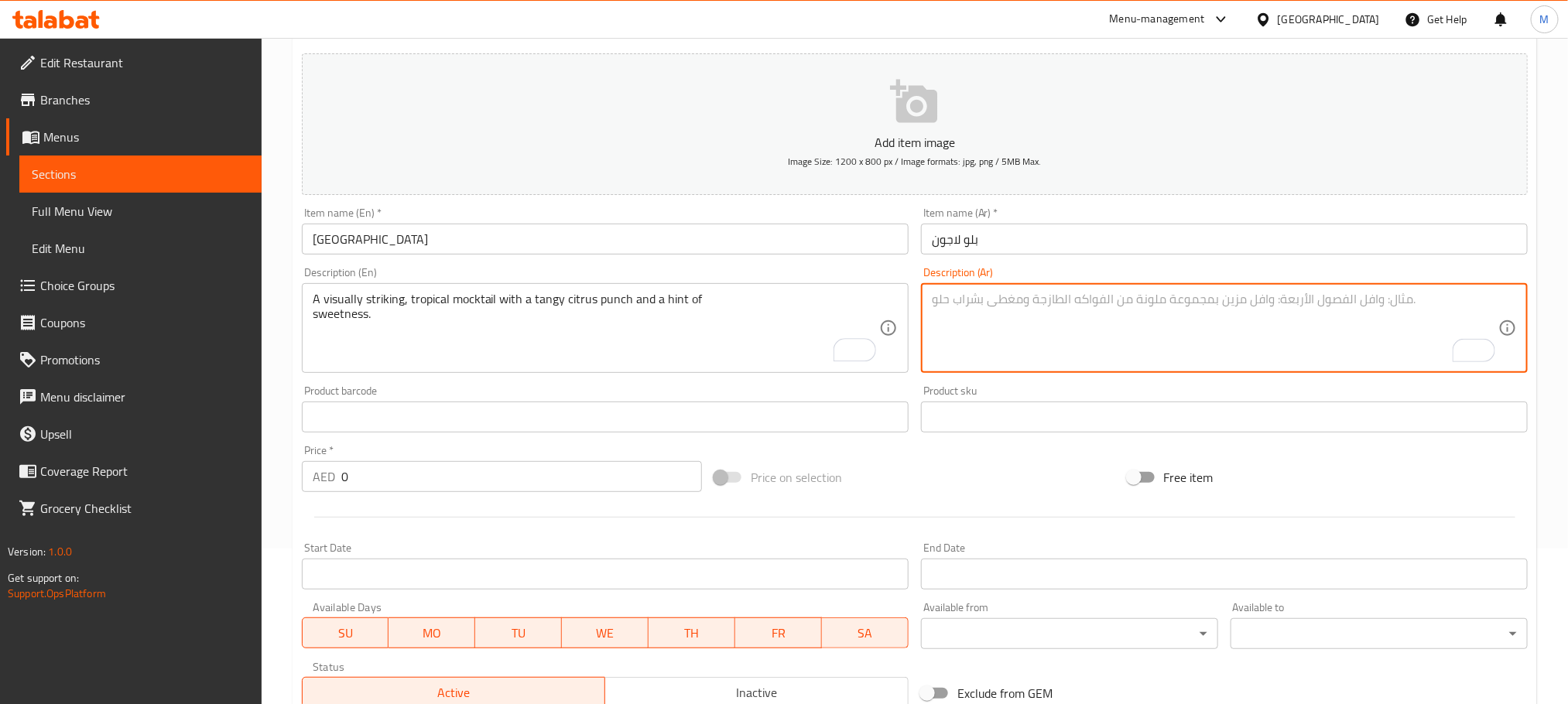
paste textarea "كوكتيل استوائي مذهل بصريًا مع نكهة حمضيات لاذعة ولمسة من الحلاوة."
type textarea "كوكتيل استوائي مذهل بصريًا مع نكهة حمضيات لاذعة ولمسة من الحلاوة."
click at [569, 470] on input "0" at bounding box center [522, 477] width 361 height 31
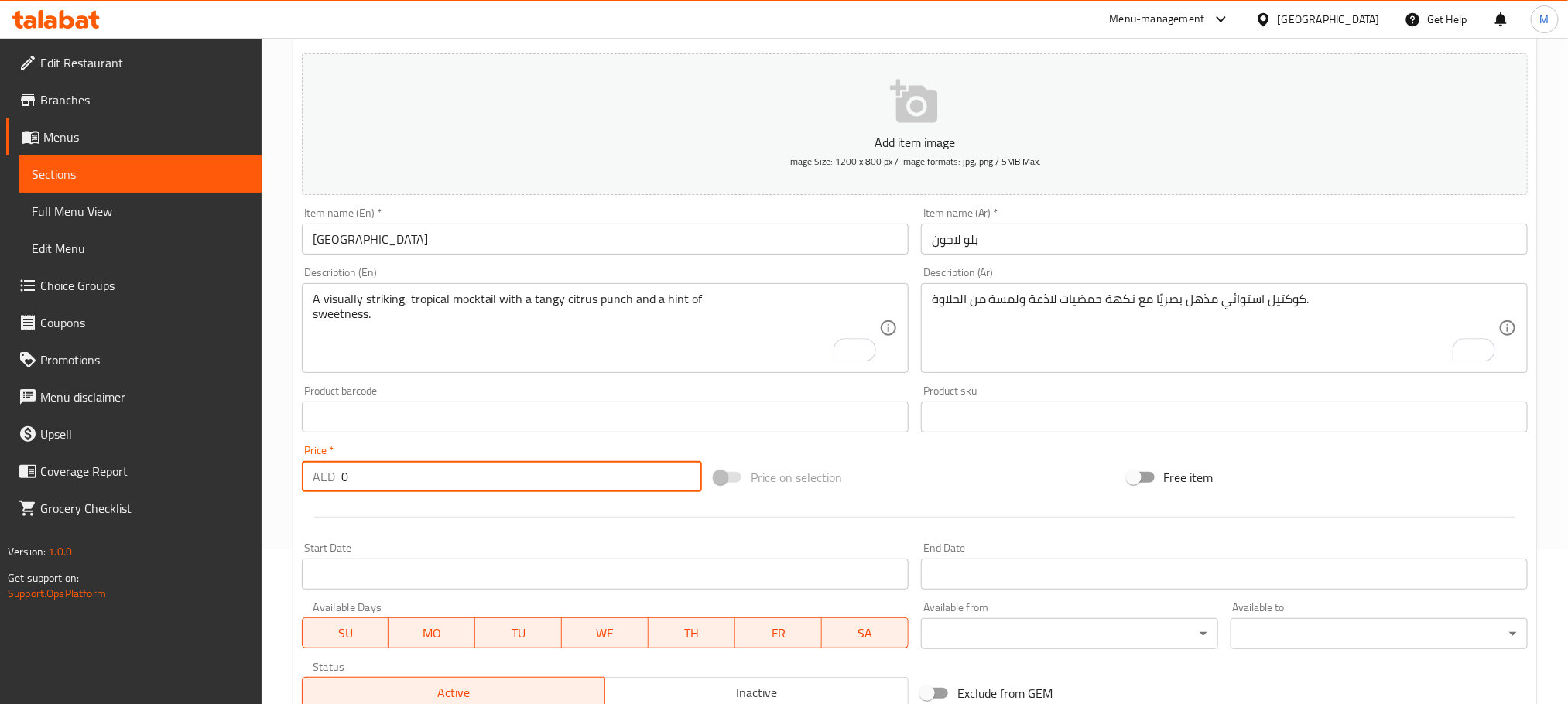
click at [569, 470] on input "0" at bounding box center [522, 477] width 361 height 31
paste input "36.0"
type input "36.00"
click at [518, 527] on div at bounding box center [915, 517] width 1238 height 38
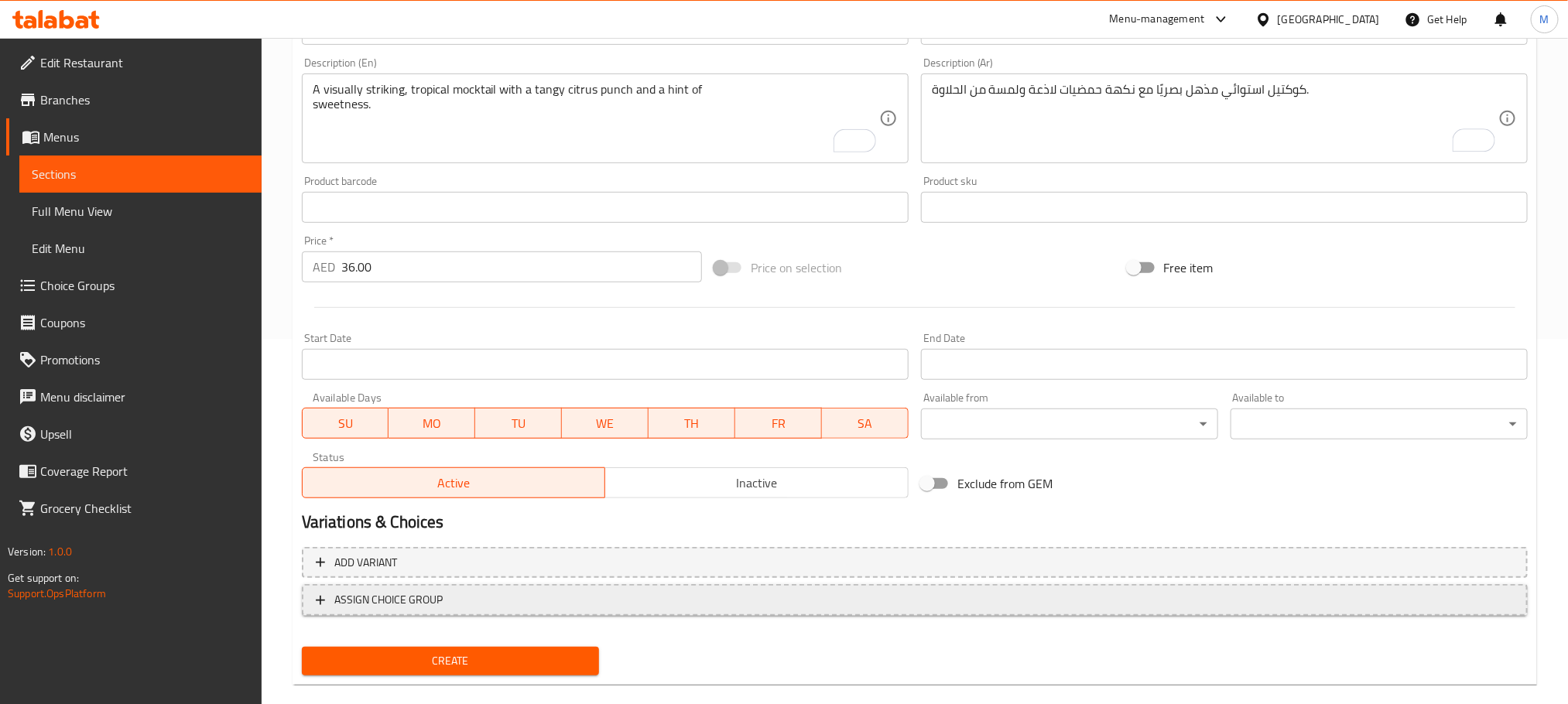
scroll to position [387, 0]
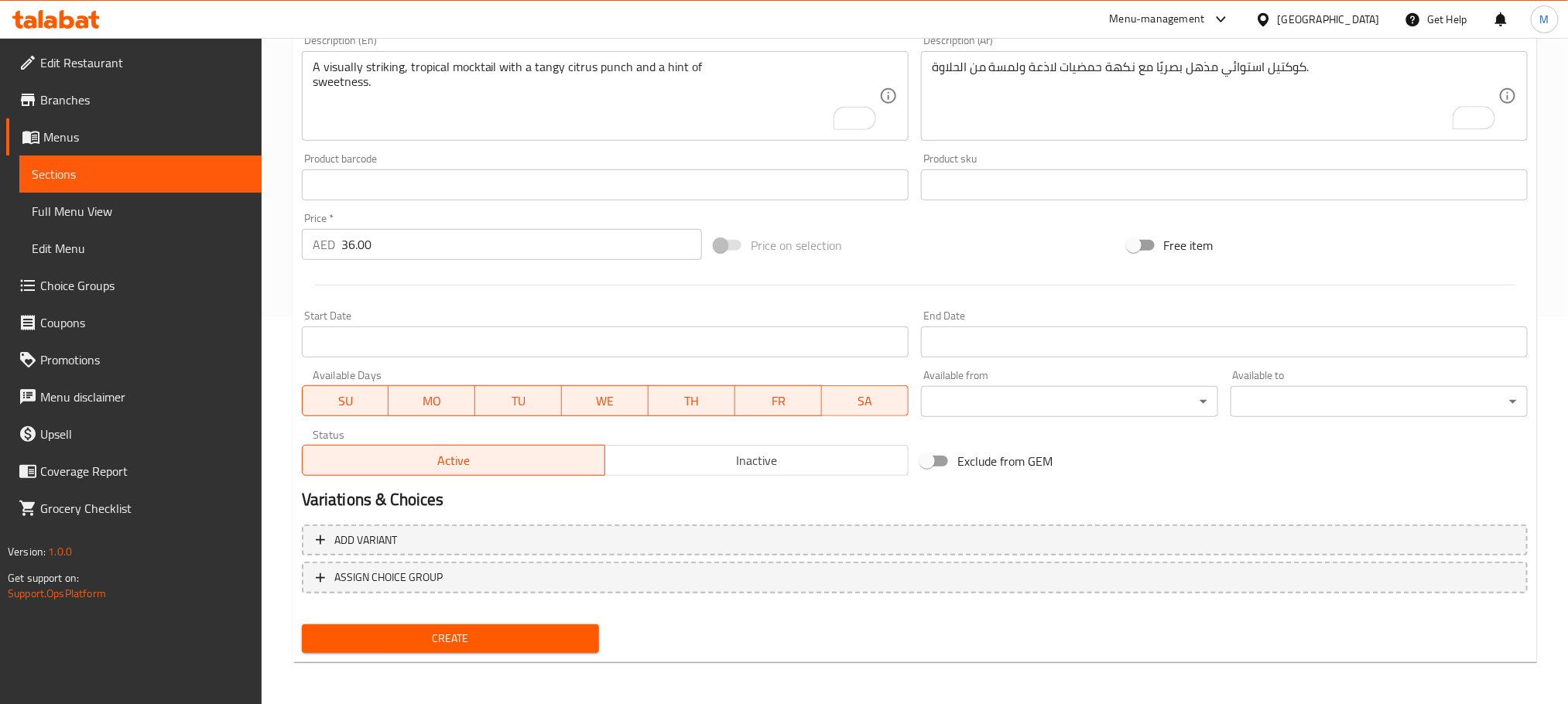
click at [528, 631] on span "Create" at bounding box center [450, 639] width 273 height 19
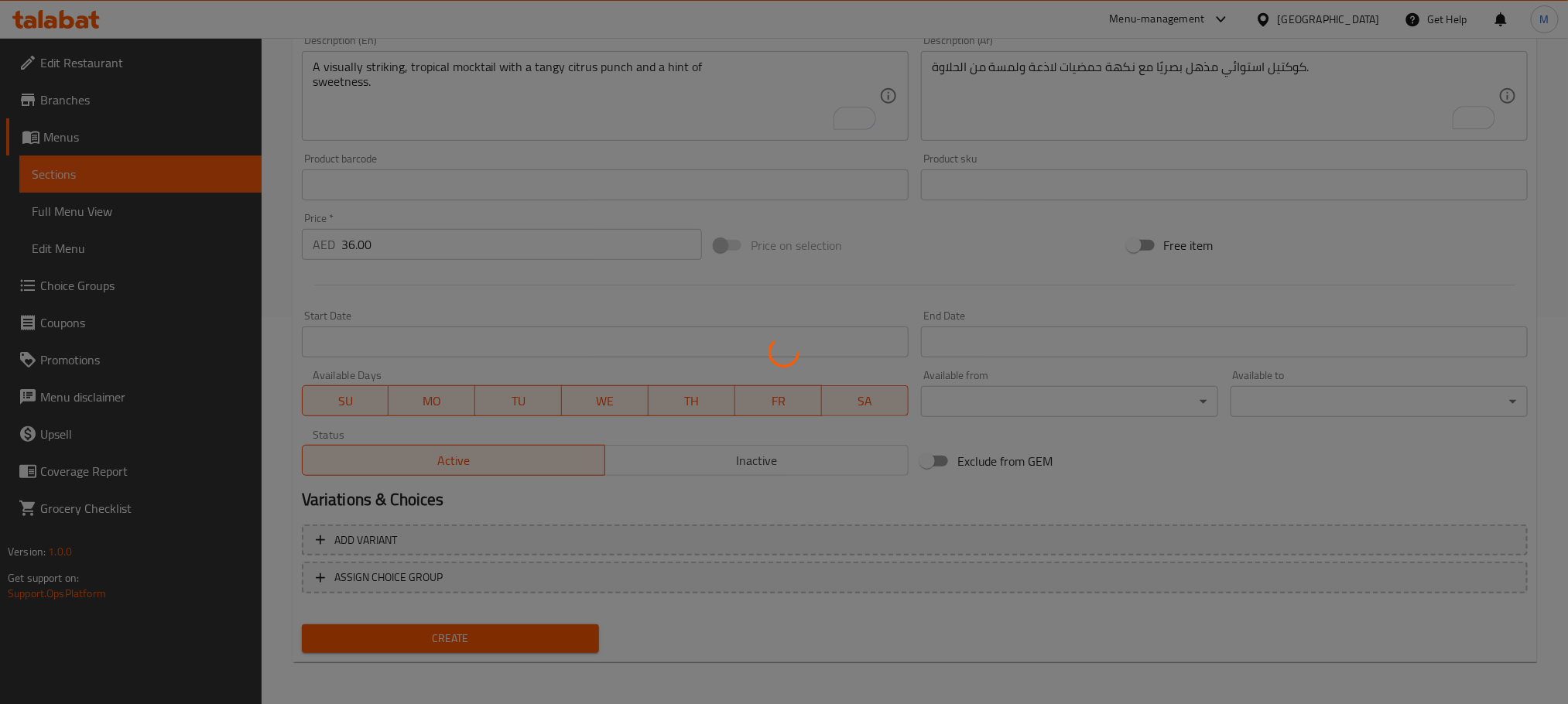
type input "0"
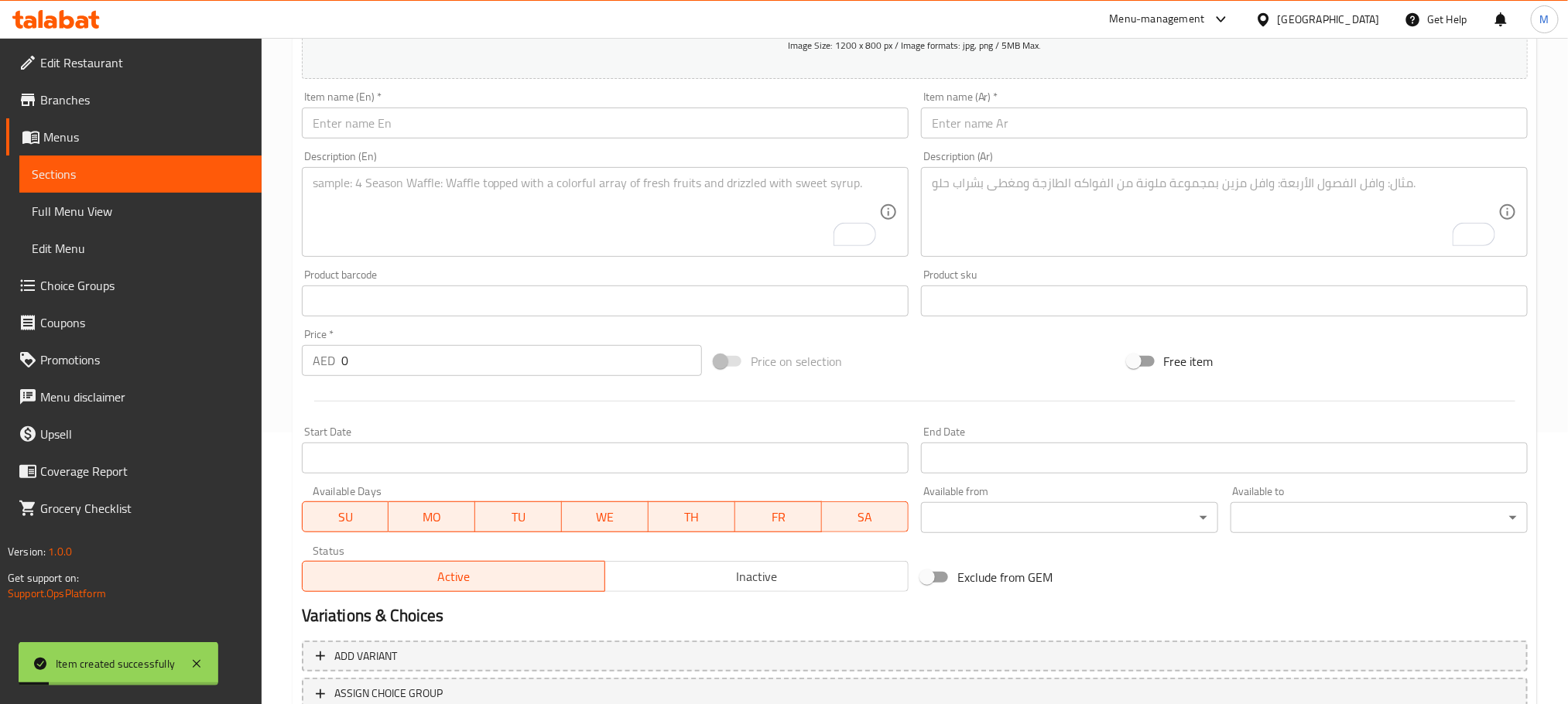
scroll to position [155, 0]
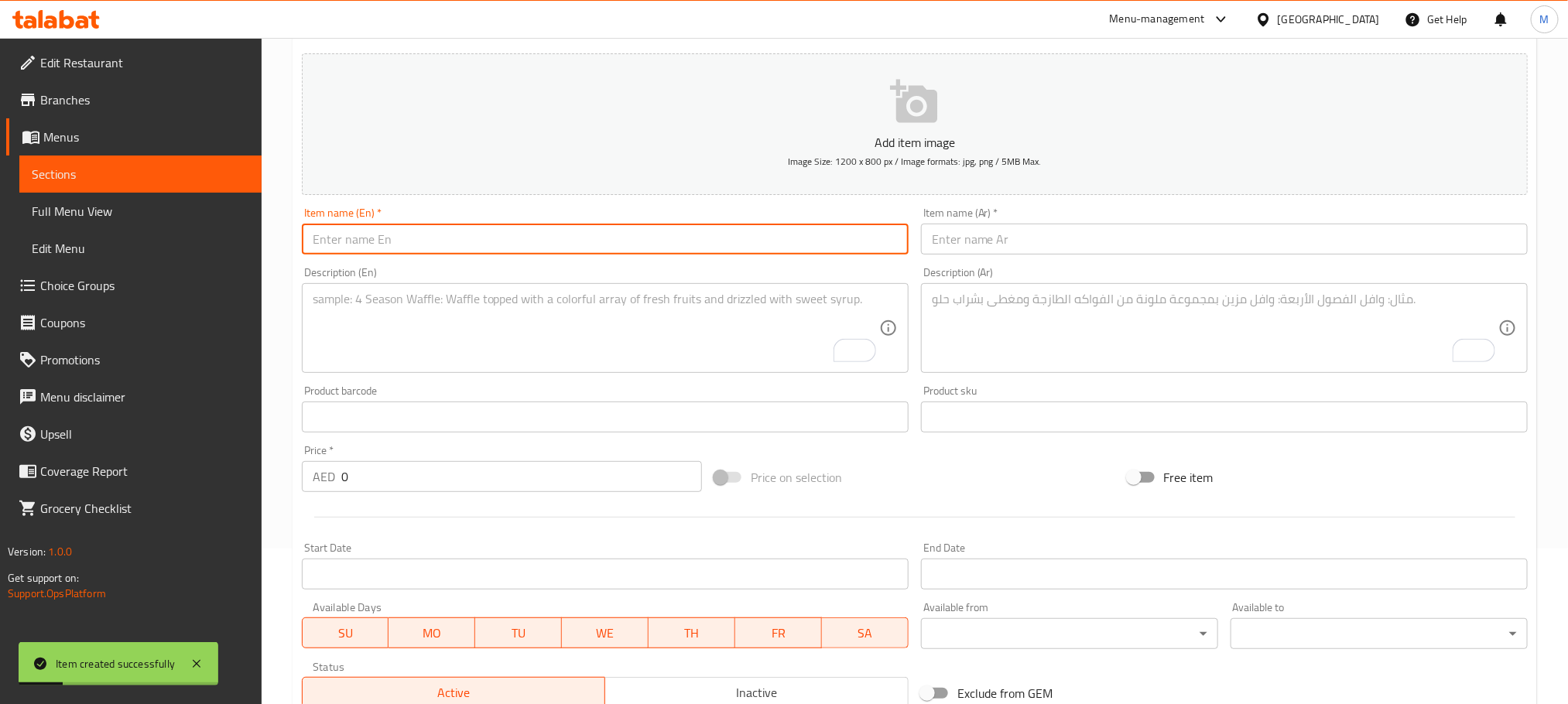
click at [558, 234] on input "text" at bounding box center [606, 239] width 606 height 31
paste input "Aam Panna"
type input "Aam Panna"
click at [1218, 235] on input "text" at bounding box center [1224, 239] width 606 height 31
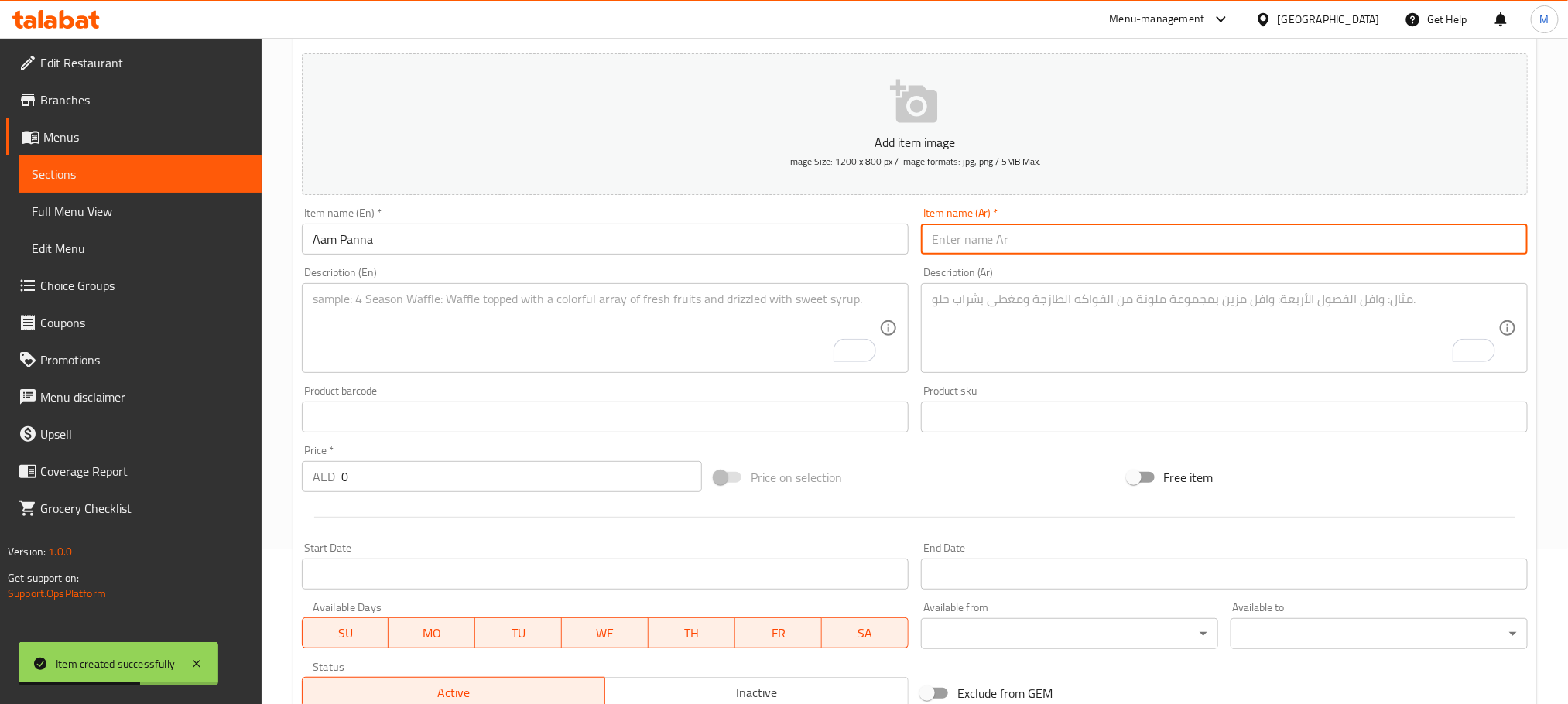
paste input "آم بانا"
type input "آم بانا"
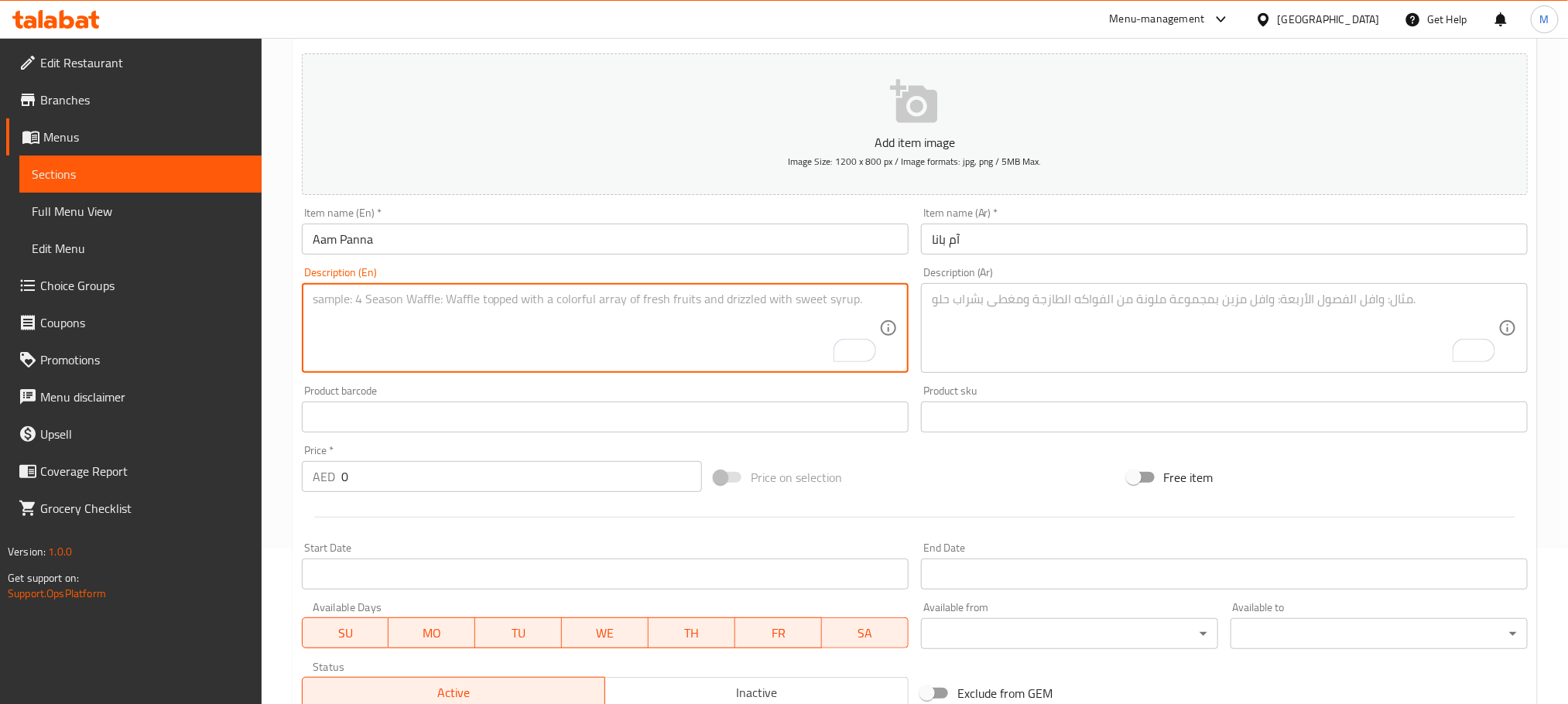
click at [530, 317] on textarea "To enrich screen reader interactions, please activate Accessibility in Grammarl…" at bounding box center [596, 328] width 566 height 74
paste textarea "A traditional Indian summer cooler made from raw mangoes, lightly spiced and de…"
type textarea "A traditional Indian summer cooler made from raw mangoes, lightly spiced and de…"
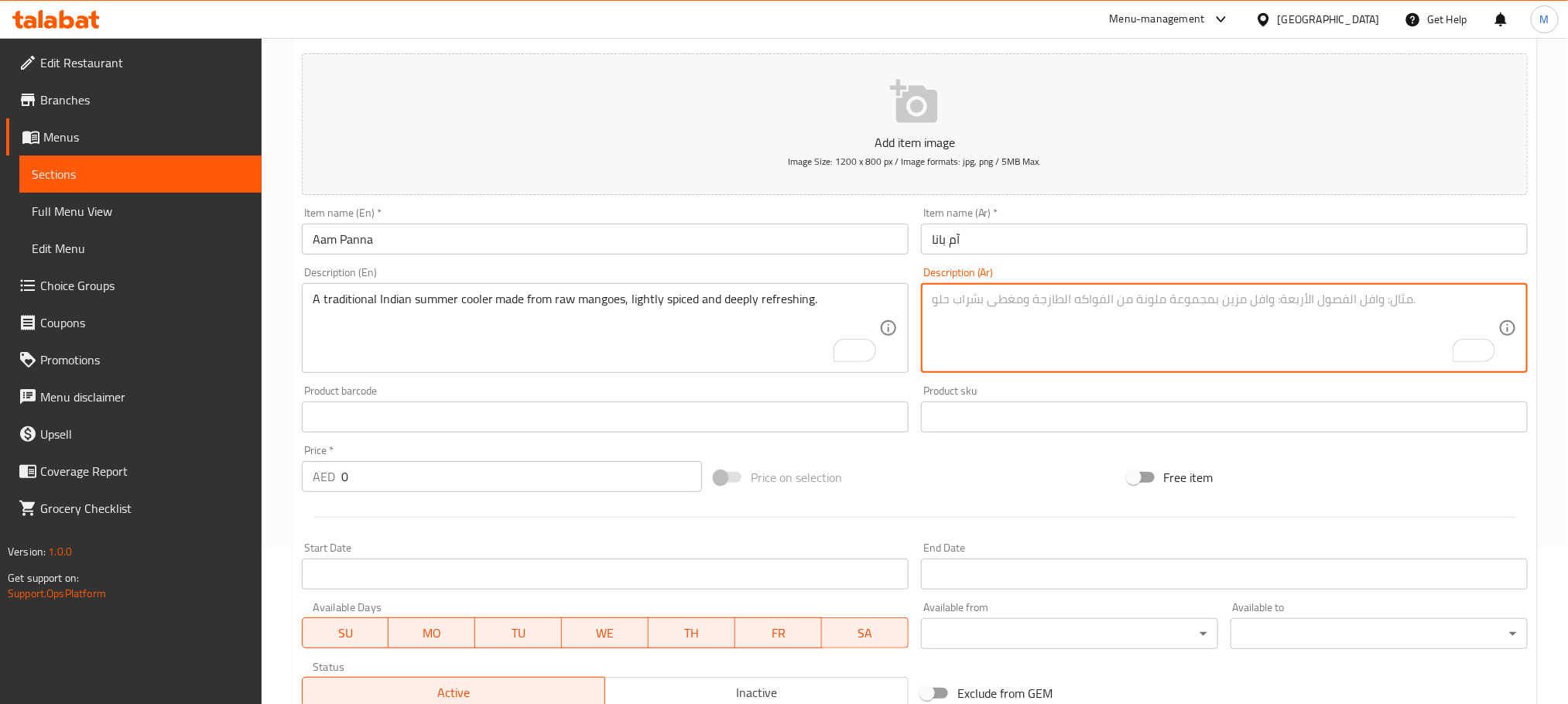
click at [1159, 363] on textarea "To enrich screen reader interactions, please activate Accessibility in Grammarl…" at bounding box center [1215, 328] width 566 height 74
paste textarea "مشروب صيفي هندي تقليدي مصنوع من المانجو الخام، متبل قليلاً ومنعش للغاية."
type textarea "مشروب صيفي هندي تقليدي مصنوع من المانجو الخام، متبل قليلاً ومنعش للغاية."
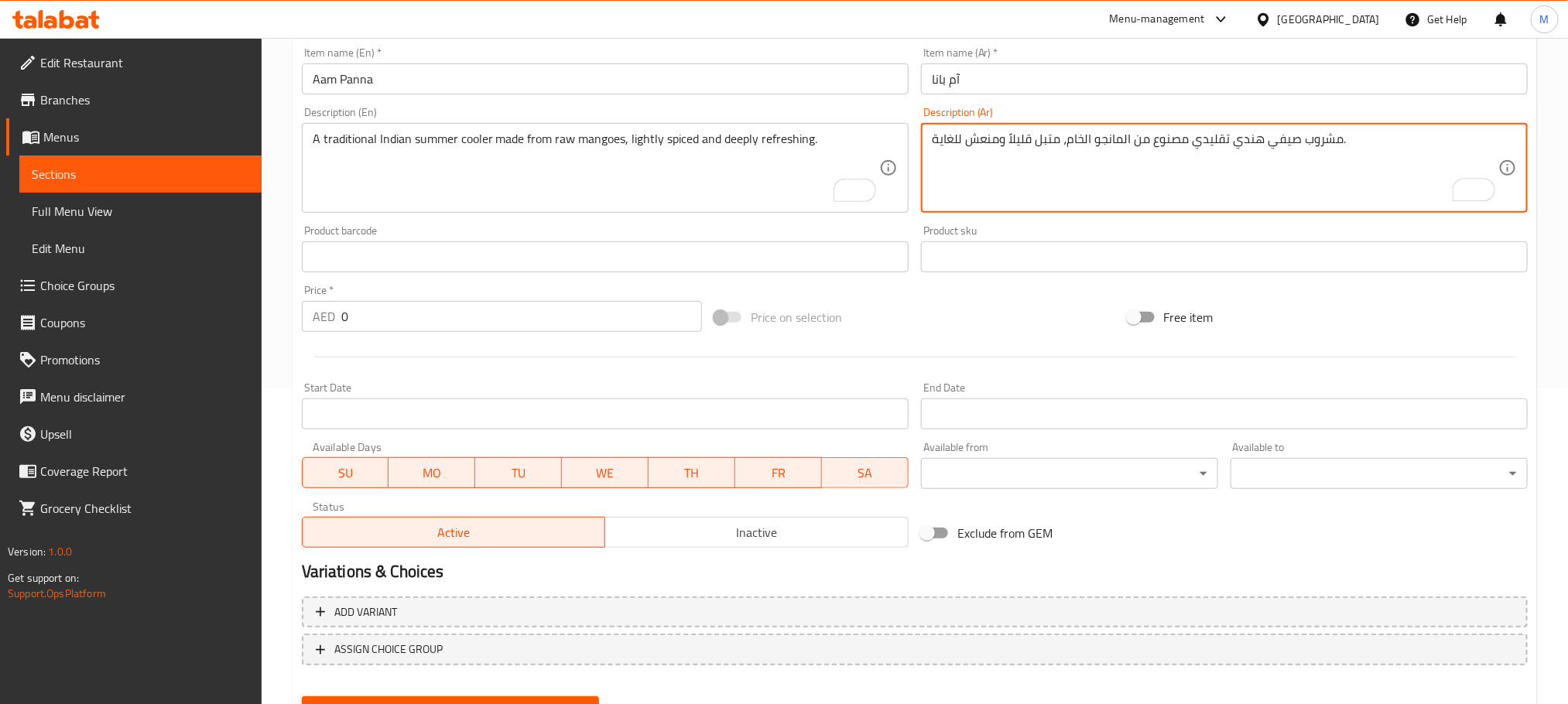
scroll to position [387, 0]
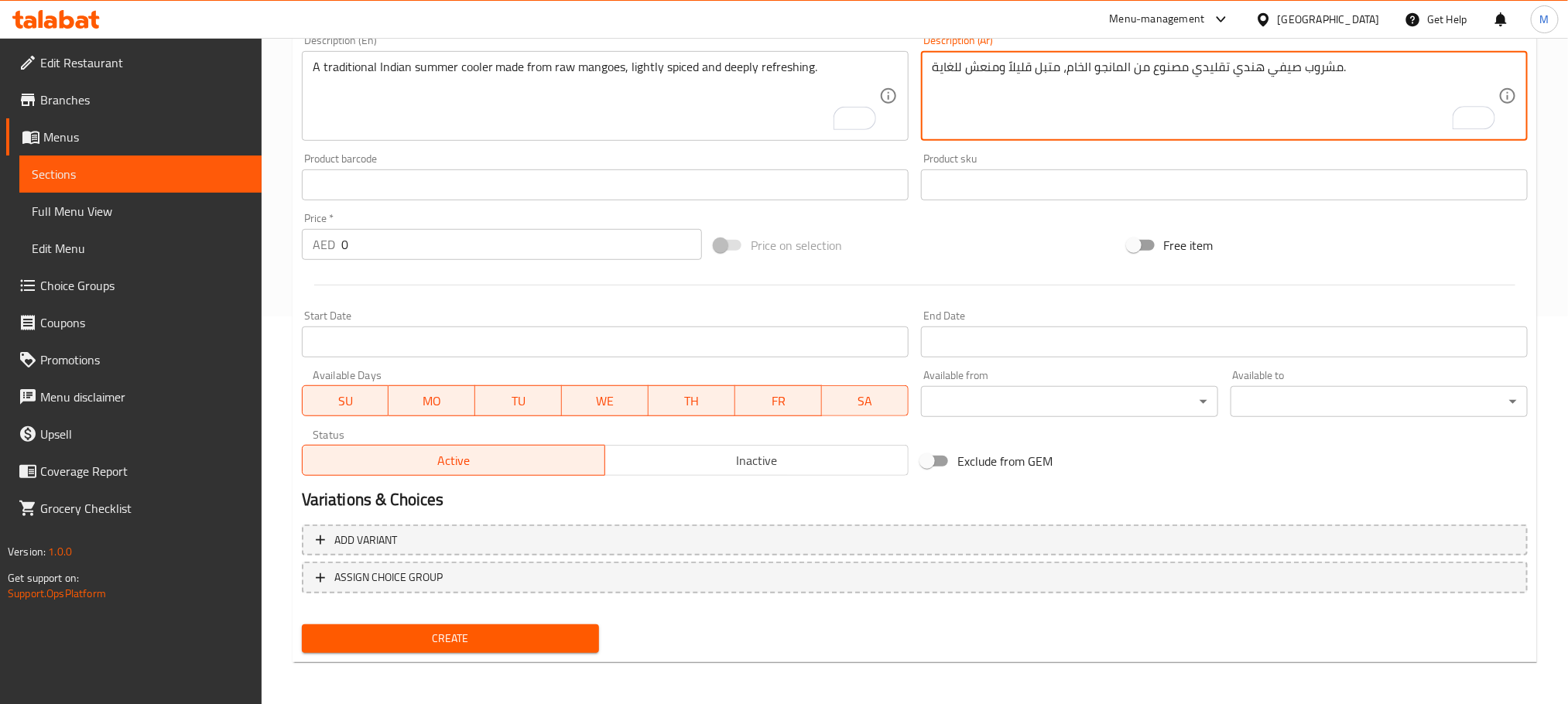
click at [477, 251] on input "0" at bounding box center [522, 245] width 361 height 31
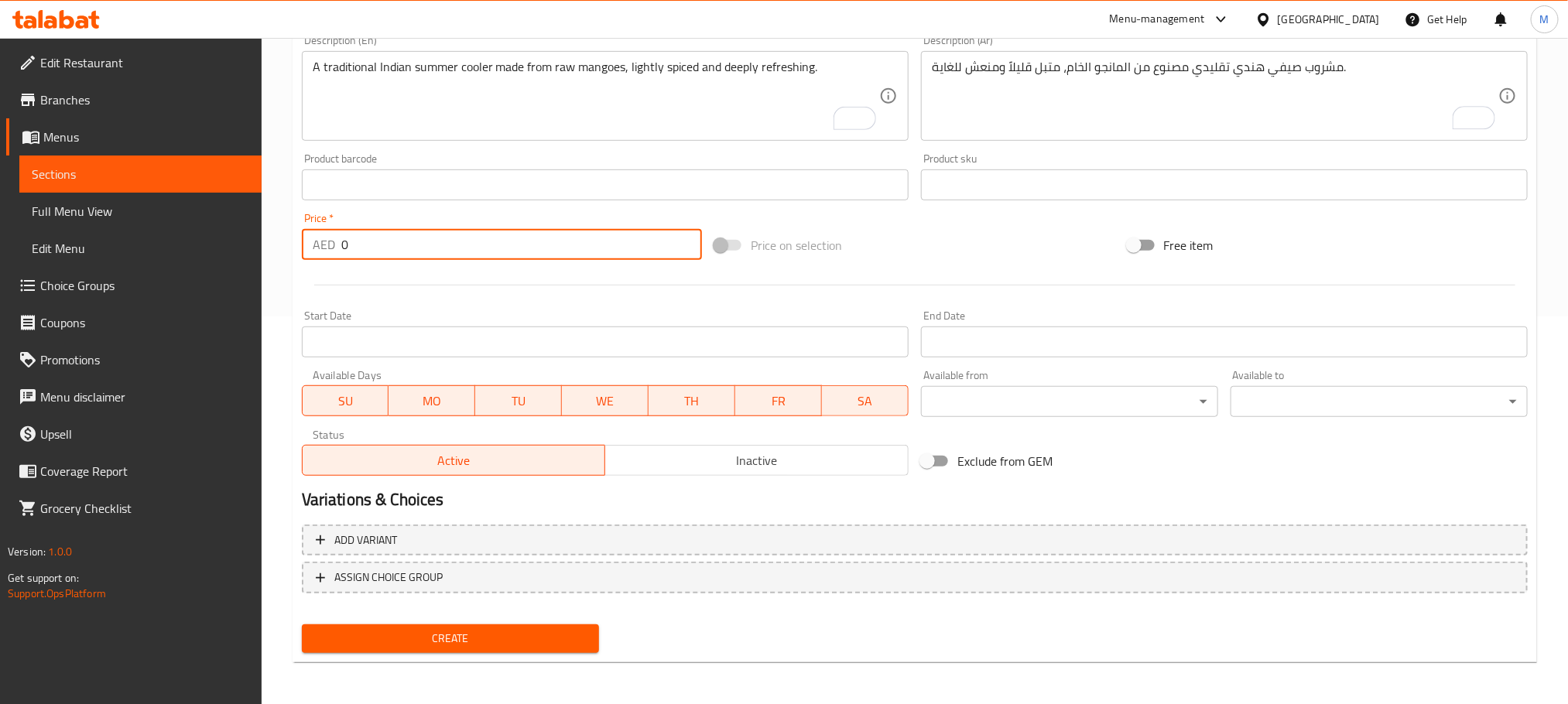
click at [477, 251] on input "0" at bounding box center [522, 245] width 361 height 31
paste input "36.0"
type input "36.00"
click at [510, 637] on span "Create" at bounding box center [450, 639] width 273 height 19
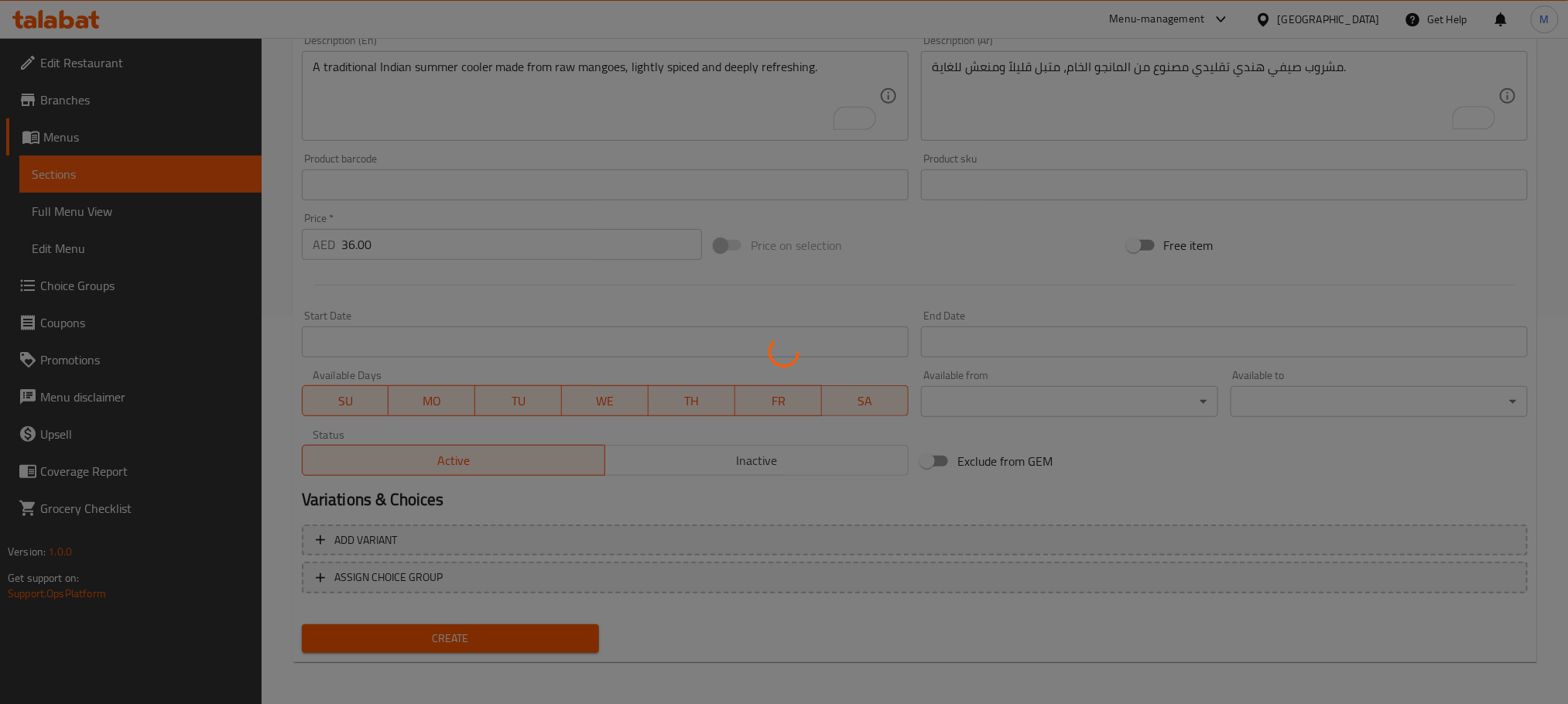
scroll to position [0, 0]
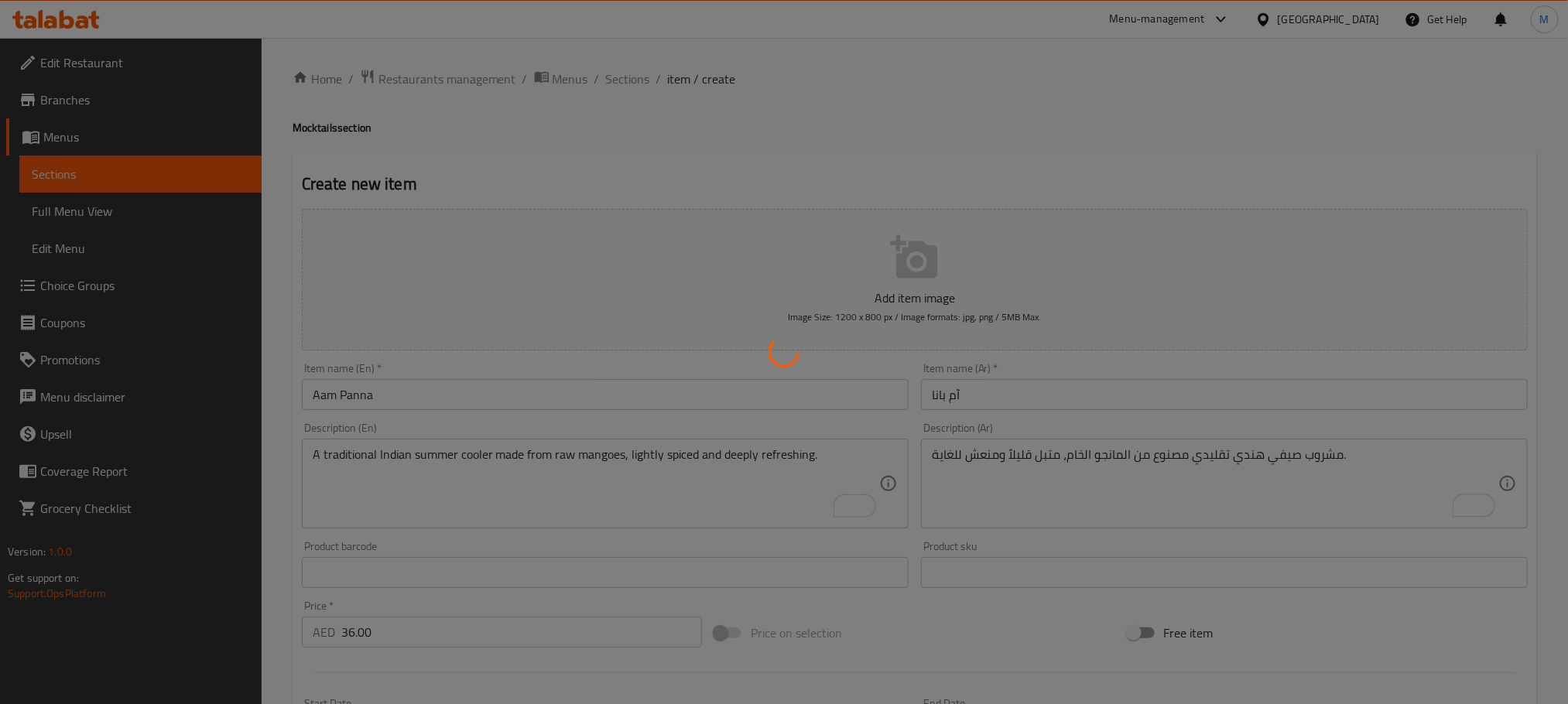
type input "0"
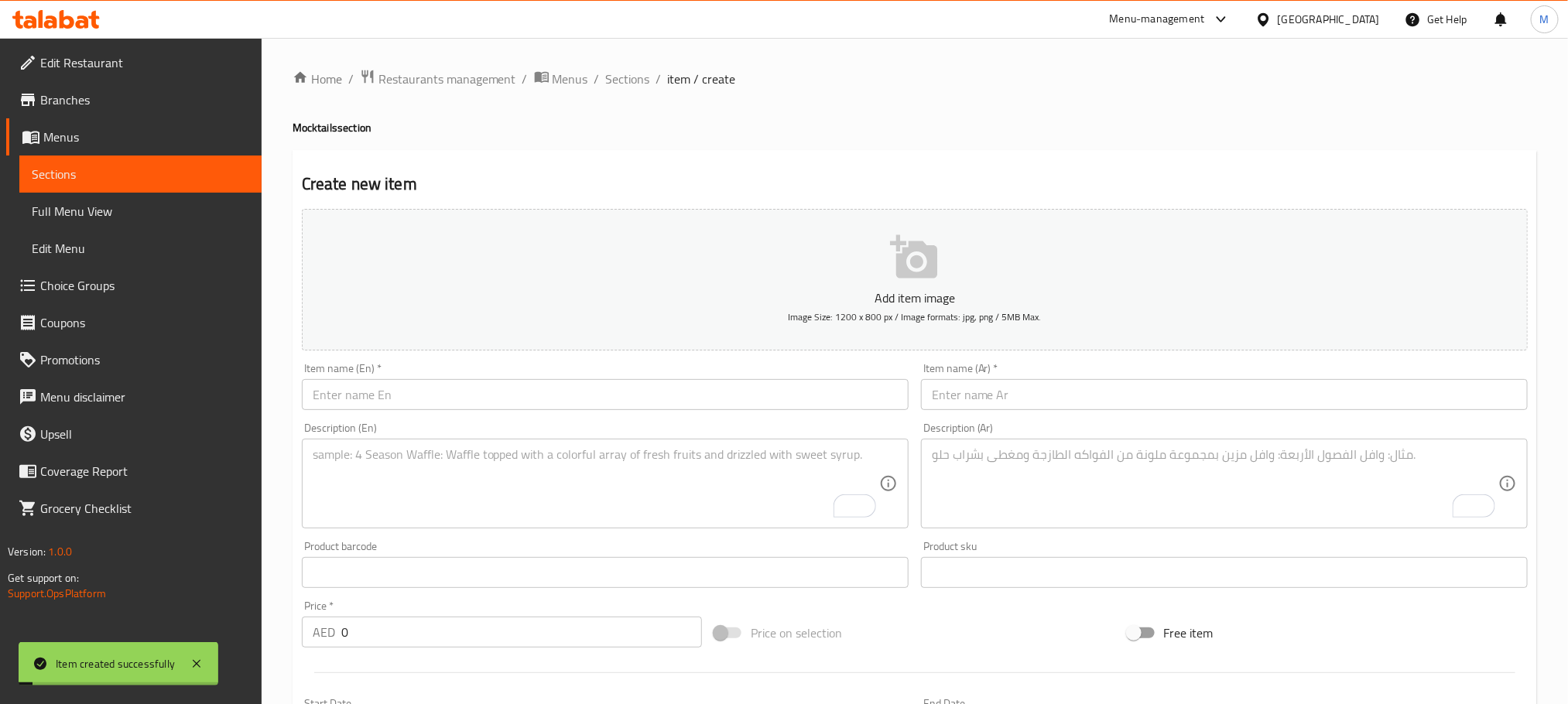
click at [623, 90] on div "Home / Restaurants management / Menus / Sections / item / create Mocktails sect…" at bounding box center [915, 565] width 1245 height 993
click at [622, 79] on span "Sections" at bounding box center [628, 79] width 44 height 18
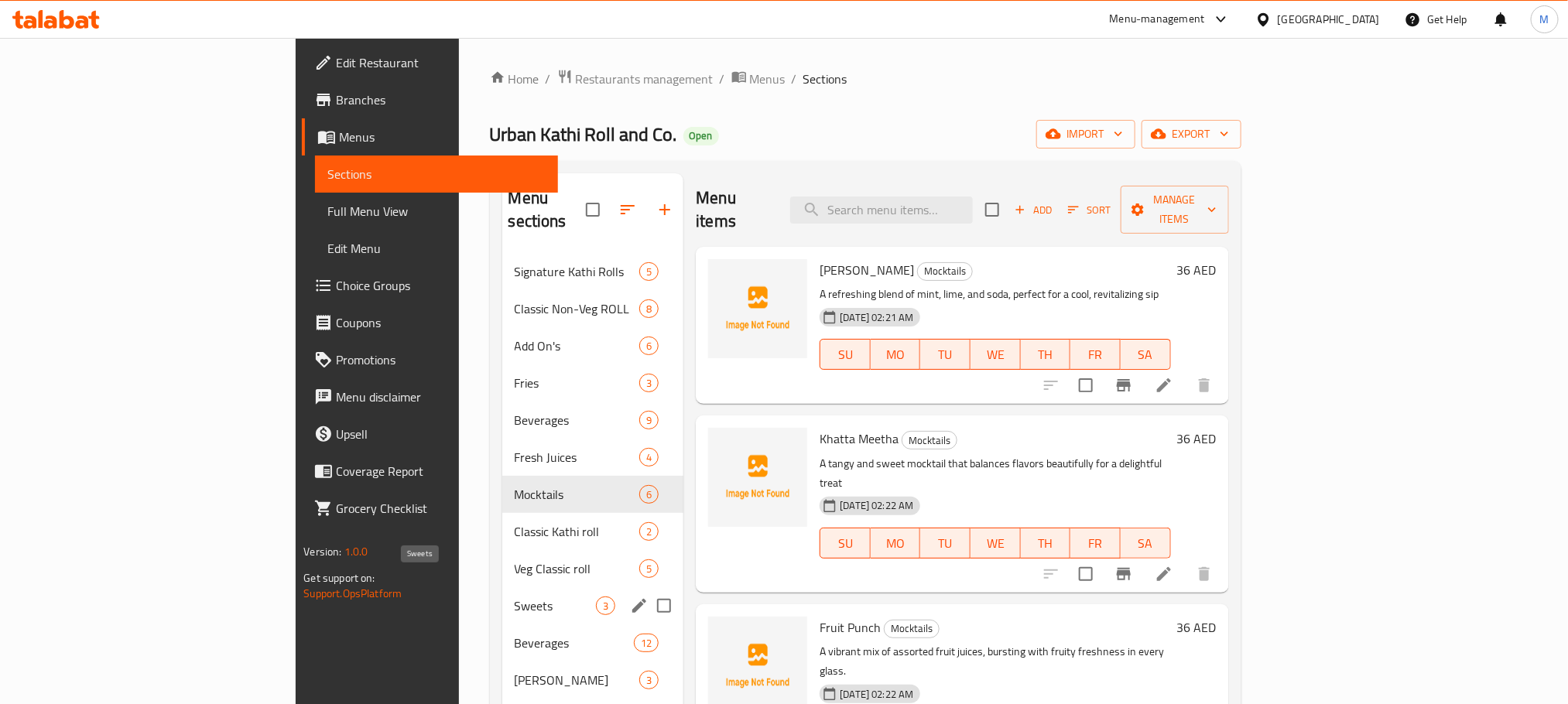
click at [514, 597] on span "Sweets" at bounding box center [555, 605] width 82 height 18
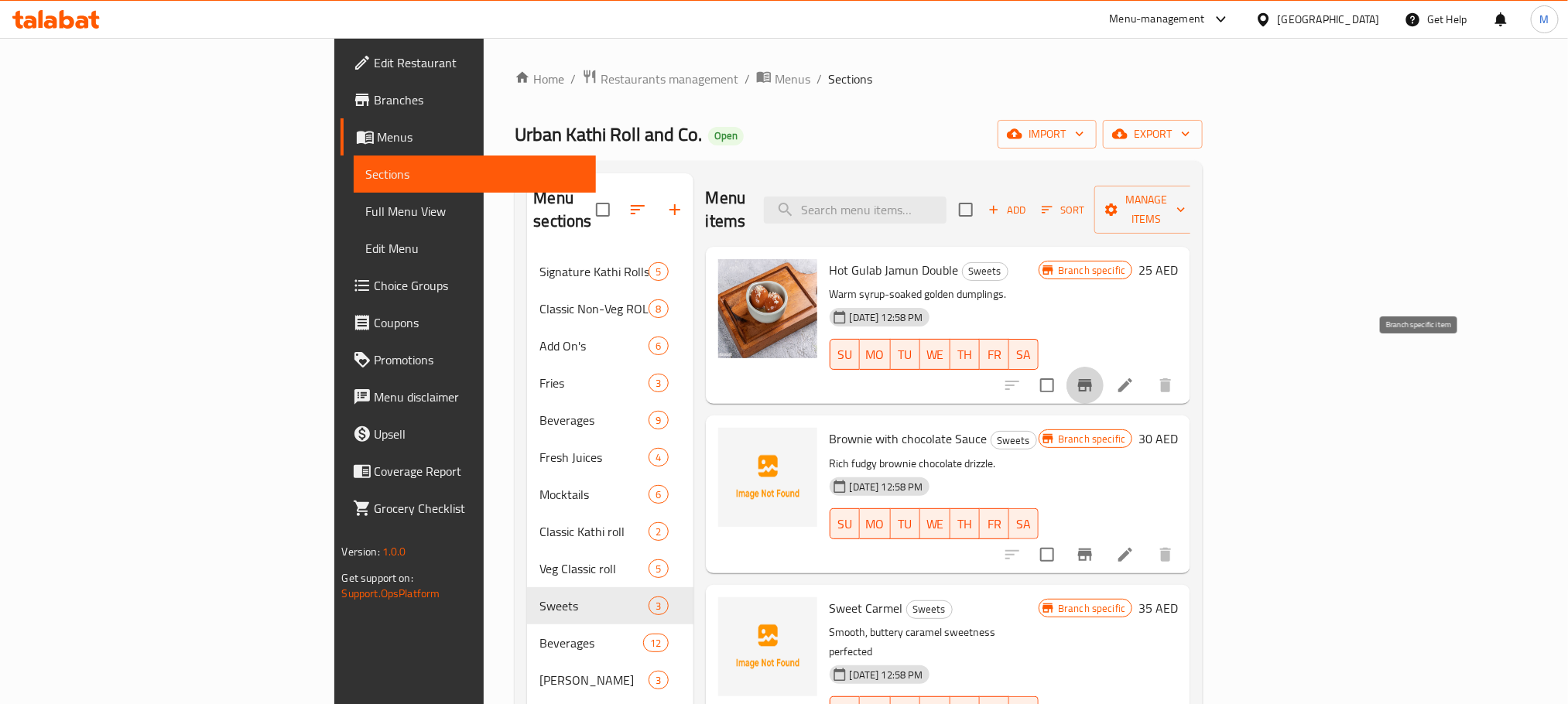
click at [1092, 379] on icon "Branch-specific-item" at bounding box center [1084, 385] width 14 height 12
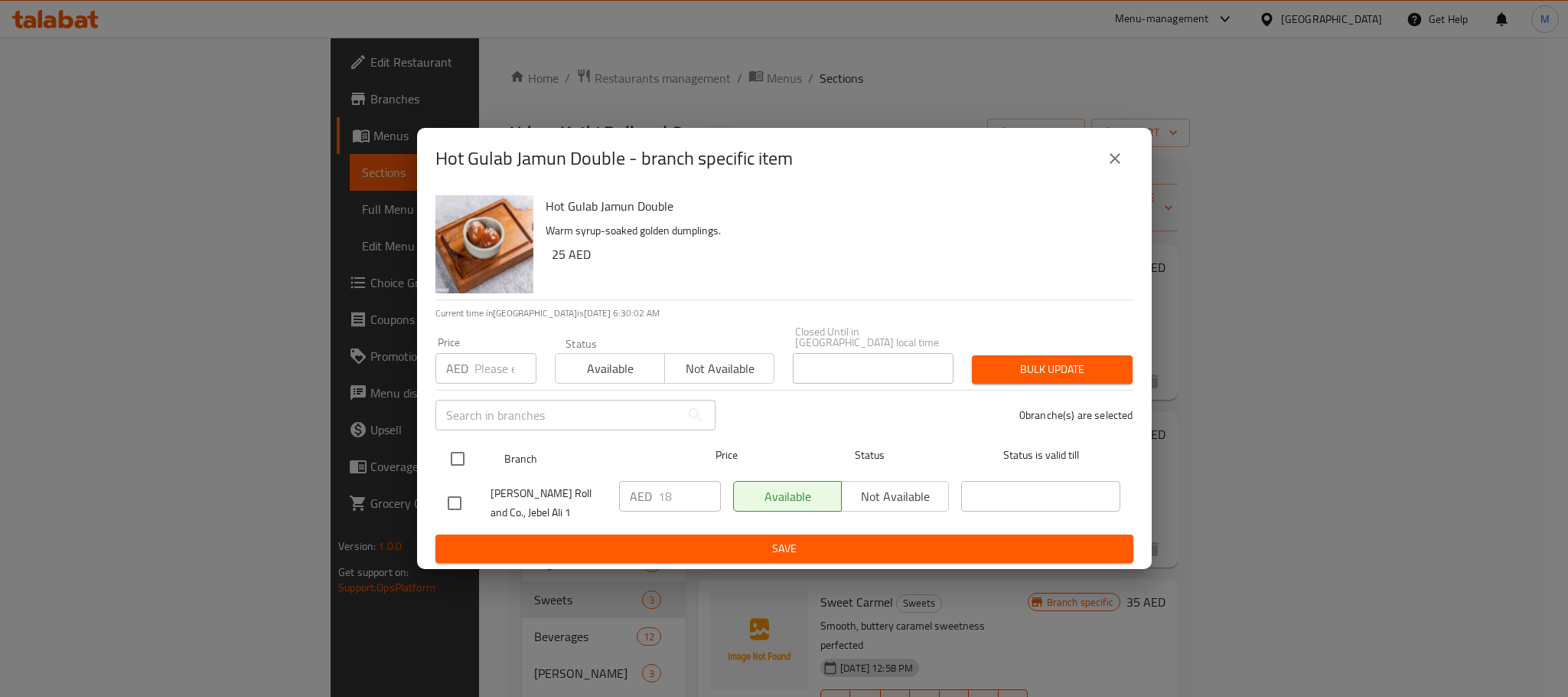
click at [453, 462] on input "checkbox" at bounding box center [457, 459] width 32 height 32
checkbox input "true"
click at [490, 386] on div "Price AED Price" at bounding box center [486, 360] width 120 height 66
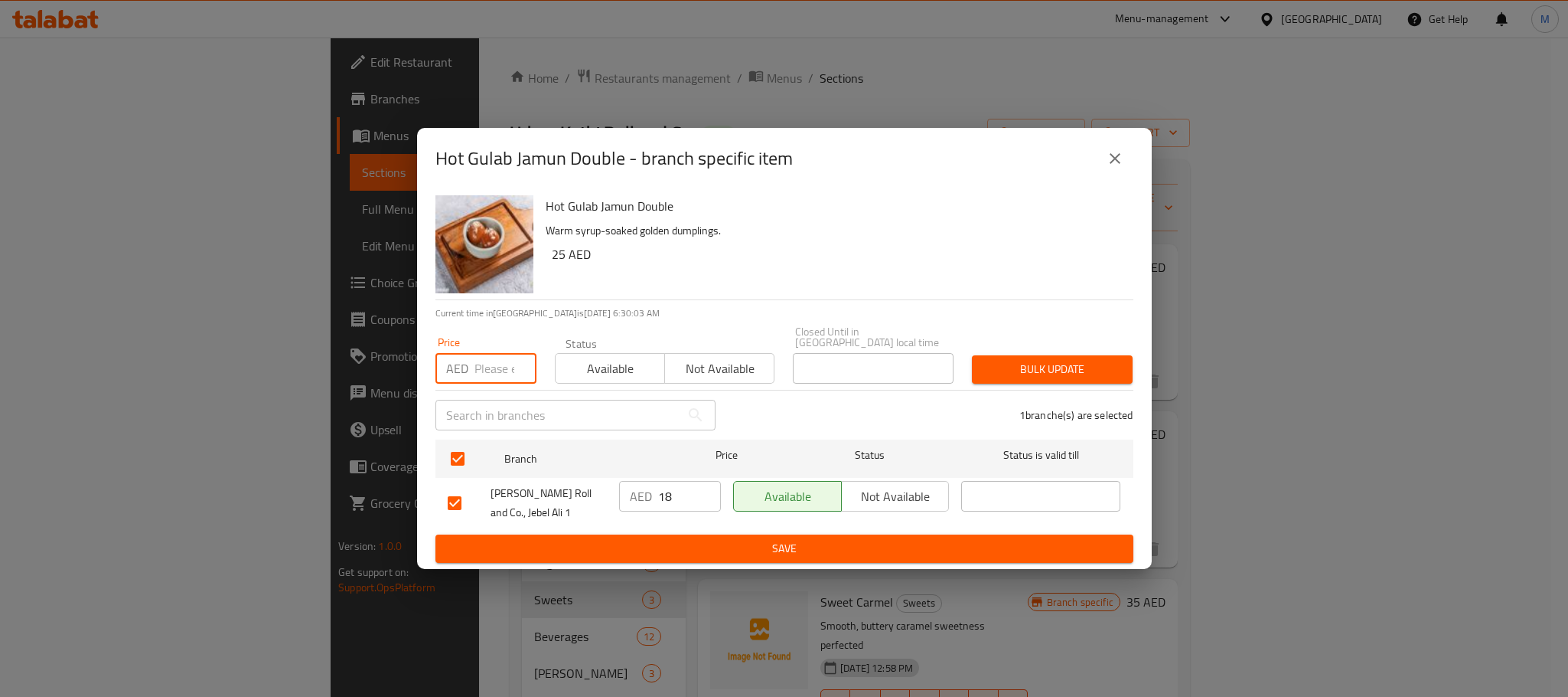
click at [492, 373] on input "number" at bounding box center [505, 368] width 62 height 30
paste input "30.00"
type input "30.00"
click at [986, 296] on div "Hot Gulab Jamun Double Warm syrup-soaked golden dumplings. 25 AED" at bounding box center [833, 244] width 588 height 110
click at [1046, 379] on span "Bulk update" at bounding box center [1053, 369] width 137 height 19
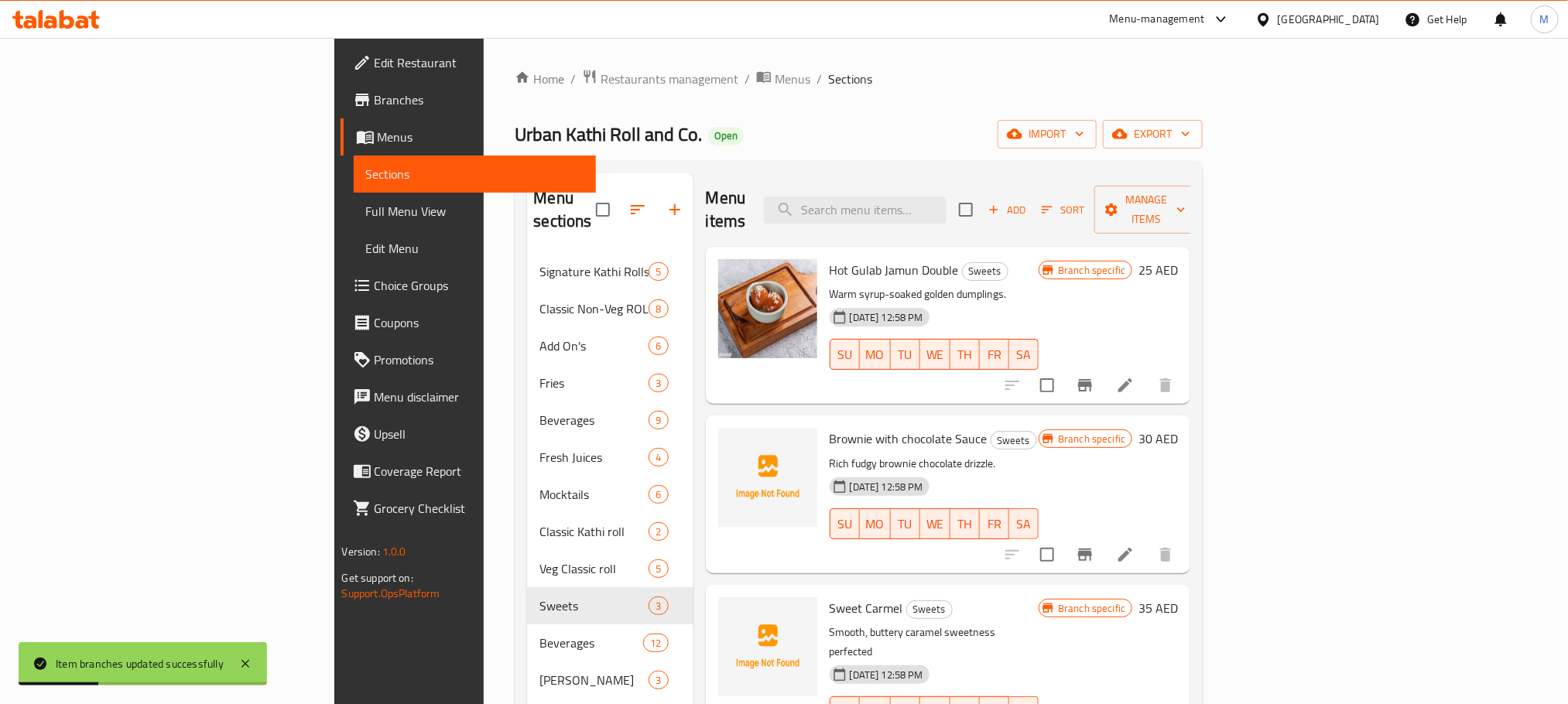
scroll to position [116, 0]
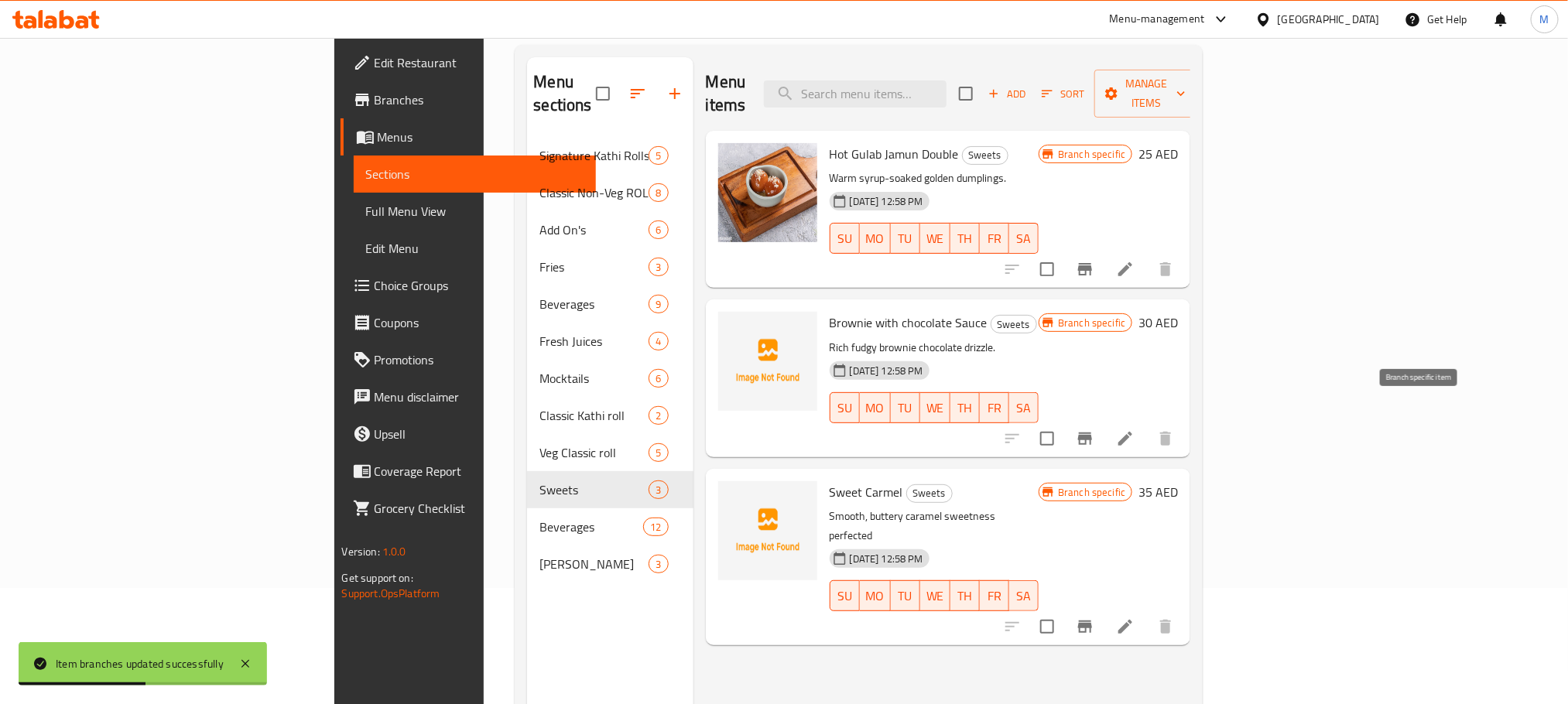
click at [1092, 433] on icon "Branch-specific-item" at bounding box center [1084, 438] width 14 height 12
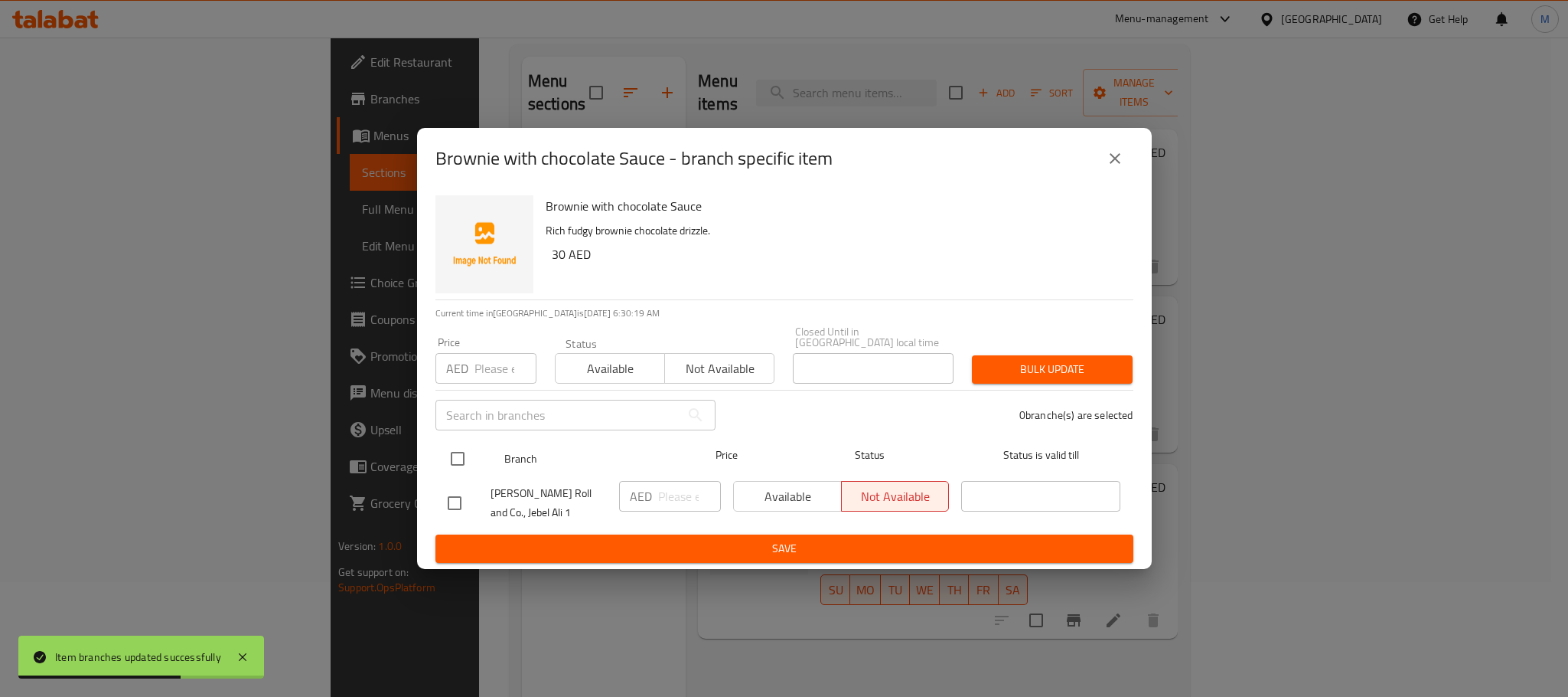
click at [462, 472] on input "checkbox" at bounding box center [457, 459] width 32 height 32
checkbox input "true"
click at [477, 362] on input "number" at bounding box center [505, 368] width 62 height 30
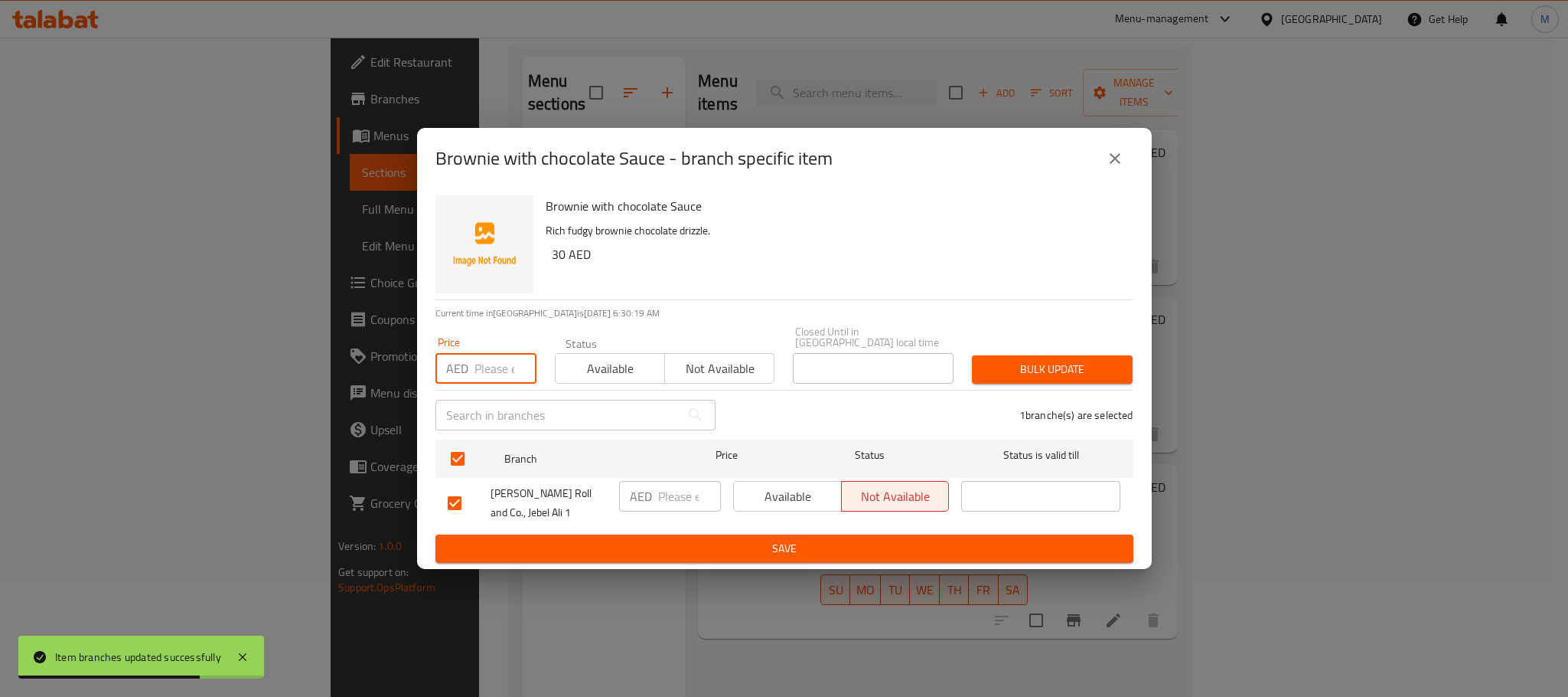
paste input "40.00"
type input "40.00"
click at [1048, 367] on span "Bulk update" at bounding box center [1053, 369] width 137 height 19
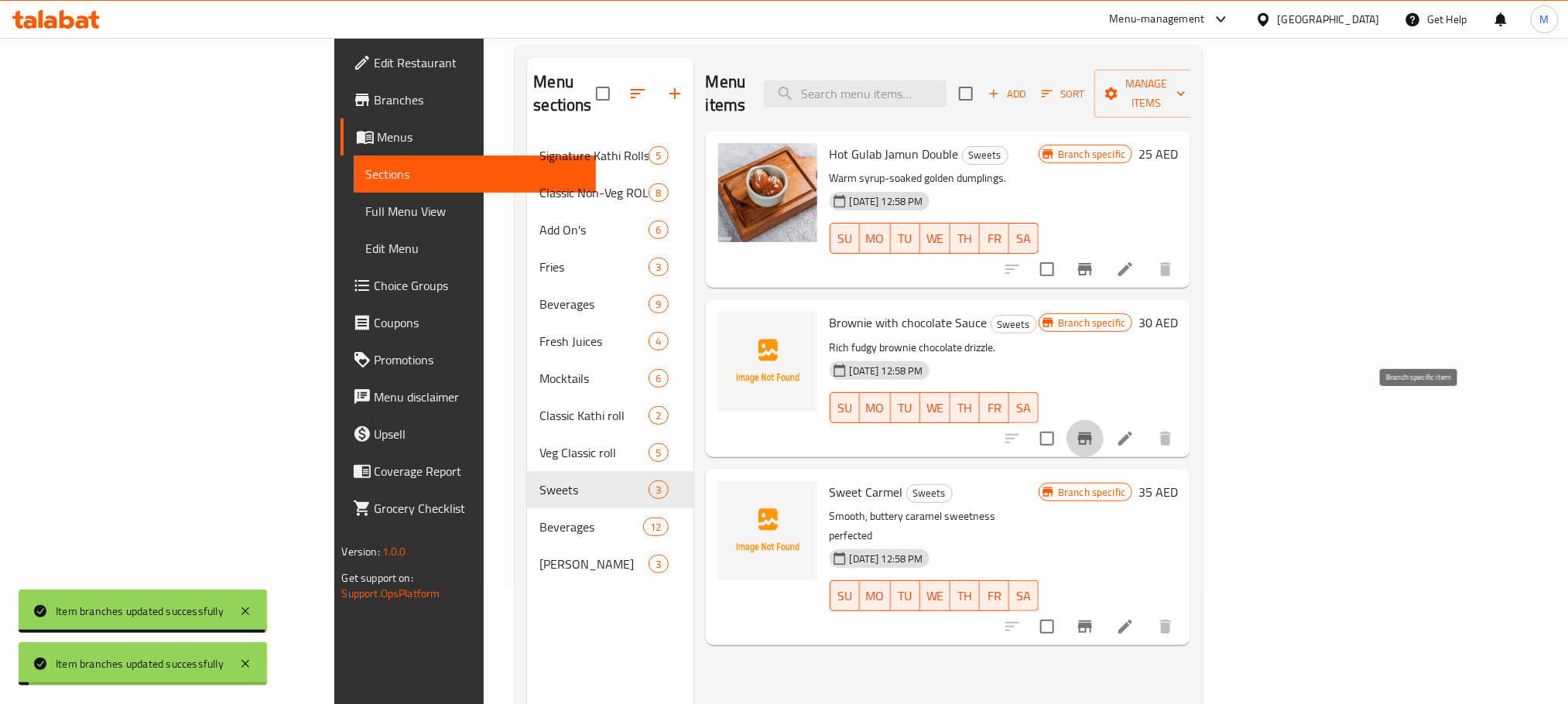
click at [1094, 430] on icon "Branch-specific-item" at bounding box center [1084, 438] width 18 height 18
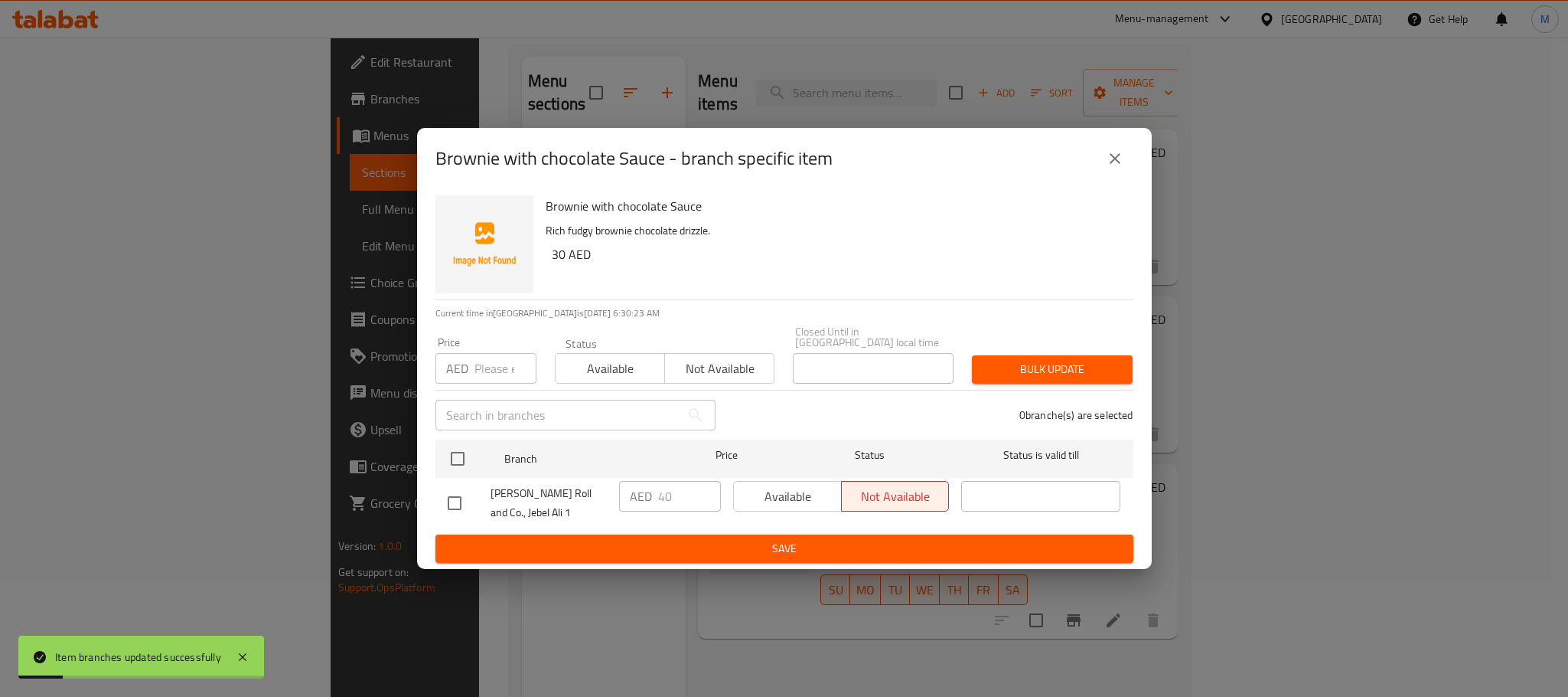
click at [1119, 150] on icon "close" at bounding box center [1114, 158] width 18 height 18
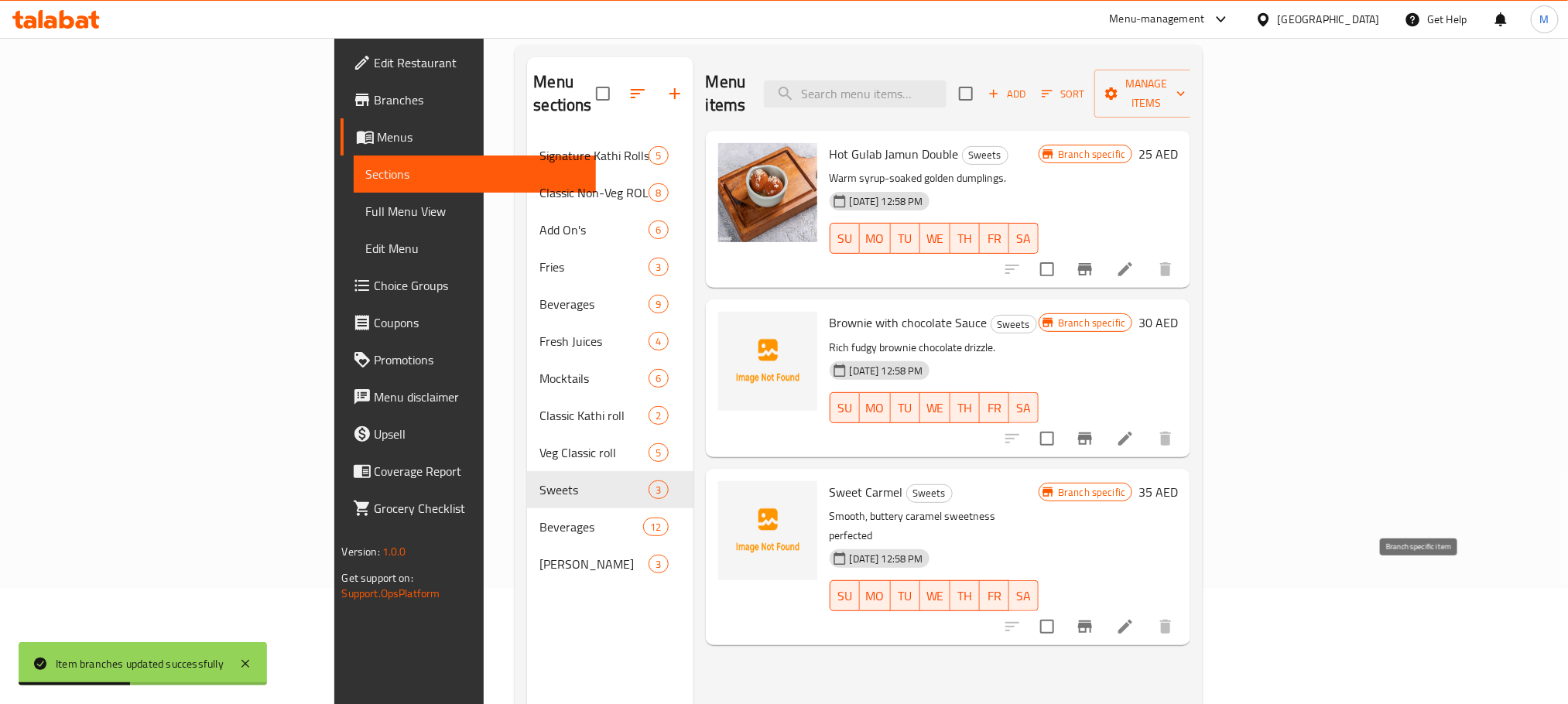
click at [1092, 621] on icon "Branch-specific-item" at bounding box center [1084, 626] width 14 height 12
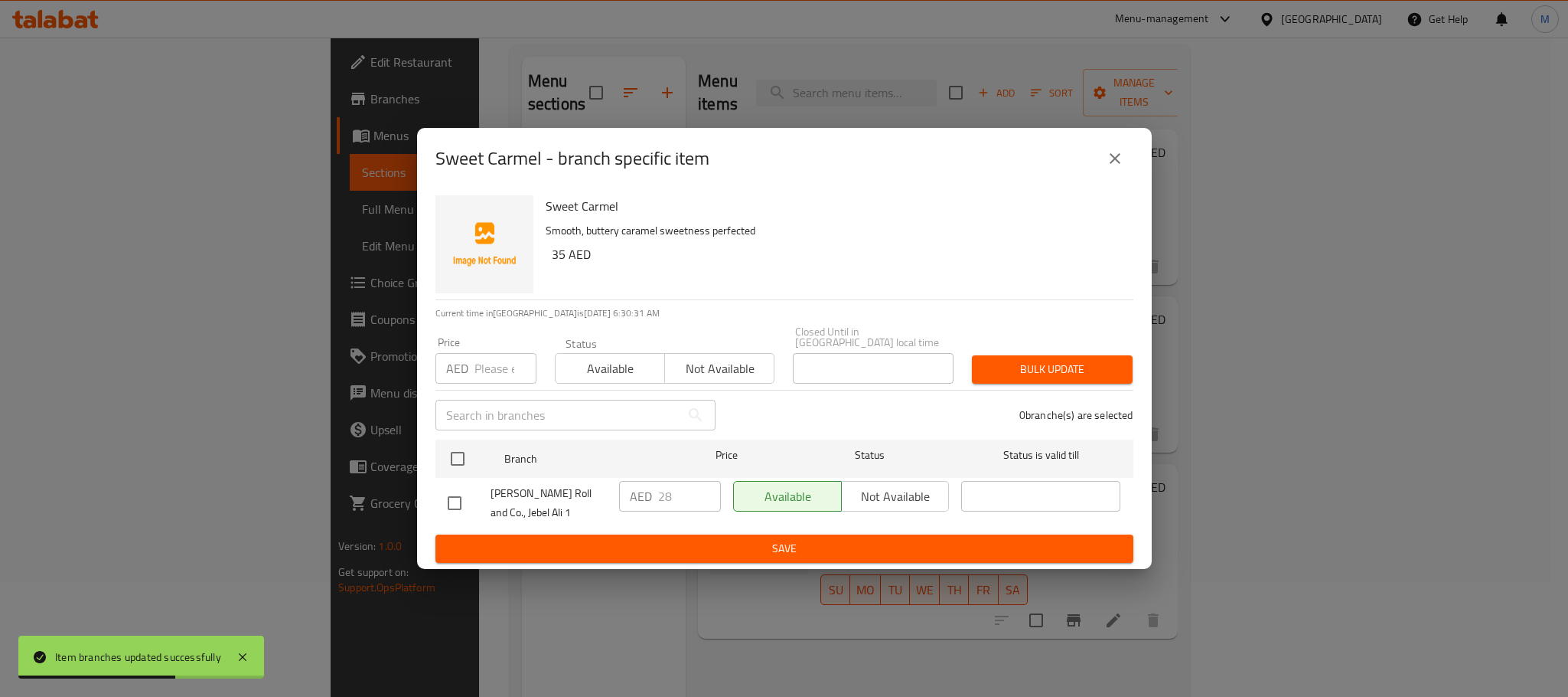
click at [471, 350] on div "Price AED Price" at bounding box center [486, 360] width 101 height 47
click at [496, 370] on input "number" at bounding box center [505, 368] width 62 height 30
paste input "40.00"
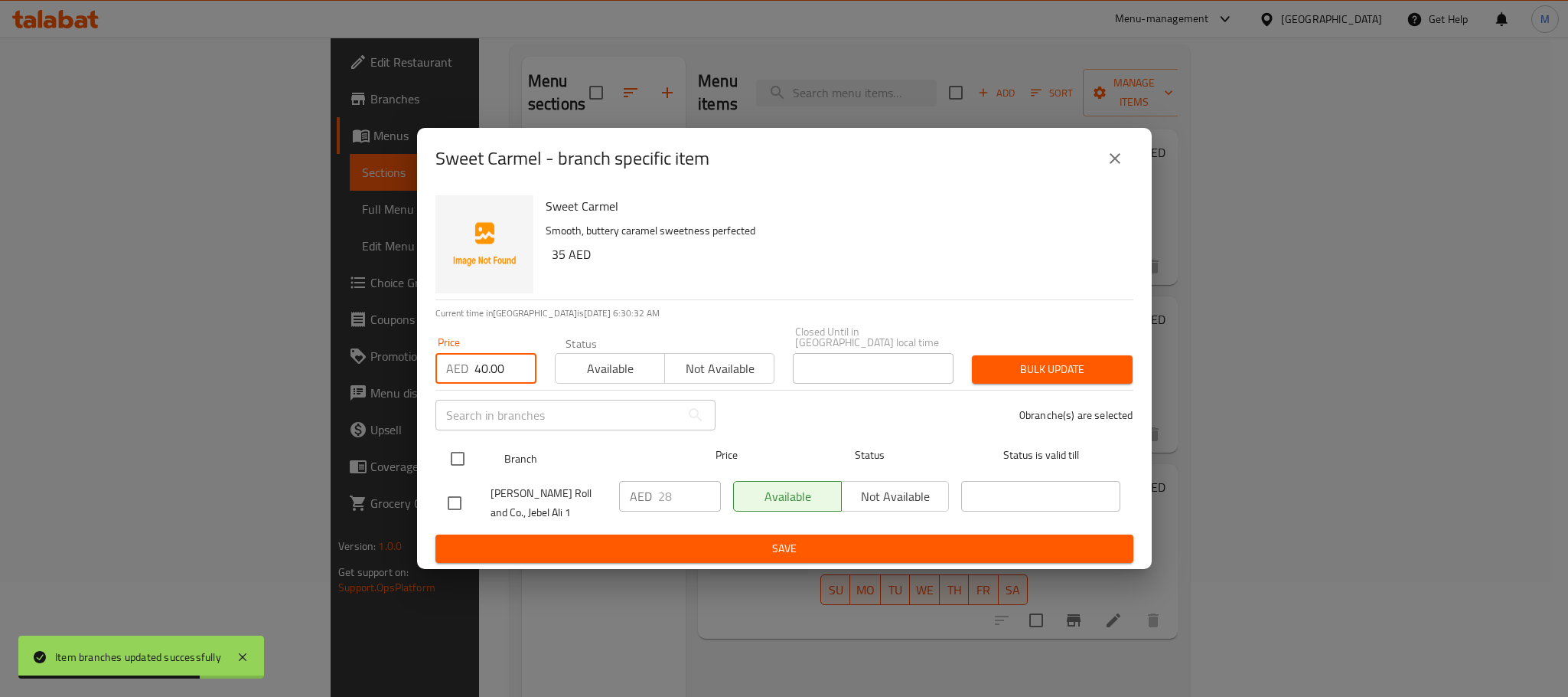
type input "40.00"
click at [469, 456] on input "checkbox" at bounding box center [457, 459] width 32 height 32
checkbox input "true"
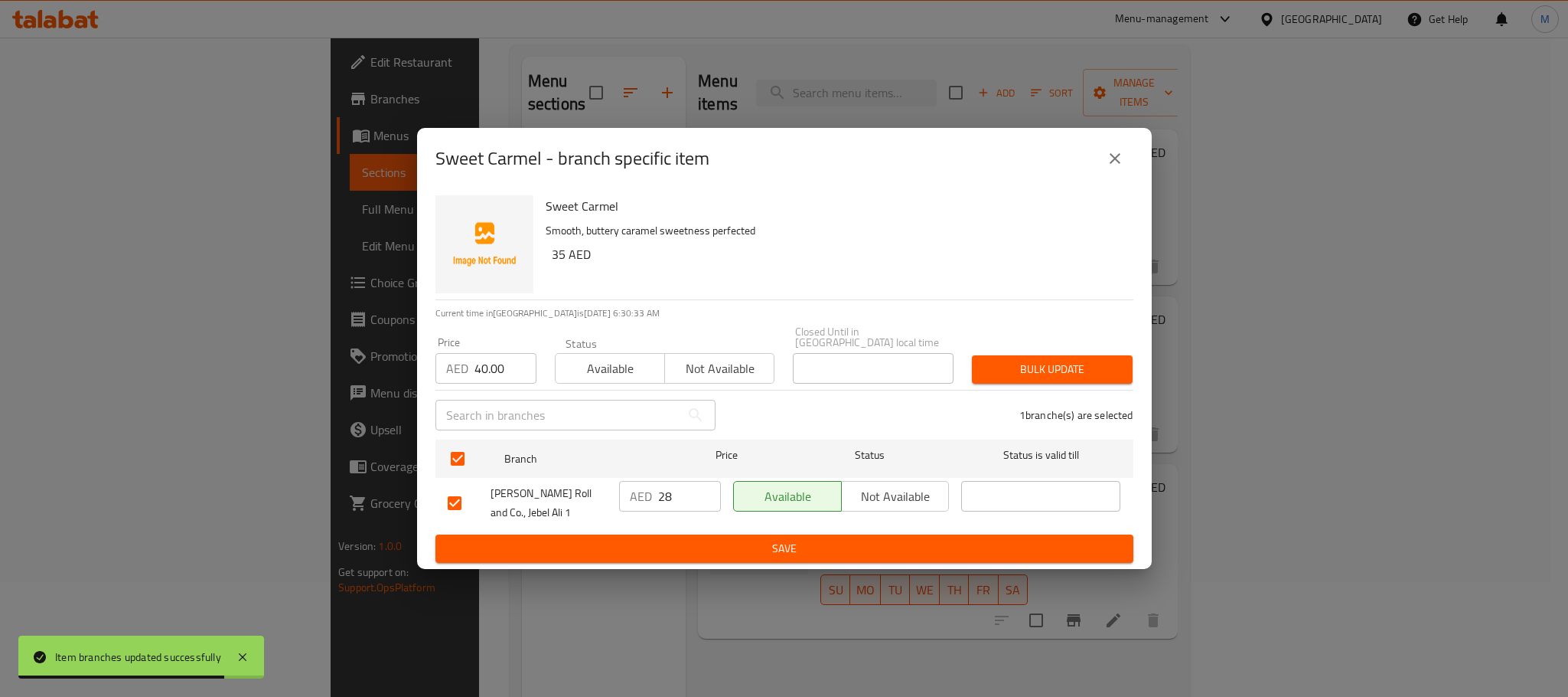
click at [1054, 375] on span "Bulk update" at bounding box center [1053, 369] width 137 height 19
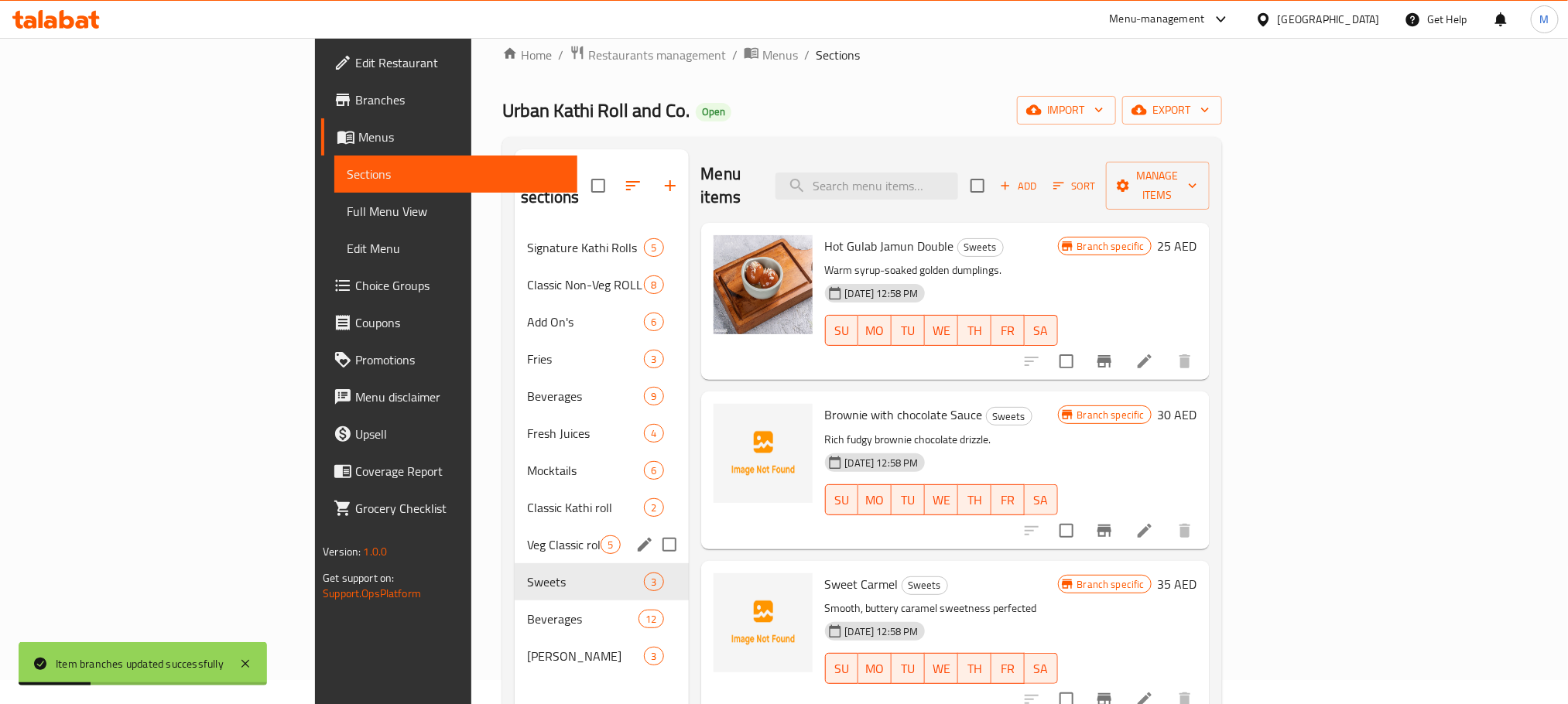
scroll to position [0, 0]
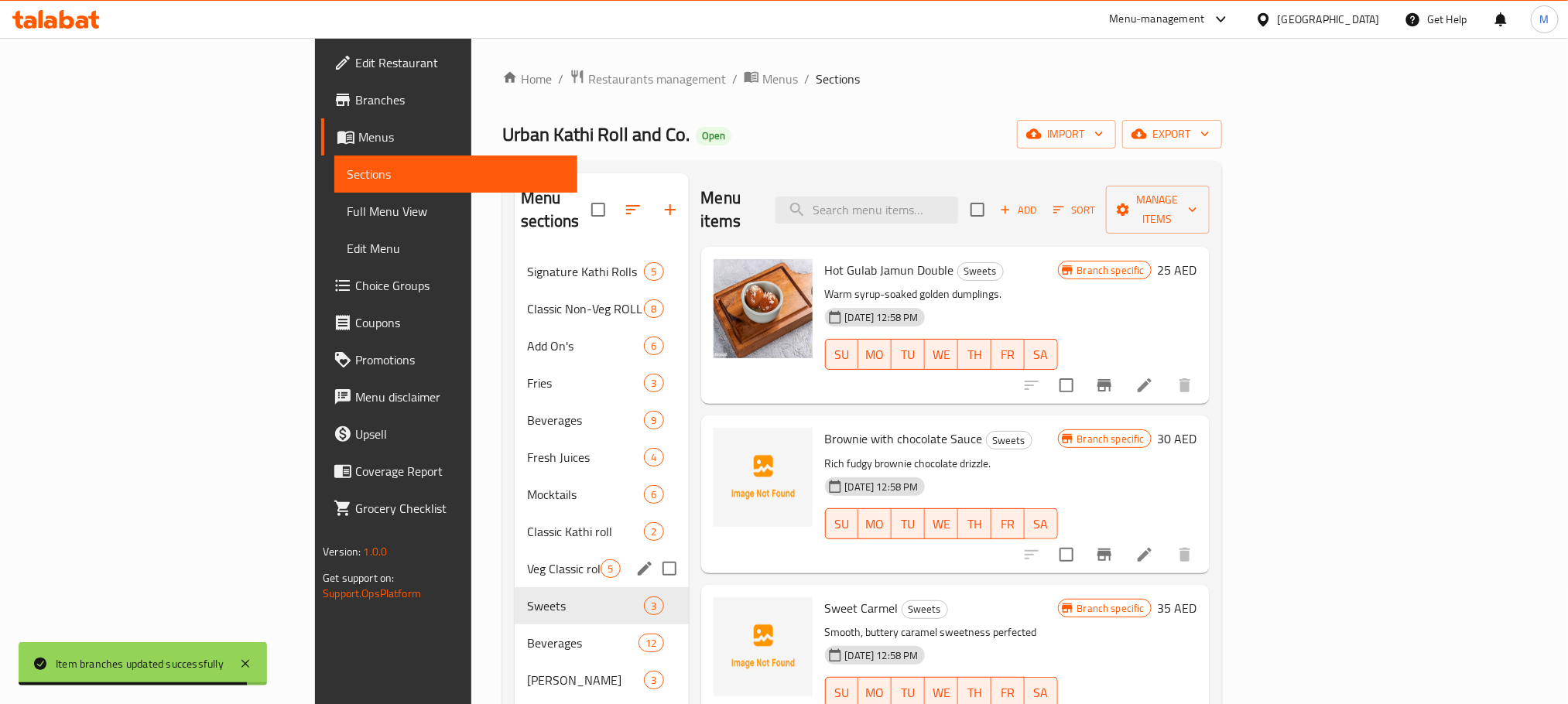
click at [514, 557] on div "Veg Classic roll 5" at bounding box center [601, 568] width 174 height 37
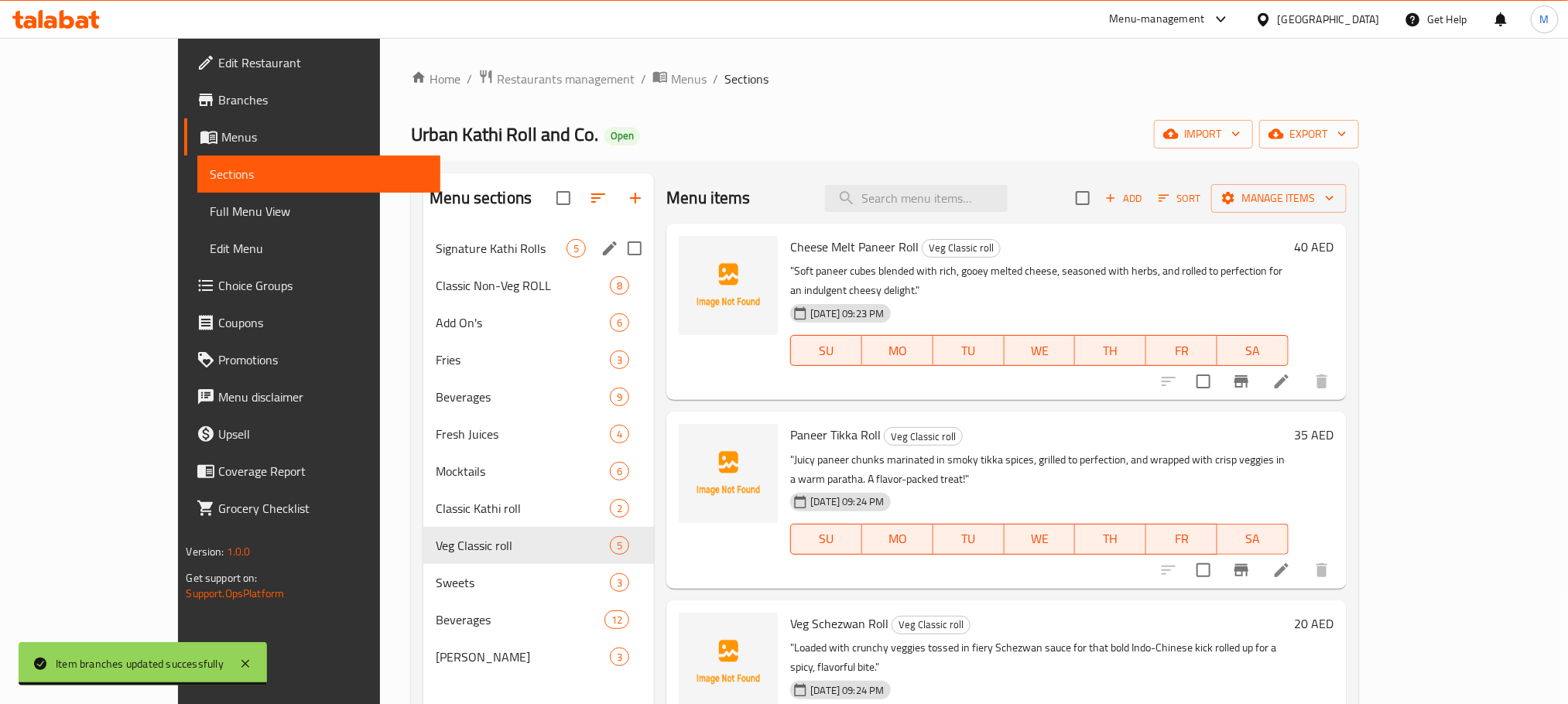
click at [423, 263] on div "Signature [PERSON_NAME] Rolls 5" at bounding box center [538, 248] width 230 height 37
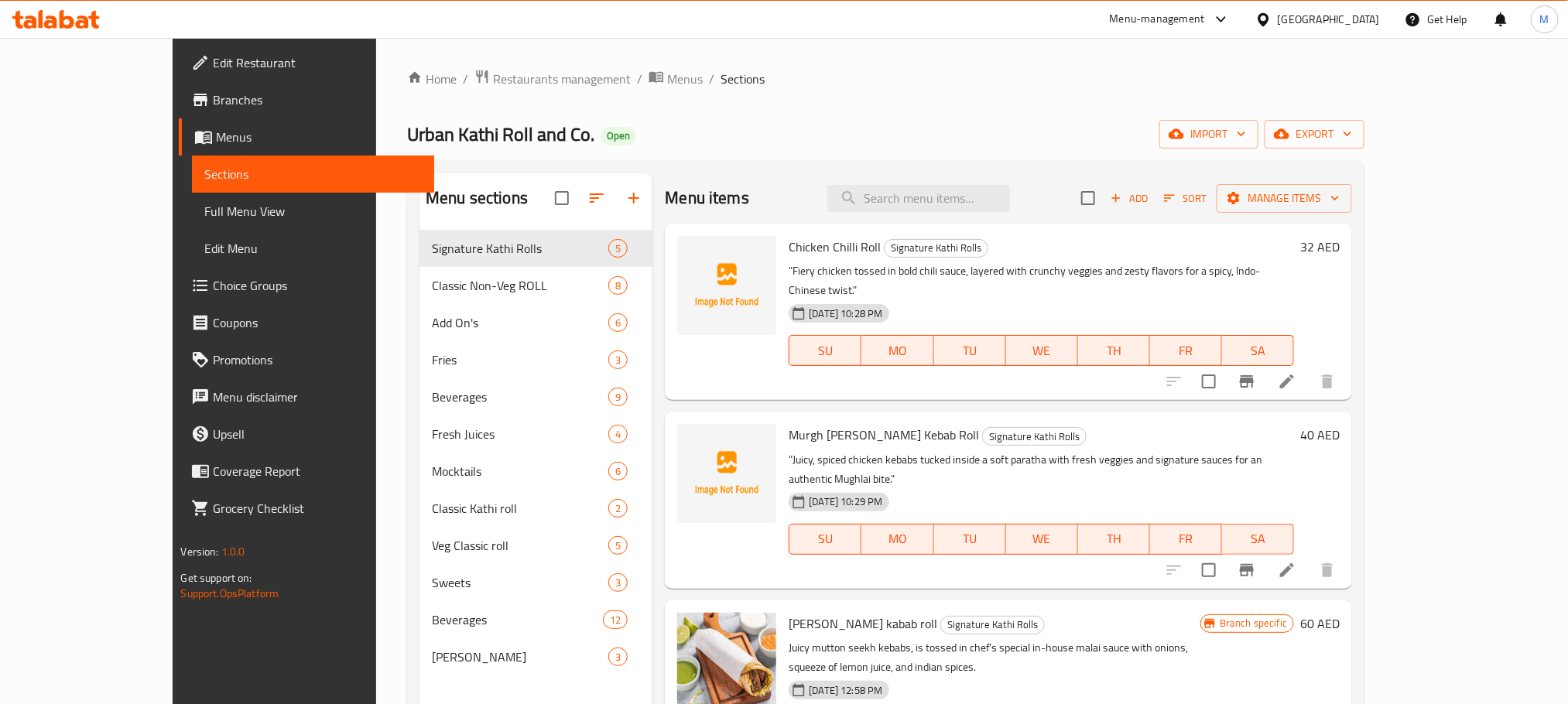
click at [887, 151] on div "Home / Restaurants management / Menus / Sections [PERSON_NAME] Roll and Co. Ope…" at bounding box center [886, 480] width 958 height 821
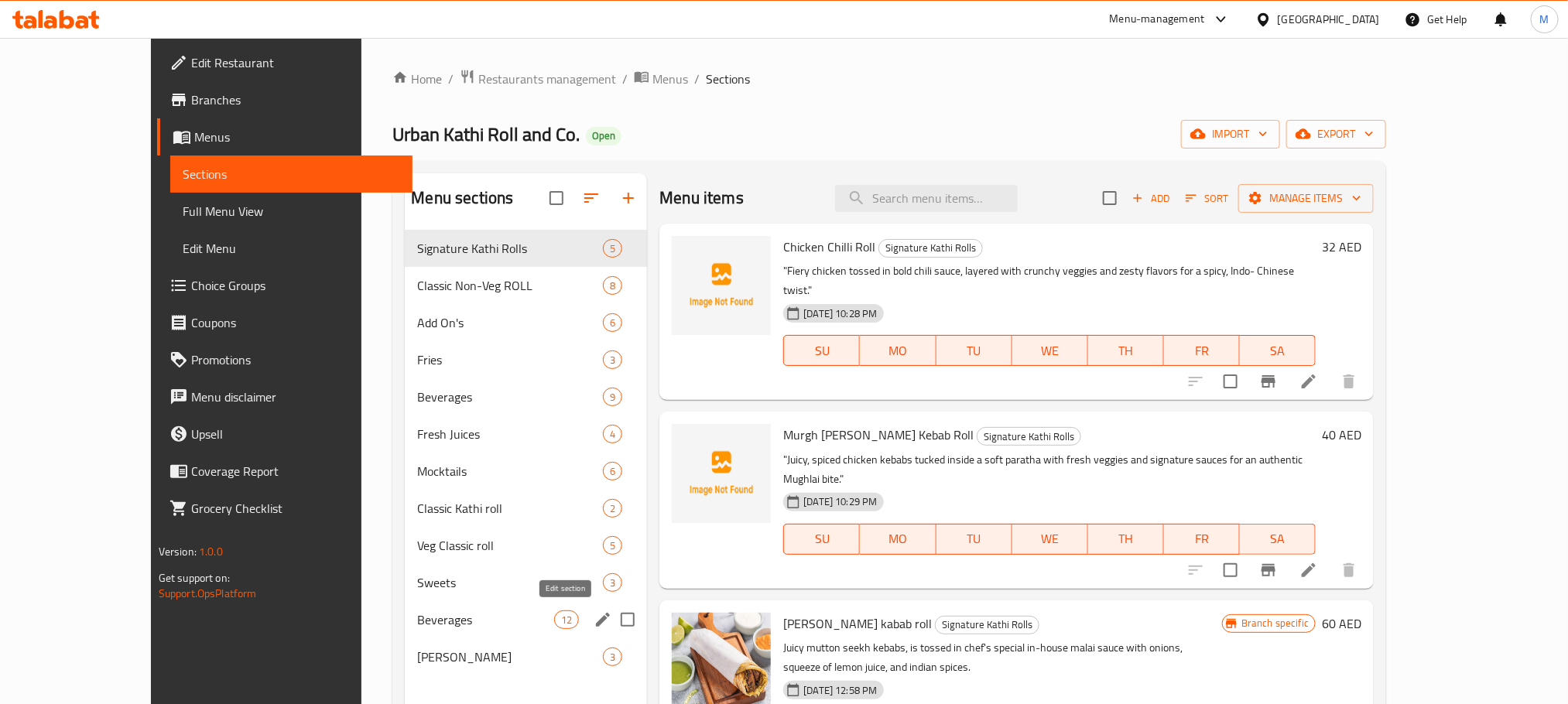
click at [594, 616] on icon "edit" at bounding box center [603, 619] width 18 height 18
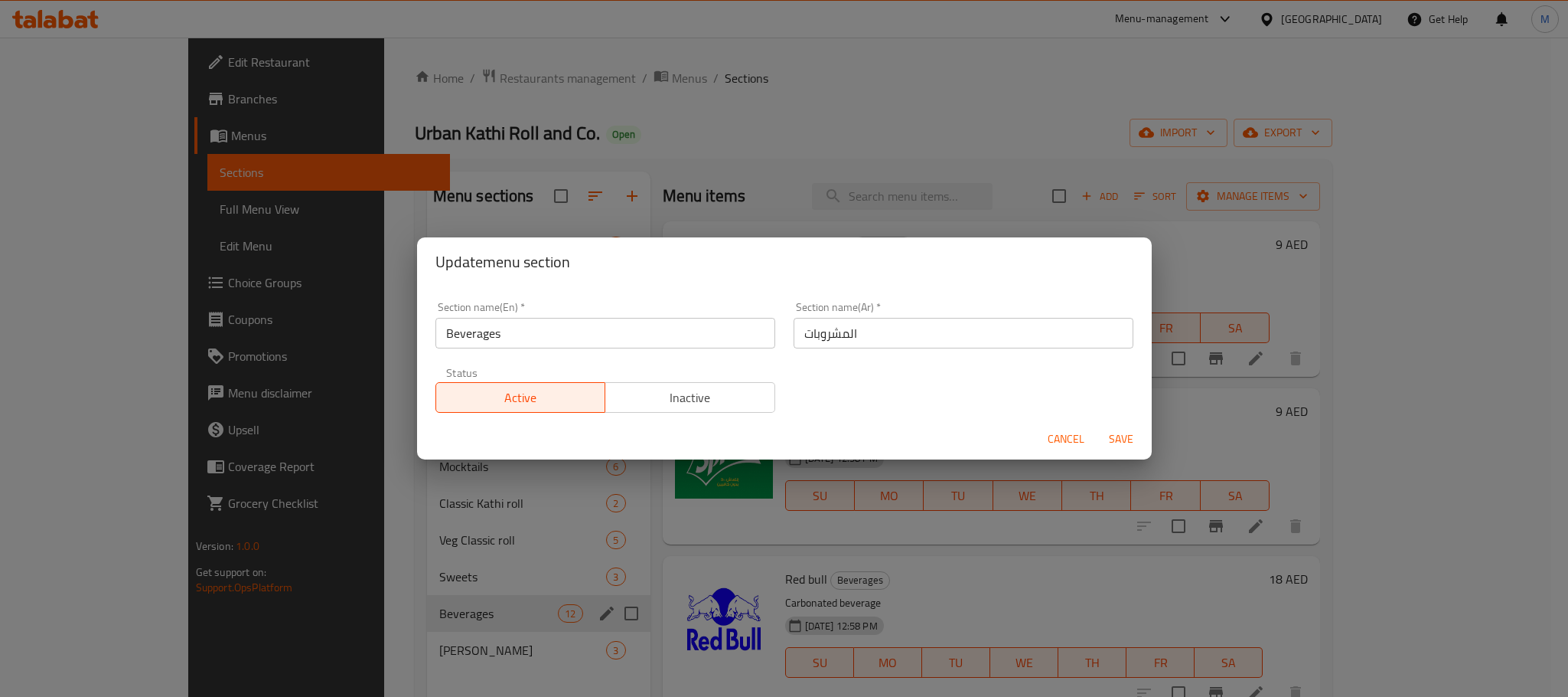
click at [655, 385] on button "Inactive" at bounding box center [690, 397] width 171 height 30
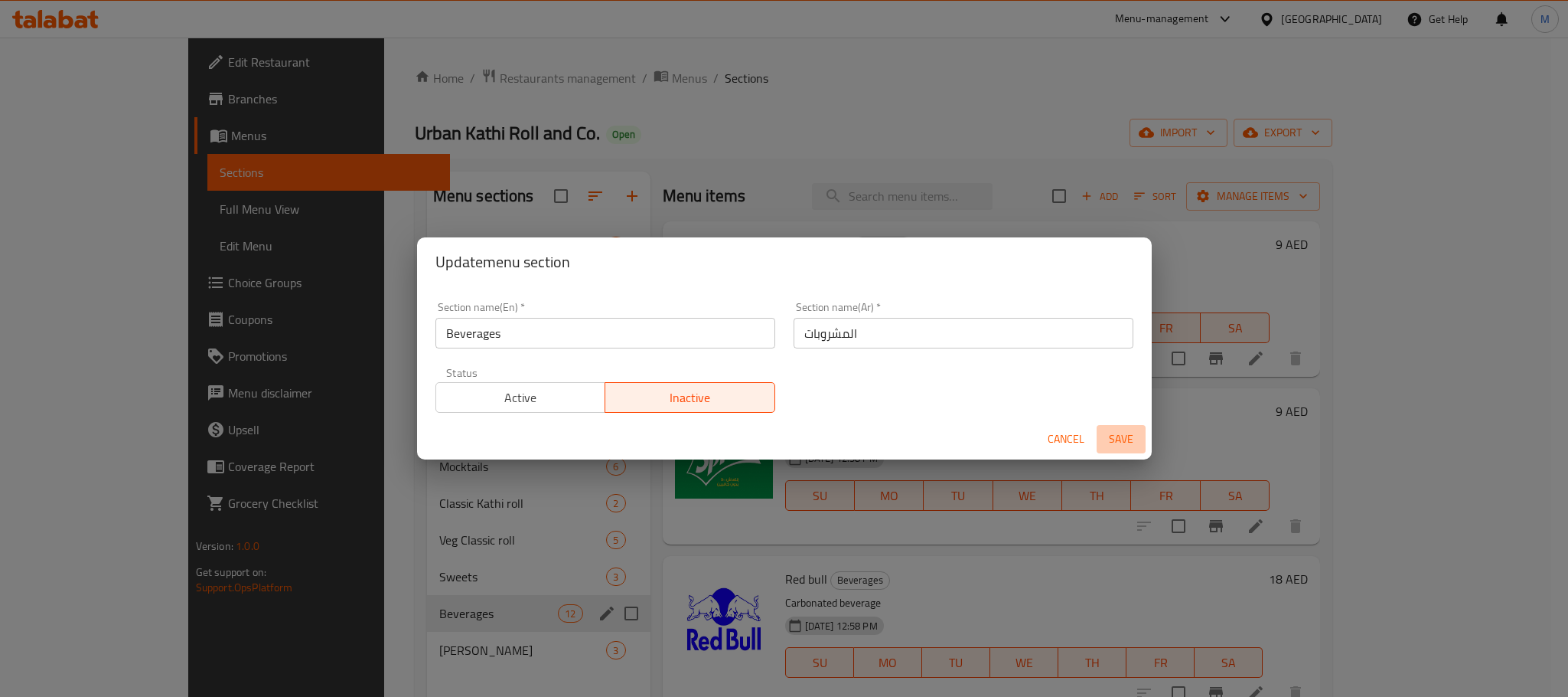
click at [1128, 440] on span "Save" at bounding box center [1121, 439] width 37 height 19
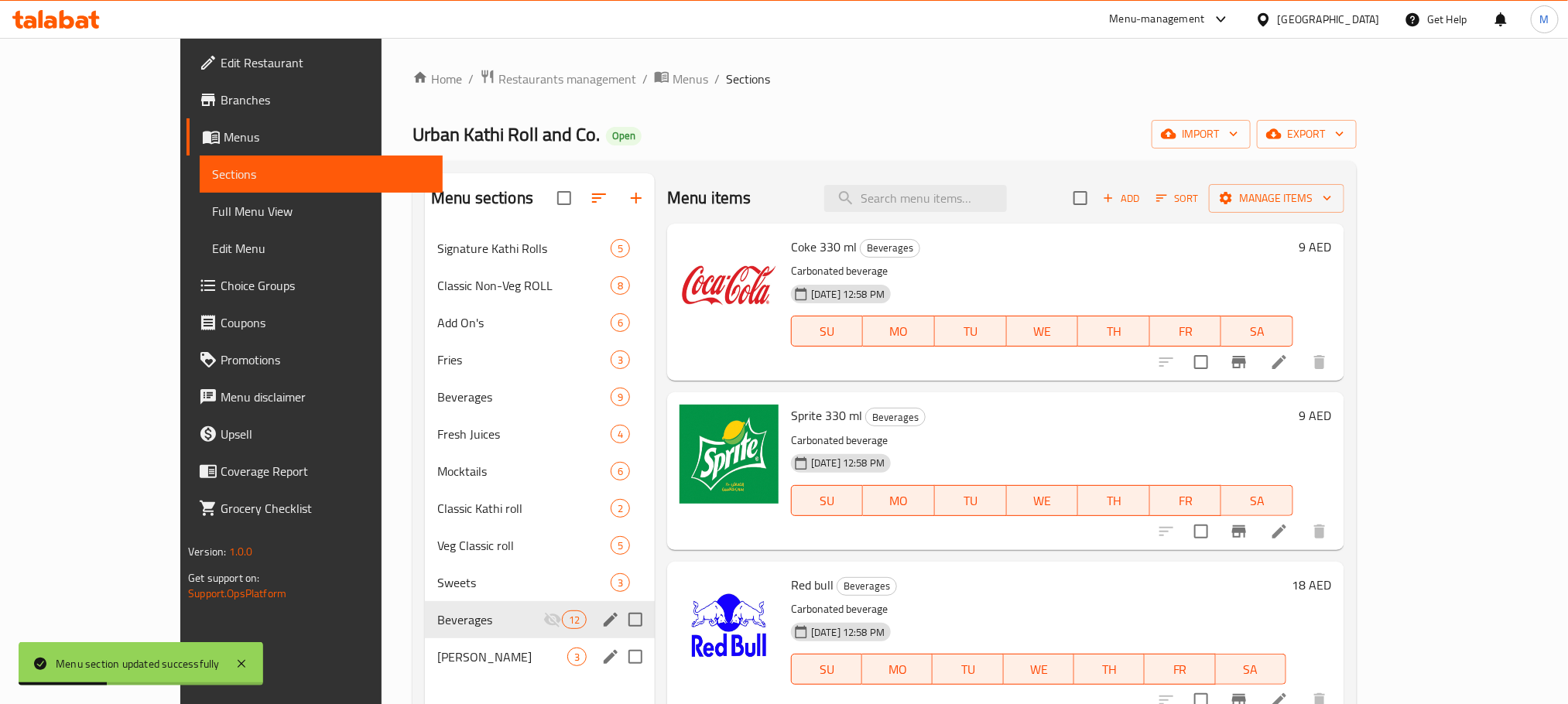
click at [438, 662] on span "[PERSON_NAME]" at bounding box center [502, 656] width 130 height 18
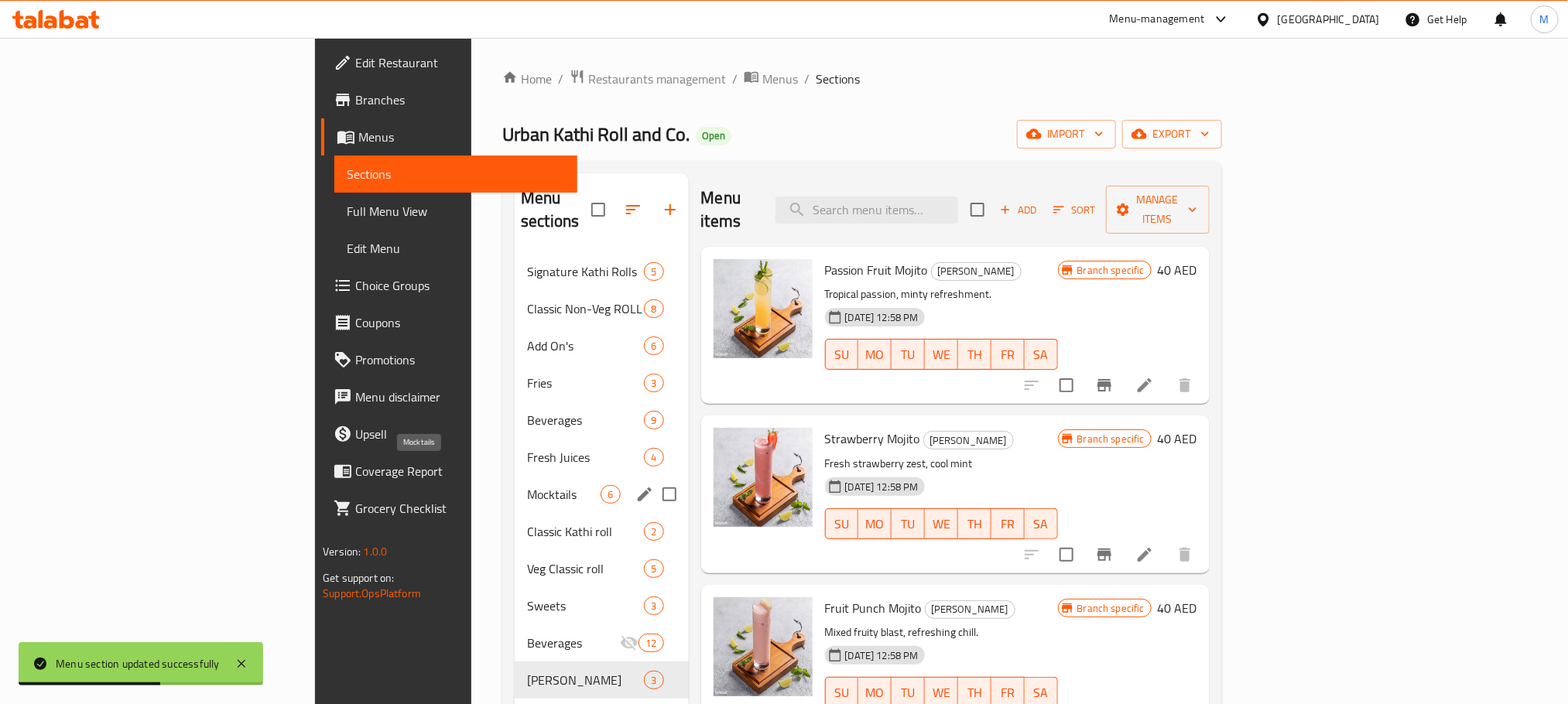
scroll to position [116, 0]
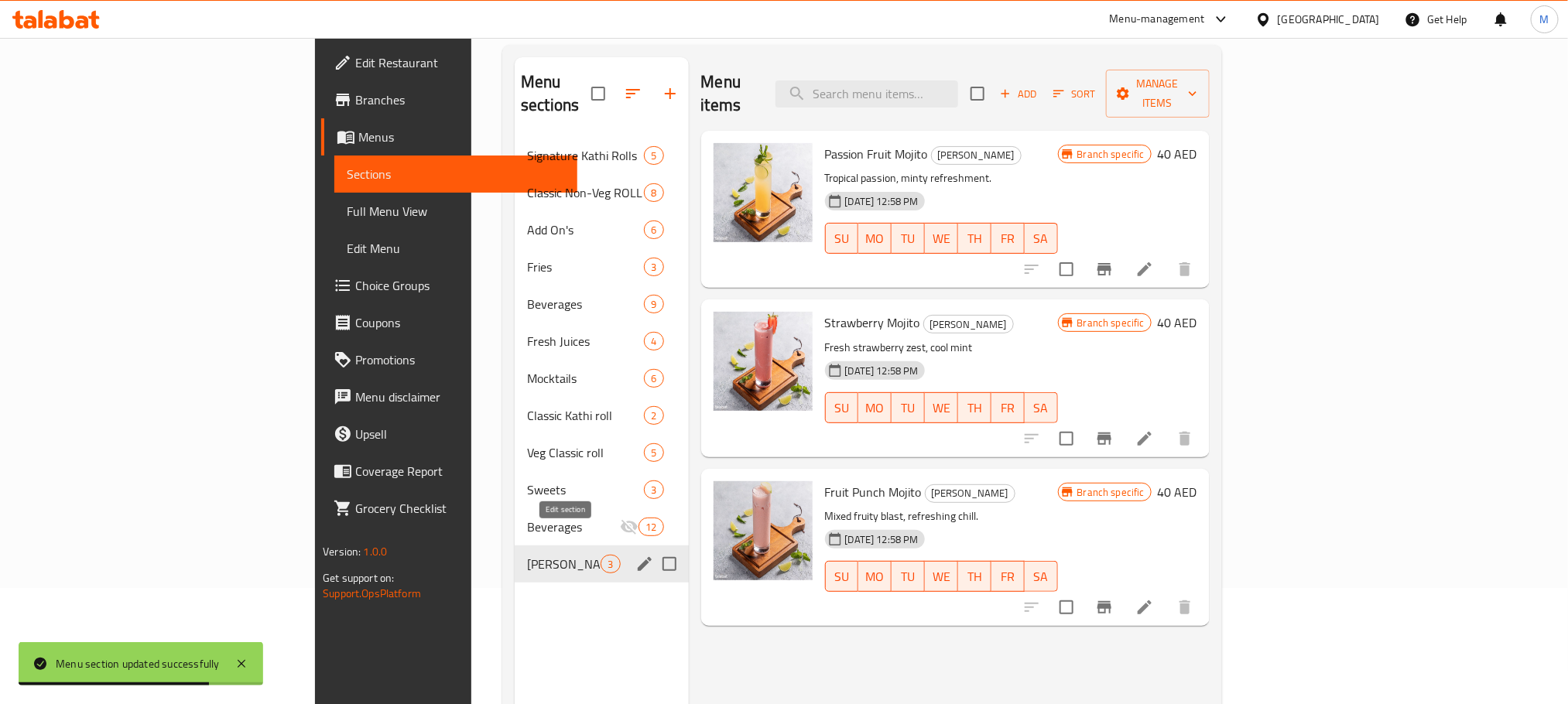
click at [638, 557] on icon "edit" at bounding box center [645, 564] width 14 height 14
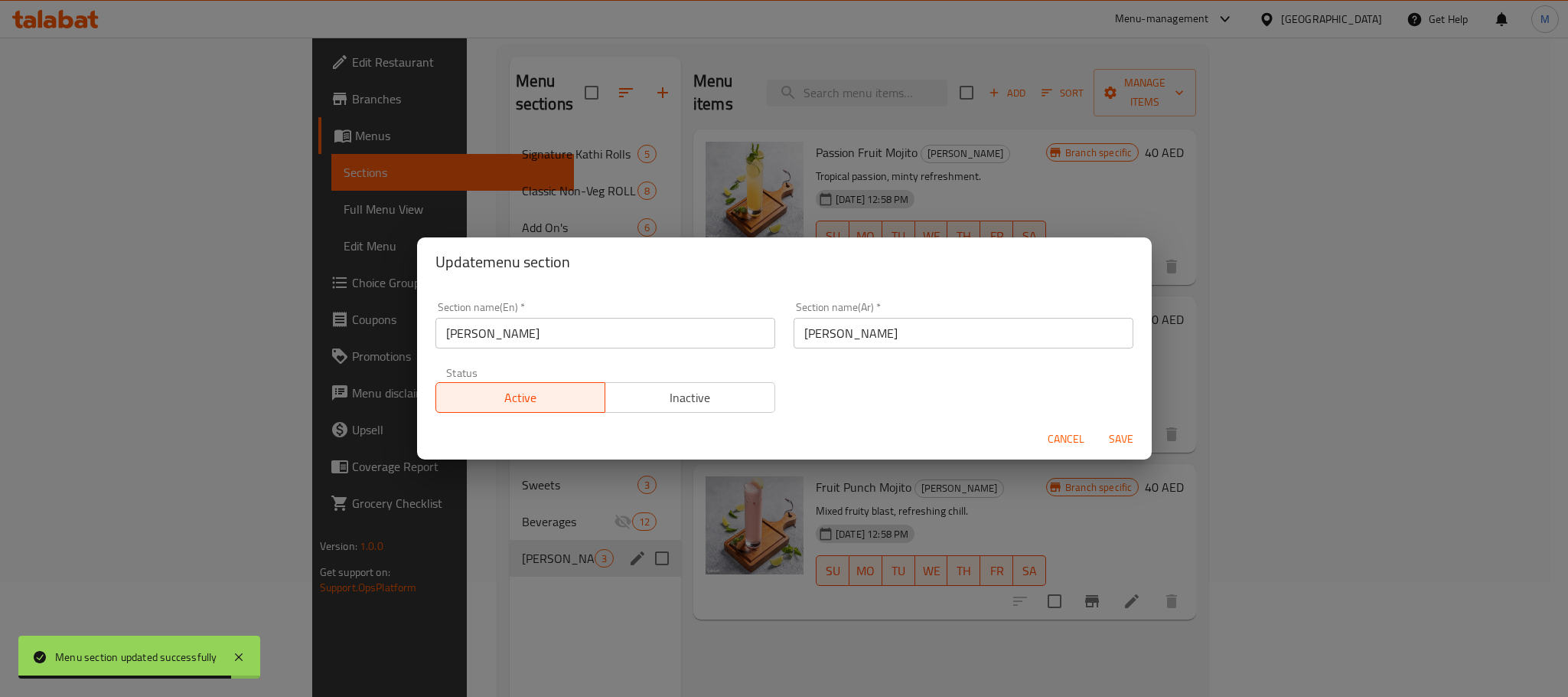
click at [699, 398] on span "Inactive" at bounding box center [690, 397] width 158 height 22
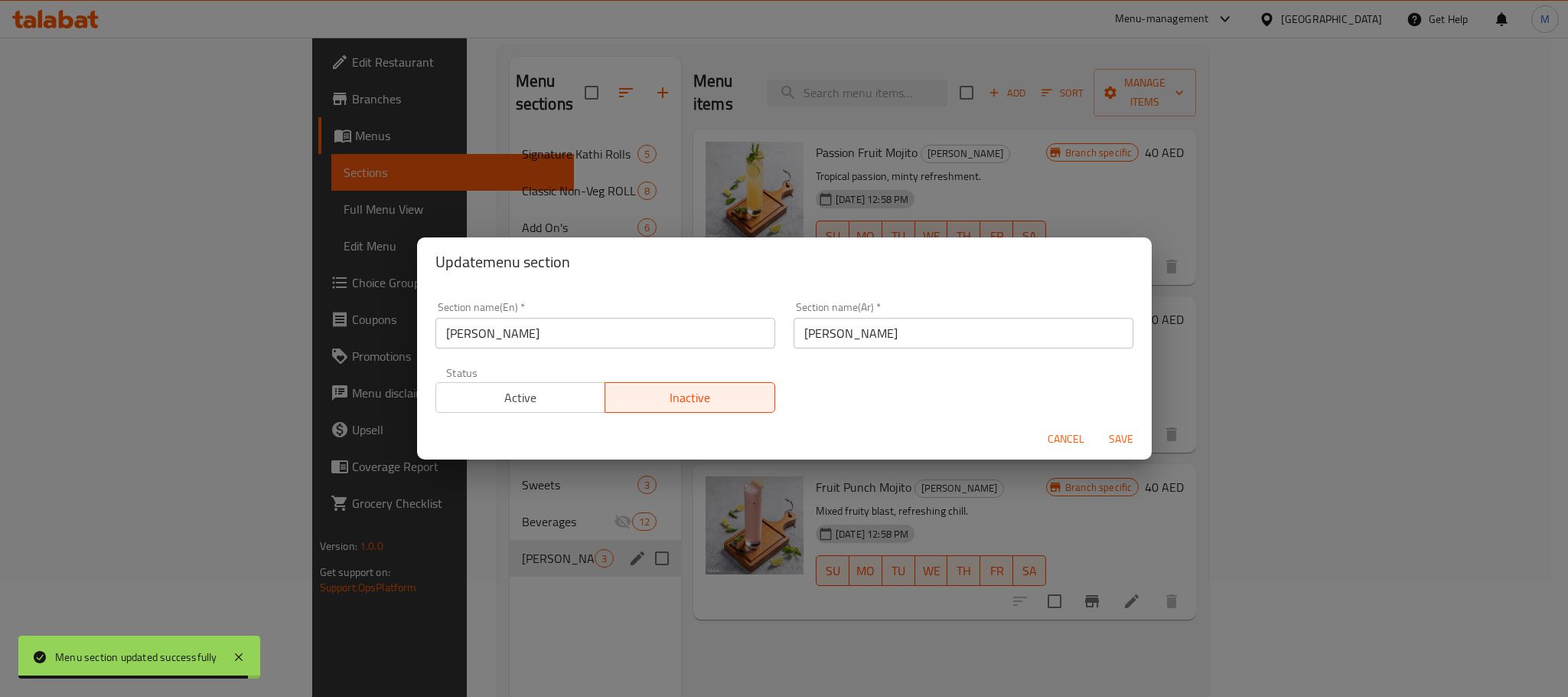
click at [1123, 435] on span "Save" at bounding box center [1121, 439] width 37 height 19
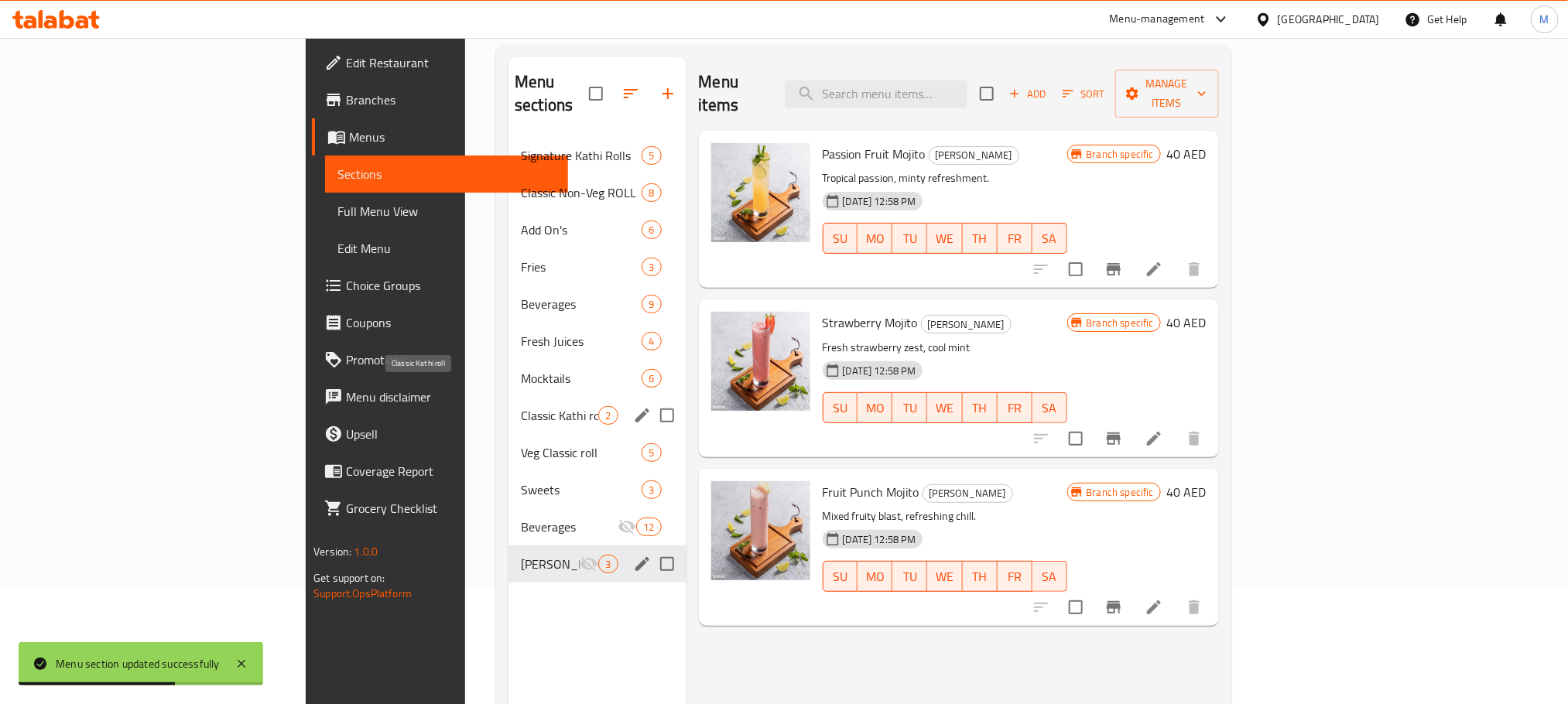
click at [521, 406] on span "Classic Kathi roll" at bounding box center [559, 414] width 78 height 18
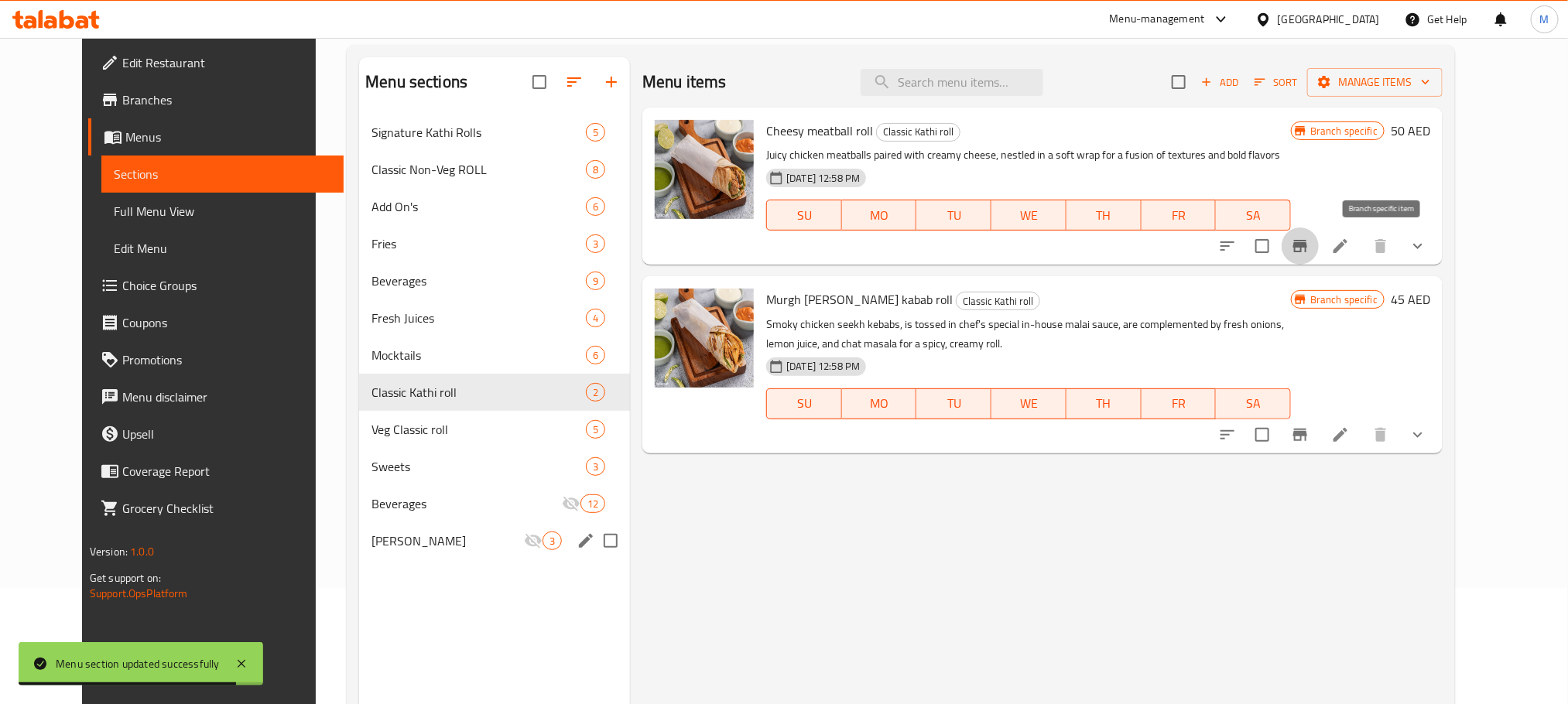
click at [1310, 242] on icon "Branch-specific-item" at bounding box center [1299, 246] width 18 height 18
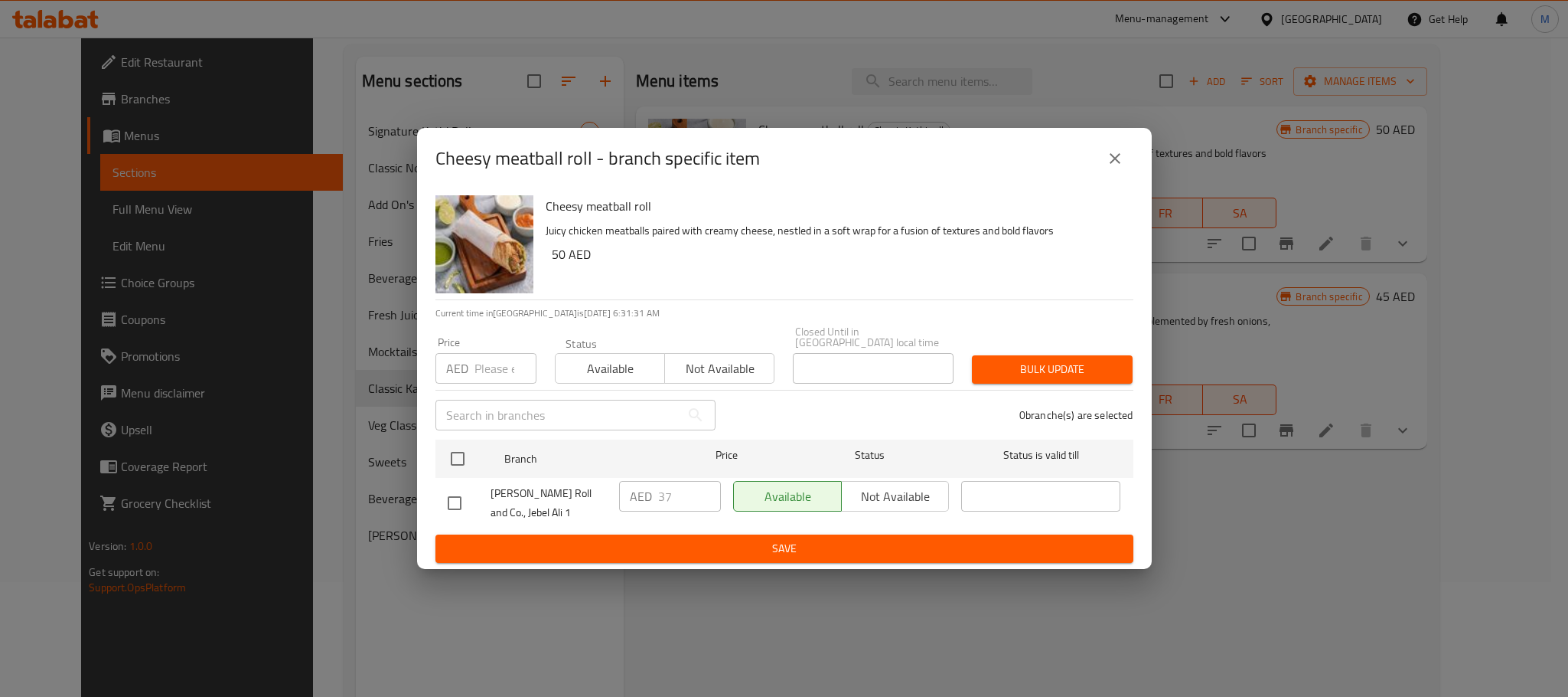
click at [1123, 170] on button "close" at bounding box center [1115, 159] width 37 height 37
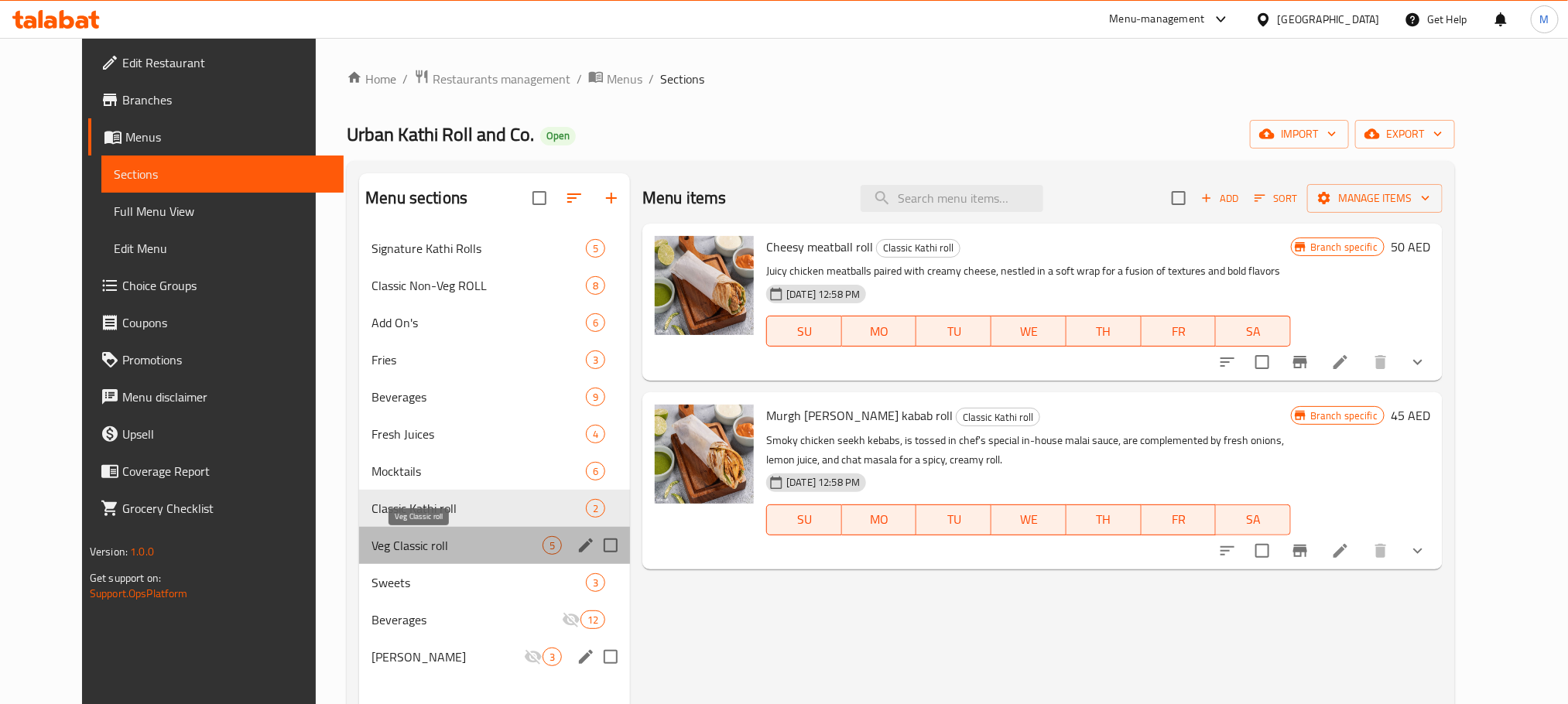
click at [404, 538] on span "Veg Classic roll" at bounding box center [457, 545] width 171 height 18
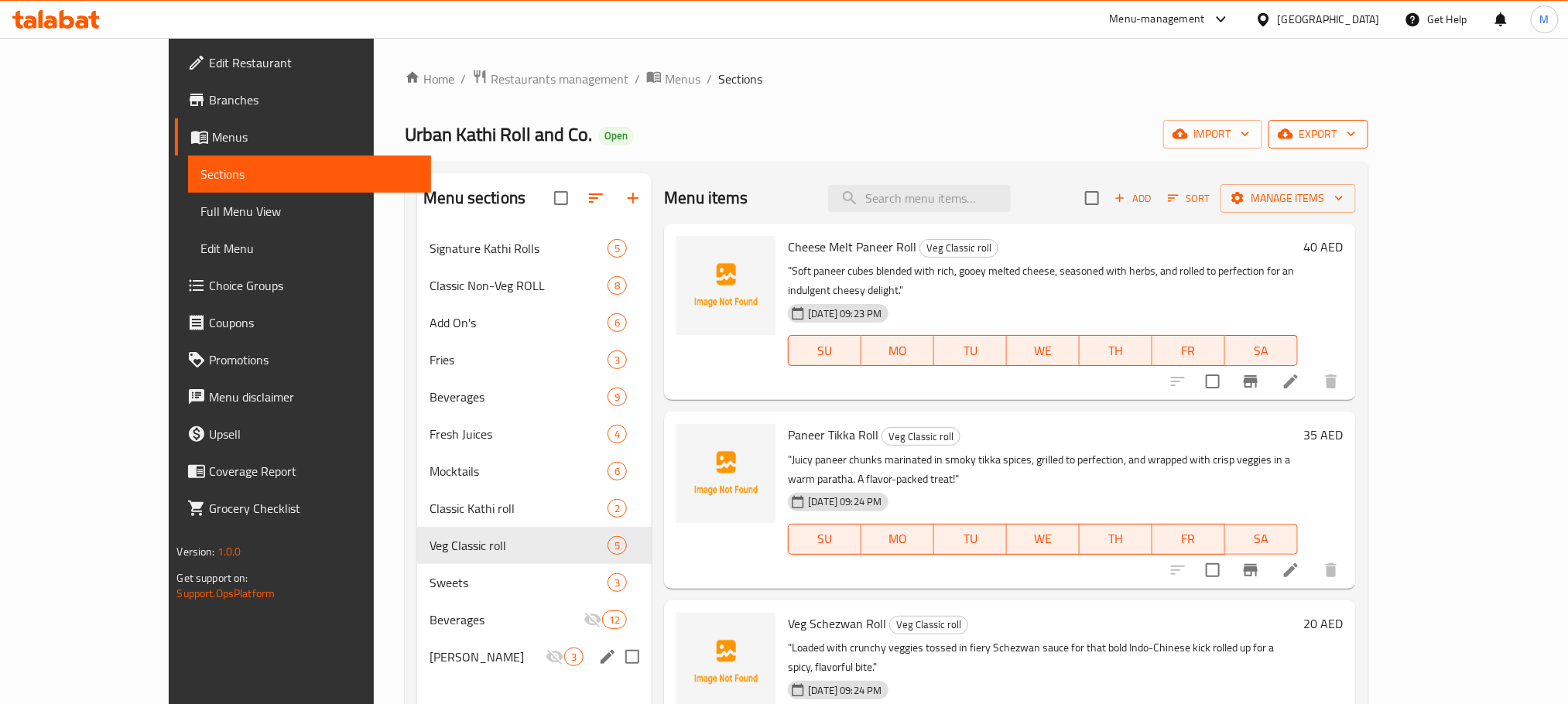
click at [1368, 123] on button "export" at bounding box center [1319, 134] width 100 height 29
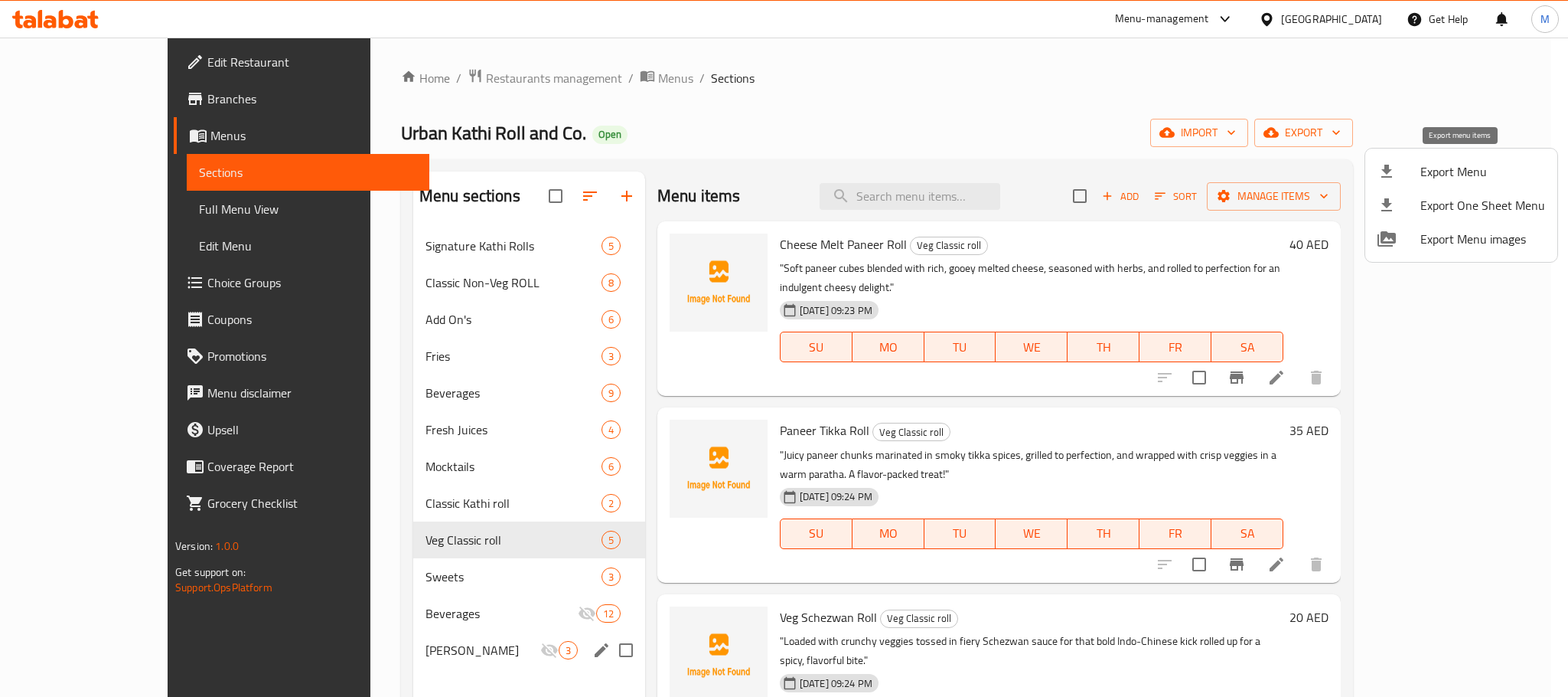
click at [1443, 159] on li "Export Menu" at bounding box center [1462, 171] width 192 height 33
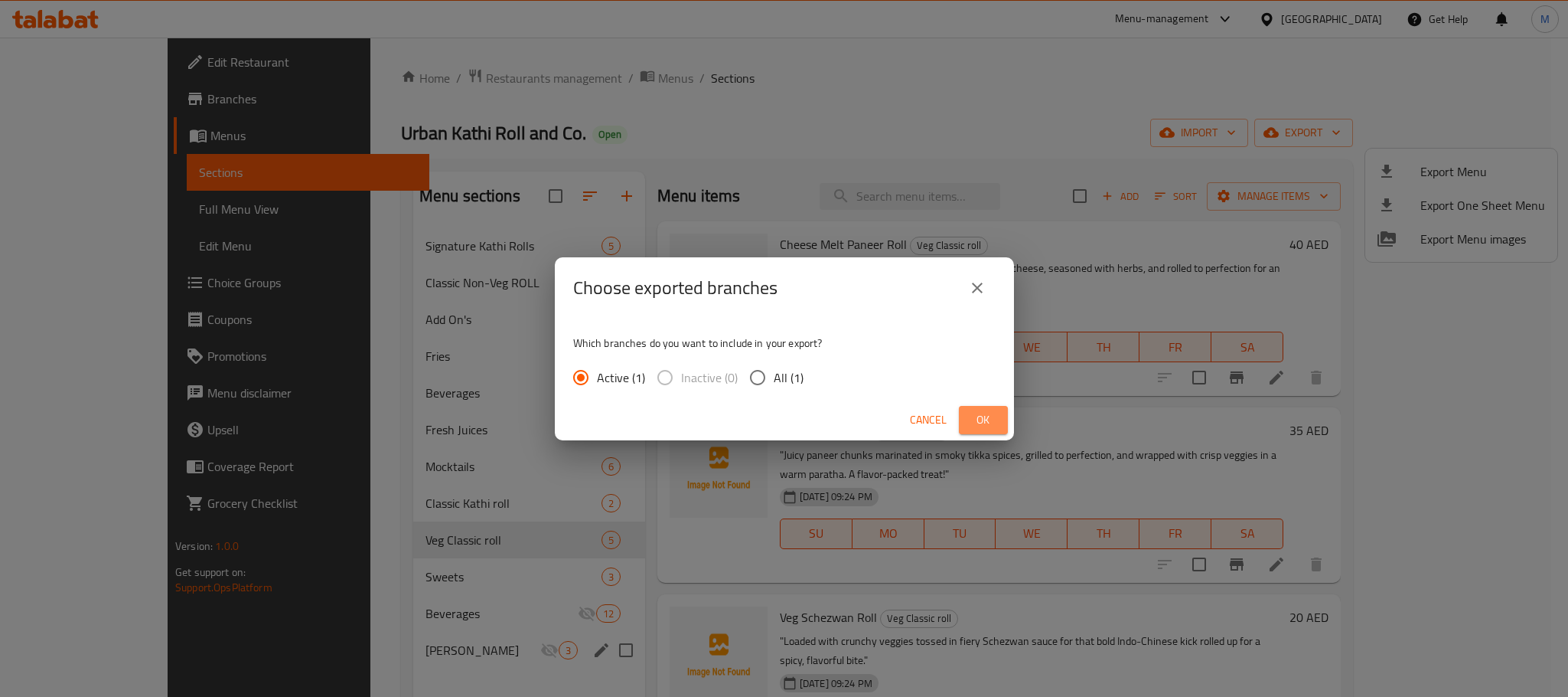
click at [988, 419] on span "Ok" at bounding box center [983, 420] width 25 height 19
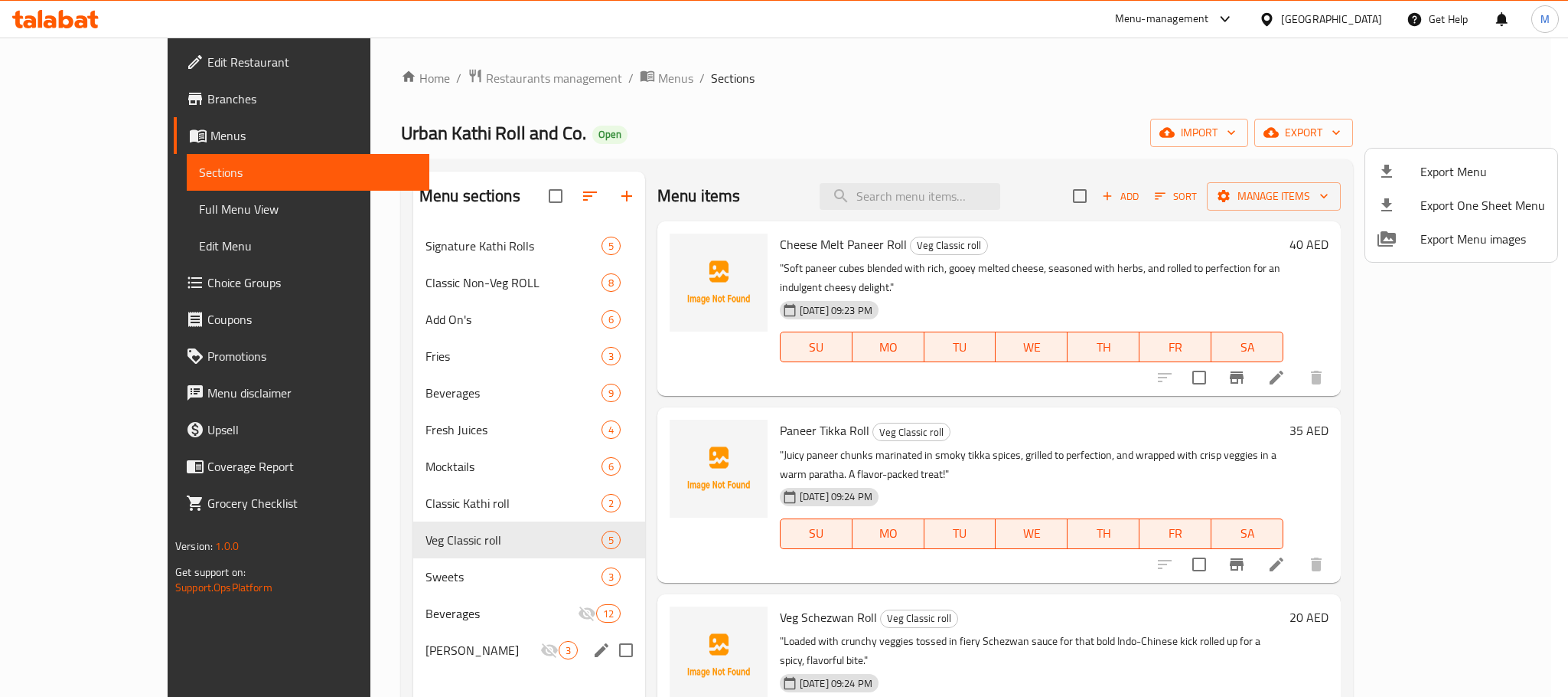
click at [1126, 92] on div at bounding box center [784, 348] width 1568 height 697
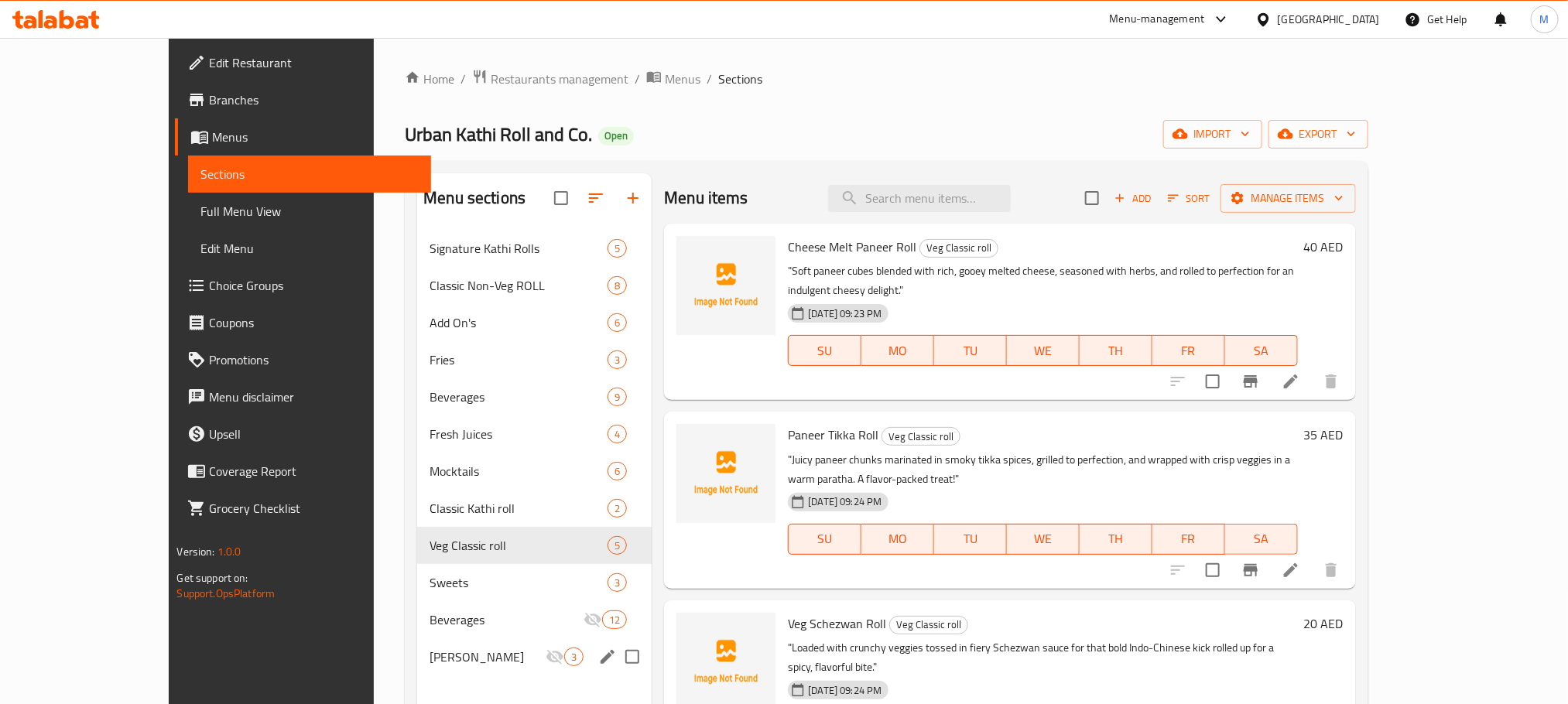
click at [843, 107] on div "Home / Restaurants management / Menus / Sections [PERSON_NAME] Roll and Co. Ope…" at bounding box center [886, 480] width 962 height 821
click at [1356, 139] on span "export" at bounding box center [1319, 134] width 75 height 19
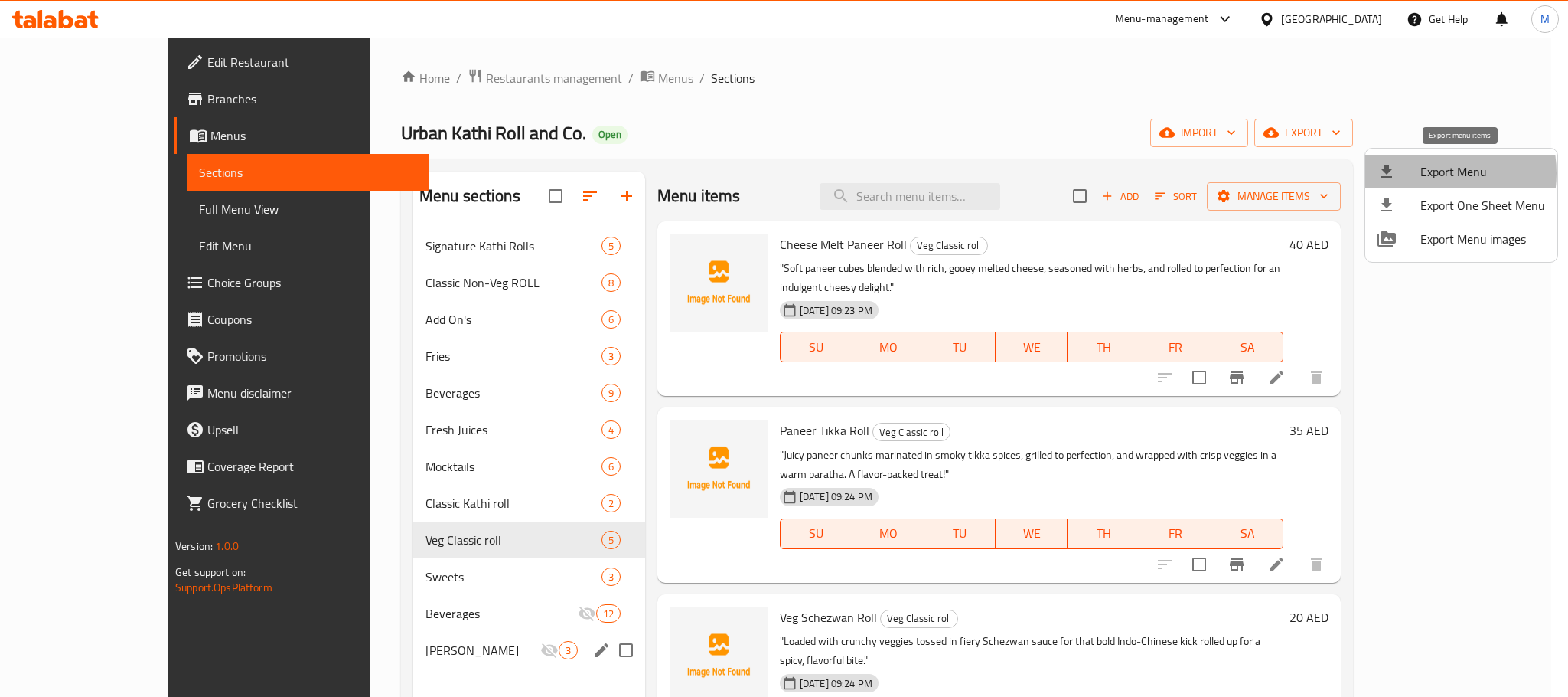
click at [1425, 173] on span "Export Menu" at bounding box center [1483, 171] width 124 height 18
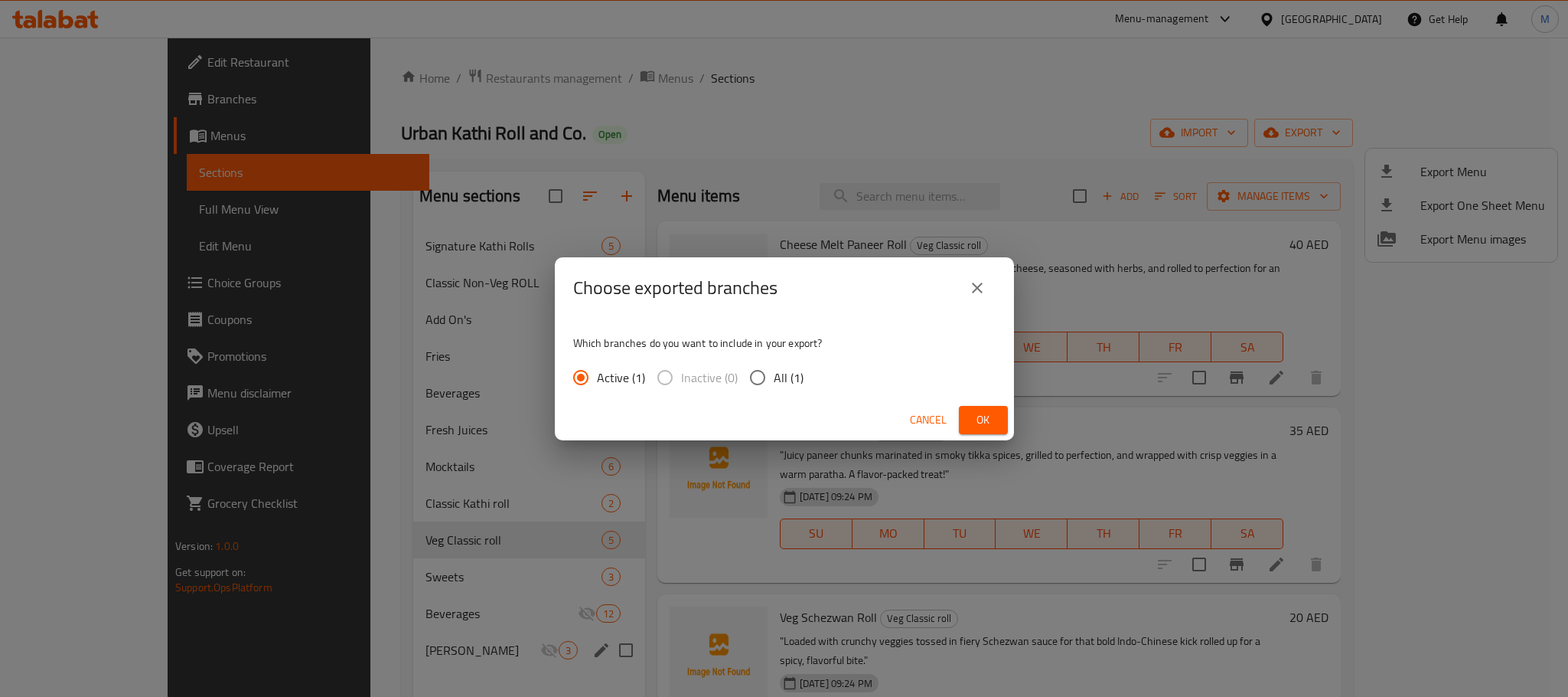
click at [988, 424] on span "Ok" at bounding box center [983, 420] width 25 height 19
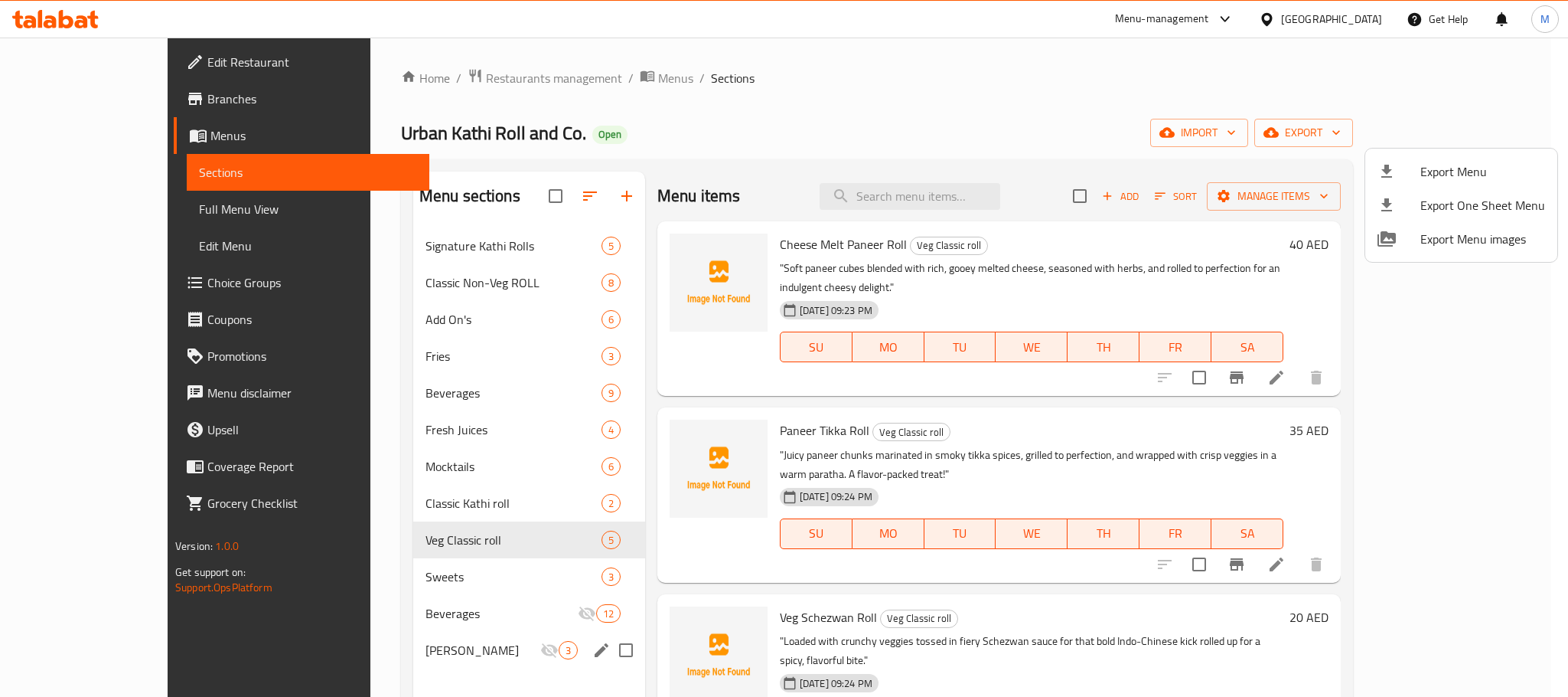
click at [862, 92] on div at bounding box center [784, 348] width 1568 height 697
